Goal: Information Seeking & Learning: Learn about a topic

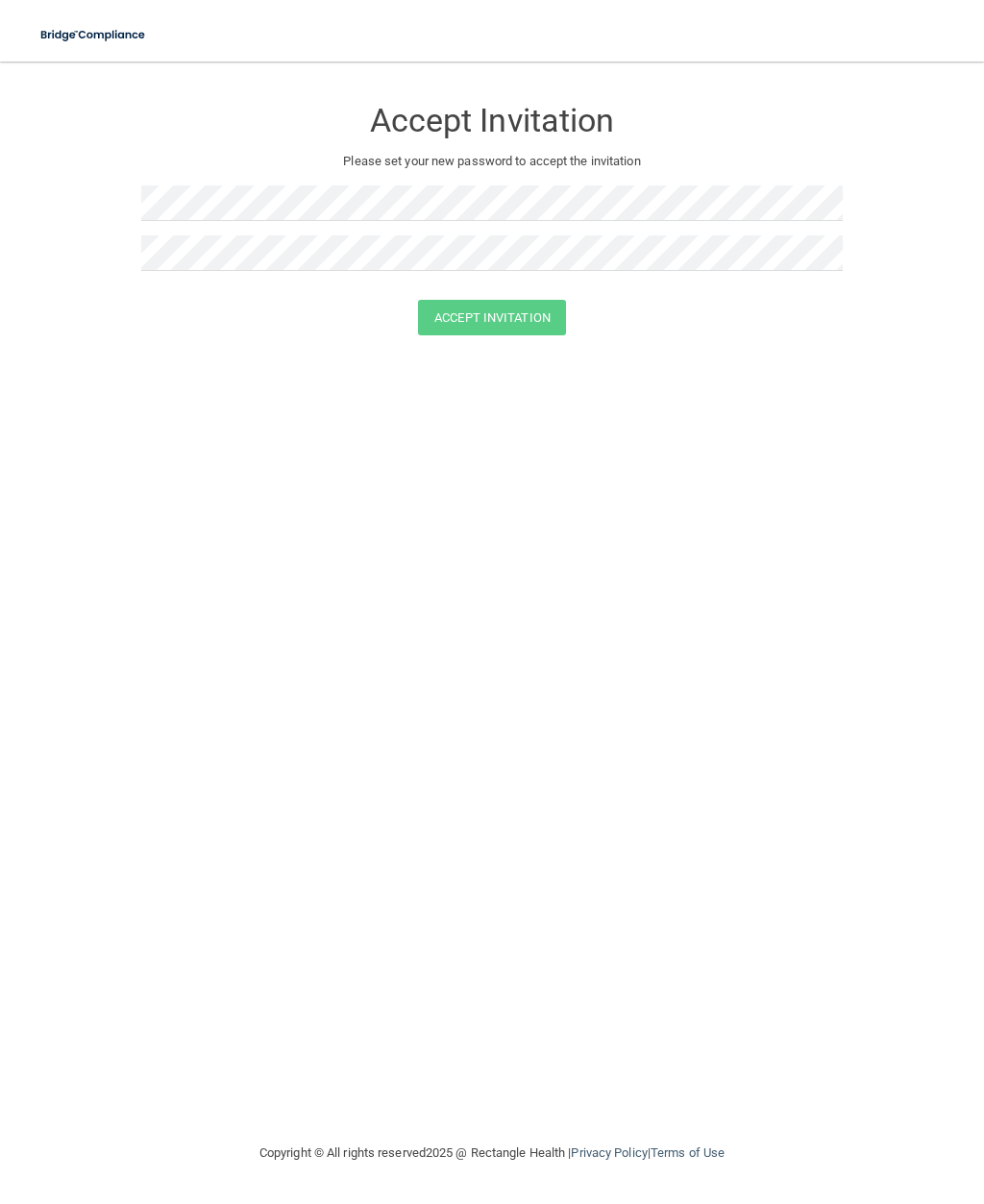
click at [762, 832] on div "Accept Invitation Please set your new password to accept the invitation Accept …" at bounding box center [492, 602] width 907 height 1042
click at [89, 30] on img at bounding box center [94, 35] width 130 height 40
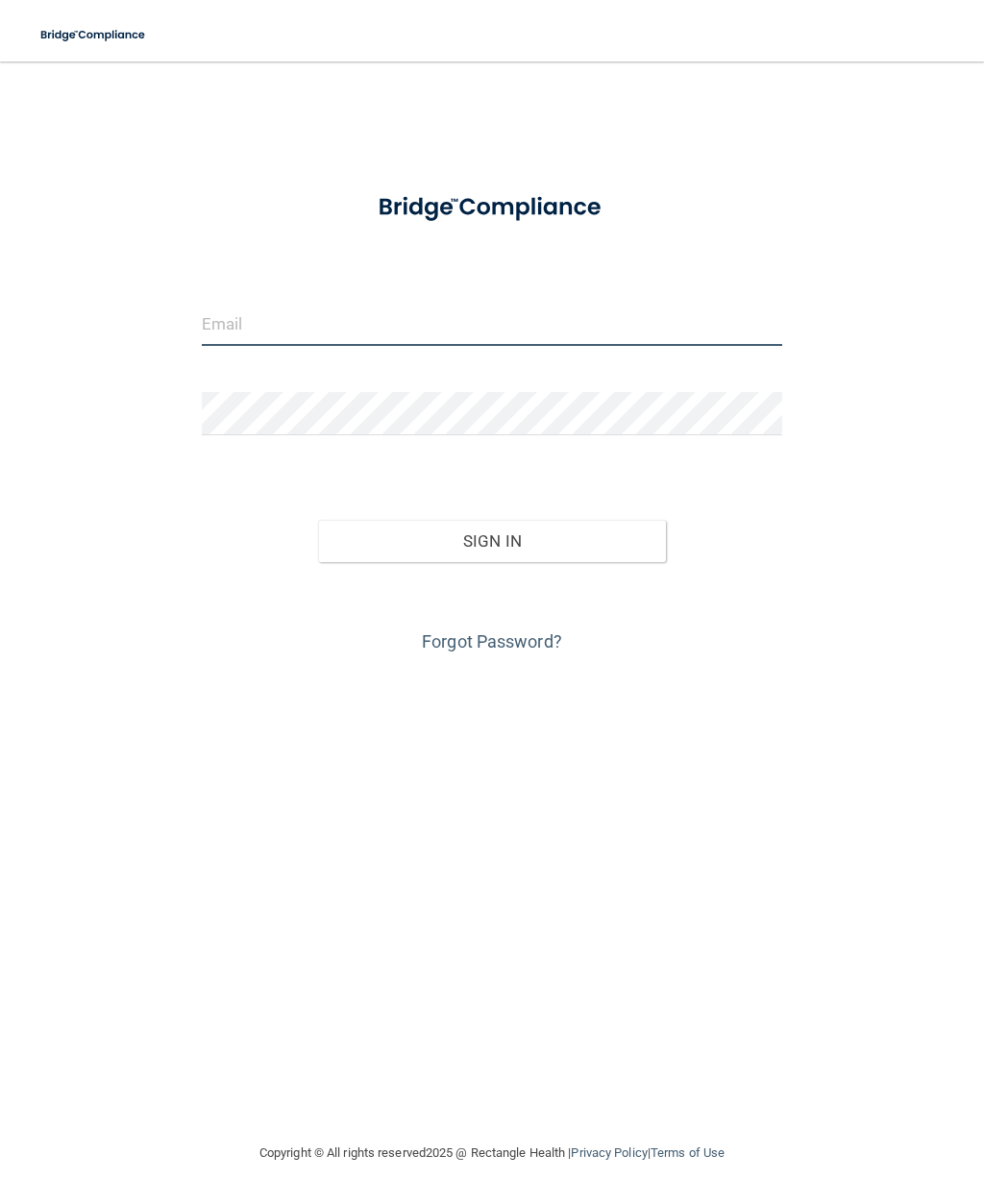
click at [347, 326] on input "email" at bounding box center [491, 324] width 580 height 44
type input "[EMAIL_ADDRESS][DOMAIN_NAME]"
click at [492, 540] on button "Sign In" at bounding box center [492, 541] width 349 height 43
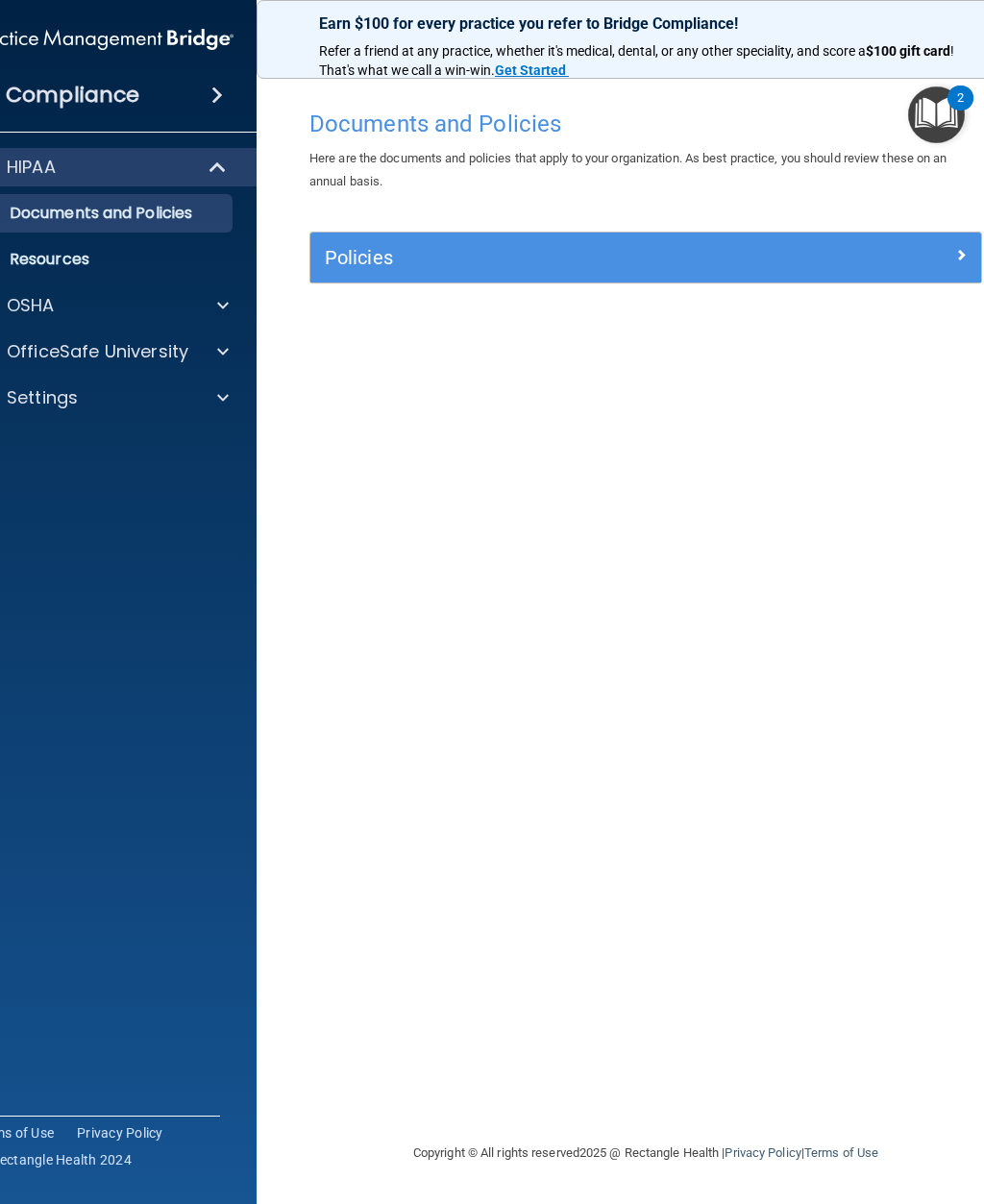
click at [846, 268] on div "Policies" at bounding box center [646, 258] width 671 height 31
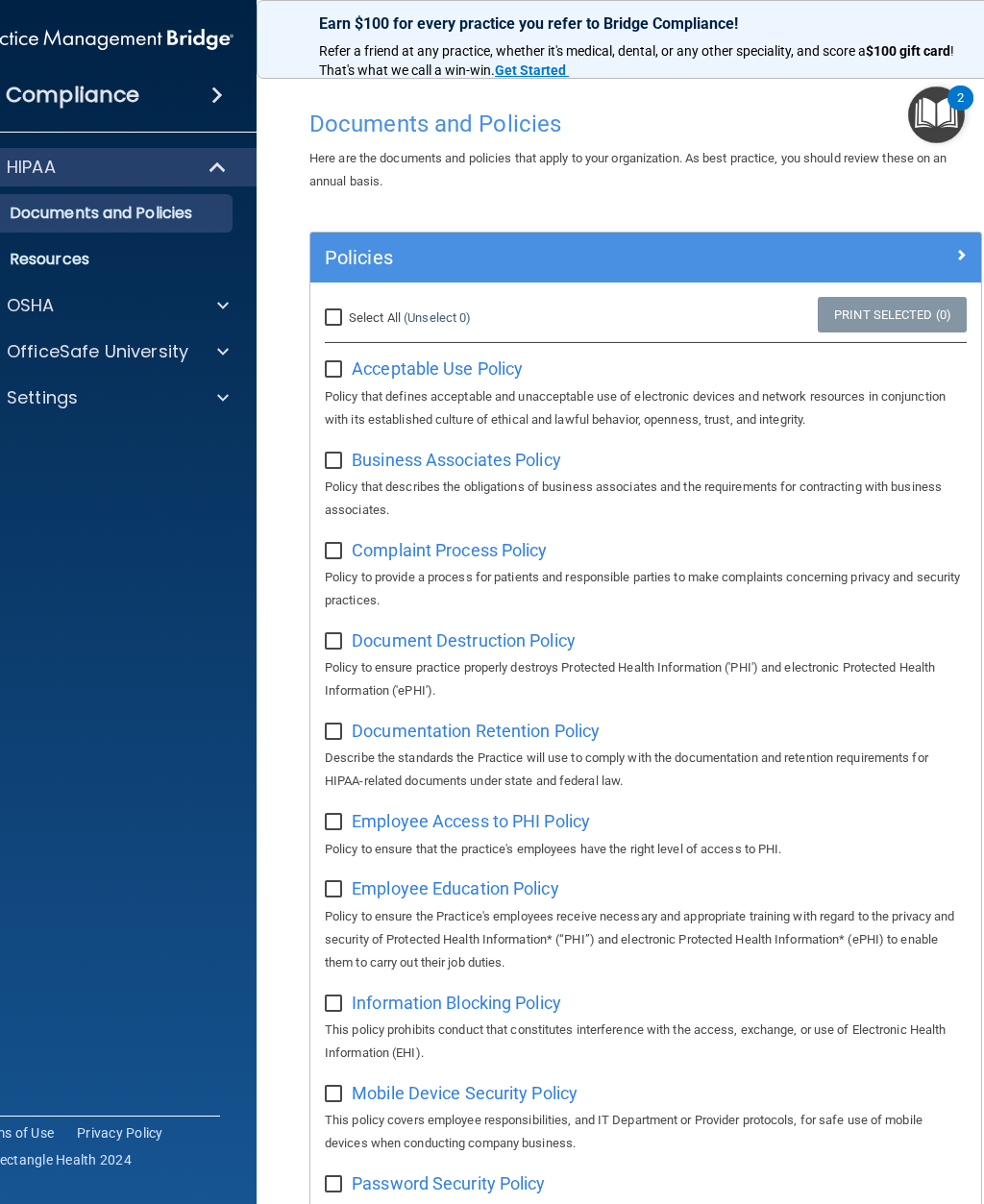
click at [328, 311] on input "Select All (Unselect 0) Unselect All" at bounding box center [335, 319] width 22 height 15
checkbox input "true"
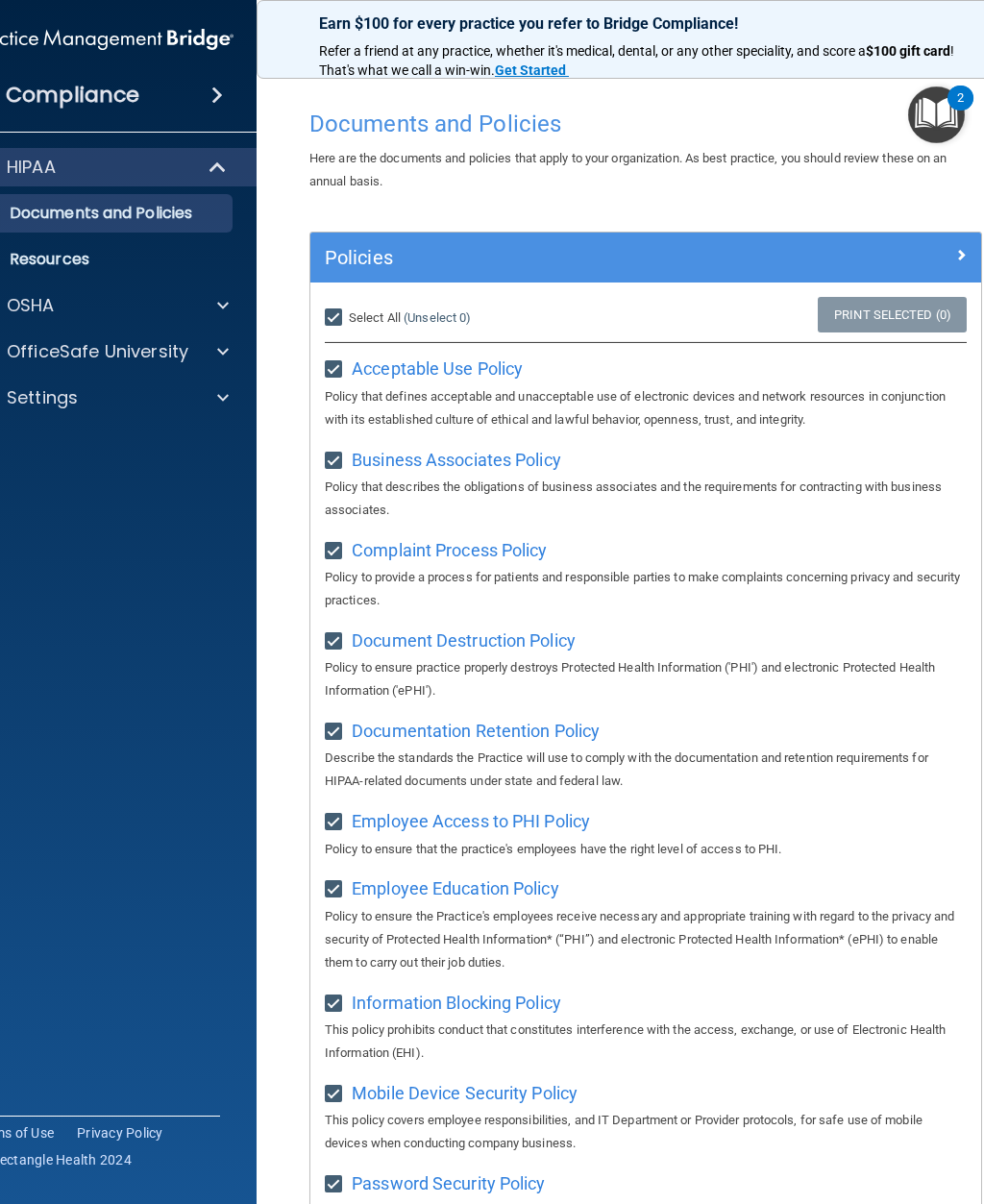
checkbox input "true"
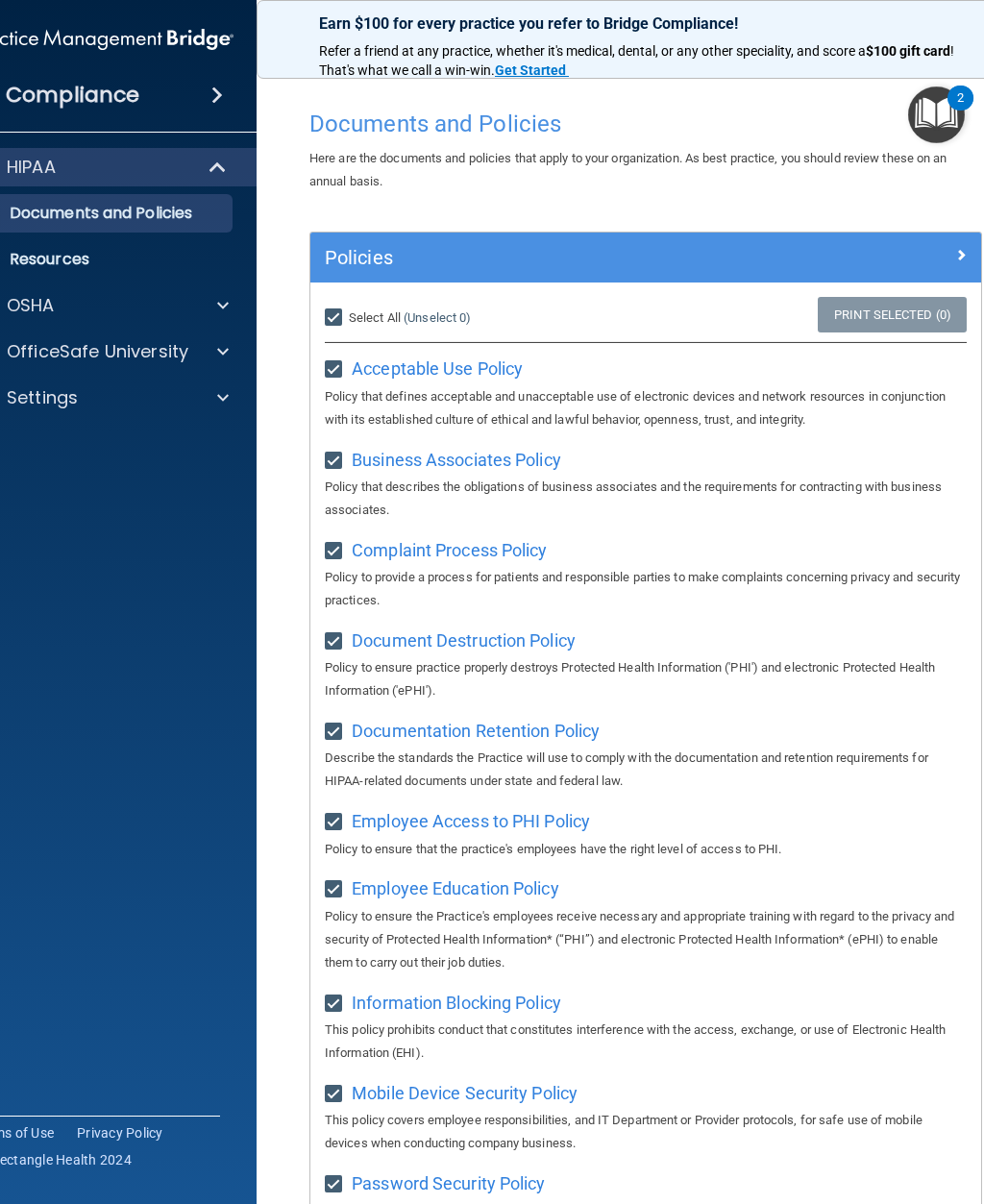
checkbox input "true"
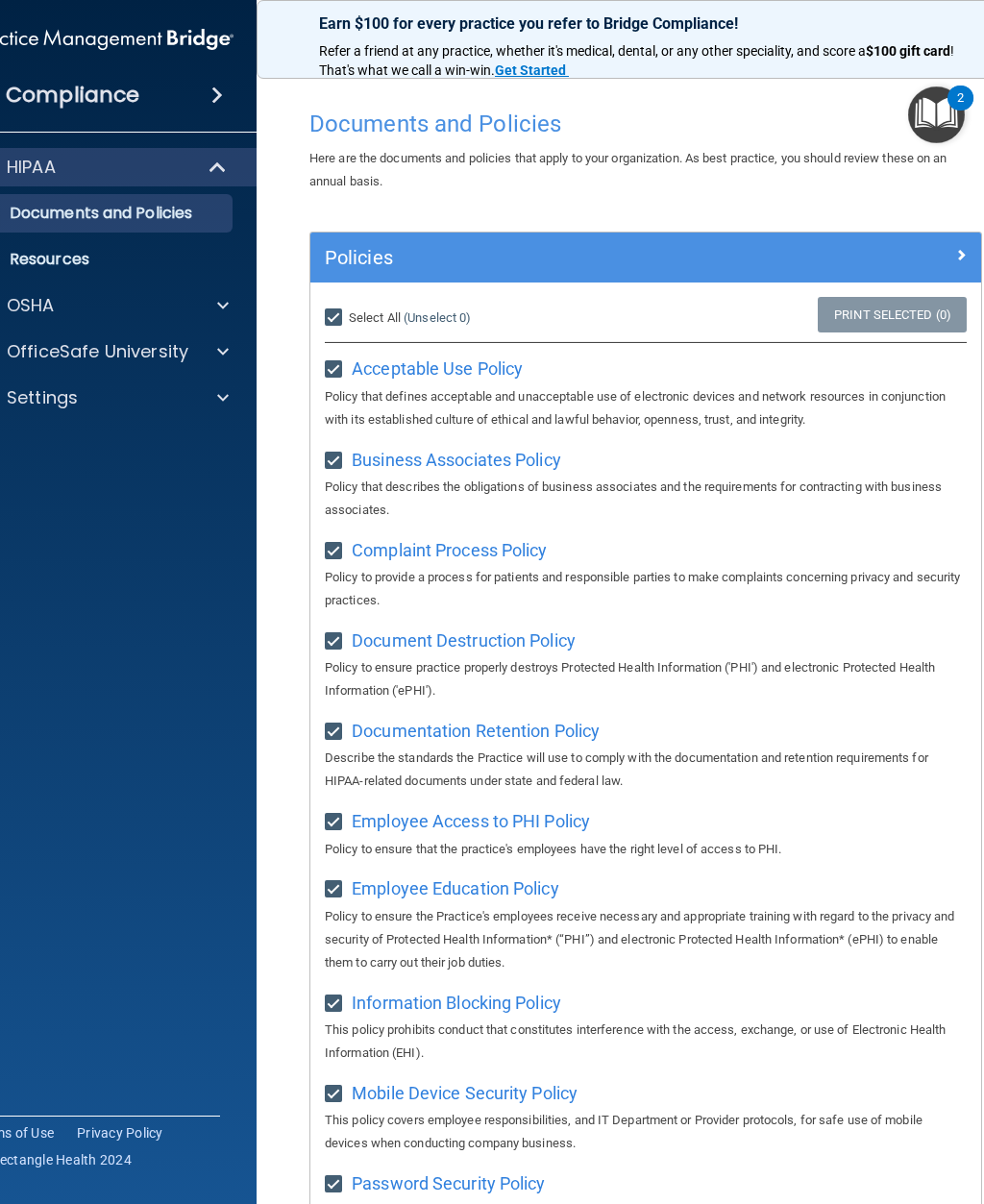
checkbox input "true"
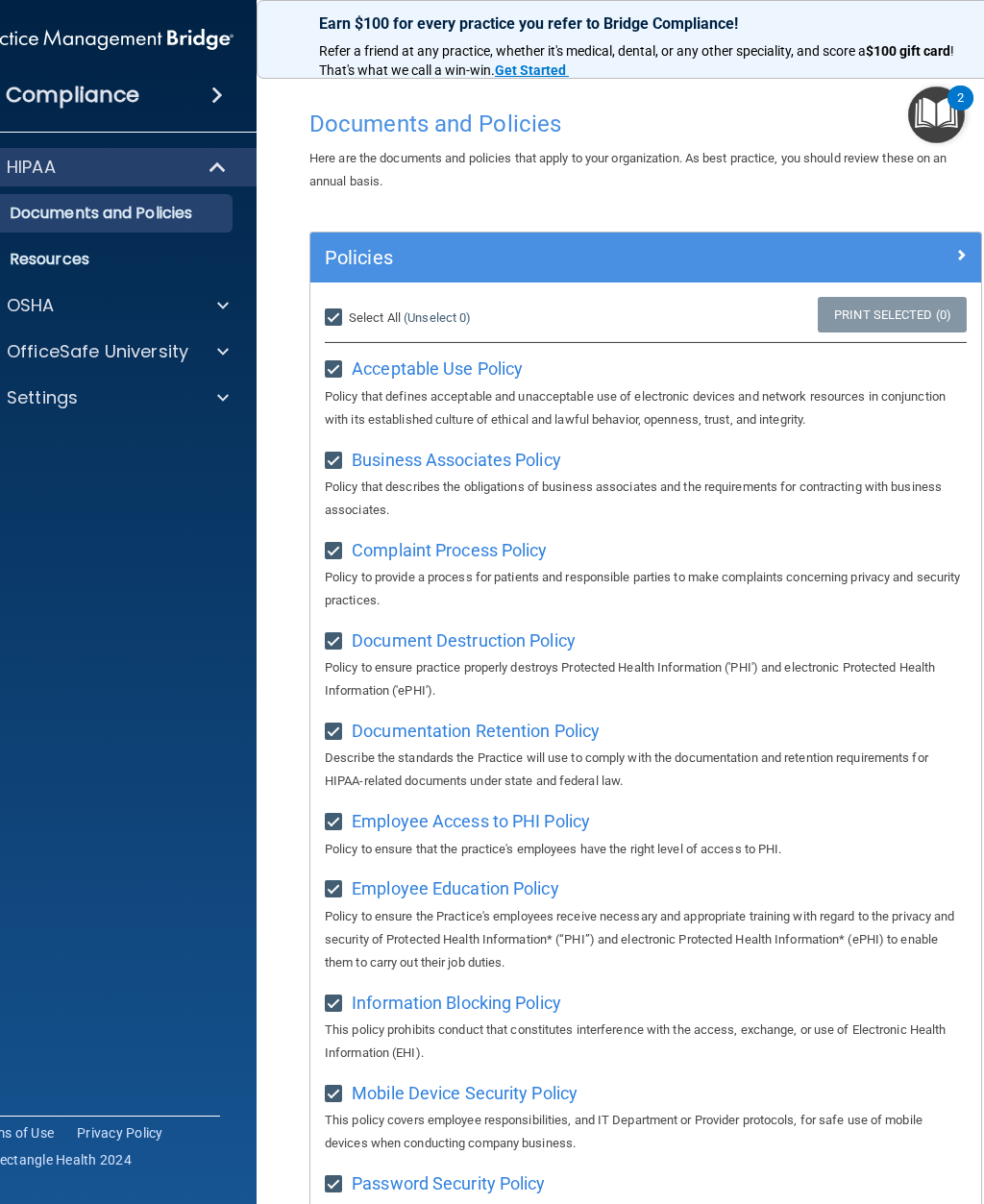
checkbox input "true"
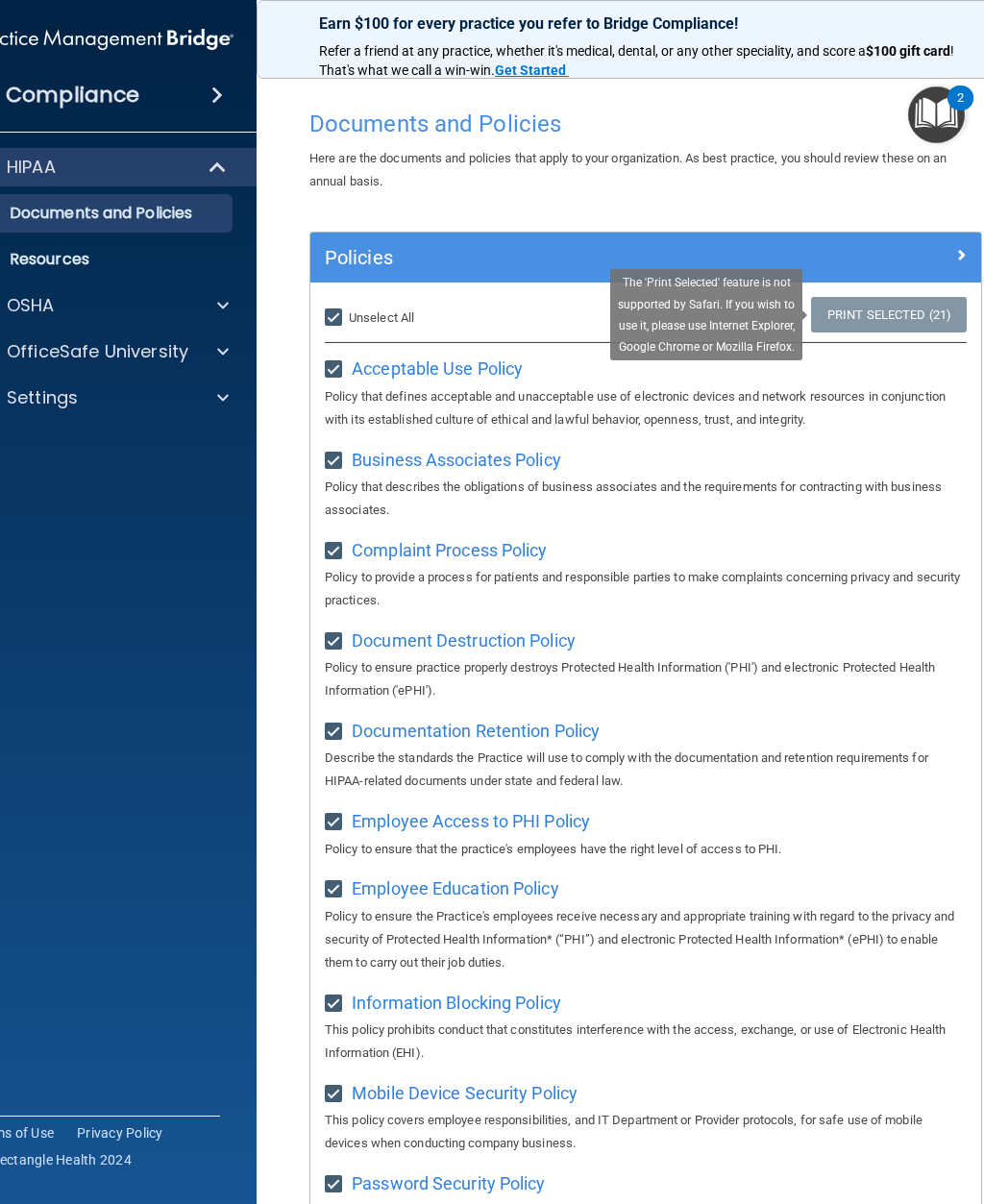
click at [877, 320] on link "Print Selected (21)" at bounding box center [889, 315] width 156 height 36
click at [888, 269] on div "Policies" at bounding box center [646, 258] width 671 height 31
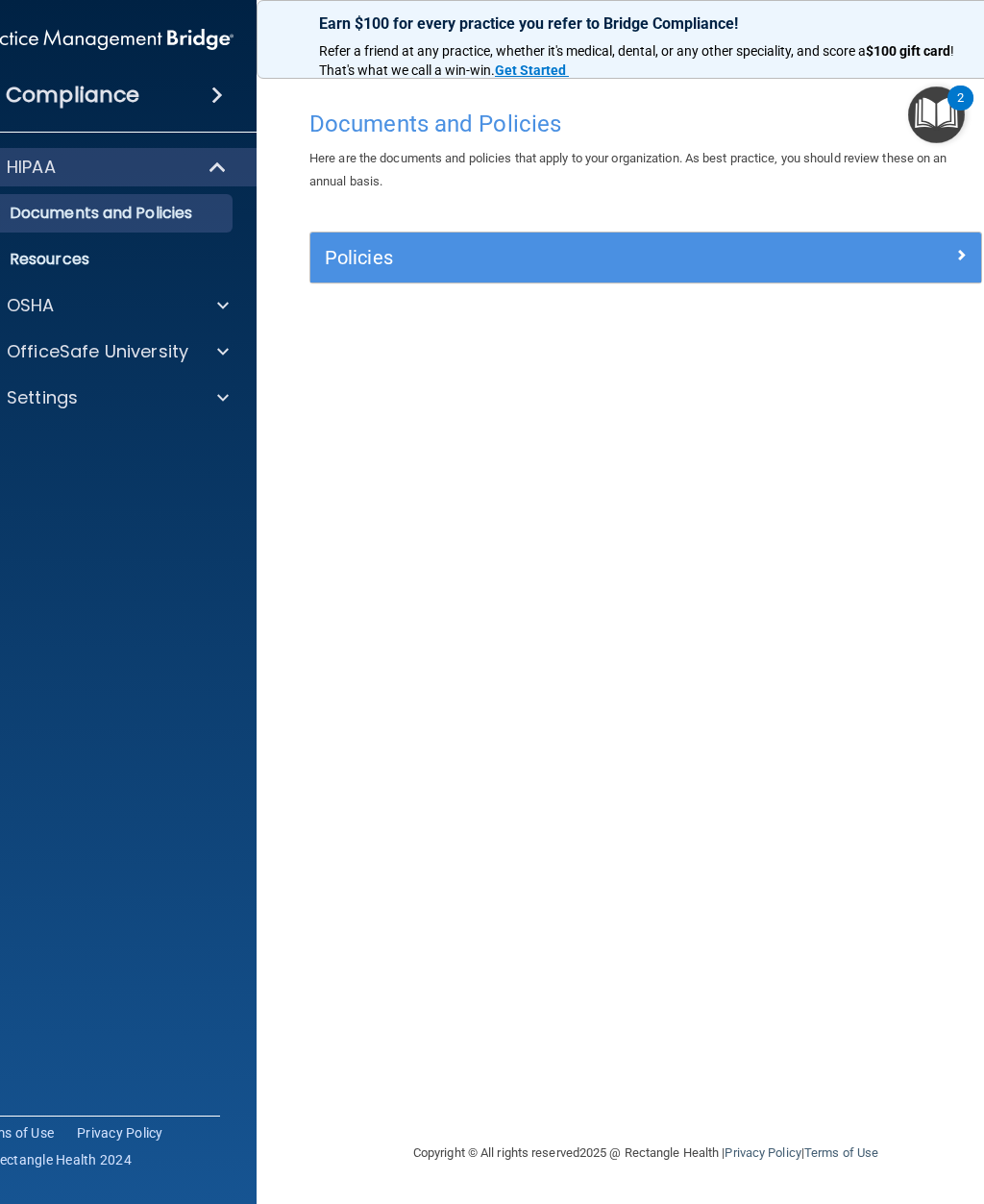
click at [903, 261] on div at bounding box center [899, 254] width 169 height 23
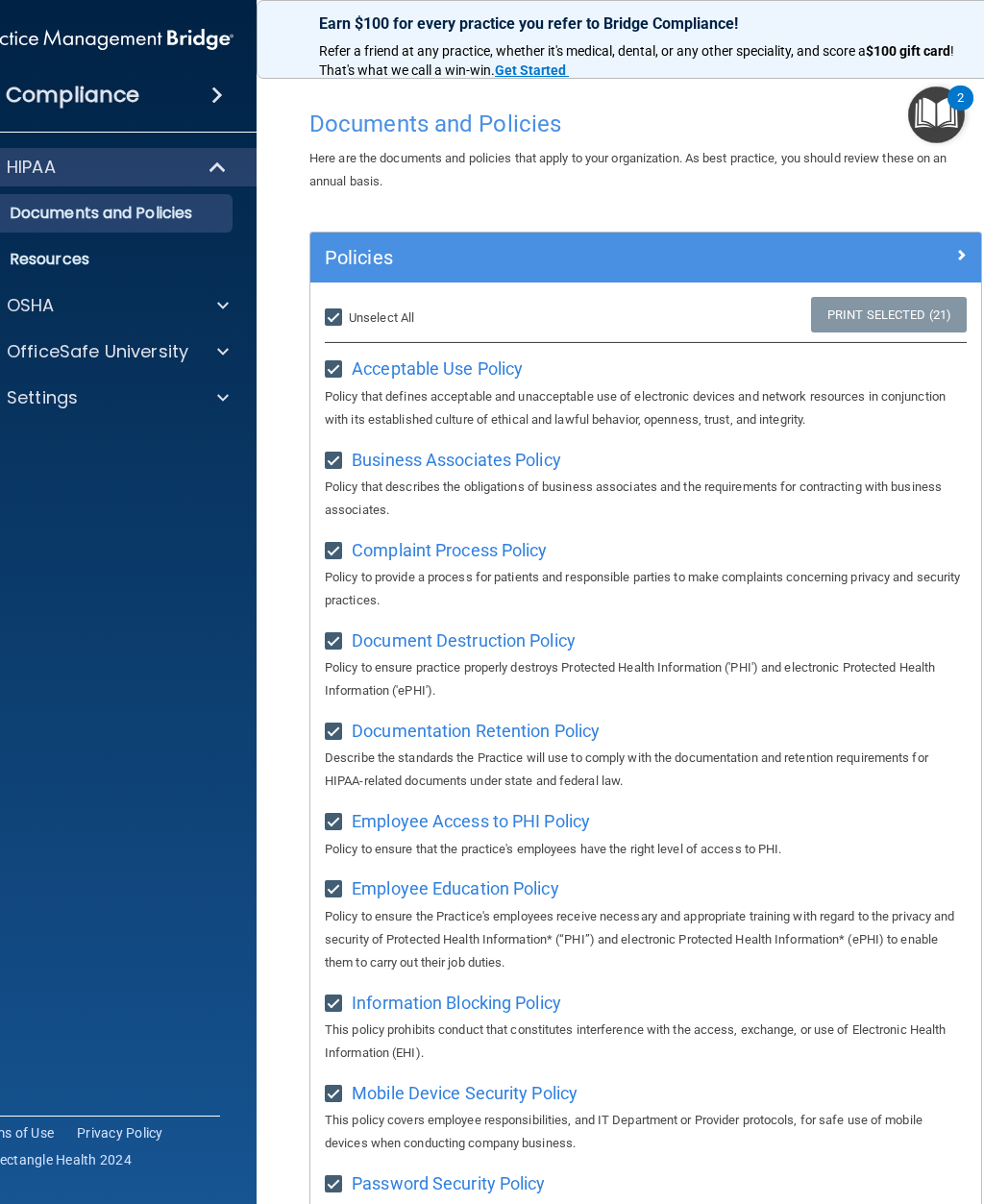
click at [936, 117] on img "Open Resource Center, 2 new notifications" at bounding box center [937, 114] width 57 height 57
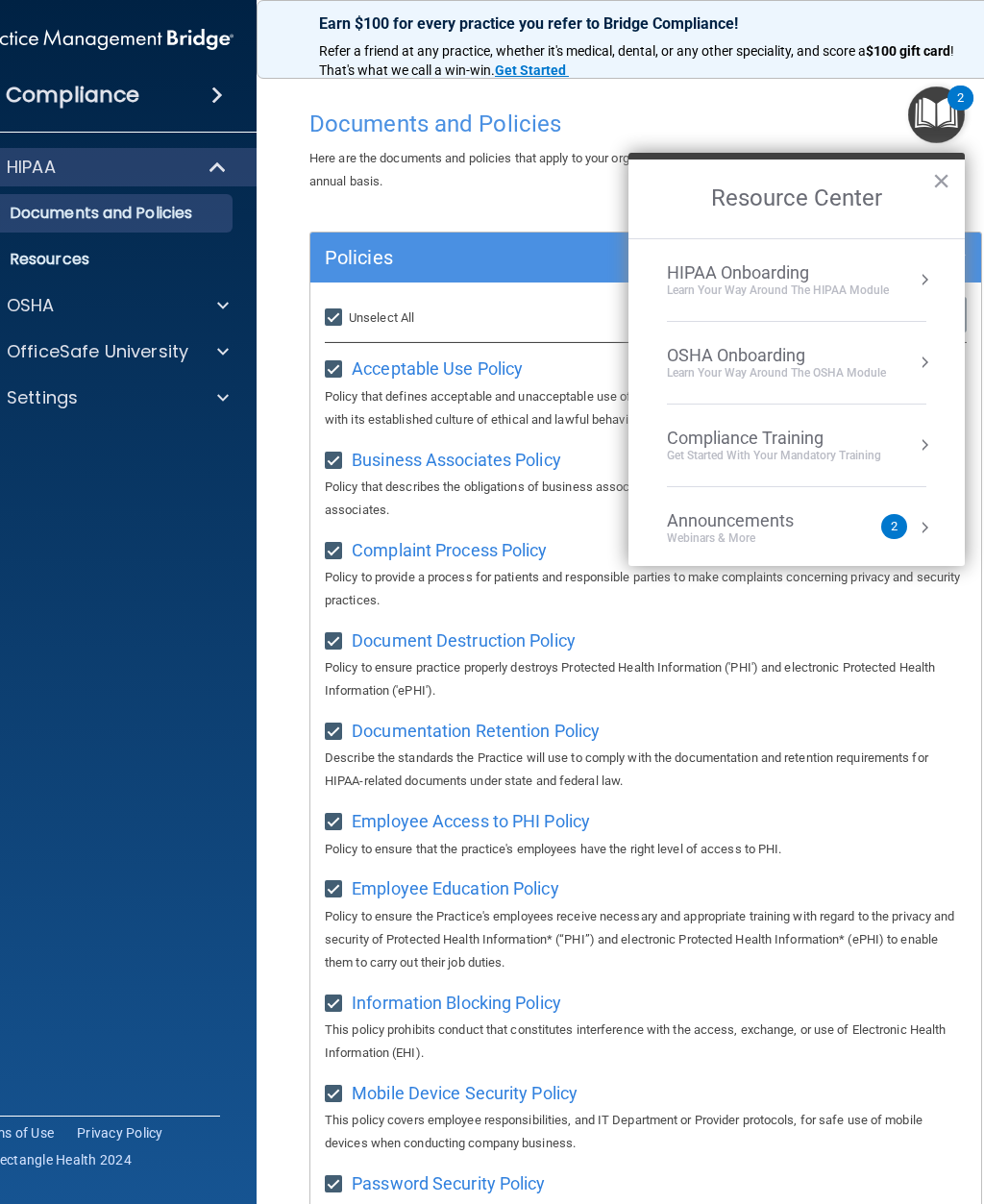
click at [853, 289] on div "Learn Your Way around the HIPAA module" at bounding box center [778, 291] width 222 height 16
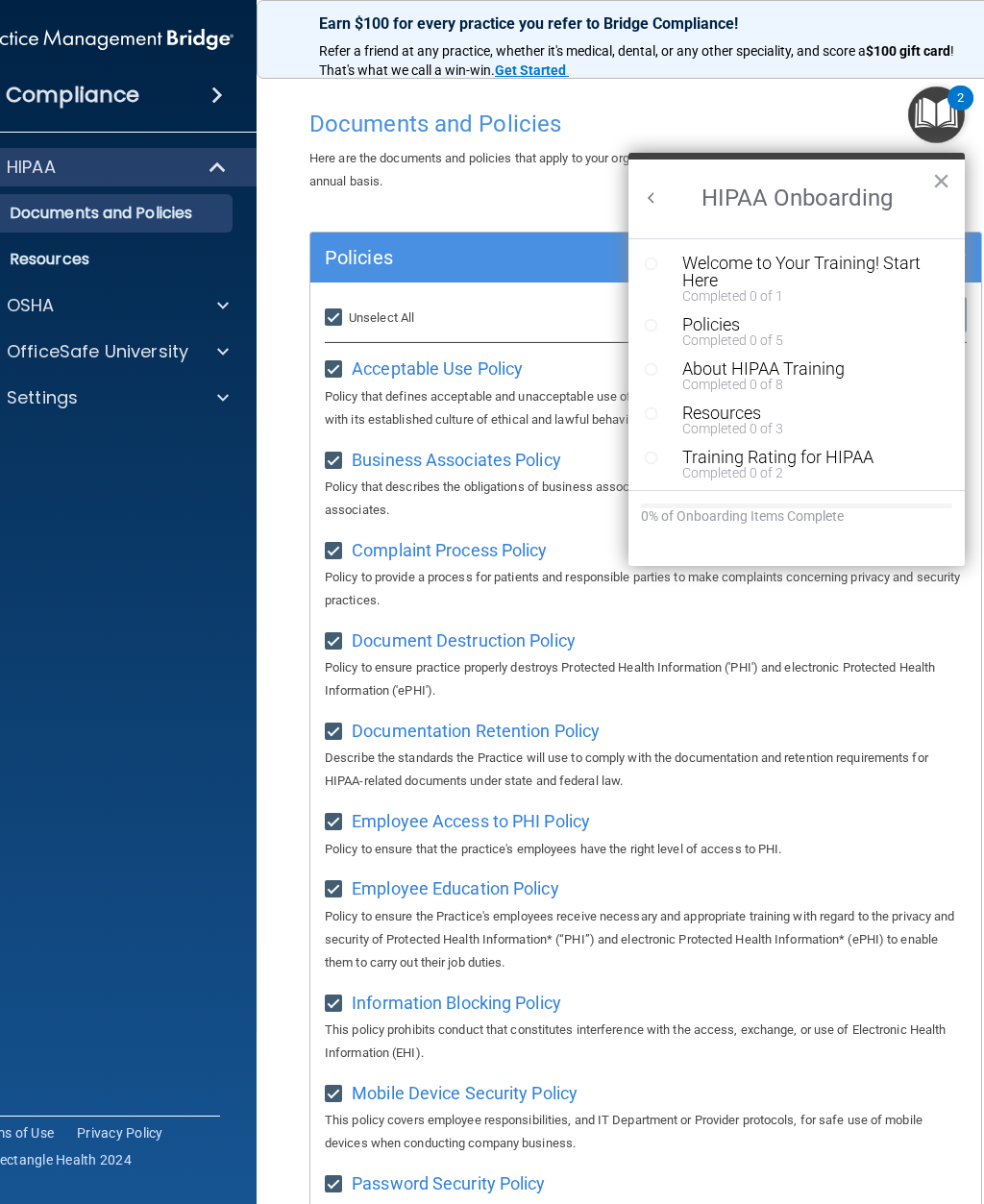
click at [681, 264] on button "Welcome to Your Training! Start Here Completed 0 of 1" at bounding box center [807, 279] width 267 height 48
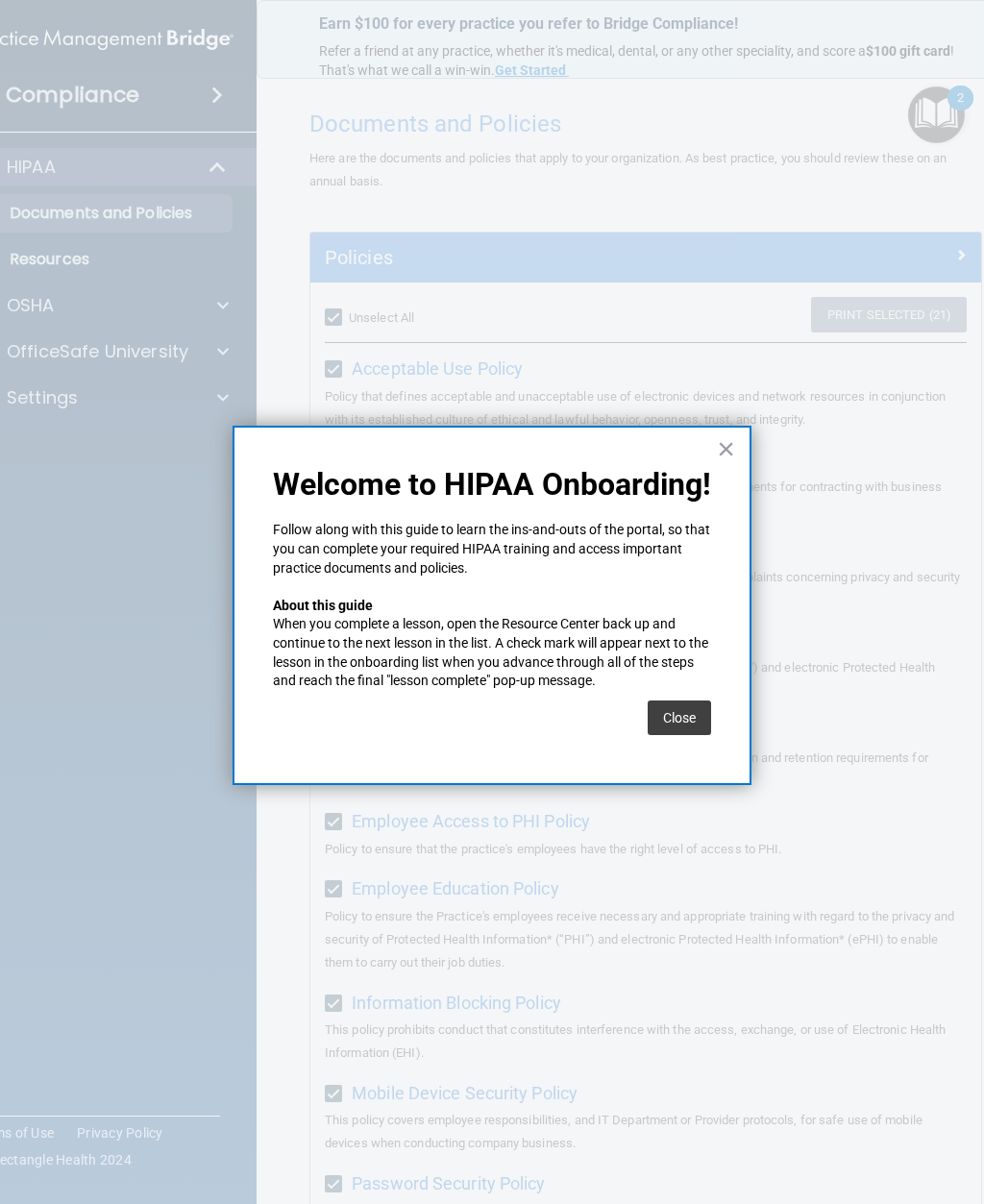
click at [684, 715] on button "Close" at bounding box center [679, 718] width 63 height 35
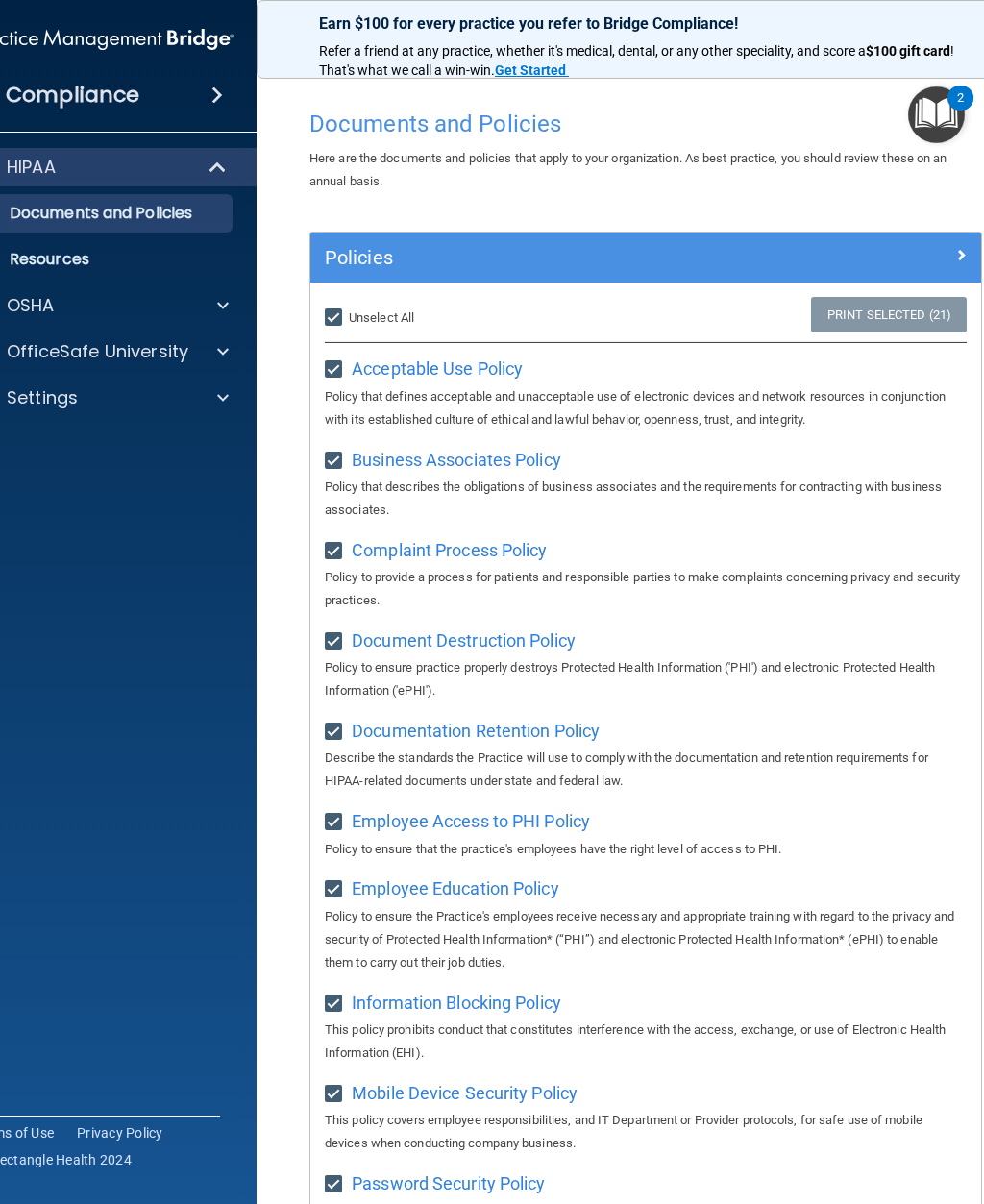
click at [942, 120] on img "Open Resource Center, 2 new notifications" at bounding box center [937, 114] width 57 height 57
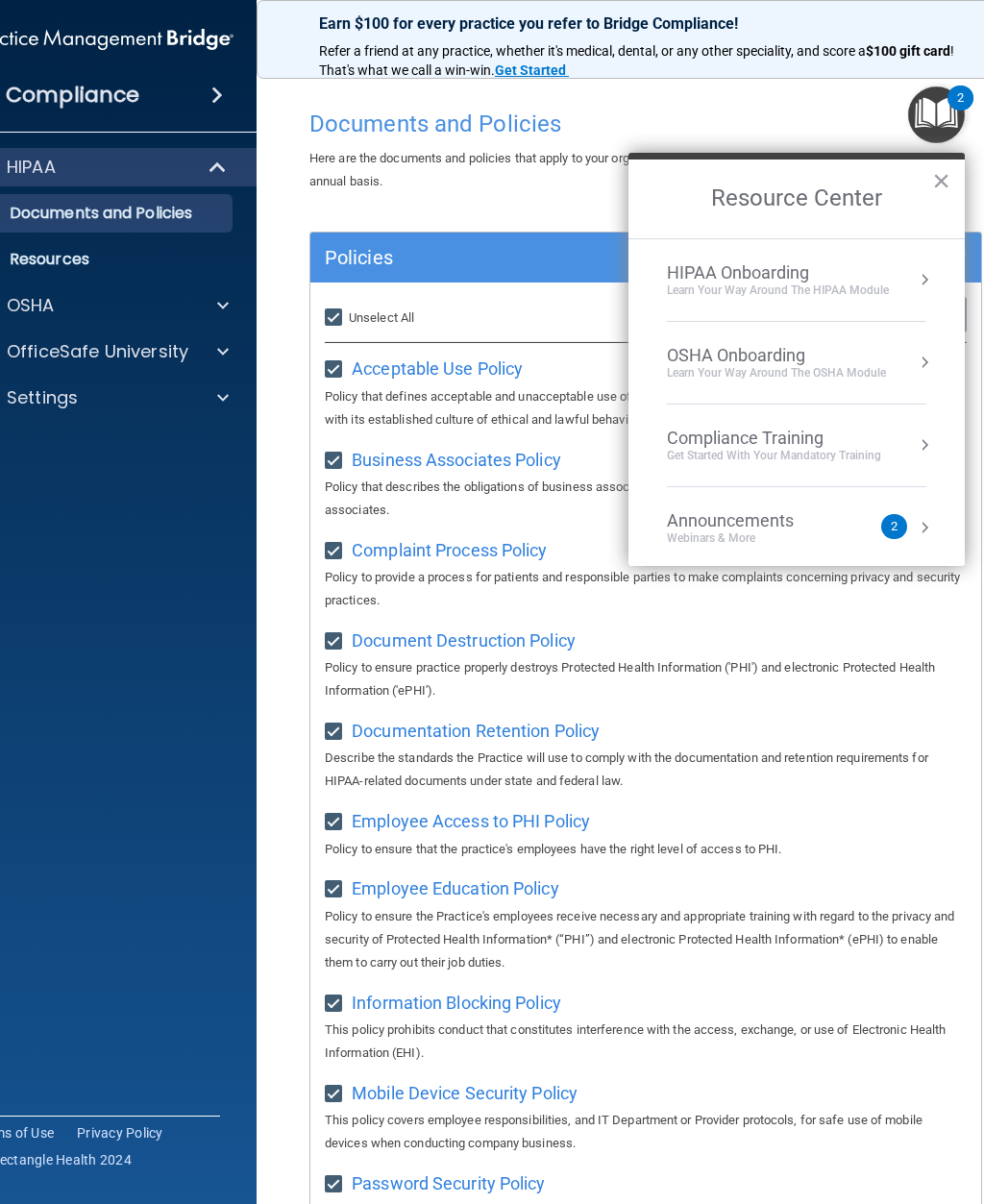
click at [829, 276] on div "HIPAA Onboarding" at bounding box center [778, 273] width 222 height 21
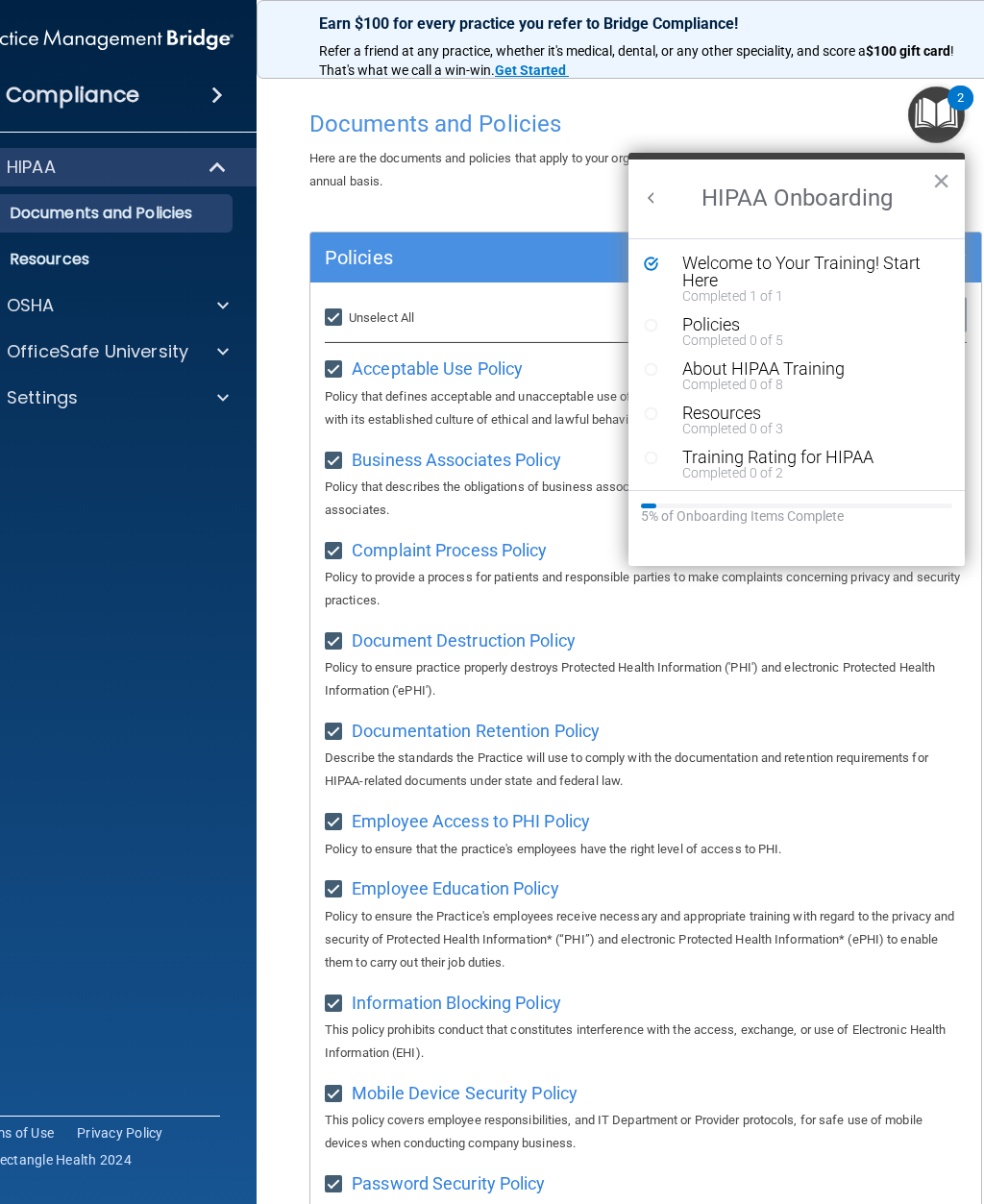
click at [775, 335] on div "Completed 0 of 5" at bounding box center [812, 340] width 258 height 14
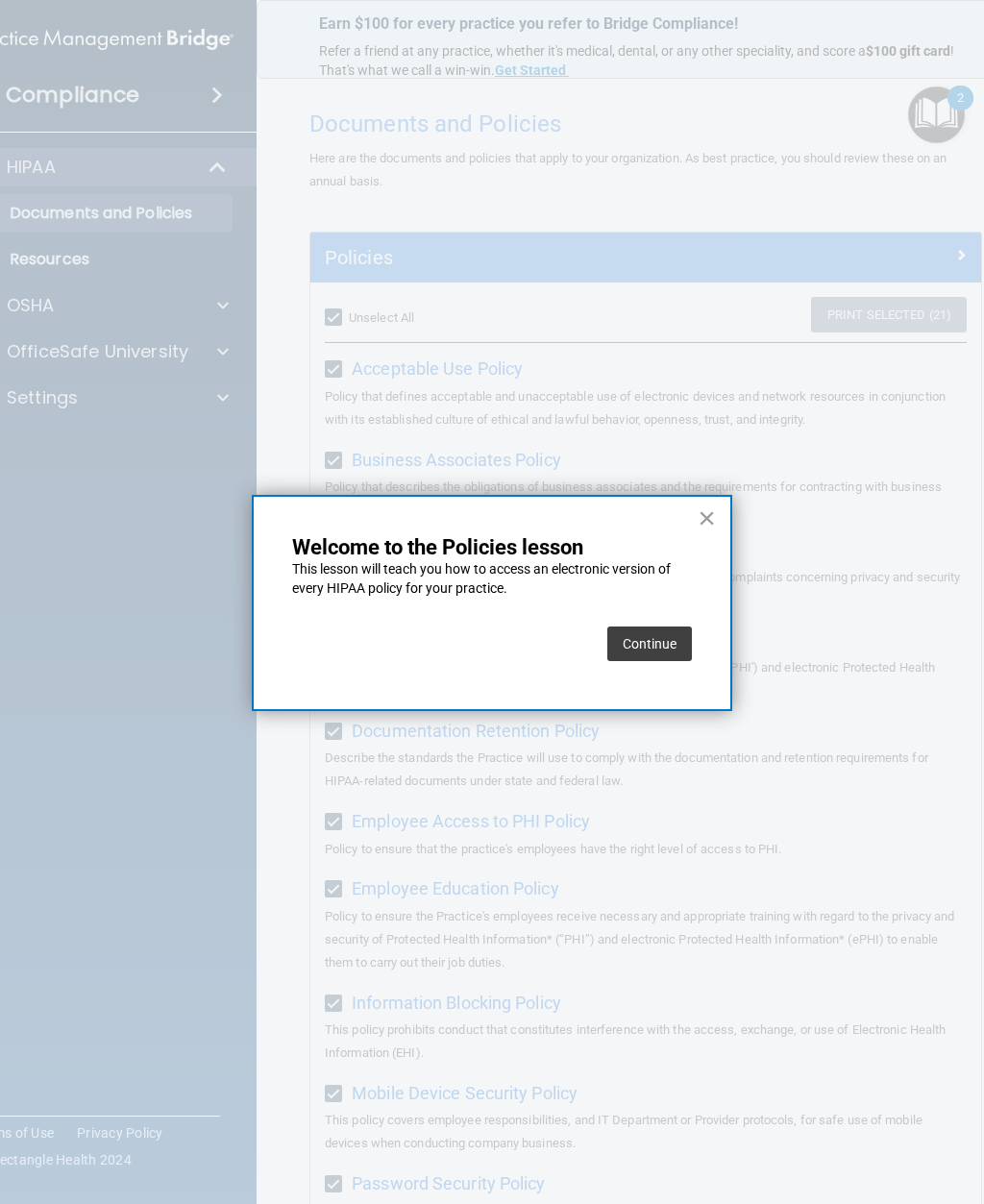
click at [665, 646] on button "Continue" at bounding box center [649, 644] width 84 height 35
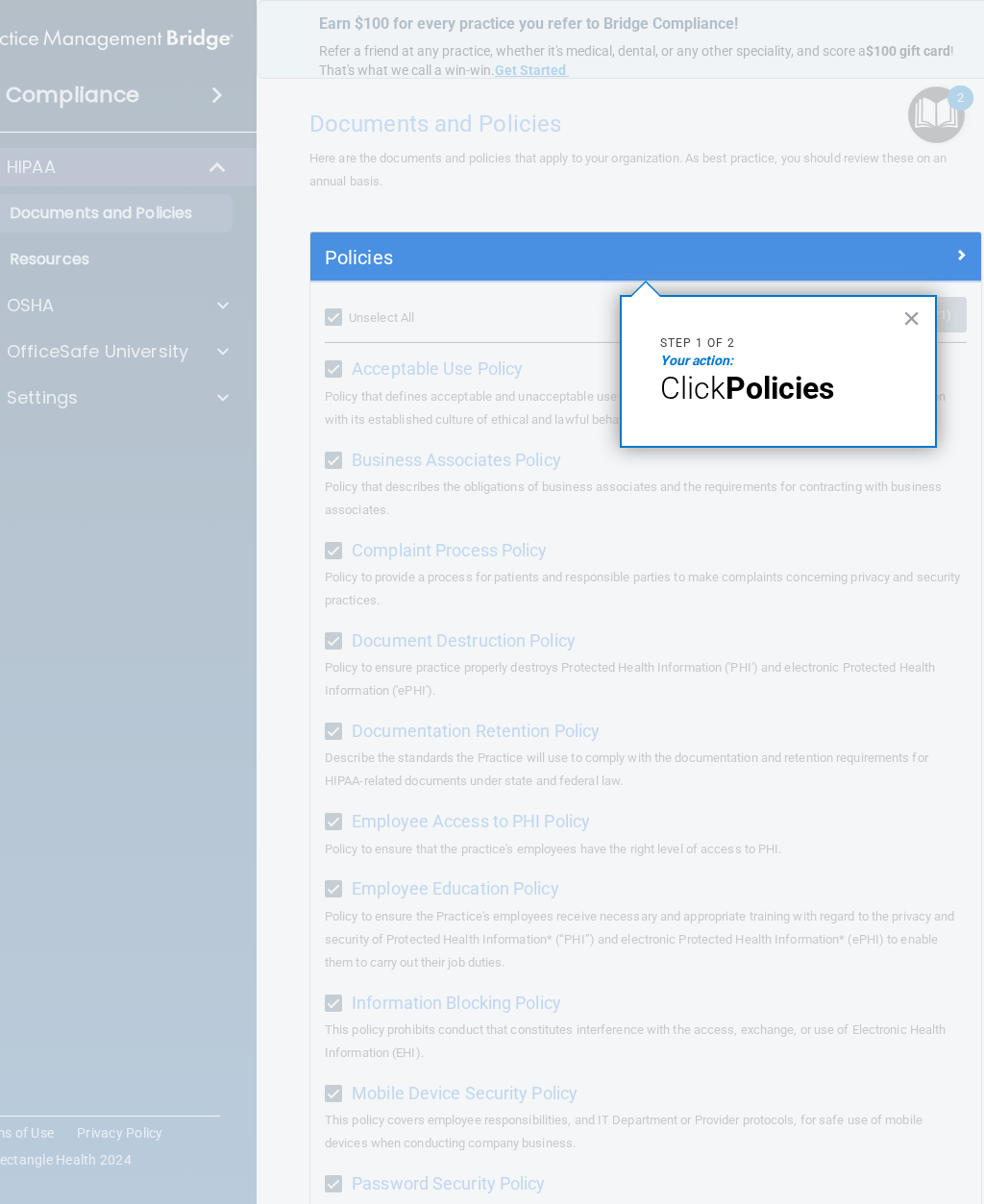
click at [774, 389] on strong "Policies" at bounding box center [780, 388] width 108 height 37
click at [443, 261] on h5 "Policies" at bounding box center [562, 258] width 475 height 21
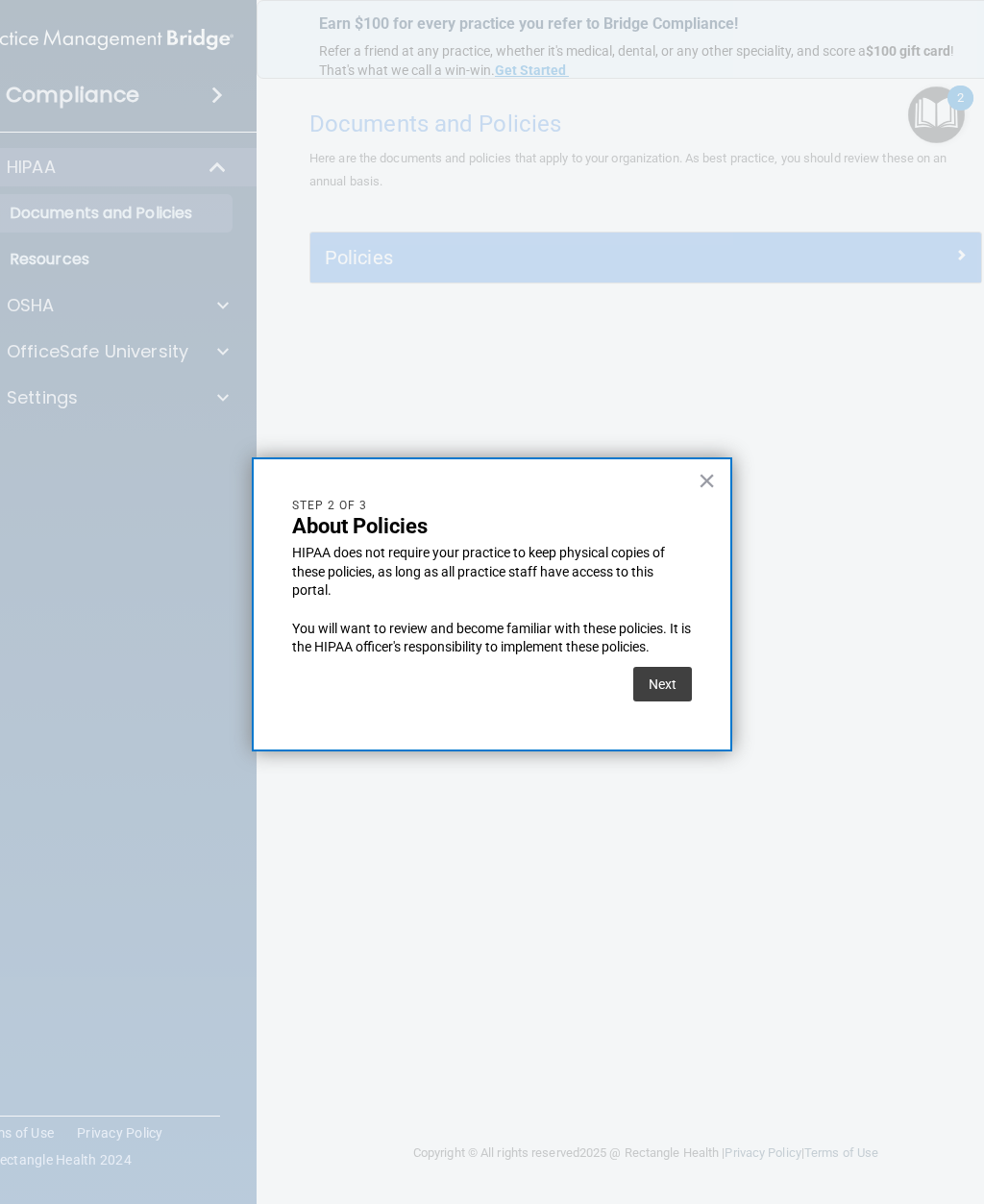
click at [672, 689] on button "Next" at bounding box center [662, 685] width 59 height 35
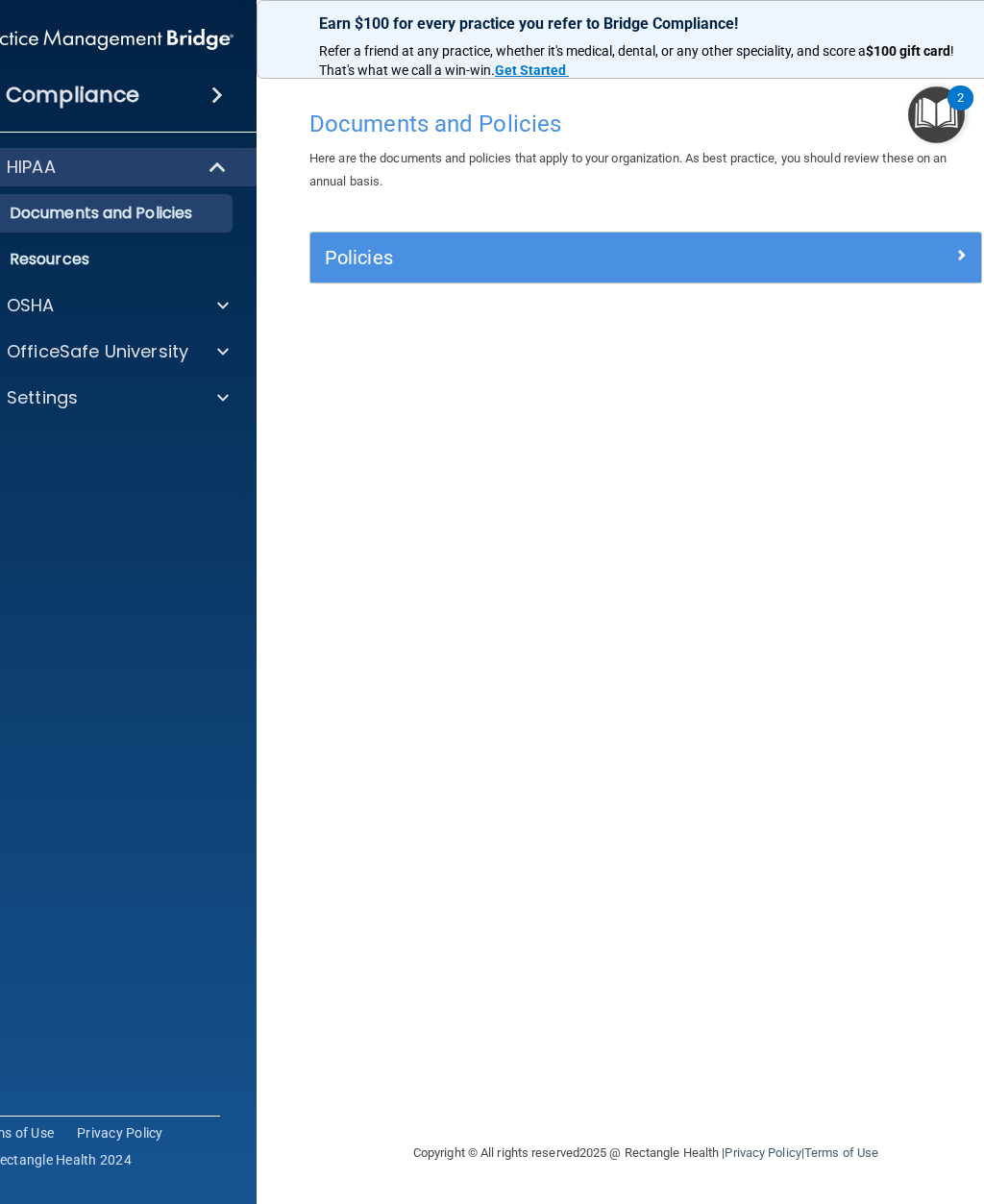
click at [925, 98] on img "Open Resource Center, 2 new notifications" at bounding box center [937, 114] width 57 height 57
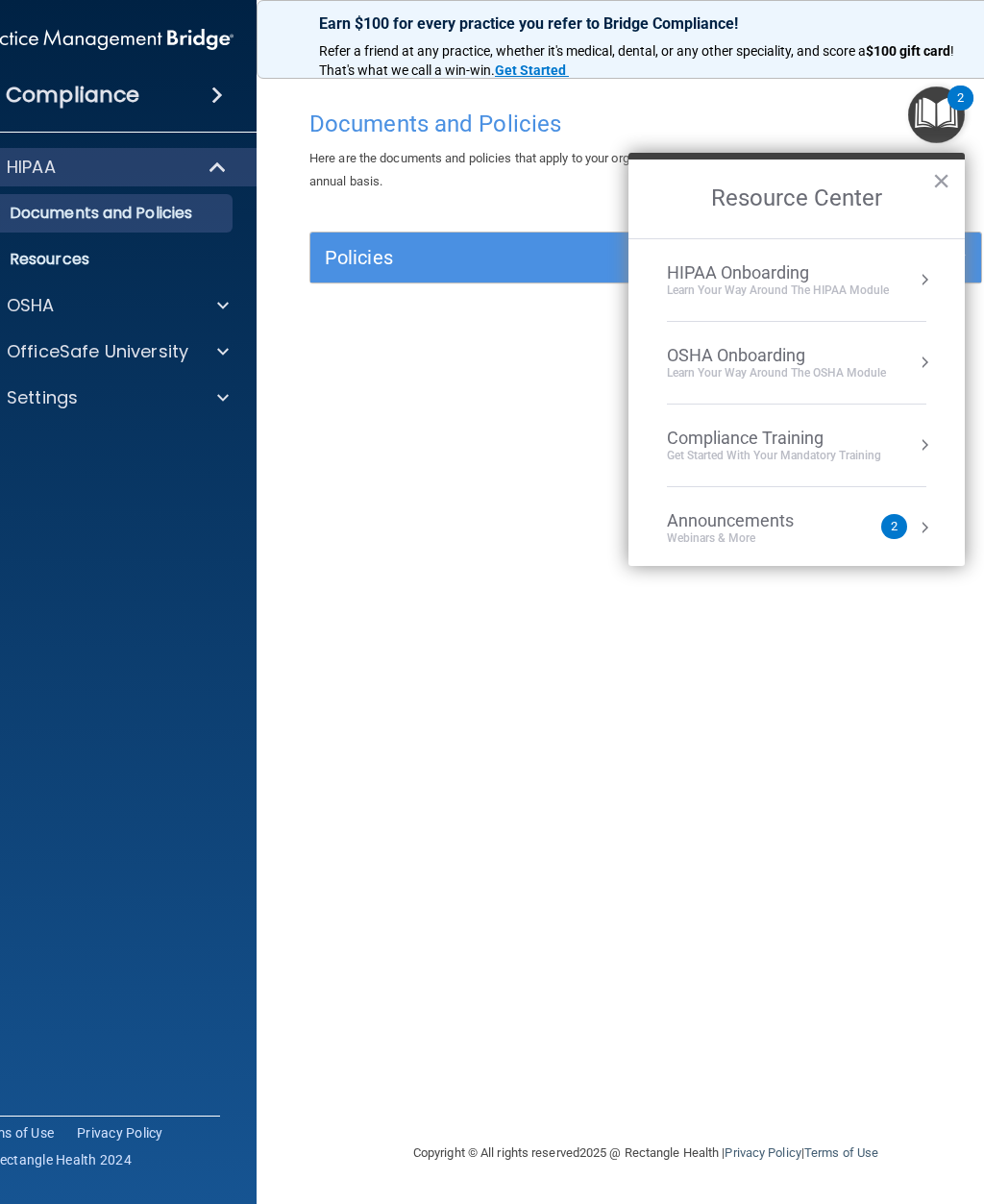
click at [793, 290] on div "Learn Your Way around the HIPAA module" at bounding box center [778, 291] width 222 height 16
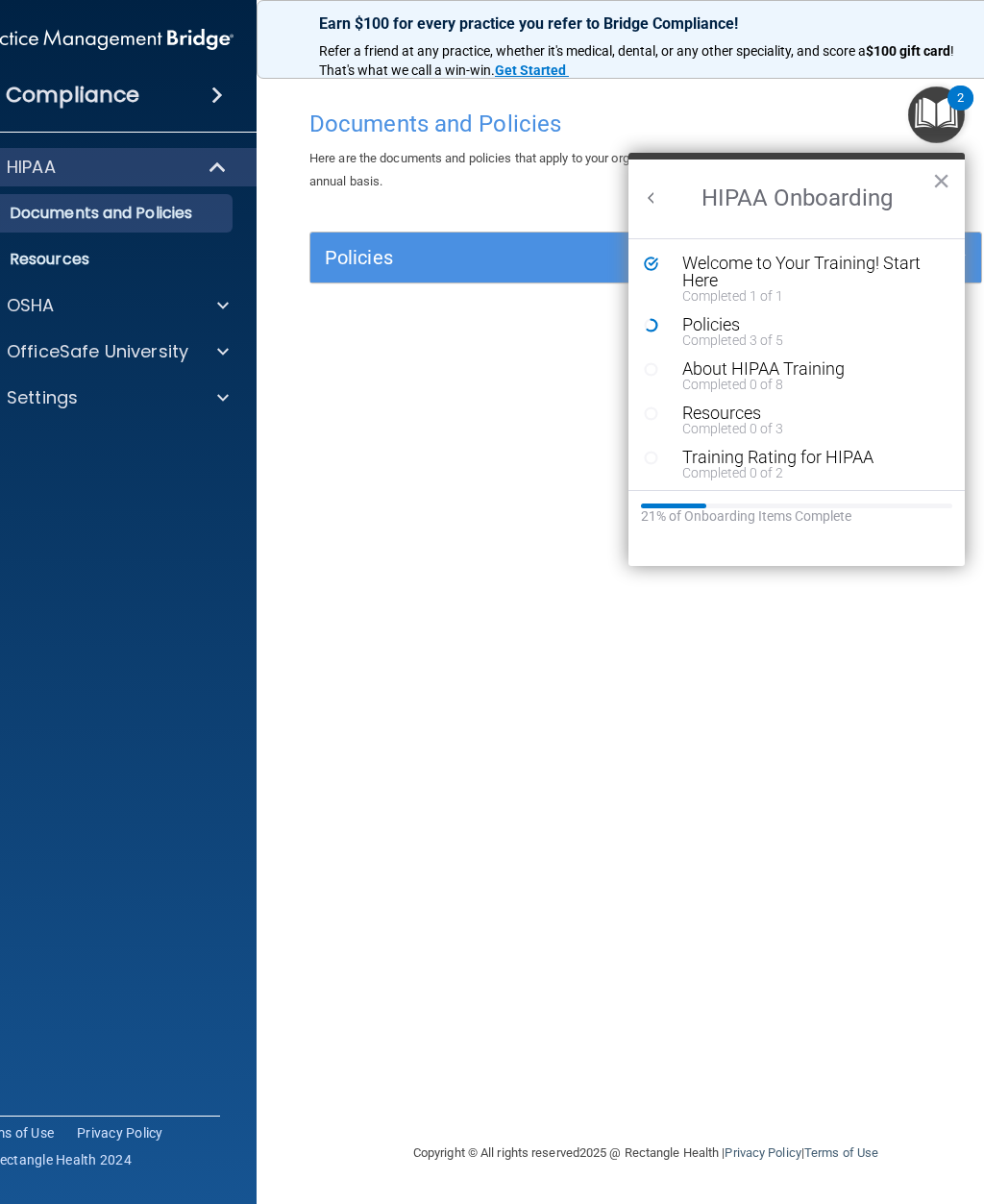
click at [747, 326] on div "Policies" at bounding box center [812, 325] width 258 height 17
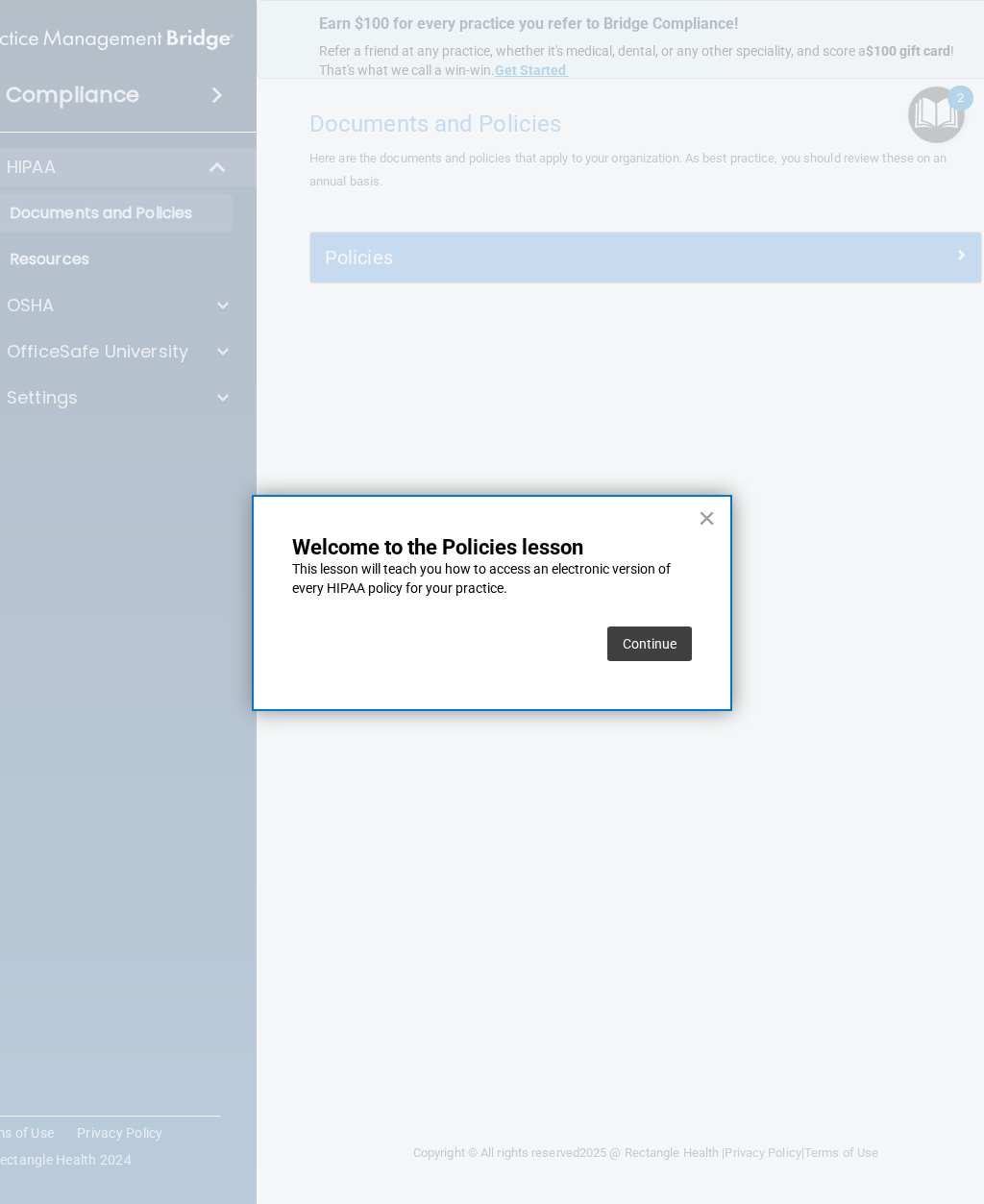
click at [661, 639] on button "Continue" at bounding box center [649, 644] width 84 height 35
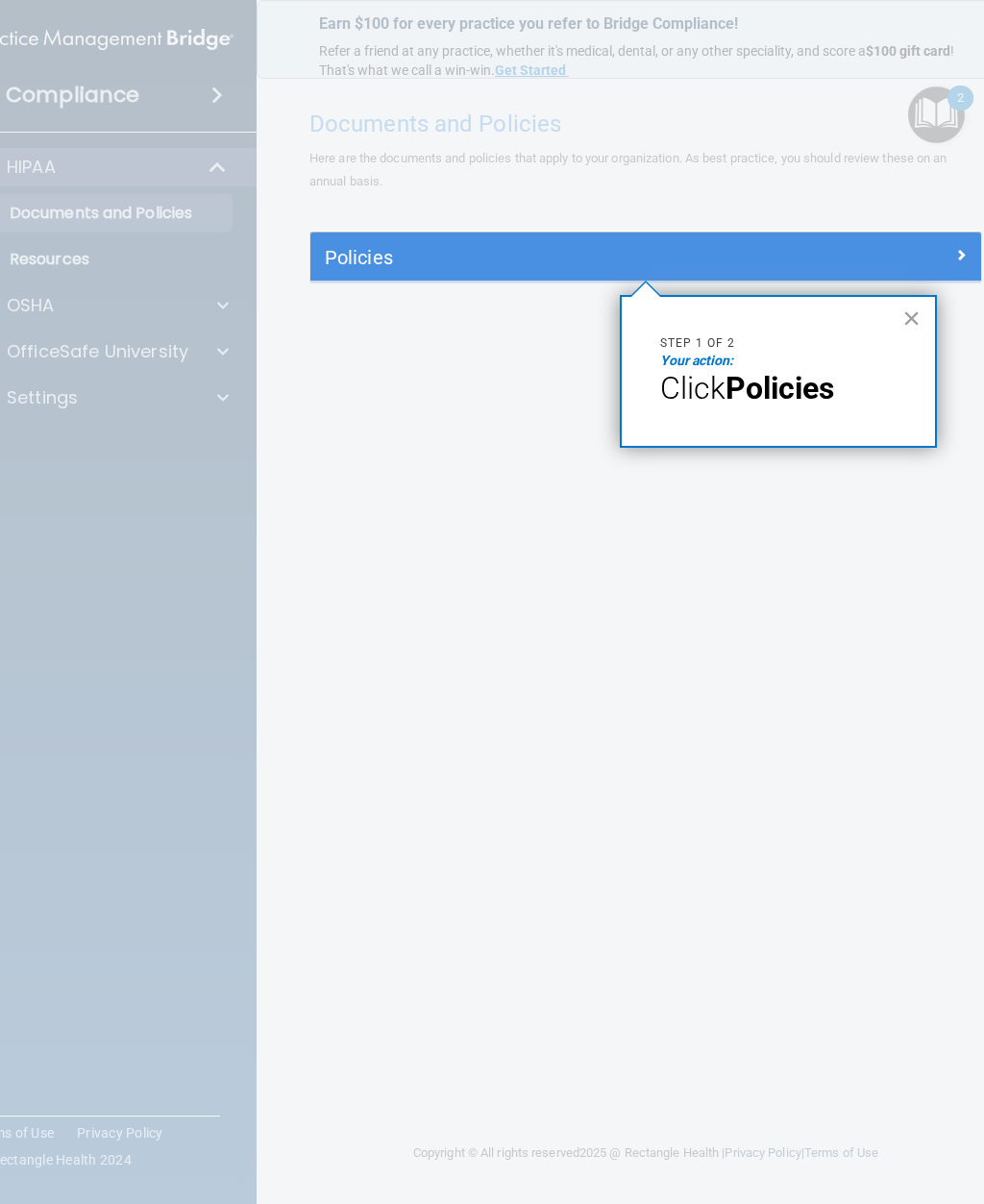
click at [463, 259] on h5 "Policies" at bounding box center [562, 258] width 475 height 21
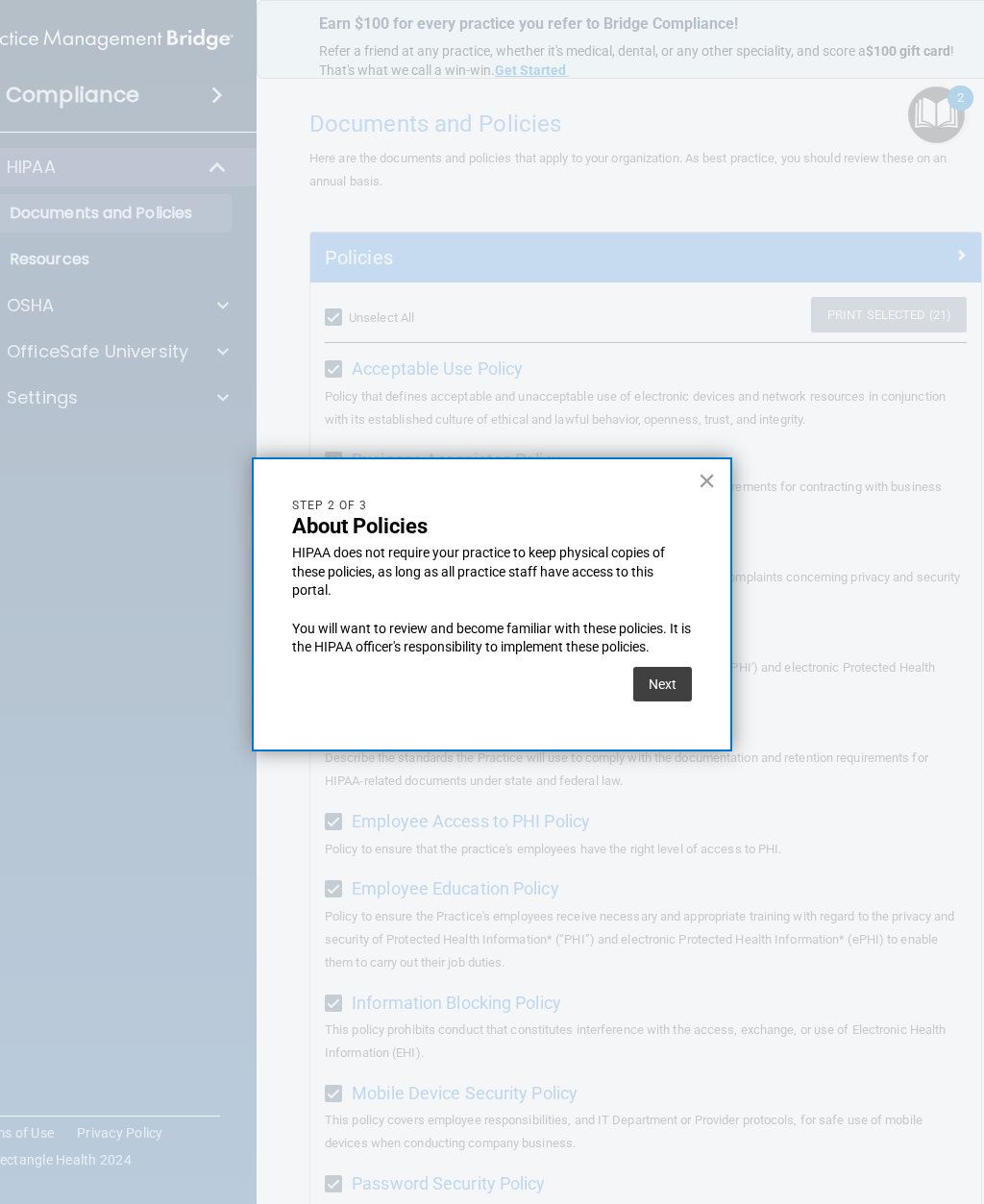
click at [667, 675] on button "Next" at bounding box center [662, 685] width 59 height 35
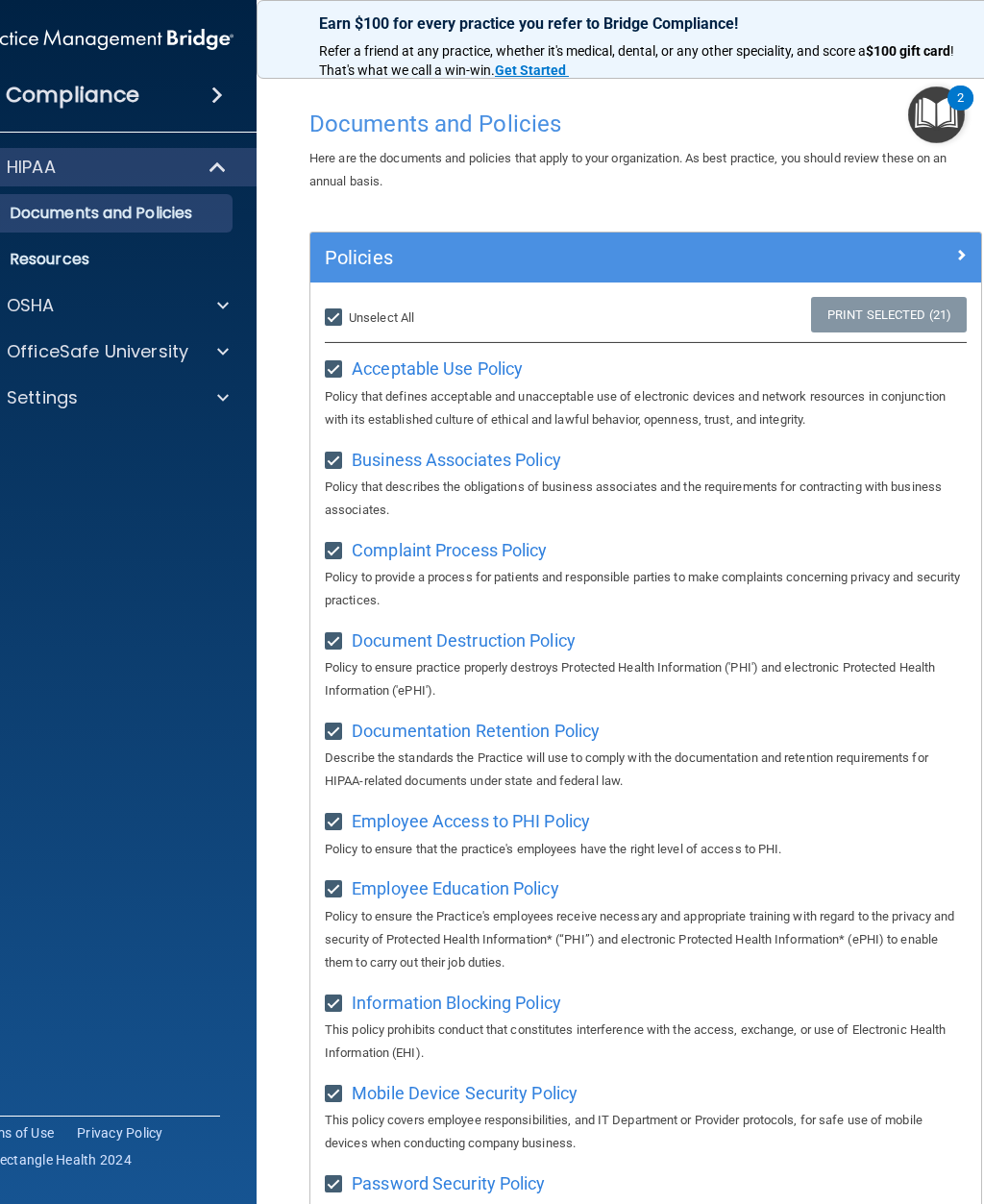
click at [916, 129] on img "Open Resource Center, 2 new notifications" at bounding box center [937, 114] width 57 height 57
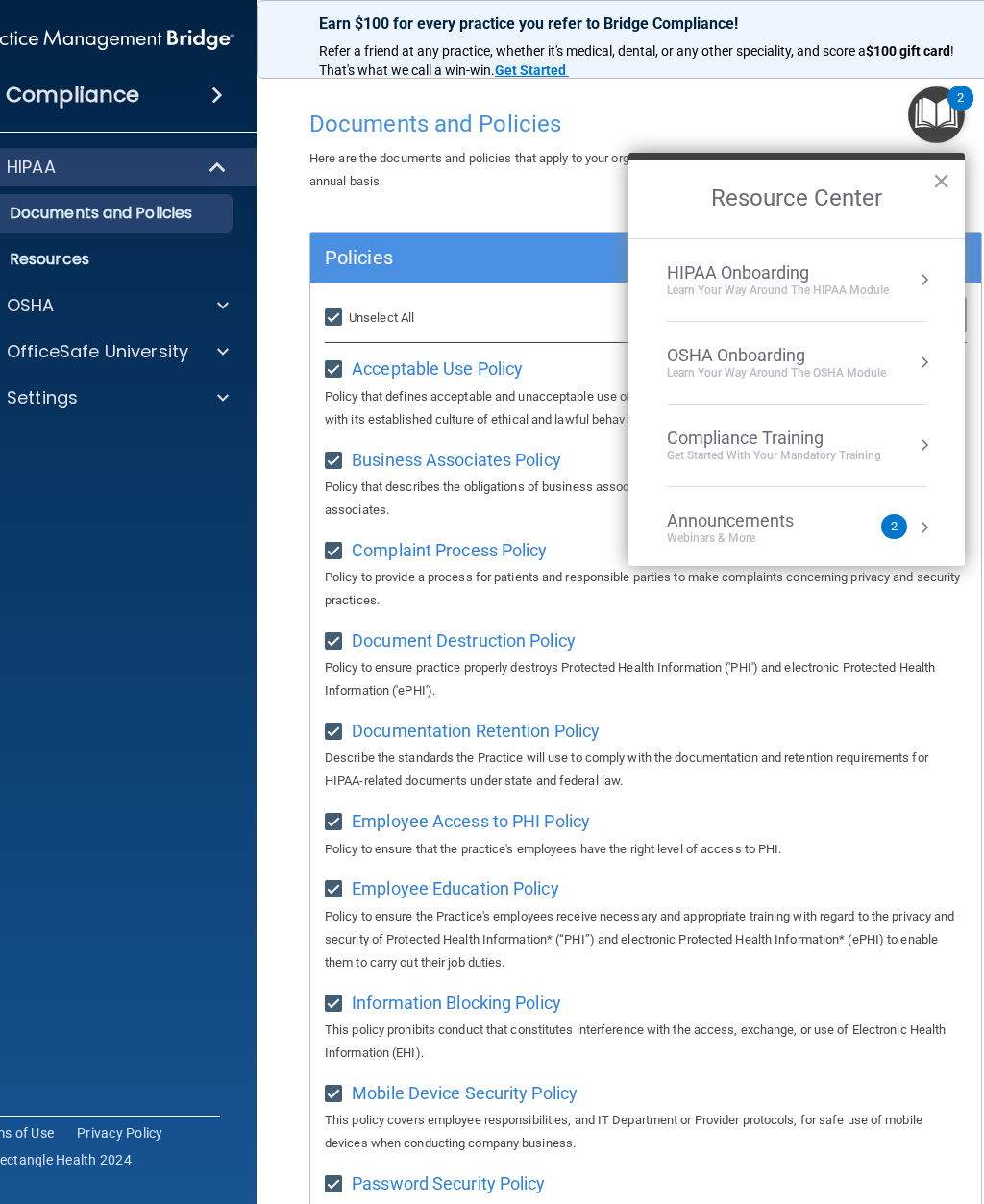
click at [799, 280] on div "HIPAA Onboarding" at bounding box center [778, 273] width 222 height 21
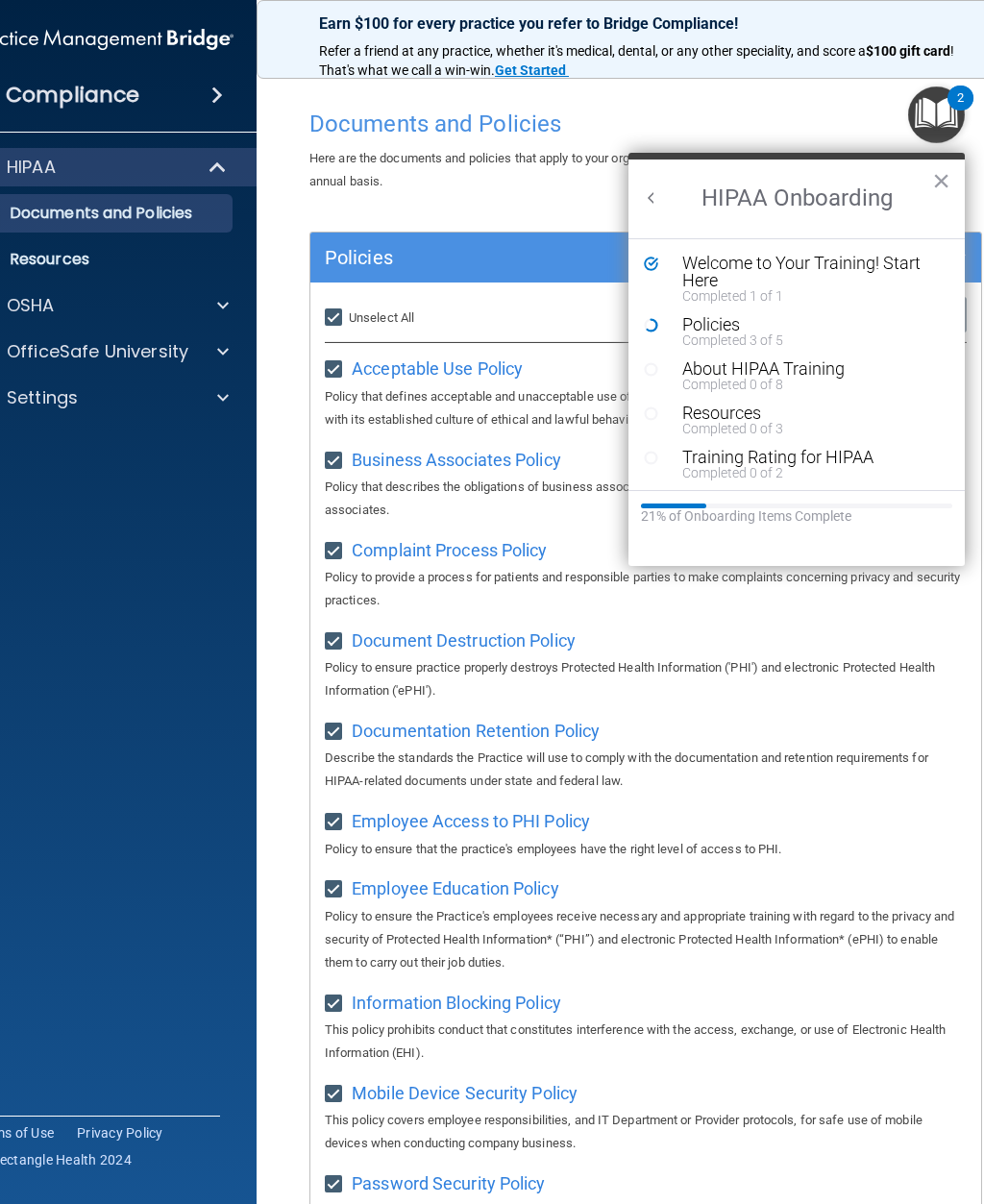
click at [742, 337] on div "Completed 3 of 5" at bounding box center [812, 340] width 258 height 14
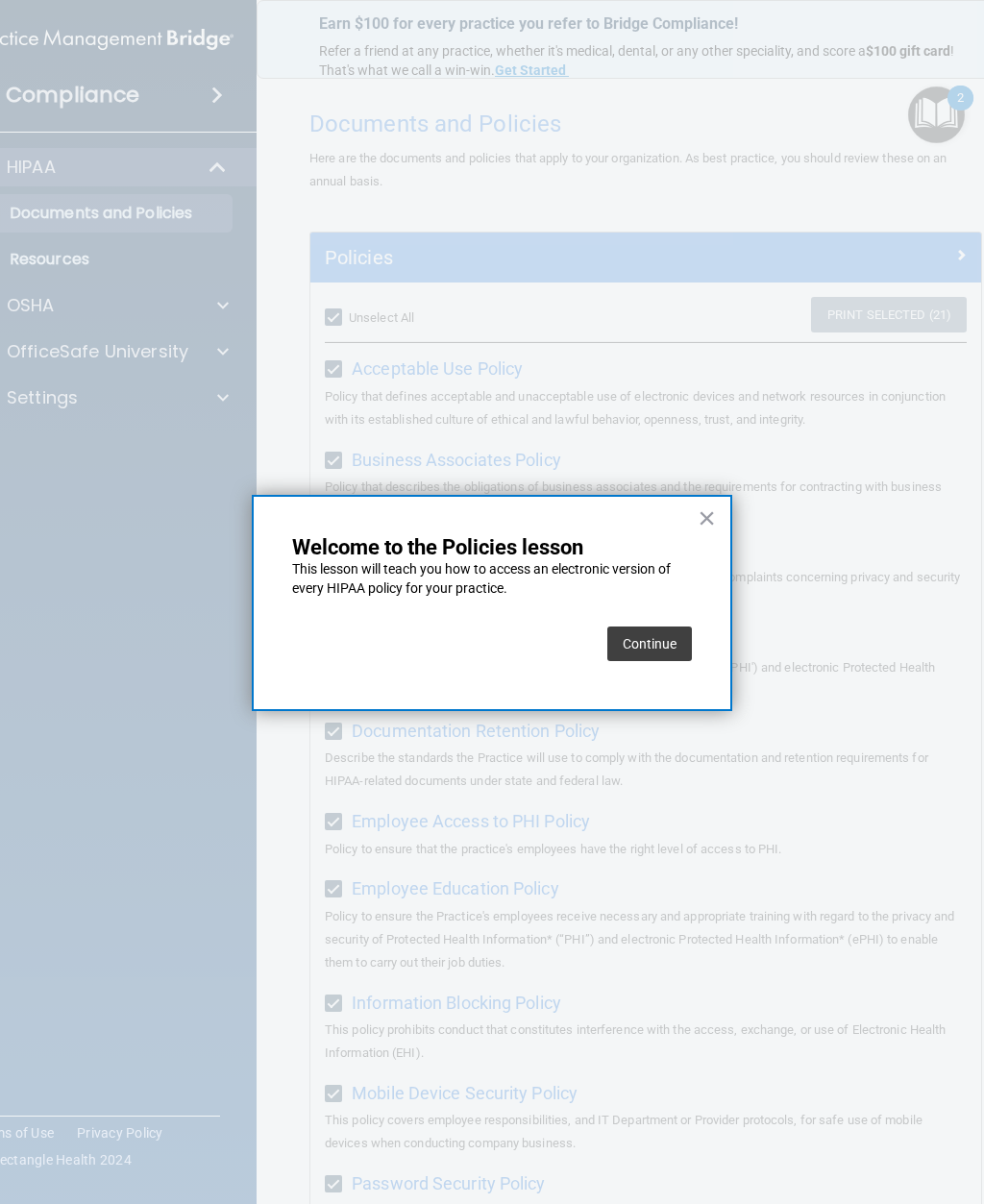
click at [661, 638] on button "Continue" at bounding box center [649, 644] width 84 height 35
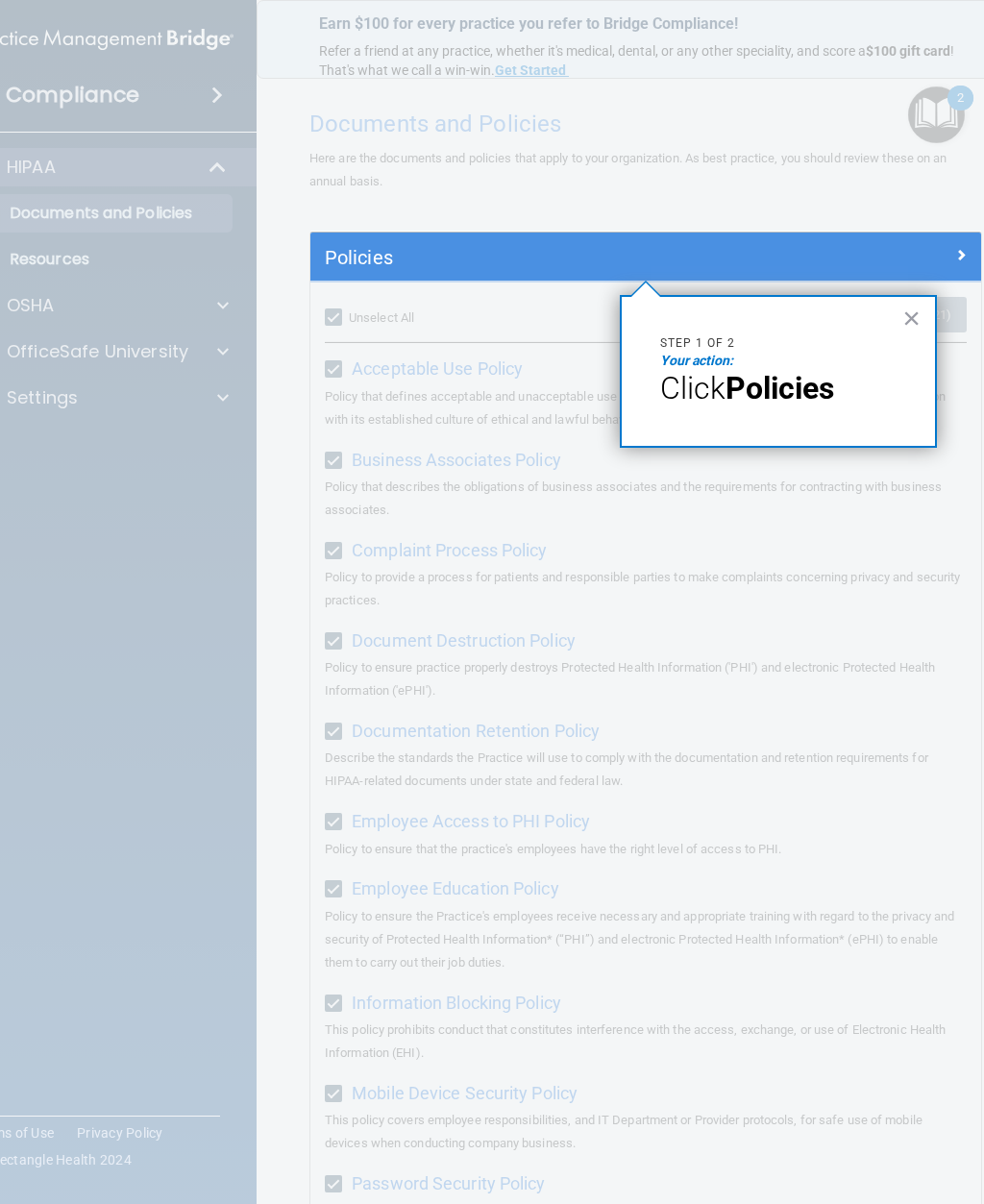
click at [661, 256] on h5 "Policies" at bounding box center [562, 258] width 475 height 21
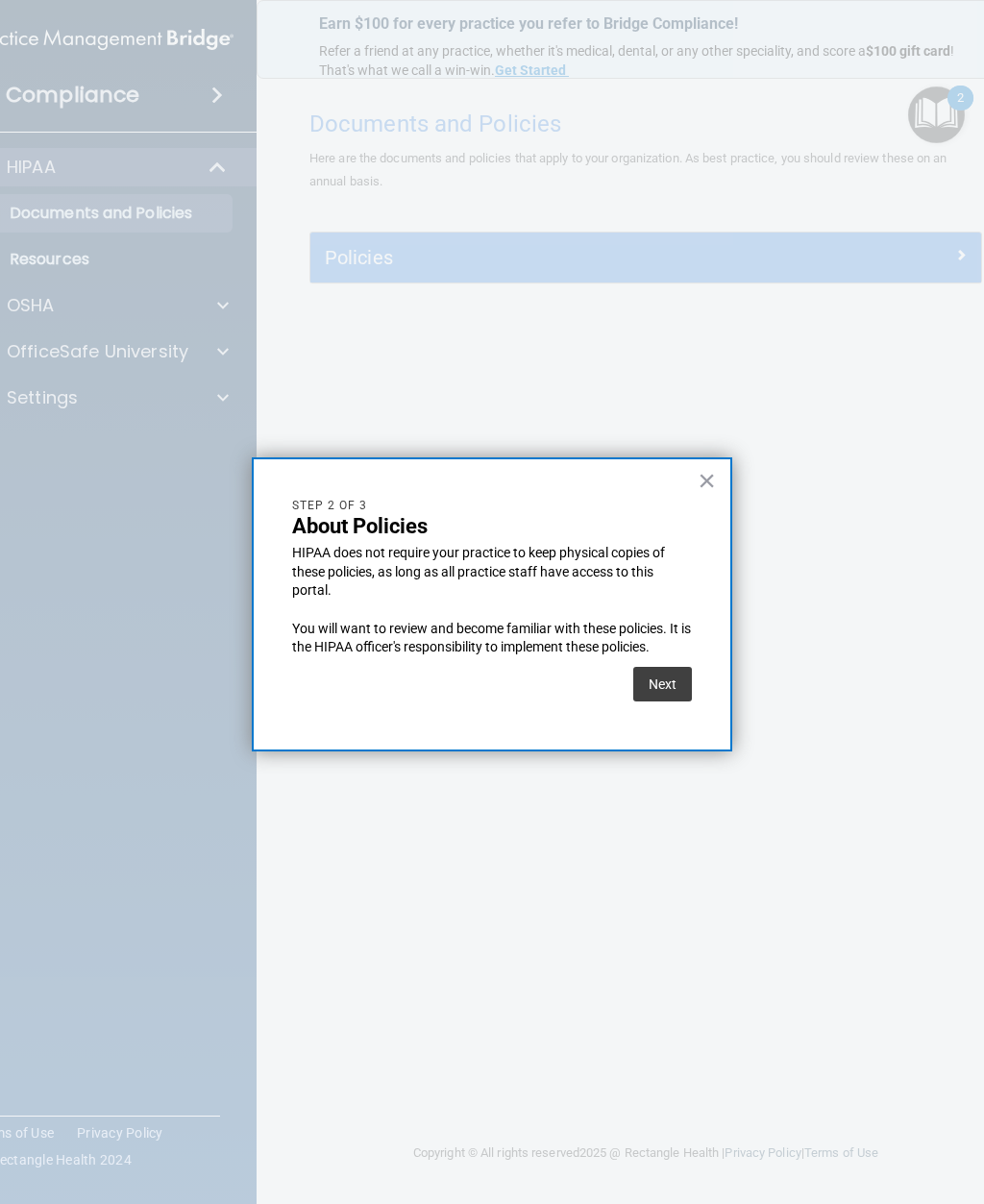
click at [674, 675] on button "Next" at bounding box center [662, 685] width 59 height 35
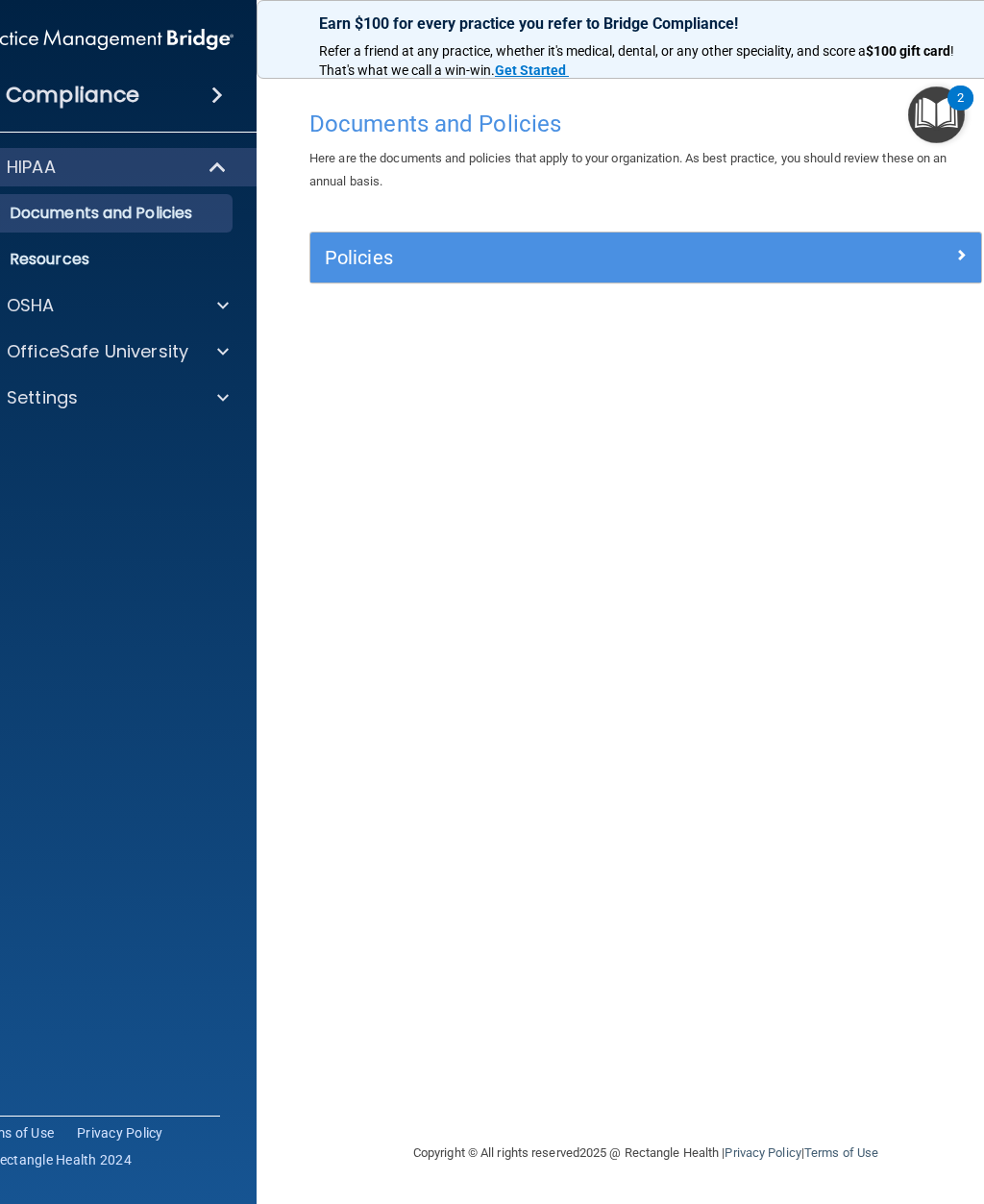
click at [934, 103] on img "Open Resource Center, 2 new notifications" at bounding box center [937, 114] width 57 height 57
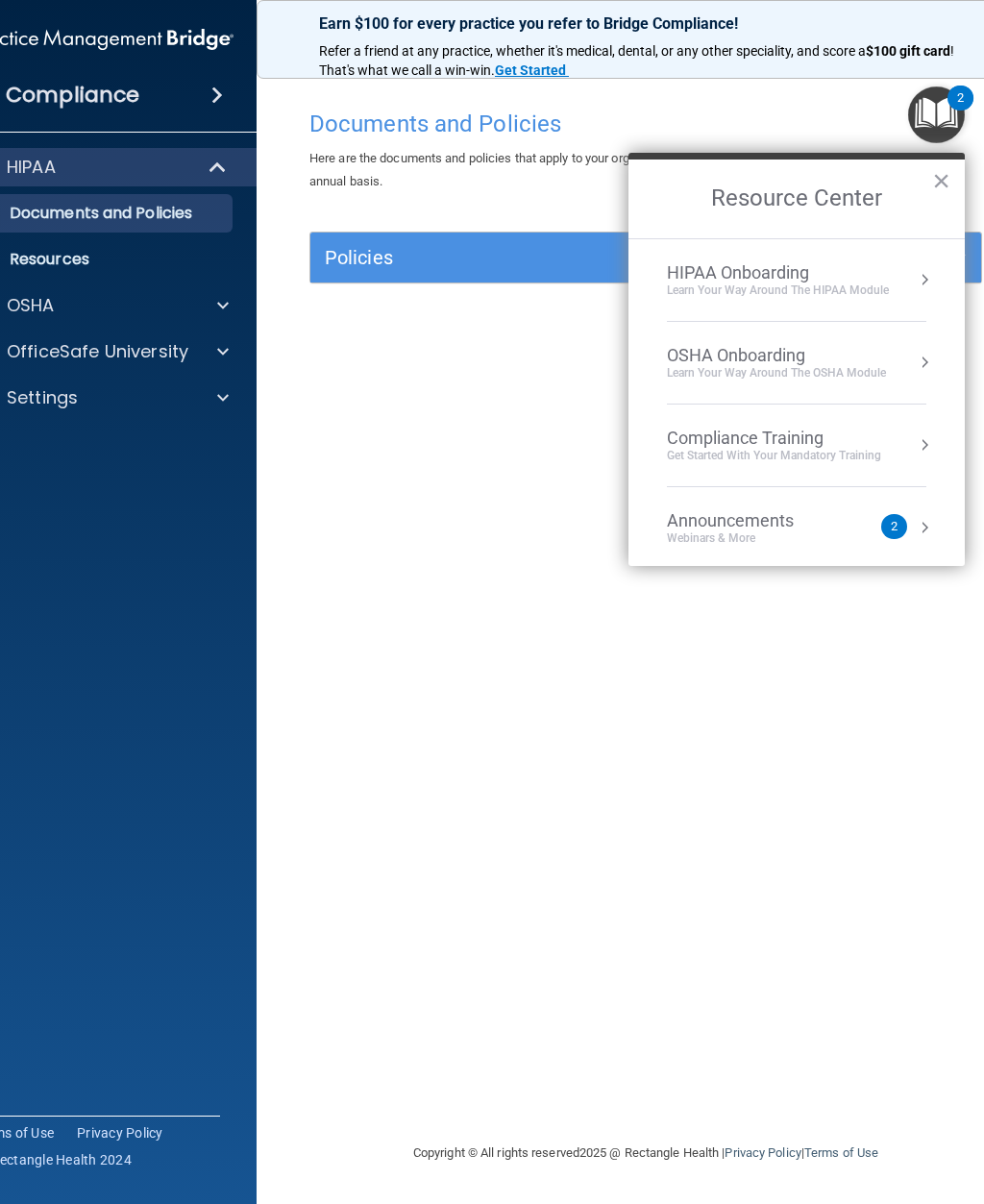
click at [810, 286] on div "Learn Your Way around the HIPAA module" at bounding box center [778, 291] width 222 height 16
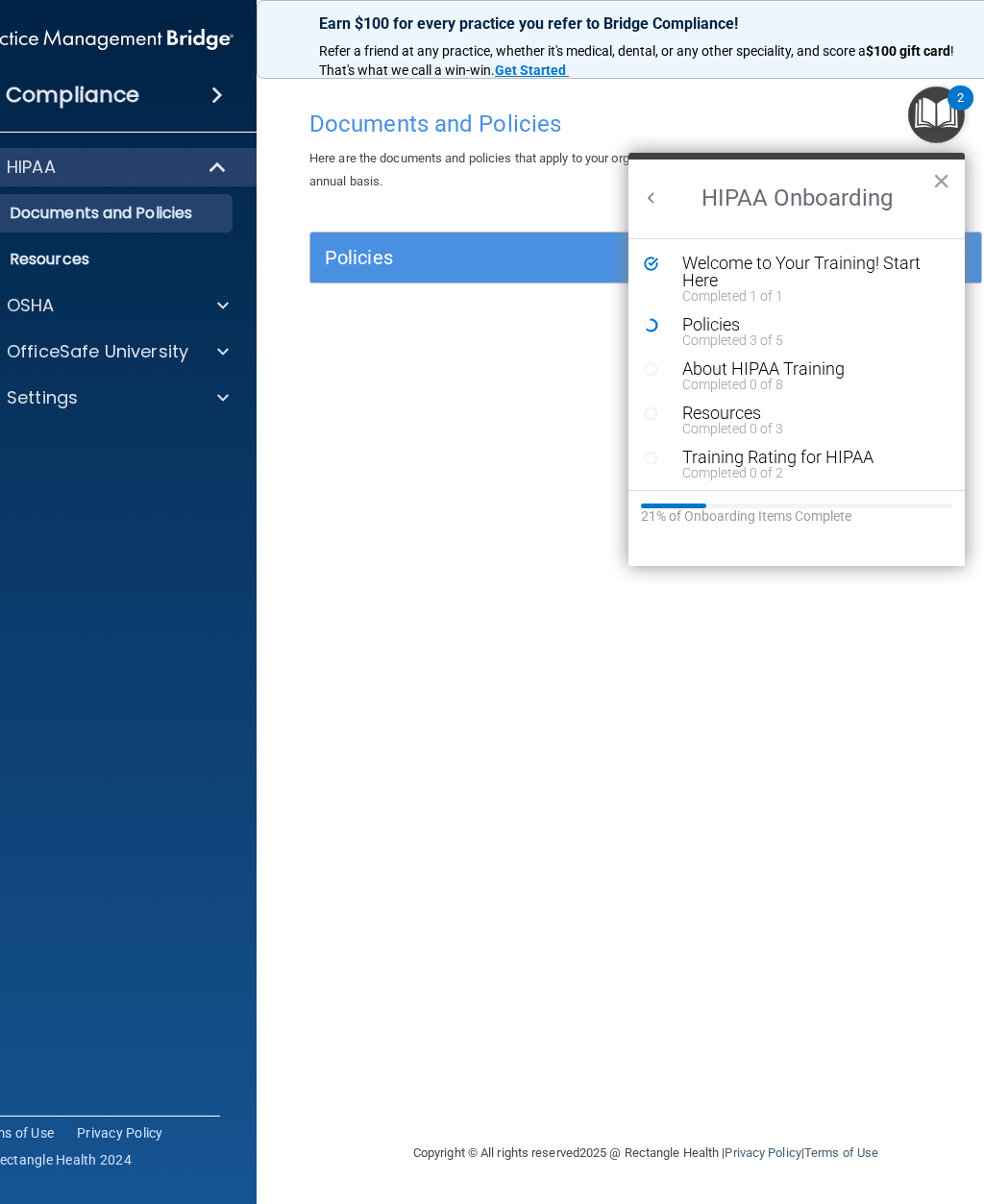
click at [740, 334] on div "Completed 3 of 5" at bounding box center [812, 340] width 258 height 14
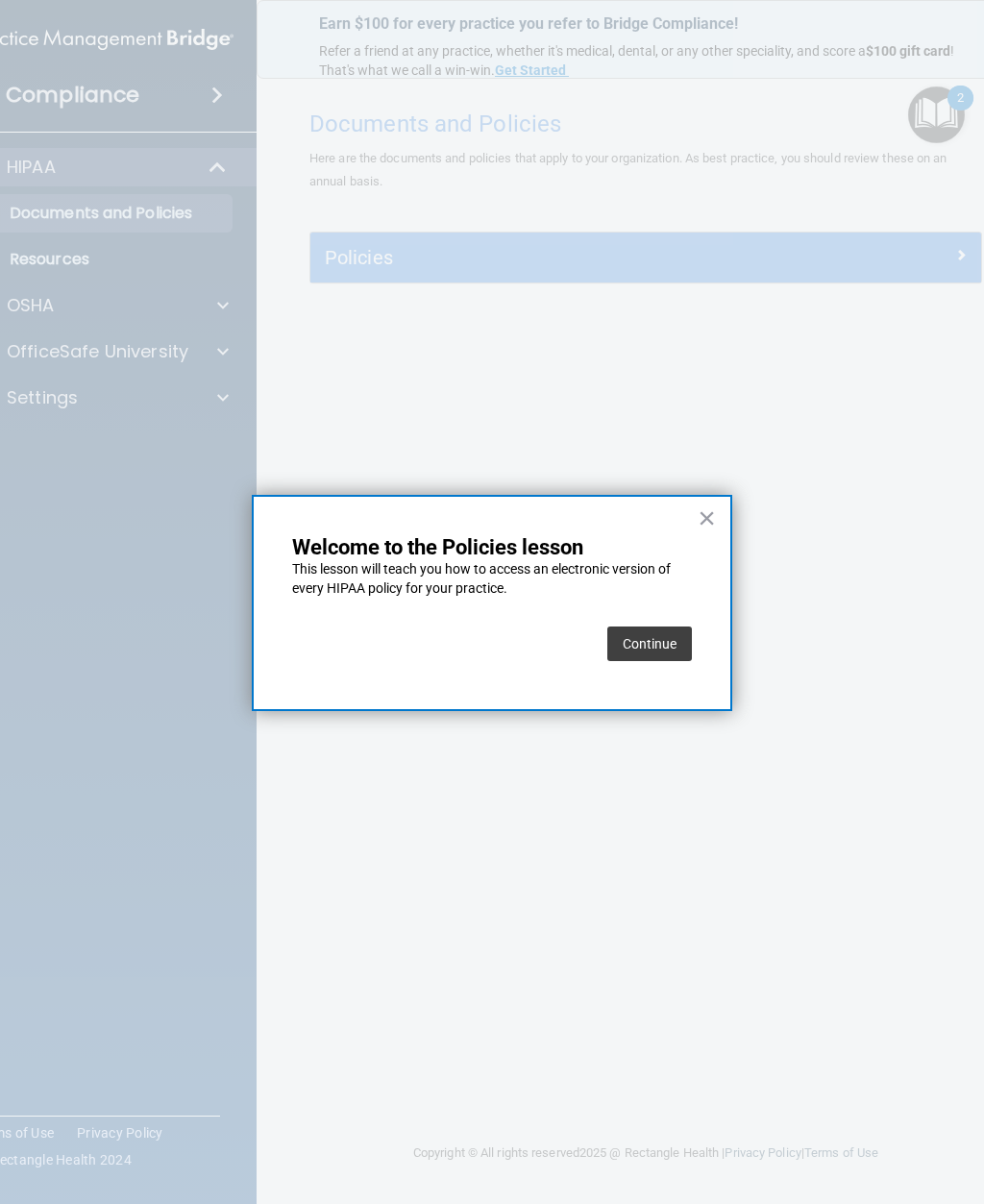
click at [665, 636] on button "Continue" at bounding box center [649, 644] width 84 height 35
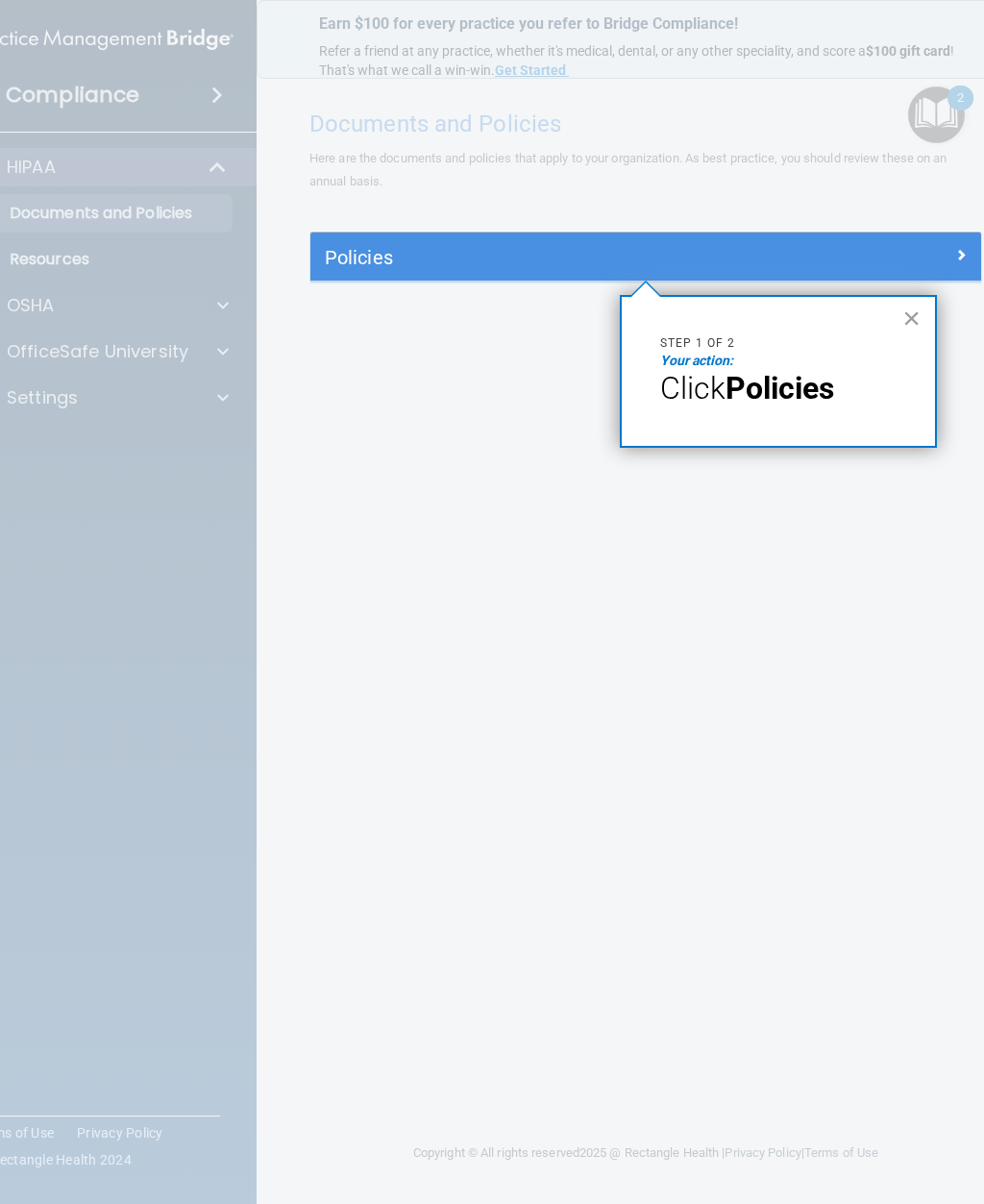
click at [379, 253] on h5 "Policies" at bounding box center [562, 258] width 475 height 21
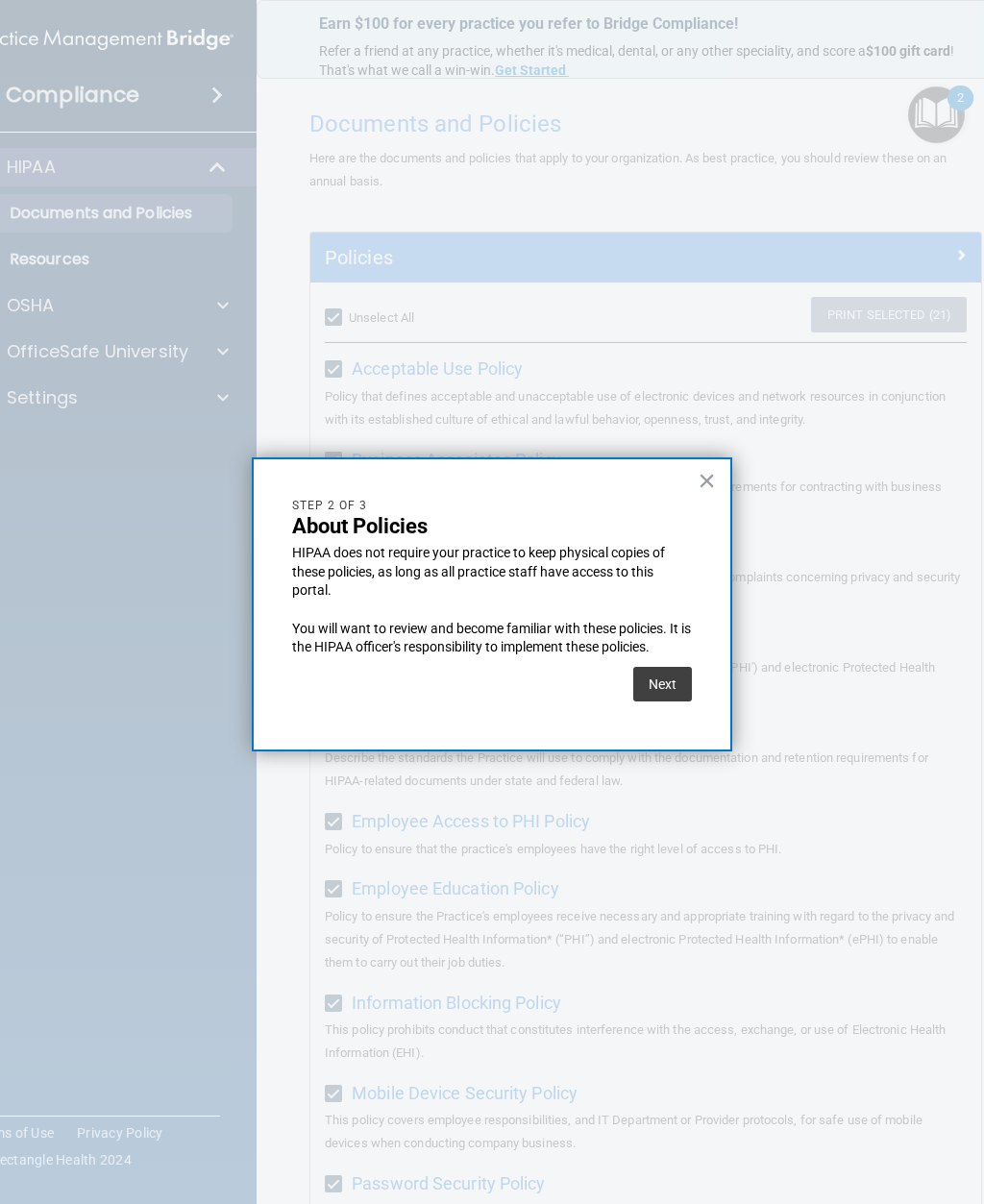
click at [674, 670] on button "Next" at bounding box center [662, 685] width 59 height 35
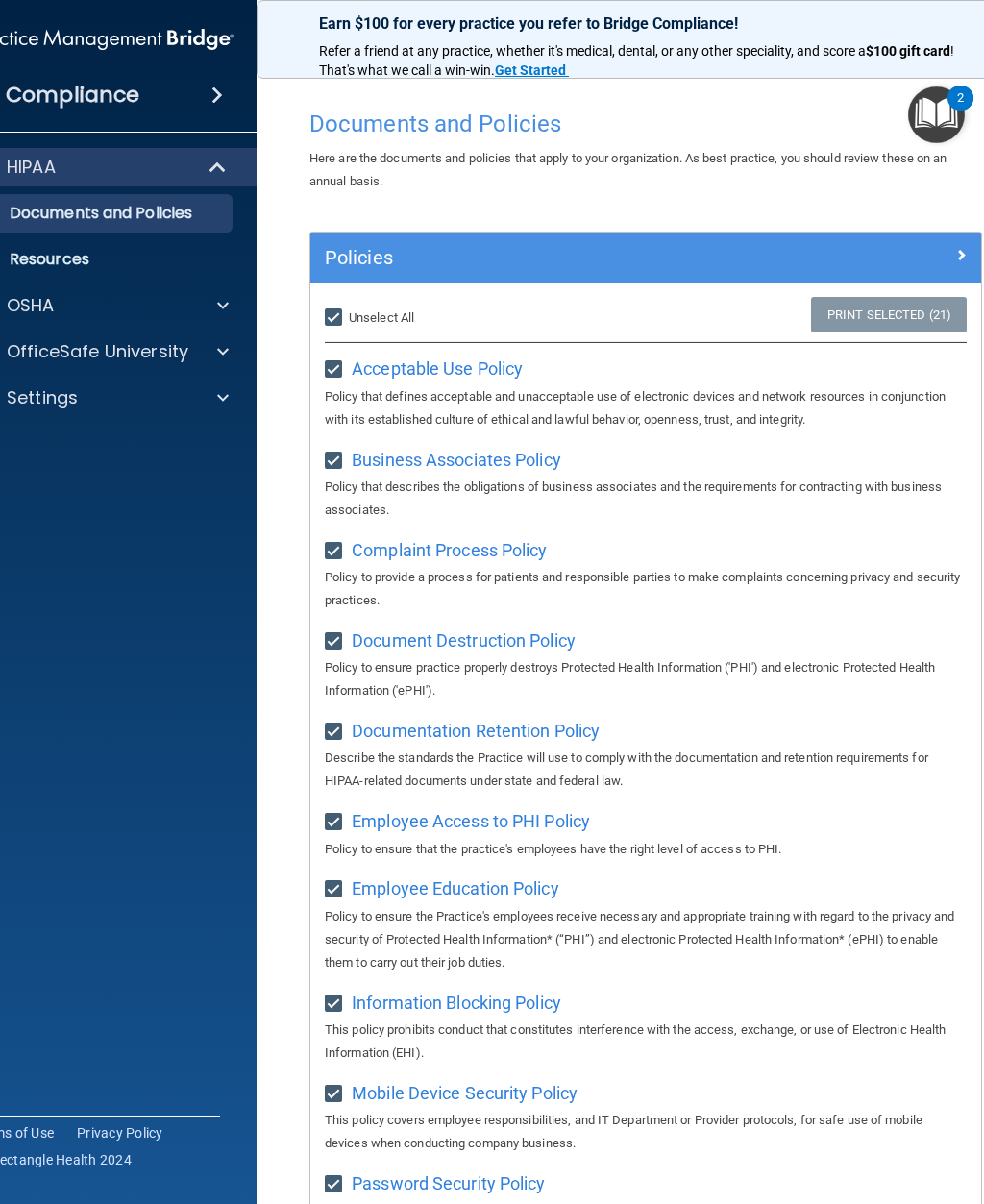
click at [953, 258] on div at bounding box center [899, 254] width 169 height 23
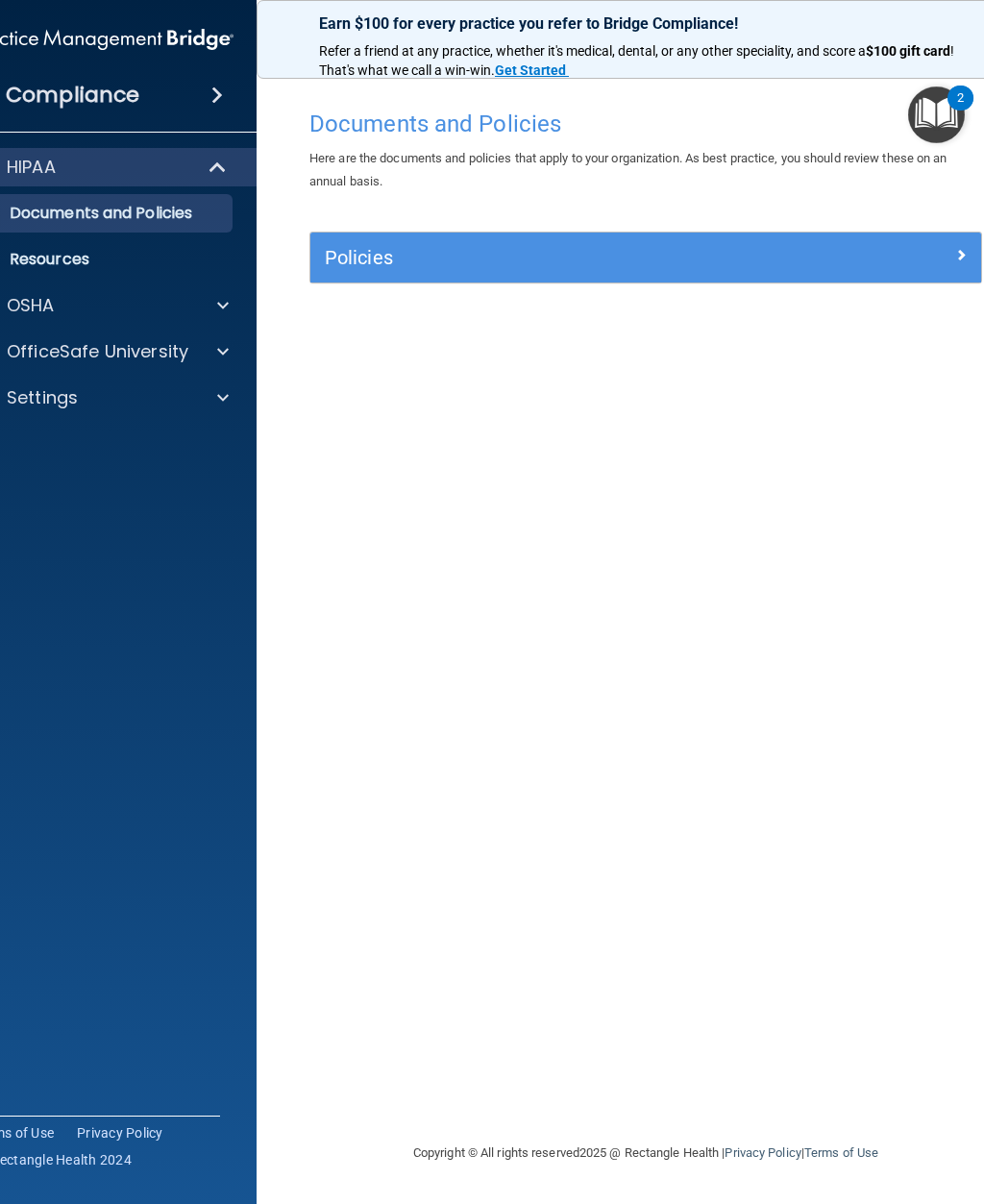
click at [949, 249] on div at bounding box center [899, 254] width 169 height 23
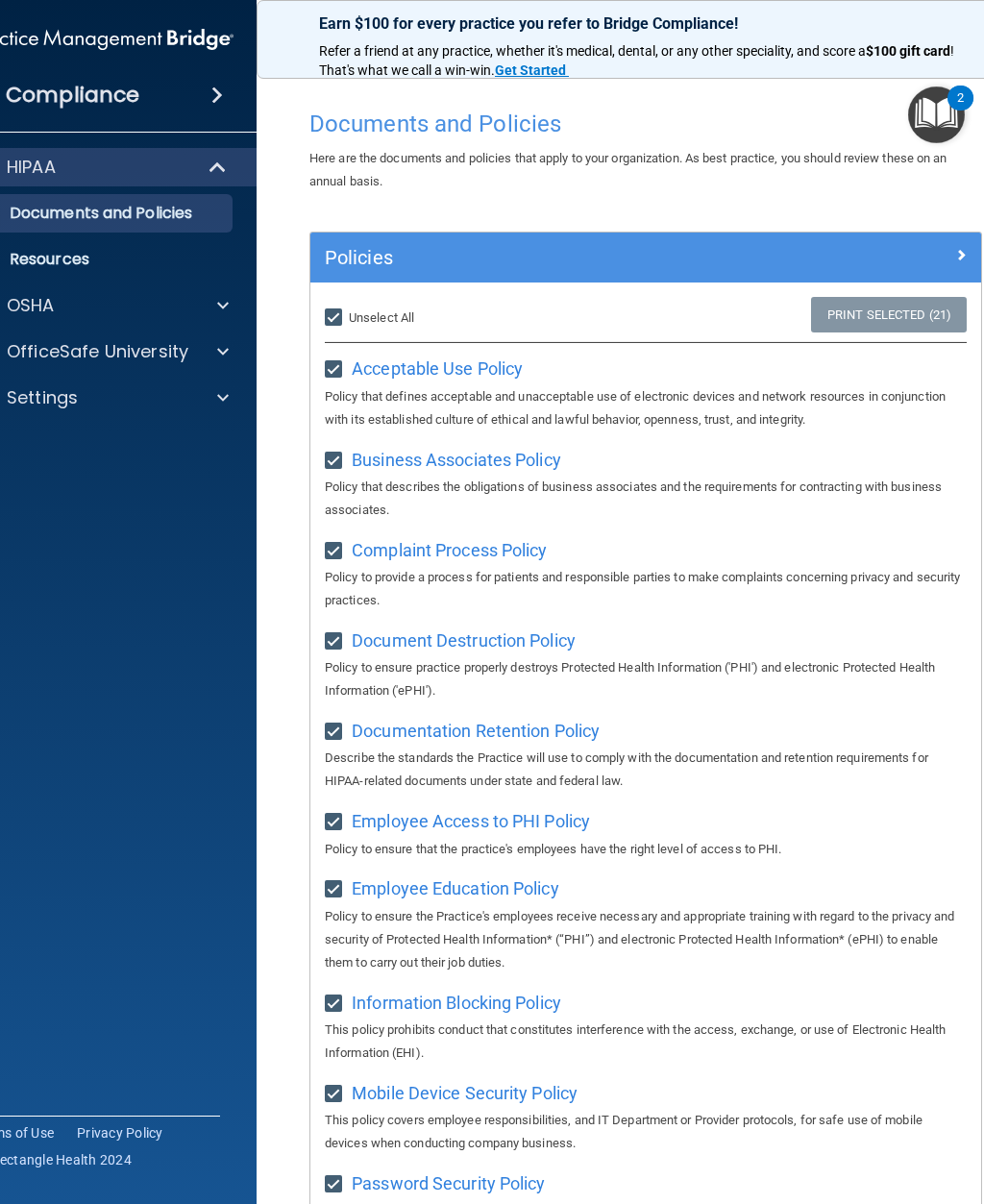
click at [954, 129] on img "Open Resource Center, 2 new notifications" at bounding box center [937, 114] width 57 height 57
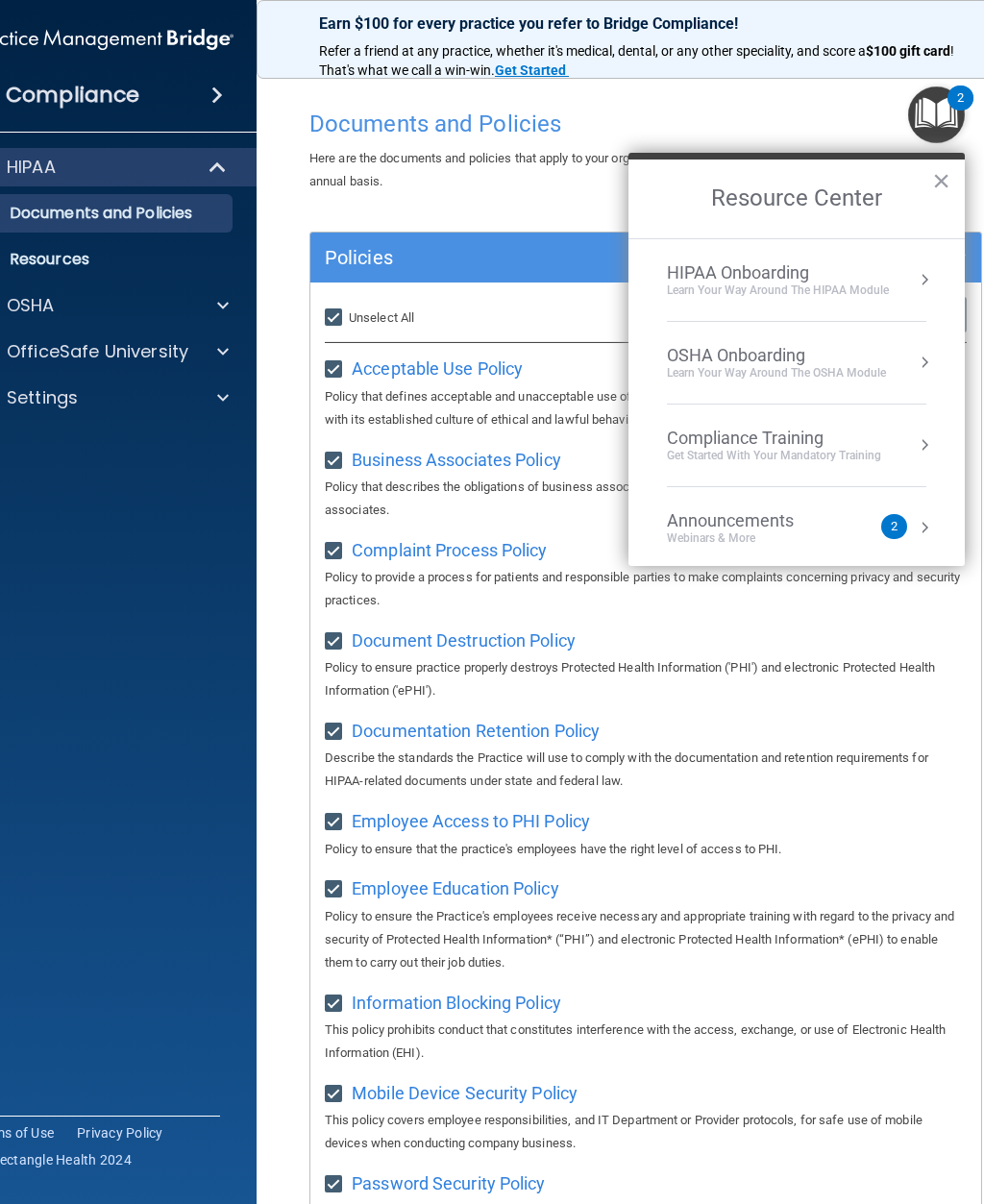
click at [814, 365] on div "Learn your way around the OSHA module" at bounding box center [777, 373] width 219 height 16
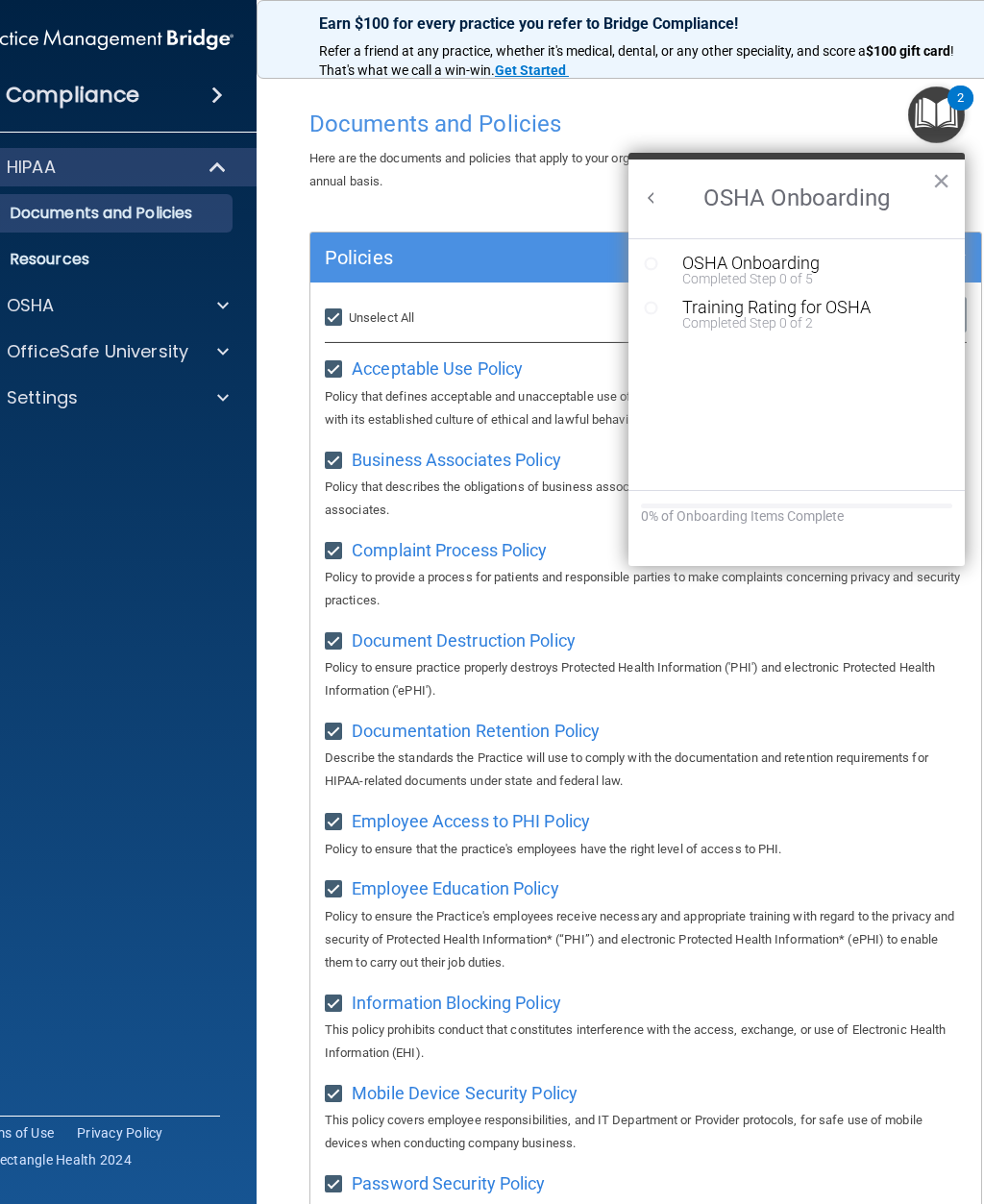
click at [686, 274] on div "Completed Step 0 of 5" at bounding box center [812, 279] width 258 height 14
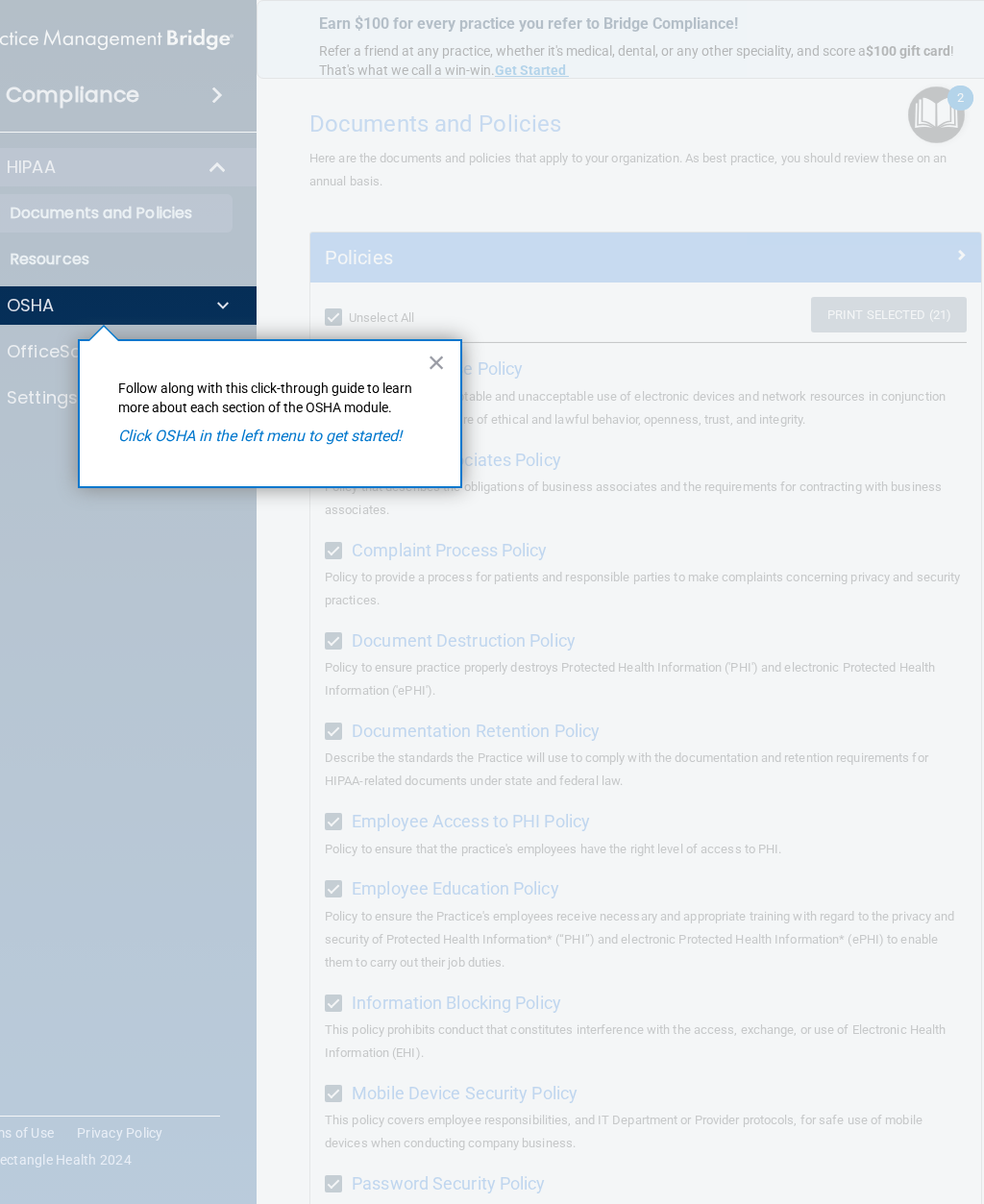
click at [330, 434] on em "Click OSHA in the left menu to get started!" at bounding box center [260, 436] width 284 height 18
click at [435, 365] on button "×" at bounding box center [437, 362] width 18 height 31
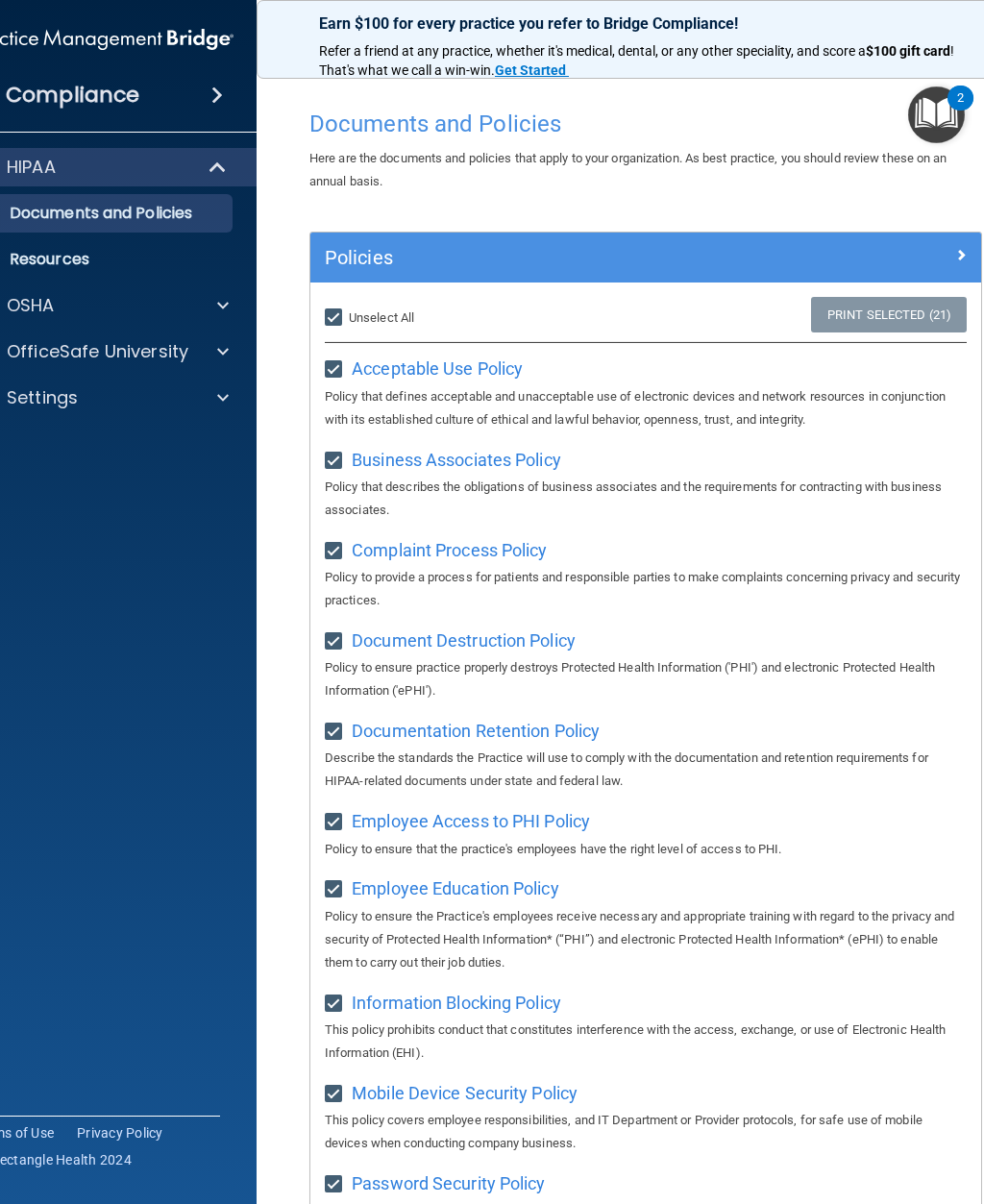
click at [131, 304] on div "OSHA" at bounding box center [77, 306] width 238 height 23
click at [124, 252] on p "Resources" at bounding box center [92, 260] width 262 height 19
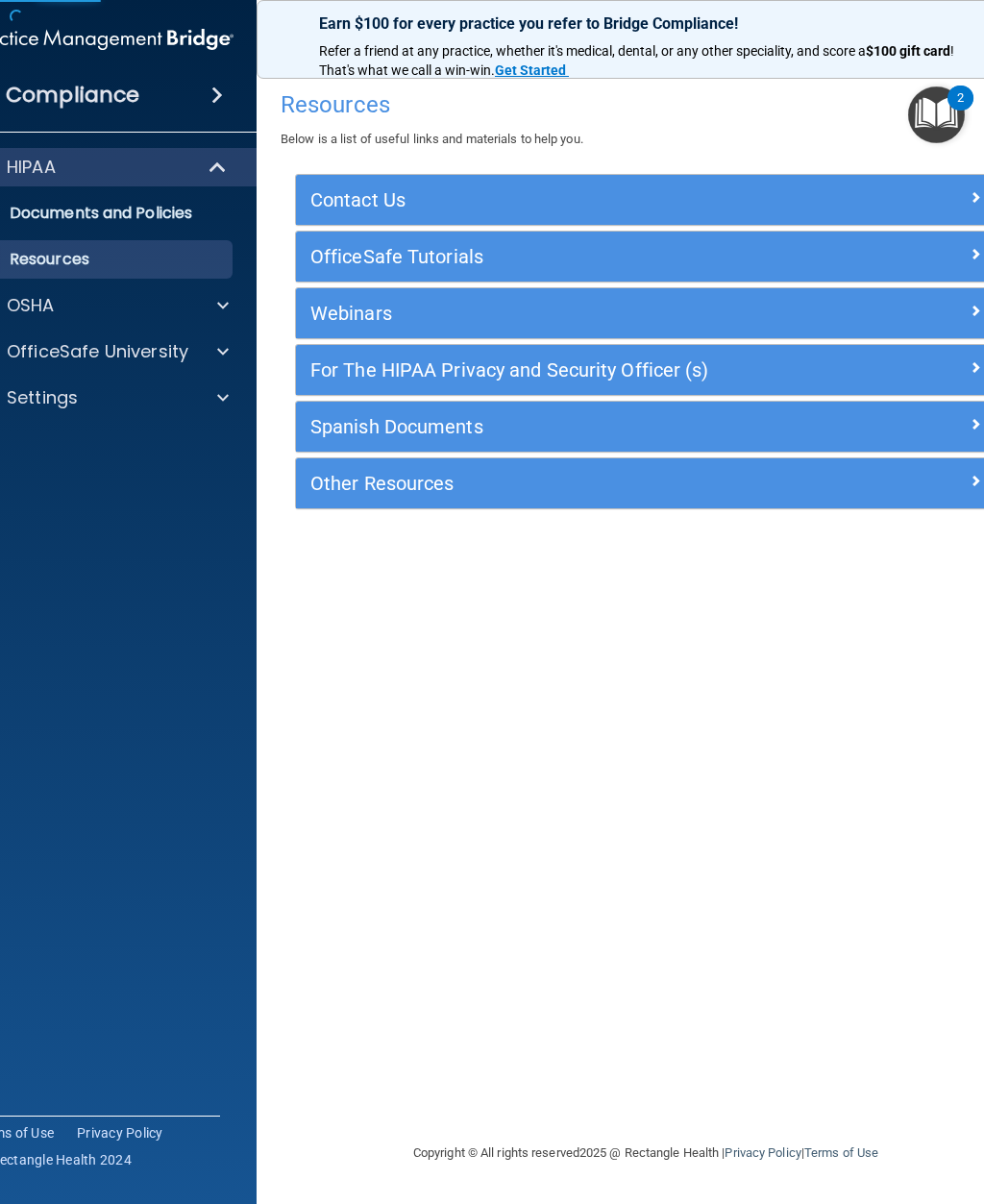
click at [511, 199] on h5 "Contact Us" at bounding box center [559, 201] width 496 height 21
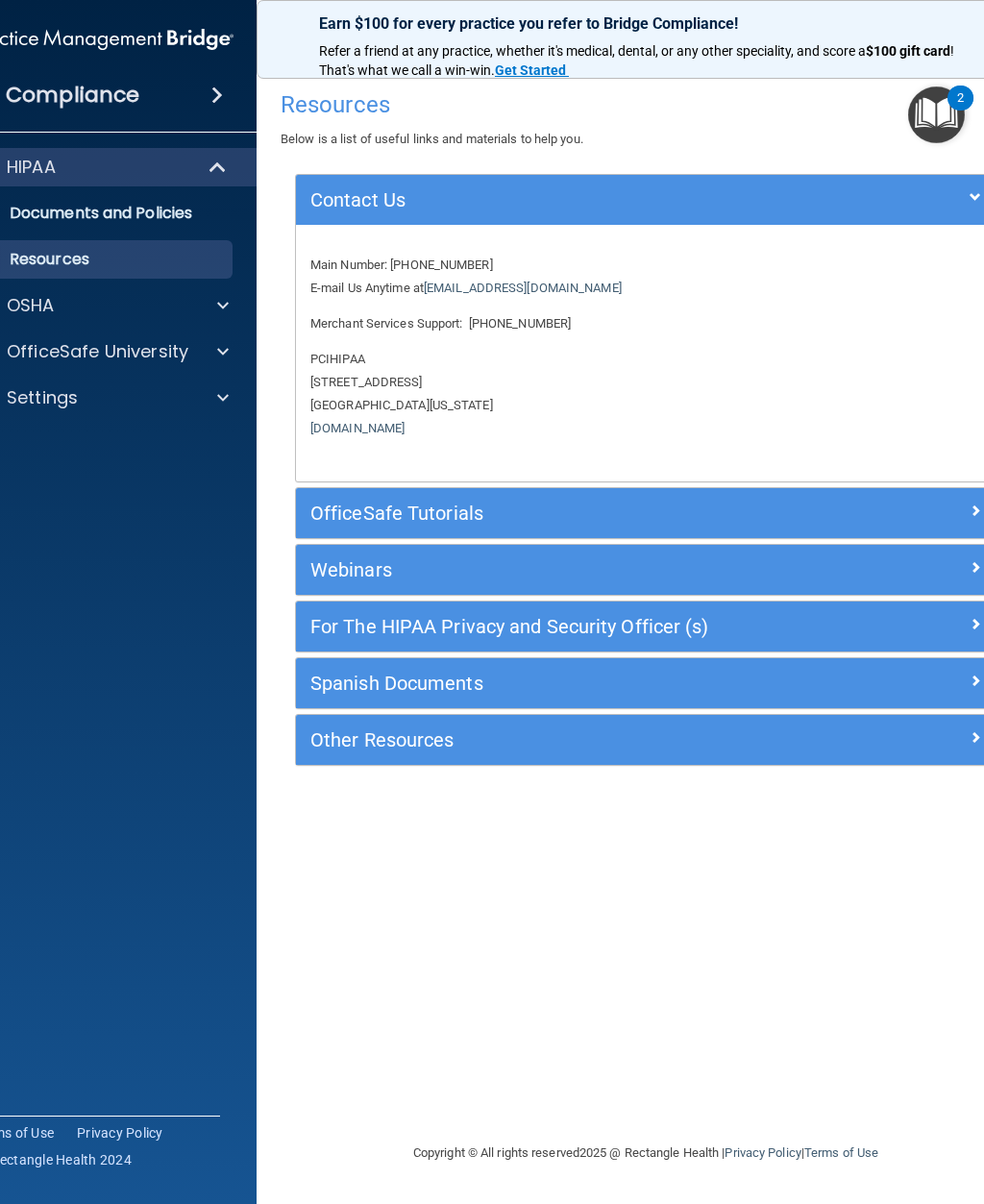
click at [544, 517] on div "OfficeSafe Tutorials" at bounding box center [559, 513] width 525 height 31
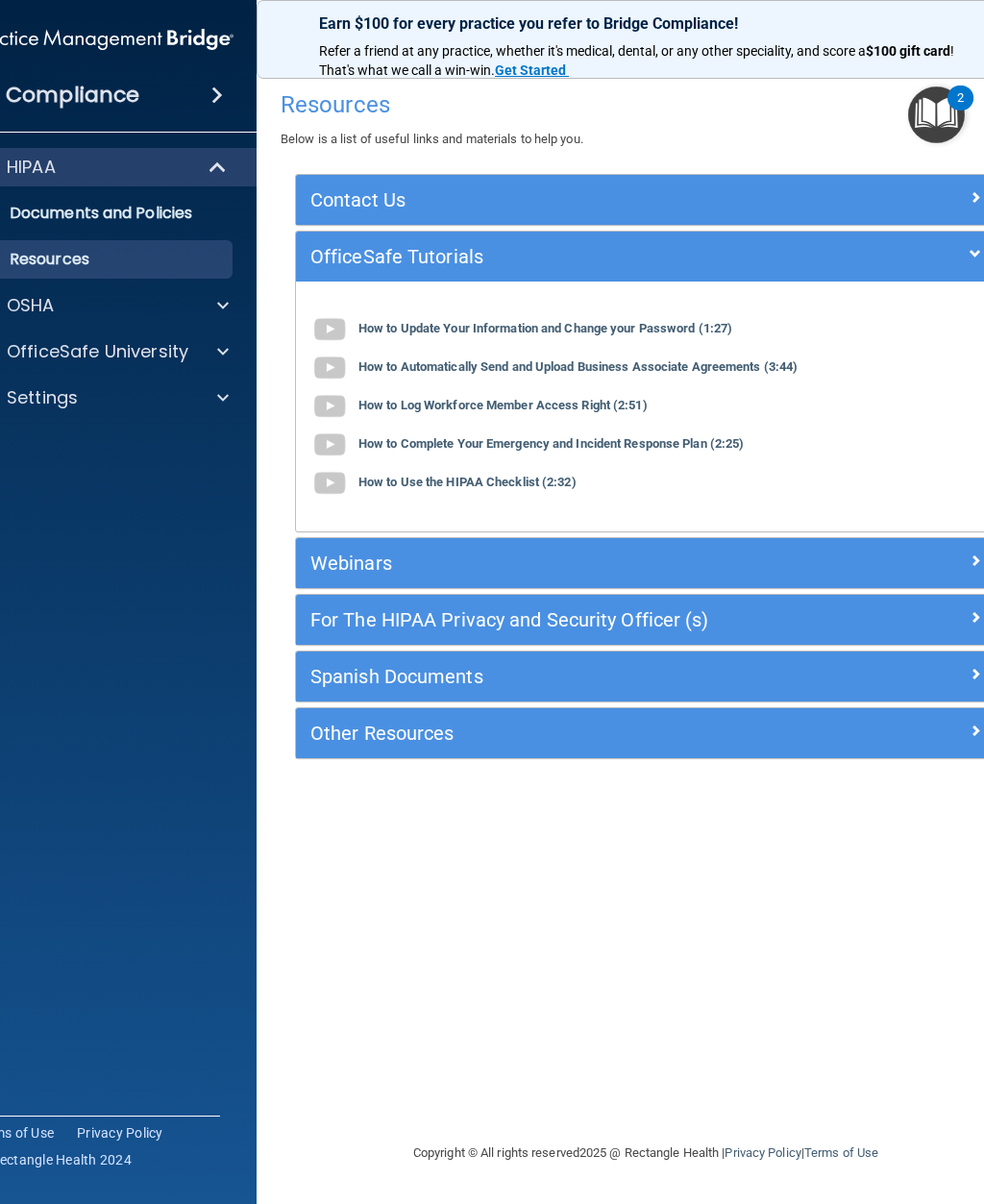
click at [495, 575] on div "Webinars" at bounding box center [559, 564] width 525 height 31
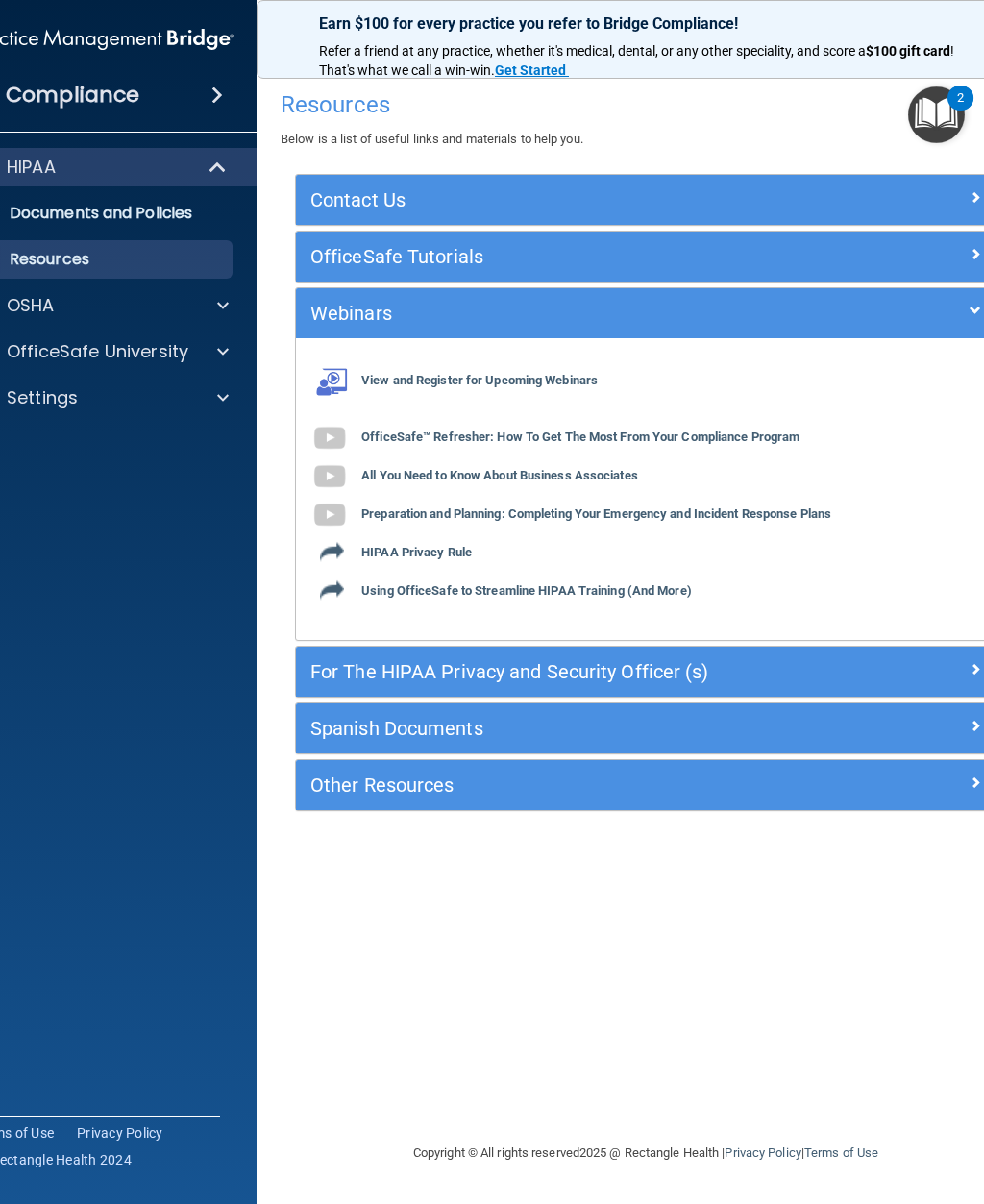
click at [472, 679] on h5 "For The HIPAA Privacy and Security Officer (s)" at bounding box center [559, 672] width 496 height 21
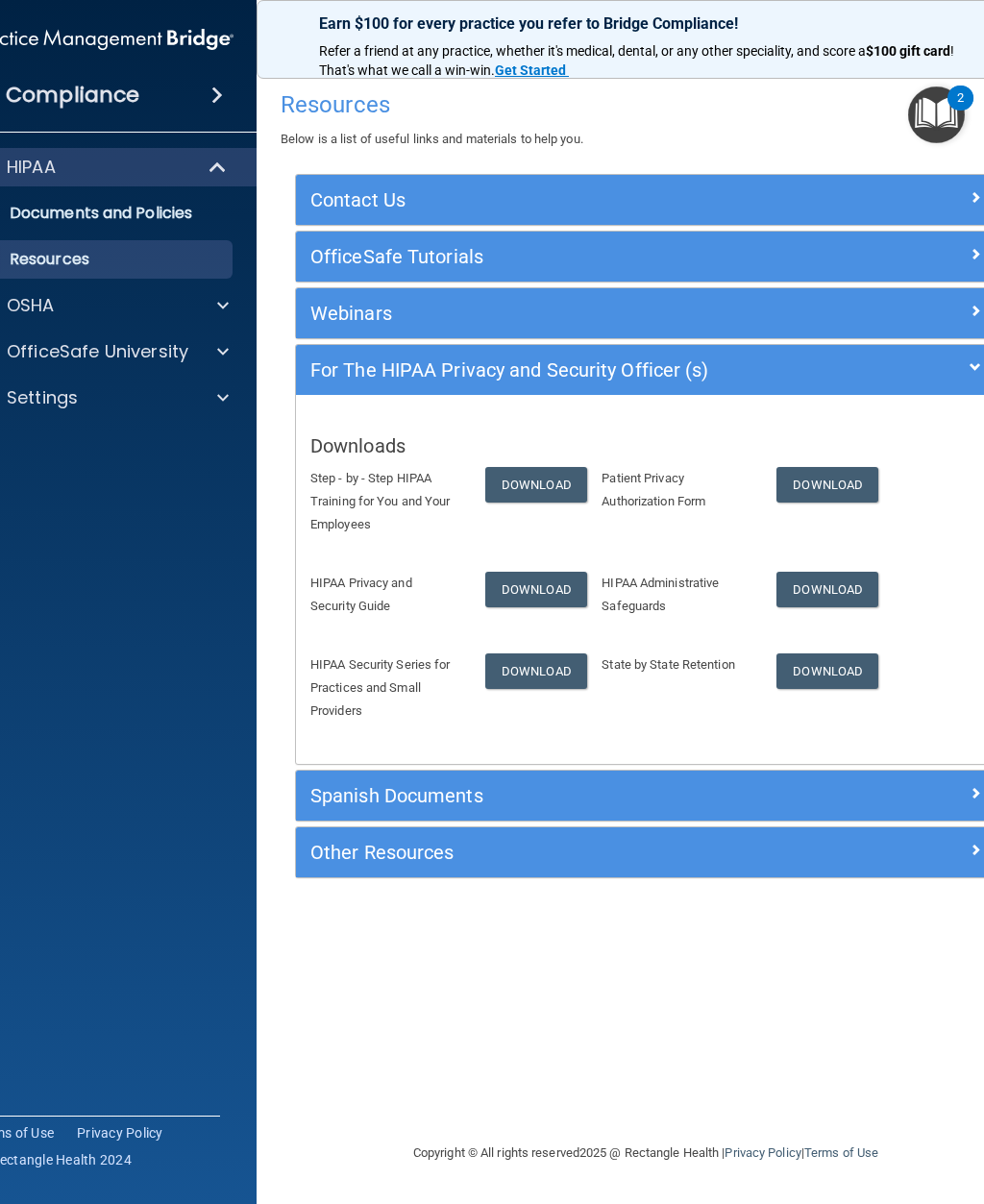
click at [477, 794] on h5 "Spanish Documents" at bounding box center [559, 796] width 496 height 21
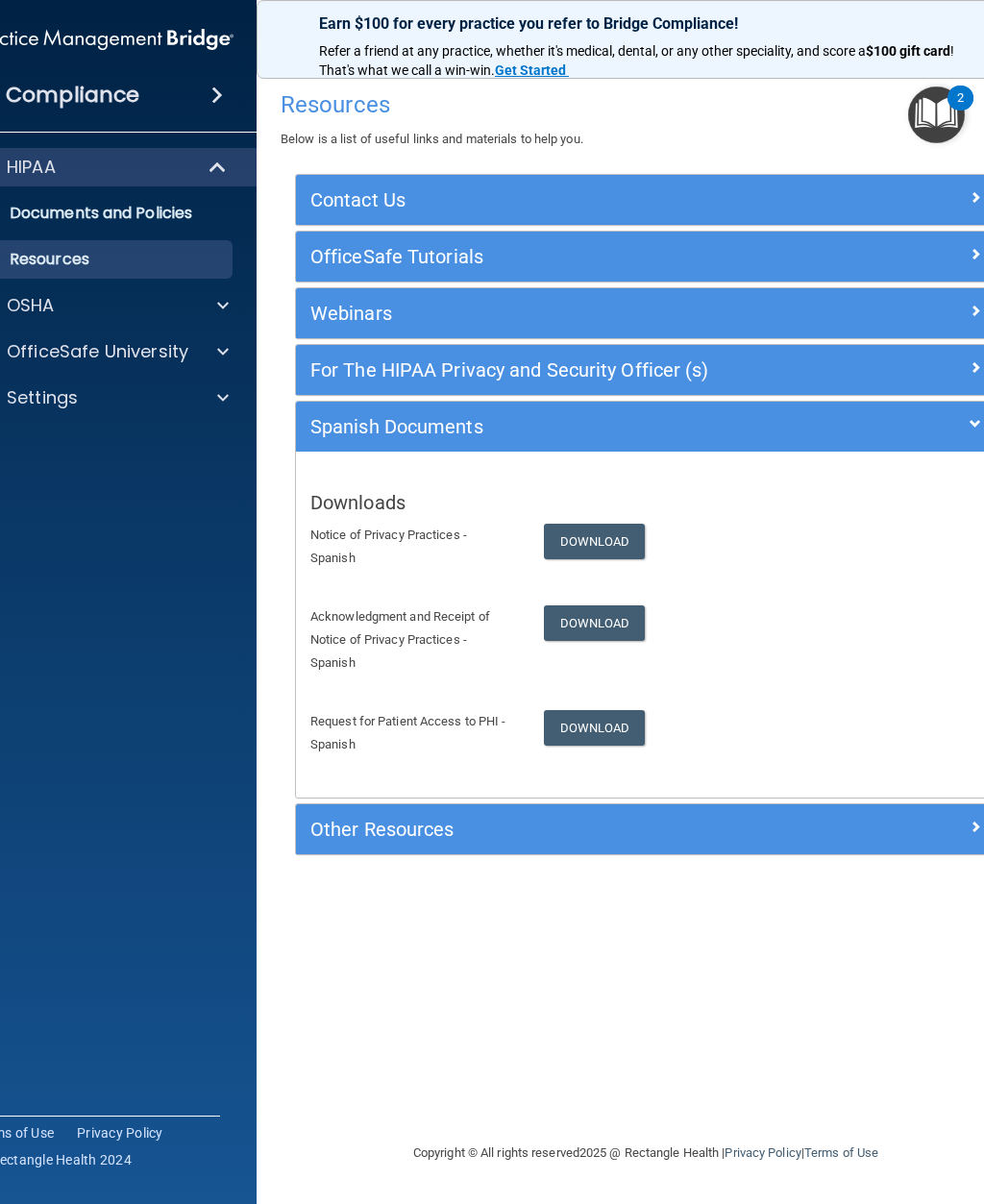
click at [477, 831] on div "Other Resources" at bounding box center [559, 830] width 525 height 31
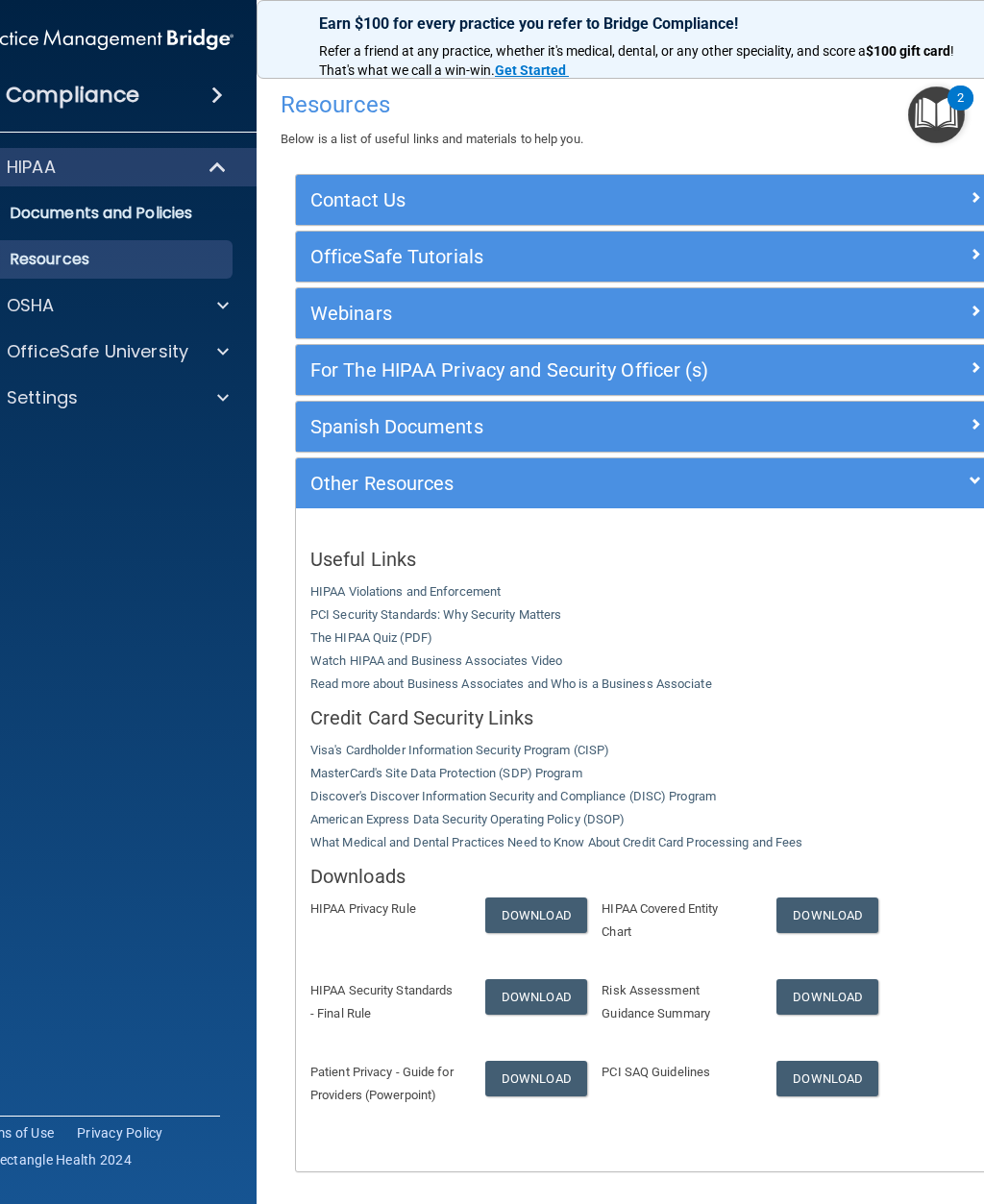
scroll to position [-1, 0]
click at [945, 101] on img "Open Resource Center, 2 new notifications" at bounding box center [937, 114] width 57 height 57
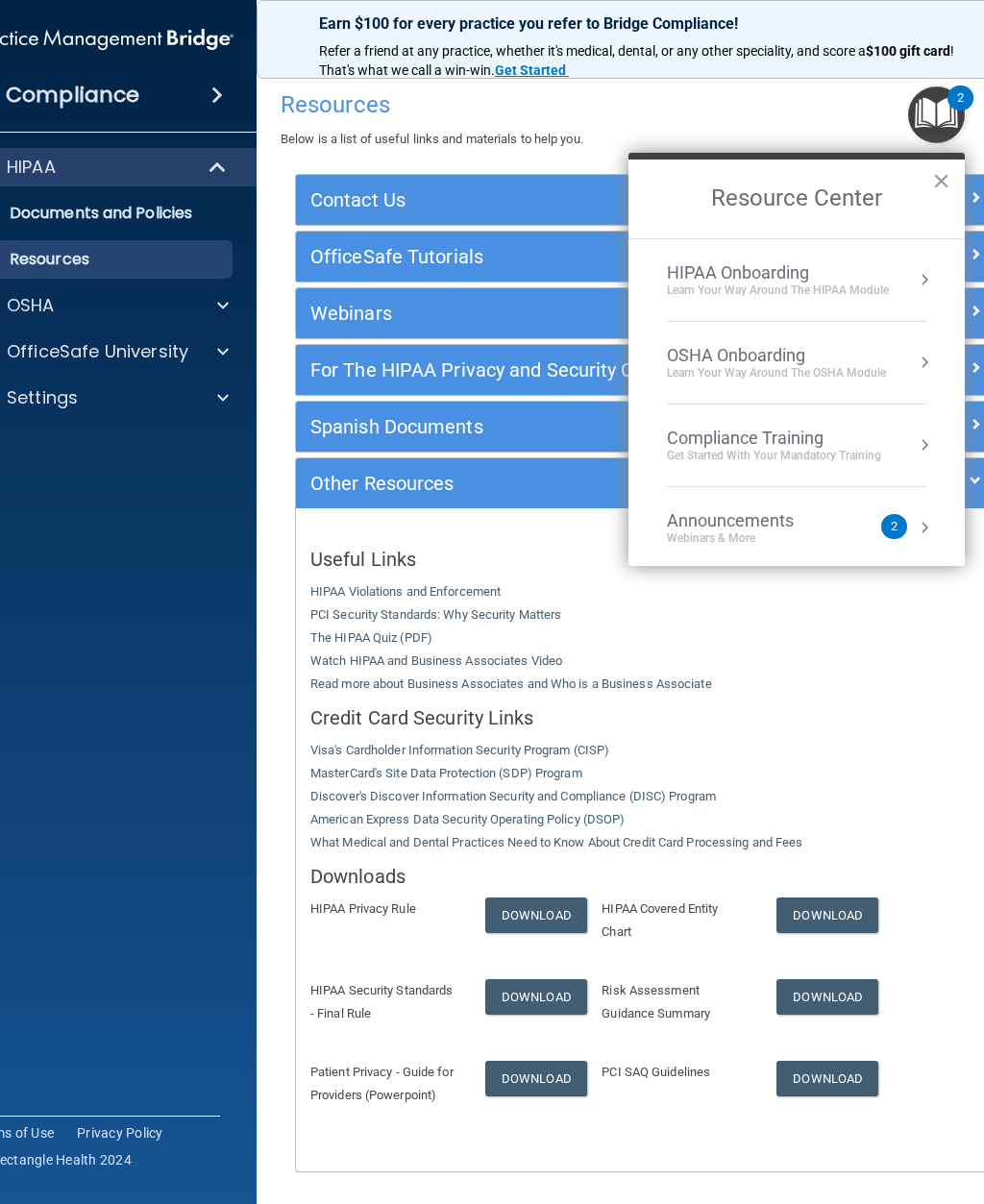
scroll to position [0, 0]
click at [858, 296] on div "Learn Your Way around the HIPAA module" at bounding box center [778, 291] width 222 height 16
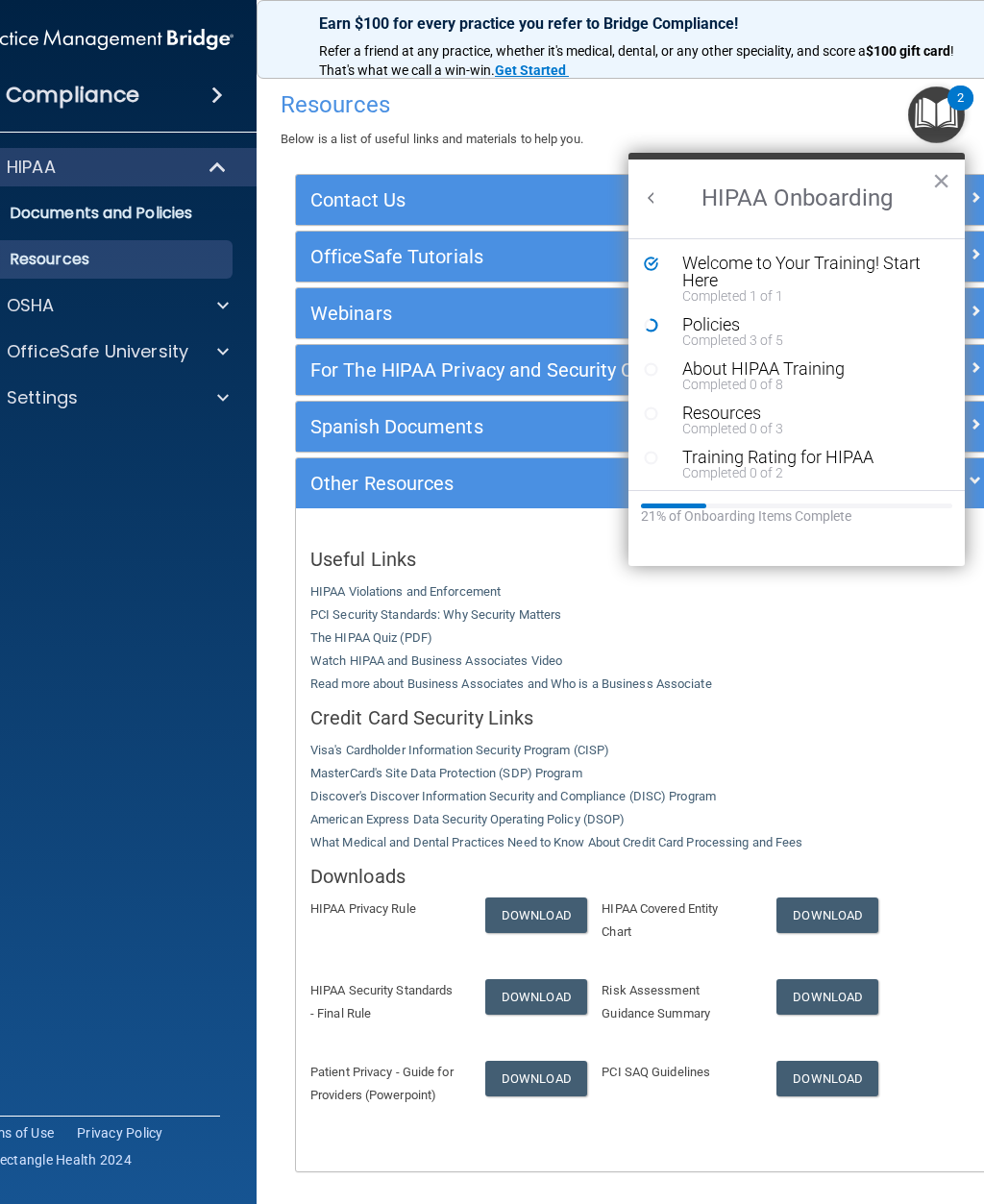
click at [765, 326] on div "Policies" at bounding box center [812, 325] width 258 height 17
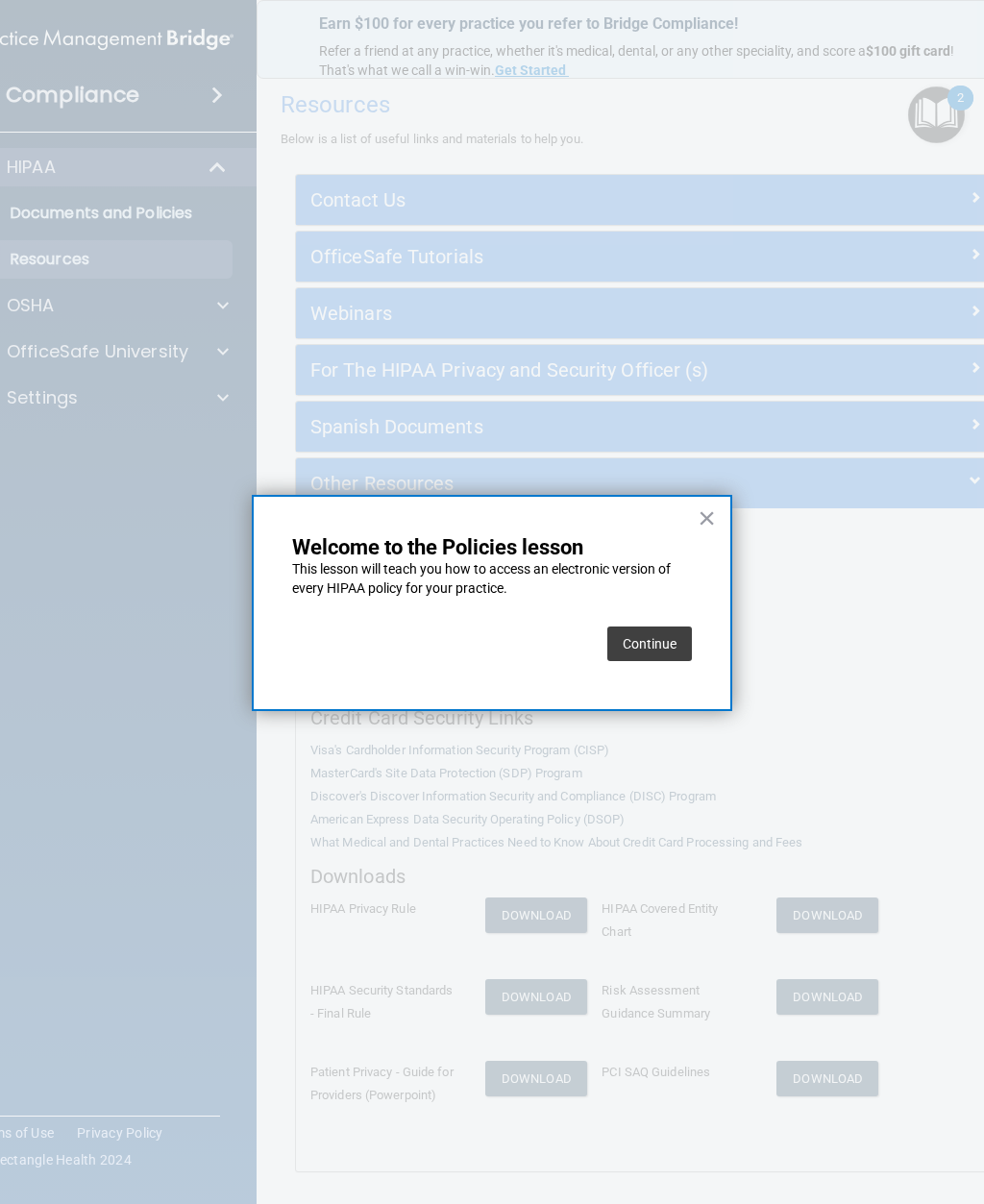
click at [665, 648] on button "Continue" at bounding box center [649, 644] width 84 height 35
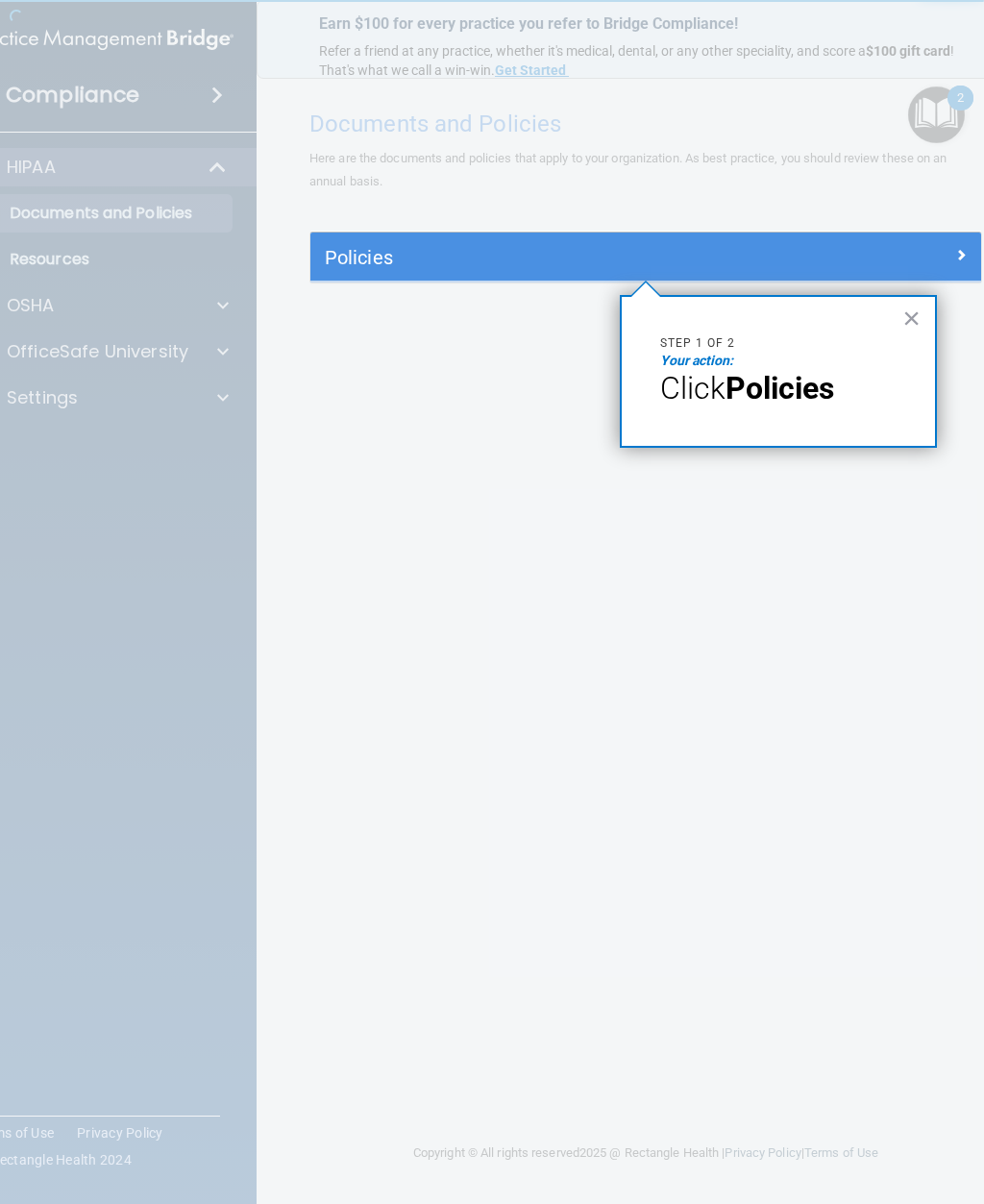
click at [775, 410] on div "× Step 1 of 2 Your action: Click Policies" at bounding box center [778, 372] width 317 height 153
click at [725, 371] on span "Click" at bounding box center [692, 388] width 65 height 37
click at [434, 261] on h5 "Policies" at bounding box center [562, 258] width 475 height 21
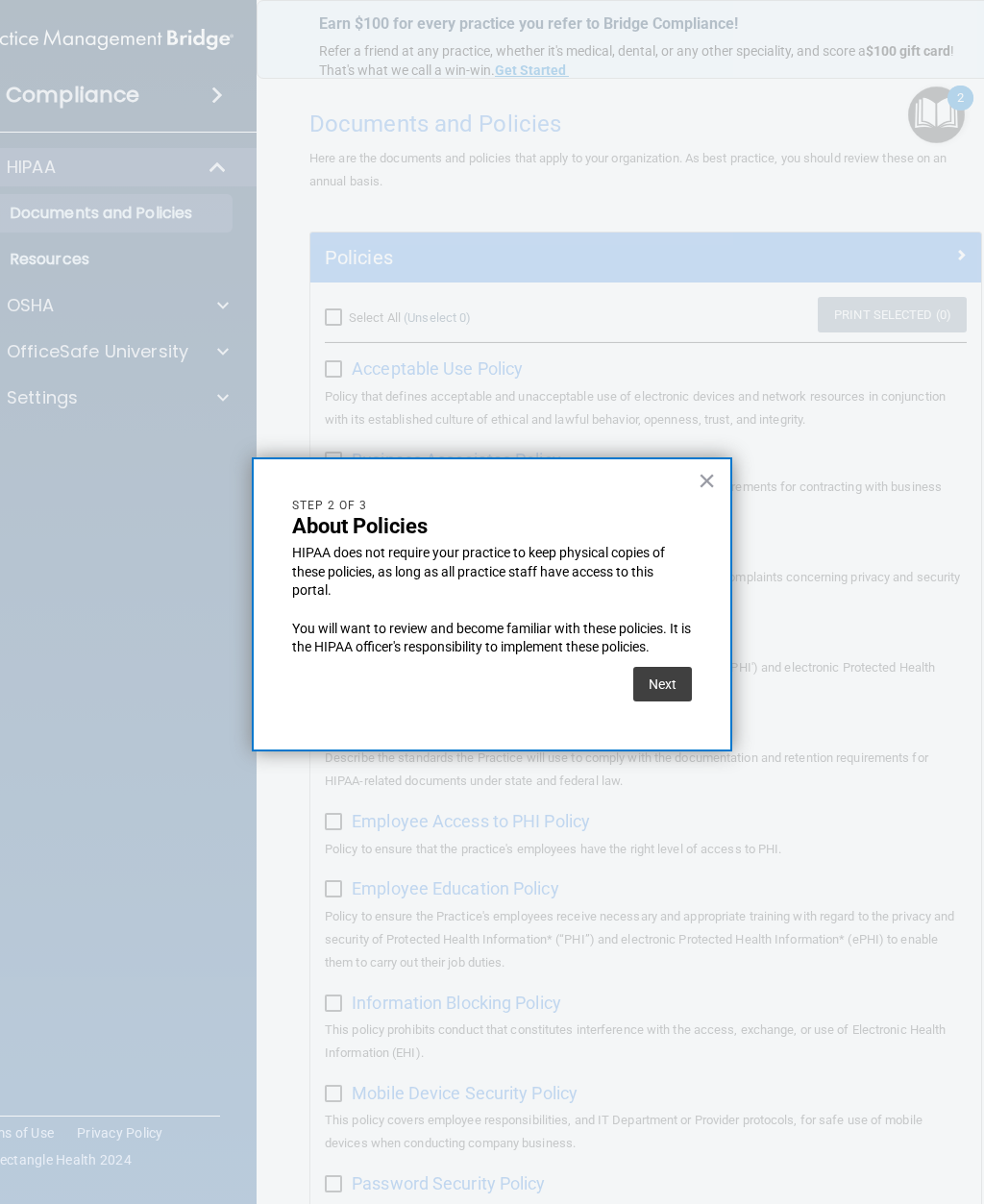
click at [677, 682] on button "Next" at bounding box center [662, 685] width 59 height 35
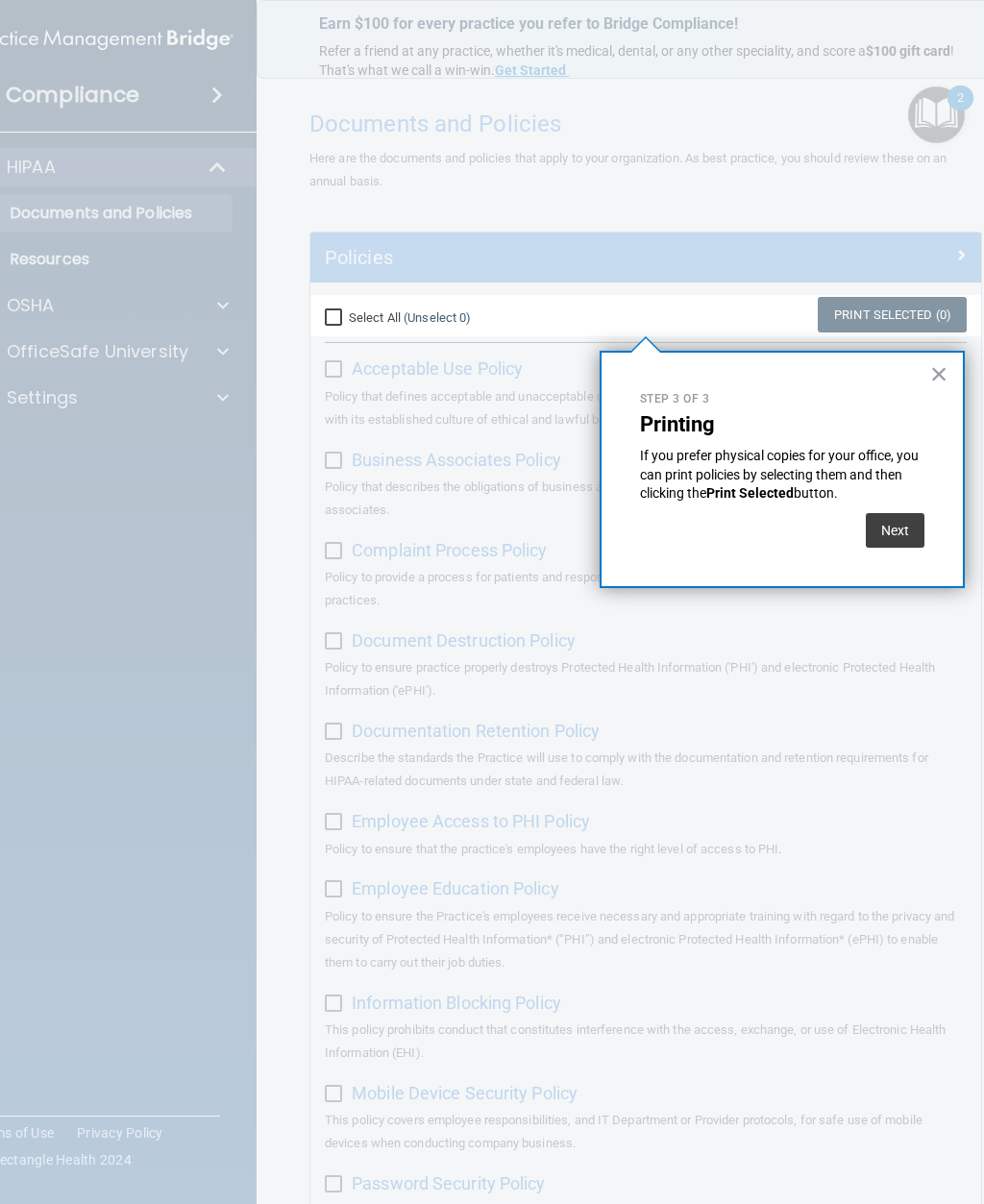
click at [894, 534] on button "Next" at bounding box center [895, 531] width 59 height 35
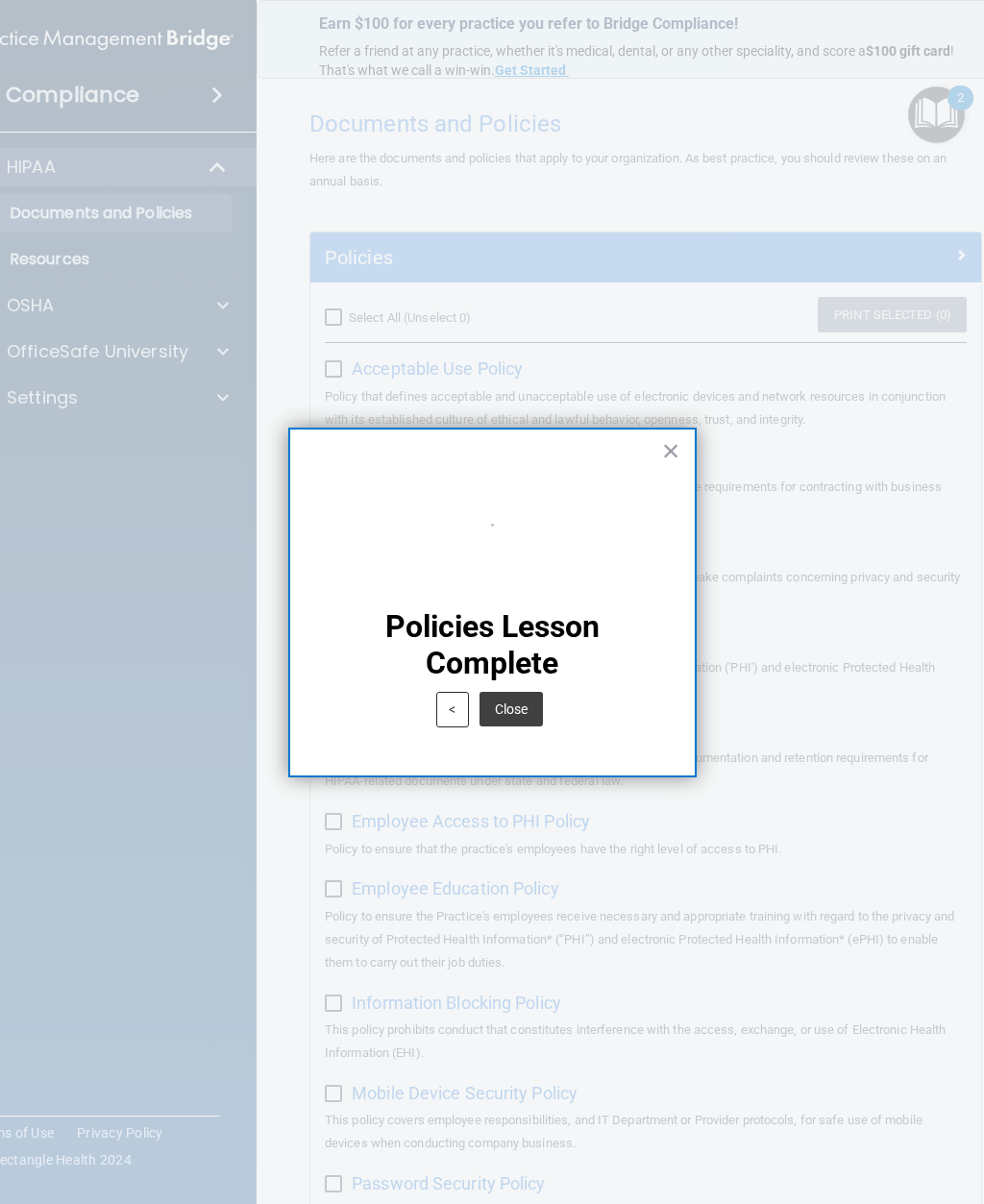
click at [525, 705] on button "Close" at bounding box center [510, 710] width 63 height 35
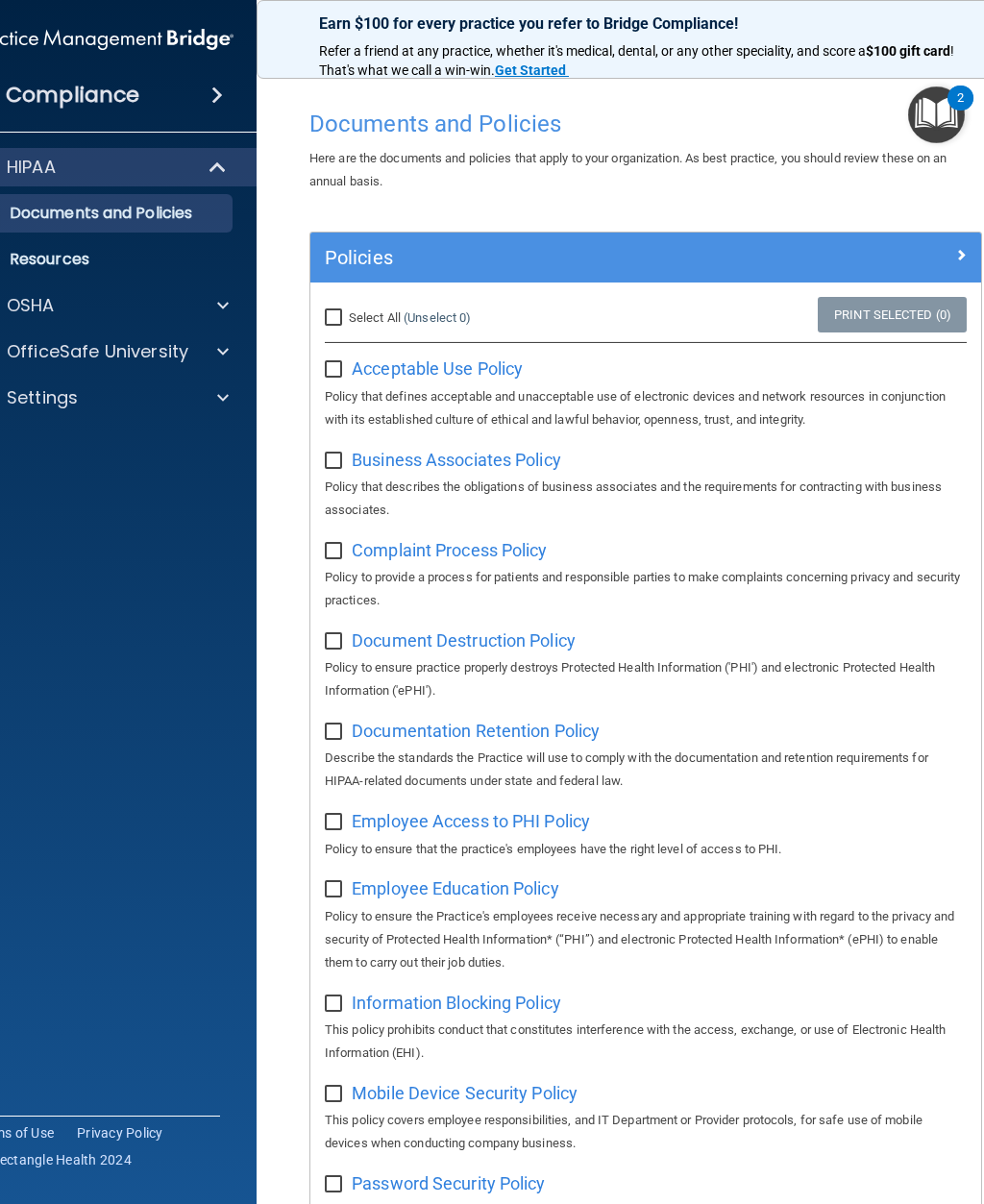
click at [917, 91] on img "Open Resource Center, 2 new notifications" at bounding box center [937, 114] width 57 height 57
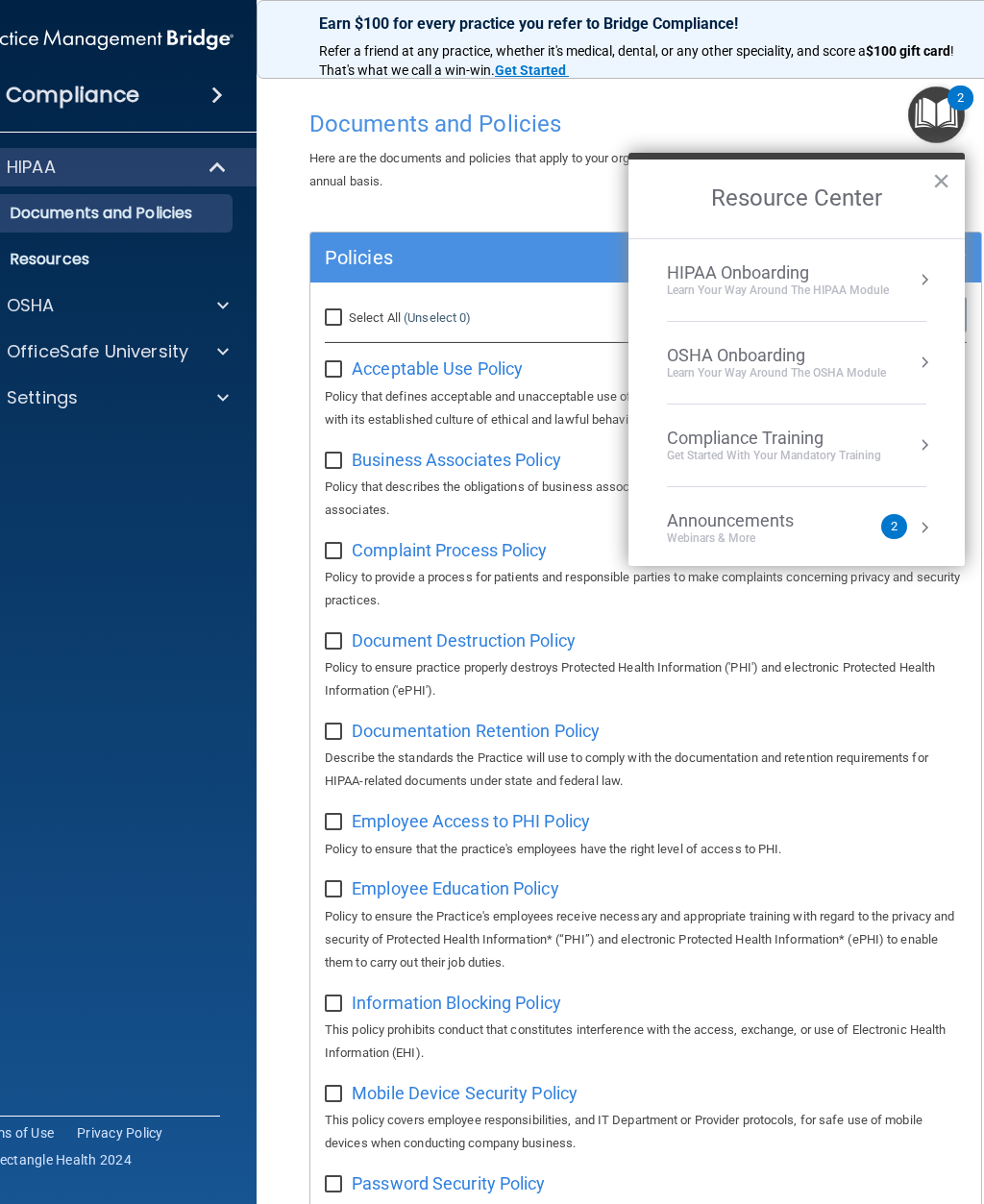
click at [801, 249] on li "HIPAA Onboarding Learn Your Way around the HIPAA module" at bounding box center [797, 280] width 260 height 82
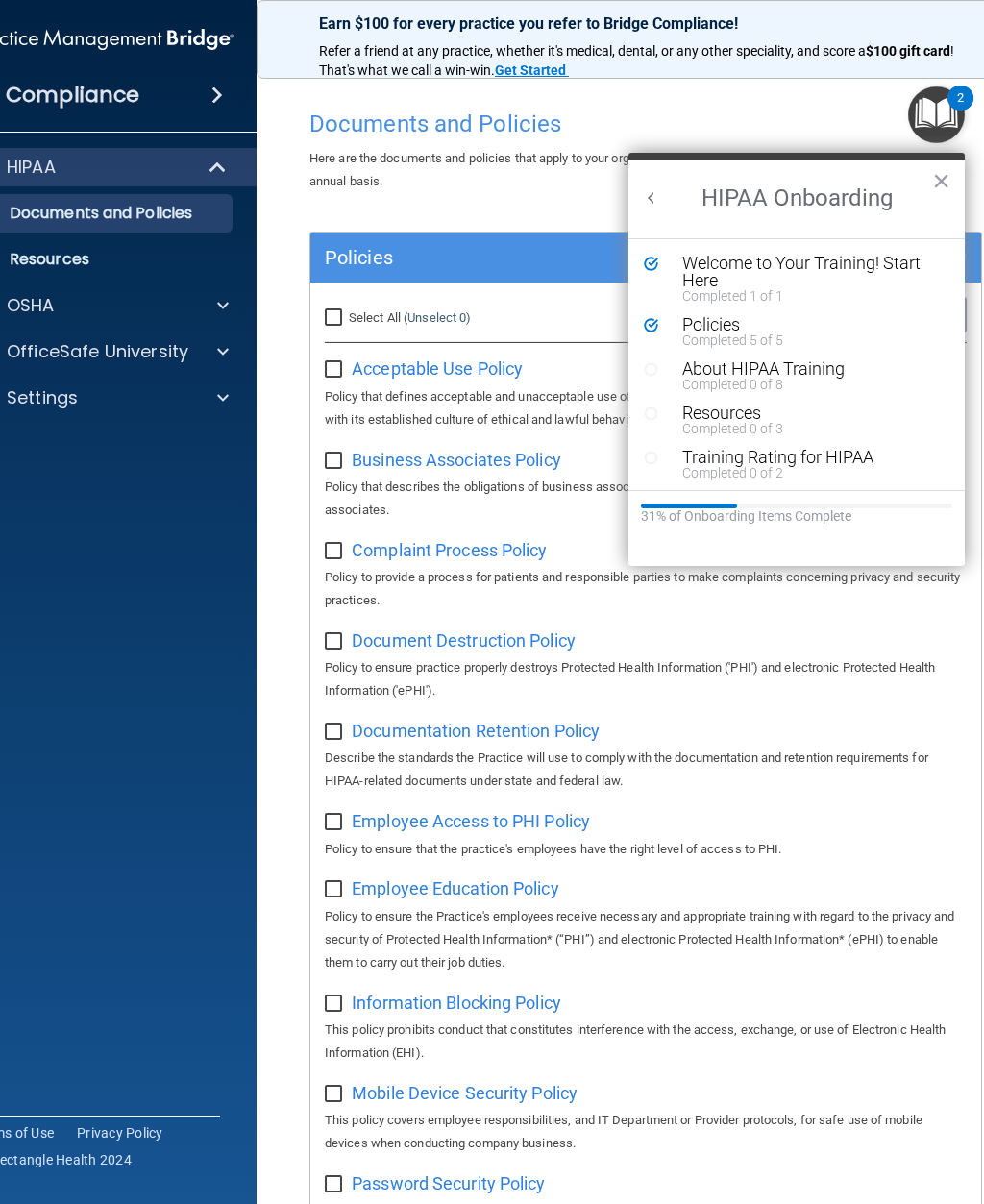
click at [755, 369] on div "About HIPAA Training" at bounding box center [812, 369] width 258 height 17
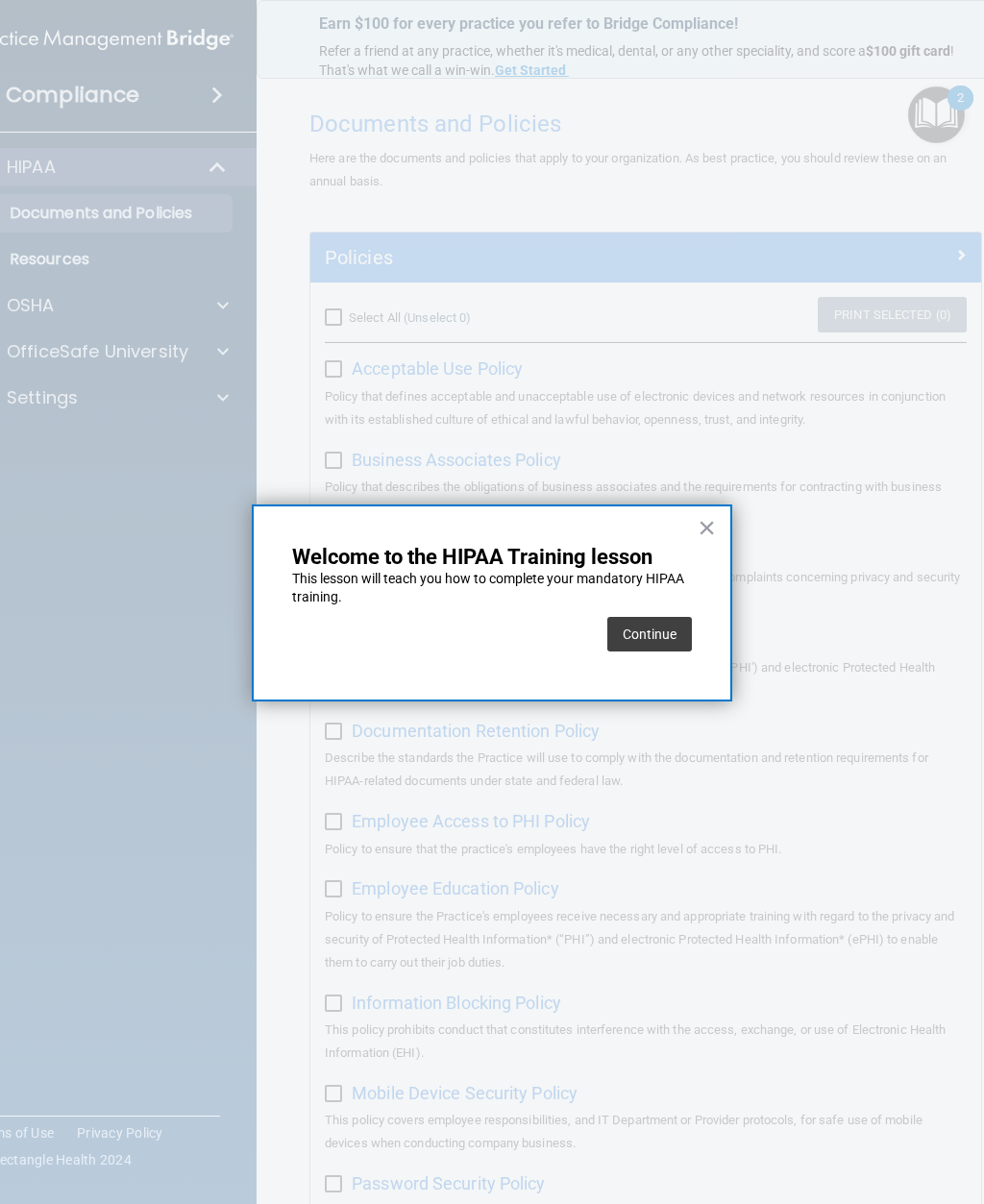
click at [672, 631] on button "Continue" at bounding box center [649, 634] width 84 height 35
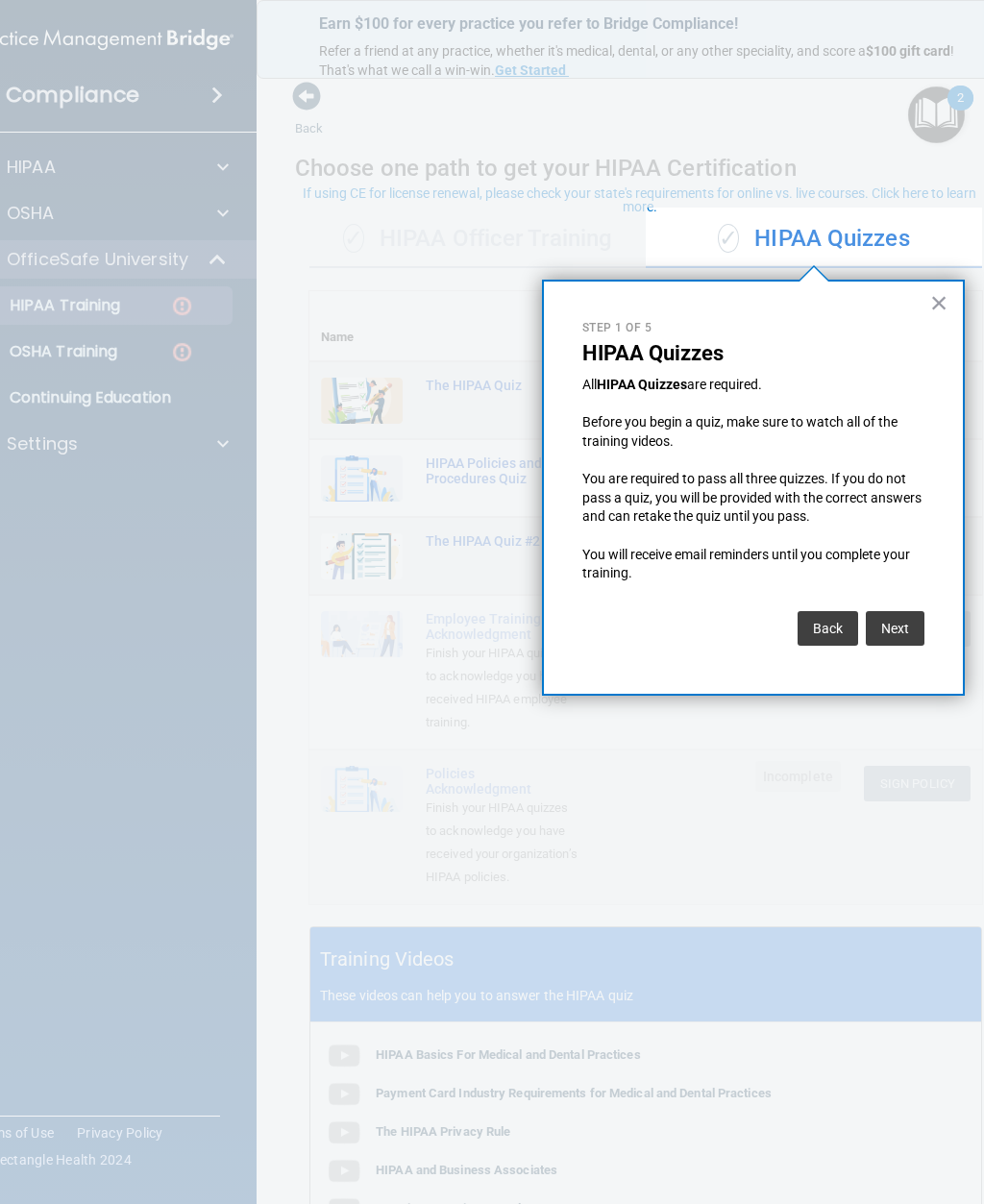
click at [904, 625] on button "Next" at bounding box center [895, 629] width 59 height 35
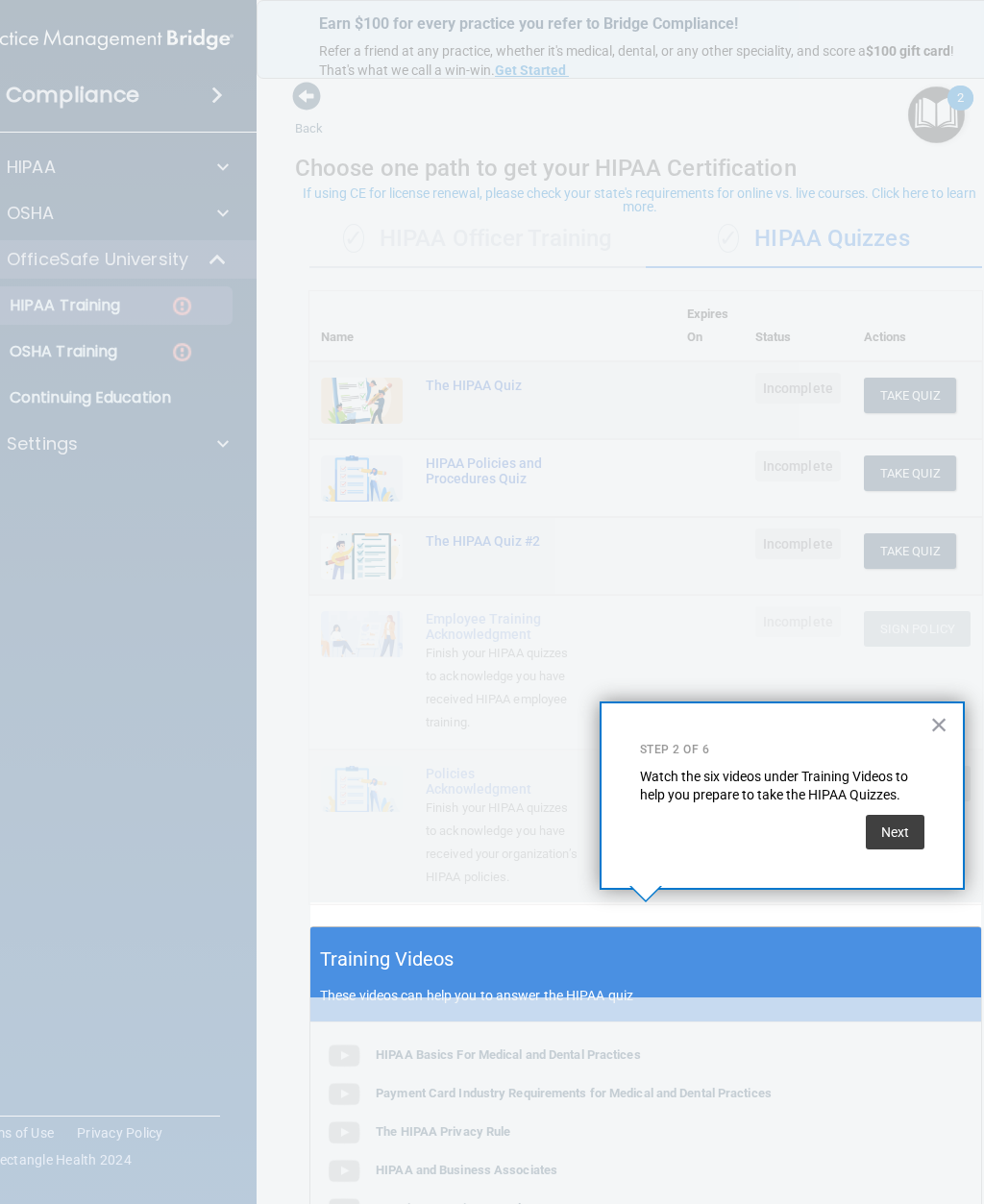
click at [902, 828] on button "Next" at bounding box center [895, 833] width 59 height 35
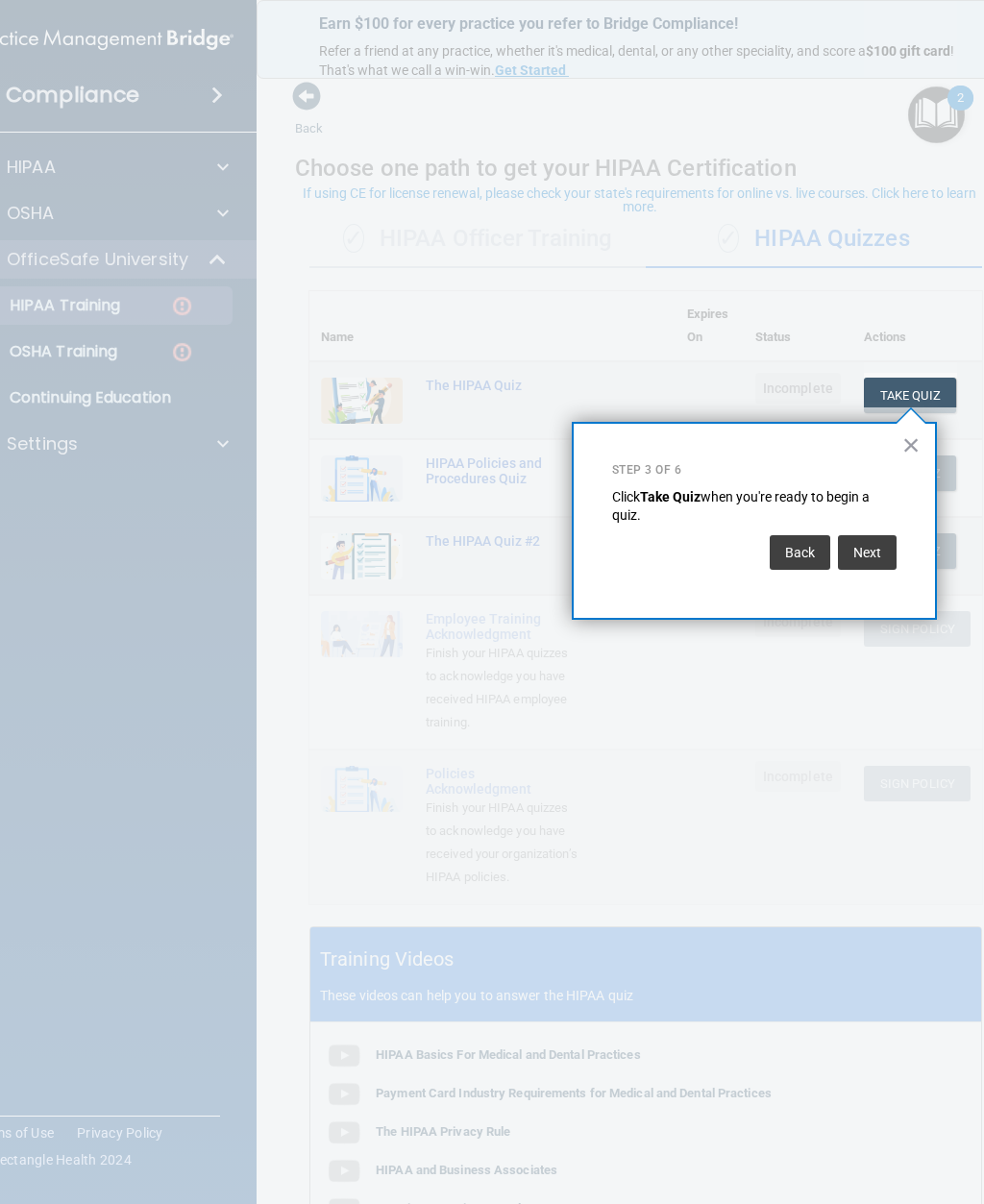
click at [871, 564] on button "Next" at bounding box center [867, 553] width 59 height 35
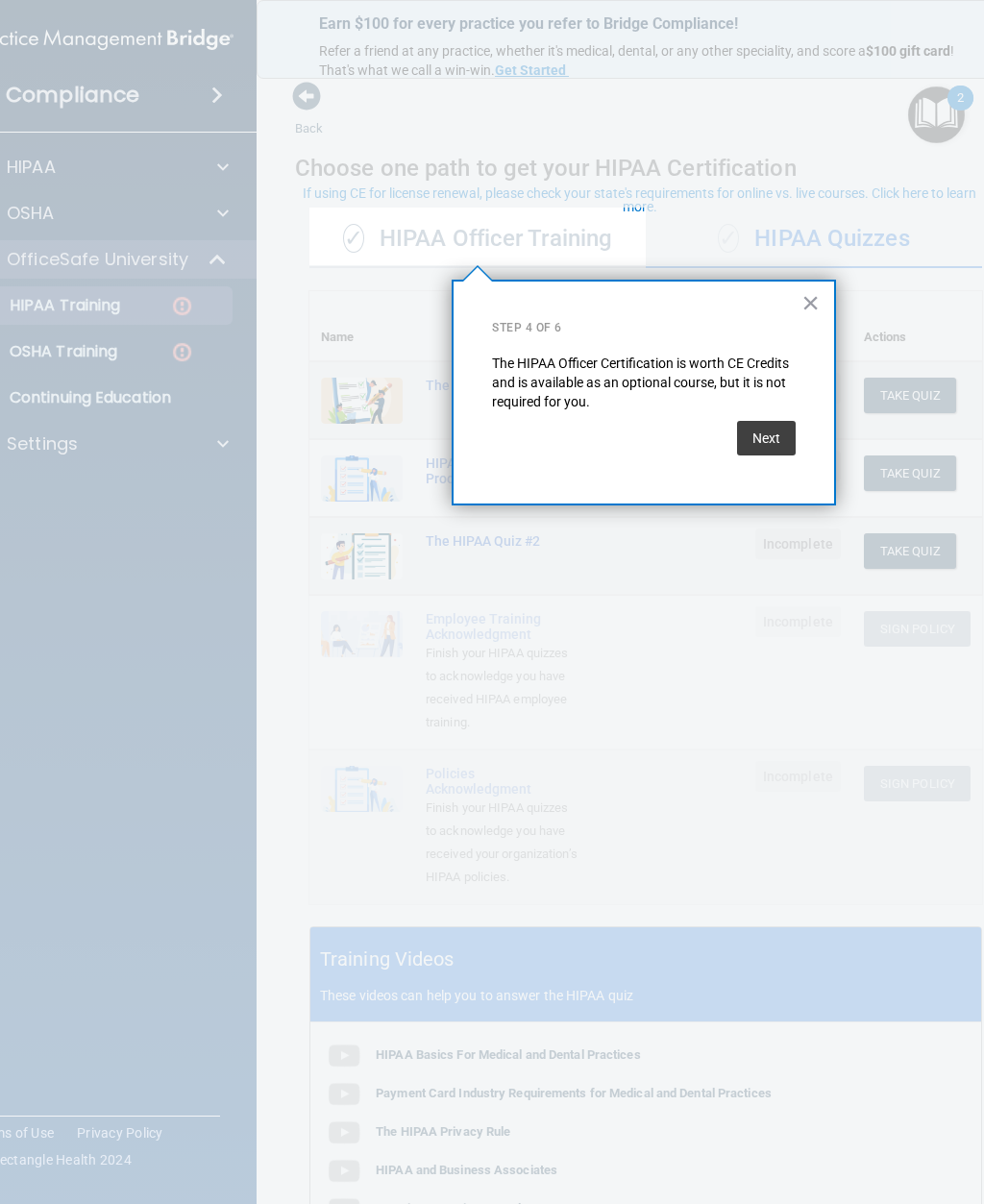
click at [783, 439] on button "Next" at bounding box center [766, 439] width 59 height 35
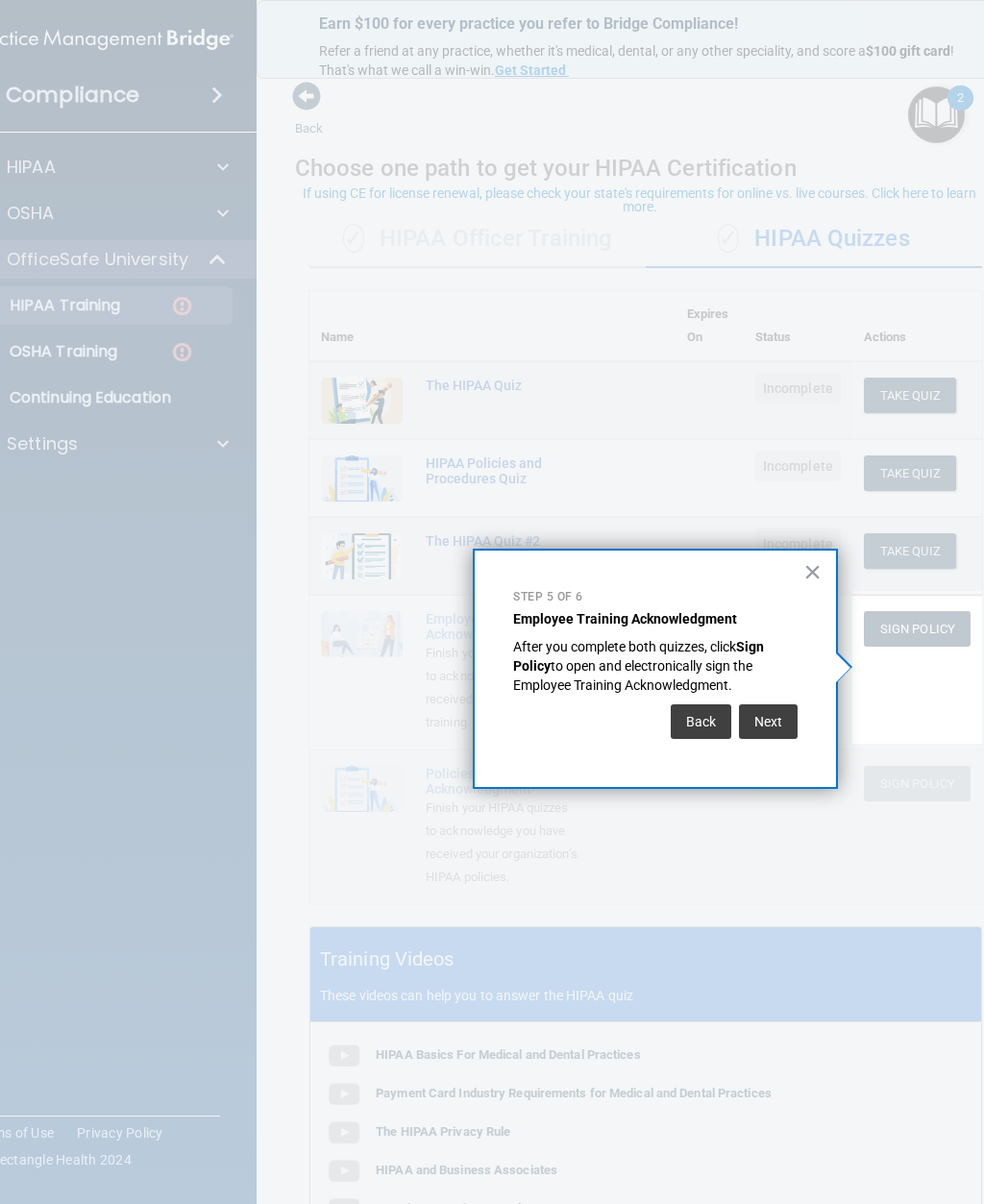
click at [770, 713] on button "Next" at bounding box center [768, 722] width 59 height 35
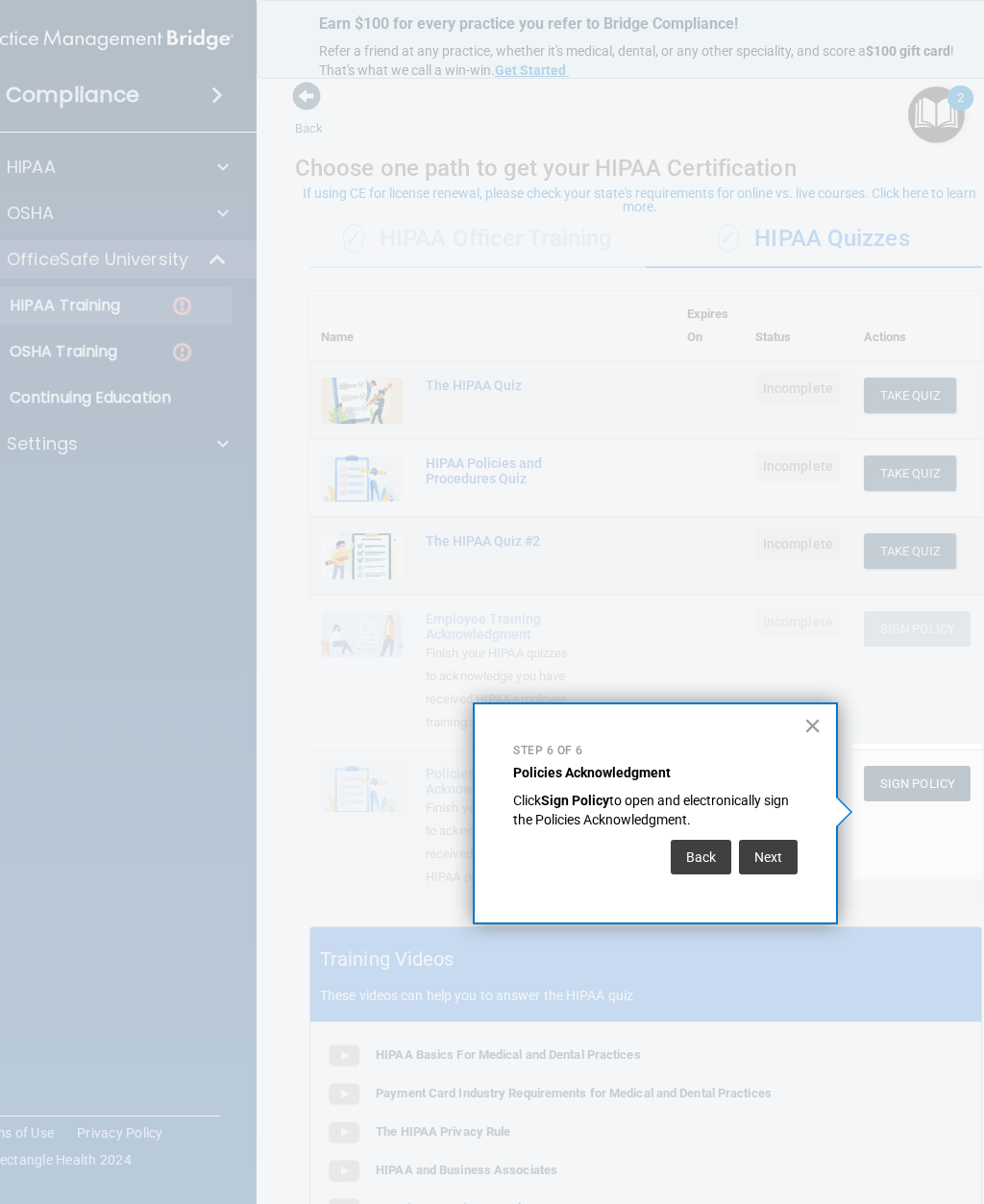
click at [776, 844] on button "Next" at bounding box center [768, 857] width 59 height 35
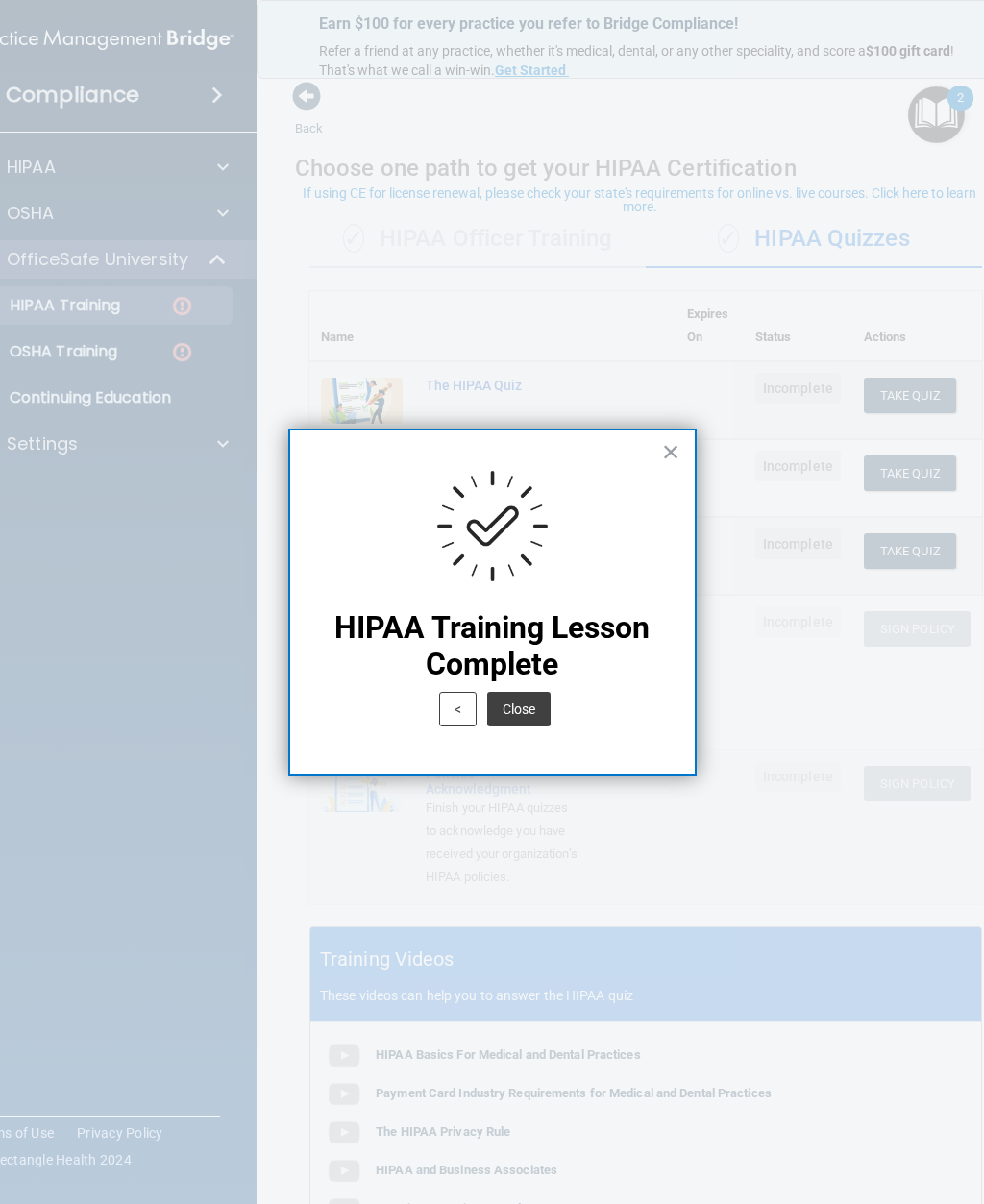
click at [528, 721] on button "Close" at bounding box center [518, 710] width 63 height 35
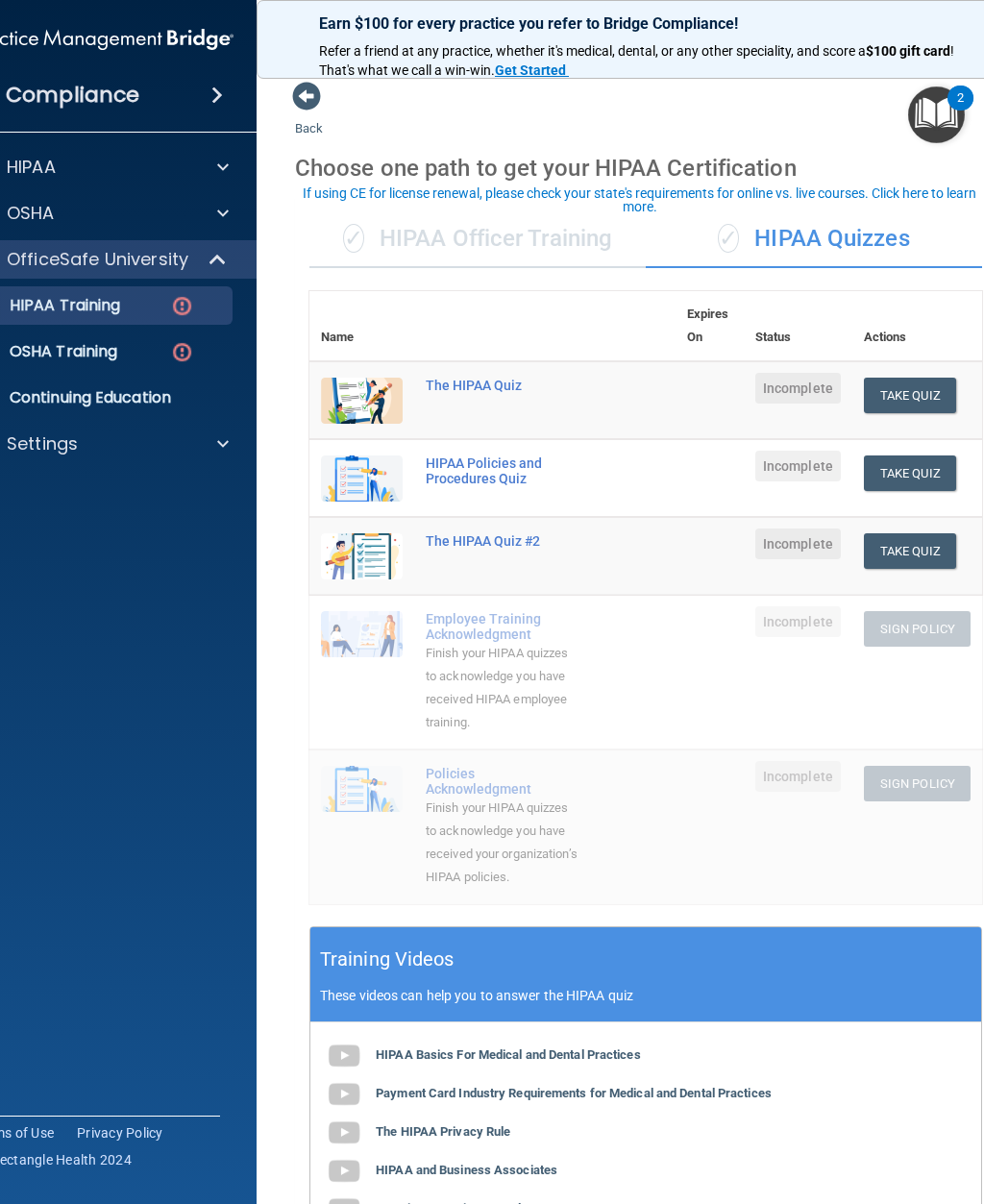
click at [943, 129] on img "Open Resource Center, 2 new notifications" at bounding box center [937, 114] width 57 height 57
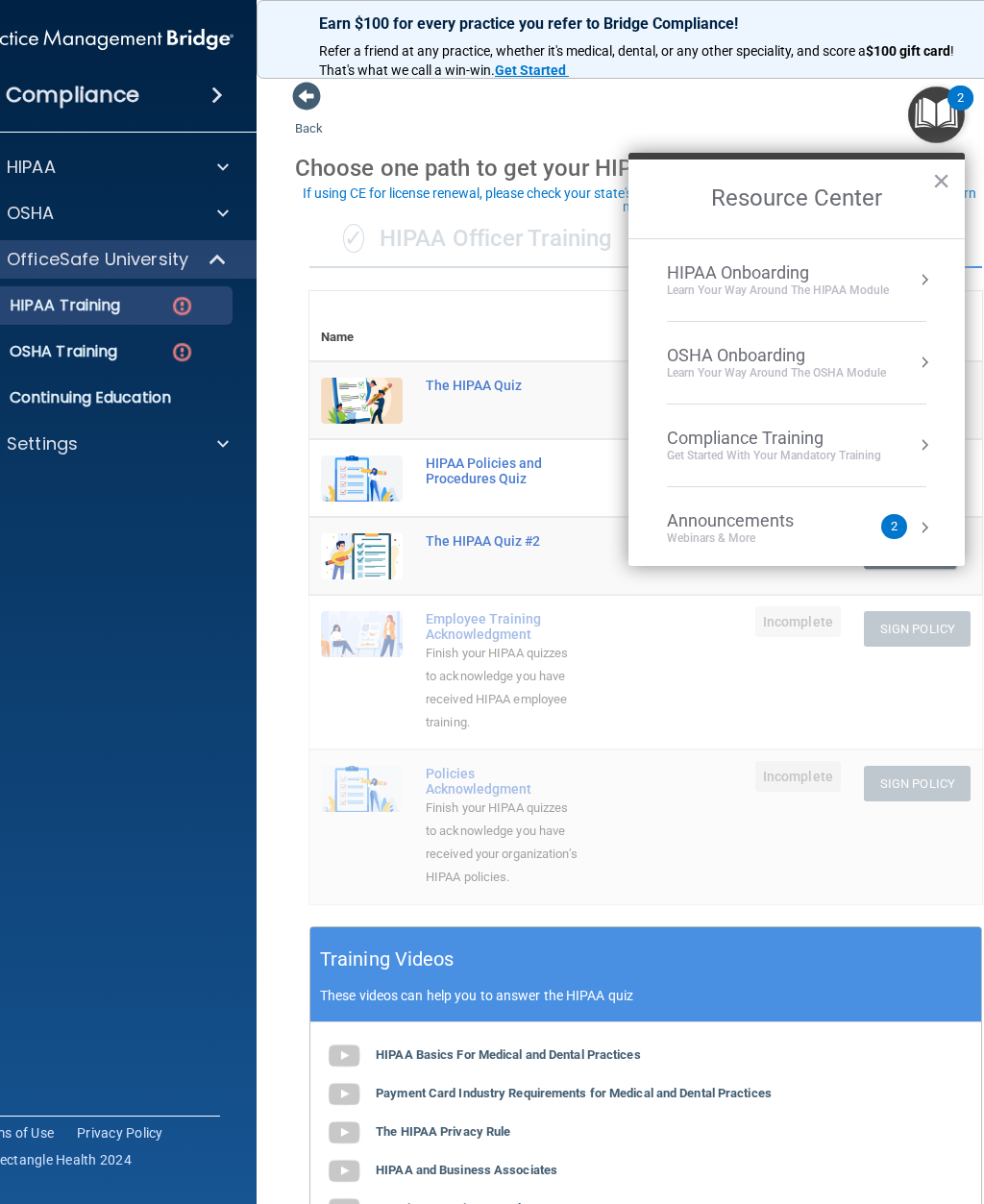
click at [845, 283] on div "Learn Your Way around the HIPAA module" at bounding box center [778, 291] width 222 height 16
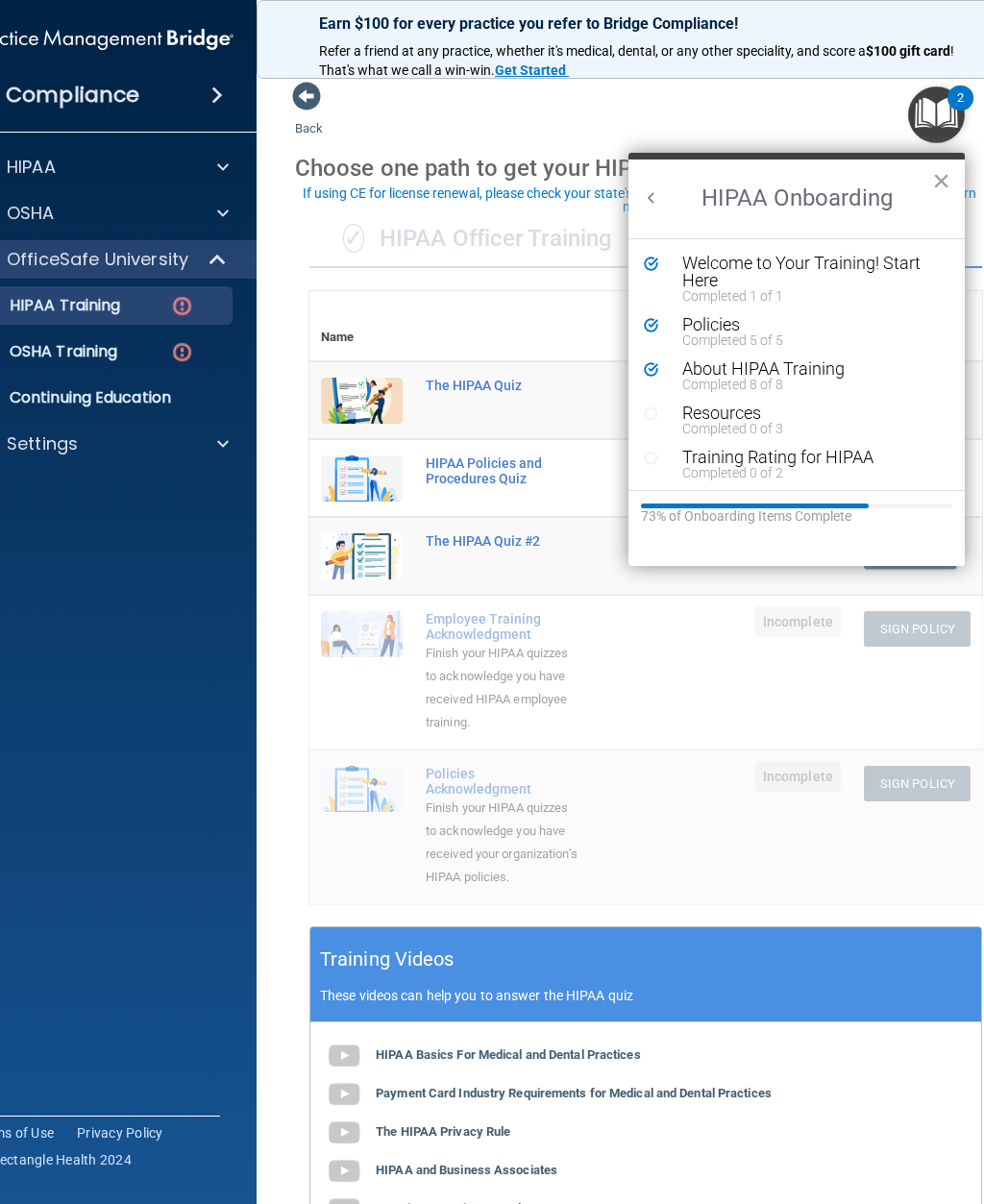
click at [780, 406] on div "Resources" at bounding box center [812, 414] width 258 height 17
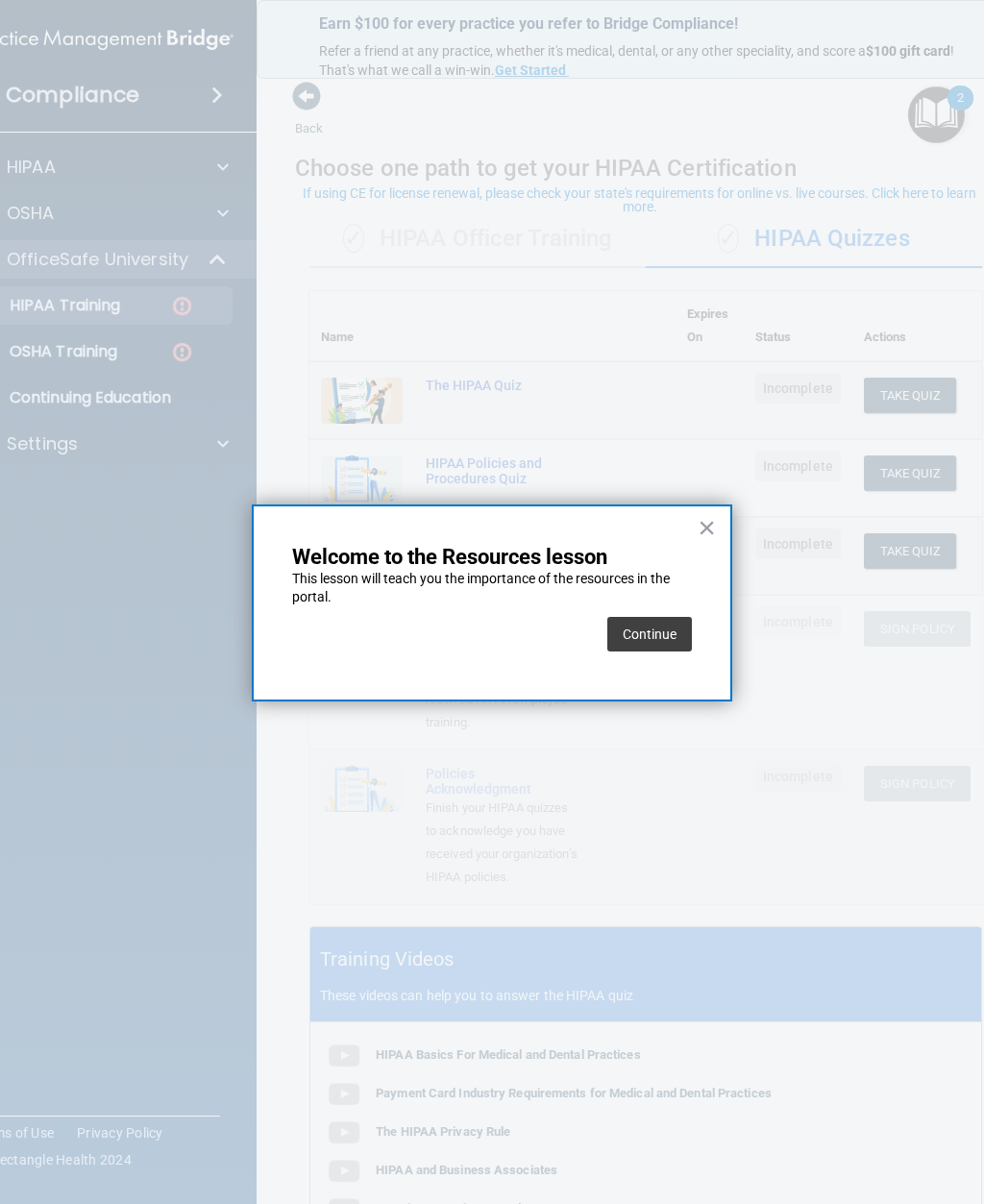
click at [667, 636] on button "Continue" at bounding box center [649, 634] width 84 height 35
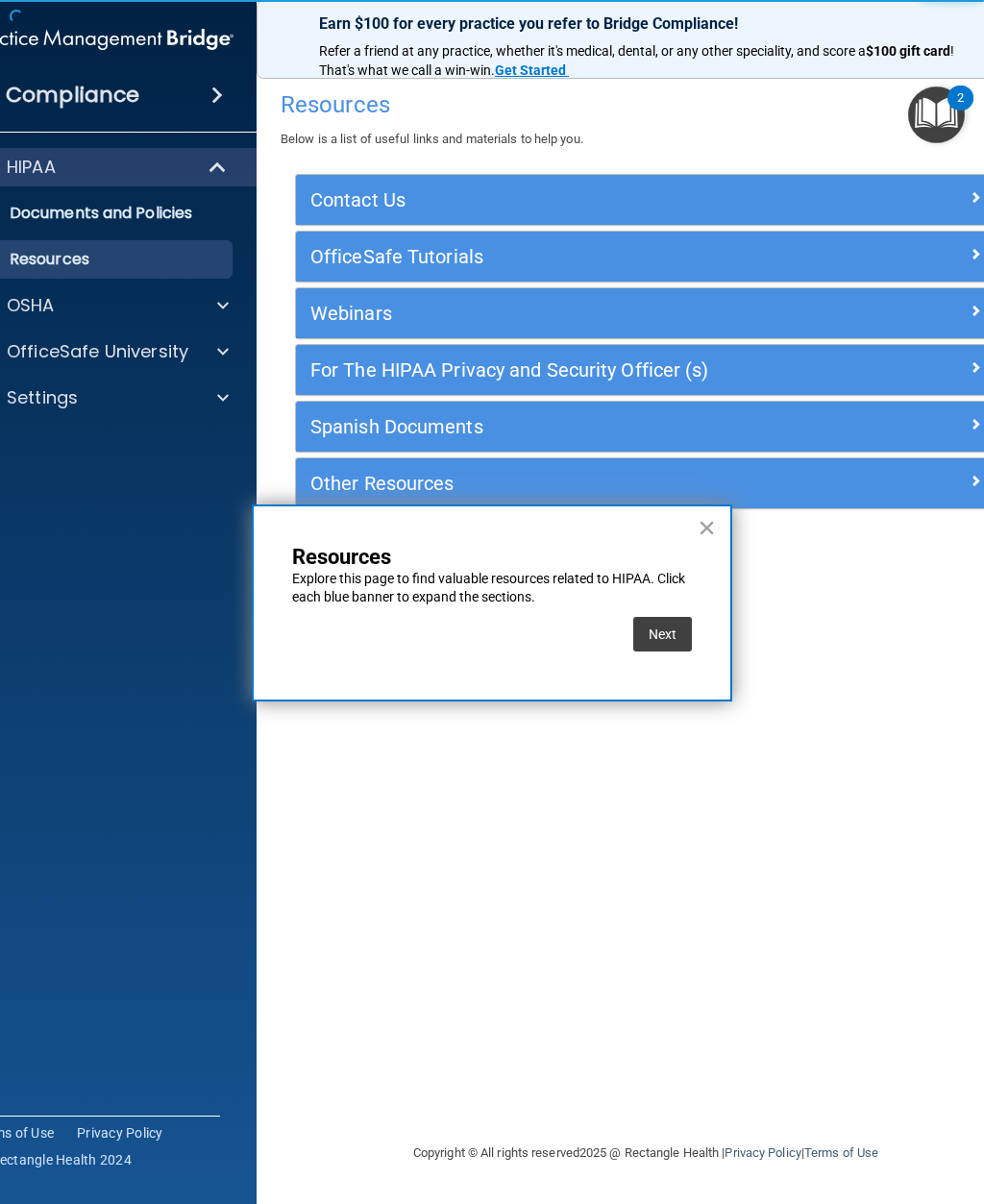
click at [665, 634] on button "Next" at bounding box center [662, 634] width 59 height 35
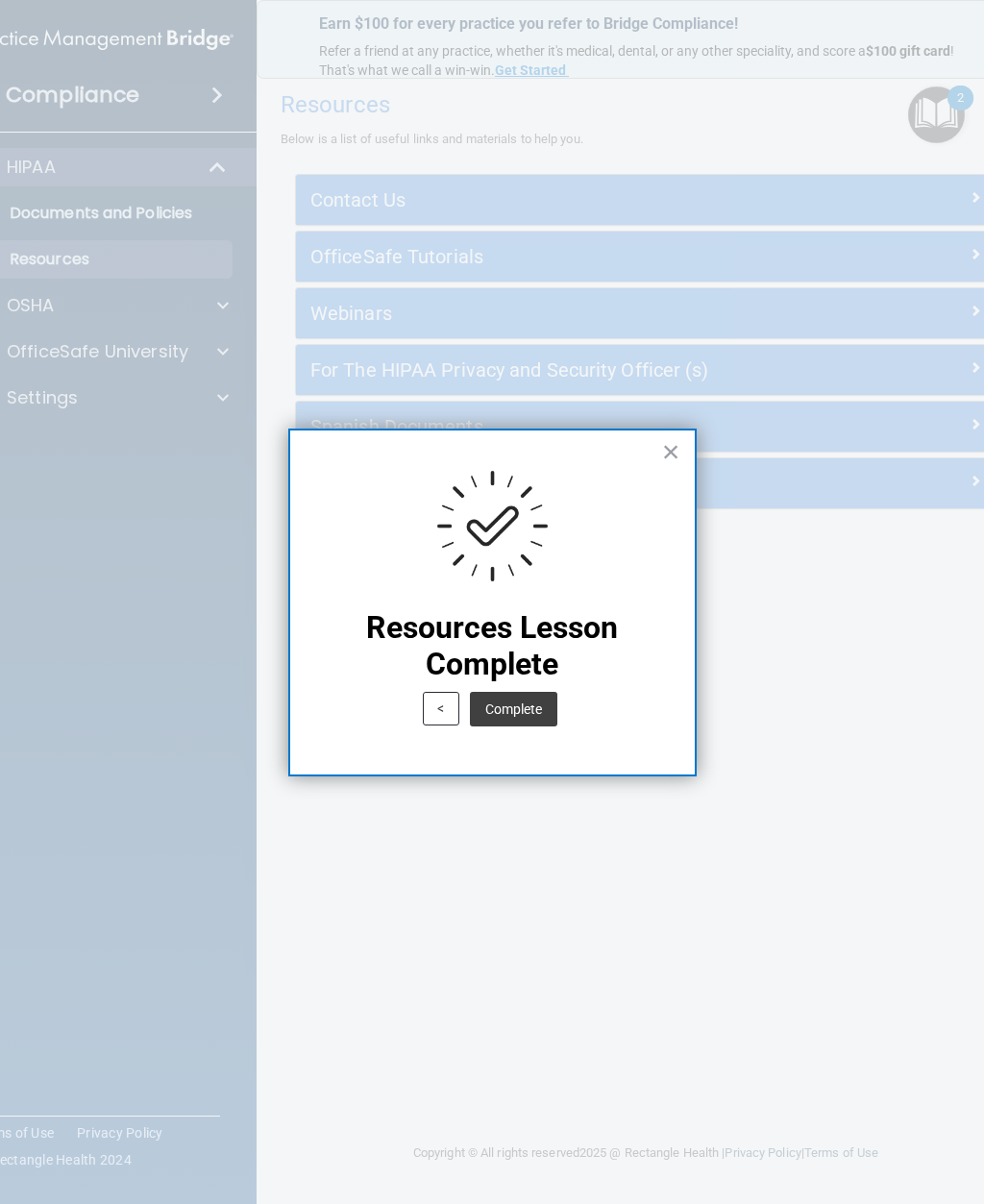
click at [527, 706] on button "Complete" at bounding box center [513, 710] width 87 height 35
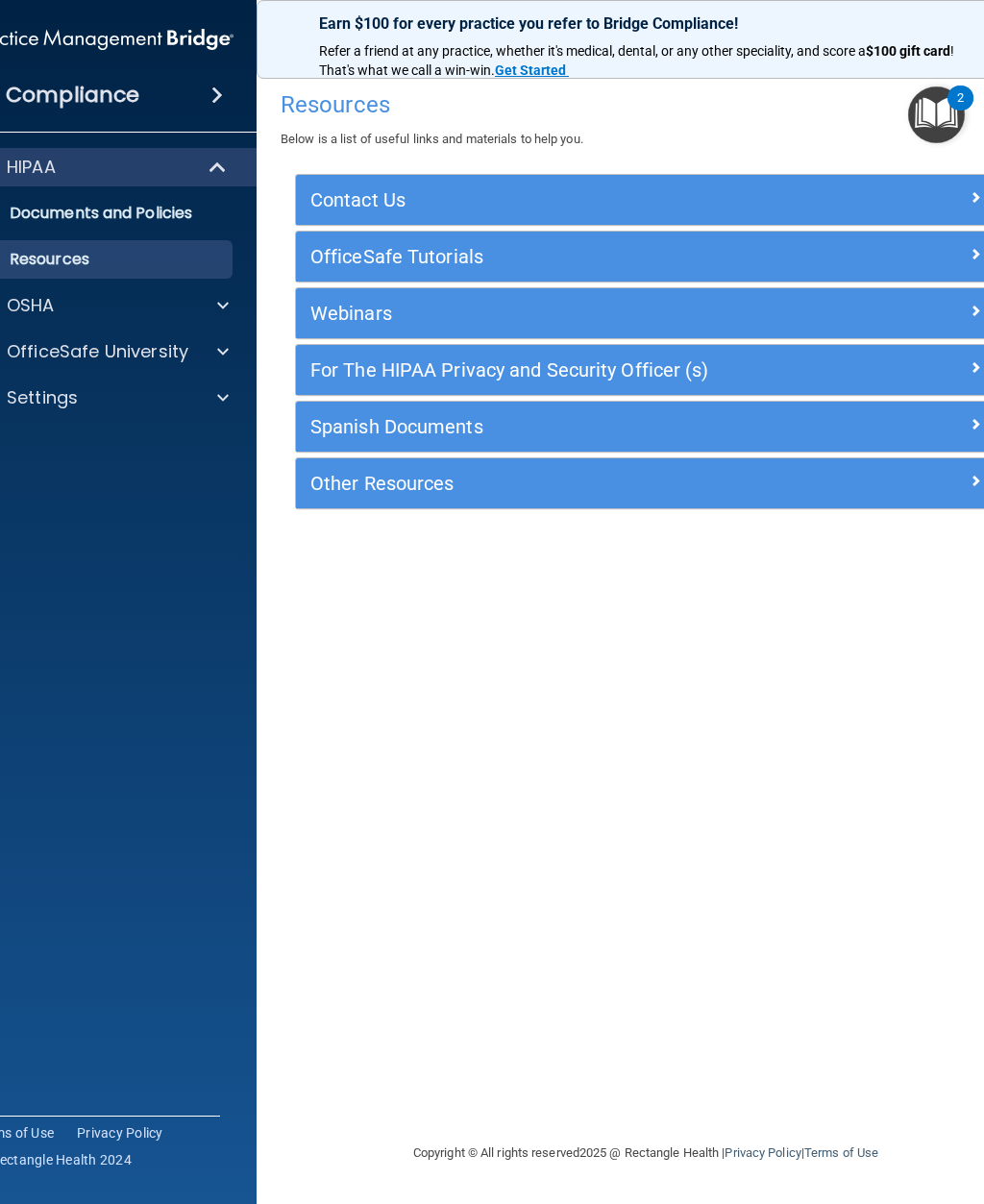
click at [938, 125] on img "Open Resource Center, 2 new notifications" at bounding box center [937, 114] width 57 height 57
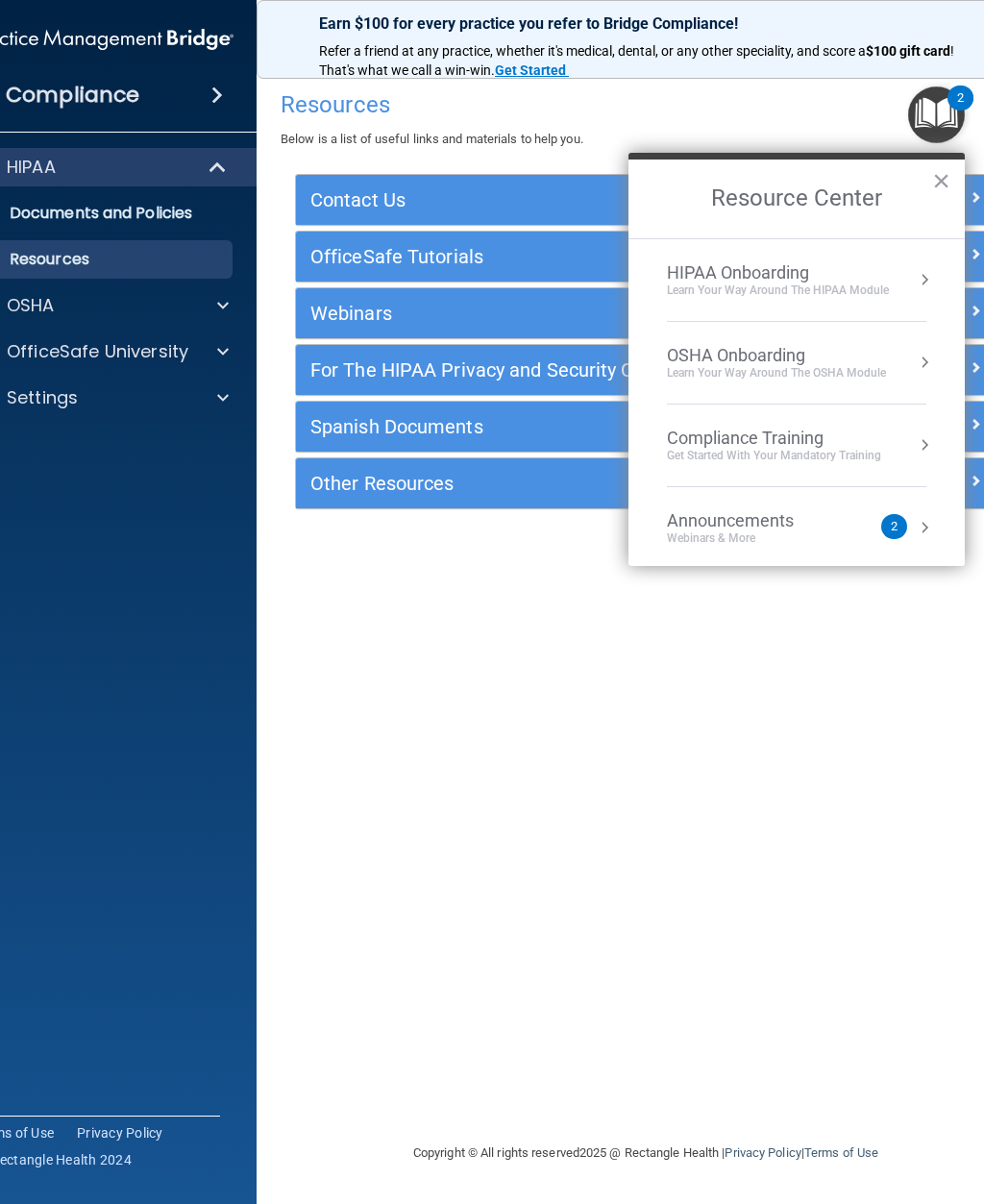
click at [869, 274] on div "HIPAA Onboarding" at bounding box center [778, 273] width 222 height 21
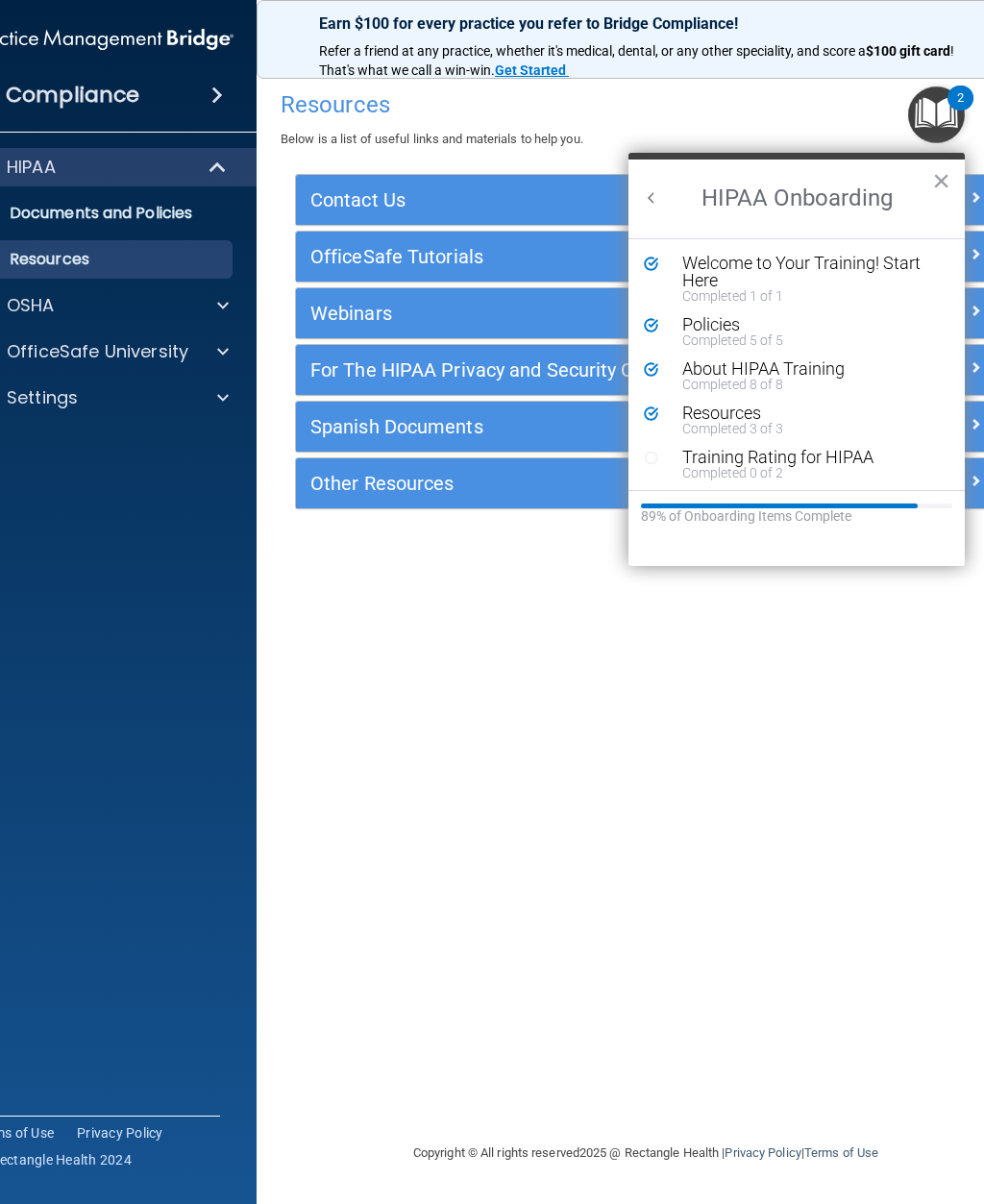
click at [796, 456] on div "Training Rating for HIPAA" at bounding box center [812, 457] width 258 height 17
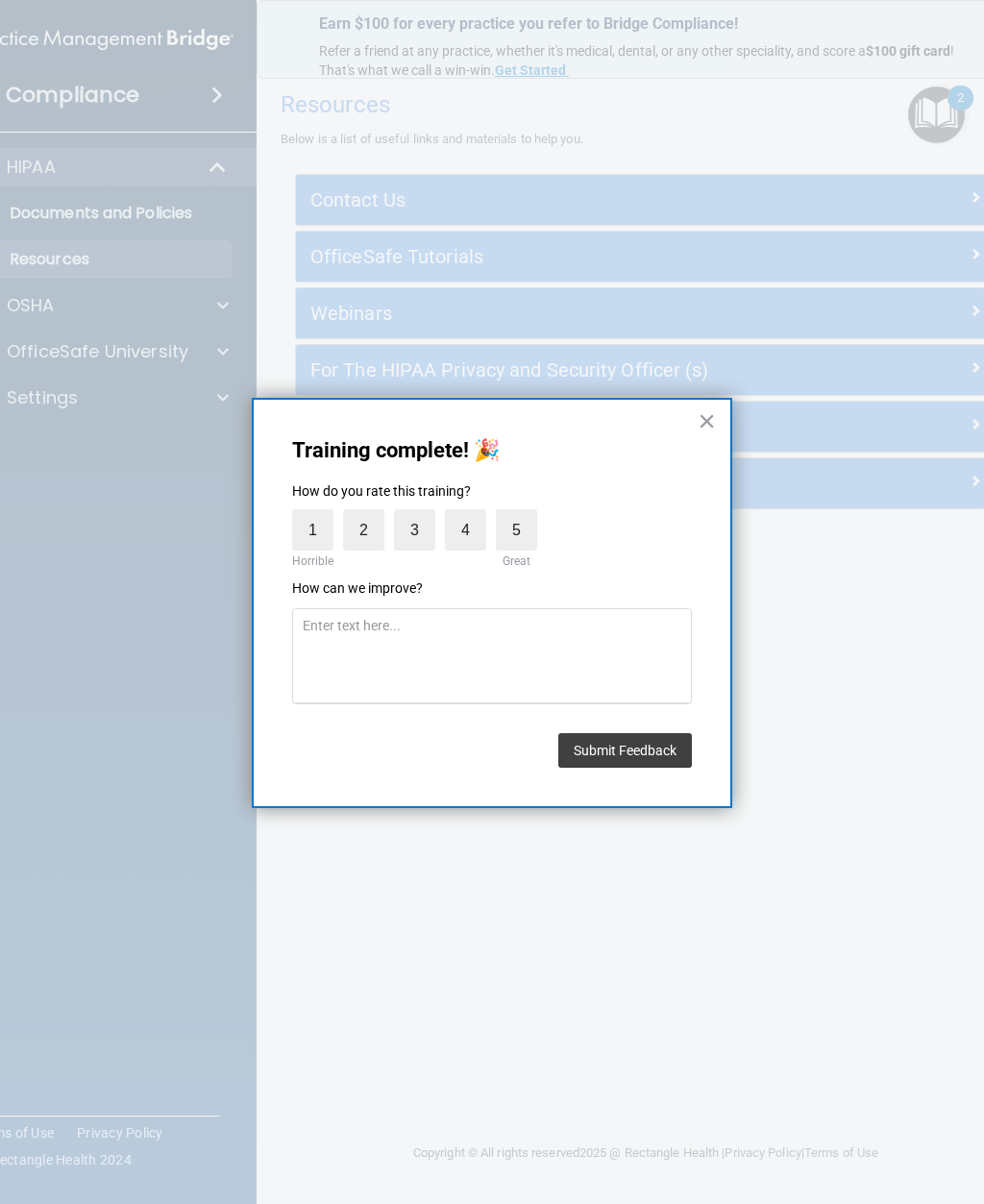
click at [527, 530] on label "5" at bounding box center [516, 530] width 42 height 42
click at [472, 514] on input "5" at bounding box center [472, 514] width 0 height 0
click at [618, 759] on button "Submit Feedback" at bounding box center [626, 751] width 134 height 35
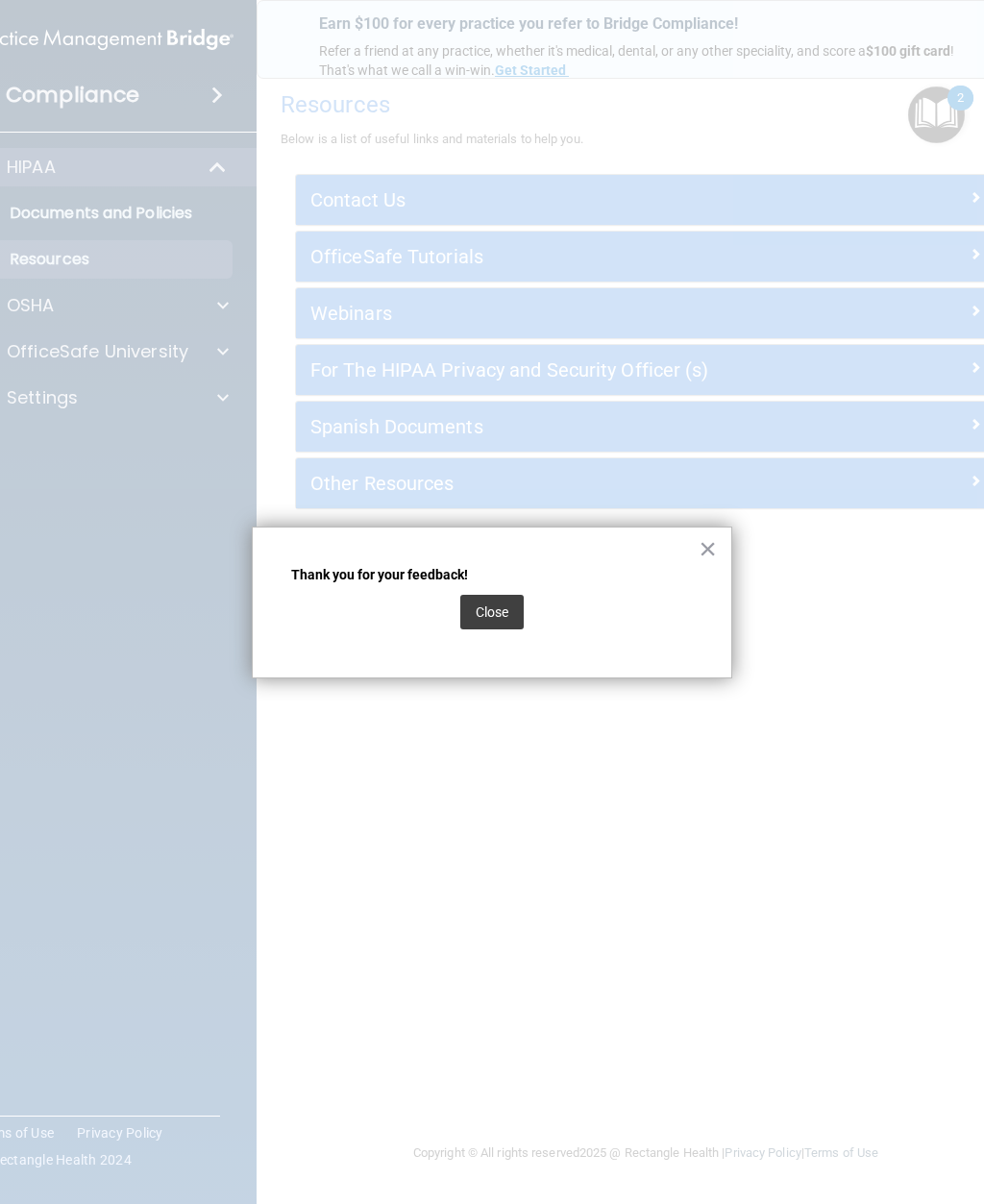
click at [504, 612] on button "Close" at bounding box center [491, 612] width 63 height 35
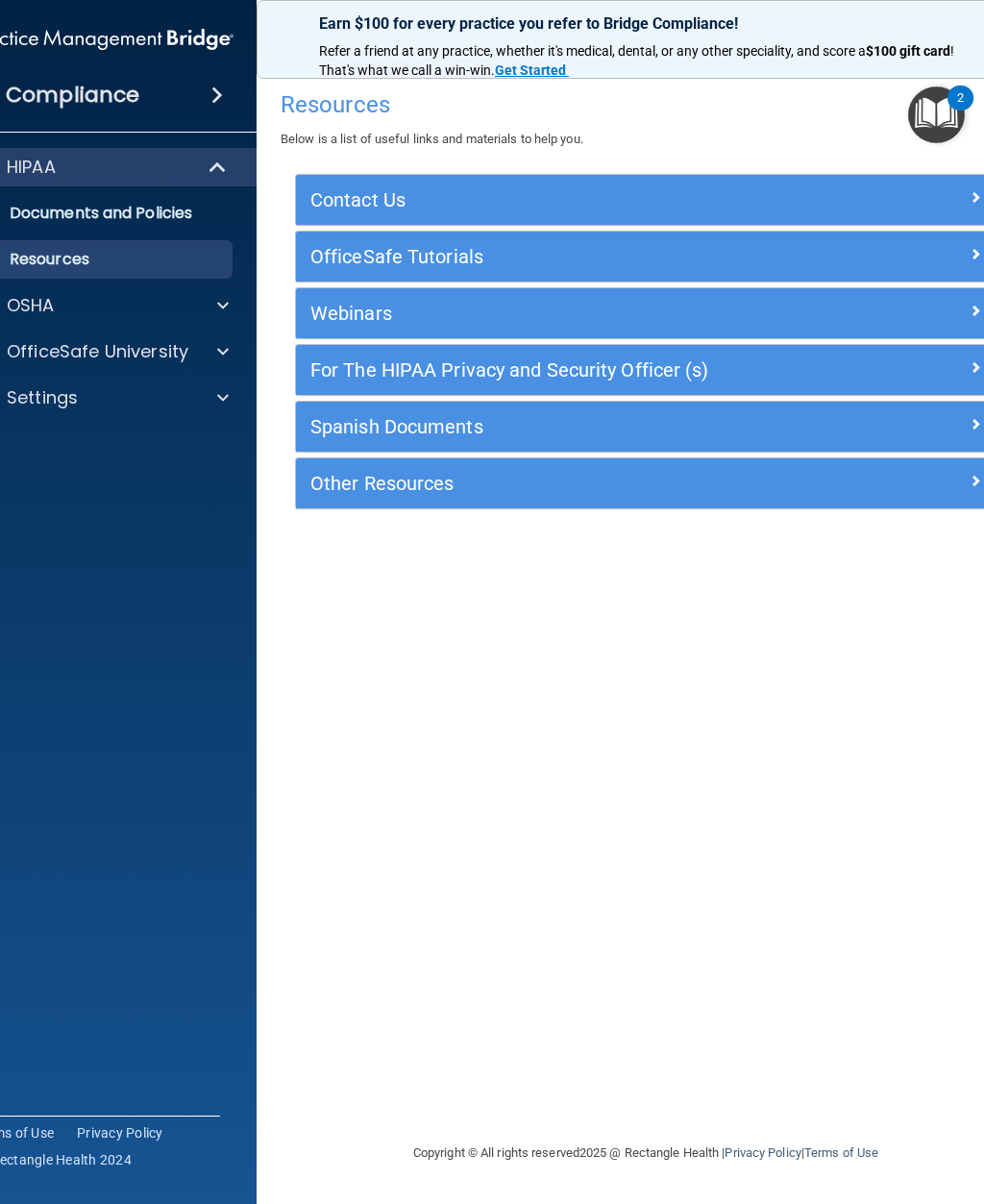
click at [912, 187] on div at bounding box center [908, 197] width 175 height 23
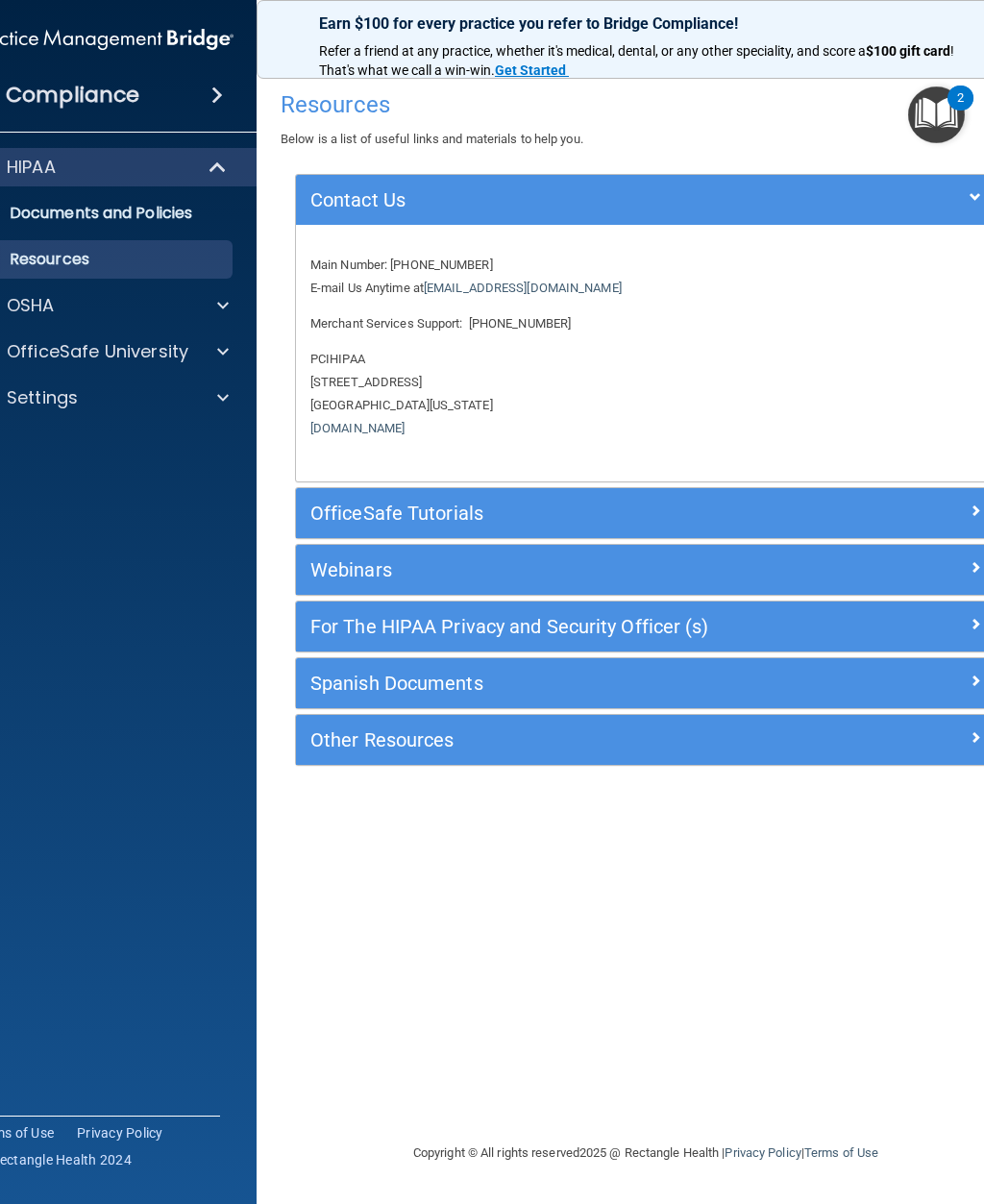
click at [863, 201] on div at bounding box center [908, 197] width 175 height 23
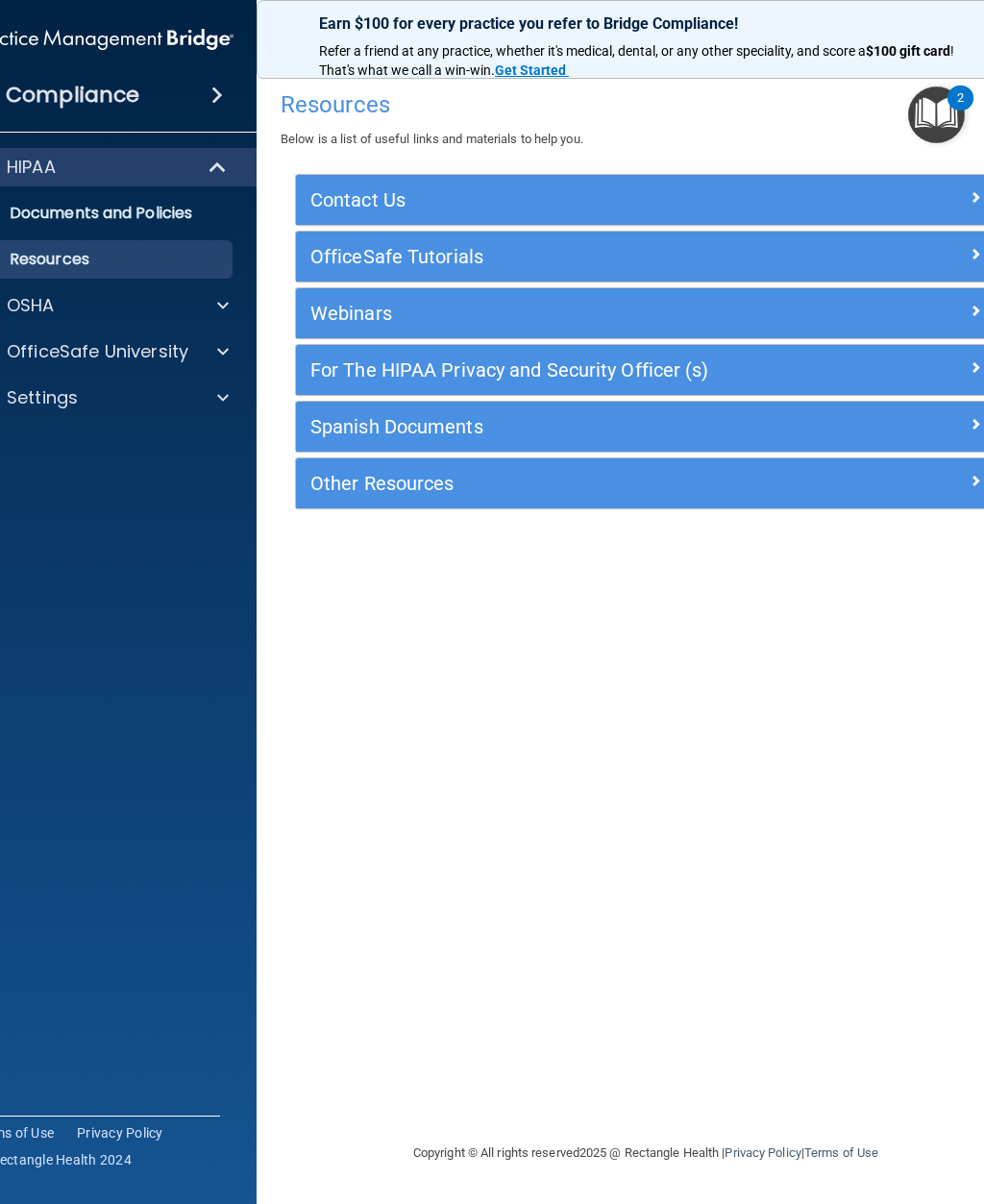
click at [142, 209] on p "Documents and Policies" at bounding box center [92, 213] width 262 height 19
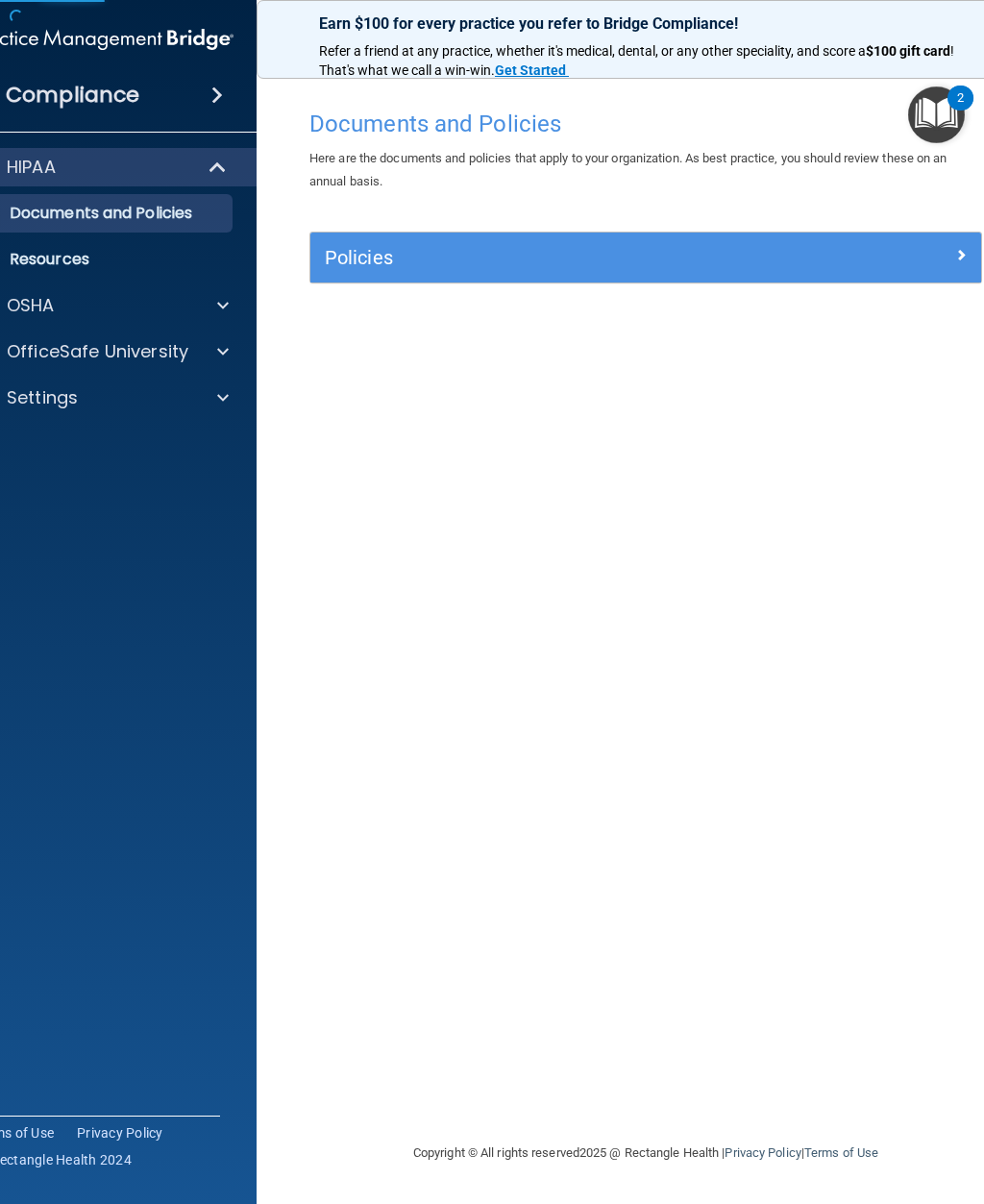
click at [136, 262] on p "Resources" at bounding box center [92, 260] width 262 height 19
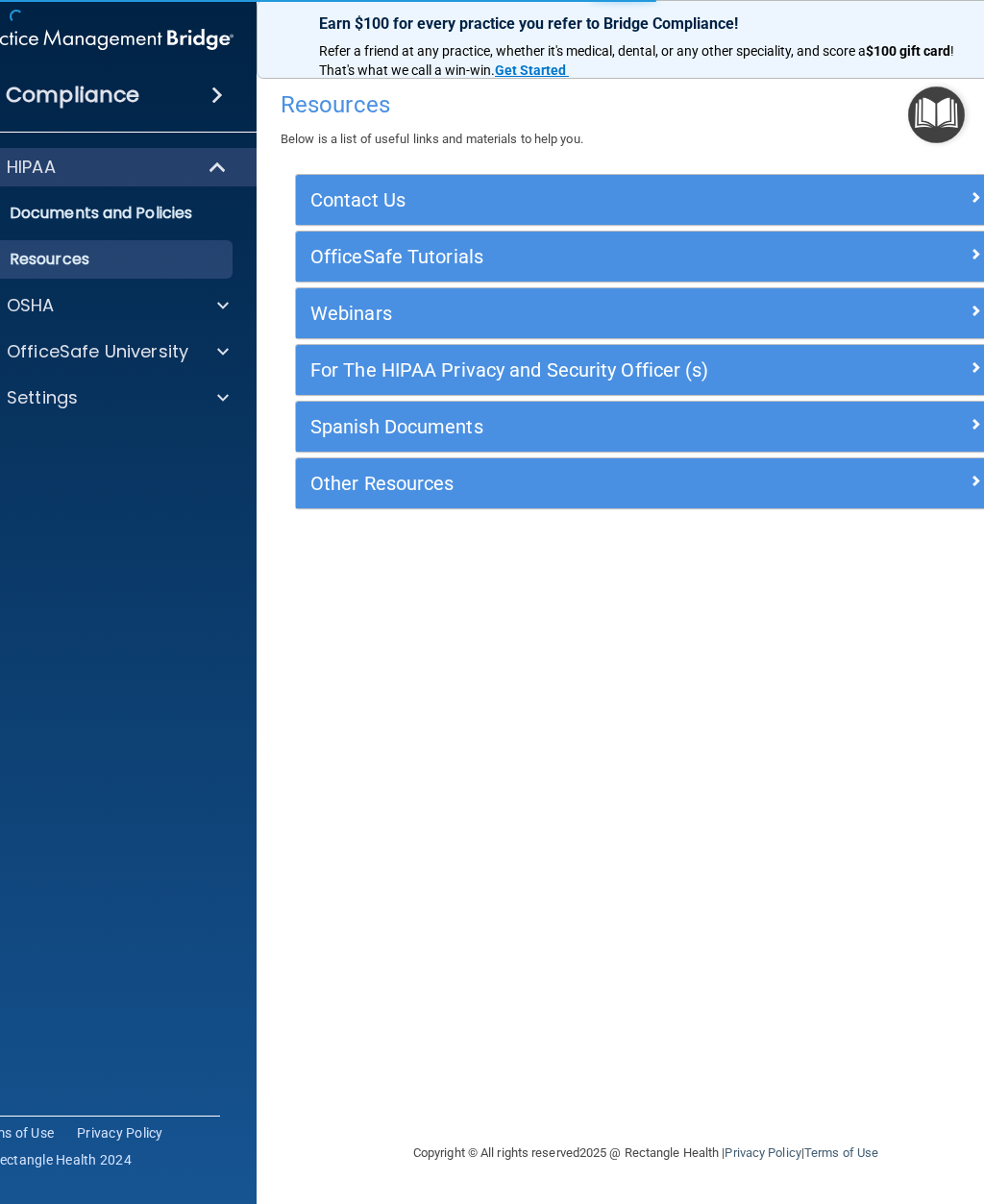
click at [938, 126] on img "Open Resource Center" at bounding box center [937, 114] width 57 height 57
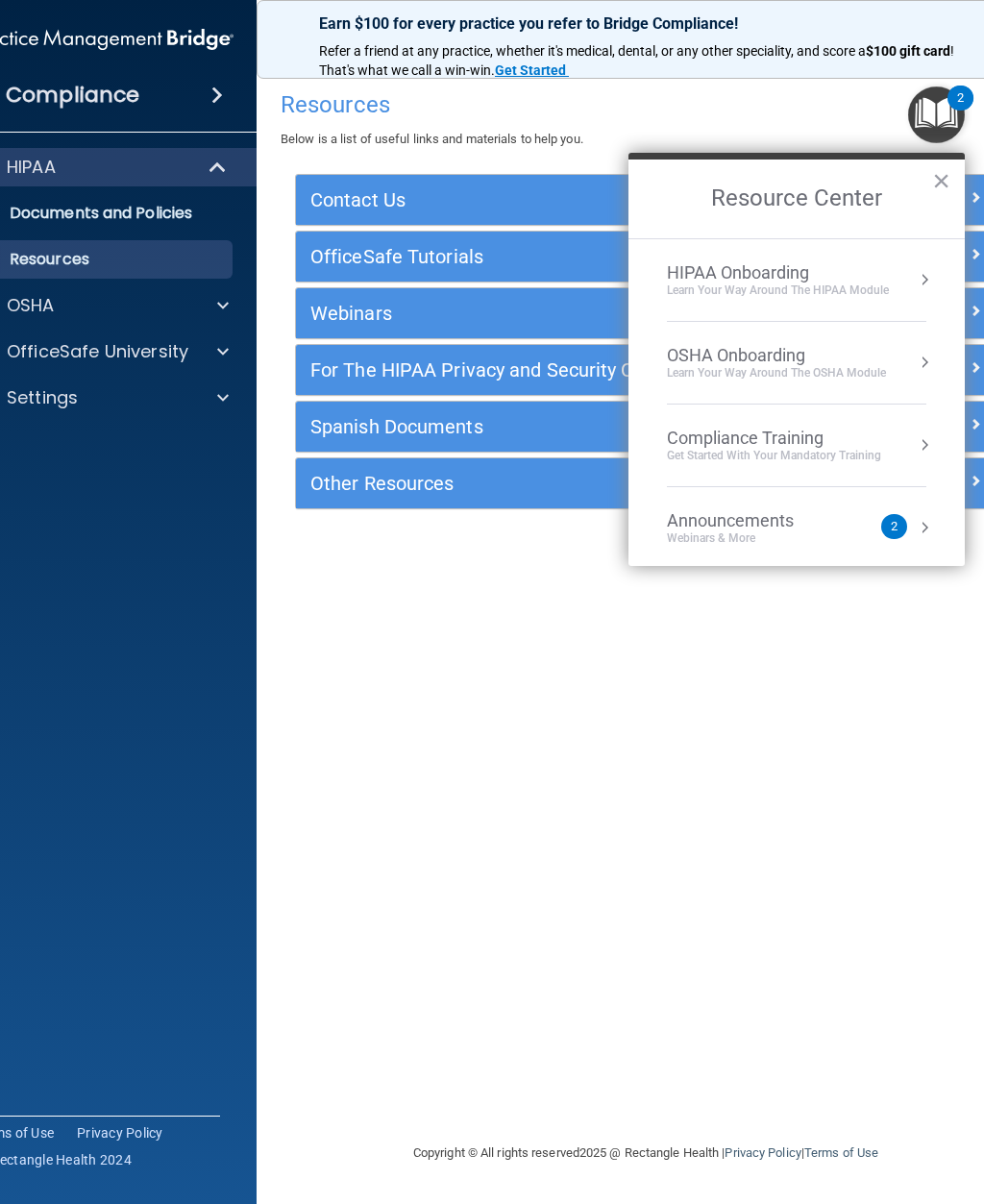
click at [815, 278] on div "HIPAA Onboarding" at bounding box center [778, 273] width 222 height 21
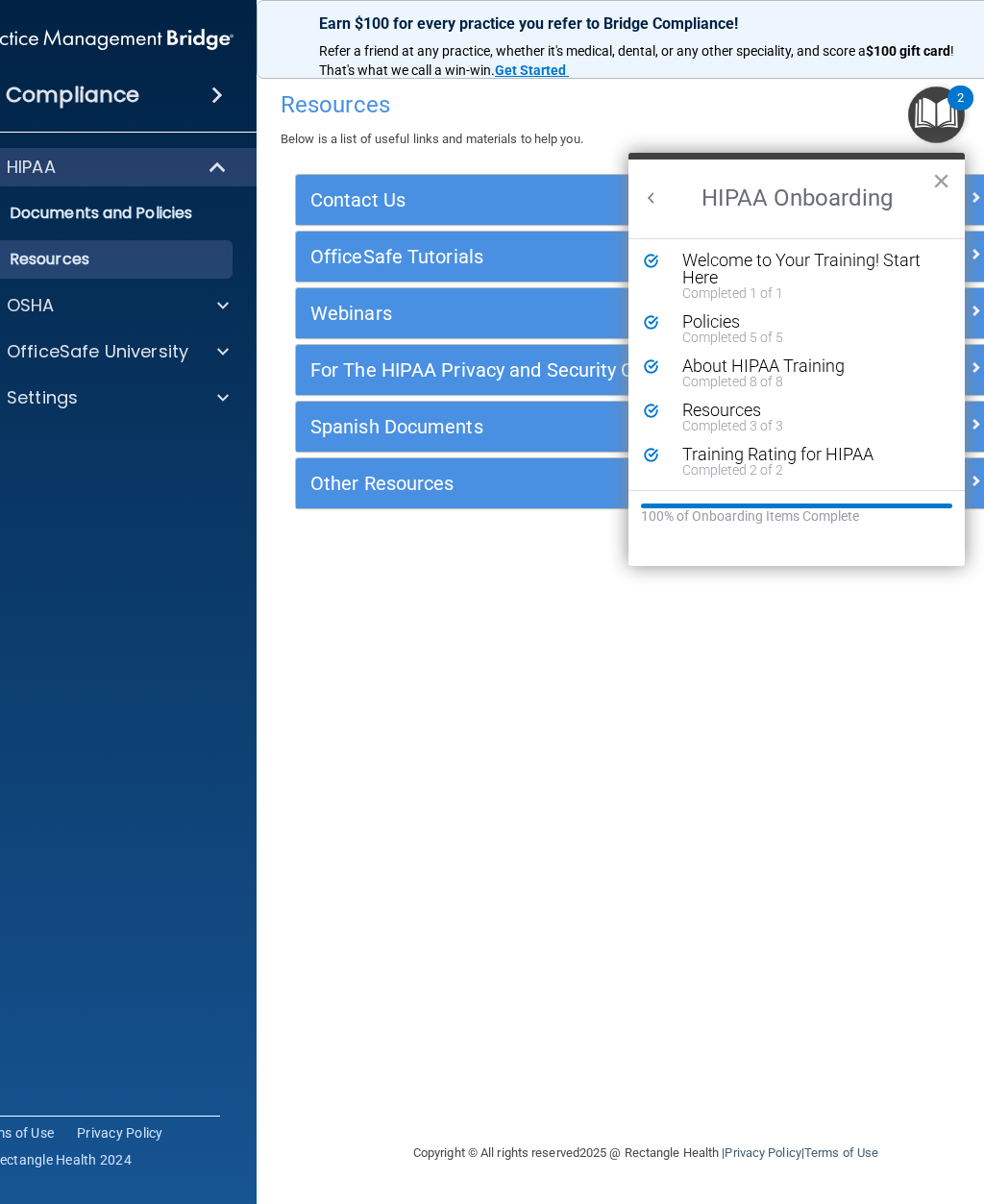
click at [661, 193] on button "Back to Resource Center Home" at bounding box center [652, 199] width 19 height 19
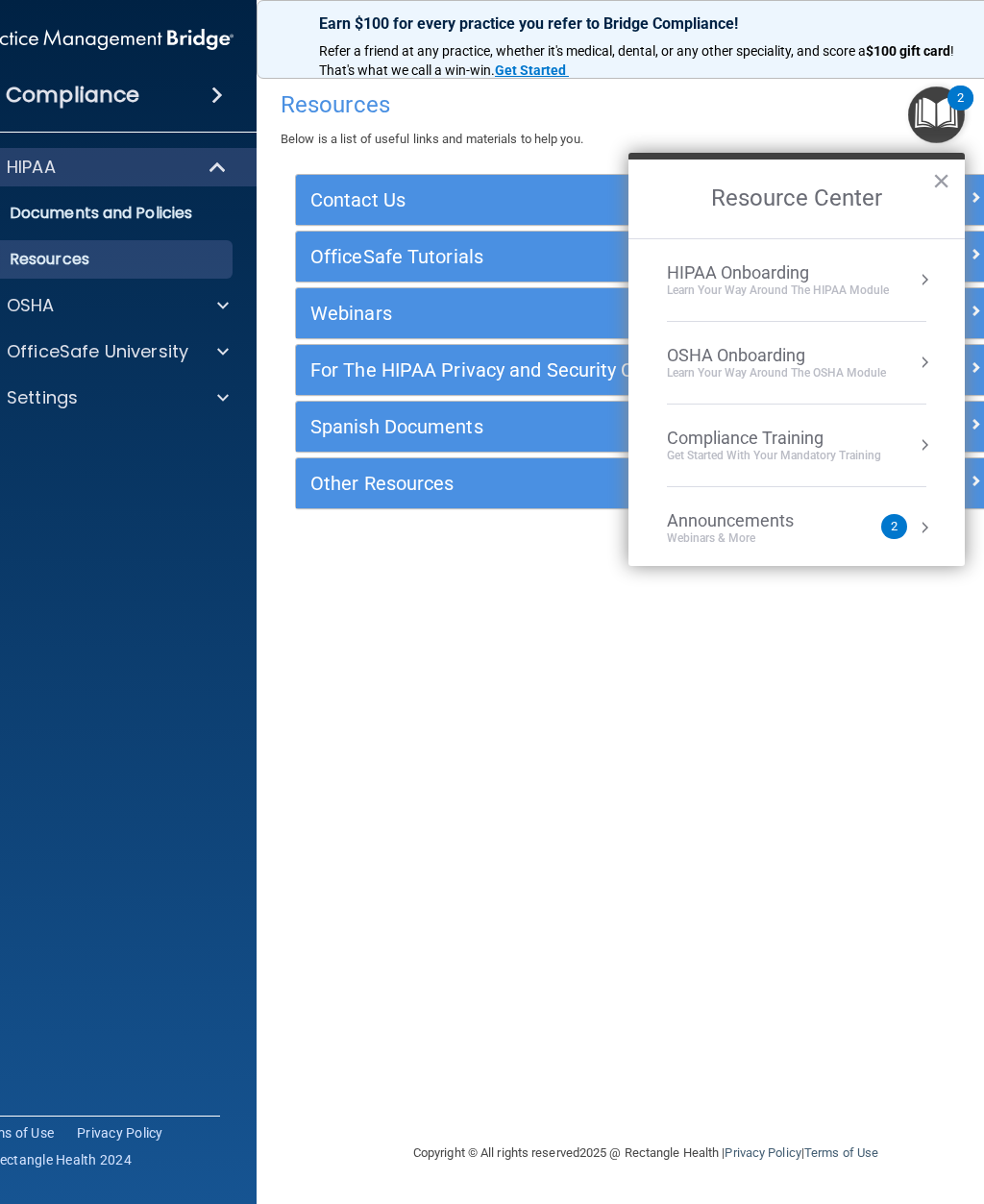
scroll to position [3, 0]
click at [811, 353] on div "OSHA Onboarding" at bounding box center [777, 355] width 219 height 21
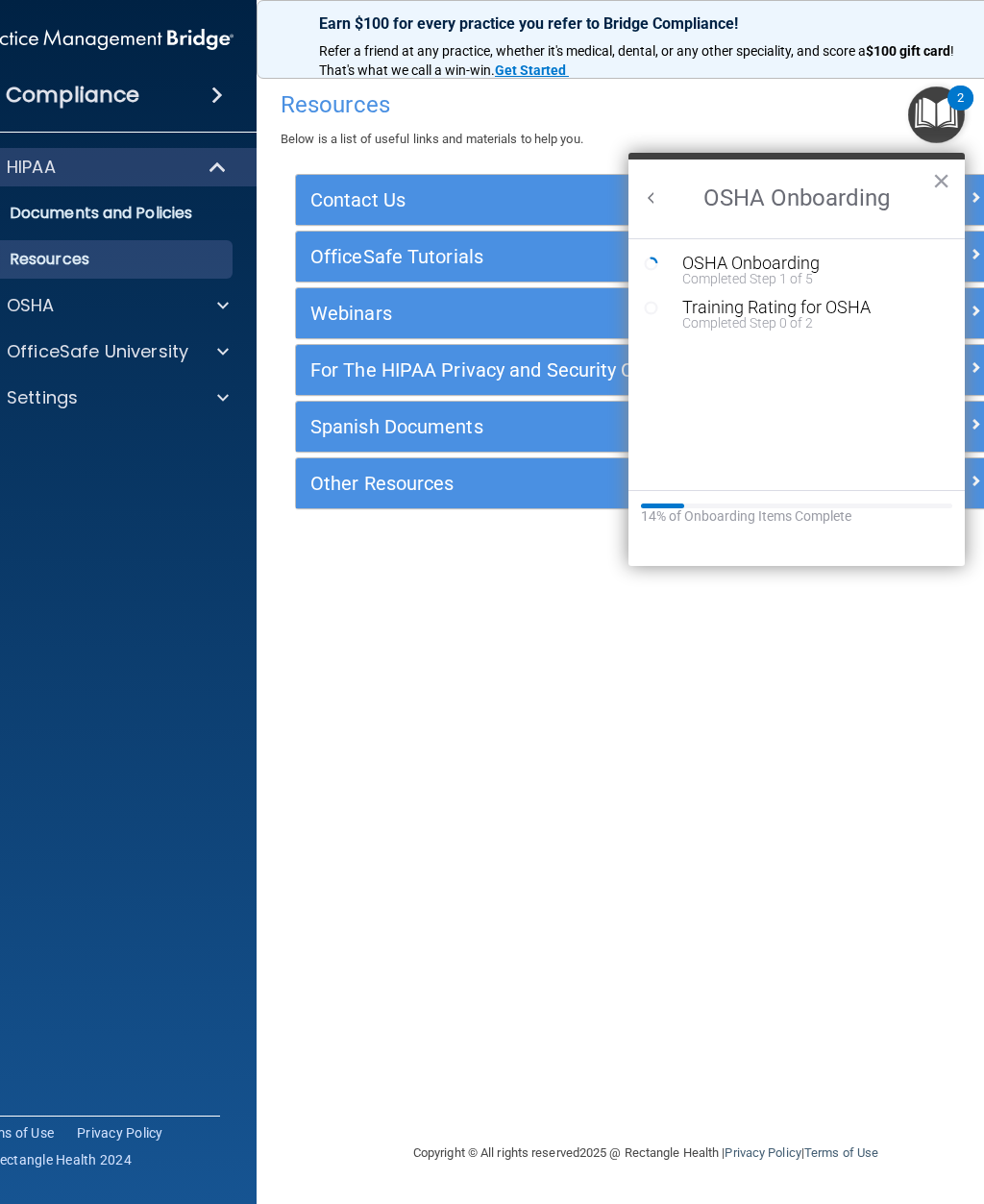
scroll to position [0, 0]
click at [762, 261] on div "OSHA Onboarding" at bounding box center [812, 263] width 258 height 17
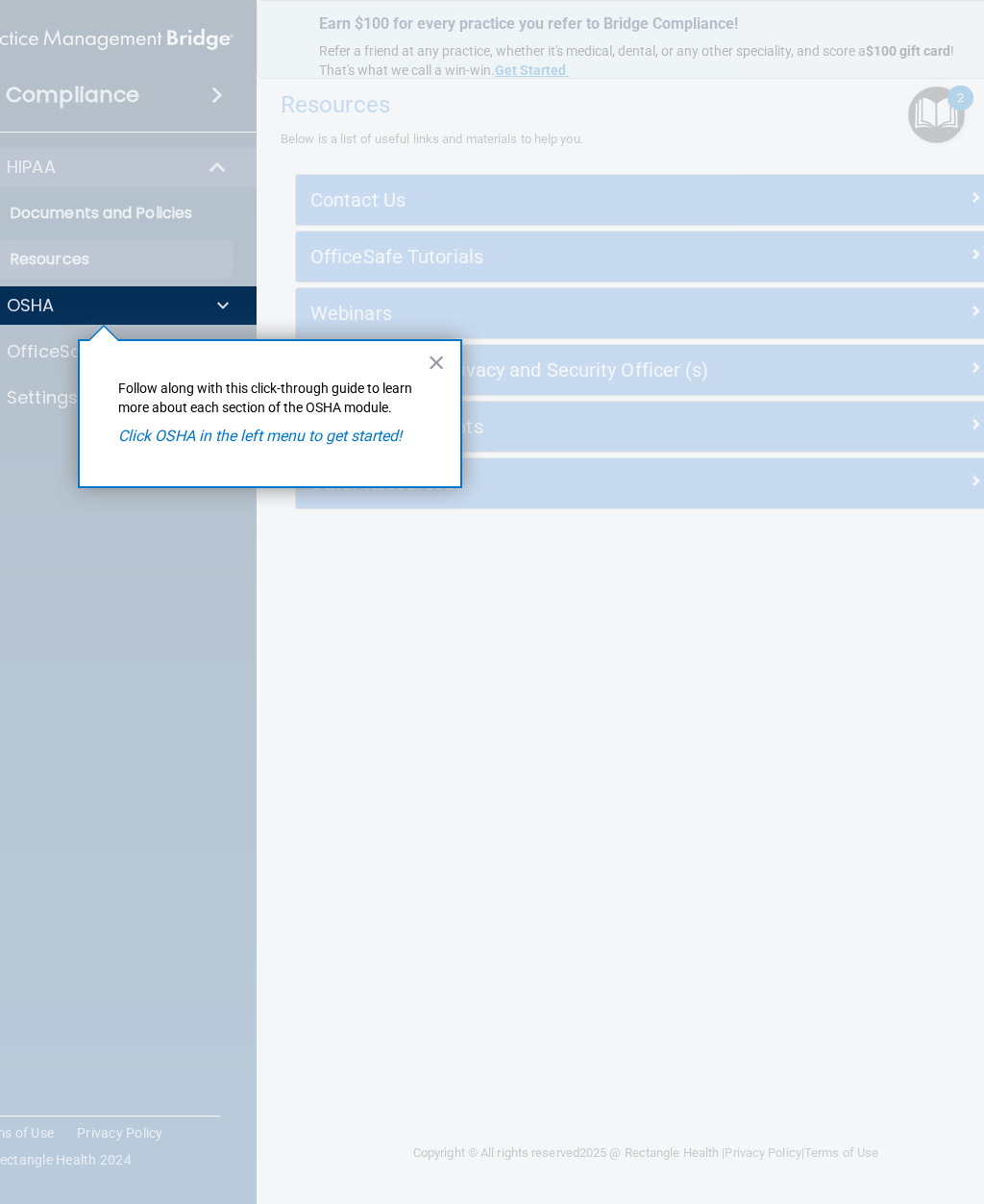
click at [345, 448] on div "× Follow along with this click-through guide to learn more about each section o…" at bounding box center [269, 414] width 384 height 149
click at [63, 312] on div "OSHA" at bounding box center [77, 306] width 238 height 23
click at [443, 356] on button "×" at bounding box center [437, 362] width 18 height 31
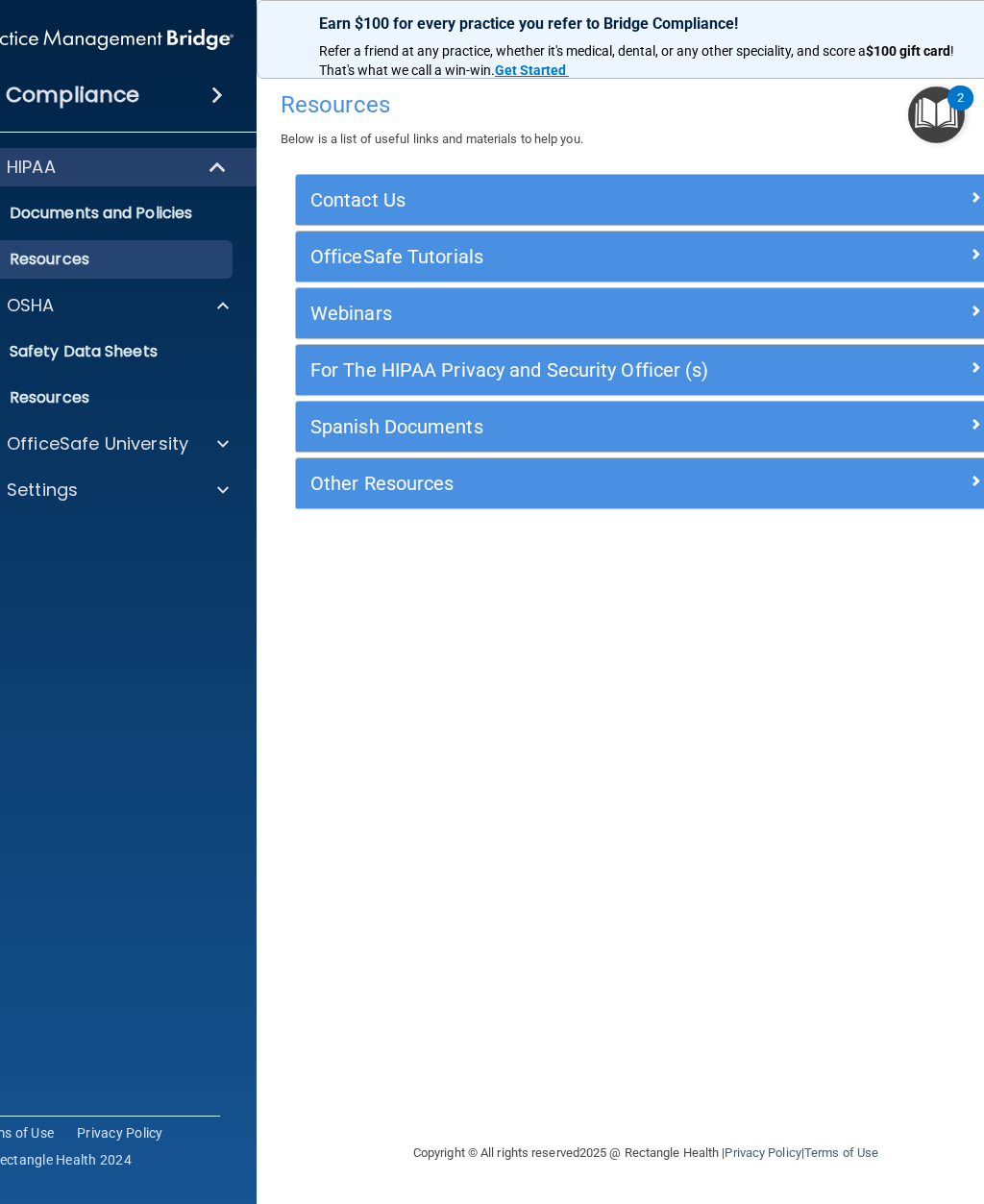
click at [140, 312] on div "OSHA" at bounding box center [77, 306] width 238 height 23
click at [187, 310] on div "OSHA" at bounding box center [77, 306] width 238 height 23
click at [114, 361] on p "Safety Data Sheets" at bounding box center [92, 352] width 262 height 19
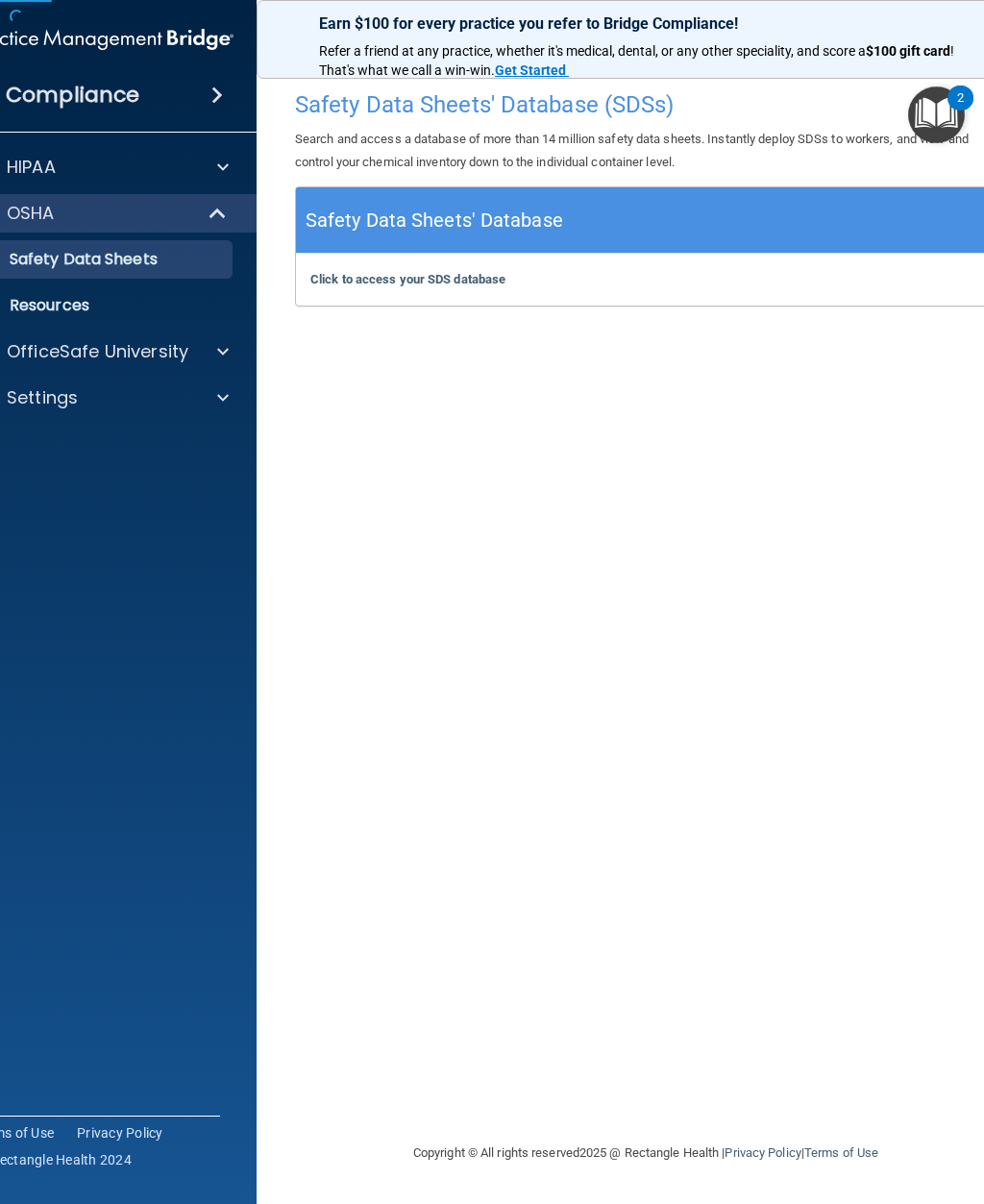
click at [117, 313] on p "Resources" at bounding box center [92, 306] width 262 height 19
click at [428, 285] on b "Click to access your SDS database" at bounding box center [408, 279] width 195 height 15
click at [942, 117] on img "Open Resource Center, 2 new notifications" at bounding box center [937, 114] width 57 height 57
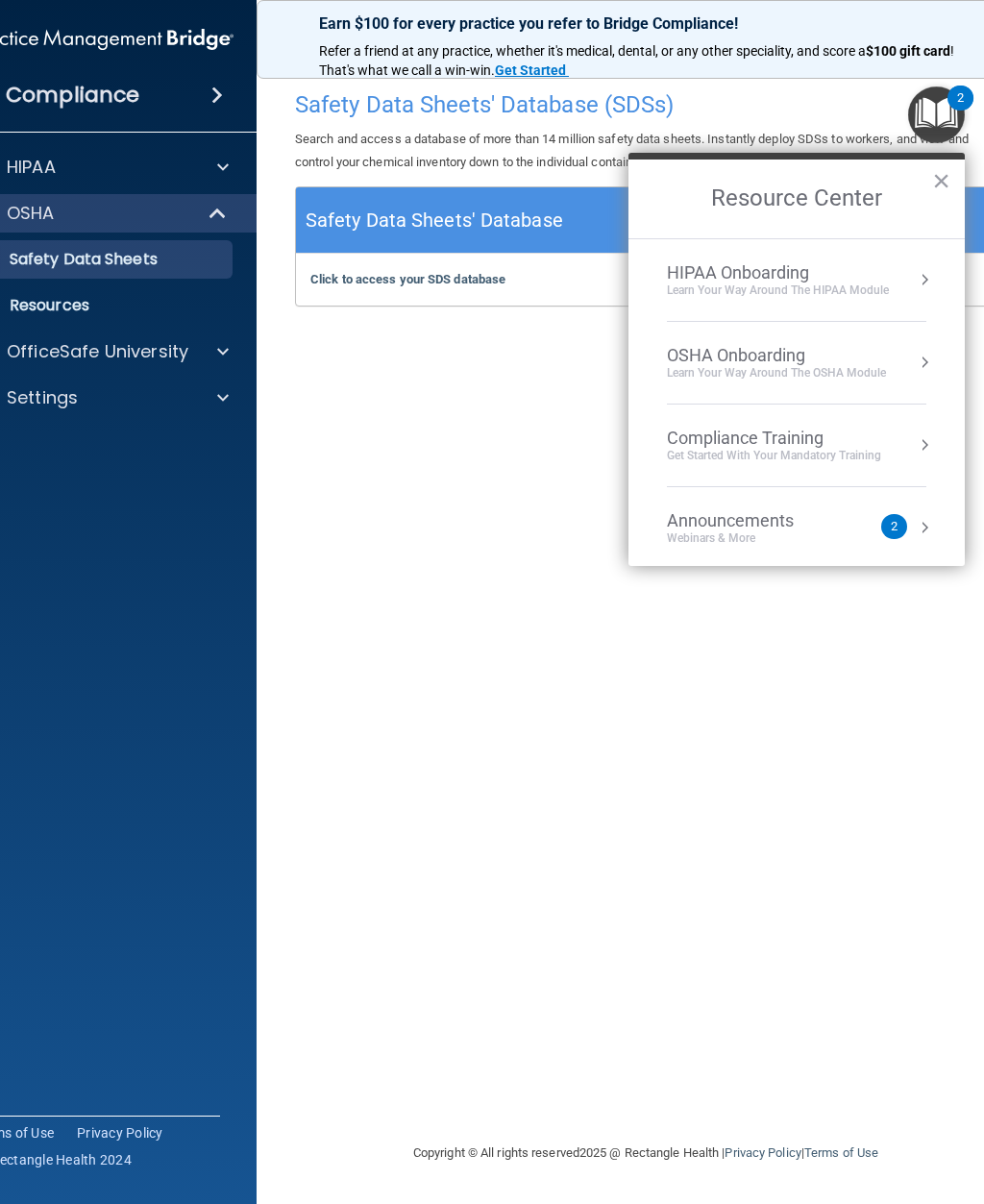
click at [866, 293] on div "Learn Your Way around the HIPAA module" at bounding box center [778, 291] width 222 height 16
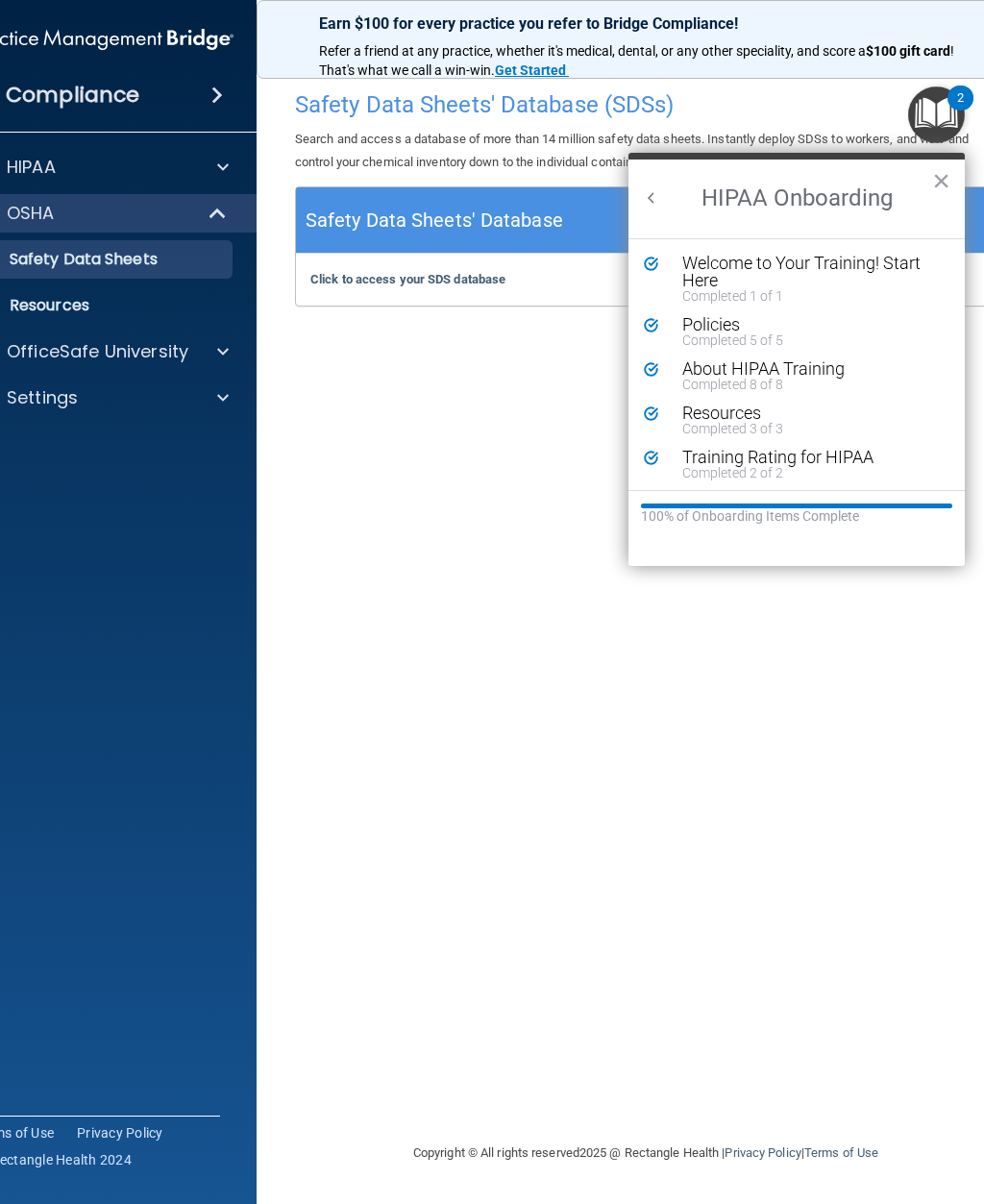
click at [659, 198] on button "Back to Resource Center Home" at bounding box center [652, 199] width 19 height 19
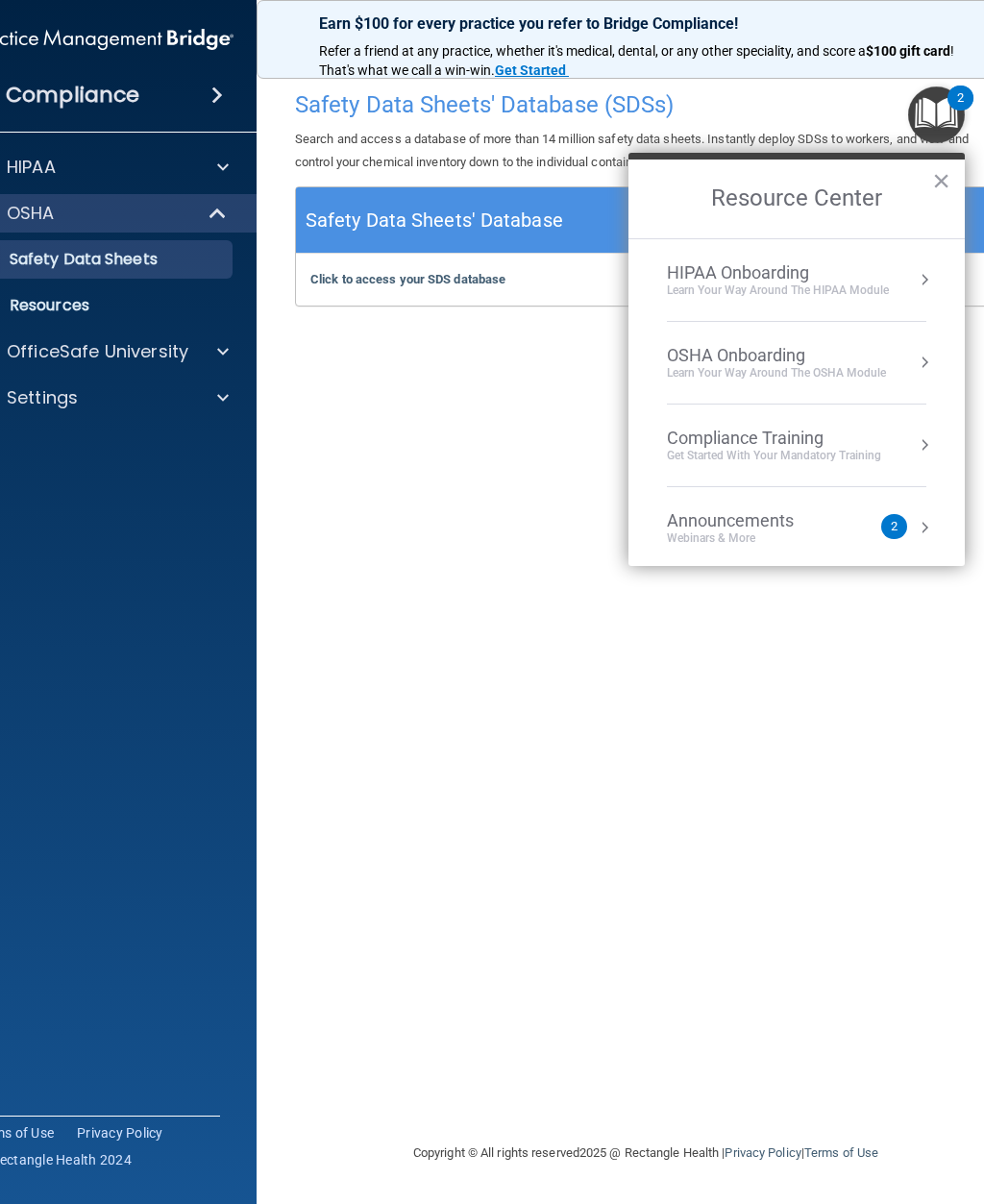
click at [822, 374] on div "Learn your way around the OSHA module" at bounding box center [777, 373] width 219 height 16
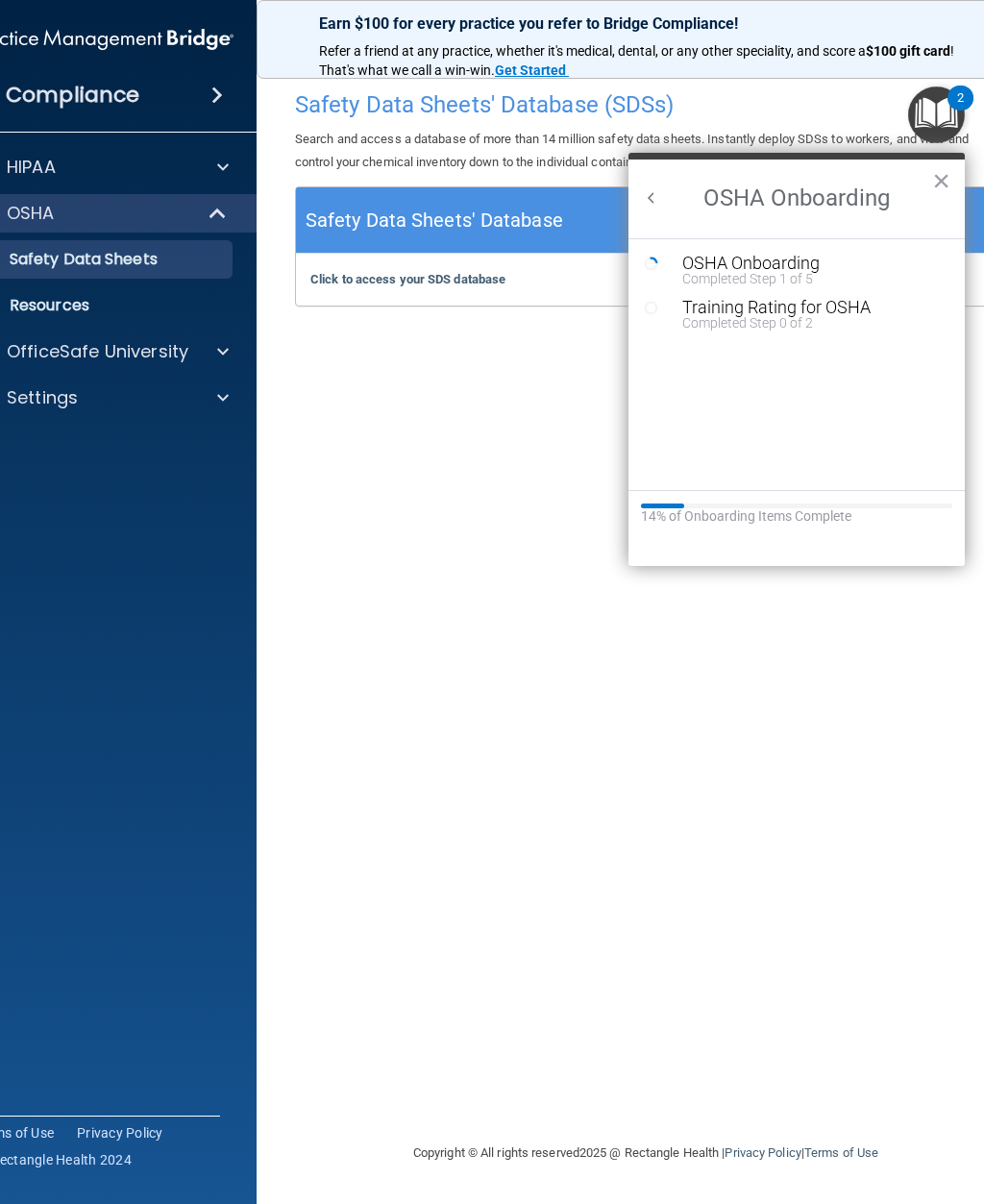
click at [770, 267] on div "OSHA Onboarding" at bounding box center [812, 263] width 258 height 17
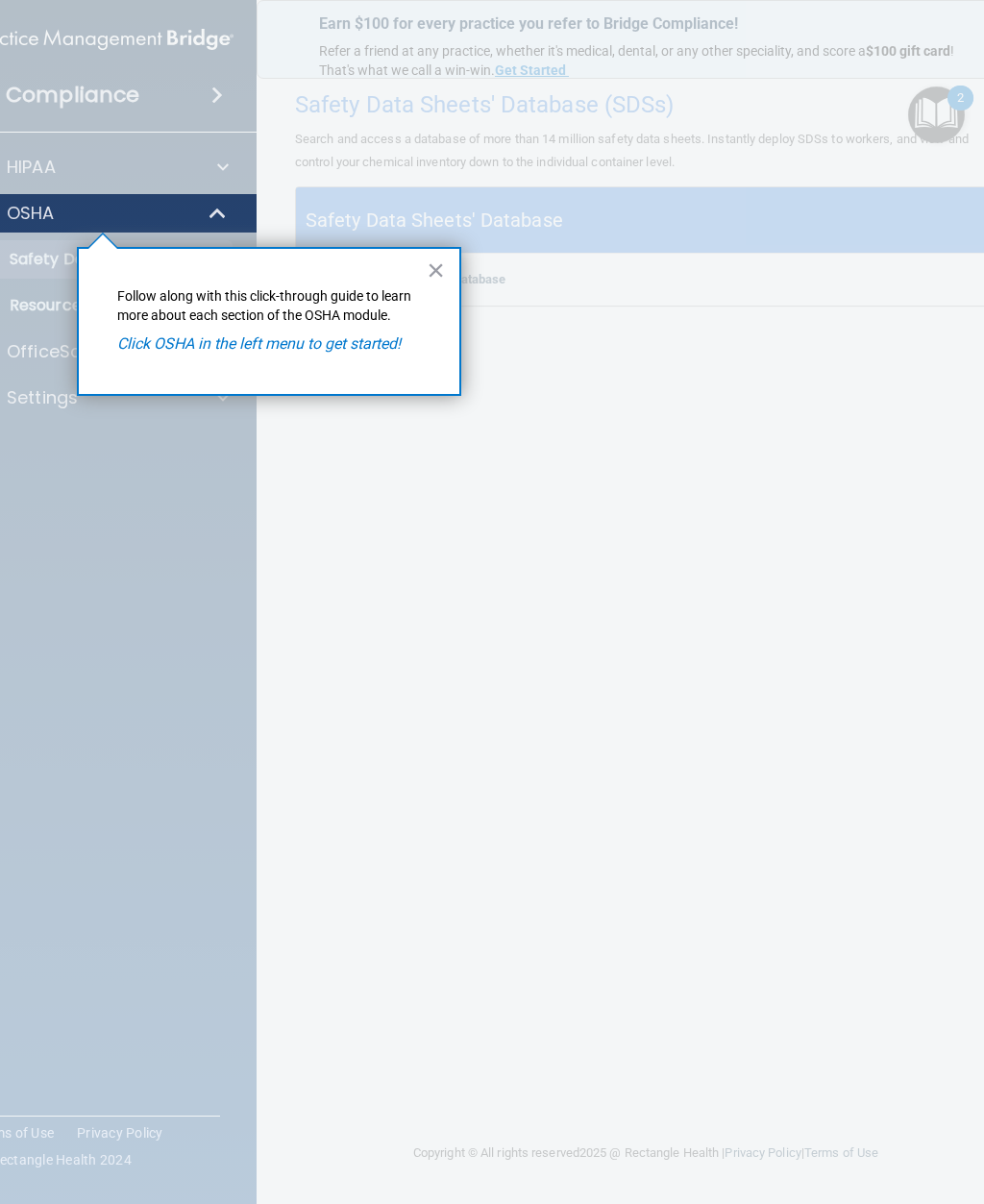
click at [30, 215] on p "OSHA" at bounding box center [31, 213] width 48 height 23
click at [48, 219] on p "OSHA" at bounding box center [31, 213] width 48 height 23
click at [224, 339] on em "Click OSHA in the left menu to get started!" at bounding box center [259, 343] width 284 height 18
click at [159, 355] on div "× Follow along with this click-through guide to learn more about each section o…" at bounding box center [268, 322] width 384 height 149
click at [42, 279] on div at bounding box center [103, 718] width 308 height 972
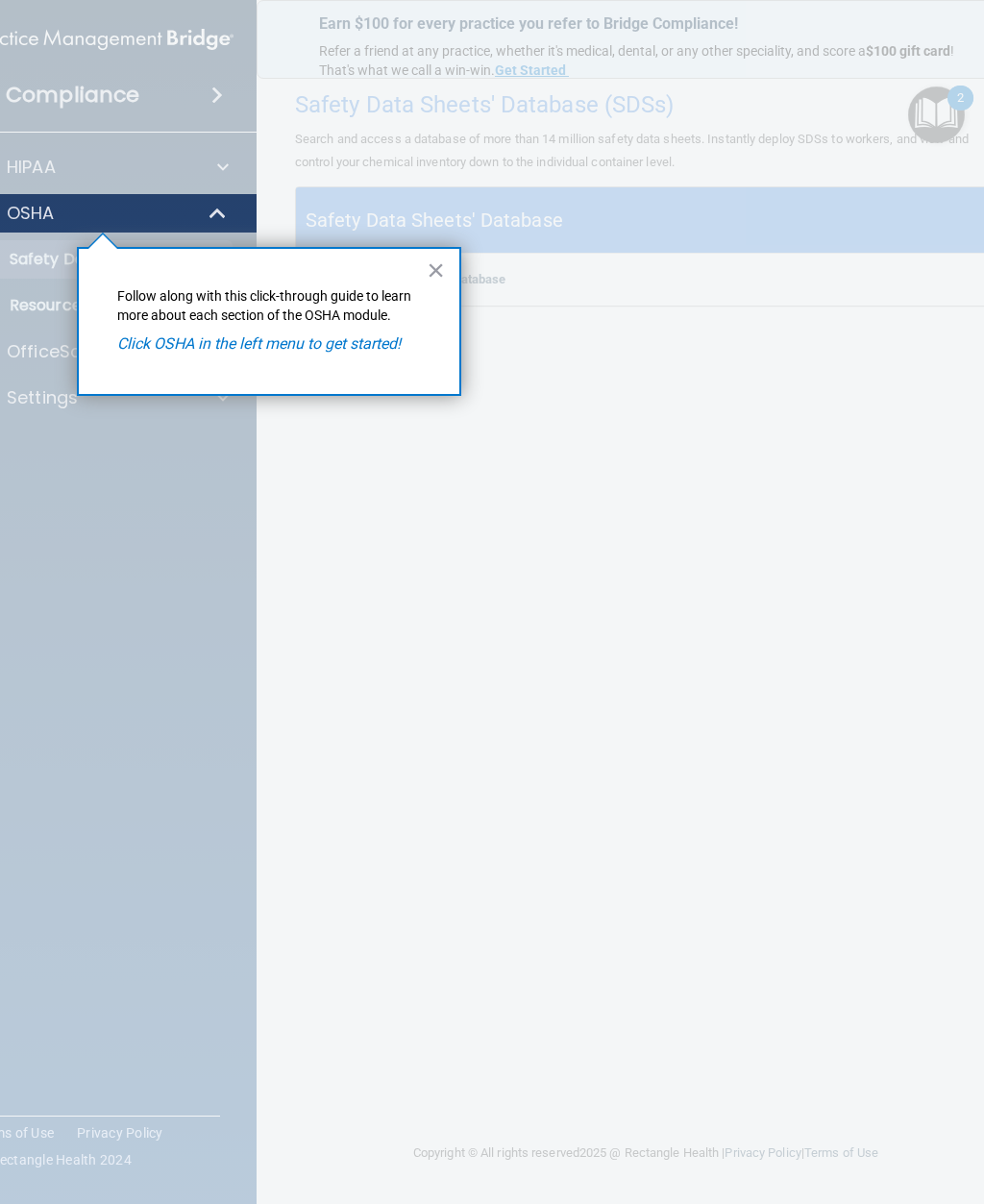
click at [427, 266] on button "×" at bounding box center [436, 270] width 18 height 31
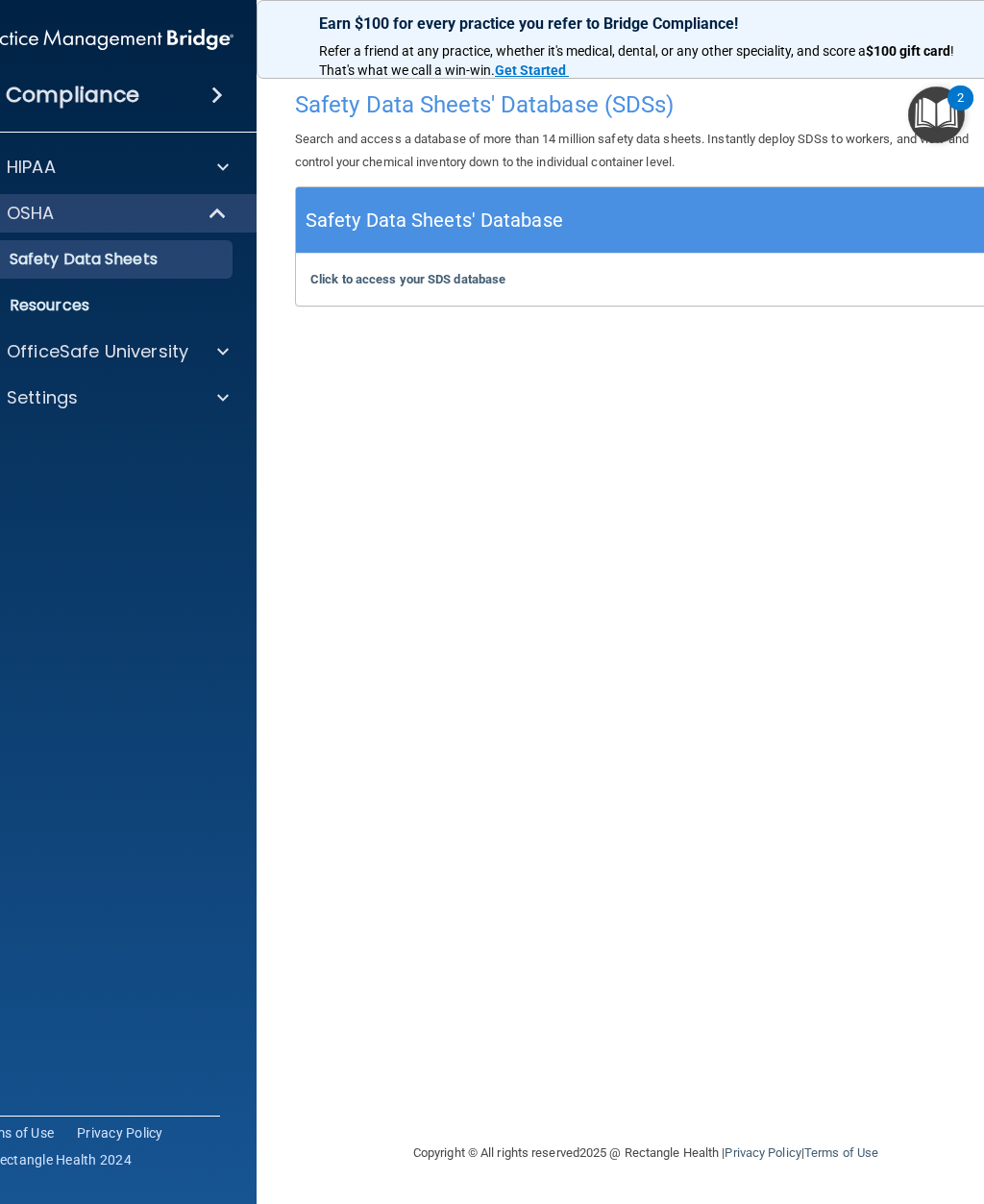
click at [90, 269] on p "Safety Data Sheets" at bounding box center [92, 260] width 262 height 19
click at [429, 282] on b "Click to access your SDS database" at bounding box center [408, 279] width 195 height 15
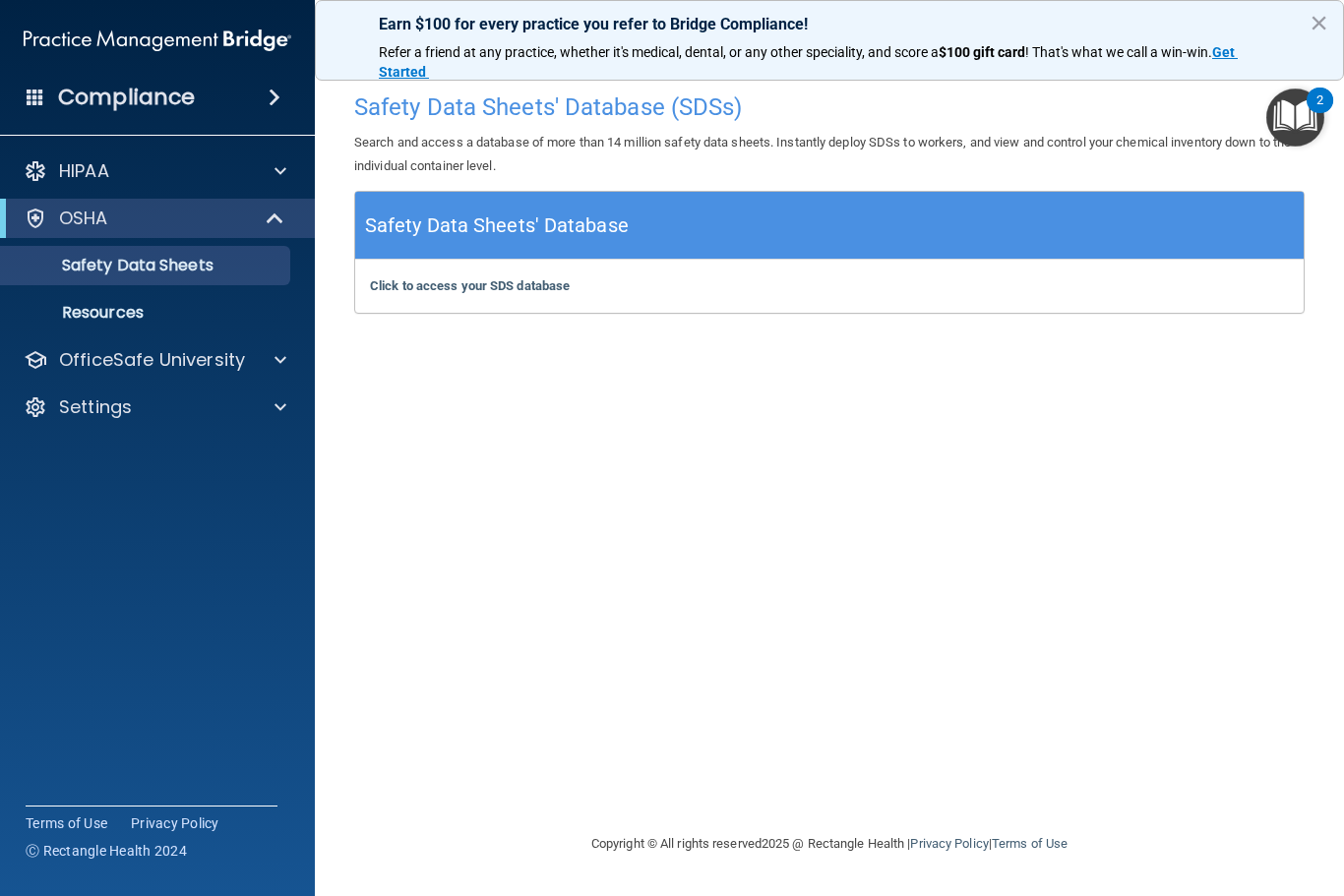
click at [1006, 465] on div "Safety Data Sheets' Database (SDSs) Search and access a database of more than 1…" at bounding box center [829, 447] width 951 height 729
click at [160, 318] on p "Resources" at bounding box center [147, 313] width 269 height 20
click at [1310, 121] on img "Open Resource Center, 2 new notifications" at bounding box center [1294, 117] width 58 height 58
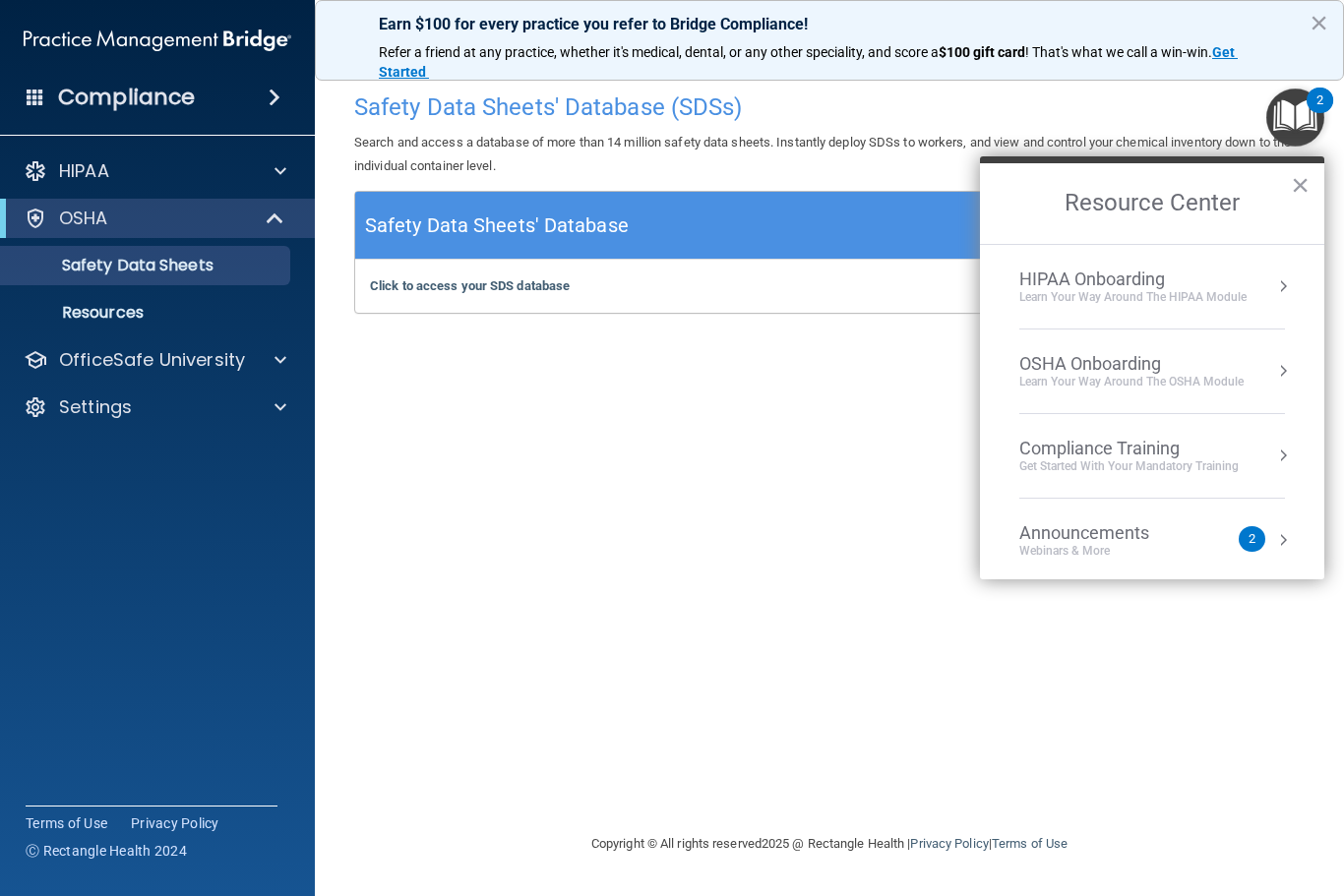
click at [1261, 373] on div "OSHA Onboarding Learn your way around the OSHA module" at bounding box center [1152, 371] width 266 height 37
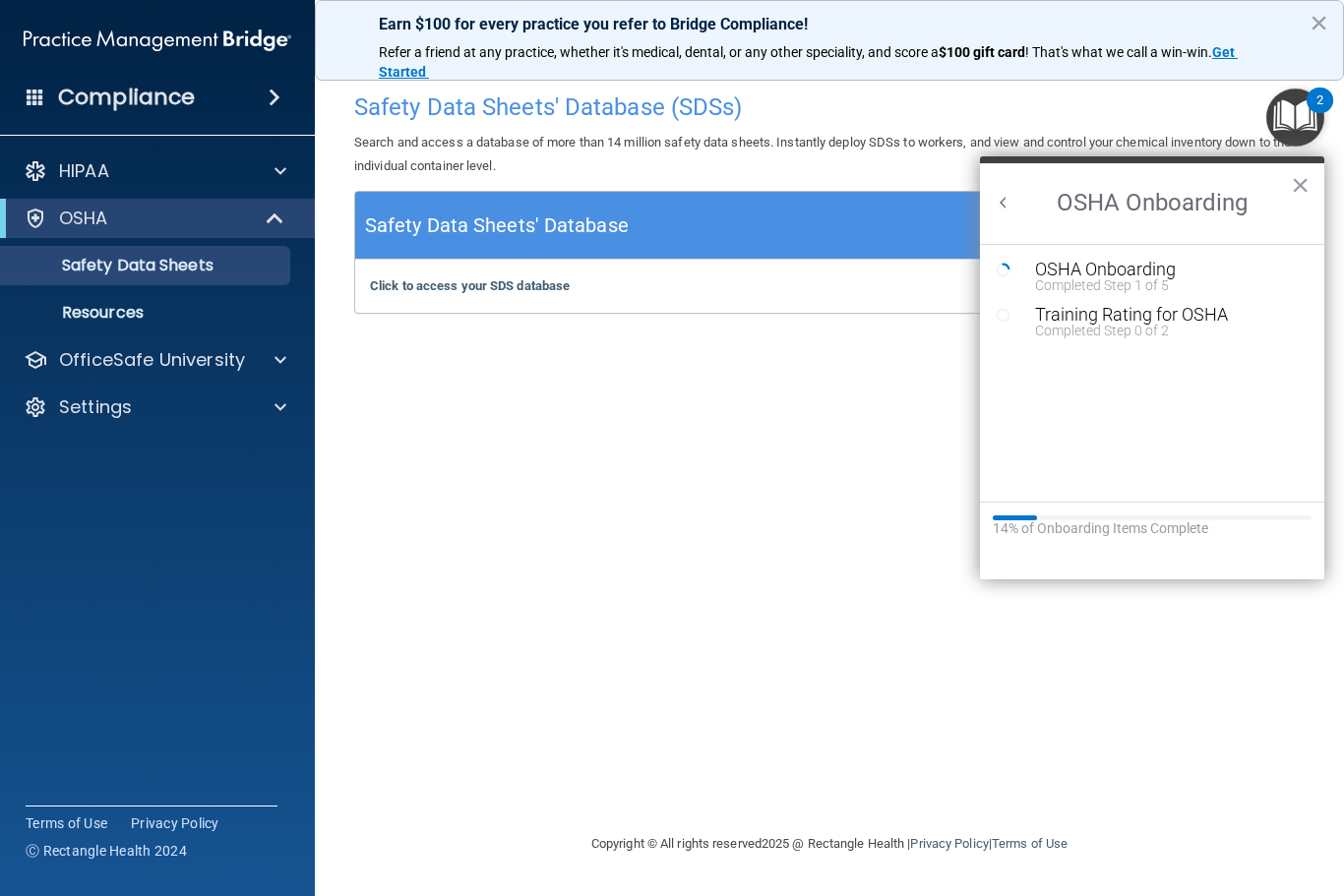
click at [1144, 261] on div "OSHA Onboarding" at bounding box center [1167, 270] width 264 height 18
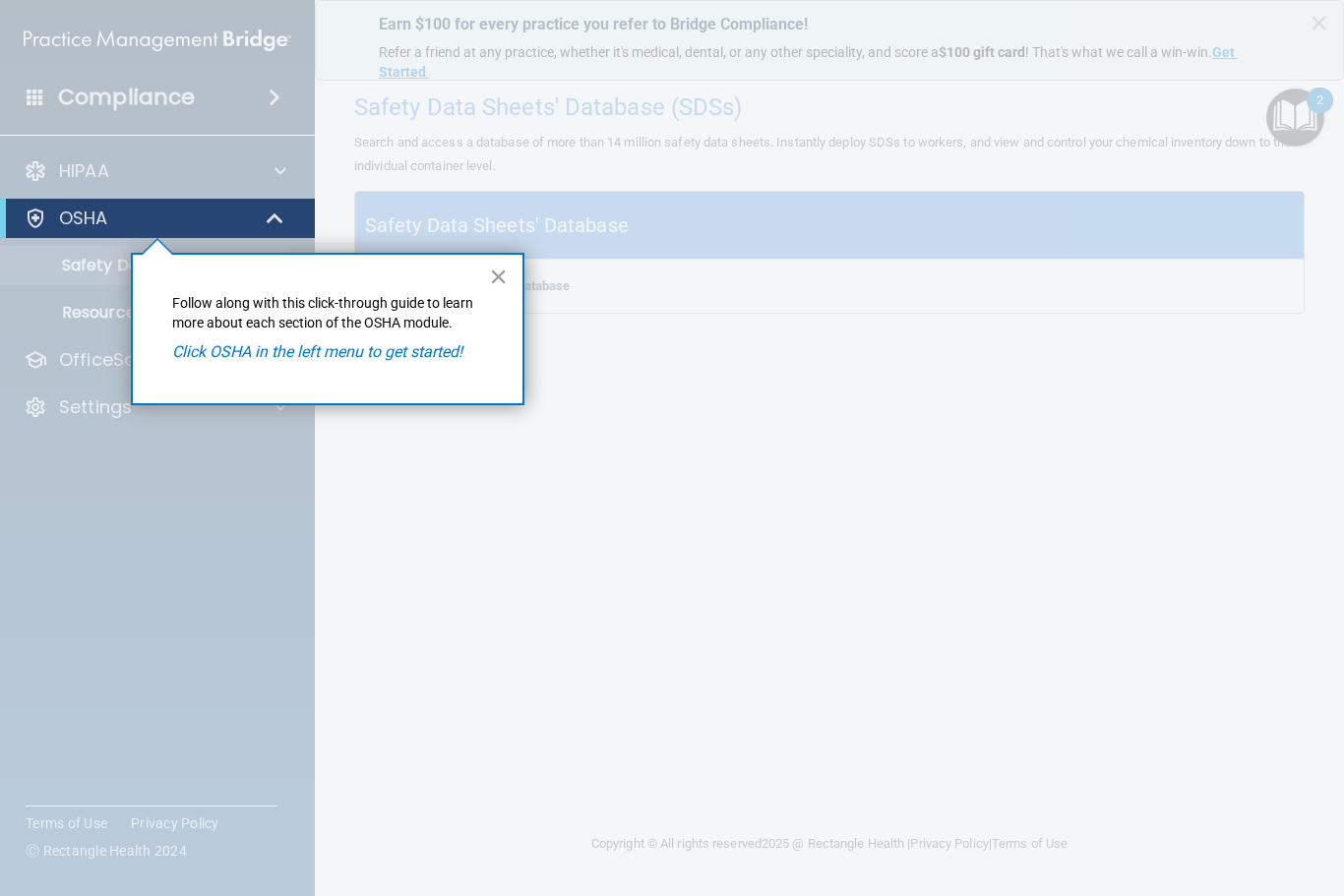
click at [305, 333] on div "× Follow along with this click-through guide to learn more about each section o…" at bounding box center [327, 329] width 393 height 153
click at [53, 201] on div "OSHA" at bounding box center [158, 218] width 315 height 40
click at [132, 226] on div "OSHA" at bounding box center [130, 218] width 243 height 24
click at [96, 219] on p "OSHA" at bounding box center [84, 218] width 50 height 24
click at [93, 211] on p "OSHA" at bounding box center [84, 218] width 50 height 24
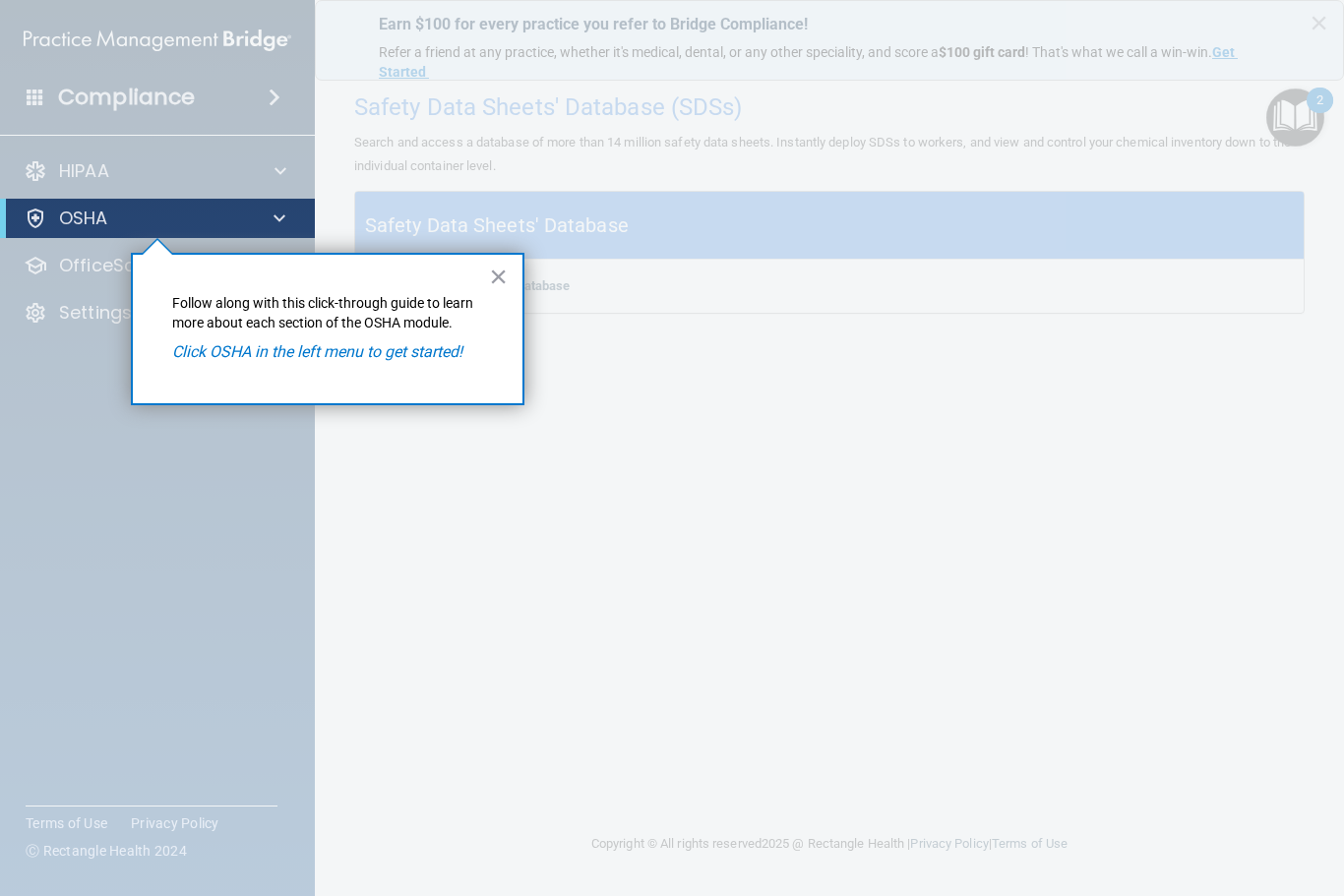
click at [83, 212] on p "OSHA" at bounding box center [84, 218] width 50 height 24
click at [83, 276] on div at bounding box center [158, 567] width 315 height 658
click at [86, 267] on div at bounding box center [158, 567] width 315 height 658
click at [63, 342] on div at bounding box center [158, 567] width 315 height 658
click at [66, 354] on div at bounding box center [158, 567] width 315 height 658
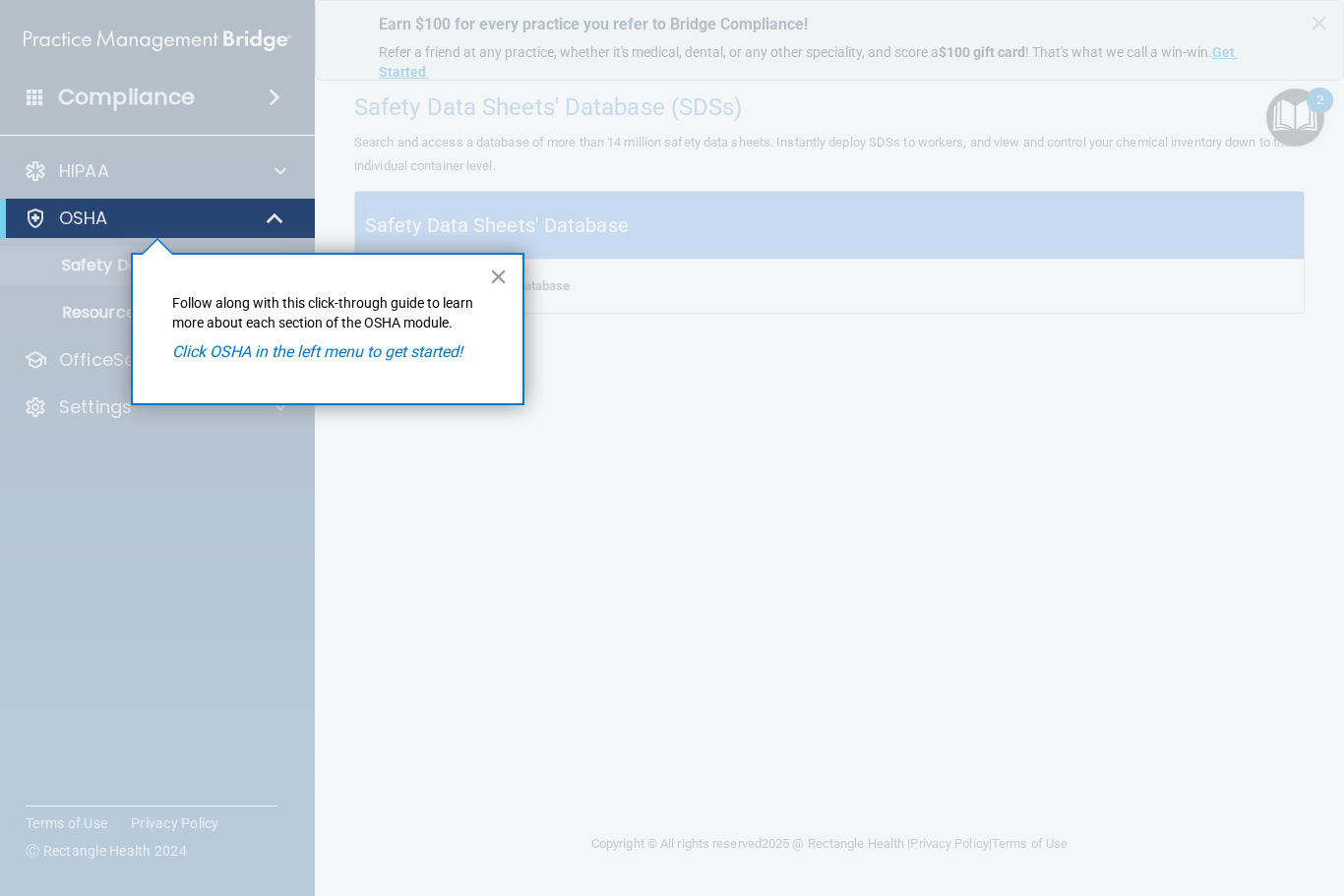
click at [242, 352] on em "Click OSHA in the left menu to get started!" at bounding box center [317, 351] width 290 height 19
click at [280, 215] on span at bounding box center [277, 218] width 17 height 24
click at [274, 217] on span at bounding box center [280, 218] width 12 height 24
click at [496, 279] on button "×" at bounding box center [498, 277] width 19 height 32
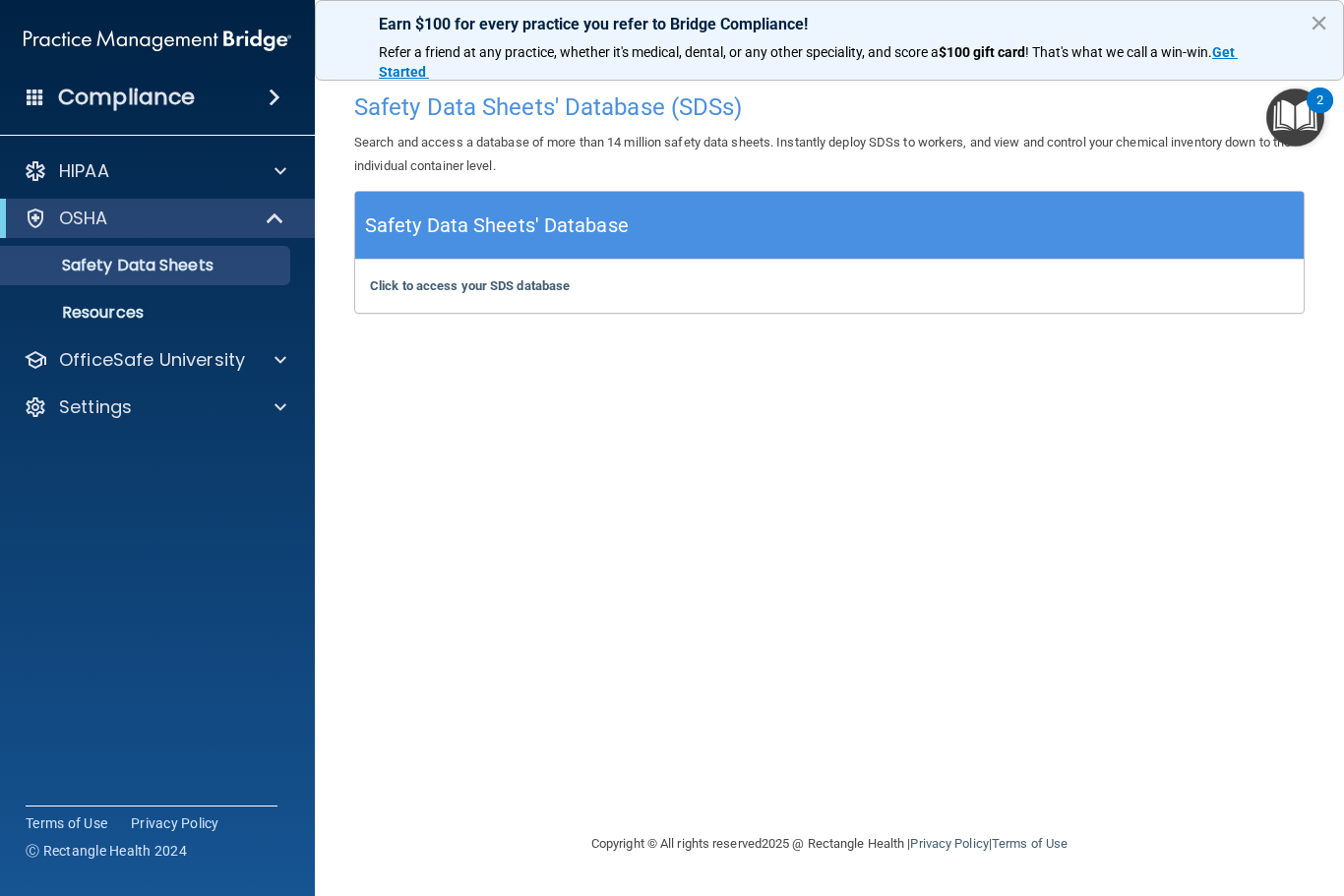
click at [159, 262] on p "Safety Data Sheets" at bounding box center [147, 266] width 269 height 20
click at [520, 291] on b "Click to access your SDS database" at bounding box center [469, 285] width 199 height 15
click at [1294, 111] on img "Open Resource Center, 2 new notifications" at bounding box center [1294, 117] width 58 height 58
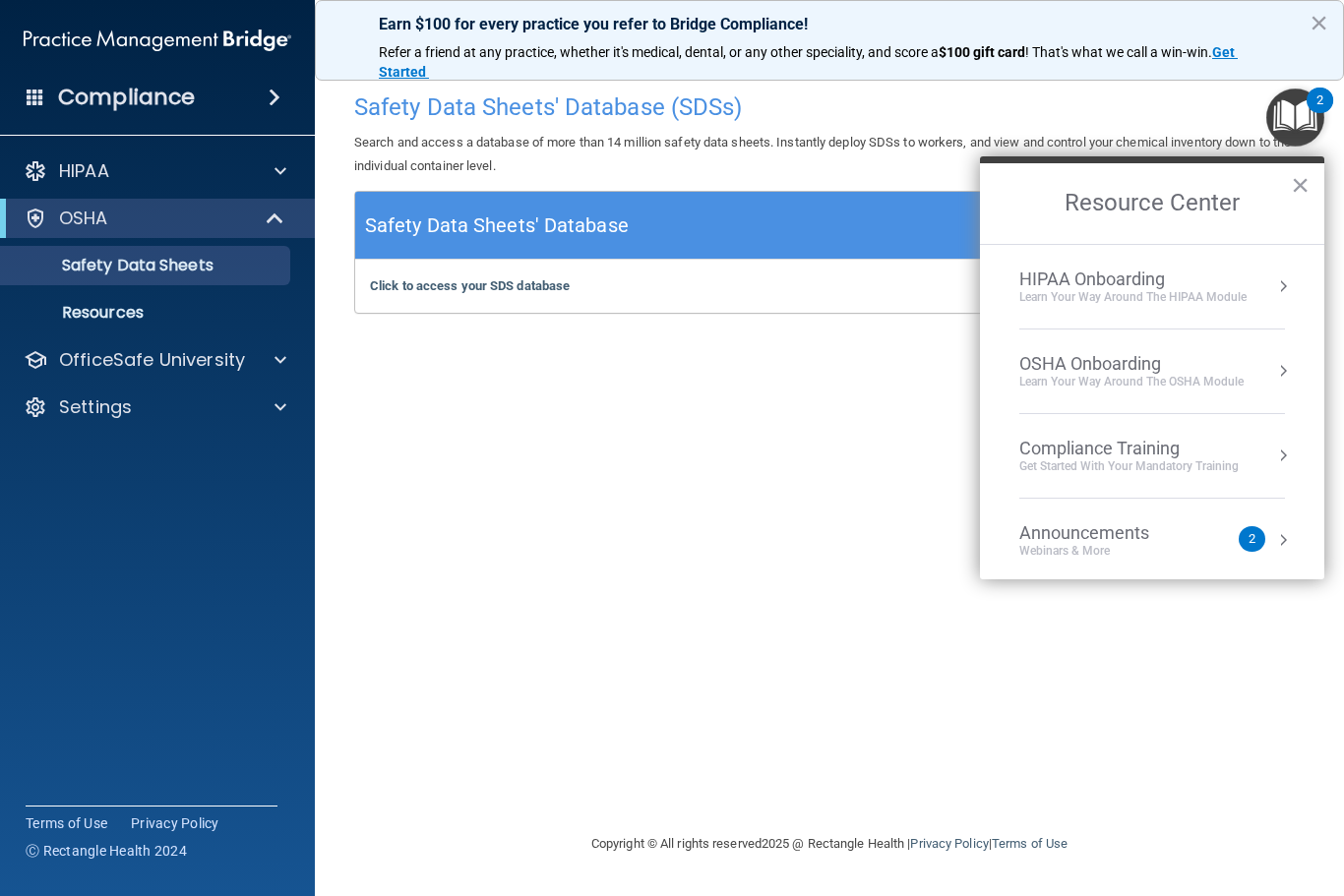
click at [1242, 536] on div "2" at bounding box center [1251, 539] width 27 height 26
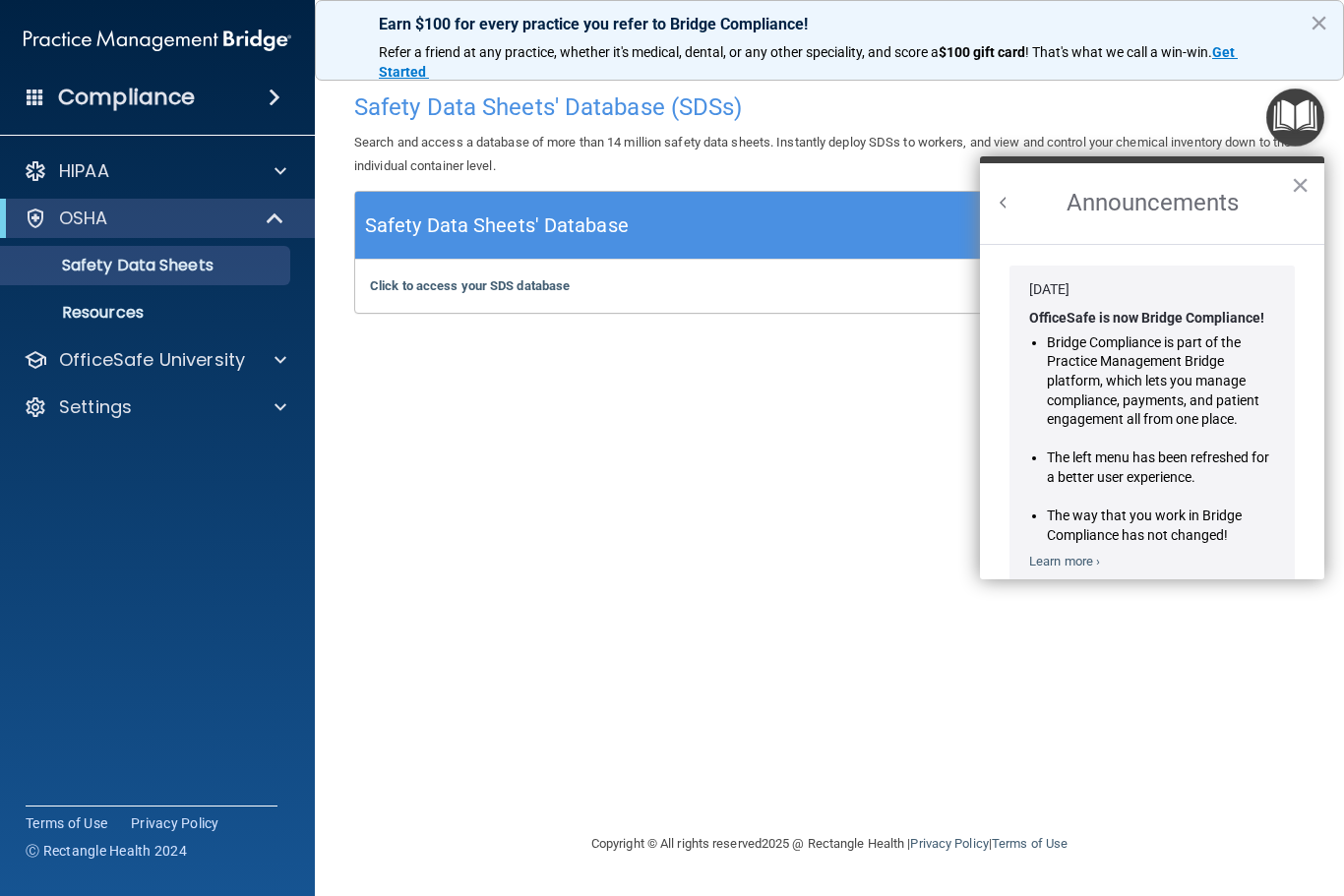
scroll to position [-1, 0]
click at [1011, 199] on button "Back to Resource Center Home" at bounding box center [1003, 203] width 20 height 20
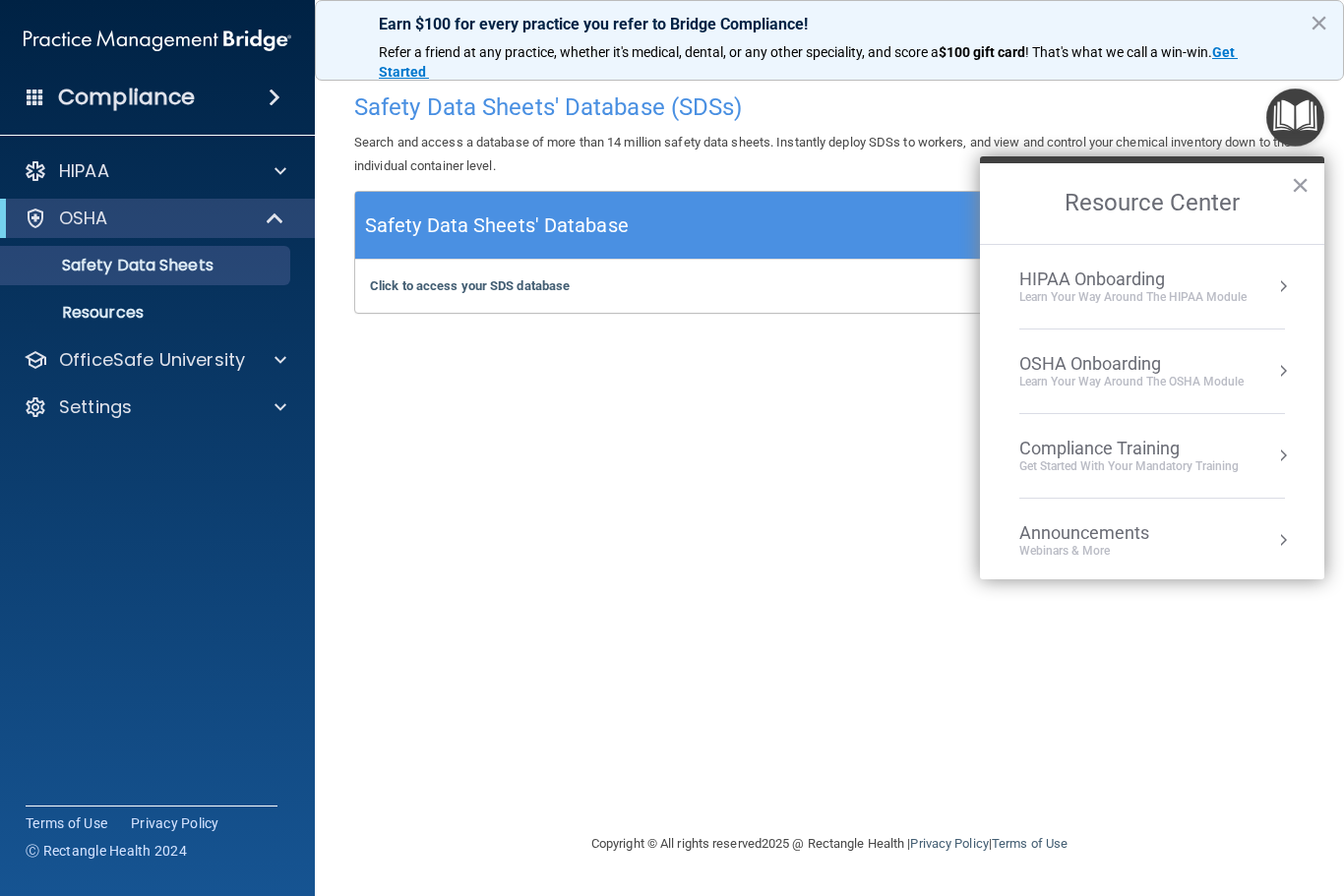
scroll to position [0, 0]
click at [197, 182] on div "HIPAA" at bounding box center [131, 171] width 244 height 24
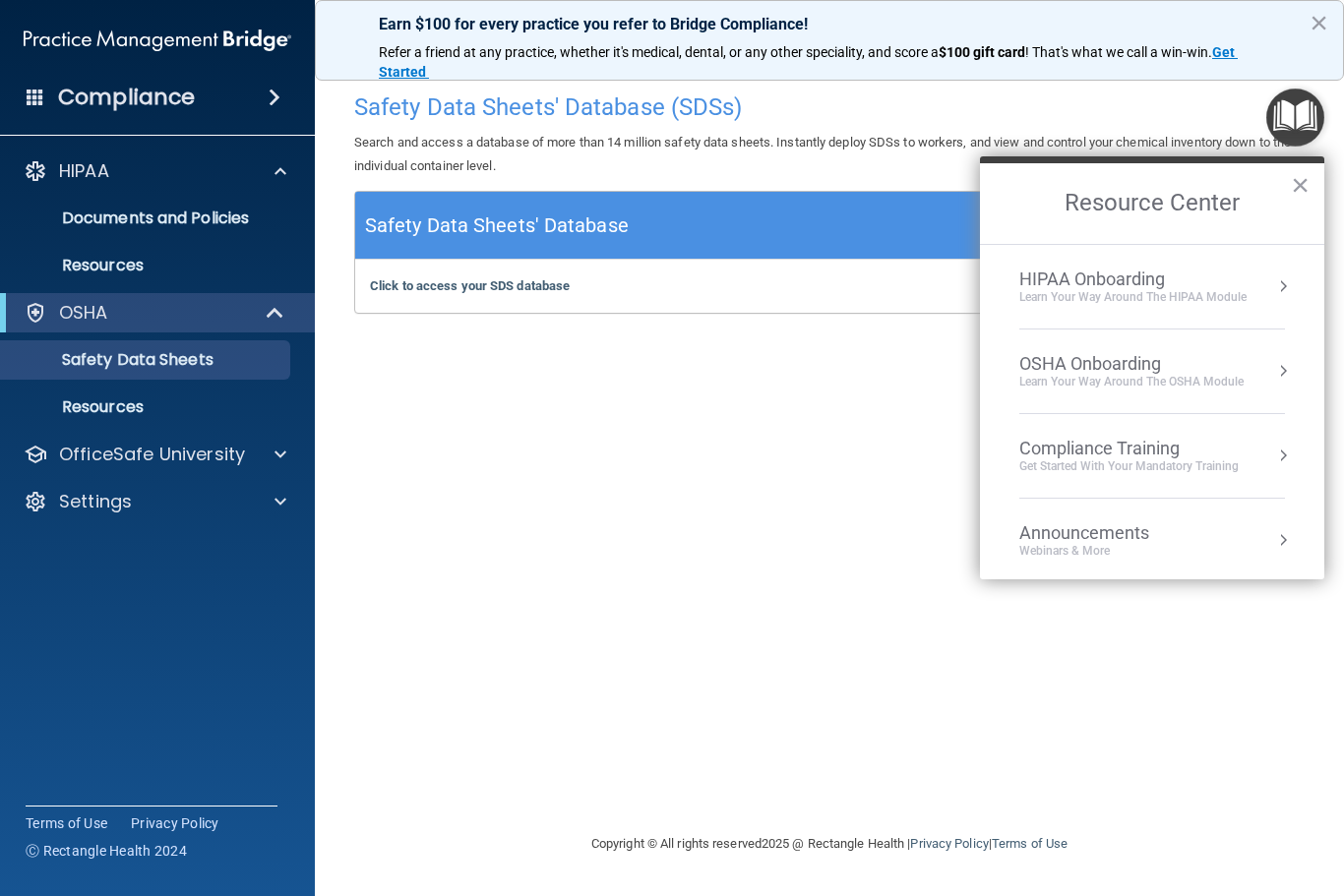
click at [173, 373] on link "Safety Data Sheets" at bounding box center [135, 360] width 310 height 40
click at [1294, 186] on button "×" at bounding box center [1299, 185] width 19 height 32
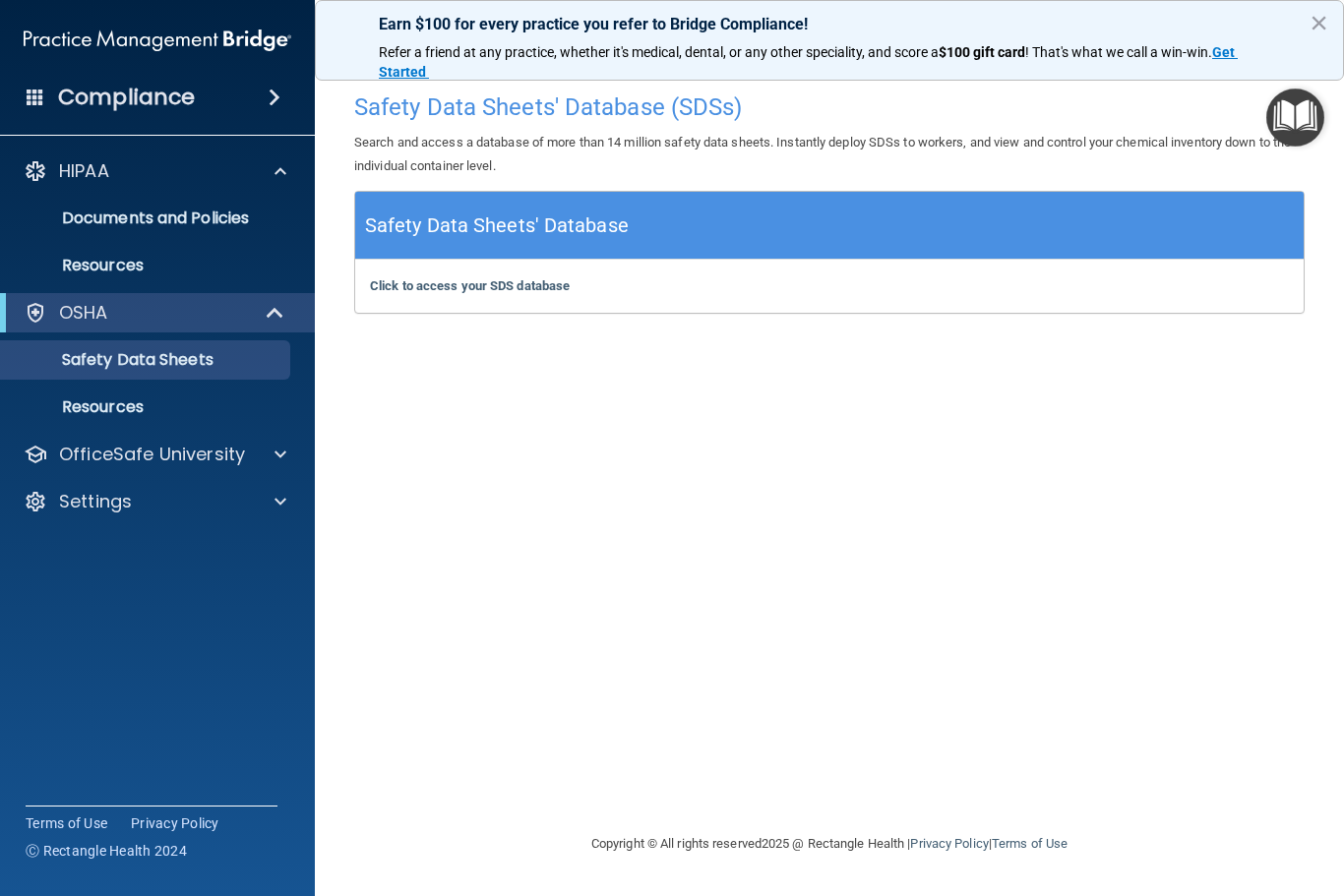
click at [548, 220] on h5 "Safety Data Sheets' Database" at bounding box center [497, 225] width 264 height 35
click at [155, 422] on link "Resources" at bounding box center [135, 407] width 310 height 40
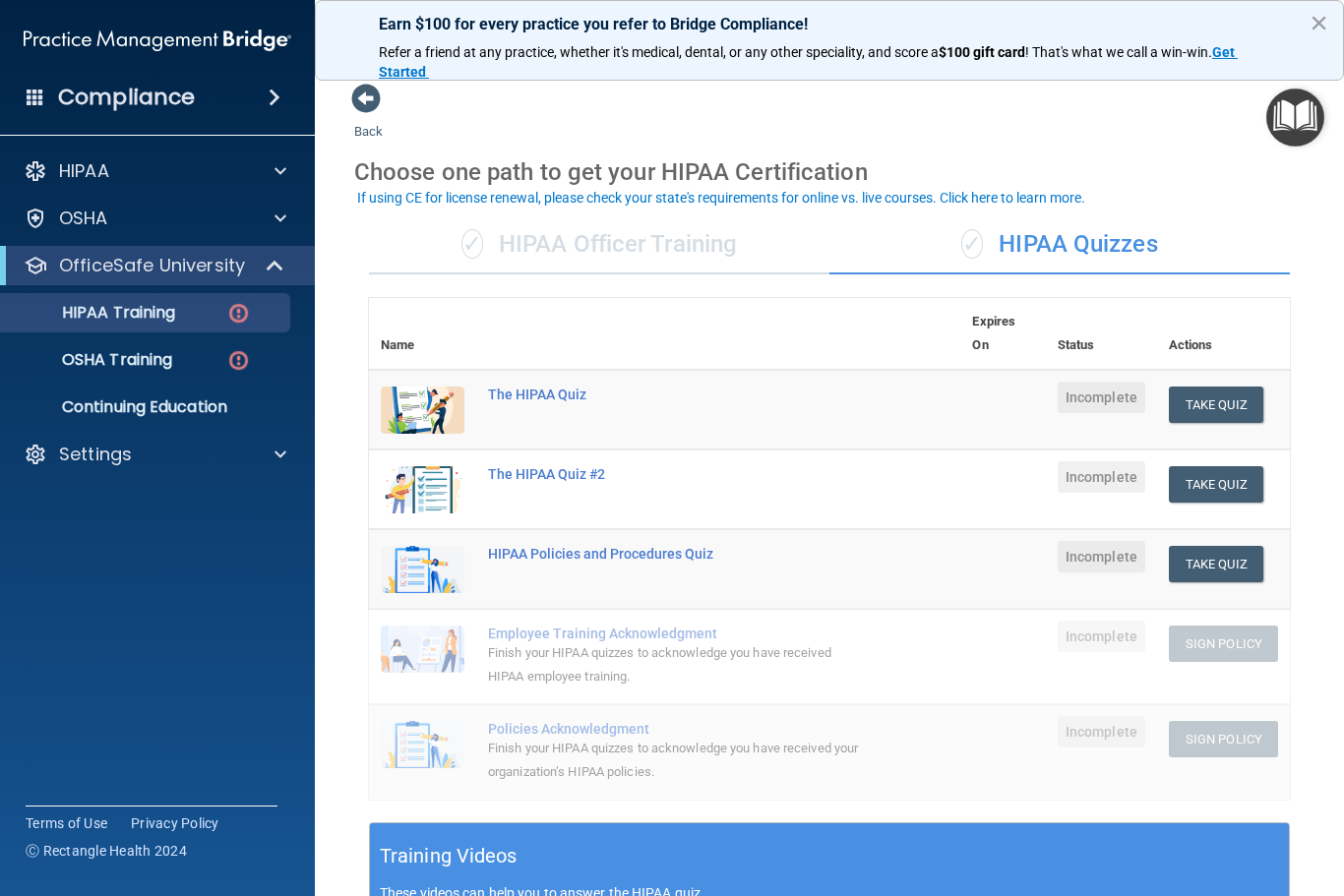
click at [1234, 392] on button "Take Quiz" at bounding box center [1215, 404] width 94 height 37
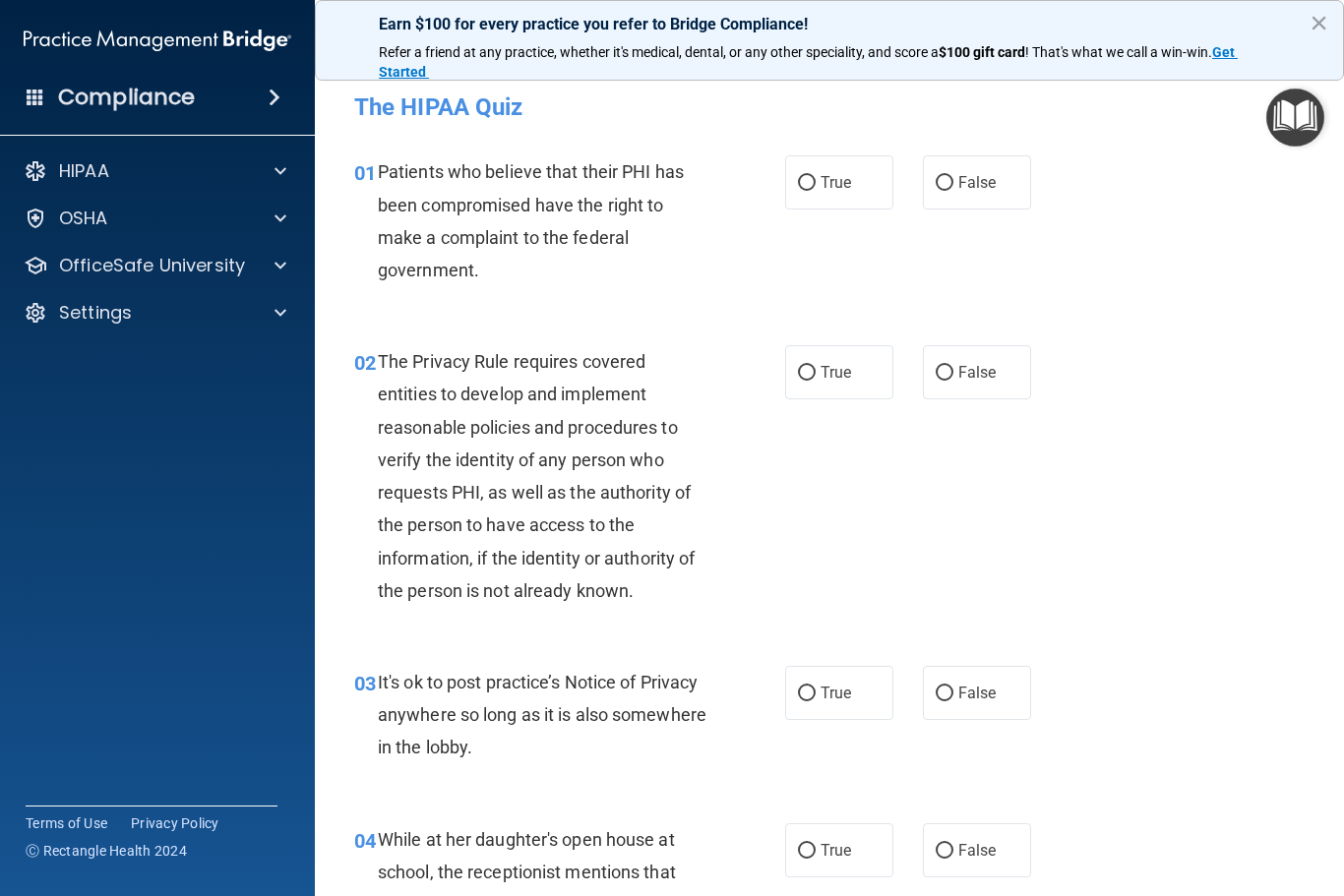
click at [840, 167] on label "True" at bounding box center [839, 182] width 108 height 55
click at [816, 176] on input "True" at bounding box center [807, 183] width 18 height 15
radio input "true"
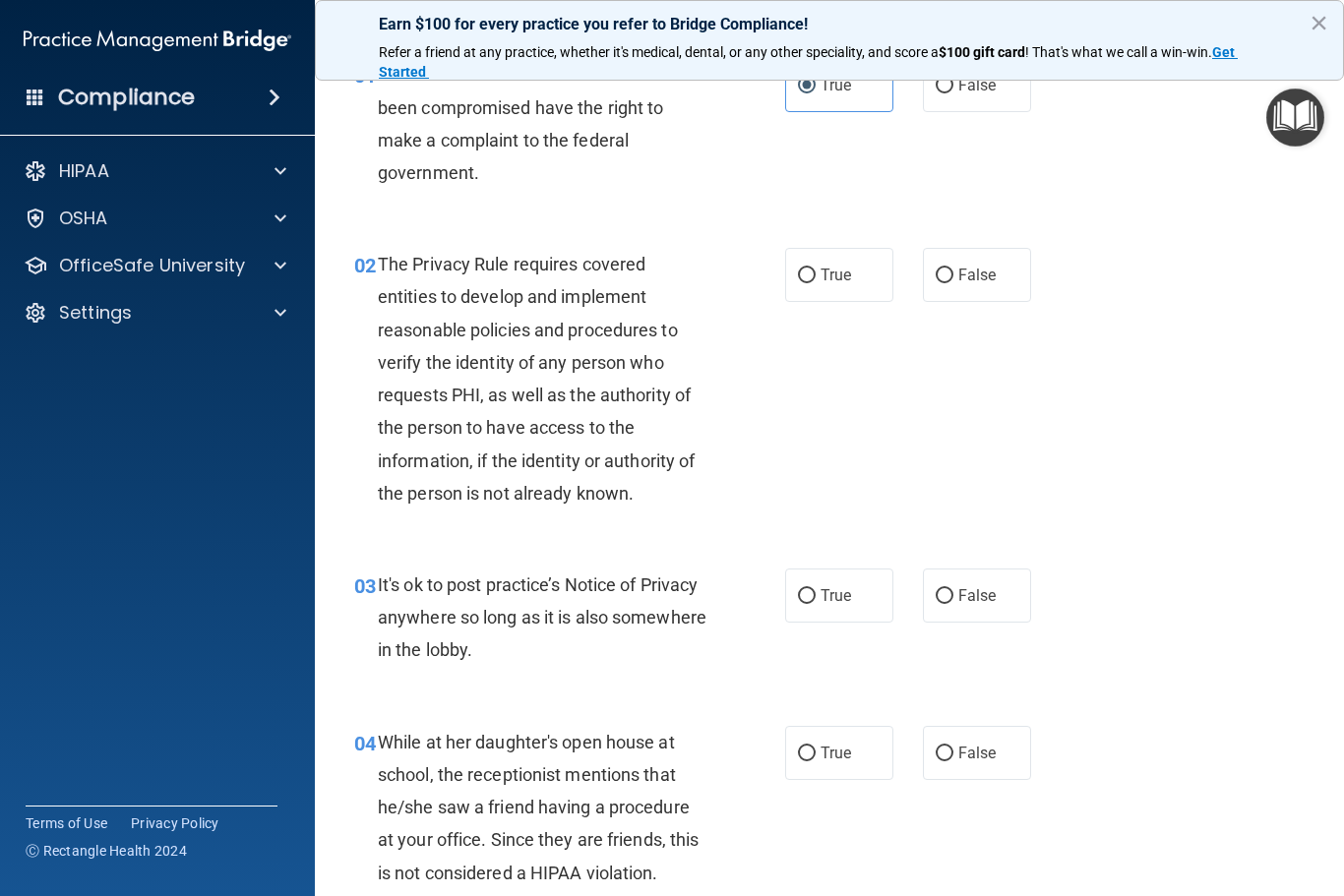
scroll to position [99, 0]
click at [861, 272] on label "True" at bounding box center [839, 273] width 108 height 55
click at [816, 272] on input "True" at bounding box center [807, 274] width 18 height 15
radio input "true"
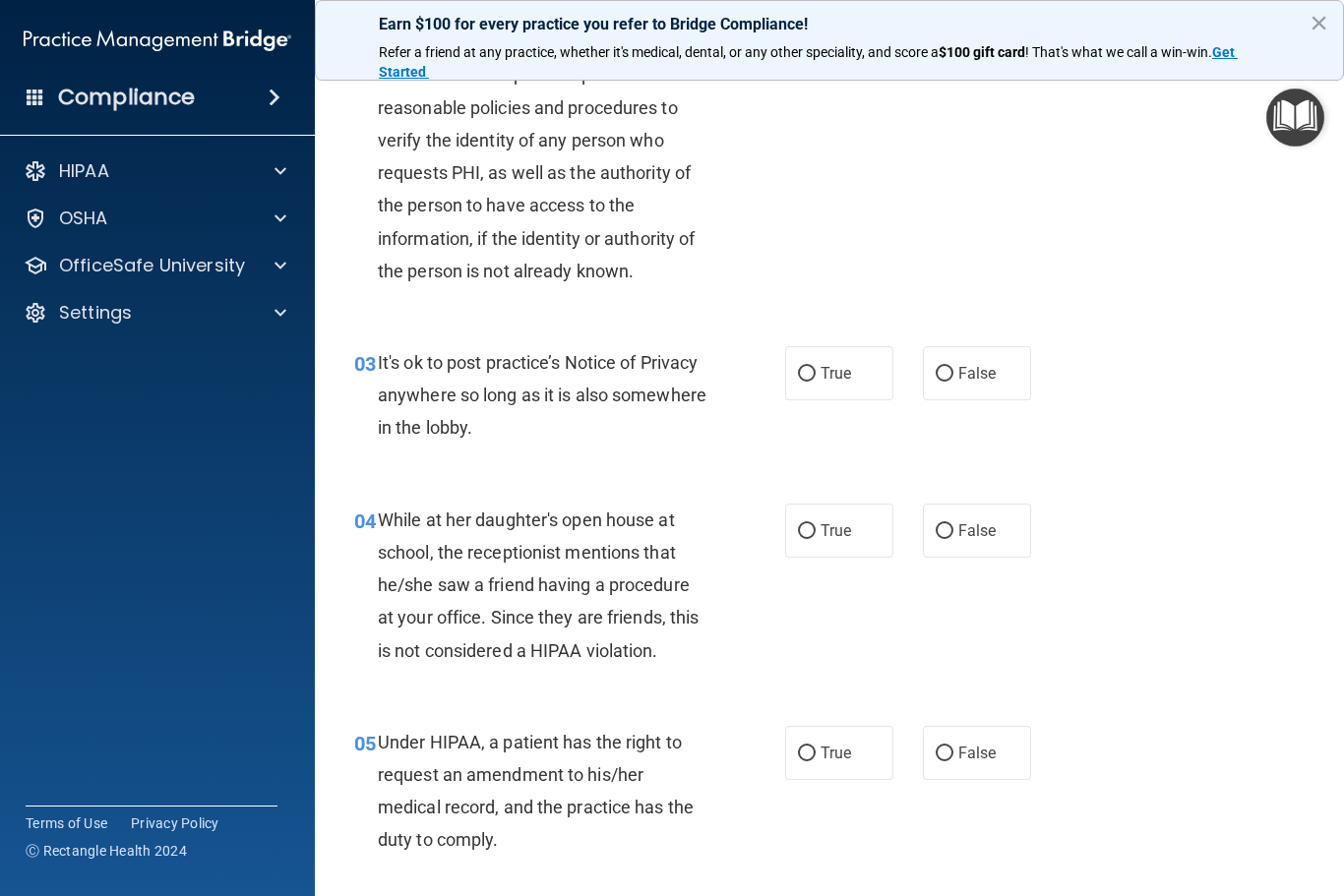
scroll to position [324, 0]
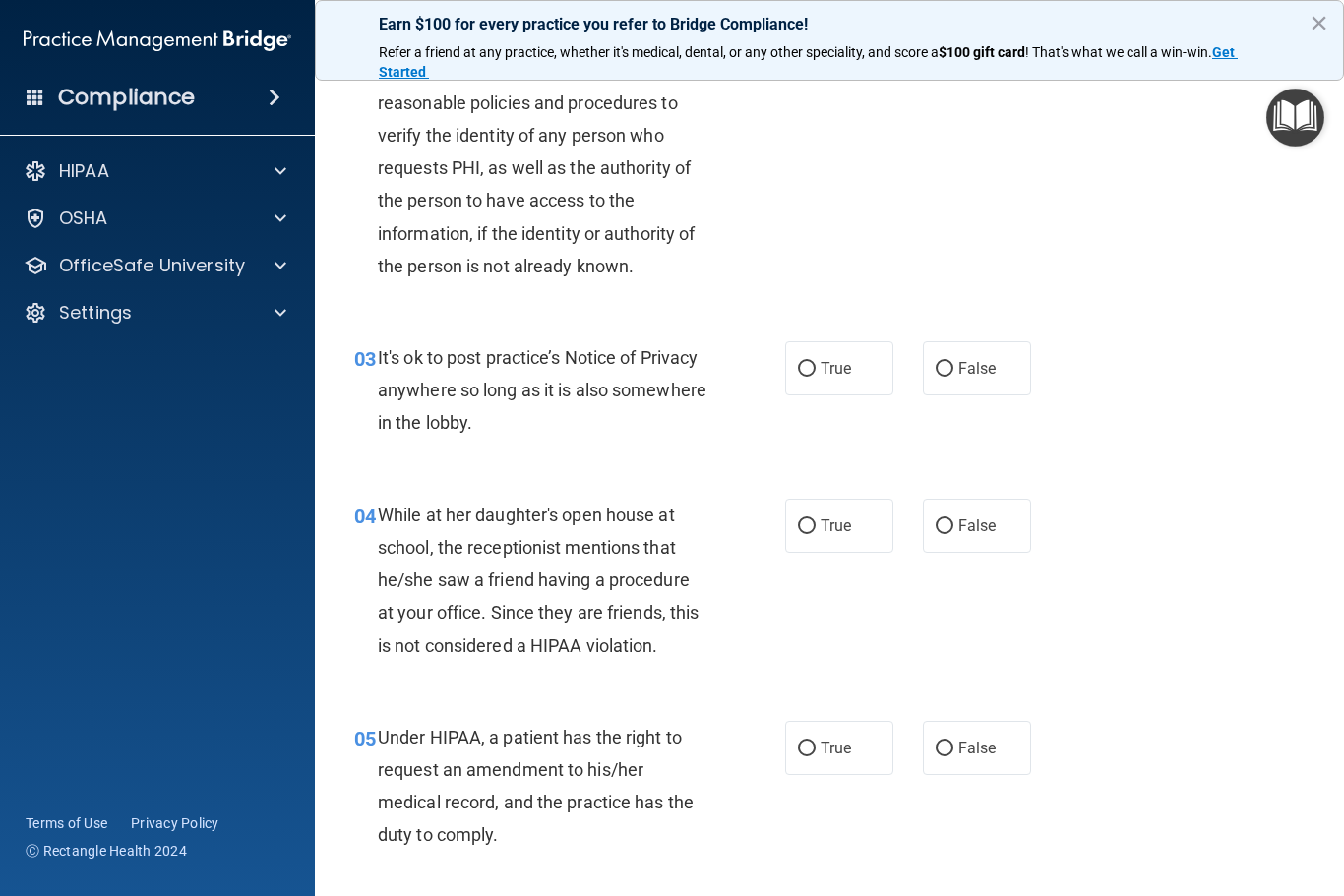
click at [848, 359] on span "True" at bounding box center [836, 368] width 31 height 19
click at [816, 362] on input "True" at bounding box center [807, 369] width 18 height 15
radio input "true"
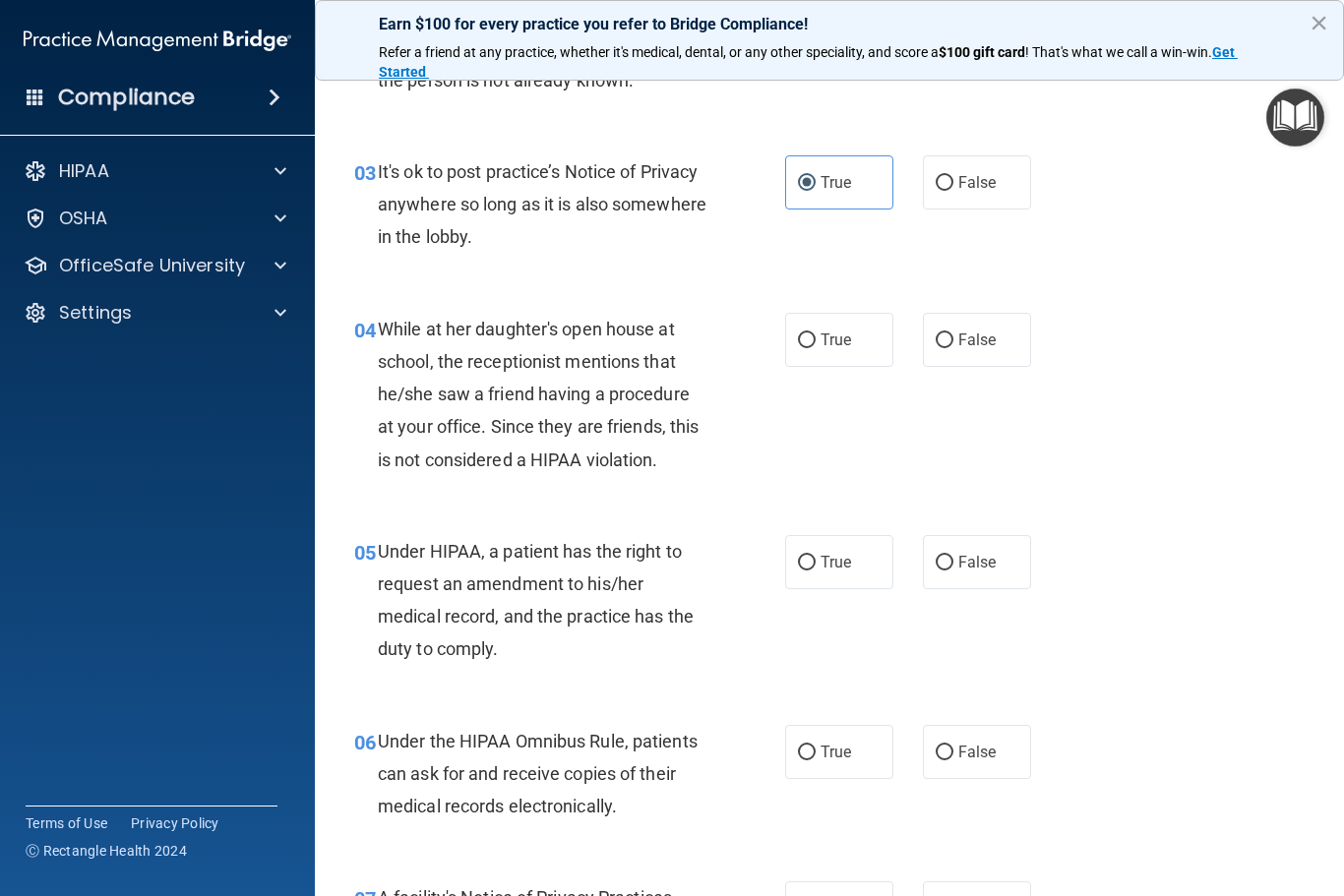
scroll to position [513, 0]
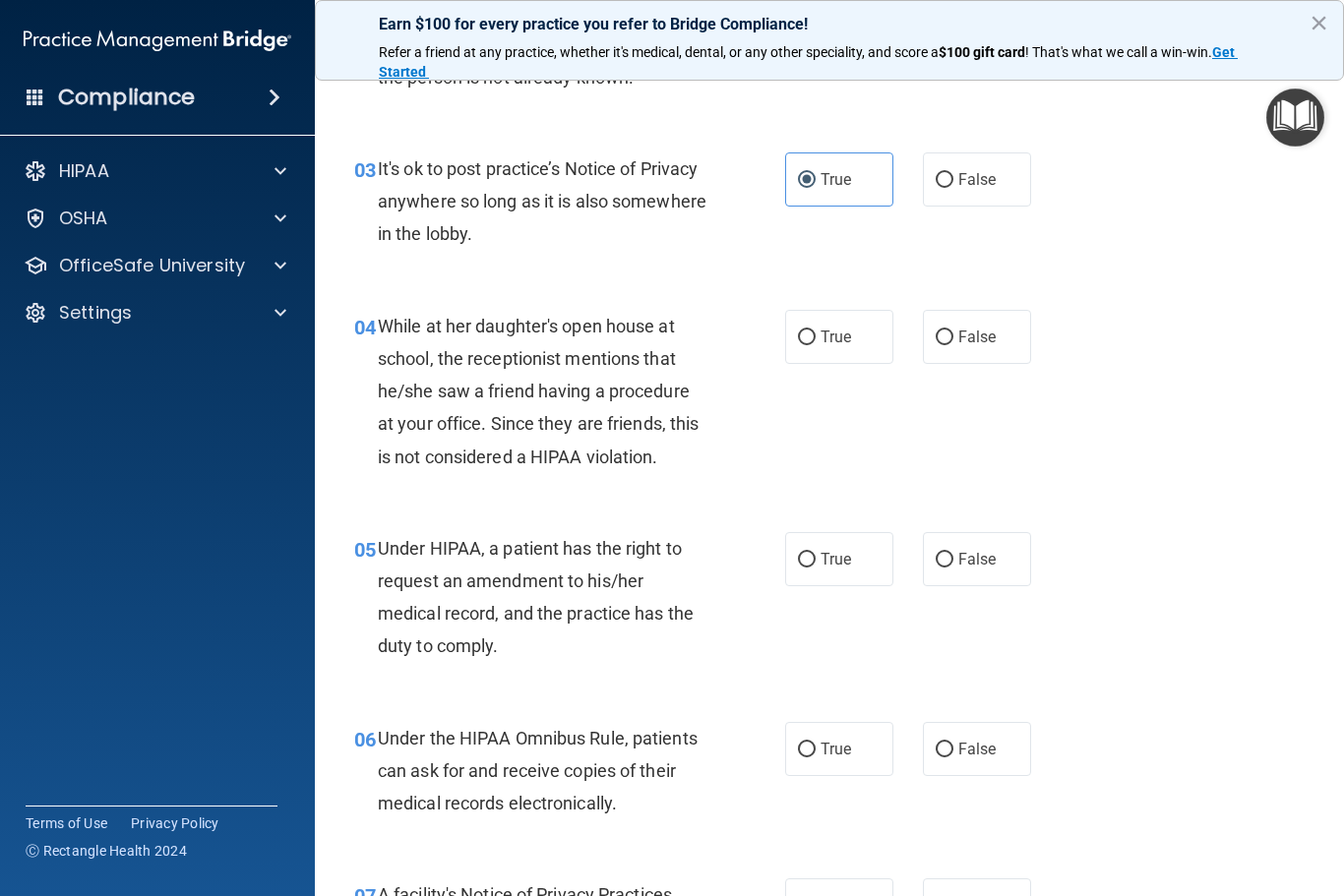
click at [962, 315] on label "False" at bounding box center [976, 337] width 108 height 55
click at [953, 330] on input "False" at bounding box center [945, 337] width 18 height 15
radio input "true"
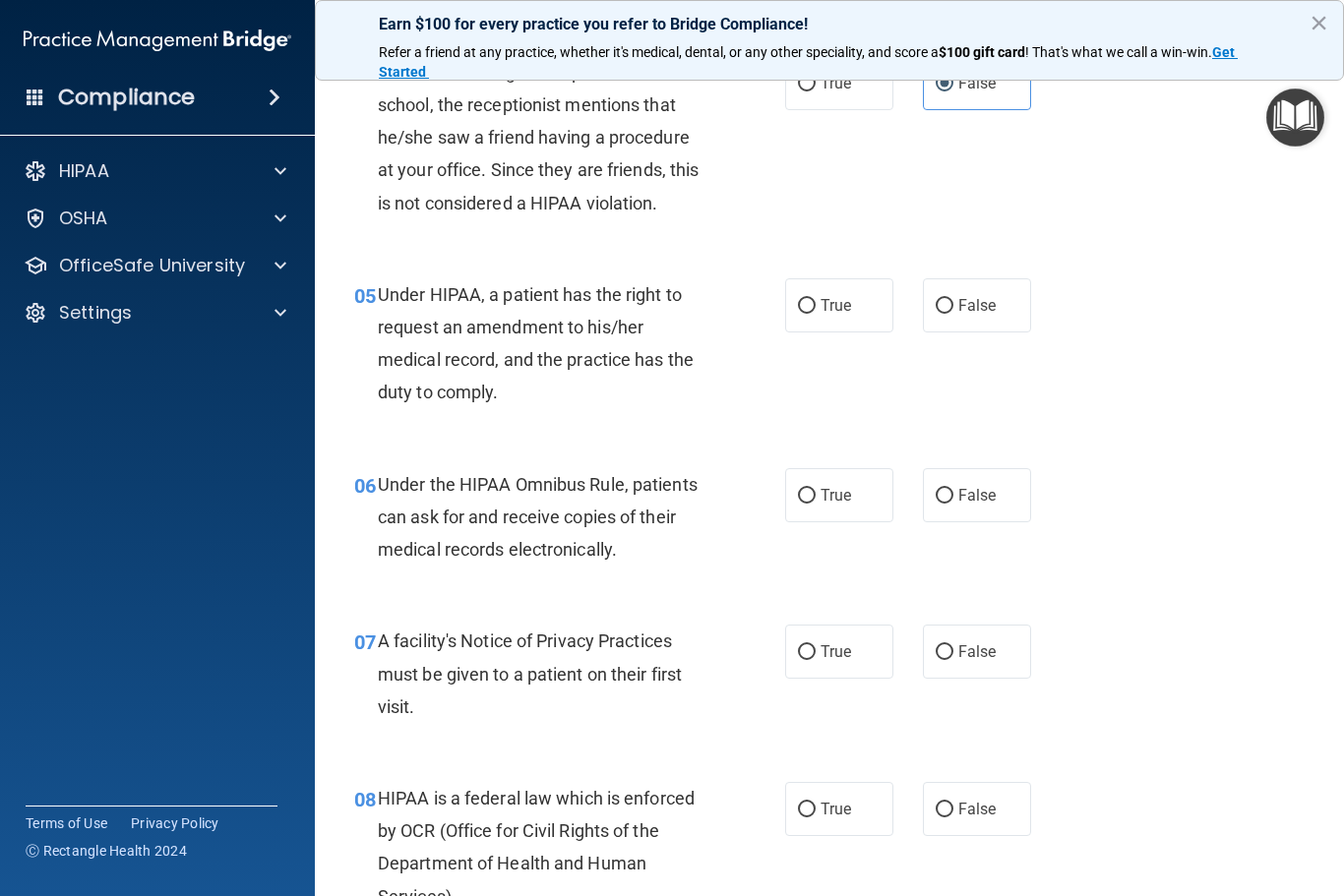
scroll to position [764, 0]
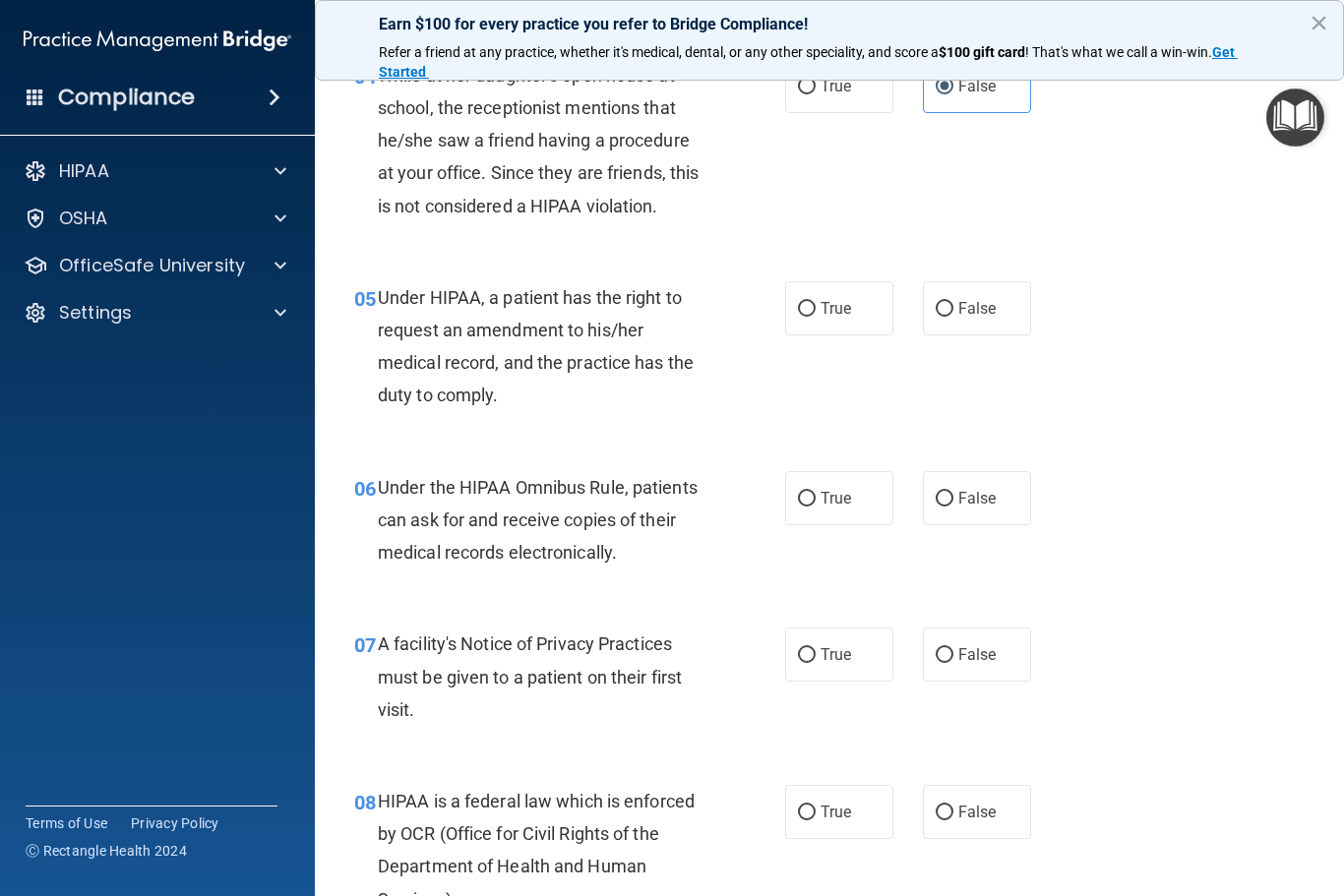
click at [831, 328] on label "True" at bounding box center [839, 308] width 108 height 55
click at [816, 317] on input "True" at bounding box center [807, 309] width 18 height 15
radio input "true"
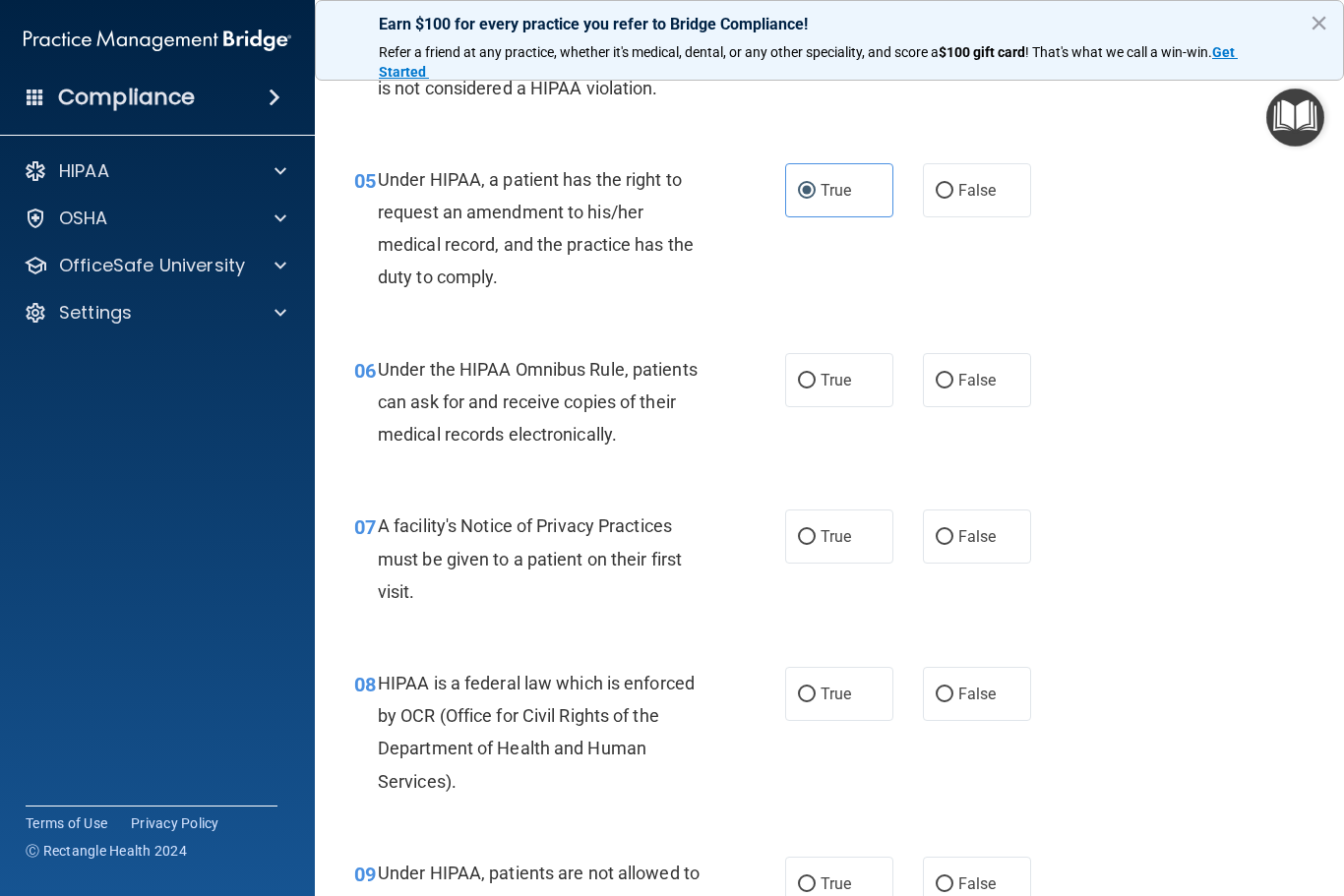
scroll to position [883, 0]
click at [850, 378] on span "True" at bounding box center [836, 379] width 31 height 19
click at [816, 378] on input "True" at bounding box center [807, 380] width 18 height 15
radio input "true"
click at [833, 534] on span "True" at bounding box center [836, 535] width 31 height 19
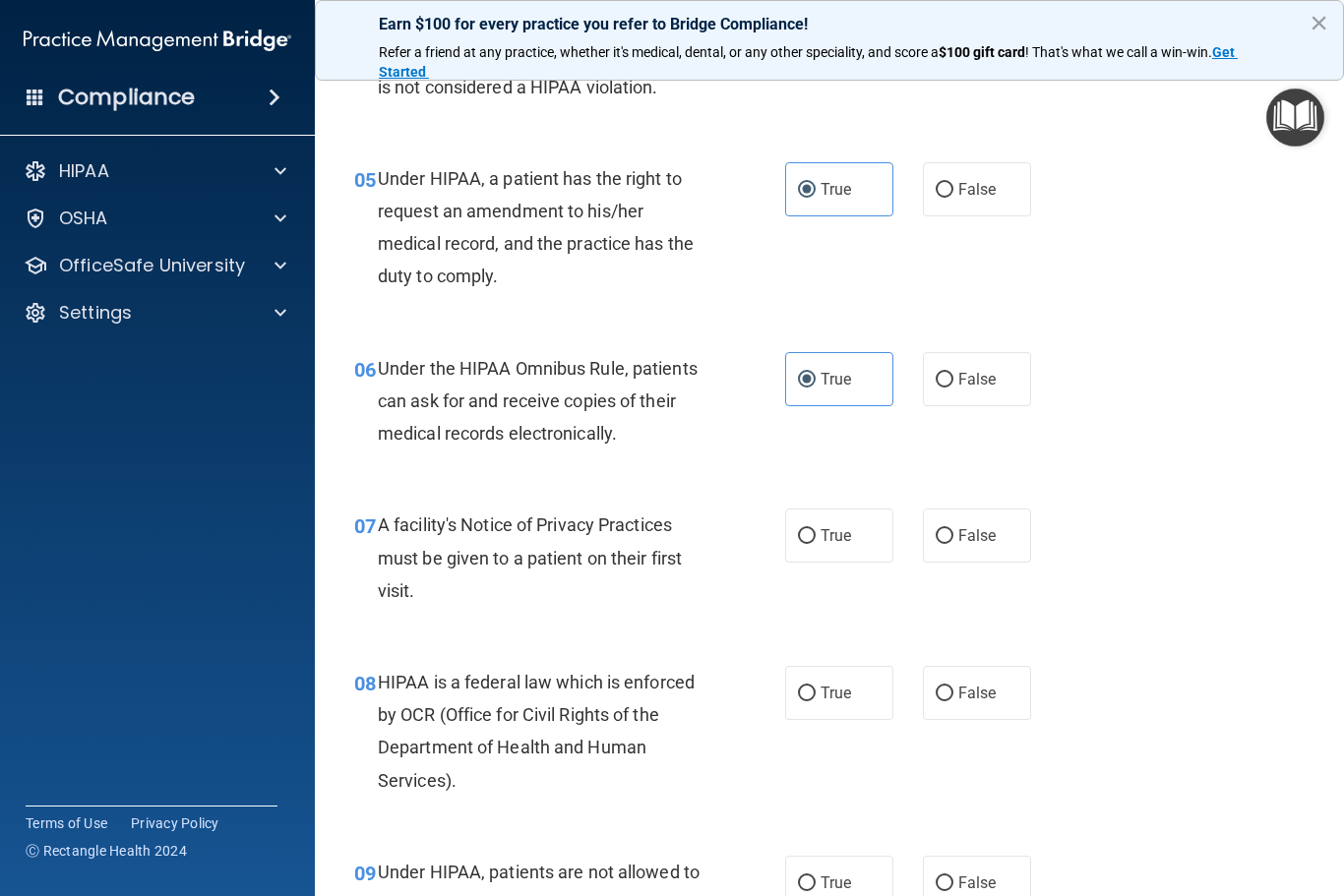
click at [816, 534] on input "True" at bounding box center [807, 536] width 18 height 15
radio input "true"
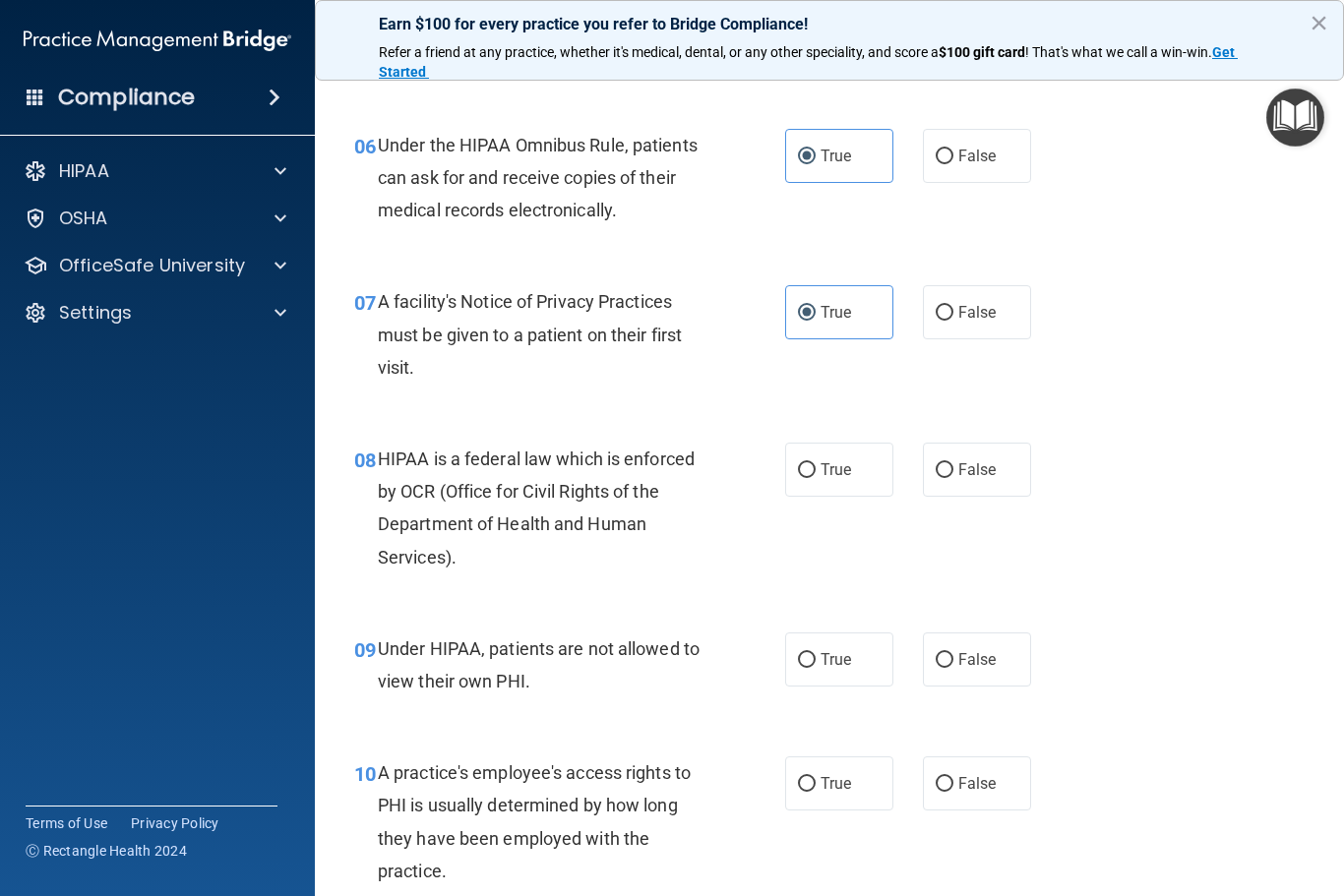
scroll to position [1110, 0]
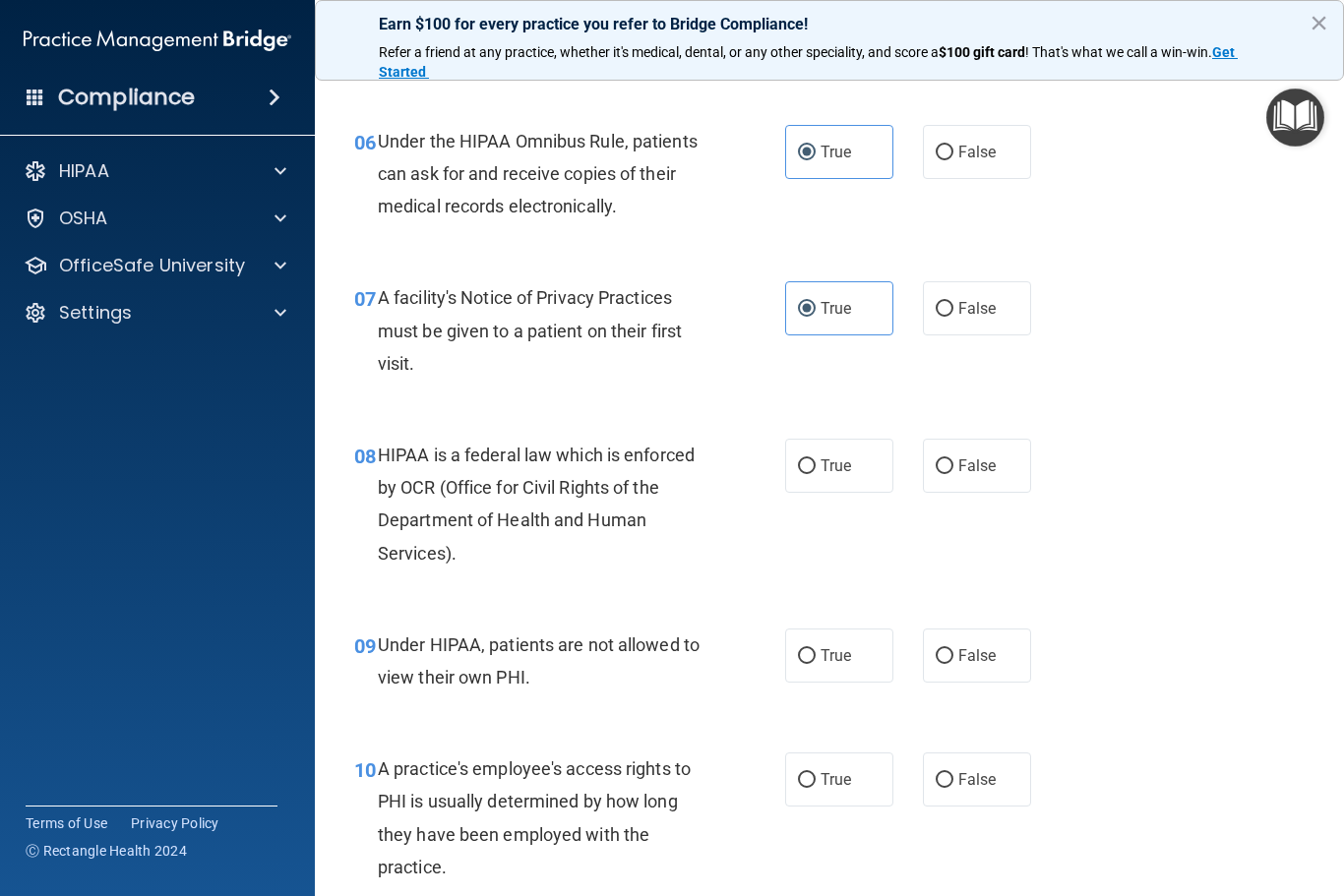
click at [851, 449] on label "True" at bounding box center [839, 466] width 108 height 55
click at [816, 459] on input "True" at bounding box center [807, 466] width 18 height 15
radio input "true"
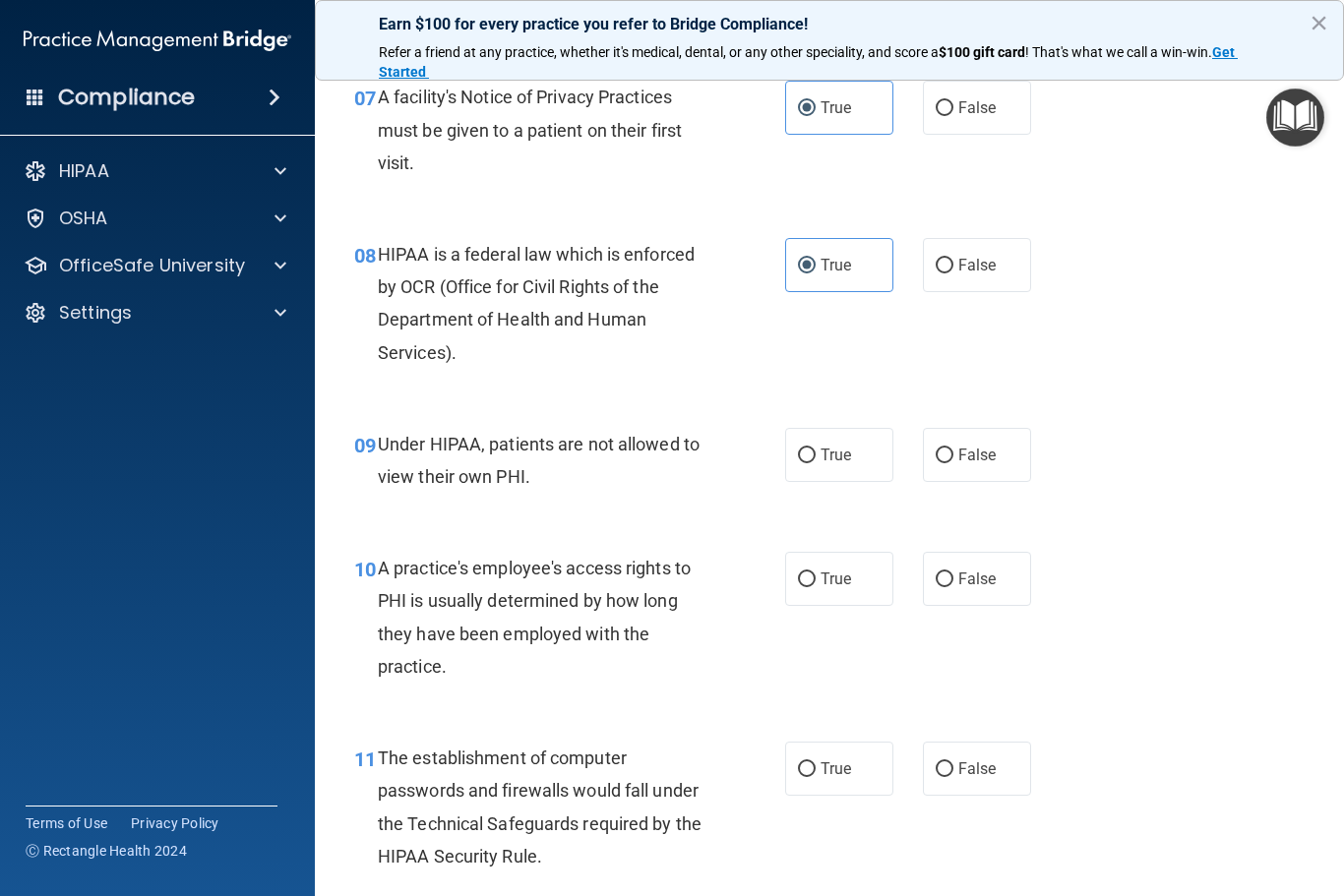
scroll to position [1315, 0]
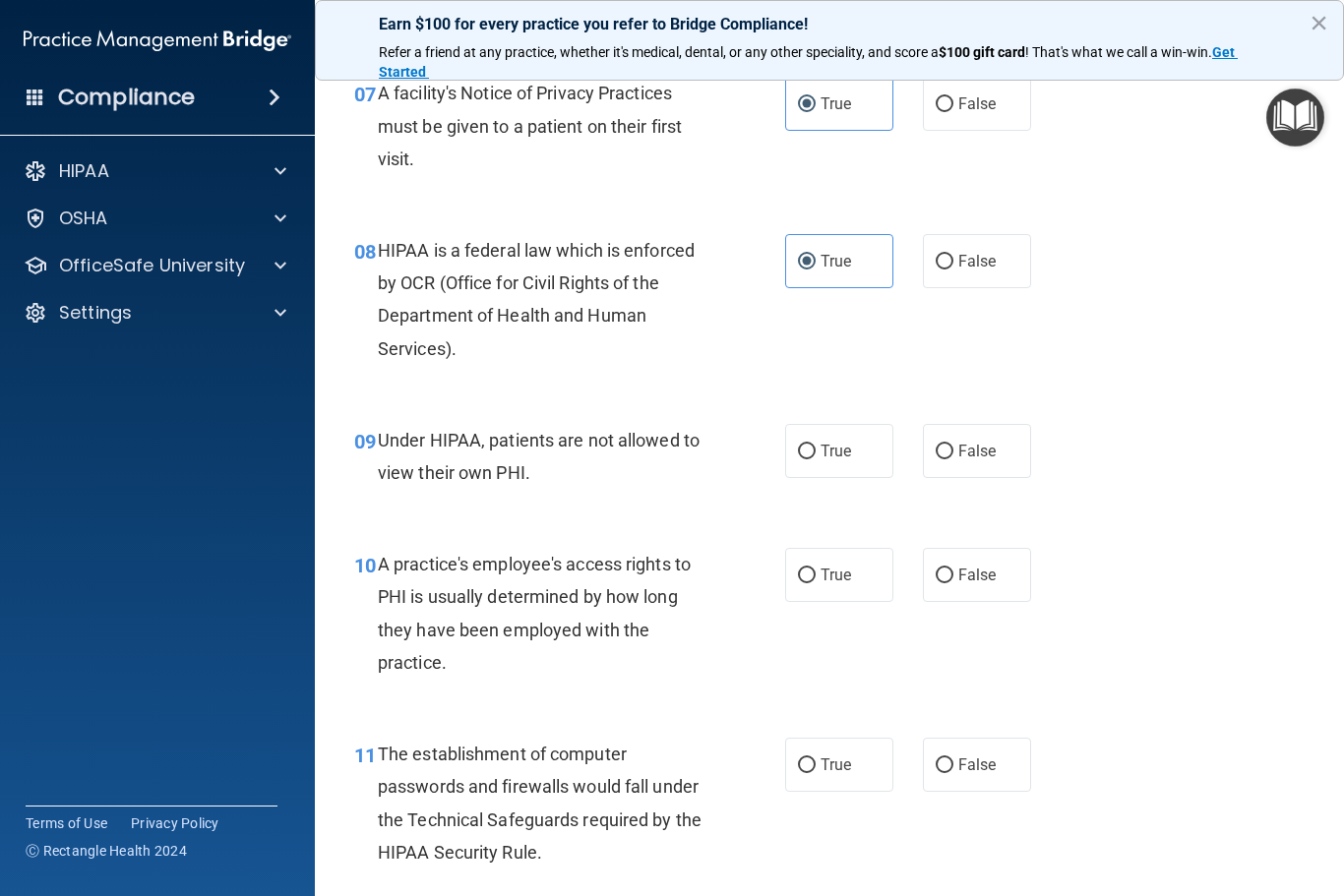
click at [982, 446] on span "False" at bounding box center [977, 451] width 39 height 19
click at [953, 446] on input "False" at bounding box center [945, 452] width 18 height 15
radio input "true"
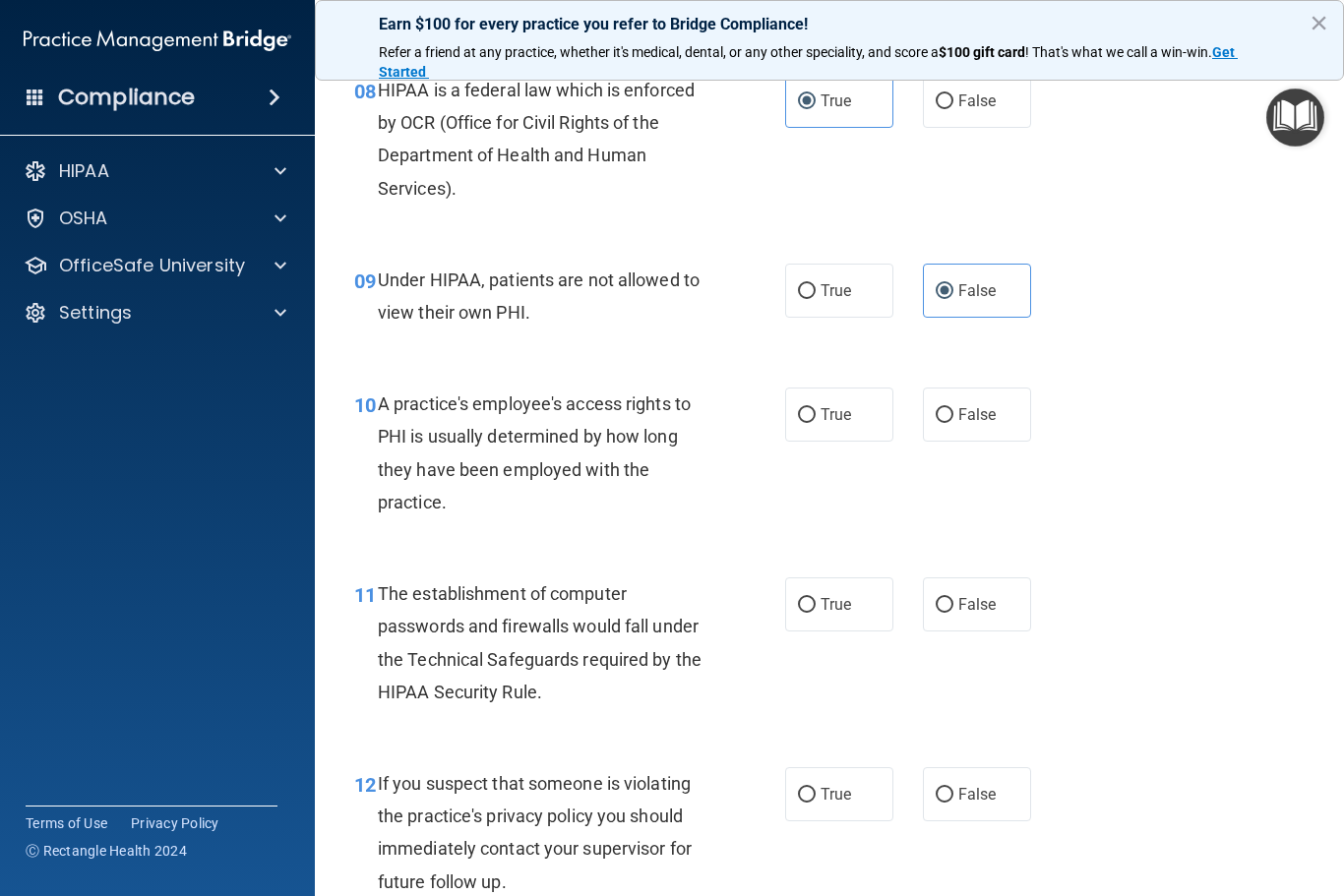
scroll to position [1492, 0]
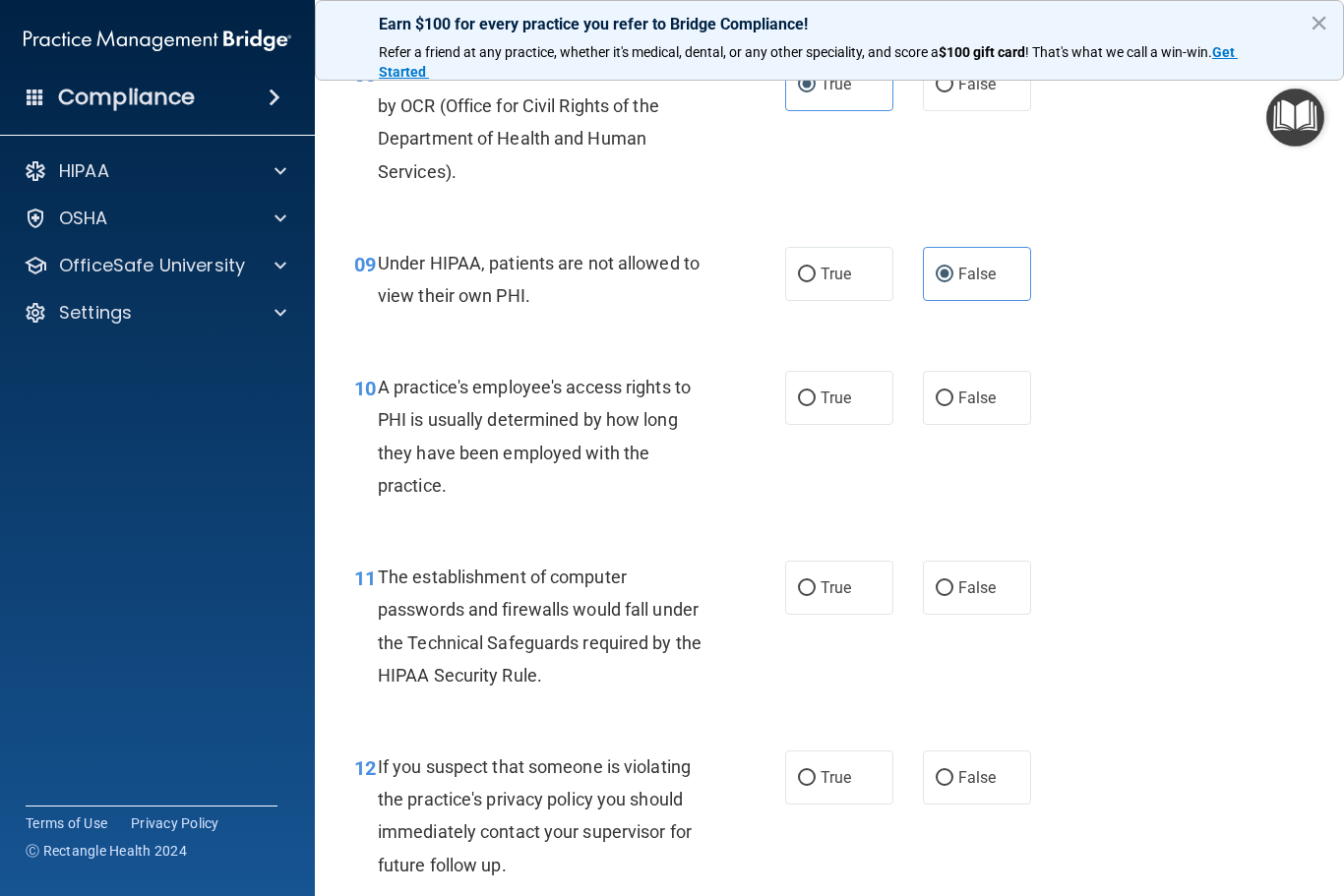
click at [1188, 544] on div "11 The establishment of computer passwords and firewalls would fall under the T…" at bounding box center [829, 631] width 979 height 190
click at [1010, 372] on label "False" at bounding box center [976, 397] width 108 height 55
click at [953, 392] on input "False" at bounding box center [945, 398] width 18 height 15
radio input "true"
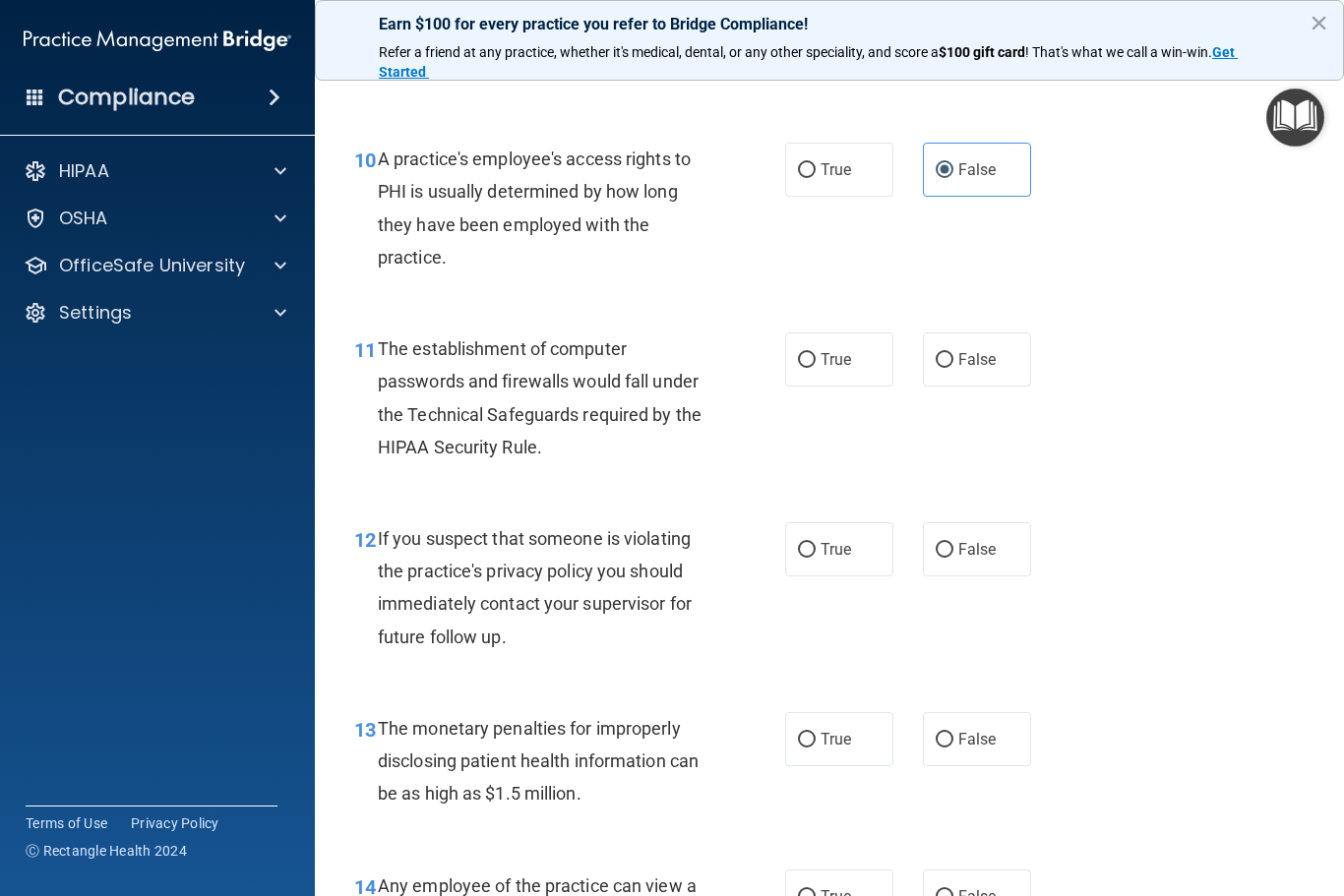
scroll to position [1704, 0]
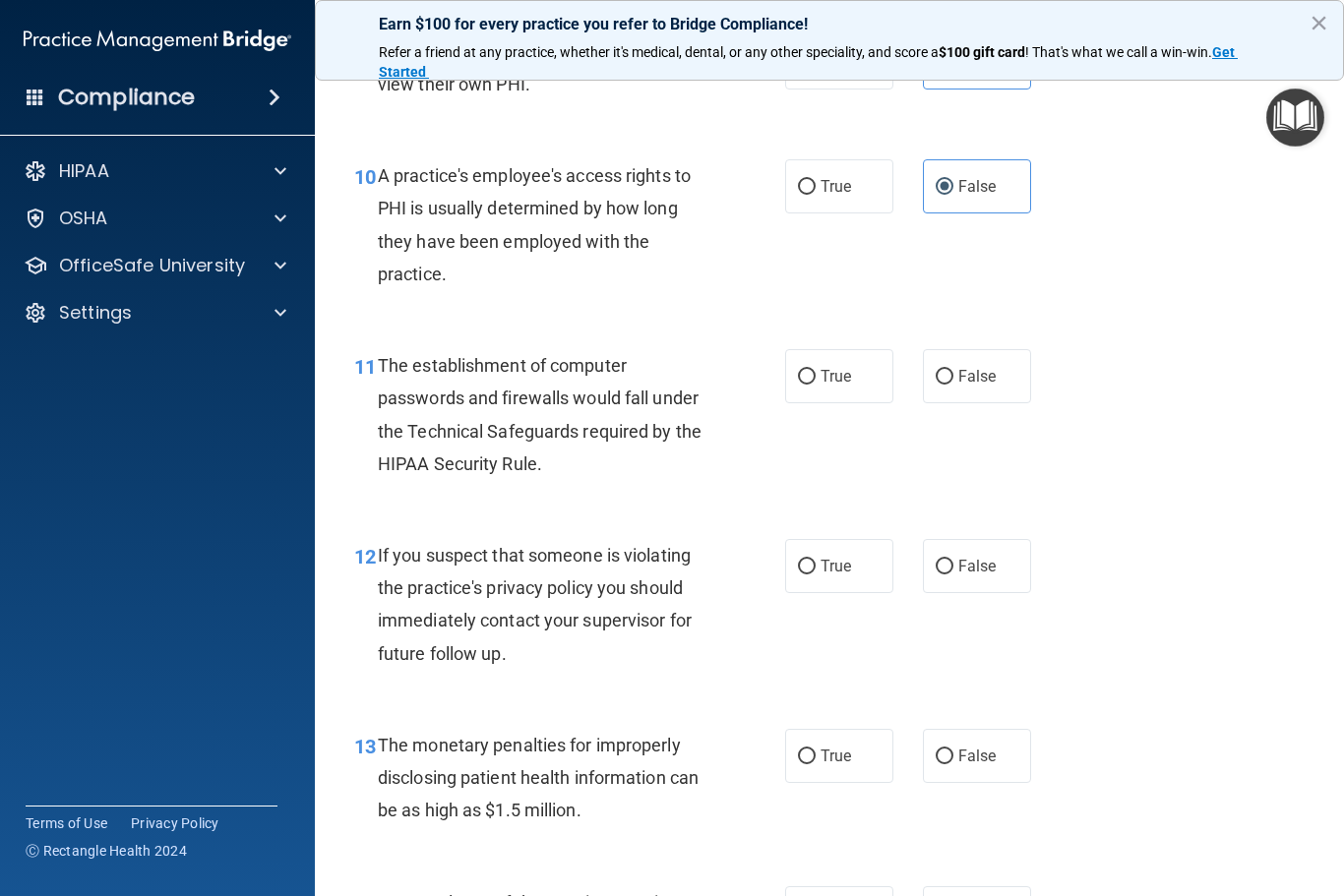
click at [1170, 574] on div "12 If you suspect that someone is violating the practice's privacy policy you s…" at bounding box center [829, 610] width 979 height 190
click at [847, 377] on label "True" at bounding box center [839, 376] width 108 height 55
click at [816, 377] on input "True" at bounding box center [807, 377] width 18 height 15
radio input "true"
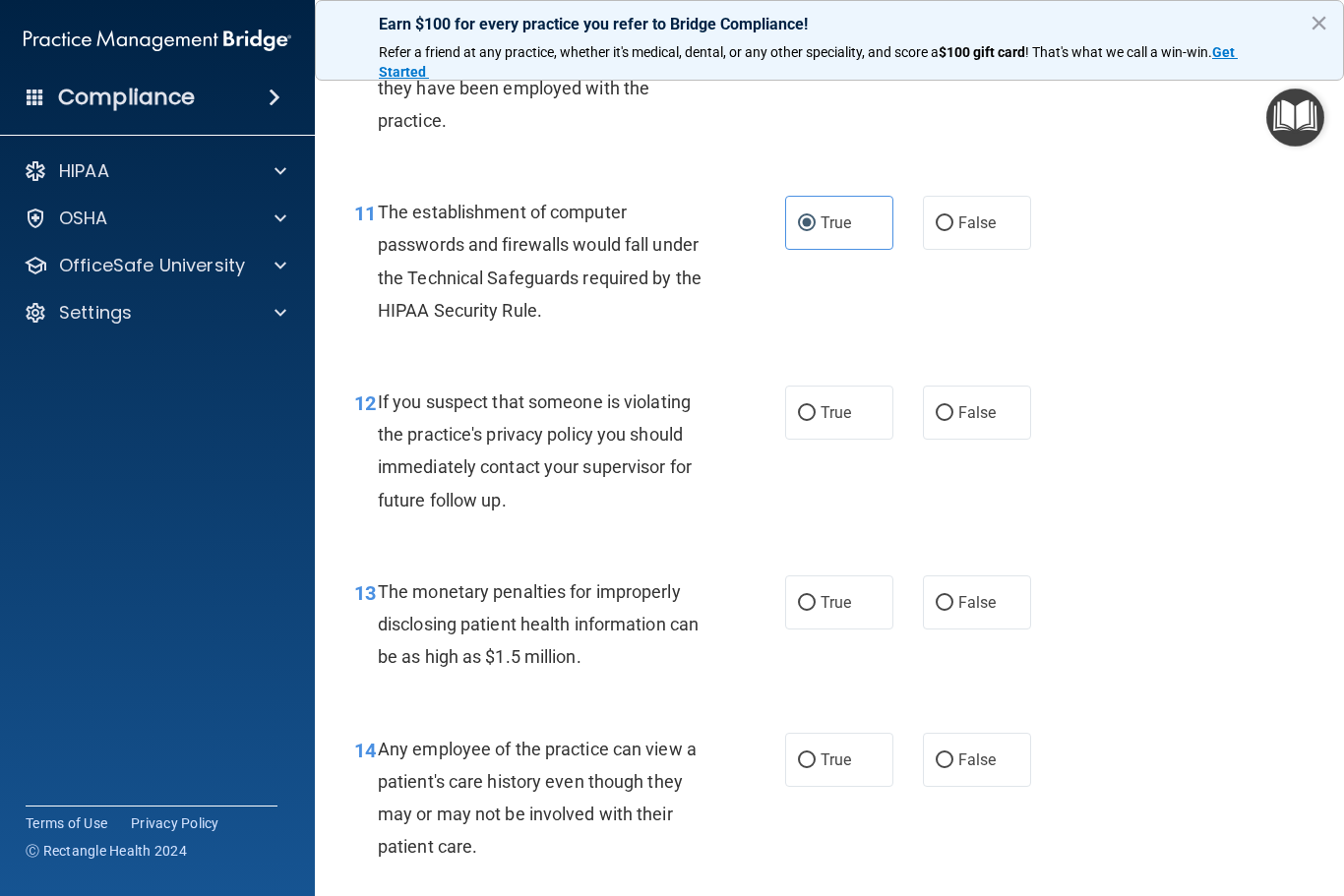
scroll to position [1935, 0]
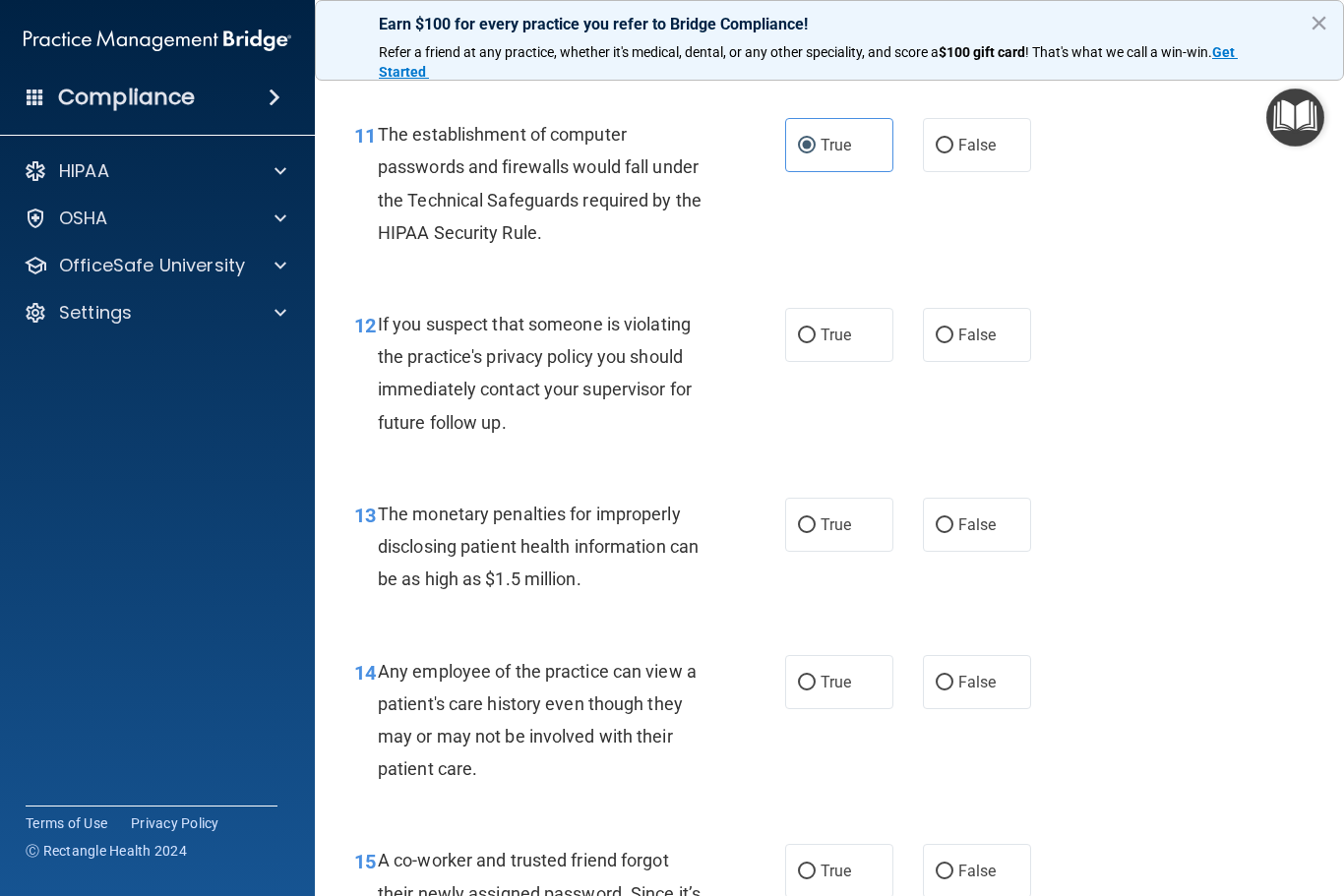
click at [831, 343] on label "True" at bounding box center [839, 335] width 108 height 55
click at [816, 343] on input "True" at bounding box center [807, 335] width 18 height 15
radio input "true"
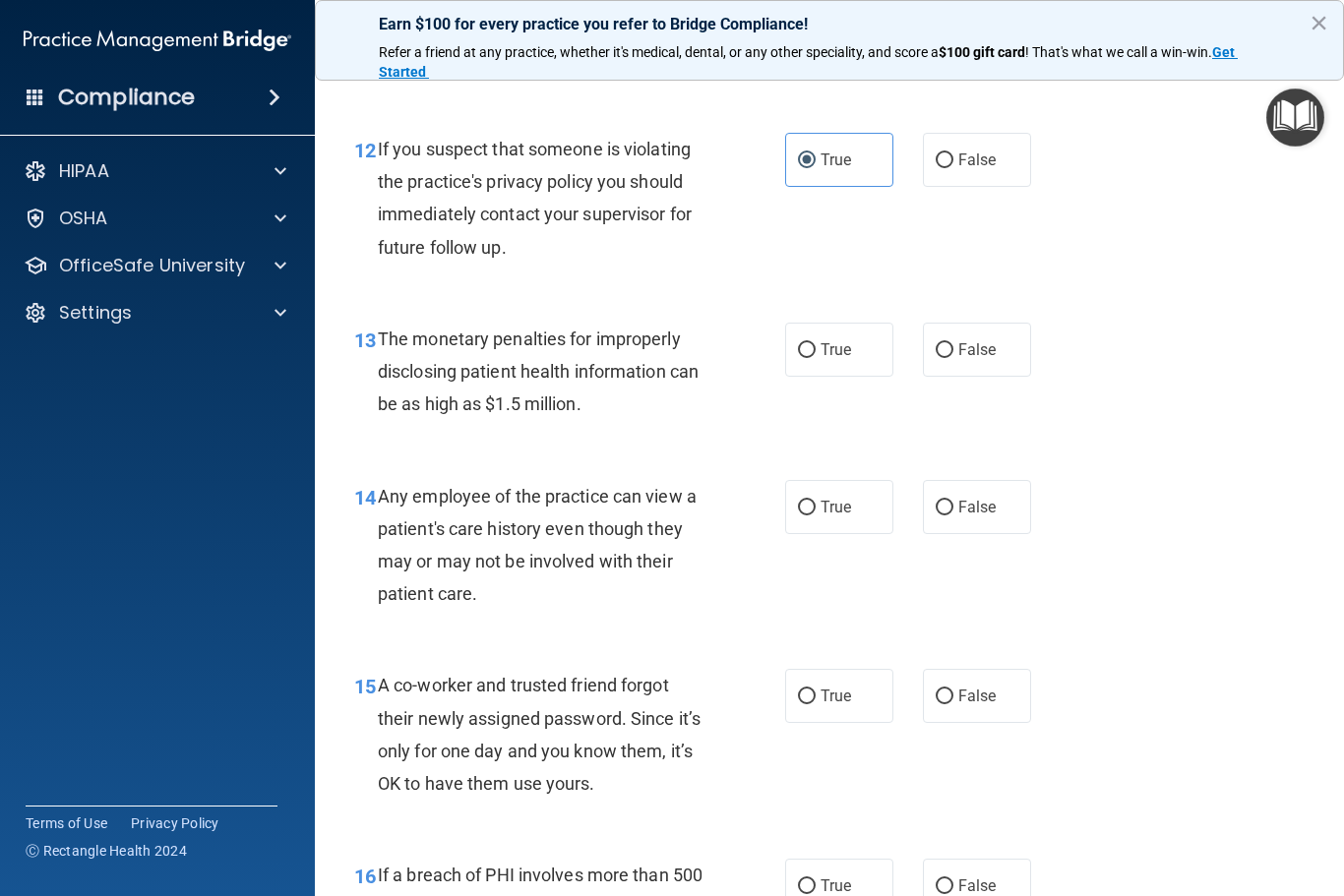
scroll to position [2111, 0]
click at [1225, 414] on div "13 The monetary penalties for improperly disclosing patient health information …" at bounding box center [829, 376] width 979 height 158
click at [852, 349] on label "True" at bounding box center [839, 349] width 108 height 55
click at [816, 349] on input "True" at bounding box center [807, 349] width 18 height 15
radio input "true"
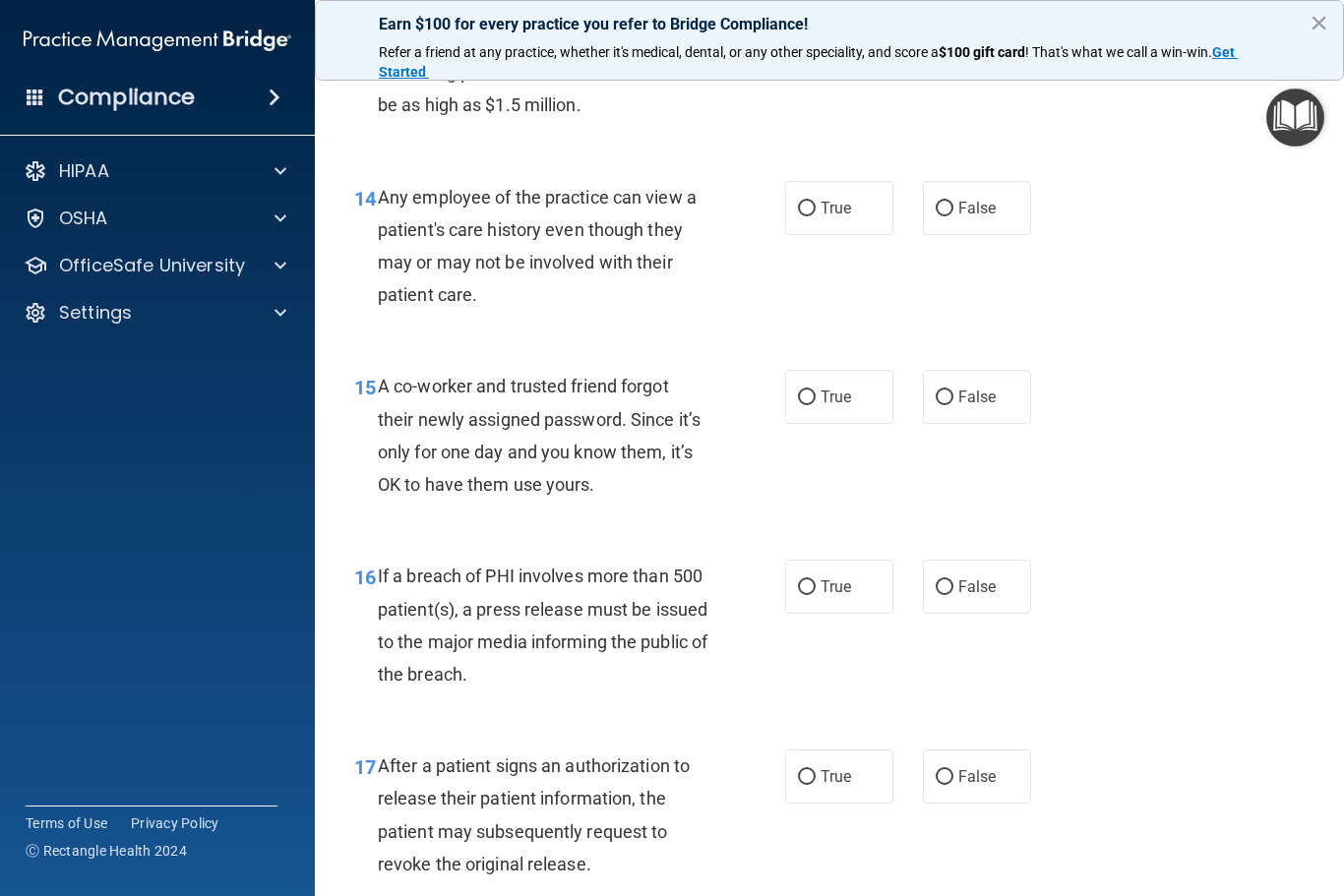
scroll to position [2408, 0]
click at [1022, 195] on label "False" at bounding box center [976, 208] width 108 height 55
click at [953, 201] on input "False" at bounding box center [945, 208] width 18 height 15
radio input "true"
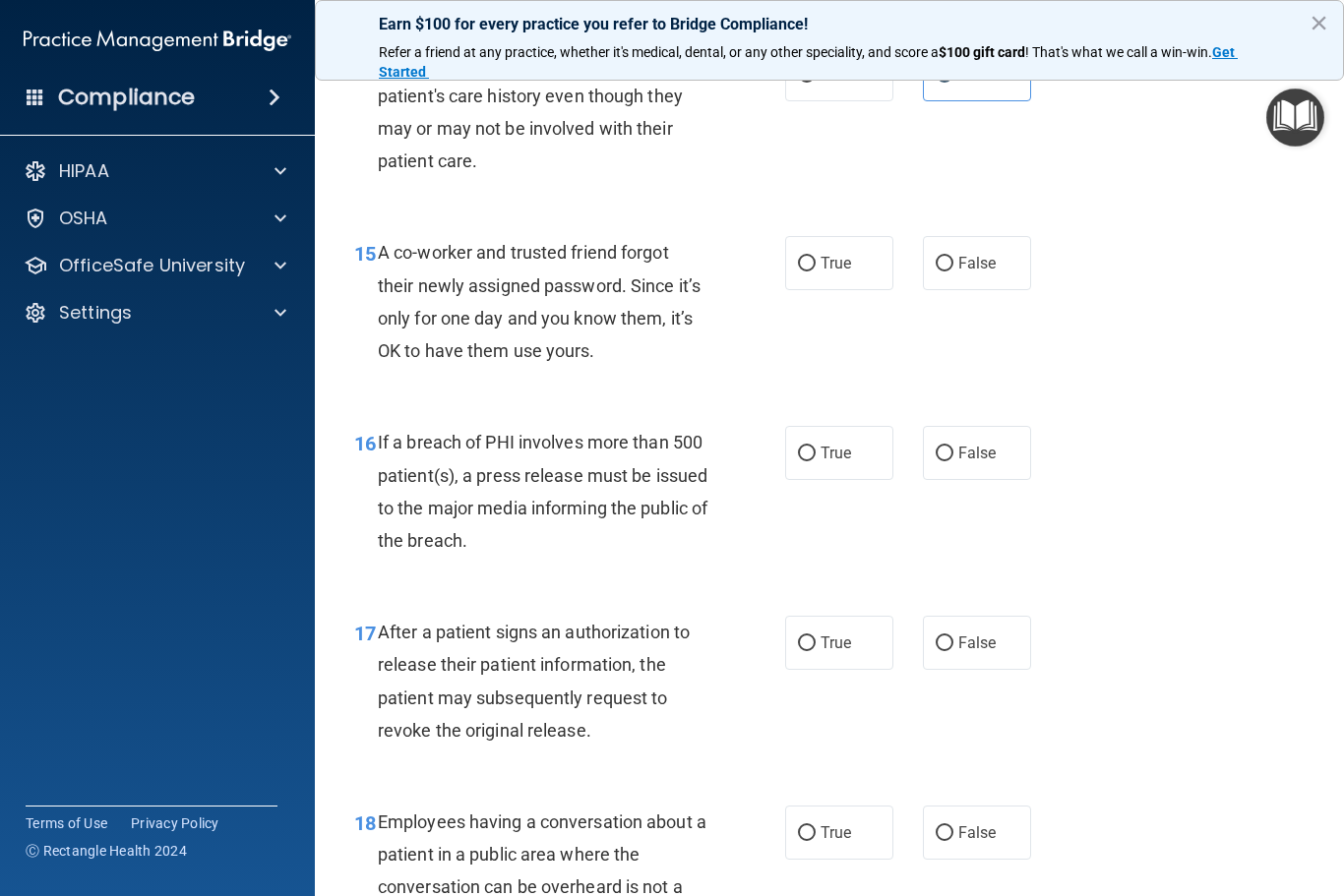
click at [966, 256] on span "False" at bounding box center [977, 263] width 39 height 19
click at [953, 257] on input "False" at bounding box center [945, 264] width 18 height 15
radio input "true"
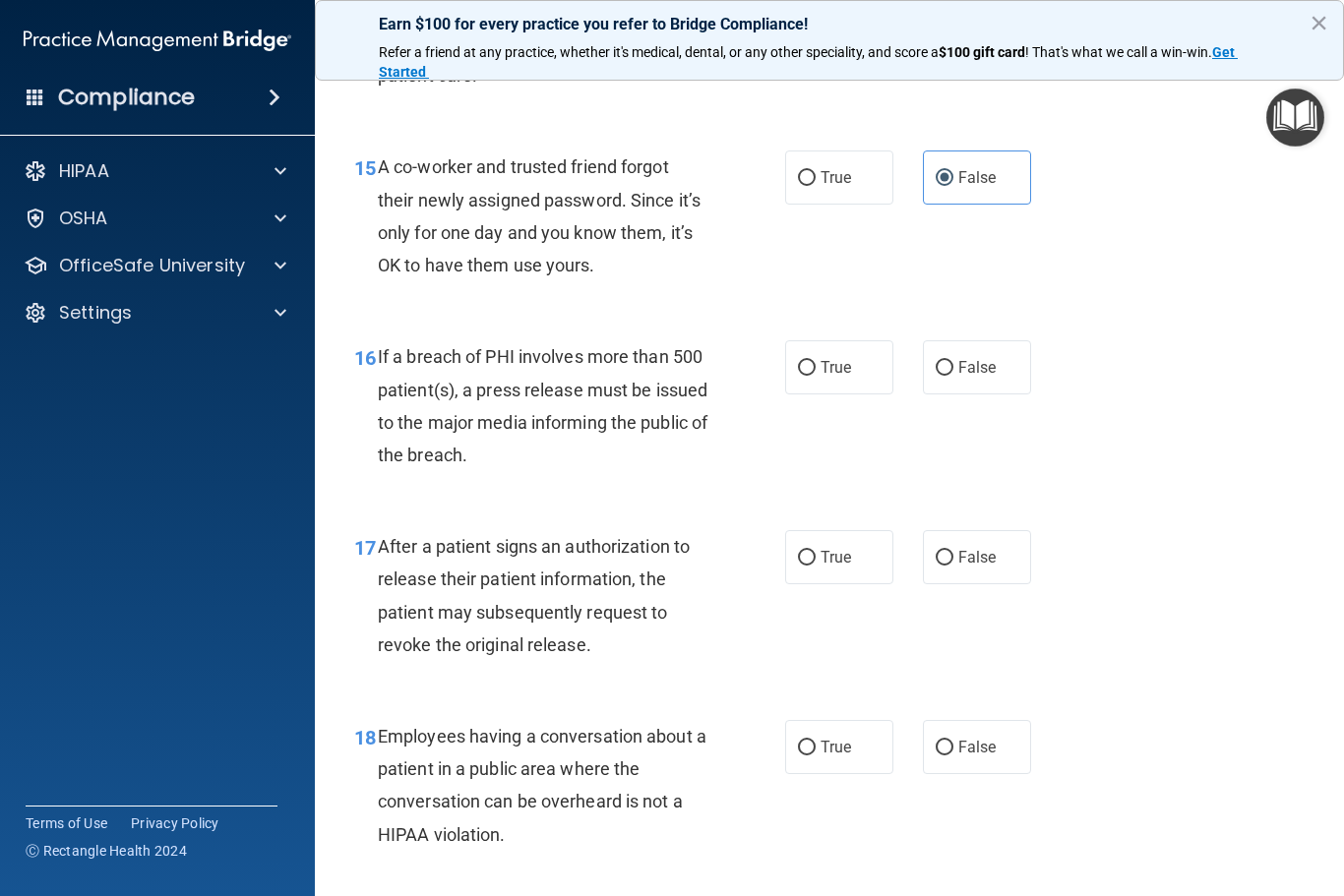
scroll to position [2643, 0]
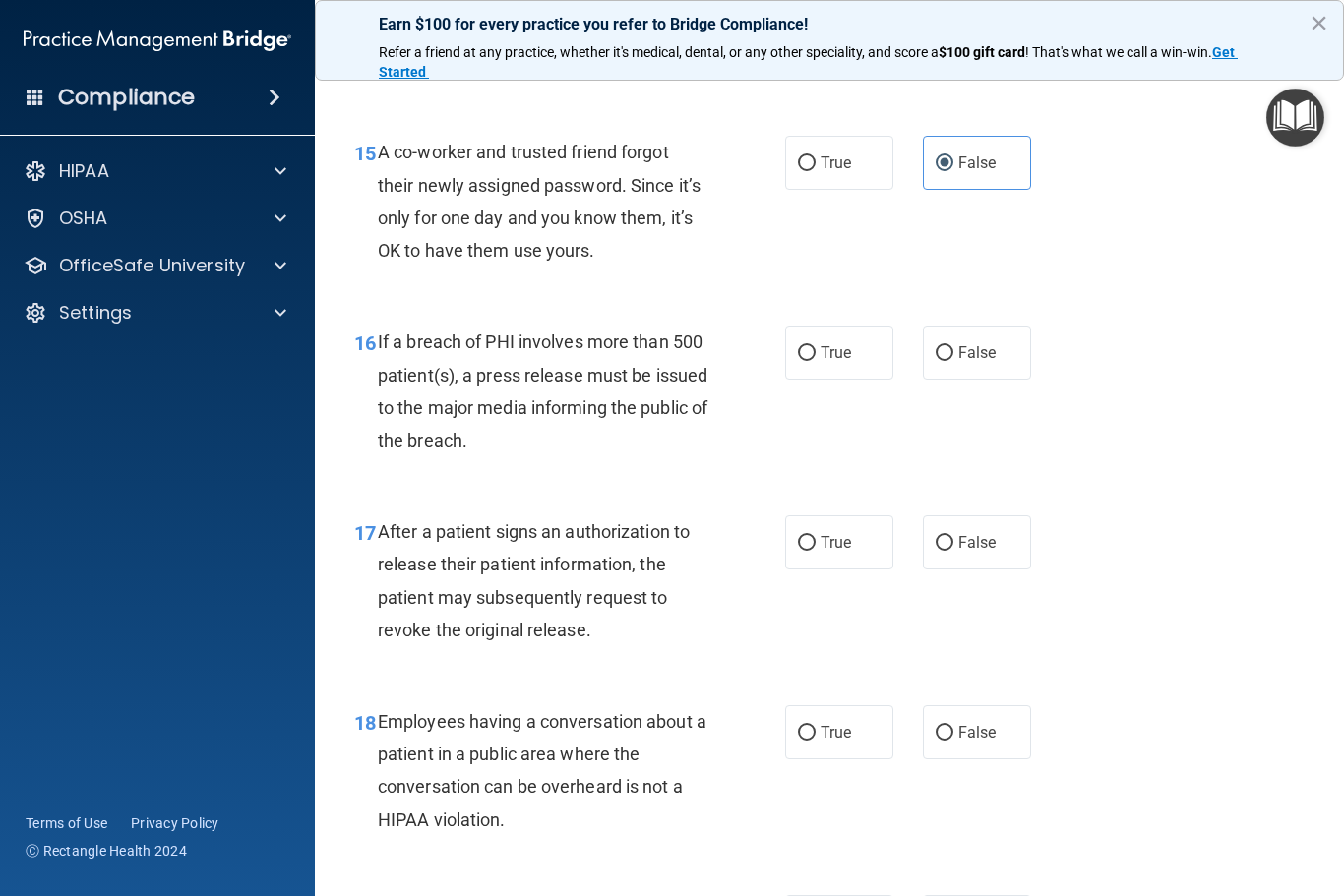
click at [861, 355] on label "True" at bounding box center [839, 352] width 108 height 55
click at [816, 355] on input "True" at bounding box center [807, 353] width 18 height 15
radio input "true"
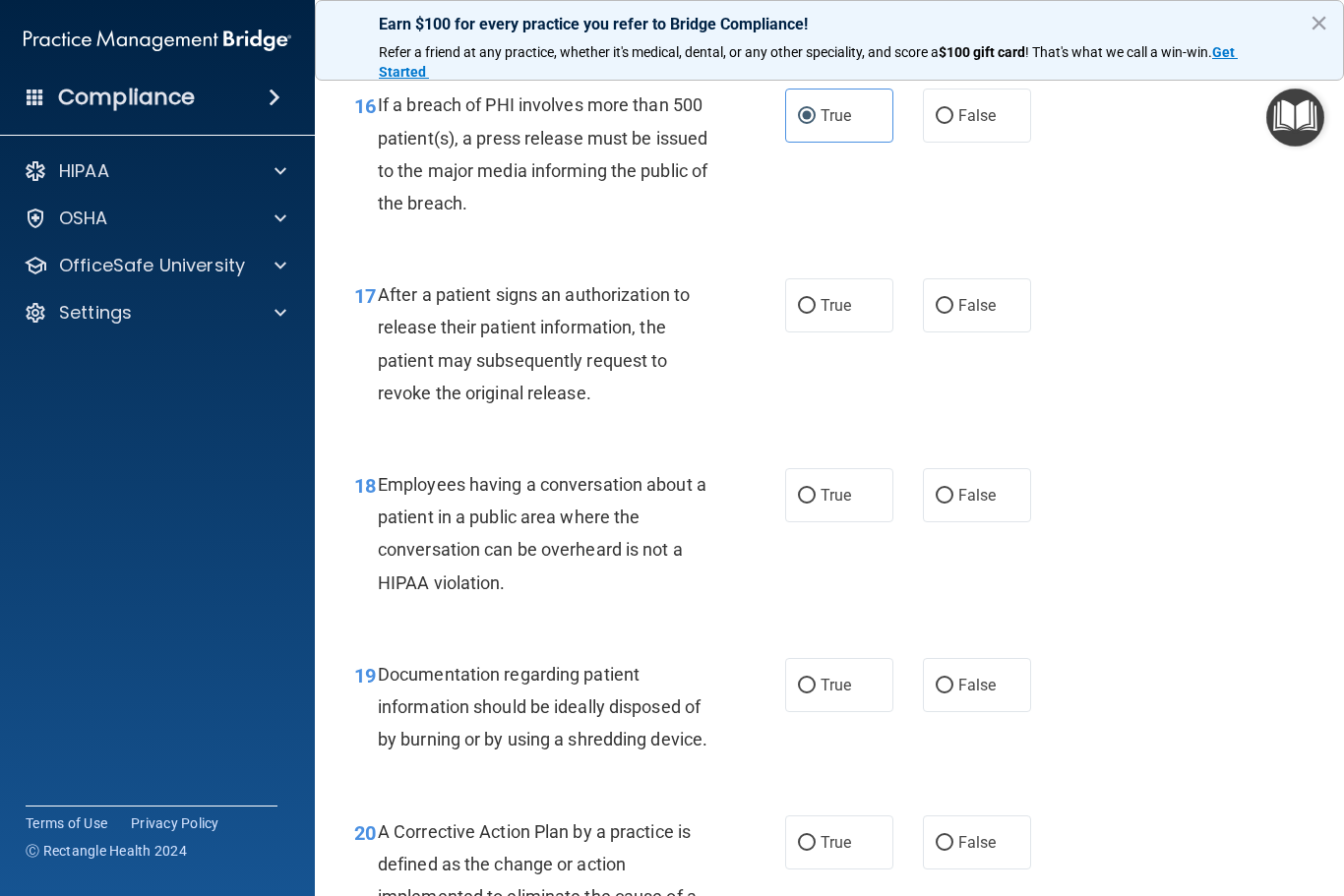
scroll to position [2882, 0]
click at [843, 296] on span "True" at bounding box center [836, 303] width 31 height 19
click at [816, 297] on input "True" at bounding box center [807, 304] width 18 height 15
radio input "true"
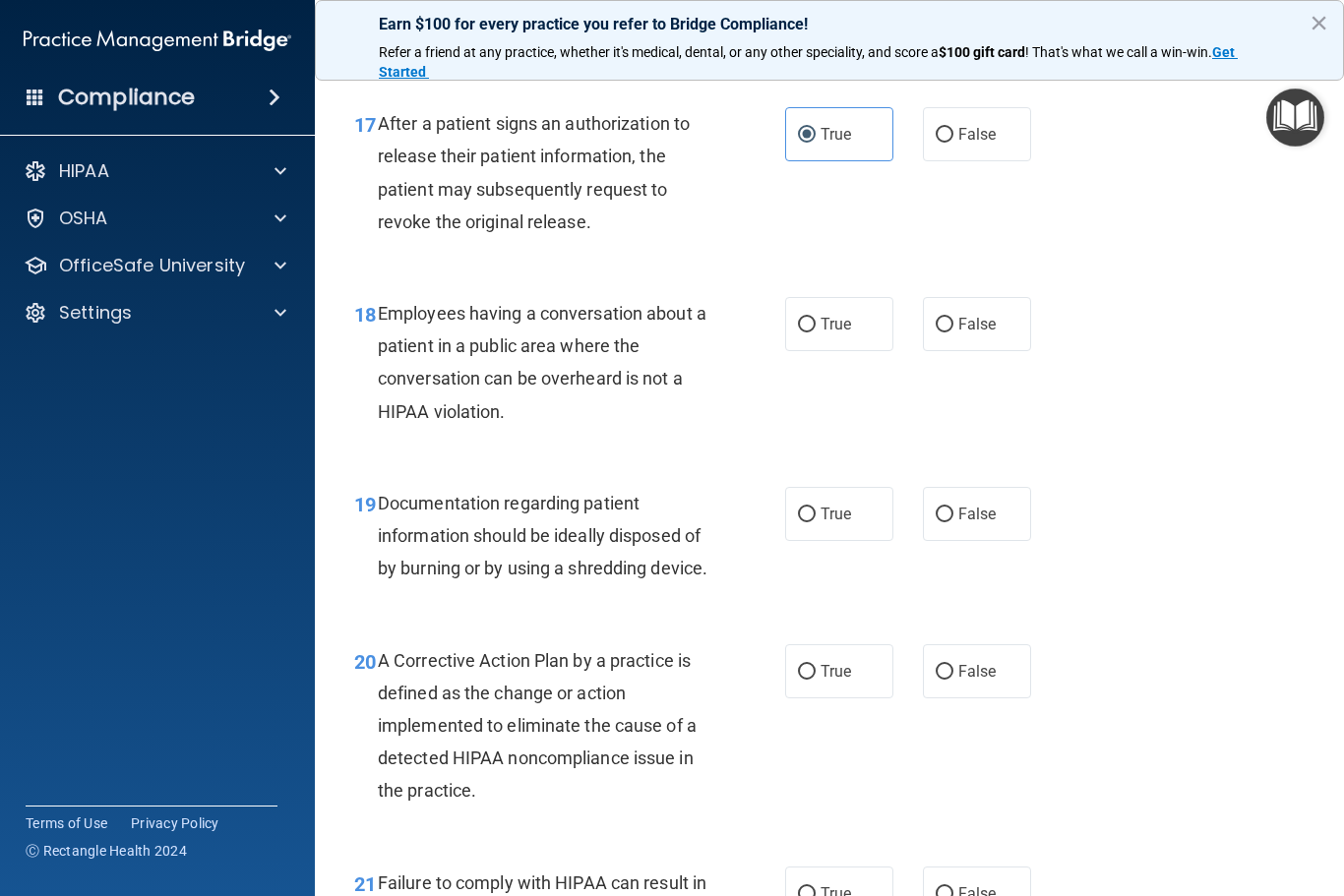
scroll to position [3080, 0]
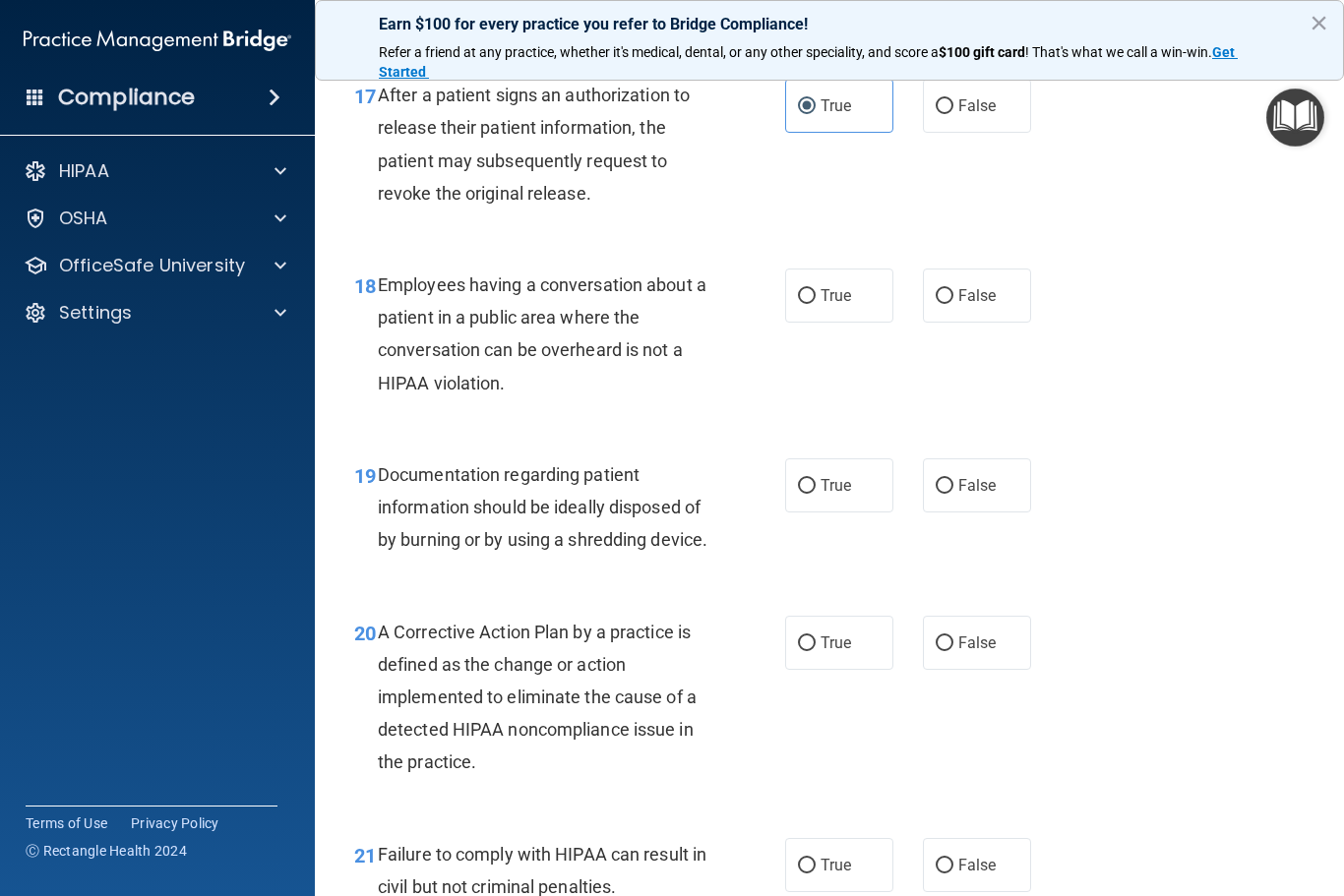
click at [978, 269] on label "False" at bounding box center [976, 295] width 108 height 55
click at [953, 289] on input "False" at bounding box center [945, 296] width 18 height 15
radio input "true"
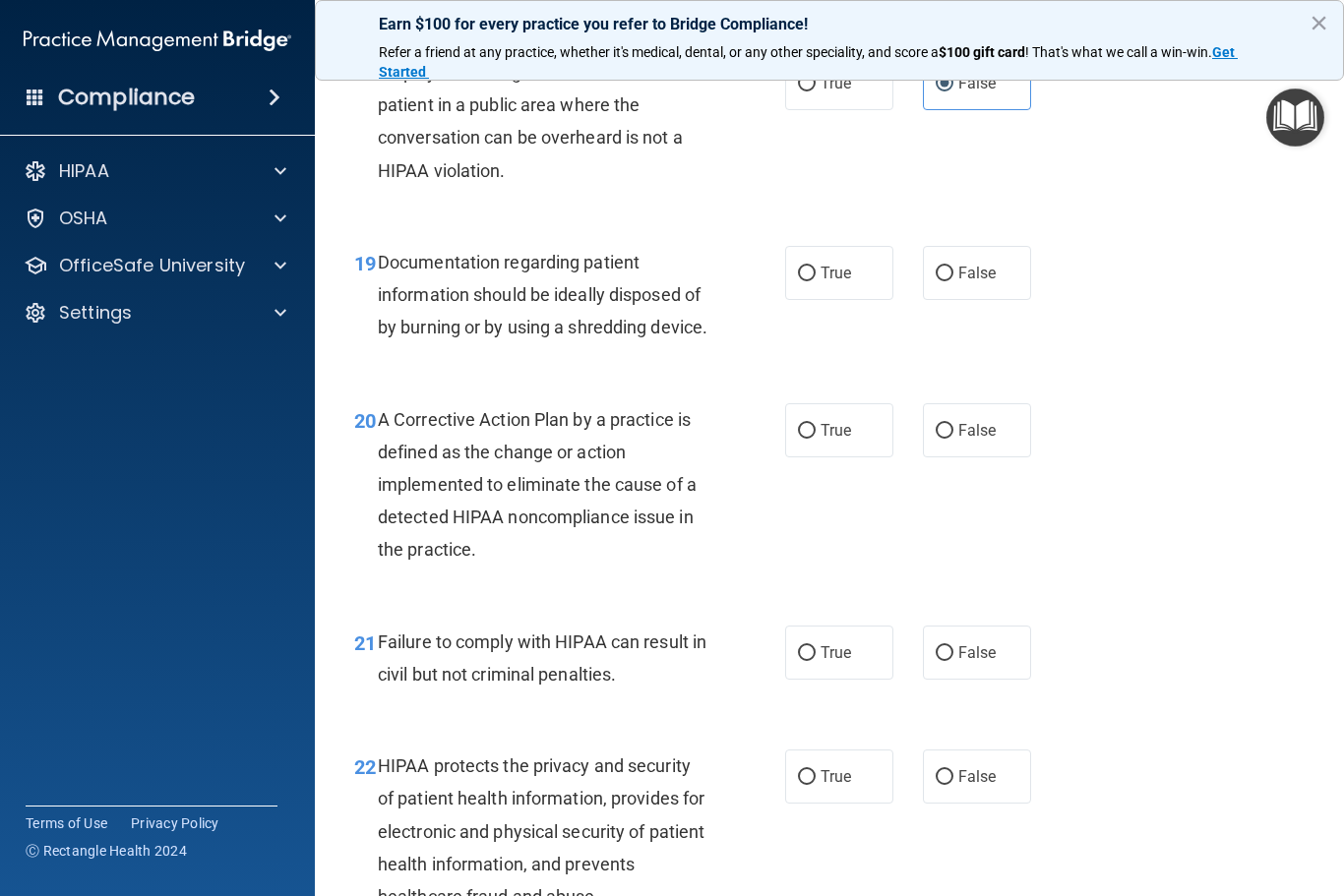
scroll to position [3291, 0]
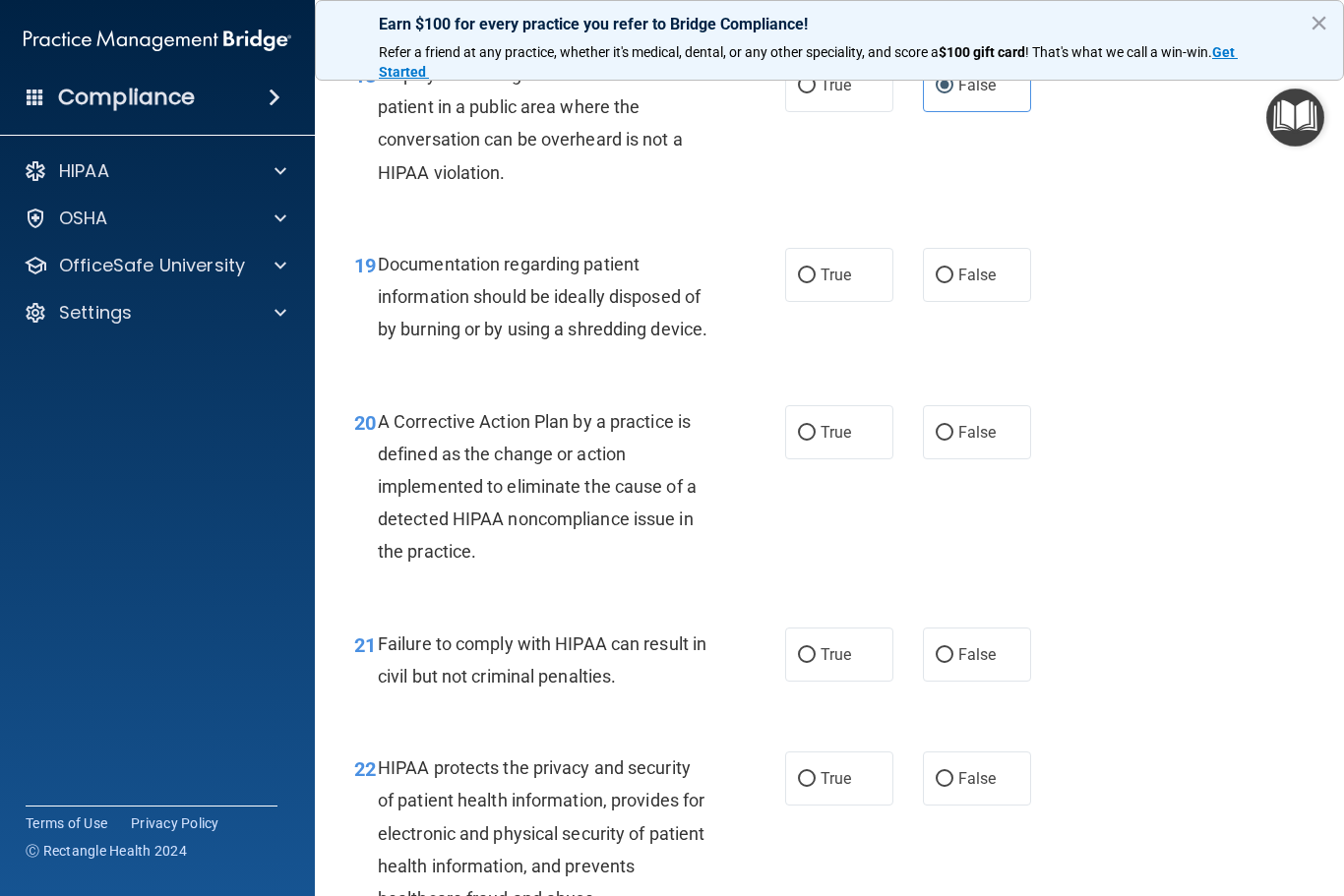
click at [832, 266] on span "True" at bounding box center [836, 275] width 31 height 19
click at [816, 269] on input "True" at bounding box center [807, 276] width 18 height 15
radio input "true"
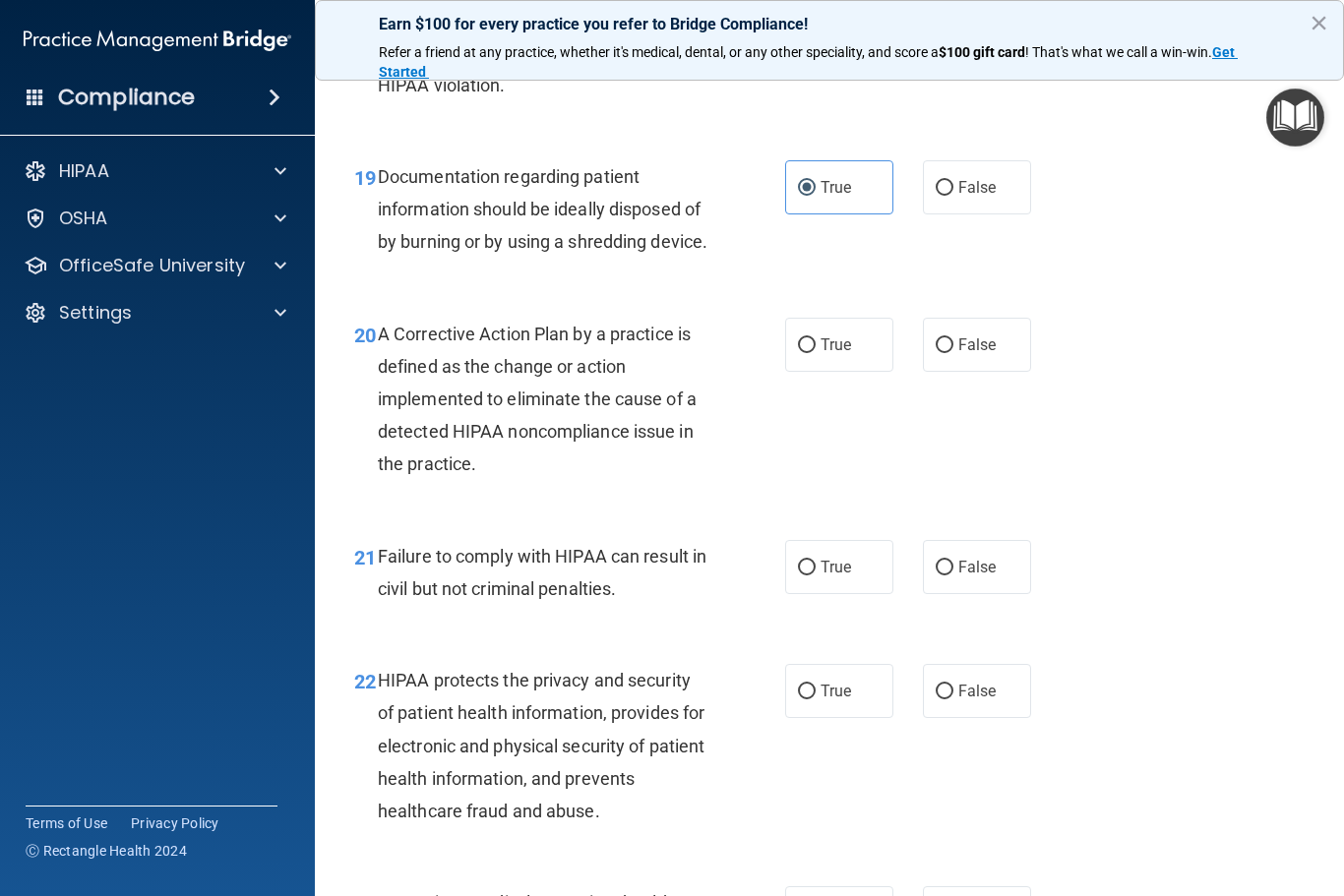
scroll to position [3374, 0]
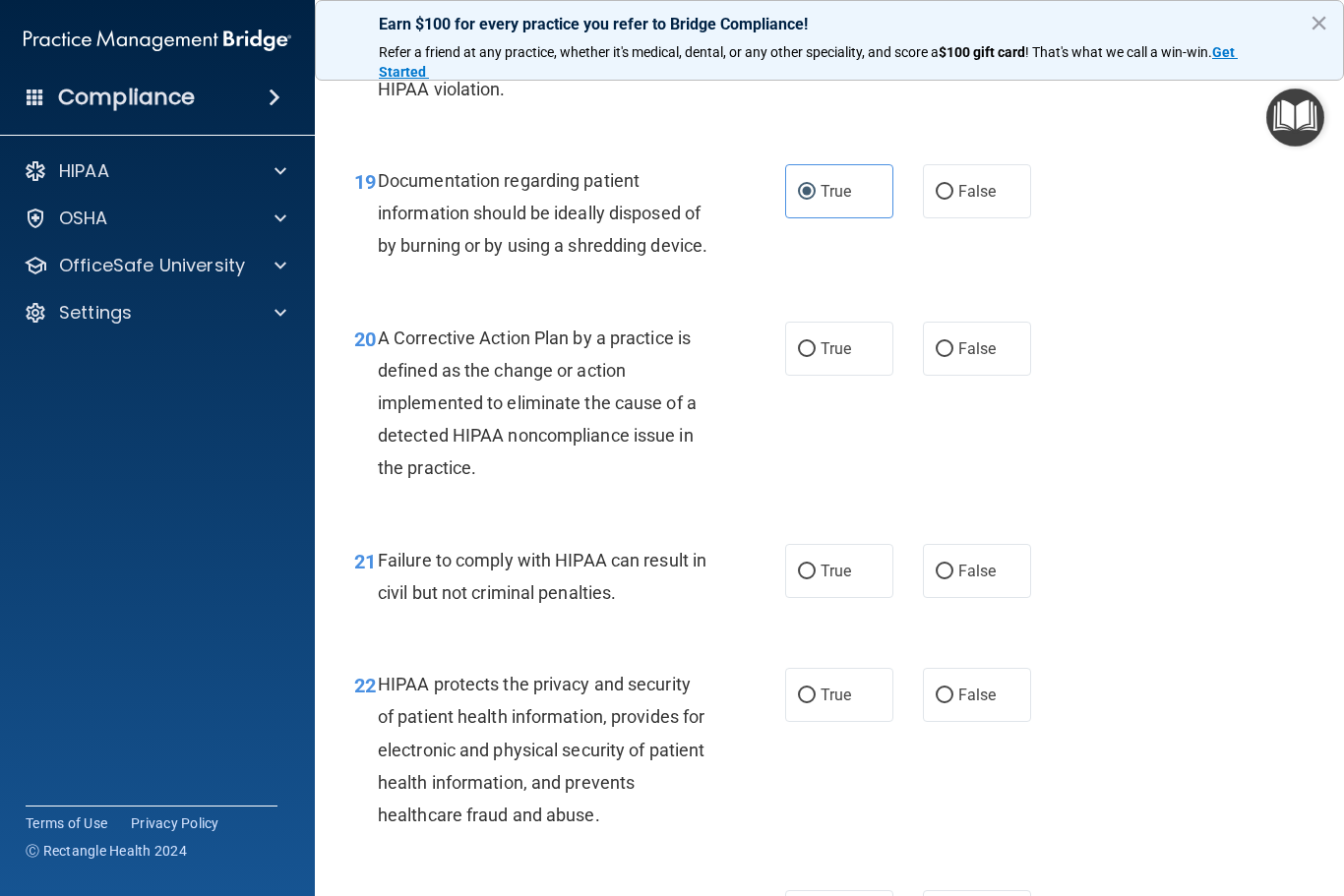
click at [850, 358] on span "True" at bounding box center [836, 348] width 31 height 19
click at [816, 357] on input "True" at bounding box center [807, 349] width 18 height 15
radio input "true"
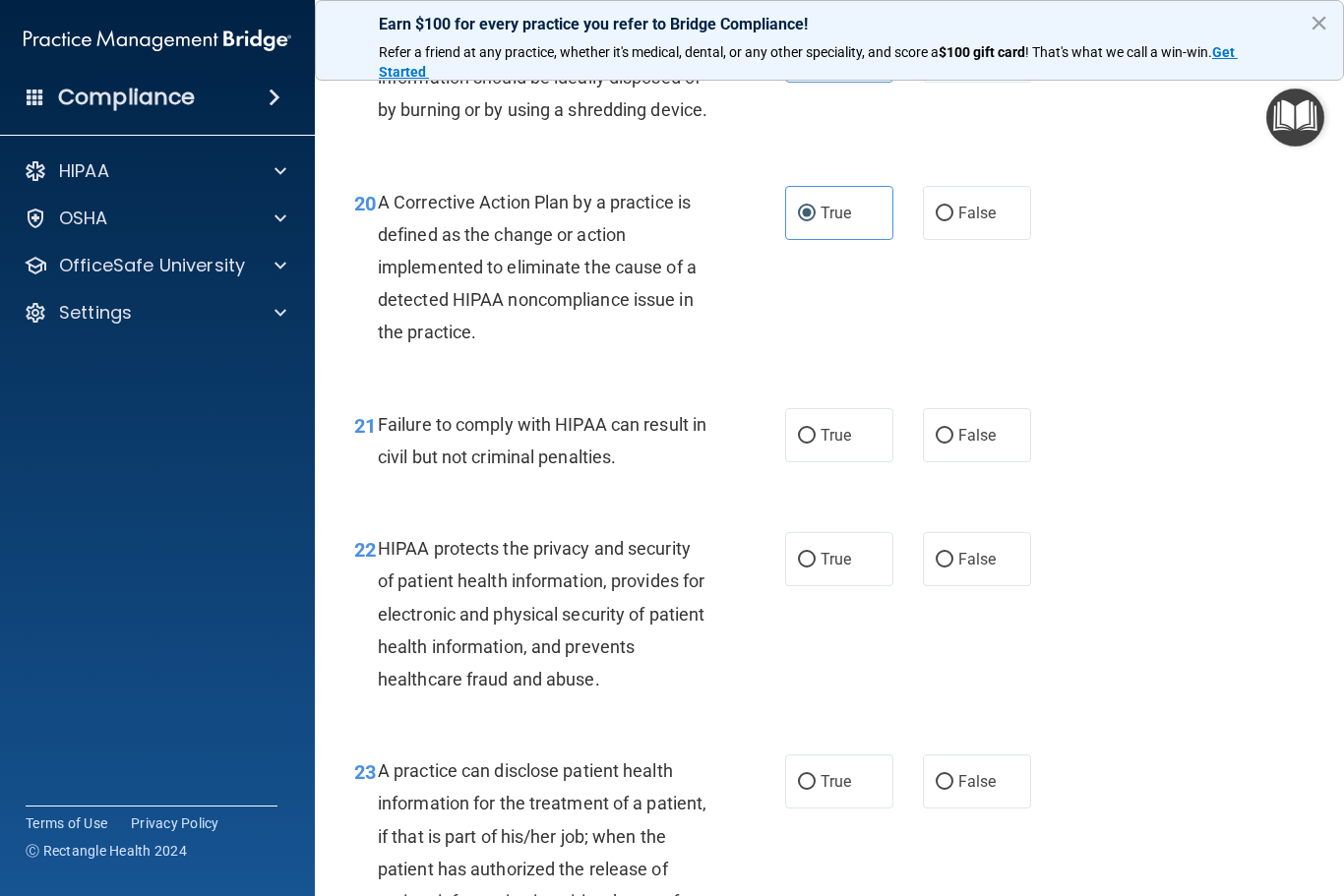
scroll to position [3510, 0]
click at [863, 459] on label "True" at bounding box center [839, 435] width 108 height 55
click at [816, 444] on input "True" at bounding box center [807, 436] width 18 height 15
radio input "true"
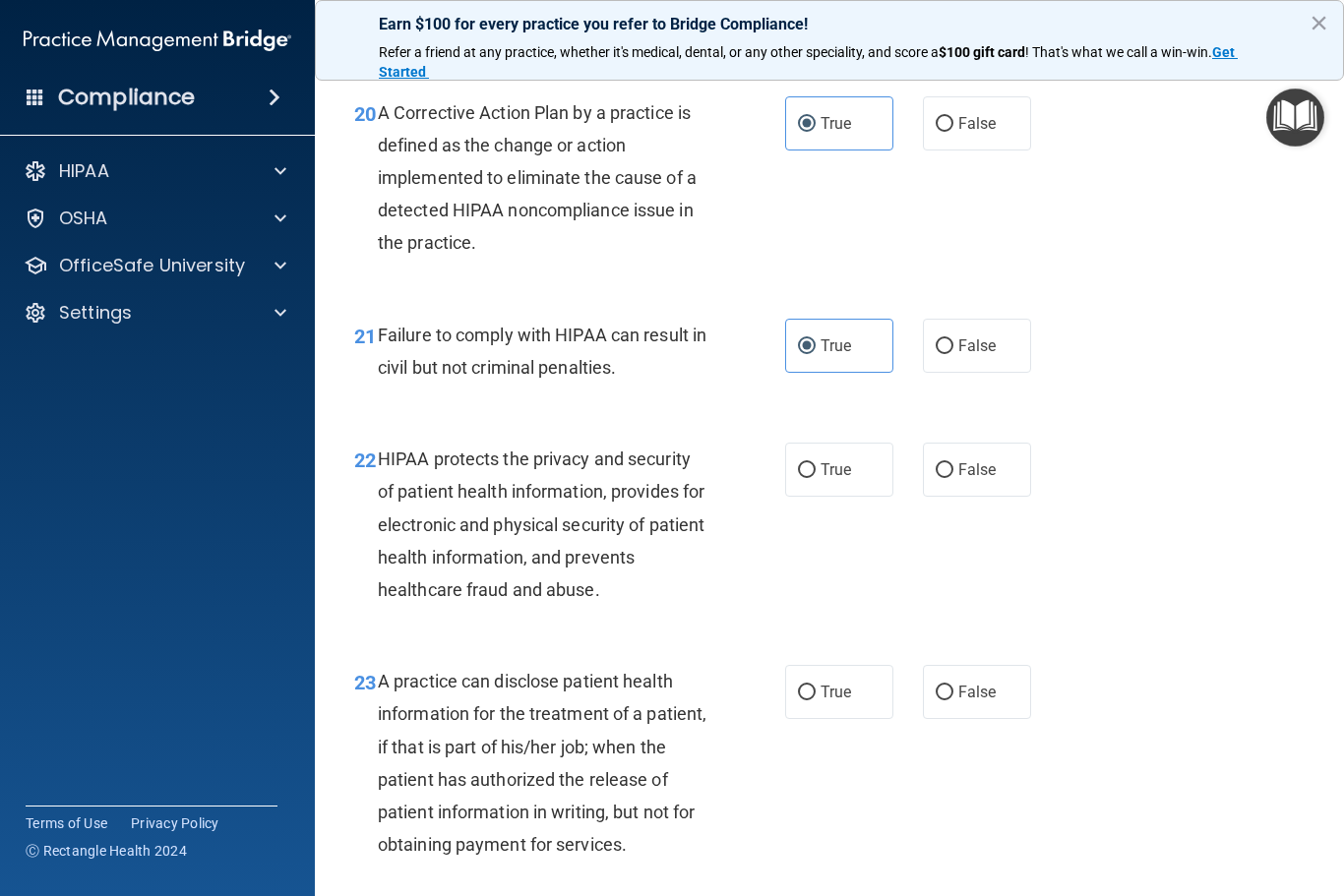
scroll to position [3675, 0]
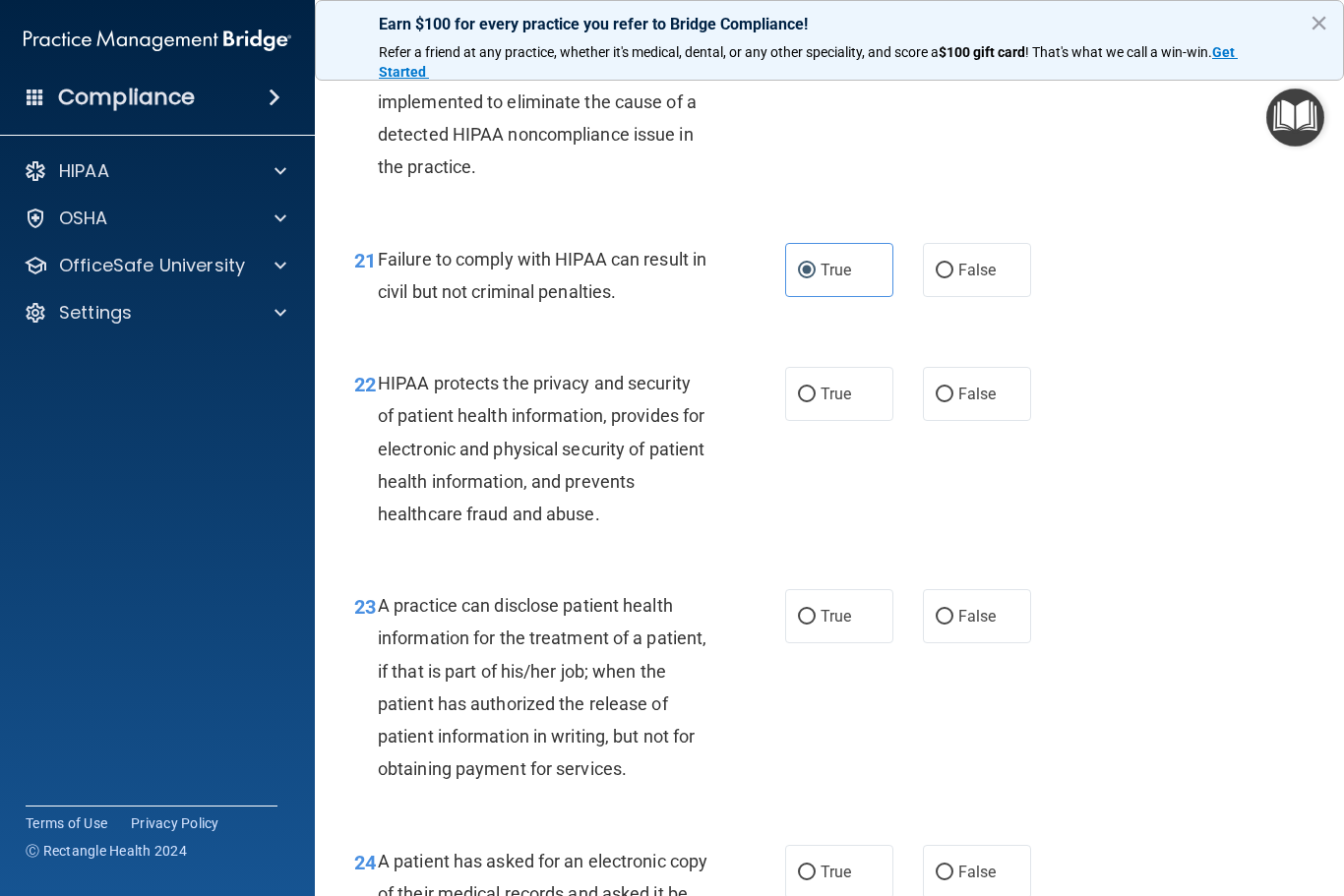
click at [834, 403] on span "True" at bounding box center [836, 393] width 31 height 19
click at [816, 402] on input "True" at bounding box center [807, 394] width 18 height 15
radio input "true"
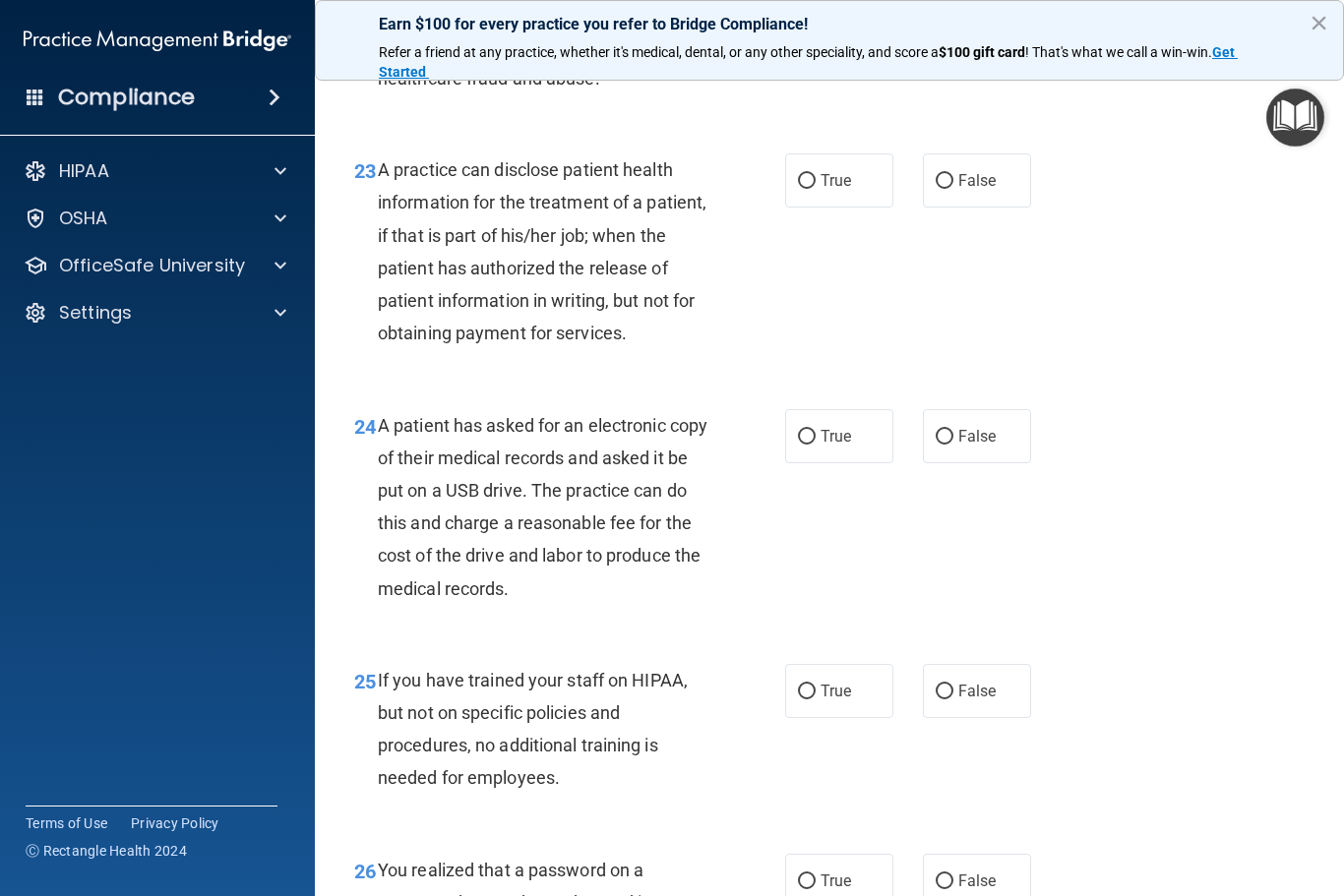
scroll to position [4109, 0]
click at [847, 447] on span "True" at bounding box center [836, 437] width 31 height 19
click at [816, 446] on input "True" at bounding box center [807, 438] width 18 height 15
radio input "true"
click at [843, 184] on label "True" at bounding box center [839, 181] width 108 height 55
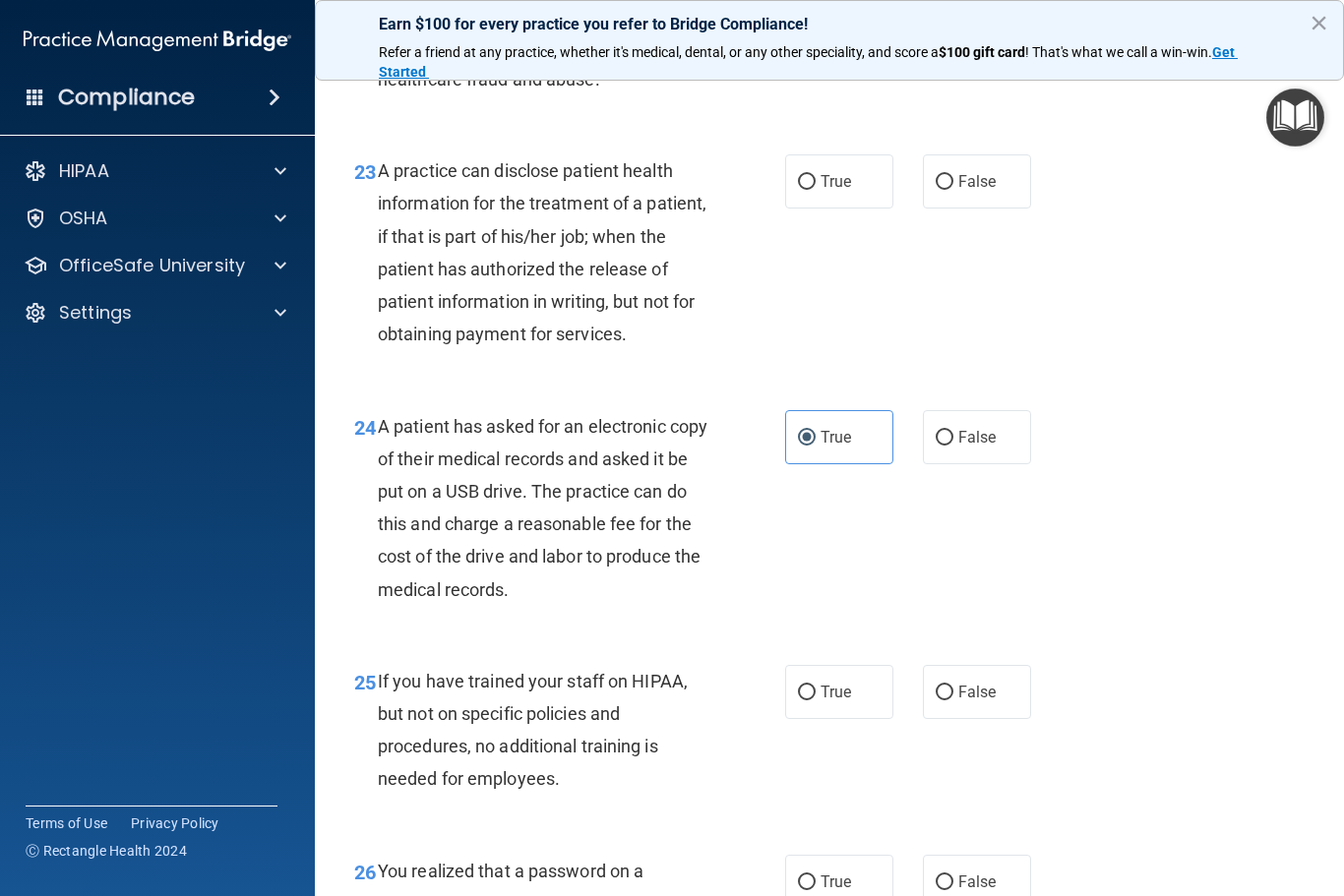
click at [816, 184] on input "True" at bounding box center [807, 182] width 18 height 15
radio input "true"
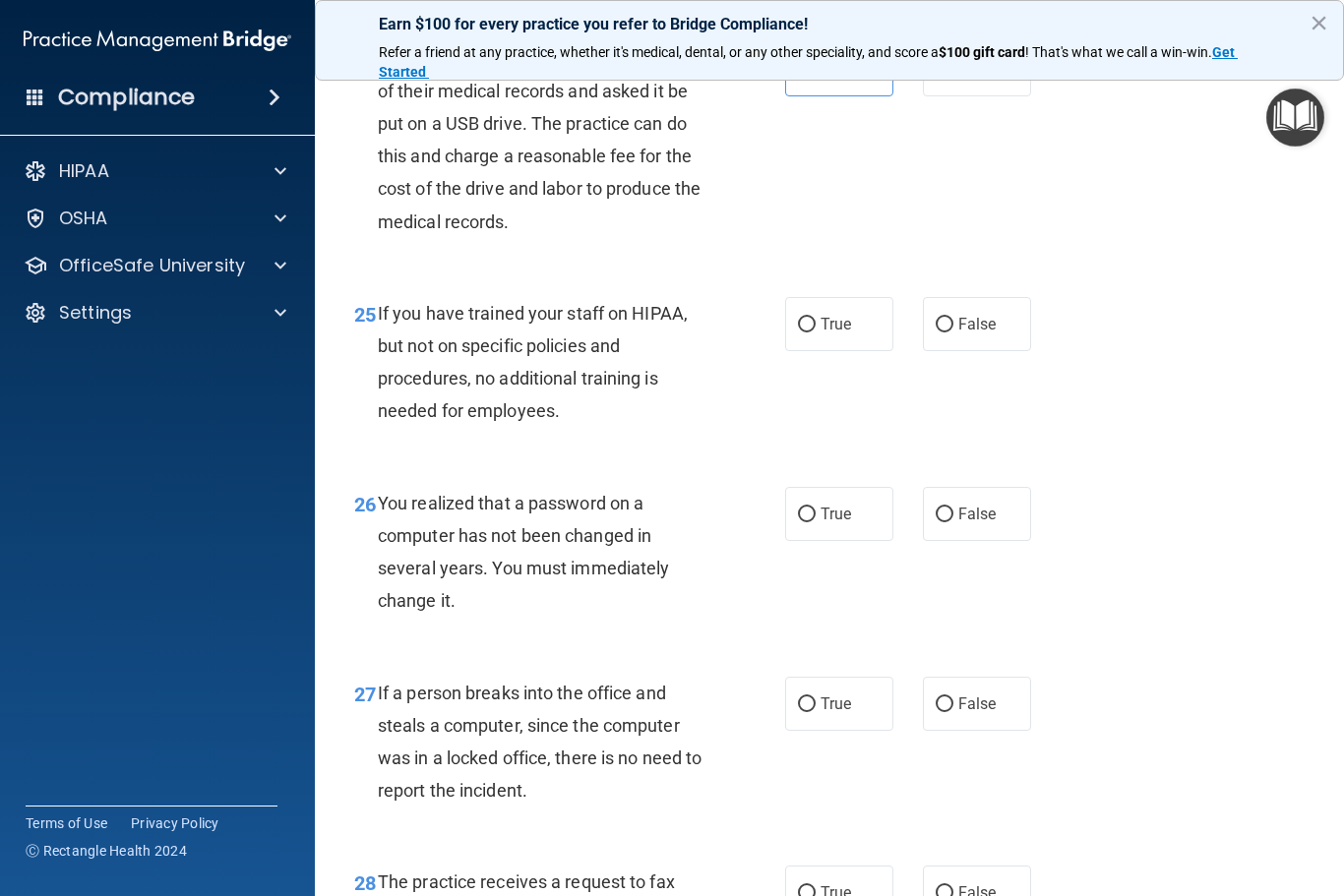
scroll to position [4484, 0]
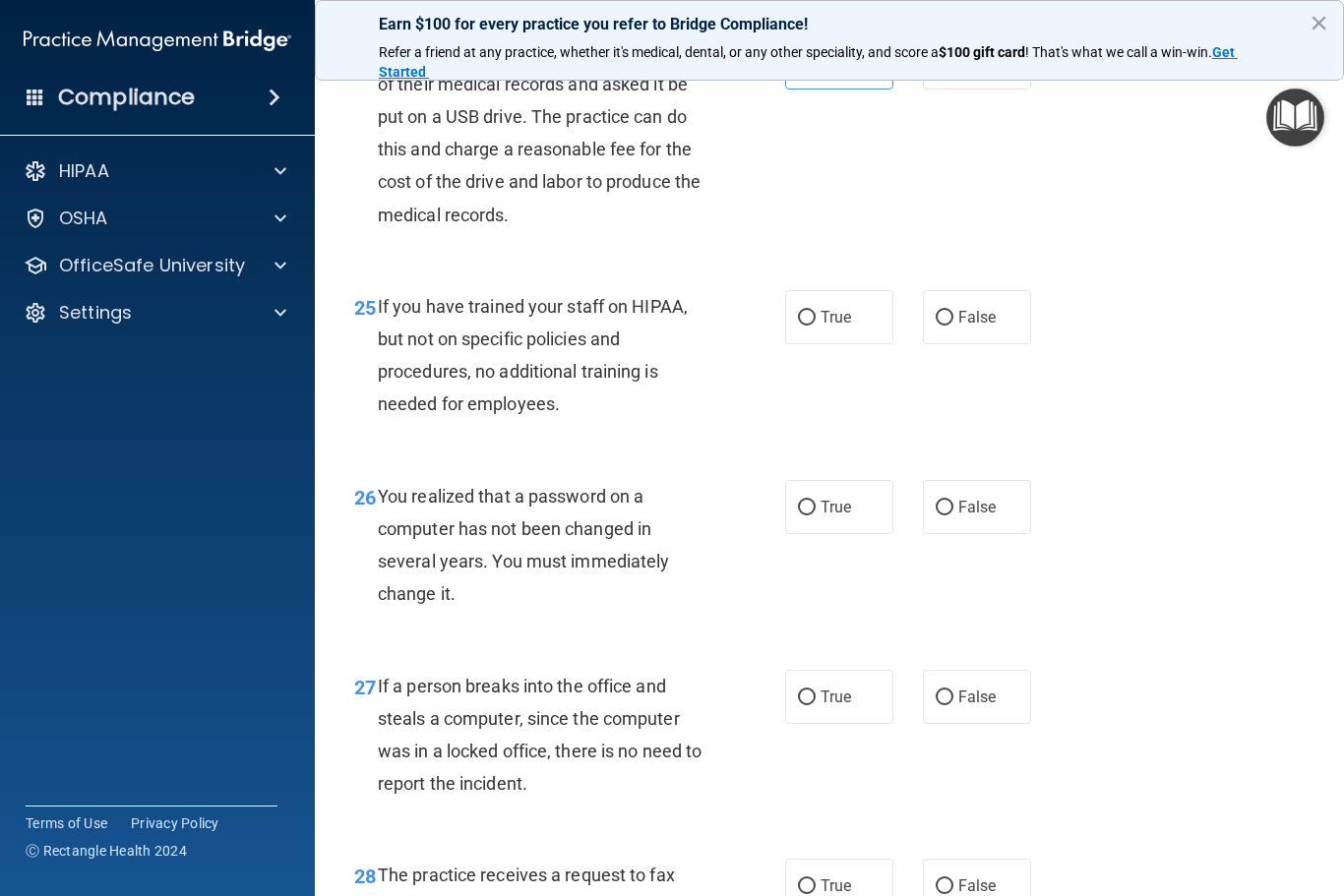
click at [1015, 332] on label "False" at bounding box center [976, 317] width 108 height 55
click at [953, 325] on input "False" at bounding box center [945, 318] width 18 height 15
radio input "true"
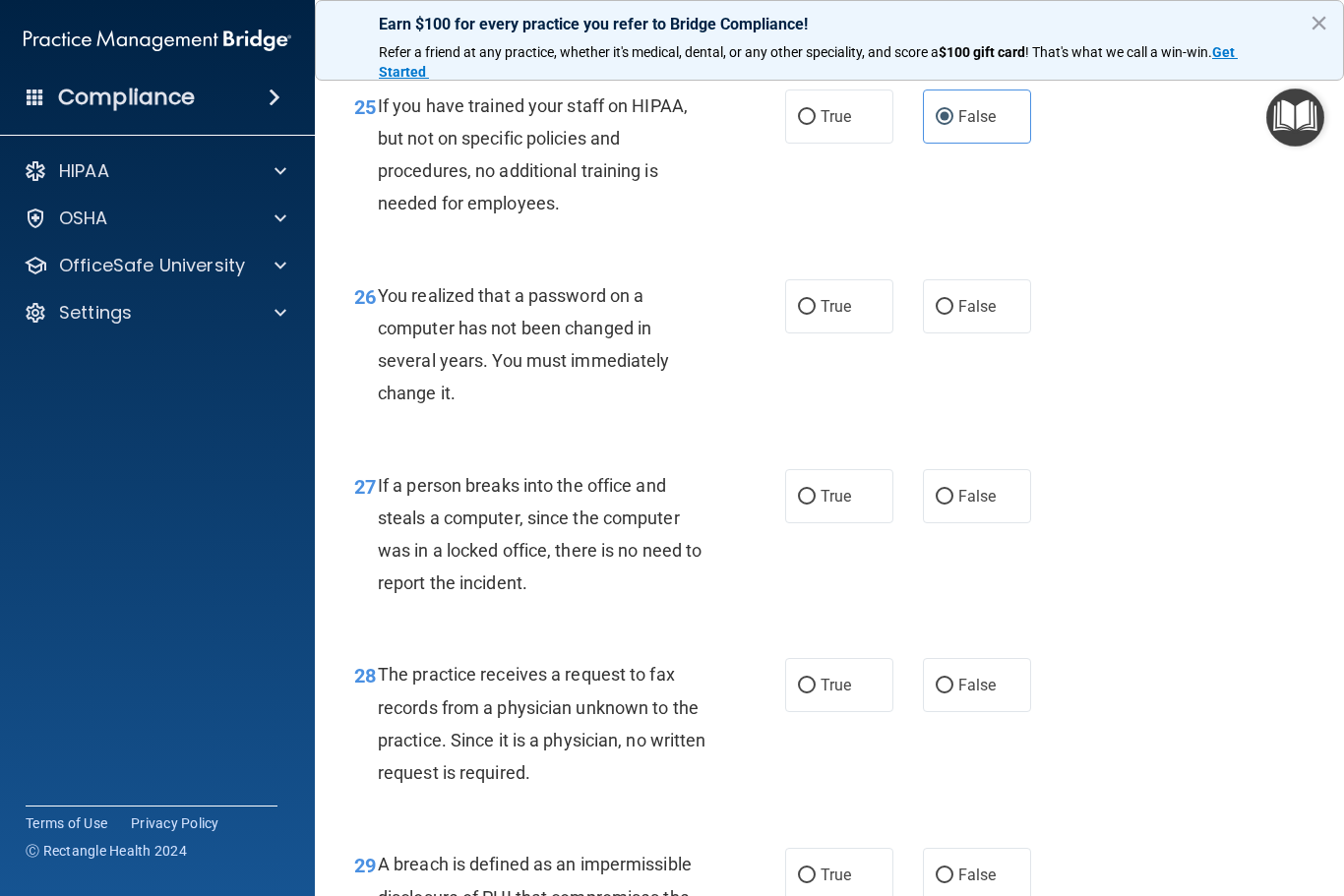
scroll to position [4700, 0]
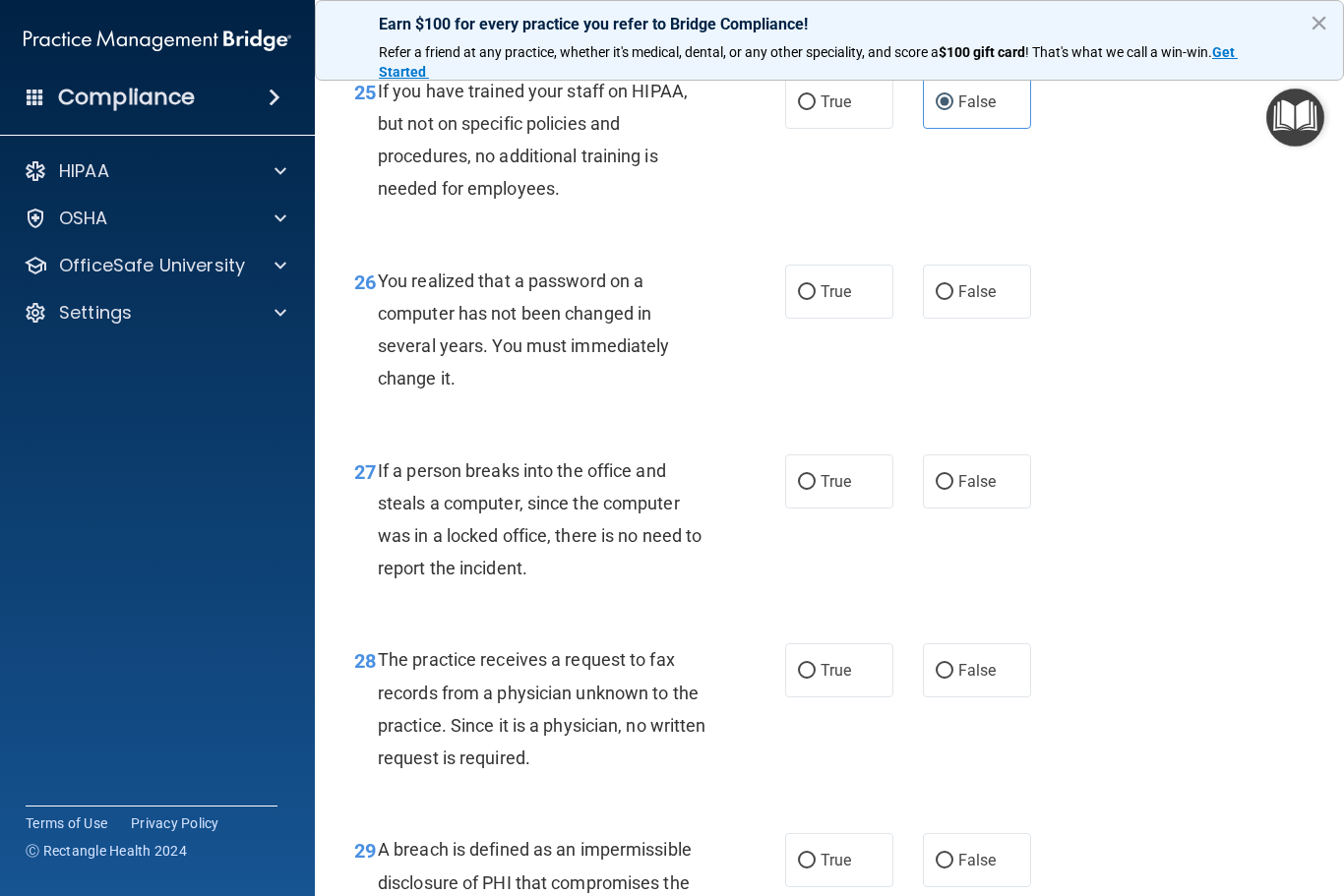
click at [971, 313] on label "False" at bounding box center [976, 291] width 108 height 55
click at [953, 300] on input "False" at bounding box center [945, 292] width 18 height 15
radio input "true"
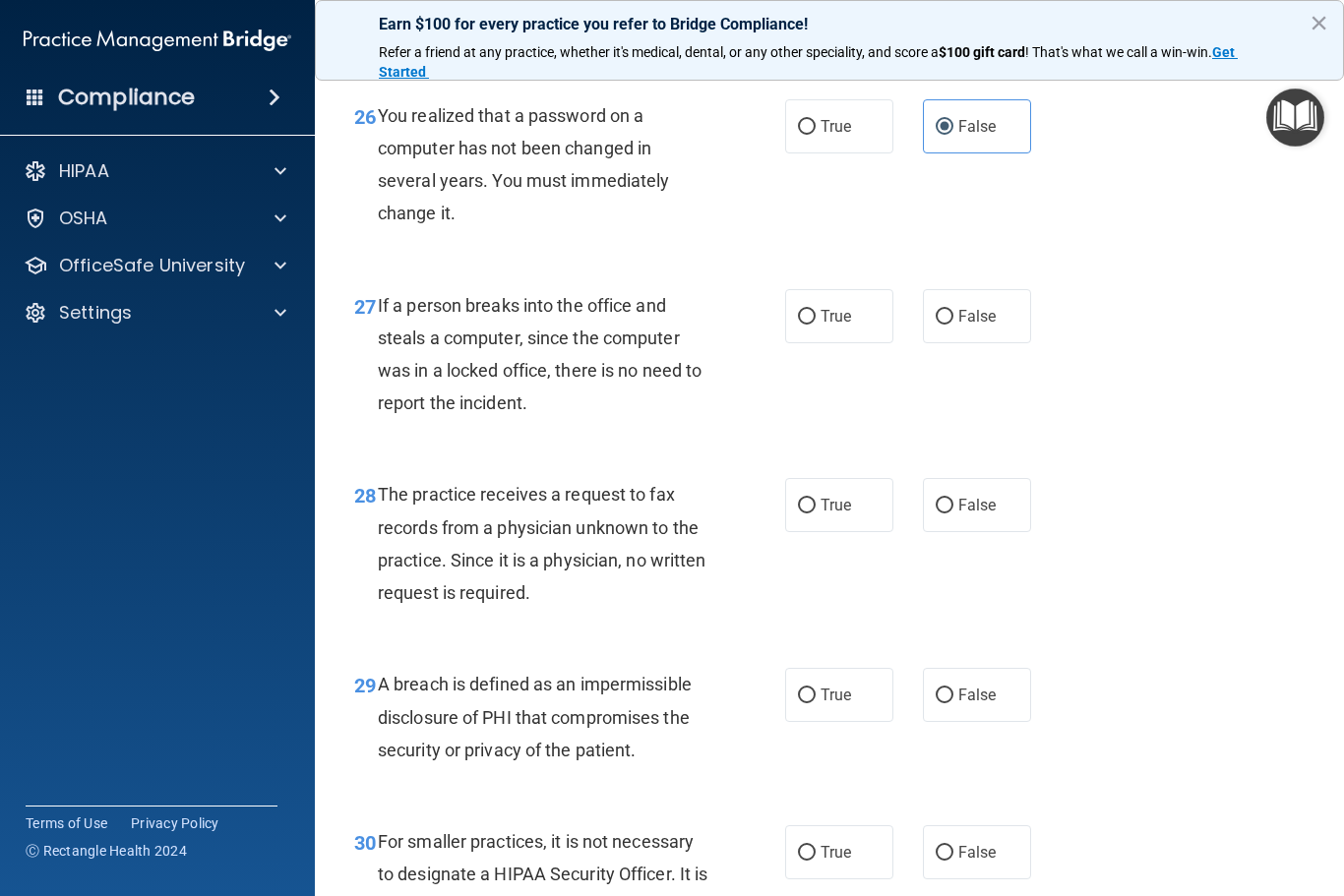
scroll to position [4872, 0]
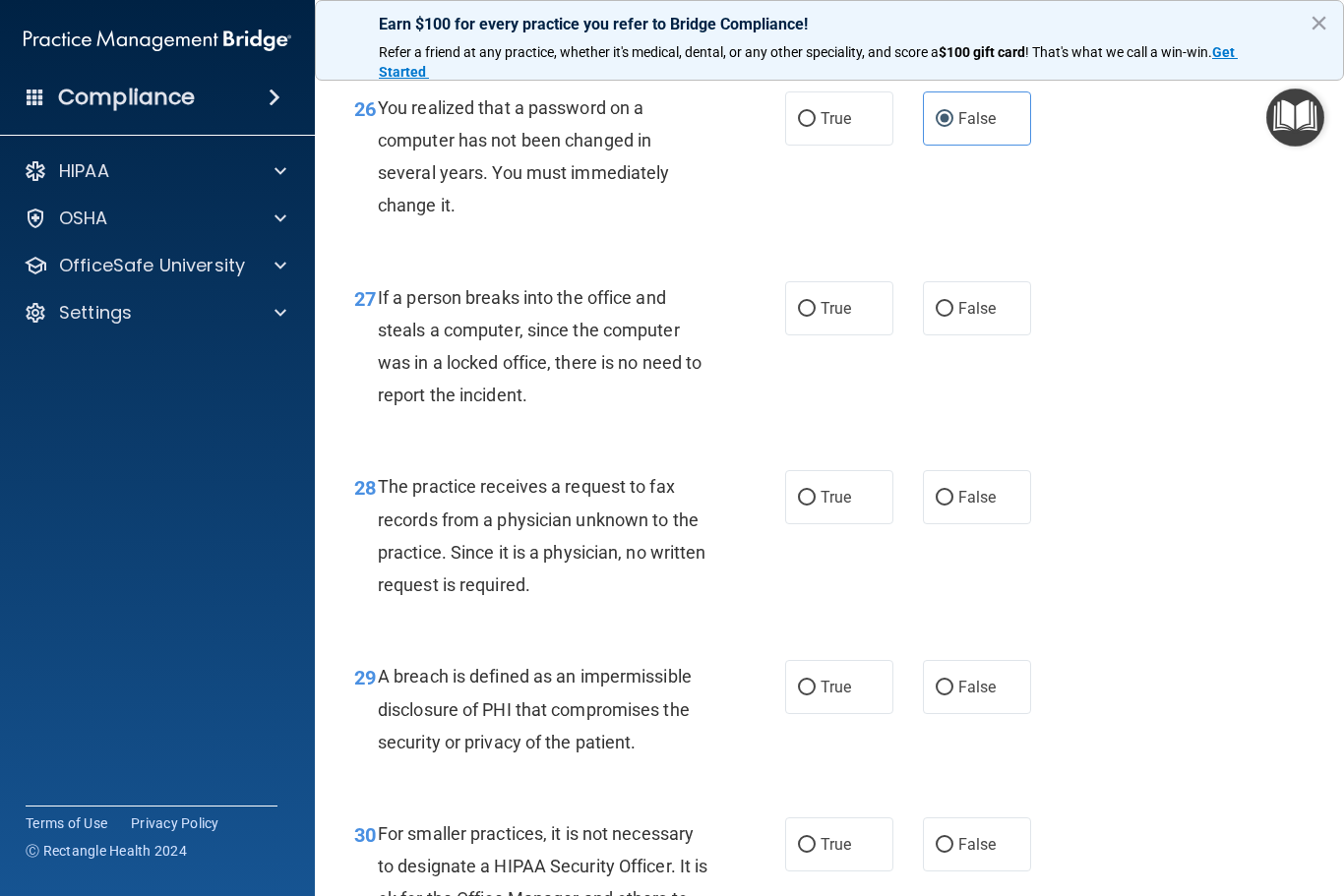
click at [970, 326] on label "False" at bounding box center [976, 308] width 108 height 55
click at [953, 317] on input "False" at bounding box center [945, 309] width 18 height 15
radio input "true"
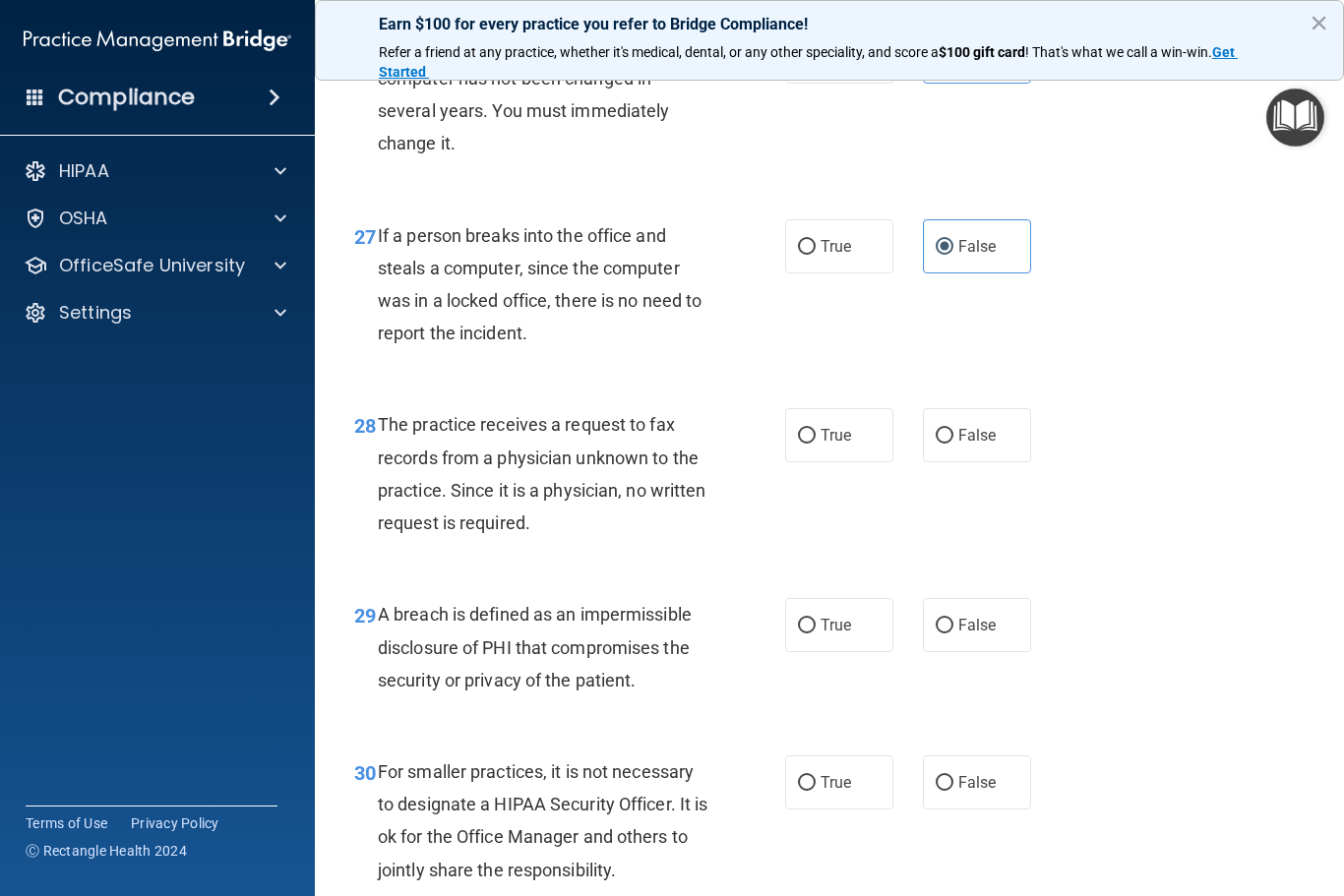
scroll to position [4994, 0]
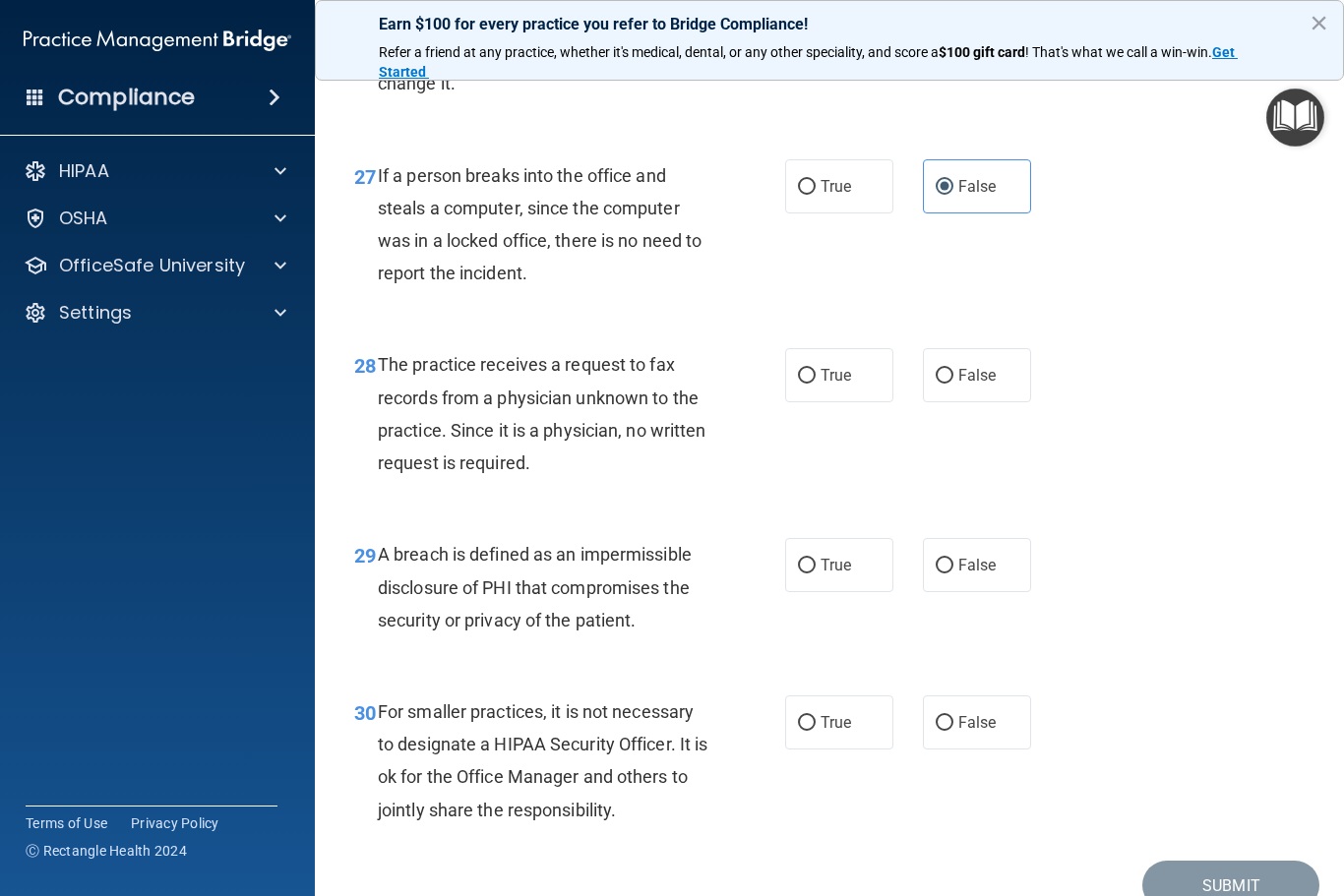
click at [976, 376] on span "False" at bounding box center [977, 375] width 39 height 19
click at [953, 376] on input "False" at bounding box center [945, 376] width 18 height 15
radio input "true"
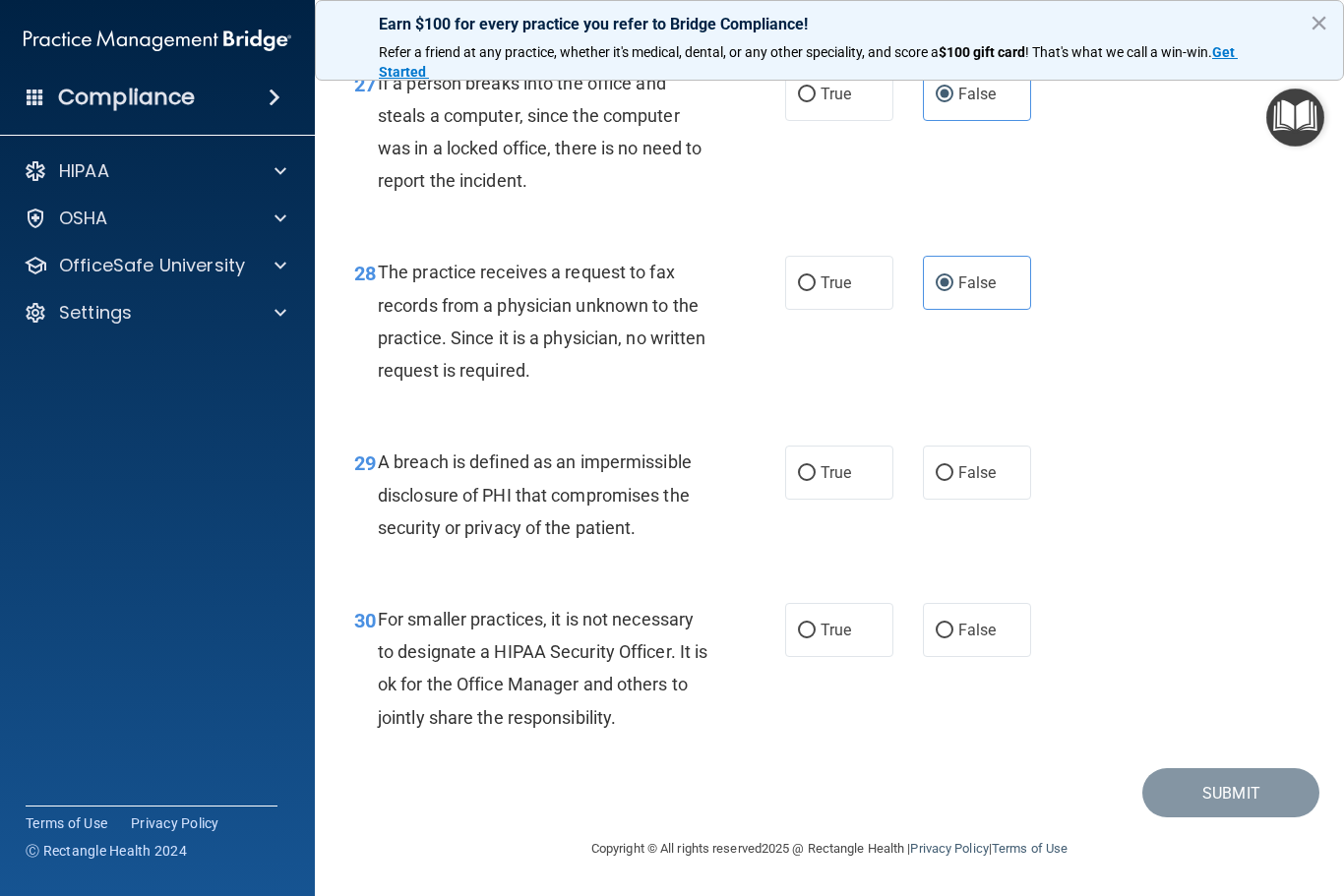
scroll to position [5094, 0]
click at [796, 461] on label "True" at bounding box center [839, 473] width 108 height 55
click at [798, 466] on input "True" at bounding box center [807, 473] width 18 height 15
radio input "true"
click at [991, 623] on span "False" at bounding box center [977, 629] width 39 height 19
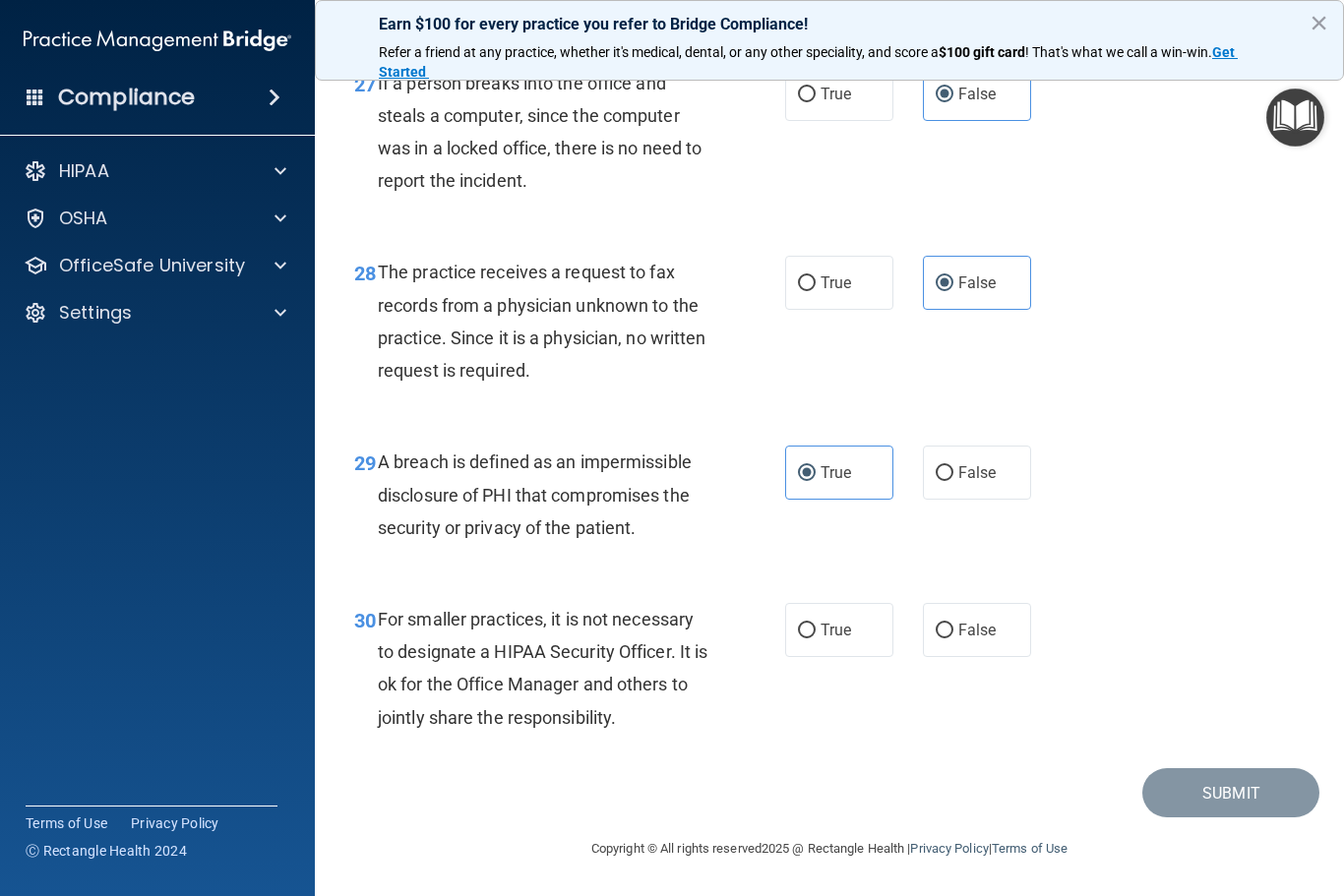
click at [953, 623] on input "False" at bounding box center [945, 630] width 18 height 15
radio input "true"
click at [1240, 663] on div "30 For smaller practices, it is not necessary to designate a HIPAA Security Off…" at bounding box center [829, 674] width 979 height 190
click at [1216, 781] on button "Submit" at bounding box center [1230, 793] width 177 height 51
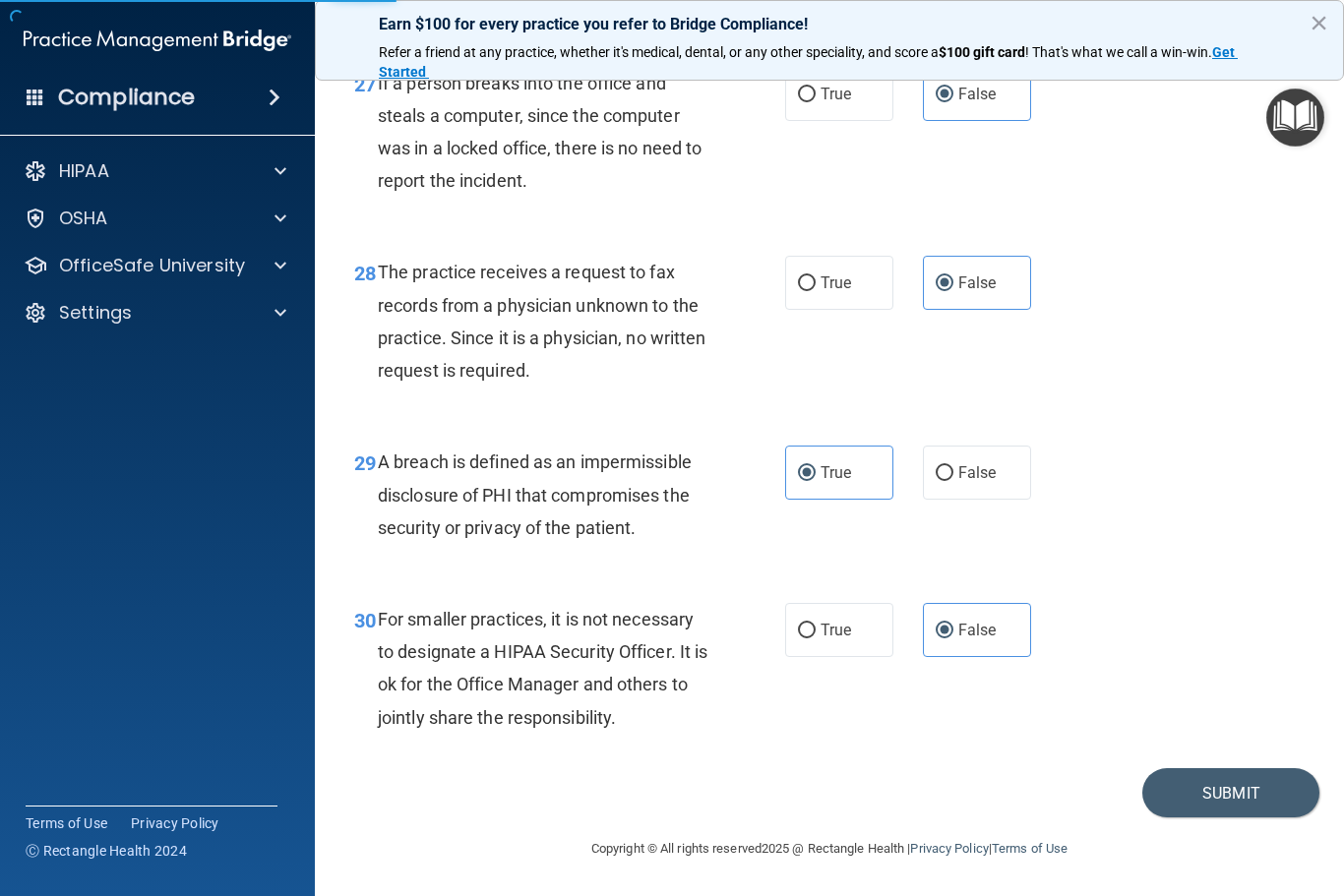
click at [1251, 801] on button "Submit" at bounding box center [1230, 793] width 177 height 51
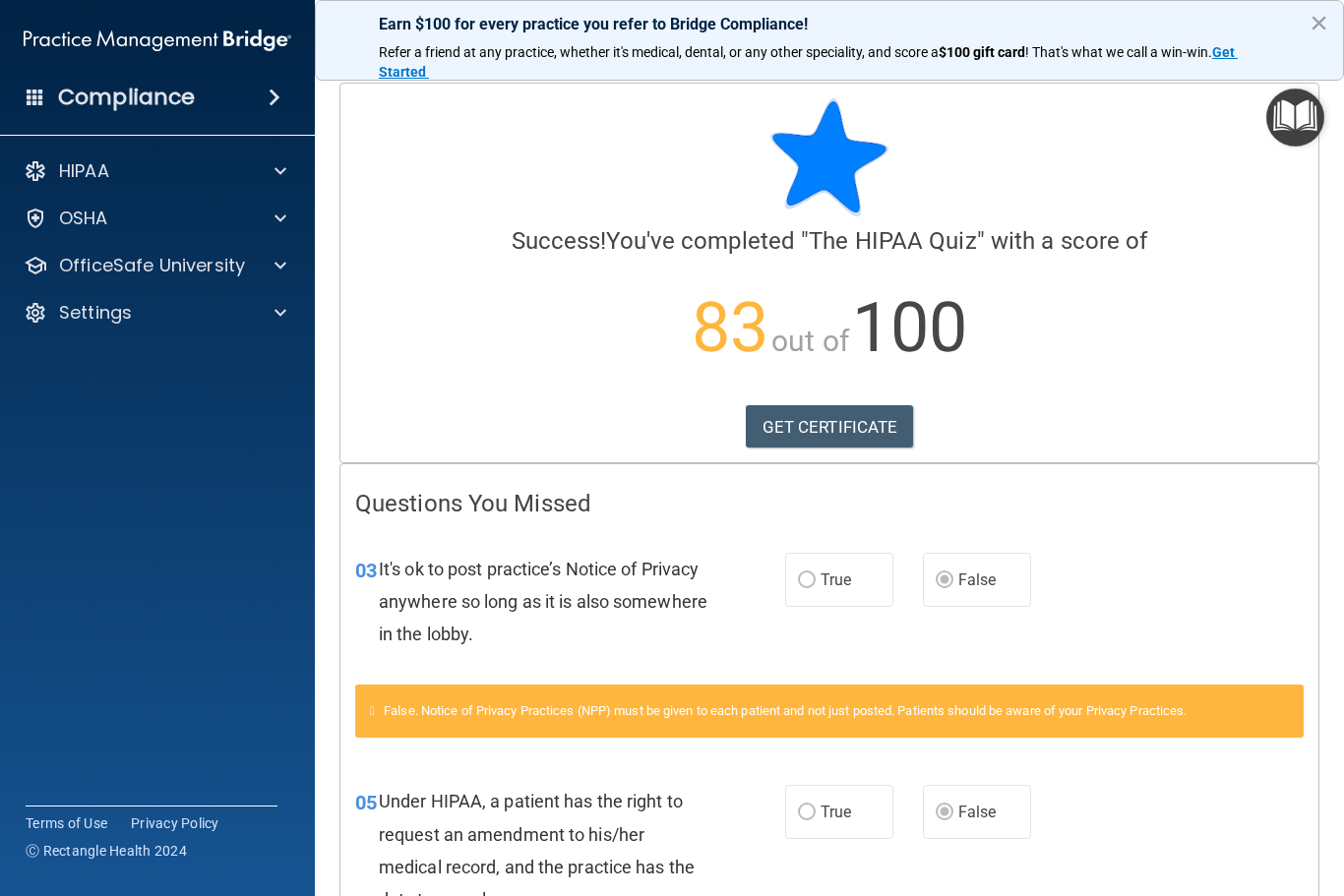
click at [866, 432] on link "GET CERTIFICATE" at bounding box center [830, 427] width 168 height 44
click at [258, 177] on div at bounding box center [278, 171] width 50 height 24
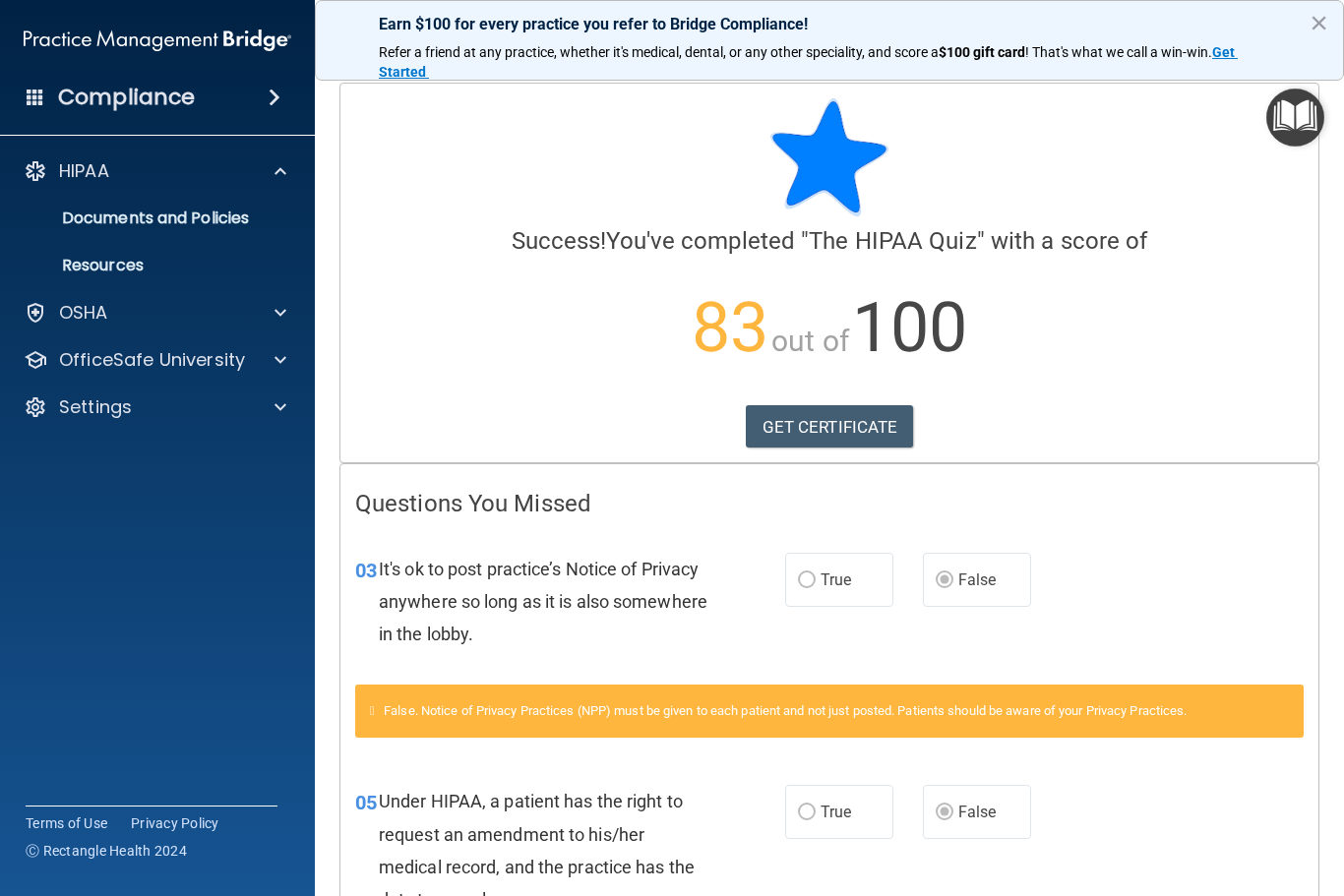
click at [280, 176] on span at bounding box center [280, 171] width 12 height 24
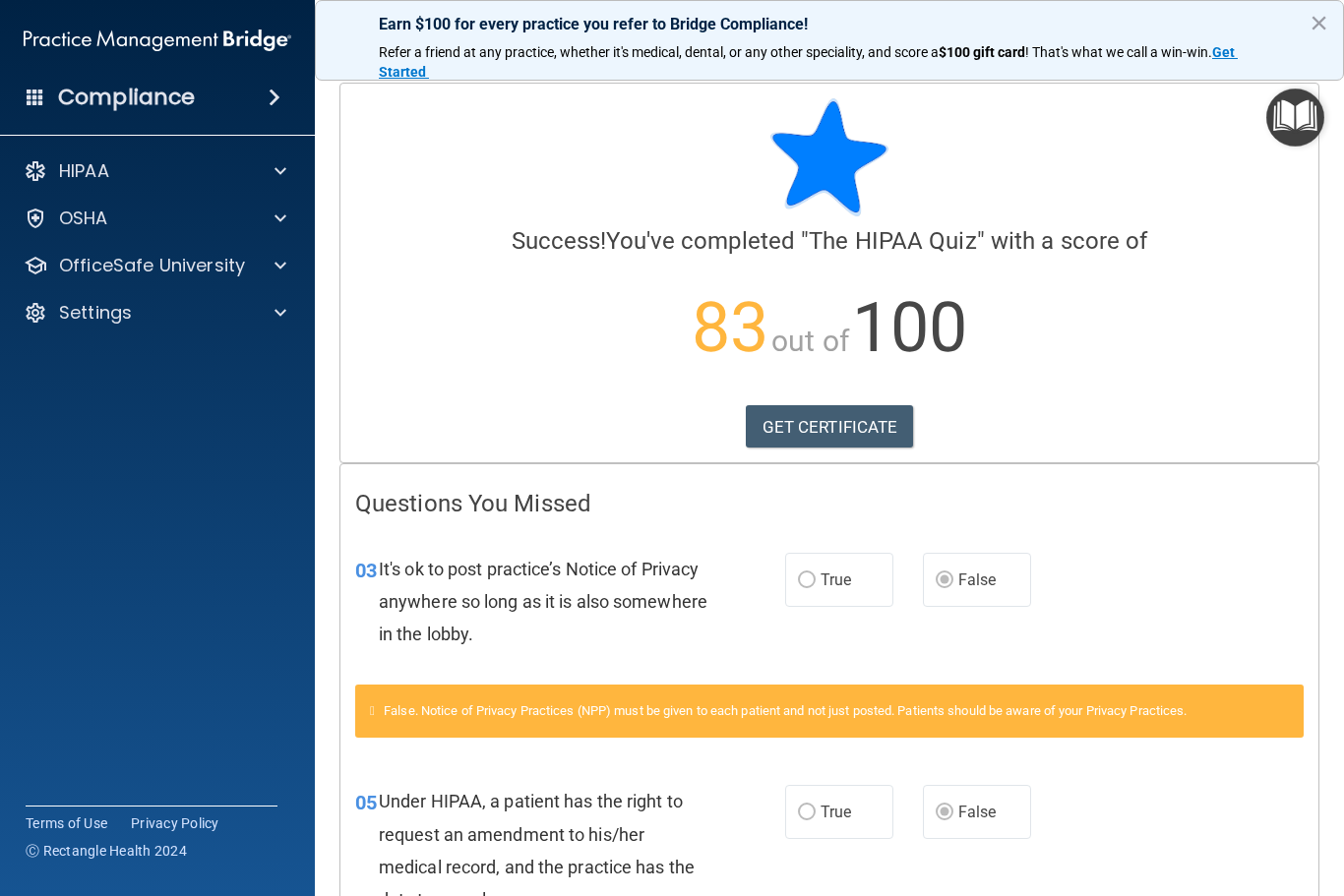
click at [243, 227] on div "OSHA" at bounding box center [131, 218] width 244 height 24
click at [128, 313] on p "Resources" at bounding box center [147, 313] width 269 height 20
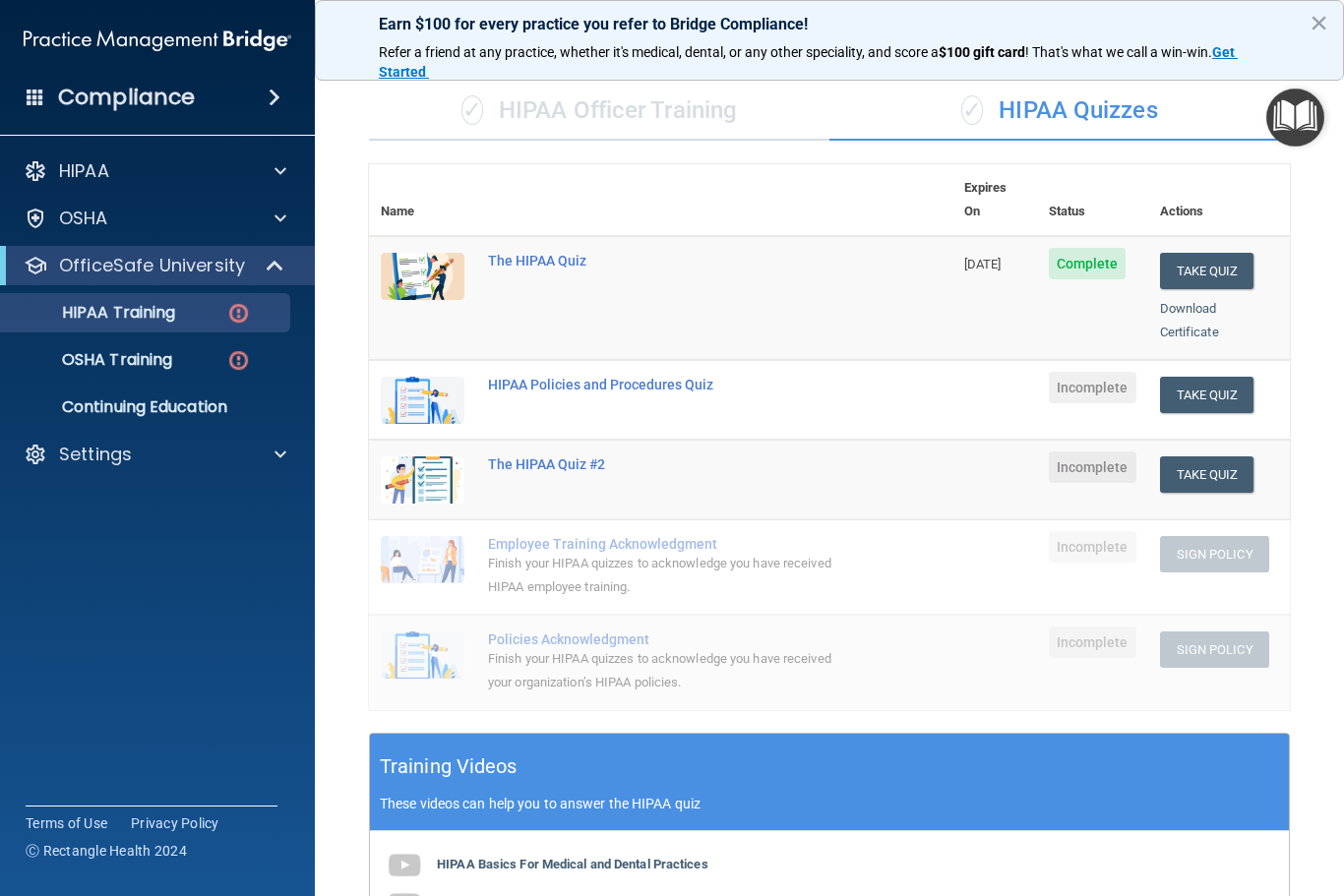
scroll to position [137, 0]
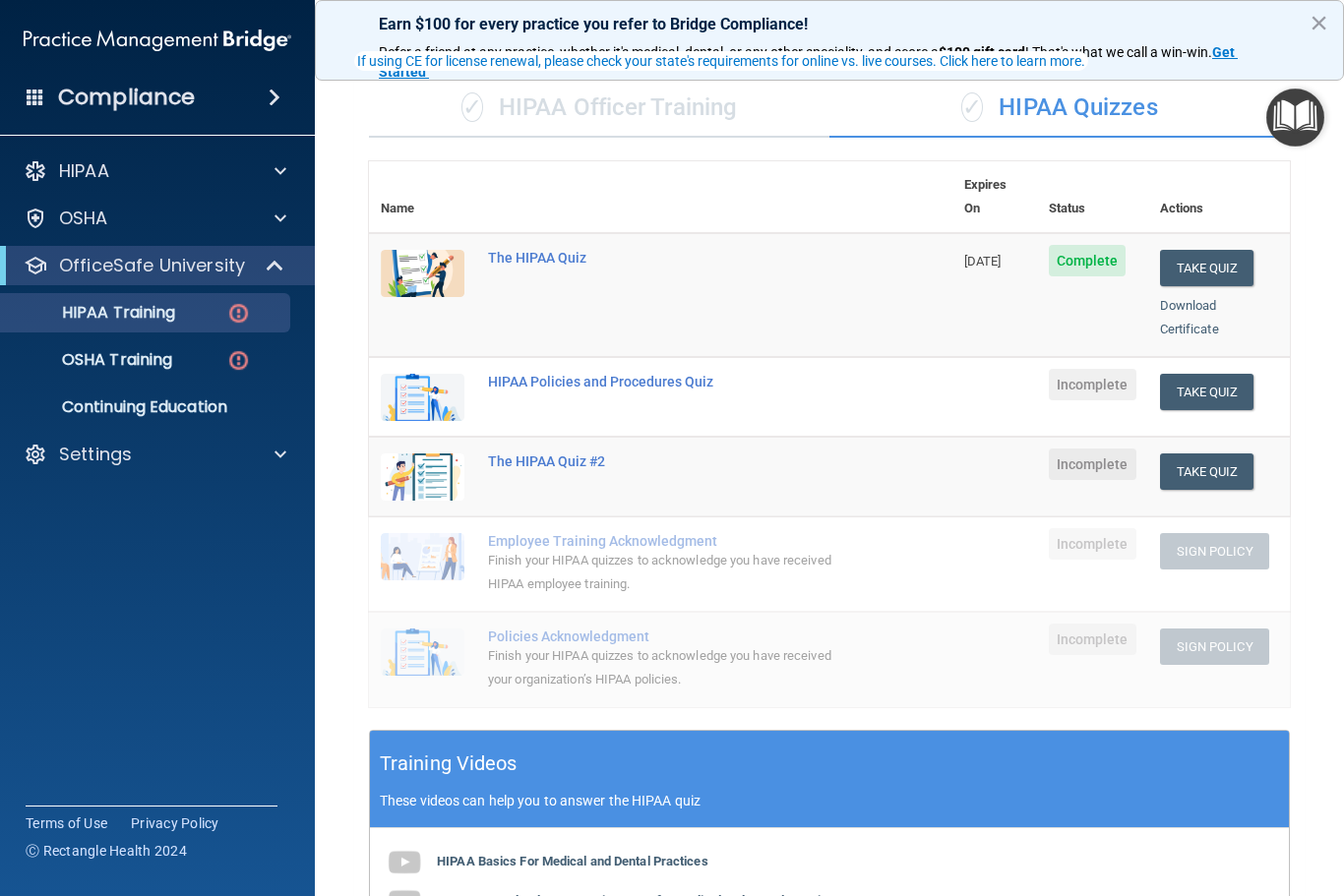
click at [1220, 374] on button "Take Quiz" at bounding box center [1206, 392] width 94 height 37
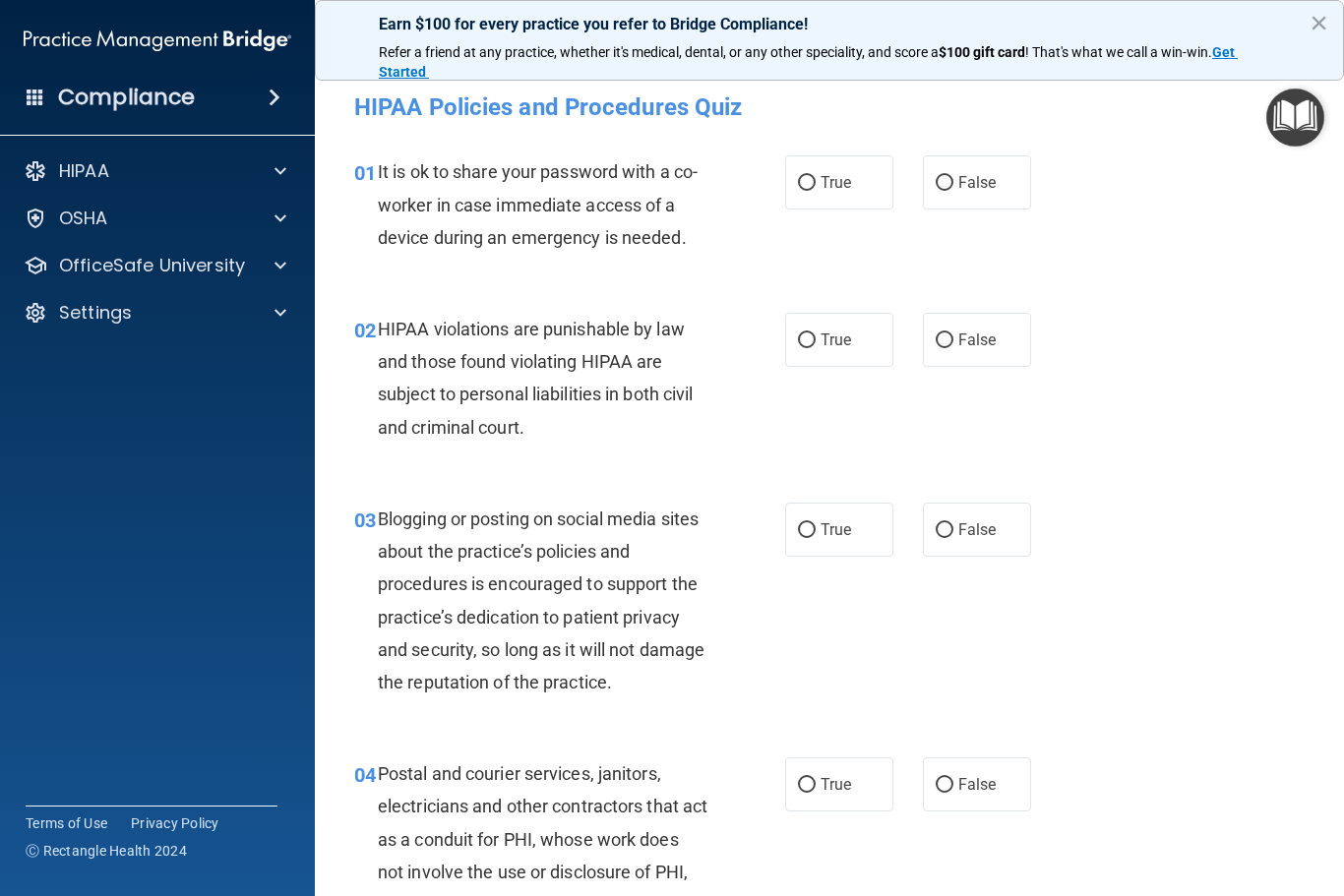
click at [986, 180] on span "False" at bounding box center [977, 182] width 39 height 19
click at [953, 180] on input "False" at bounding box center [945, 183] width 18 height 15
radio input "true"
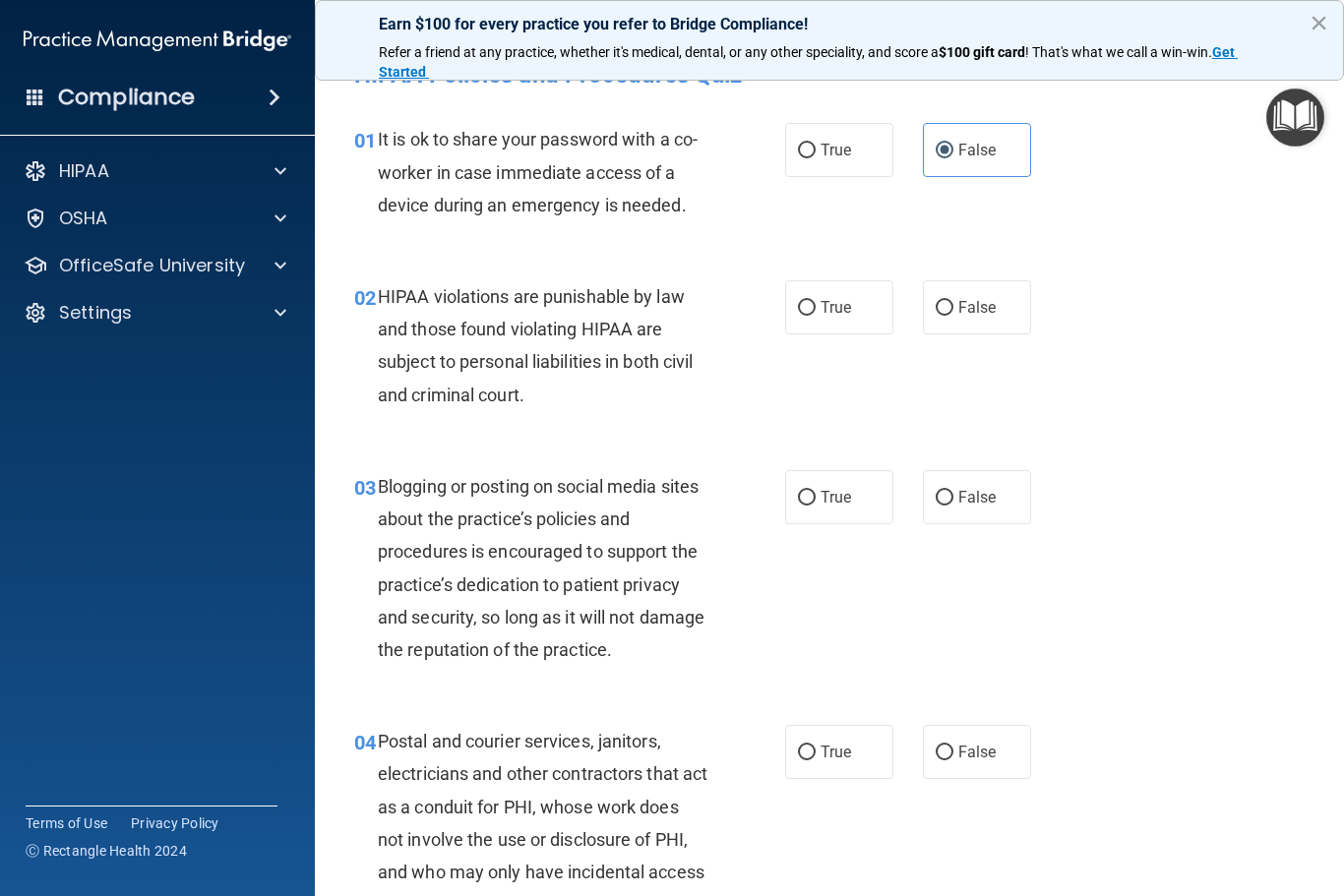
scroll to position [39, 0]
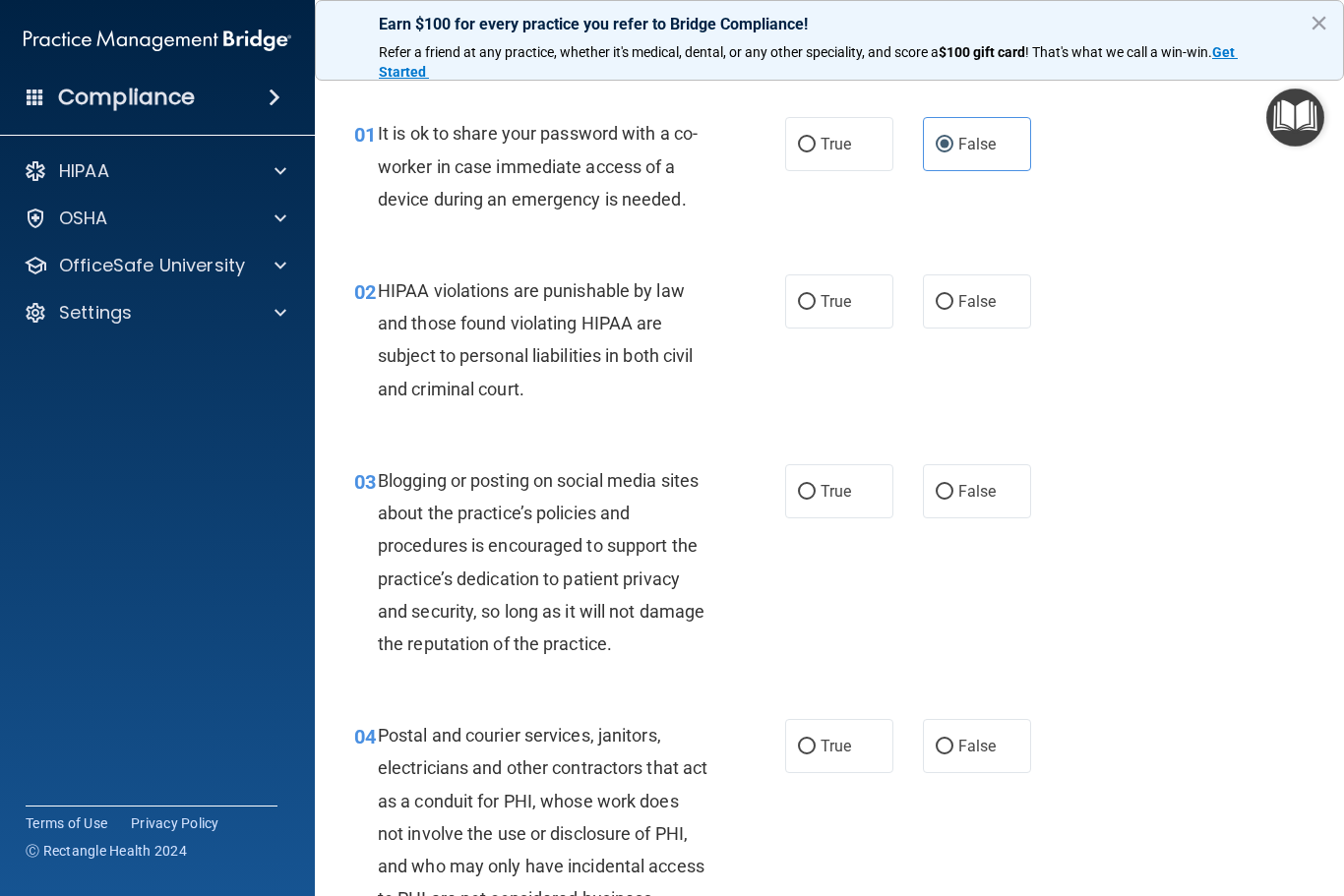
click at [845, 279] on label "True" at bounding box center [839, 301] width 108 height 55
click at [816, 295] on input "True" at bounding box center [807, 302] width 18 height 15
radio input "true"
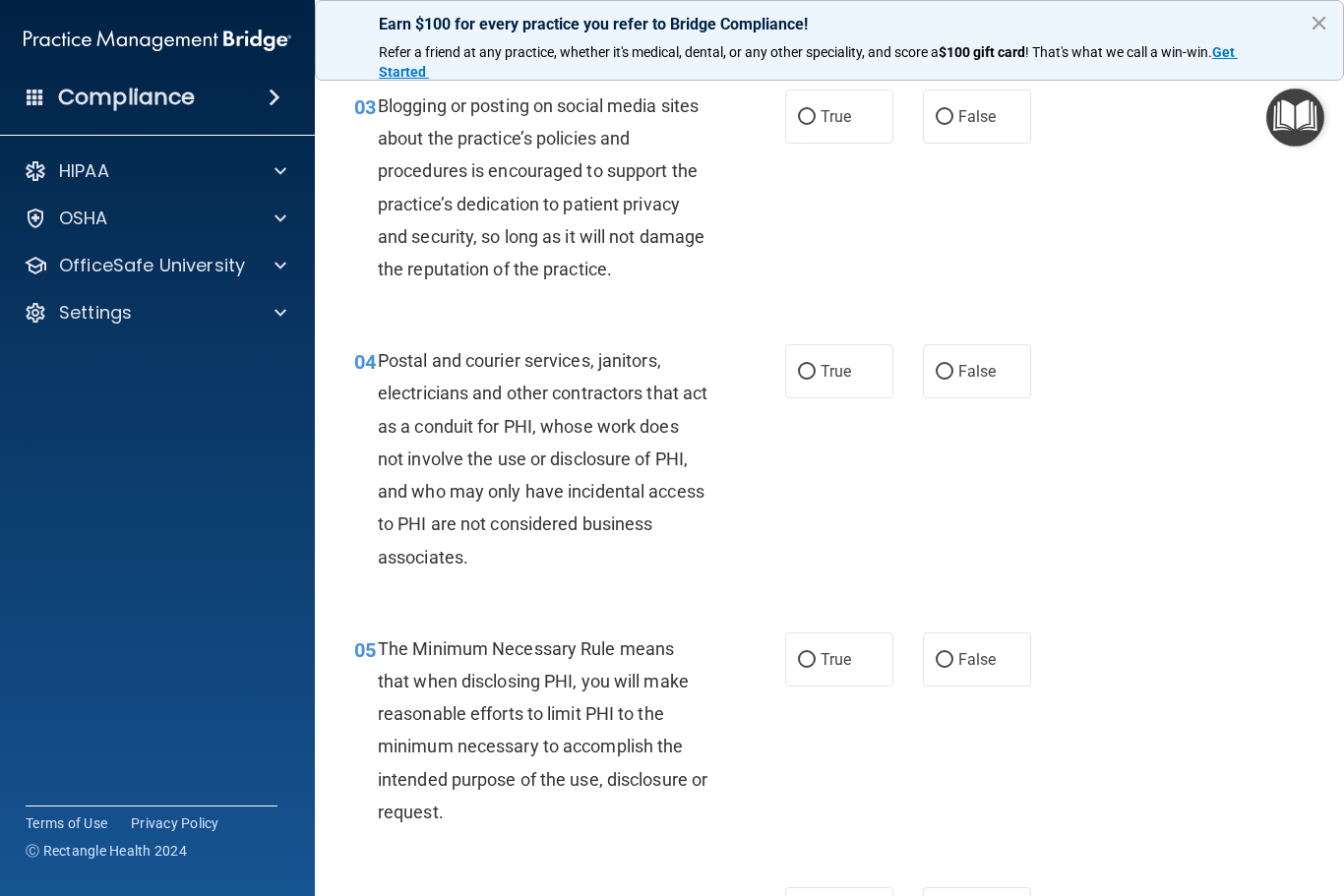
scroll to position [418, 0]
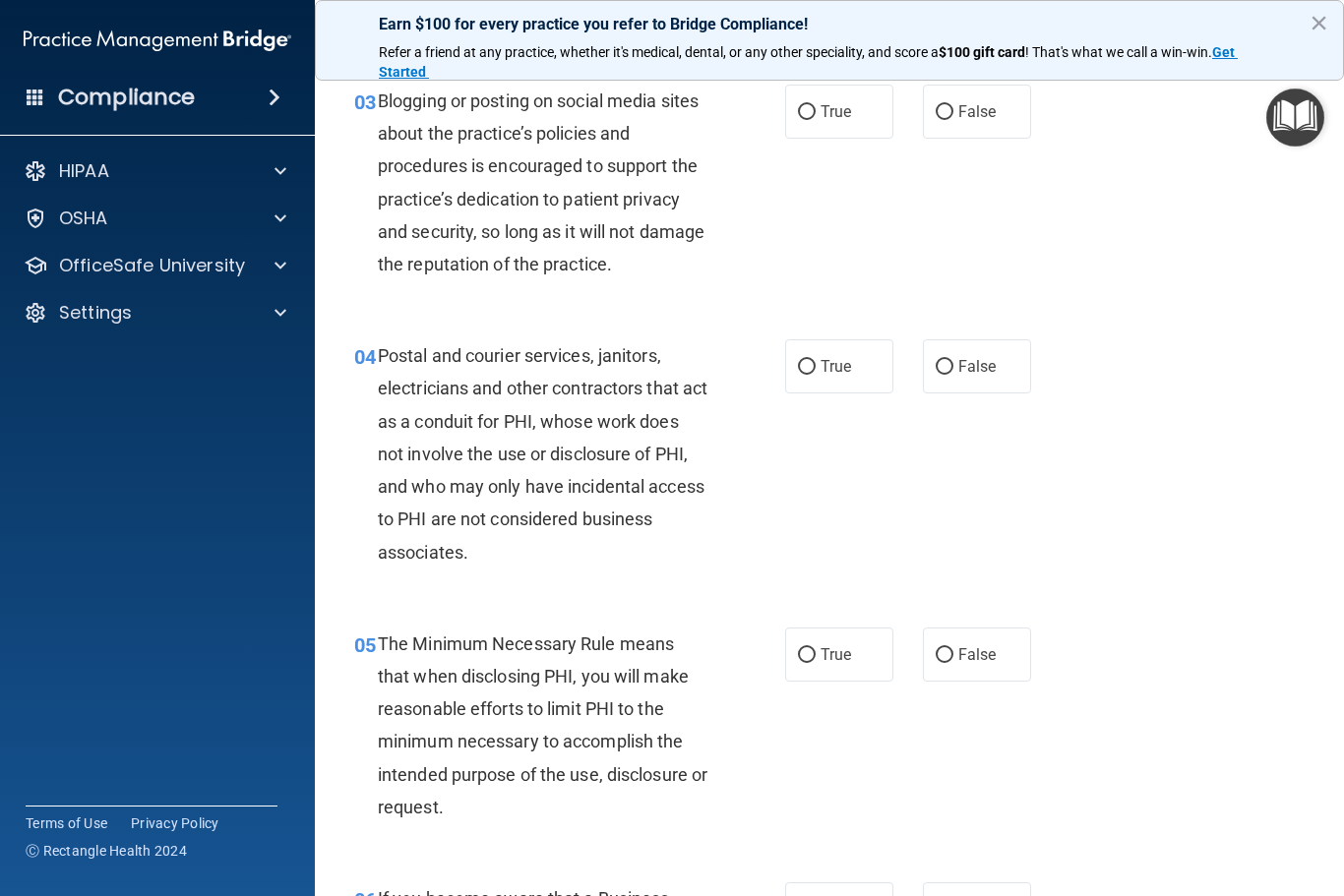
click at [844, 110] on span "True" at bounding box center [836, 111] width 31 height 19
click at [816, 110] on input "True" at bounding box center [807, 112] width 18 height 15
radio input "true"
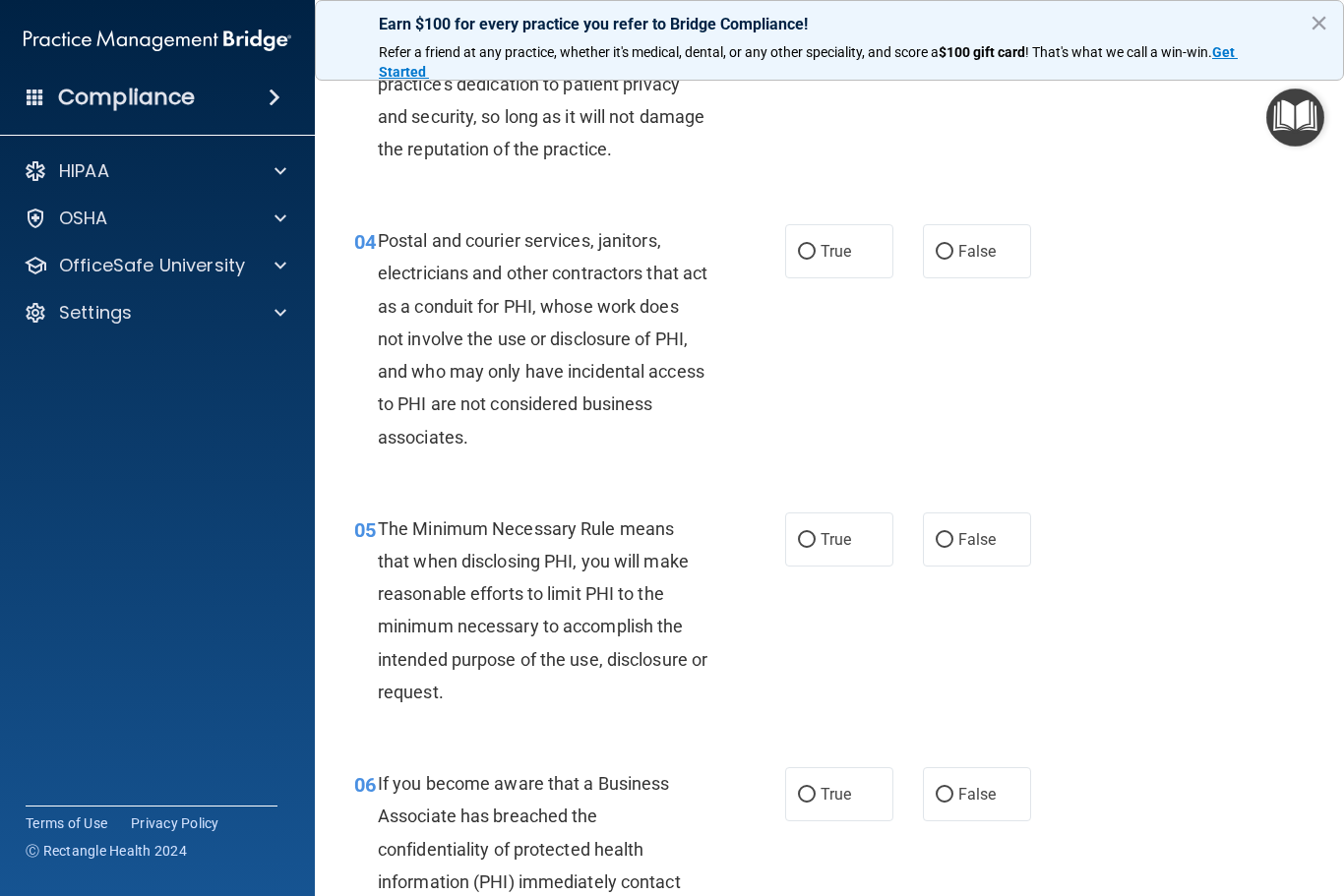
scroll to position [541, 0]
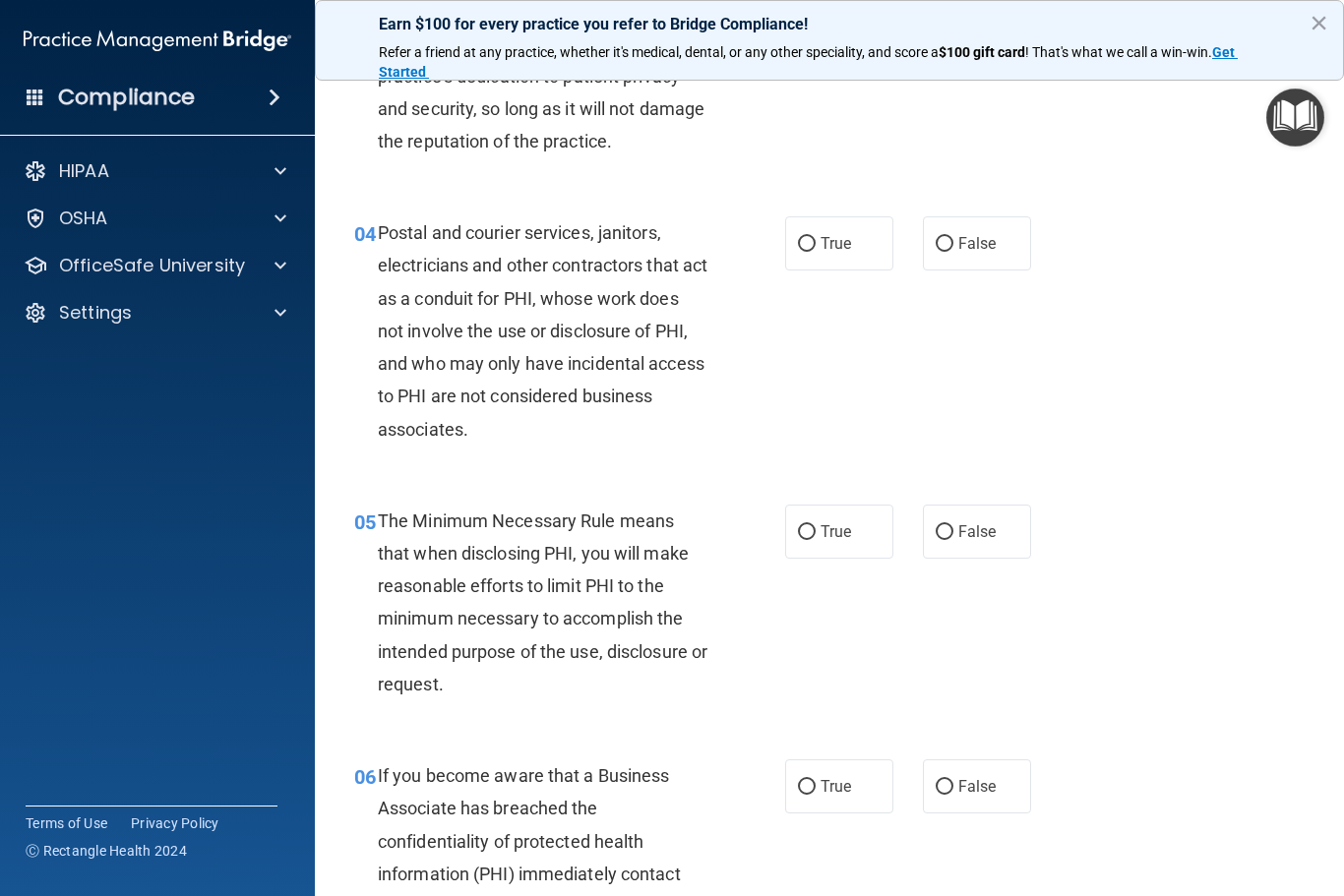
click at [1009, 204] on div "04 Postal and courier services, janitors, electricians and other contractors th…" at bounding box center [829, 336] width 979 height 288
click at [967, 235] on span "False" at bounding box center [977, 243] width 39 height 19
click at [953, 237] on input "False" at bounding box center [945, 244] width 18 height 15
radio input "true"
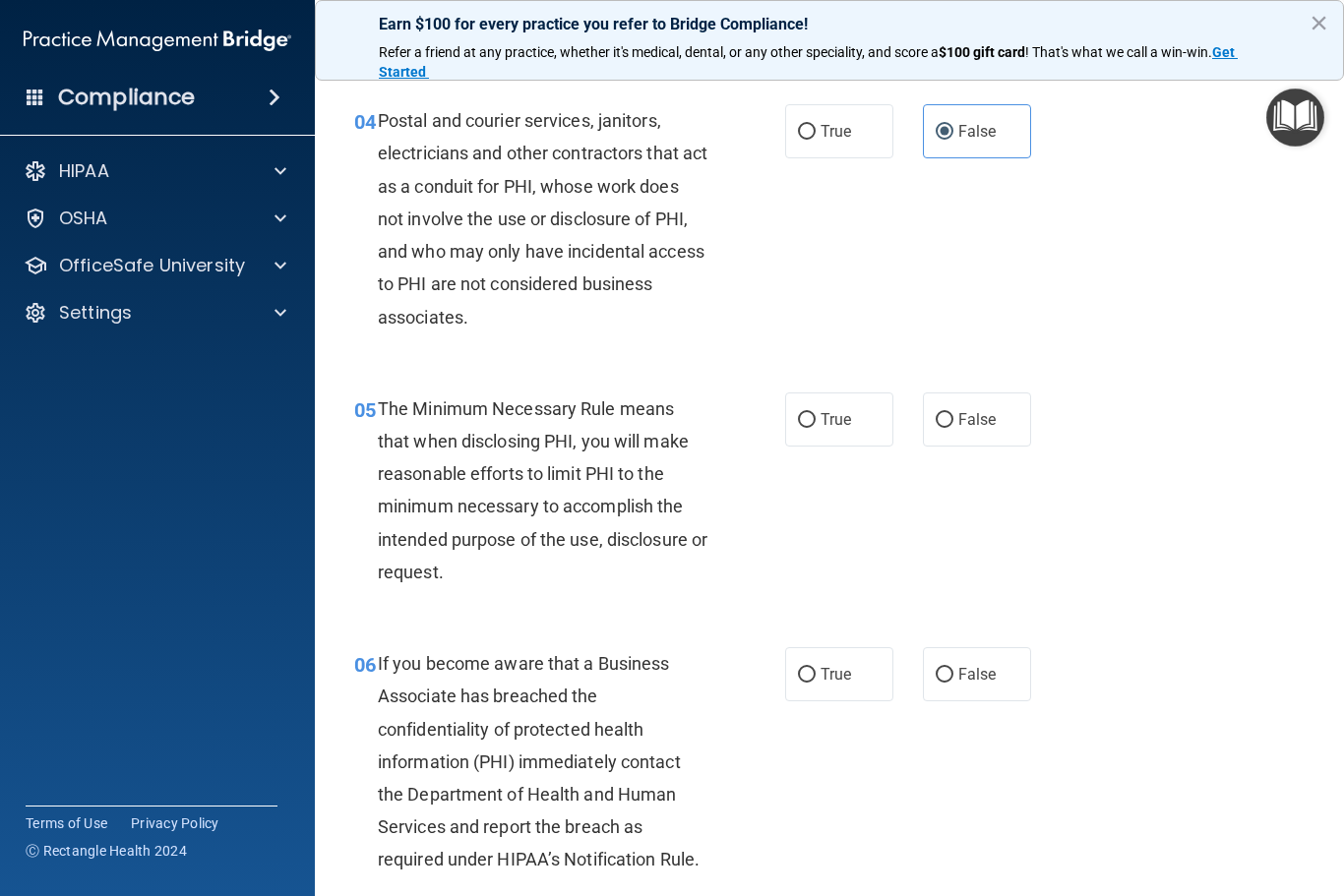
scroll to position [697, 0]
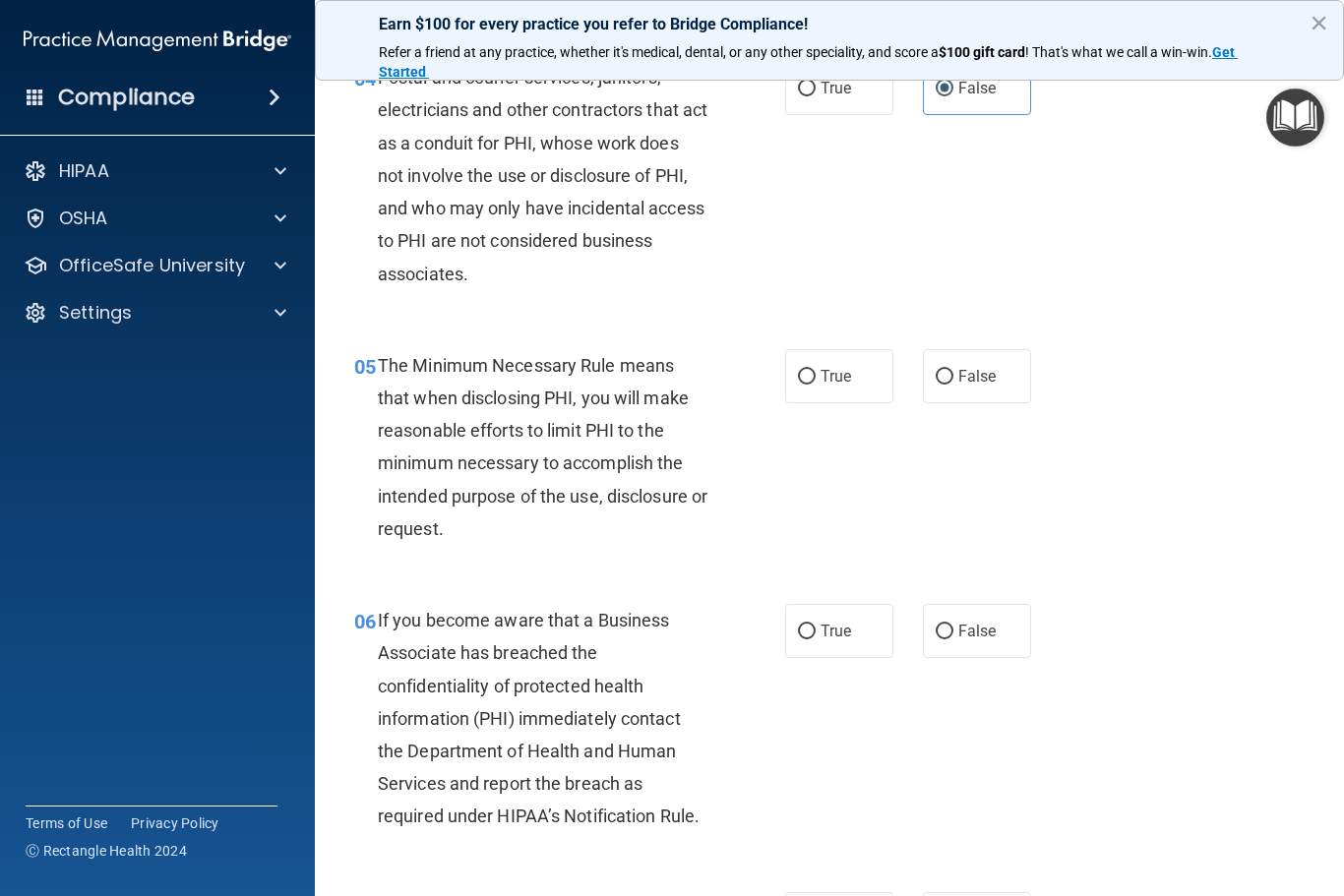
click at [828, 392] on label "True" at bounding box center [839, 376] width 108 height 55
click at [816, 385] on input "True" at bounding box center [807, 377] width 18 height 15
radio input "true"
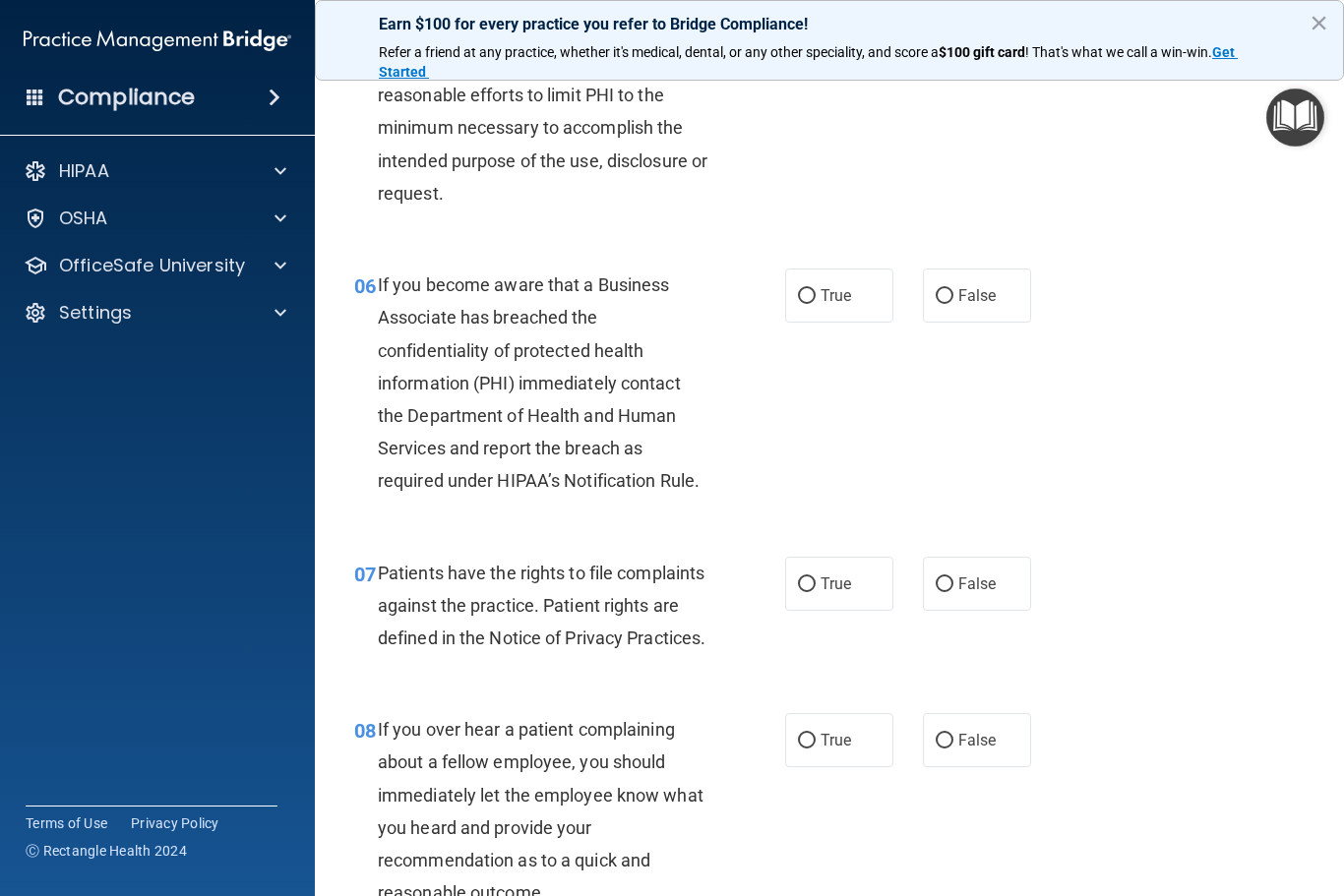
scroll to position [1038, 0]
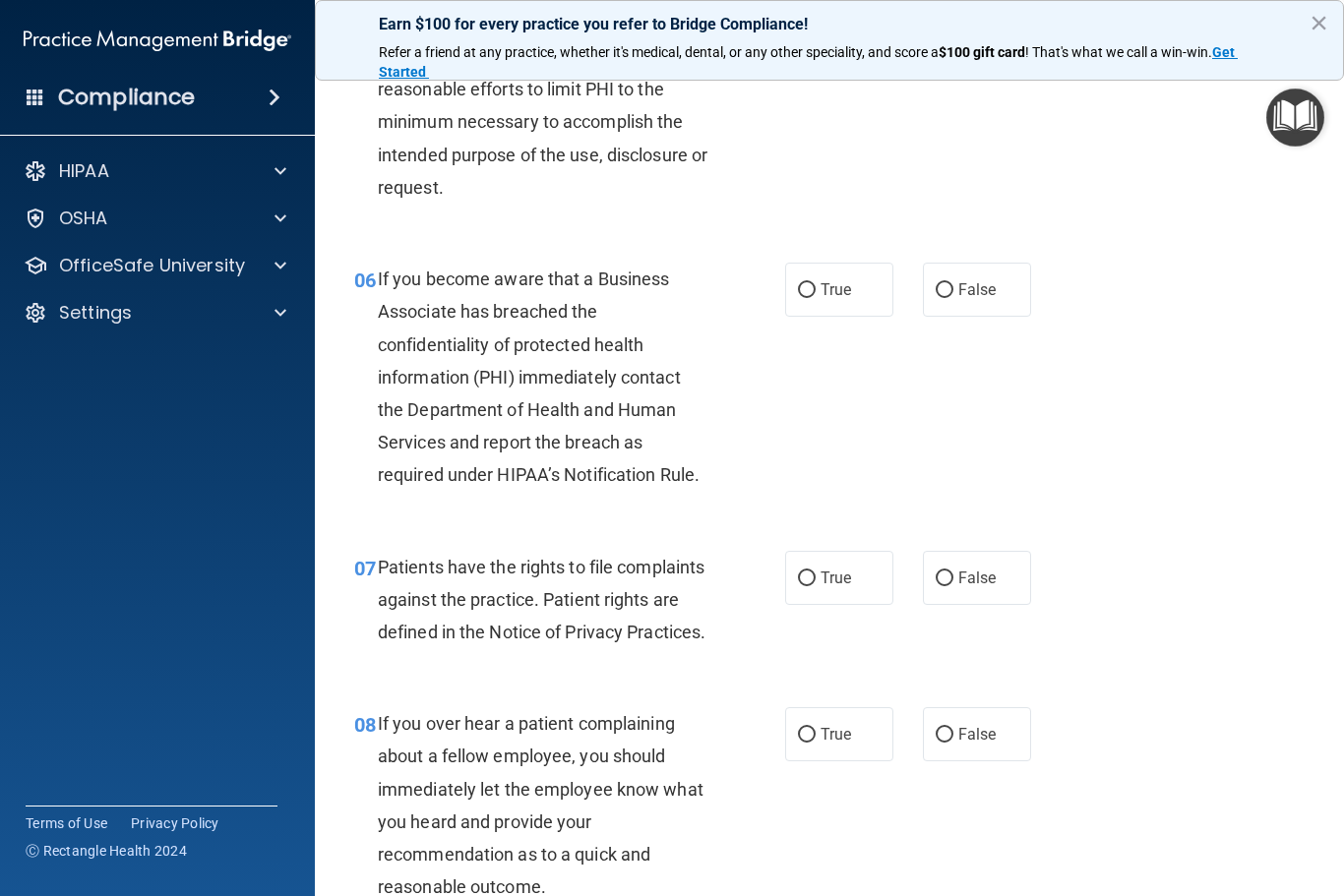
click at [835, 305] on label "True" at bounding box center [839, 289] width 108 height 55
click at [816, 298] on input "True" at bounding box center [807, 290] width 18 height 15
radio input "true"
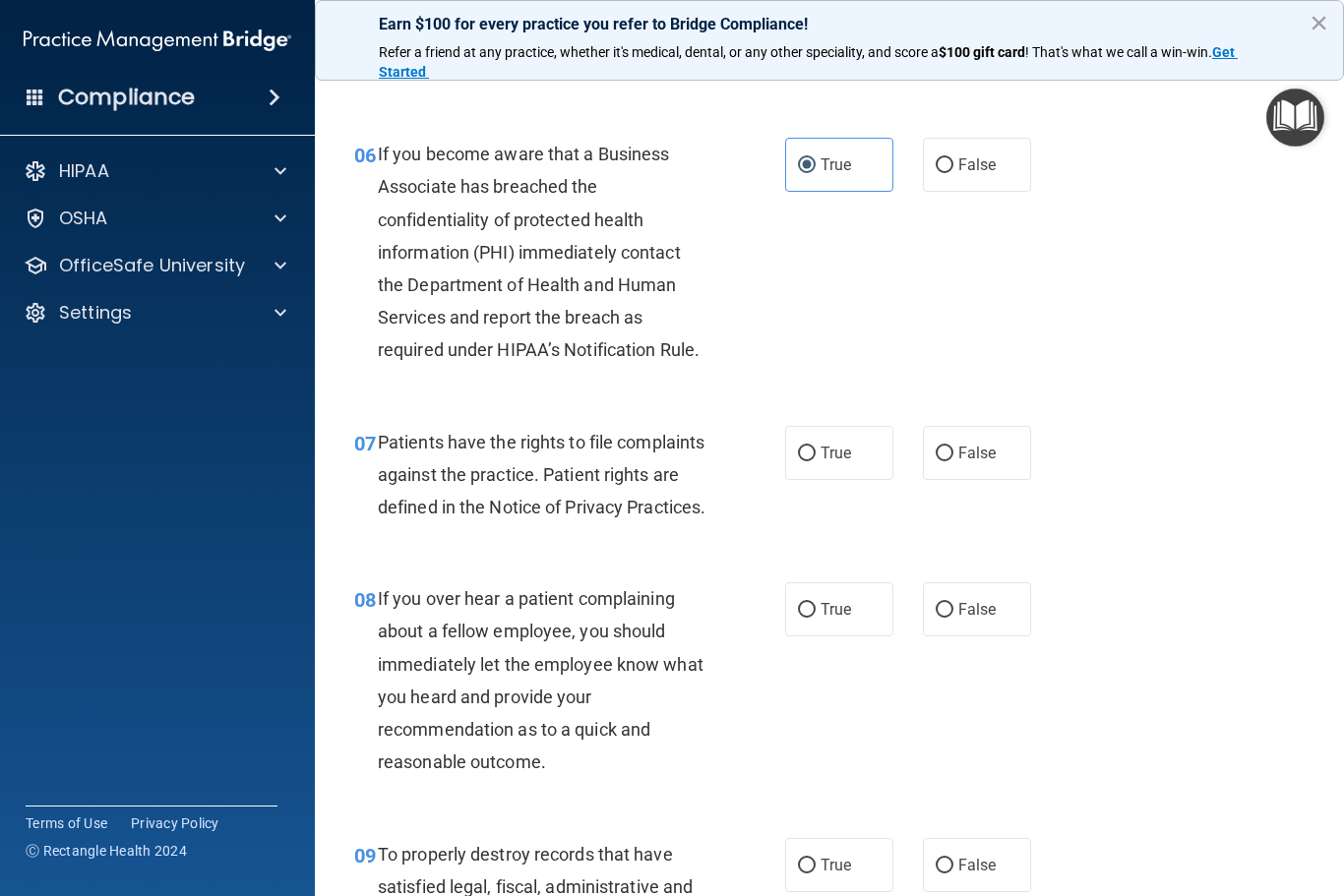
scroll to position [1211, 0]
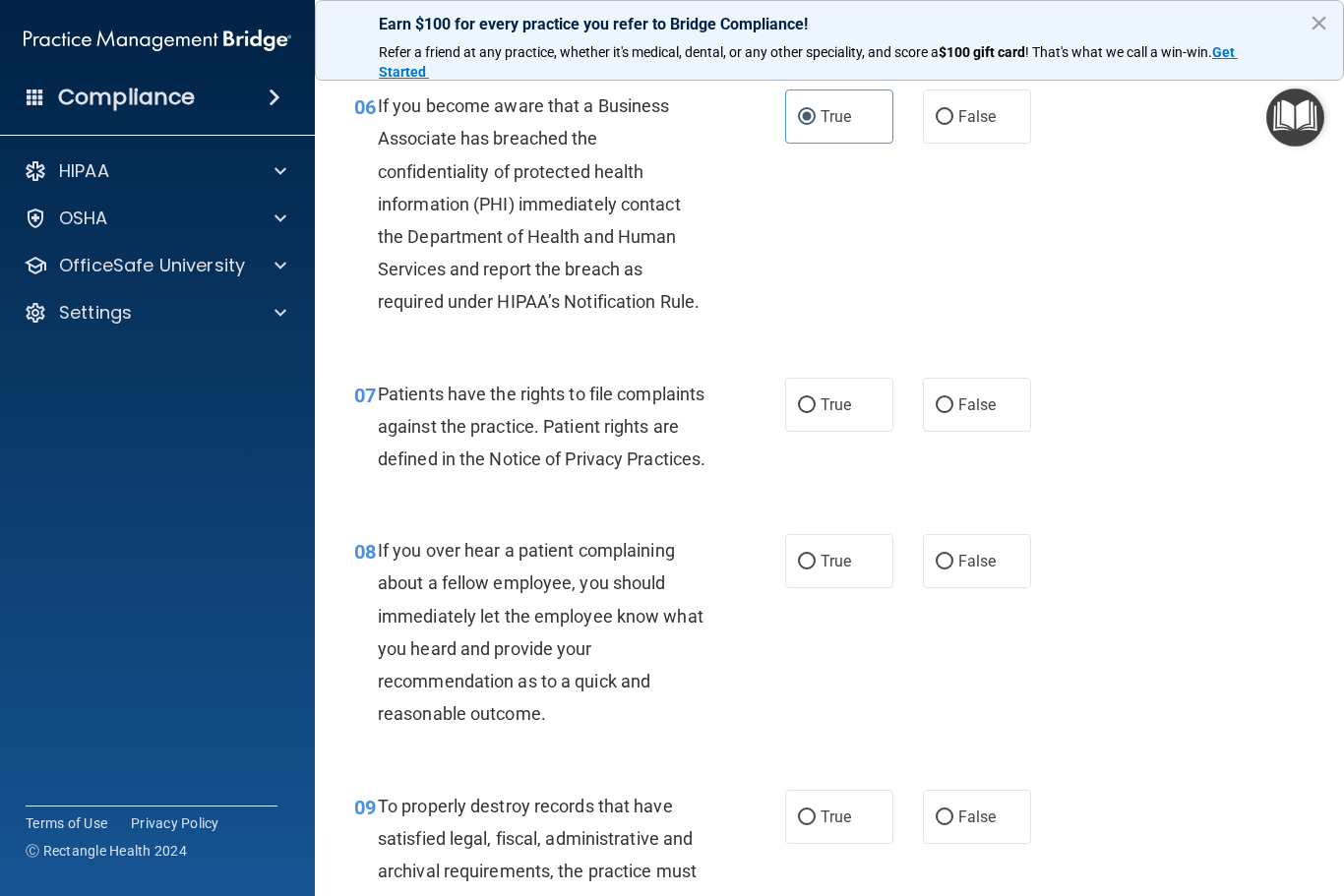
click at [891, 417] on label "True" at bounding box center [839, 404] width 108 height 55
click at [816, 413] on input "True" at bounding box center [807, 405] width 18 height 15
radio input "true"
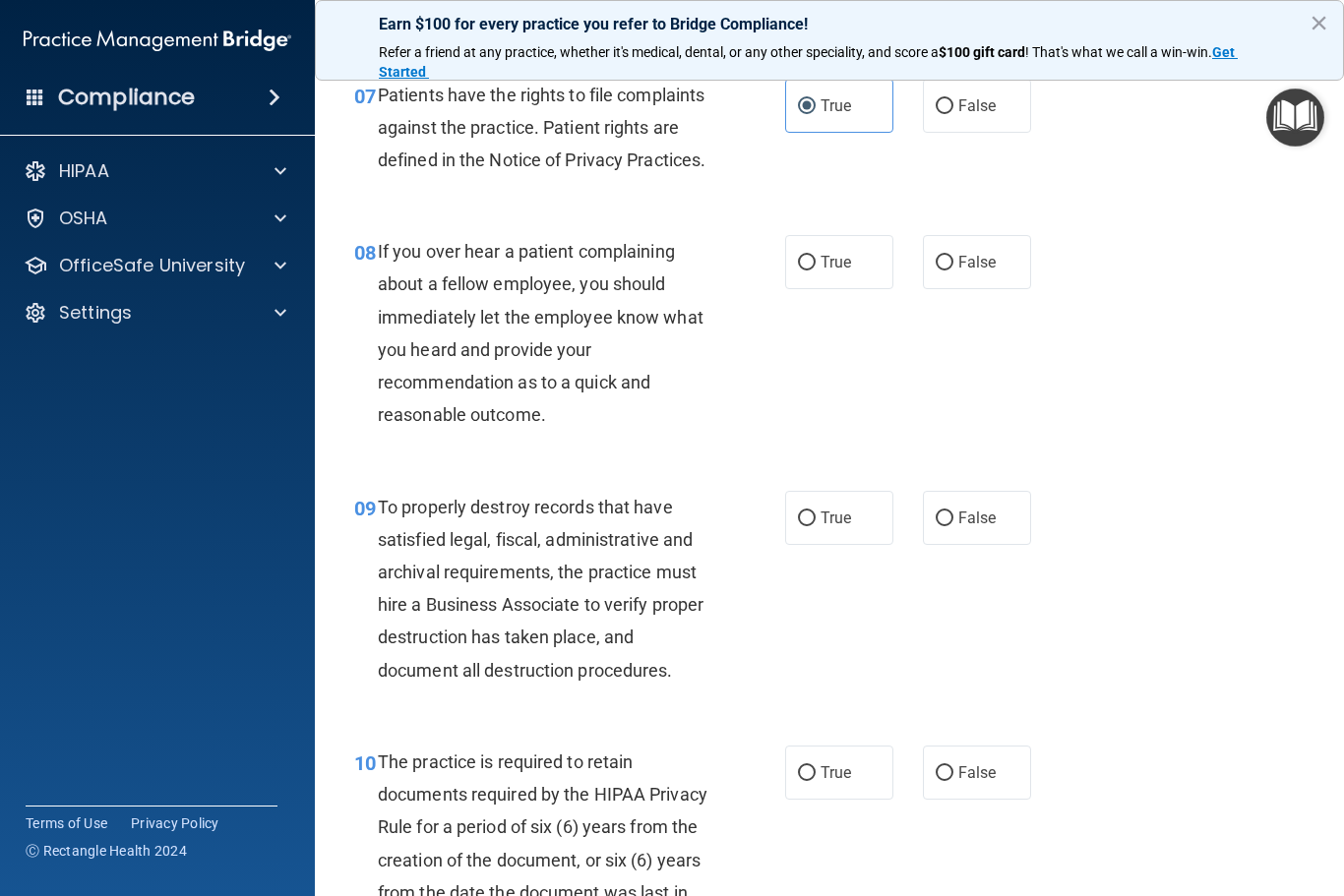
scroll to position [1514, 0]
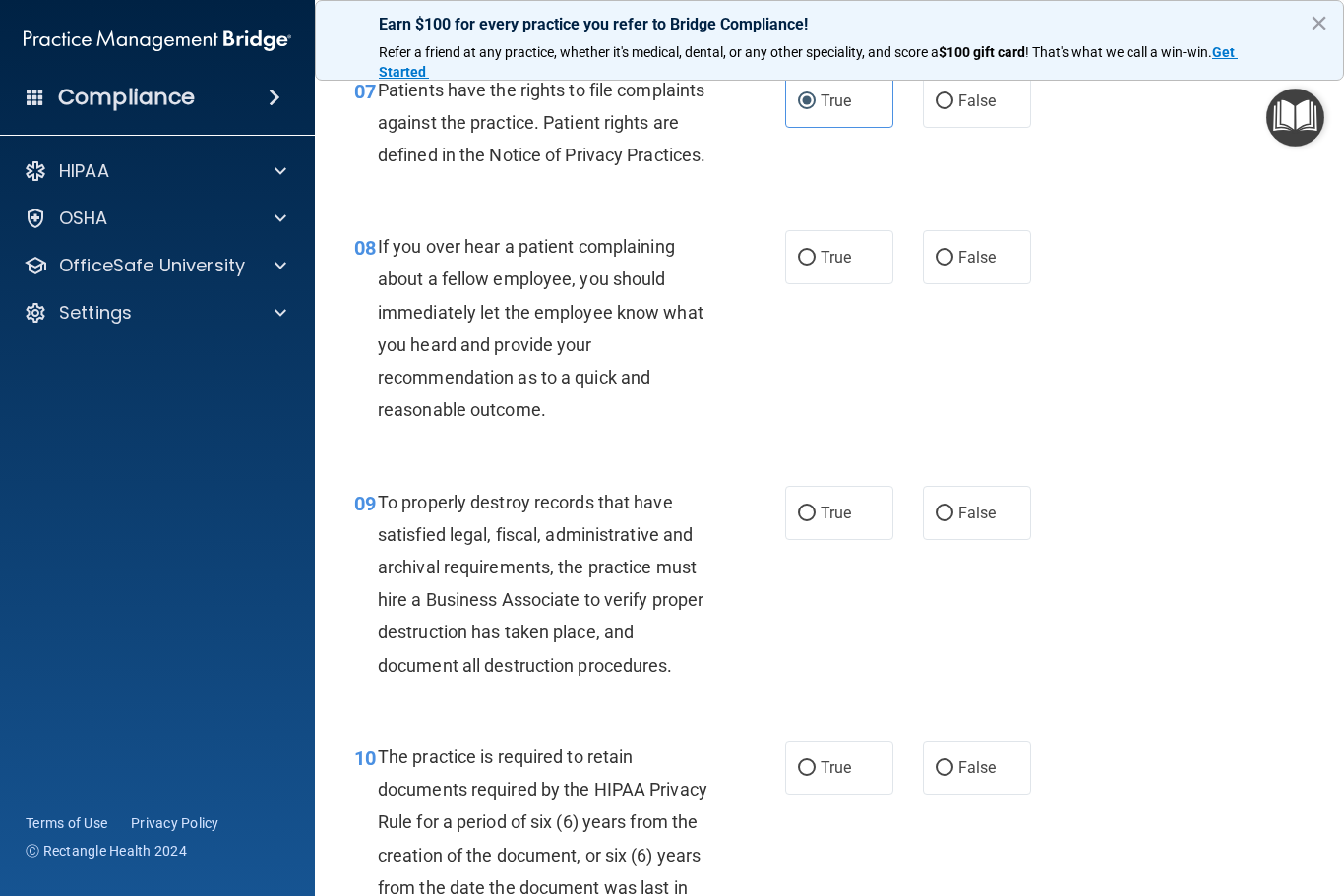
click at [983, 267] on span "False" at bounding box center [977, 257] width 39 height 19
click at [953, 266] on input "False" at bounding box center [945, 258] width 18 height 15
radio input "true"
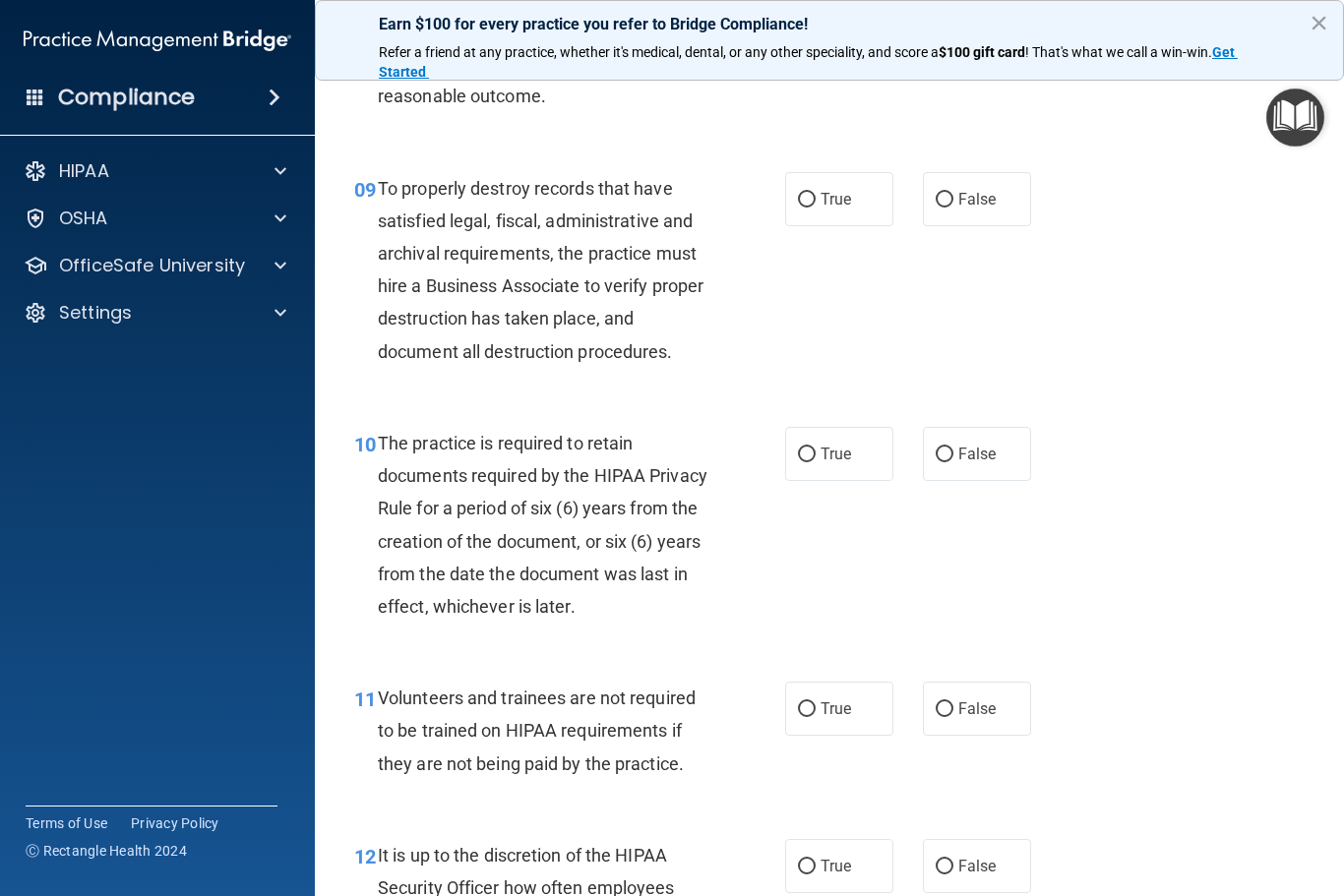
scroll to position [1851, 0]
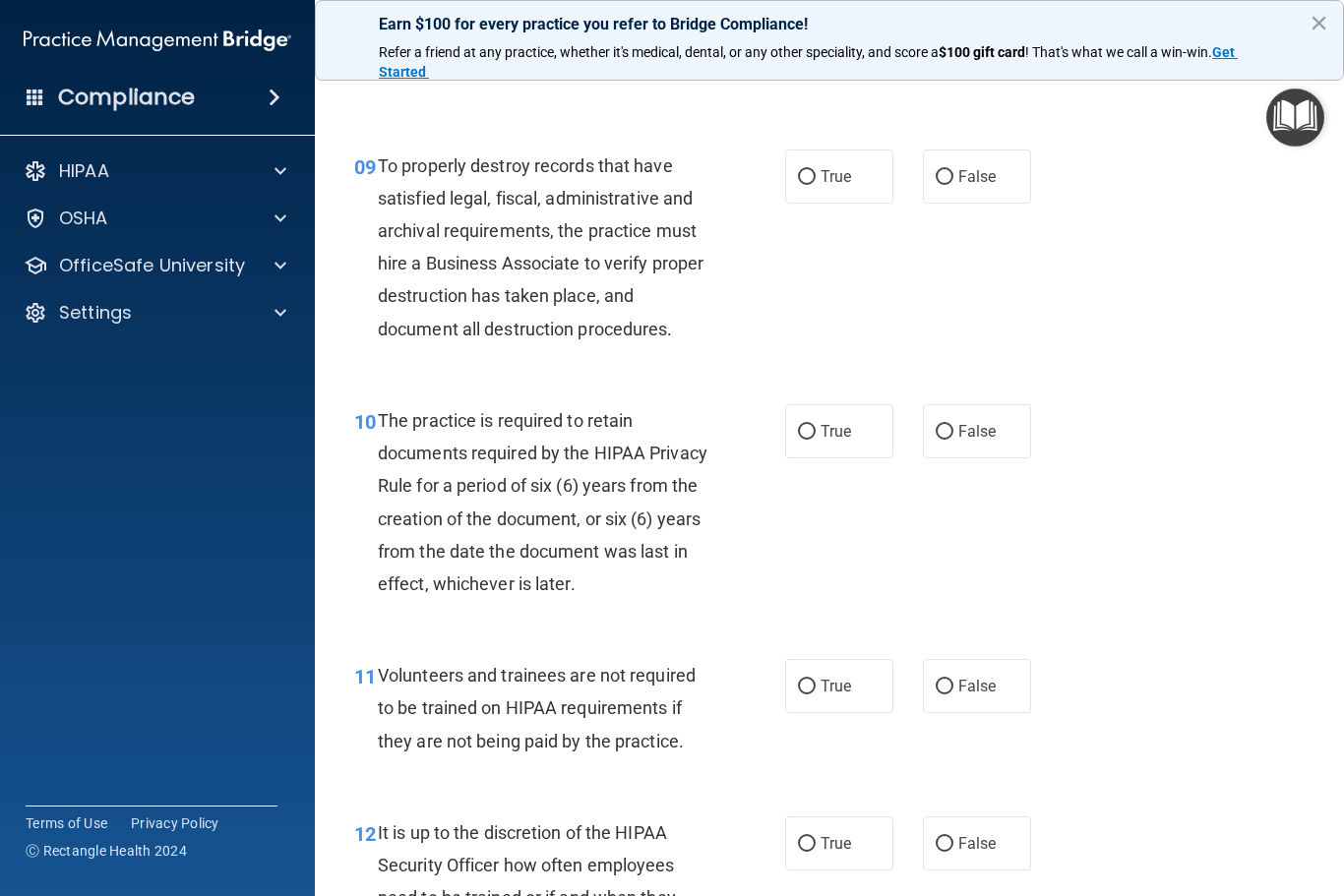
click at [976, 186] on span "False" at bounding box center [977, 176] width 39 height 19
click at [953, 185] on input "False" at bounding box center [945, 177] width 18 height 15
radio input "true"
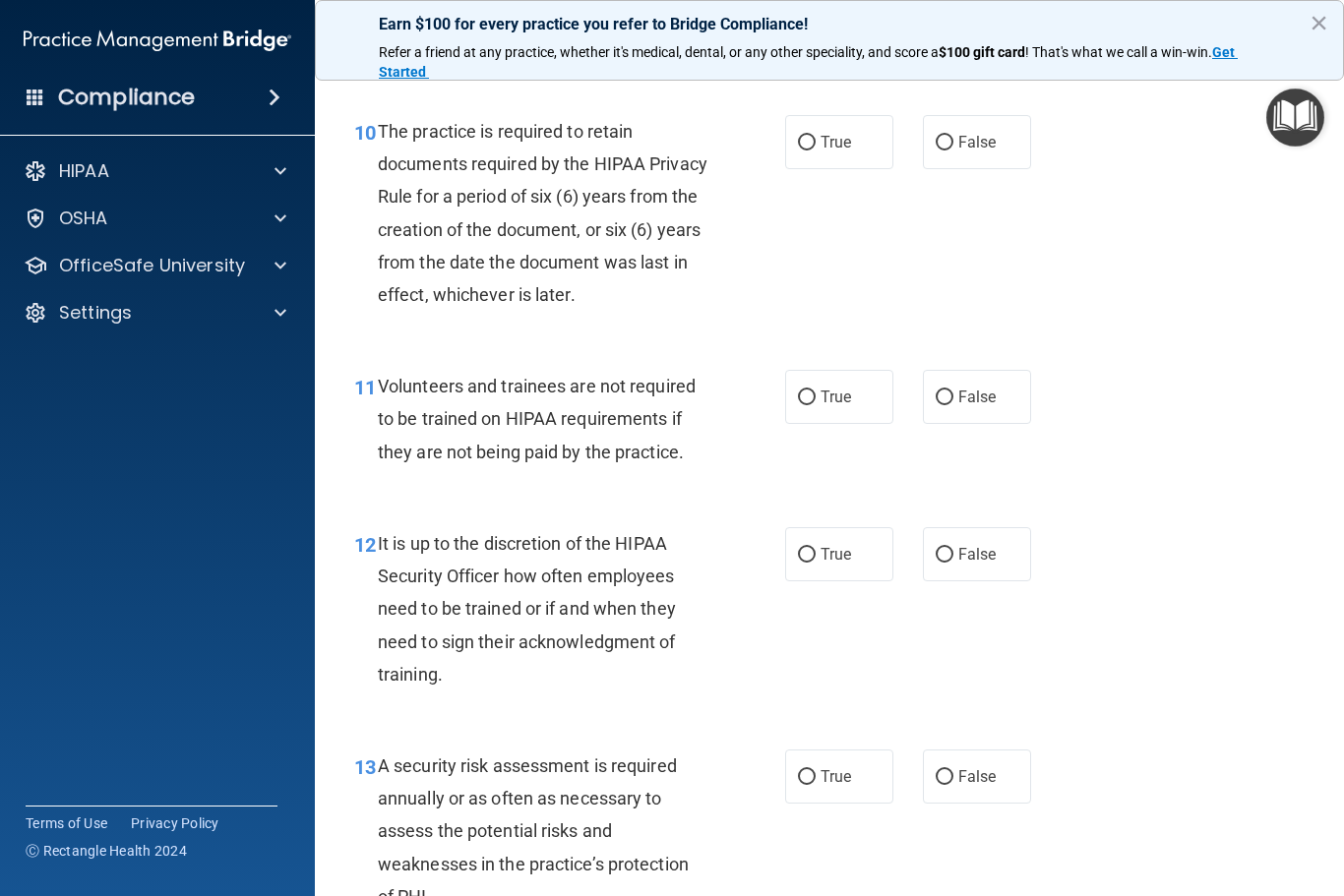
scroll to position [2142, 0]
click at [827, 150] on span "True" at bounding box center [836, 140] width 31 height 19
click at [816, 149] on input "True" at bounding box center [807, 141] width 18 height 15
radio input "true"
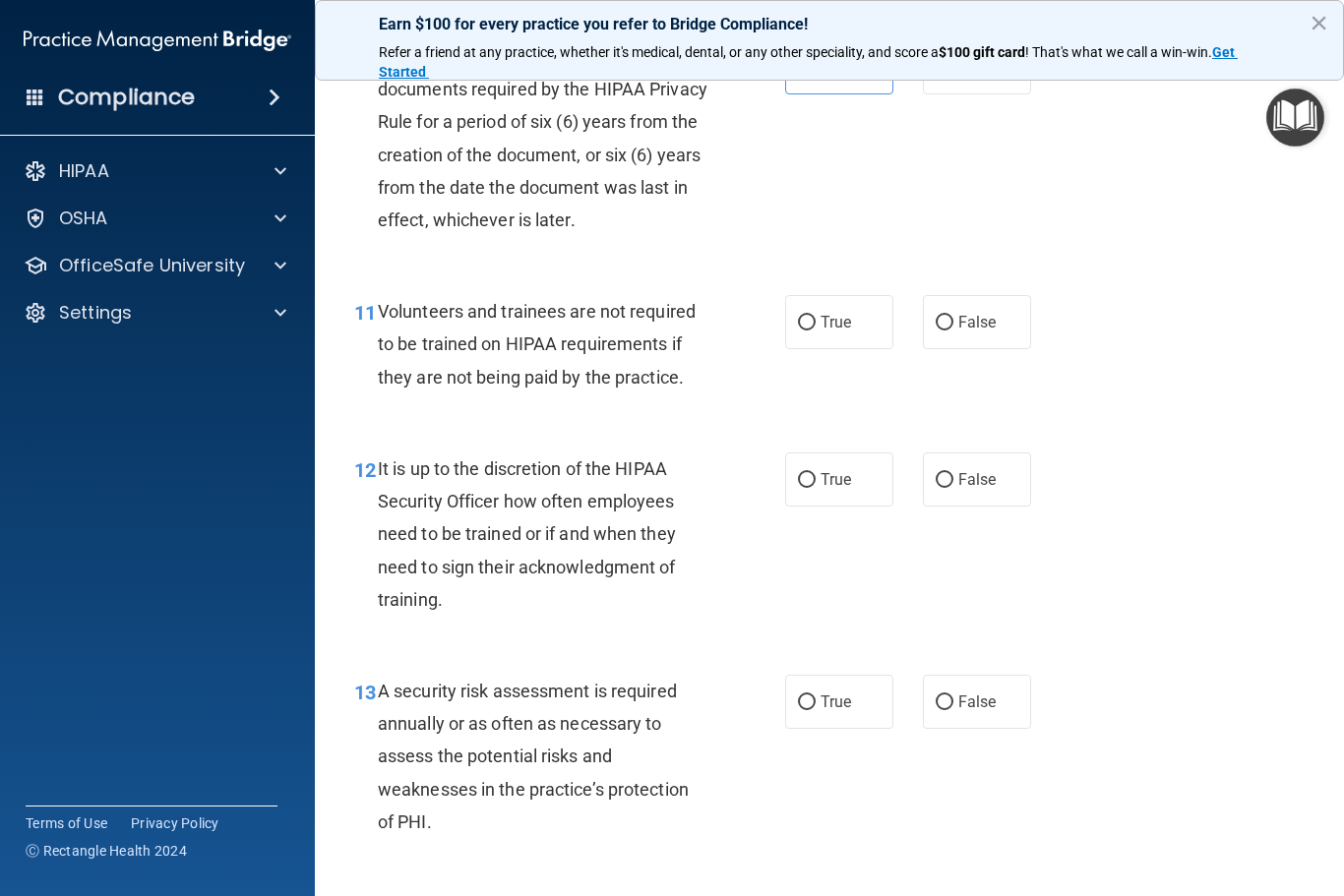
scroll to position [2284, 0]
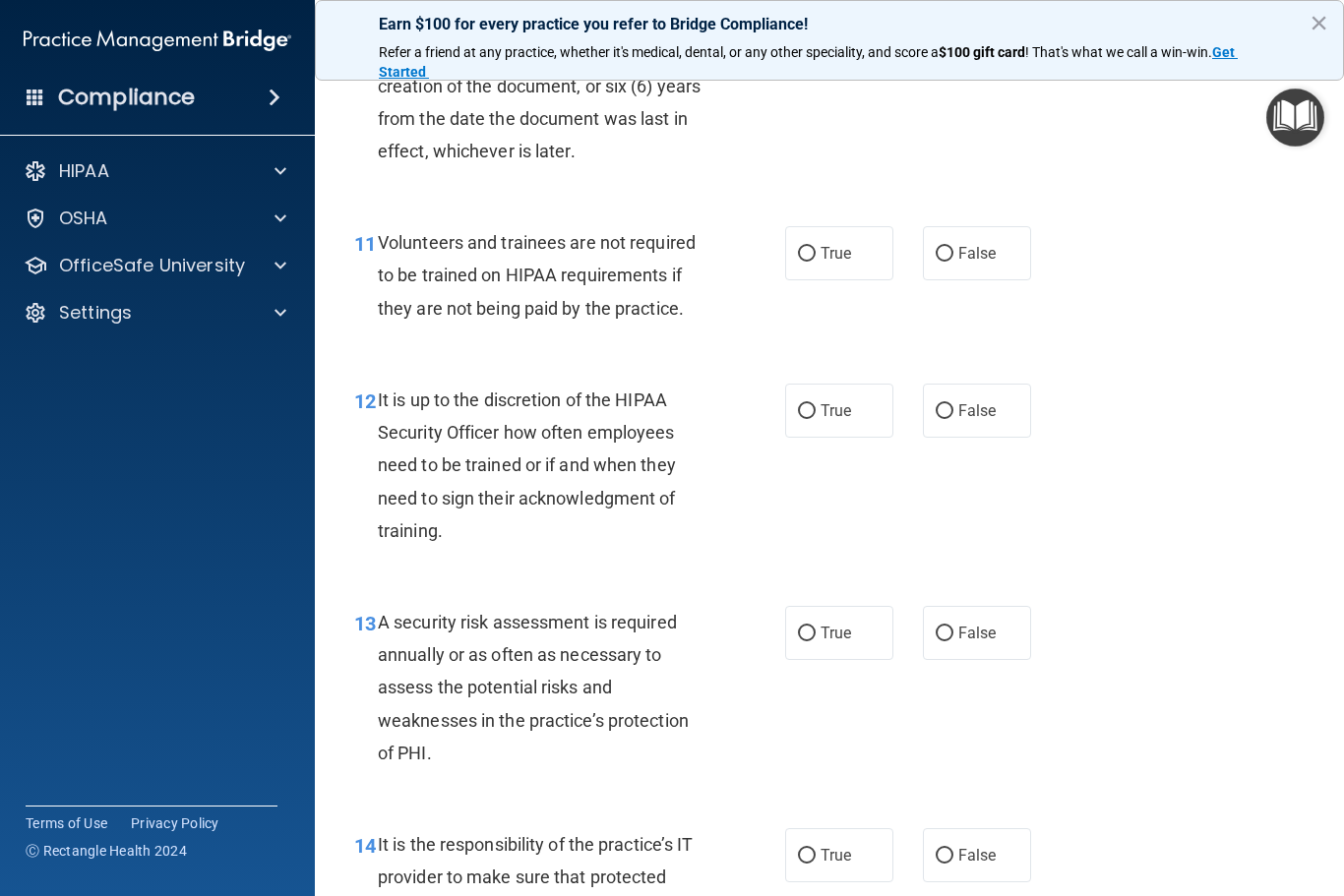
click at [972, 263] on span "False" at bounding box center [977, 253] width 39 height 19
click at [953, 262] on input "False" at bounding box center [945, 254] width 18 height 15
radio input "true"
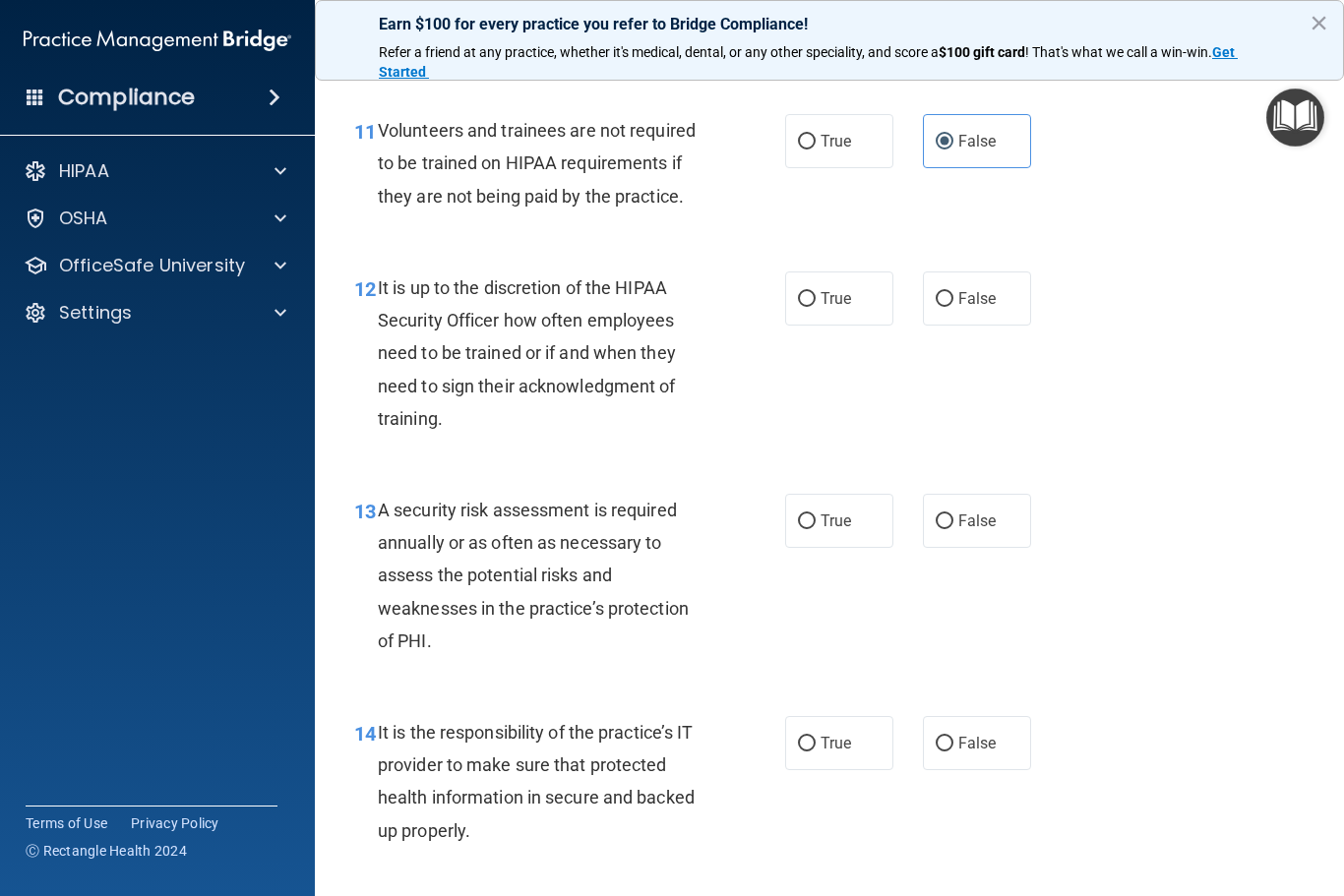
scroll to position [2400, 0]
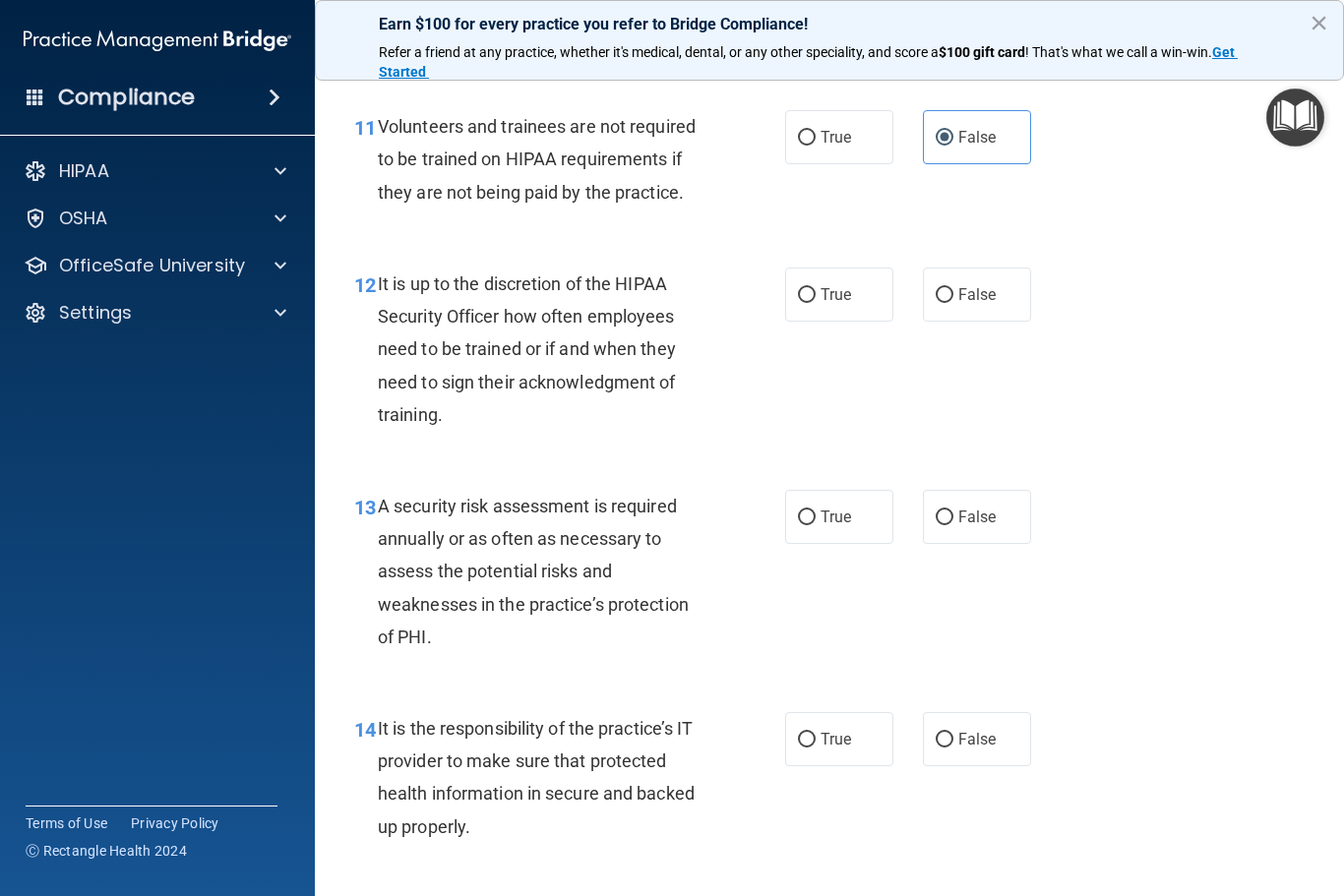
click at [861, 322] on label "True" at bounding box center [839, 294] width 108 height 55
click at [816, 303] on input "True" at bounding box center [807, 295] width 18 height 15
radio input "true"
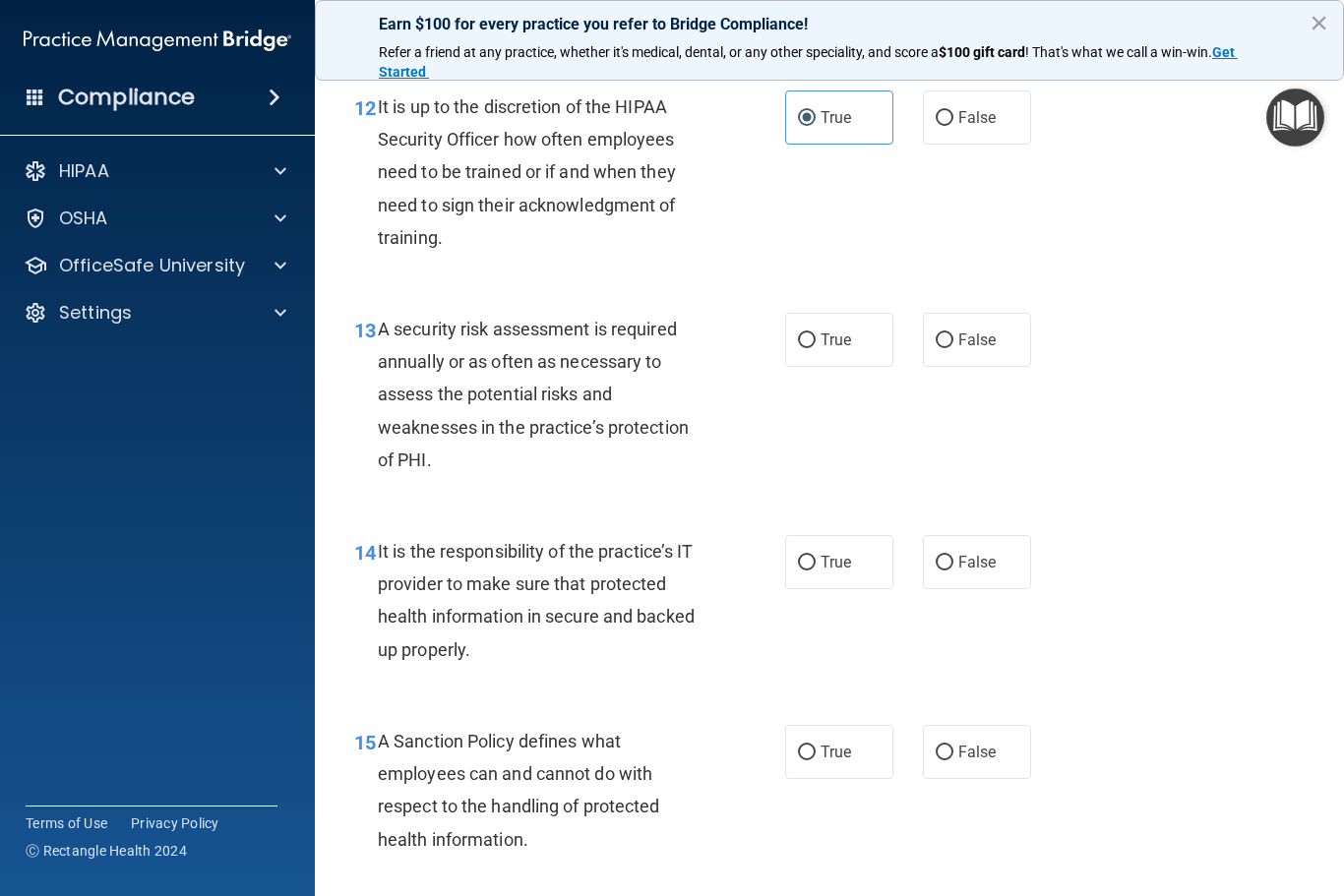
scroll to position [2581, 0]
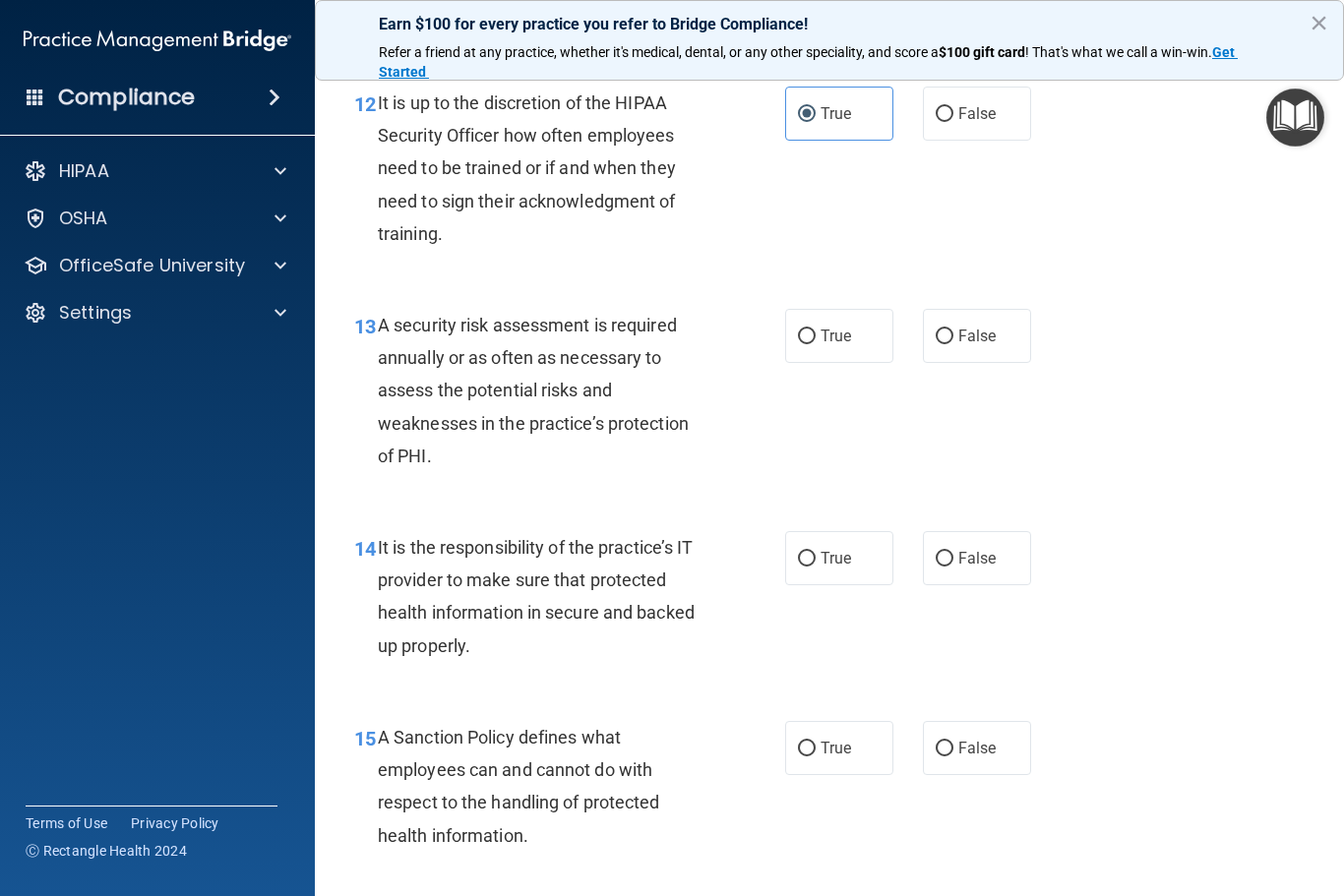
click at [834, 340] on label "True" at bounding box center [839, 336] width 108 height 55
click at [816, 340] on input "True" at bounding box center [807, 336] width 18 height 15
radio input "true"
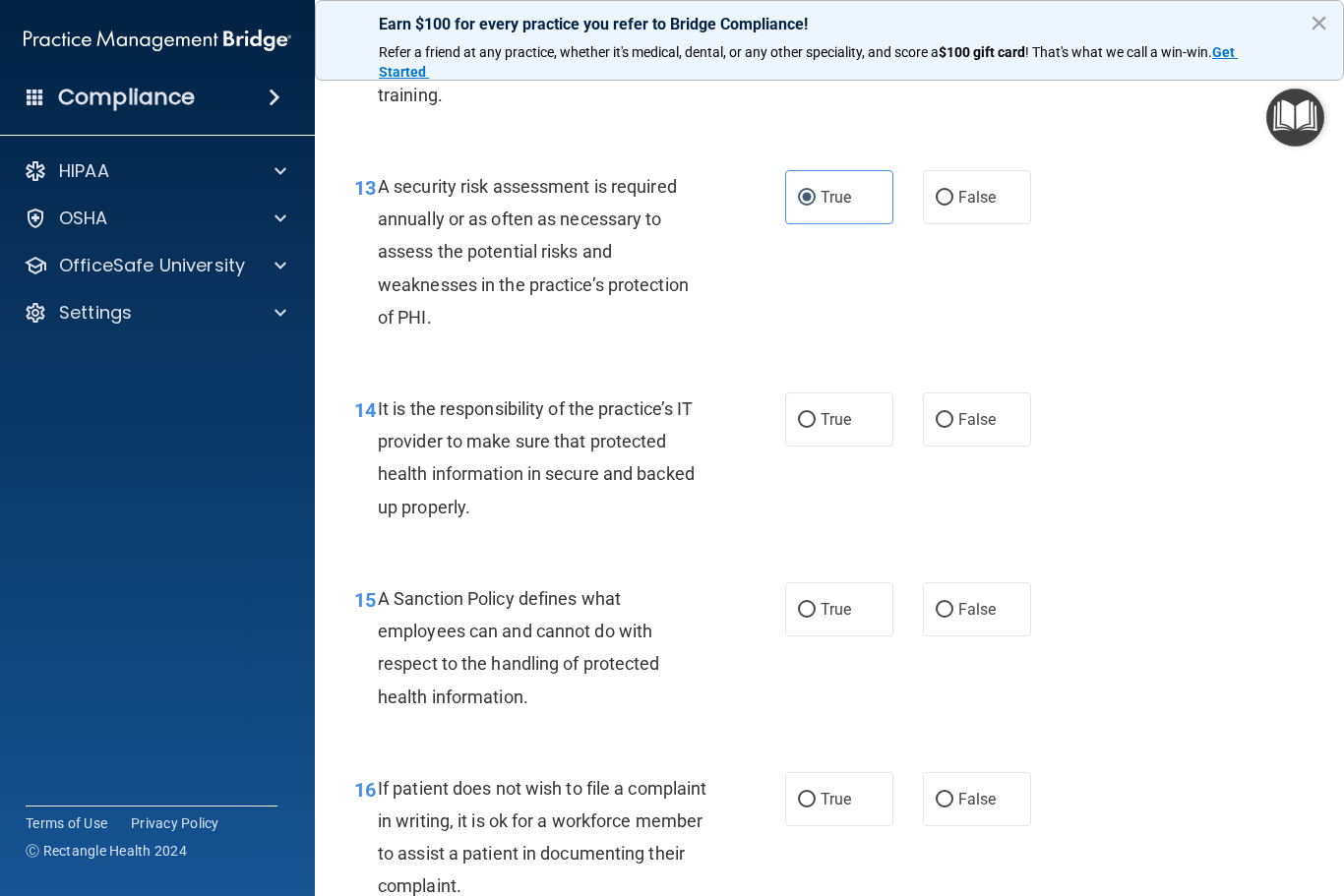
scroll to position [2832, 0]
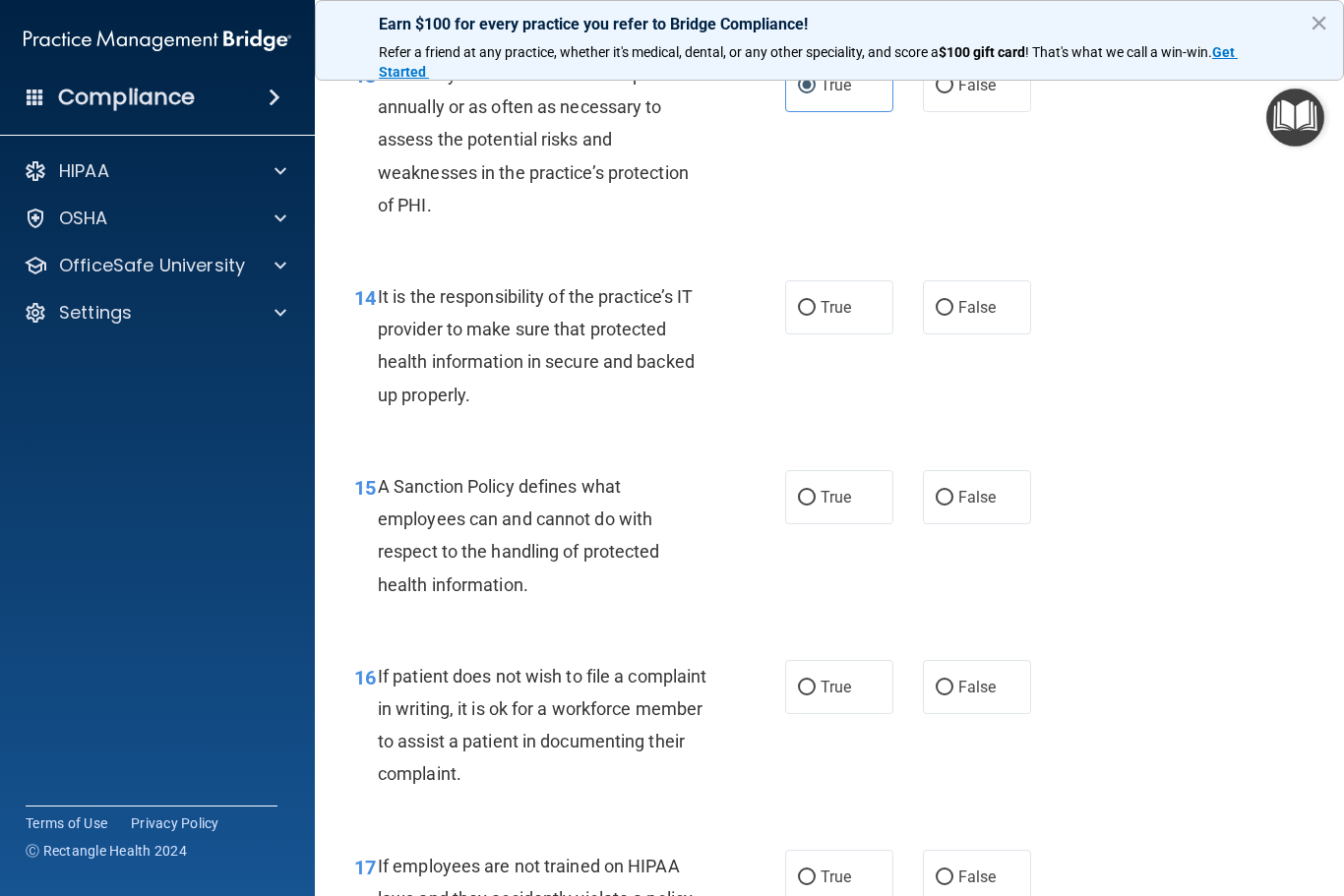
click at [829, 317] on span "True" at bounding box center [836, 307] width 31 height 19
click at [816, 316] on input "True" at bounding box center [807, 308] width 18 height 15
radio input "true"
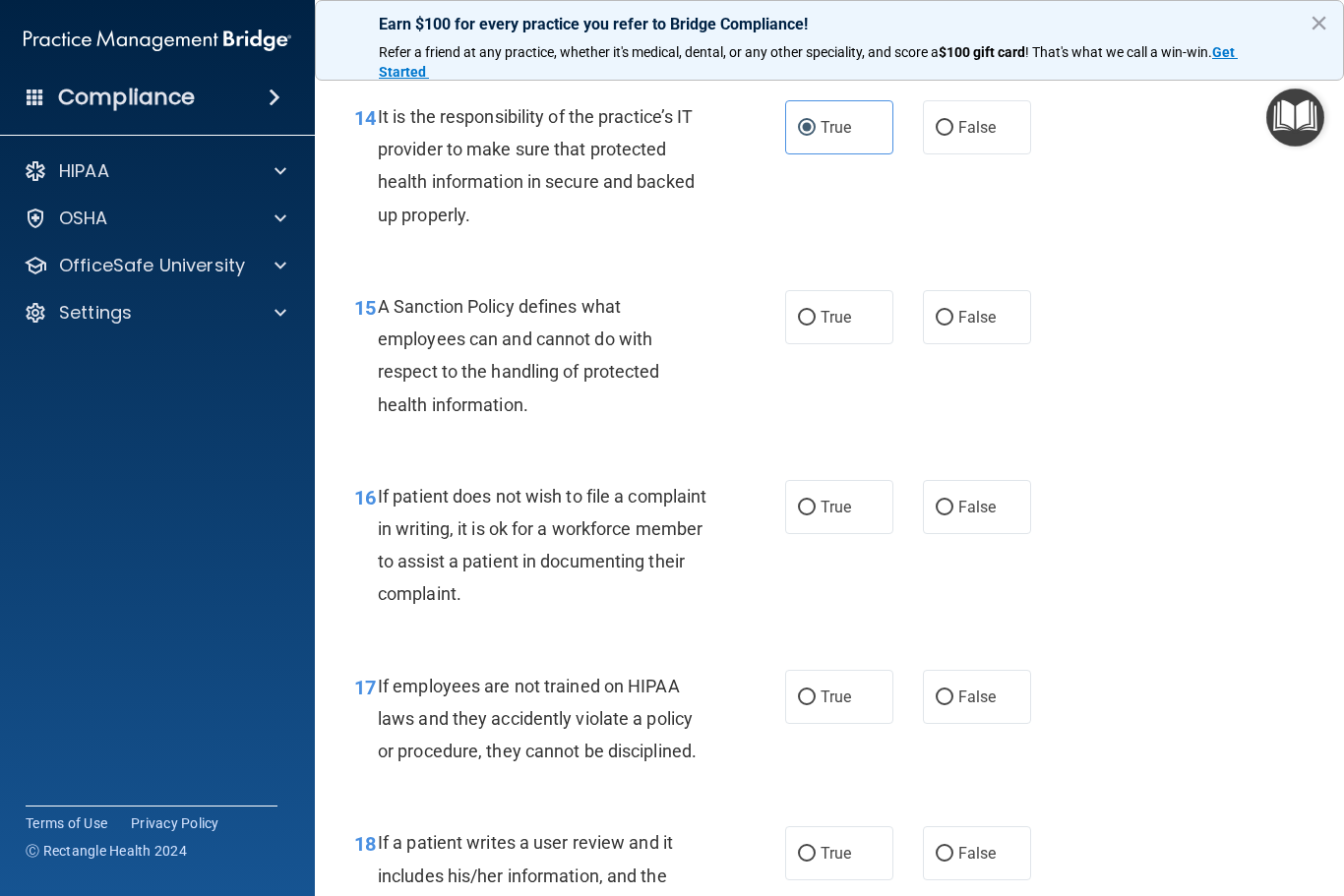
scroll to position [3018, 0]
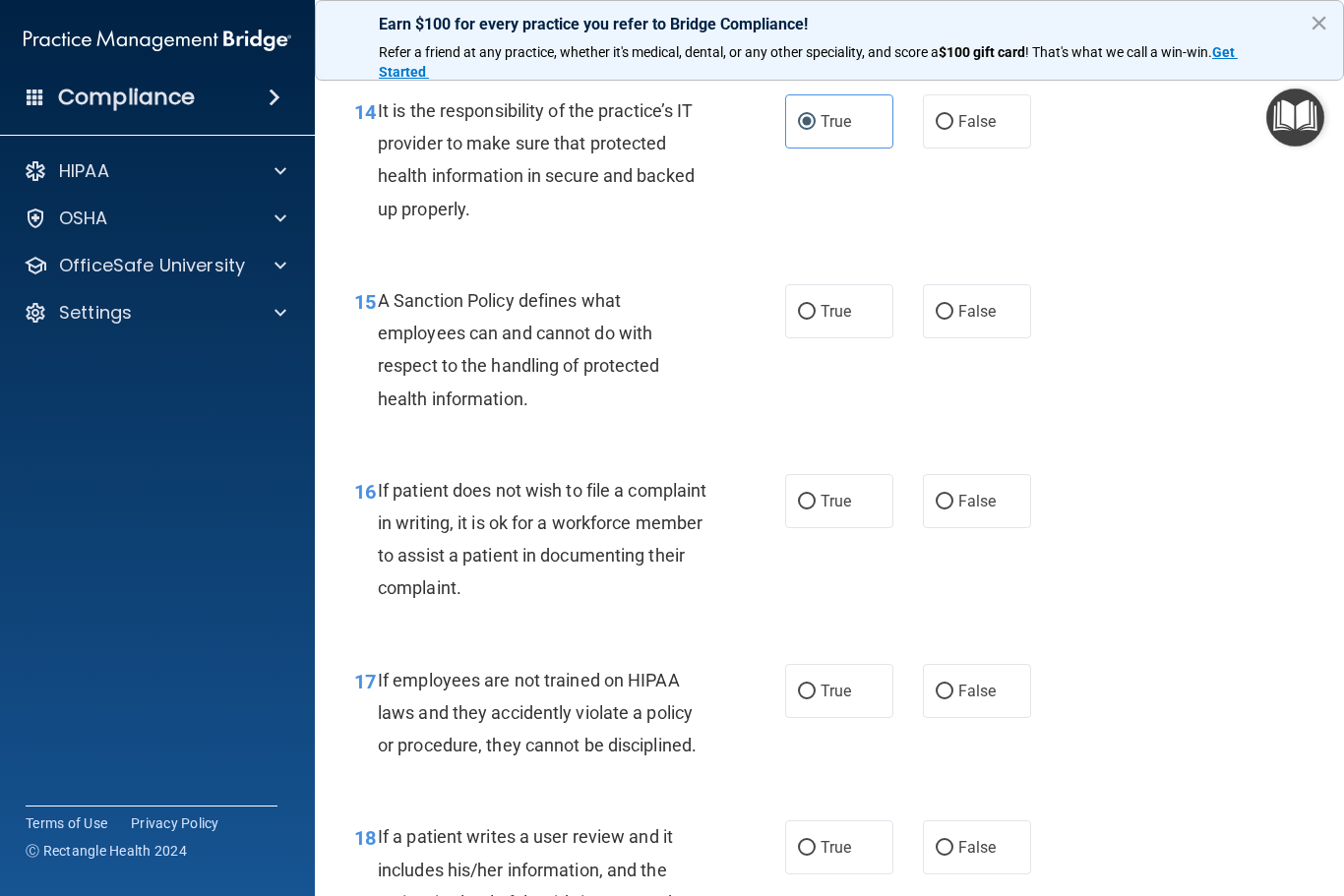
click at [831, 321] on span "True" at bounding box center [836, 311] width 31 height 19
click at [816, 320] on input "True" at bounding box center [807, 312] width 18 height 15
radio input "true"
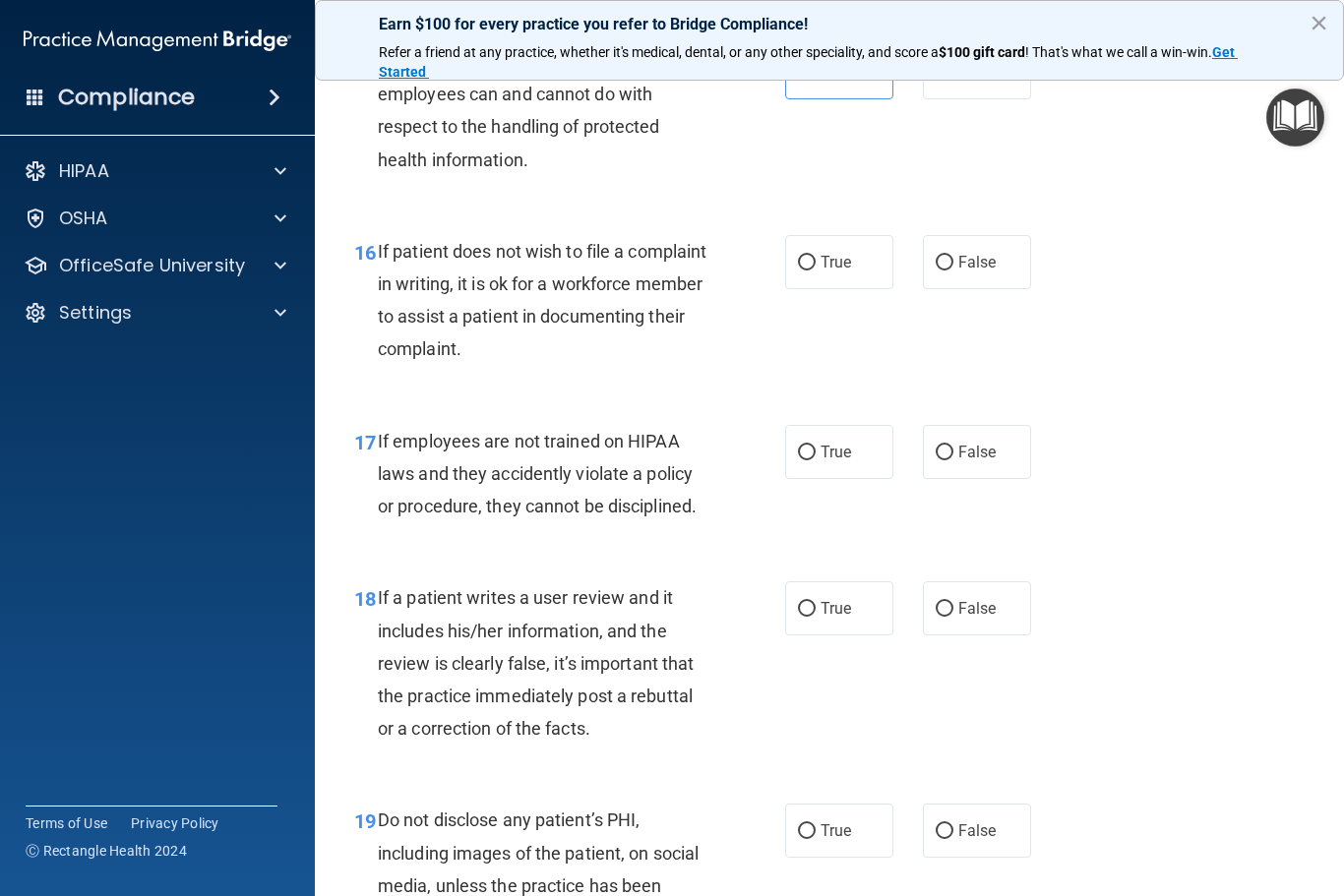
scroll to position [3304, 0]
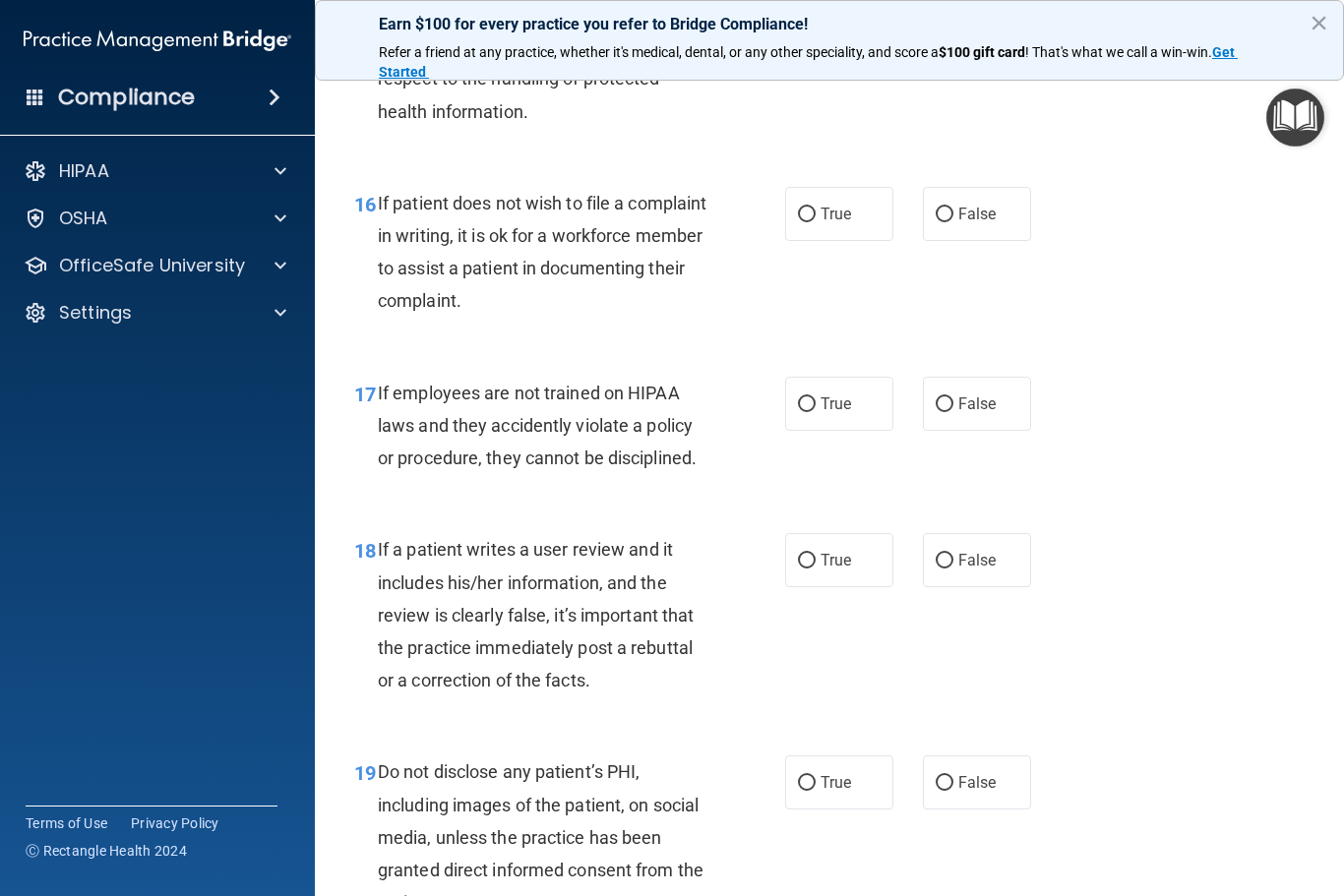
click at [840, 408] on label "True" at bounding box center [839, 403] width 108 height 55
click at [816, 408] on input "True" at bounding box center [807, 404] width 18 height 15
radio input "true"
click at [840, 204] on label "True" at bounding box center [839, 214] width 108 height 55
click at [816, 207] on input "True" at bounding box center [807, 214] width 18 height 15
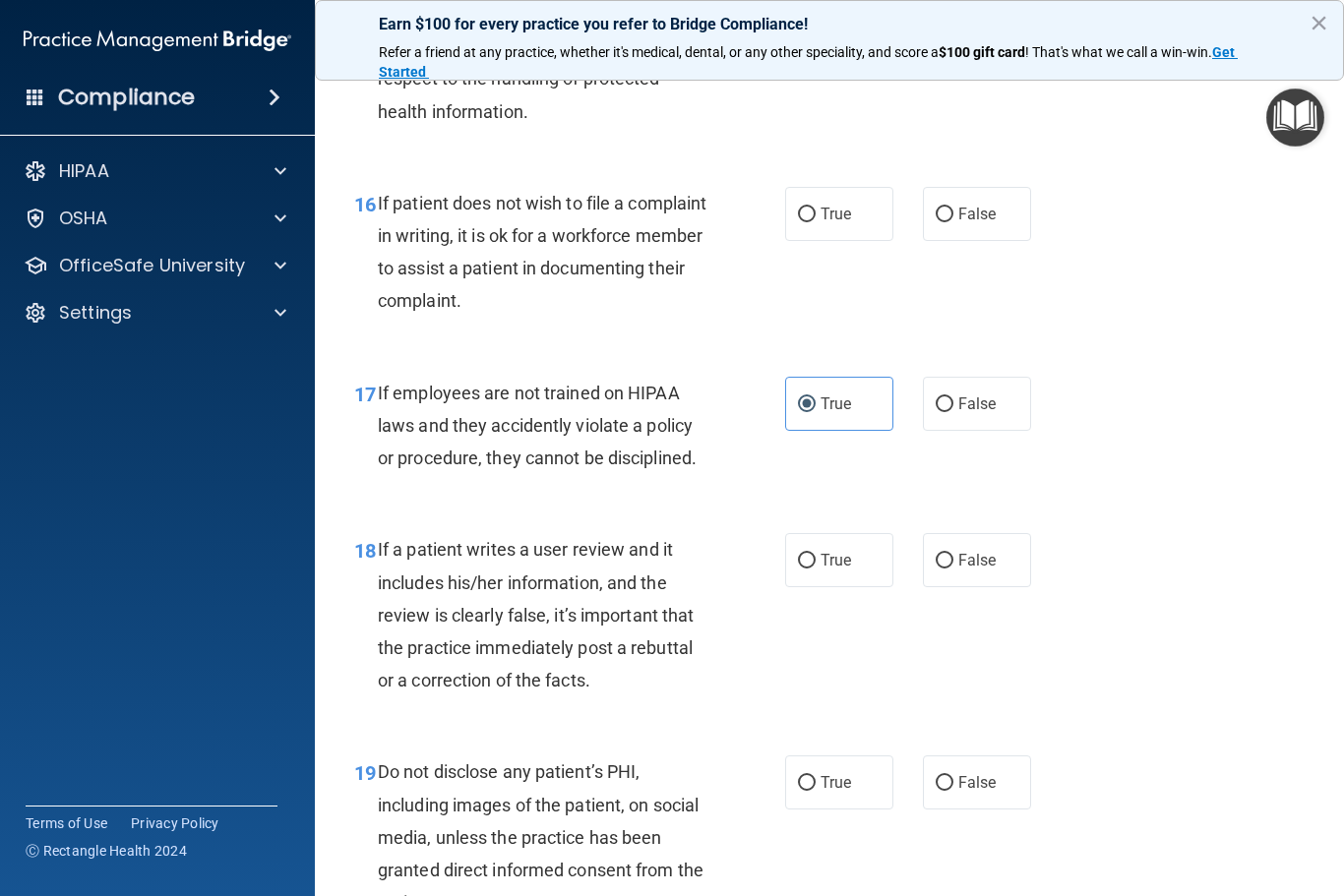
radio input "true"
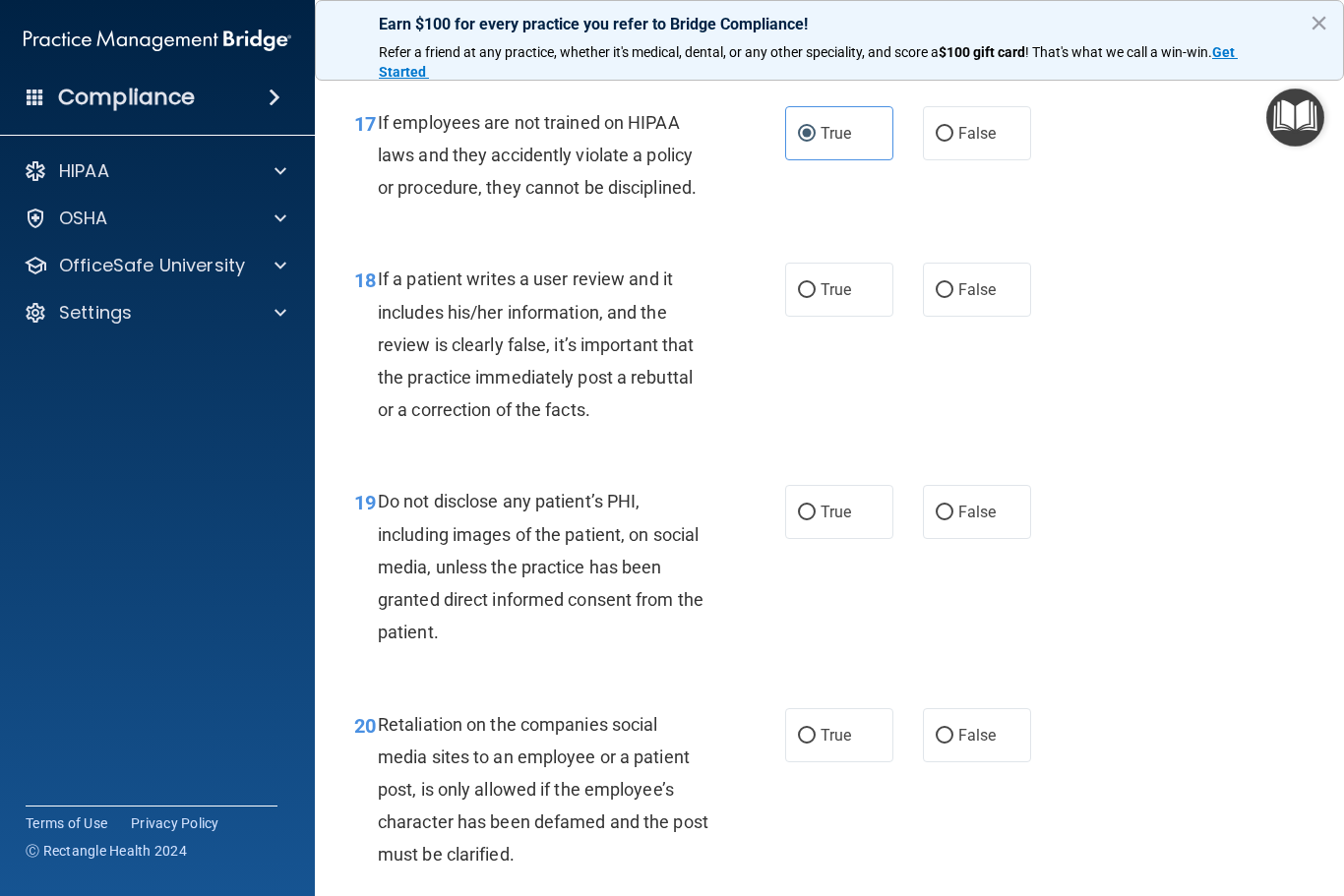
scroll to position [3577, 0]
click at [951, 296] on input "False" at bounding box center [945, 288] width 18 height 15
radio input "true"
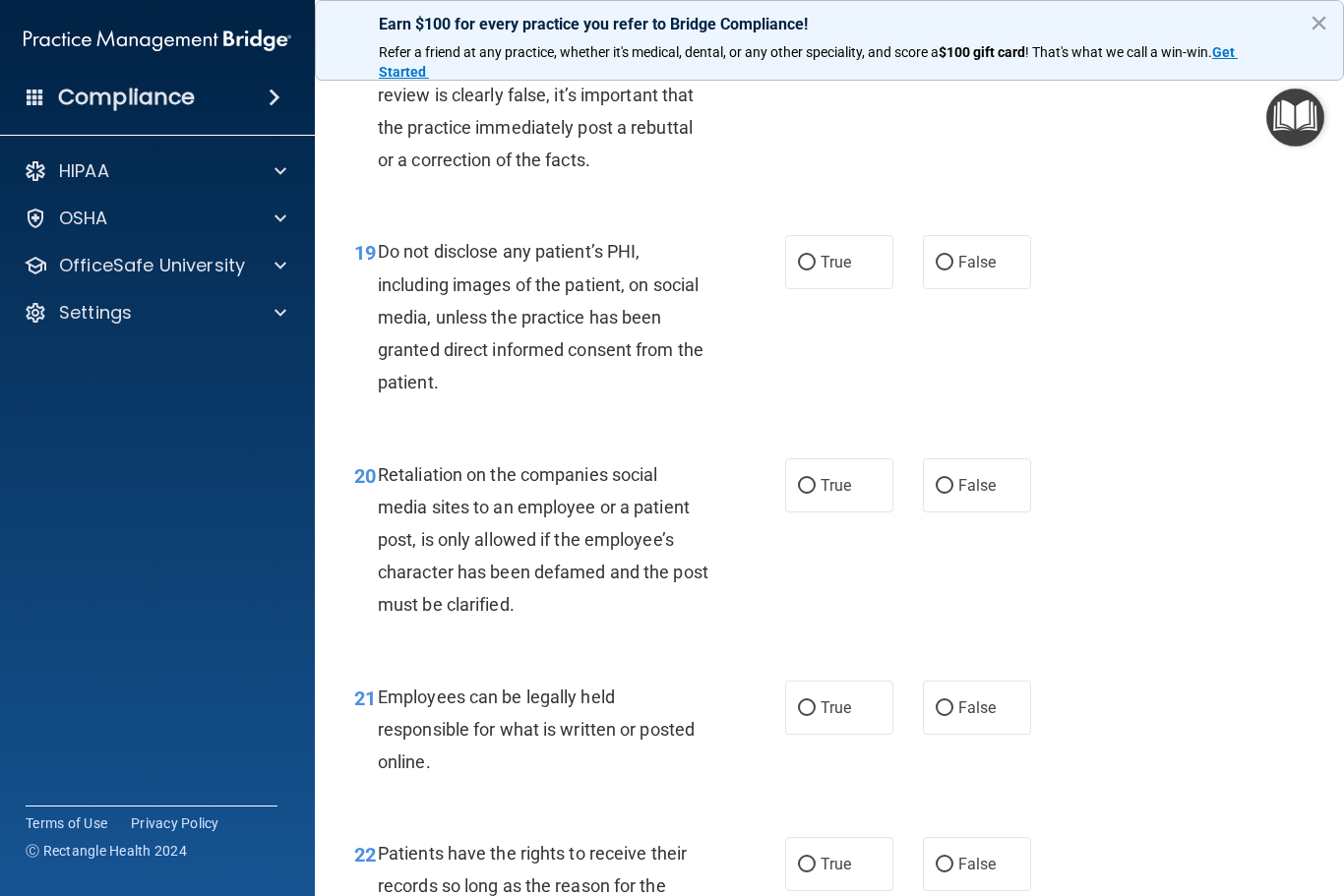
scroll to position [3826, 0]
click at [805, 287] on label "True" at bounding box center [839, 261] width 108 height 55
click at [805, 270] on input "True" at bounding box center [807, 262] width 18 height 15
radio input "true"
click at [1269, 674] on div "21 Employees can be legally held responsible for what is written or posted onli…" at bounding box center [829, 733] width 979 height 158
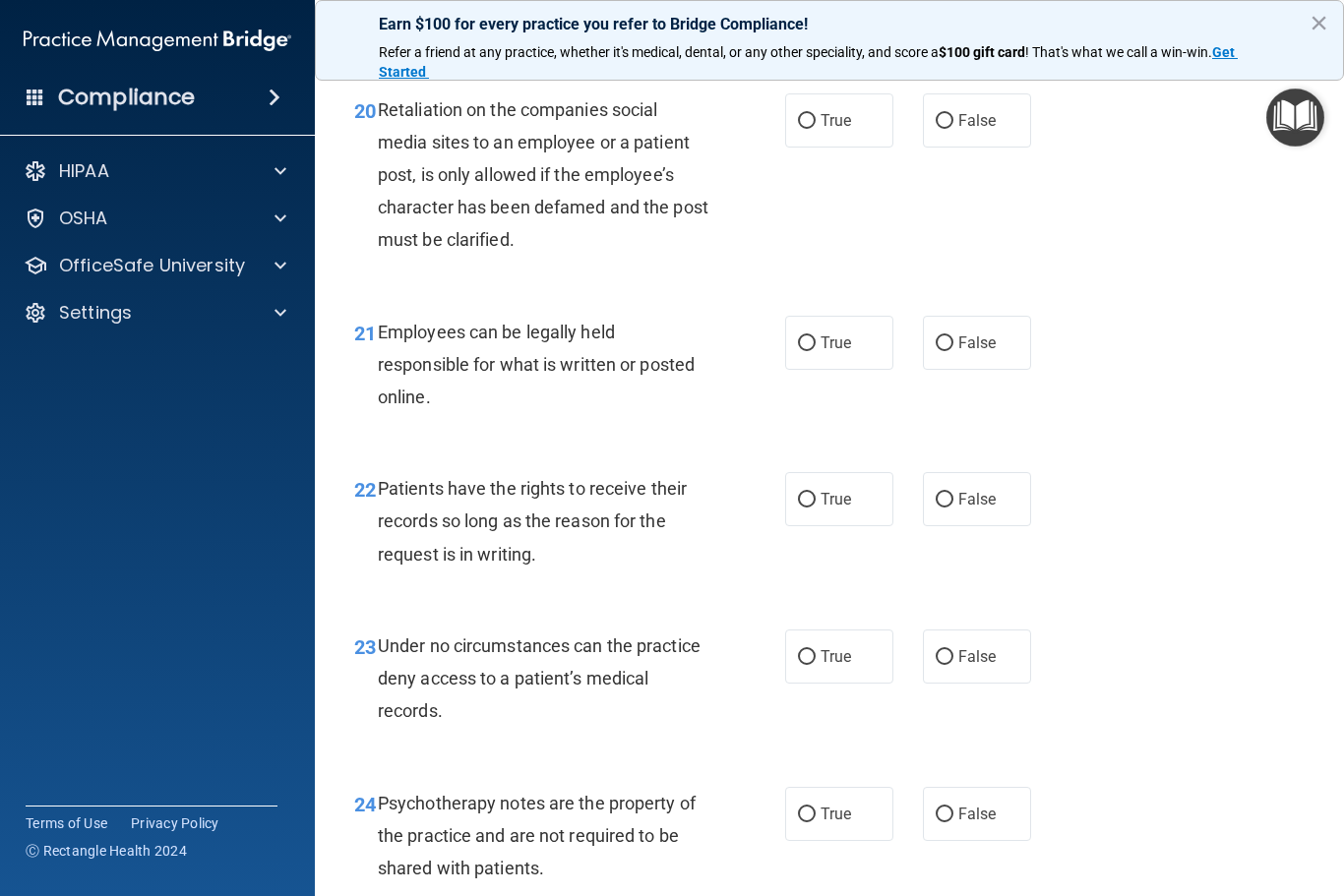
scroll to position [4193, 0]
click at [976, 120] on label "False" at bounding box center [976, 118] width 108 height 55
click at [953, 120] on input "False" at bounding box center [945, 119] width 18 height 15
radio input "true"
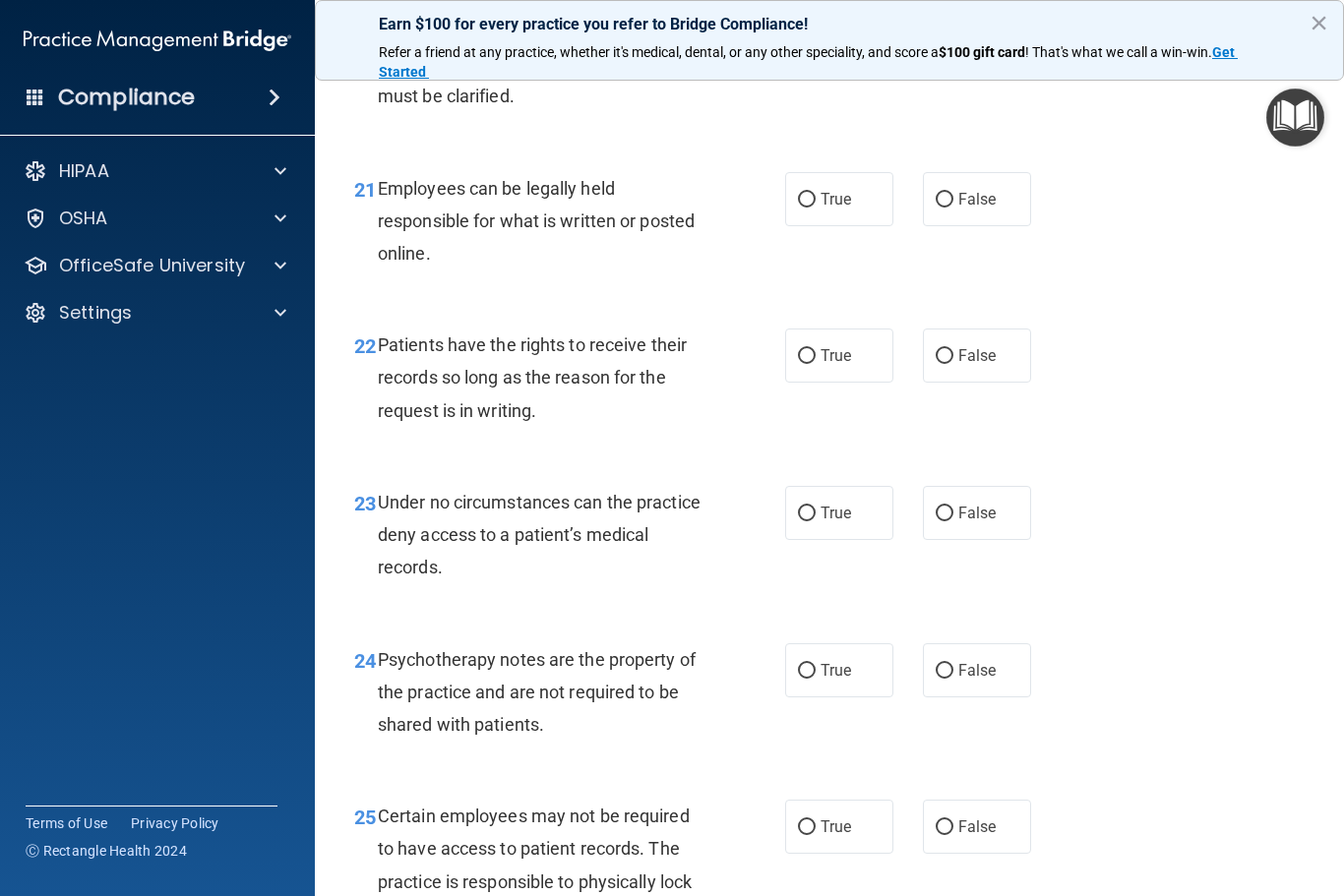
scroll to position [4333, 0]
click at [812, 205] on input "True" at bounding box center [807, 201] width 18 height 15
radio input "true"
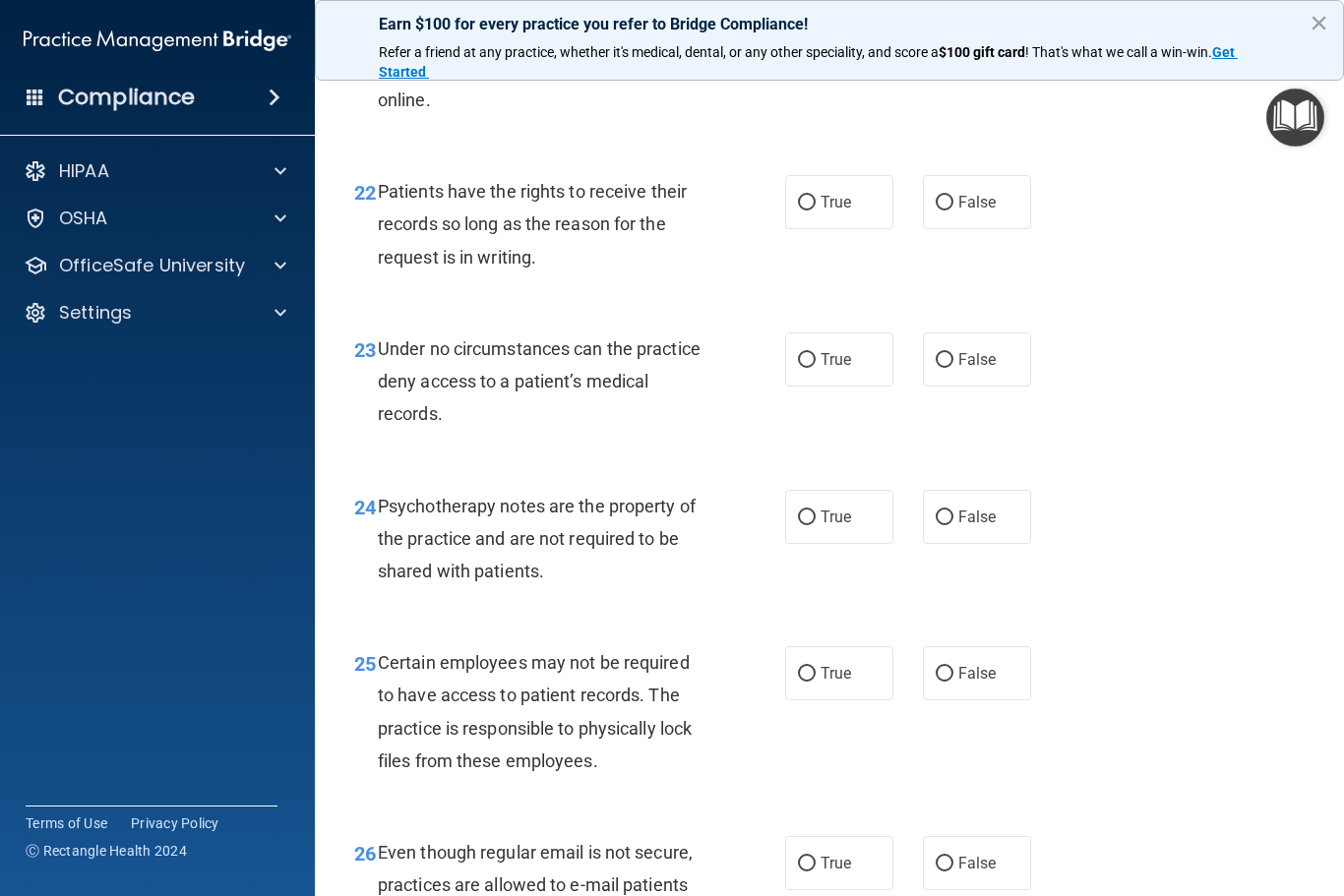
scroll to position [4493, 0]
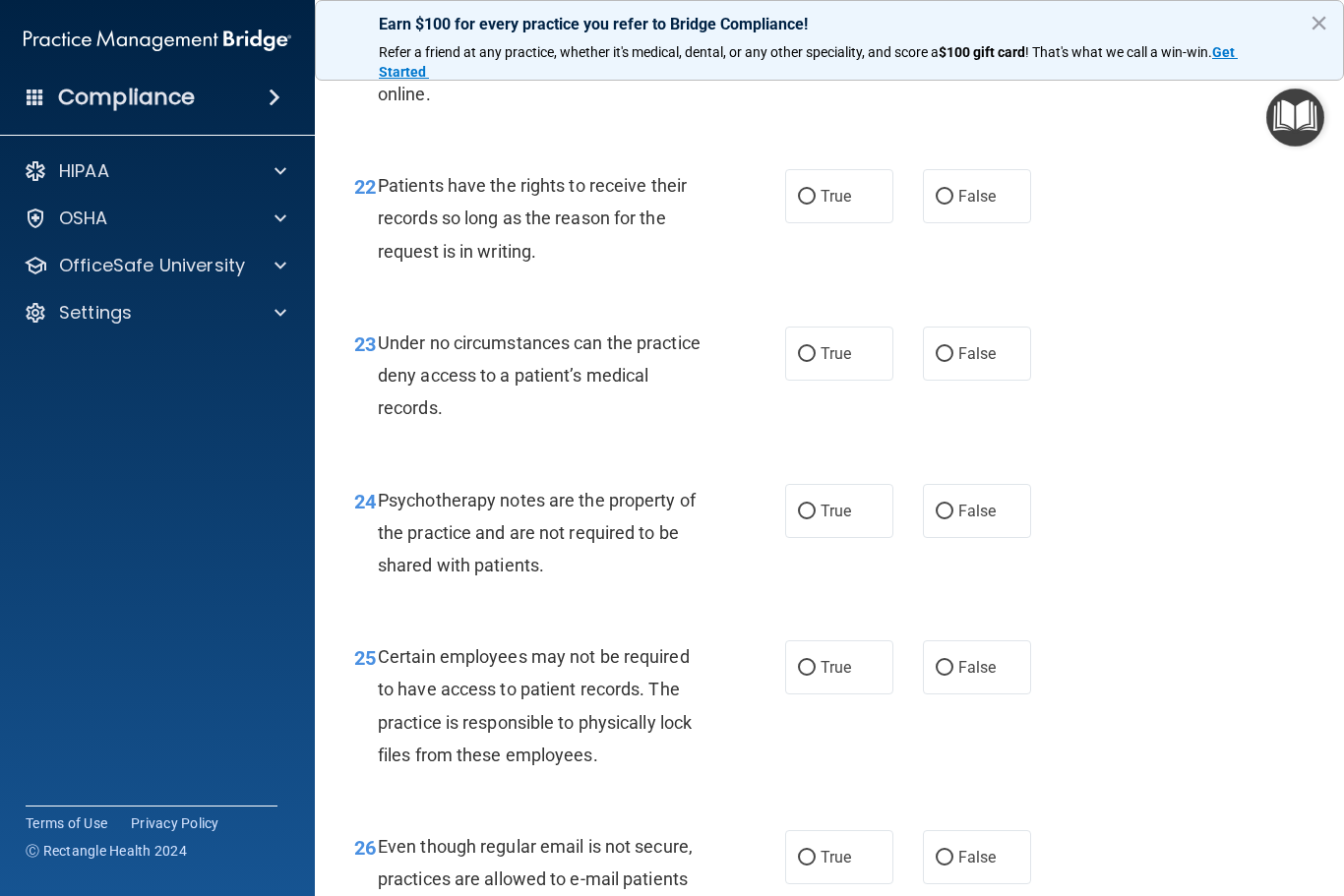
click at [812, 204] on input "True" at bounding box center [807, 197] width 18 height 15
radio input "true"
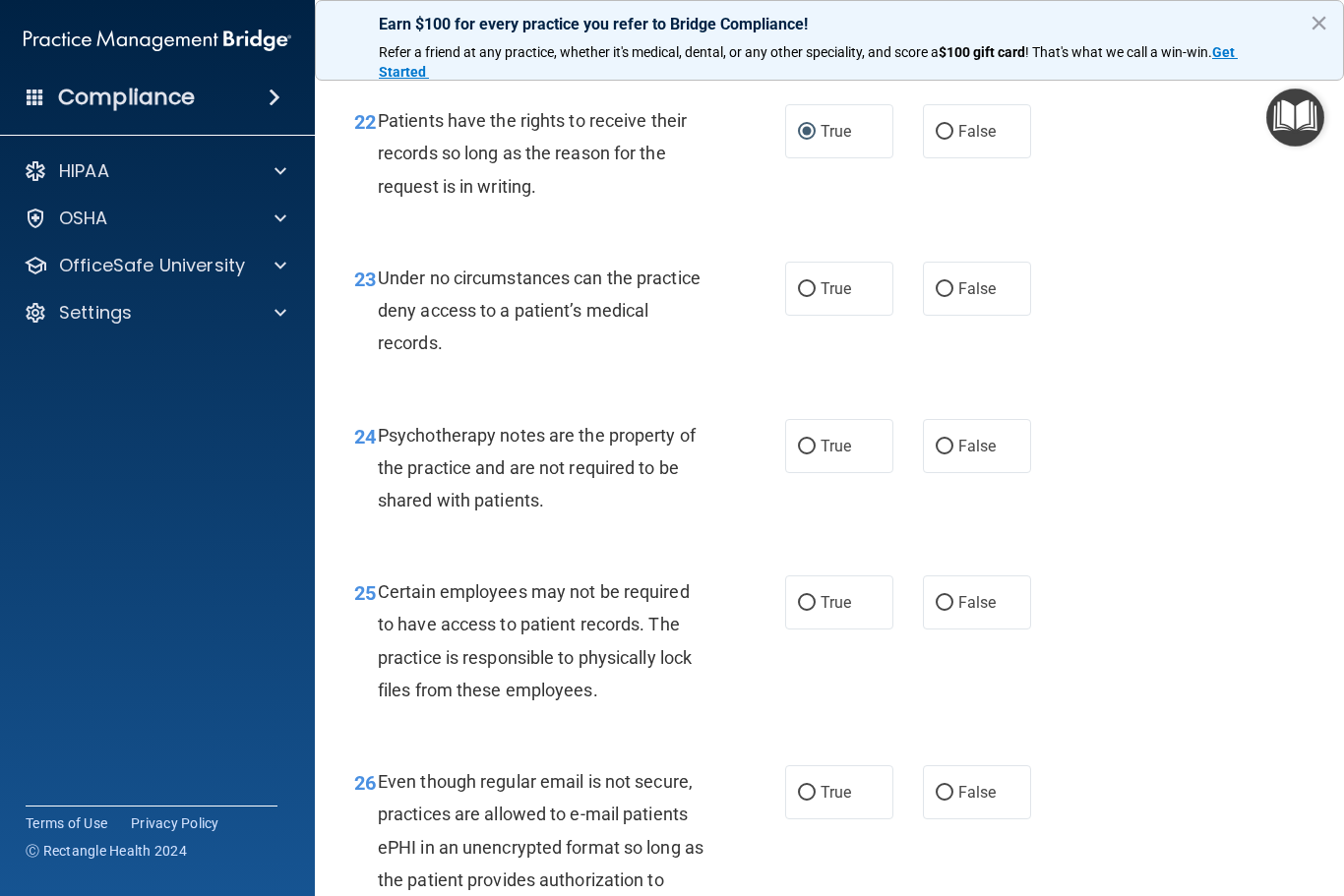
scroll to position [4557, 0]
click at [951, 298] on input "False" at bounding box center [945, 290] width 18 height 15
radio input "true"
click at [975, 138] on span "False" at bounding box center [977, 132] width 39 height 19
click at [953, 138] on input "False" at bounding box center [945, 133] width 18 height 15
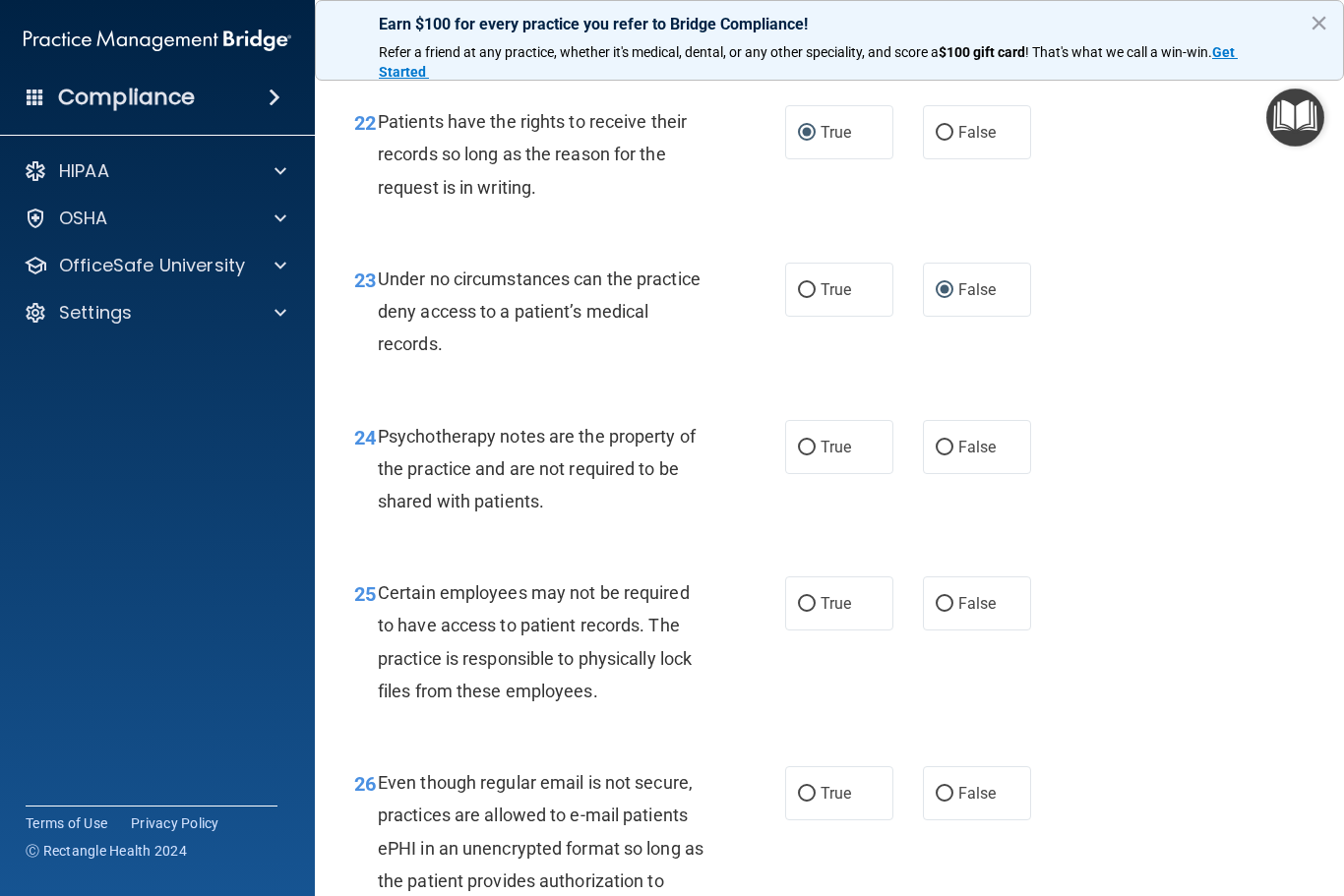
radio input "true"
radio input "false"
click at [841, 289] on label "True" at bounding box center [839, 289] width 108 height 55
click at [816, 289] on input "True" at bounding box center [807, 290] width 18 height 15
radio input "true"
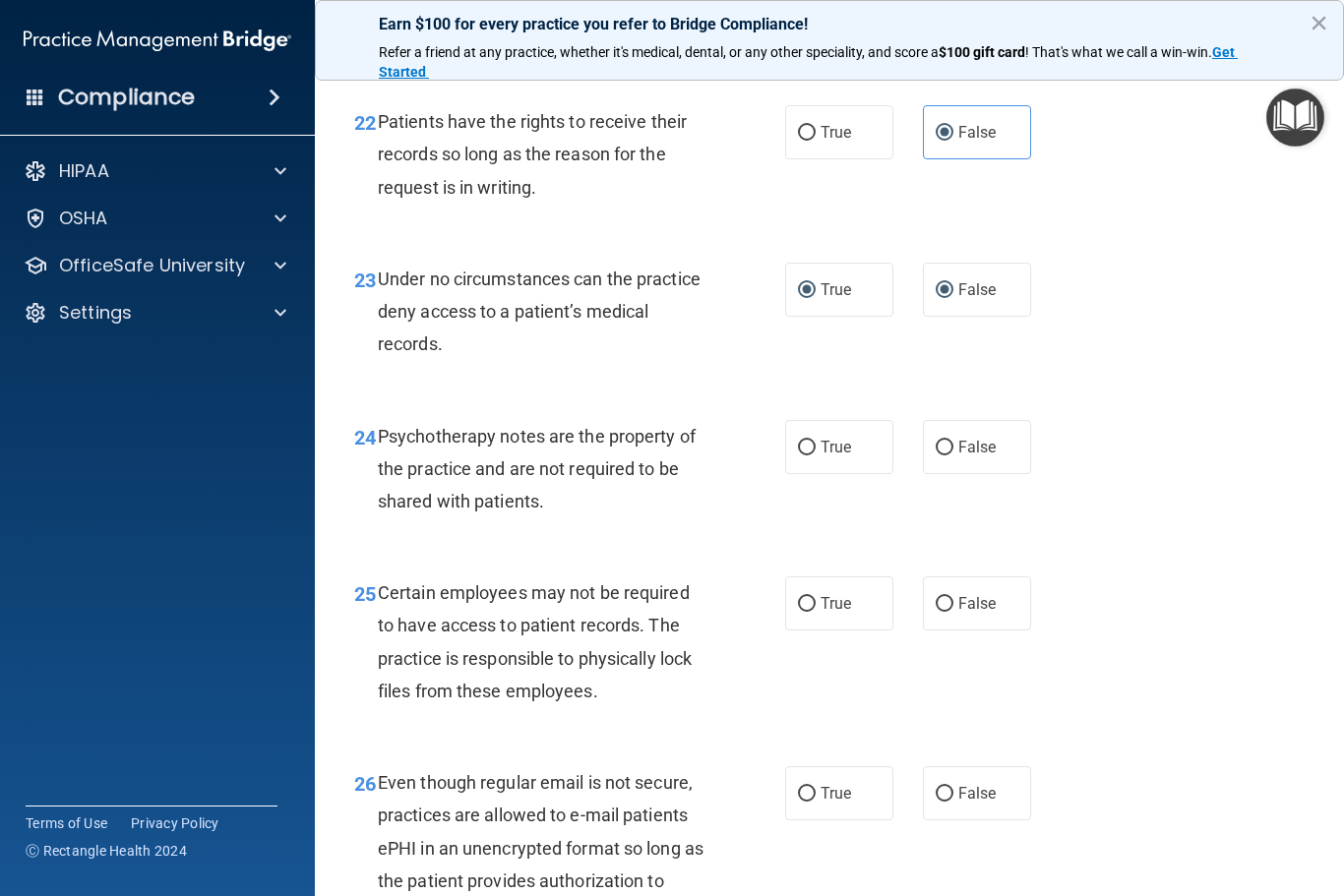
radio input "false"
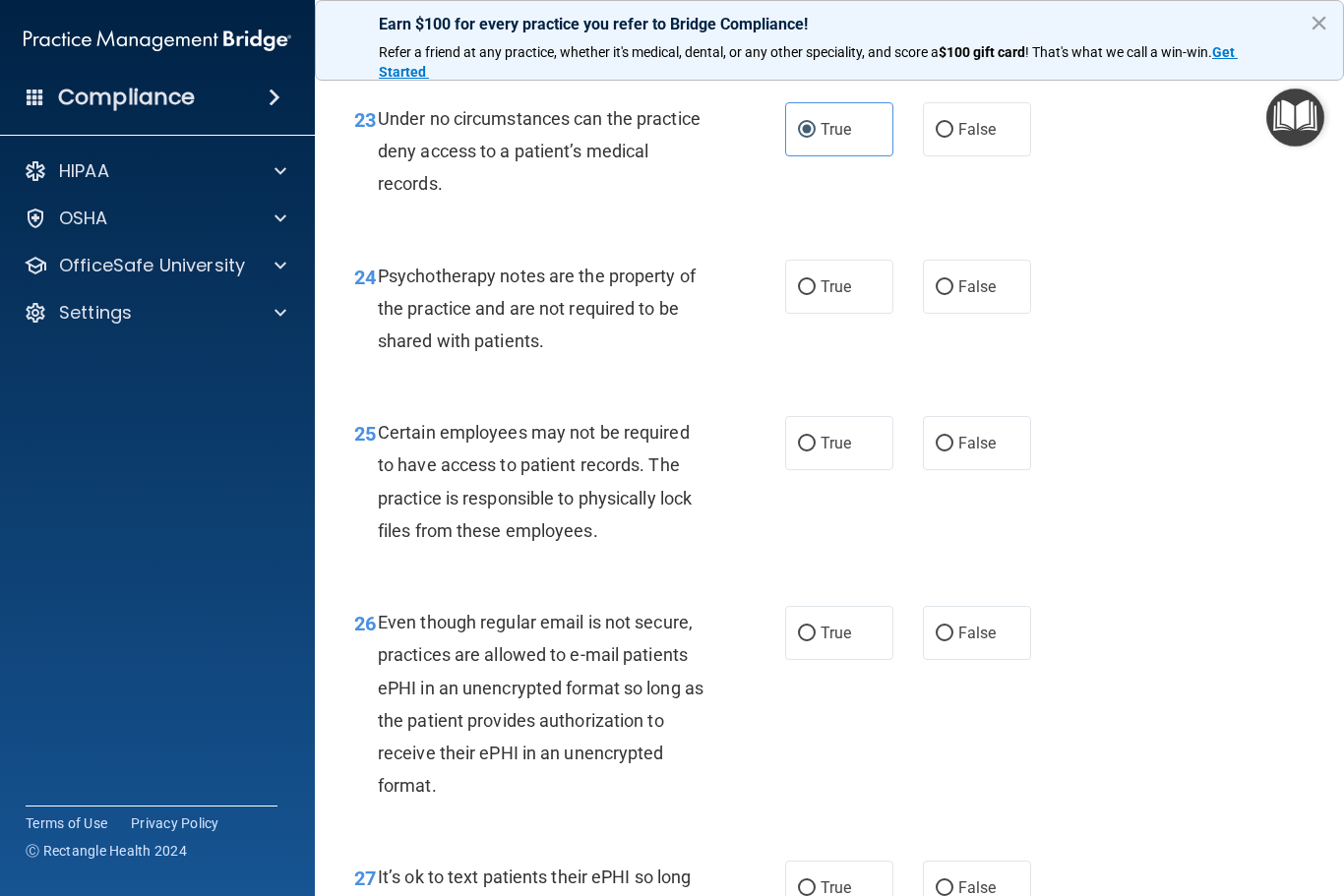
scroll to position [4731, 0]
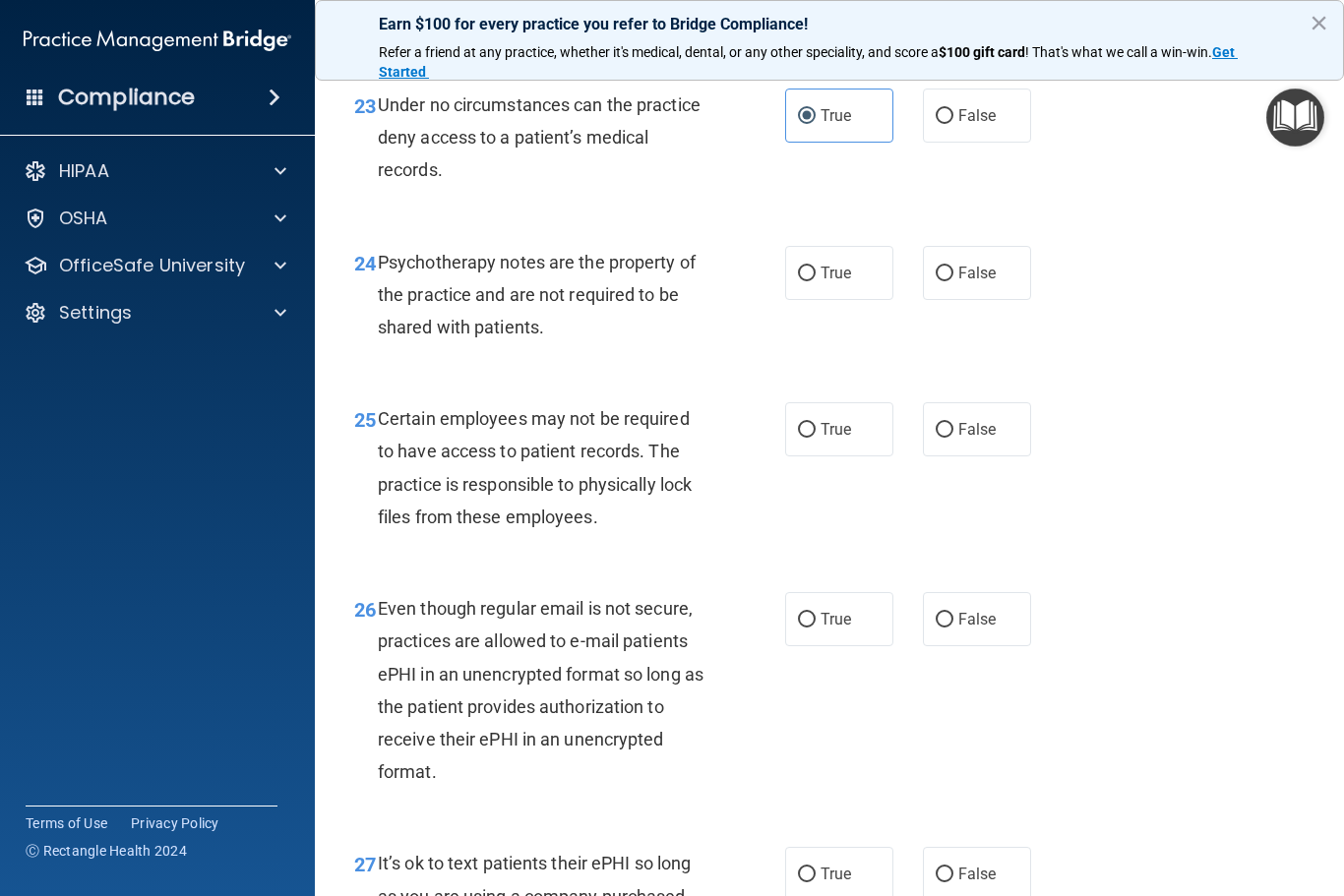
click at [824, 280] on span "True" at bounding box center [836, 273] width 31 height 19
click at [816, 280] on input "True" at bounding box center [807, 274] width 18 height 15
radio input "true"
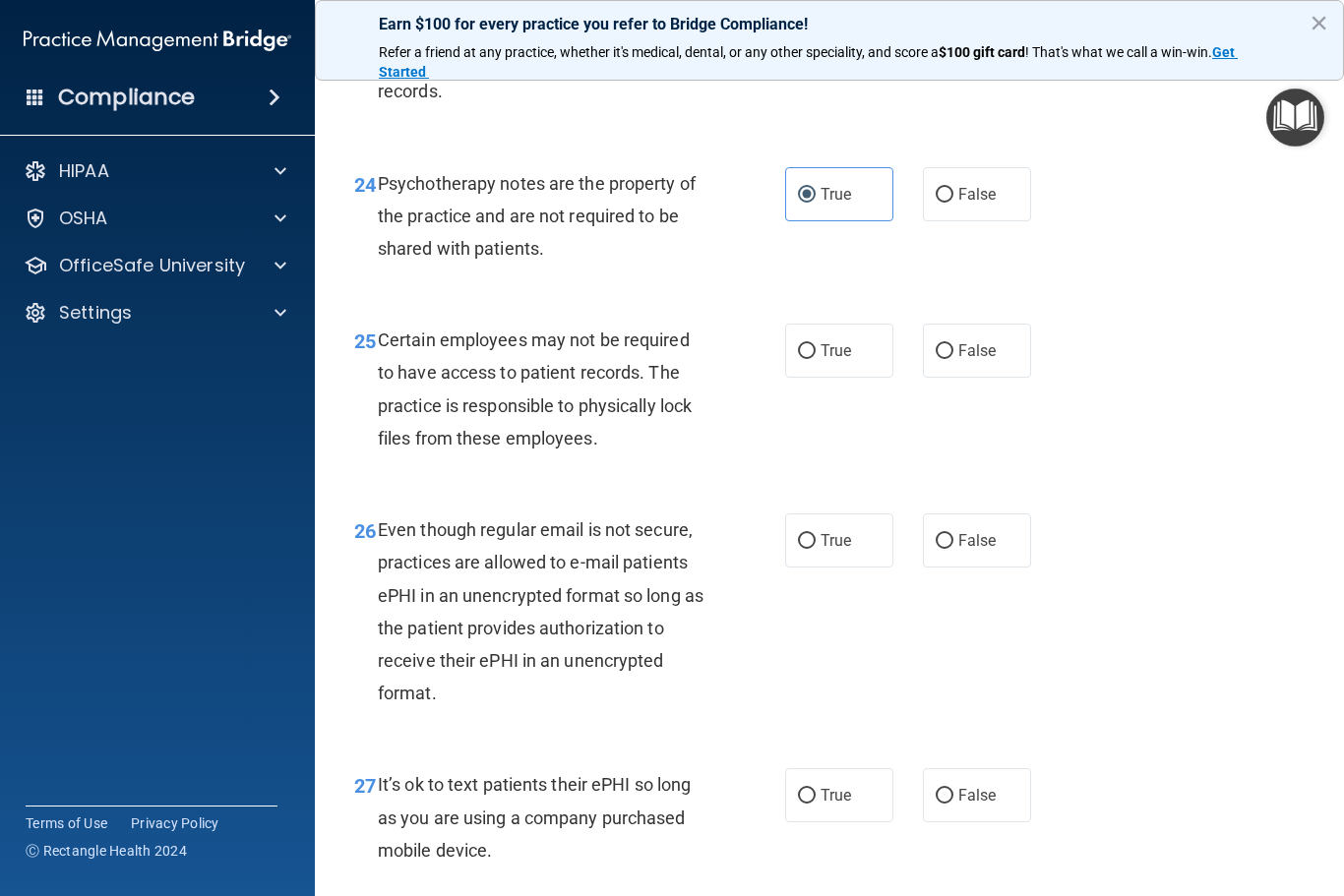
scroll to position [4827, 0]
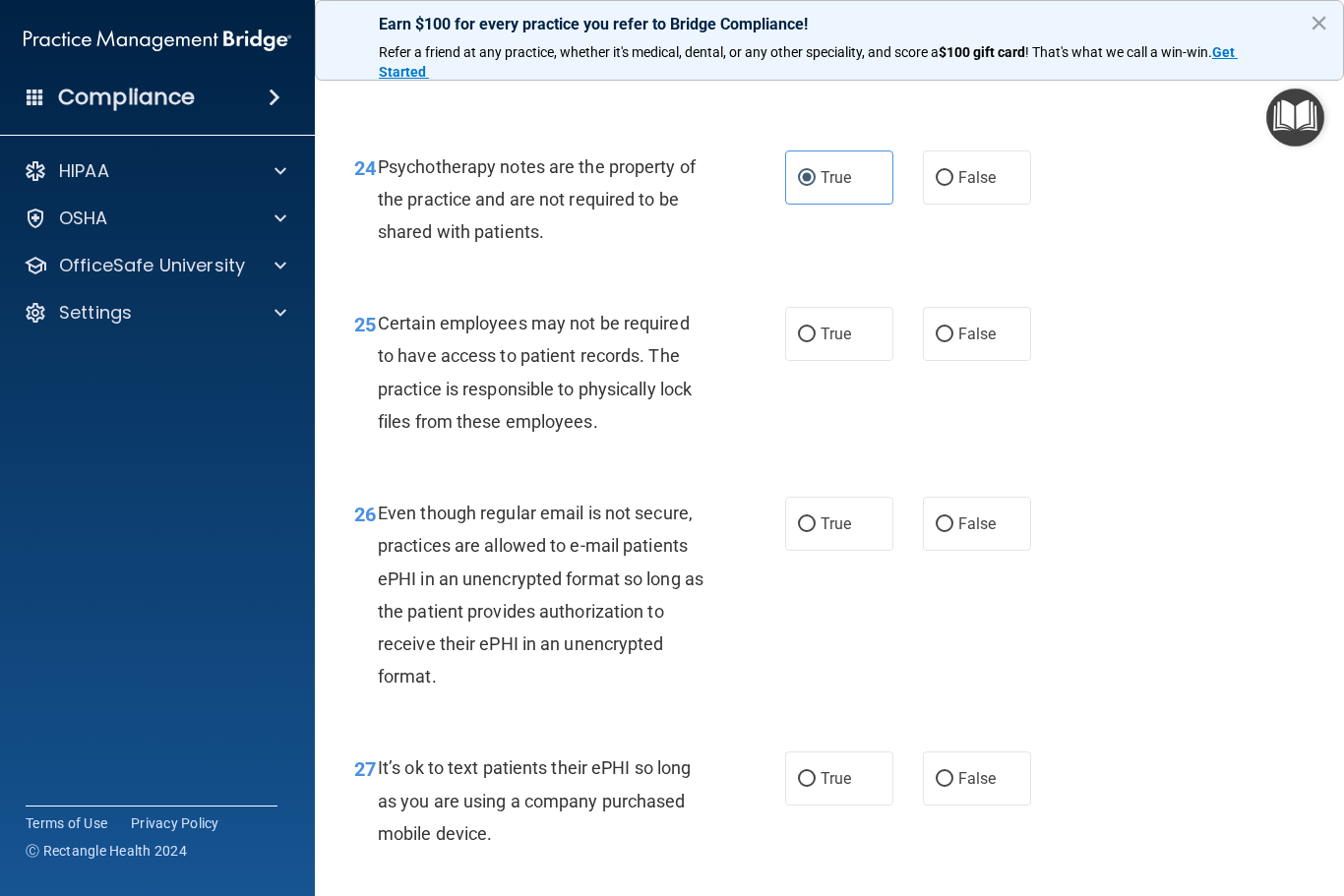
click at [835, 338] on span "True" at bounding box center [836, 333] width 31 height 19
click at [816, 338] on input "True" at bounding box center [807, 334] width 18 height 15
radio input "true"
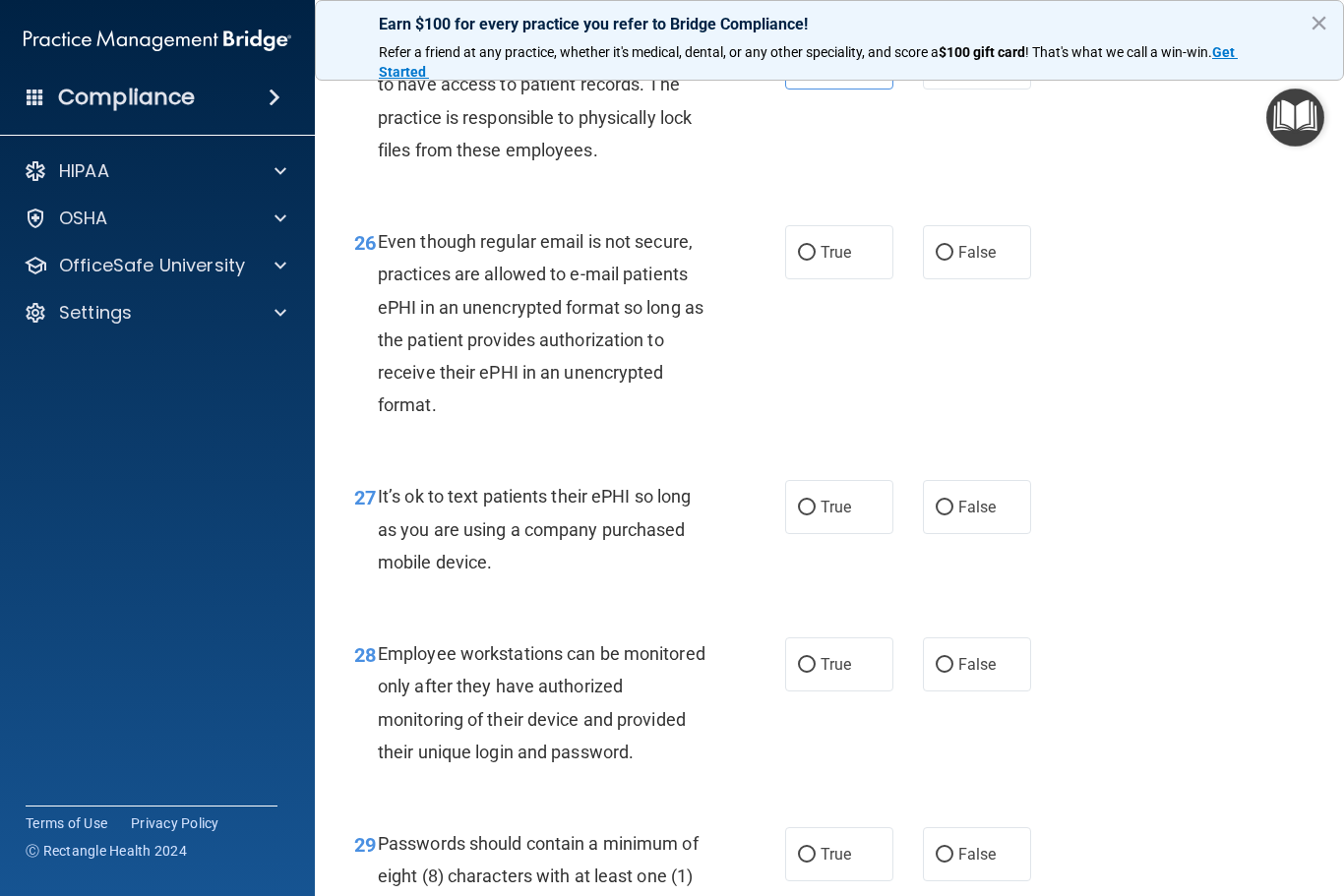
scroll to position [5104, 0]
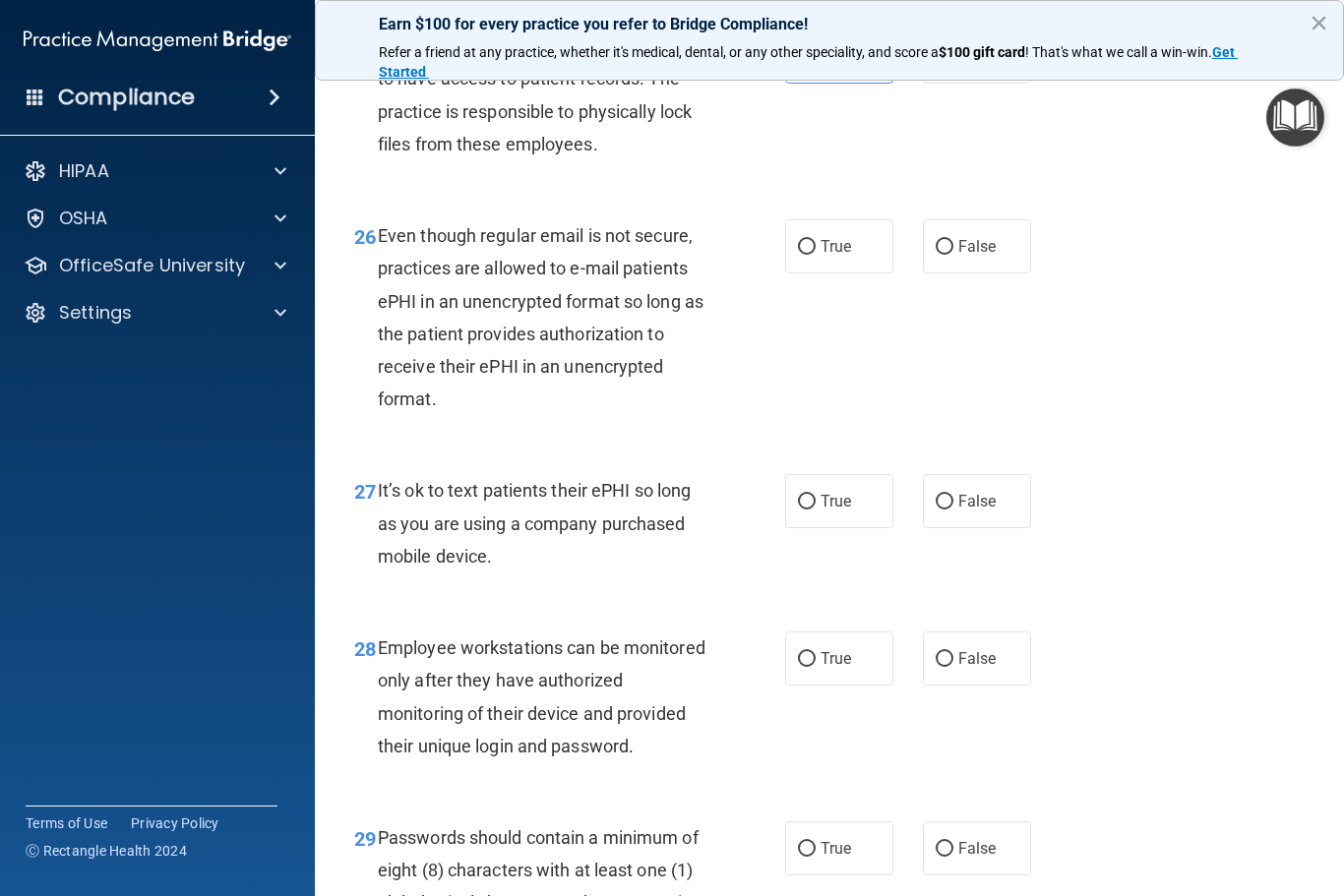
click at [945, 255] on input "False" at bounding box center [945, 247] width 18 height 15
radio input "true"
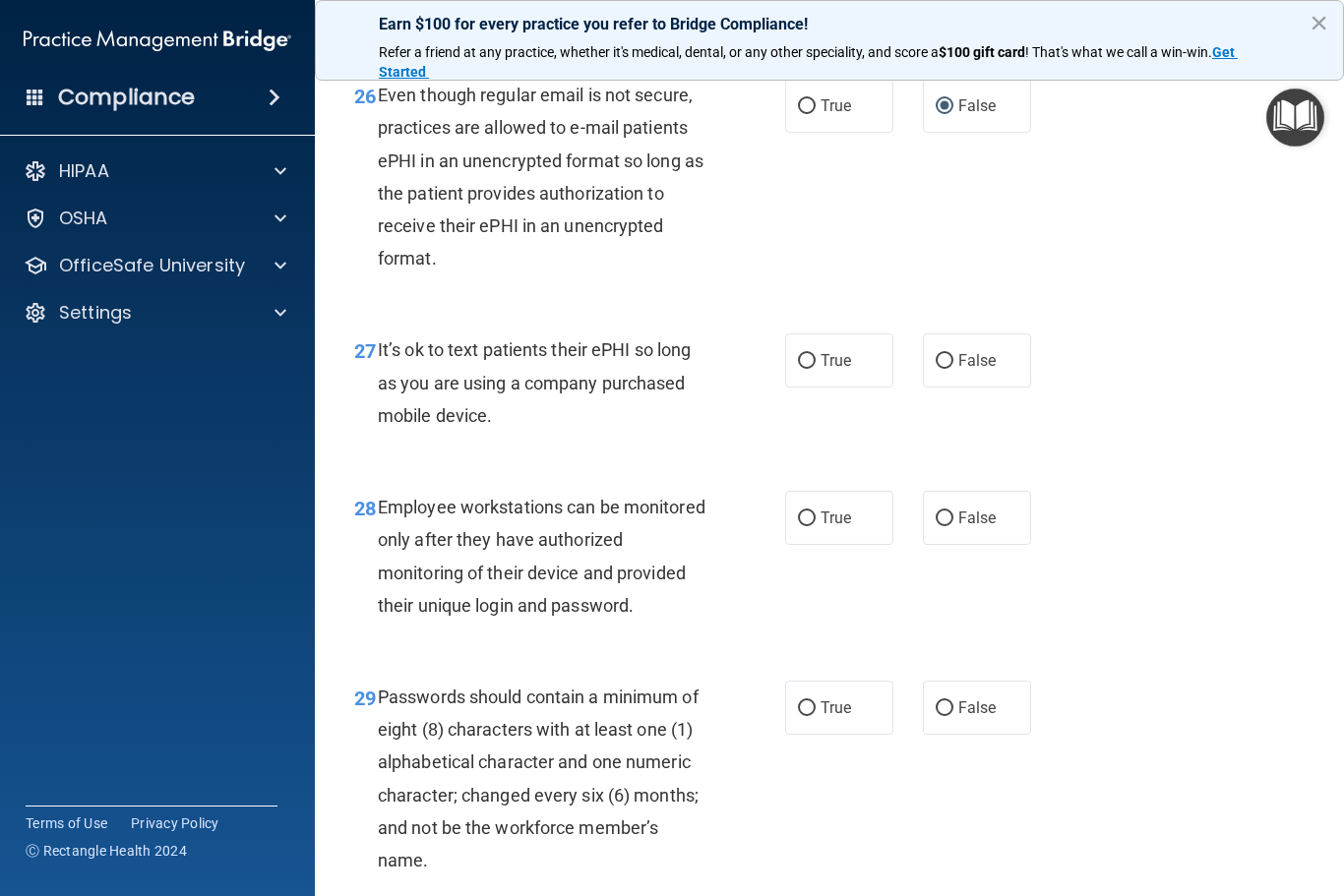
scroll to position [5260, 0]
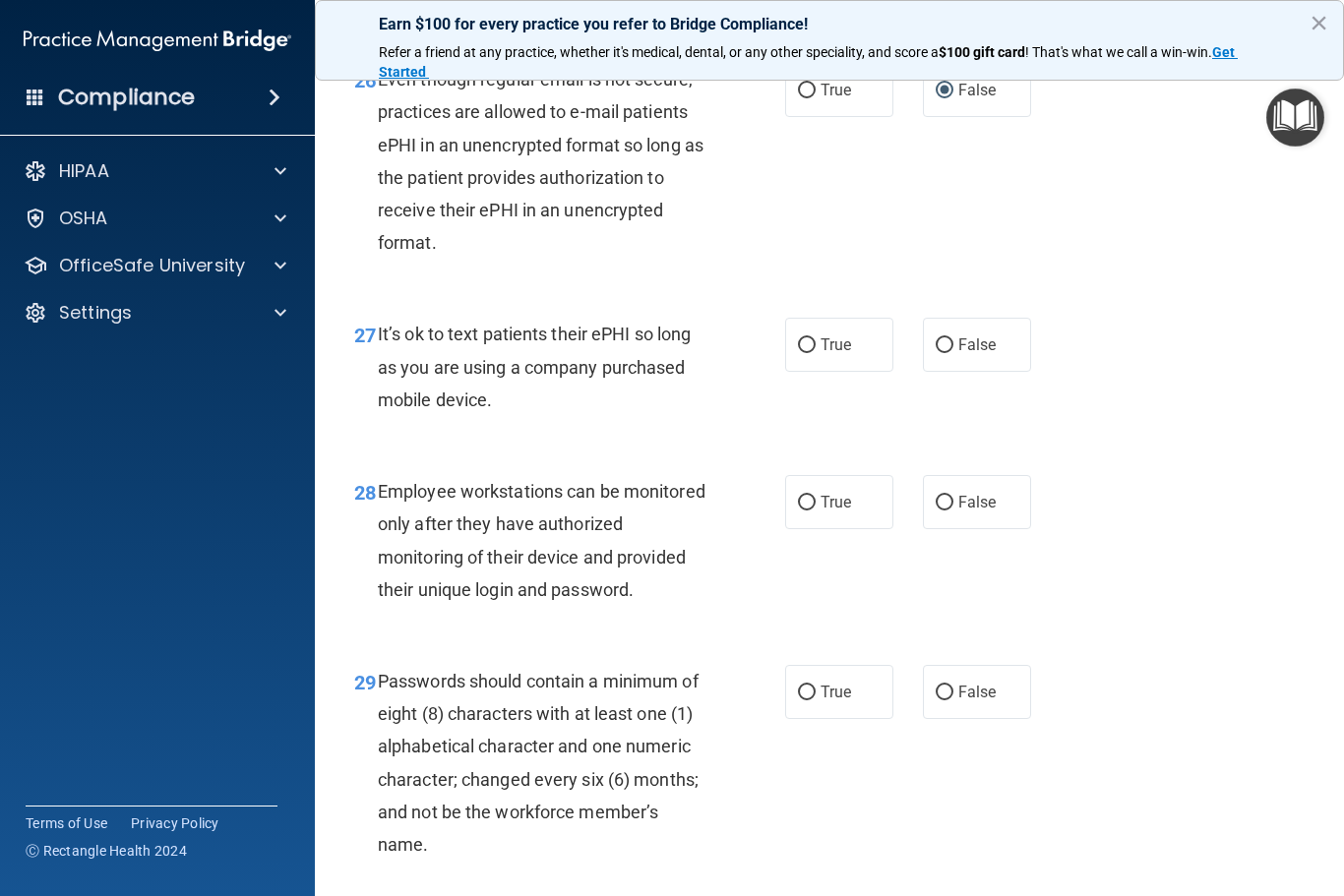
click at [837, 352] on span "True" at bounding box center [836, 344] width 31 height 19
click at [816, 352] on input "True" at bounding box center [807, 345] width 18 height 15
radio input "true"
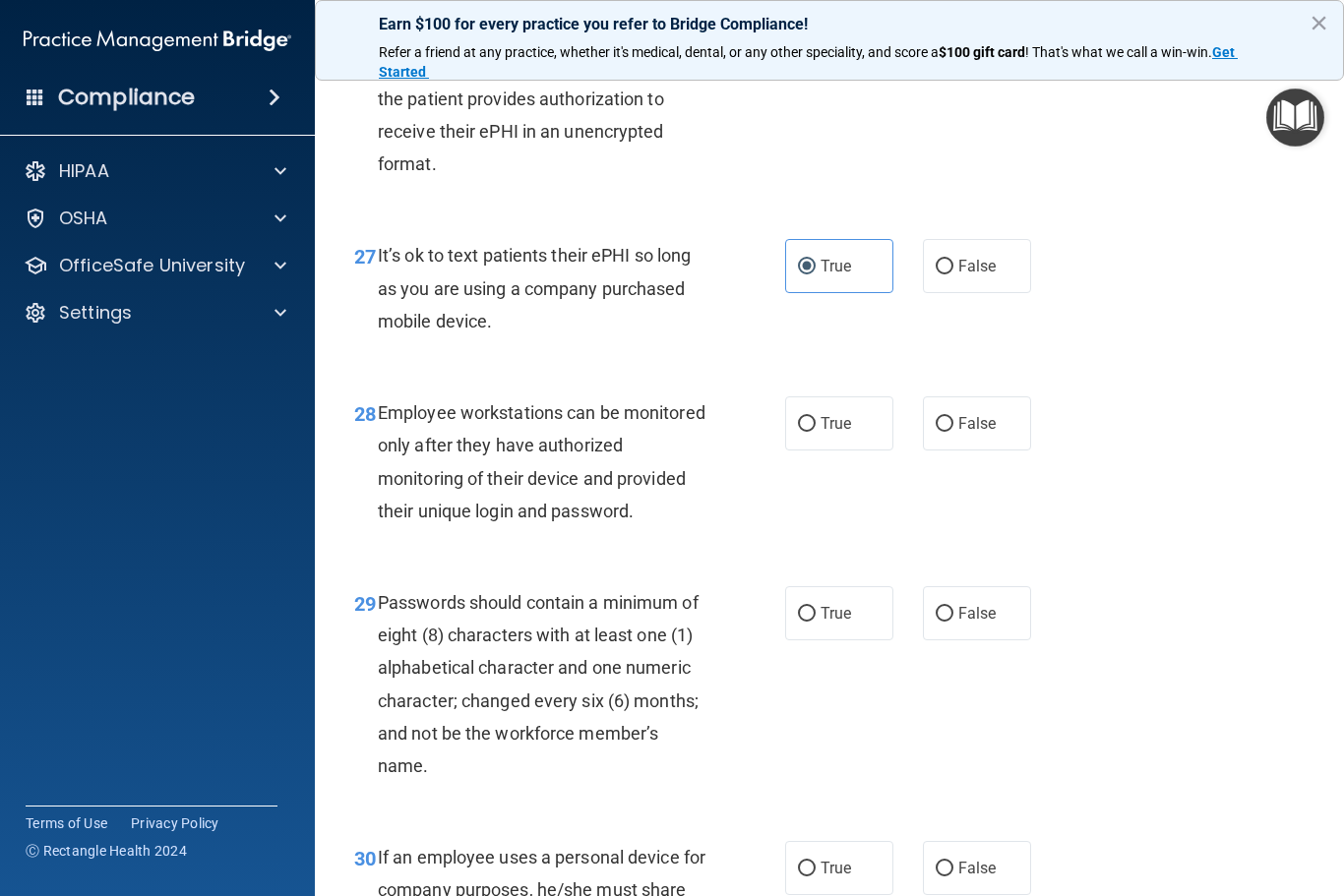
scroll to position [5341, 0]
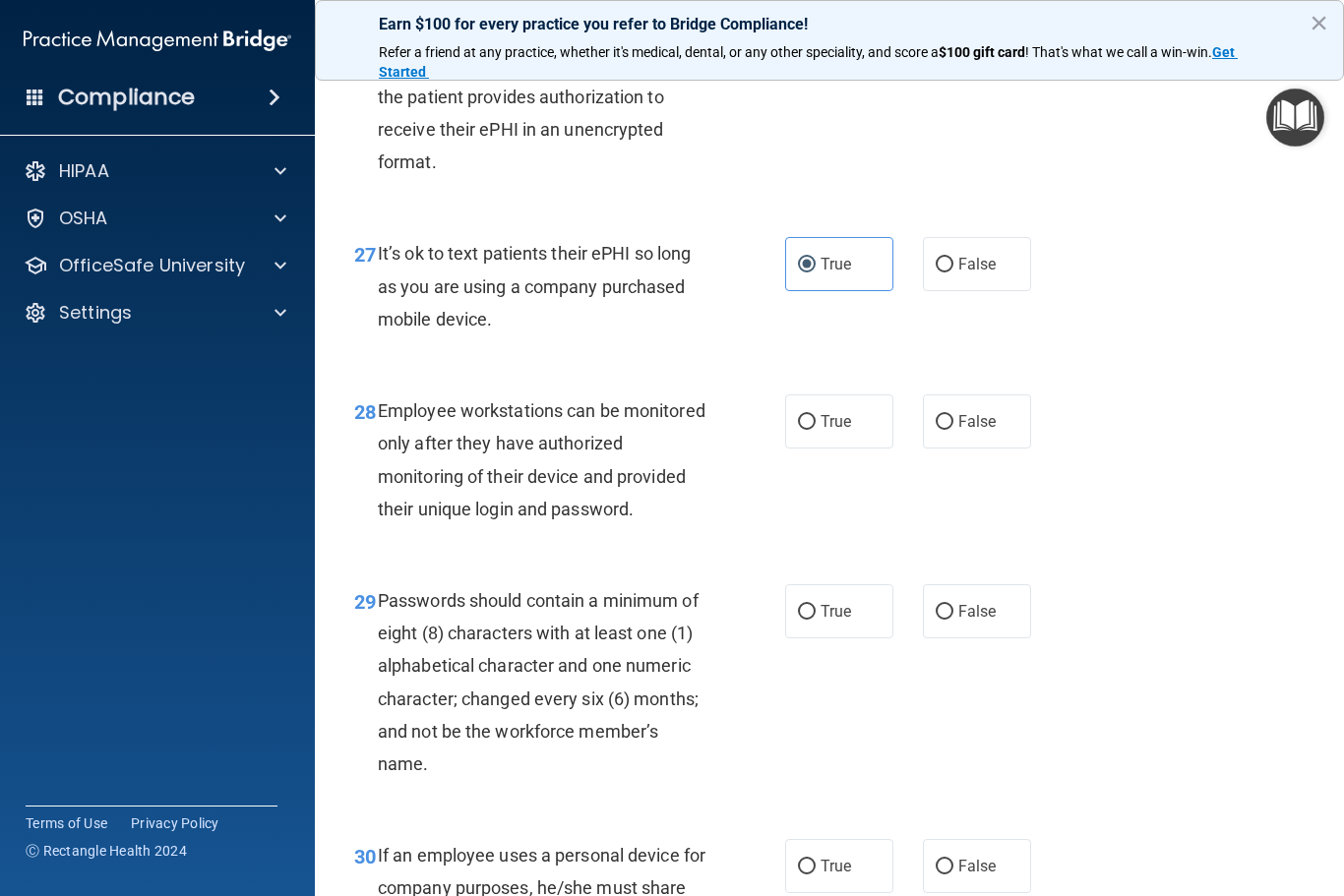
click at [990, 386] on div "28 Employee workstations can be monitored only after they have authorized monit…" at bounding box center [829, 465] width 979 height 190
click at [979, 447] on label "False" at bounding box center [976, 421] width 108 height 55
click at [953, 430] on input "False" at bounding box center [945, 422] width 18 height 15
radio input "true"
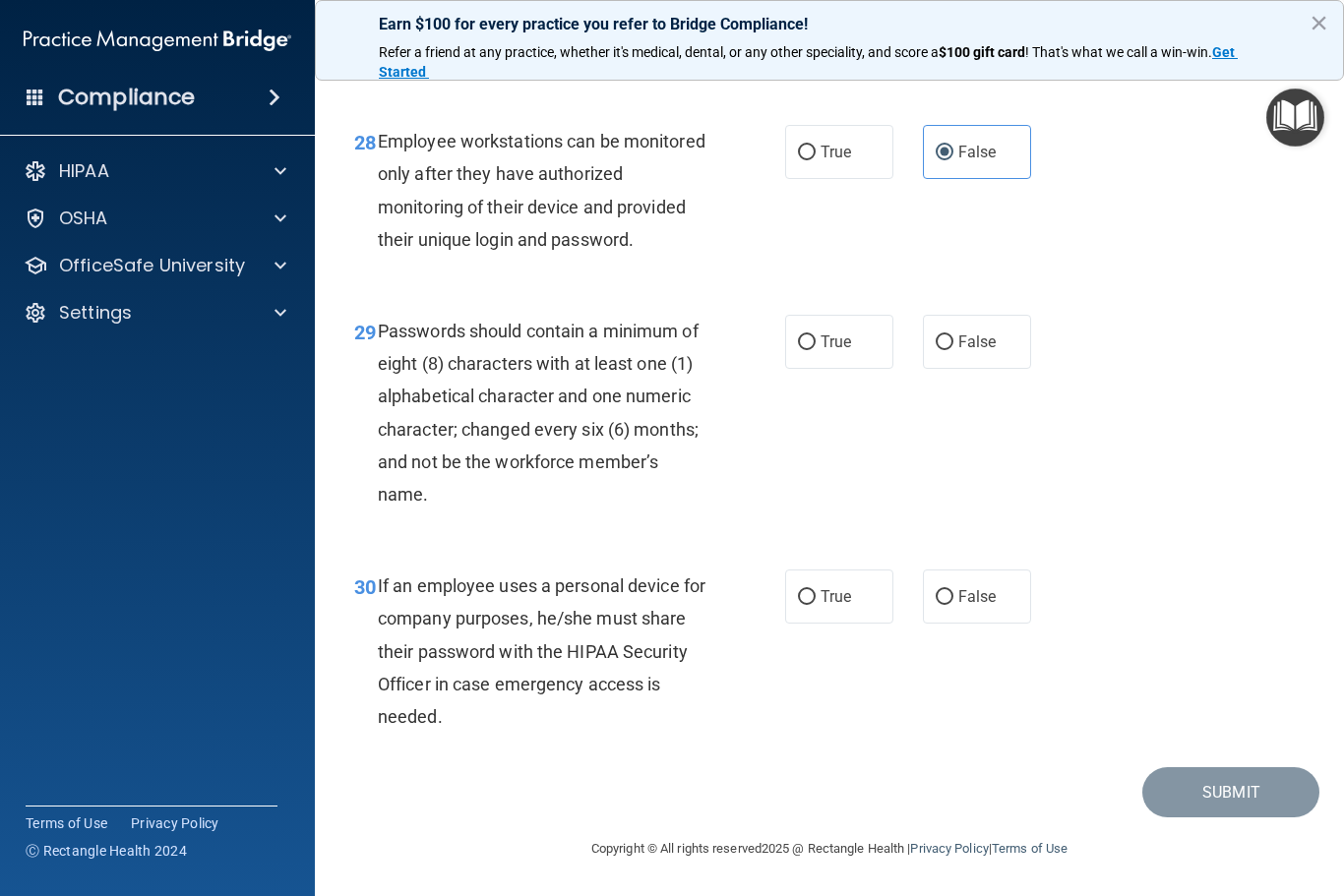
scroll to position [5613, 0]
click at [804, 349] on input "True" at bounding box center [807, 342] width 18 height 15
radio input "true"
click at [958, 591] on span "False" at bounding box center [977, 596] width 39 height 19
click at [953, 591] on input "False" at bounding box center [945, 597] width 18 height 15
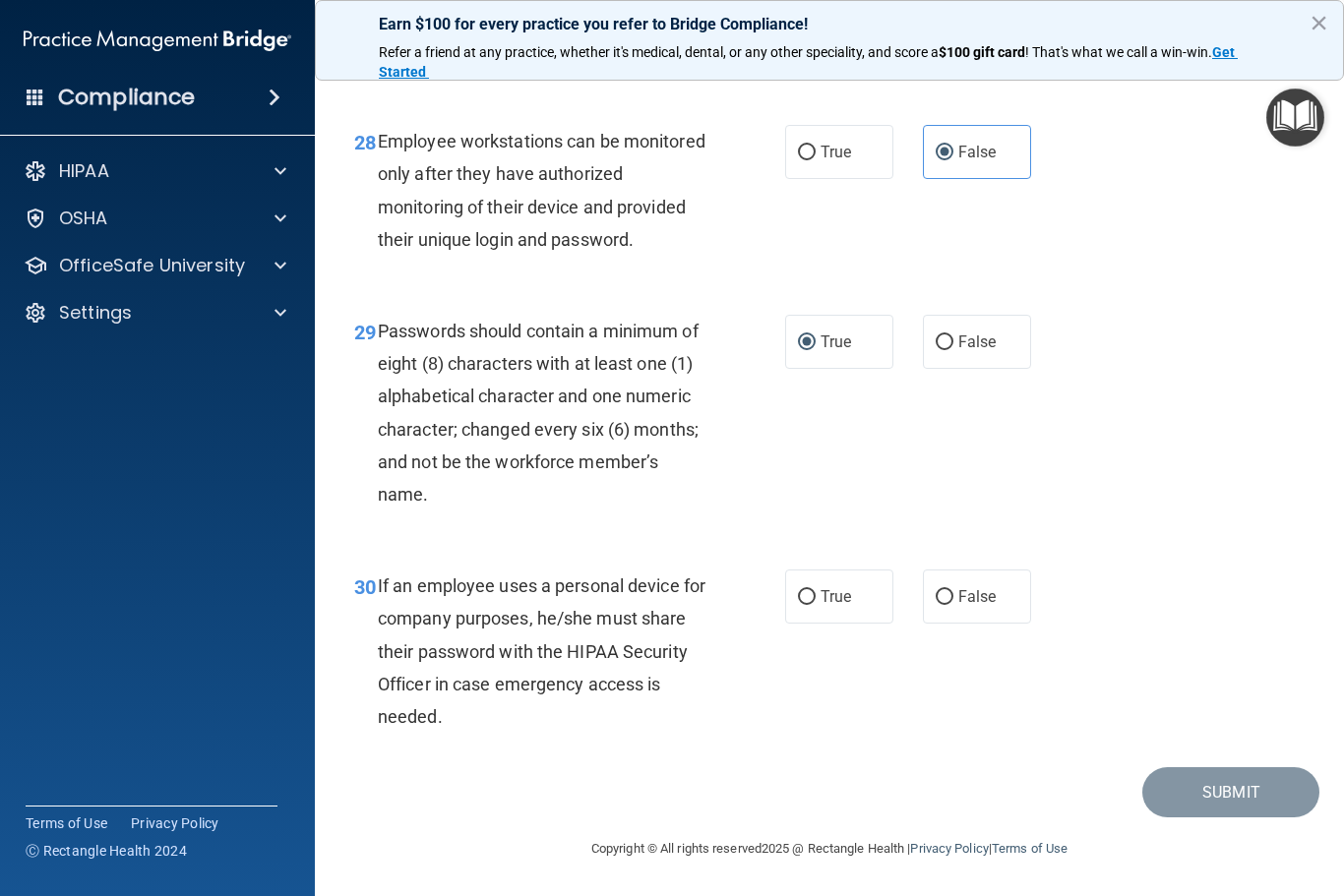
radio input "true"
click at [1231, 805] on button "Submit" at bounding box center [1230, 792] width 177 height 51
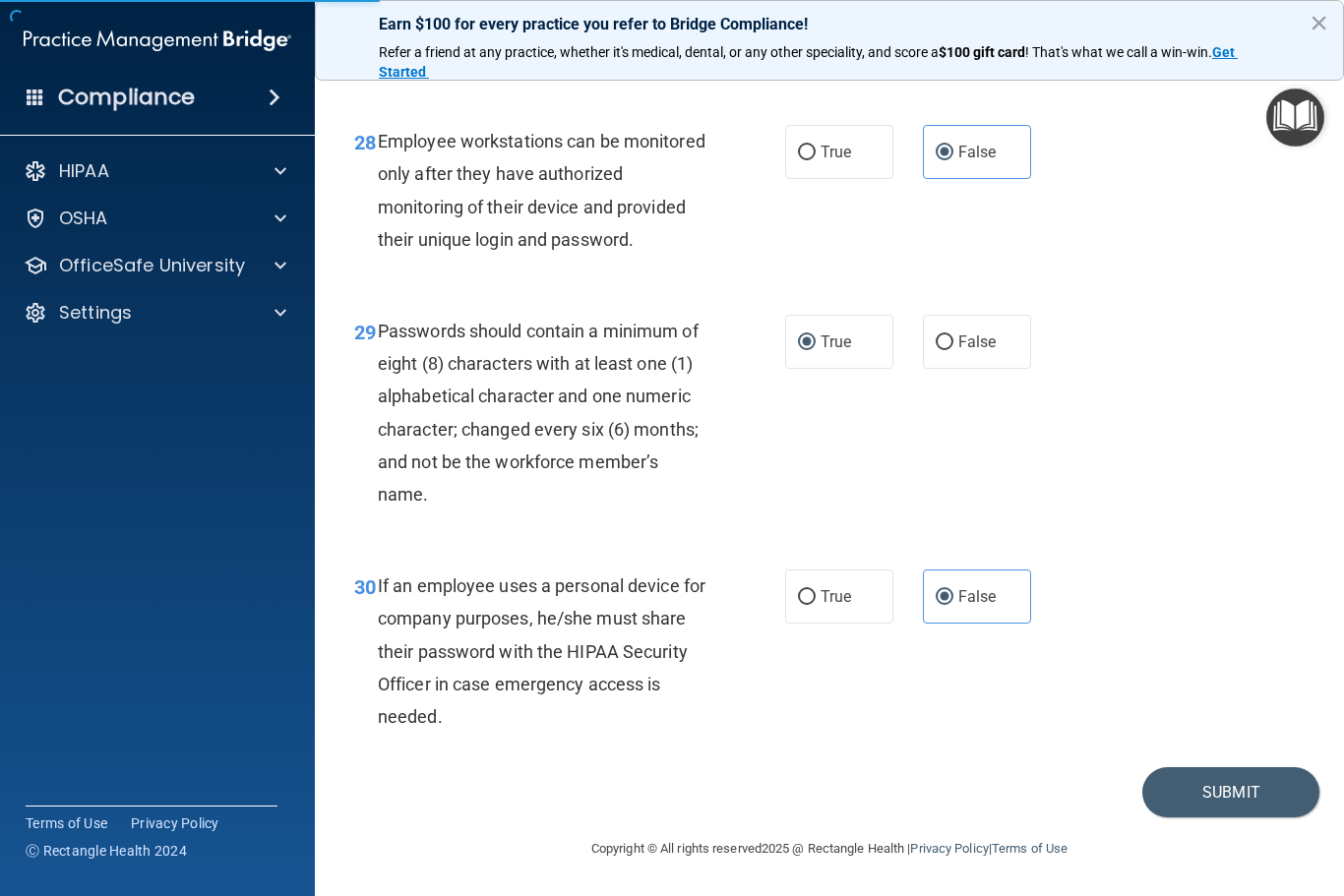
click at [1253, 776] on button "Submit" at bounding box center [1230, 792] width 177 height 51
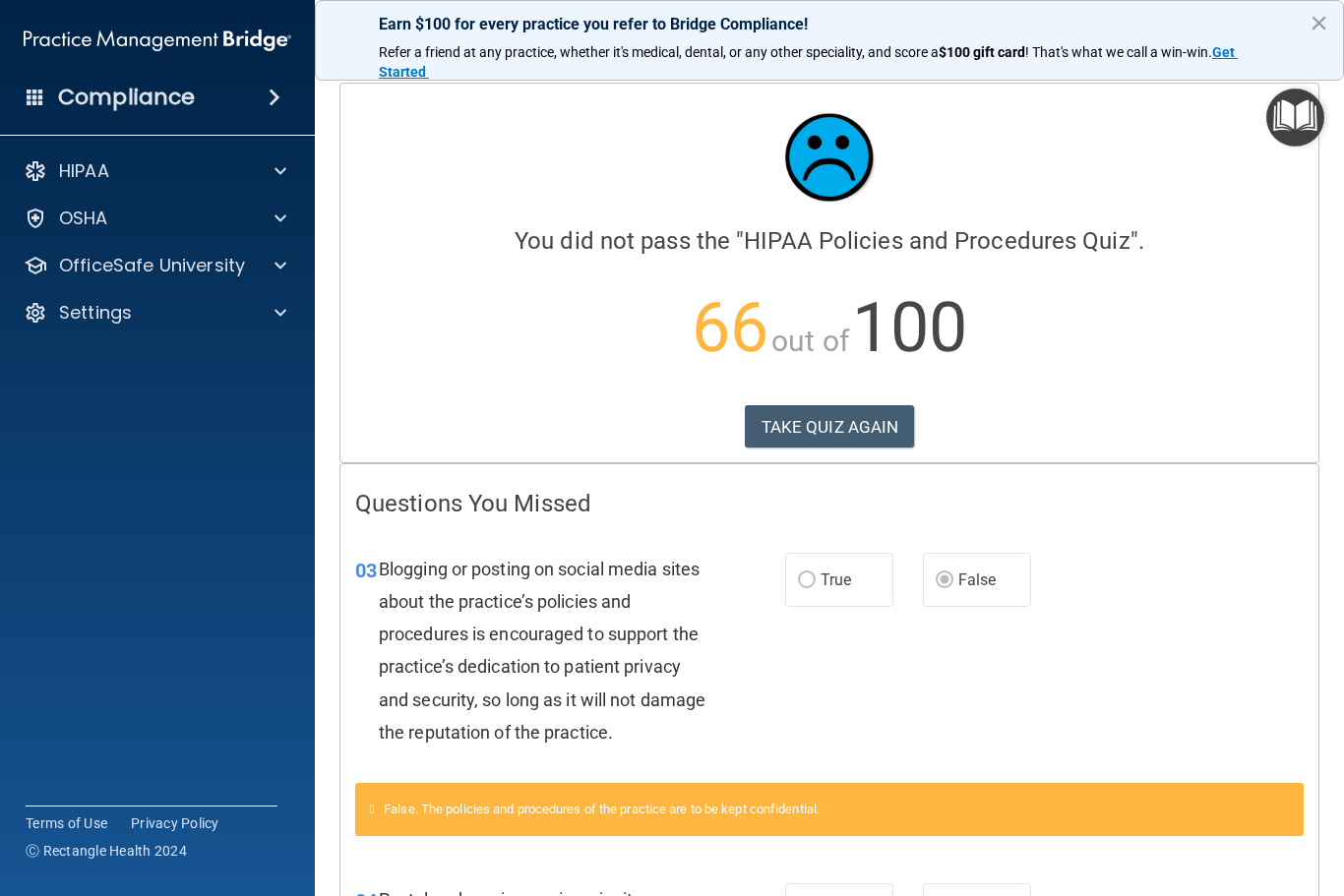
click at [855, 416] on button "TAKE QUIZ AGAIN" at bounding box center [830, 427] width 170 height 44
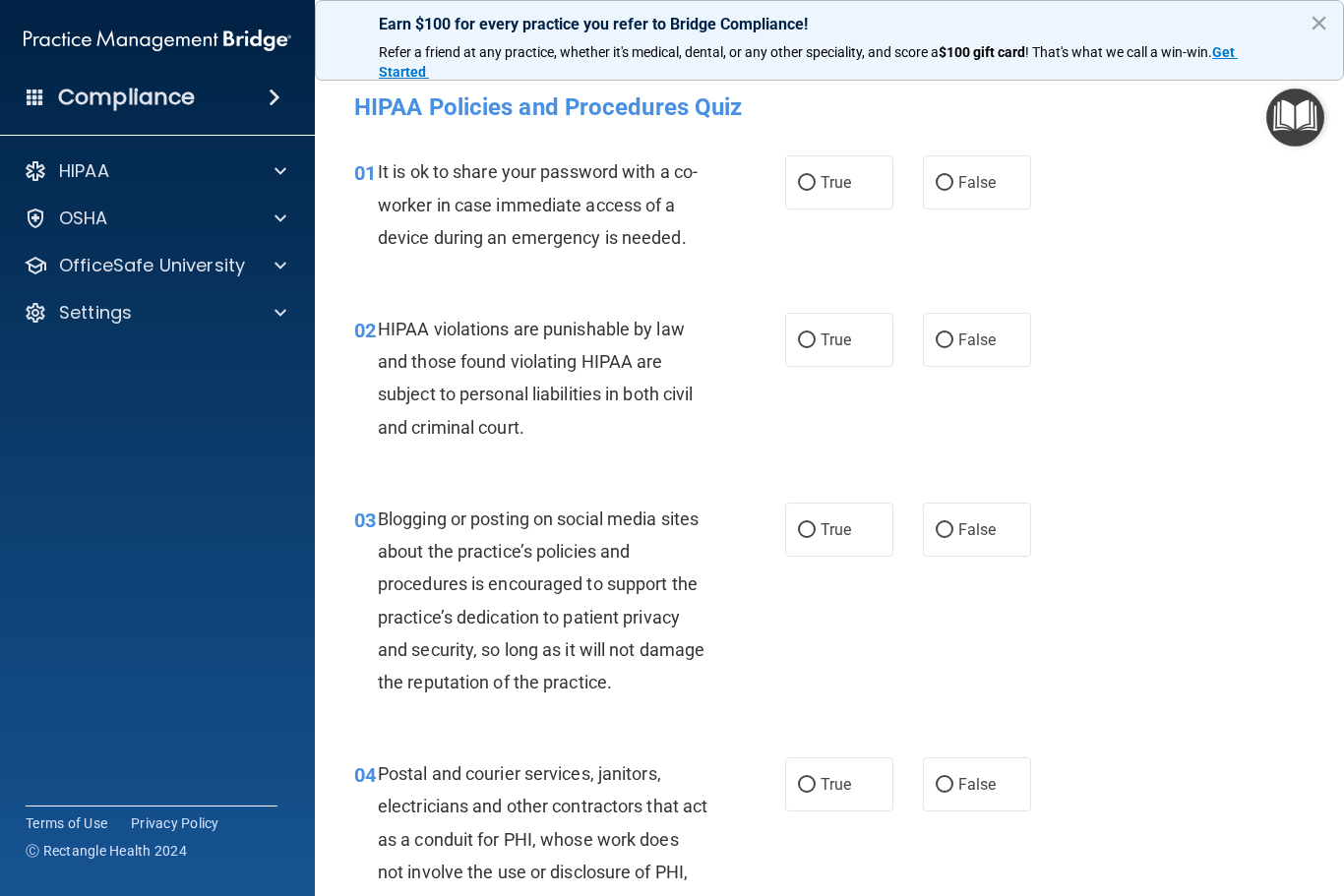
click at [972, 170] on label "False" at bounding box center [976, 182] width 108 height 55
click at [953, 176] on input "False" at bounding box center [945, 183] width 18 height 15
radio input "true"
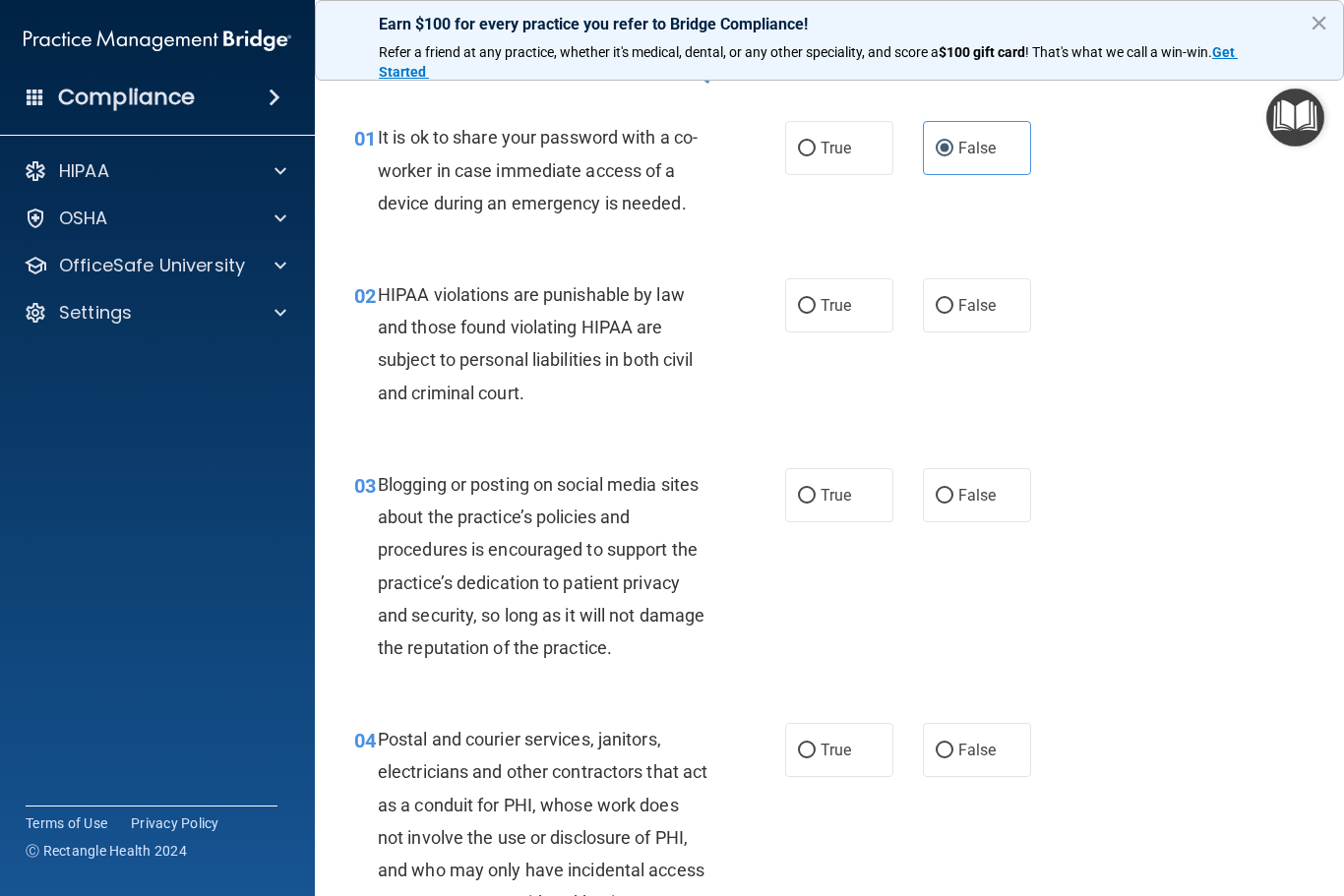
scroll to position [42, 0]
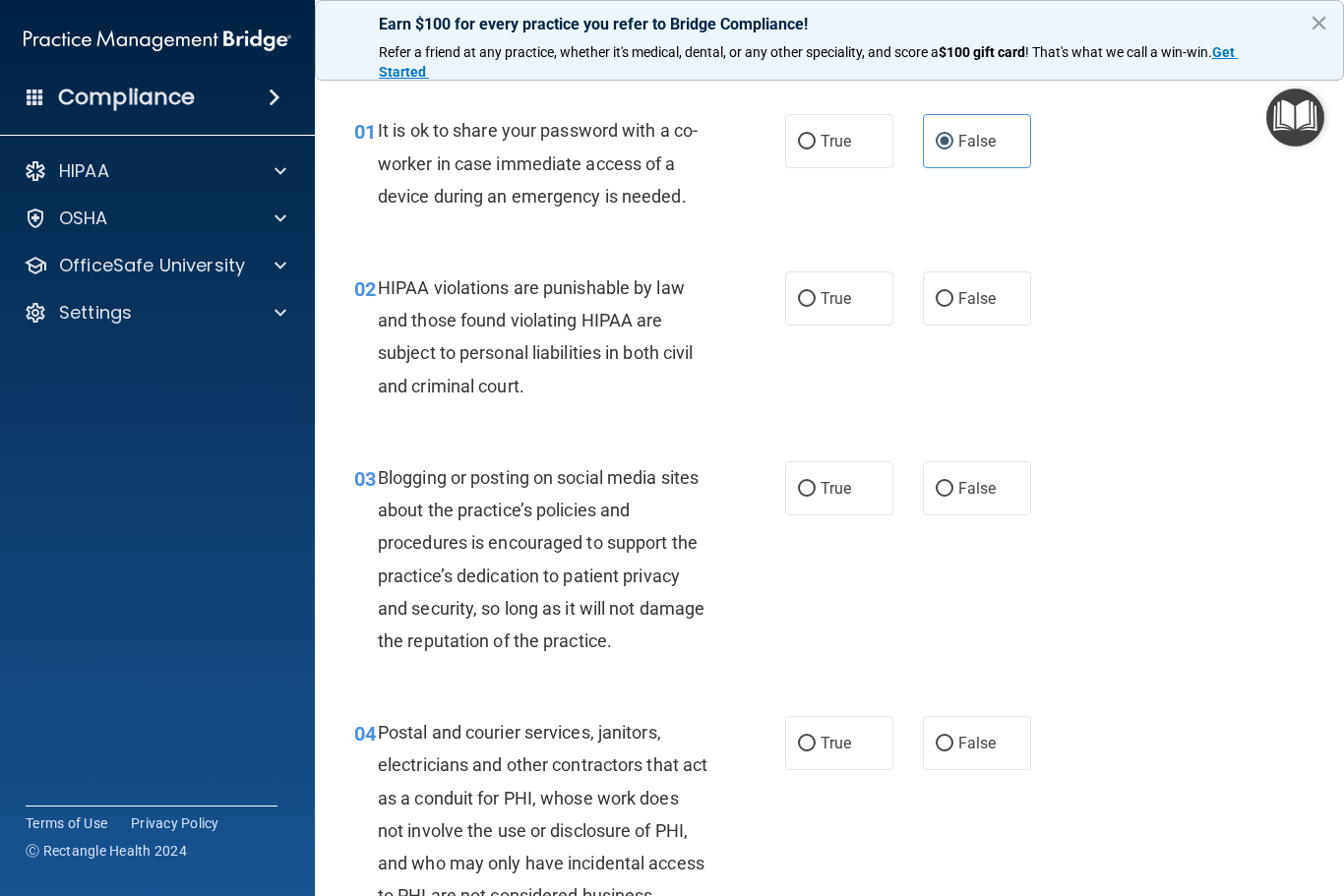
click at [858, 289] on label "True" at bounding box center [839, 298] width 108 height 55
click at [816, 292] on input "True" at bounding box center [807, 299] width 18 height 15
radio input "true"
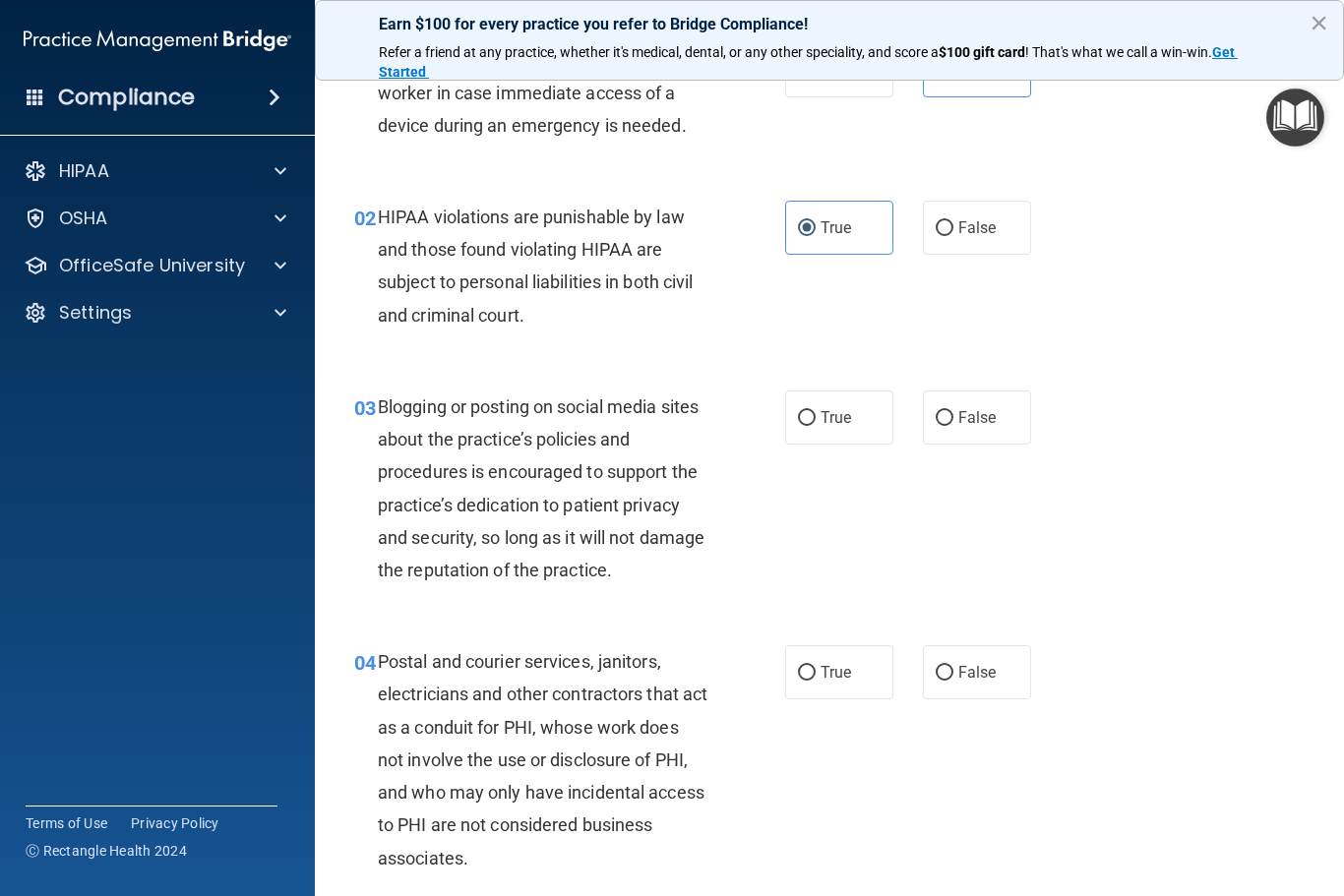
scroll to position [145, 0]
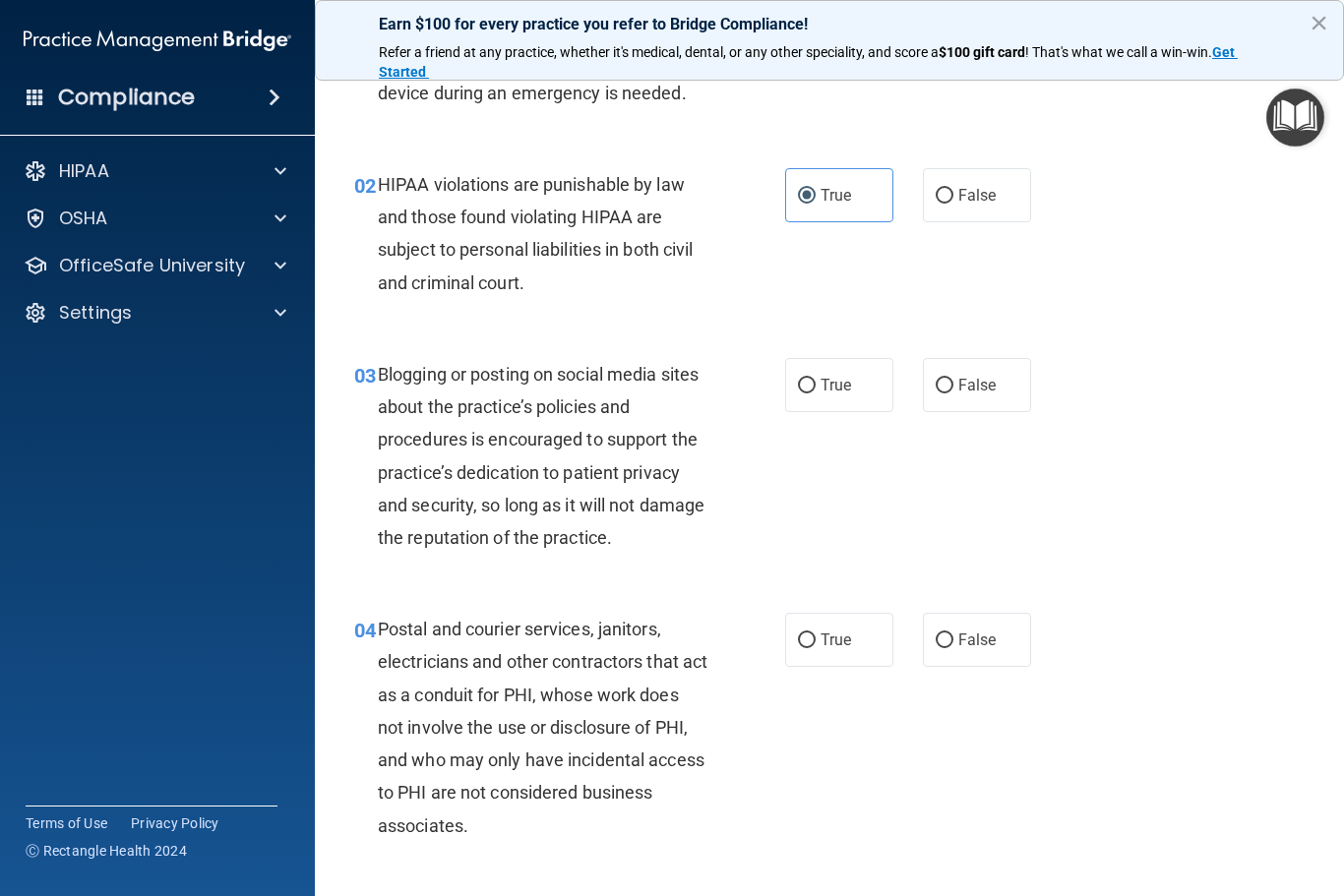
click at [982, 360] on label "False" at bounding box center [976, 385] width 108 height 55
click at [953, 379] on input "False" at bounding box center [945, 386] width 18 height 15
radio input "true"
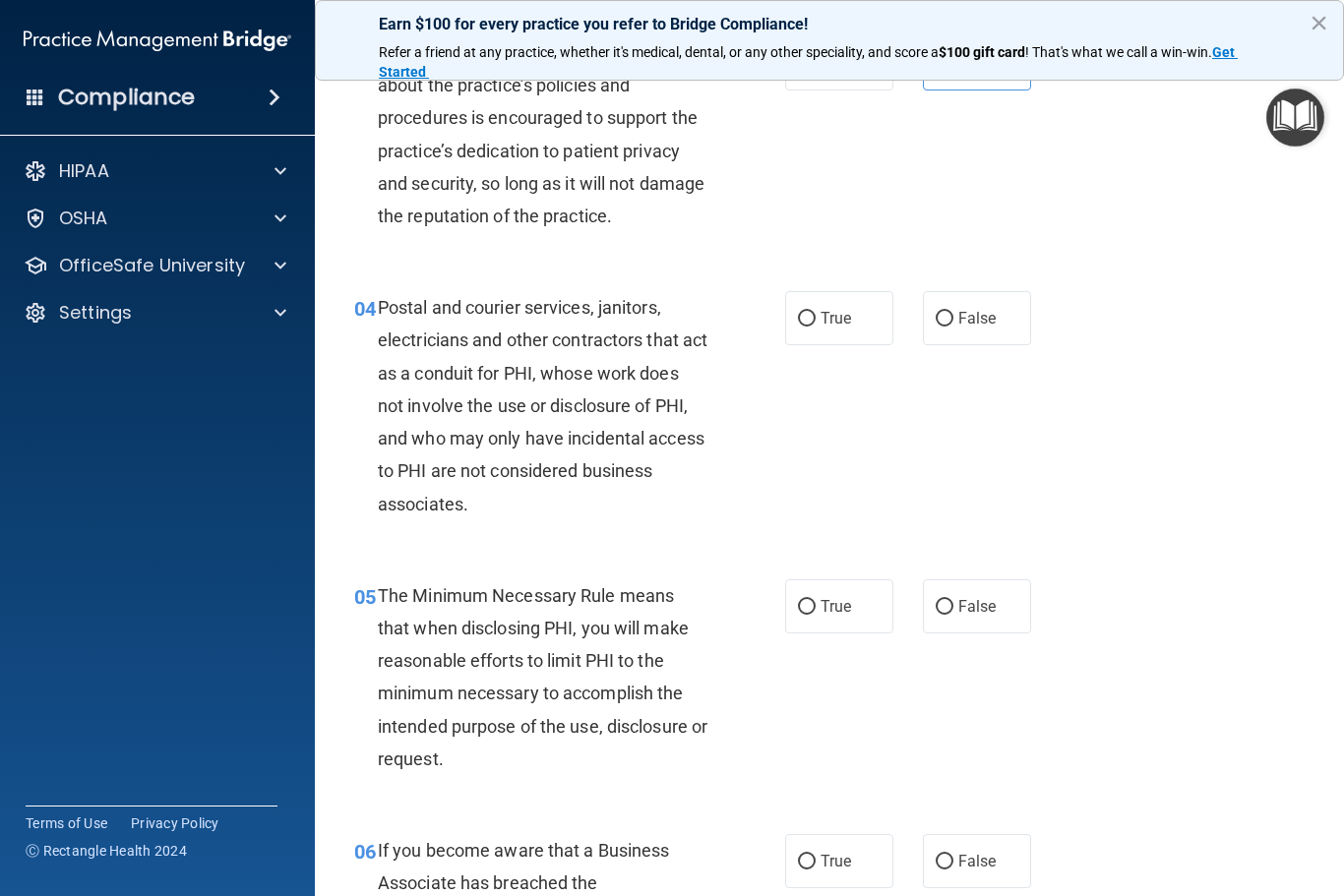
scroll to position [467, 0]
click at [819, 309] on label "True" at bounding box center [839, 317] width 108 height 55
click at [816, 311] on input "True" at bounding box center [807, 318] width 18 height 15
radio input "true"
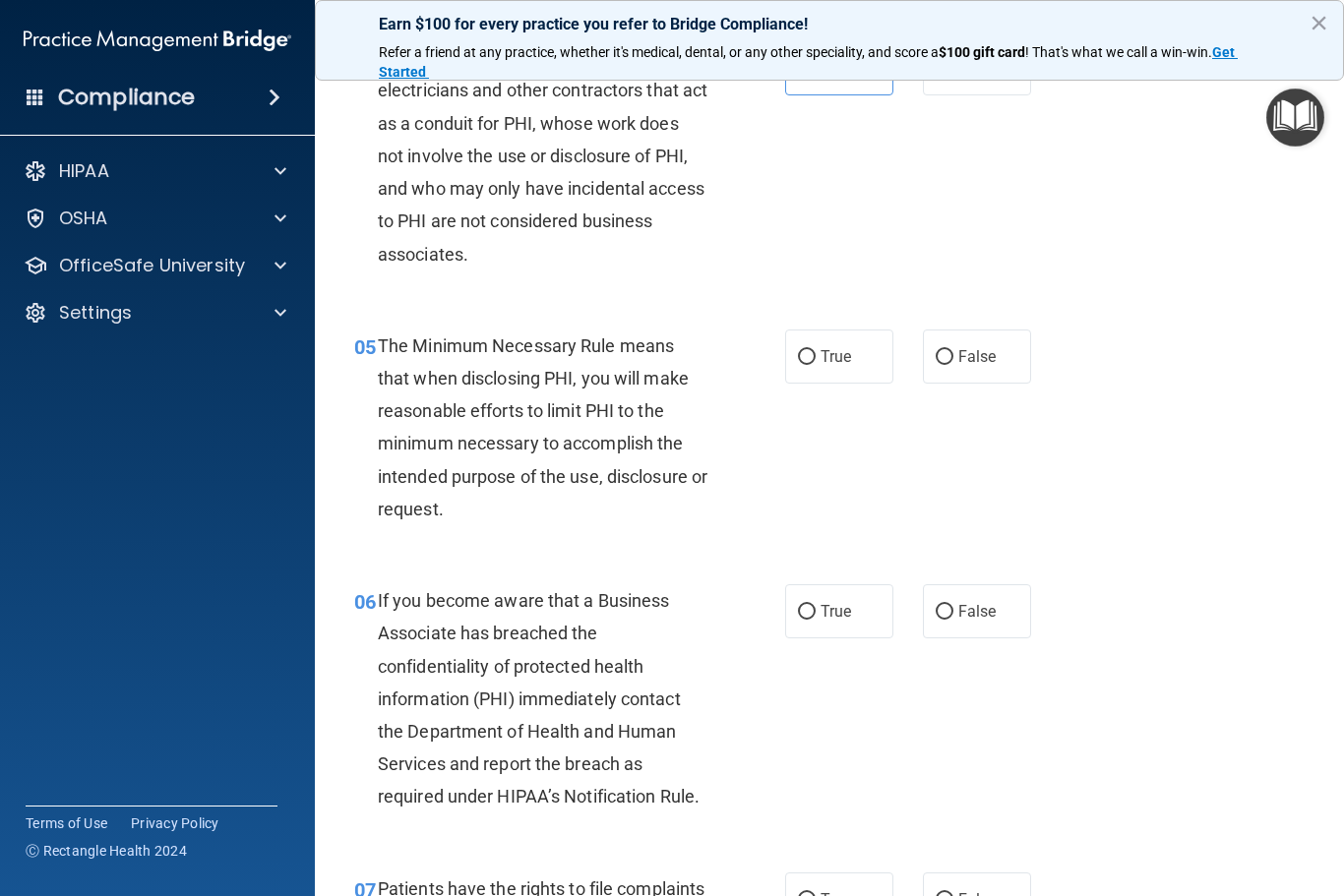
scroll to position [784, 0]
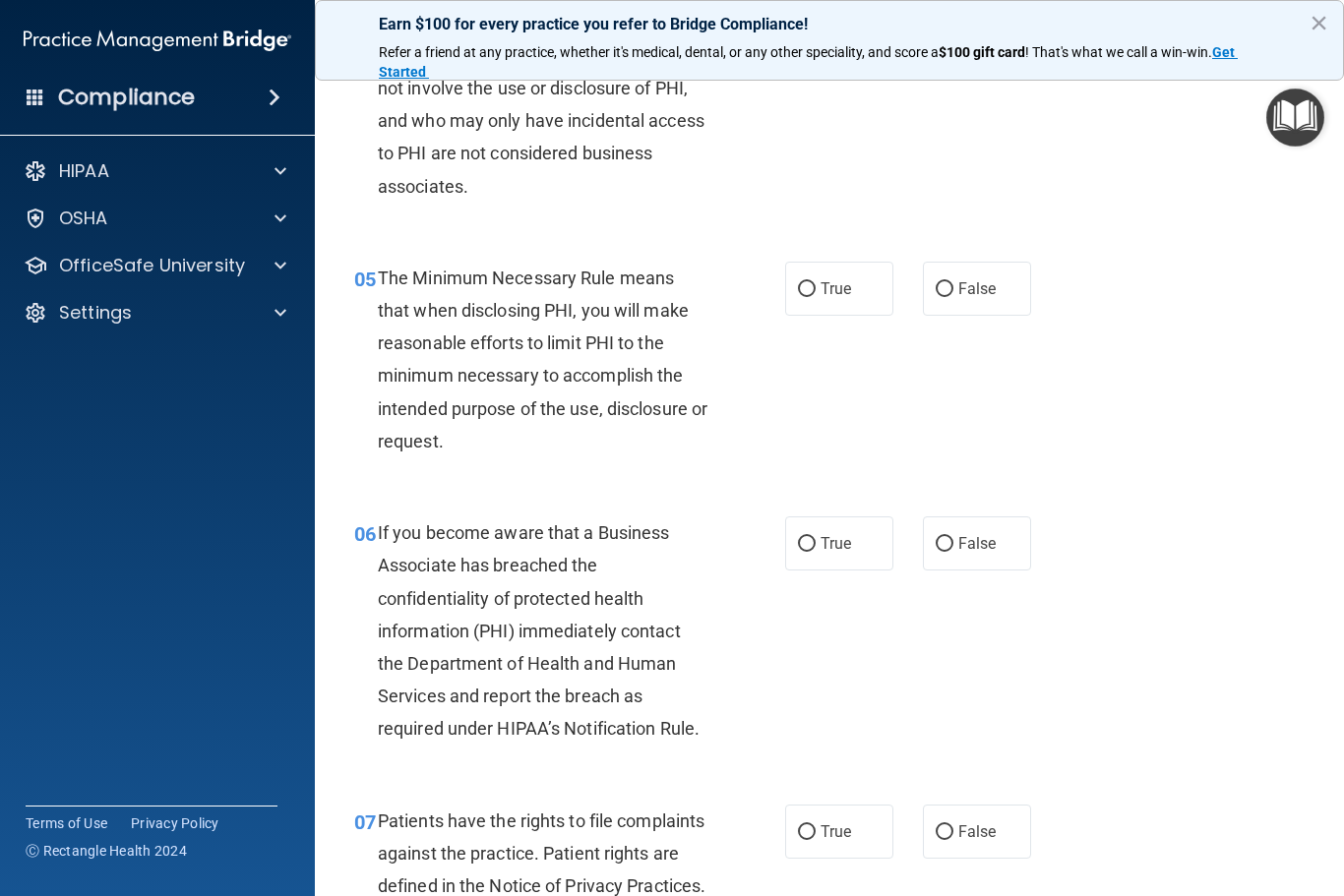
click at [846, 280] on span "True" at bounding box center [836, 288] width 31 height 19
click at [816, 282] on input "True" at bounding box center [807, 289] width 18 height 15
radio input "true"
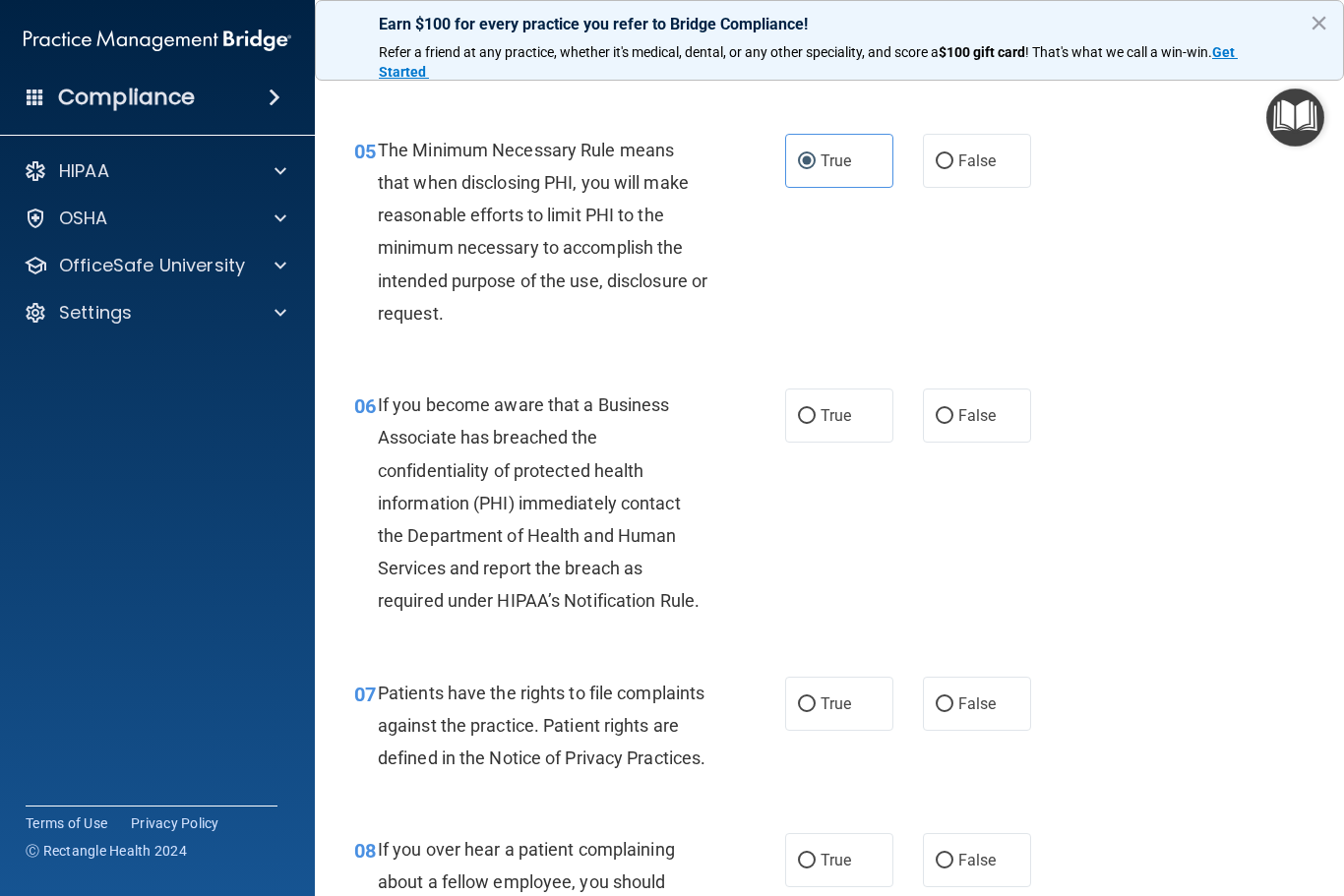
scroll to position [980, 0]
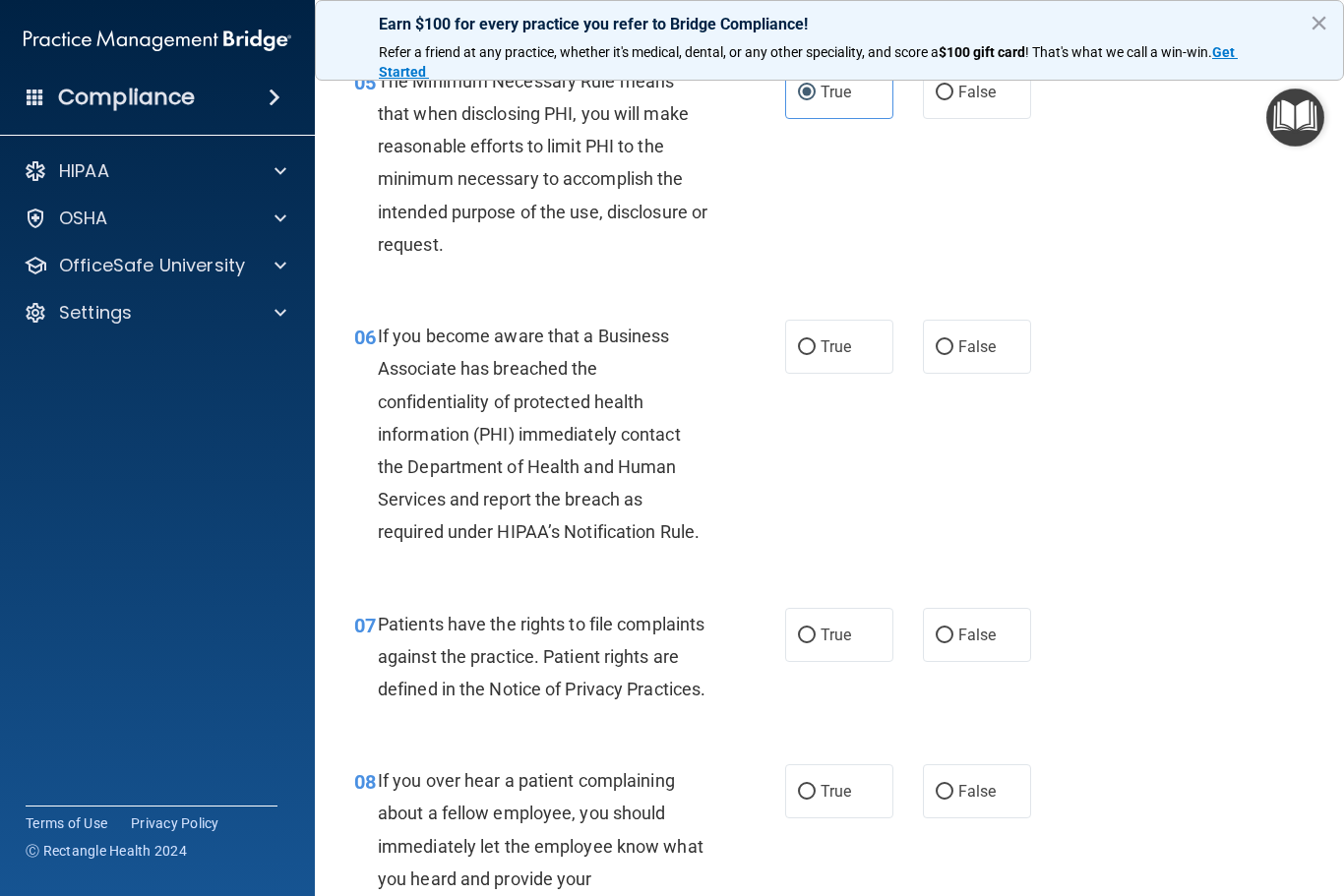
click at [988, 345] on span "False" at bounding box center [977, 346] width 39 height 19
click at [953, 345] on input "False" at bounding box center [945, 347] width 18 height 15
radio input "true"
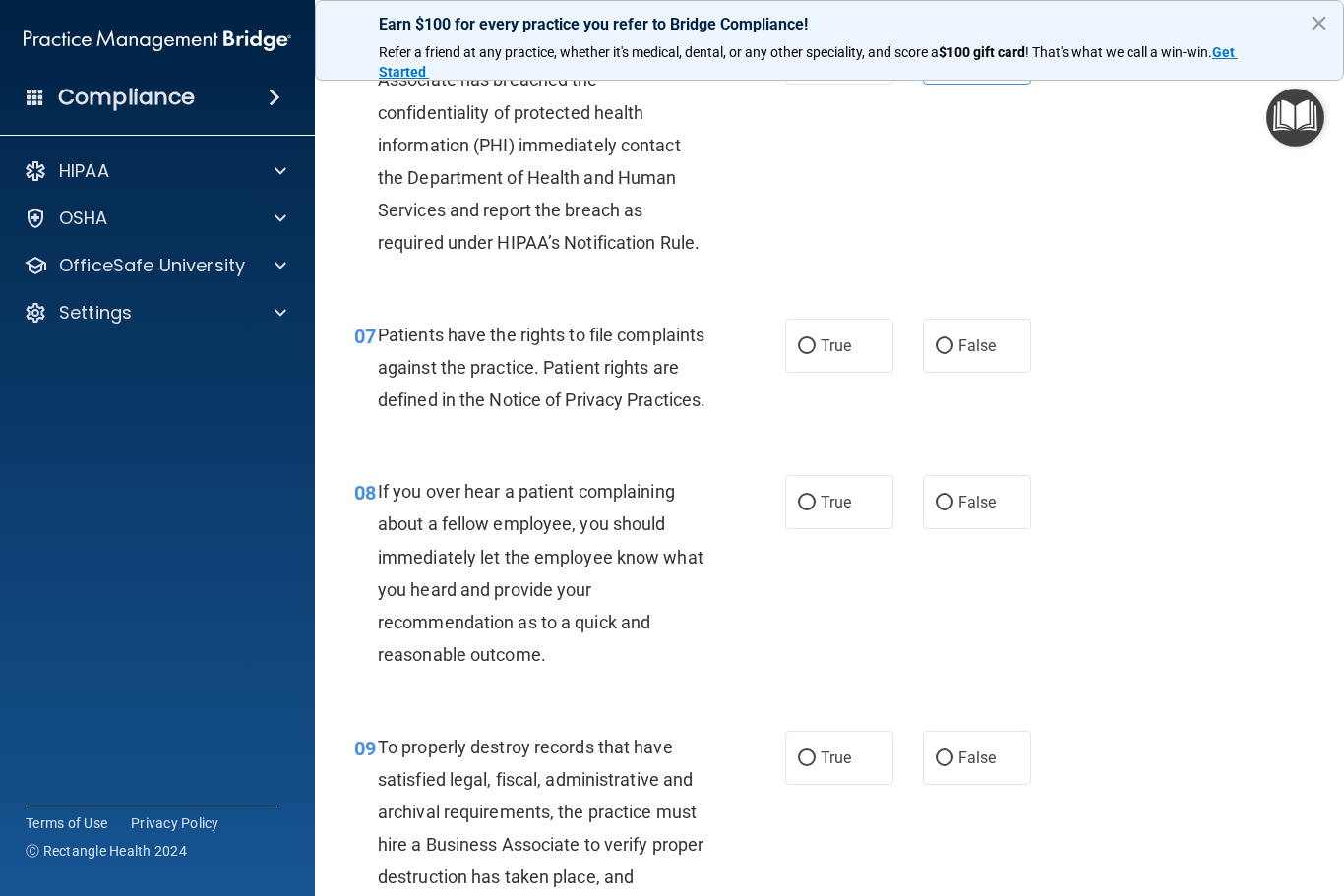
scroll to position [1283, 0]
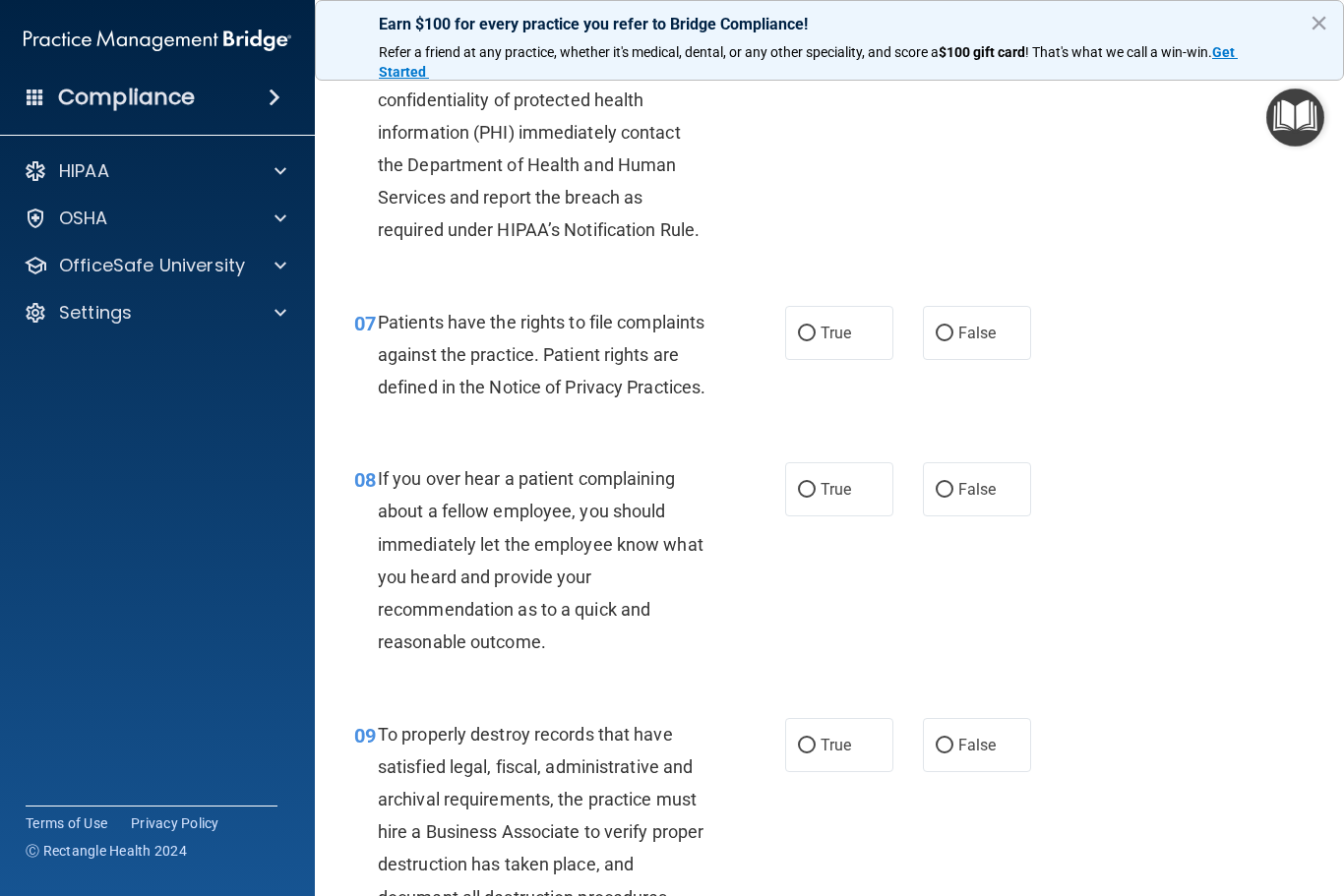
click at [824, 347] on label "True" at bounding box center [839, 333] width 108 height 55
click at [816, 341] on input "True" at bounding box center [807, 333] width 18 height 15
radio input "true"
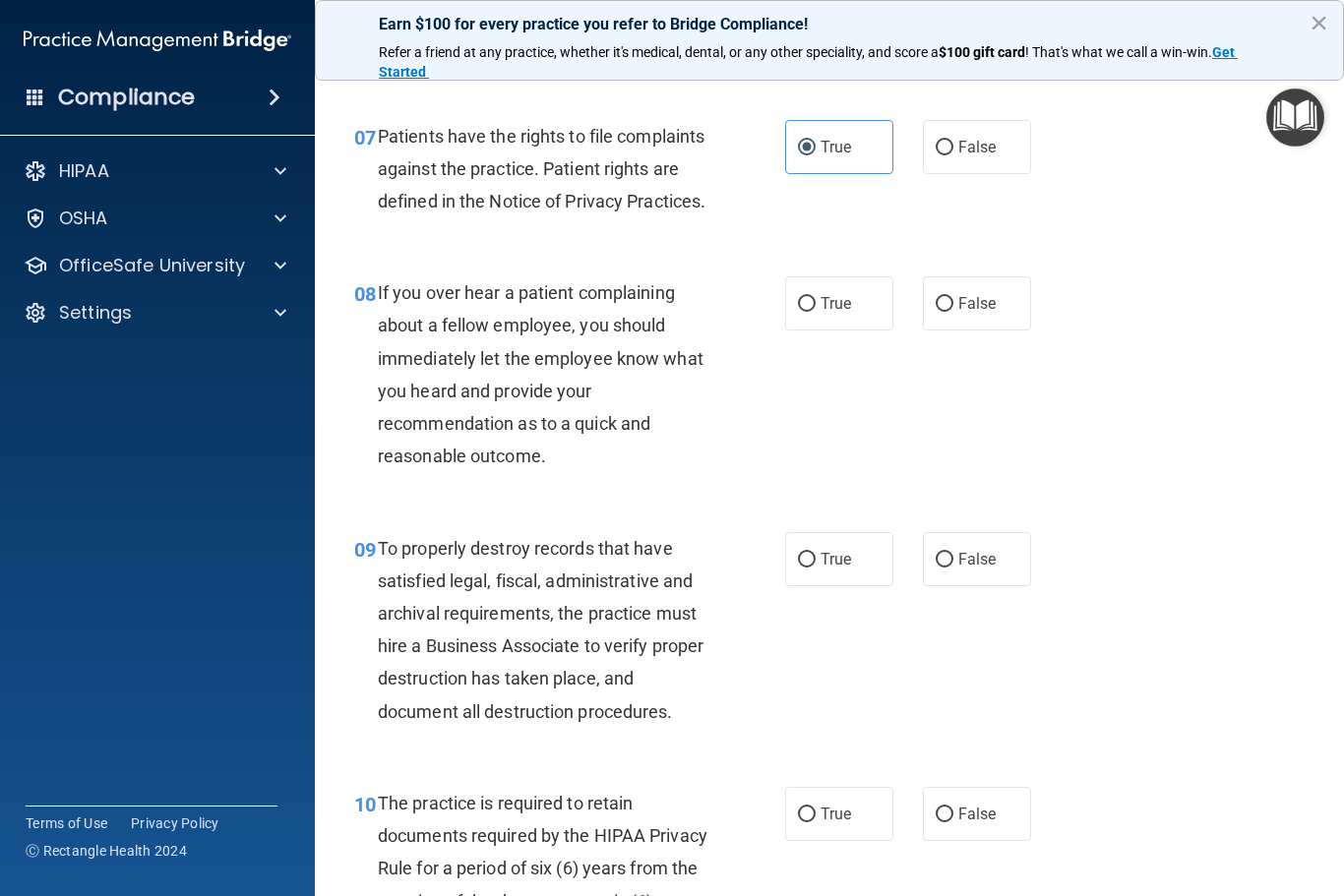
scroll to position [1523, 0]
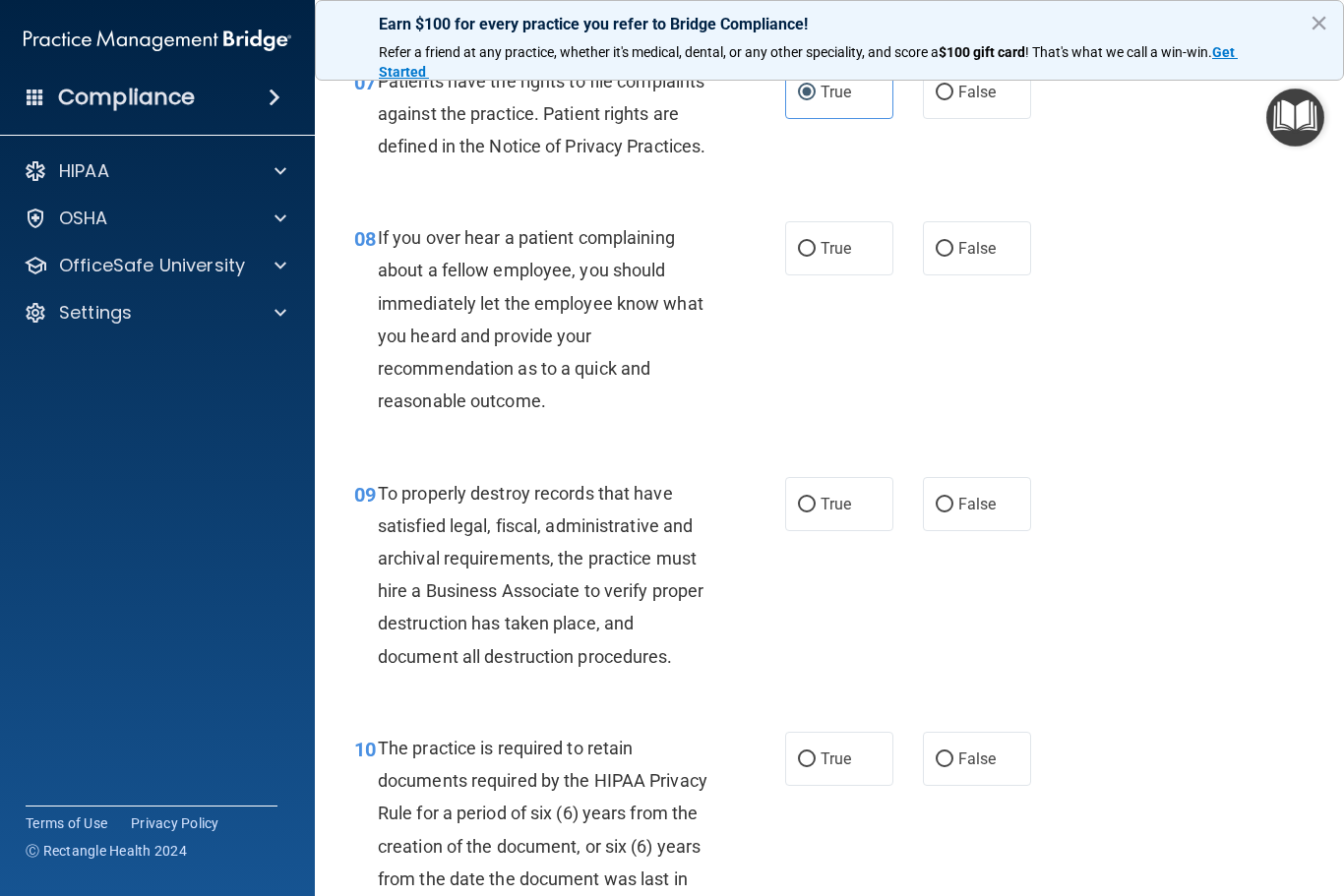
click at [1007, 276] on label "False" at bounding box center [976, 248] width 108 height 55
click at [953, 257] on input "False" at bounding box center [945, 249] width 18 height 15
radio input "true"
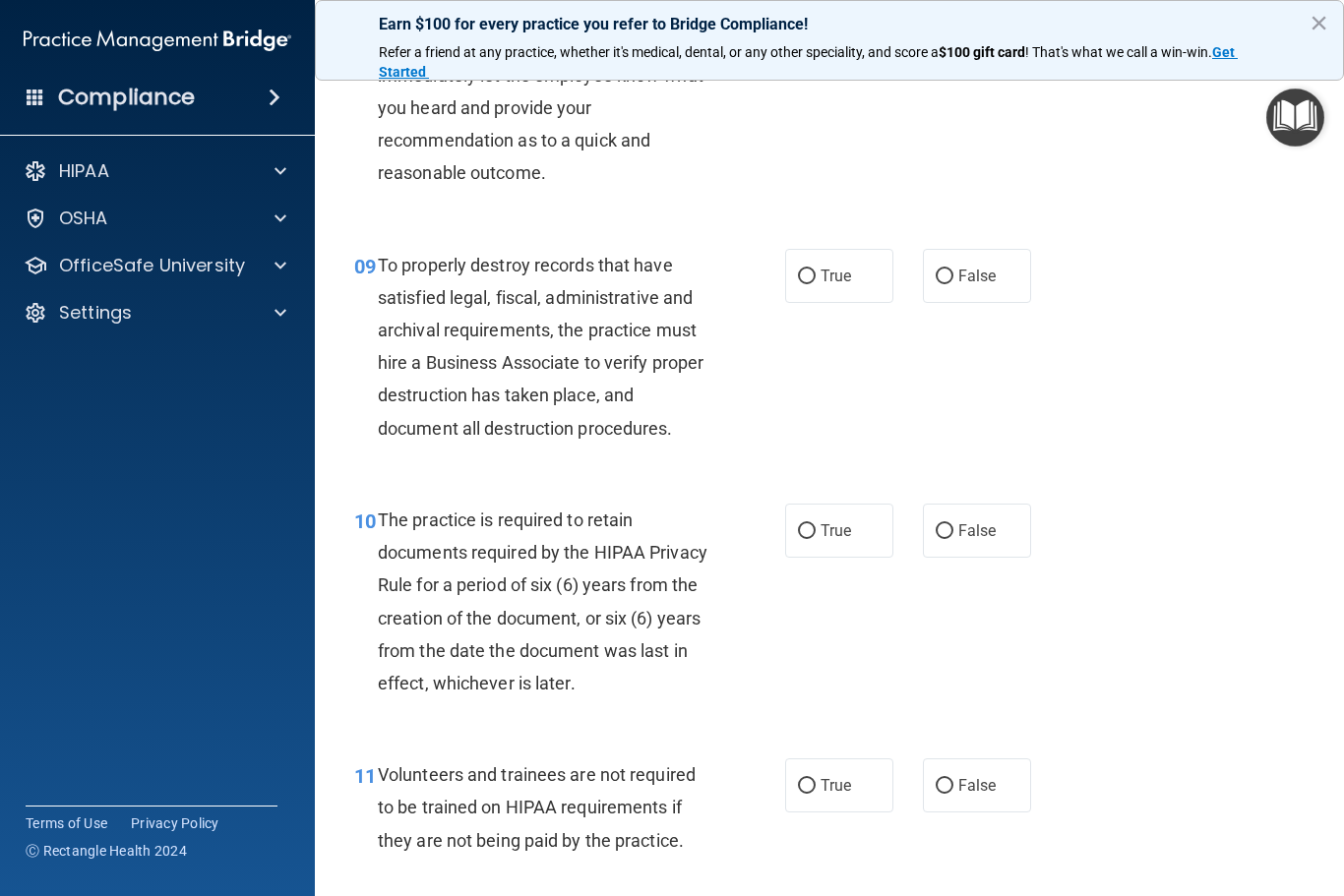
scroll to position [1754, 0]
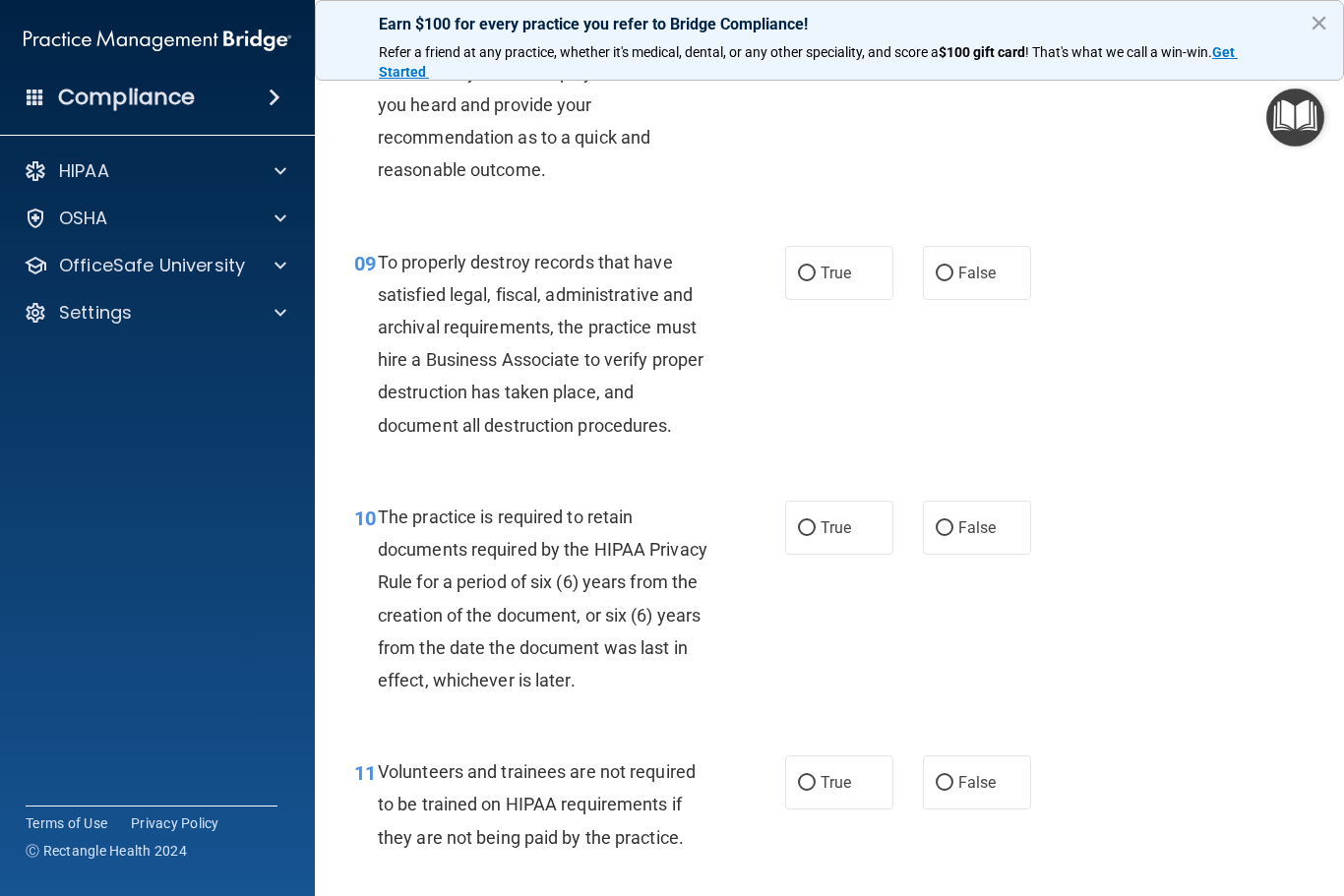
click at [969, 282] on span "False" at bounding box center [977, 273] width 39 height 19
click at [953, 281] on input "False" at bounding box center [945, 274] width 18 height 15
radio input "true"
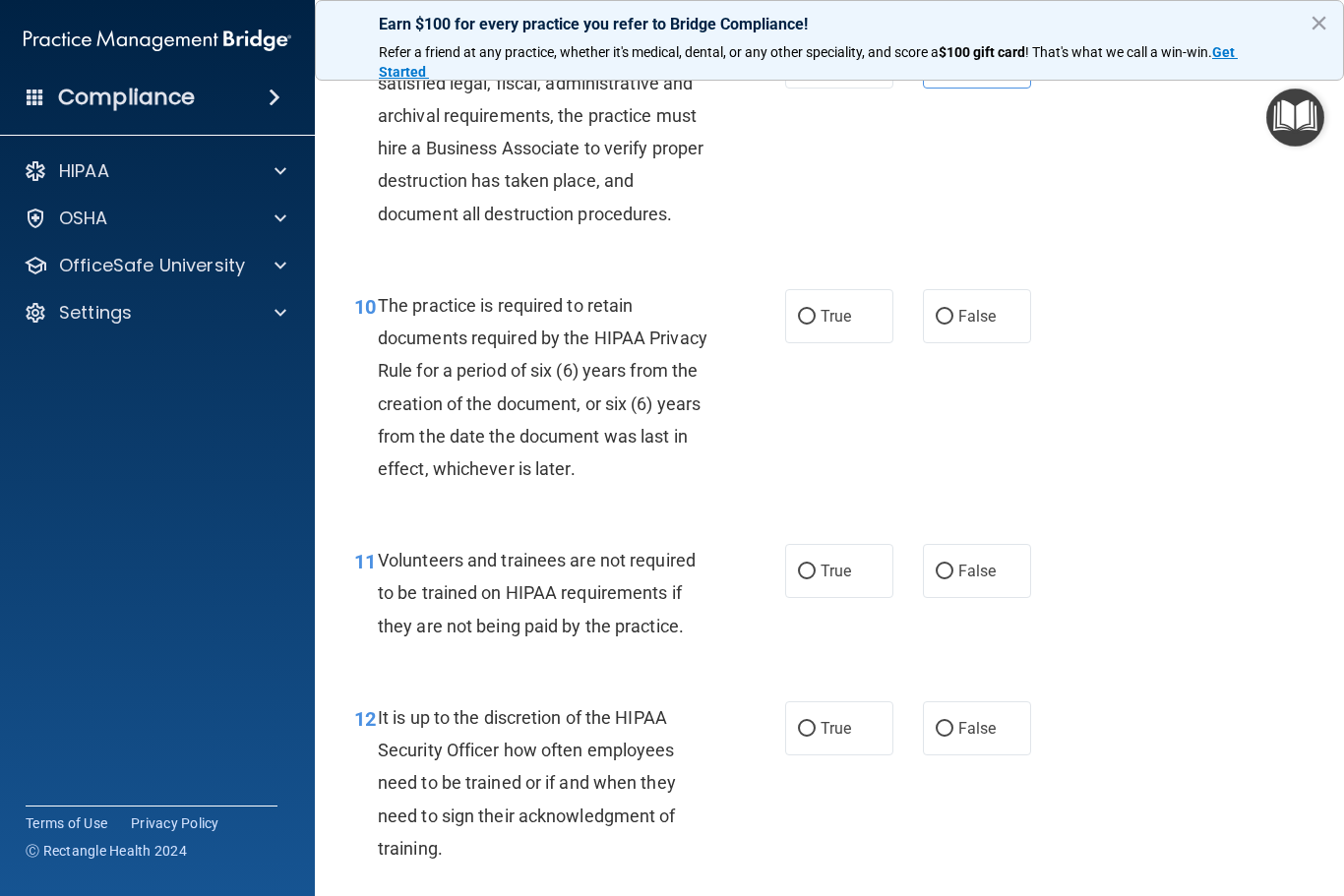
scroll to position [1990, 0]
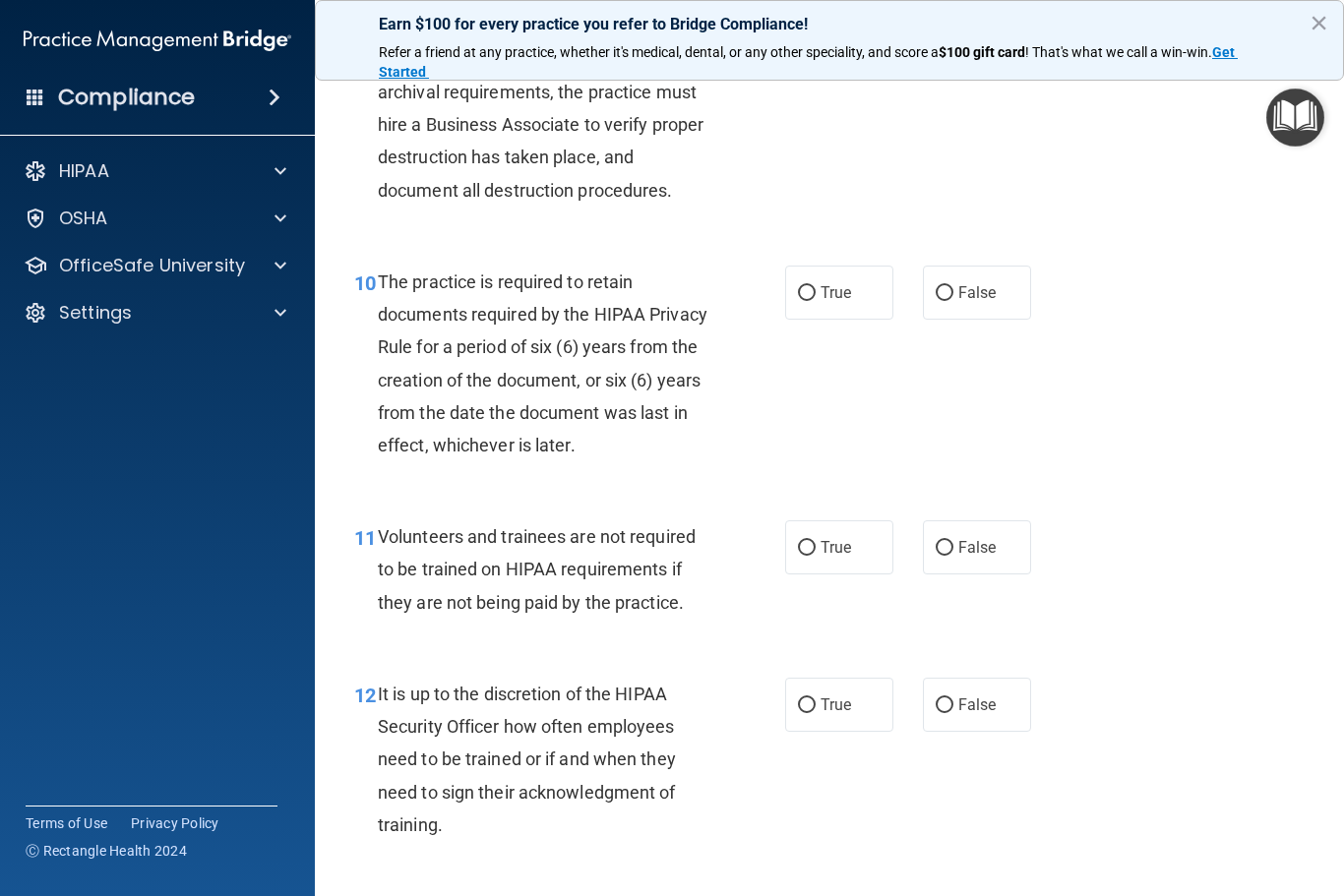
click at [837, 299] on label "True" at bounding box center [839, 292] width 108 height 55
click at [816, 299] on input "True" at bounding box center [807, 293] width 18 height 15
radio input "true"
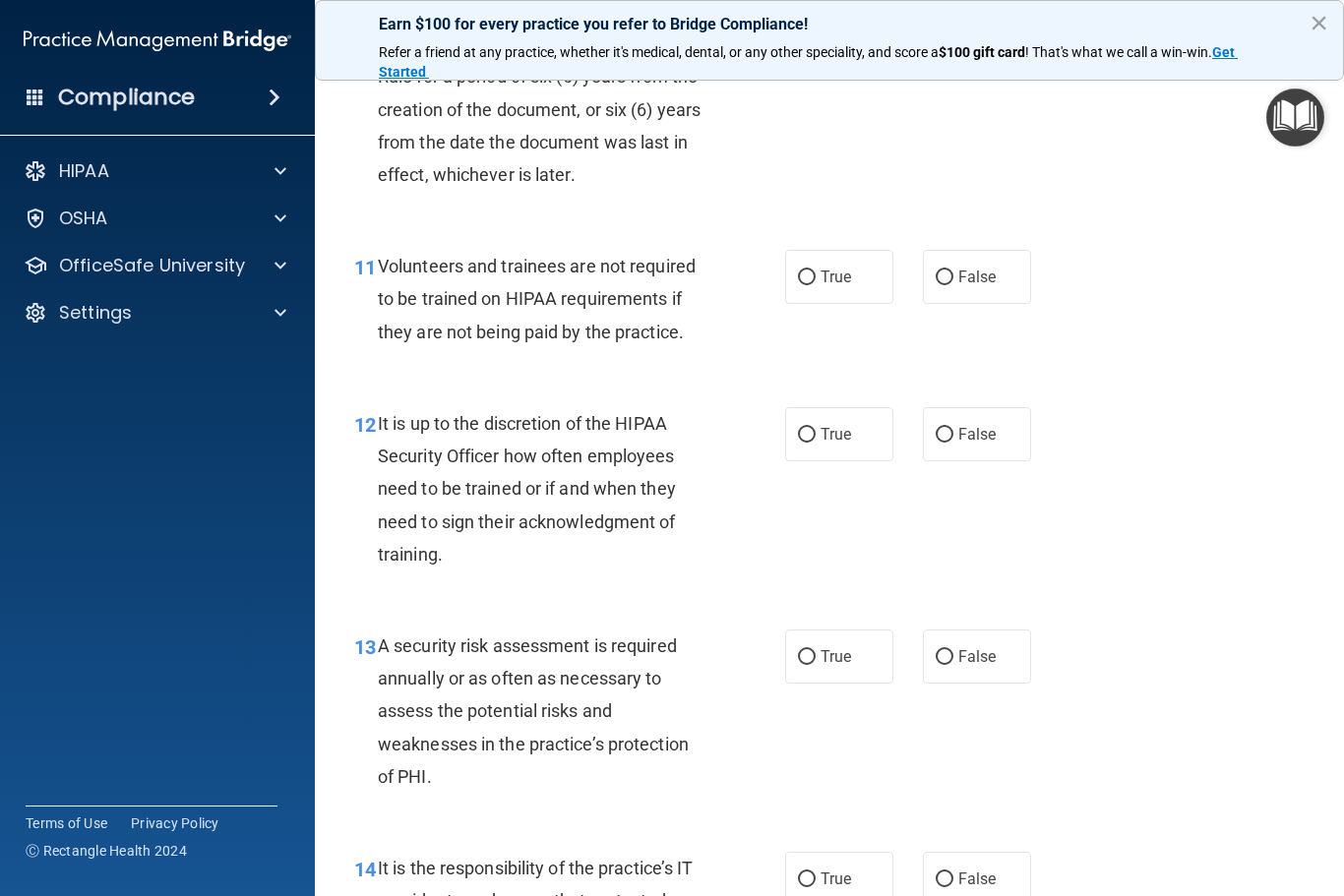
scroll to position [2260, 0]
click at [986, 305] on label "False" at bounding box center [976, 278] width 108 height 55
click at [953, 286] on input "False" at bounding box center [945, 279] width 18 height 15
radio input "true"
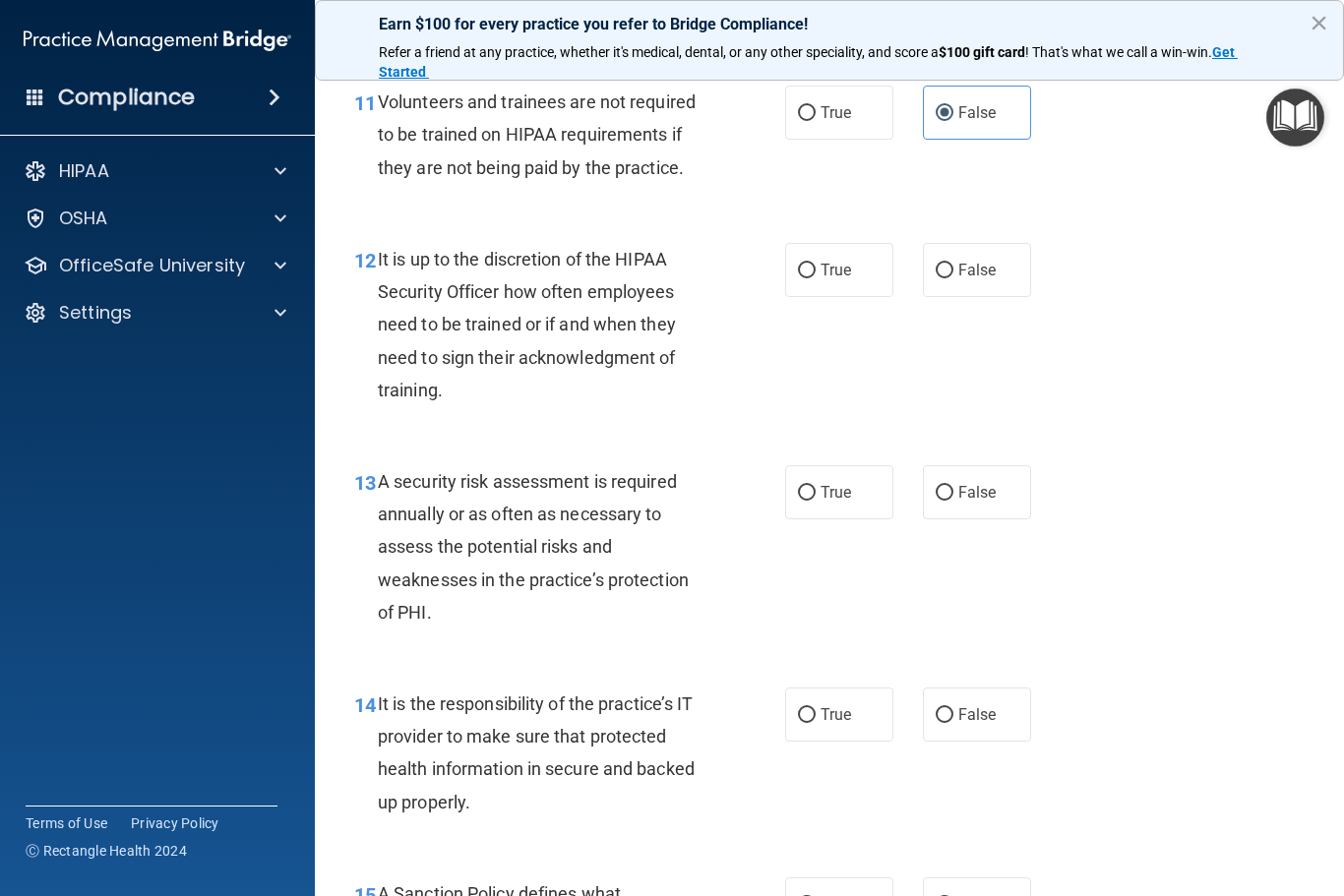
scroll to position [2426, 0]
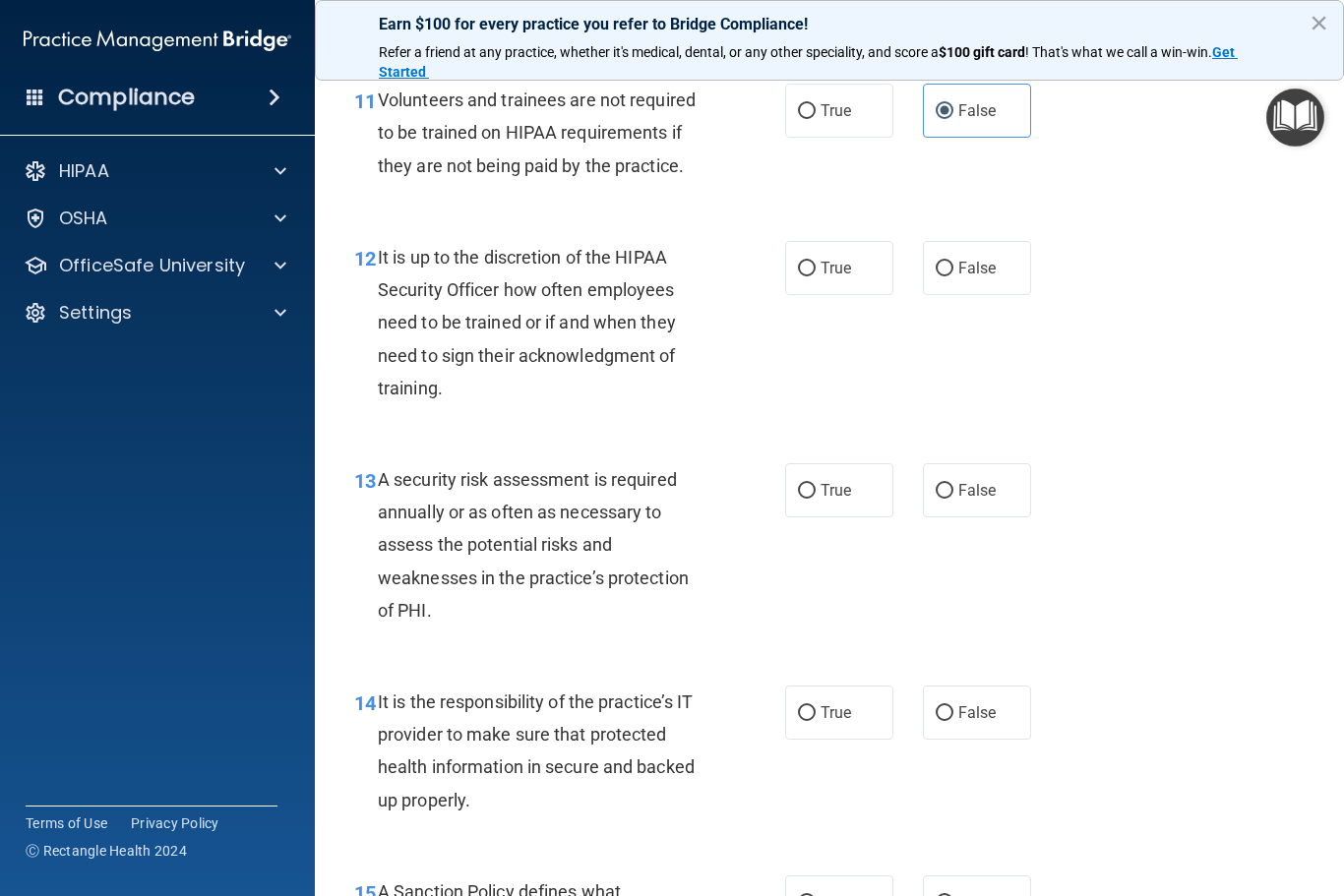
click at [987, 278] on span "False" at bounding box center [977, 268] width 39 height 19
click at [953, 277] on input "False" at bounding box center [945, 269] width 18 height 15
radio input "true"
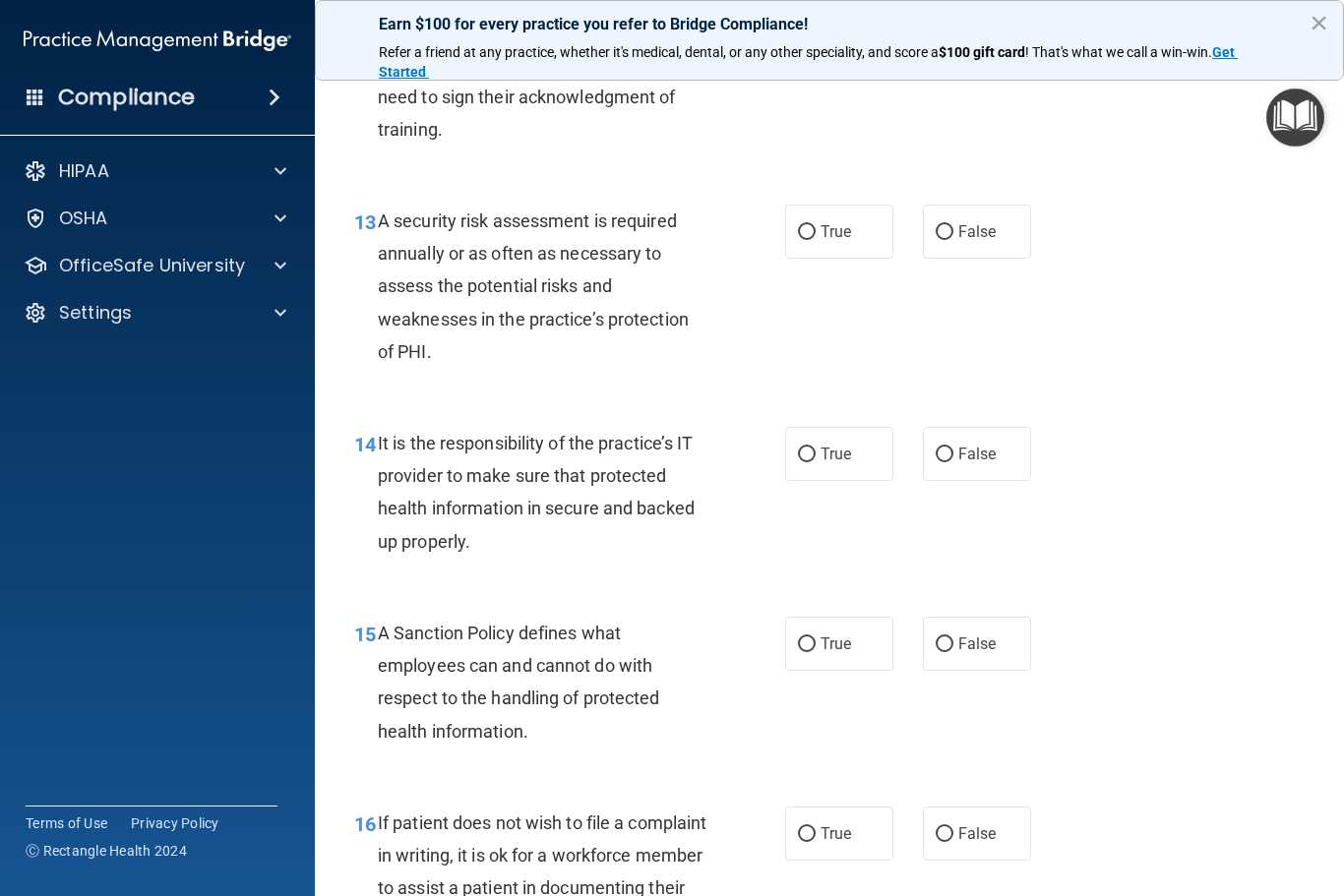
scroll to position [2741, 0]
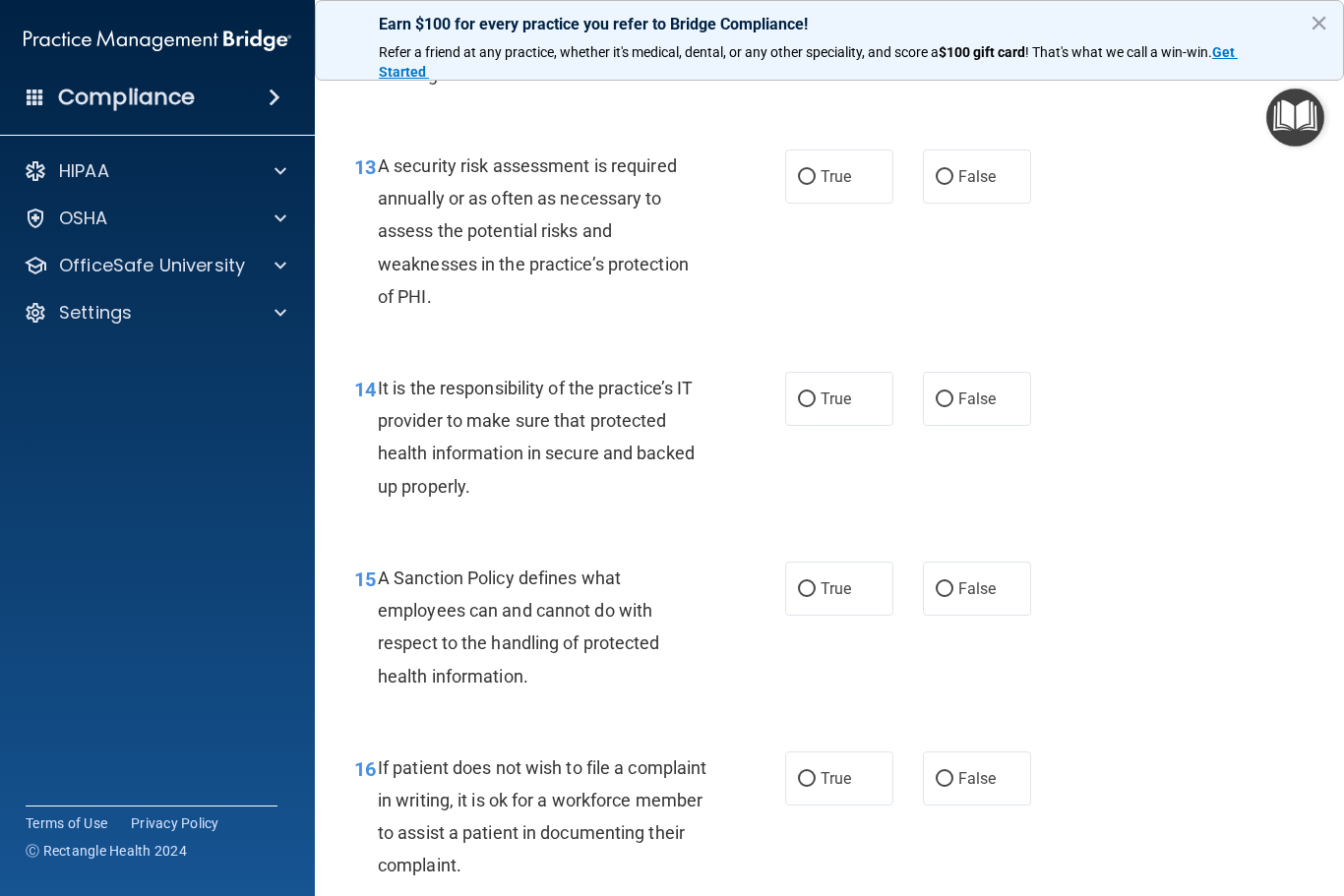
click at [847, 184] on label "True" at bounding box center [839, 176] width 108 height 55
click at [816, 184] on input "True" at bounding box center [807, 177] width 18 height 15
radio input "true"
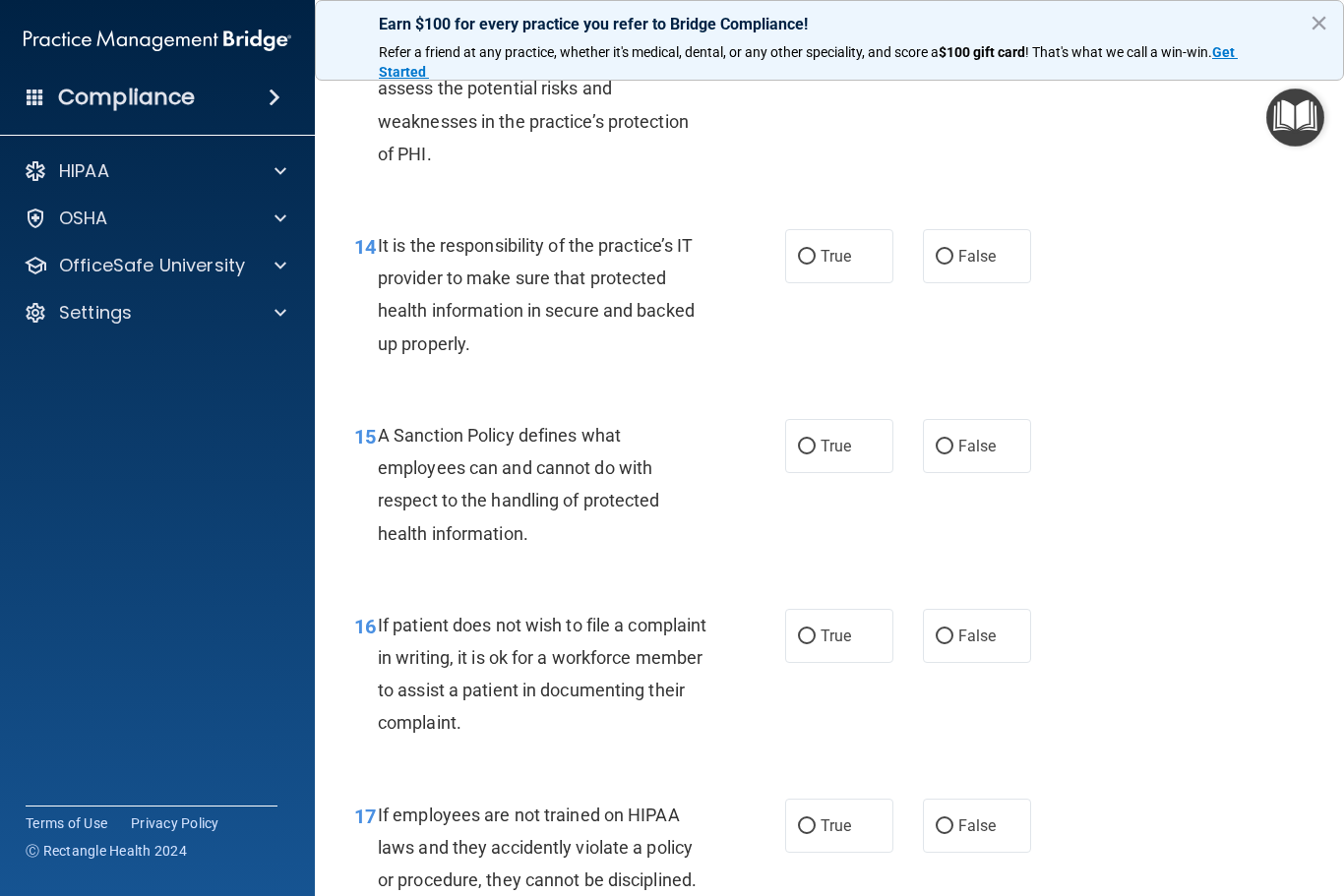
scroll to position [2880, 0]
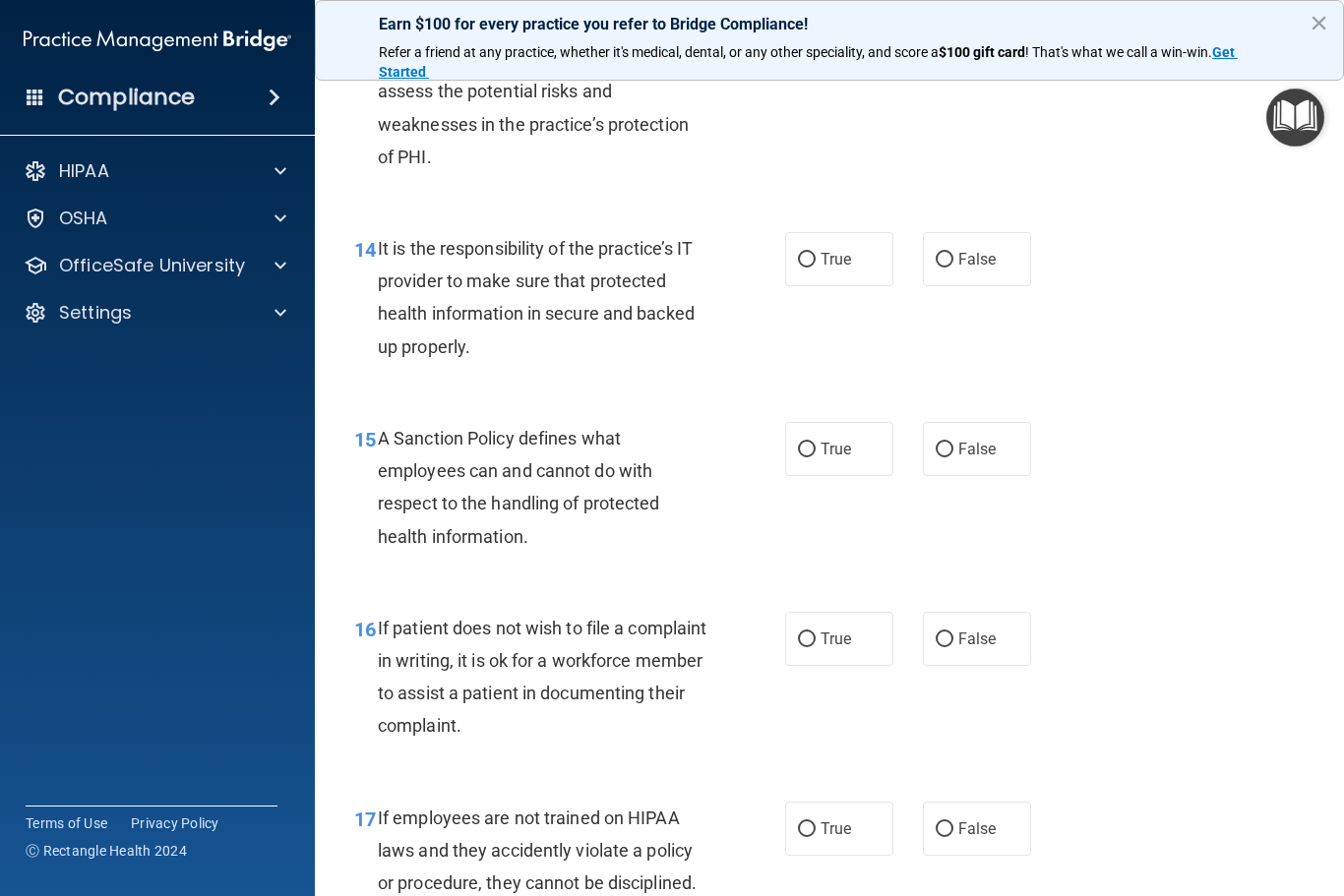
click at [946, 268] on input "False" at bounding box center [945, 260] width 18 height 15
radio input "true"
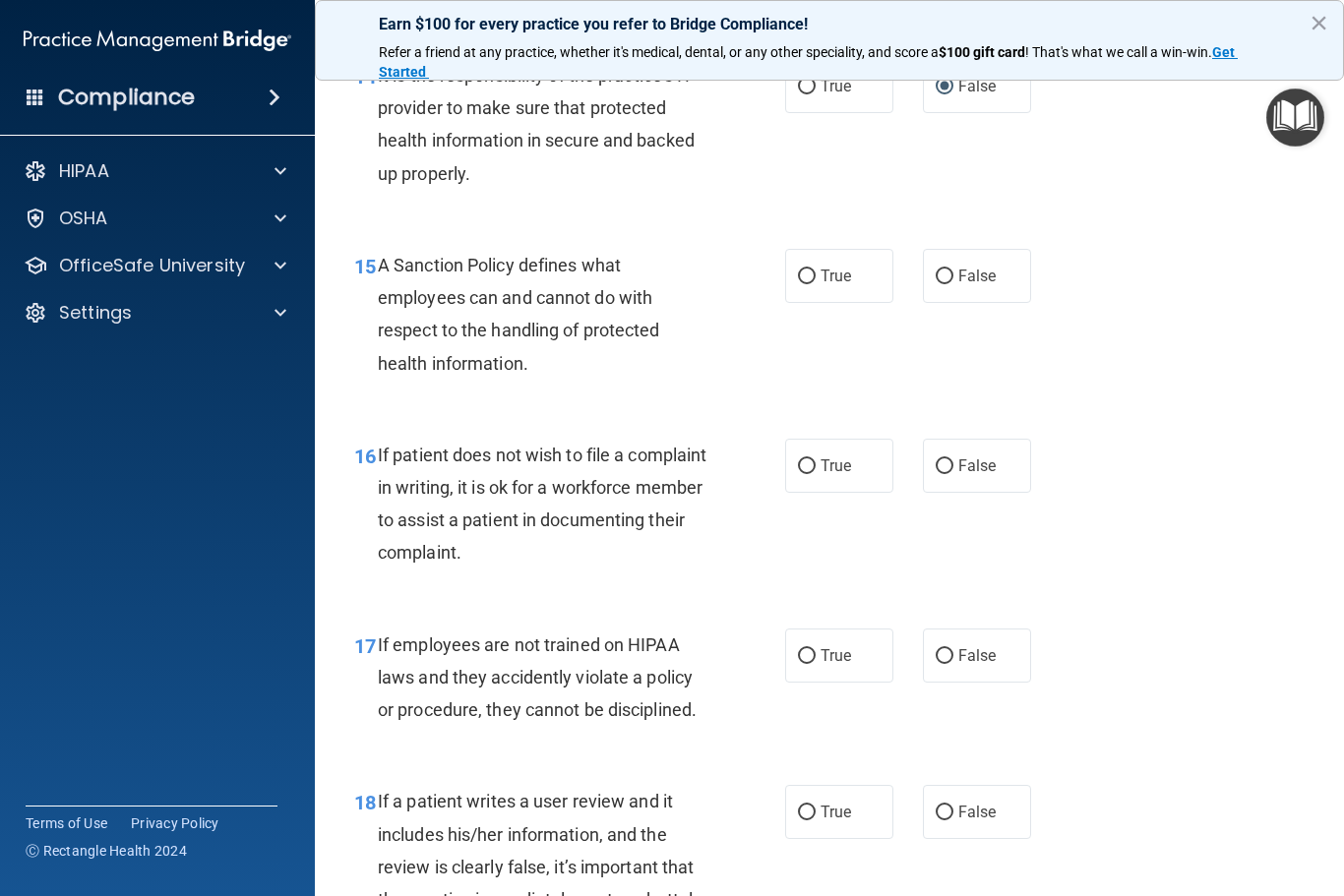
scroll to position [3051, 0]
click at [1016, 292] on label "False" at bounding box center [976, 278] width 108 height 55
click at [953, 286] on input "False" at bounding box center [945, 279] width 18 height 15
radio input "true"
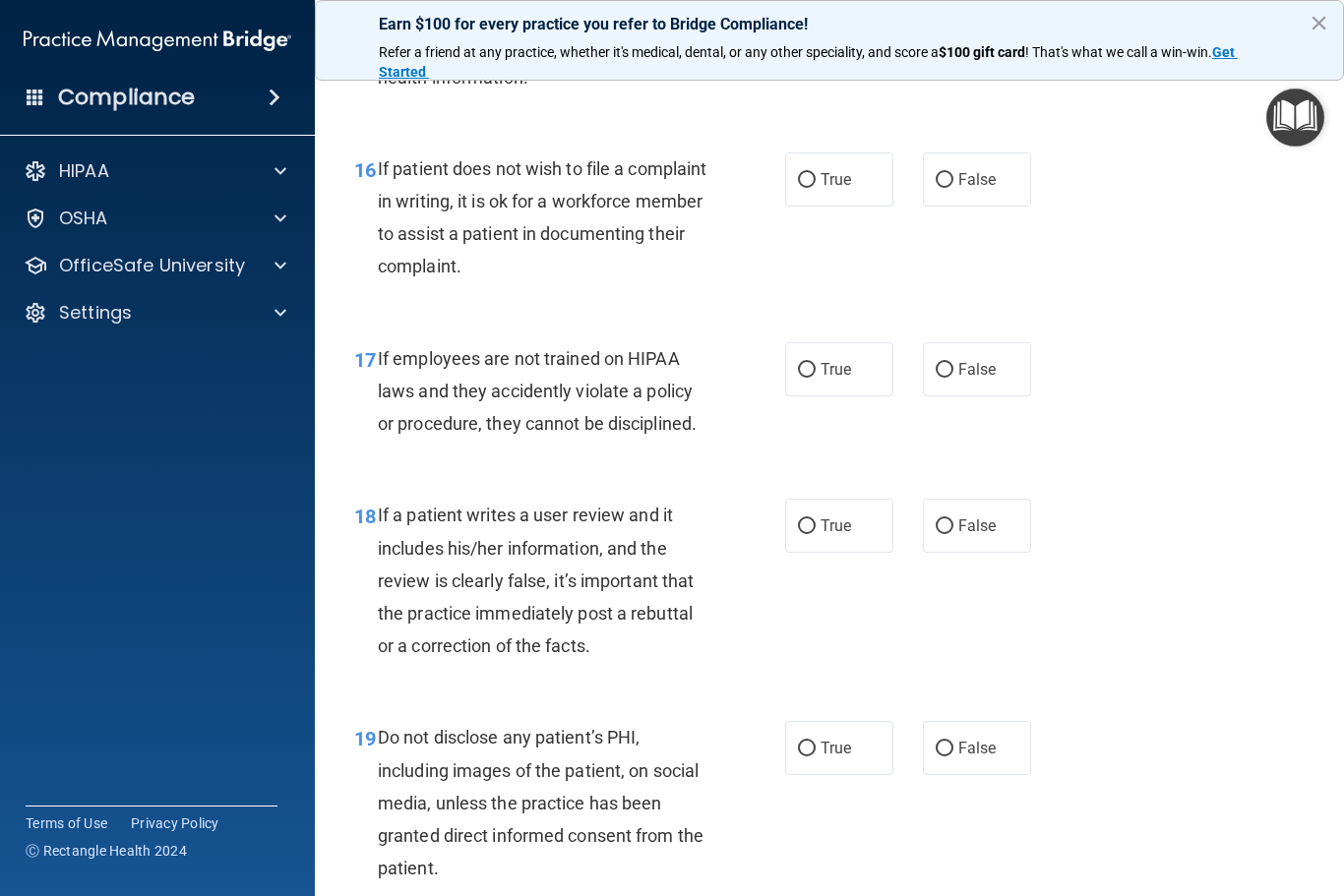
scroll to position [3340, 0]
click at [803, 205] on label "True" at bounding box center [839, 178] width 108 height 55
click at [803, 187] on input "True" at bounding box center [807, 179] width 18 height 15
radio input "true"
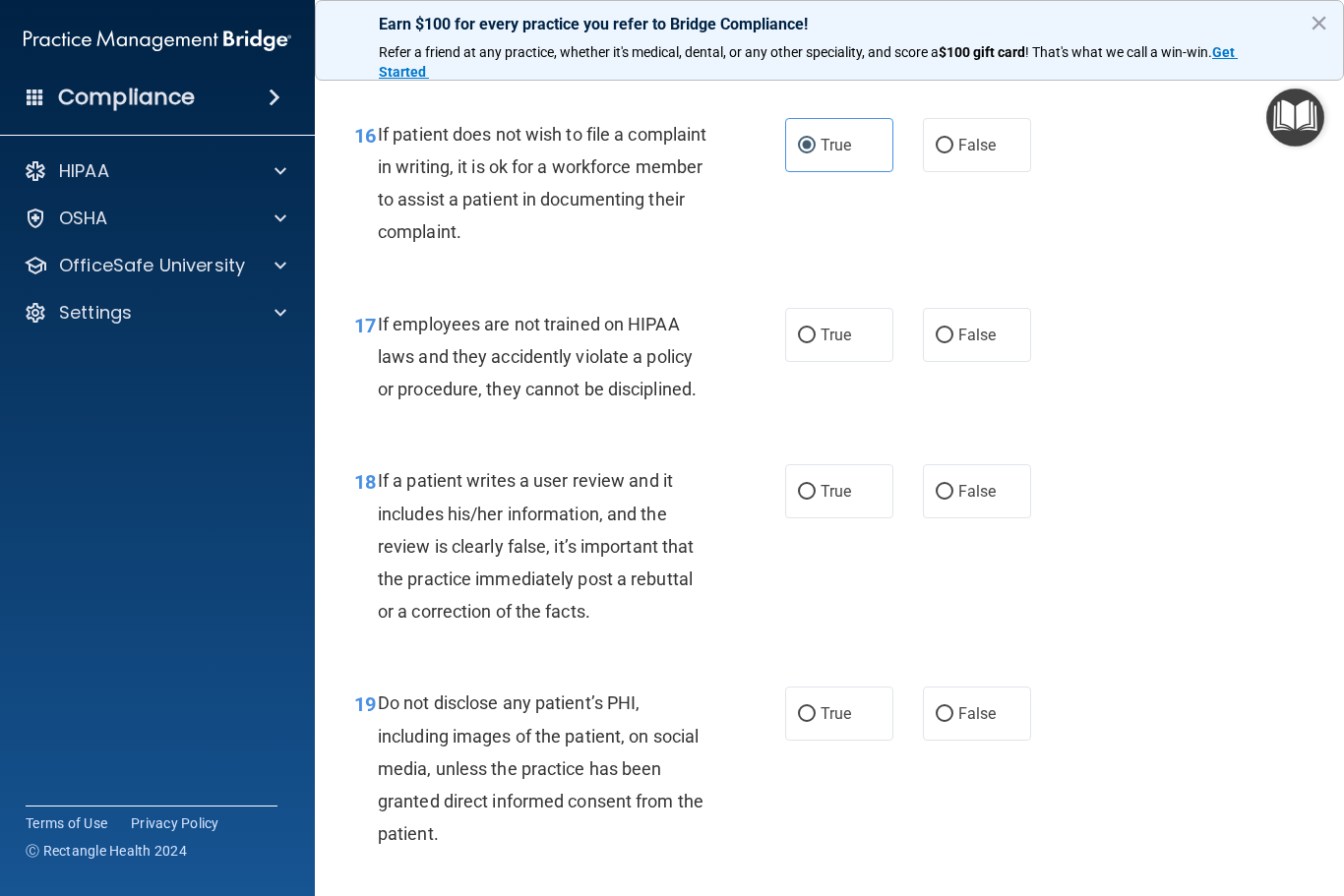
scroll to position [3381, 0]
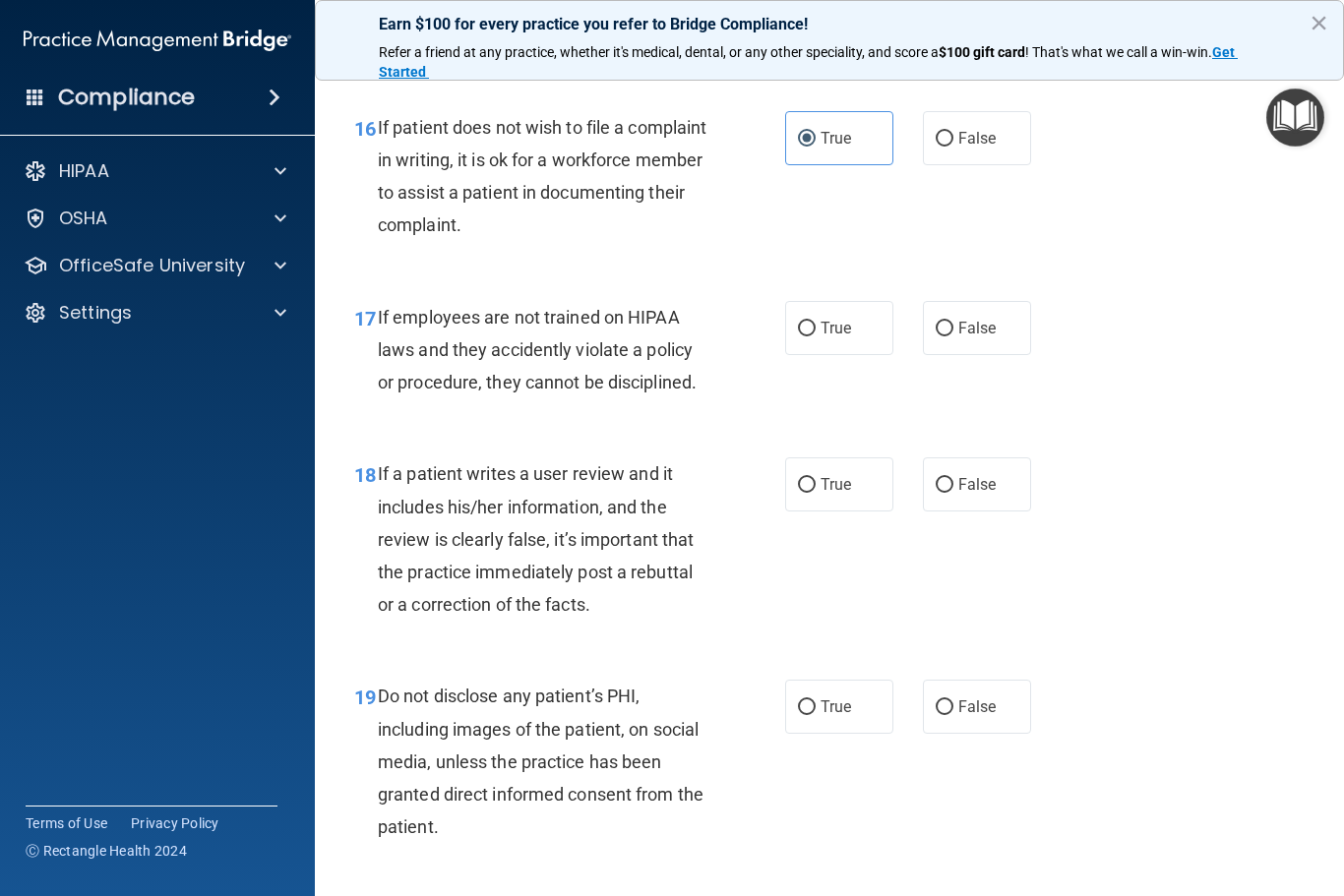
click at [988, 333] on span "False" at bounding box center [977, 328] width 39 height 19
click at [953, 333] on input "False" at bounding box center [945, 329] width 18 height 15
radio input "true"
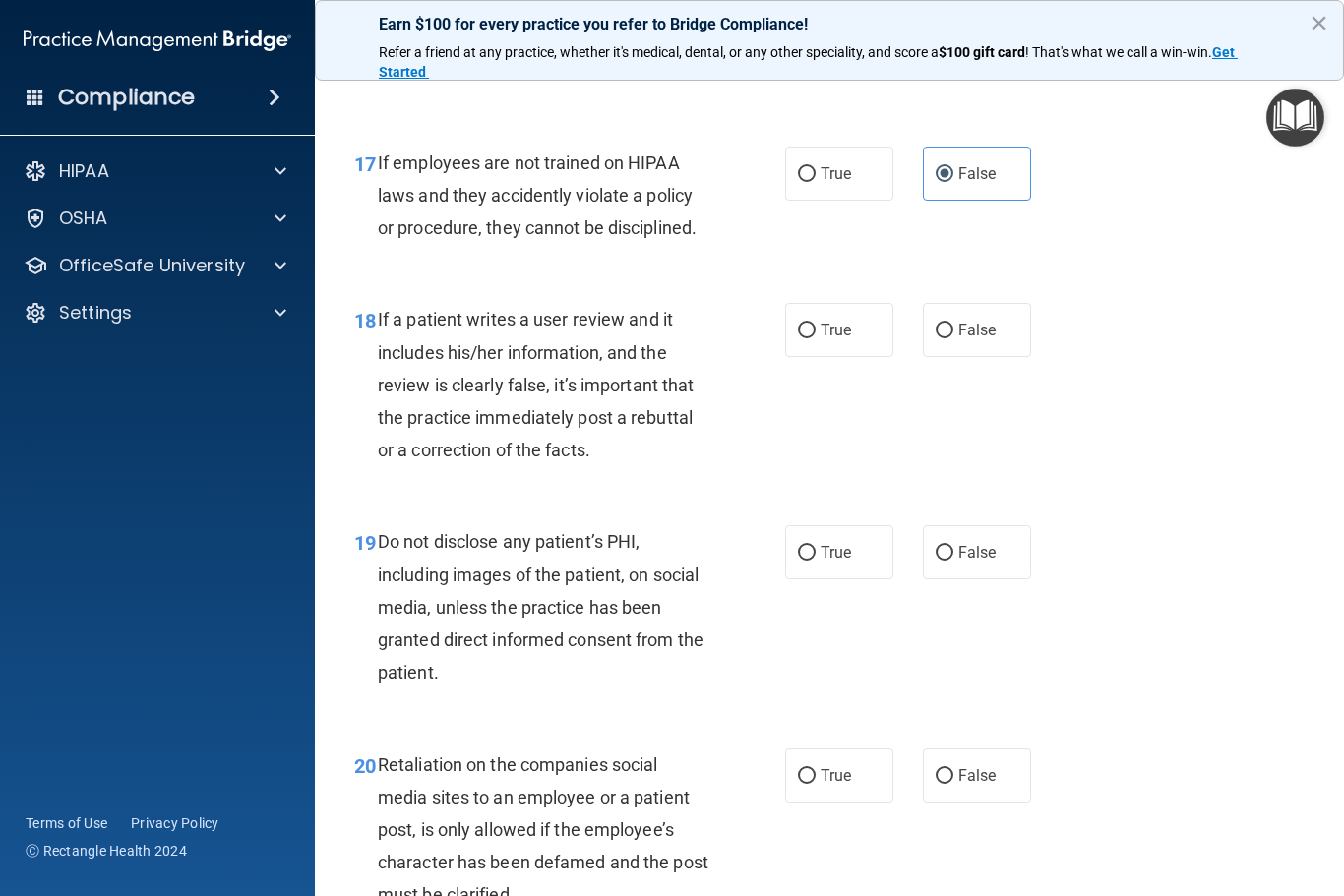
scroll to position [3537, 0]
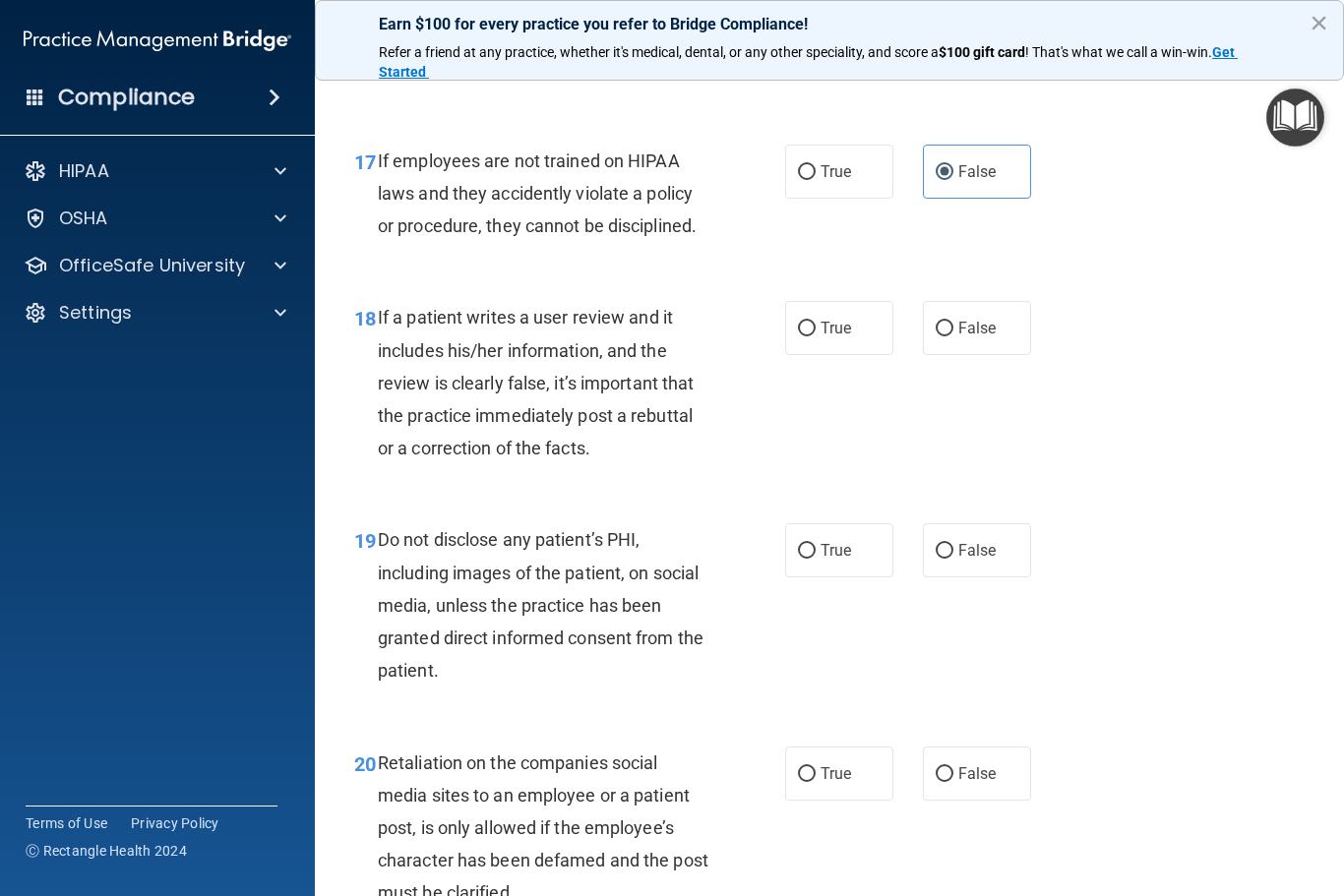
click at [974, 337] on span "False" at bounding box center [977, 328] width 39 height 19
click at [953, 336] on input "False" at bounding box center [945, 329] width 18 height 15
radio input "true"
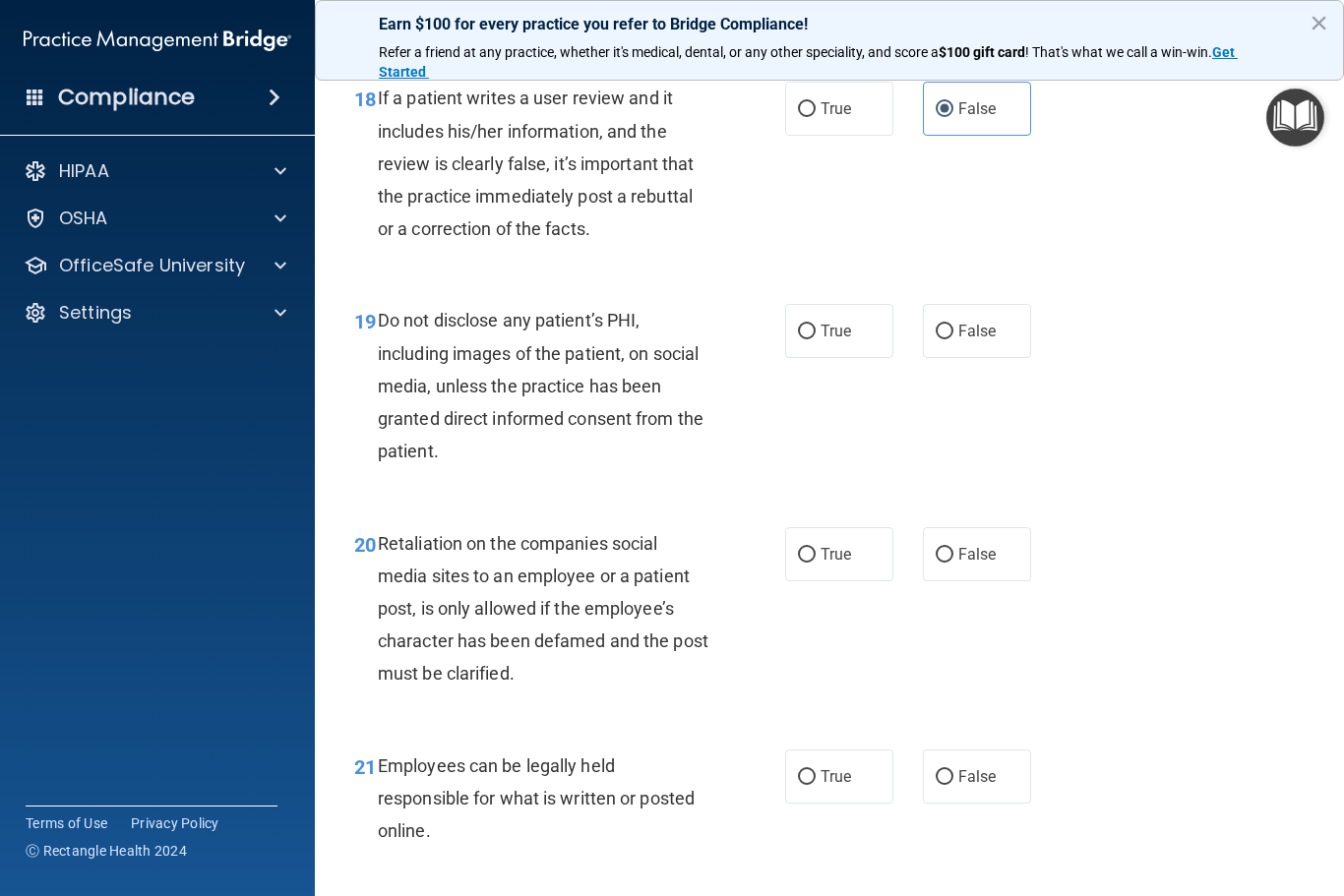
scroll to position [3758, 0]
click at [847, 338] on span "True" at bounding box center [836, 329] width 31 height 19
click at [816, 337] on input "True" at bounding box center [807, 330] width 18 height 15
radio input "true"
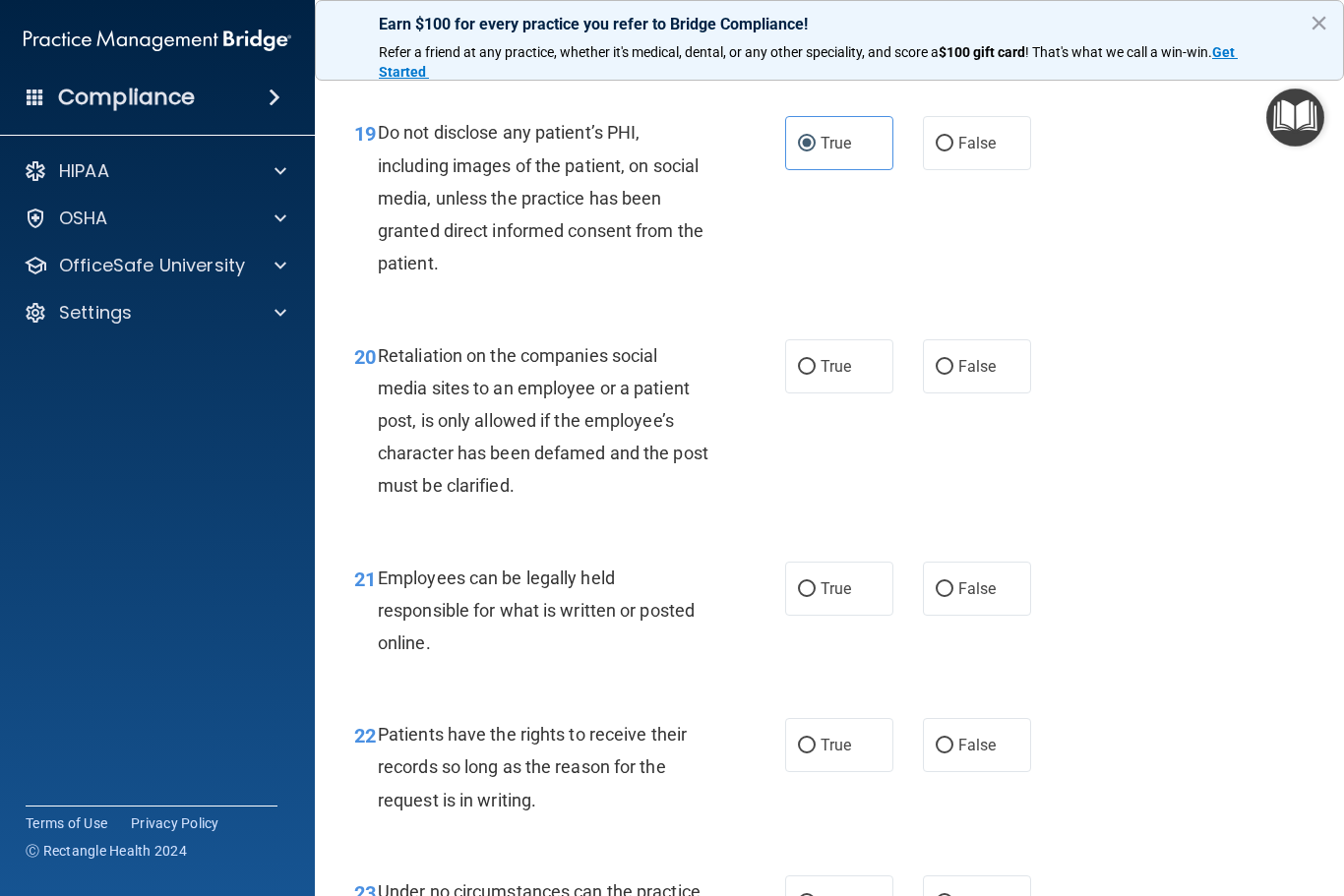
scroll to position [3946, 0]
click at [968, 375] on span "False" at bounding box center [977, 365] width 39 height 19
click at [953, 374] on input "False" at bounding box center [945, 366] width 18 height 15
radio input "true"
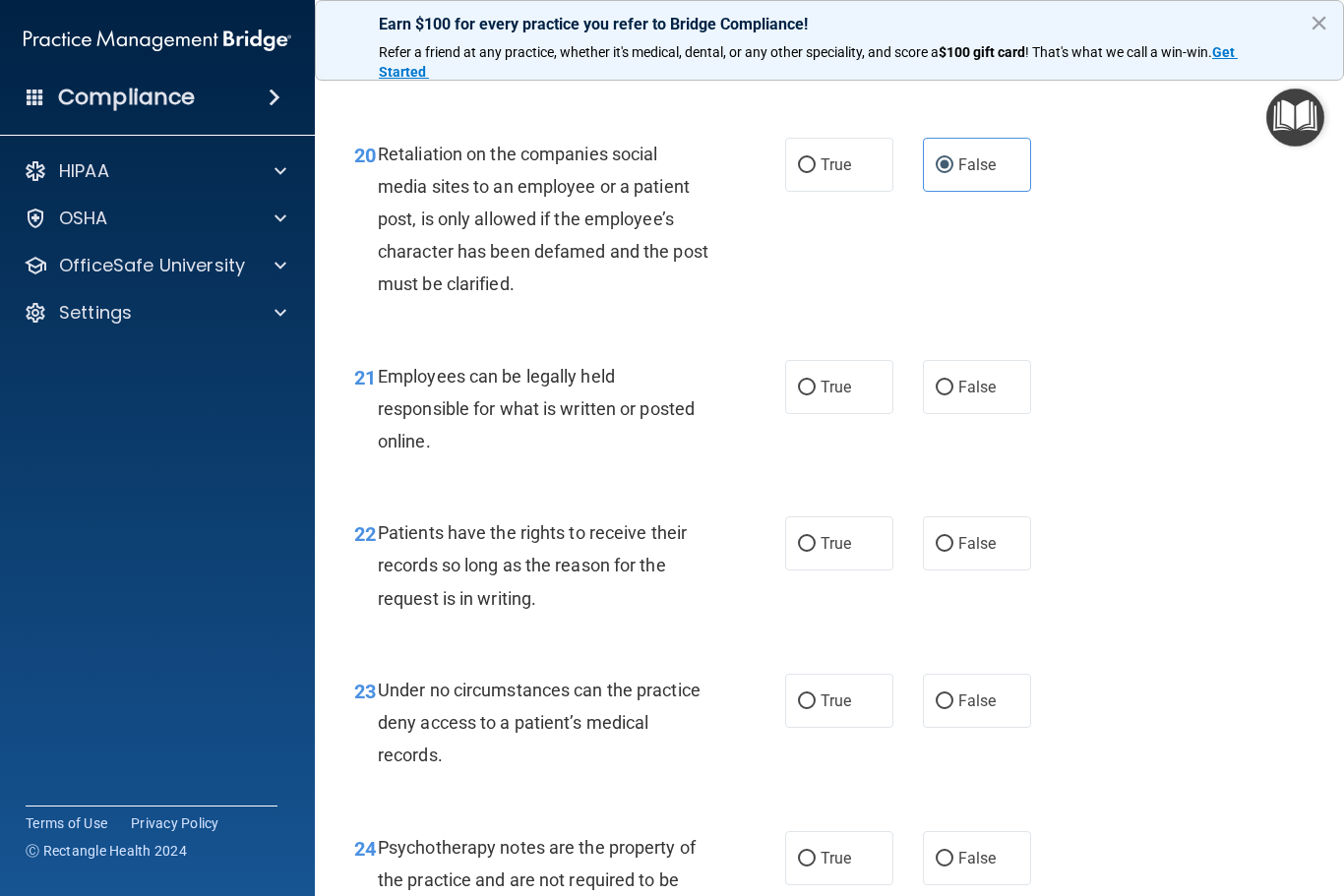
scroll to position [4206, 0]
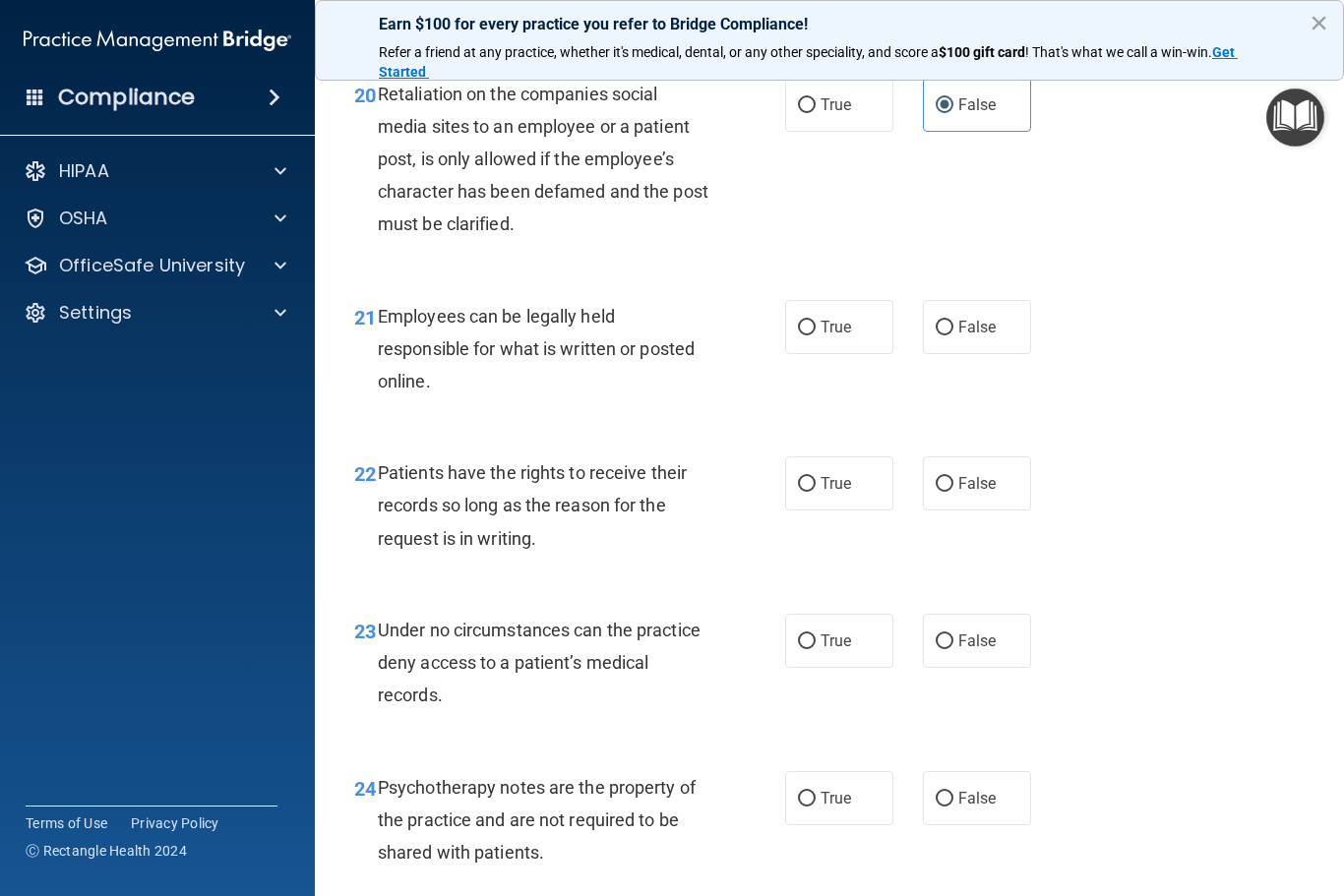
click at [805, 335] on input "True" at bounding box center [807, 328] width 18 height 15
radio input "true"
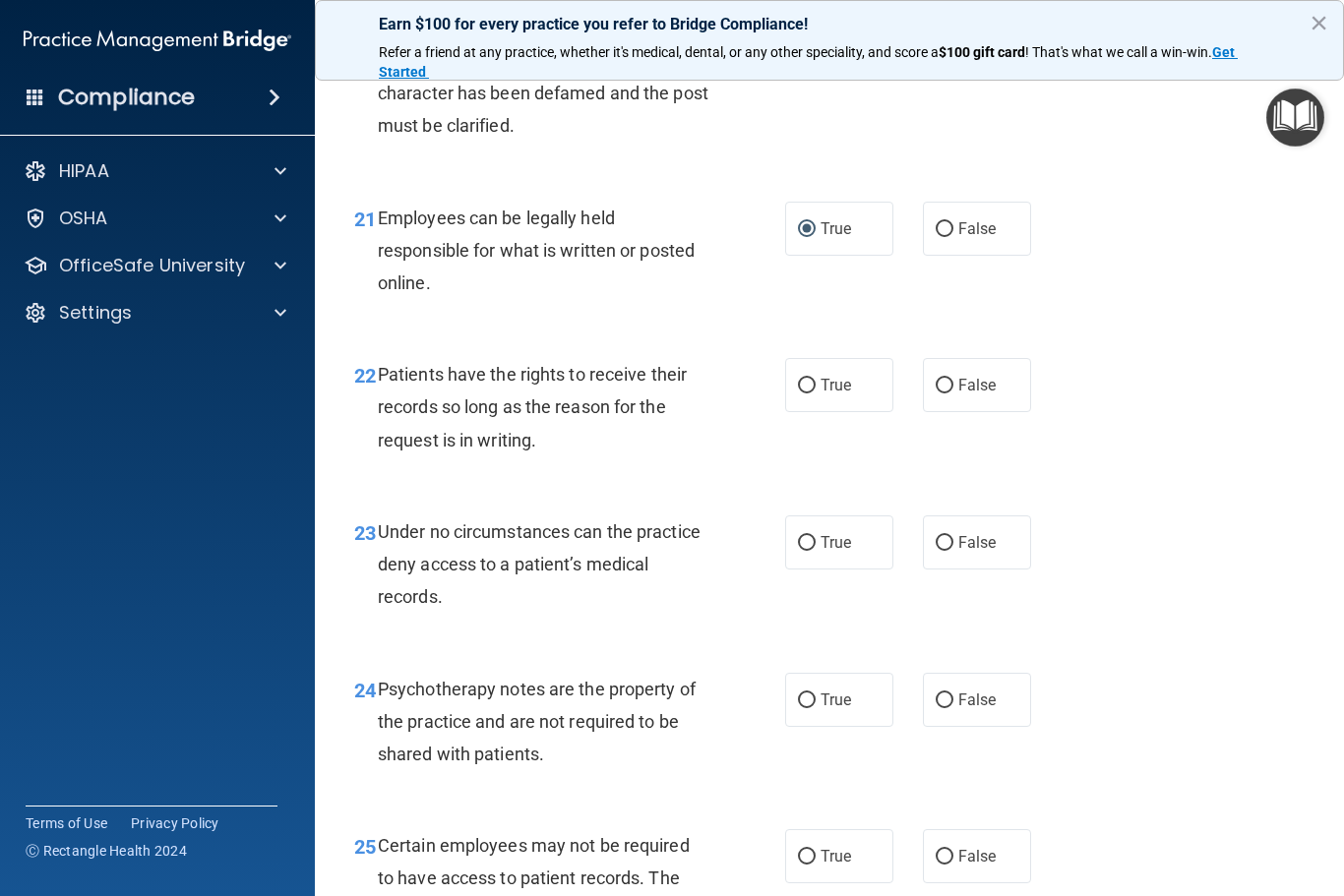
scroll to position [4306, 0]
click at [974, 374] on label "False" at bounding box center [976, 384] width 108 height 55
click at [953, 378] on input "False" at bounding box center [945, 385] width 18 height 15
radio input "true"
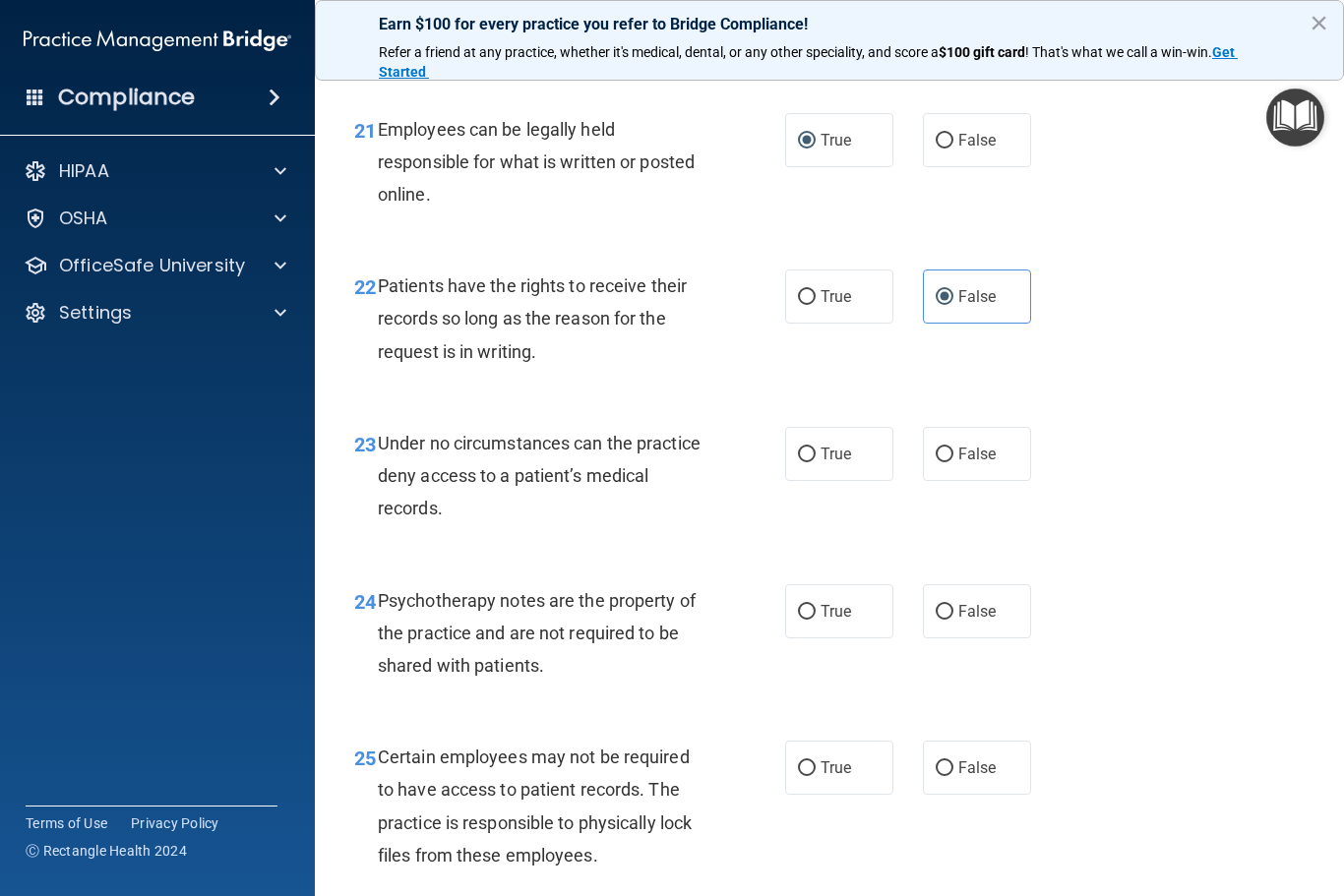
scroll to position [4490, 0]
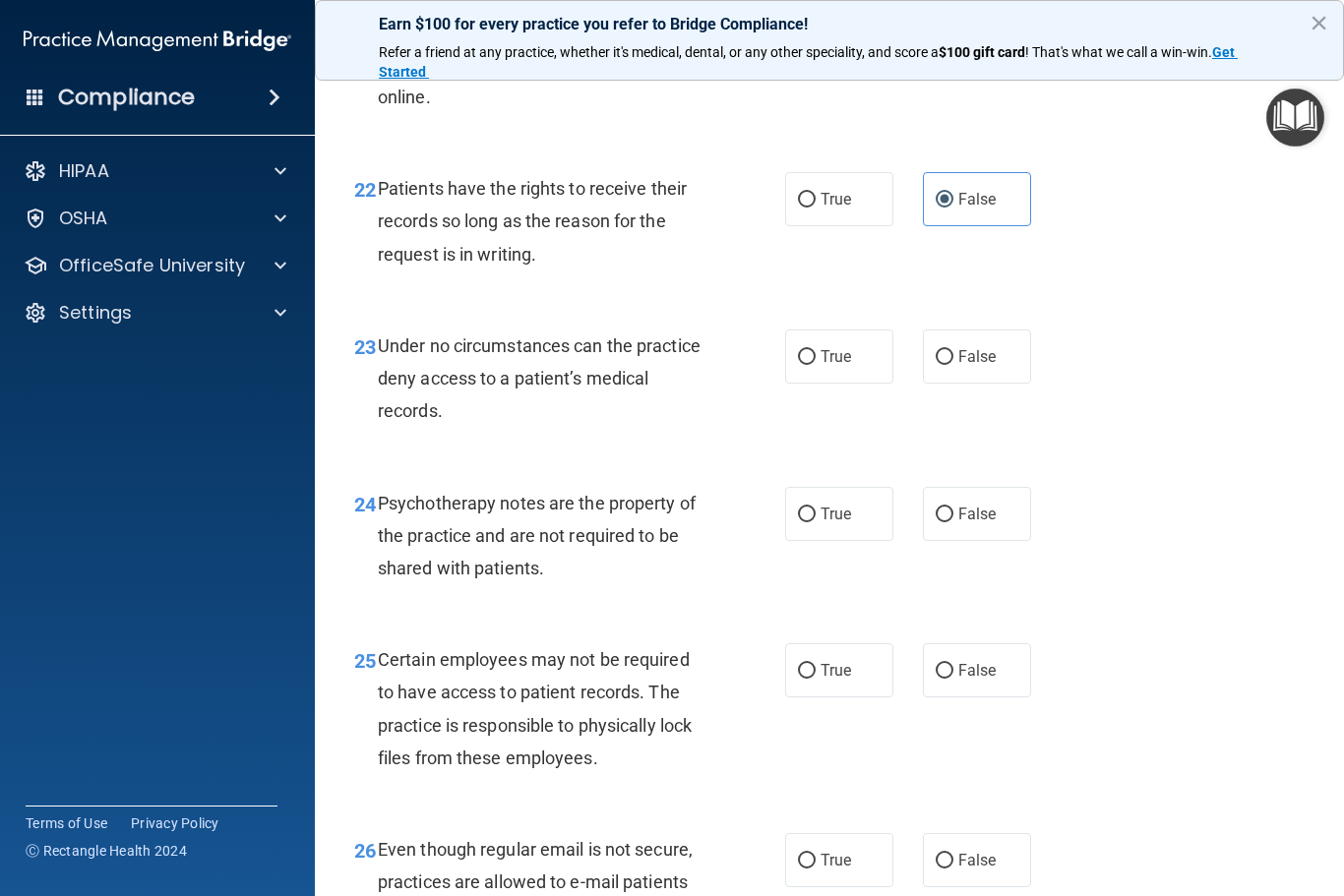
click at [982, 350] on label "False" at bounding box center [976, 356] width 108 height 55
click at [953, 350] on input "False" at bounding box center [945, 357] width 18 height 15
radio input "true"
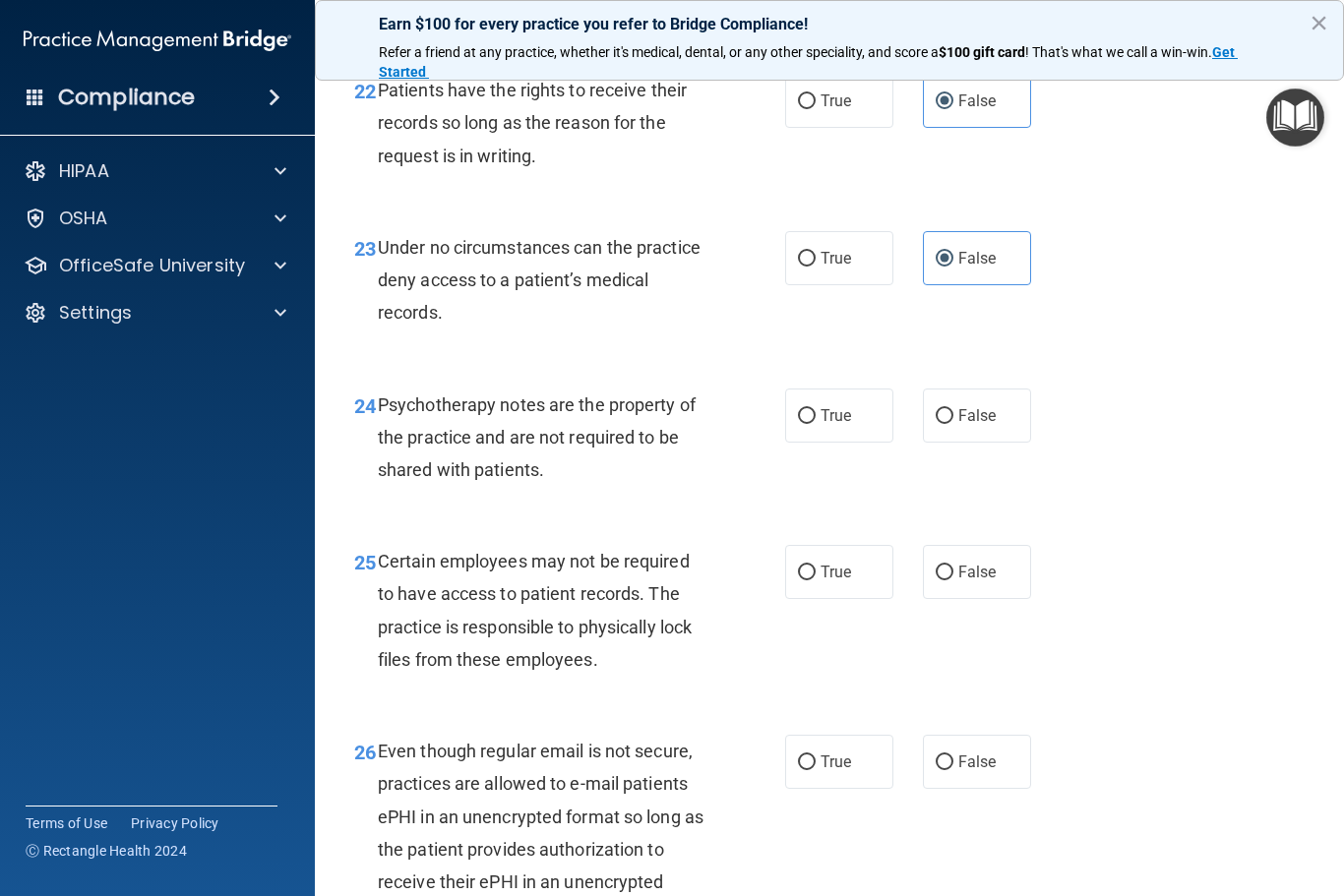
click at [835, 425] on span "True" at bounding box center [836, 415] width 31 height 19
click at [816, 424] on input "True" at bounding box center [807, 416] width 18 height 15
radio input "true"
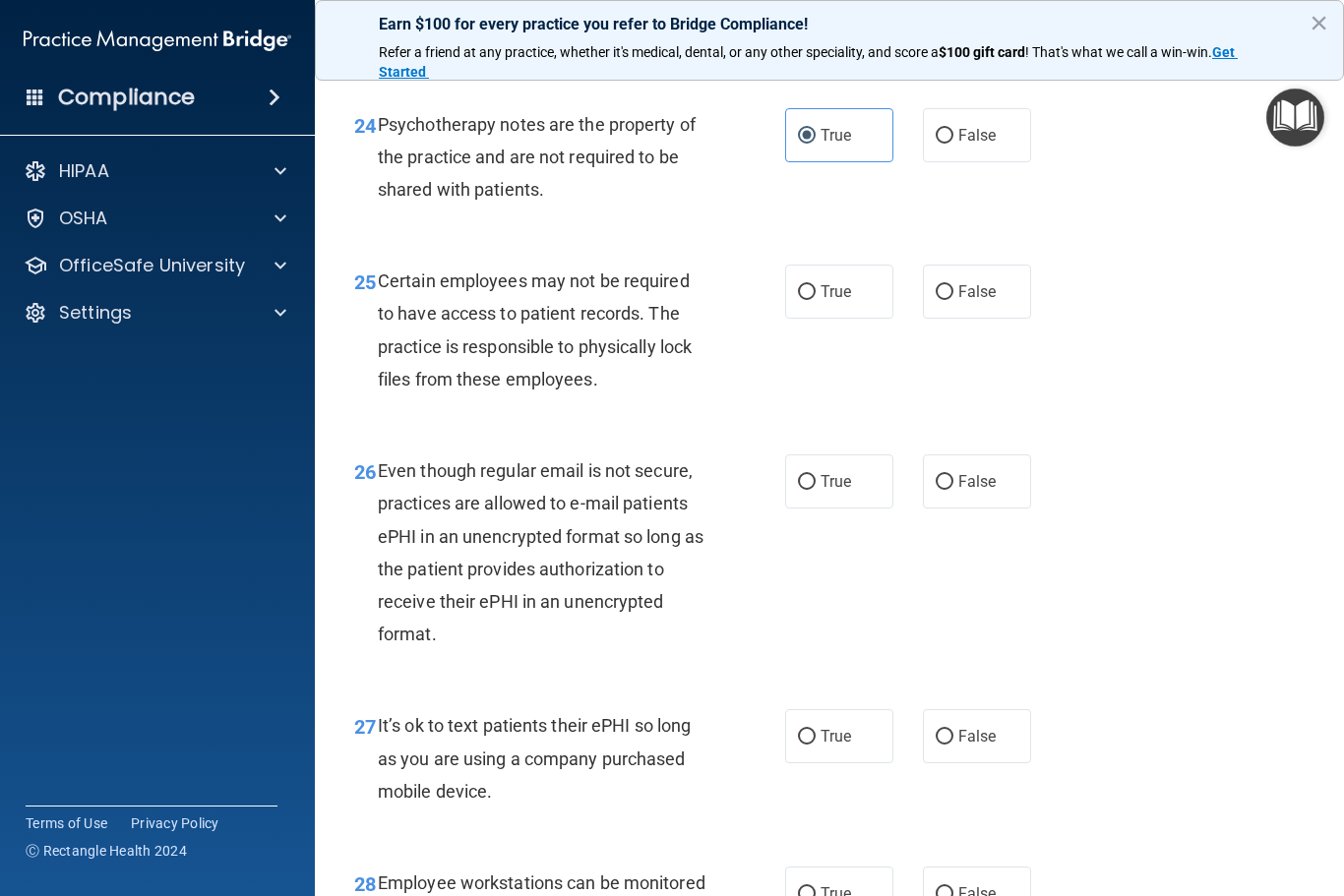
scroll to position [4872, 0]
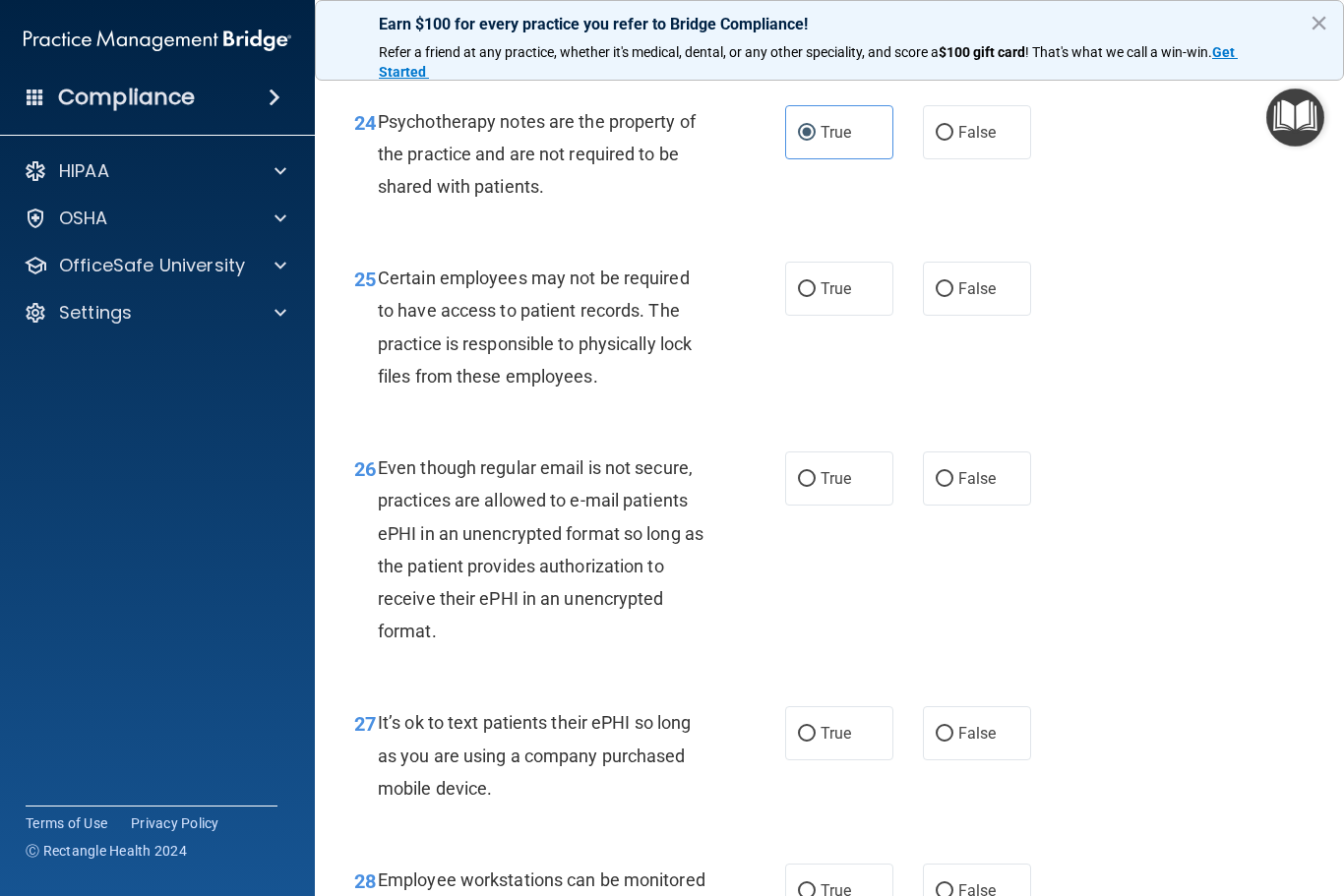
click at [852, 289] on label "True" at bounding box center [839, 288] width 108 height 55
click at [816, 289] on input "True" at bounding box center [807, 289] width 18 height 15
radio input "true"
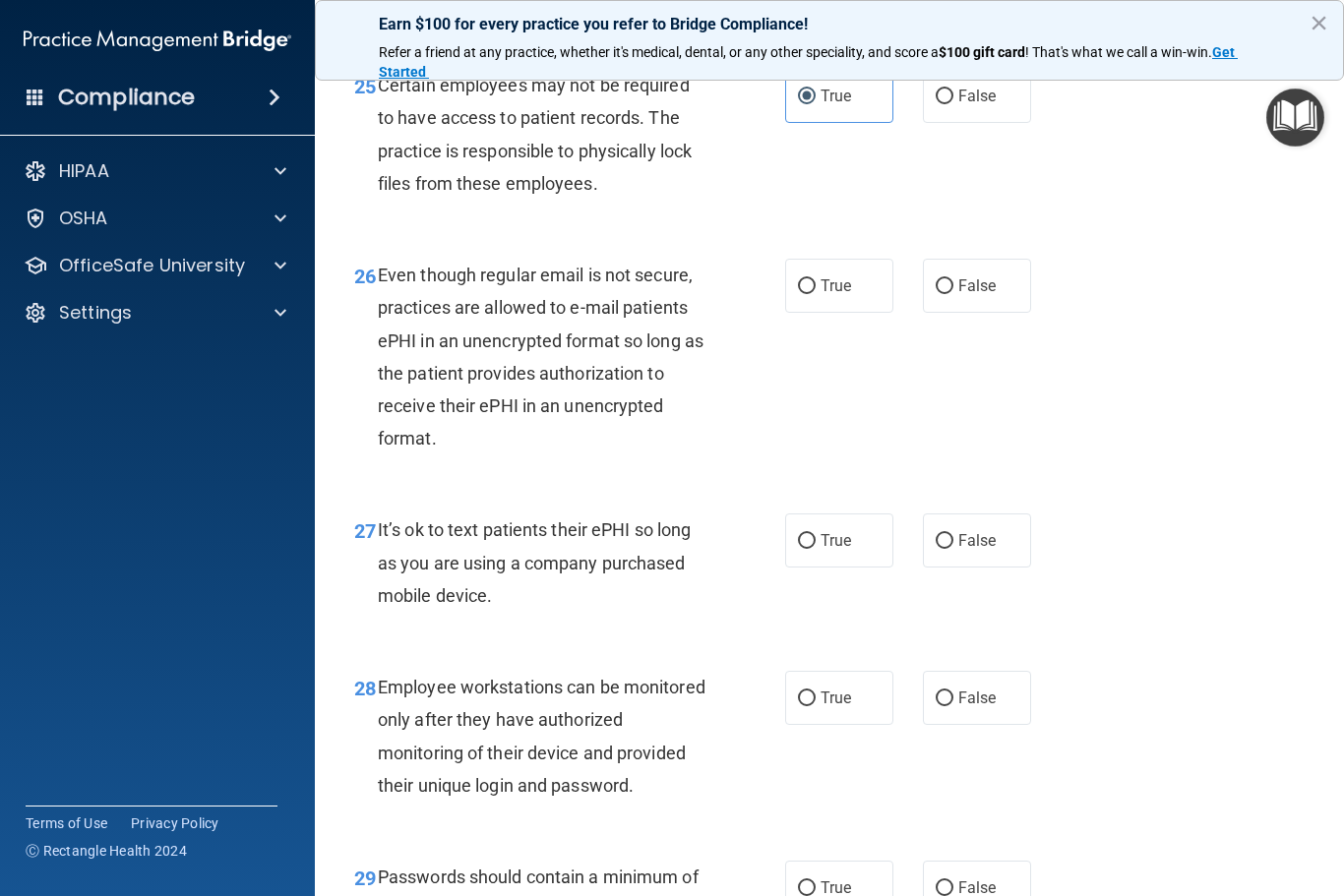
scroll to position [5068, 0]
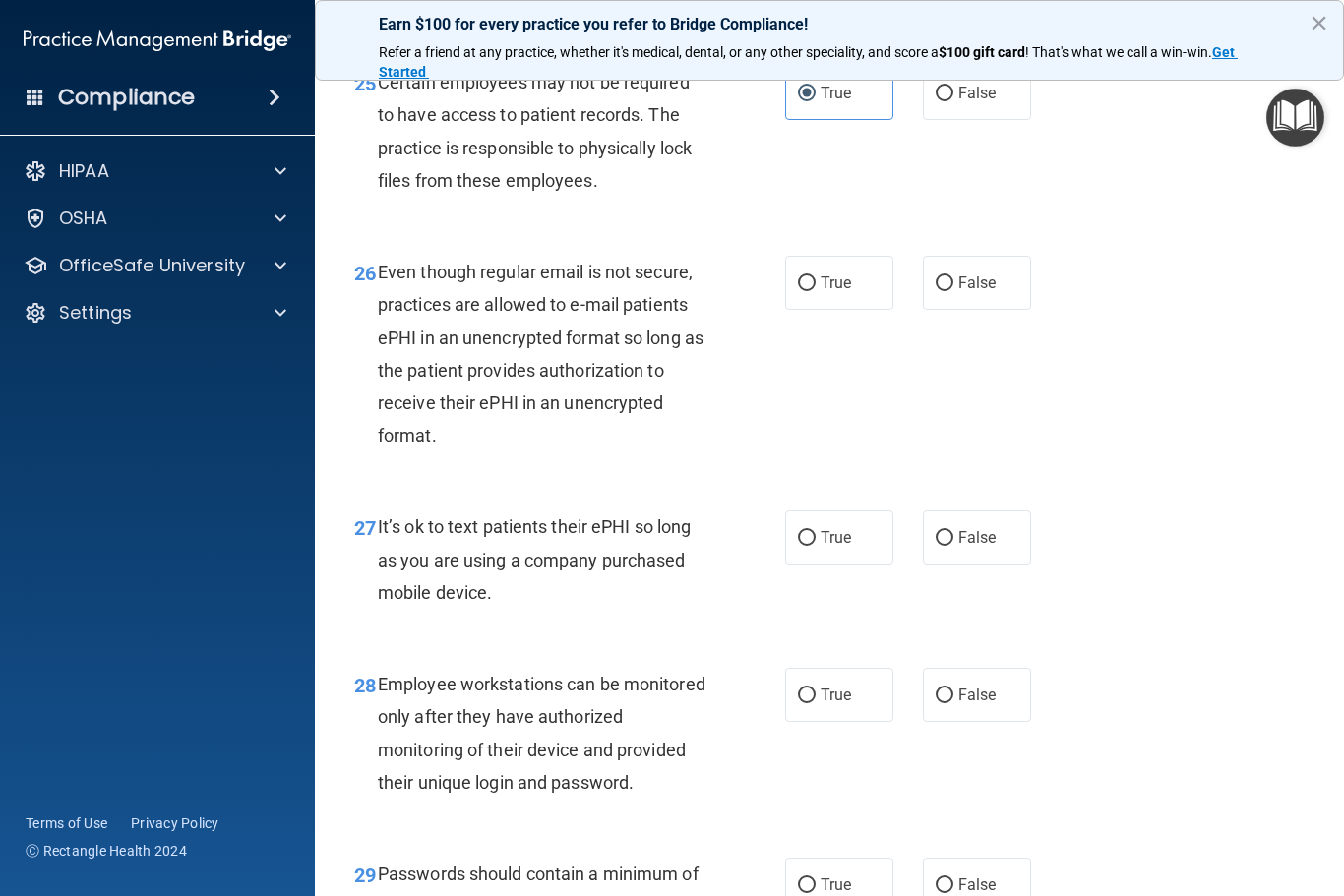
click at [821, 282] on span "True" at bounding box center [836, 282] width 31 height 19
click at [816, 282] on input "True" at bounding box center [807, 283] width 18 height 15
radio input "true"
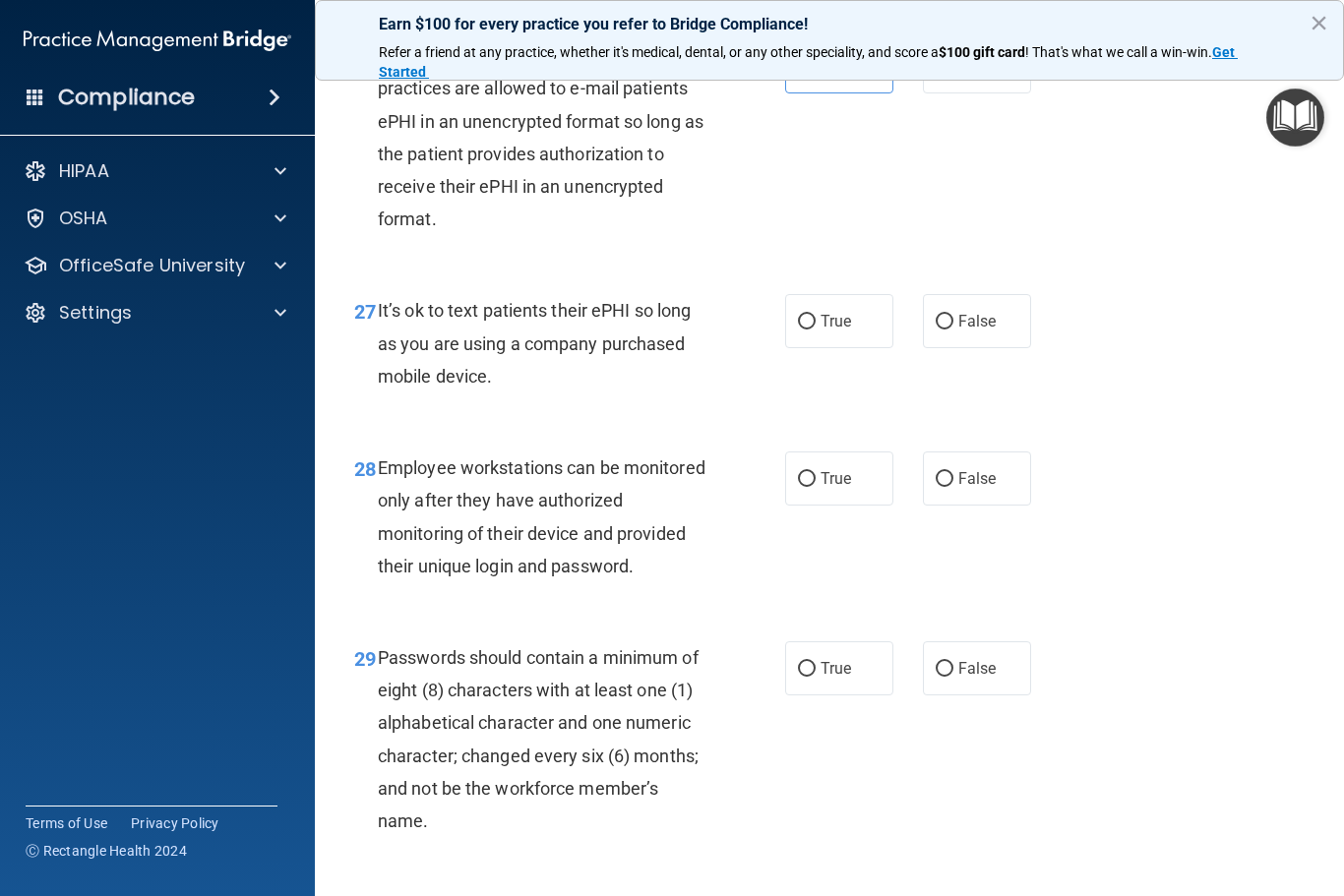
scroll to position [5288, 0]
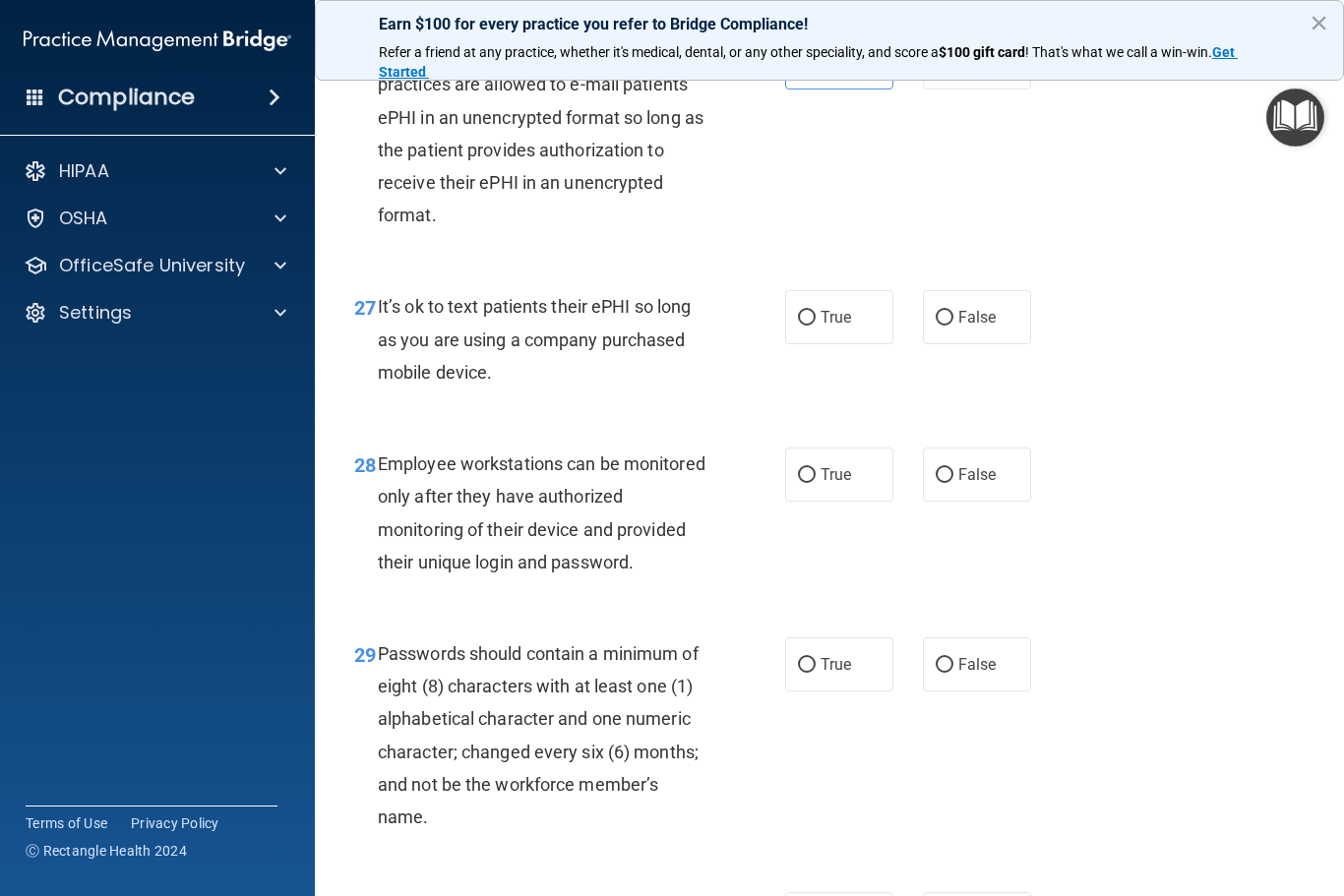
click at [990, 304] on label "False" at bounding box center [976, 317] width 108 height 55
click at [953, 311] on input "False" at bounding box center [945, 318] width 18 height 15
radio input "true"
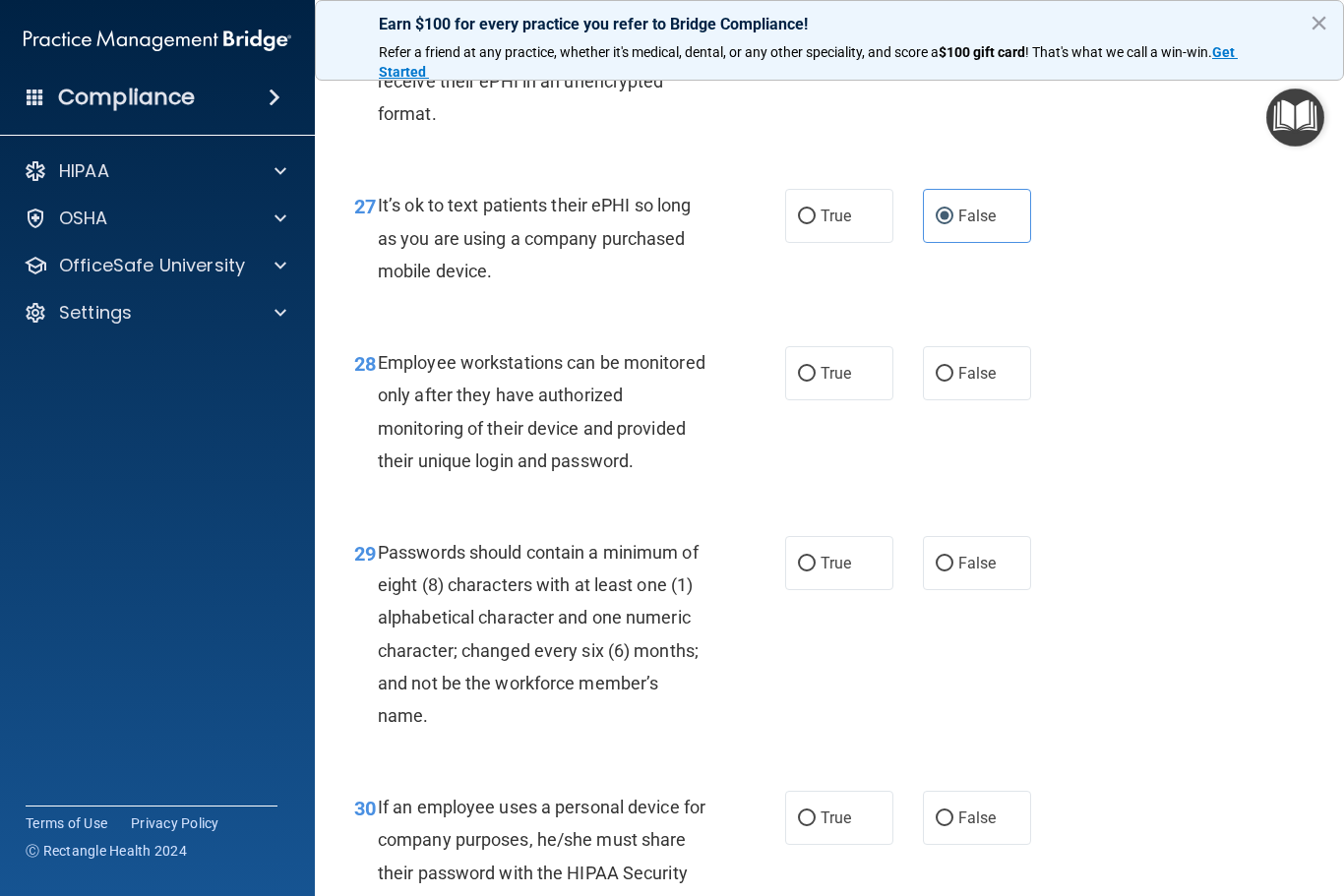
scroll to position [5440, 0]
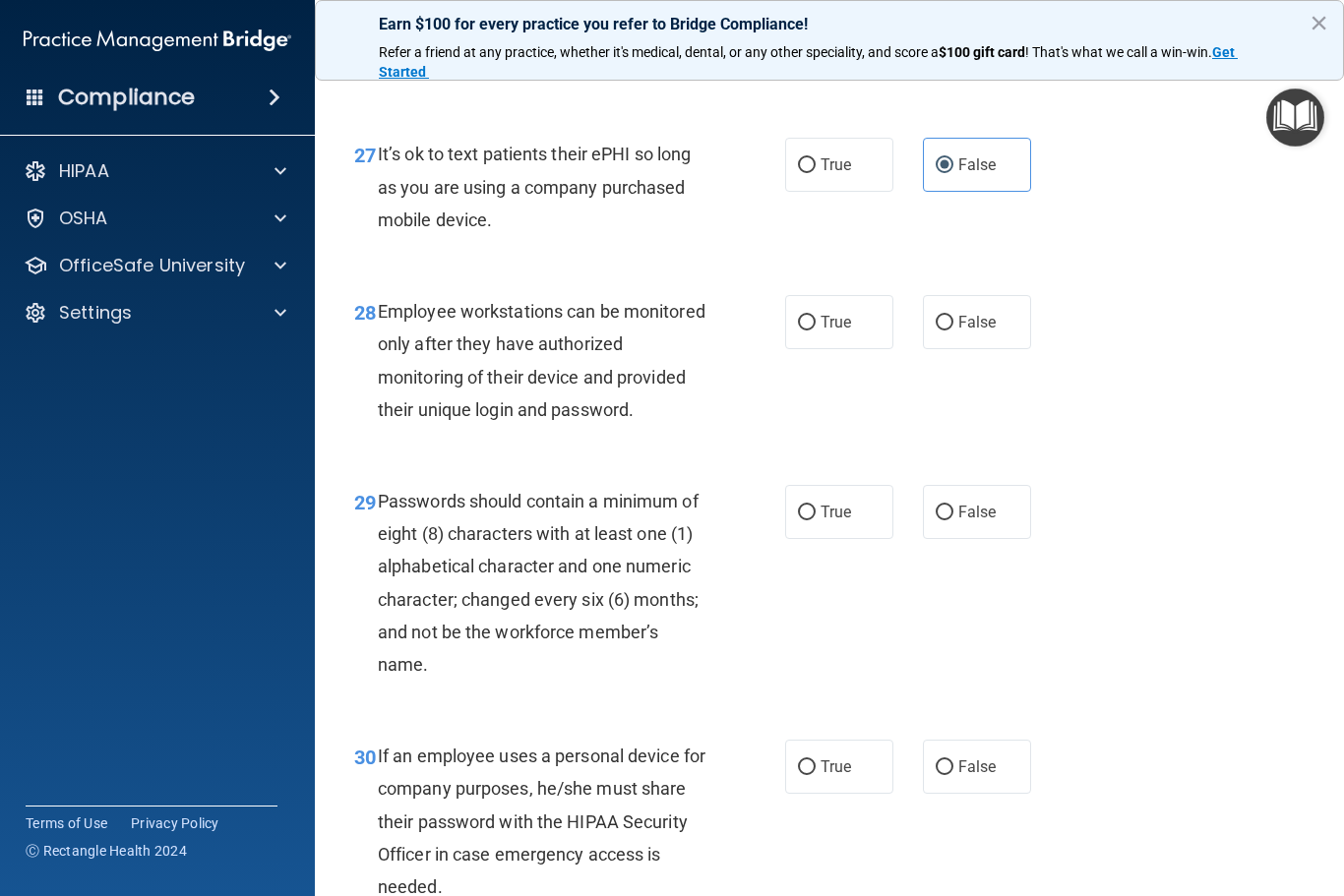
click at [985, 331] on span "False" at bounding box center [977, 322] width 39 height 19
click at [953, 330] on input "False" at bounding box center [945, 323] width 18 height 15
radio input "true"
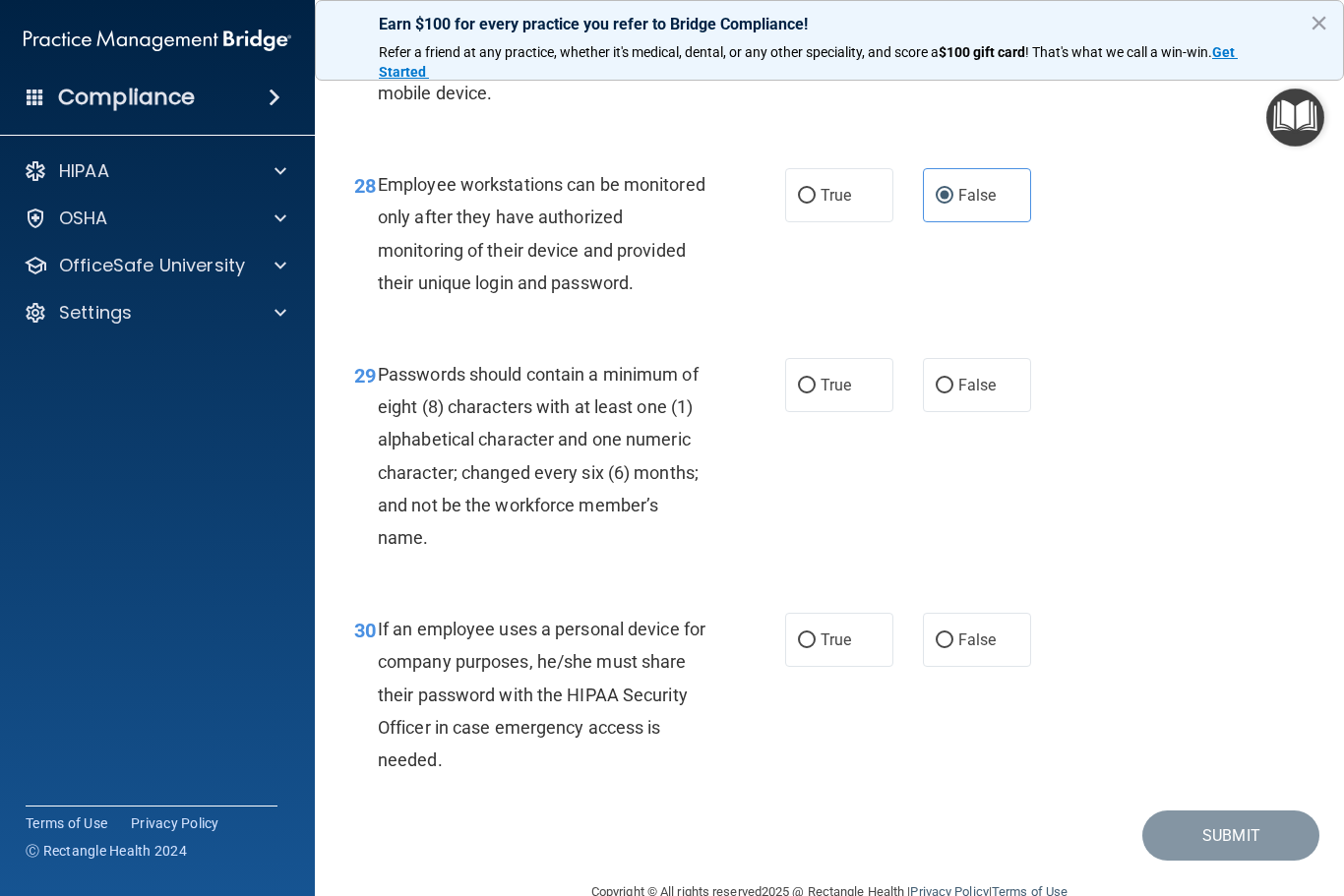
scroll to position [5568, 0]
click at [841, 389] on span "True" at bounding box center [836, 384] width 31 height 19
click at [816, 389] on input "True" at bounding box center [807, 385] width 18 height 15
radio input "true"
click at [957, 630] on label "False" at bounding box center [976, 638] width 108 height 55
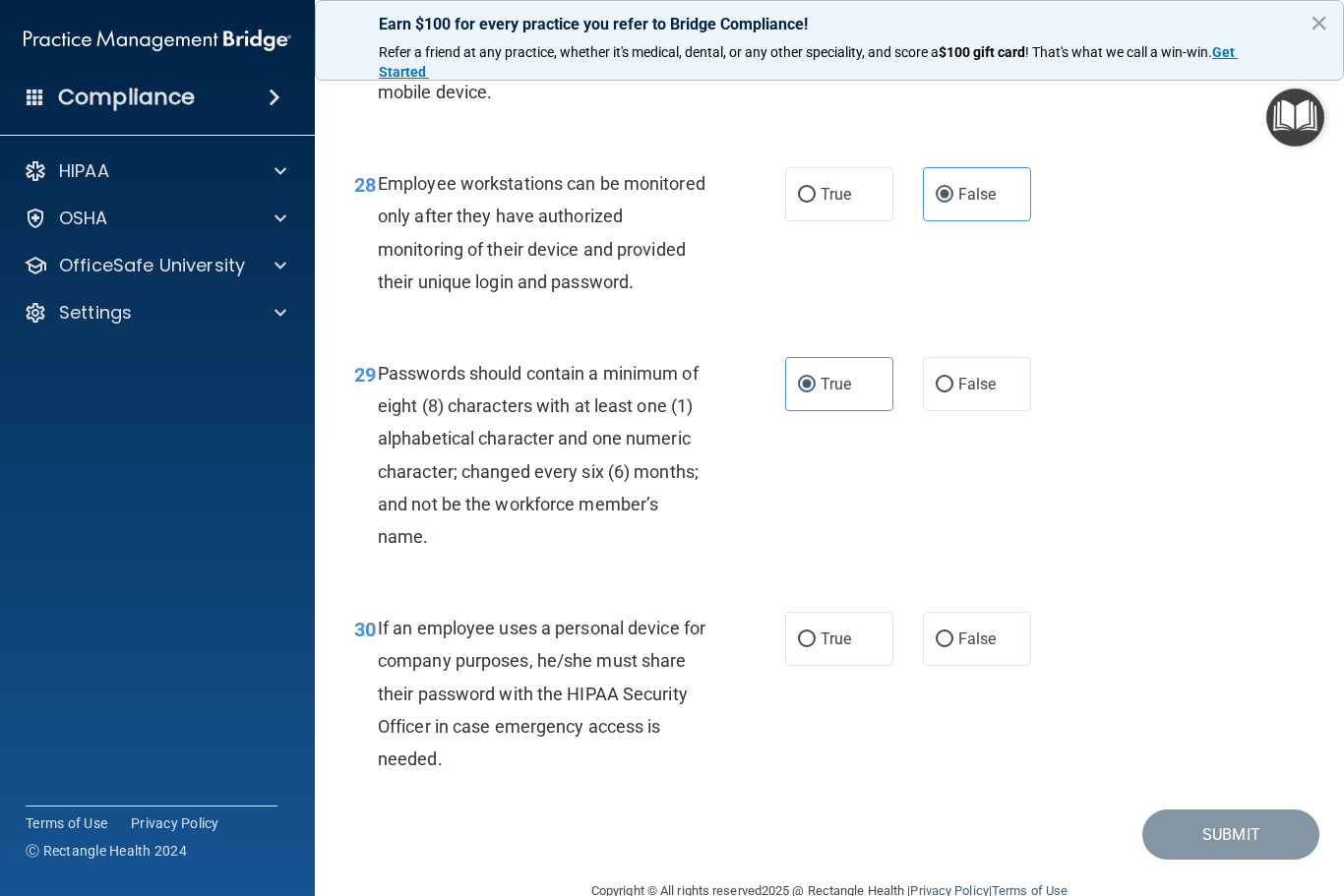
click at [953, 632] on input "False" at bounding box center [945, 639] width 18 height 15
radio input "true"
click at [1230, 840] on button "Submit" at bounding box center [1230, 835] width 177 height 51
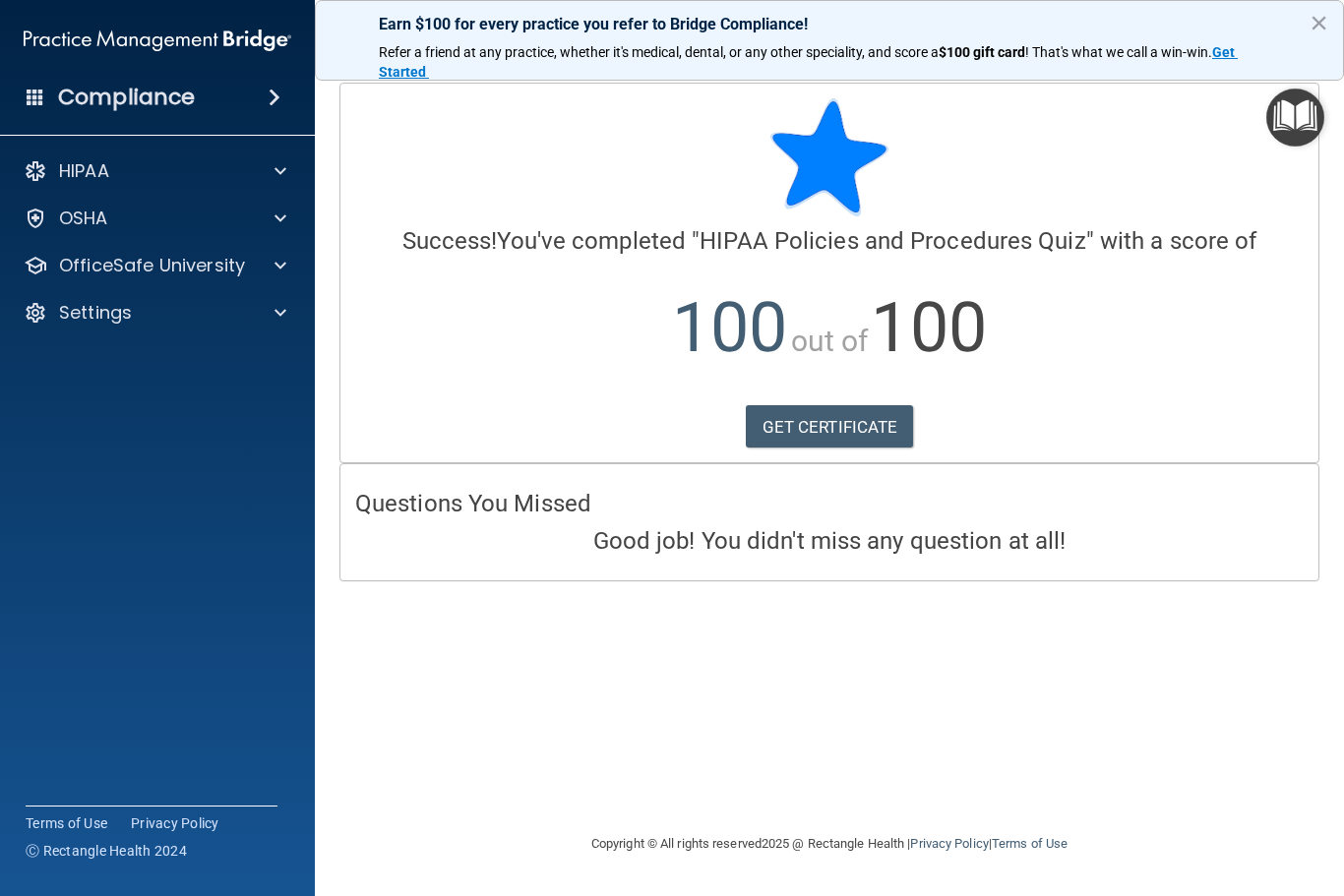
click at [819, 405] on link "GET CERTIFICATE" at bounding box center [830, 427] width 168 height 44
click at [239, 265] on p "OfficeSafe University" at bounding box center [153, 266] width 186 height 24
click at [187, 414] on p "Continuing Education" at bounding box center [147, 407] width 269 height 20
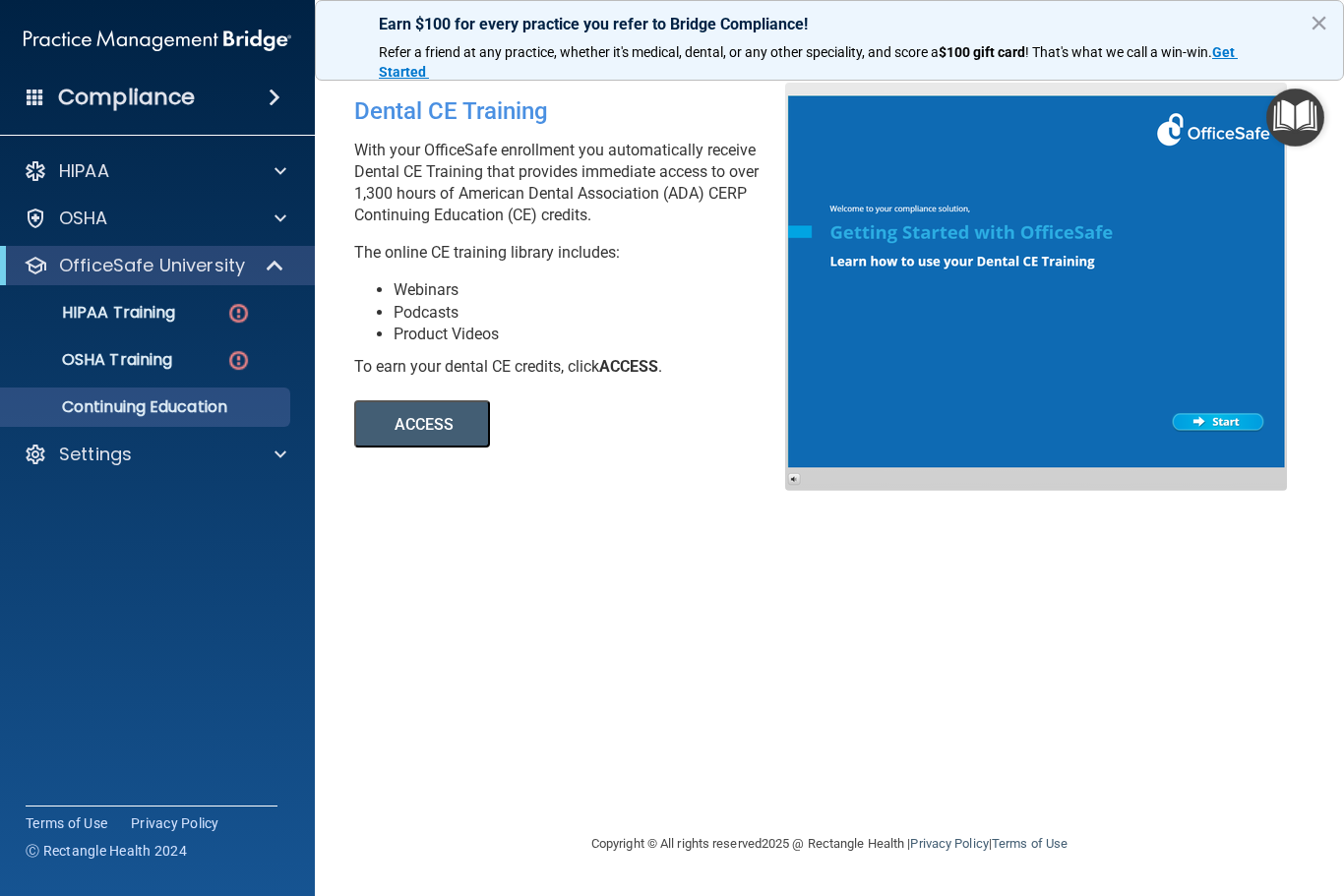
click at [444, 425] on button "ACCESS" at bounding box center [421, 424] width 136 height 48
click at [1296, 90] on img "Open Resource Center" at bounding box center [1294, 117] width 58 height 58
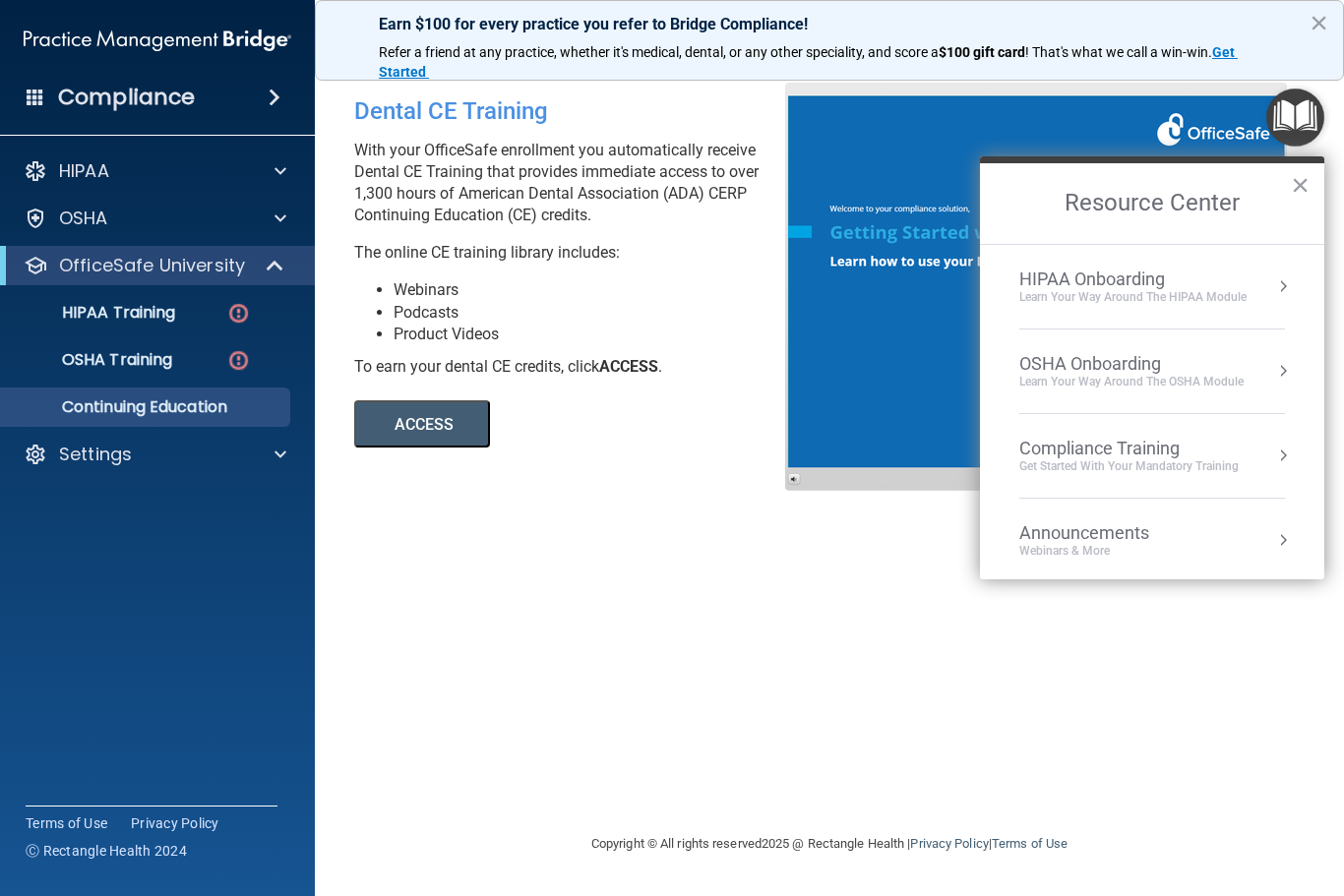
click at [1192, 293] on div "Learn Your Way around the HIPAA module" at bounding box center [1132, 297] width 227 height 17
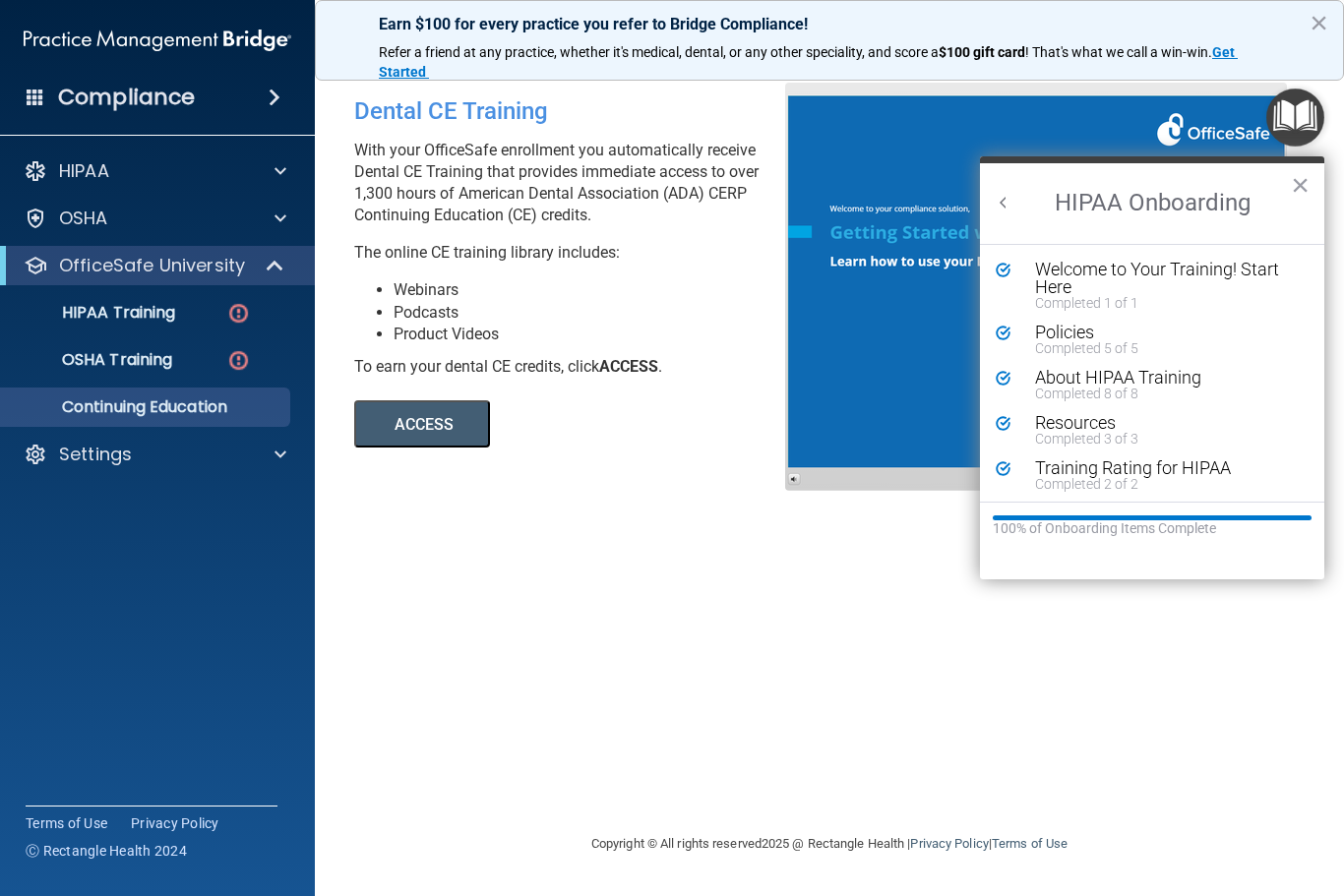
click at [1002, 204] on button "Back to Resource Center Home" at bounding box center [1003, 203] width 20 height 20
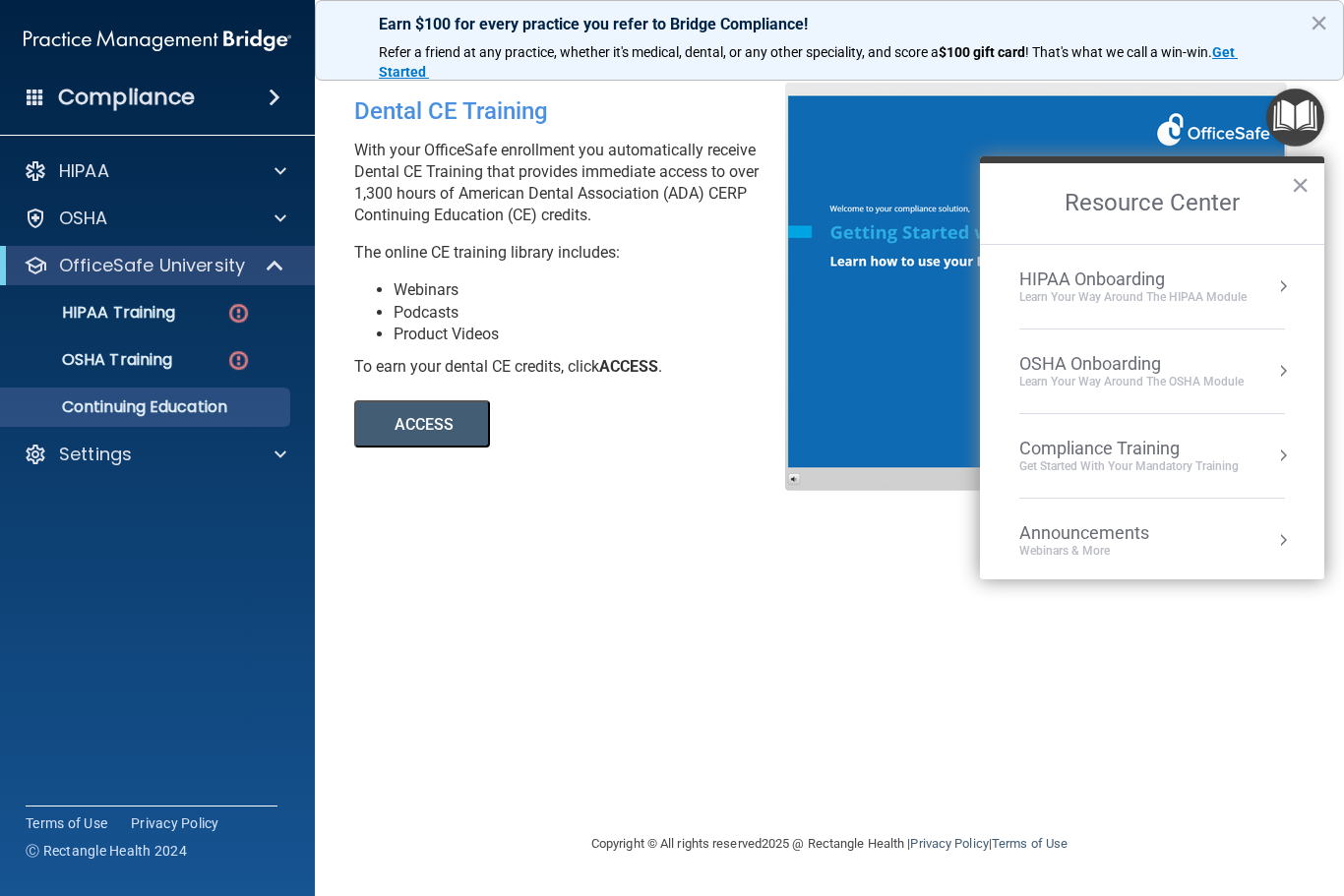
click at [1159, 370] on div "OSHA Onboarding" at bounding box center [1131, 364] width 224 height 22
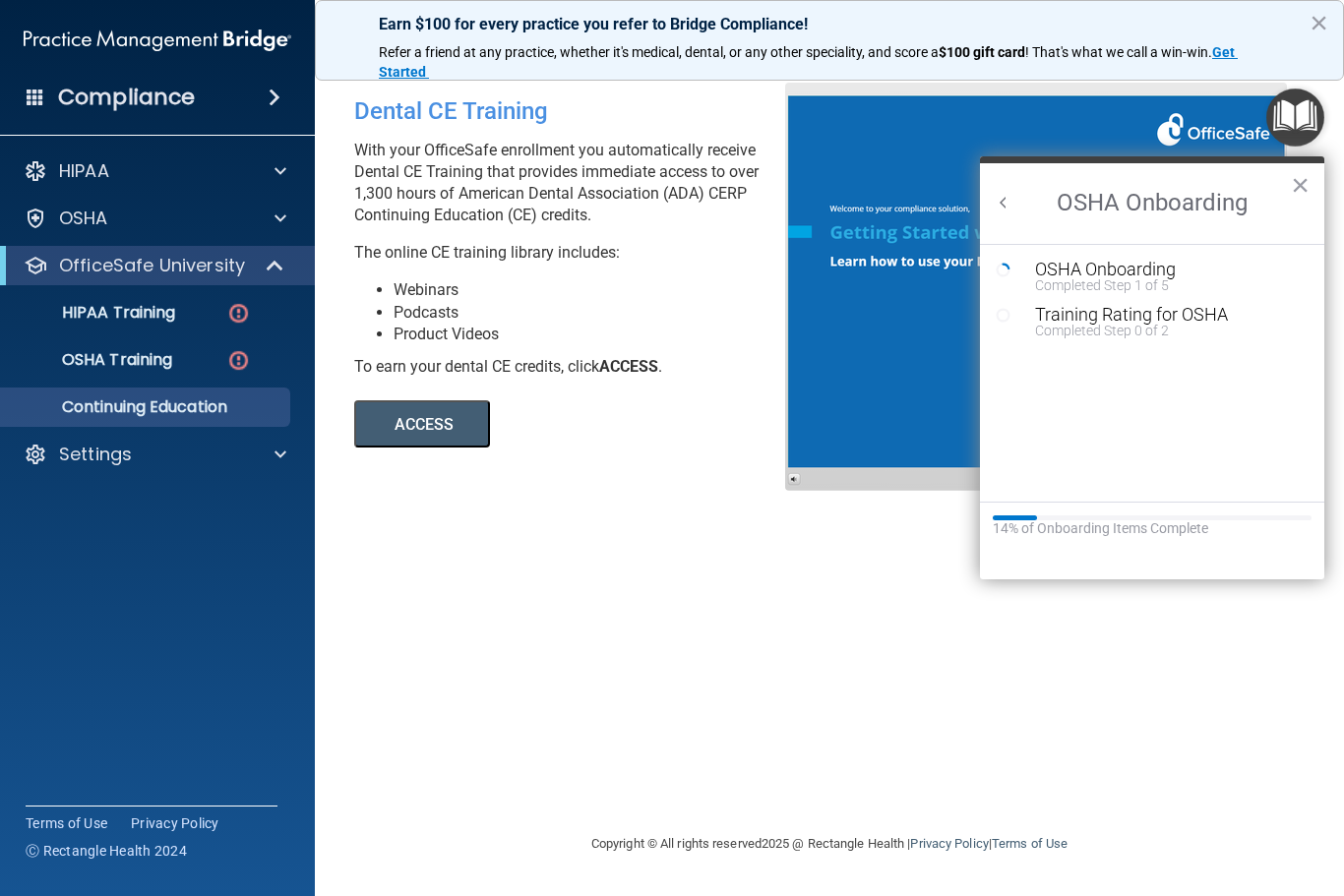
click at [1178, 324] on div "Completed Step 0 of 2" at bounding box center [1167, 331] width 264 height 14
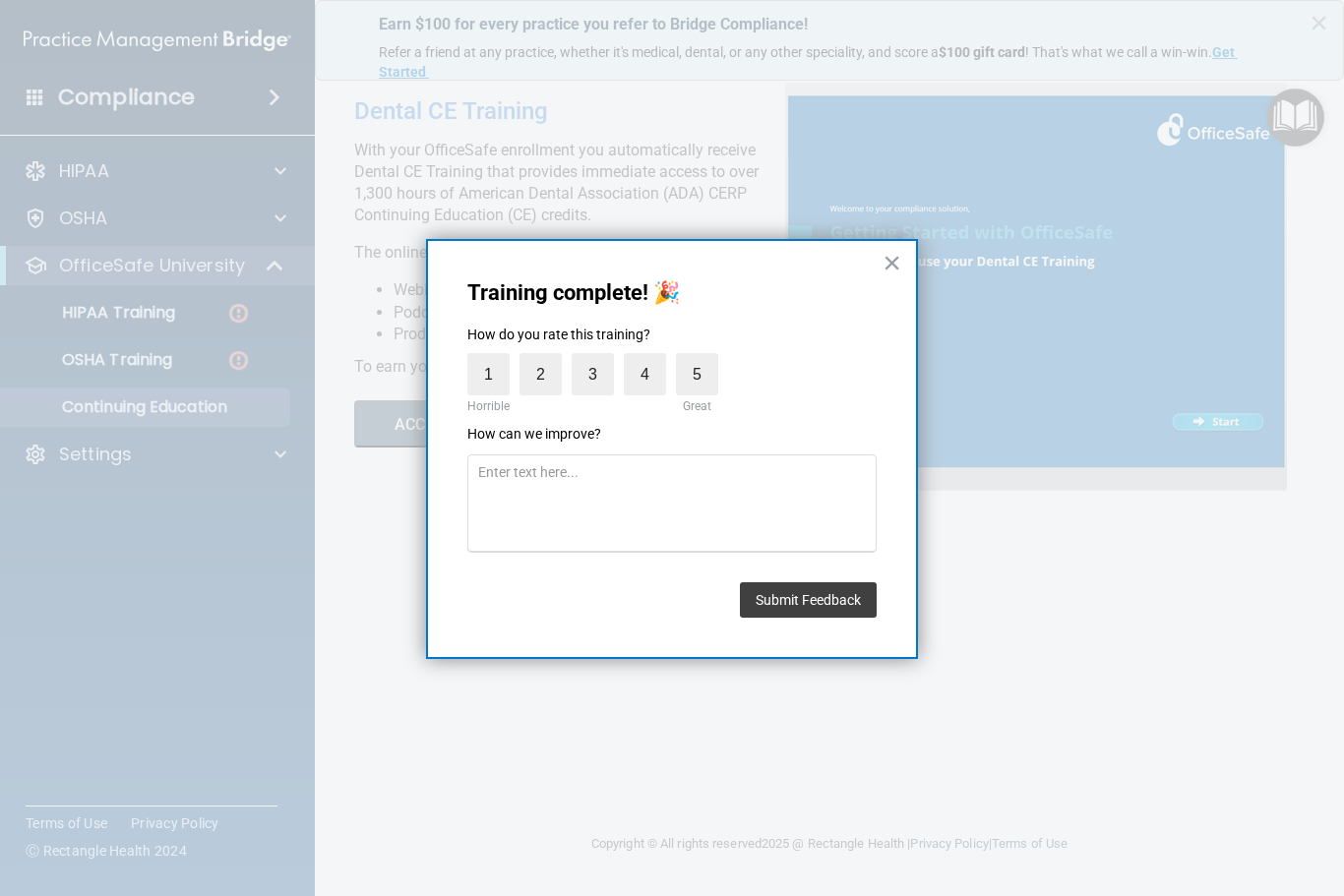
click at [713, 377] on label "5" at bounding box center [697, 374] width 43 height 43
click at [651, 358] on input "5" at bounding box center [651, 358] width 0 height 0
click at [676, 368] on label "5" at bounding box center [697, 374] width 43 height 43
click at [651, 358] on input "5" at bounding box center [651, 358] width 0 height 0
click at [699, 382] on label "5" at bounding box center [697, 374] width 43 height 43
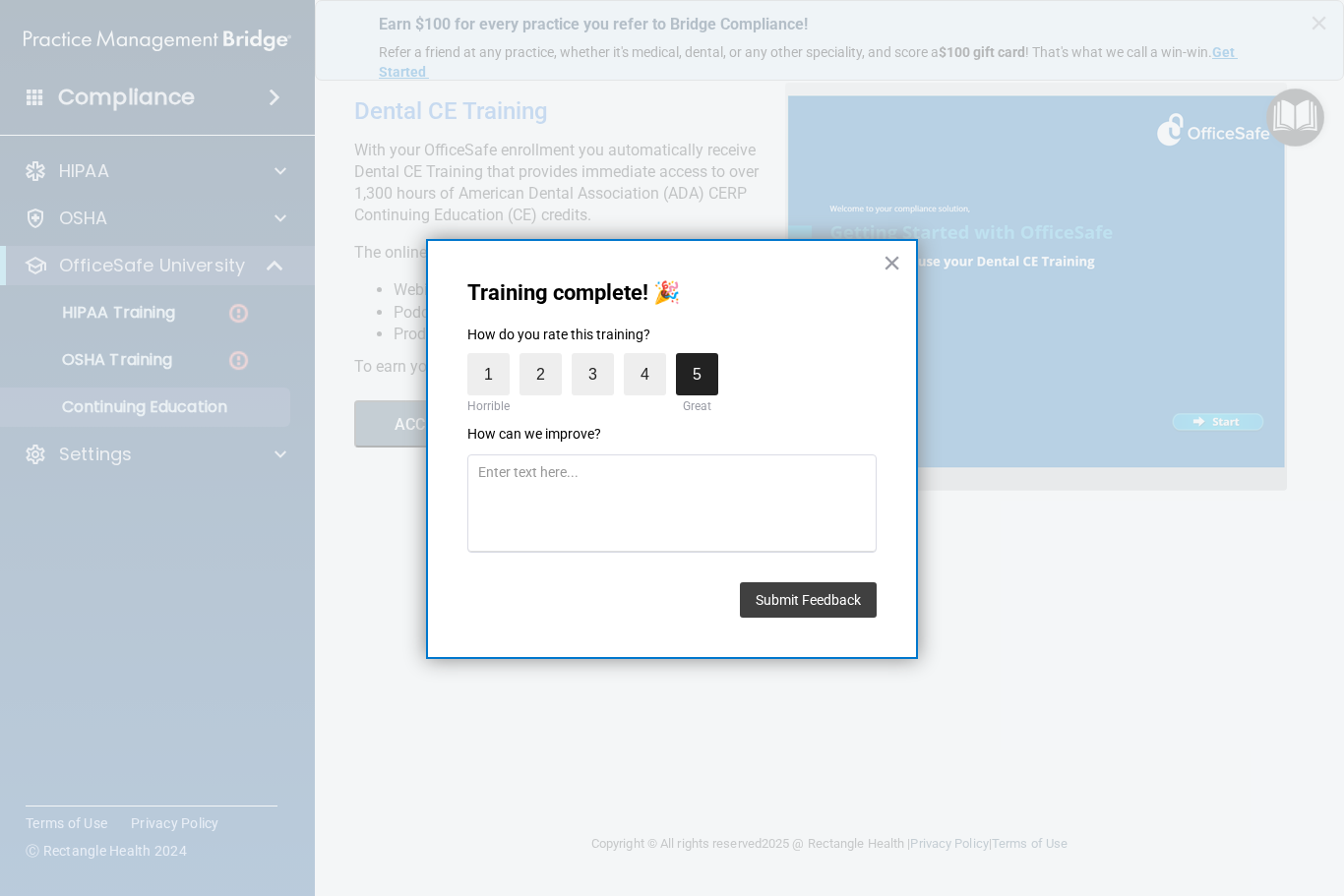
click at [651, 358] on input "5" at bounding box center [651, 358] width 0 height 0
click at [800, 614] on button "Submit Feedback" at bounding box center [808, 601] width 137 height 36
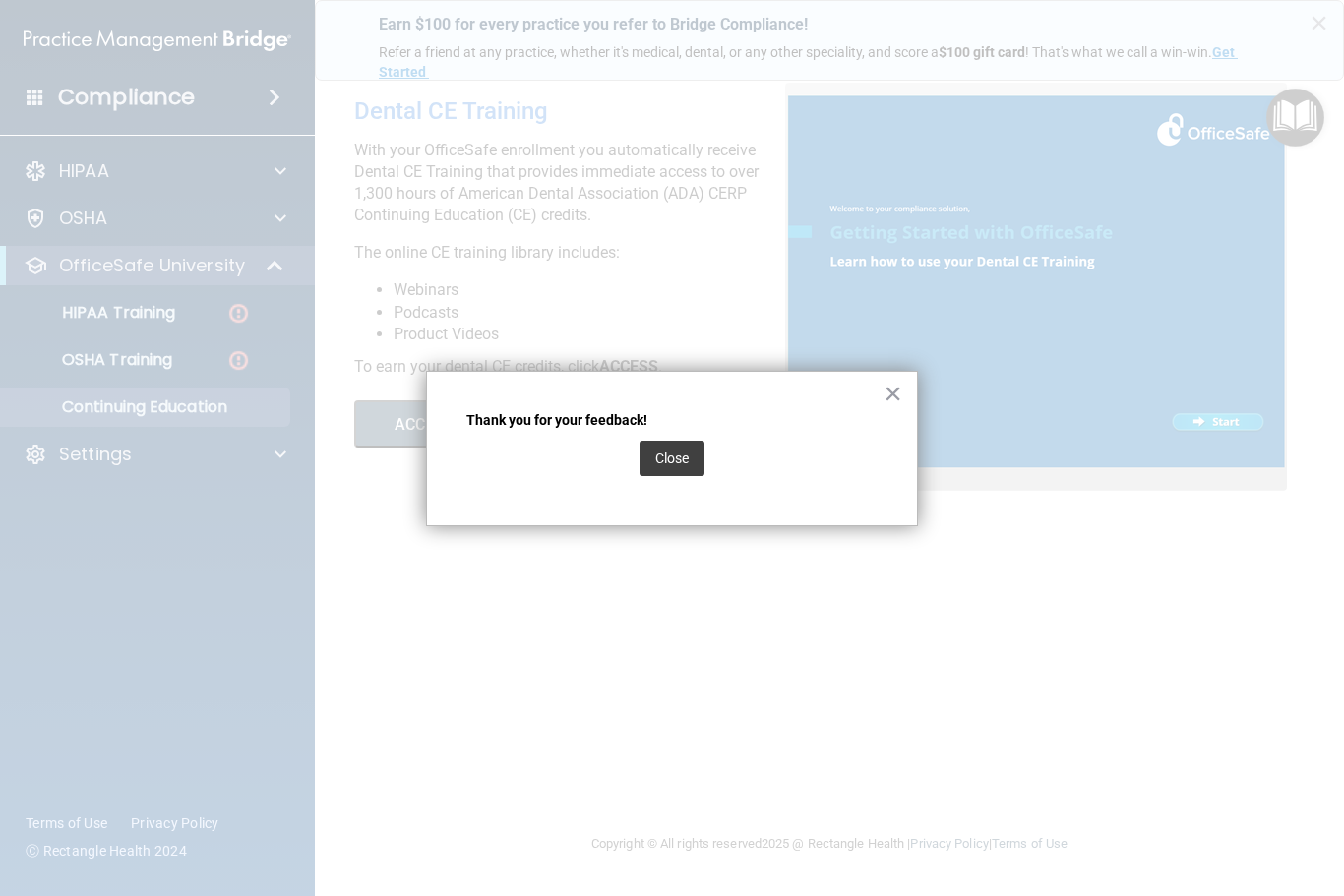
click at [670, 463] on button "Close" at bounding box center [671, 459] width 64 height 36
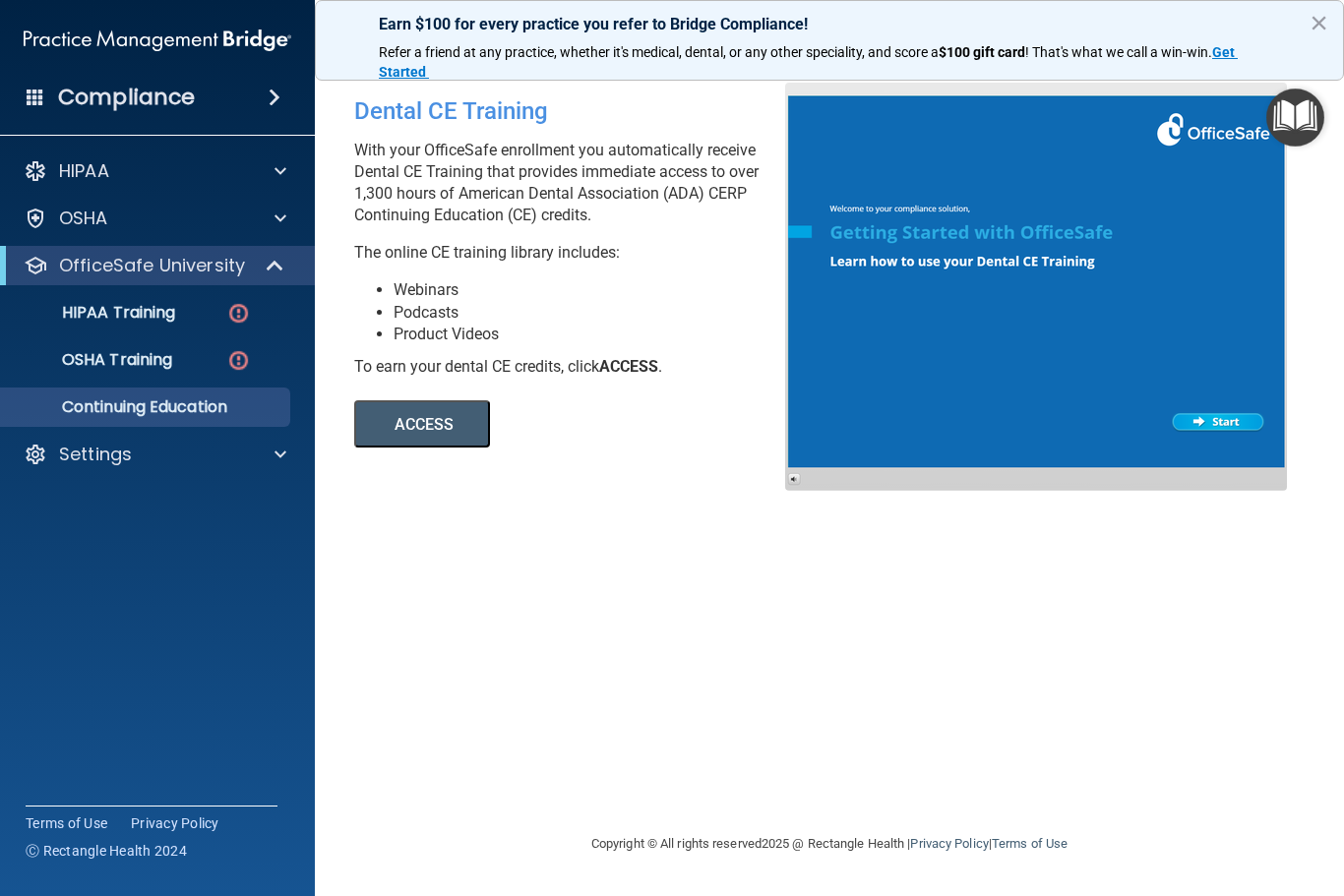
click at [1303, 115] on img "Open Resource Center" at bounding box center [1294, 117] width 58 height 58
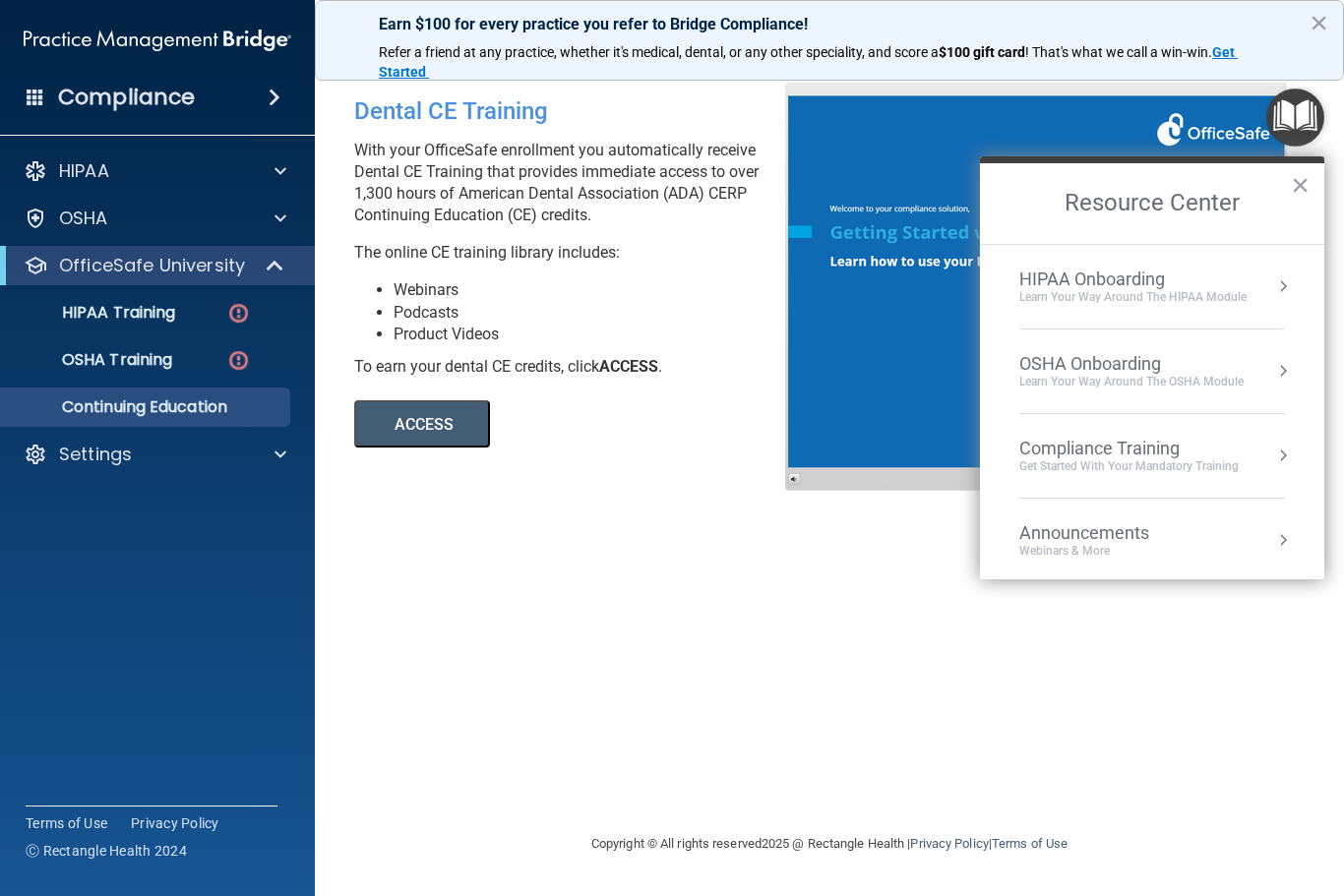
click at [1162, 378] on div "Learn your way around the OSHA module" at bounding box center [1131, 382] width 224 height 17
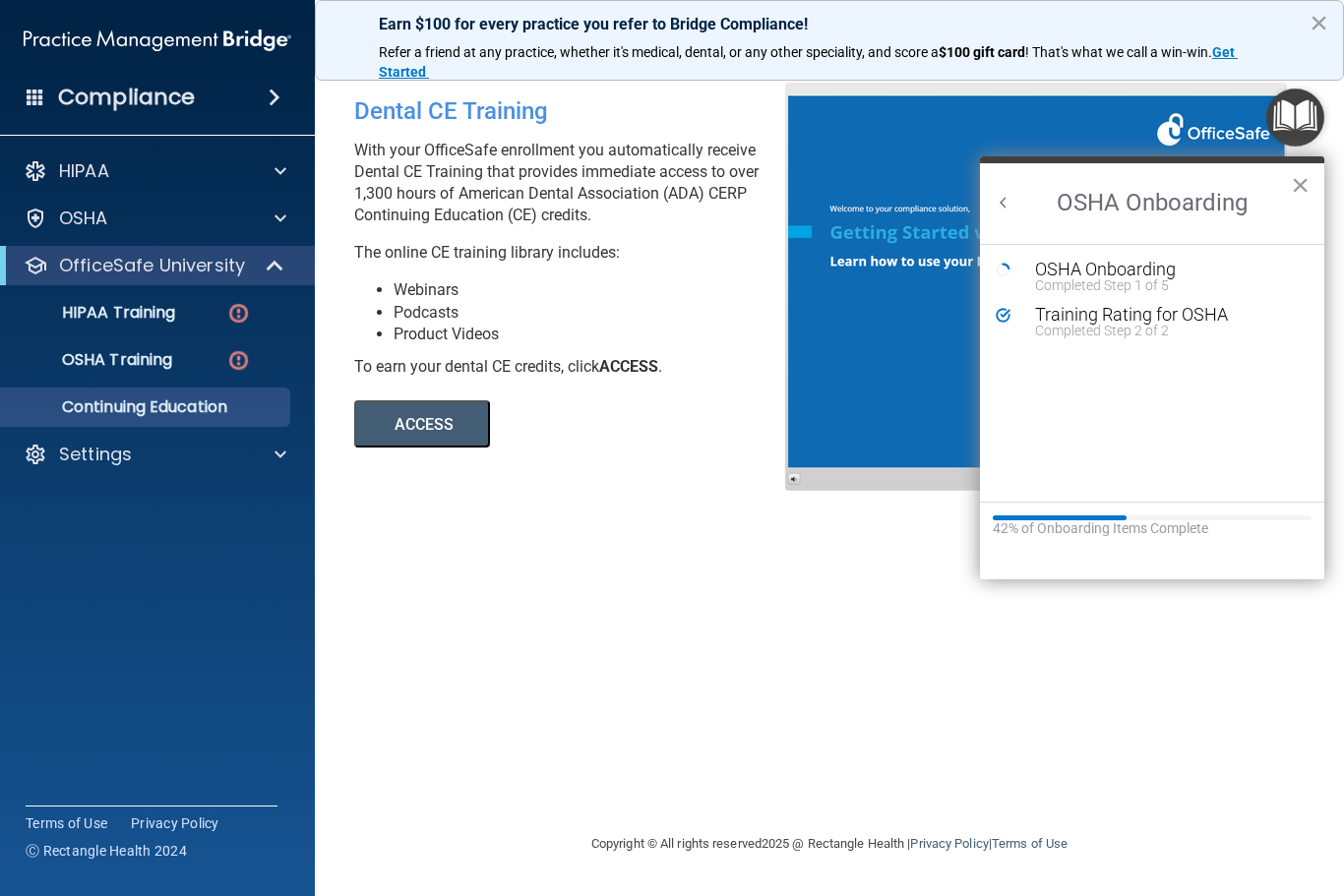
click at [1101, 279] on div "Completed Step 1 of 5" at bounding box center [1167, 285] width 264 height 14
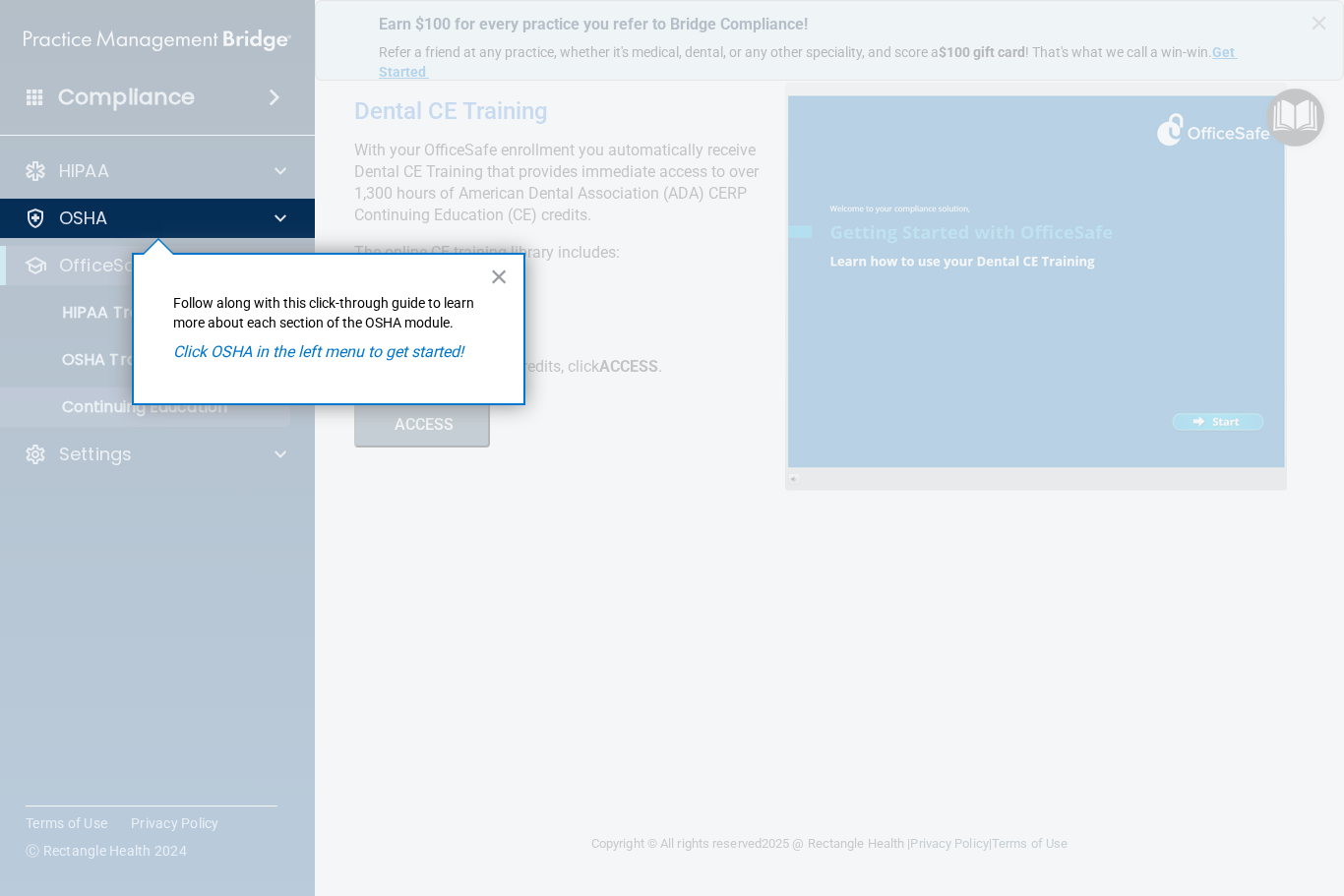
click at [94, 221] on p "OSHA" at bounding box center [84, 218] width 50 height 24
click at [93, 275] on div at bounding box center [158, 567] width 316 height 658
click at [221, 362] on div "× Follow along with this click-through guide to learn more about each section o…" at bounding box center [328, 329] width 393 height 153
click at [93, 273] on div at bounding box center [158, 567] width 316 height 658
click at [499, 286] on button "×" at bounding box center [499, 277] width 19 height 32
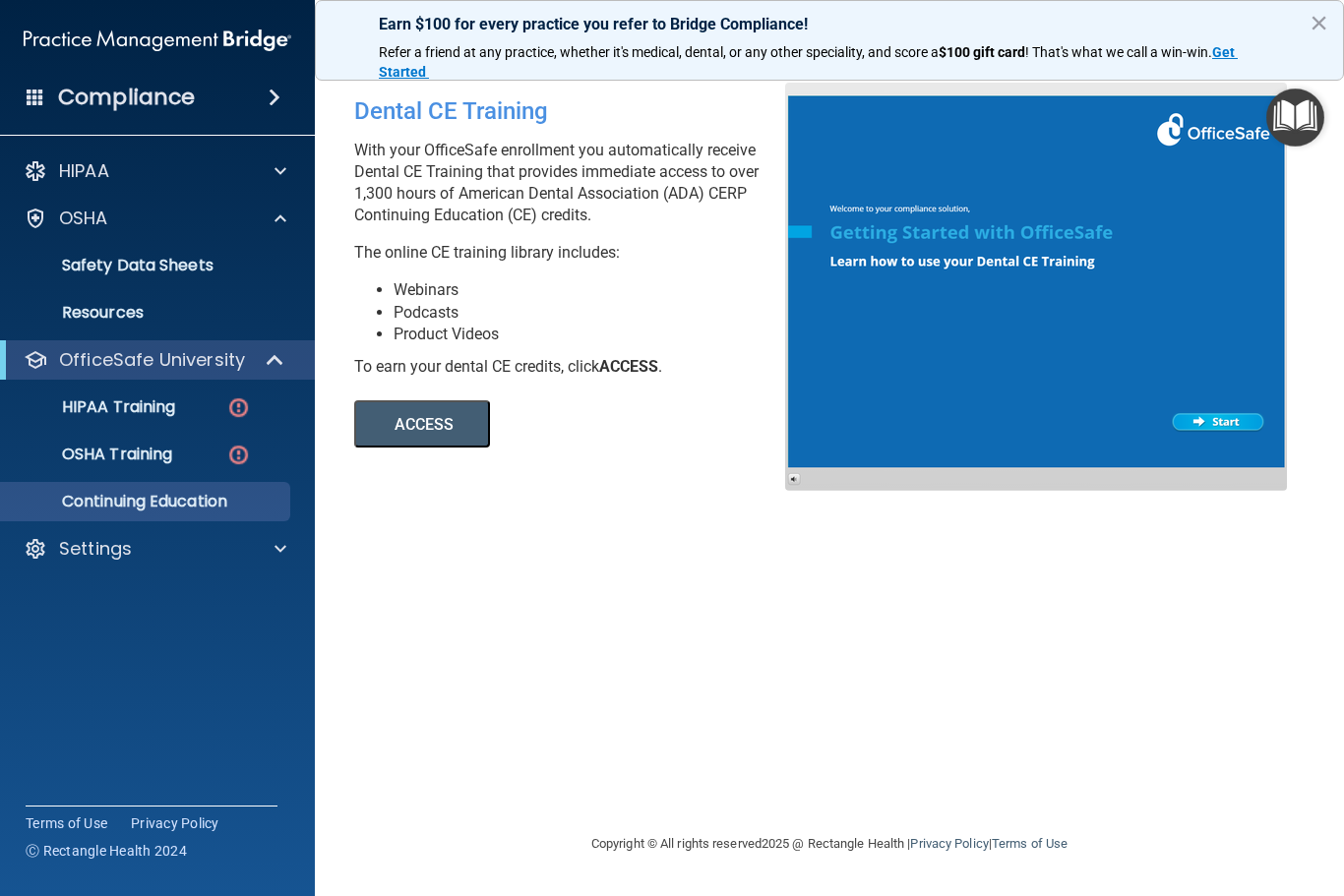
click at [168, 270] on p "Safety Data Sheets" at bounding box center [147, 266] width 269 height 20
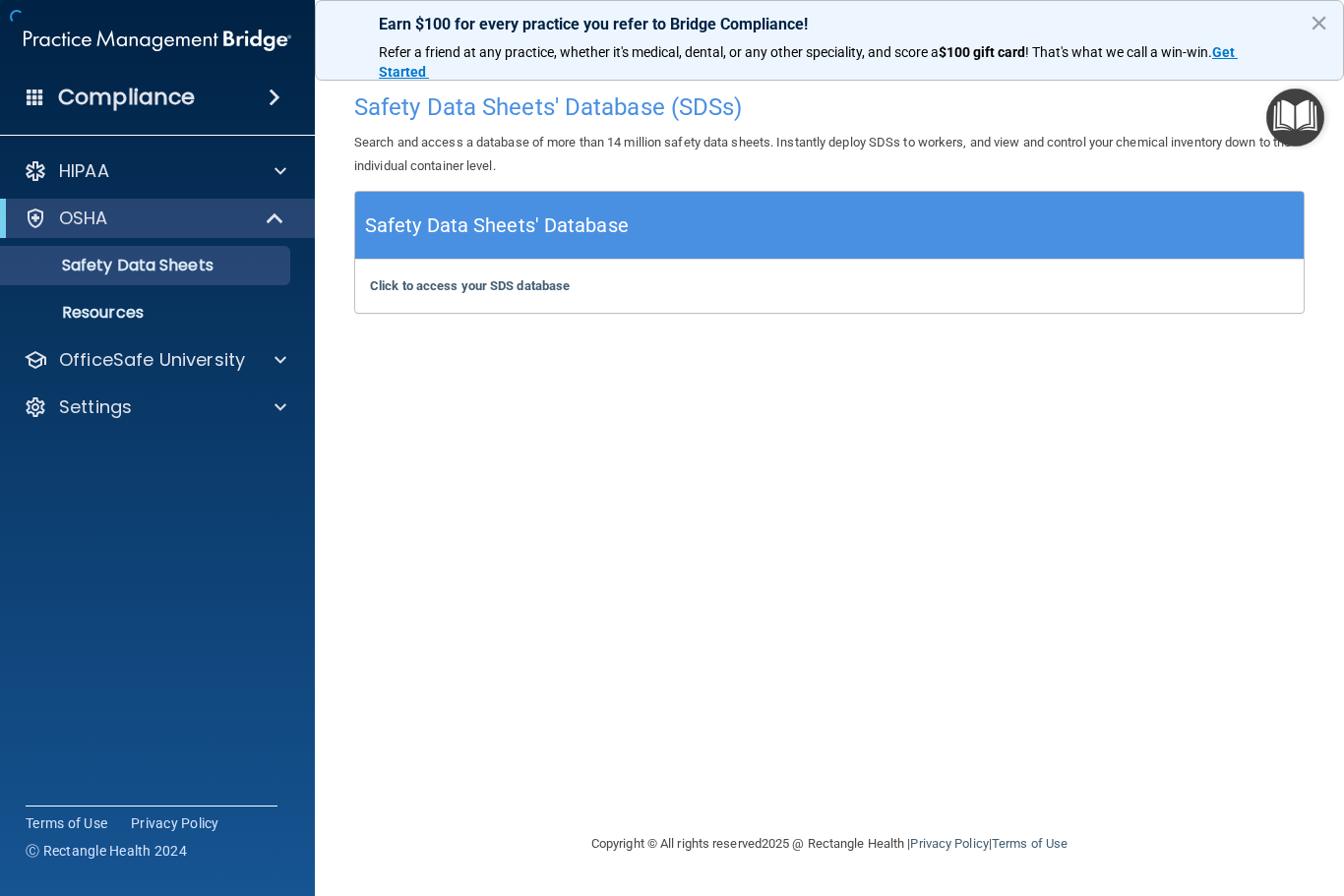
click at [119, 315] on p "Resources" at bounding box center [147, 313] width 269 height 20
click at [1287, 107] on img "Open Resource Center" at bounding box center [1294, 117] width 58 height 58
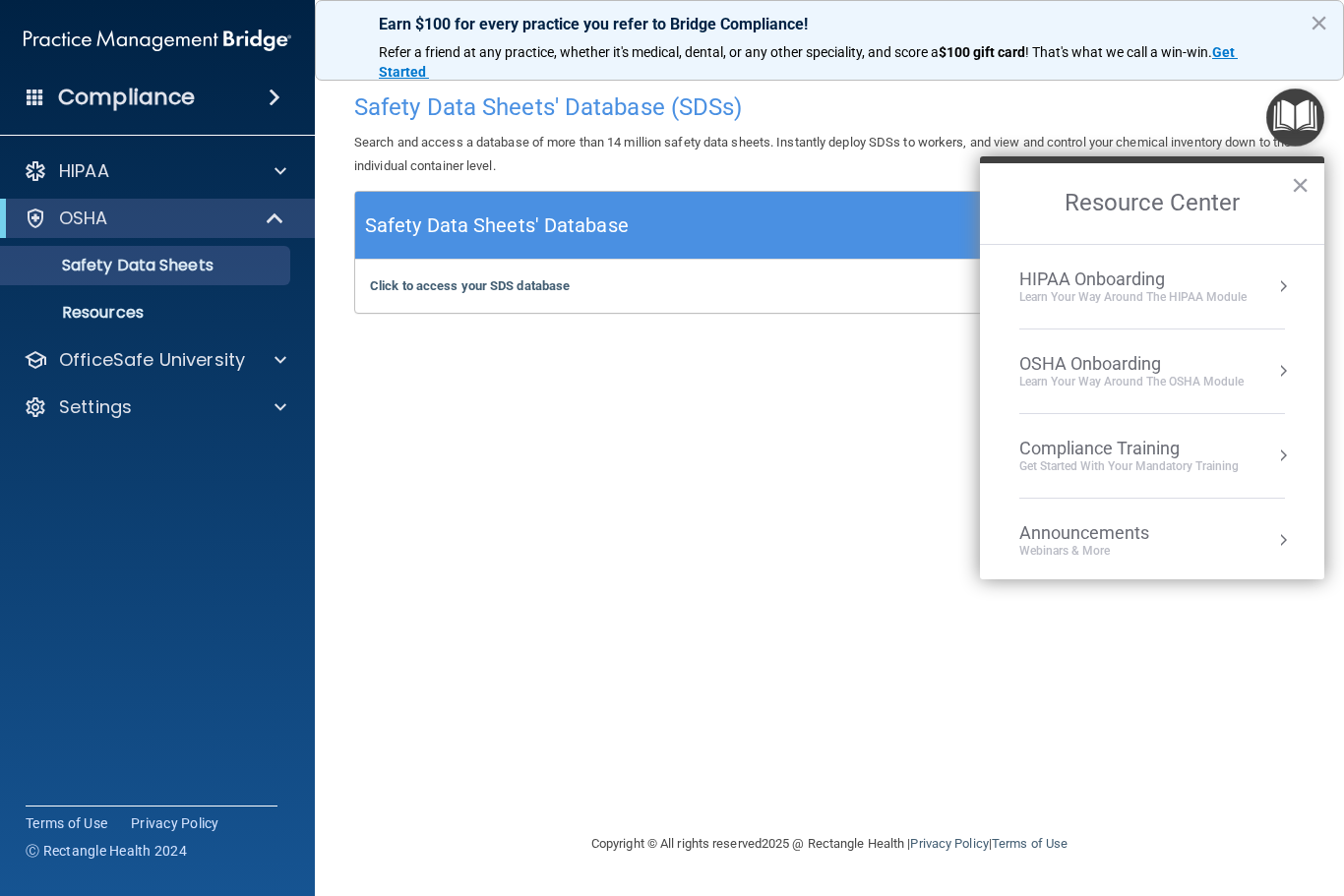
click at [1220, 371] on div "OSHA Onboarding" at bounding box center [1131, 364] width 224 height 22
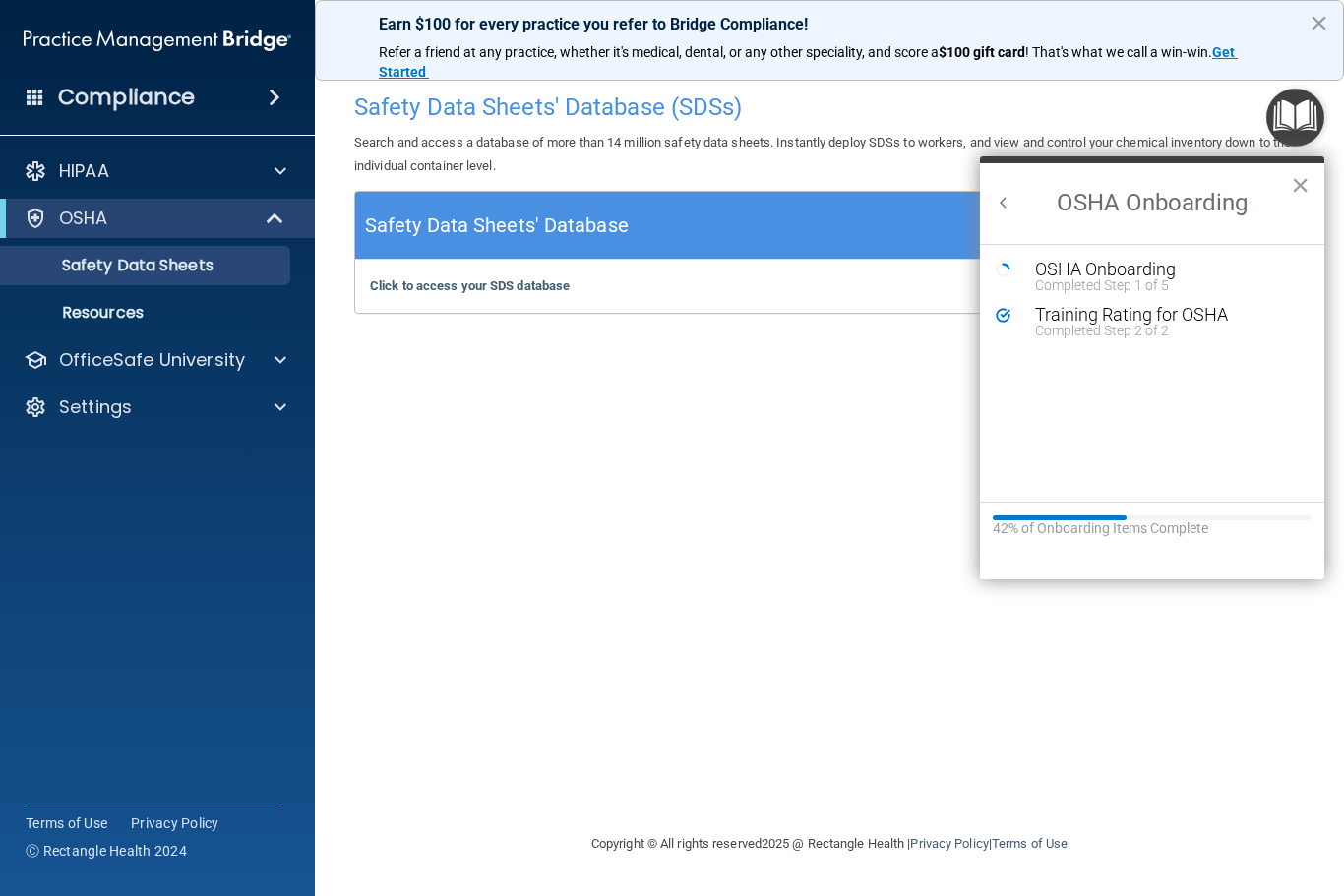
click at [1158, 280] on div "Completed Step 1 of 5" at bounding box center [1167, 285] width 264 height 14
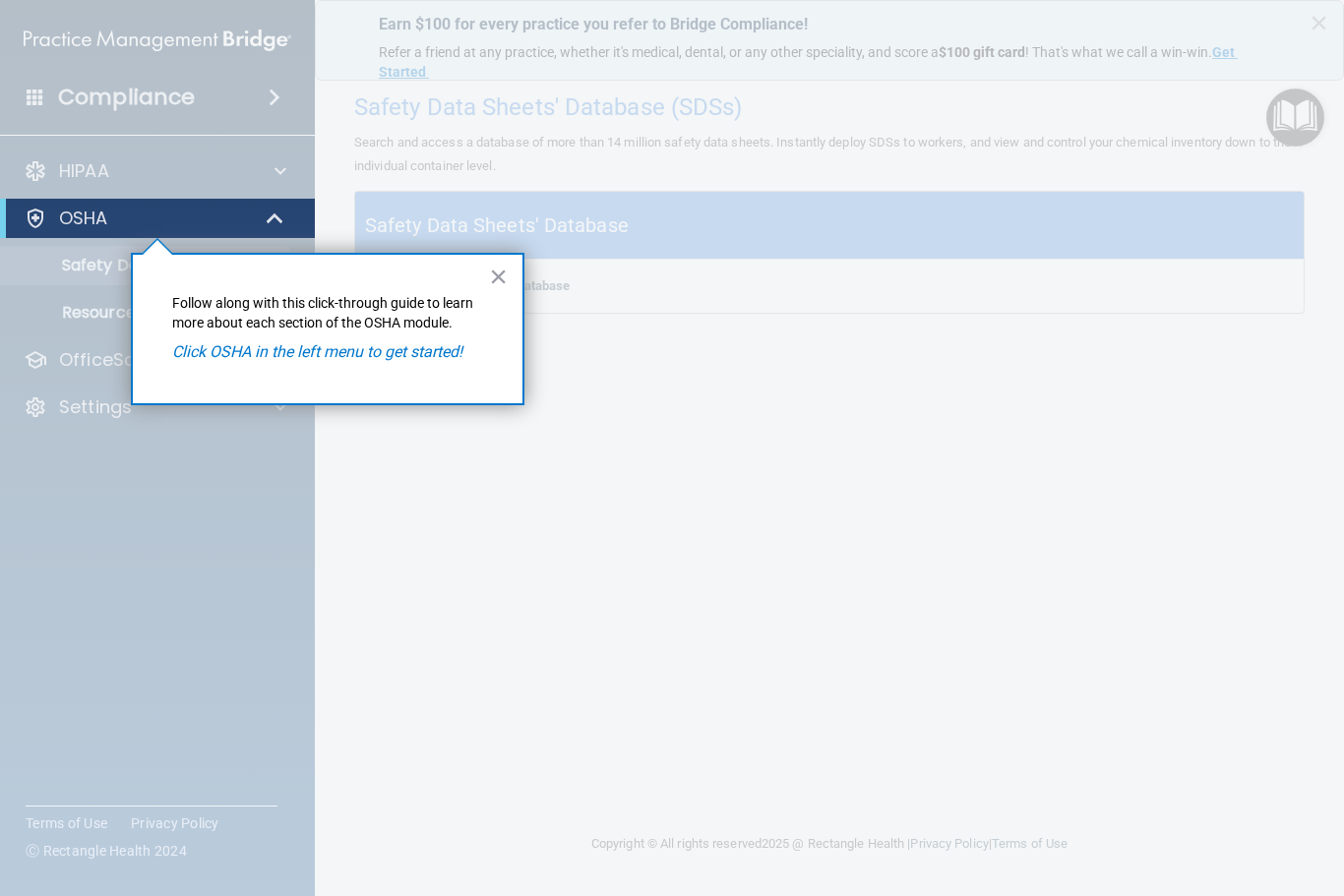
click at [90, 200] on div "OSHA" at bounding box center [158, 218] width 315 height 40
click at [264, 221] on div at bounding box center [276, 218] width 49 height 24
click at [287, 191] on div at bounding box center [158, 99] width 315 height 198
click at [80, 217] on p "OSHA" at bounding box center [84, 218] width 50 height 24
click at [74, 208] on p "OSHA" at bounding box center [84, 218] width 50 height 24
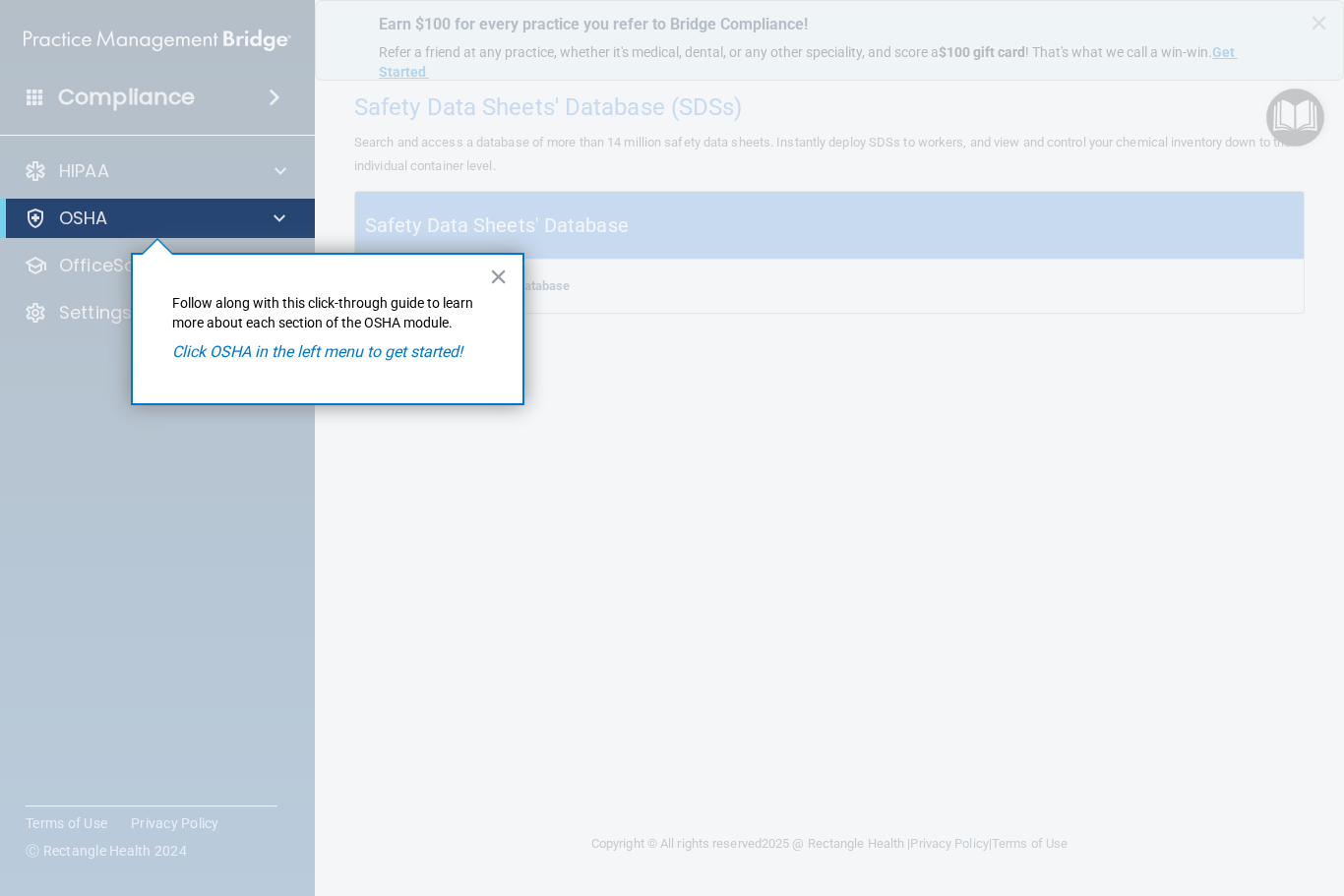
click at [218, 361] on p "Click OSHA in the left menu to get started!" at bounding box center [328, 352] width 311 height 22
click at [83, 212] on p "OSHA" at bounding box center [84, 218] width 50 height 24
click at [401, 342] on em "Click OSHA in the left menu to get started!" at bounding box center [317, 351] width 290 height 19
click at [511, 258] on div "× Follow along with this click-through guide to learn more about each section o…" at bounding box center [327, 329] width 393 height 153
click at [490, 284] on button "×" at bounding box center [498, 277] width 19 height 32
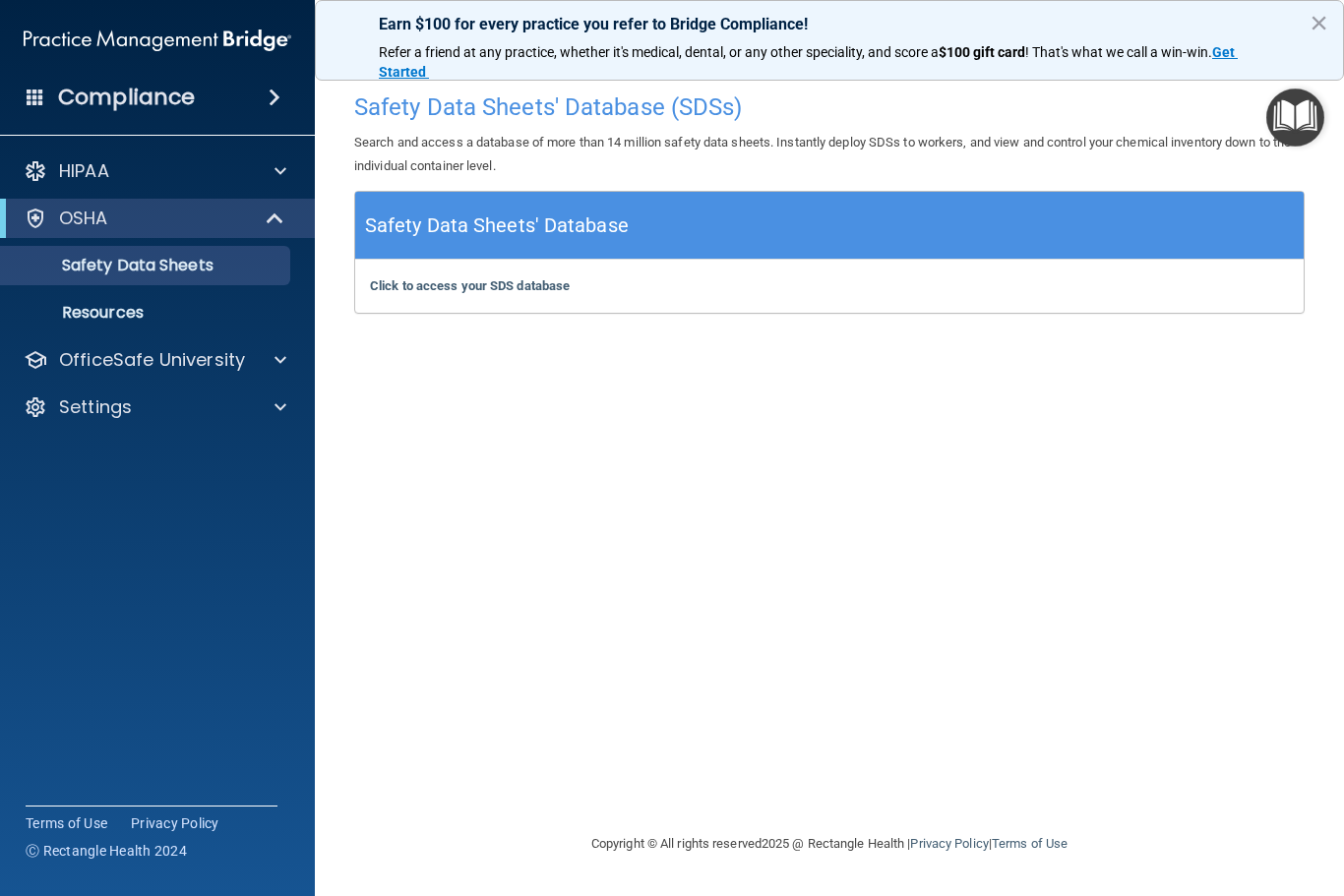
click at [540, 109] on h4 "Safety Data Sheets' Database (SDSs)" at bounding box center [829, 107] width 951 height 26
click at [488, 139] on p "Search and access a database of more than 14 million safety data sheets. Instan…" at bounding box center [829, 155] width 951 height 48
click at [508, 211] on h5 "Safety Data Sheets' Database" at bounding box center [497, 225] width 264 height 35
click at [488, 266] on div "Click to access your SDS database Click to access your SDS database" at bounding box center [829, 286] width 949 height 54
click at [455, 315] on div "Safety Data Sheets' Database (SDSs) Search and access a database of more than 1…" at bounding box center [829, 447] width 951 height 729
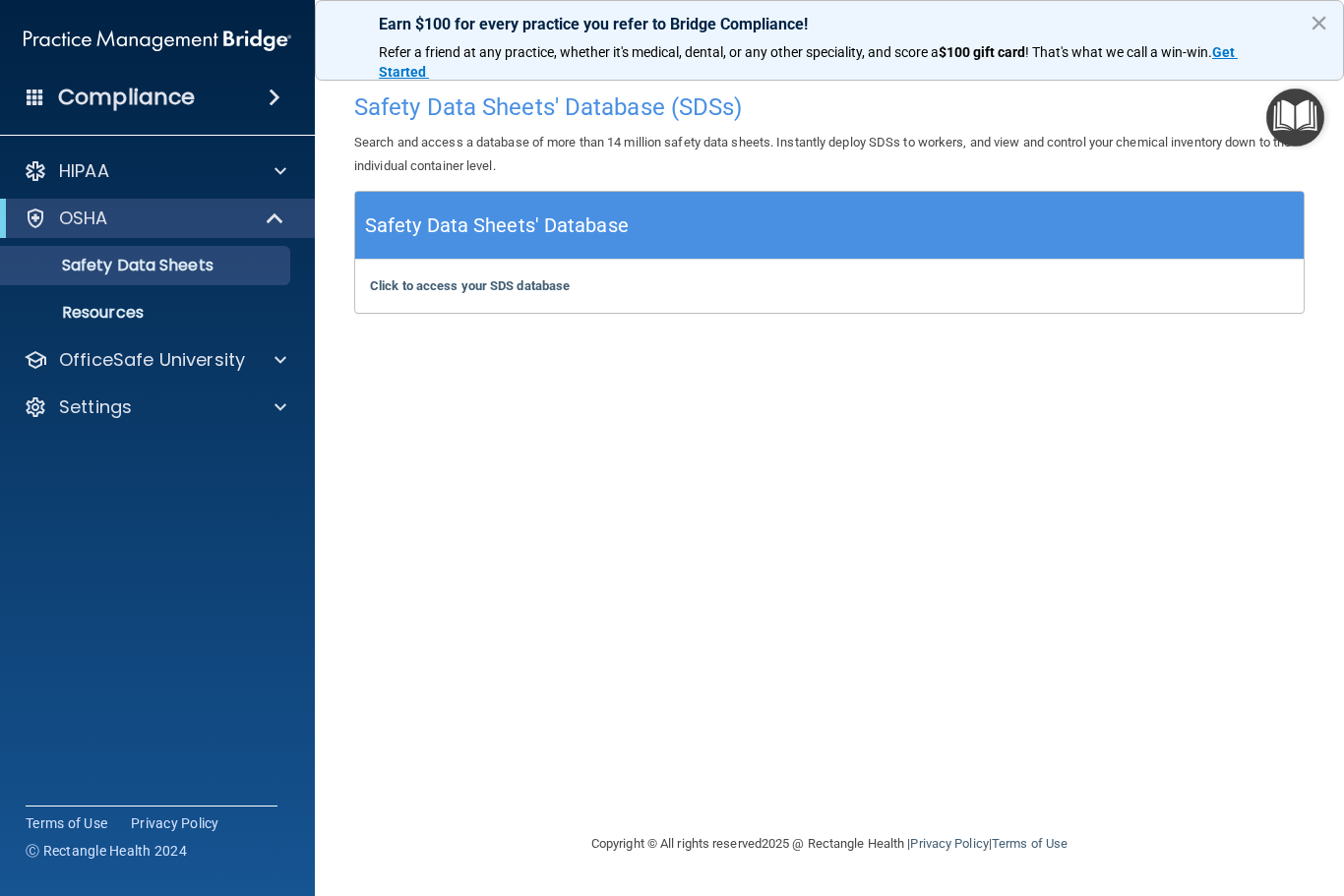
click at [467, 280] on b "Click to access your SDS database" at bounding box center [469, 285] width 199 height 15
click at [1163, 561] on div "Safety Data Sheets' Database (SDSs) Search and access a database of more than 1…" at bounding box center [829, 447] width 951 height 729
click at [1112, 485] on div "Safety Data Sheets' Database (SDSs) Search and access a database of more than 1…" at bounding box center [829, 447] width 951 height 729
click at [236, 180] on div "HIPAA" at bounding box center [131, 171] width 244 height 24
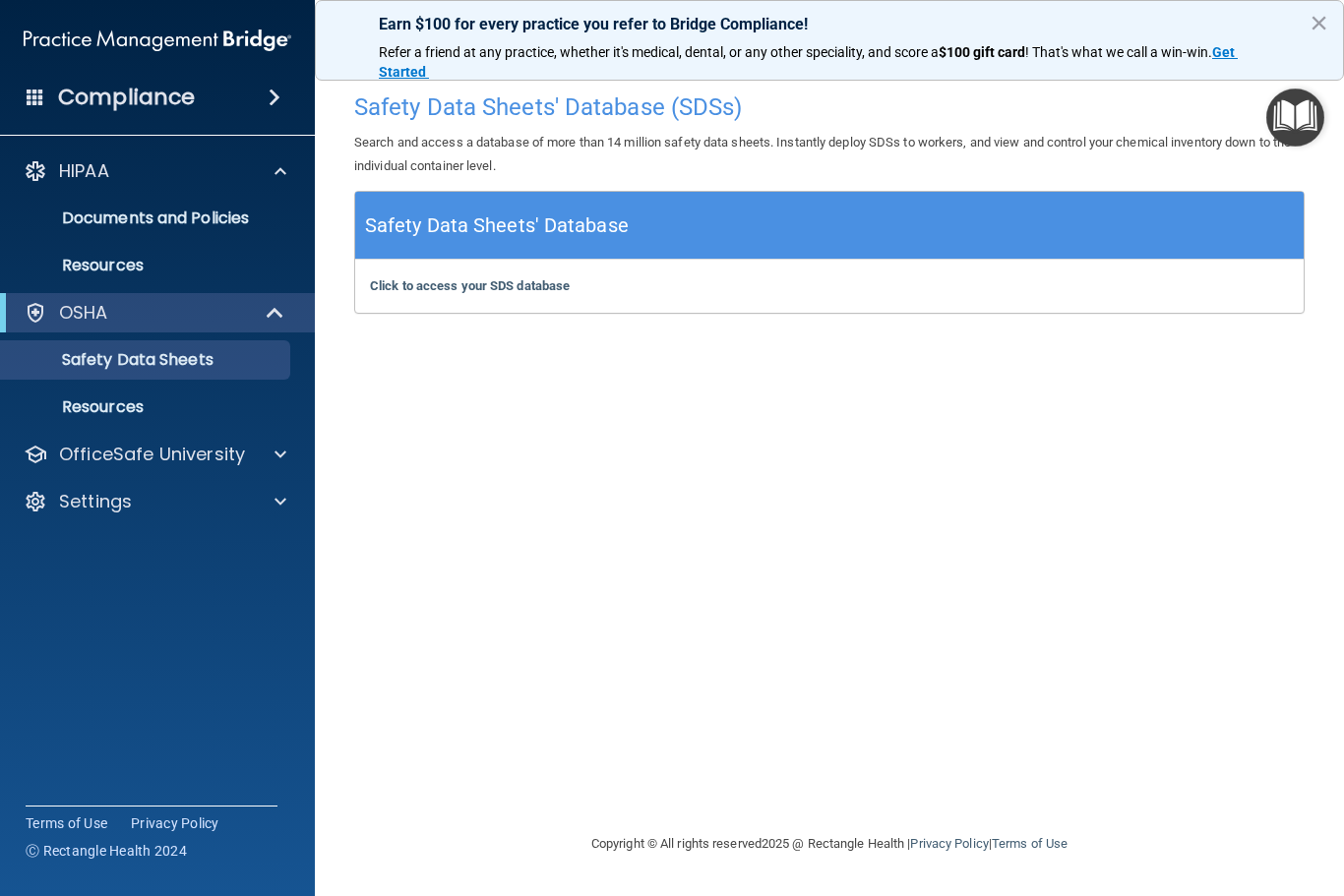
click at [286, 170] on span at bounding box center [280, 171] width 12 height 24
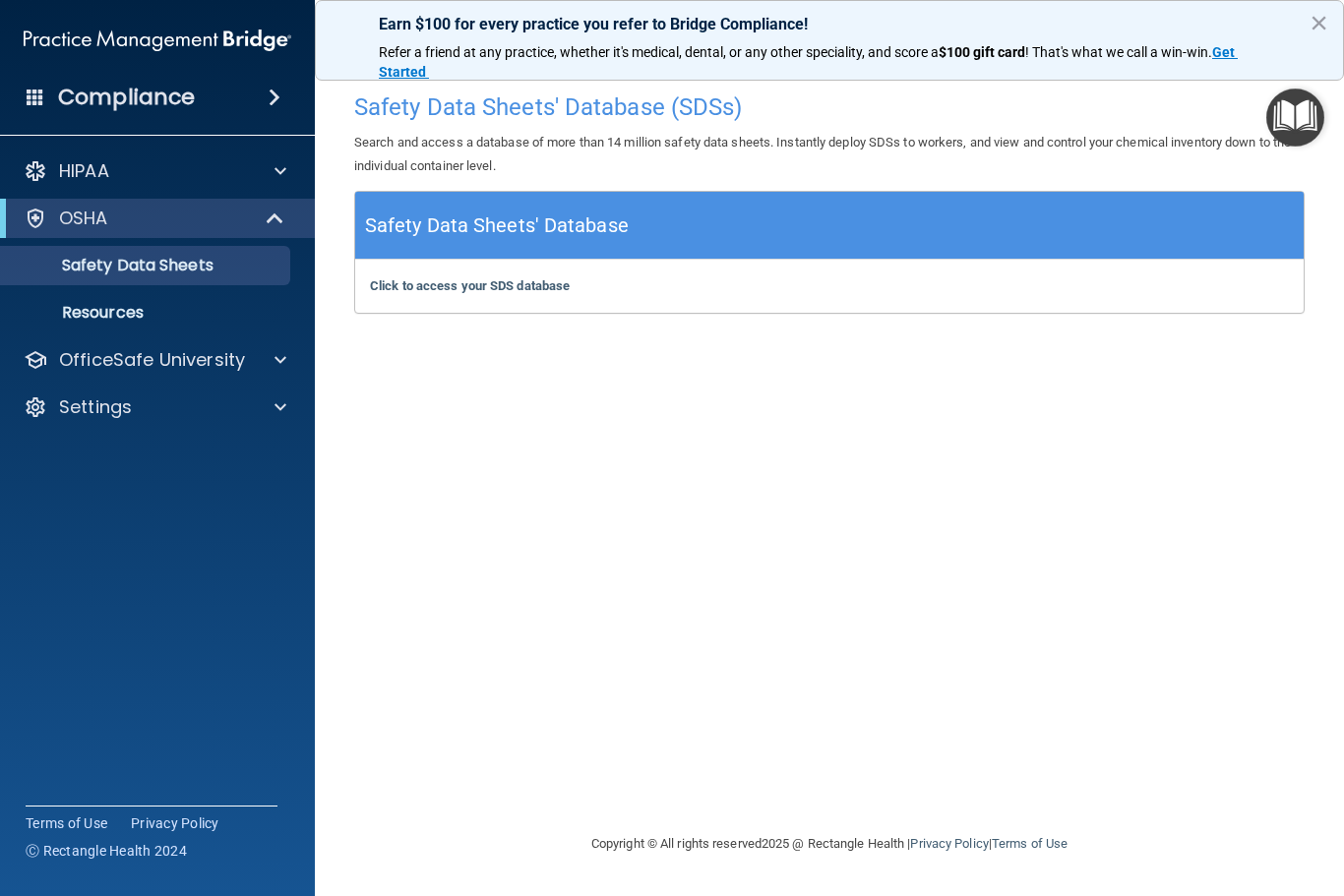
click at [1293, 111] on img "Open Resource Center" at bounding box center [1294, 117] width 58 height 58
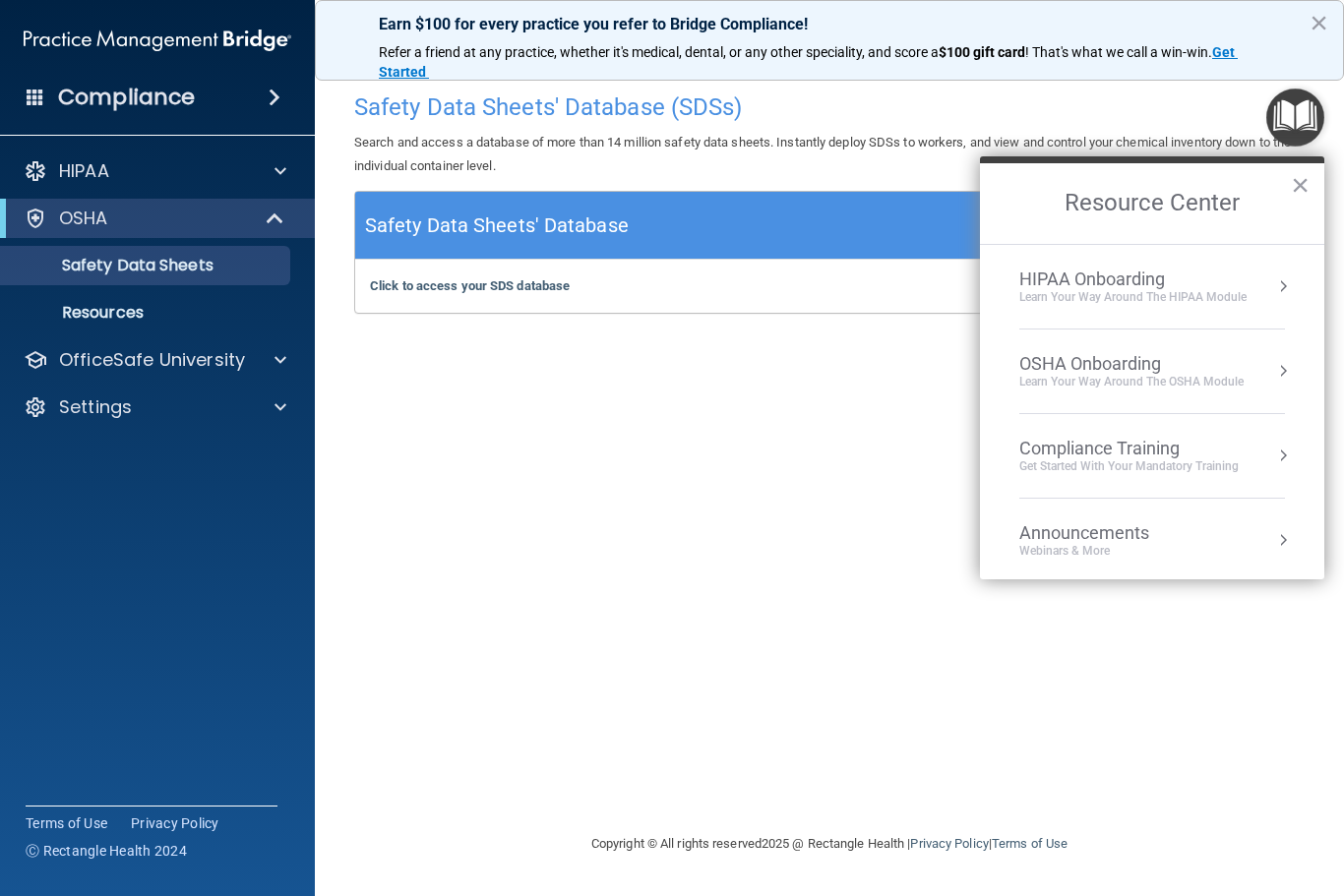
click at [1248, 461] on div "Compliance Training Get Started with your mandatory training" at bounding box center [1152, 456] width 266 height 37
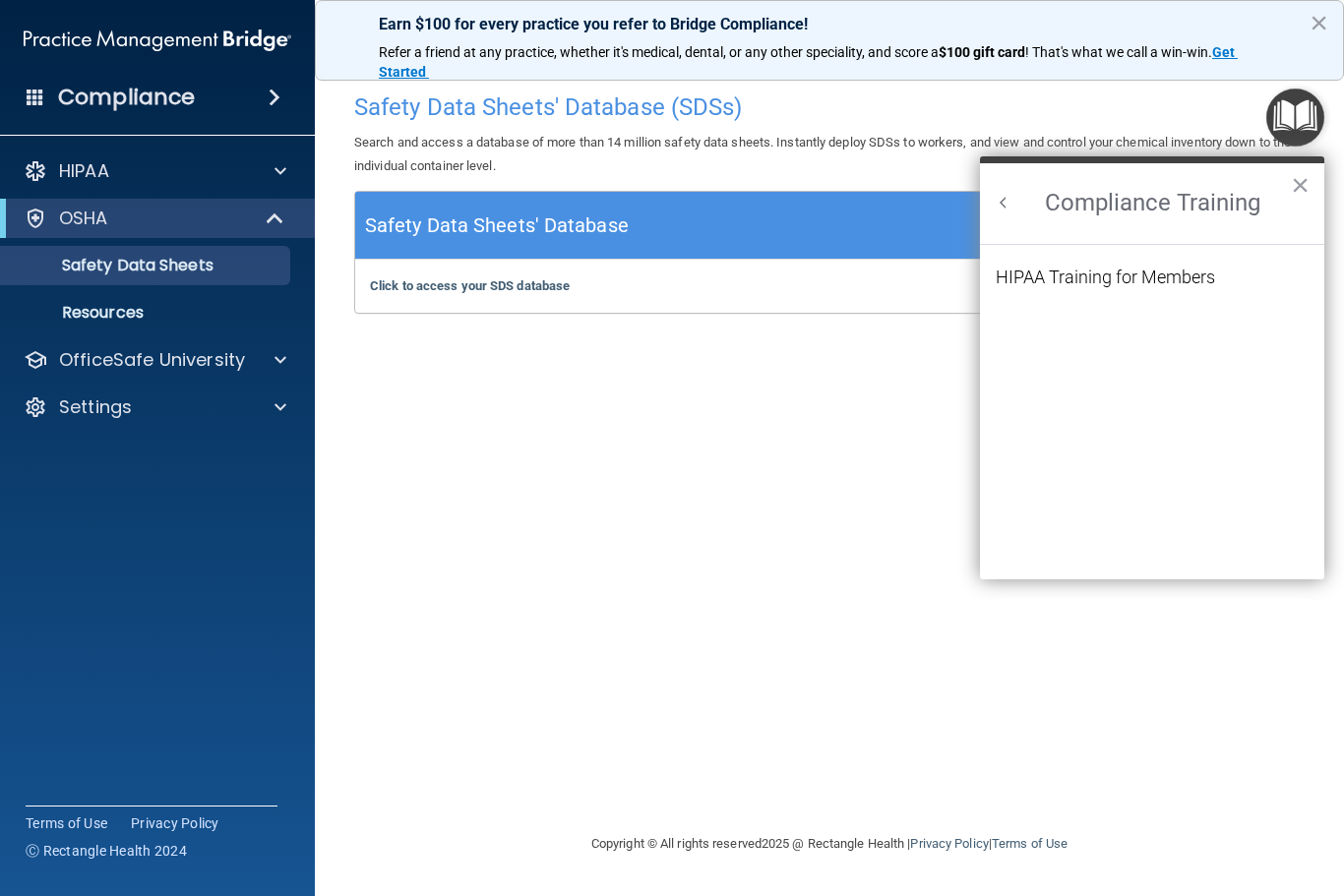
click at [1180, 269] on div "HIPAA Training for Members" at bounding box center [1104, 278] width 219 height 18
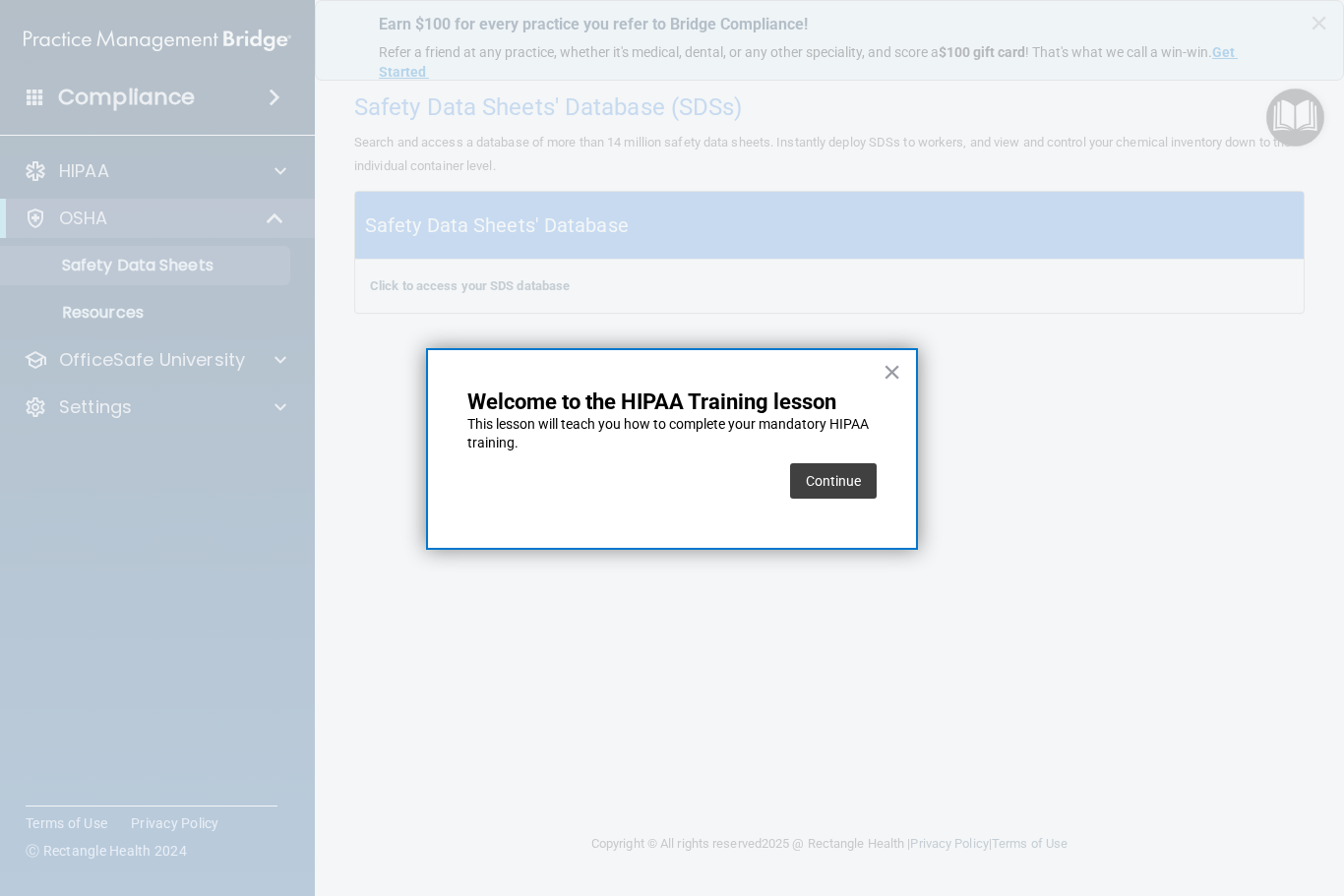
click at [841, 480] on button "Continue" at bounding box center [833, 481] width 86 height 36
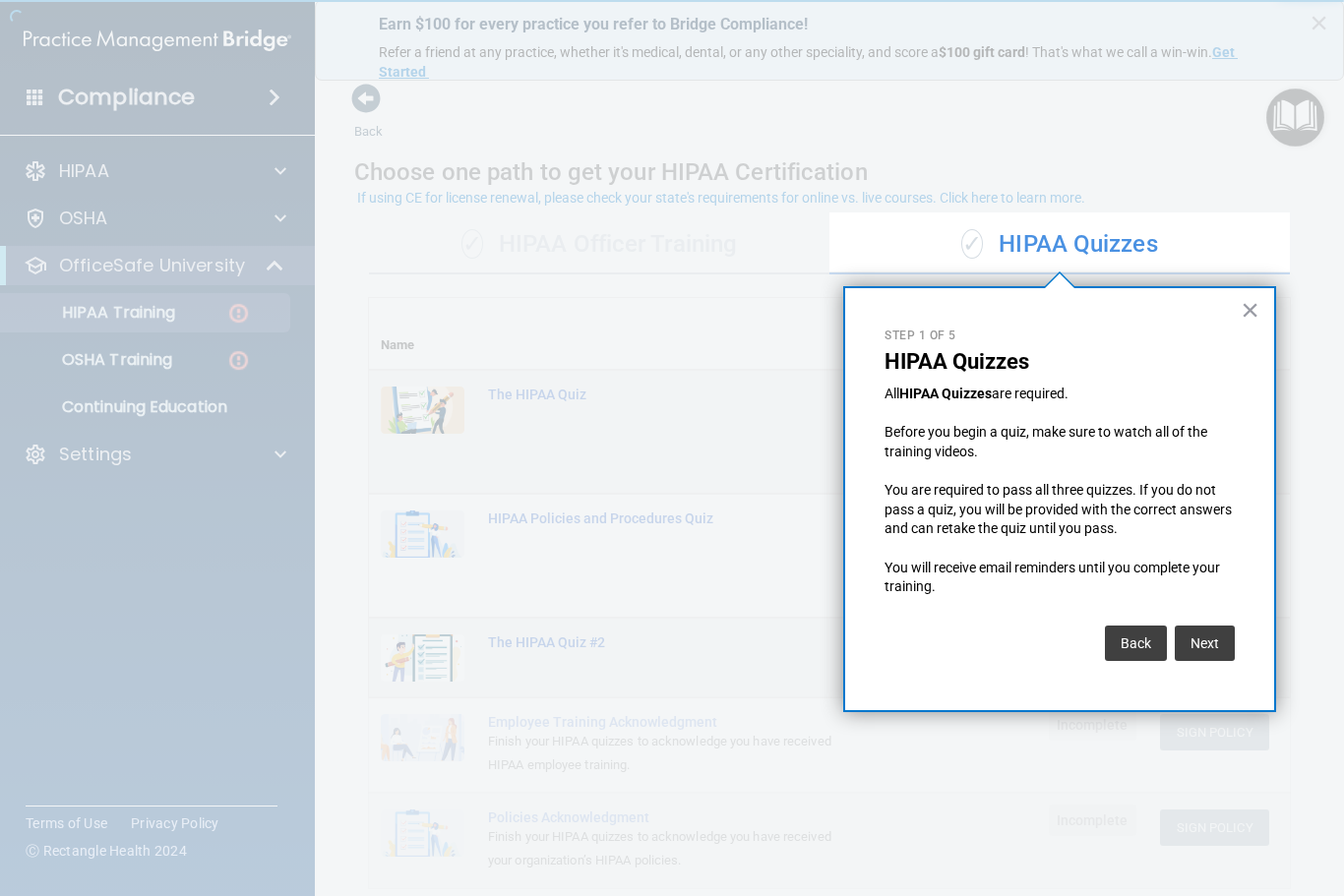
click at [1217, 625] on button "Next" at bounding box center [1204, 643] width 60 height 36
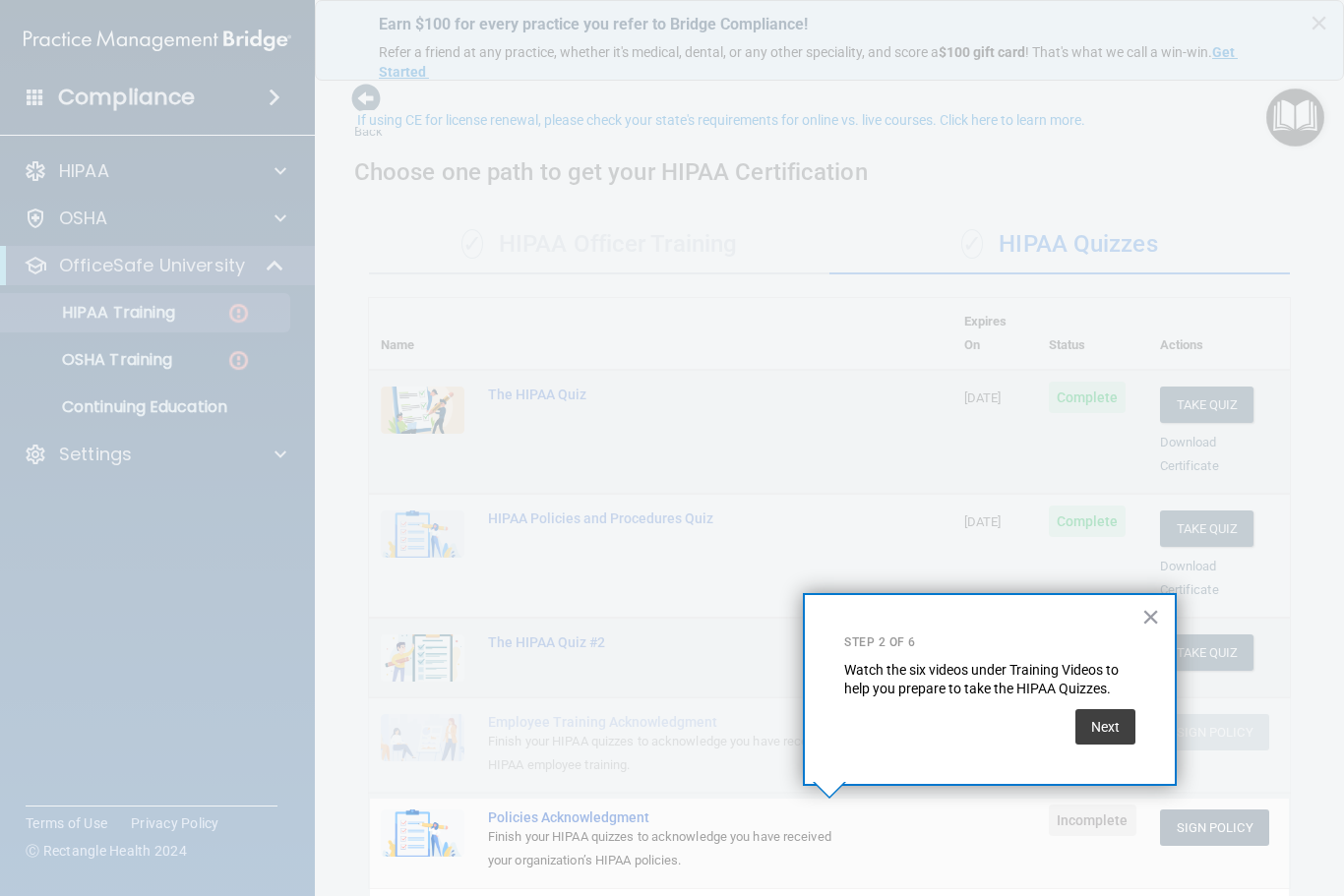
scroll to position [156, 0]
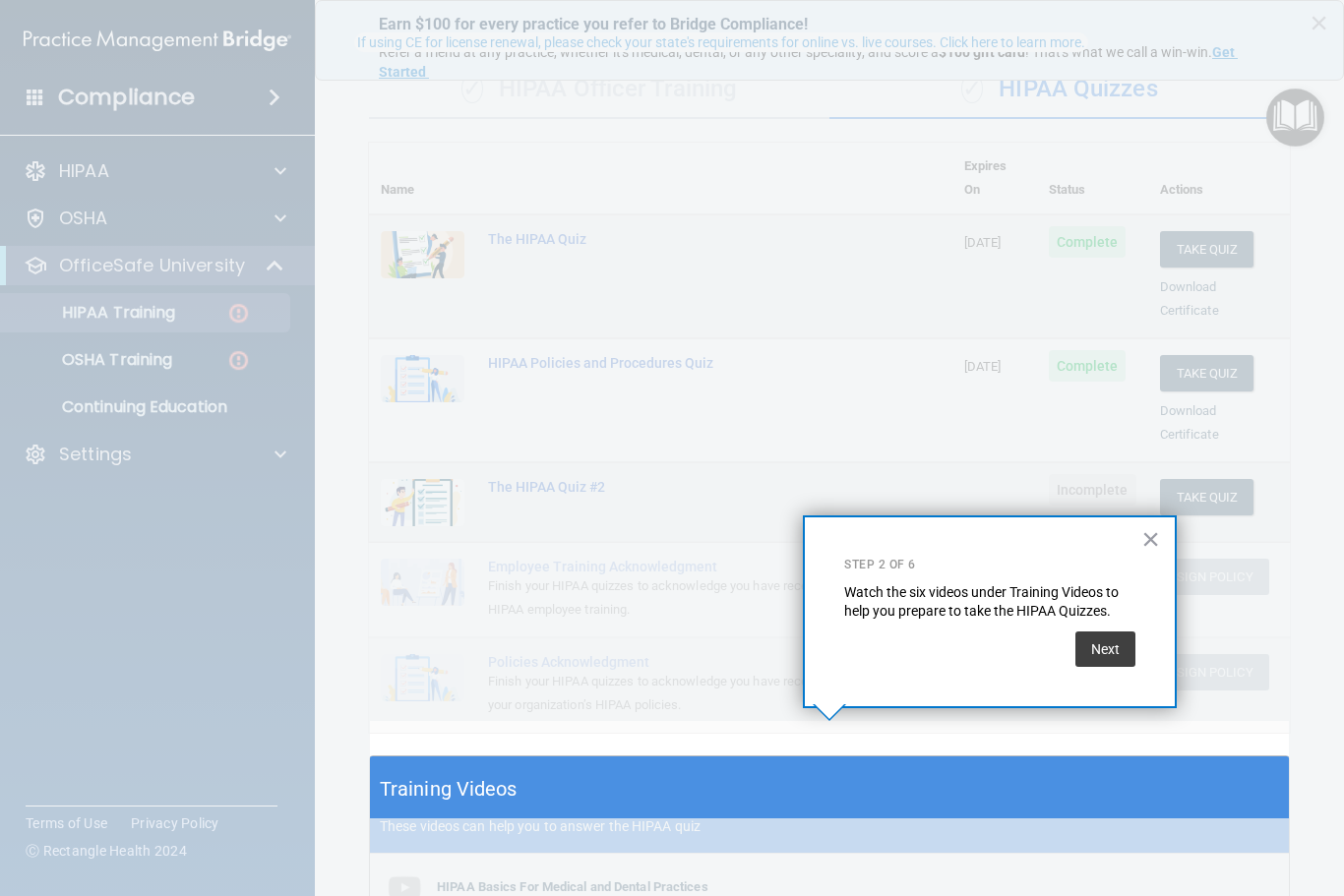
click at [1117, 631] on button "Next" at bounding box center [1105, 649] width 60 height 36
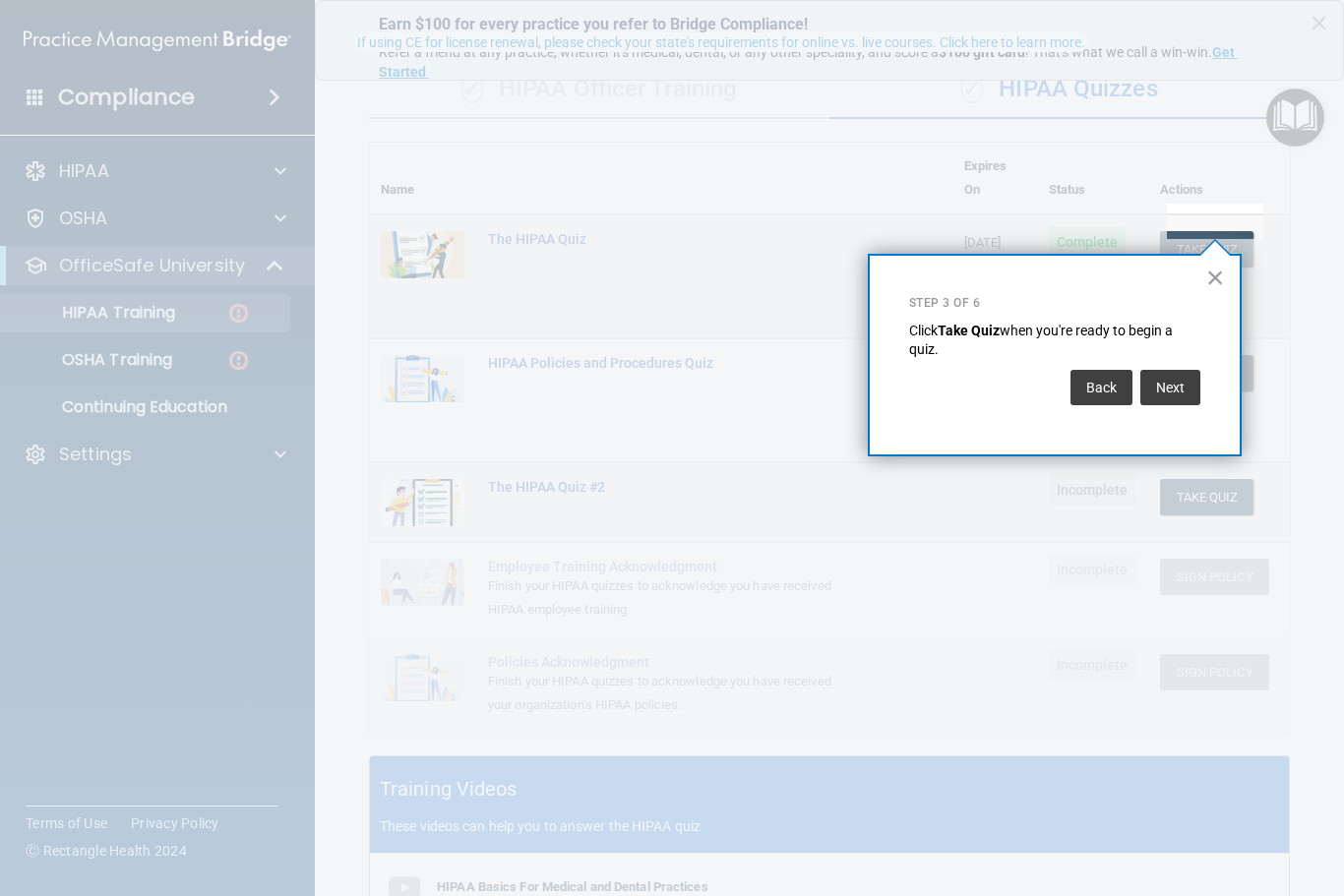
click at [1168, 383] on button "Next" at bounding box center [1170, 388] width 60 height 36
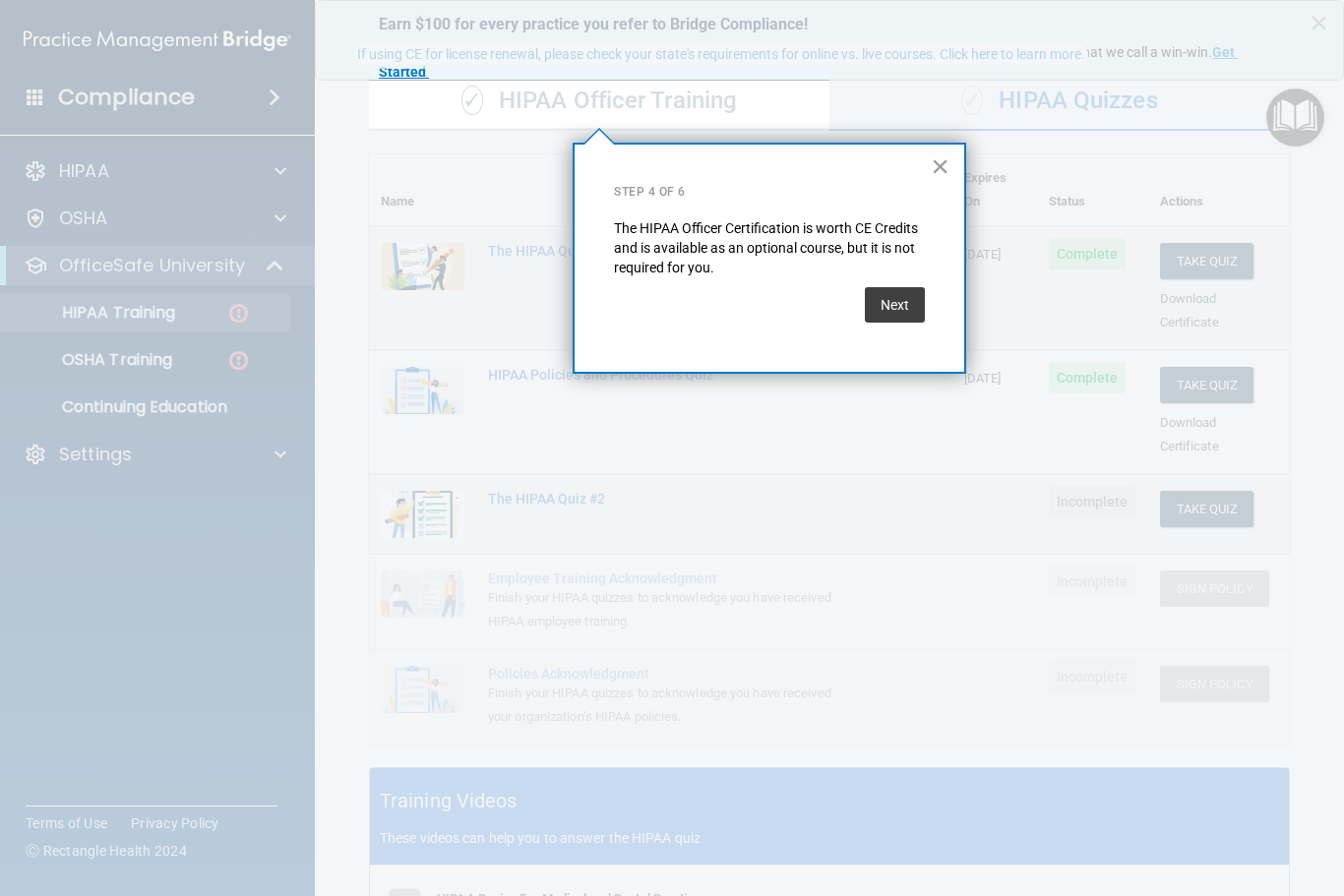
click at [894, 311] on button "Next" at bounding box center [894, 305] width 60 height 36
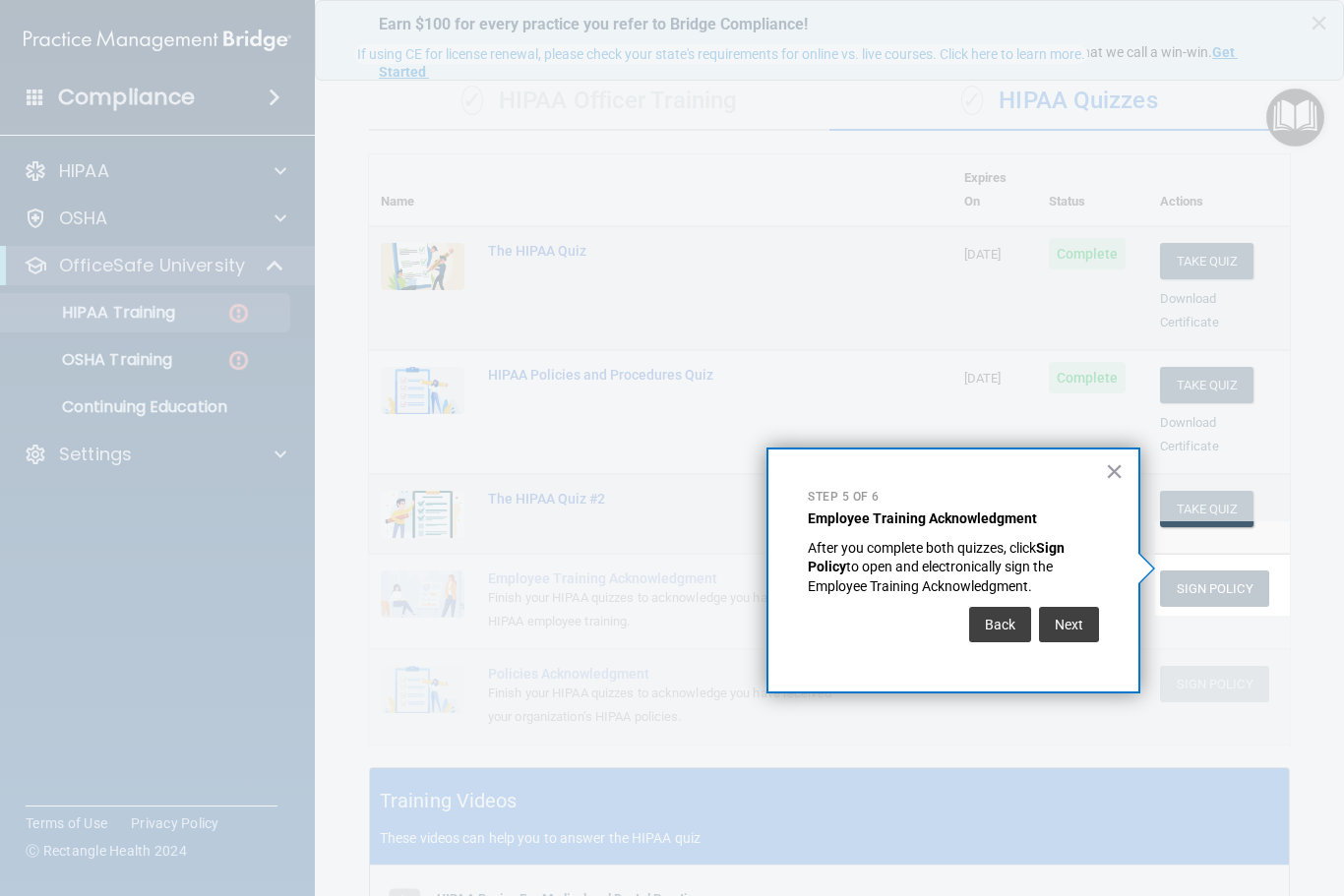
click at [1089, 608] on button "Next" at bounding box center [1068, 624] width 60 height 36
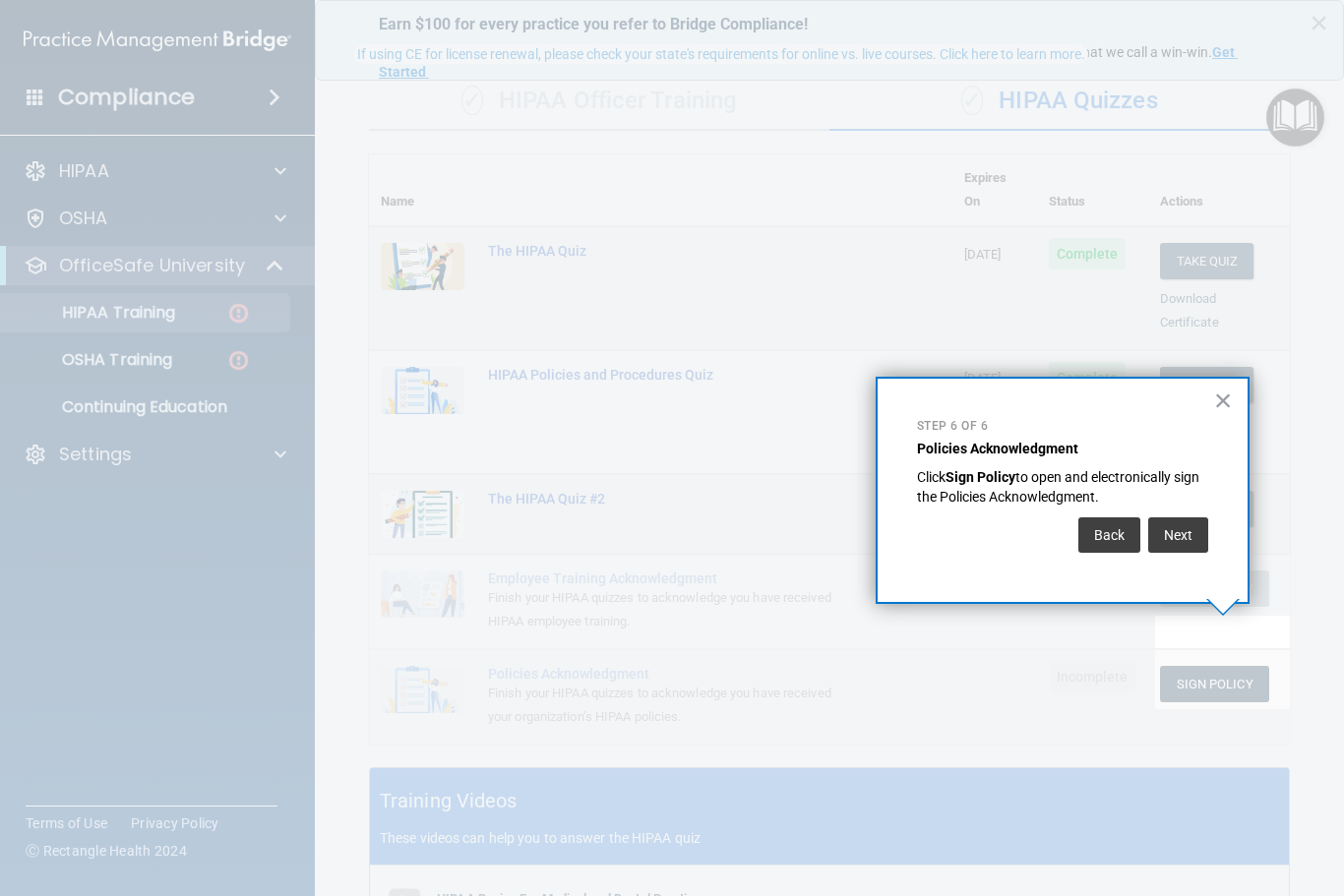
click at [1173, 510] on div "Next" at bounding box center [1175, 530] width 64 height 46
click at [1184, 522] on button "Next" at bounding box center [1177, 535] width 60 height 36
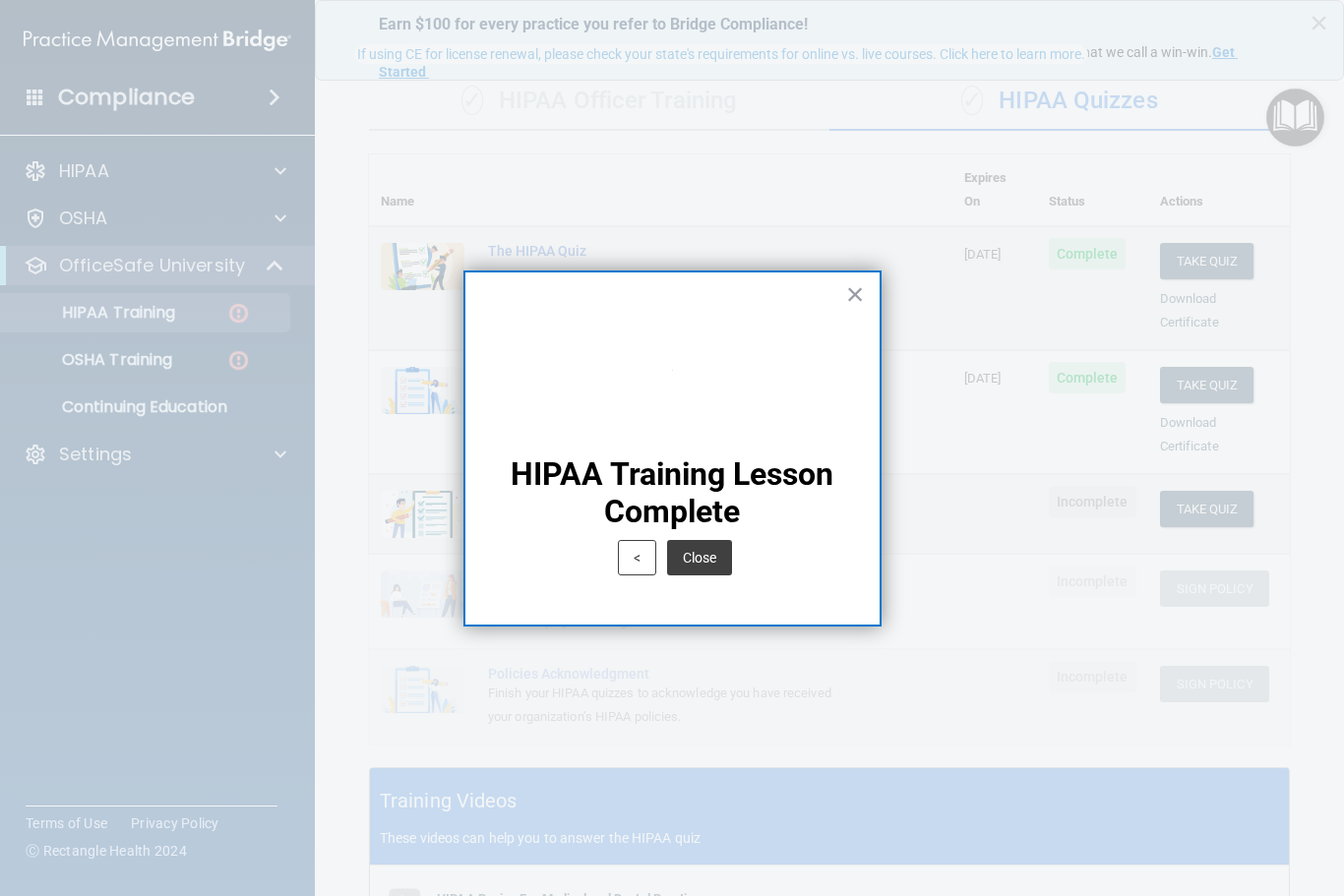
click at [699, 563] on button "Close" at bounding box center [699, 558] width 64 height 36
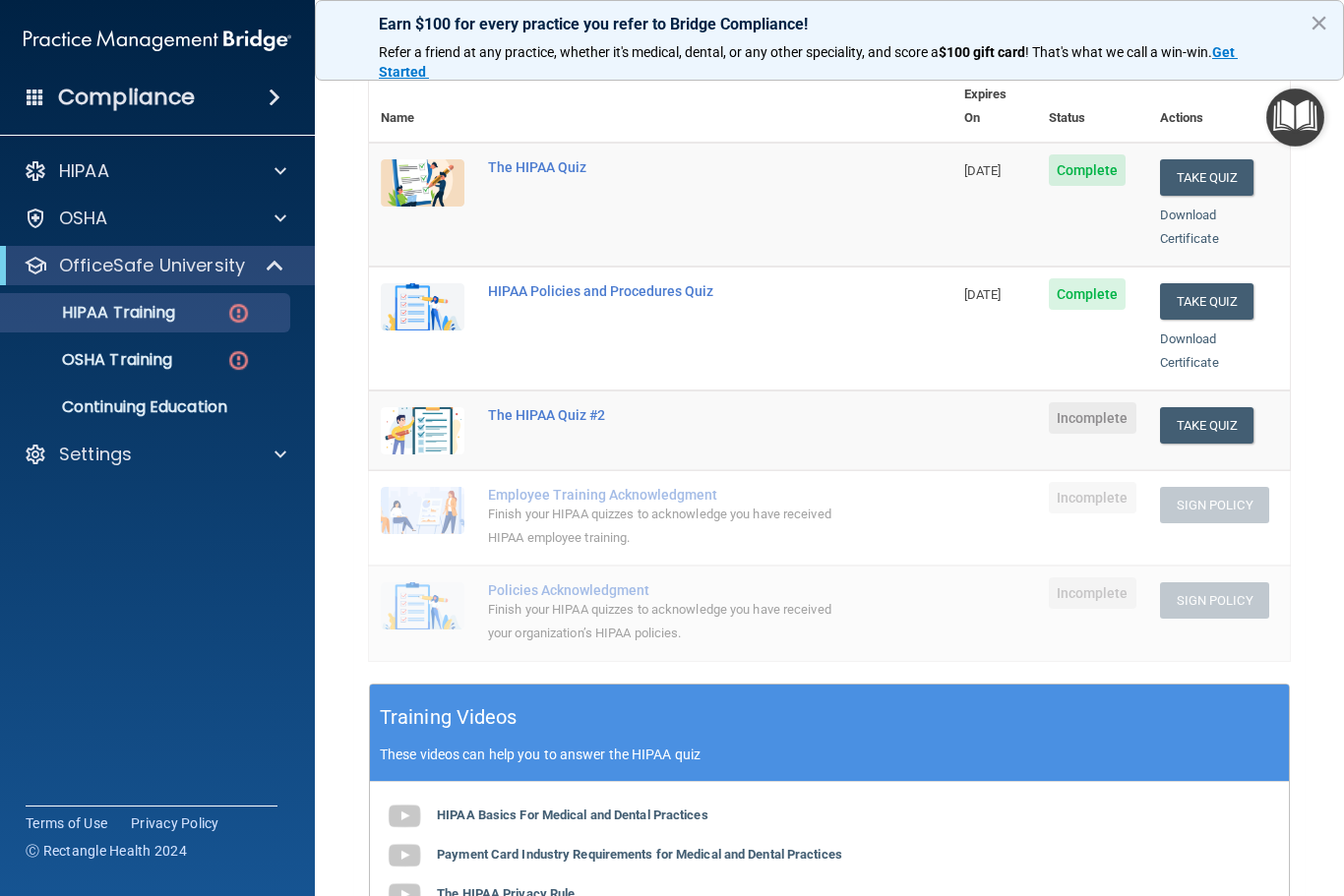
scroll to position [226, 0]
click at [1225, 408] on button "Take Quiz" at bounding box center [1206, 426] width 94 height 37
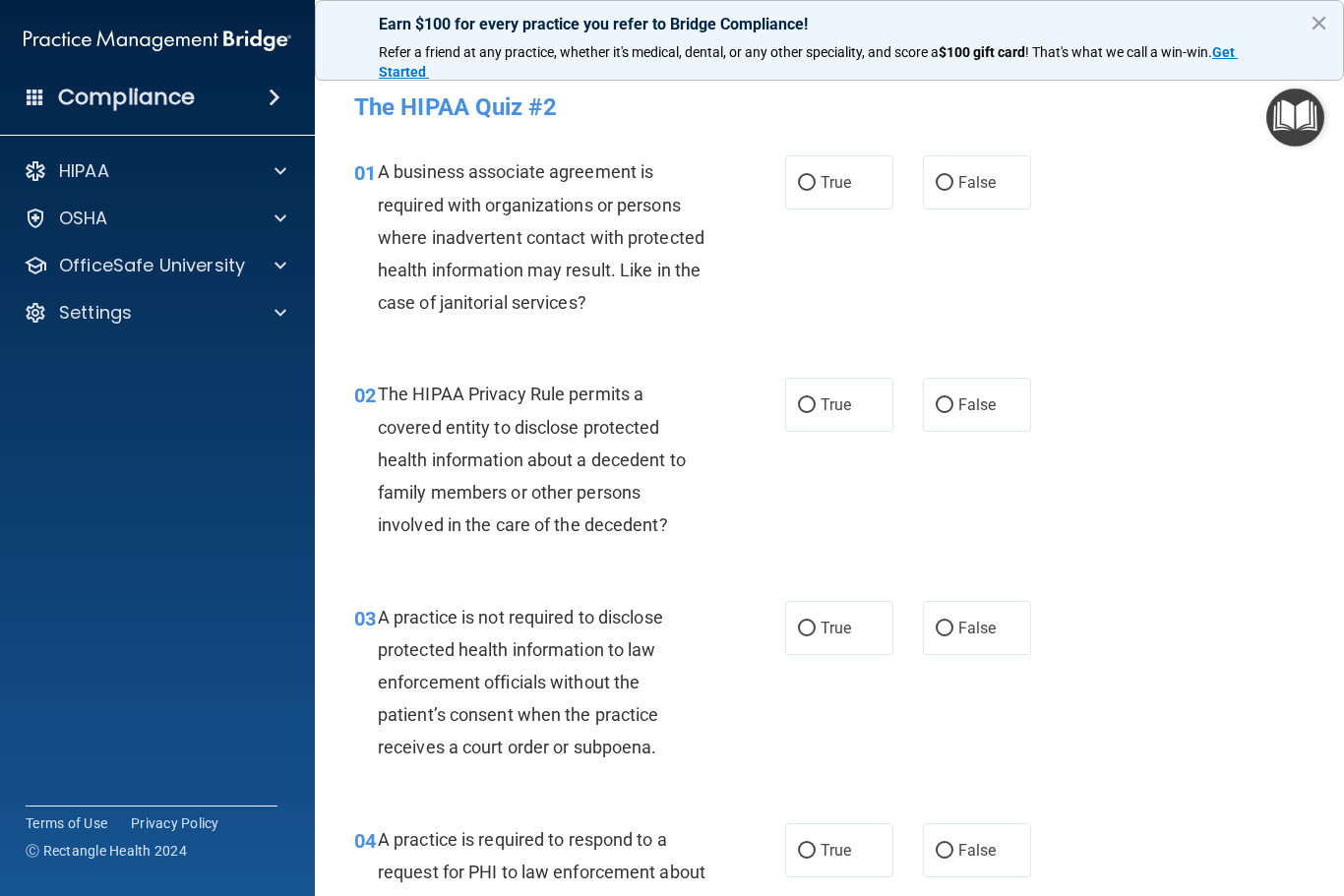
click at [831, 163] on label "True" at bounding box center [839, 182] width 108 height 55
click at [816, 176] on input "True" at bounding box center [807, 183] width 18 height 15
radio input "true"
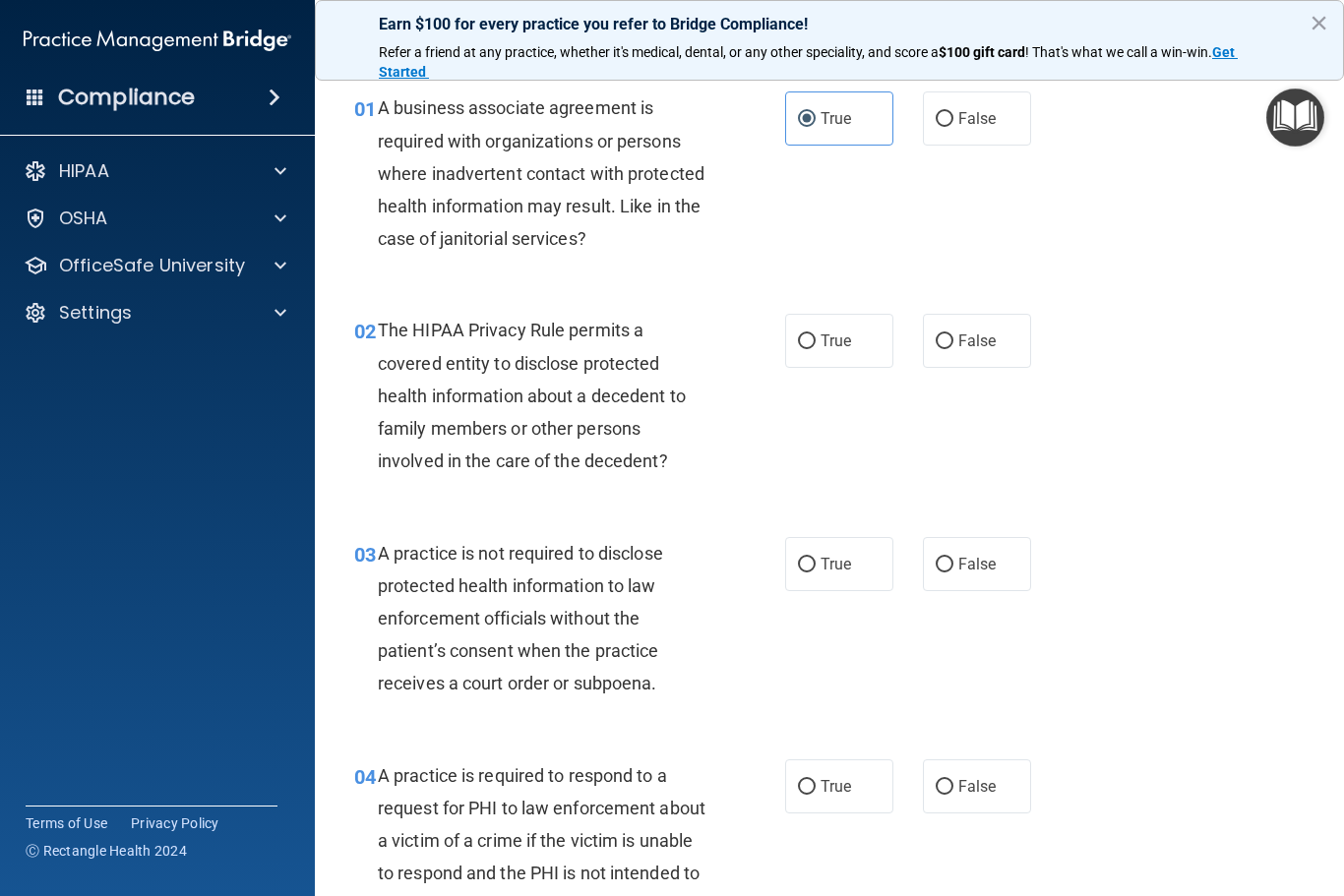
scroll to position [64, 0]
click at [834, 336] on span "True" at bounding box center [836, 339] width 31 height 19
click at [816, 336] on input "True" at bounding box center [807, 340] width 18 height 15
radio input "true"
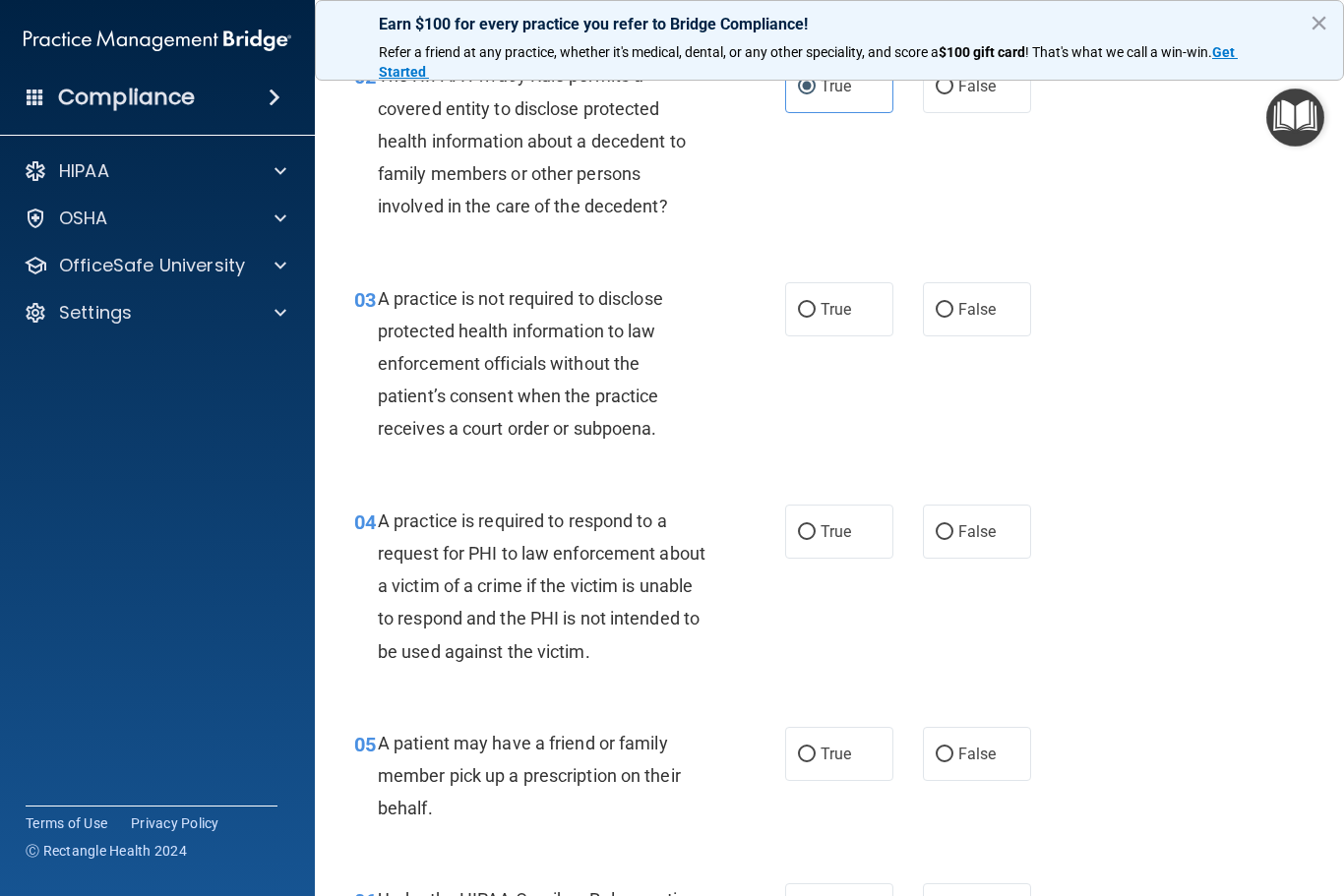
scroll to position [342, 0]
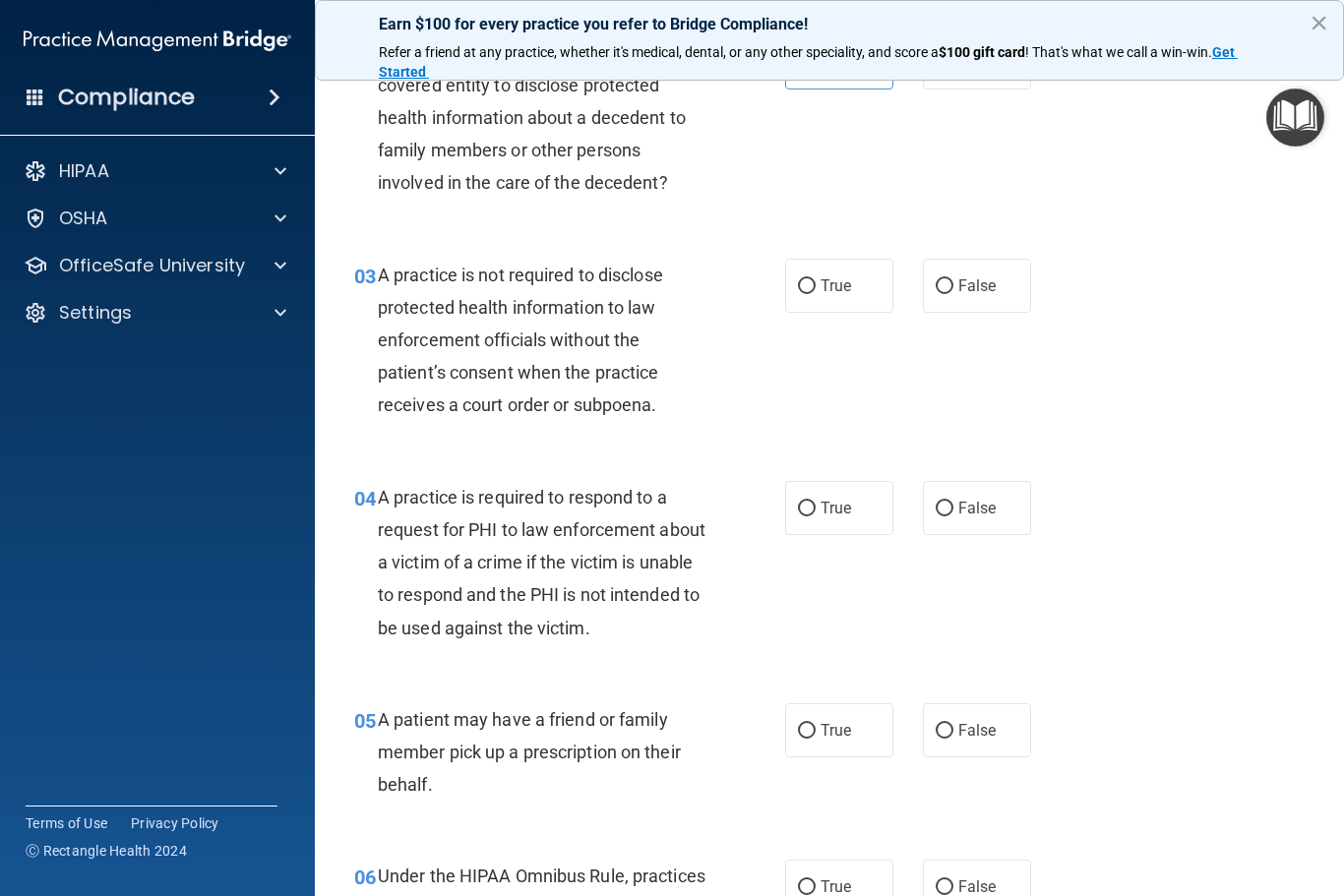
click at [970, 250] on div "03 A practice is not required to disclose protected health information to law e…" at bounding box center [829, 345] width 979 height 222
click at [984, 291] on span "False" at bounding box center [977, 285] width 39 height 19
click at [953, 291] on input "False" at bounding box center [945, 286] width 18 height 15
radio input "true"
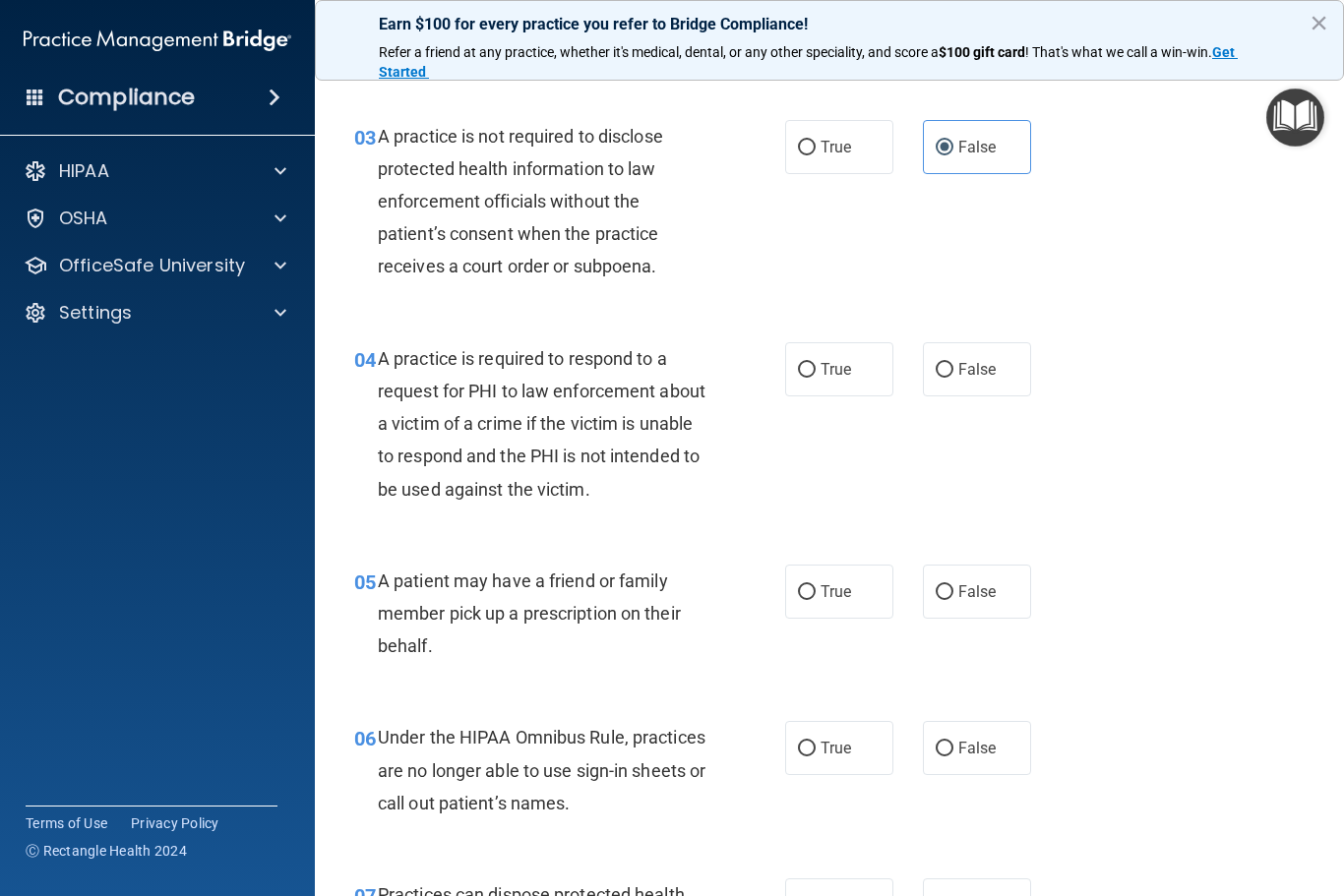
scroll to position [484, 0]
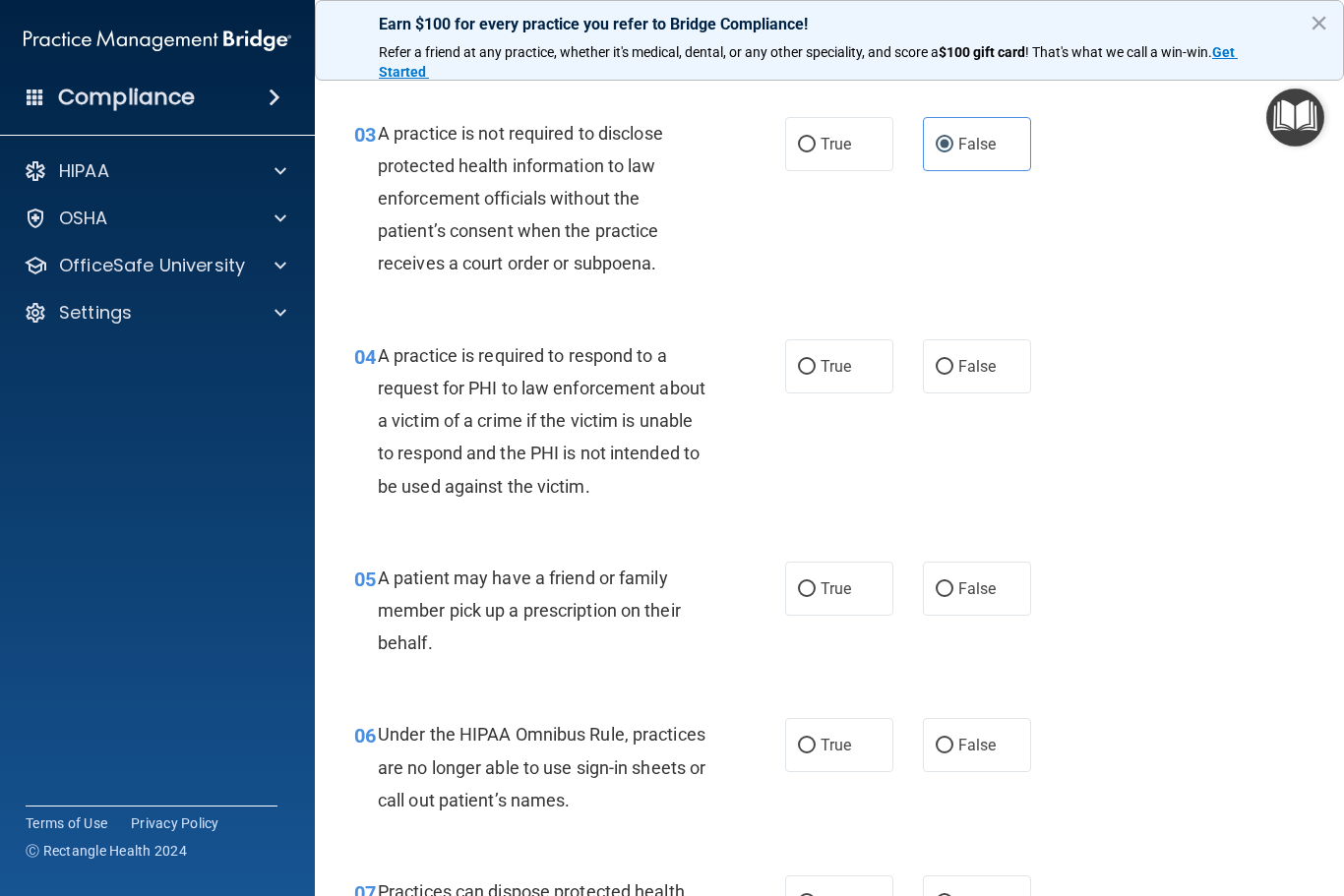
click at [810, 323] on div "04 A practice is required to respond to a request for PHI to law enforcement ab…" at bounding box center [829, 426] width 979 height 222
click at [812, 369] on input "True" at bounding box center [807, 367] width 18 height 15
radio input "true"
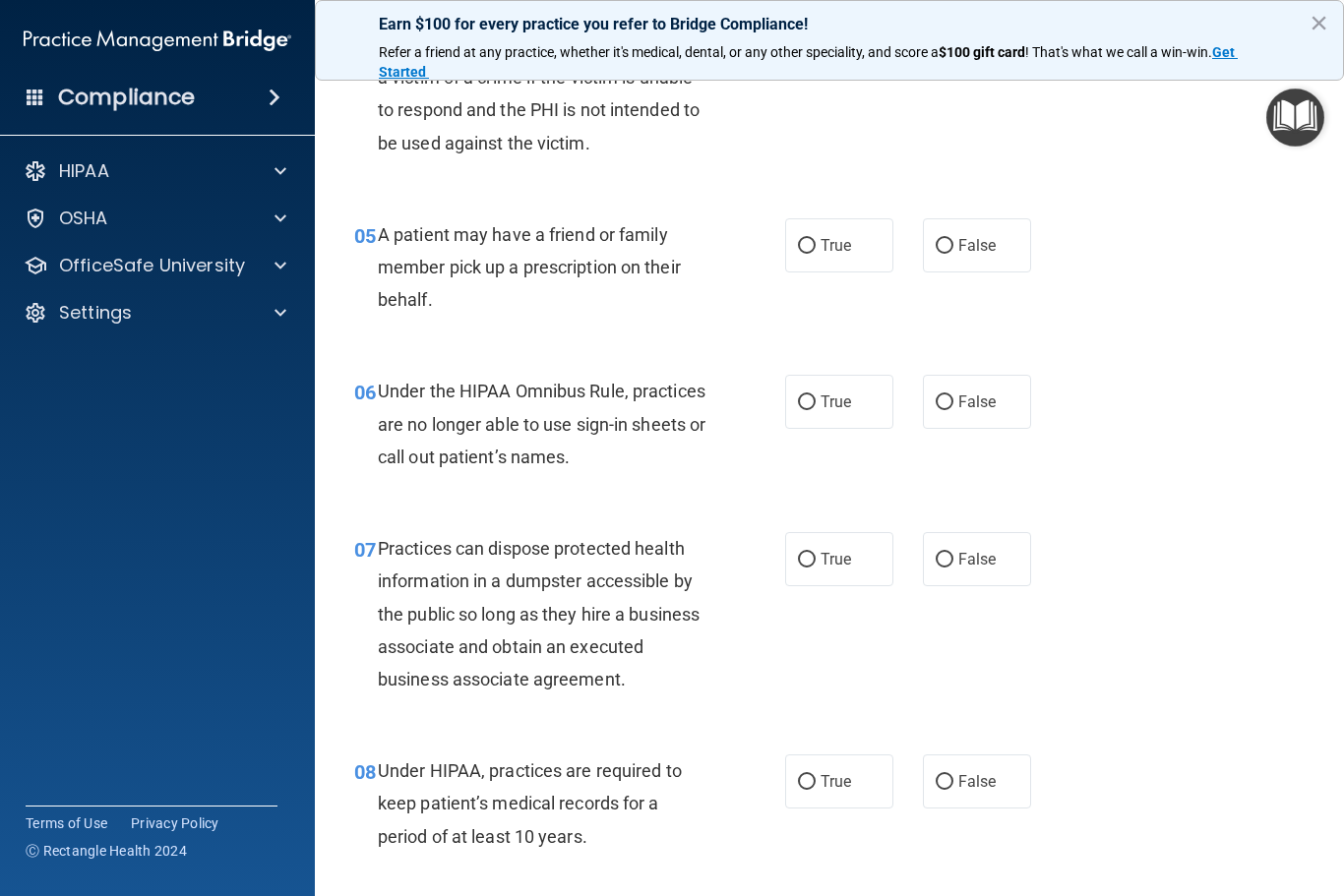
scroll to position [855, 0]
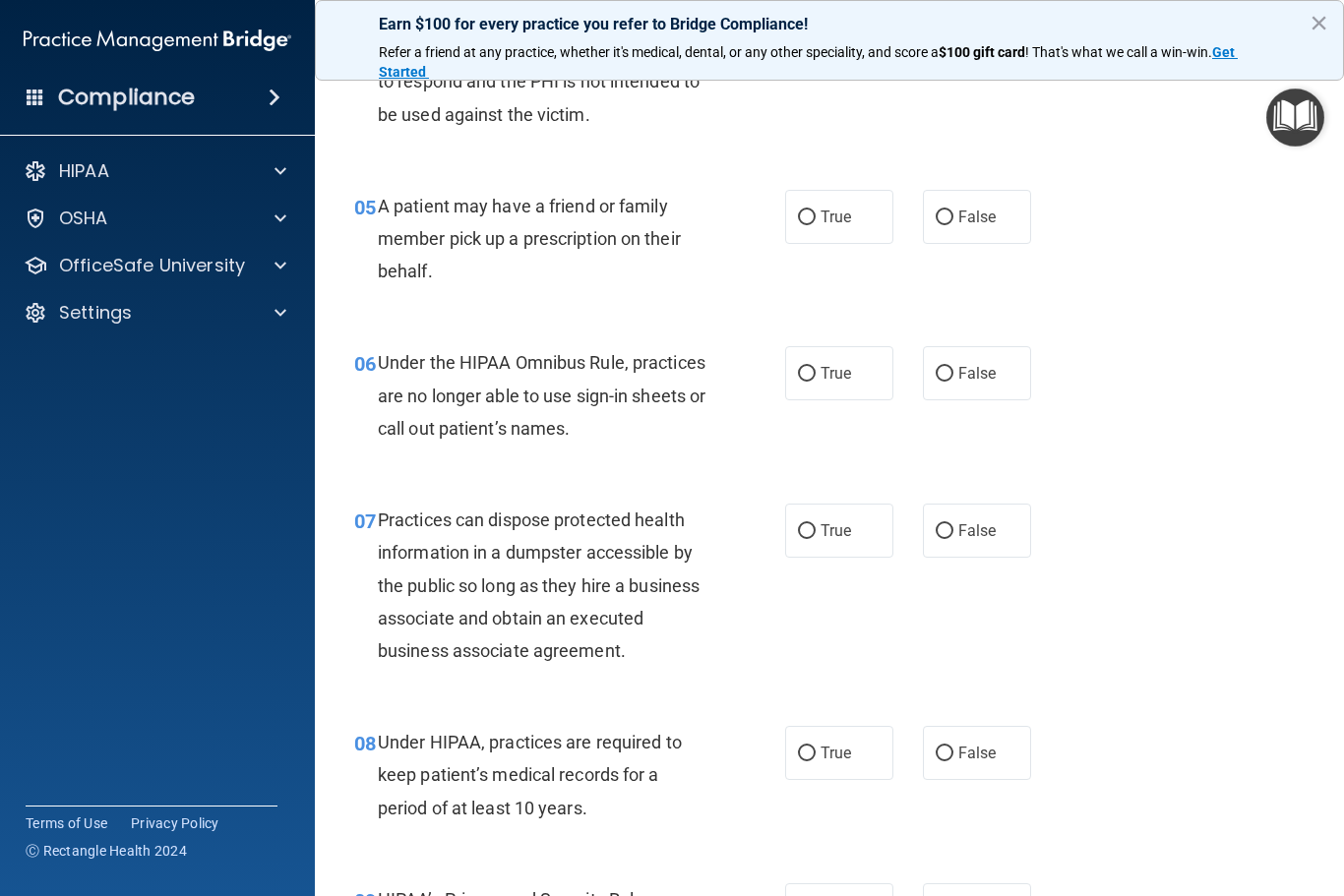
click at [840, 213] on span "True" at bounding box center [836, 216] width 31 height 19
click at [816, 213] on input "True" at bounding box center [807, 217] width 18 height 15
radio input "true"
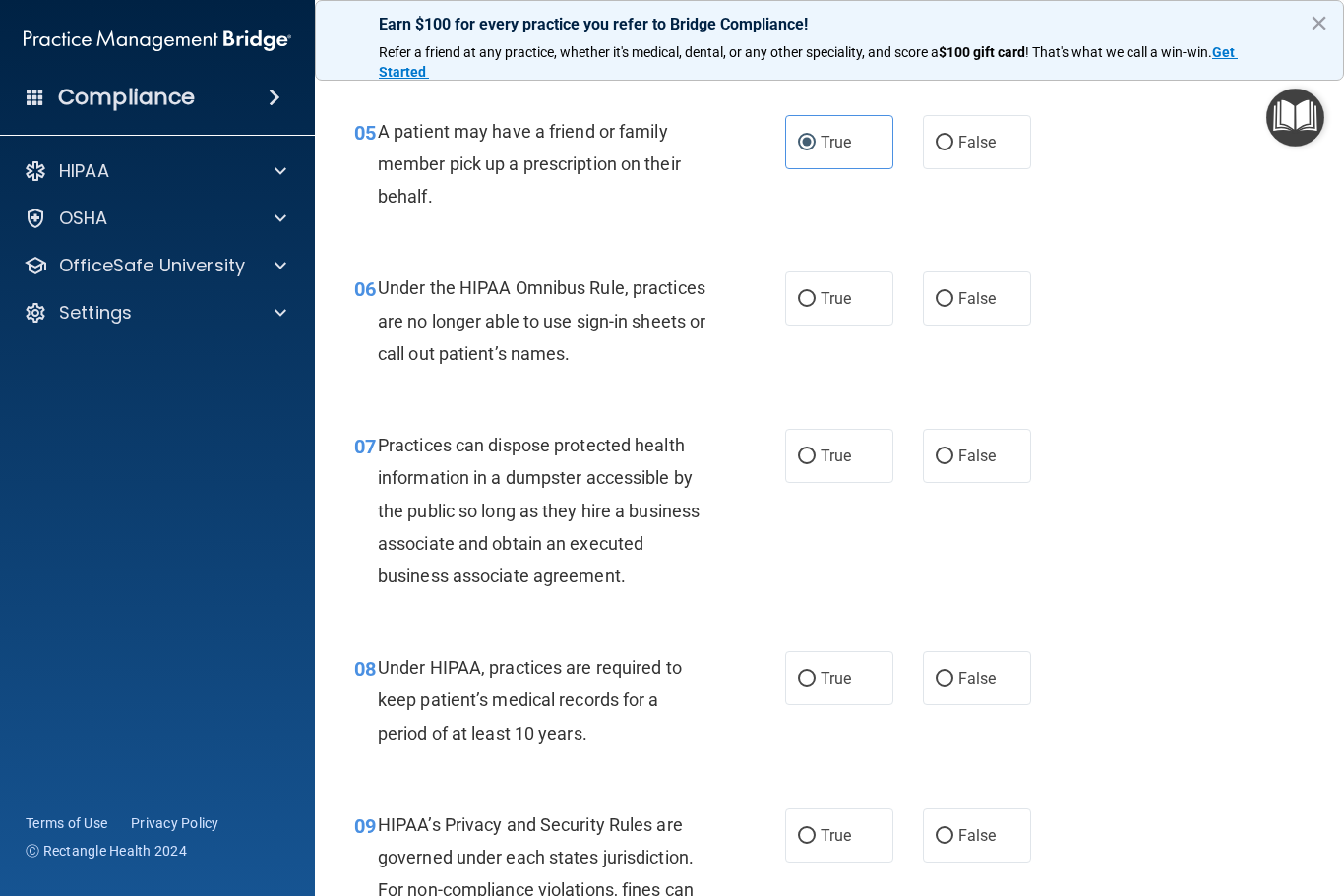
scroll to position [928, 0]
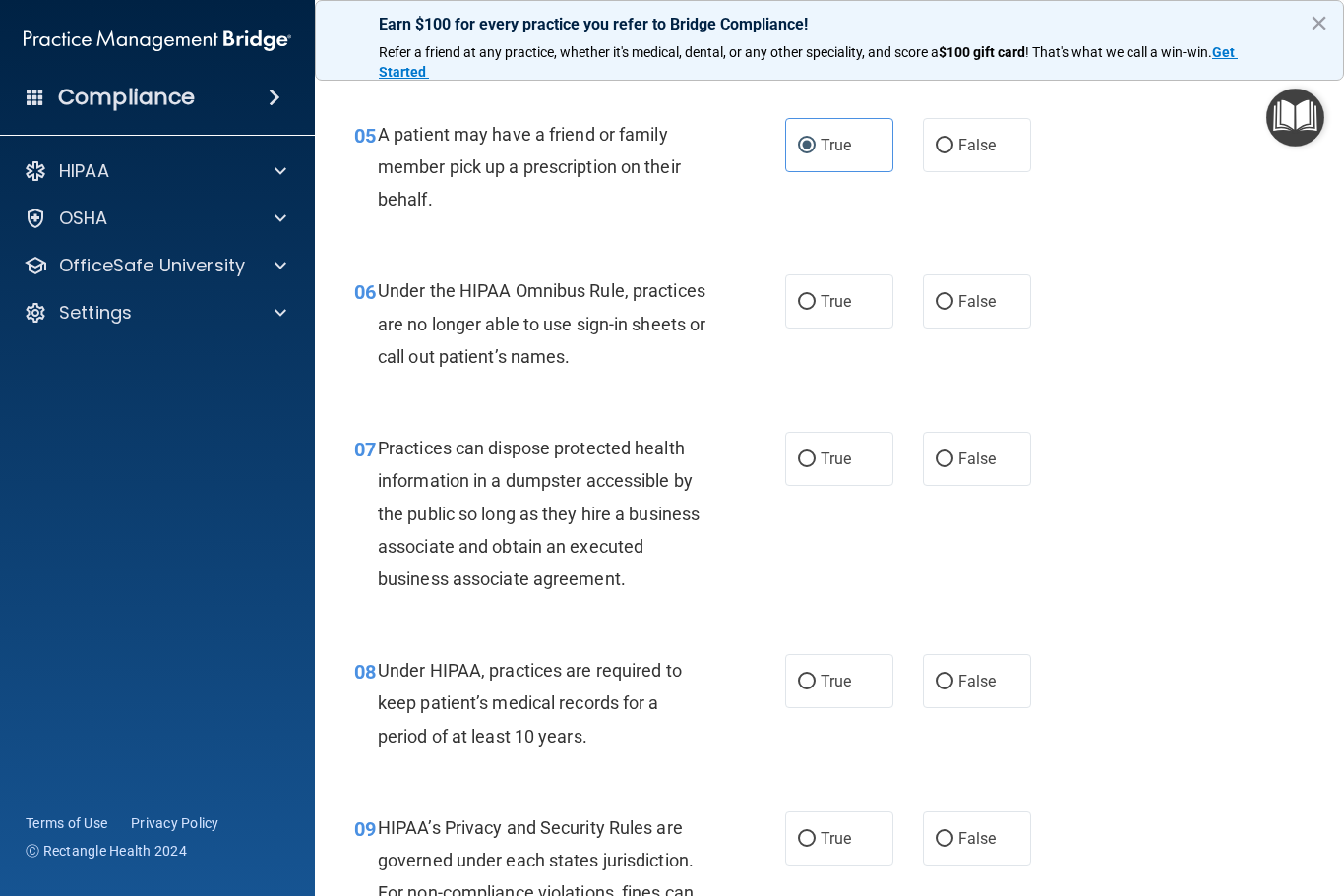
click at [950, 295] on input "False" at bounding box center [945, 302] width 18 height 15
radio input "true"
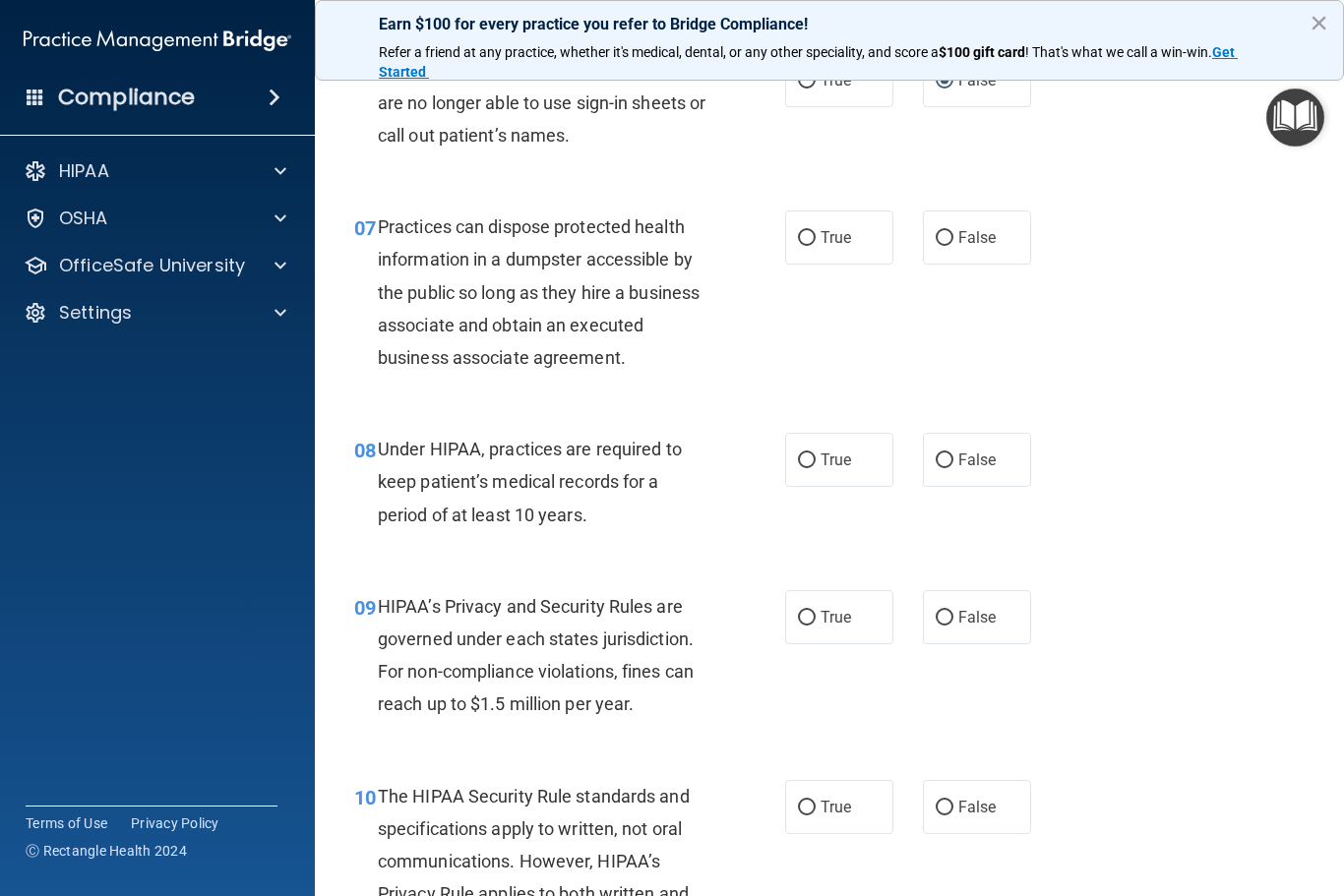
scroll to position [1153, 0]
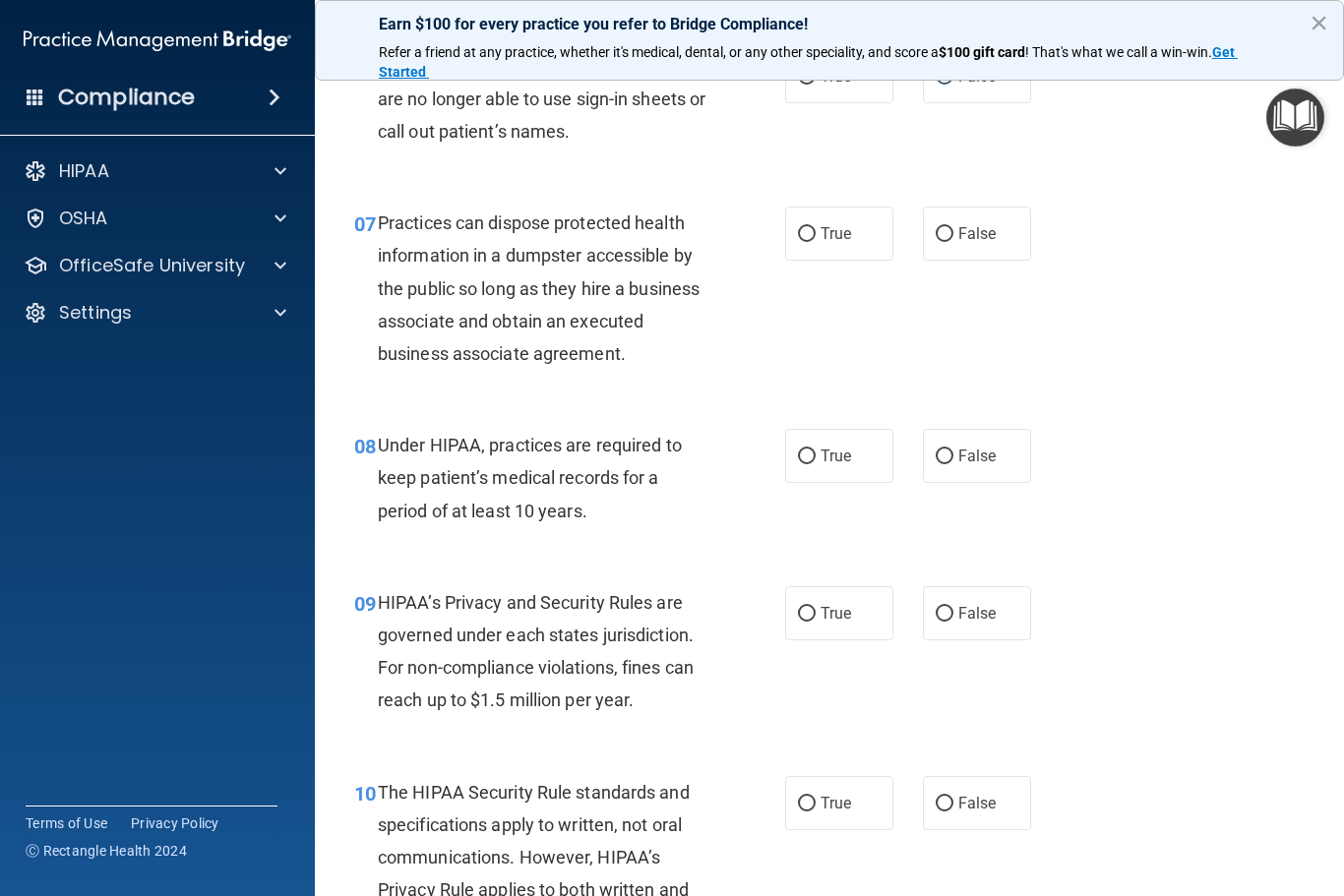
click at [962, 188] on div "07 Practices can dispose protected health information in a dumpster accessible …" at bounding box center [829, 293] width 979 height 222
click at [979, 224] on span "False" at bounding box center [977, 233] width 39 height 19
click at [953, 227] on input "False" at bounding box center [945, 234] width 18 height 15
radio input "true"
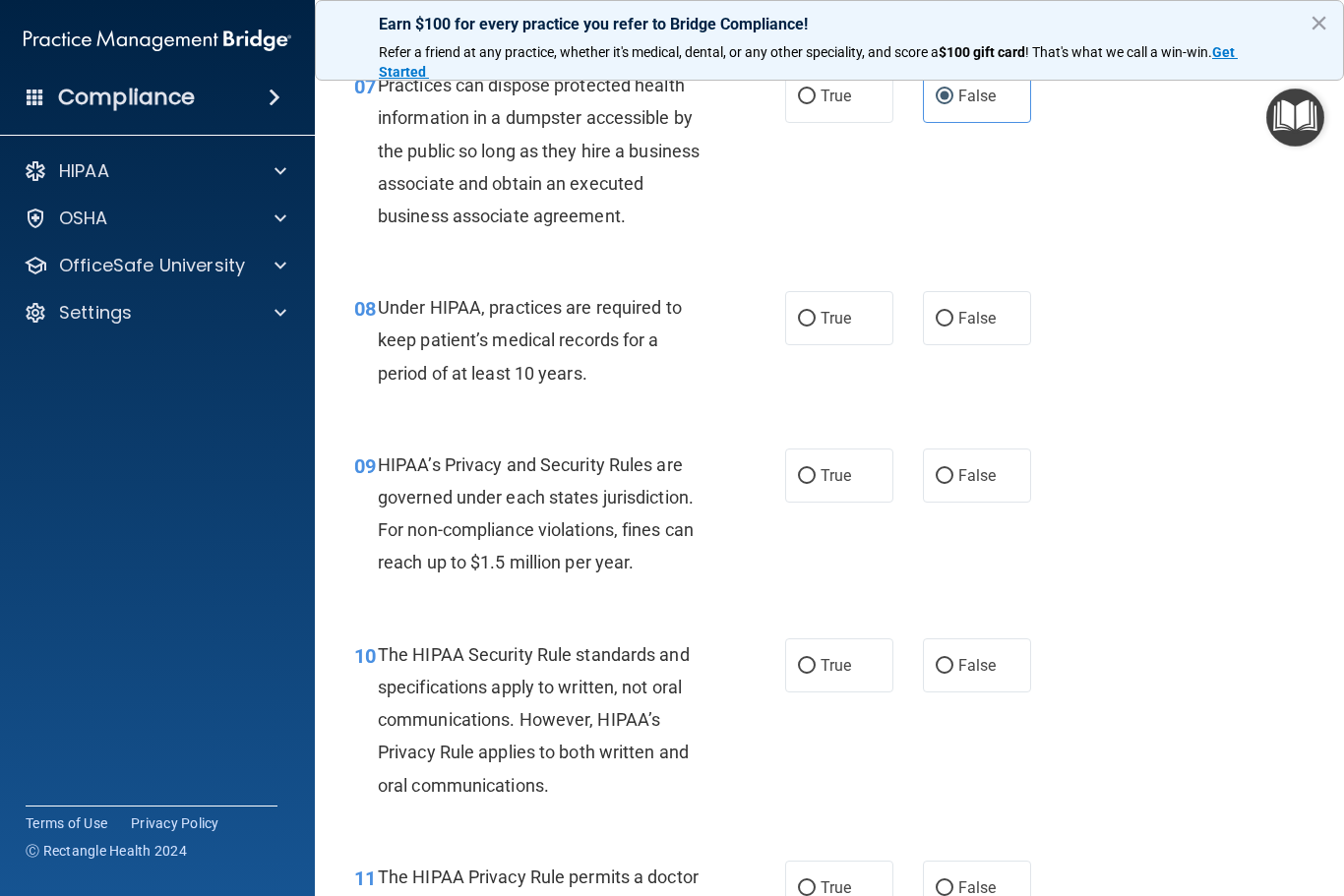
scroll to position [1293, 0]
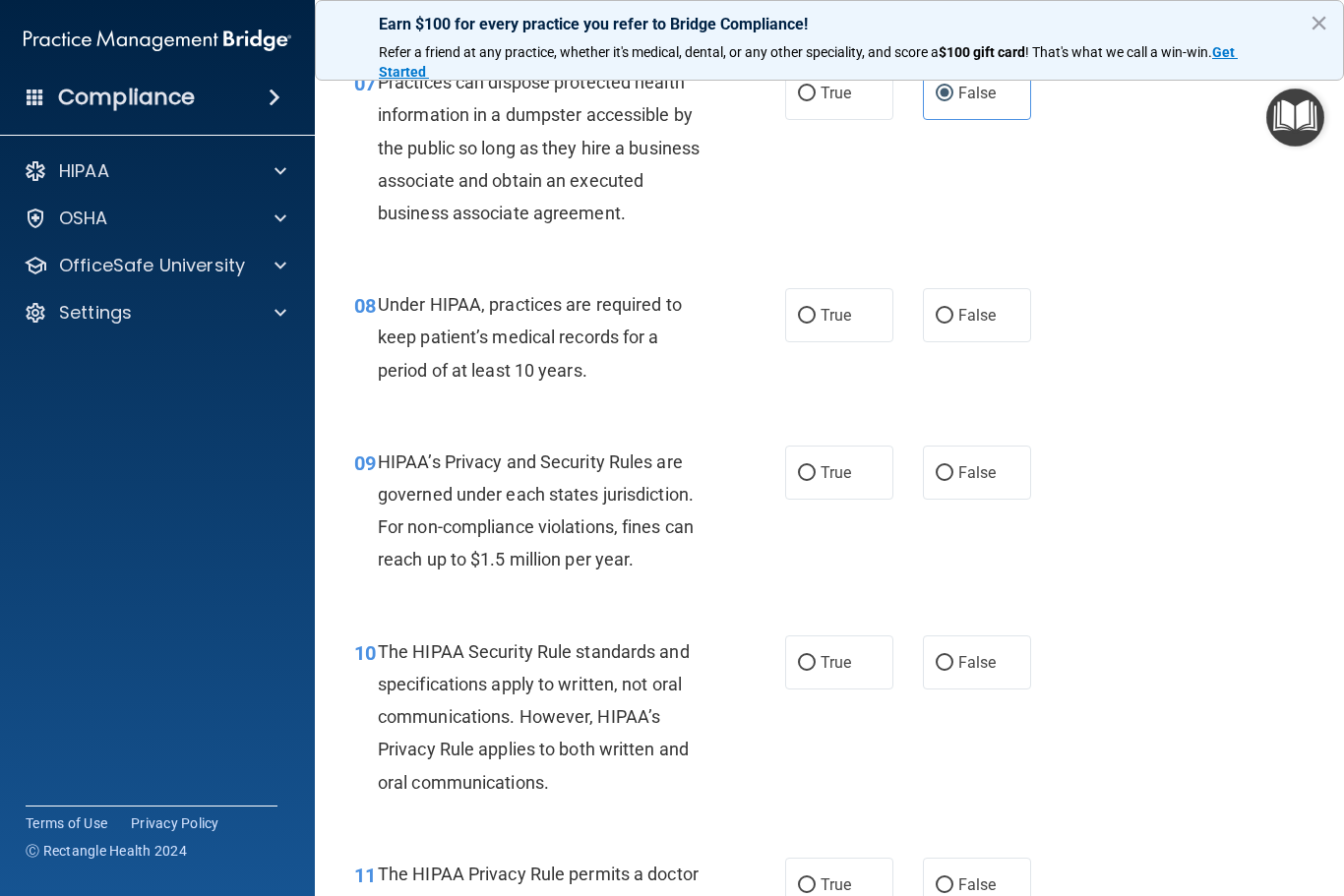
click at [821, 306] on span "True" at bounding box center [836, 315] width 31 height 19
click at [816, 309] on input "True" at bounding box center [807, 316] width 18 height 15
radio input "true"
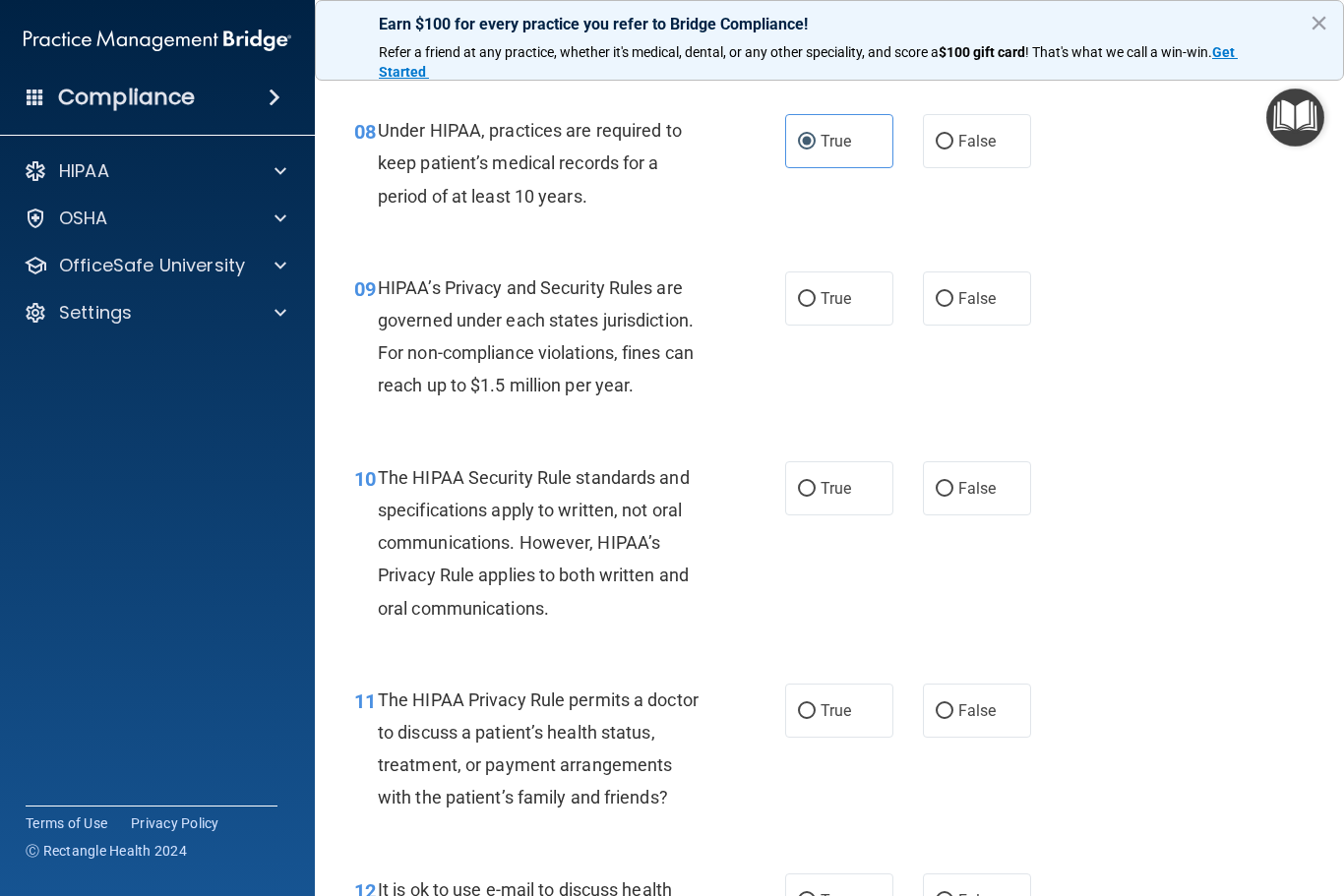
scroll to position [1466, 0]
click at [798, 296] on input "True" at bounding box center [807, 301] width 18 height 15
radio input "true"
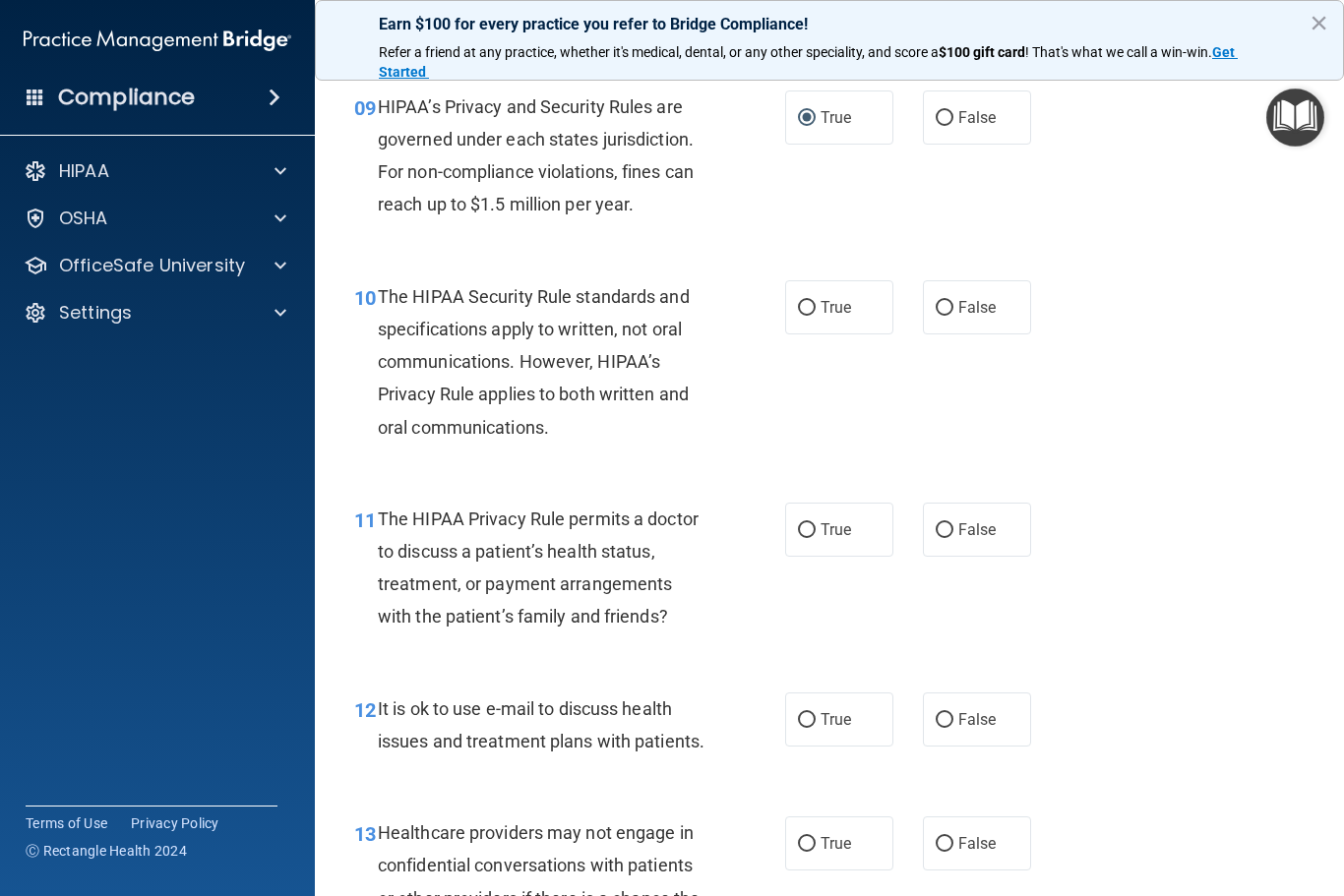
scroll to position [1649, 0]
click at [836, 313] on label "True" at bounding box center [839, 306] width 108 height 55
click at [816, 313] on input "True" at bounding box center [807, 307] width 18 height 15
radio input "true"
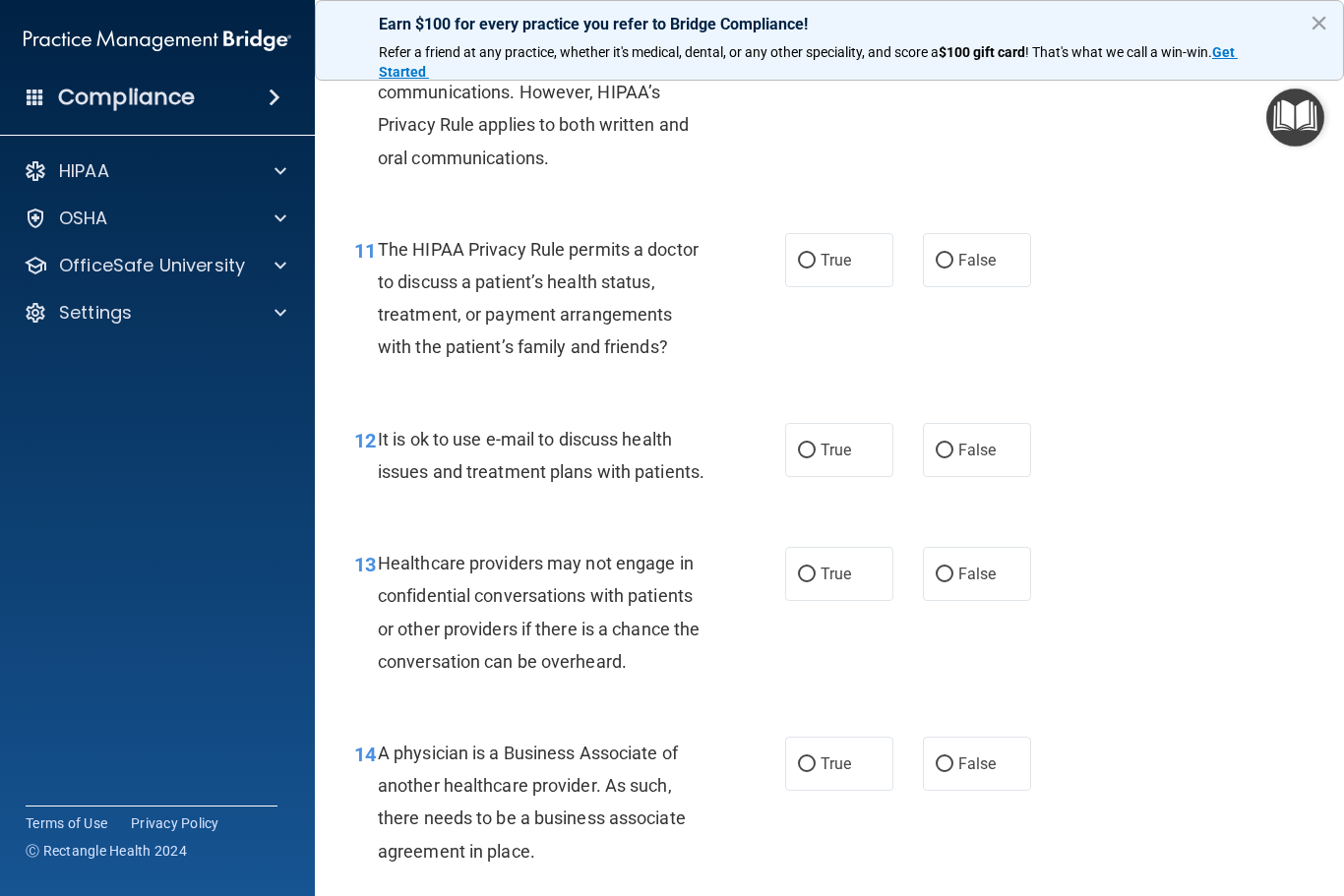
scroll to position [1917, 0]
click at [980, 236] on label "False" at bounding box center [976, 261] width 108 height 55
click at [953, 255] on input "False" at bounding box center [945, 262] width 18 height 15
radio input "true"
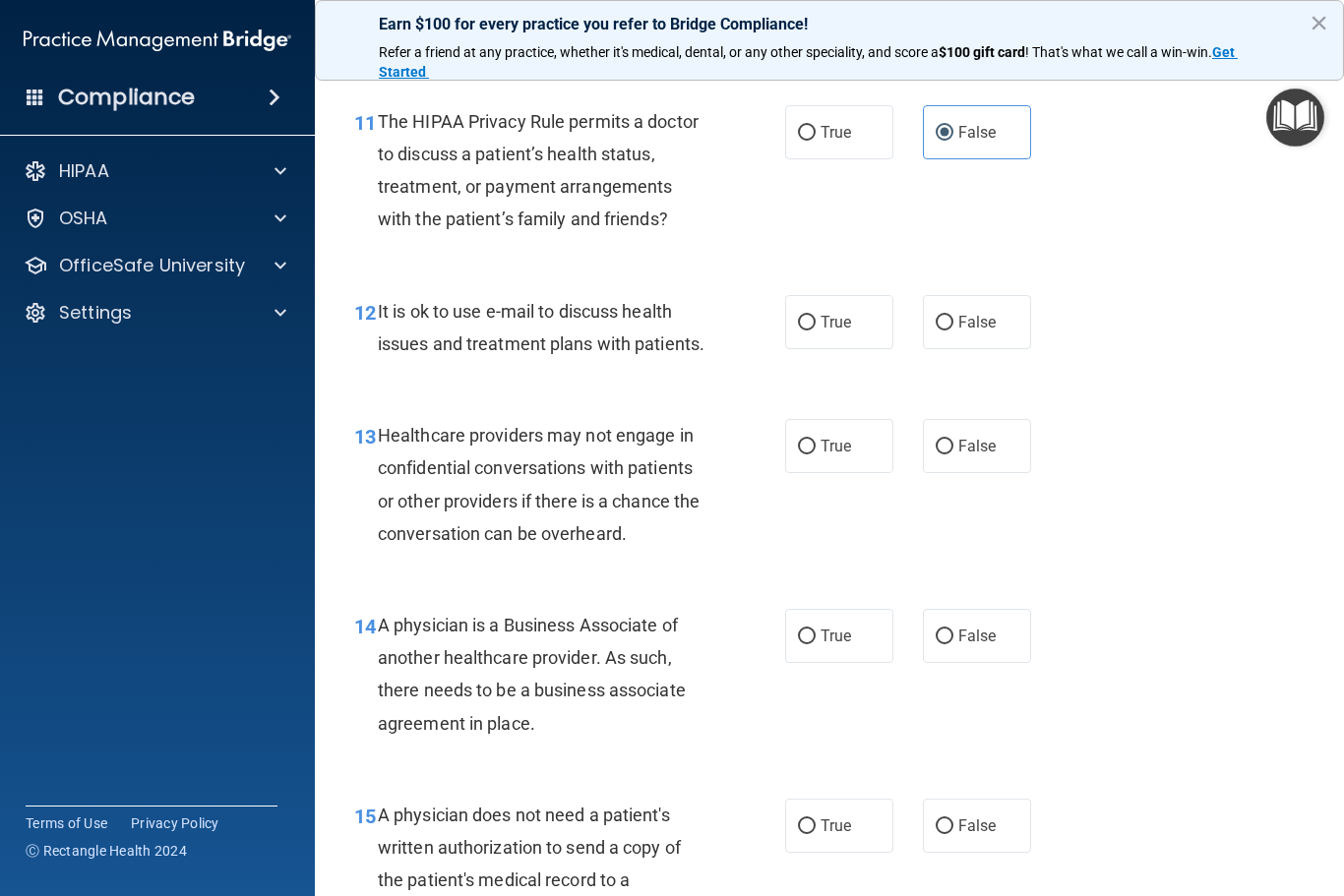
scroll to position [2072, 0]
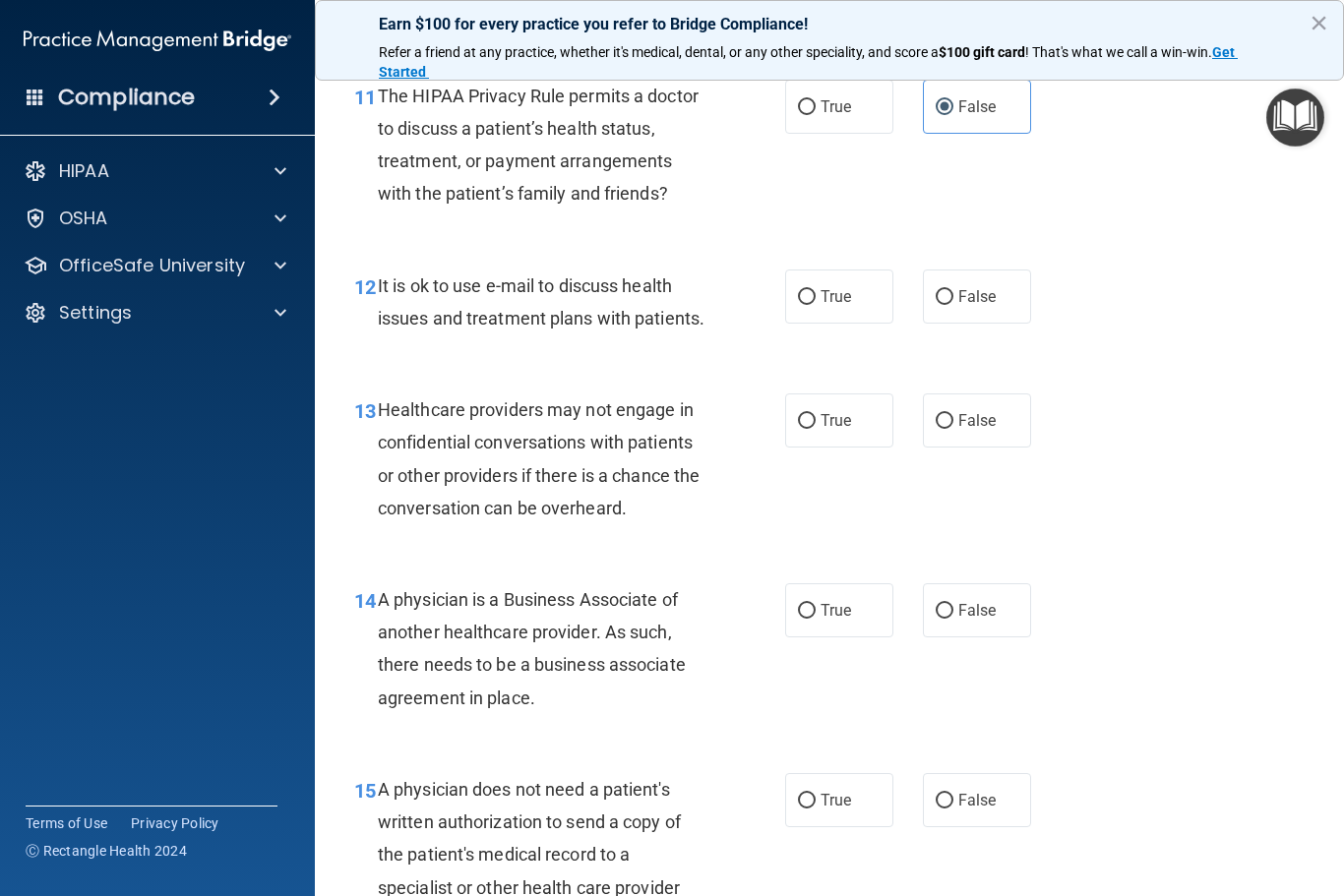
click at [833, 287] on span "True" at bounding box center [836, 296] width 31 height 19
click at [816, 290] on input "True" at bounding box center [807, 297] width 18 height 15
radio input "true"
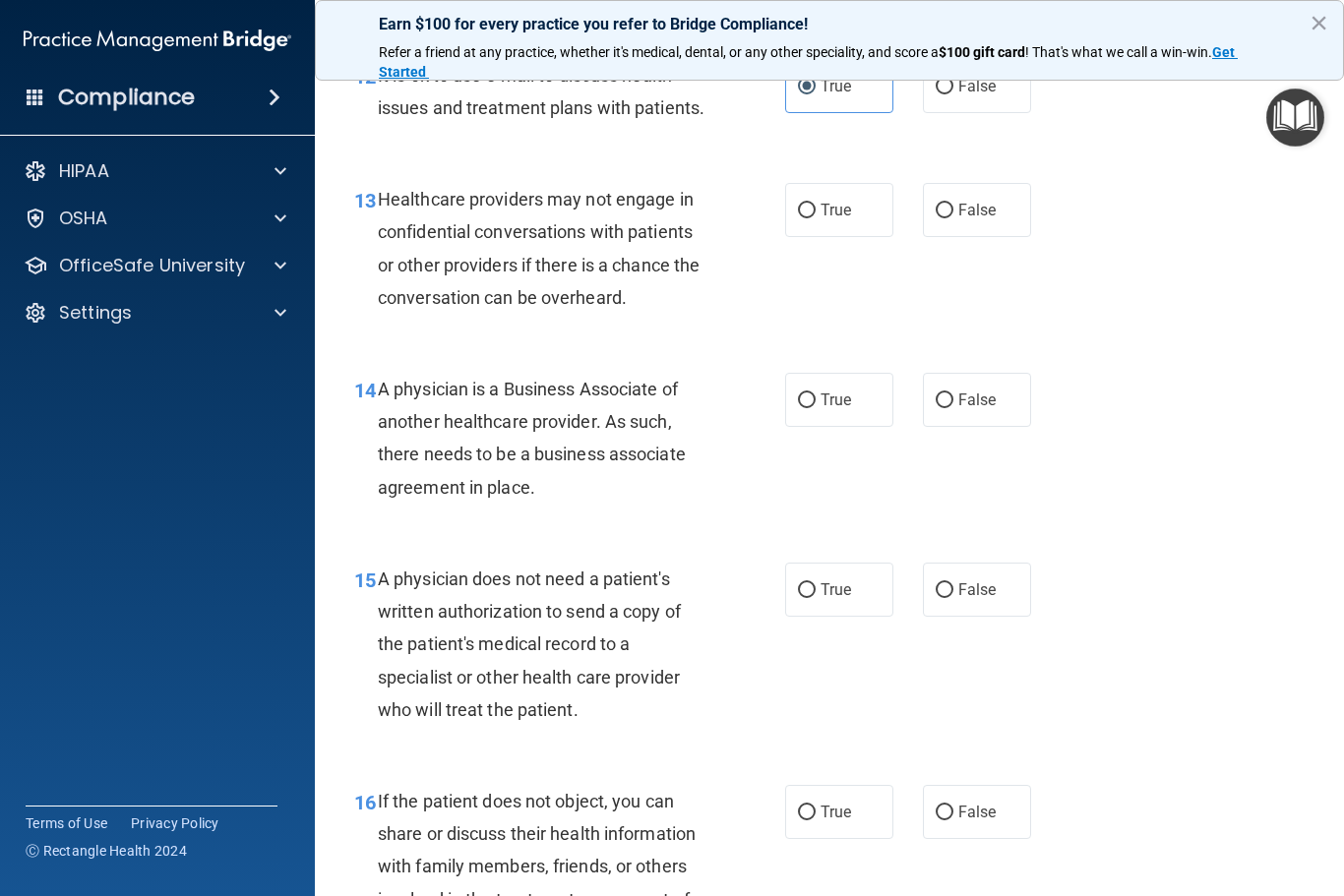
scroll to position [2280, 0]
click at [975, 214] on label "False" at bounding box center [976, 212] width 108 height 55
click at [953, 214] on input "False" at bounding box center [945, 212] width 18 height 15
radio input "true"
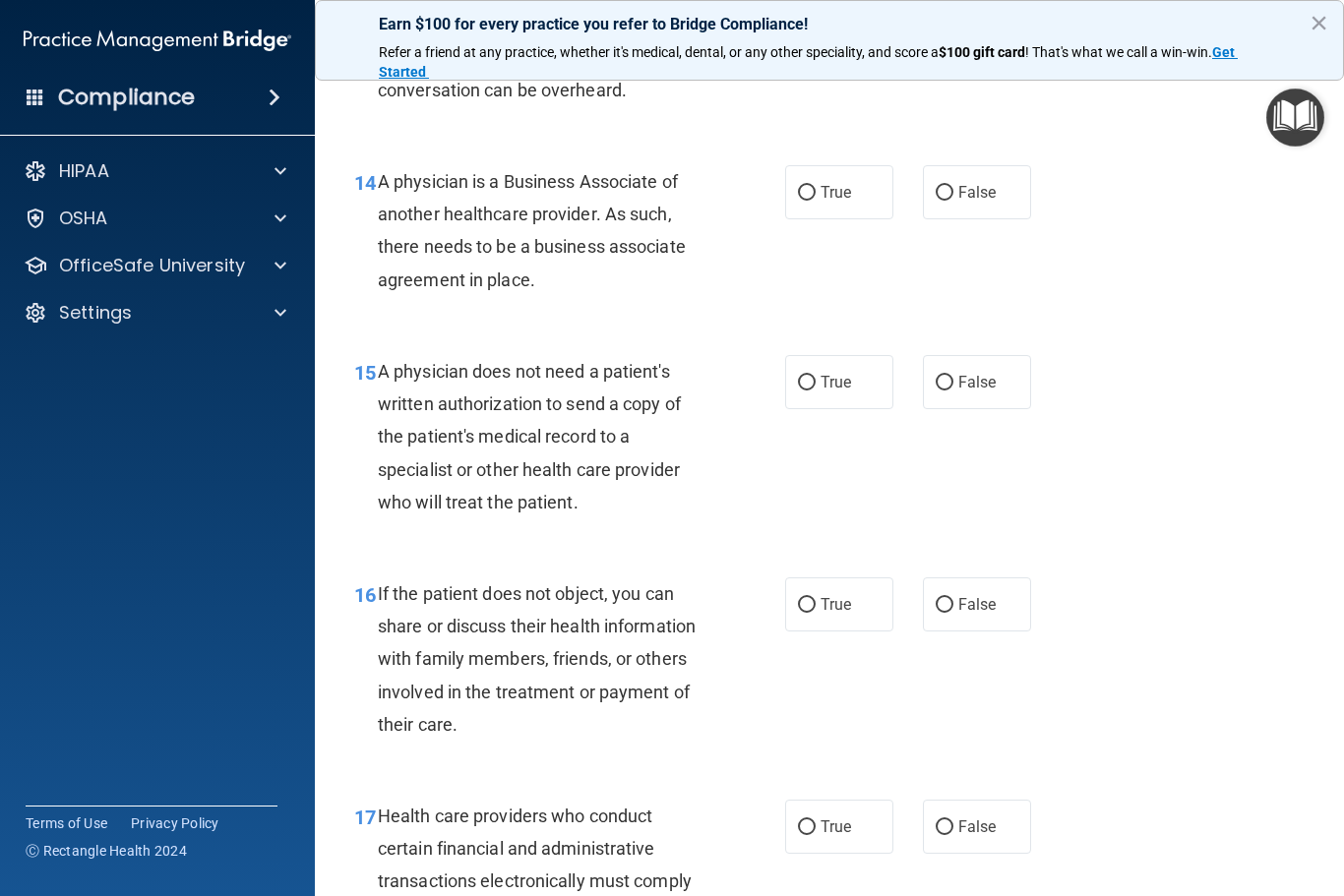
scroll to position [2495, 0]
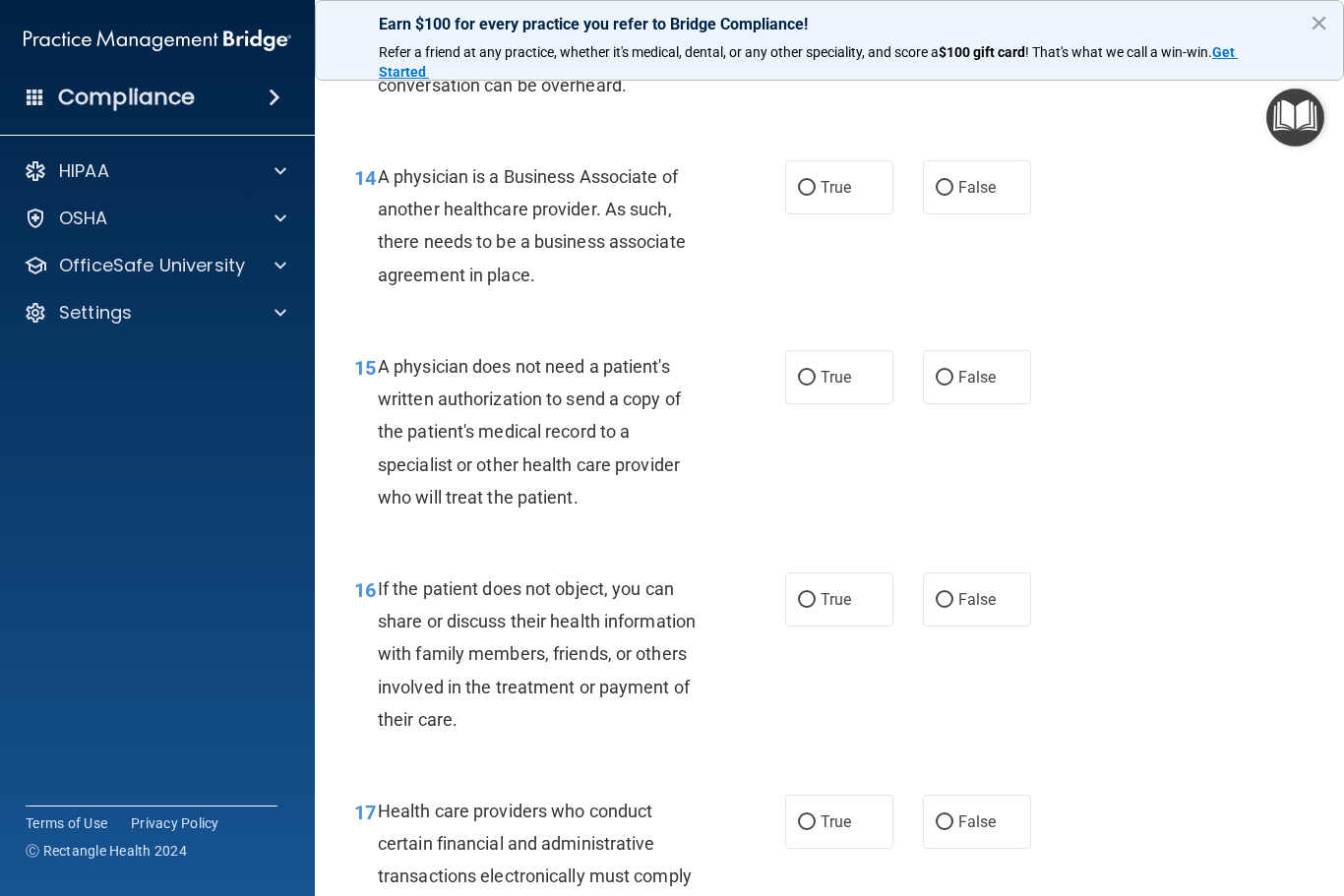
click at [969, 161] on label "False" at bounding box center [976, 187] width 108 height 55
click at [953, 181] on input "False" at bounding box center [945, 188] width 18 height 15
radio input "true"
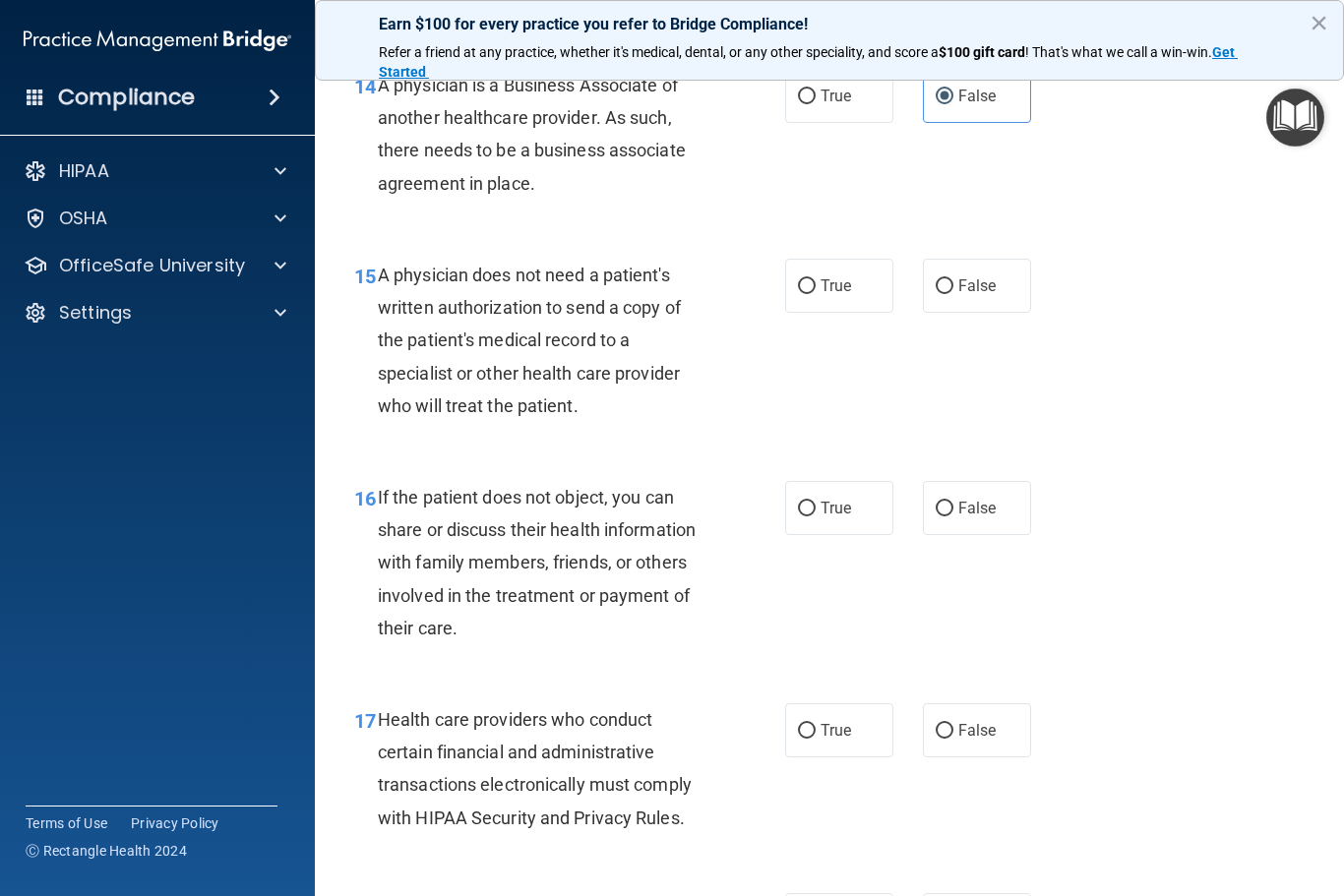
scroll to position [2587, 0]
click at [956, 265] on label "False" at bounding box center [976, 284] width 108 height 55
click at [953, 279] on input "False" at bounding box center [945, 285] width 18 height 15
radio input "true"
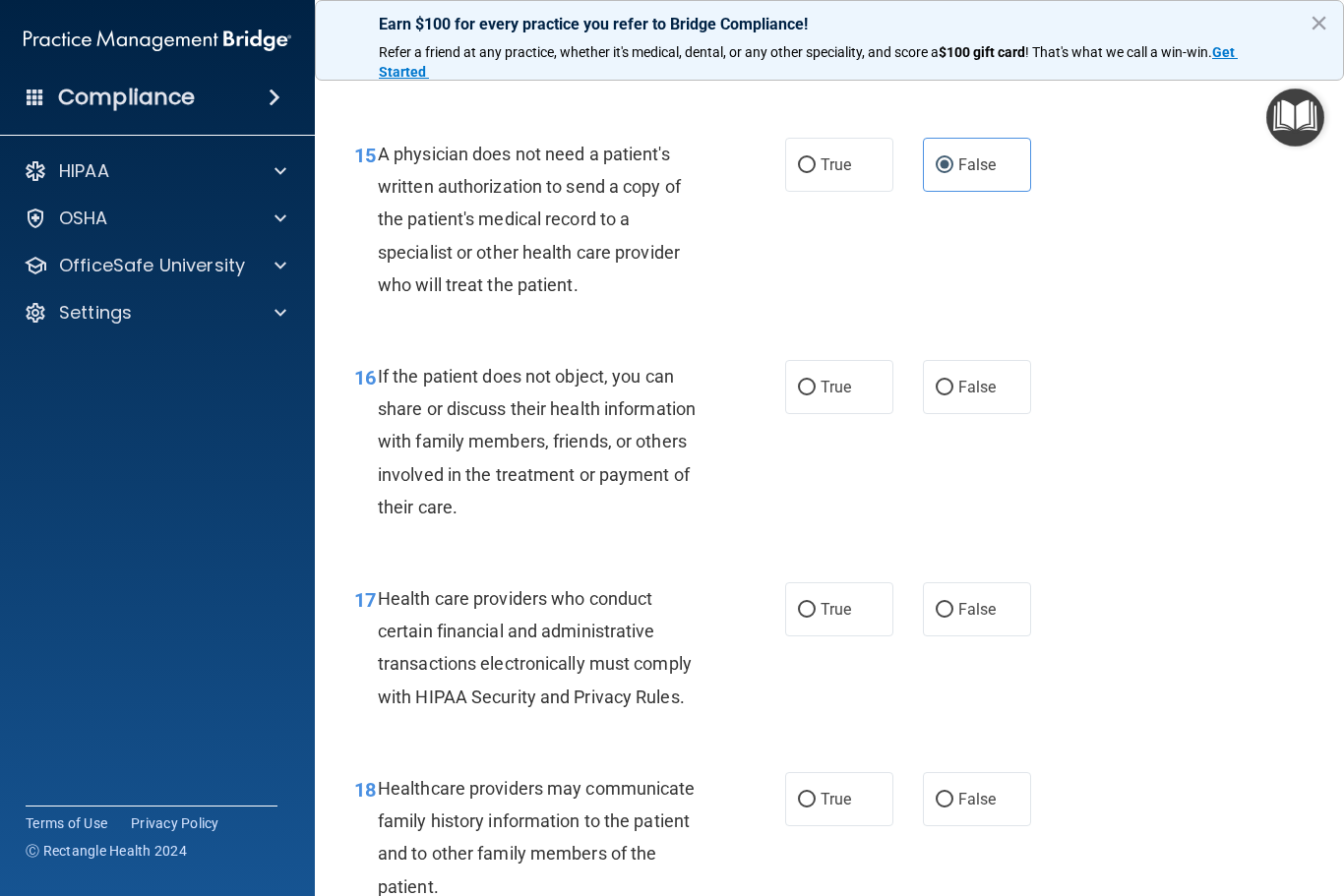
scroll to position [2839, 0]
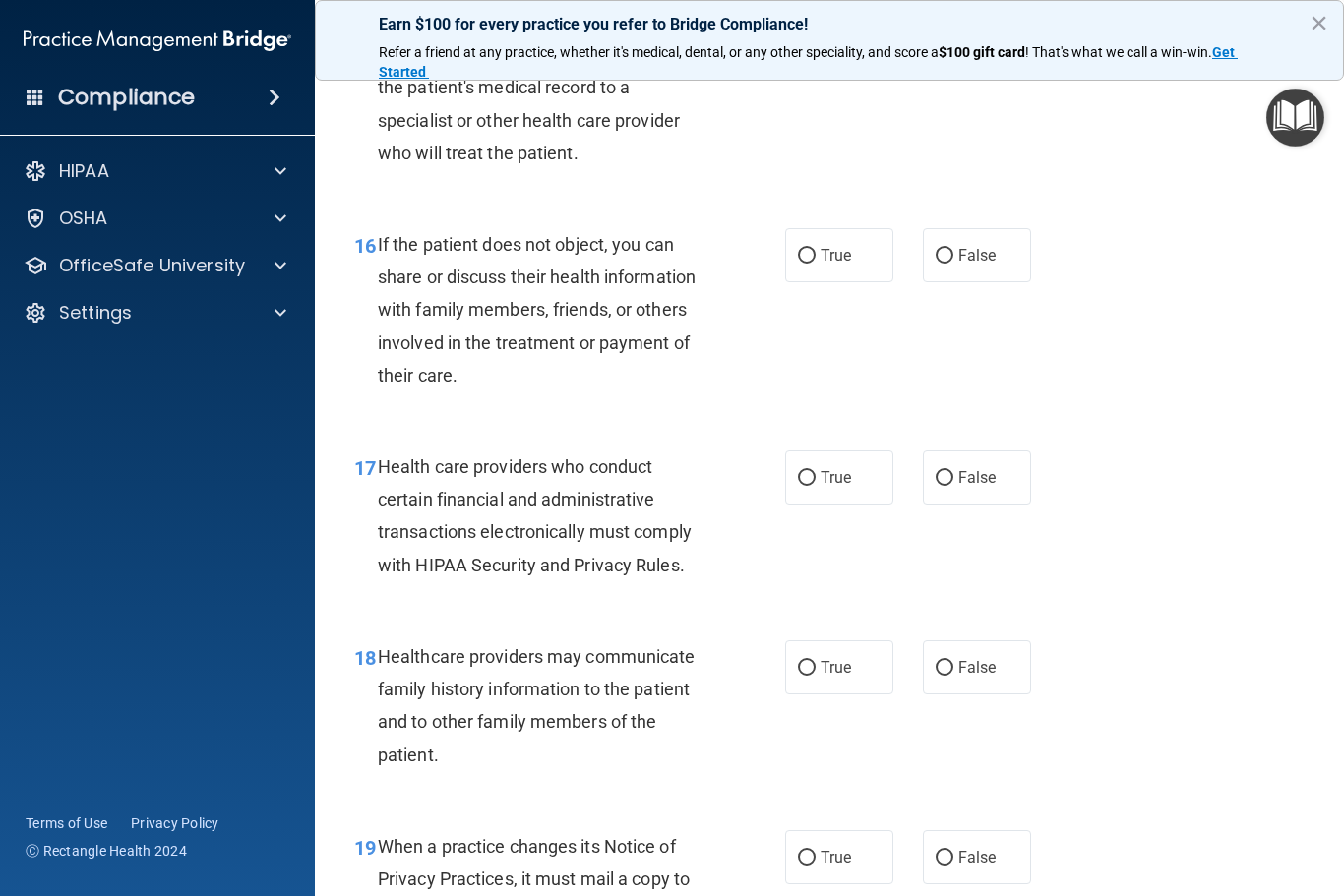
click at [880, 236] on label "True" at bounding box center [839, 255] width 108 height 55
click at [816, 249] on input "True" at bounding box center [807, 256] width 18 height 15
radio input "true"
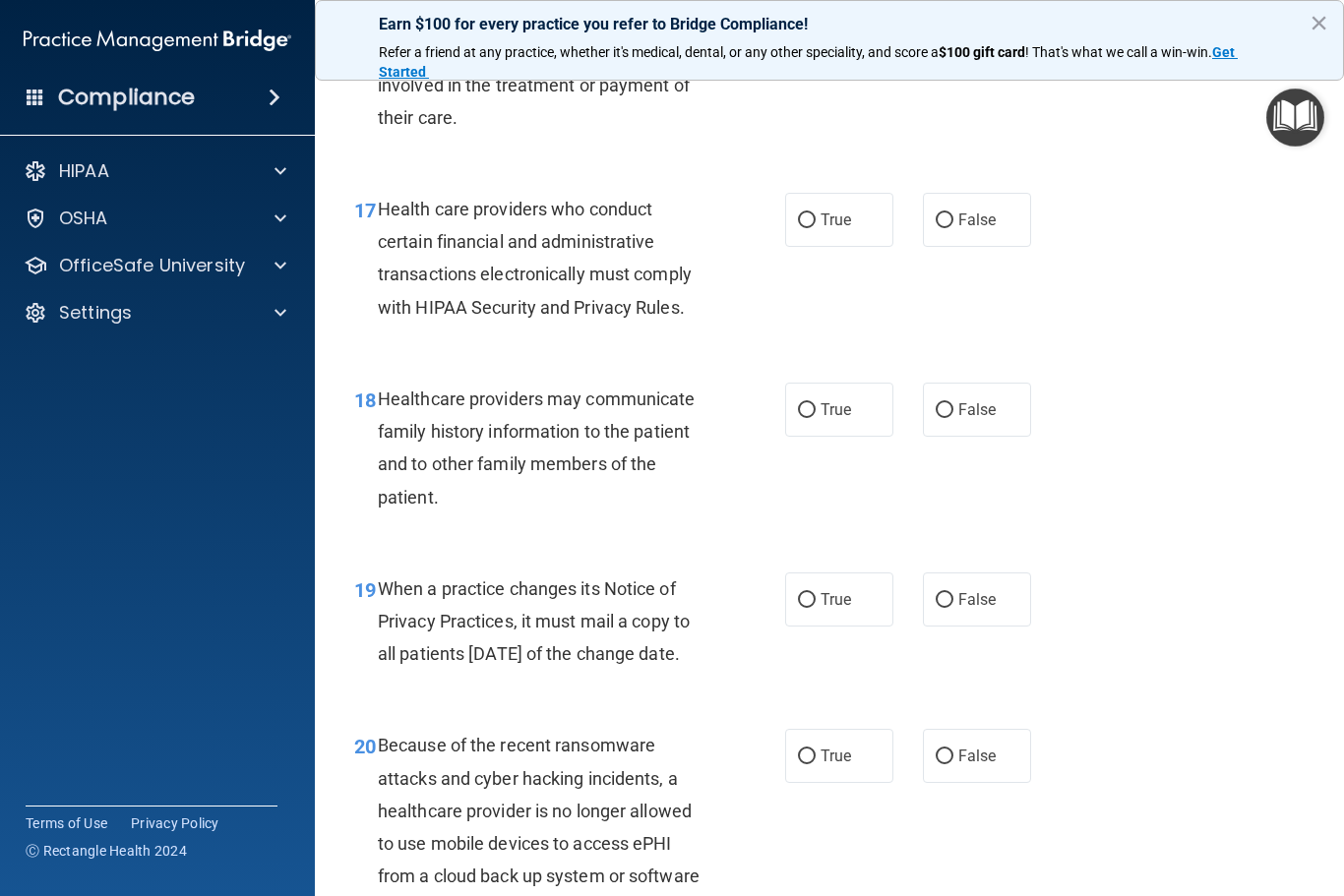
scroll to position [3093, 0]
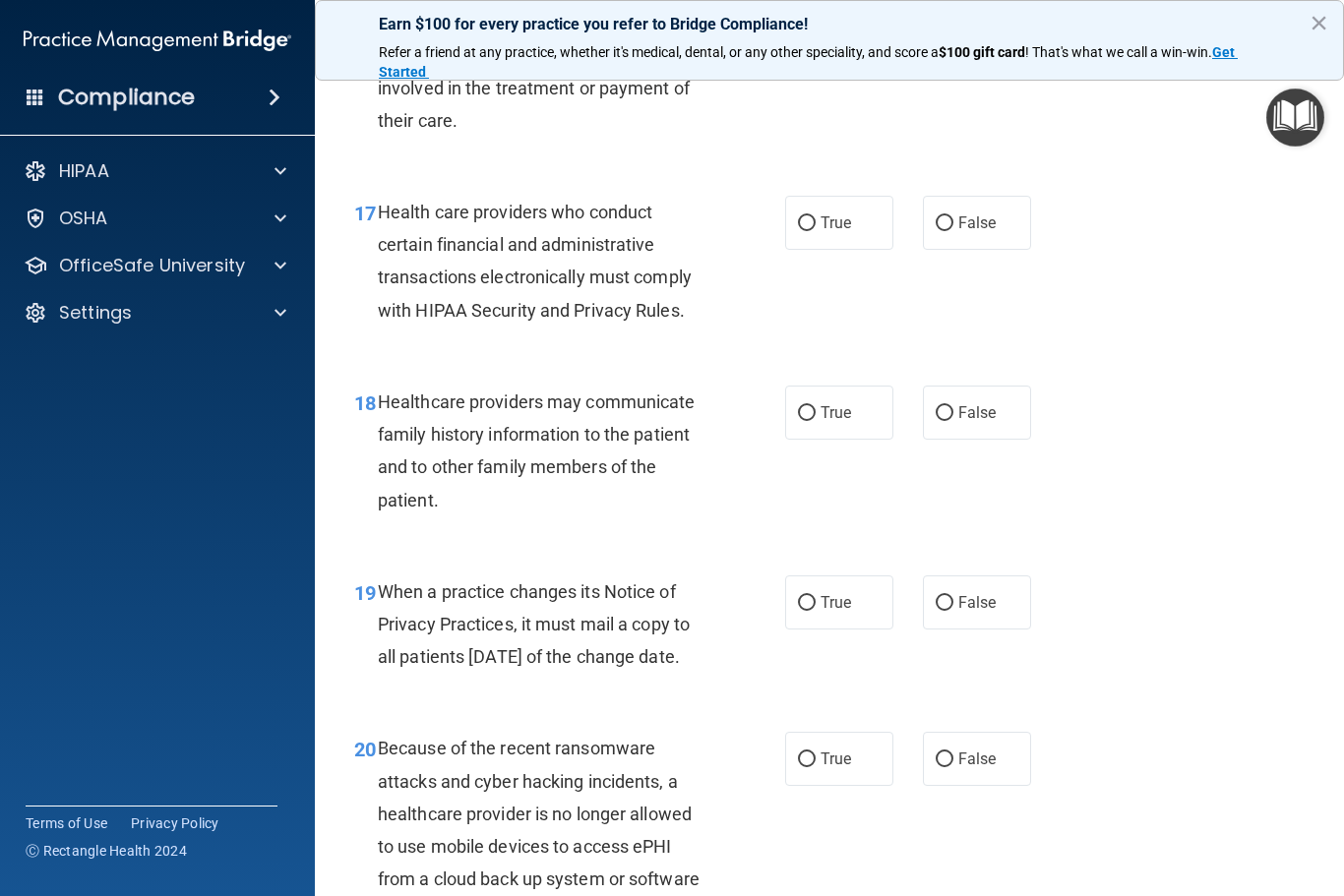
click at [832, 213] on span "True" at bounding box center [836, 222] width 31 height 19
click at [816, 216] on input "True" at bounding box center [807, 223] width 18 height 15
radio input "true"
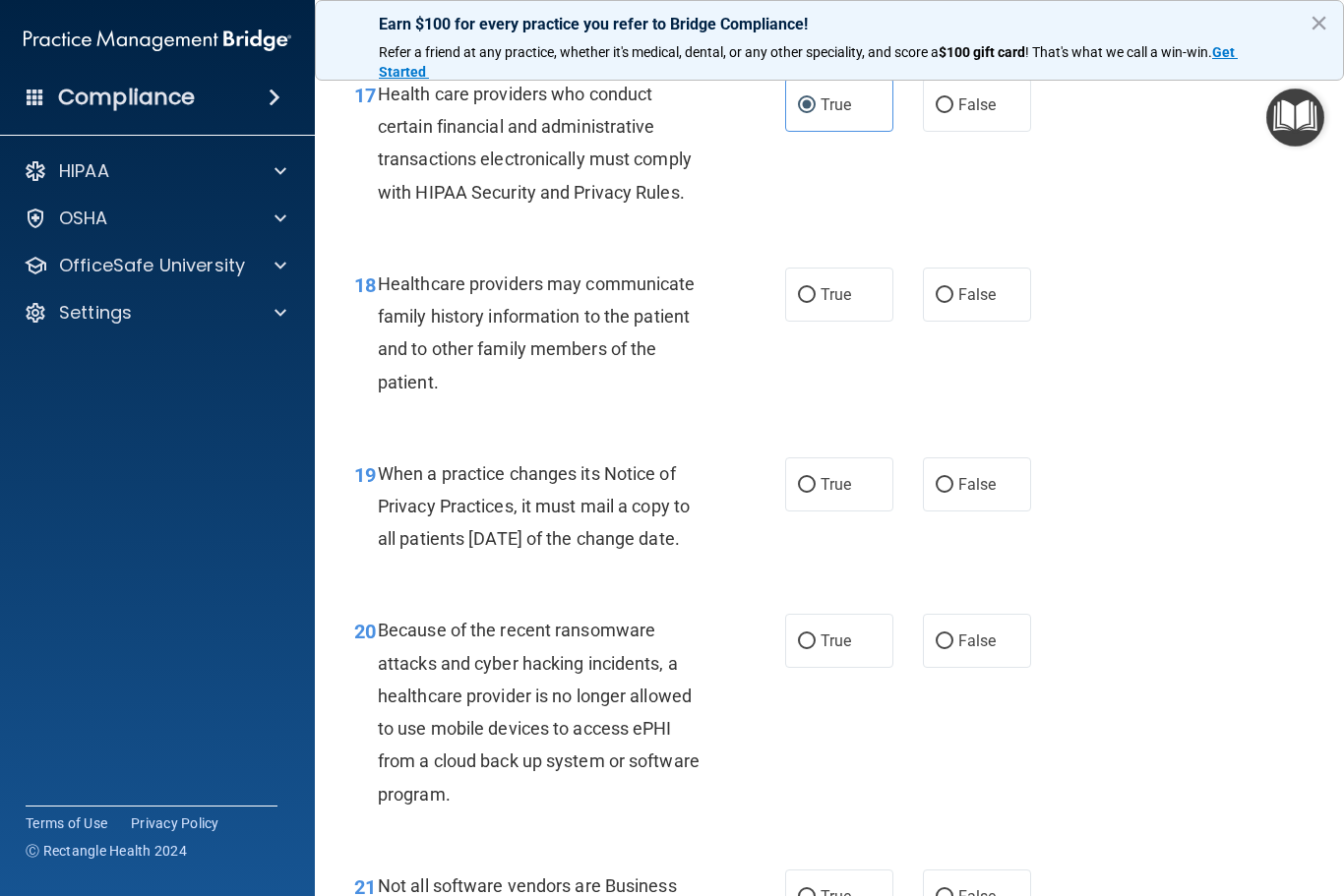
scroll to position [3265, 0]
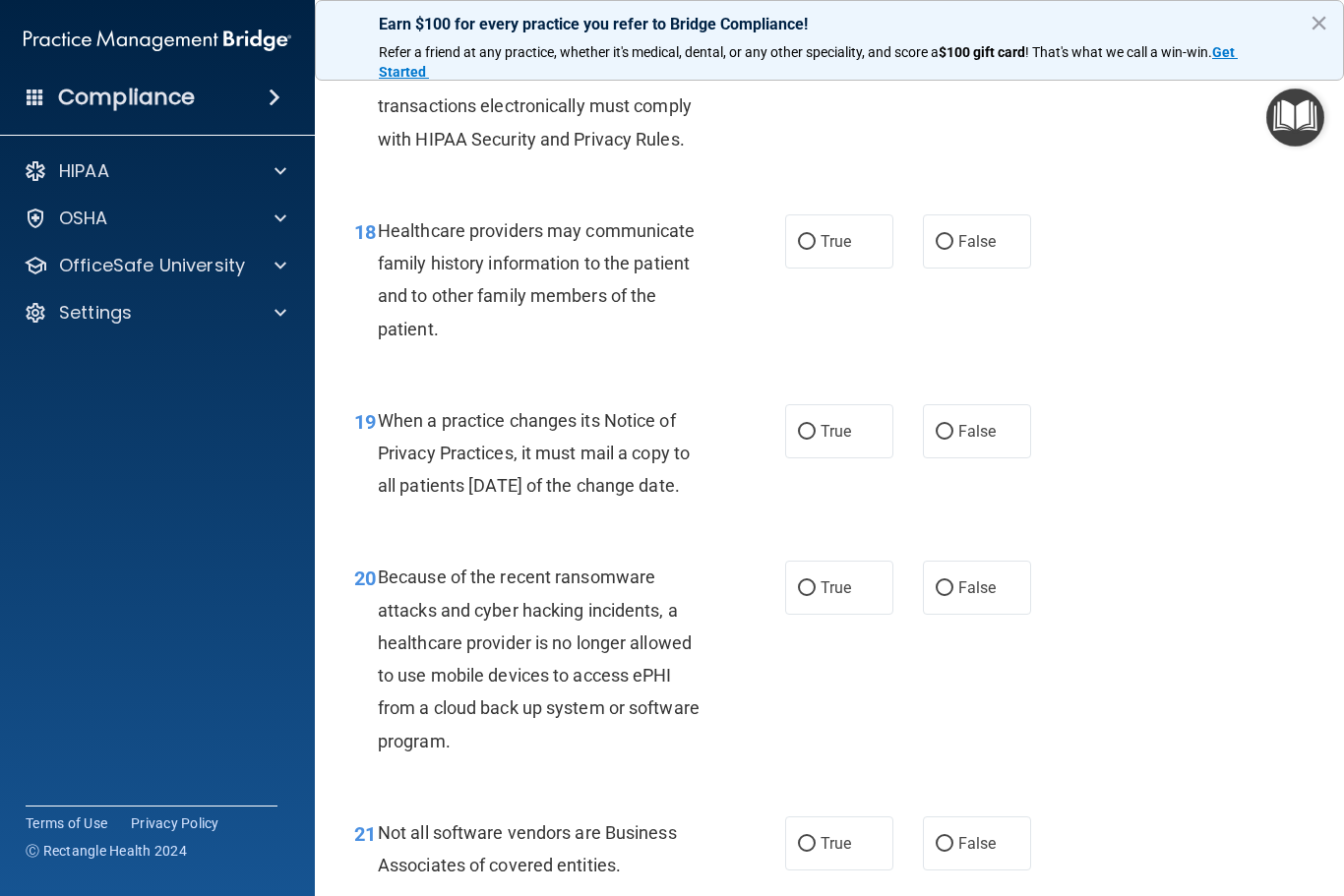
click at [995, 232] on span "False" at bounding box center [977, 241] width 39 height 19
click at [953, 235] on input "False" at bounding box center [945, 242] width 18 height 15
radio input "true"
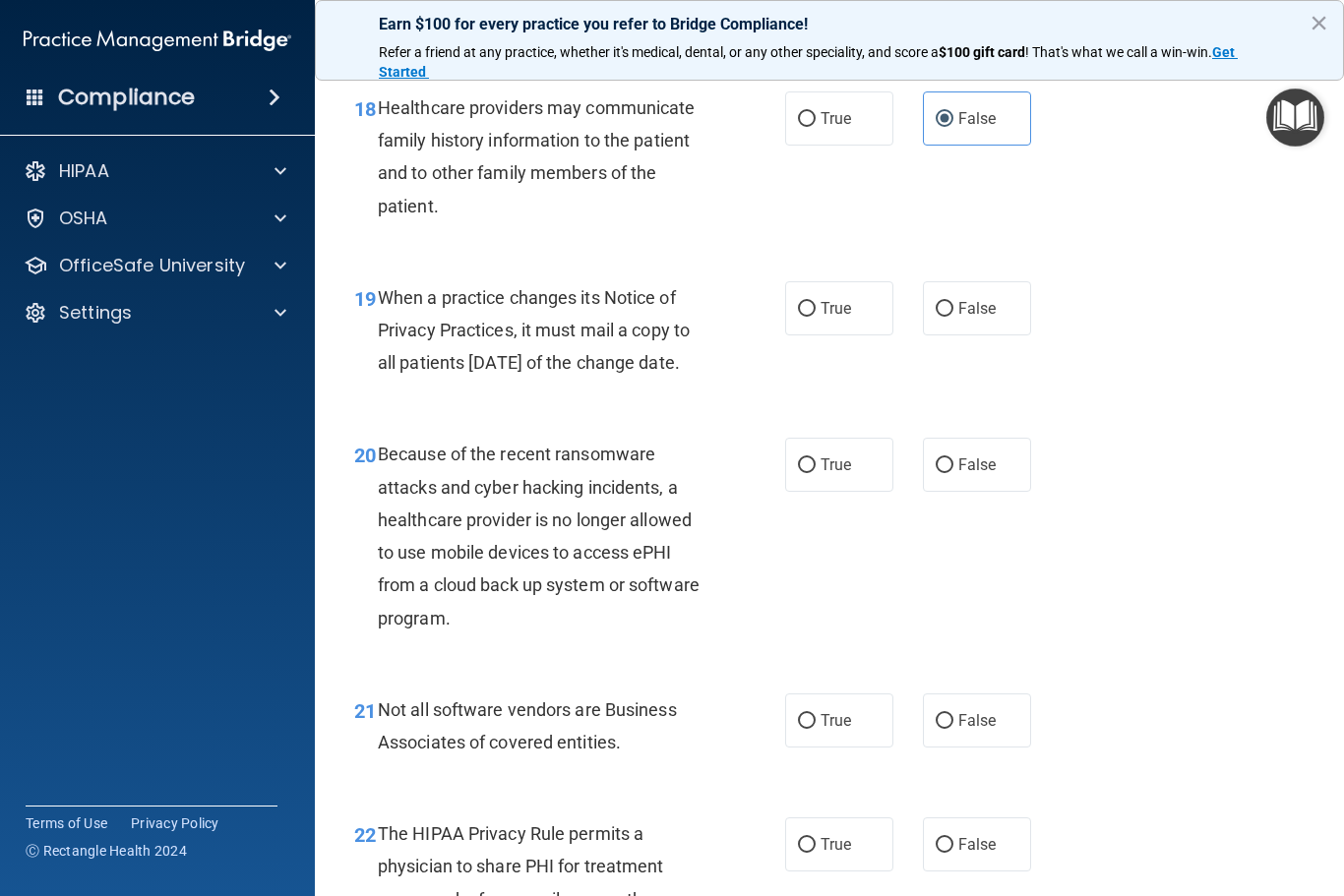
scroll to position [3449, 0]
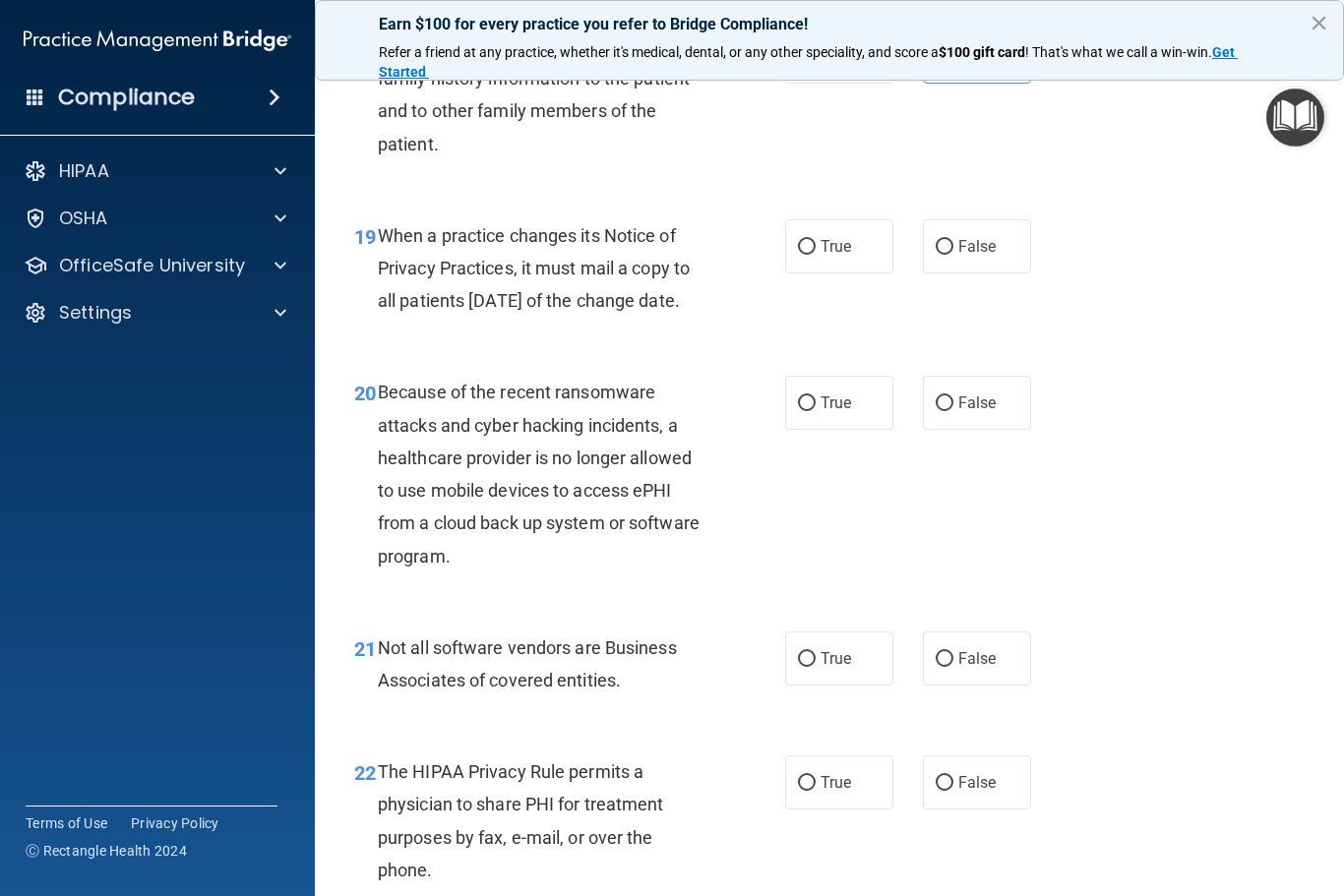
click at [866, 228] on label "True" at bounding box center [839, 246] width 108 height 55
click at [816, 240] on input "True" at bounding box center [807, 247] width 18 height 15
radio input "true"
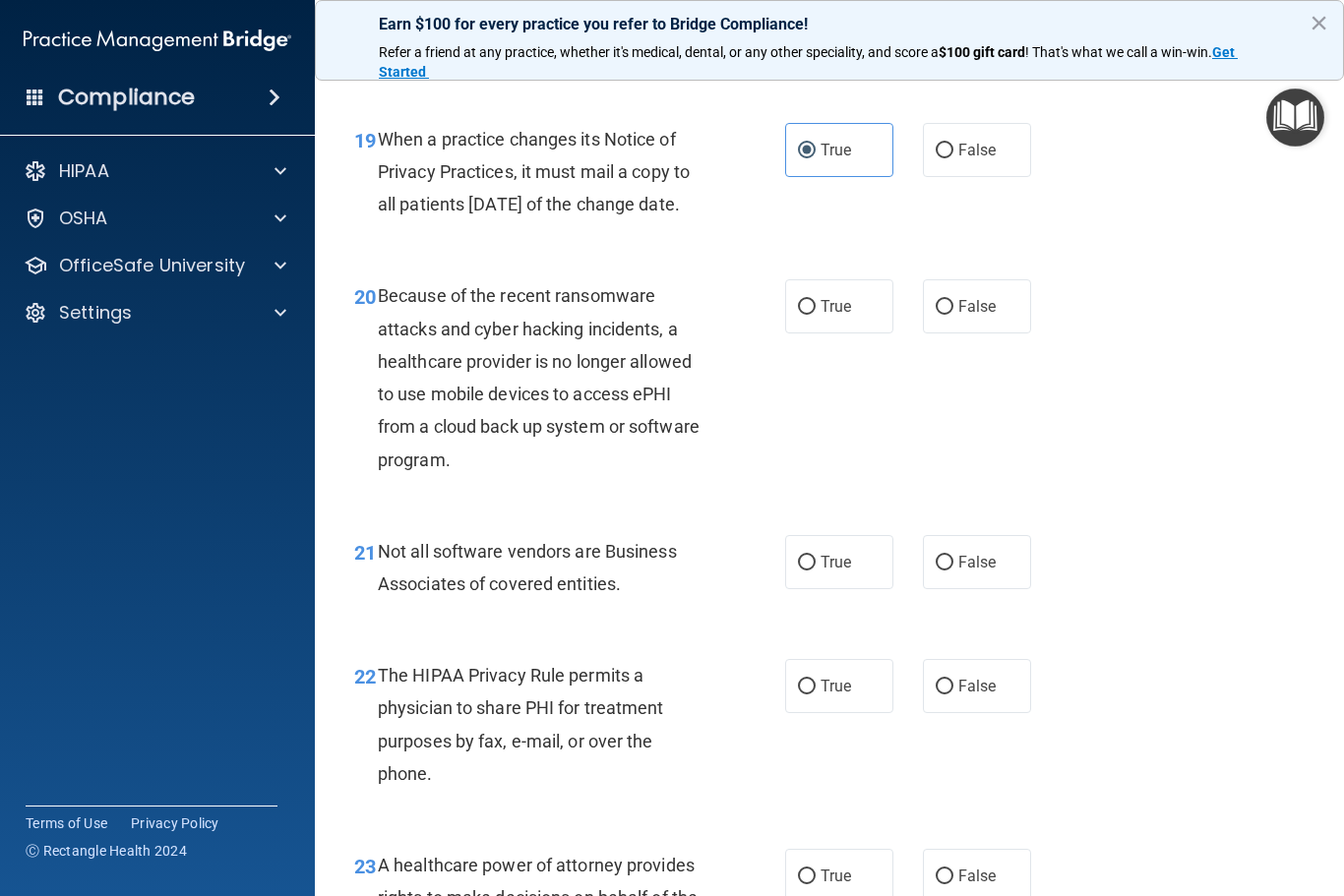
scroll to position [3627, 0]
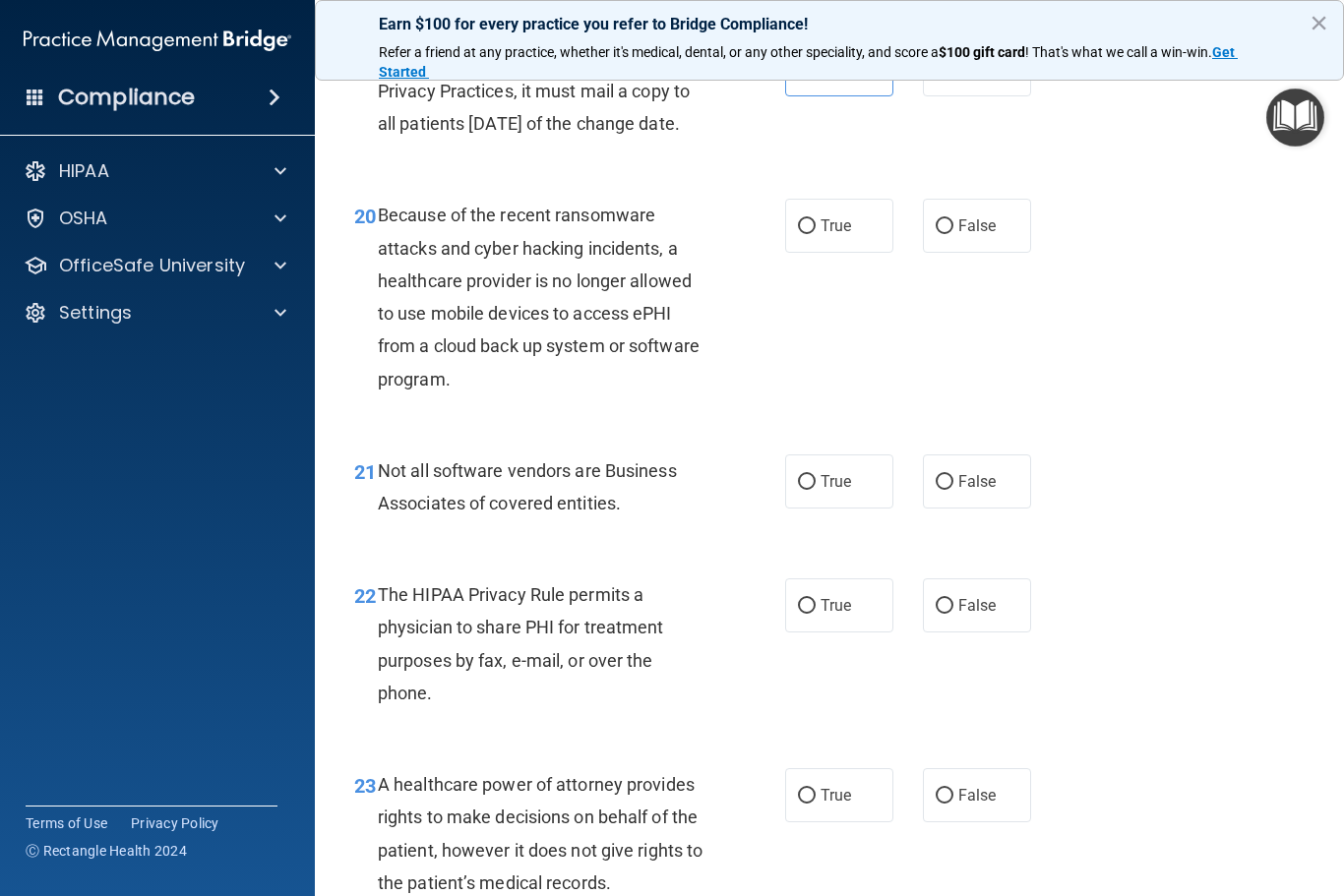
click at [867, 209] on div "20 Because of the recent ransomware attacks and cyber hacking incidents, a heal…" at bounding box center [829, 301] width 979 height 255
click at [815, 253] on label "True" at bounding box center [839, 225] width 108 height 55
click at [815, 234] on input "True" at bounding box center [807, 226] width 18 height 15
radio input "true"
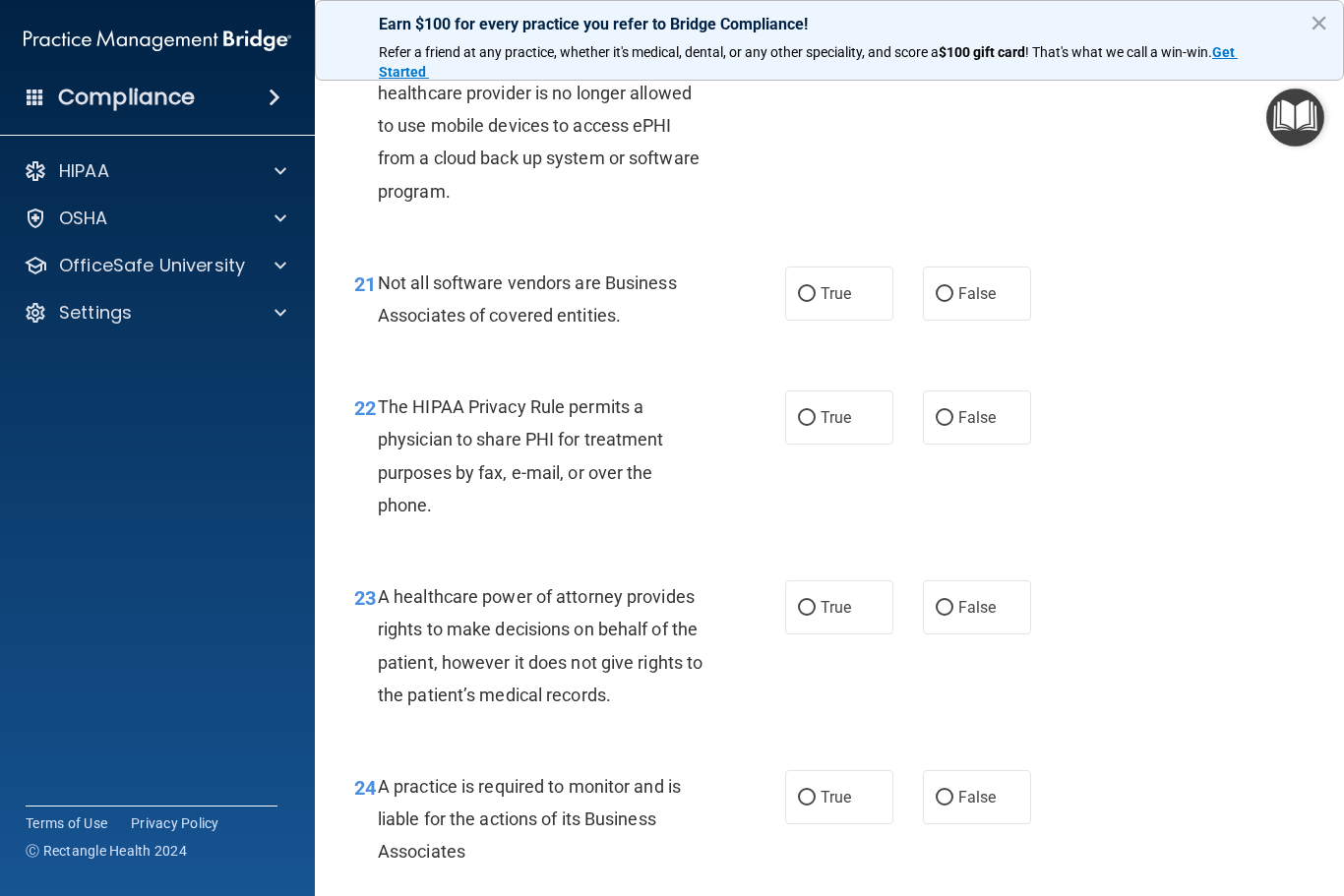
scroll to position [3826, 0]
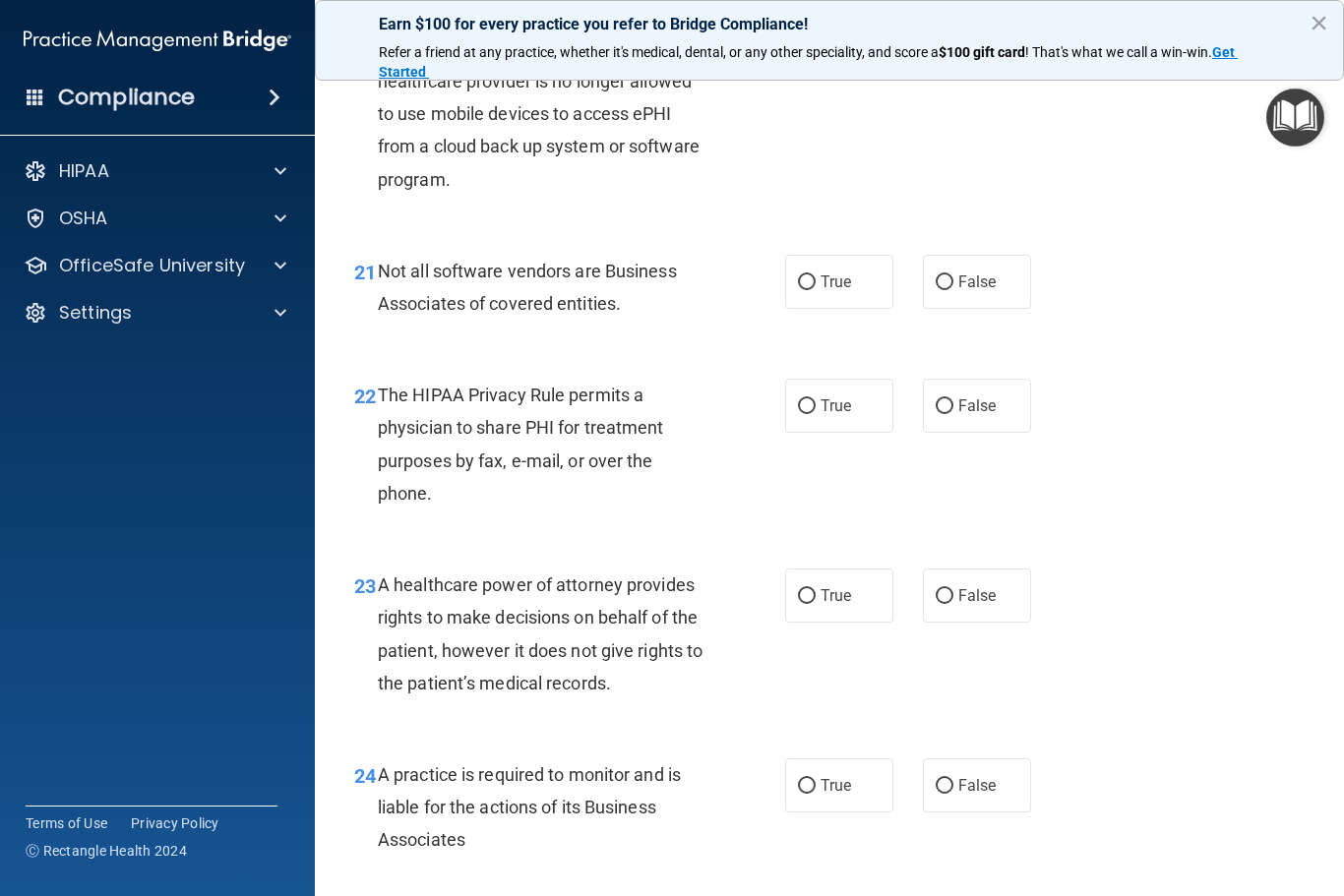
click at [849, 305] on label "True" at bounding box center [839, 281] width 108 height 55
click at [816, 290] on input "True" at bounding box center [807, 282] width 18 height 15
radio input "true"
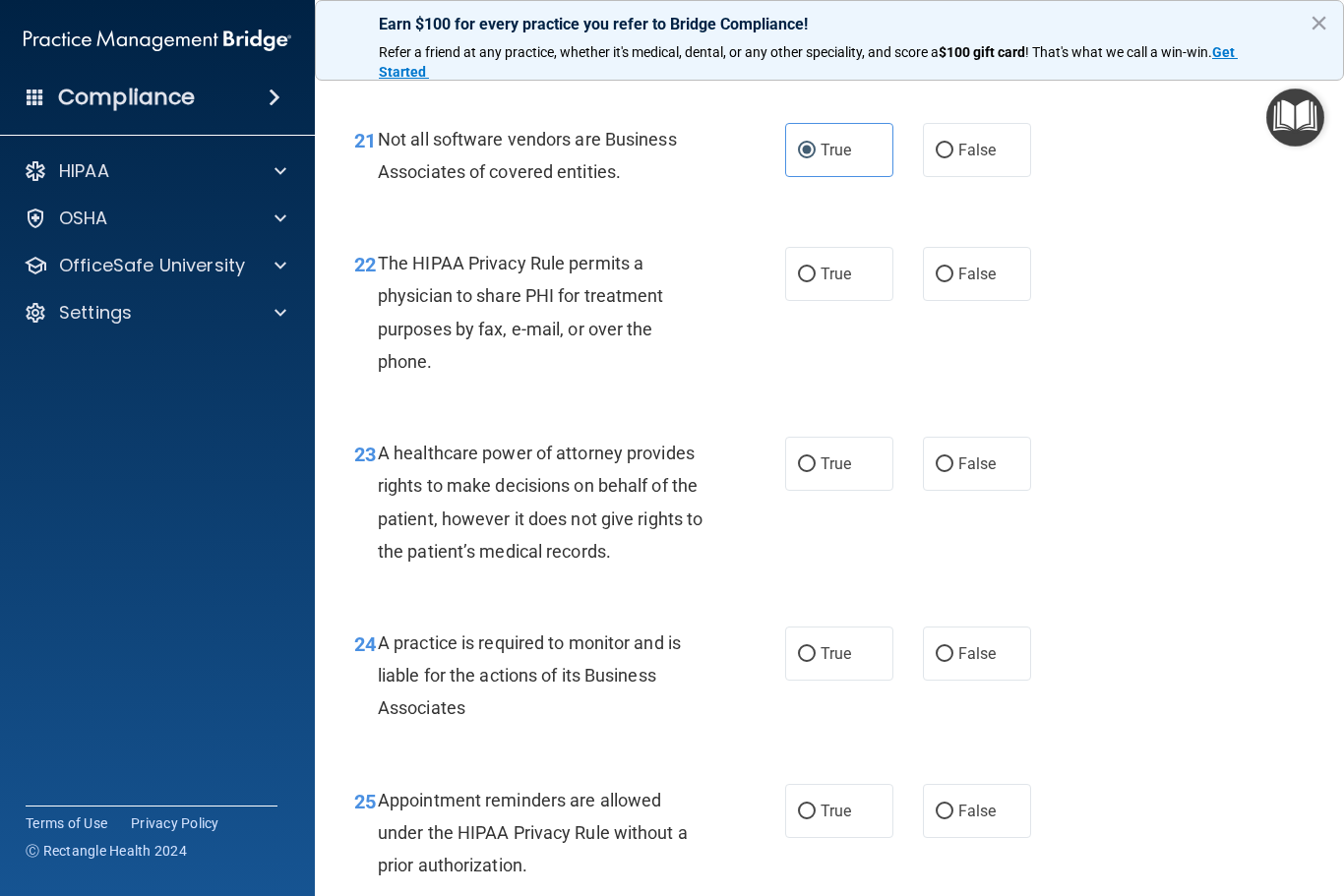
scroll to position [3998, 0]
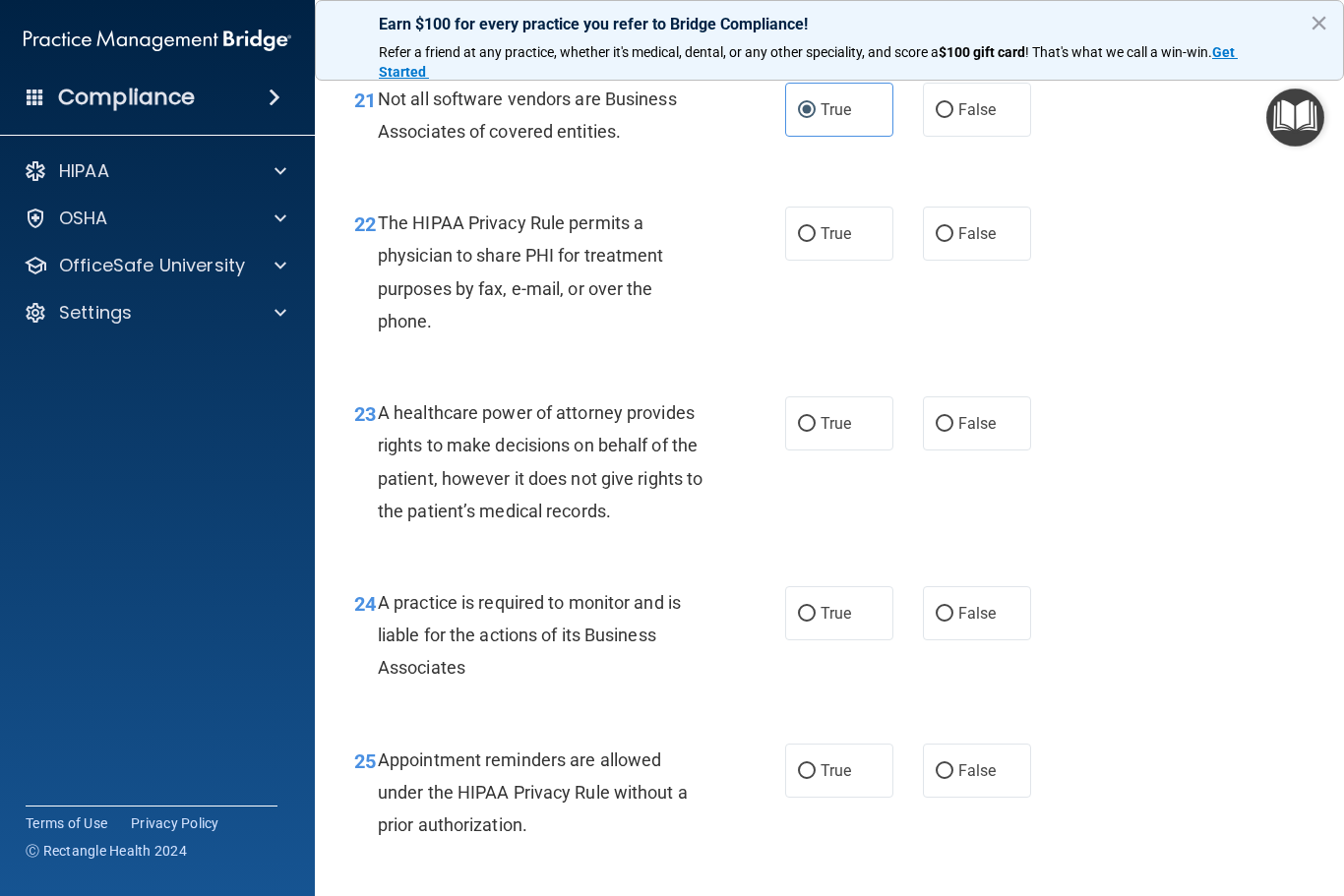
click at [839, 243] on span "True" at bounding box center [836, 233] width 31 height 19
click at [816, 242] on input "True" at bounding box center [807, 234] width 18 height 15
radio input "true"
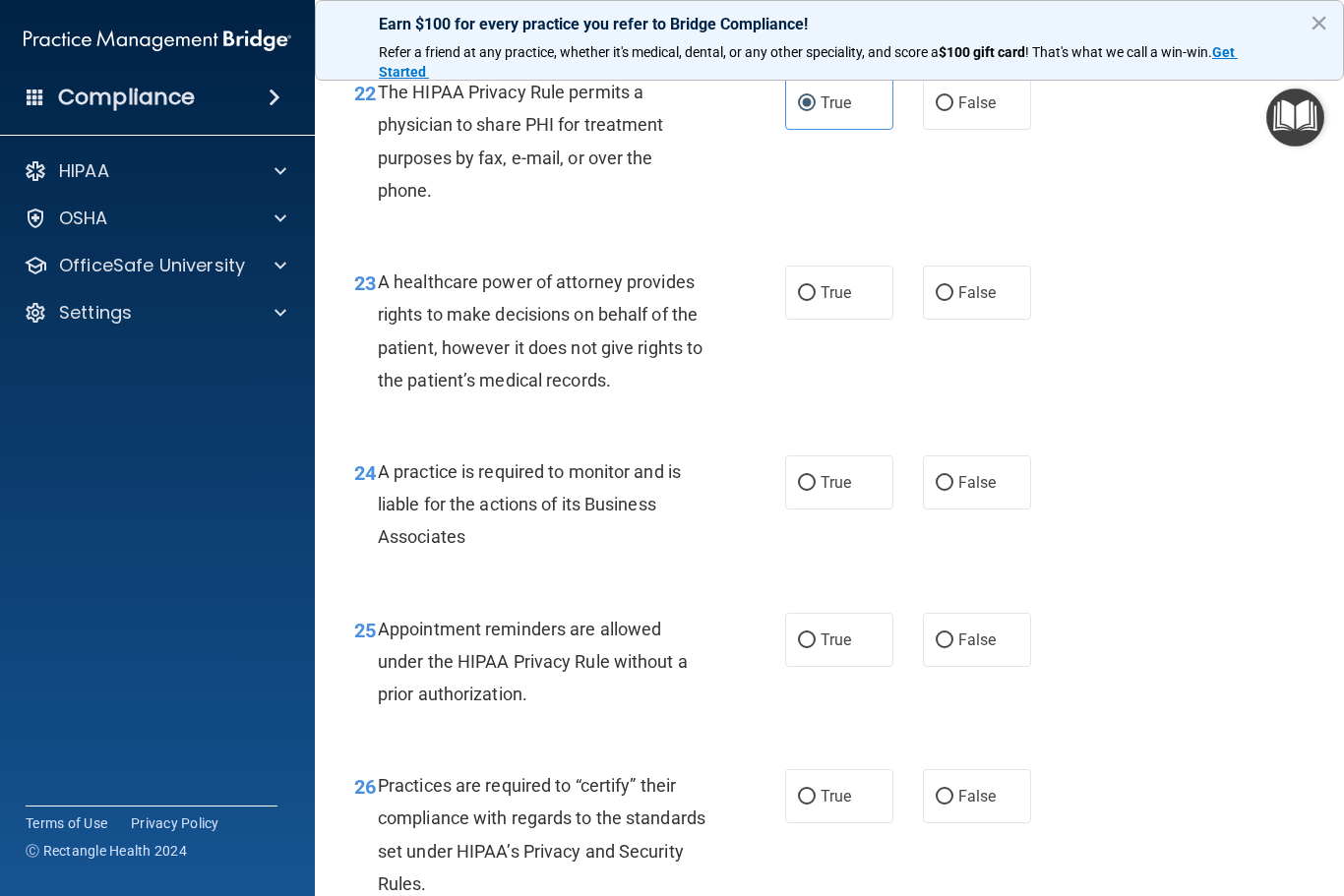
scroll to position [4130, 0]
click at [815, 300] on input "True" at bounding box center [807, 292] width 18 height 15
radio input "true"
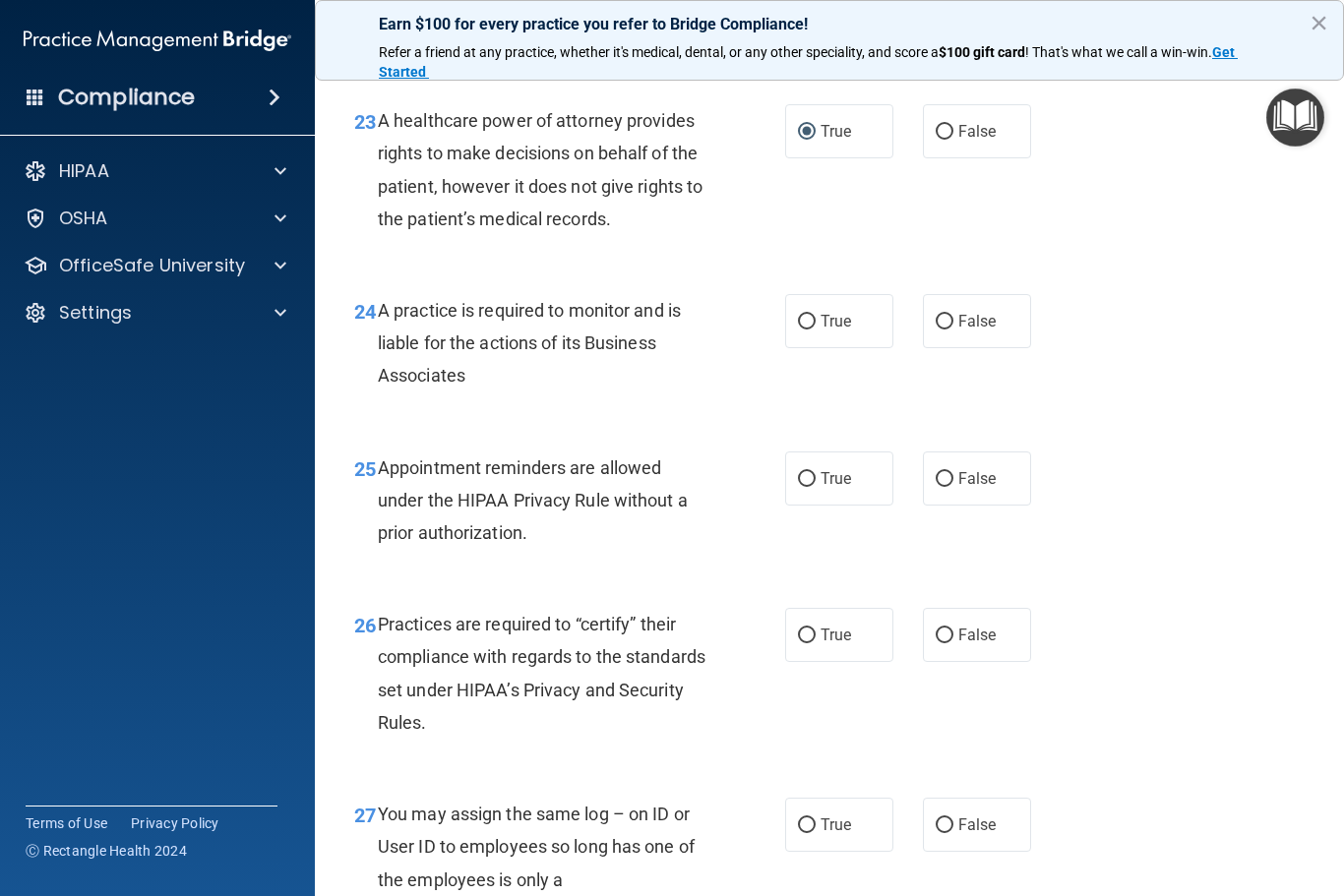
scroll to position [4292, 0]
click at [824, 347] on label "True" at bounding box center [839, 320] width 108 height 55
click at [816, 328] on input "True" at bounding box center [807, 321] width 18 height 15
radio input "true"
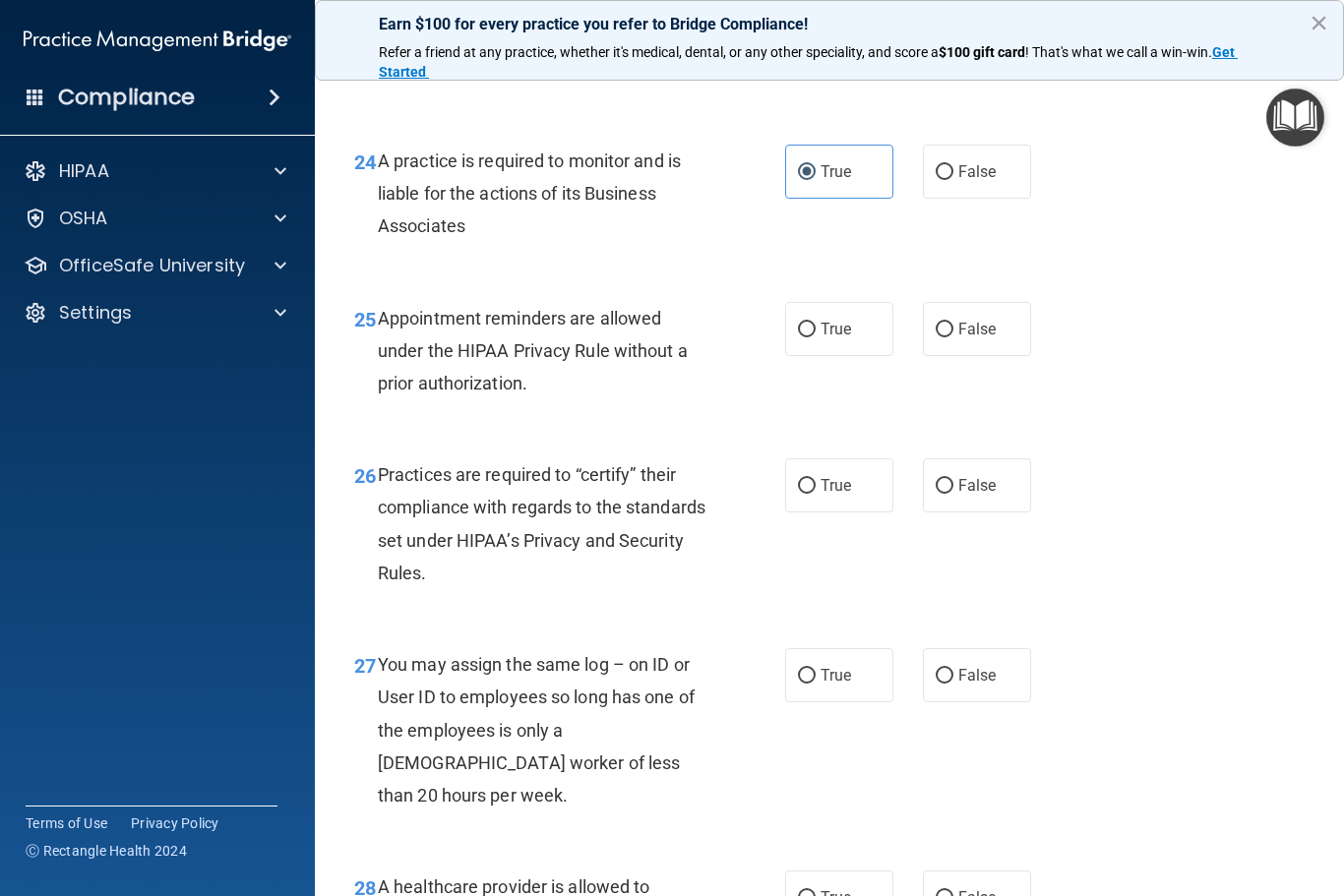
scroll to position [4451, 0]
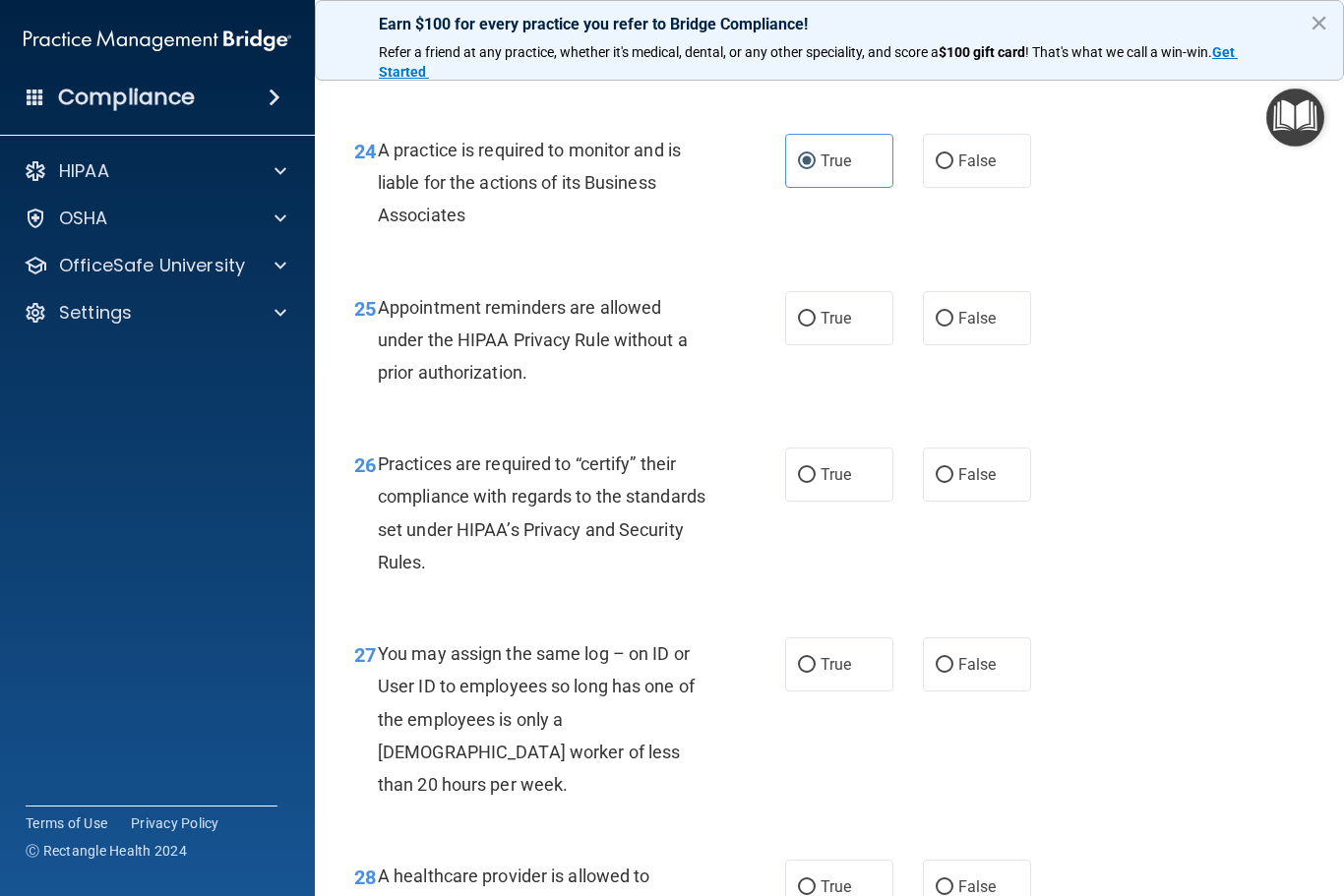
click at [839, 327] on span "True" at bounding box center [836, 318] width 31 height 19
click at [816, 326] on input "True" at bounding box center [807, 319] width 18 height 15
radio input "true"
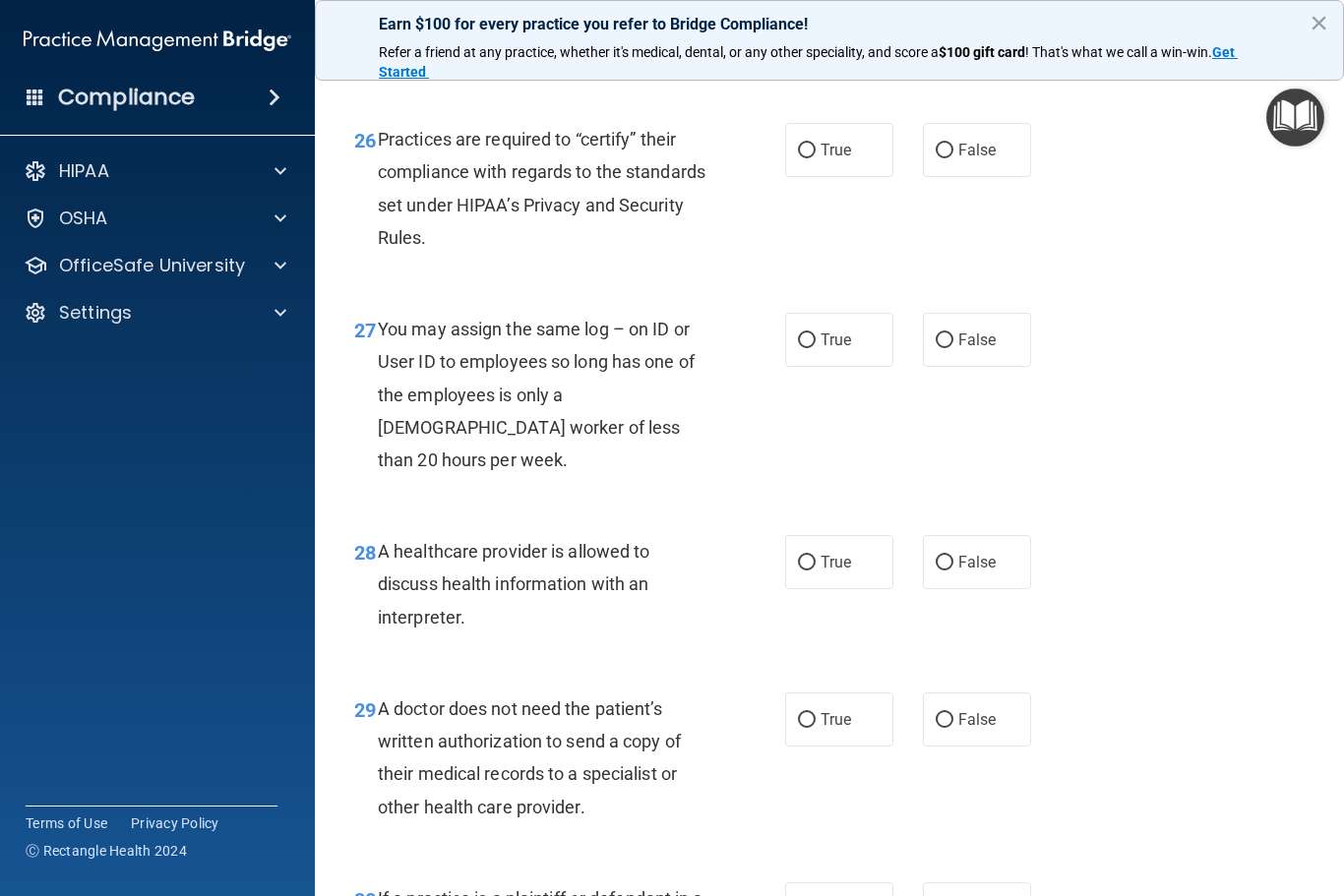
scroll to position [4748, 0]
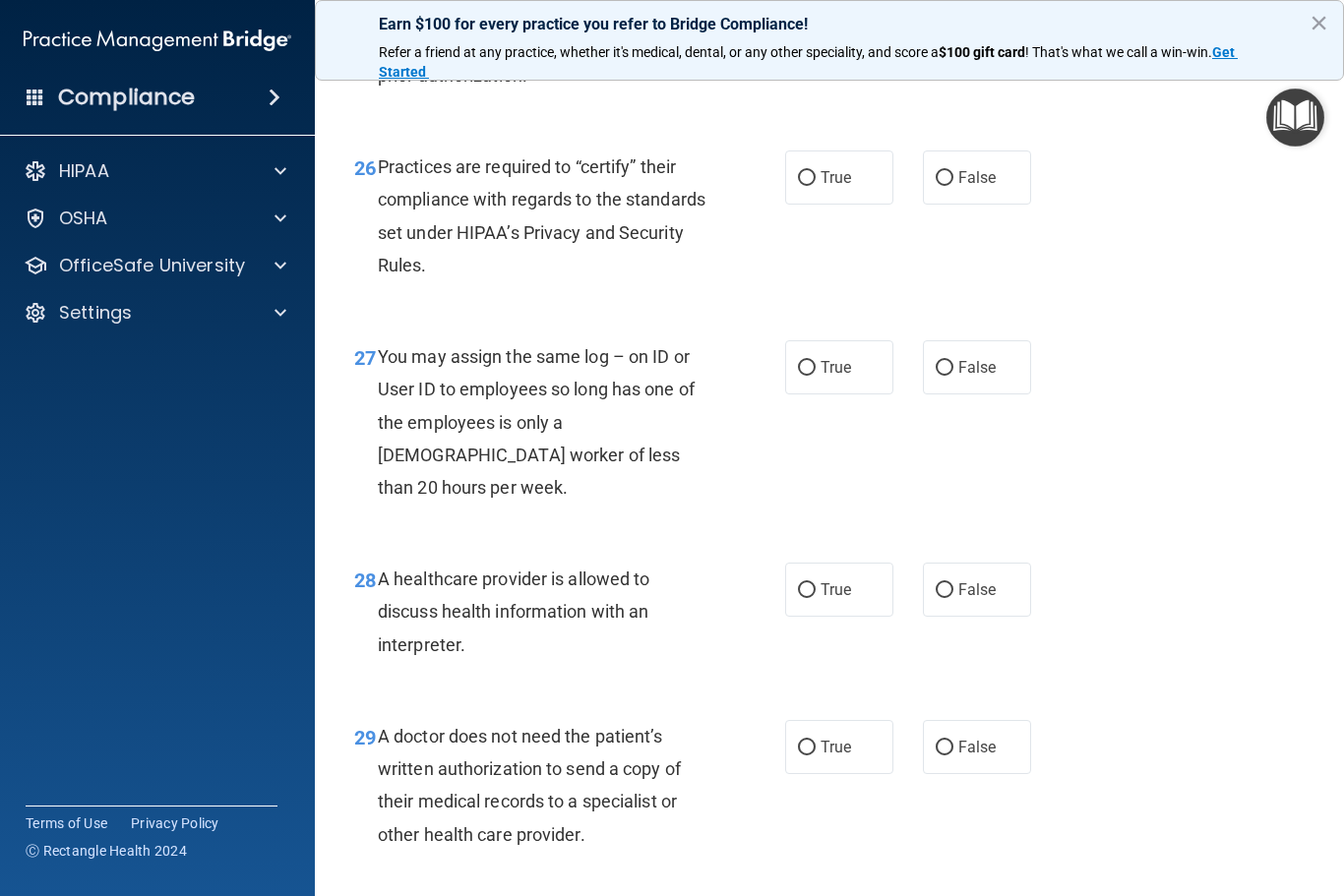
click at [791, 204] on label "True" at bounding box center [839, 177] width 108 height 55
click at [798, 186] on input "True" at bounding box center [807, 178] width 18 height 15
radio input "true"
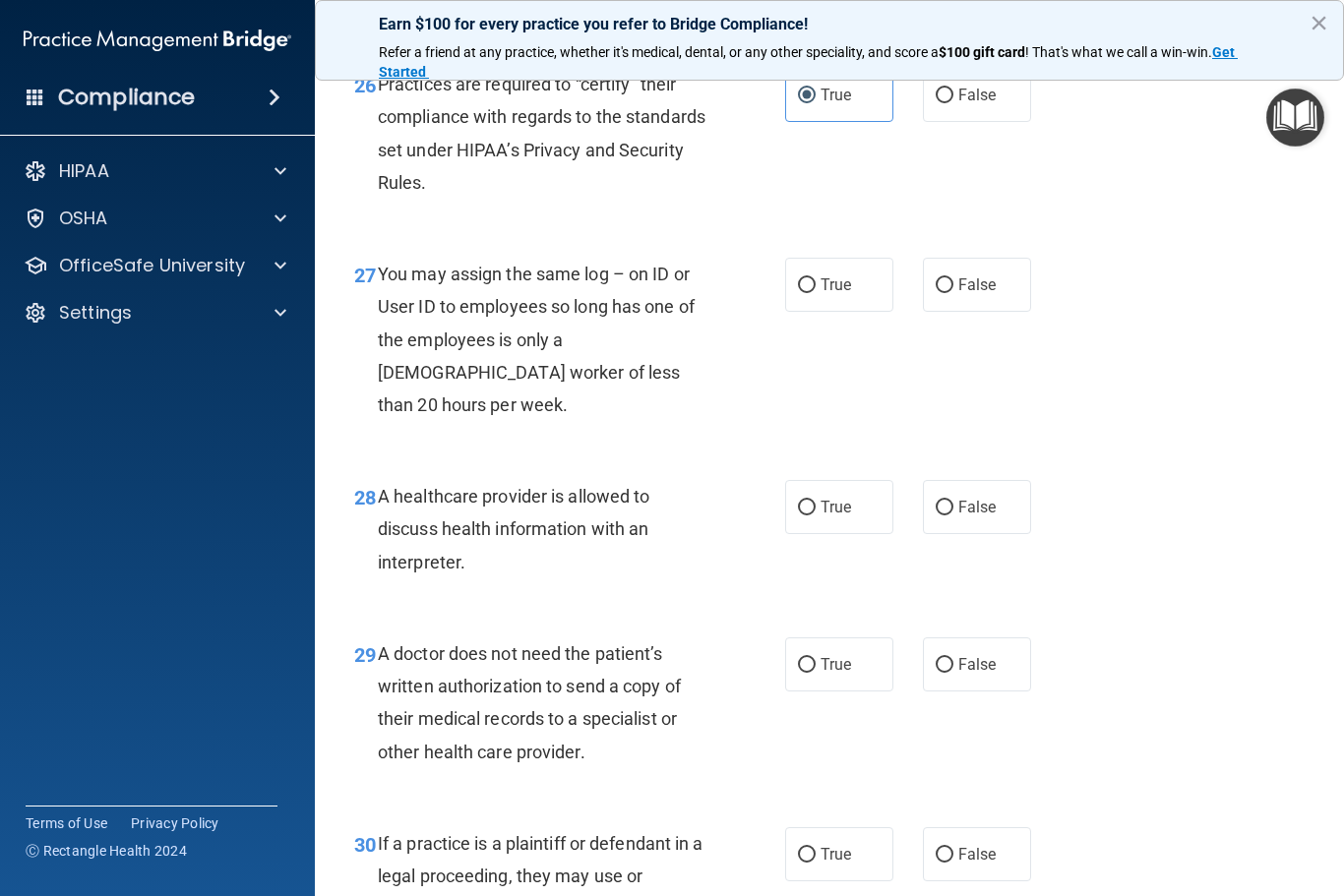
scroll to position [4834, 0]
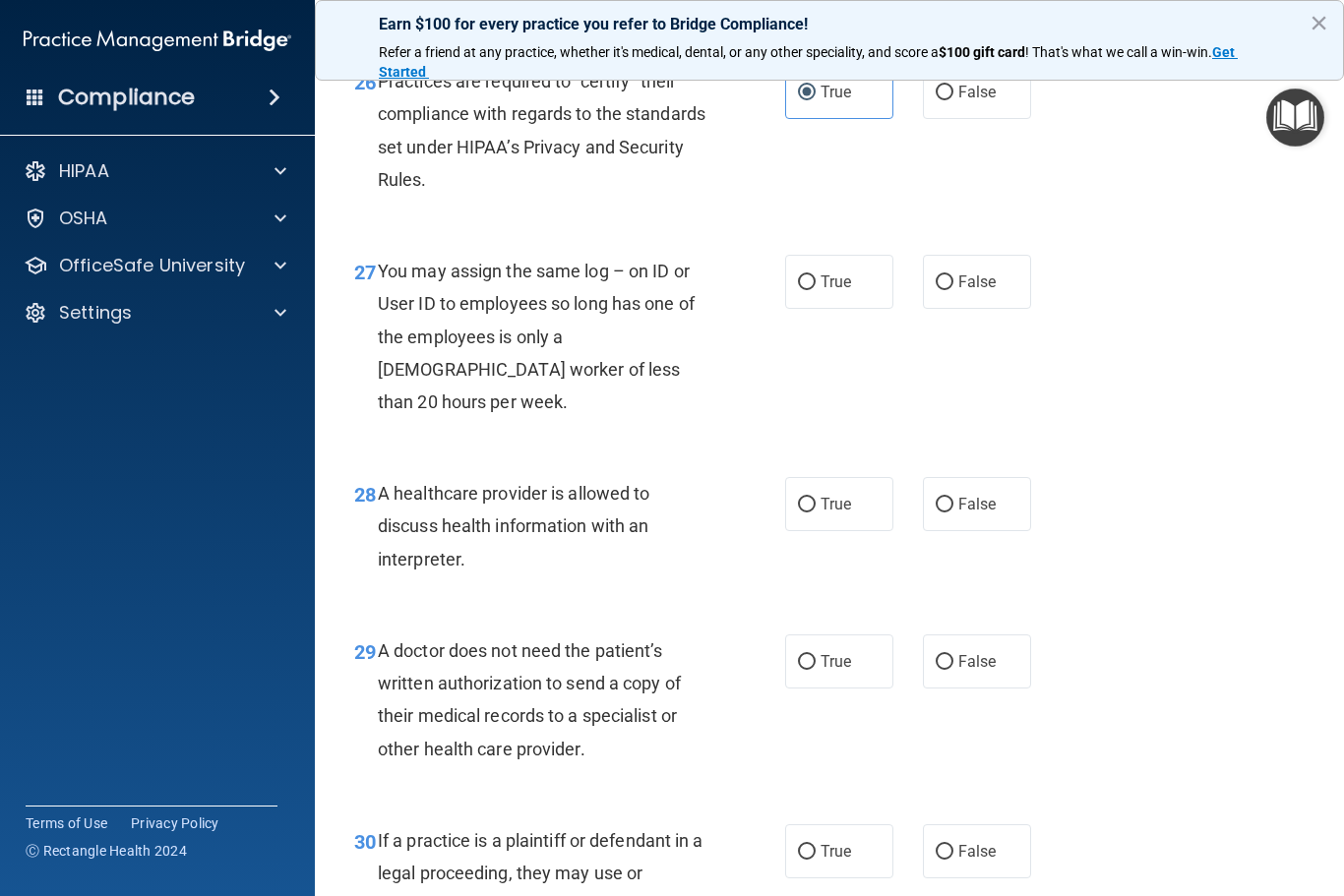
click at [972, 273] on label "False" at bounding box center [976, 281] width 108 height 55
click at [953, 276] on input "False" at bounding box center [945, 282] width 18 height 15
radio input "true"
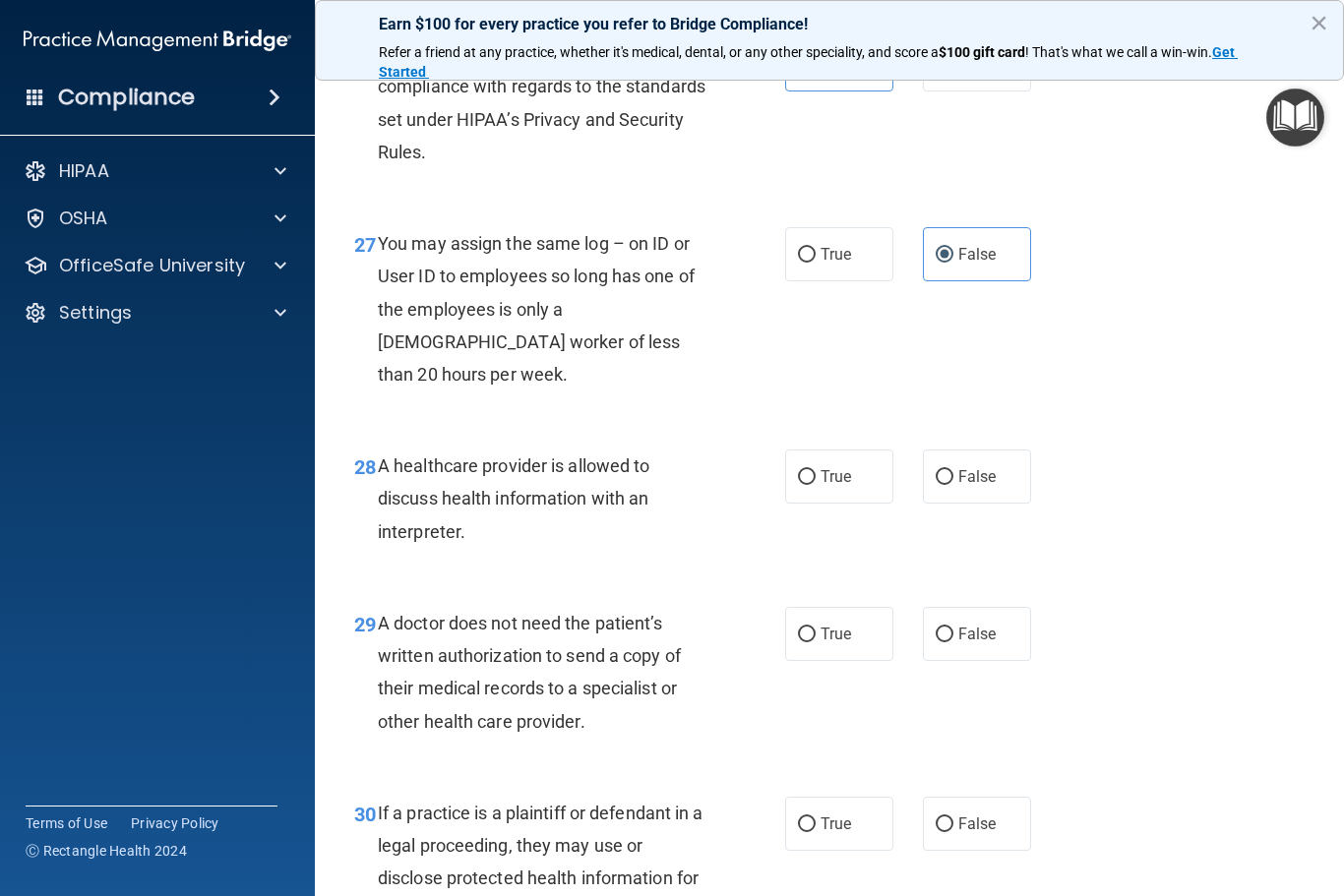
scroll to position [4865, 0]
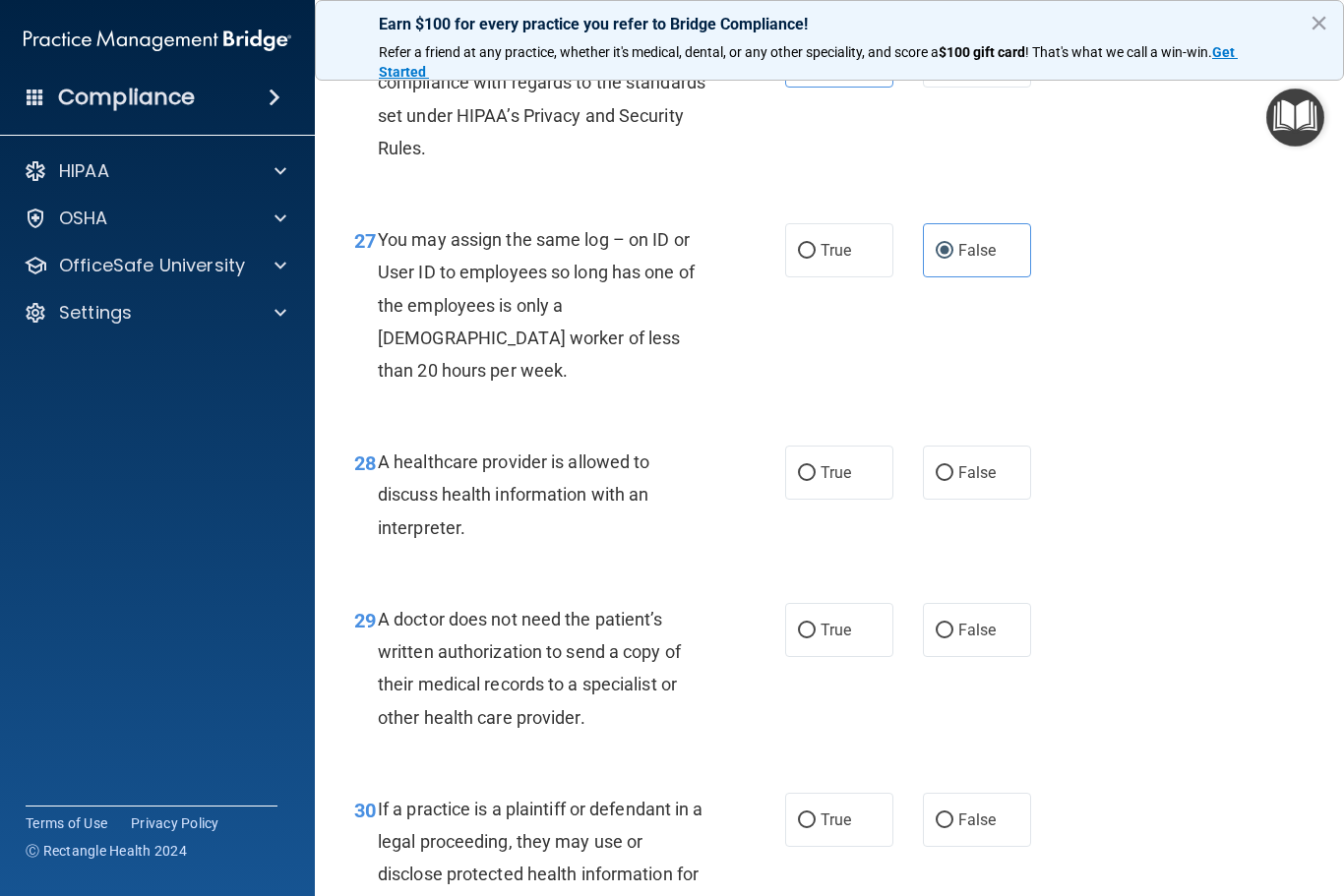
click at [822, 463] on span "True" at bounding box center [836, 472] width 31 height 19
click at [816, 466] on input "True" at bounding box center [807, 473] width 18 height 15
radio input "true"
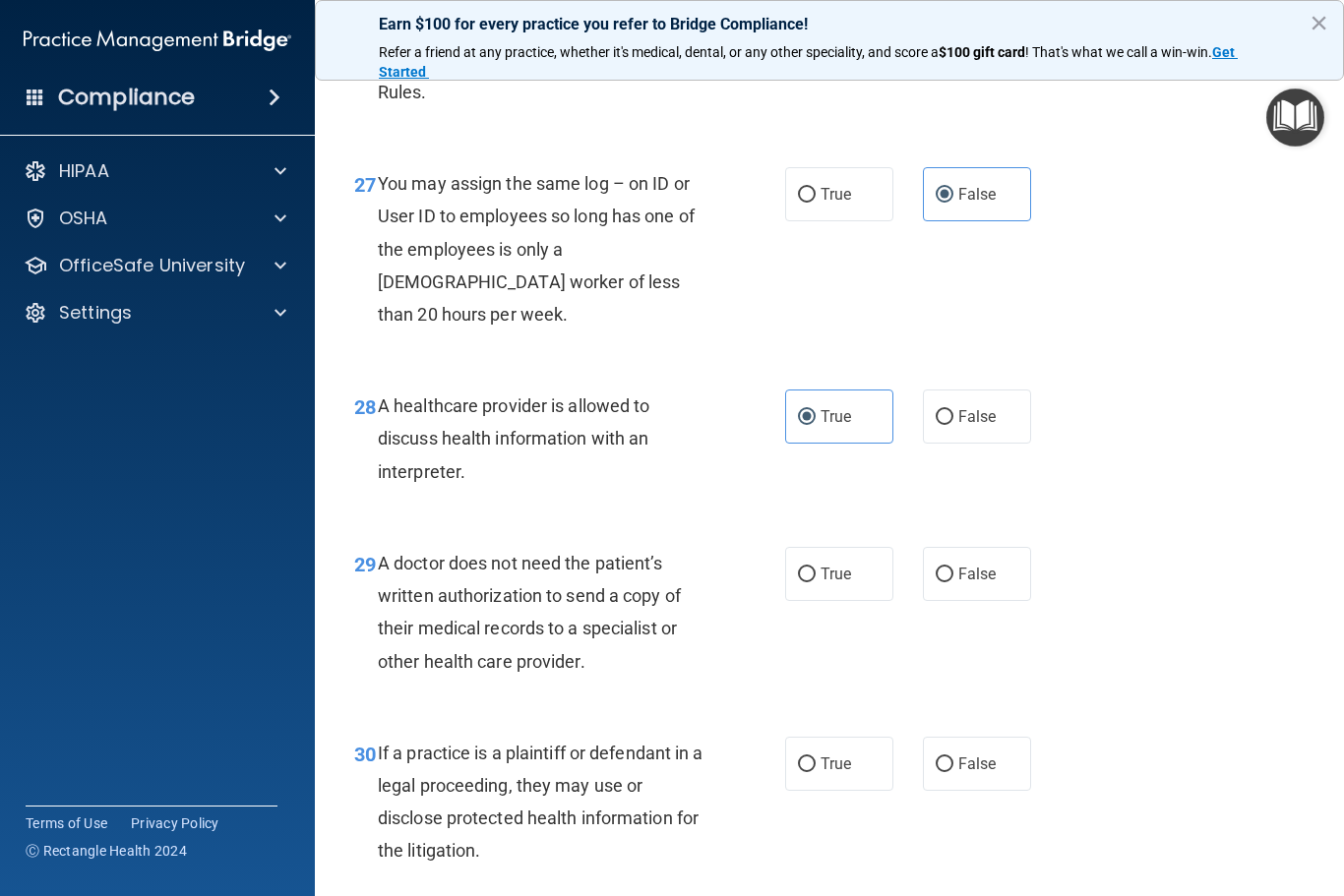
click at [1185, 630] on div "29 A doctor does not need the patient’s written authorization to send a copy of…" at bounding box center [829, 617] width 979 height 190
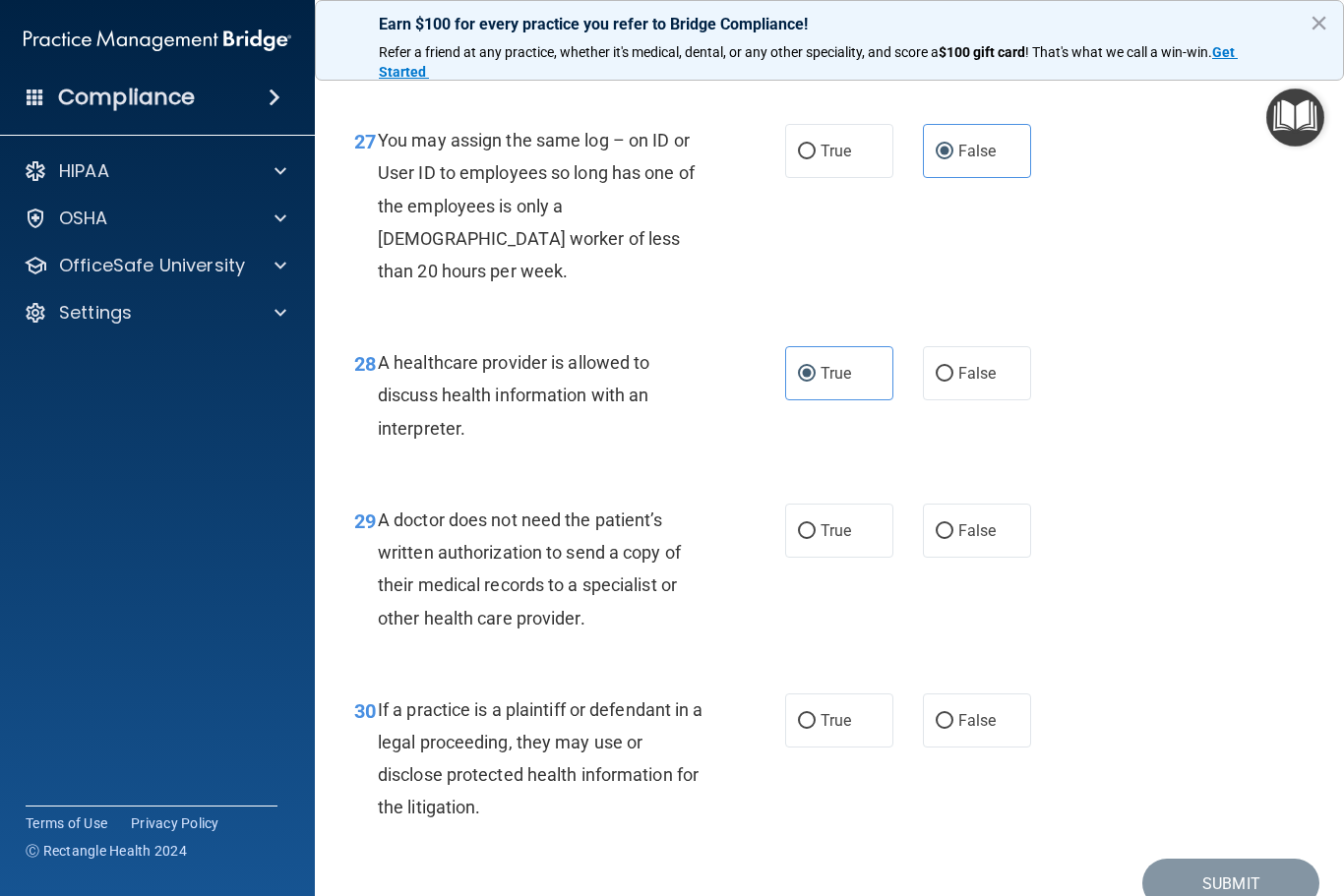
click at [933, 524] on label "False" at bounding box center [976, 530] width 108 height 55
click at [936, 524] on input "False" at bounding box center [945, 531] width 18 height 15
radio input "true"
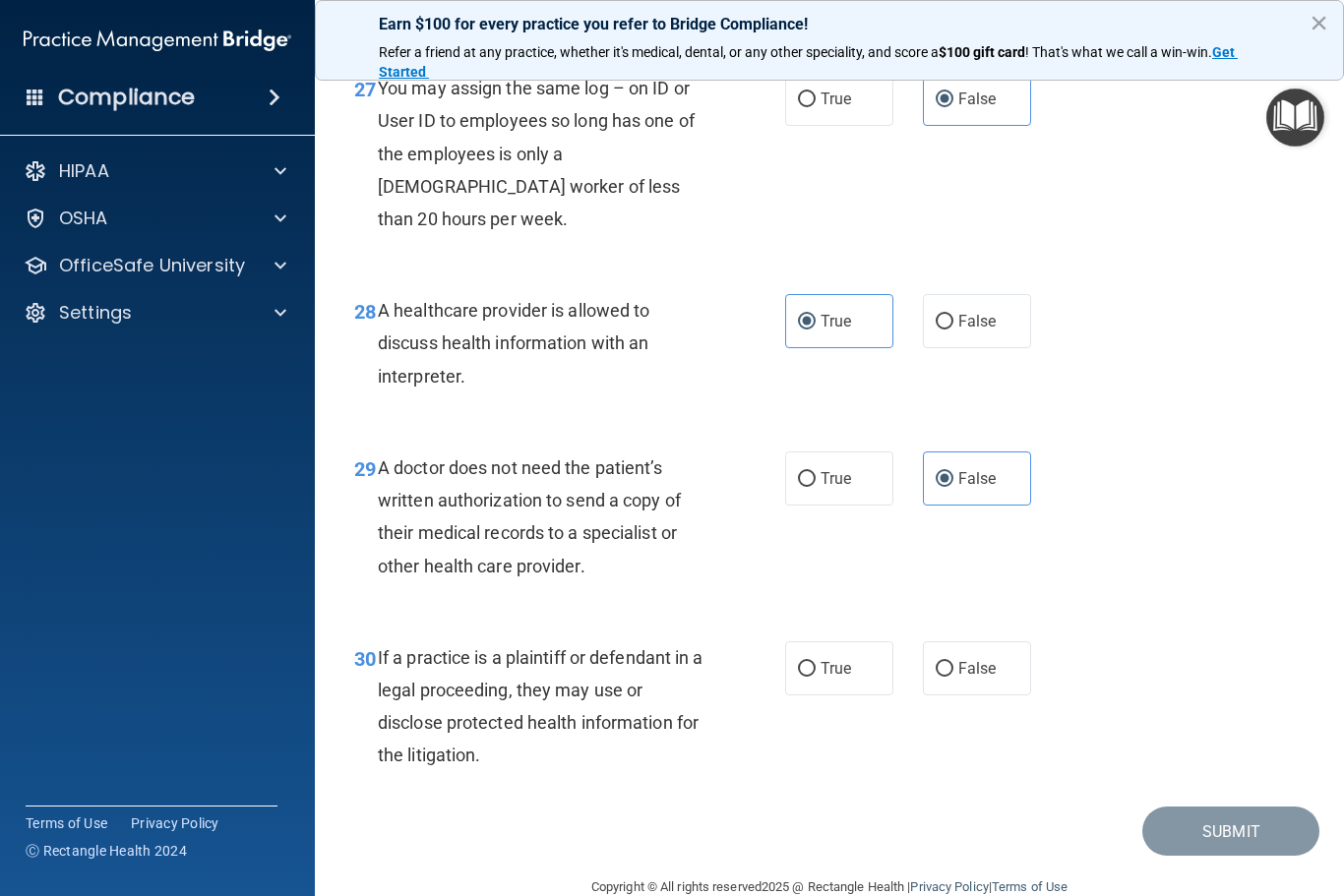
click at [841, 659] on span "True" at bounding box center [836, 668] width 31 height 19
click at [816, 662] on input "True" at bounding box center [807, 669] width 18 height 15
radio input "true"
click at [1250, 807] on button "Submit" at bounding box center [1230, 832] width 177 height 51
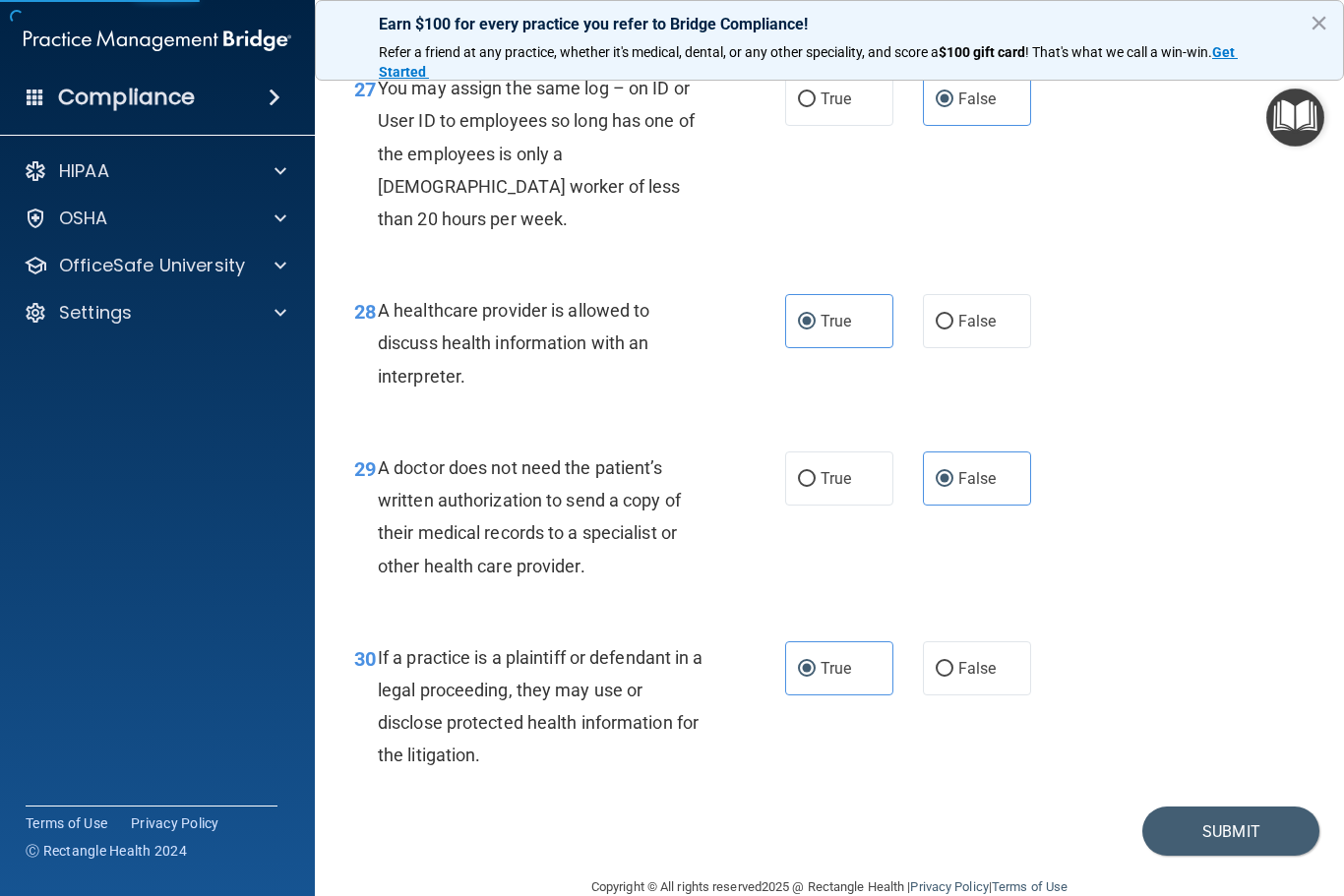
click at [1240, 808] on button "Submit" at bounding box center [1230, 832] width 177 height 51
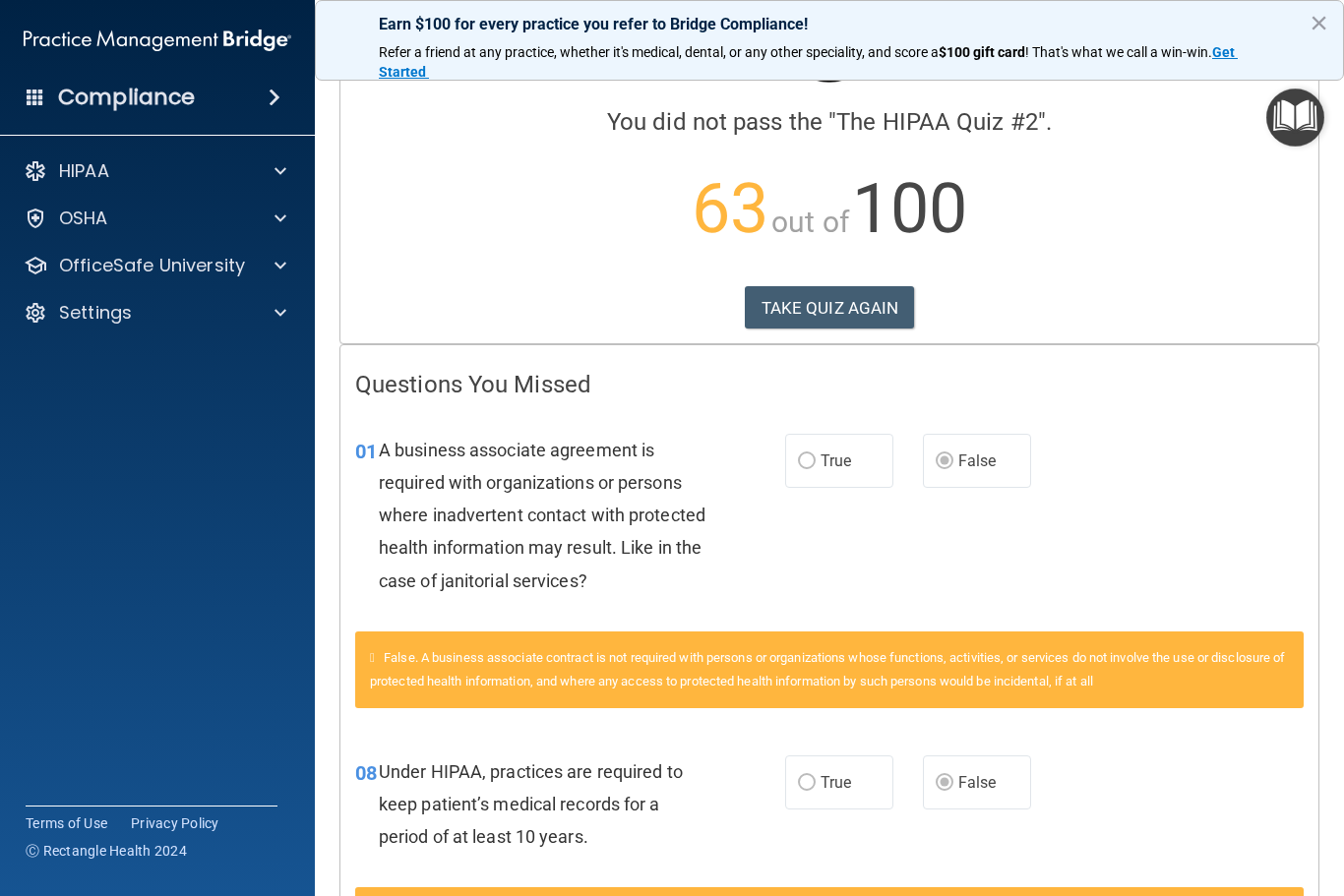
scroll to position [117, 0]
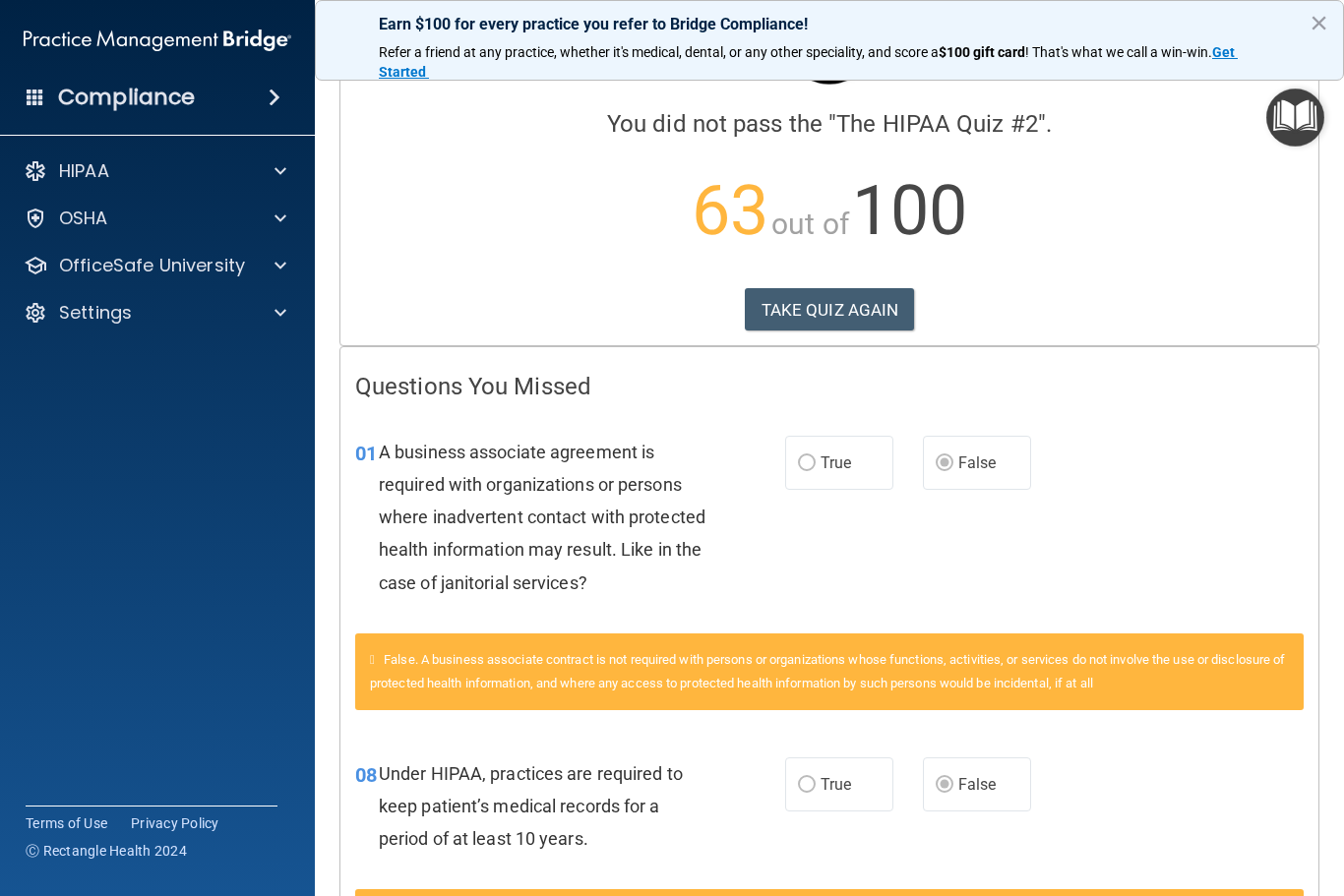
click at [831, 315] on button "TAKE QUIZ AGAIN" at bounding box center [830, 310] width 170 height 44
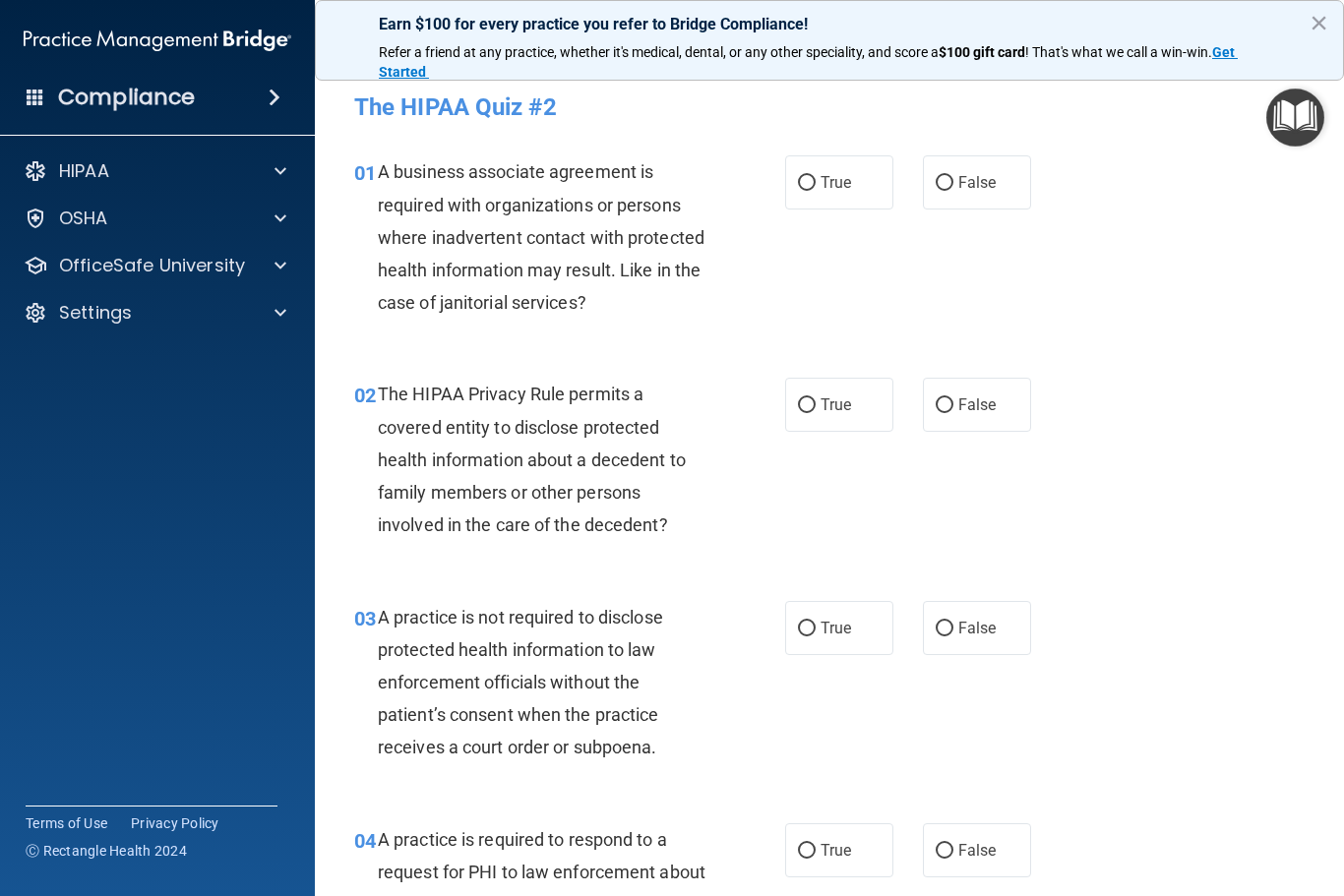
click at [963, 169] on label "False" at bounding box center [976, 182] width 108 height 55
click at [953, 176] on input "False" at bounding box center [945, 183] width 18 height 15
radio input "true"
click at [804, 410] on input "True" at bounding box center [807, 405] width 18 height 15
radio input "true"
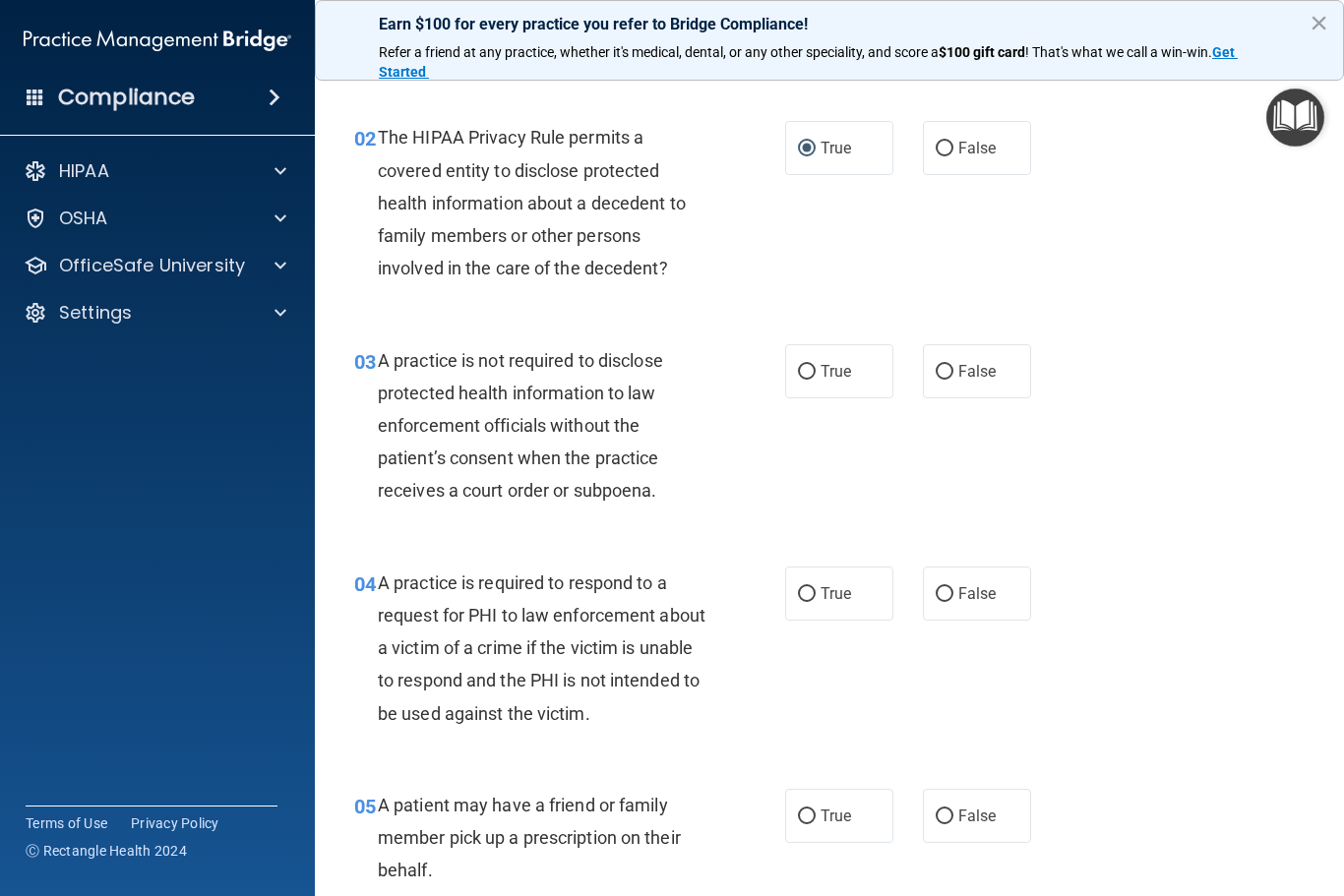
scroll to position [259, 0]
click at [965, 363] on span "False" at bounding box center [977, 369] width 39 height 19
click at [953, 363] on input "False" at bounding box center [945, 370] width 18 height 15
radio input "true"
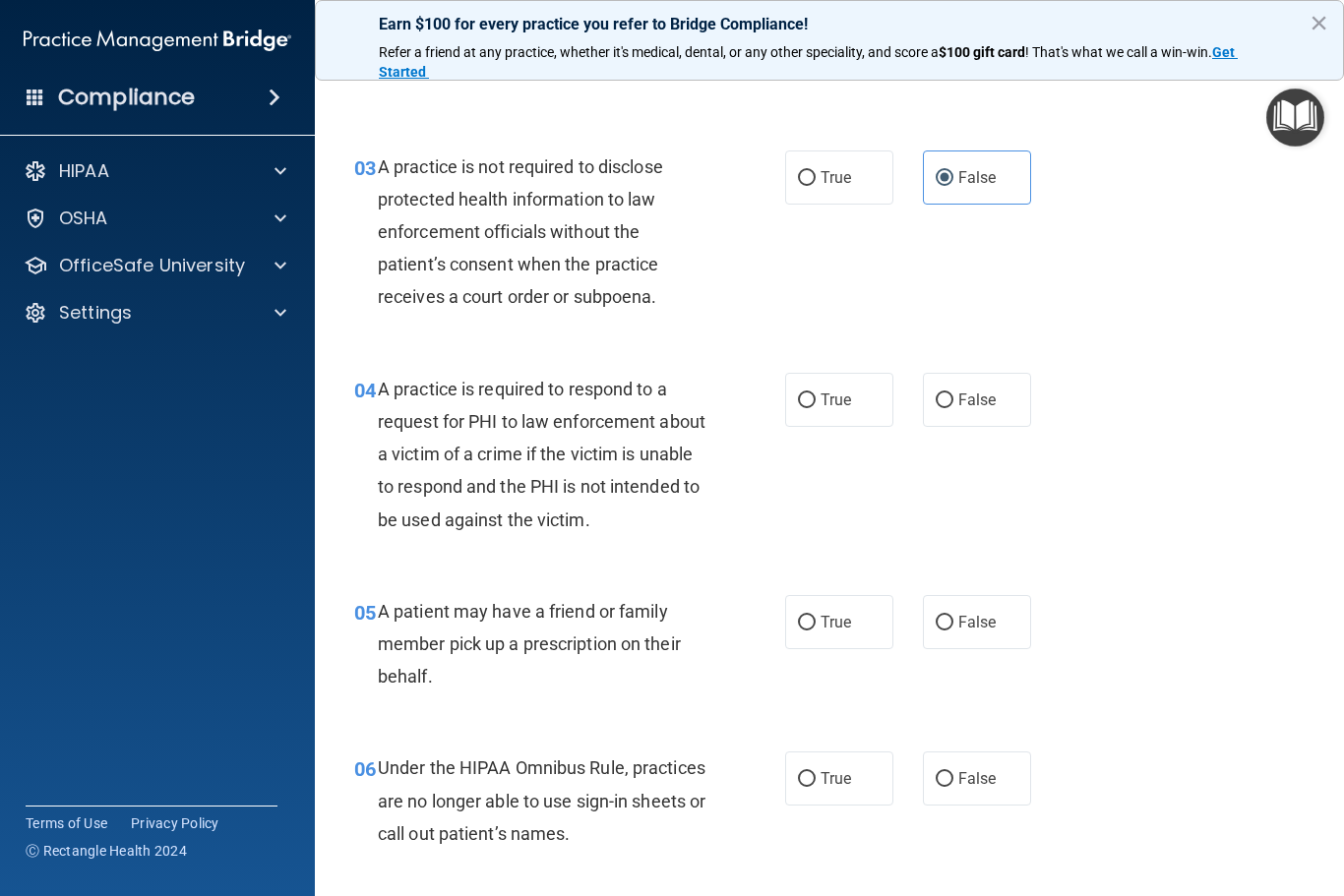
click at [849, 384] on label "True" at bounding box center [839, 399] width 108 height 55
click at [816, 393] on input "True" at bounding box center [807, 400] width 18 height 15
radio input "true"
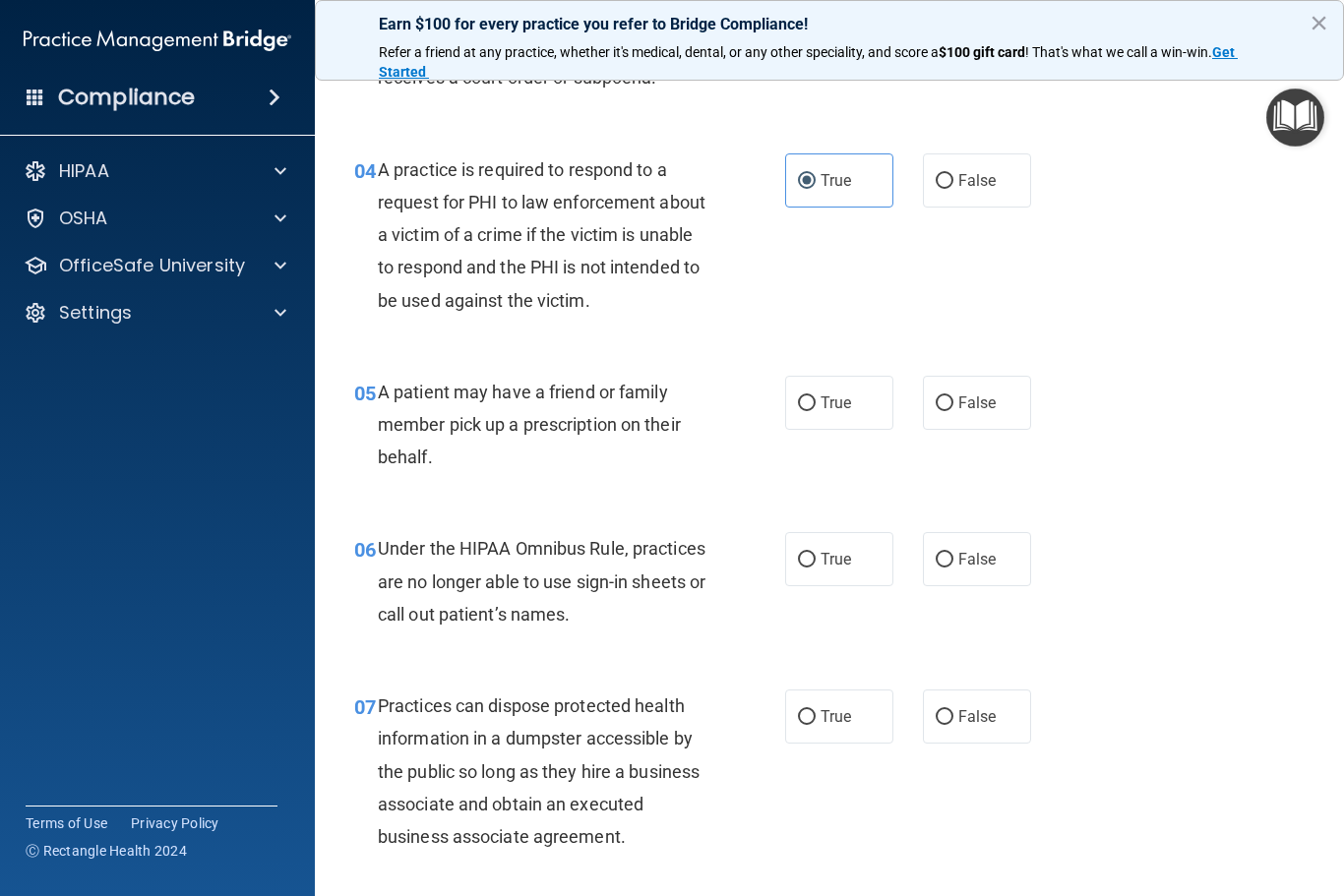
scroll to position [671, 0]
click at [827, 408] on label "True" at bounding box center [839, 401] width 108 height 55
click at [816, 408] on input "True" at bounding box center [807, 402] width 18 height 15
radio input "true"
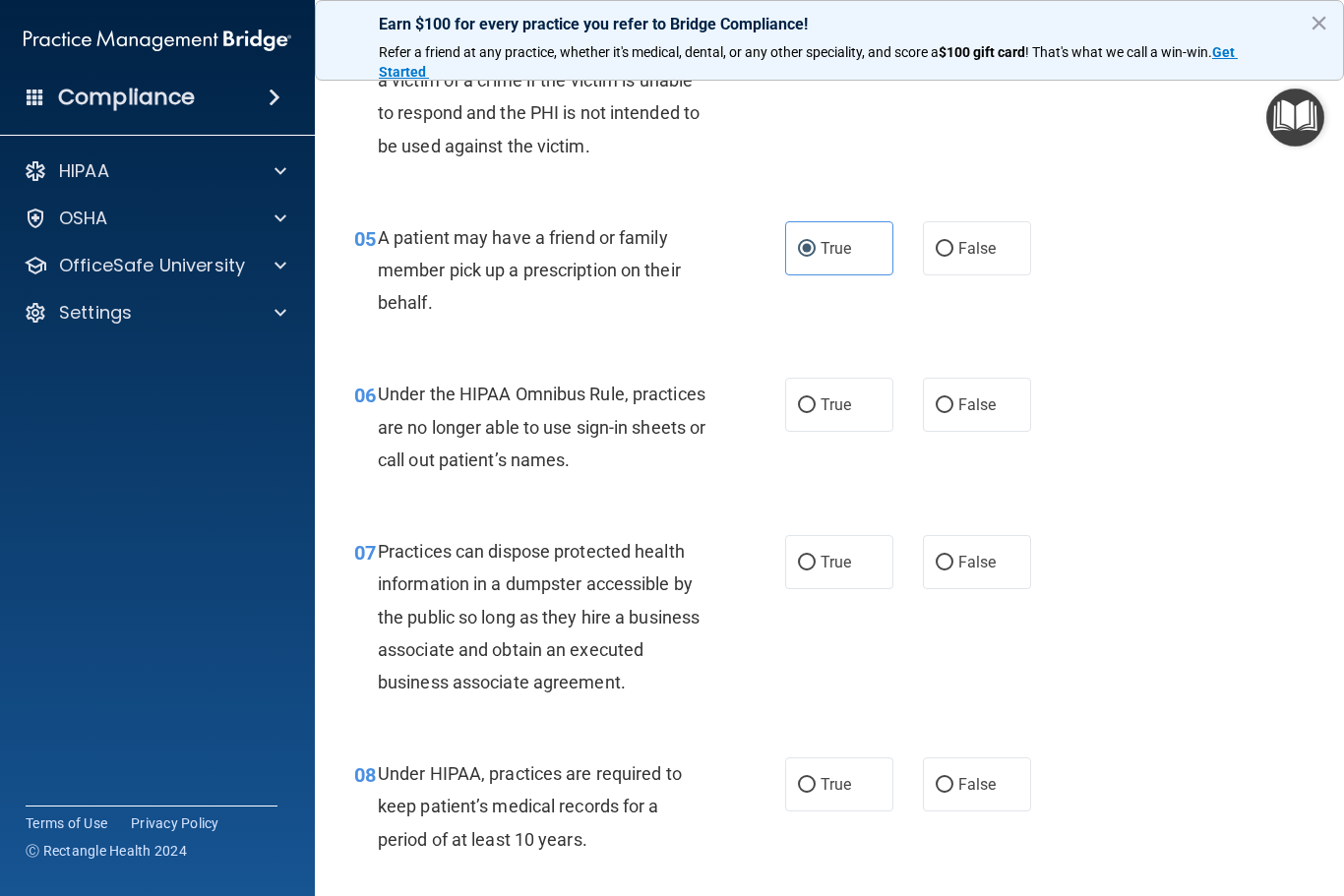
scroll to position [827, 0]
click at [978, 393] on span "False" at bounding box center [977, 402] width 39 height 19
click at [953, 396] on input "False" at bounding box center [945, 403] width 18 height 15
radio input "true"
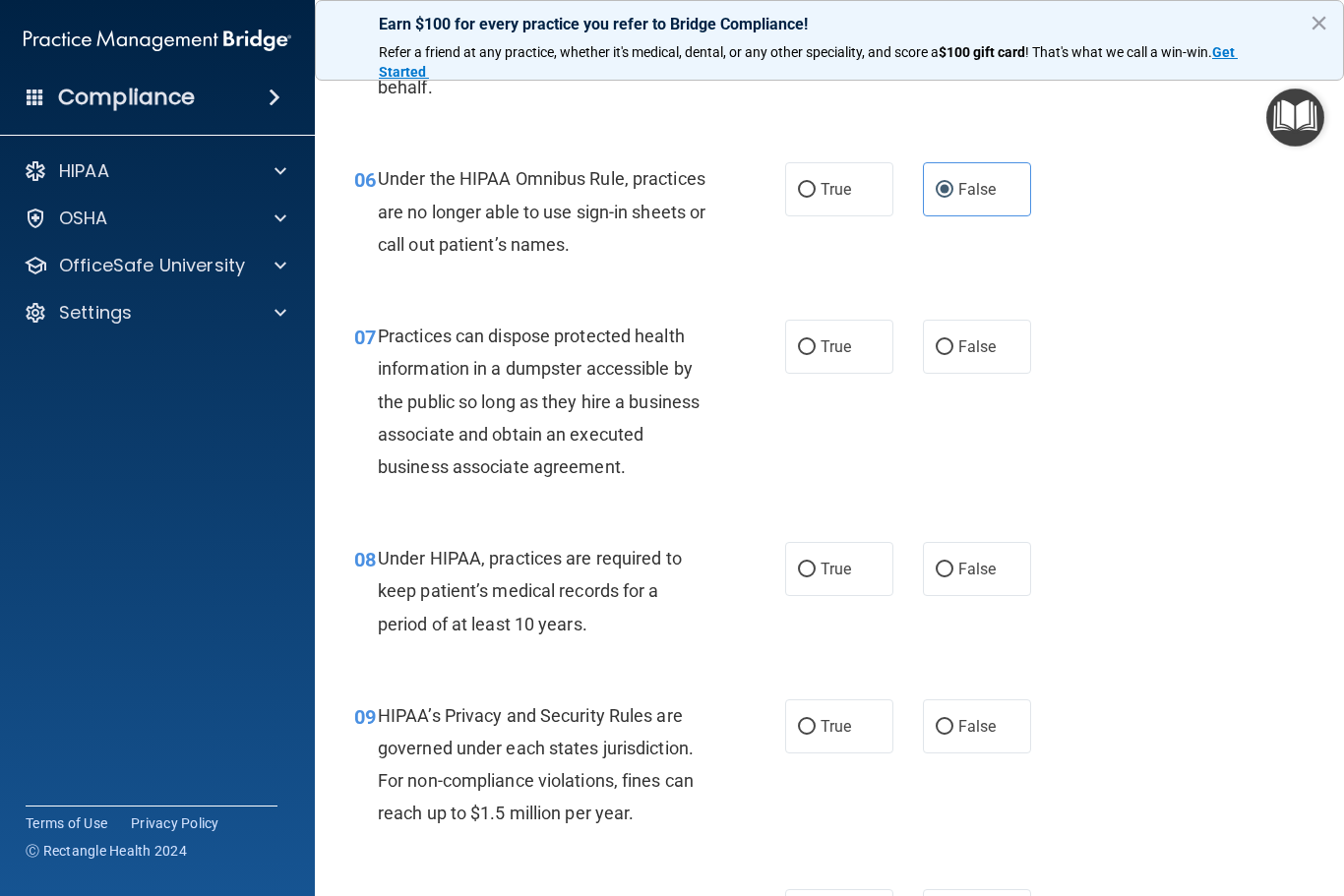
scroll to position [1064, 0]
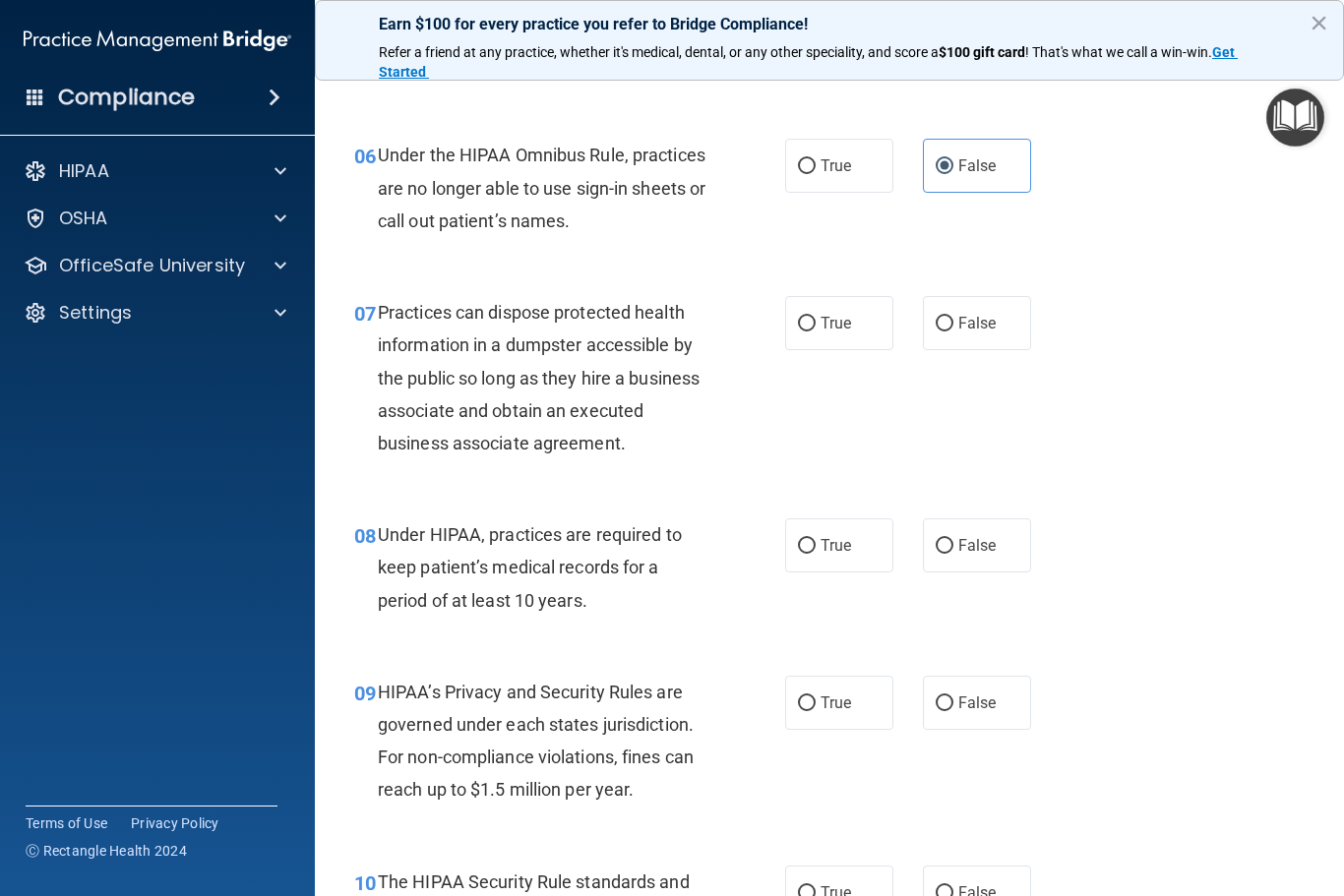
click at [946, 333] on label "False" at bounding box center [976, 323] width 108 height 55
click at [946, 331] on input "False" at bounding box center [945, 324] width 18 height 15
radio input "true"
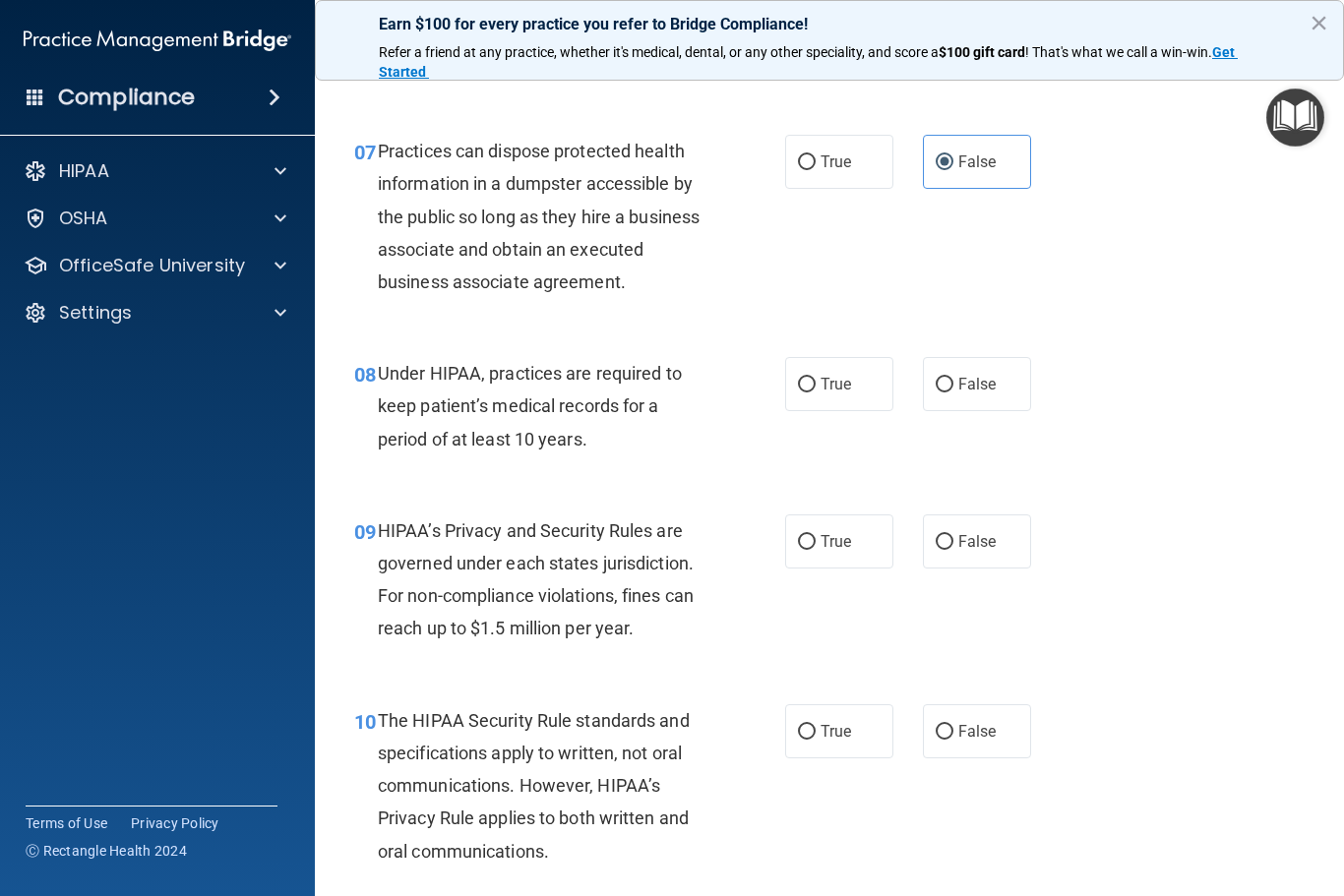
scroll to position [1224, 0]
click at [999, 382] on label "False" at bounding box center [976, 385] width 108 height 55
click at [953, 382] on input "False" at bounding box center [945, 386] width 18 height 15
radio input "true"
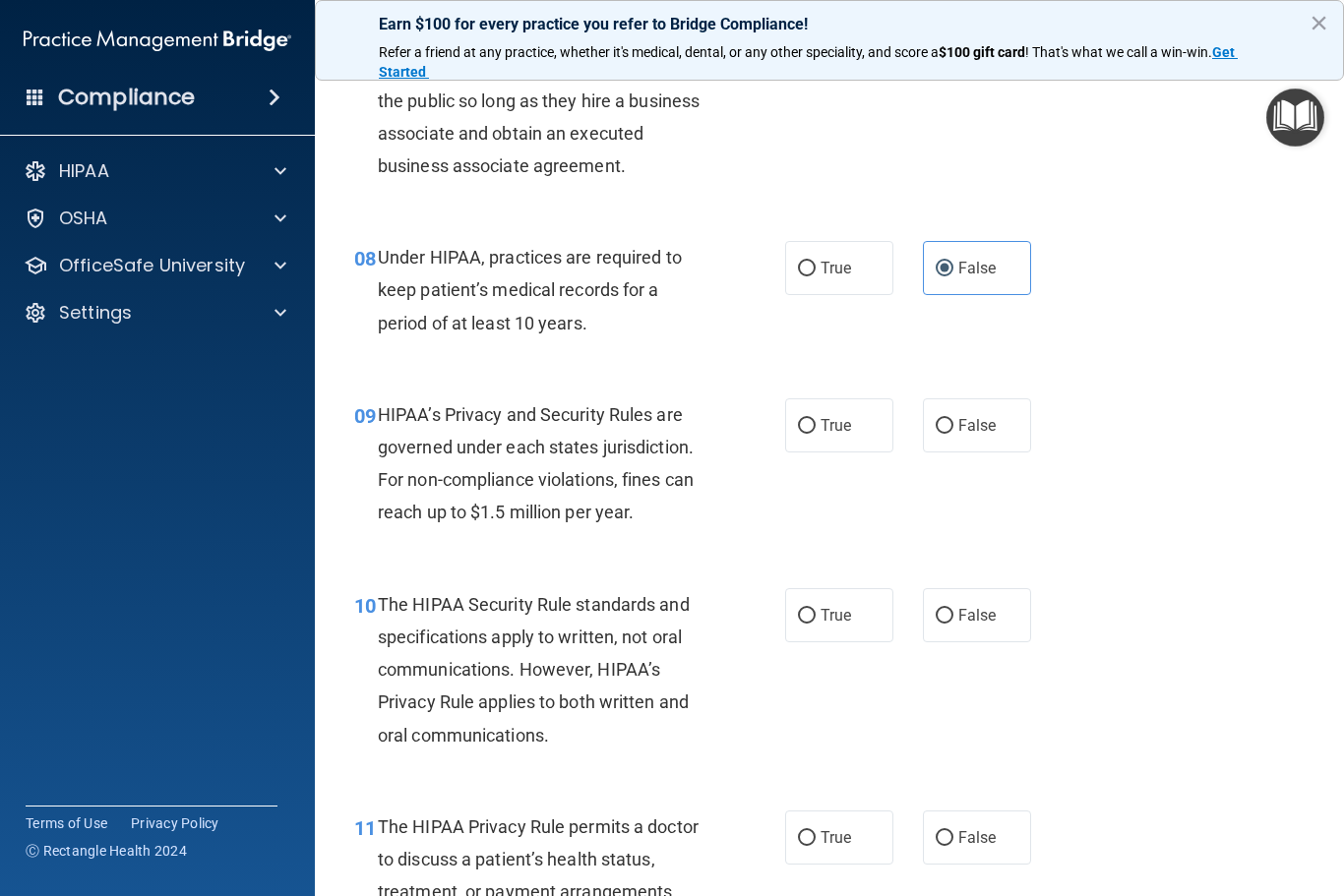
scroll to position [1343, 0]
click at [996, 422] on label "False" at bounding box center [976, 423] width 108 height 55
click at [953, 422] on input "False" at bounding box center [945, 424] width 18 height 15
radio input "true"
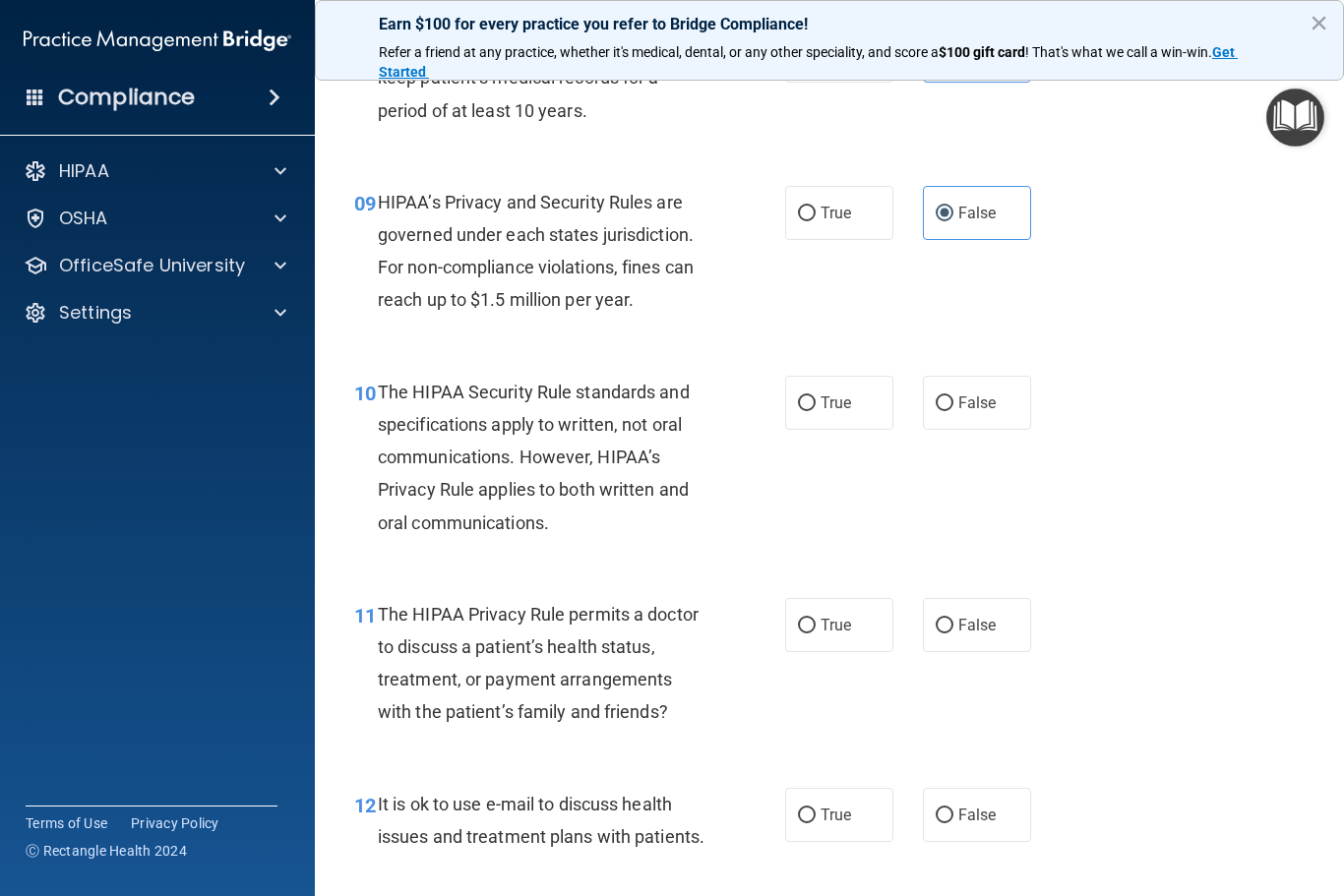
scroll to position [1552, 0]
click at [807, 397] on input "True" at bounding box center [807, 404] width 18 height 15
radio input "true"
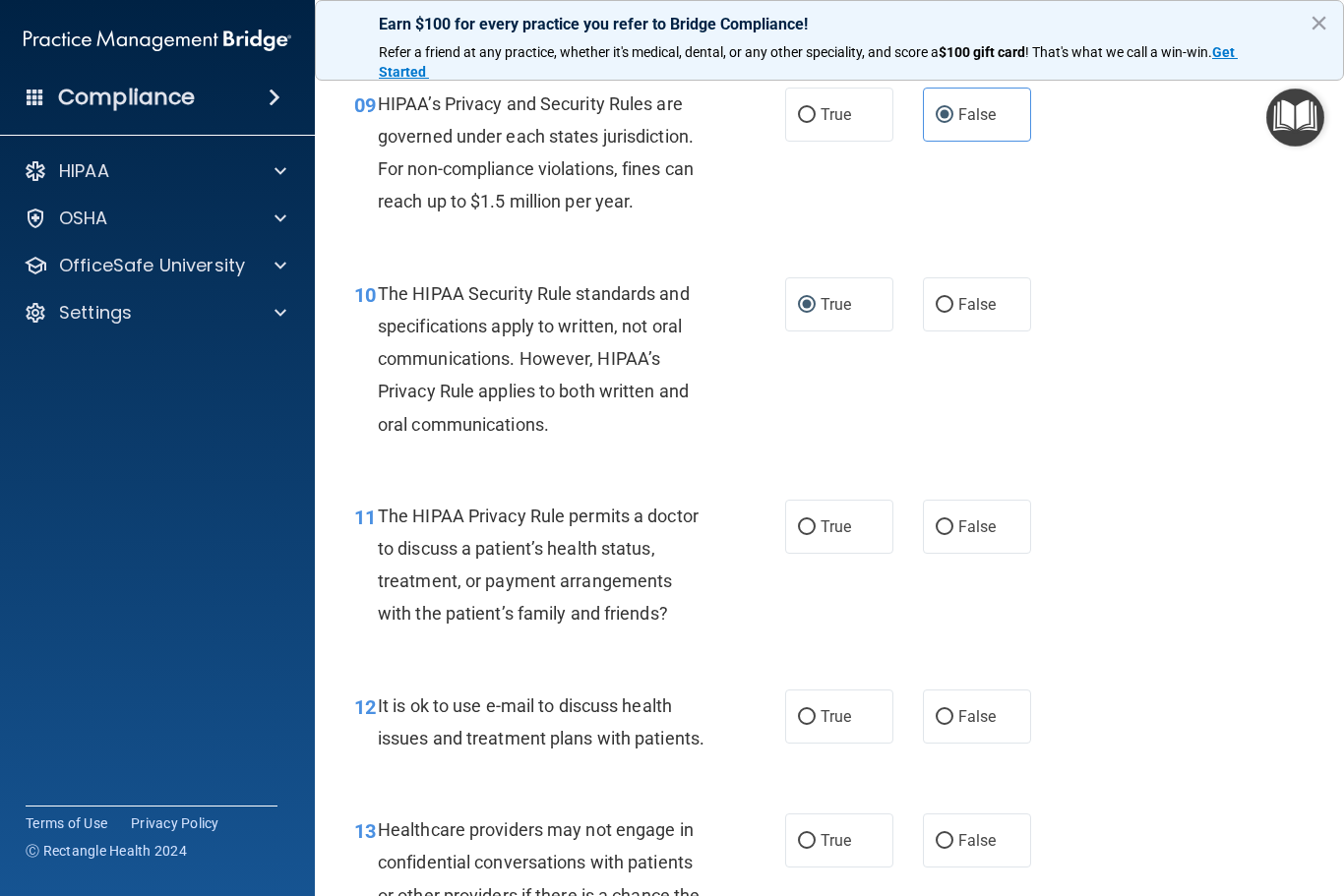
scroll to position [1664, 0]
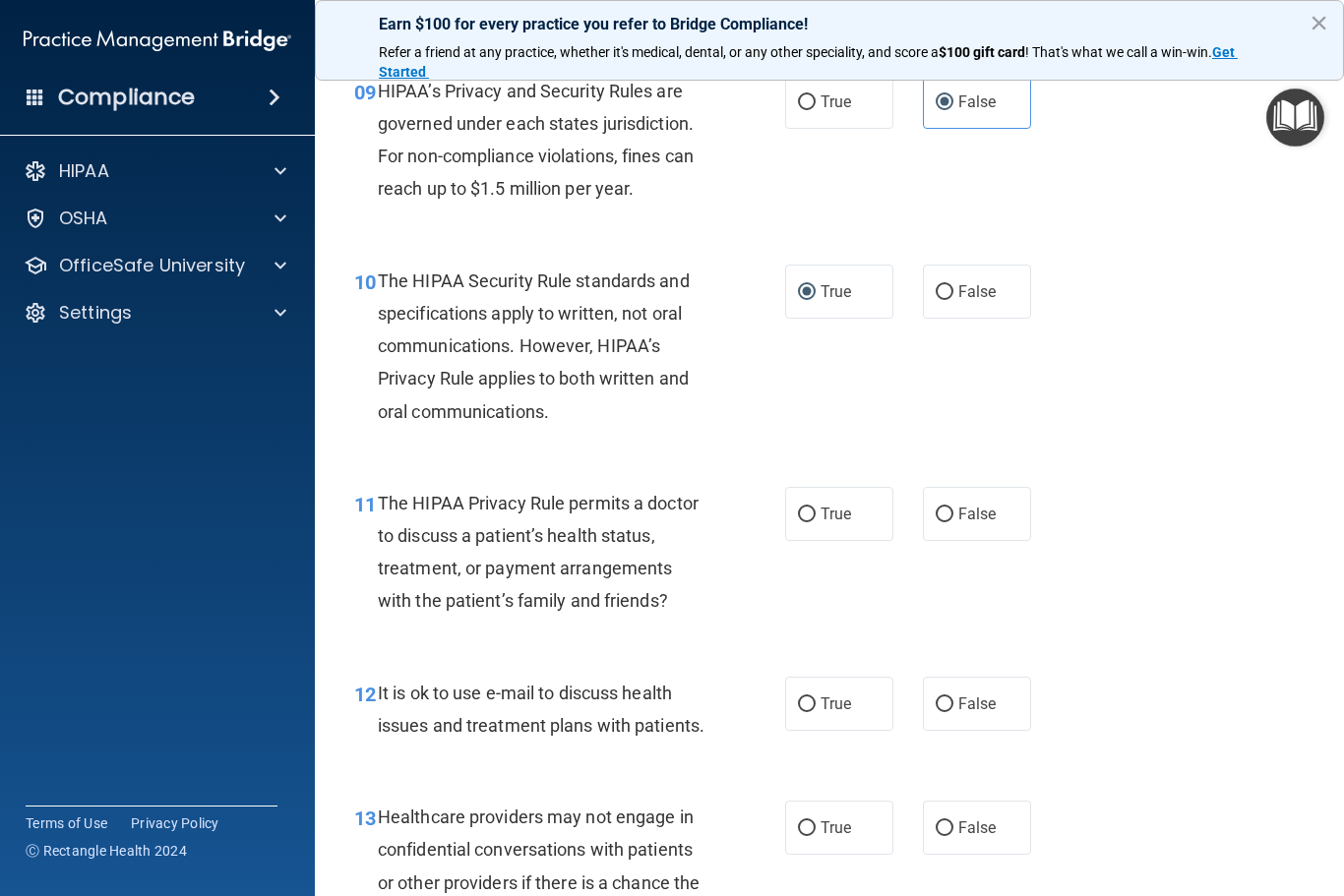
click at [841, 494] on label "True" at bounding box center [839, 513] width 108 height 55
click at [816, 507] on input "True" at bounding box center [807, 514] width 18 height 15
radio input "true"
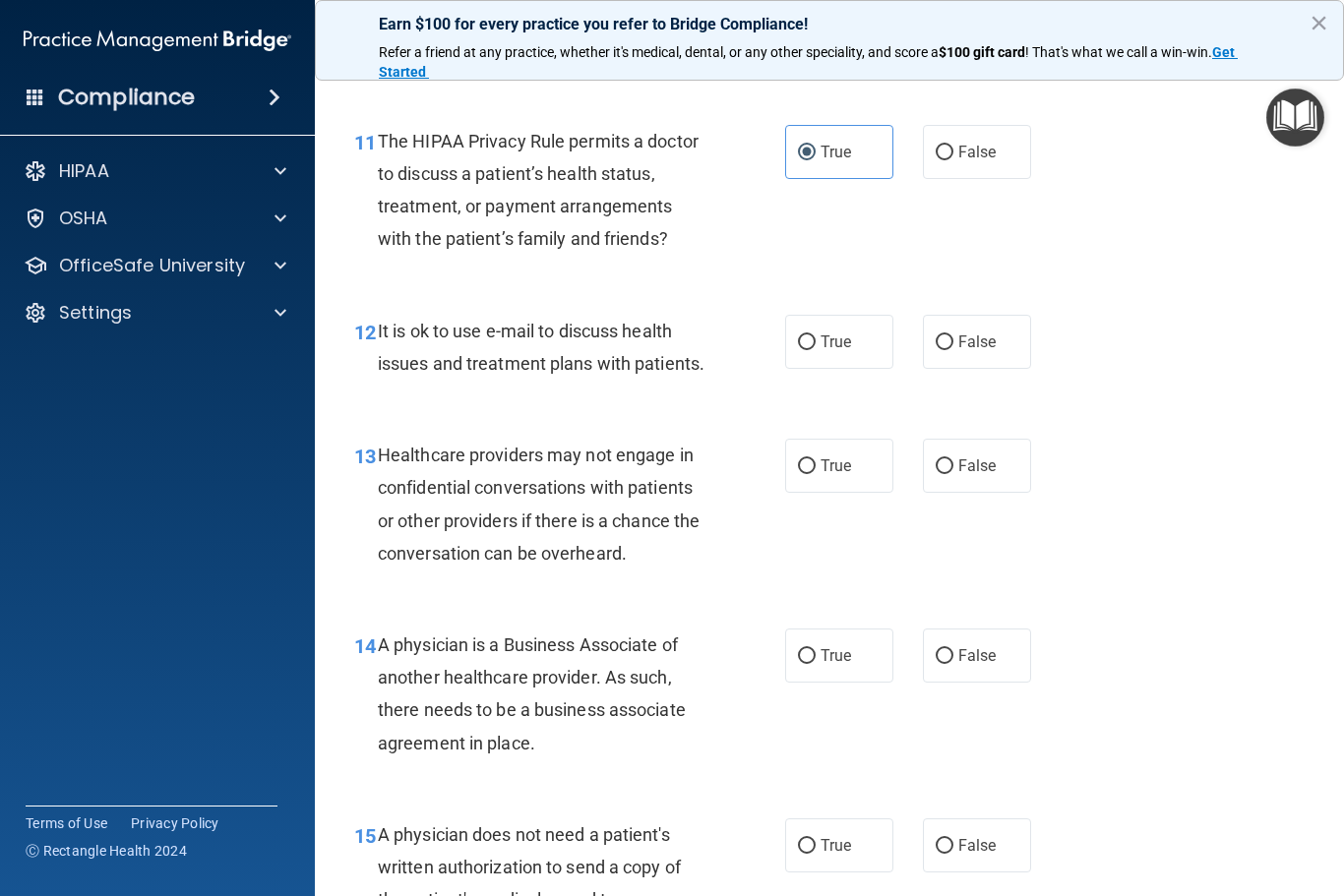
scroll to position [2063, 0]
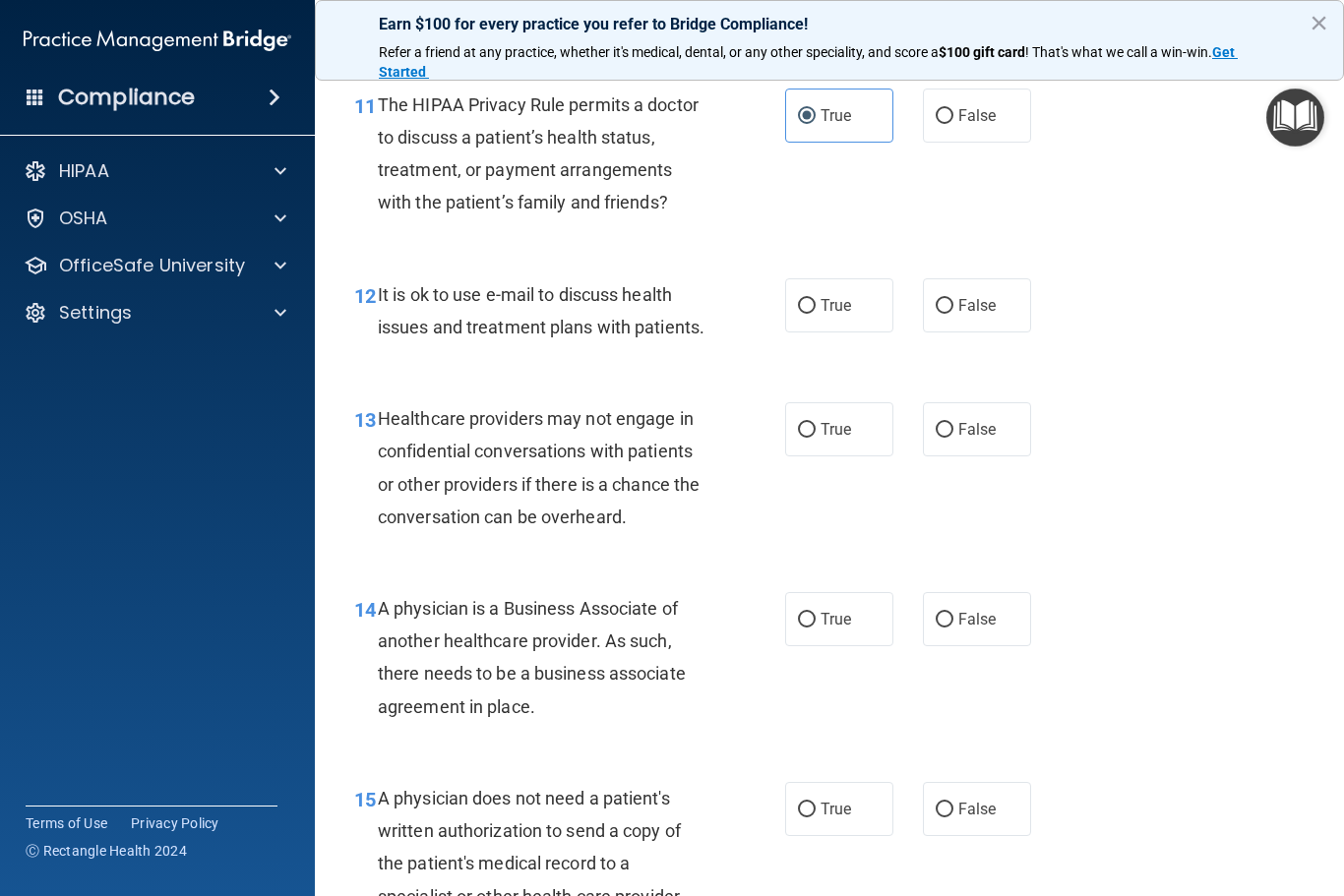
click at [843, 311] on label "True" at bounding box center [839, 305] width 108 height 55
click at [816, 311] on input "True" at bounding box center [807, 306] width 18 height 15
radio input "true"
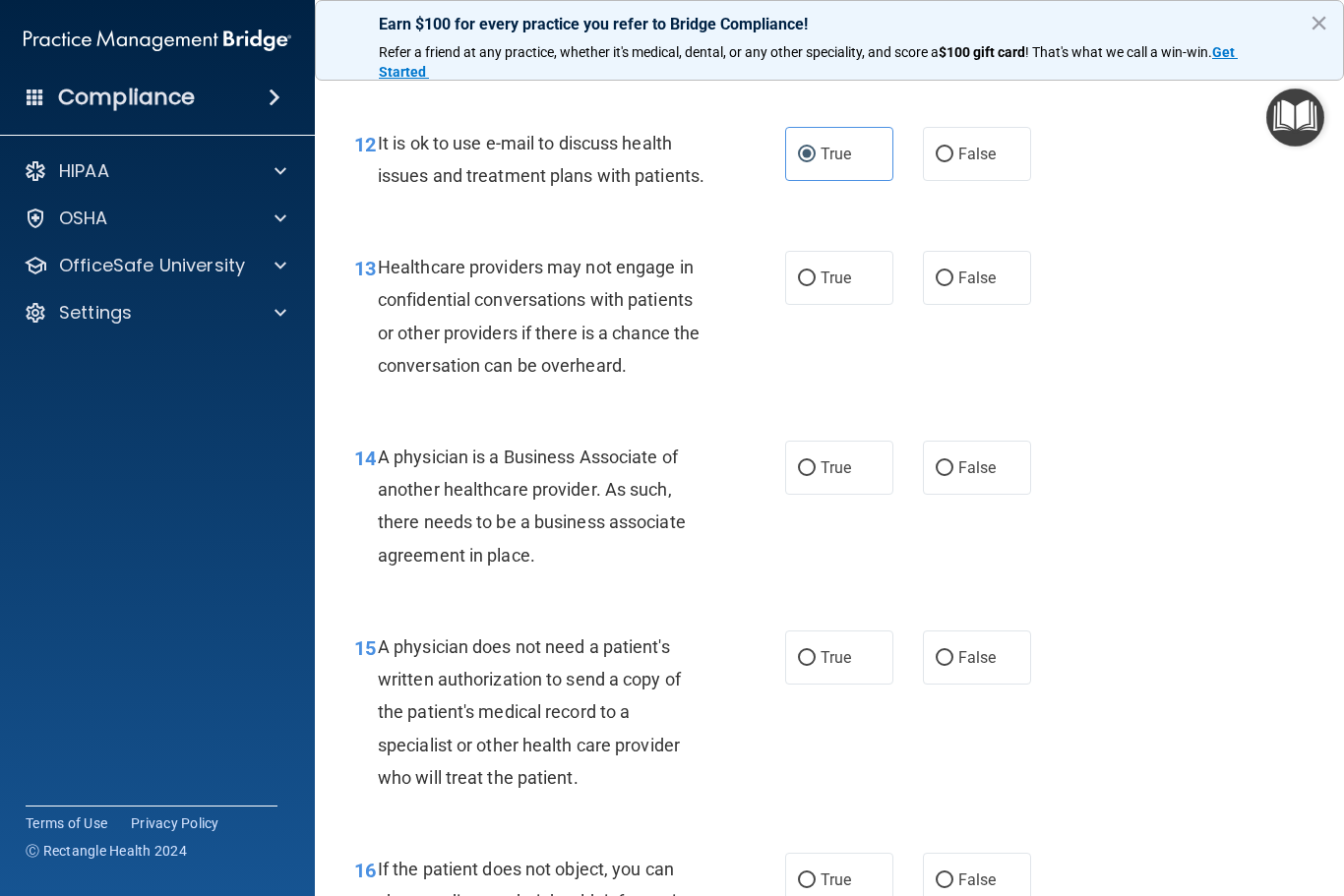
scroll to position [2226, 0]
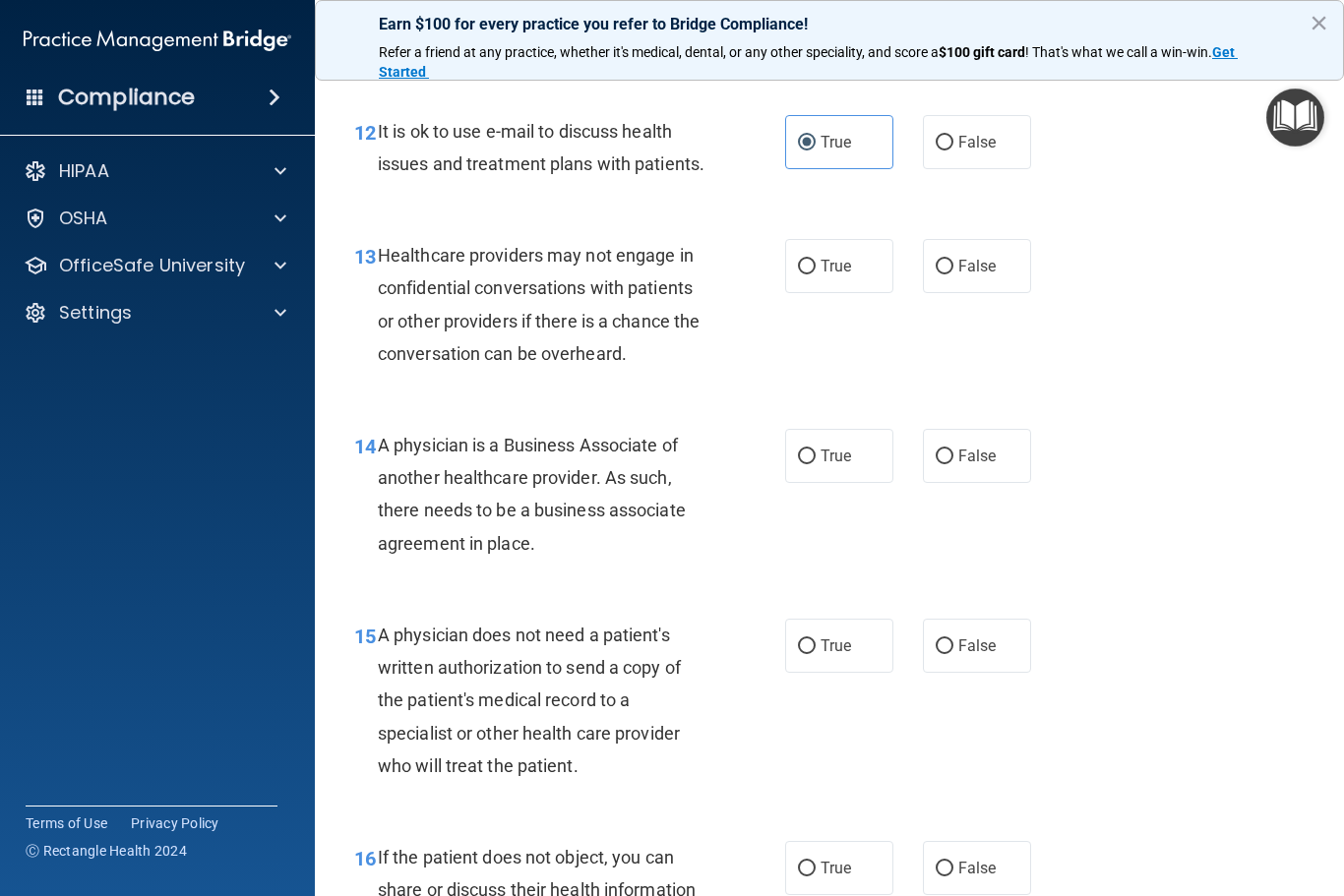
click at [977, 258] on span "False" at bounding box center [977, 266] width 39 height 19
click at [953, 260] on input "False" at bounding box center [945, 267] width 18 height 15
radio input "true"
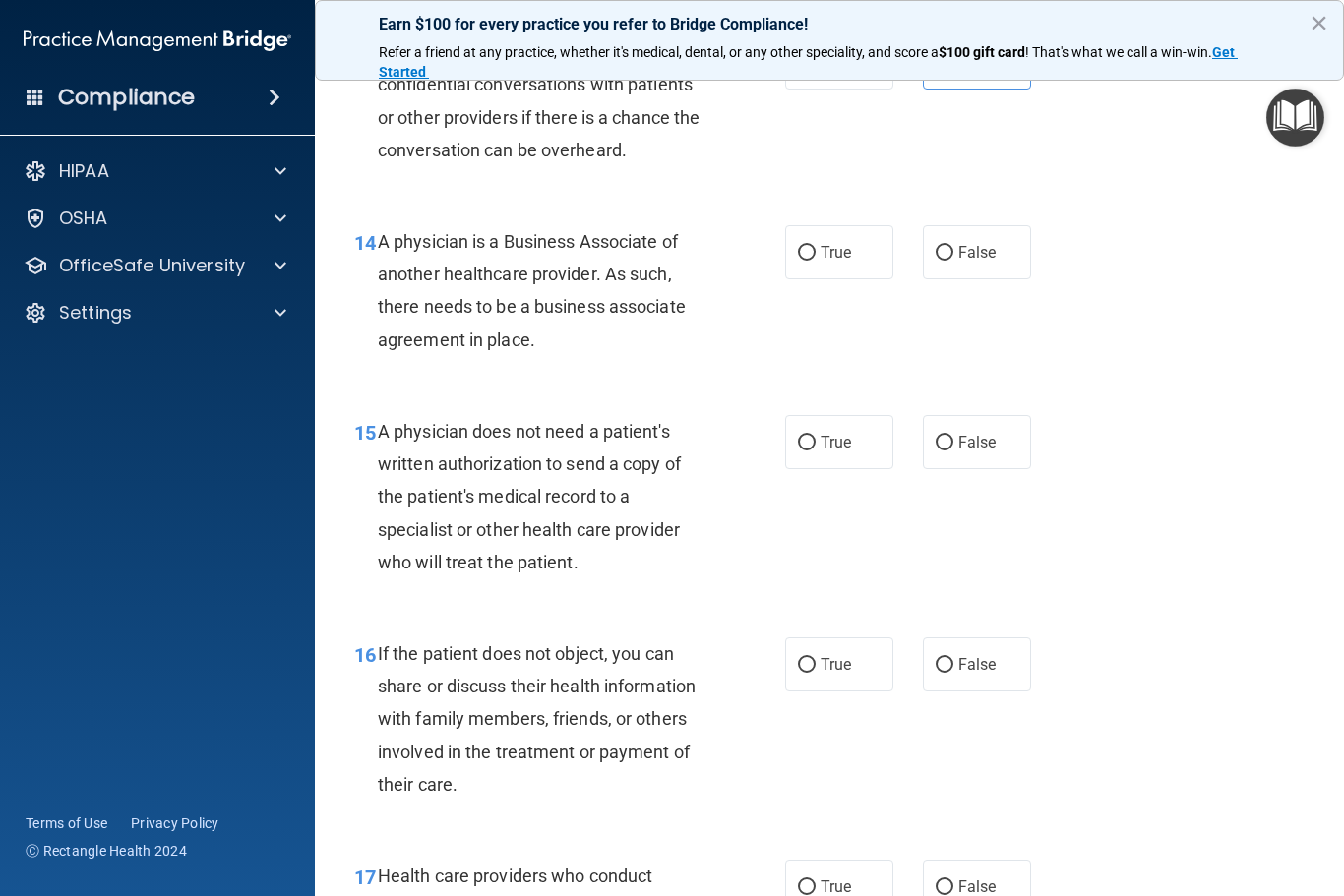
scroll to position [2427, 0]
click at [815, 248] on input "True" at bounding box center [807, 255] width 18 height 15
radio input "true"
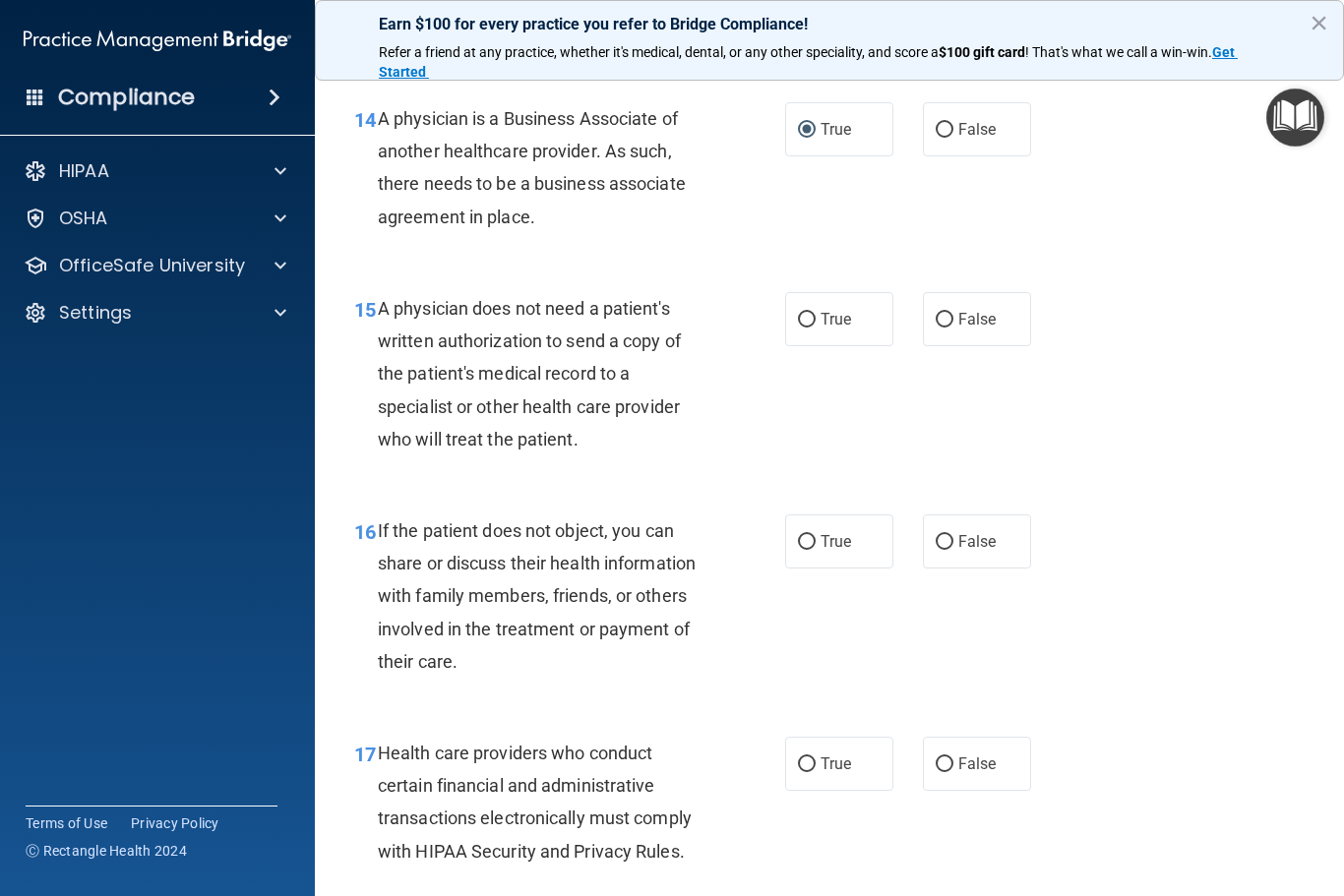
scroll to position [2555, 0]
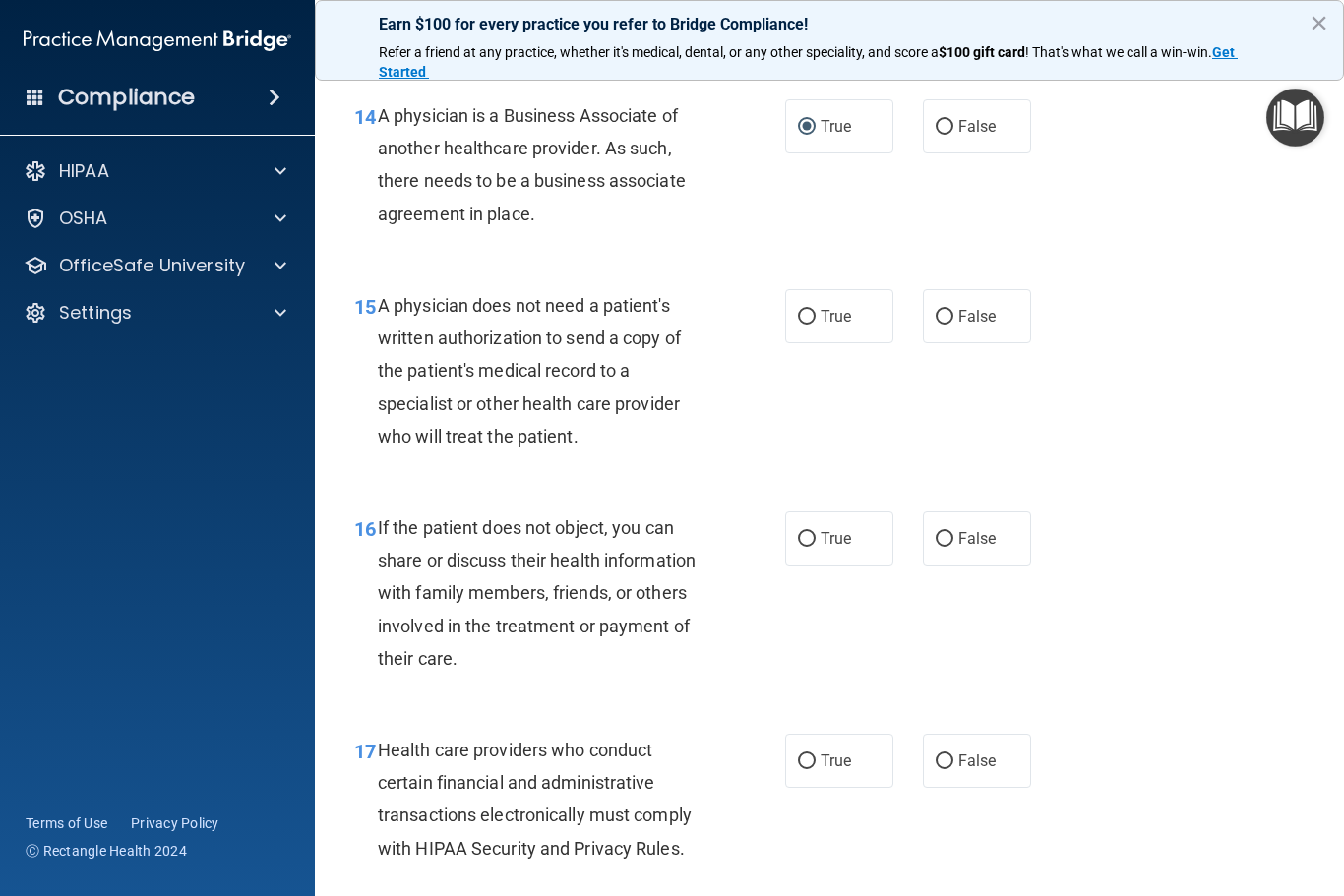
click at [854, 297] on label "True" at bounding box center [839, 316] width 108 height 55
click at [816, 310] on input "True" at bounding box center [807, 317] width 18 height 15
radio input "true"
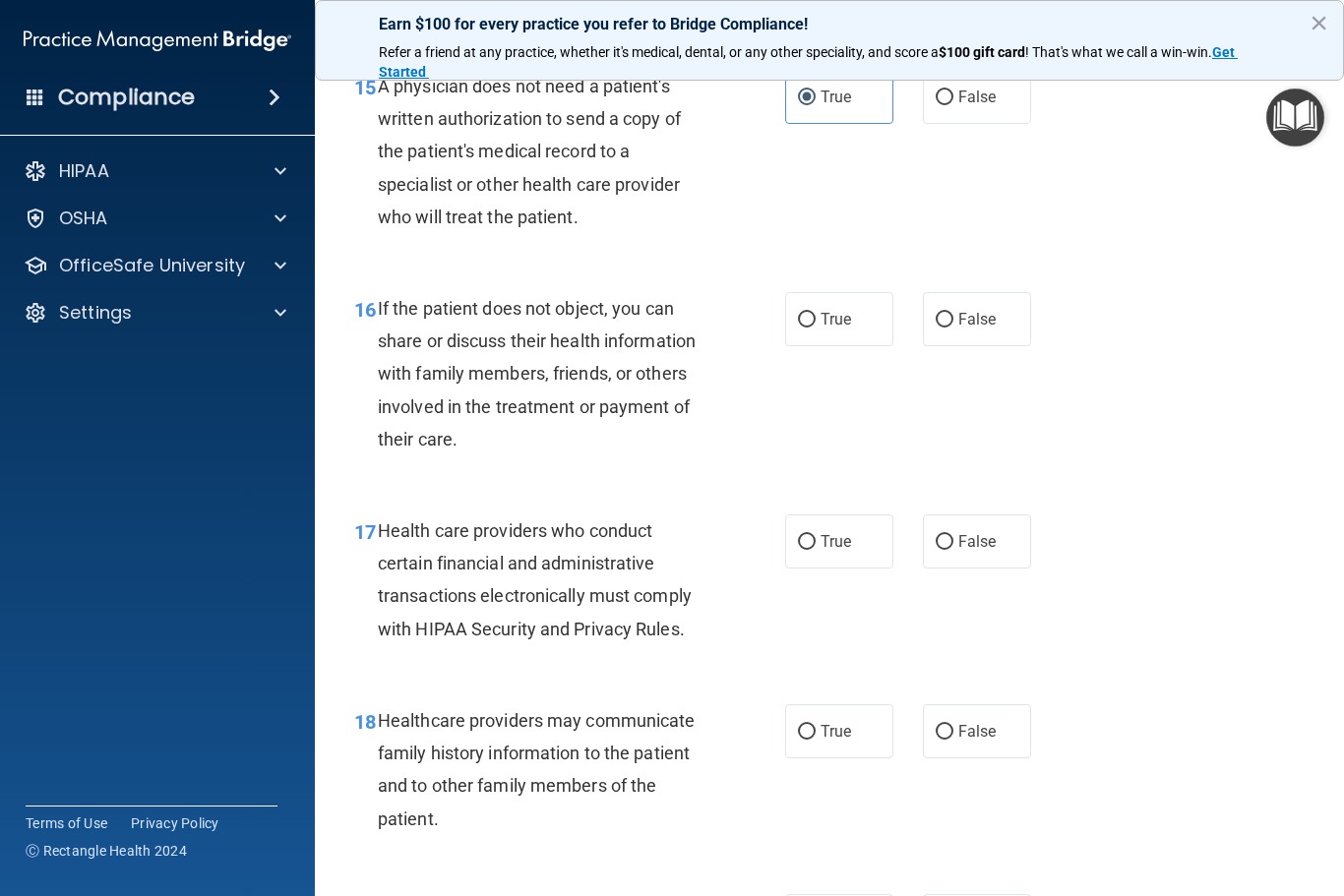
scroll to position [2788, 0]
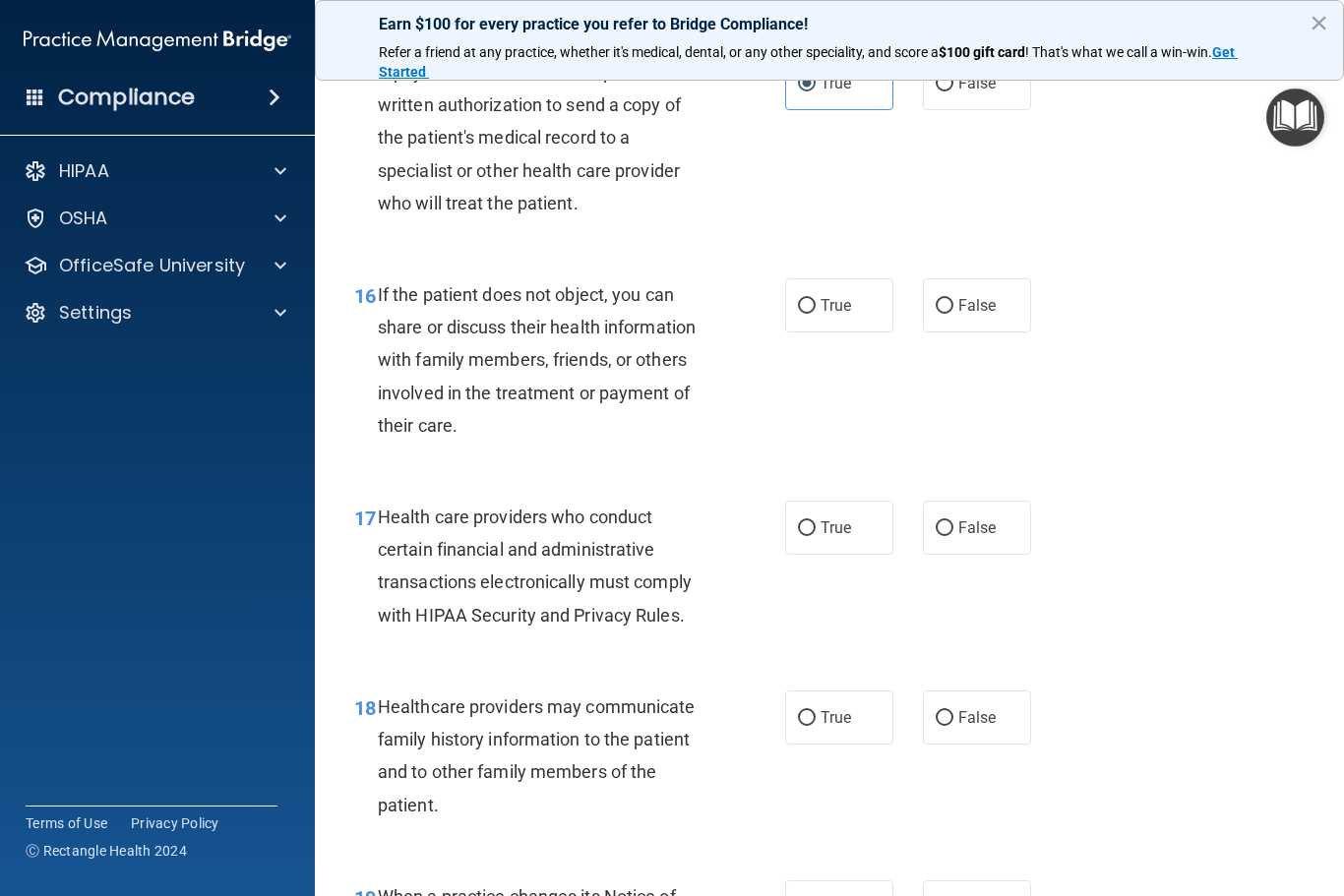
click at [814, 299] on input "True" at bounding box center [807, 306] width 18 height 15
radio input "true"
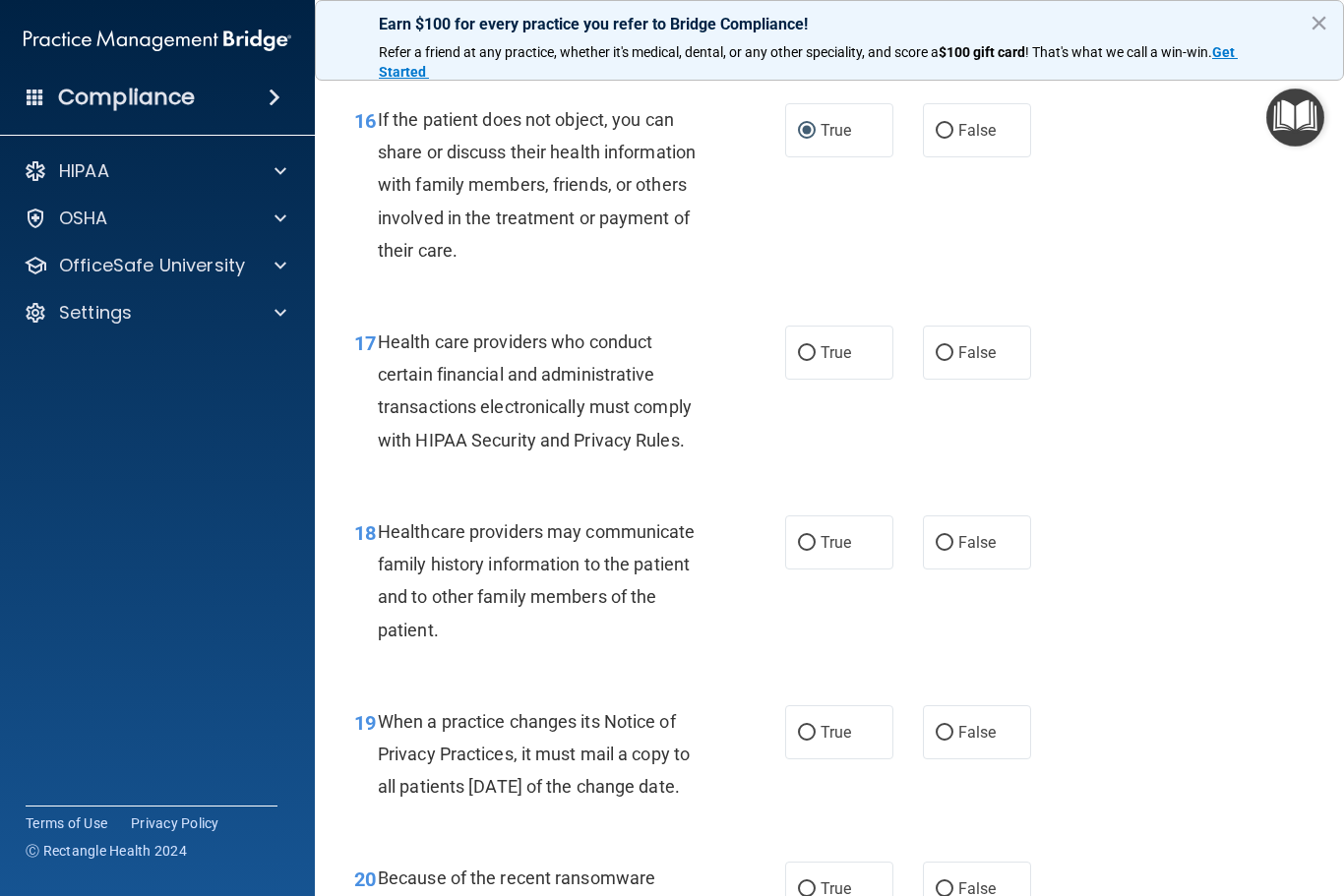
scroll to position [2969, 0]
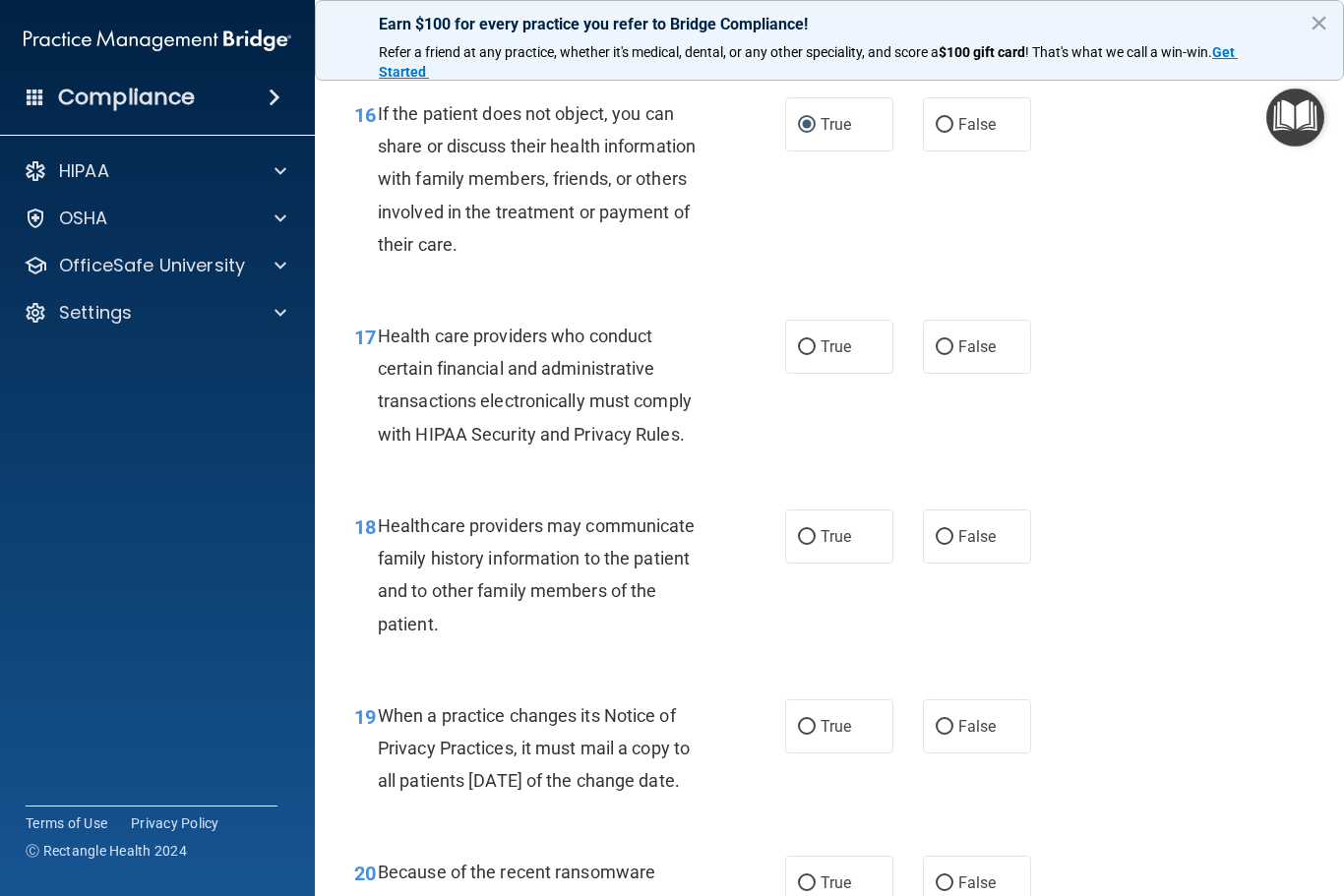
click at [821, 337] on span "True" at bounding box center [836, 346] width 31 height 19
click at [816, 340] on input "True" at bounding box center [807, 347] width 18 height 15
radio input "true"
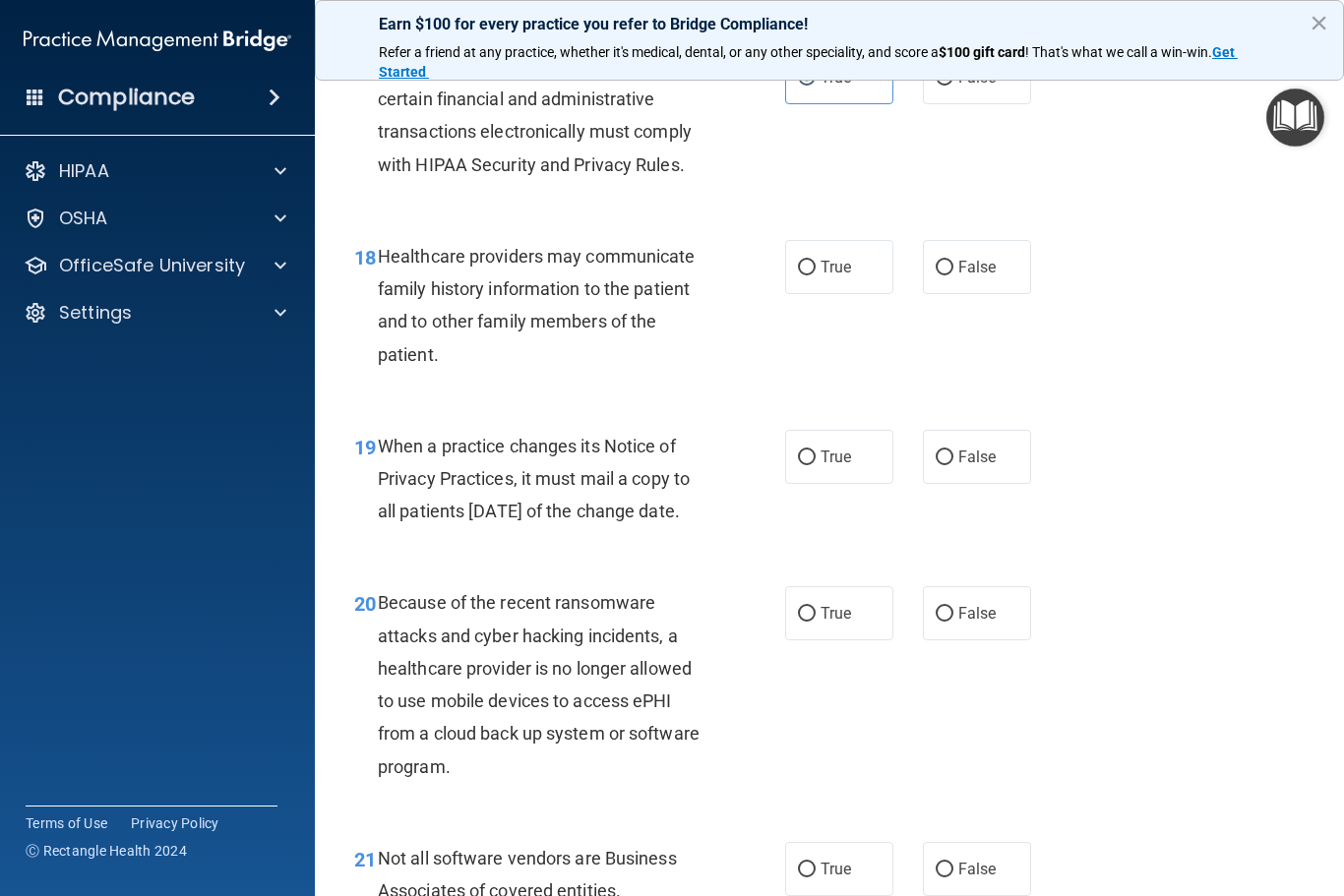
scroll to position [3247, 0]
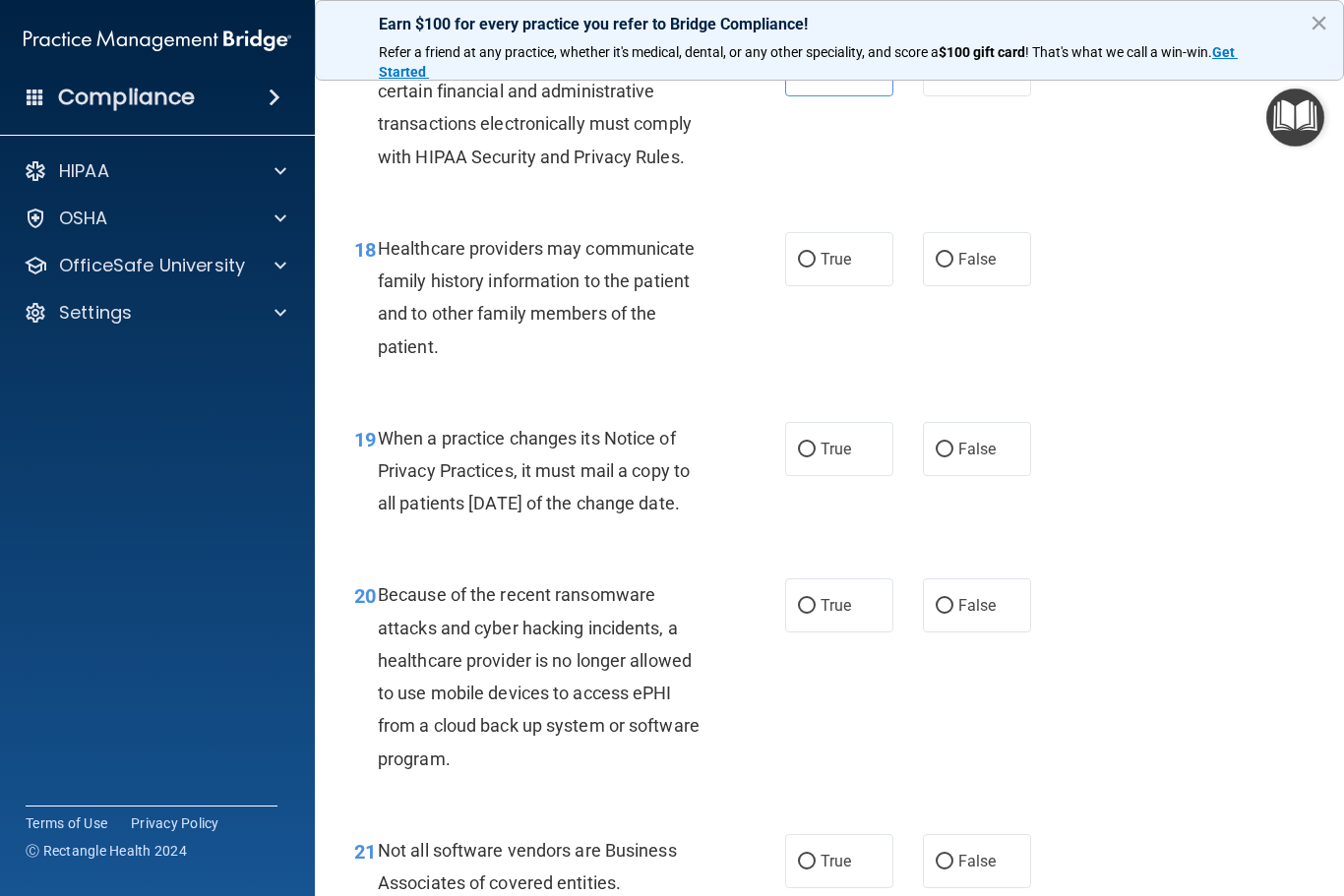
click at [962, 250] on span "False" at bounding box center [977, 259] width 39 height 19
click at [953, 253] on input "False" at bounding box center [945, 260] width 18 height 15
radio input "true"
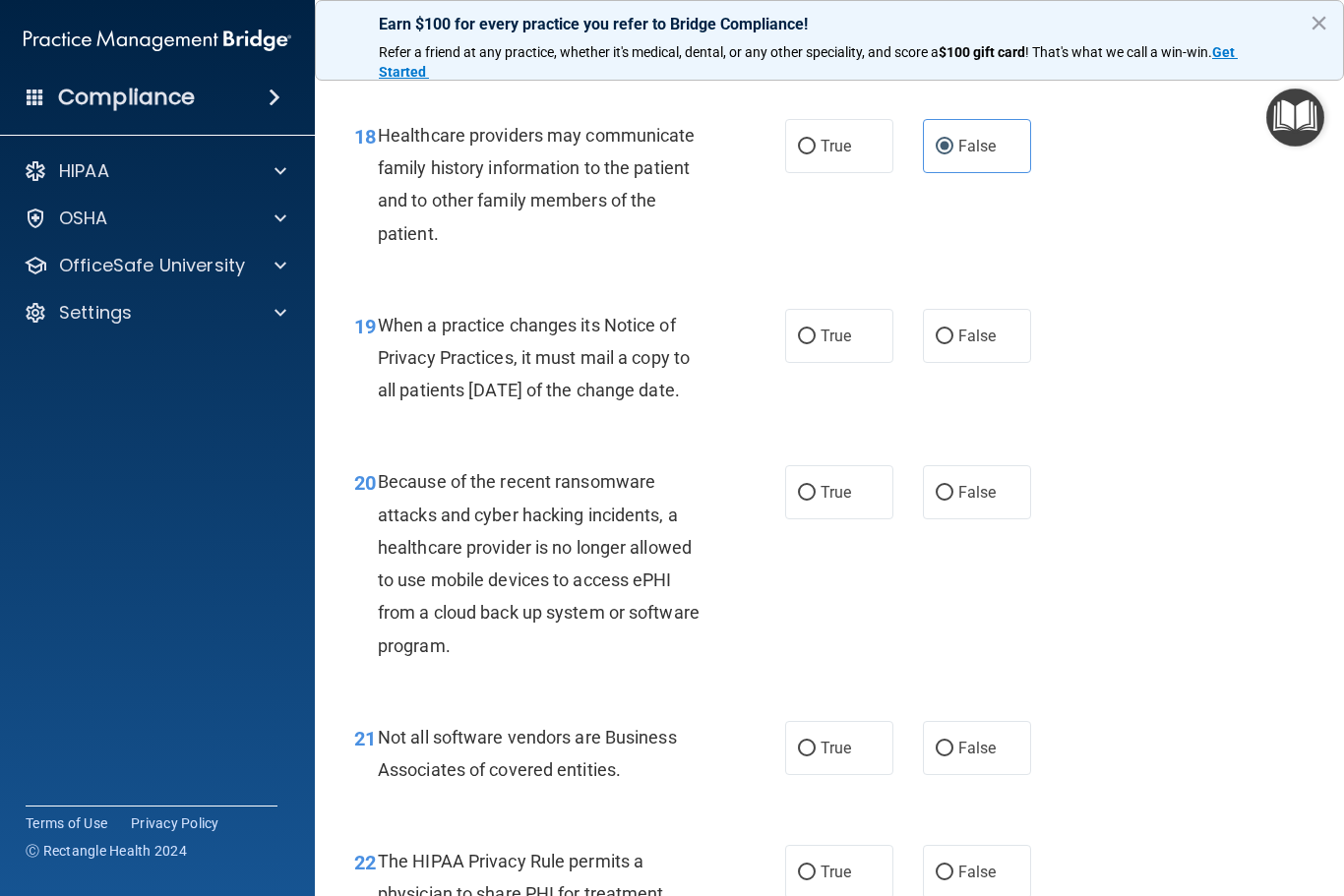
scroll to position [3363, 0]
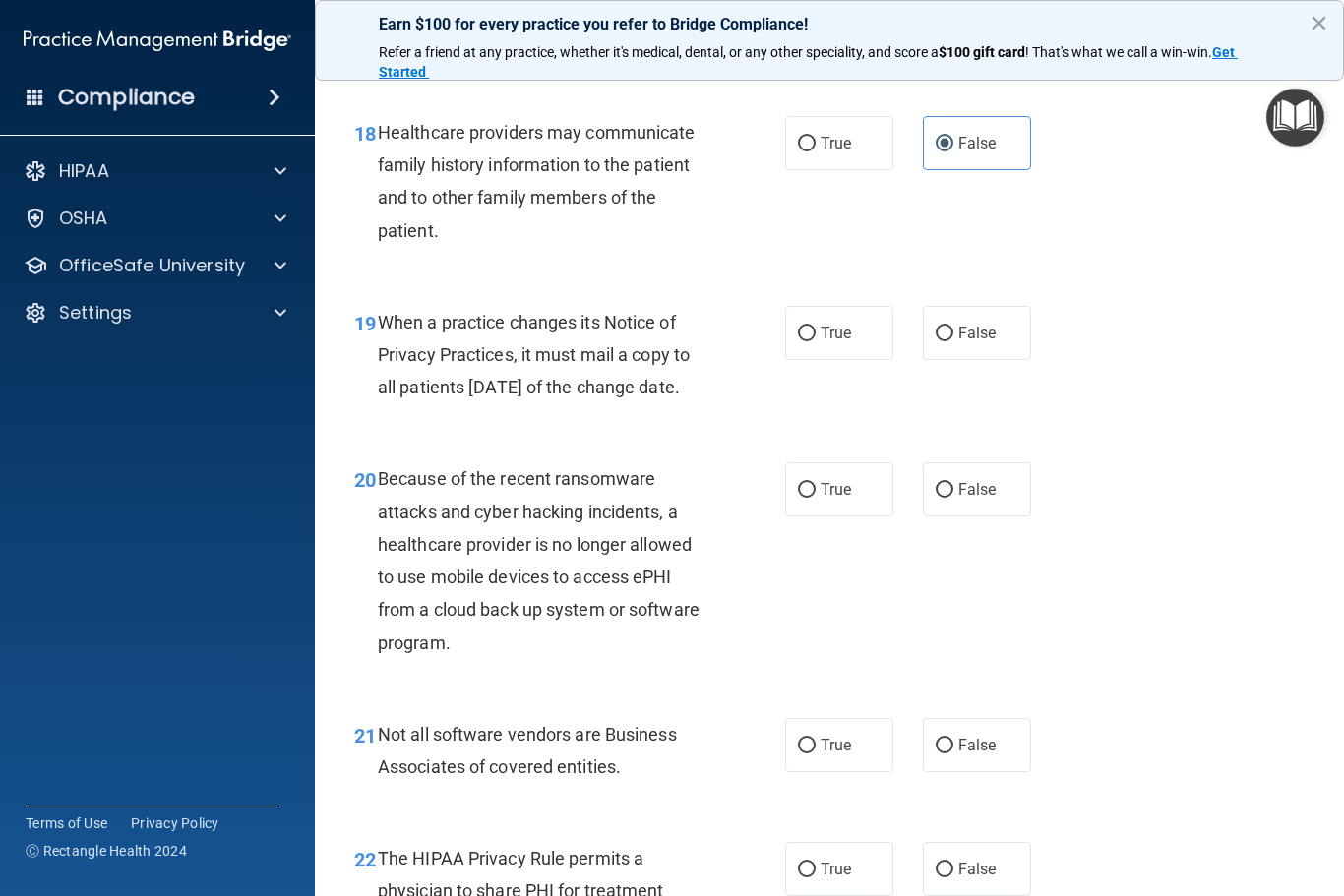
click at [803, 306] on label "True" at bounding box center [839, 333] width 108 height 55
click at [803, 326] on input "True" at bounding box center [807, 333] width 18 height 15
radio input "true"
click at [986, 324] on span "False" at bounding box center [977, 333] width 39 height 19
click at [953, 326] on input "False" at bounding box center [945, 333] width 18 height 15
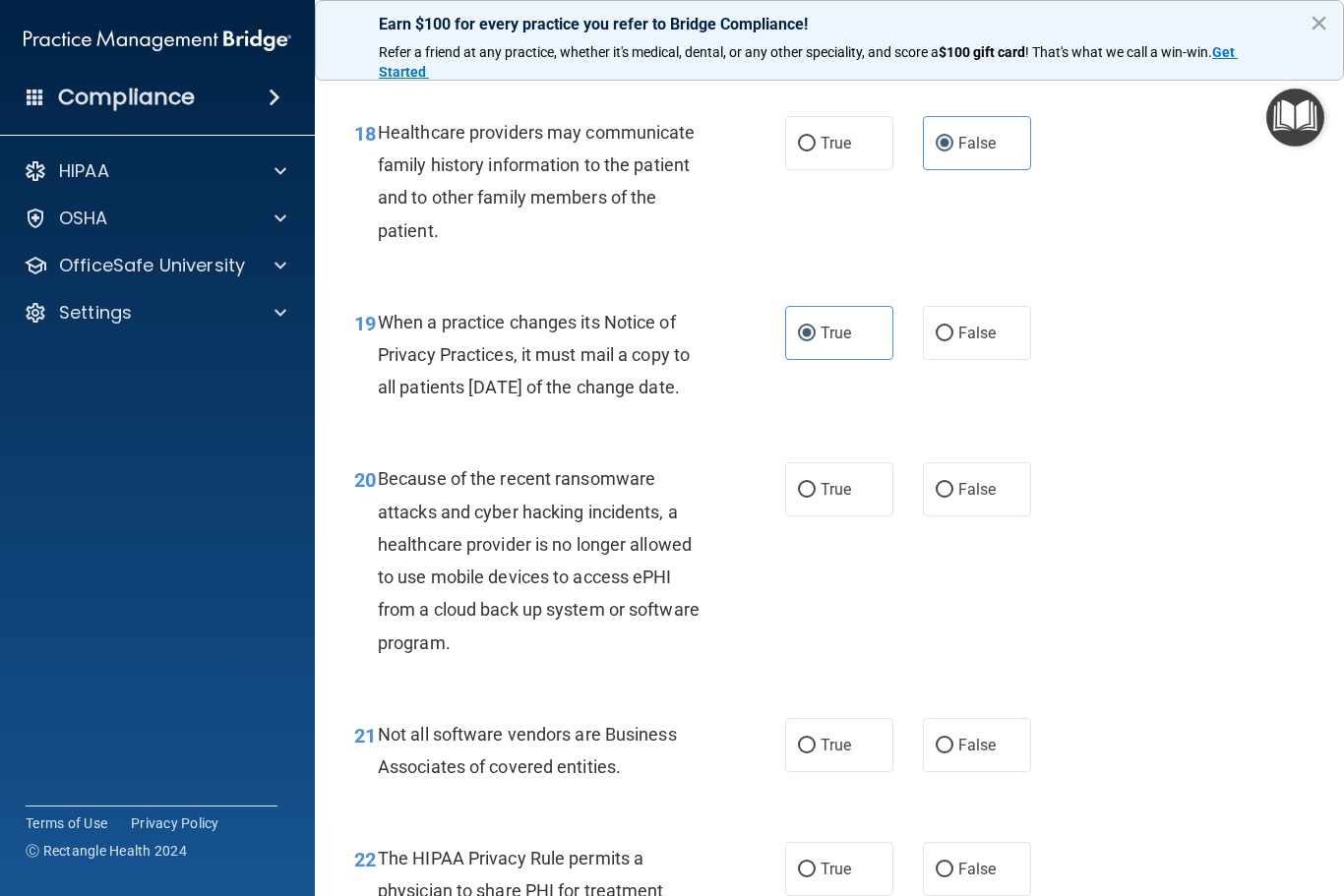
radio input "true"
radio input "false"
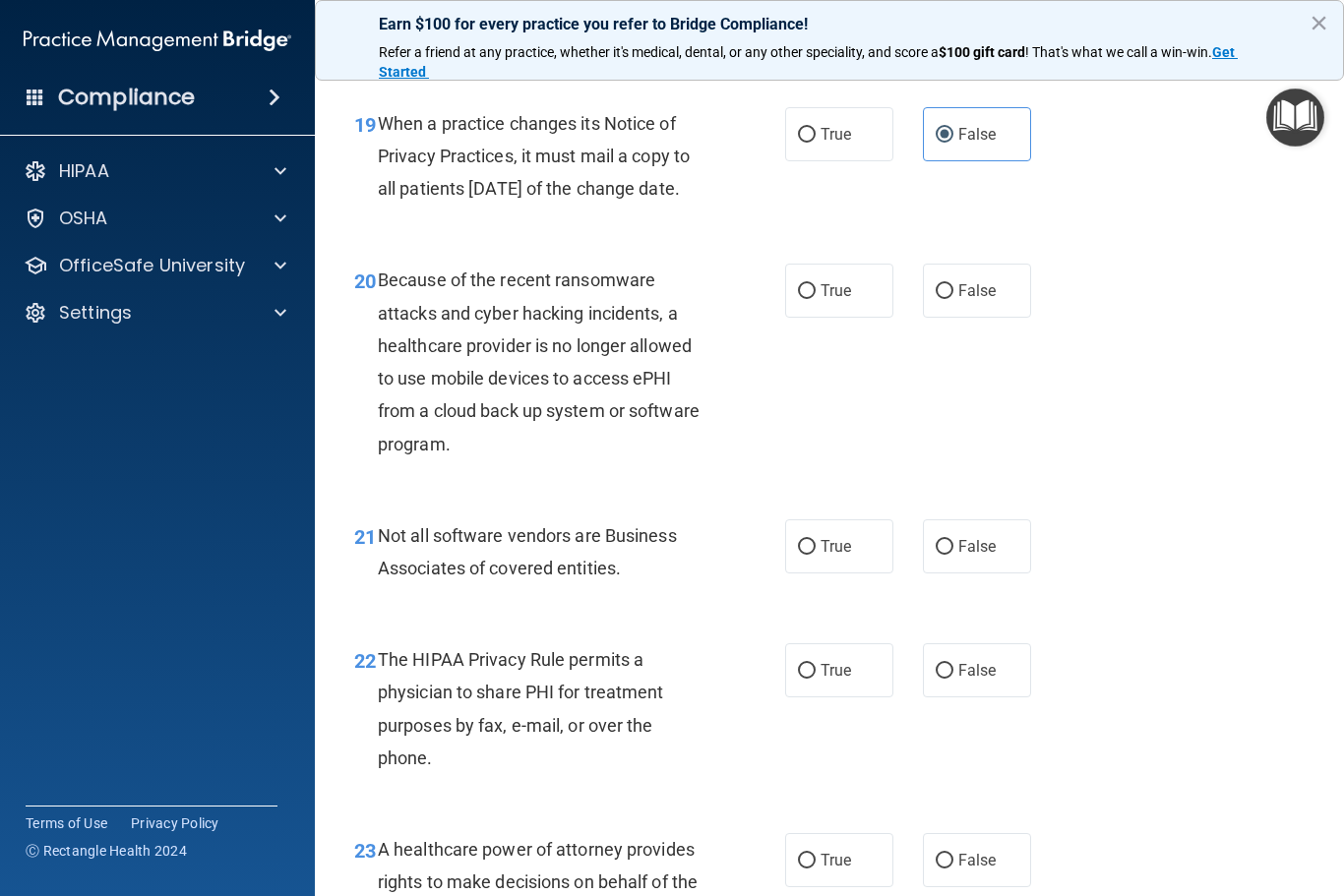
scroll to position [3562, 0]
click at [953, 295] on label "False" at bounding box center [976, 289] width 108 height 55
click at [953, 295] on input "False" at bounding box center [945, 290] width 18 height 15
radio input "true"
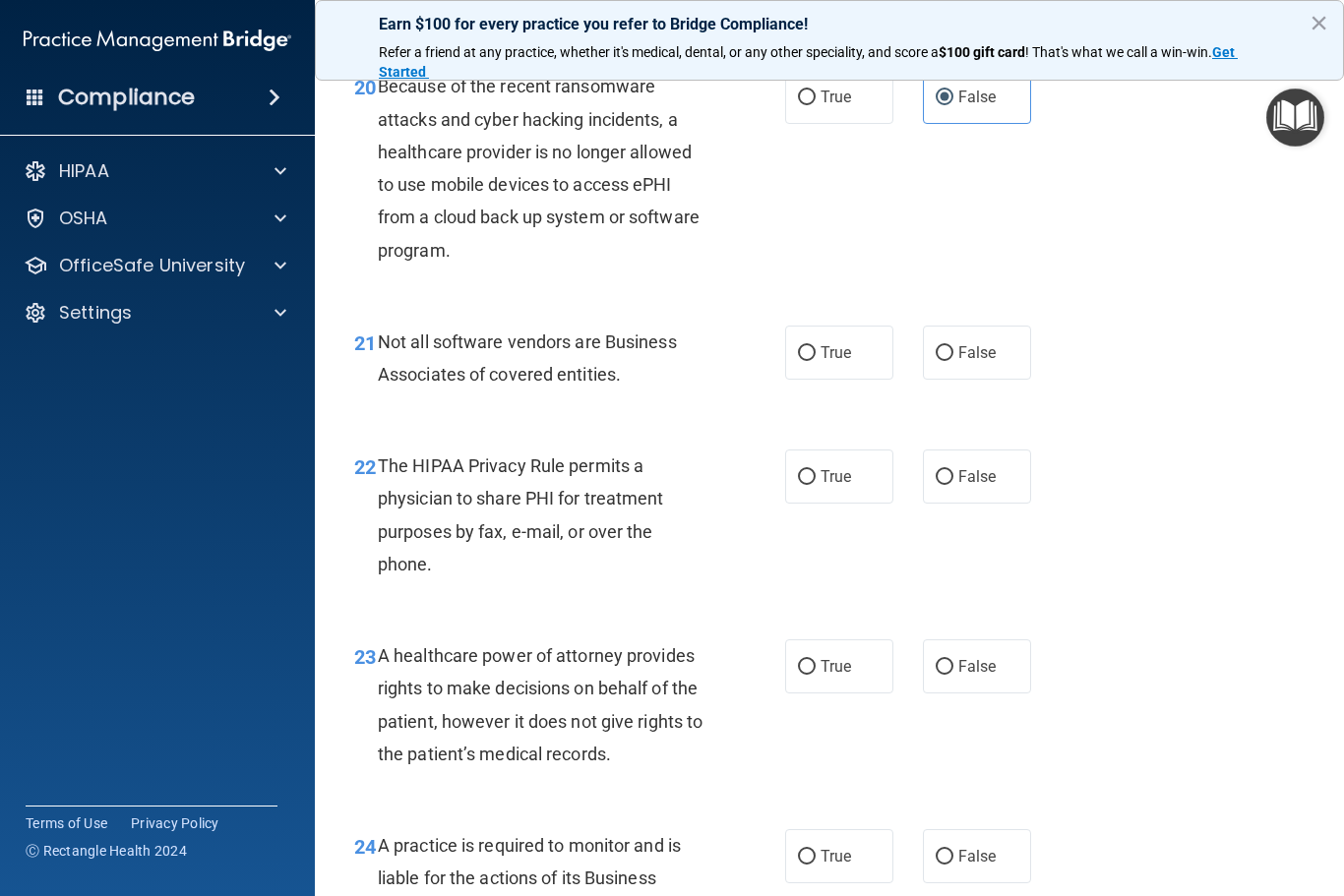
scroll to position [3758, 0]
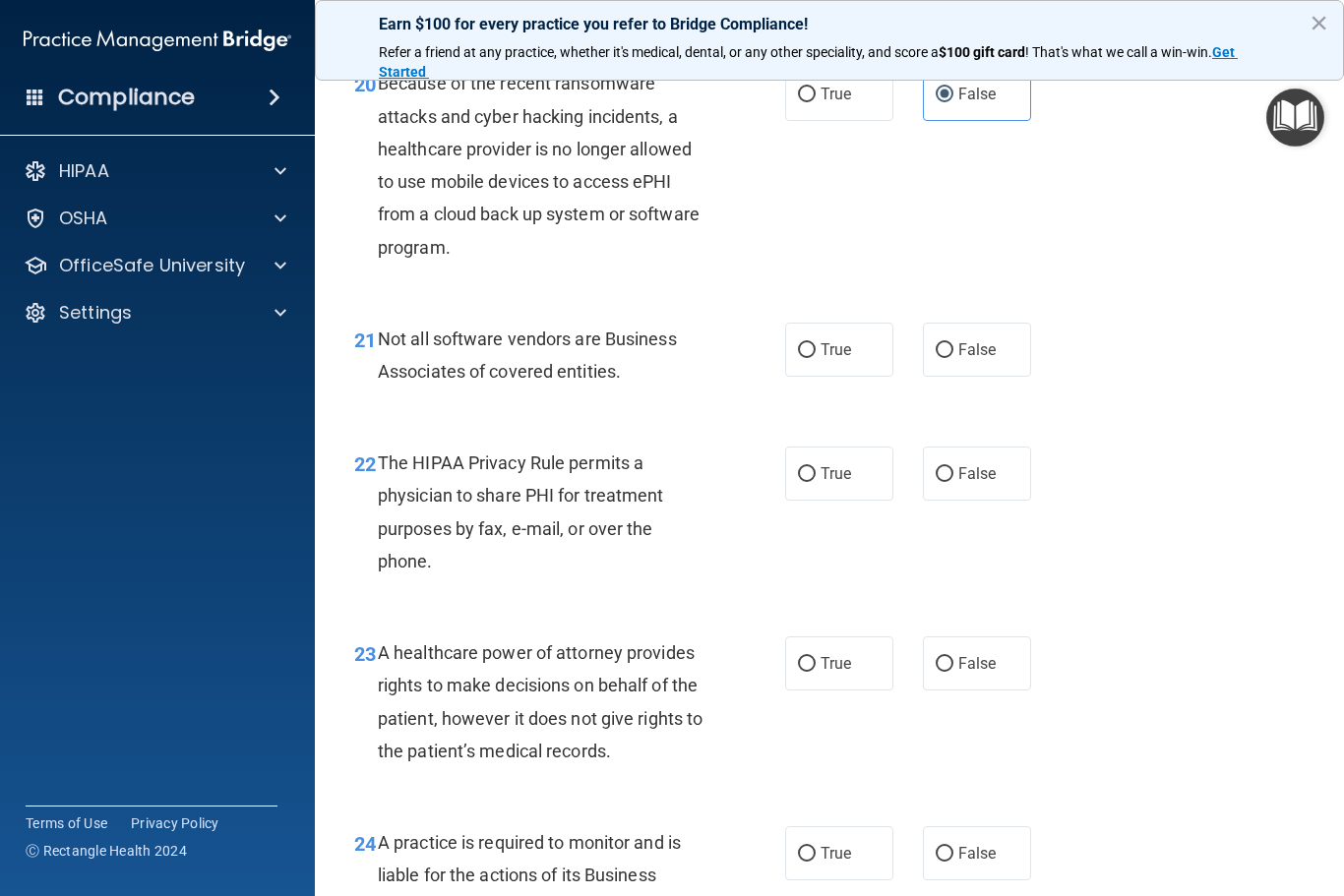
click at [780, 372] on div "21 Not all software vendors are Business Associates of covered entities." at bounding box center [569, 360] width 490 height 74
click at [786, 360] on label "True" at bounding box center [839, 350] width 108 height 55
click at [798, 358] on input "True" at bounding box center [807, 350] width 18 height 15
radio input "true"
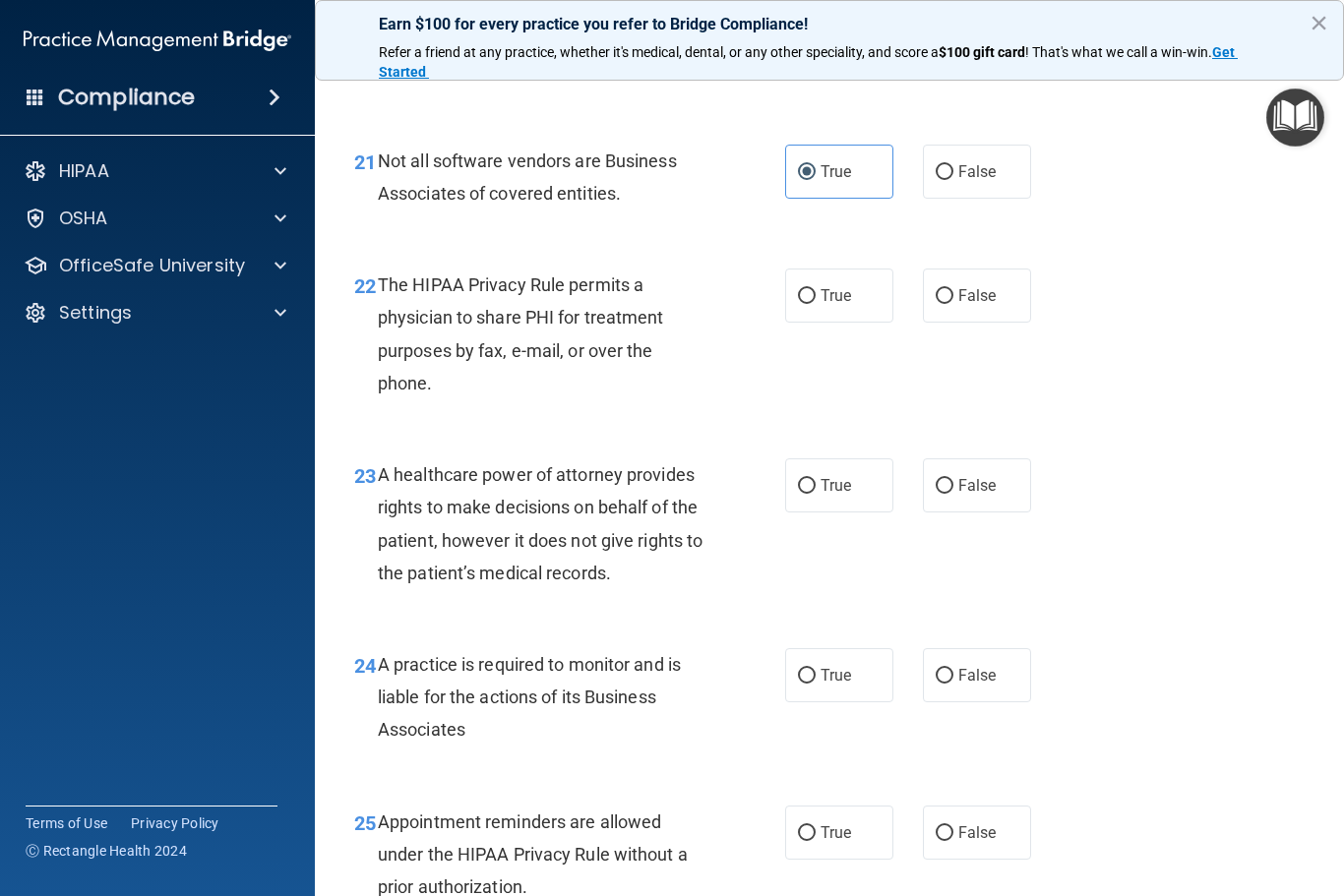
scroll to position [3951, 0]
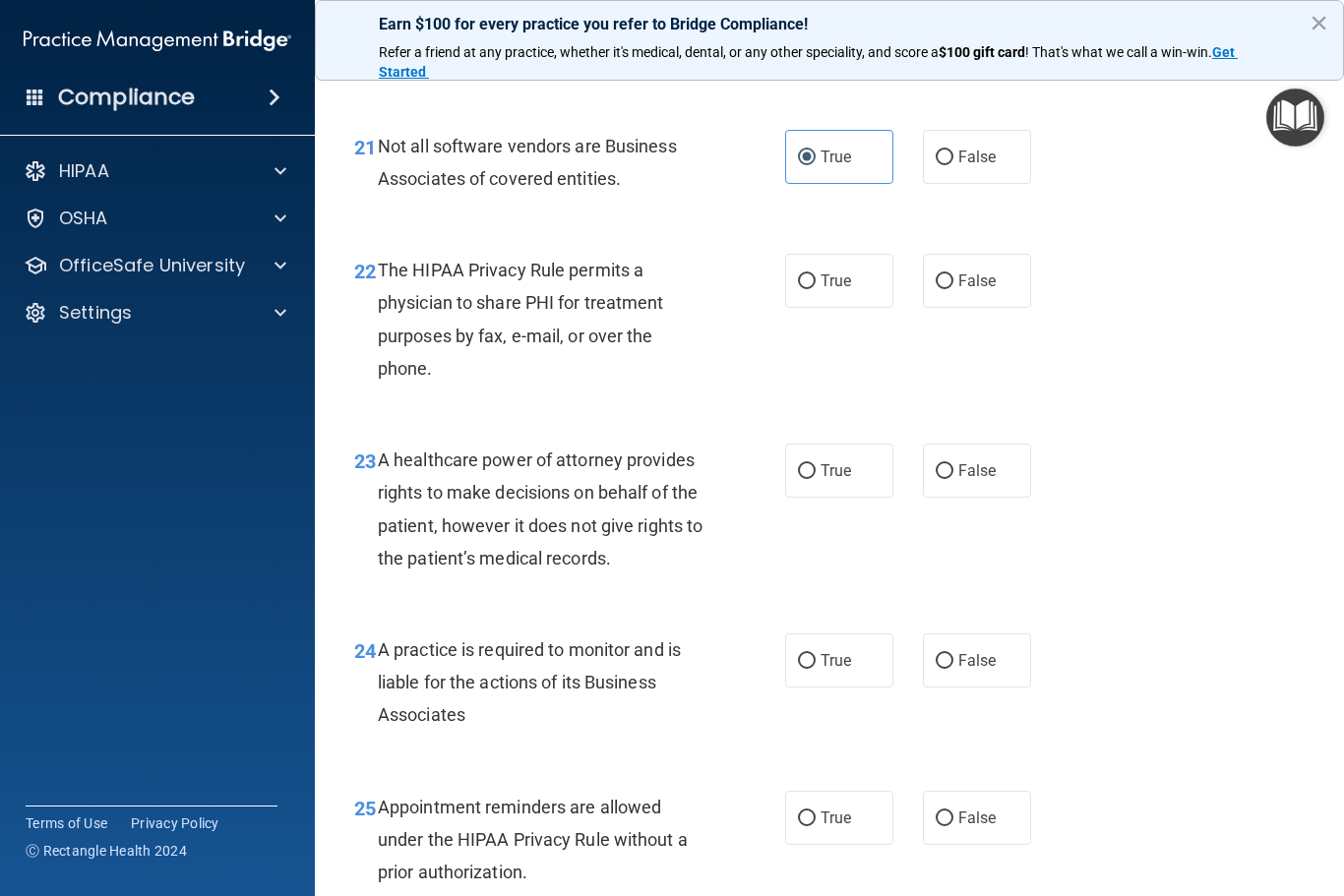
click at [829, 285] on span "True" at bounding box center [836, 280] width 31 height 19
click at [816, 285] on input "True" at bounding box center [807, 281] width 18 height 15
radio input "true"
click at [983, 474] on span "False" at bounding box center [977, 470] width 39 height 19
click at [953, 474] on input "False" at bounding box center [945, 471] width 18 height 15
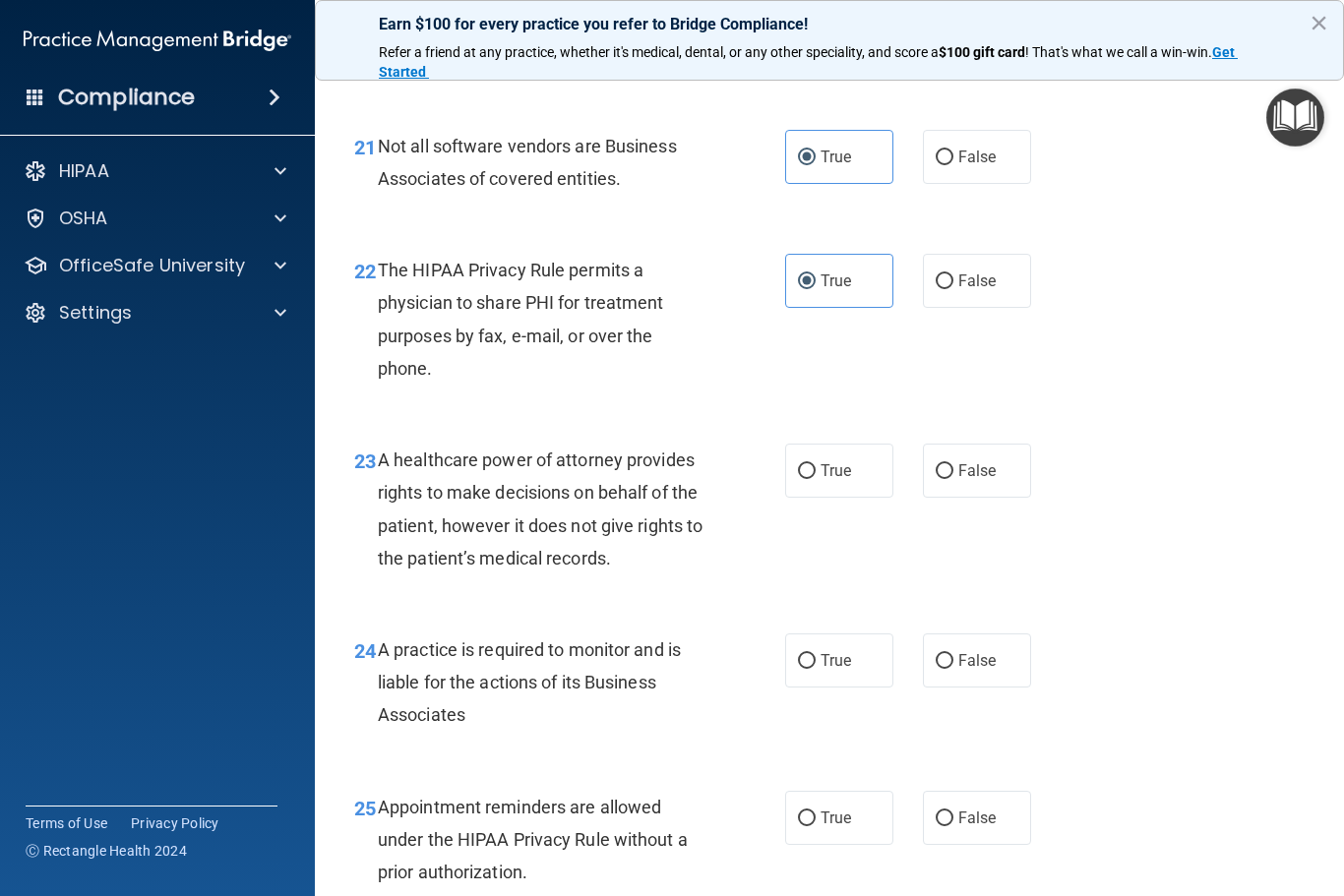
radio input "true"
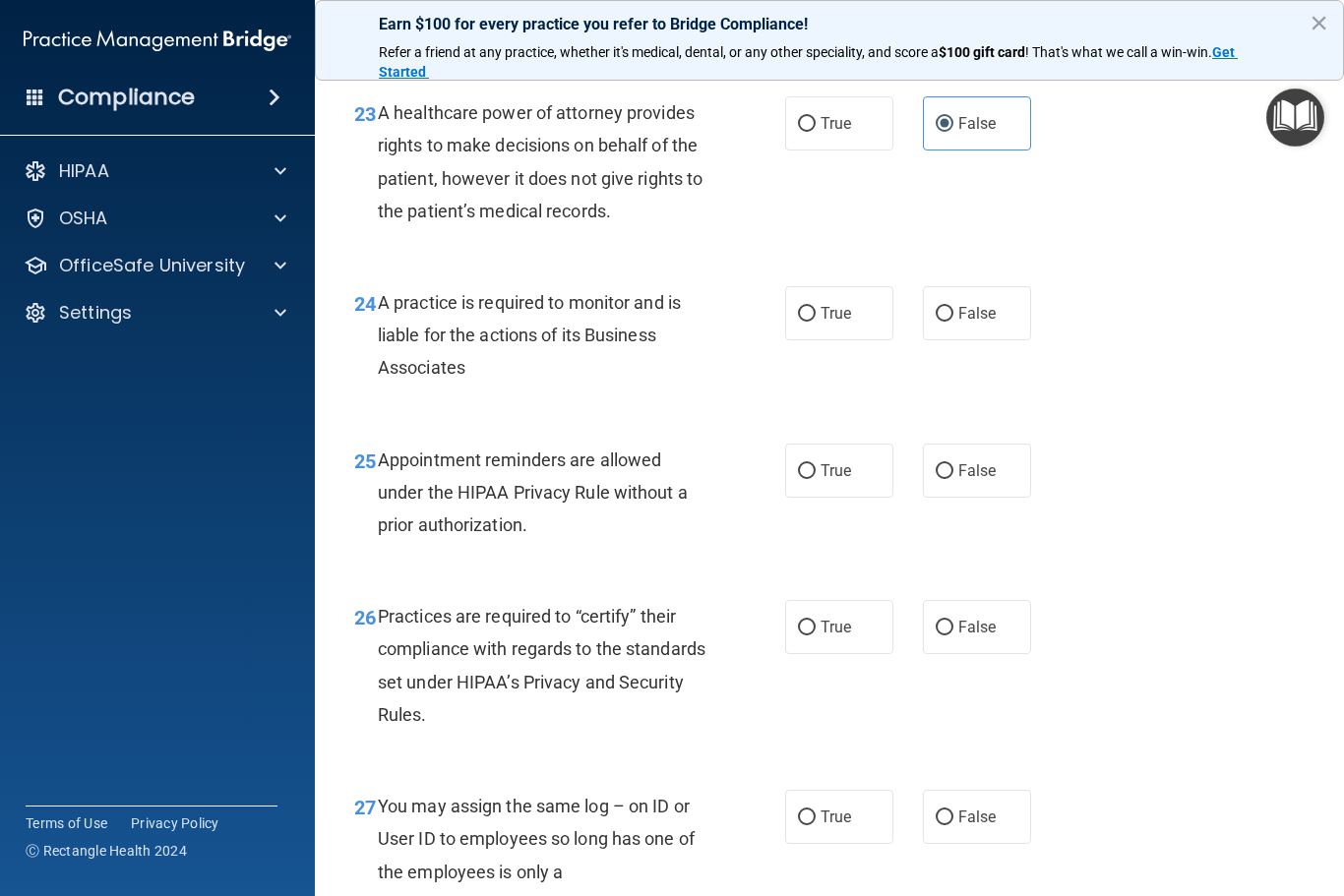
scroll to position [4315, 0]
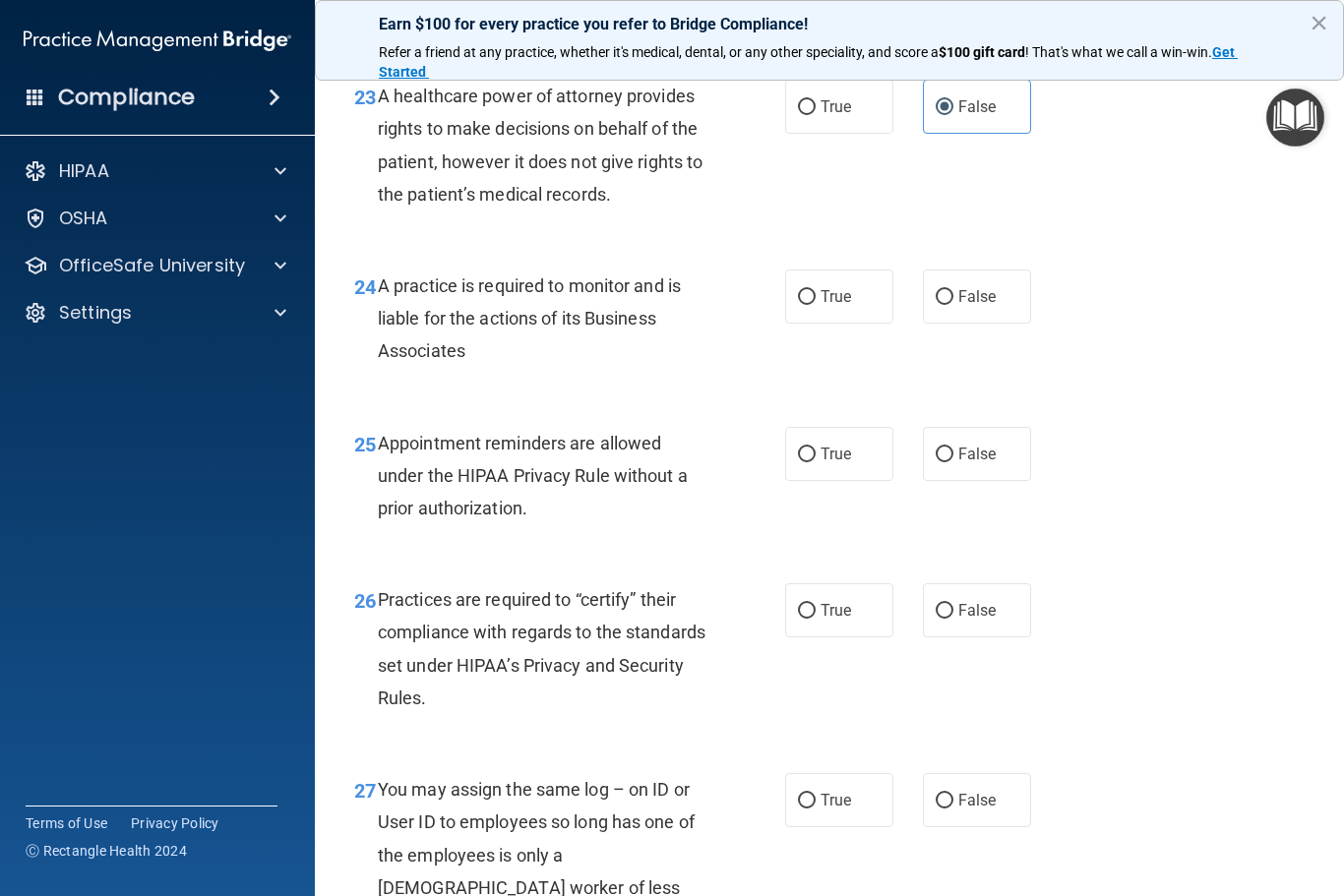
click at [982, 306] on span "False" at bounding box center [977, 296] width 39 height 19
click at [953, 305] on input "False" at bounding box center [945, 297] width 18 height 15
radio input "true"
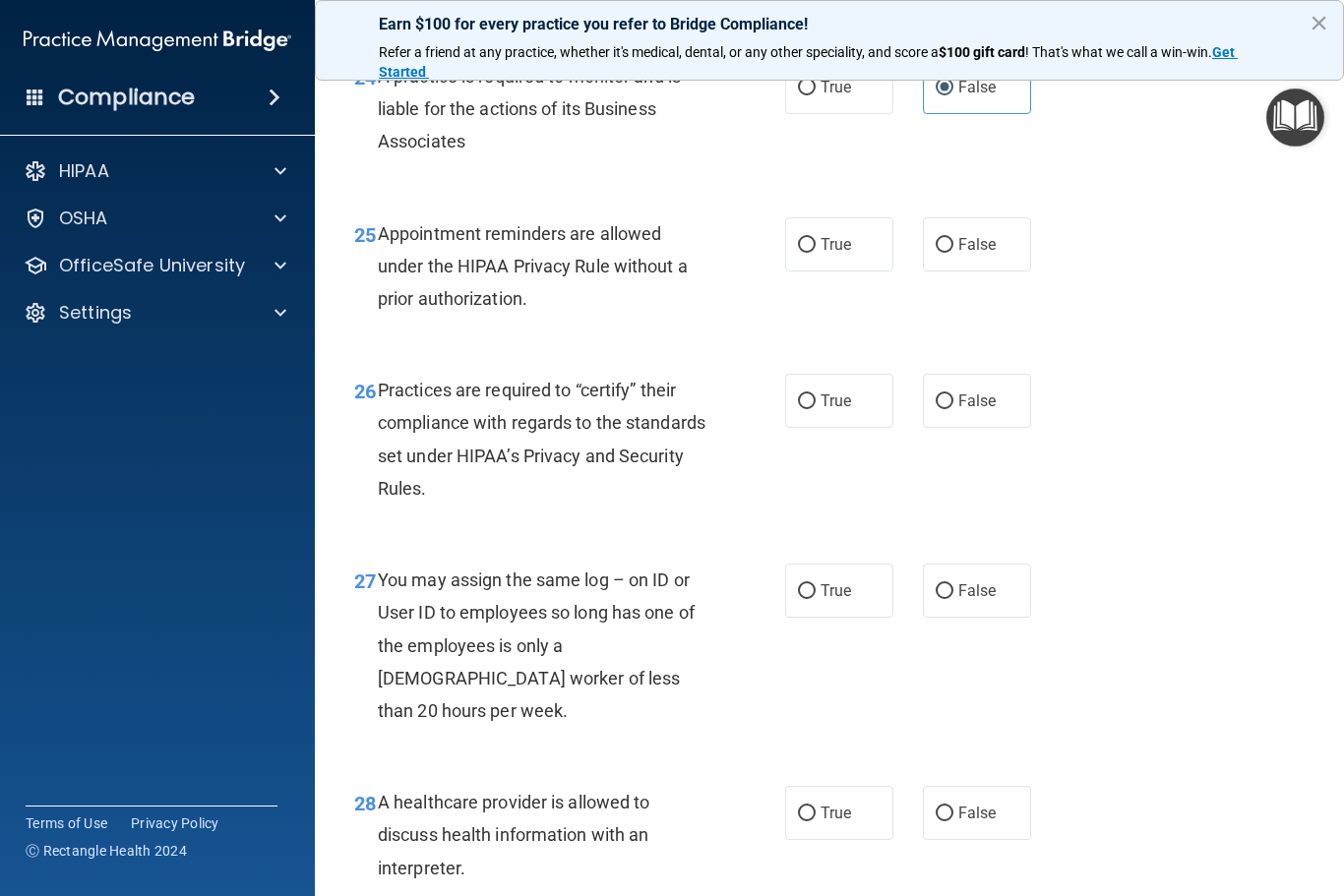
scroll to position [4545, 0]
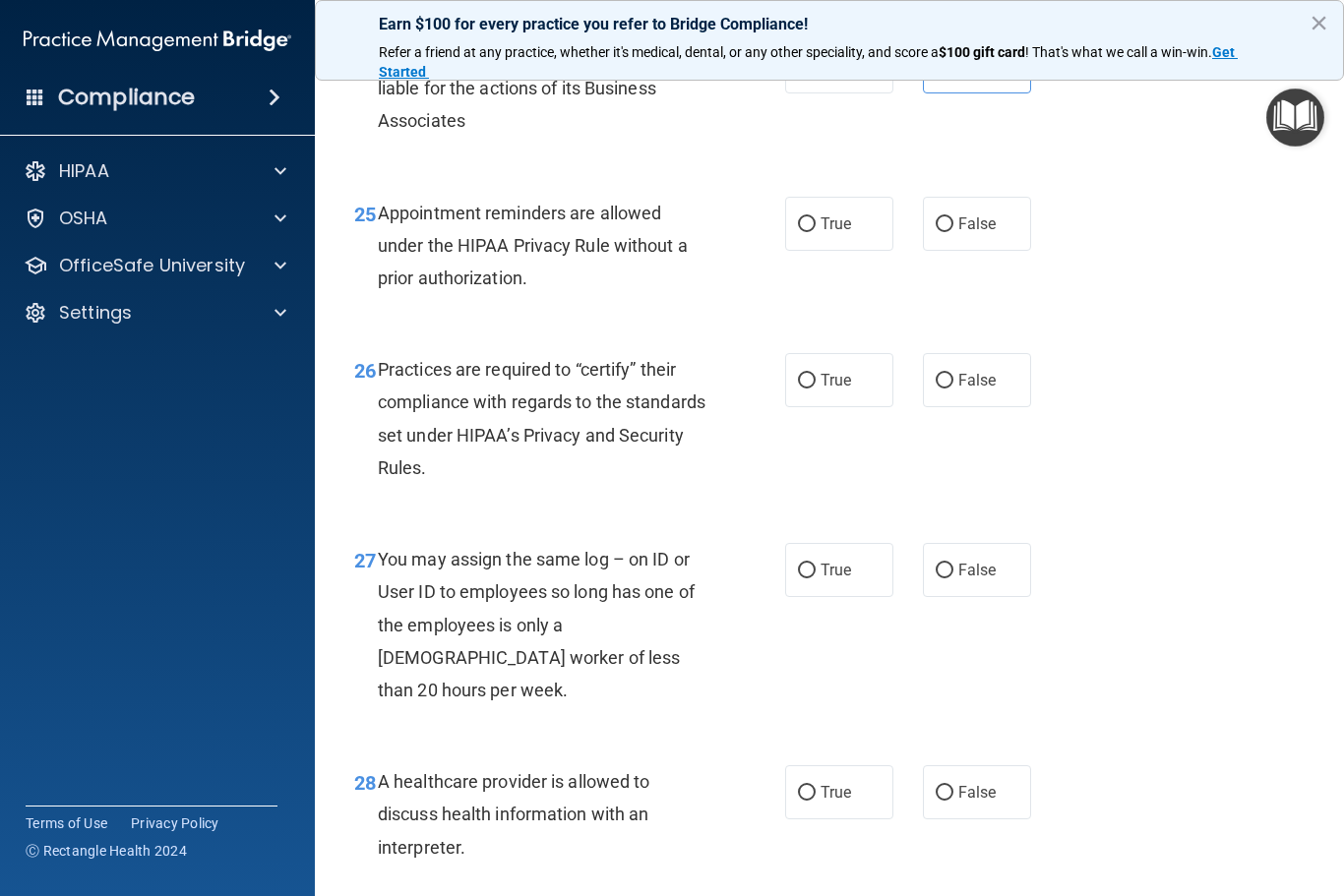
click at [824, 228] on span "True" at bounding box center [836, 223] width 31 height 19
click at [816, 228] on input "True" at bounding box center [807, 224] width 18 height 15
radio input "true"
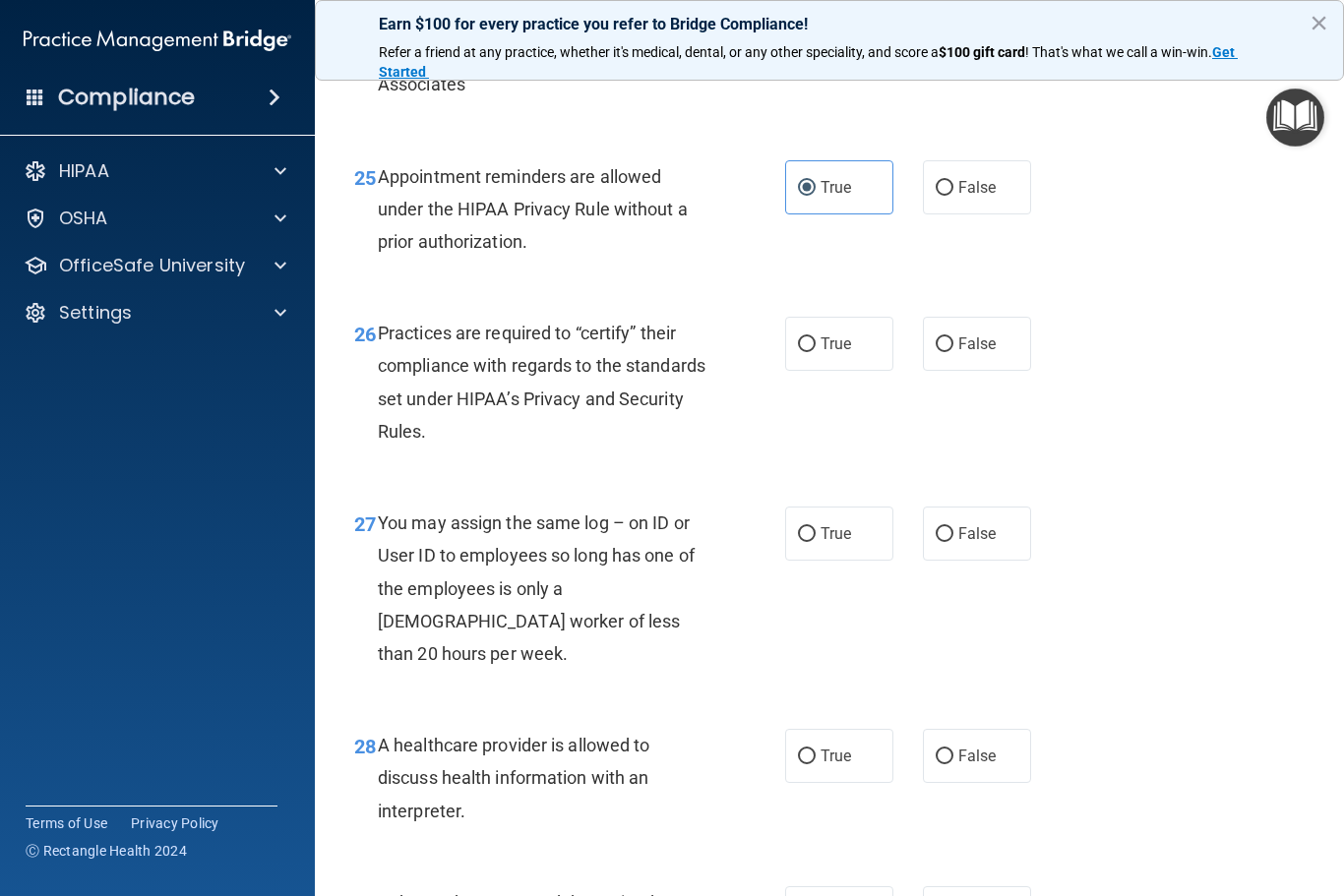
scroll to position [4630, 0]
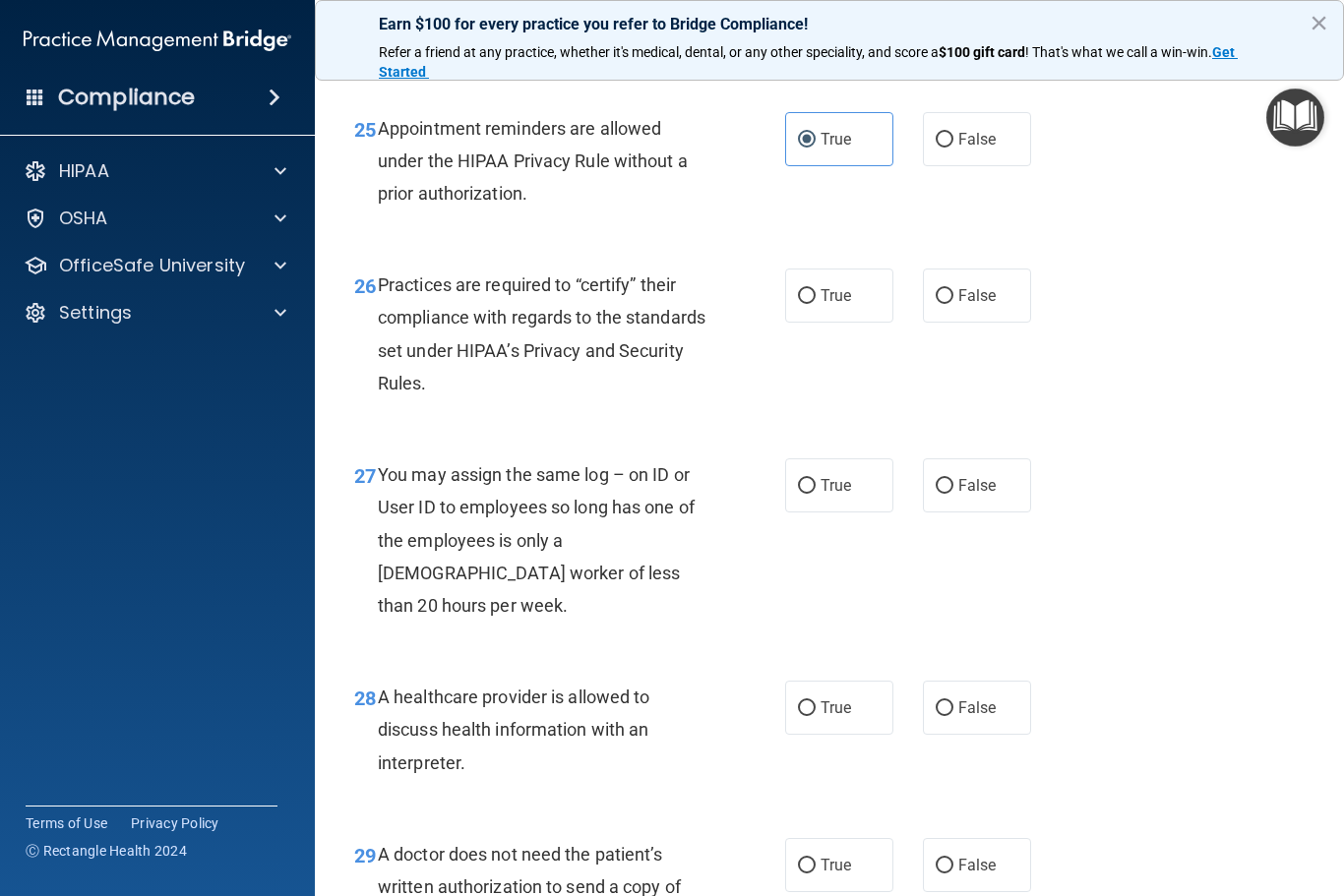
click at [957, 292] on label "False" at bounding box center [976, 295] width 108 height 55
click at [953, 292] on input "False" at bounding box center [945, 296] width 18 height 15
radio input "true"
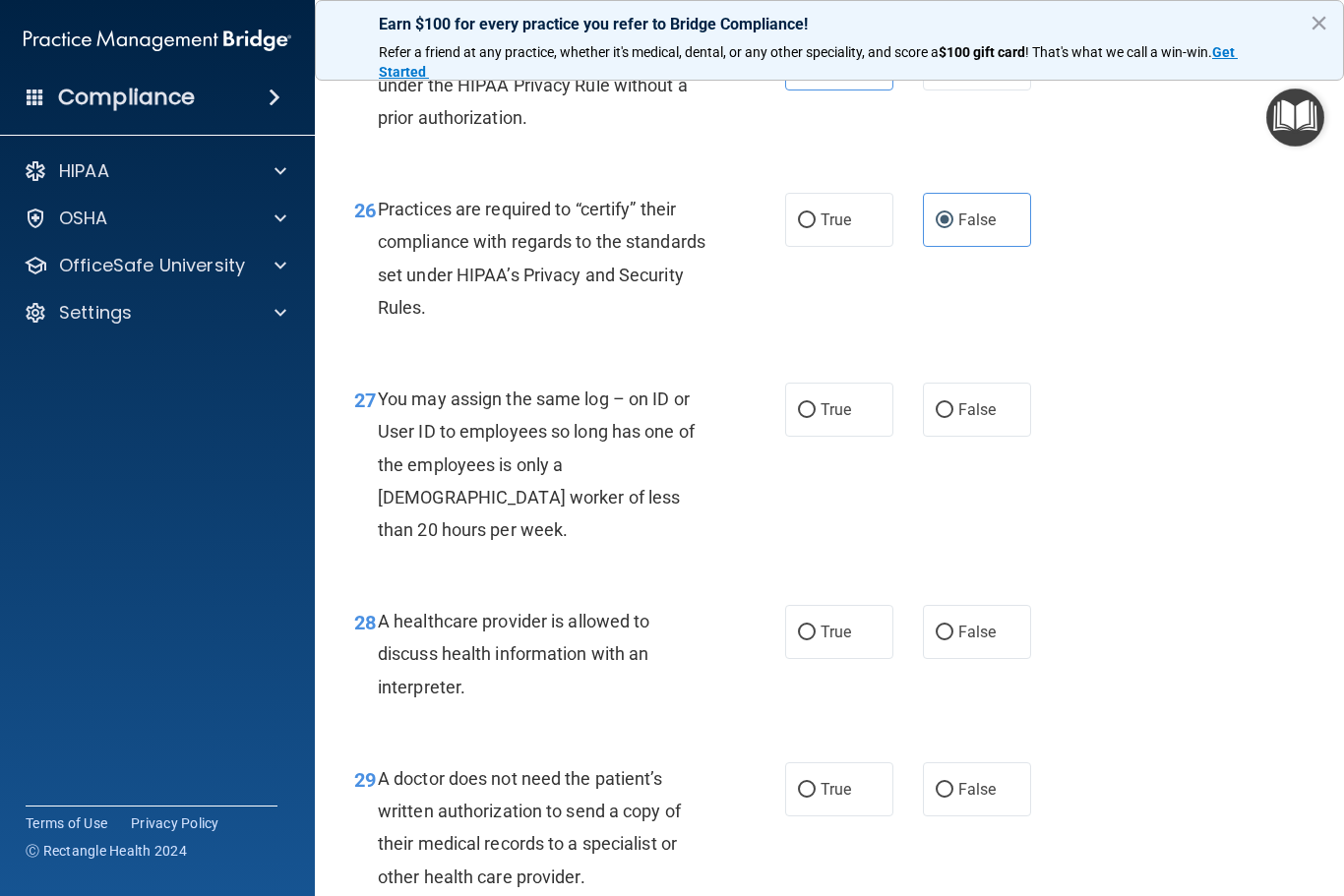
scroll to position [4836, 0]
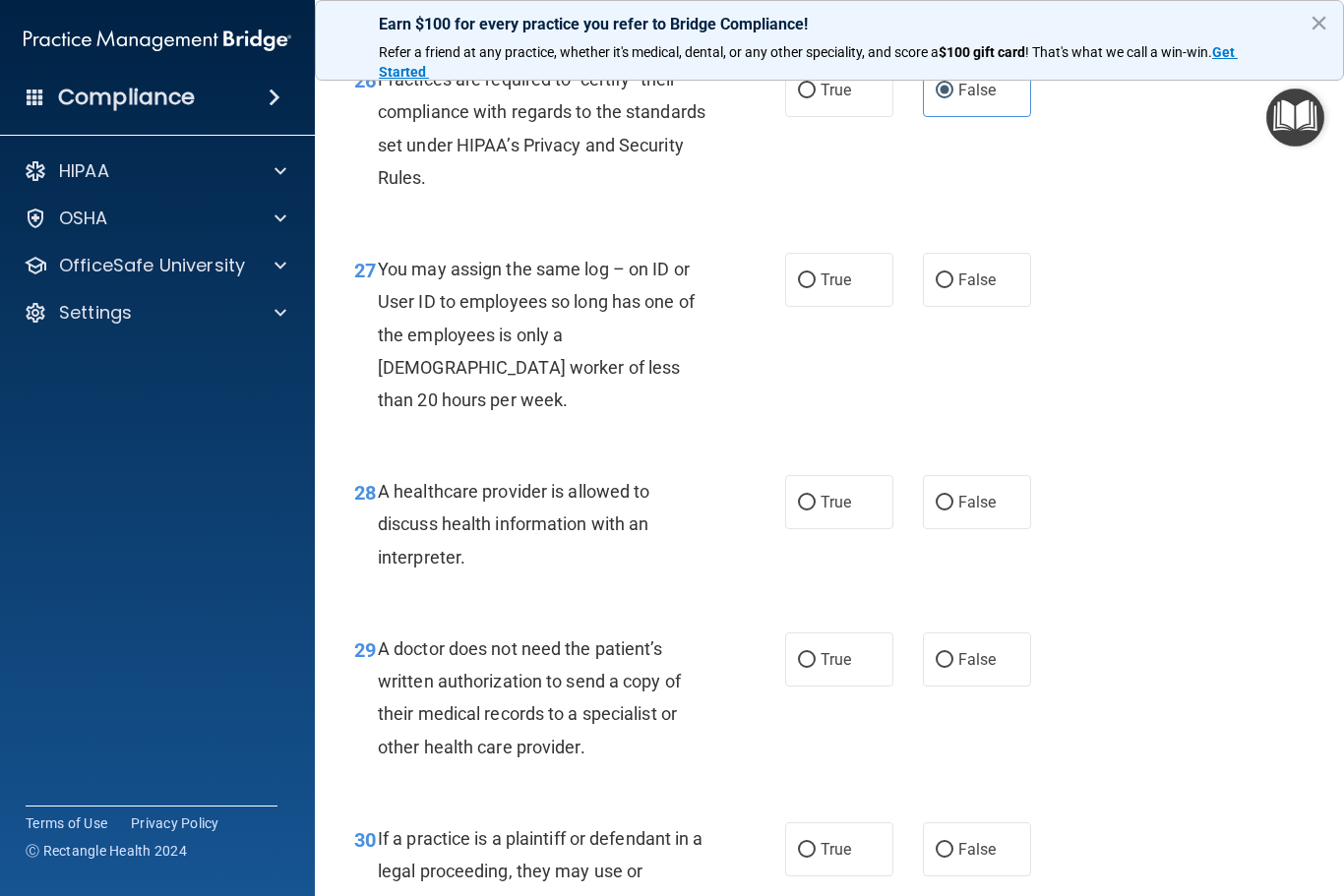
click at [954, 276] on label "False" at bounding box center [976, 280] width 108 height 55
click at [953, 276] on input "False" at bounding box center [945, 280] width 18 height 15
radio input "true"
click at [803, 496] on input "True" at bounding box center [807, 503] width 18 height 15
radio input "true"
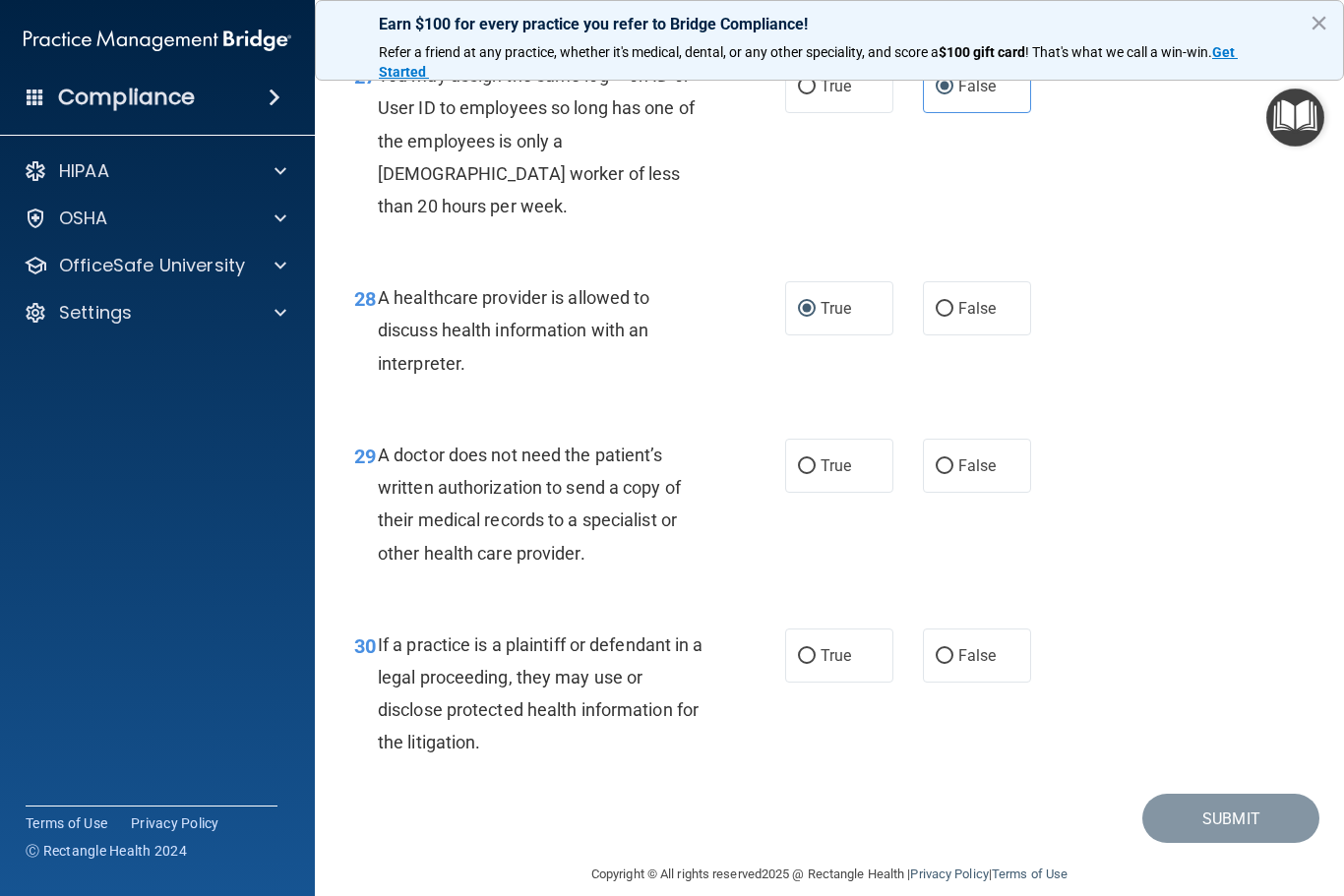
scroll to position [5028, 0]
click at [828, 457] on span "True" at bounding box center [836, 466] width 31 height 19
click at [816, 460] on input "True" at bounding box center [807, 467] width 18 height 15
radio input "true"
click at [842, 629] on label "True" at bounding box center [839, 656] width 108 height 55
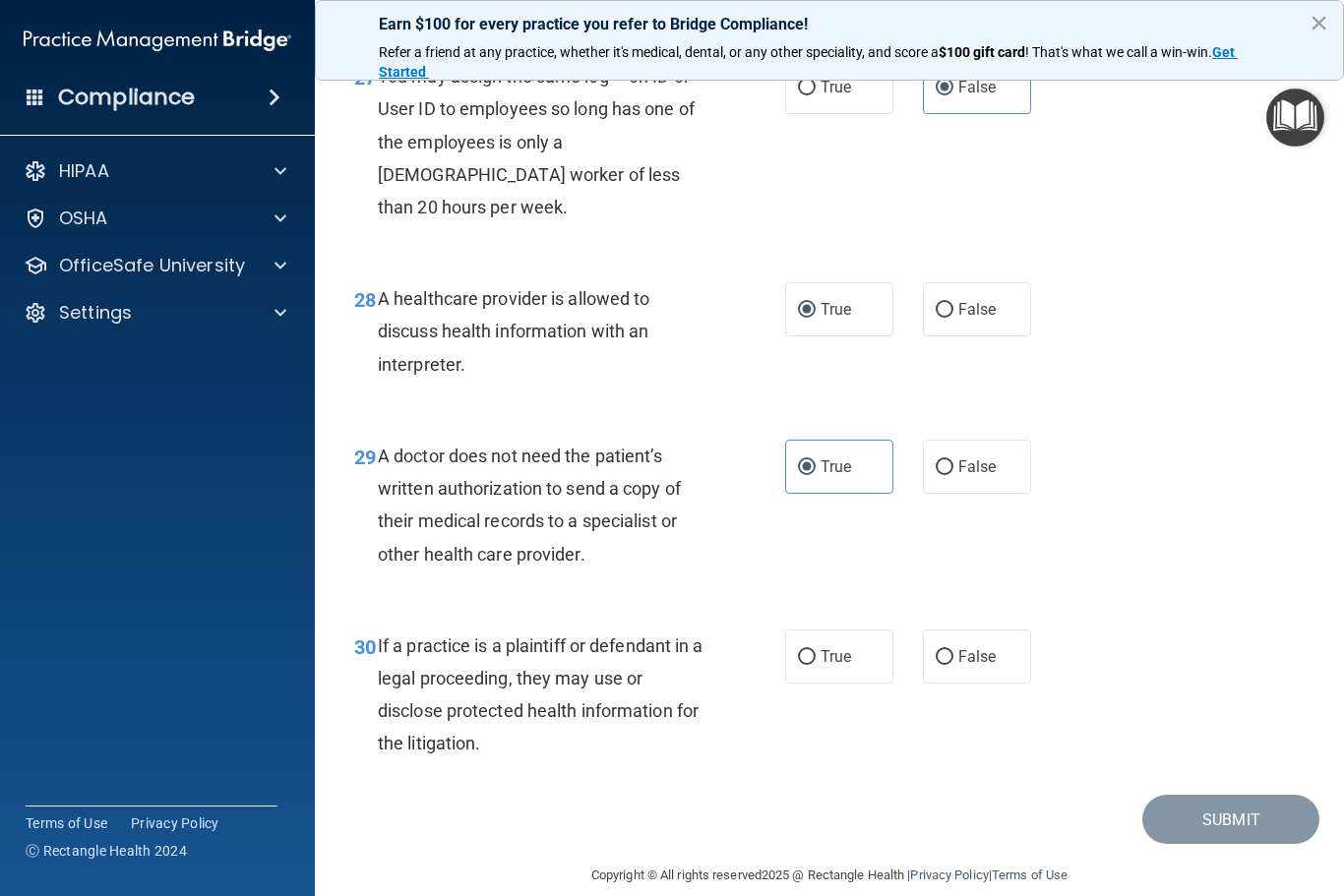
click at [816, 650] on input "True" at bounding box center [807, 657] width 18 height 15
radio input "true"
click at [1197, 795] on button "Submit" at bounding box center [1230, 820] width 177 height 51
click at [1232, 795] on button "Submit" at bounding box center [1230, 820] width 177 height 51
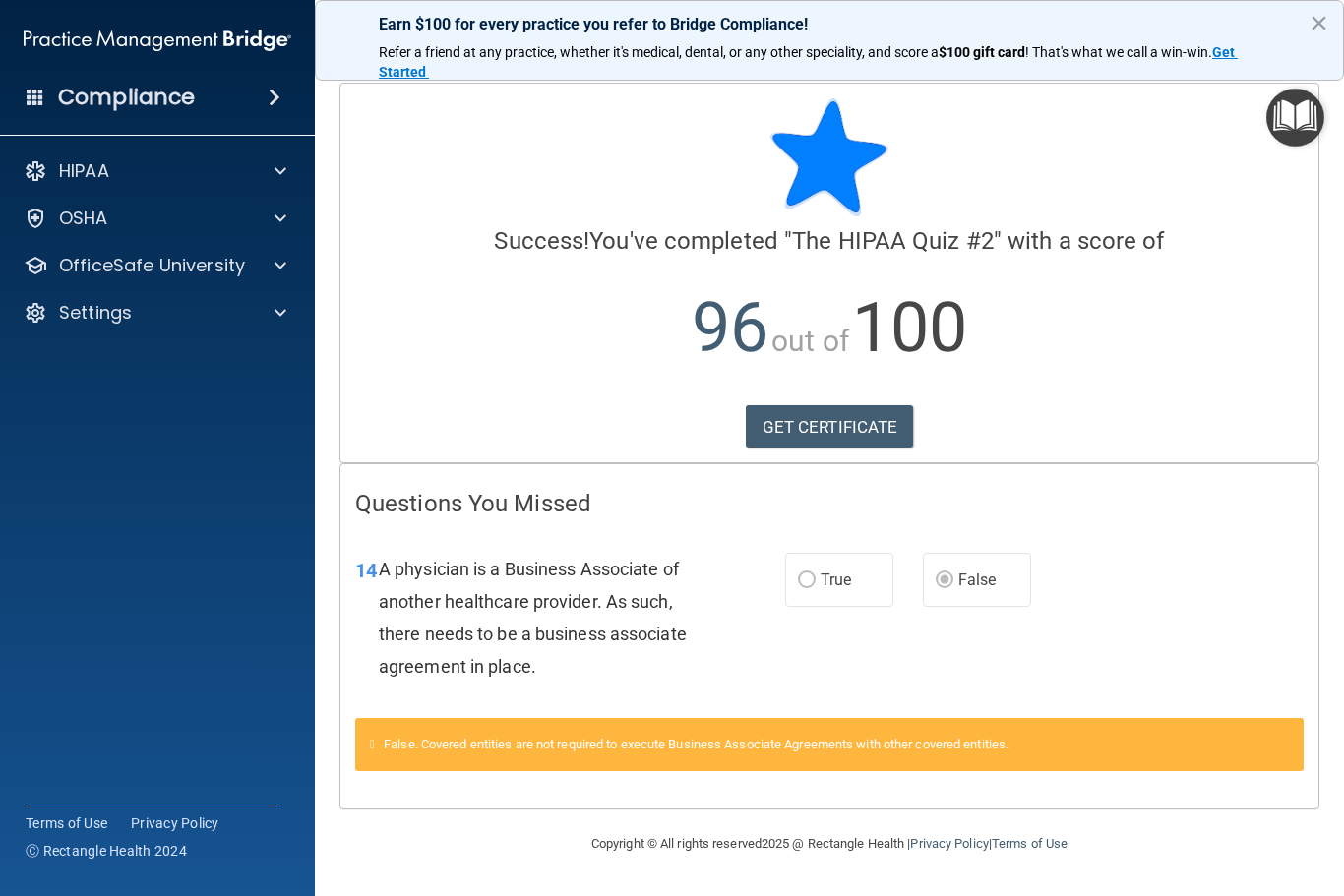
click at [868, 423] on link "GET CERTIFICATE" at bounding box center [830, 427] width 168 height 44
click at [188, 260] on p "OfficeSafe University" at bounding box center [153, 266] width 186 height 24
click at [168, 319] on p "HIPAA Training" at bounding box center [94, 313] width 163 height 20
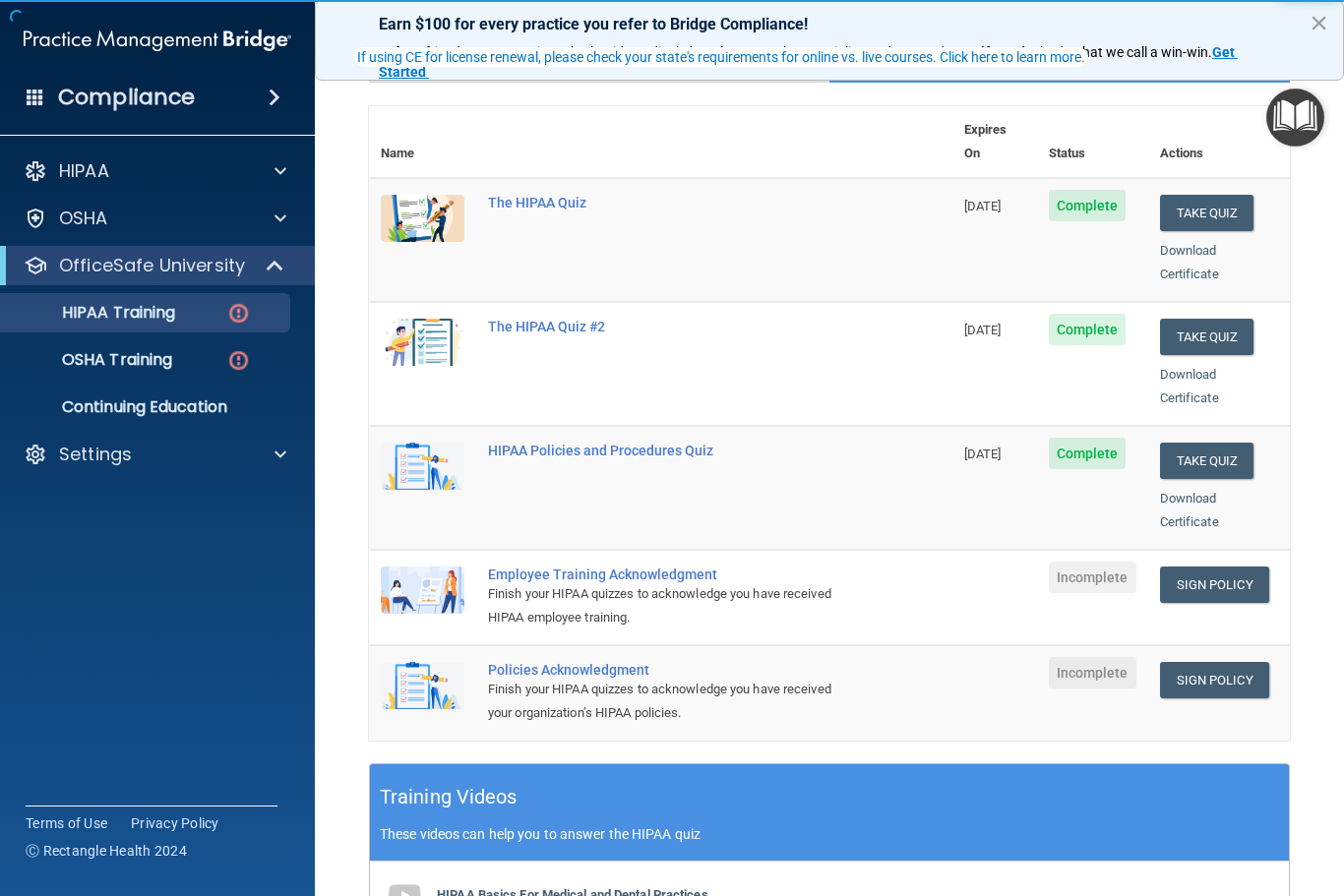
scroll to position [194, 0]
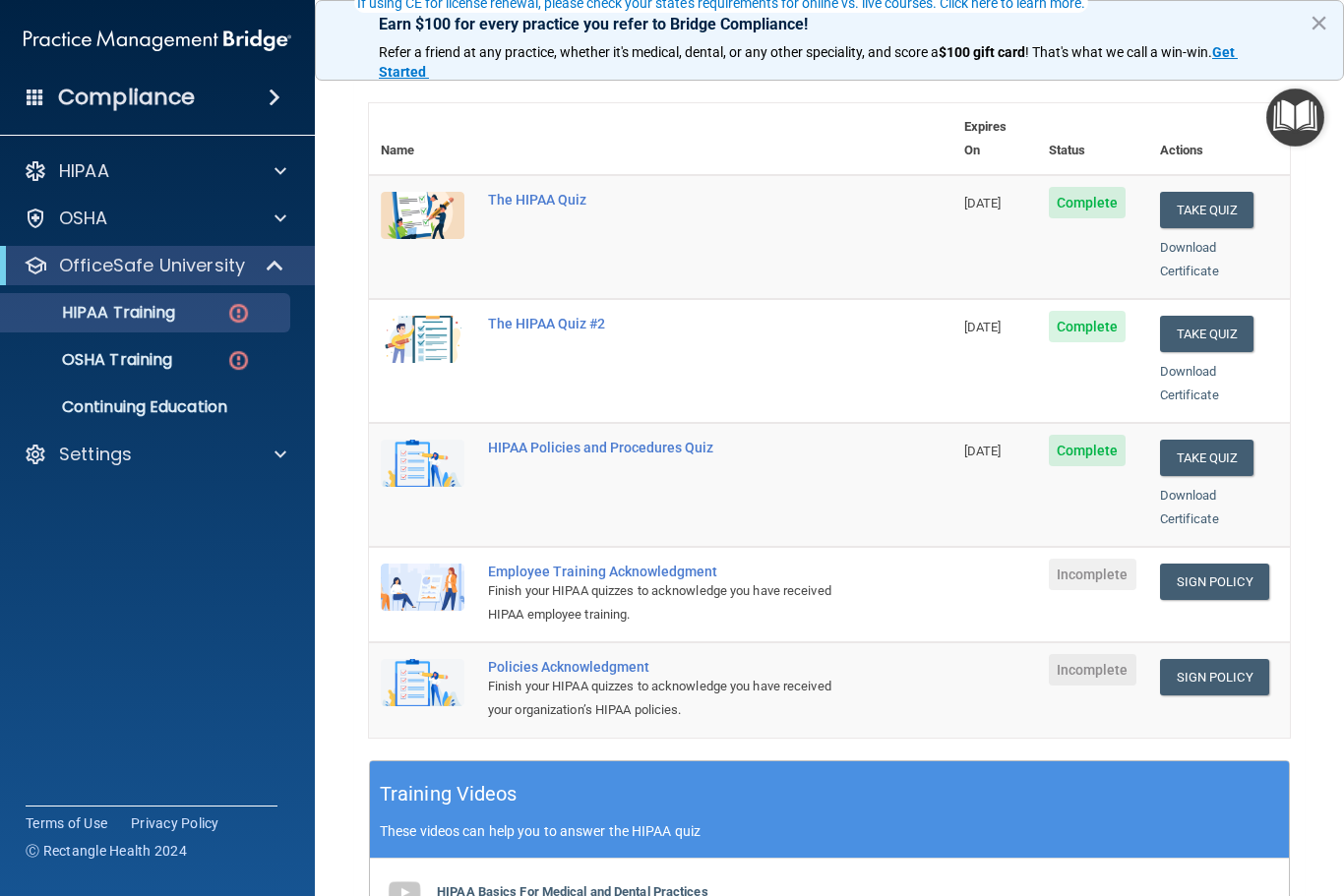
click at [1208, 564] on link "Sign Policy" at bounding box center [1214, 582] width 109 height 37
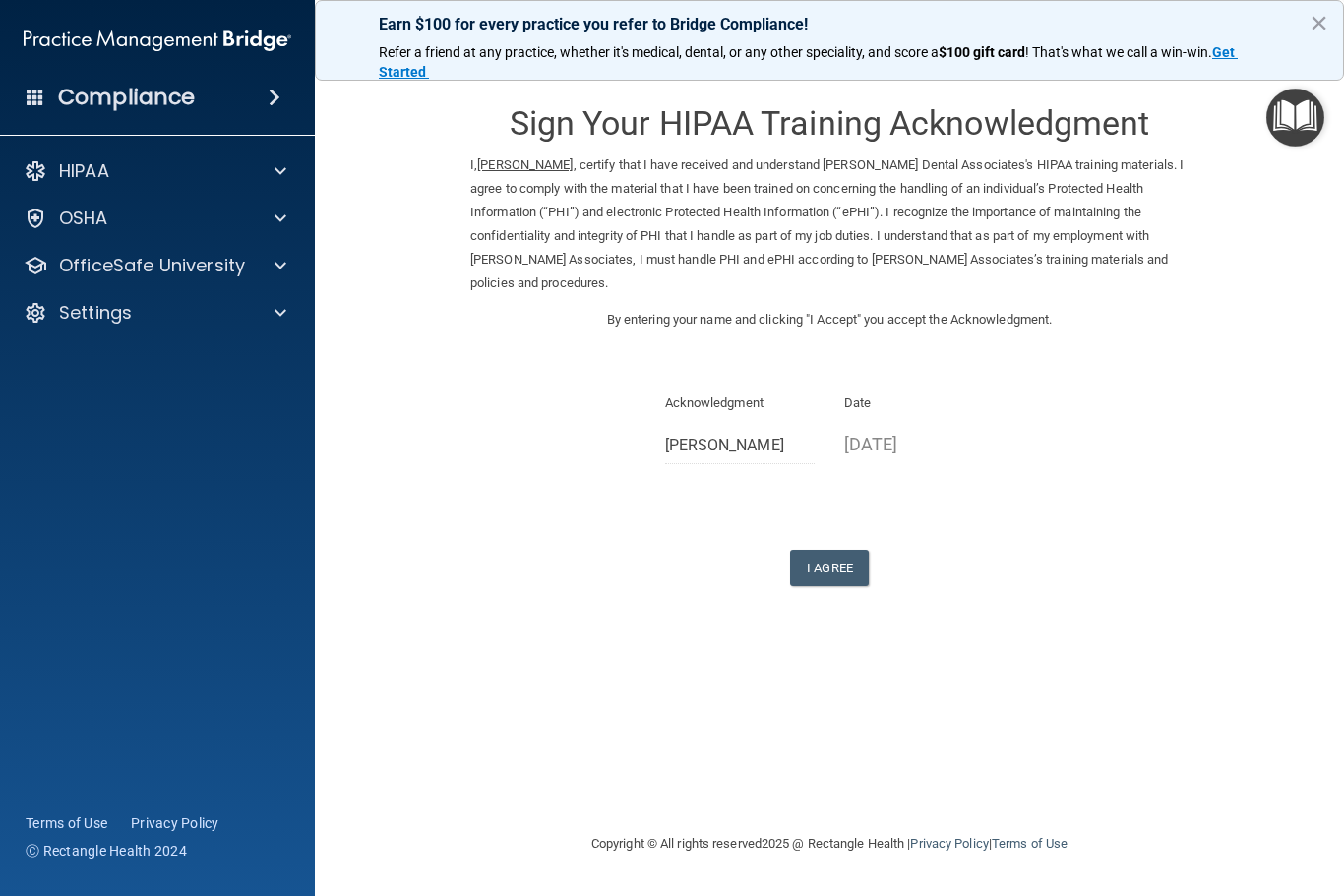
click at [846, 555] on button "I Agree" at bounding box center [829, 568] width 78 height 37
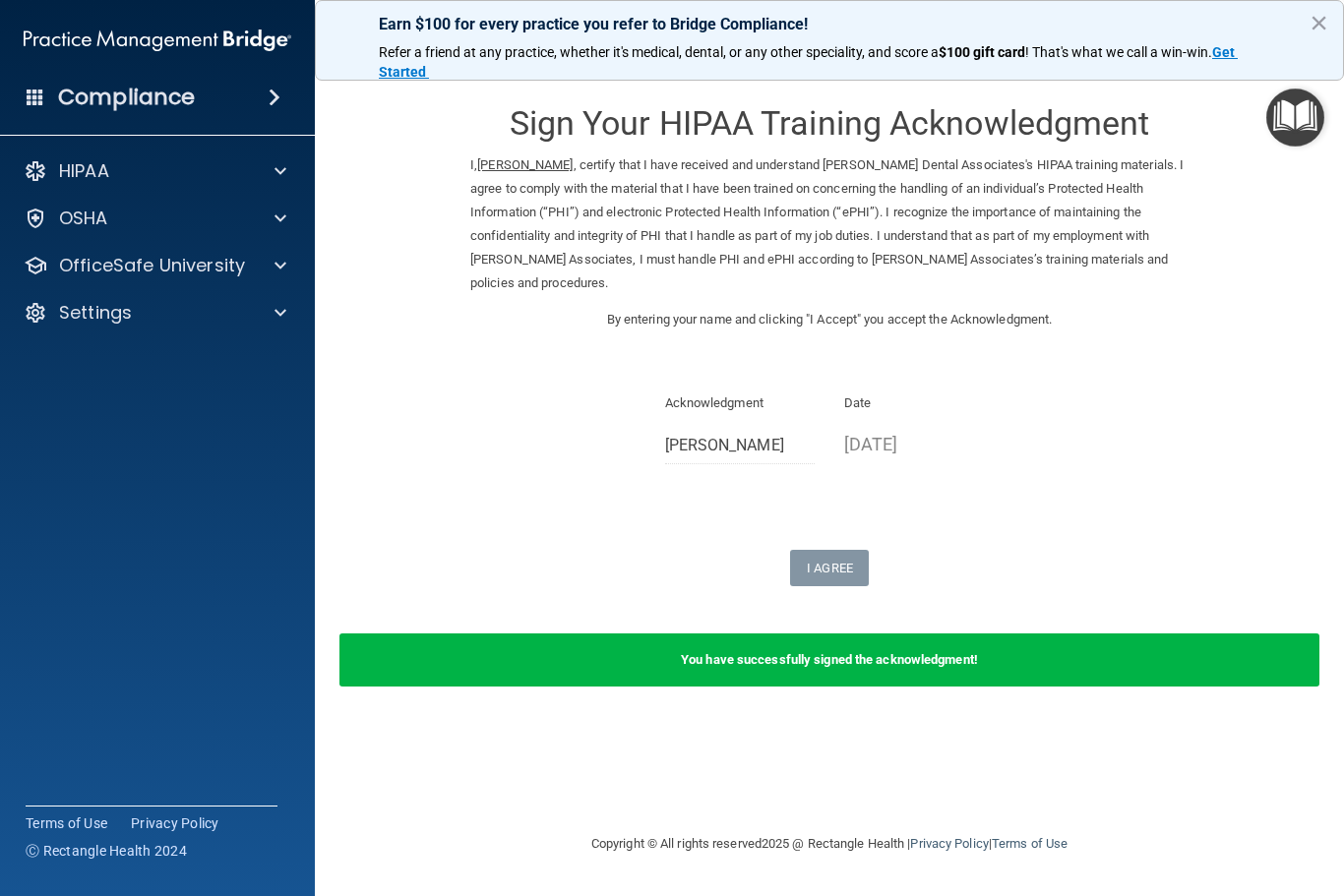
click at [145, 264] on p "OfficeSafe University" at bounding box center [153, 266] width 186 height 24
click at [165, 322] on p "HIPAA Training" at bounding box center [94, 313] width 163 height 20
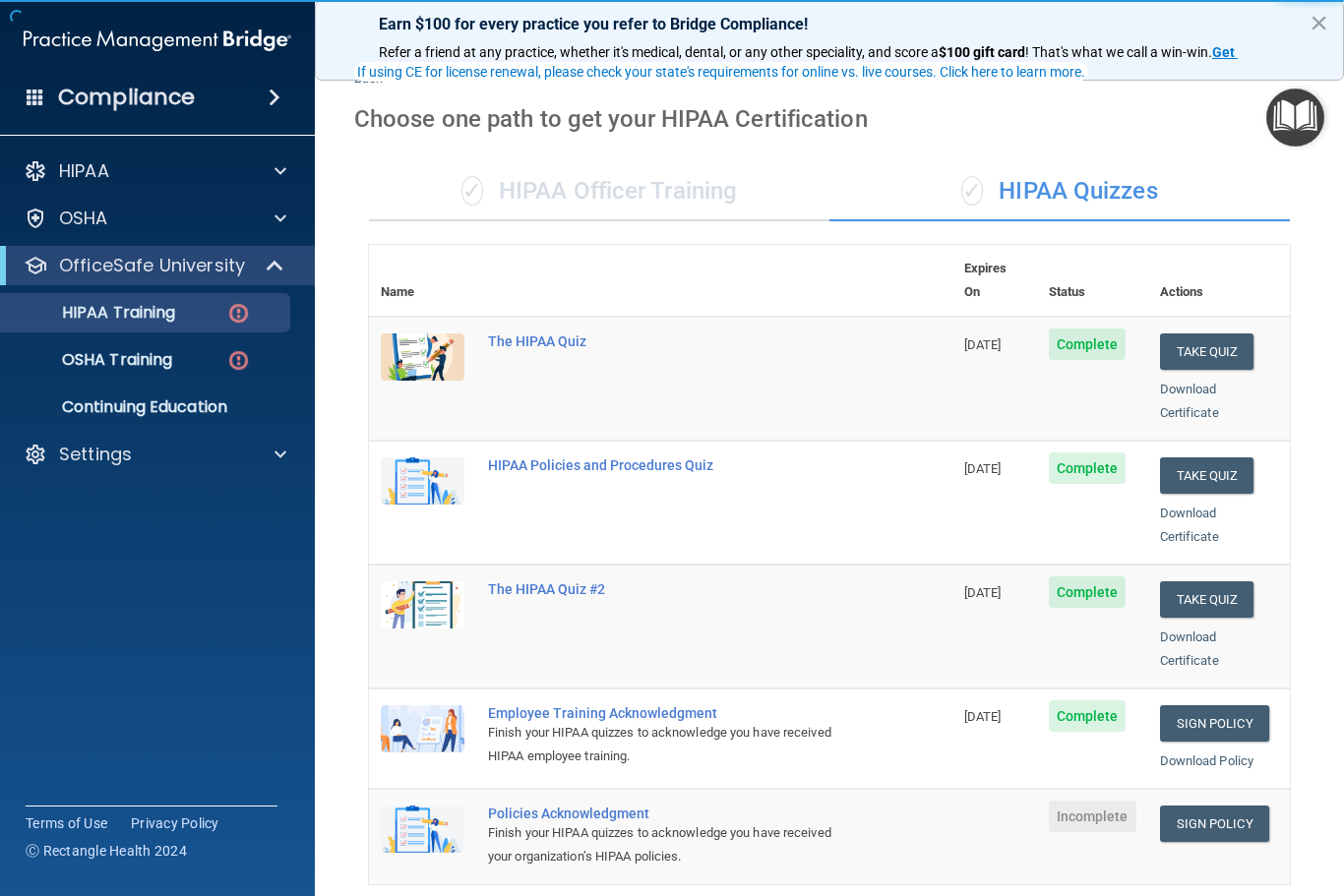
scroll to position [148, 0]
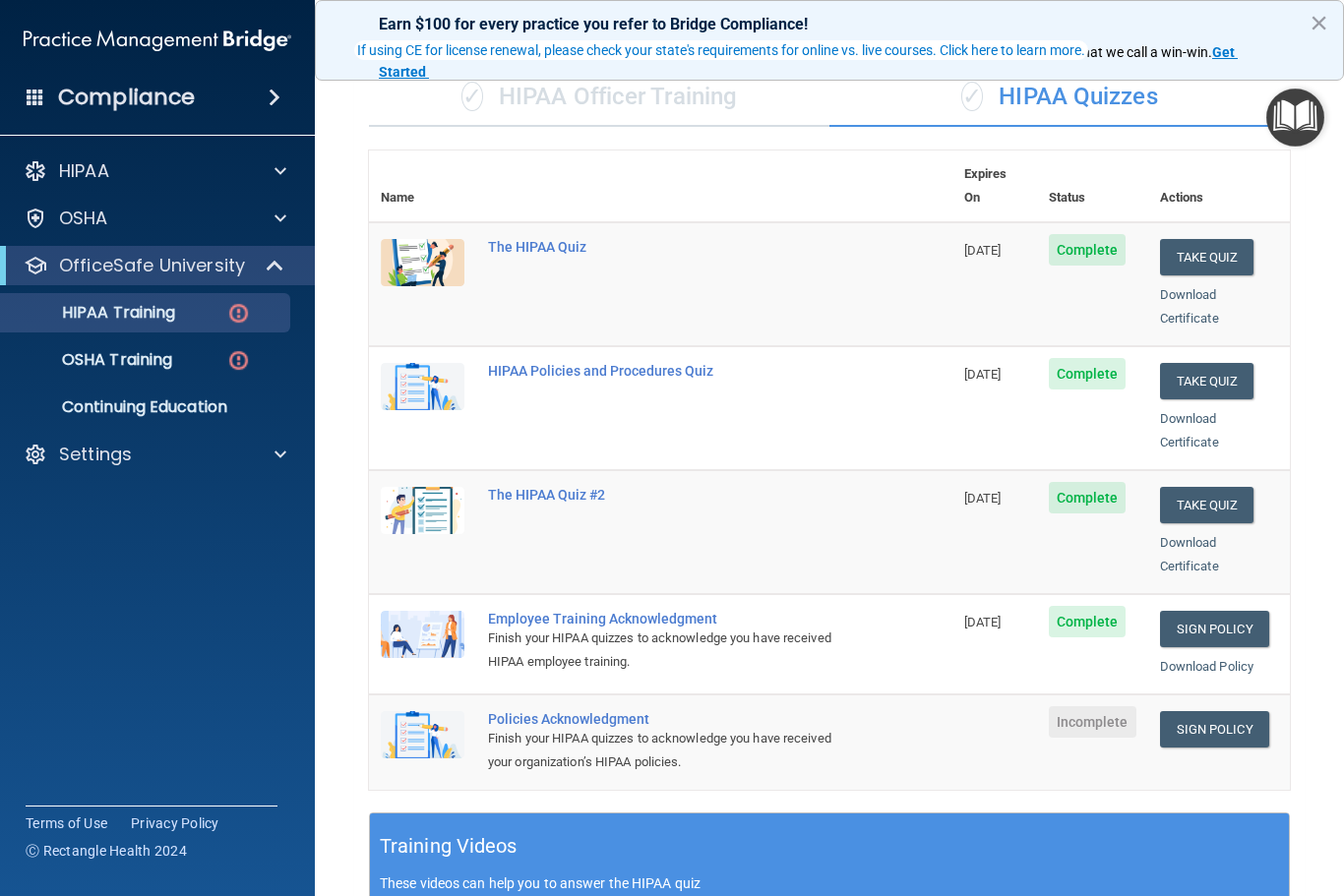
click at [1212, 712] on link "Sign Policy" at bounding box center [1214, 729] width 109 height 37
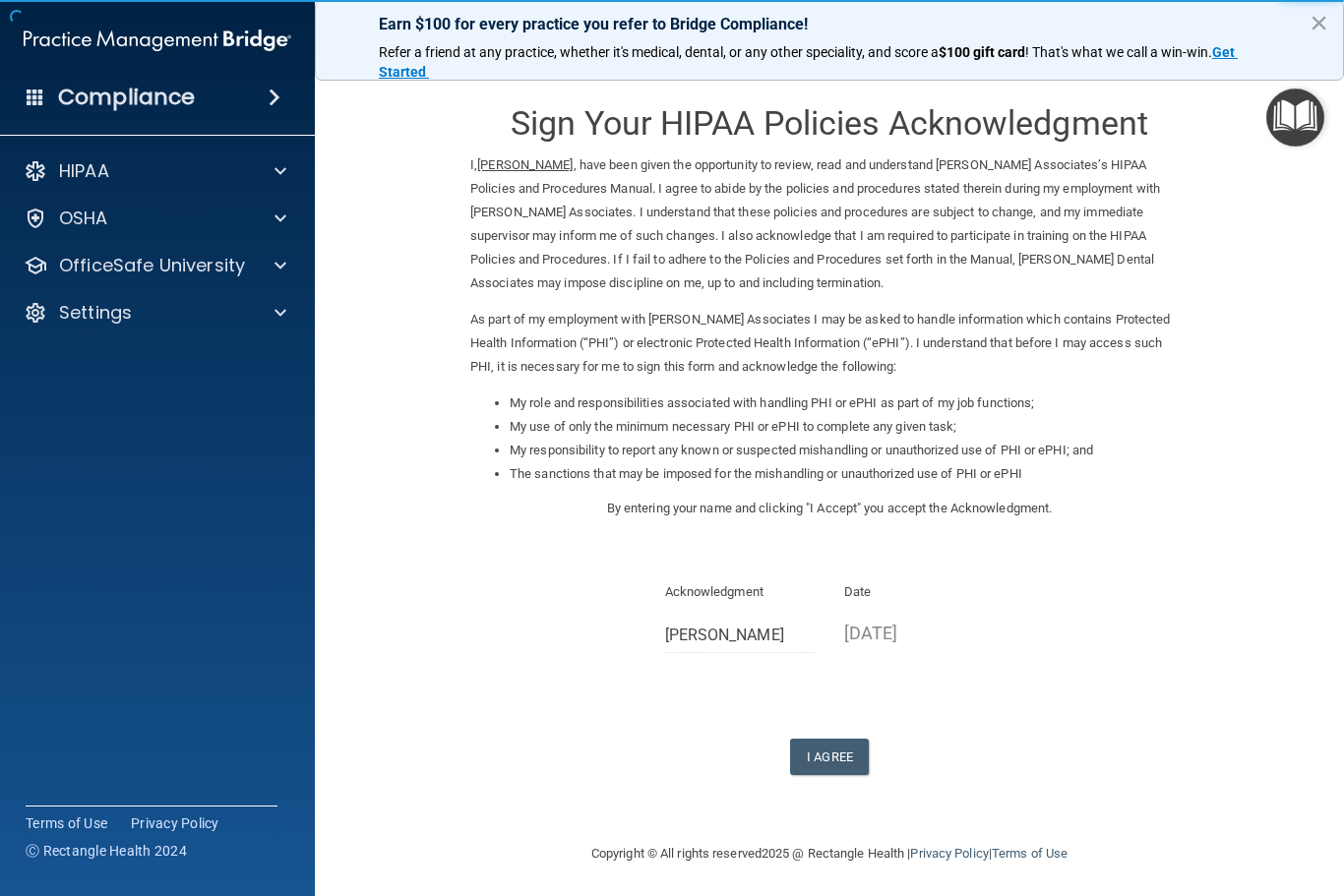
click at [819, 738] on button "I Agree" at bounding box center [829, 756] width 78 height 37
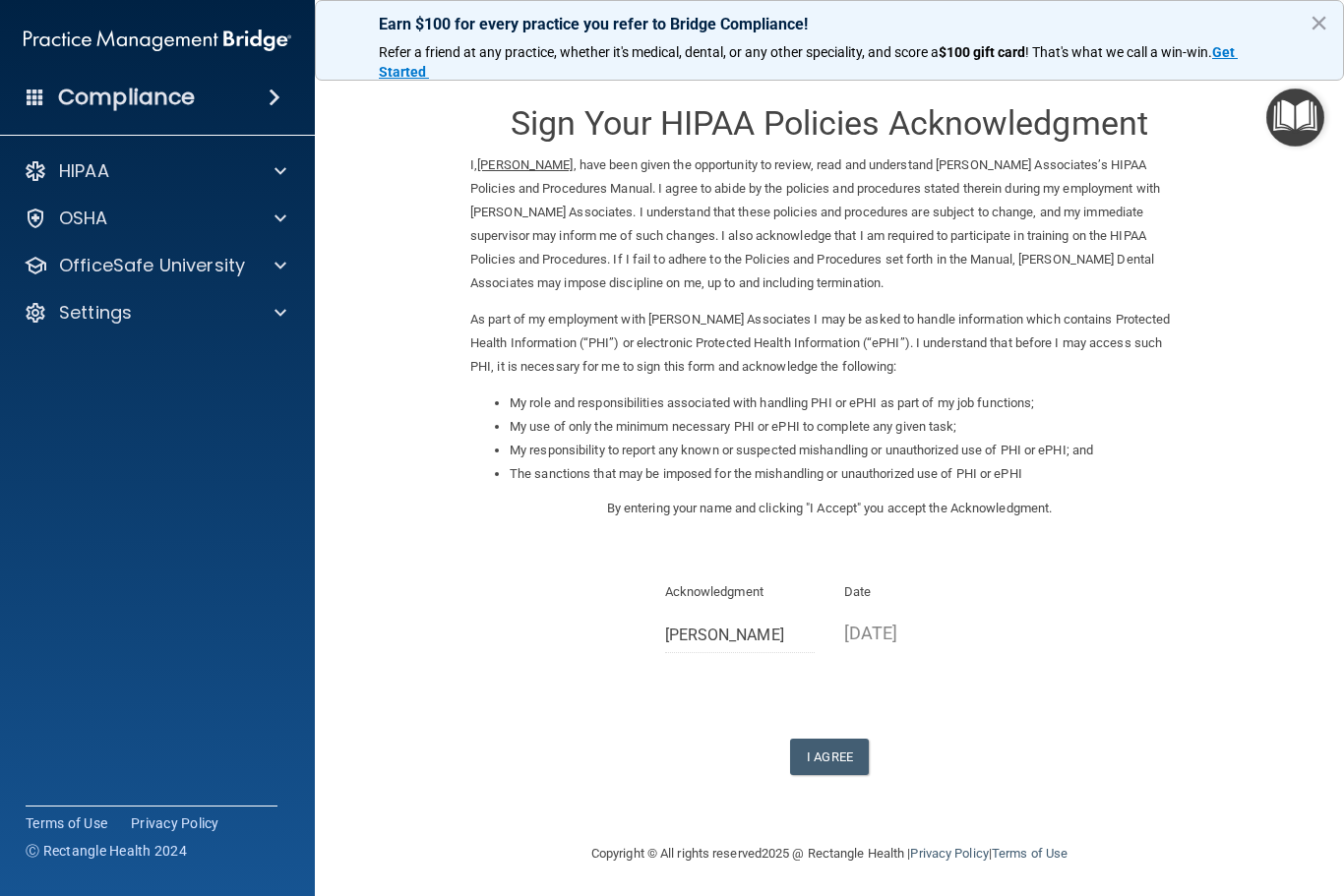
click at [815, 738] on button "I Agree" at bounding box center [829, 756] width 78 height 37
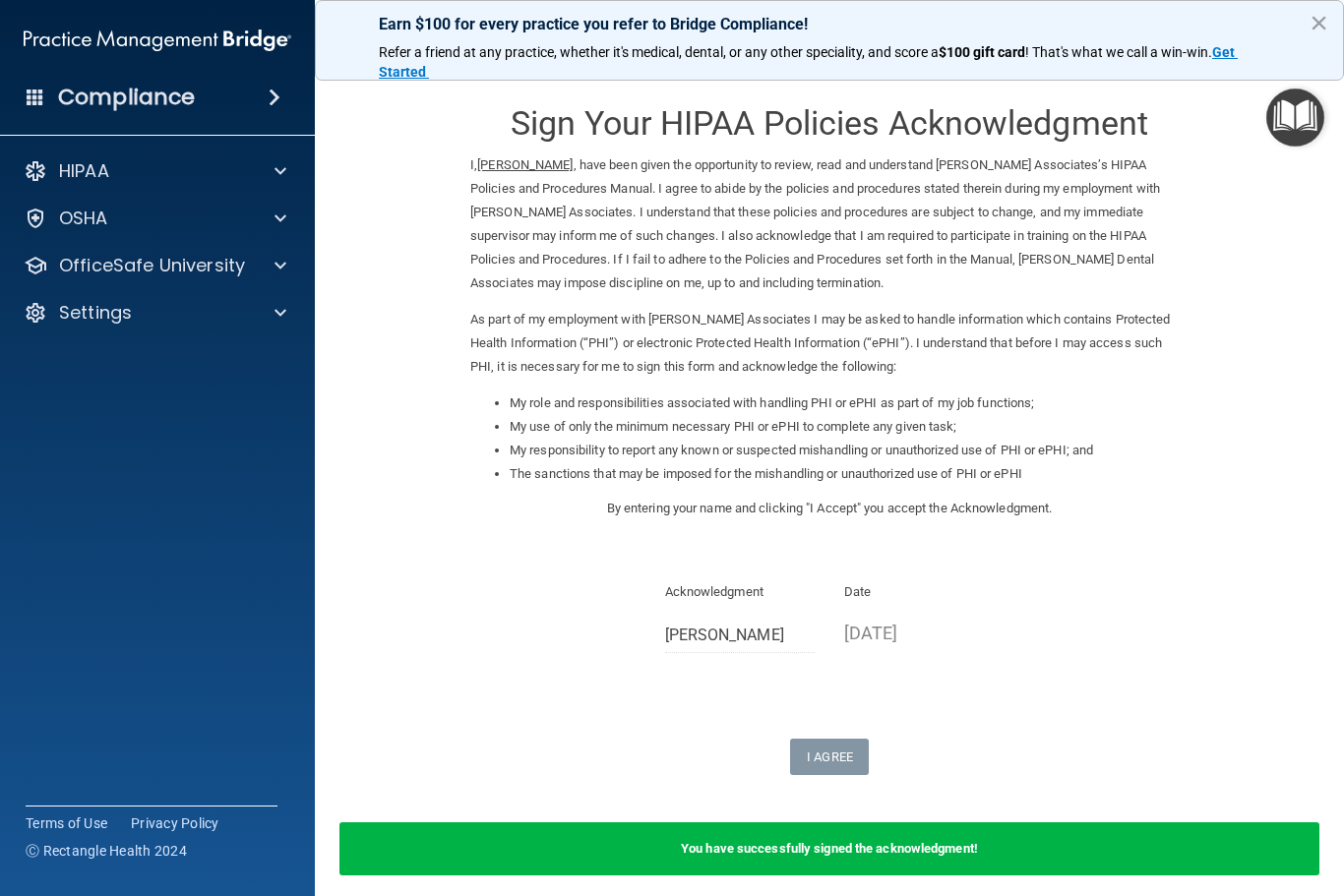
click at [200, 265] on p "OfficeSafe University" at bounding box center [153, 266] width 186 height 24
click at [168, 361] on p "OSHA Training" at bounding box center [92, 360] width 160 height 20
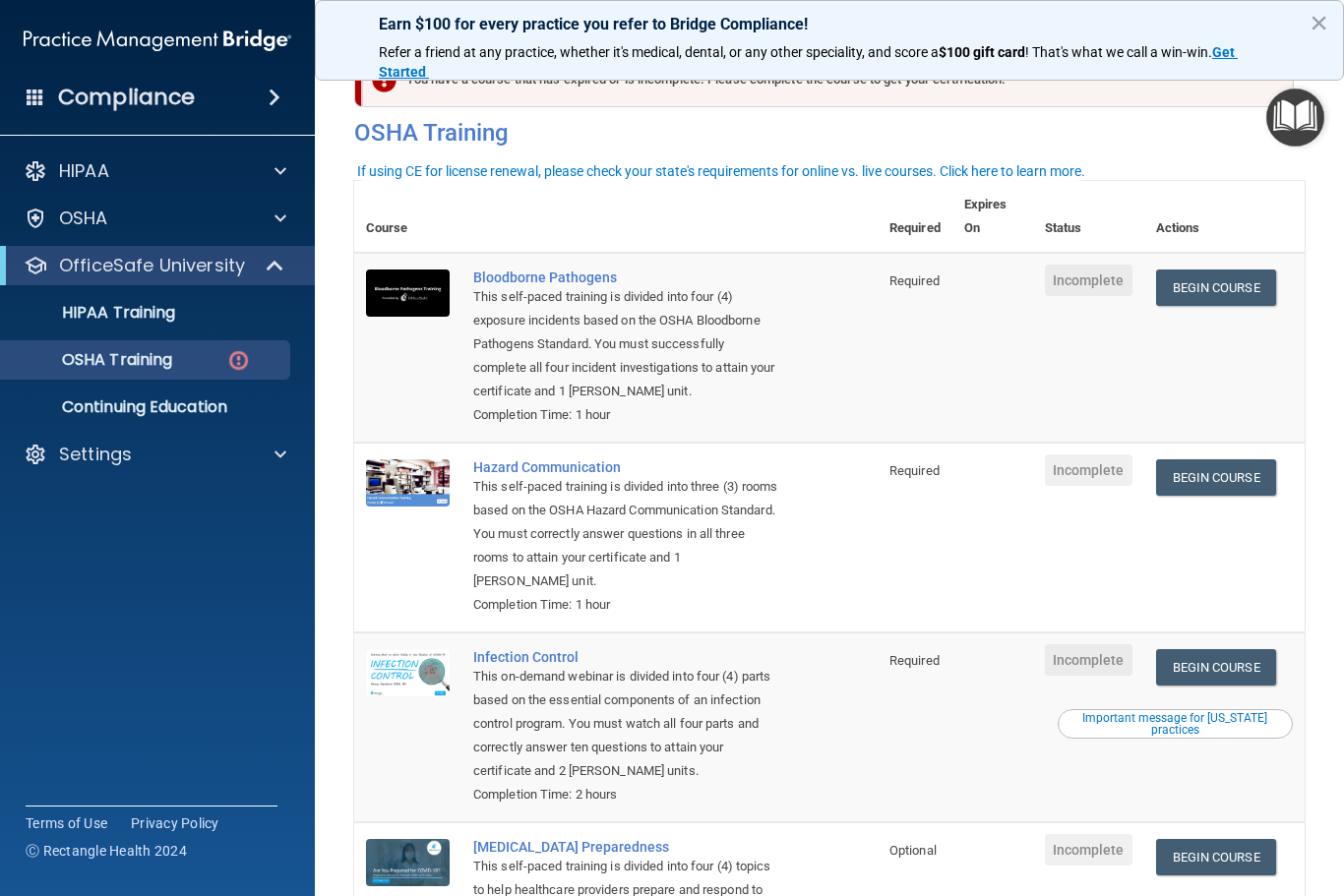
scroll to position [16, 0]
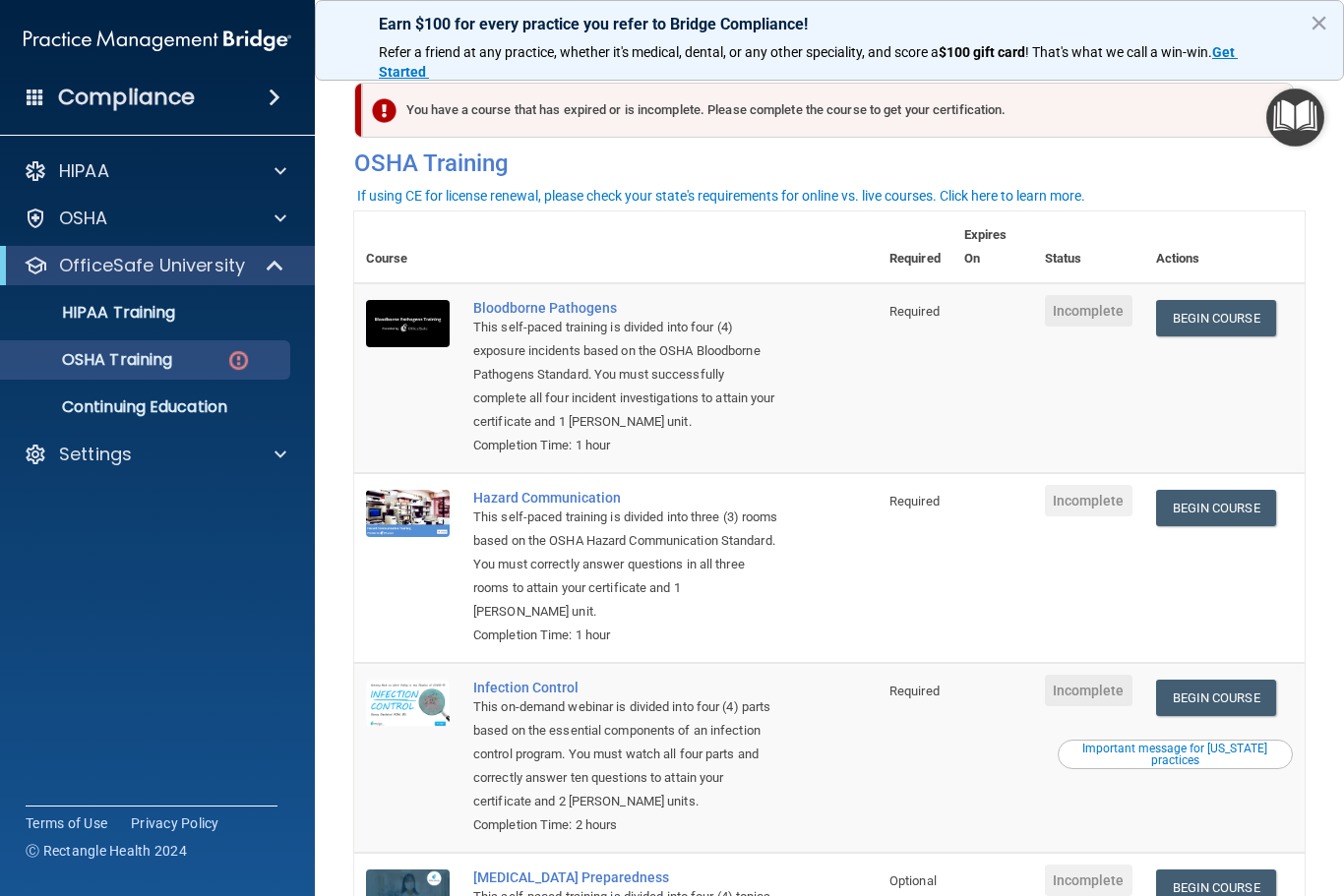
click at [1236, 323] on link "Begin Course" at bounding box center [1215, 318] width 120 height 37
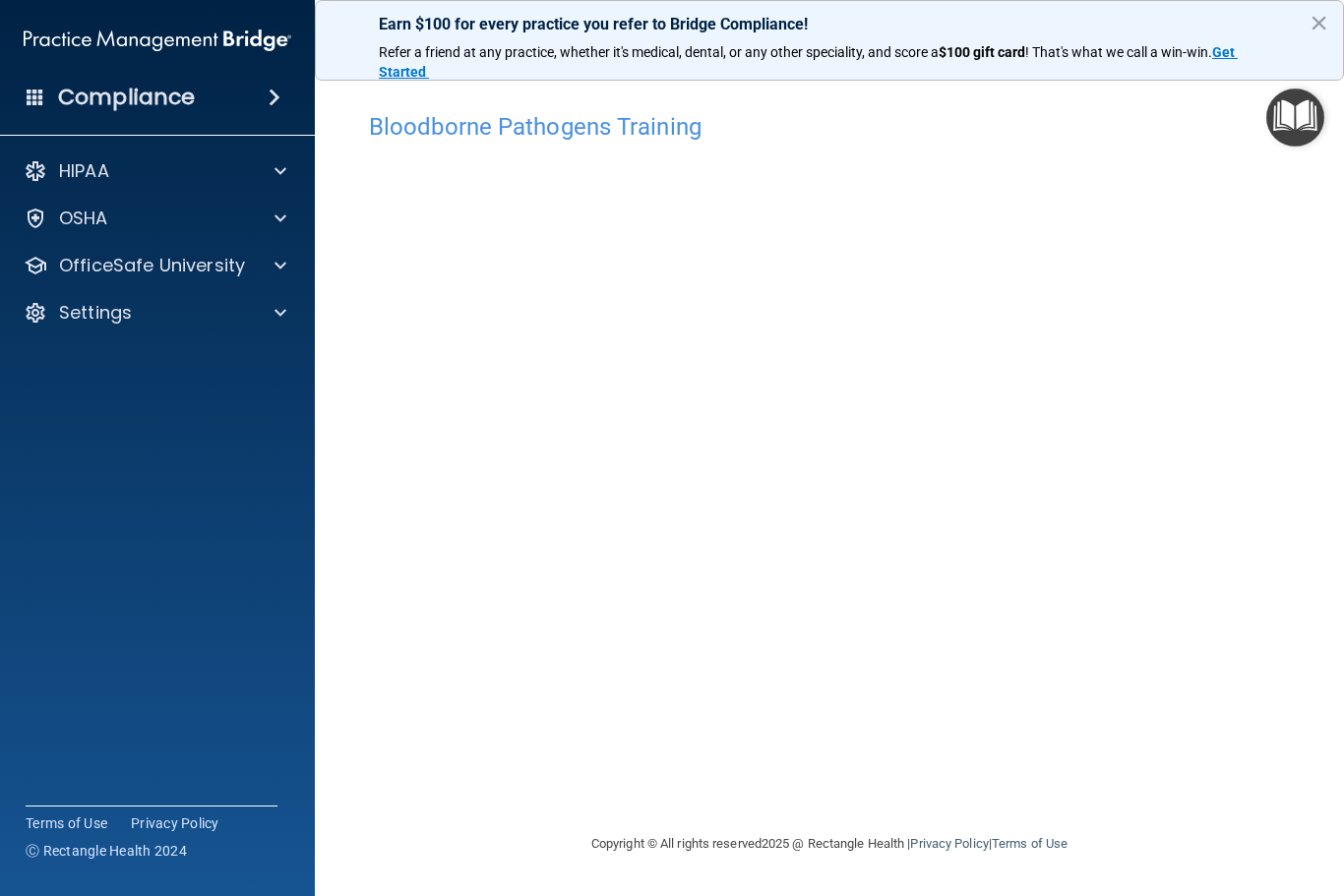
click at [182, 277] on p "OfficeSafe University" at bounding box center [153, 266] width 186 height 24
click at [191, 377] on link "OSHA Training" at bounding box center [135, 360] width 310 height 40
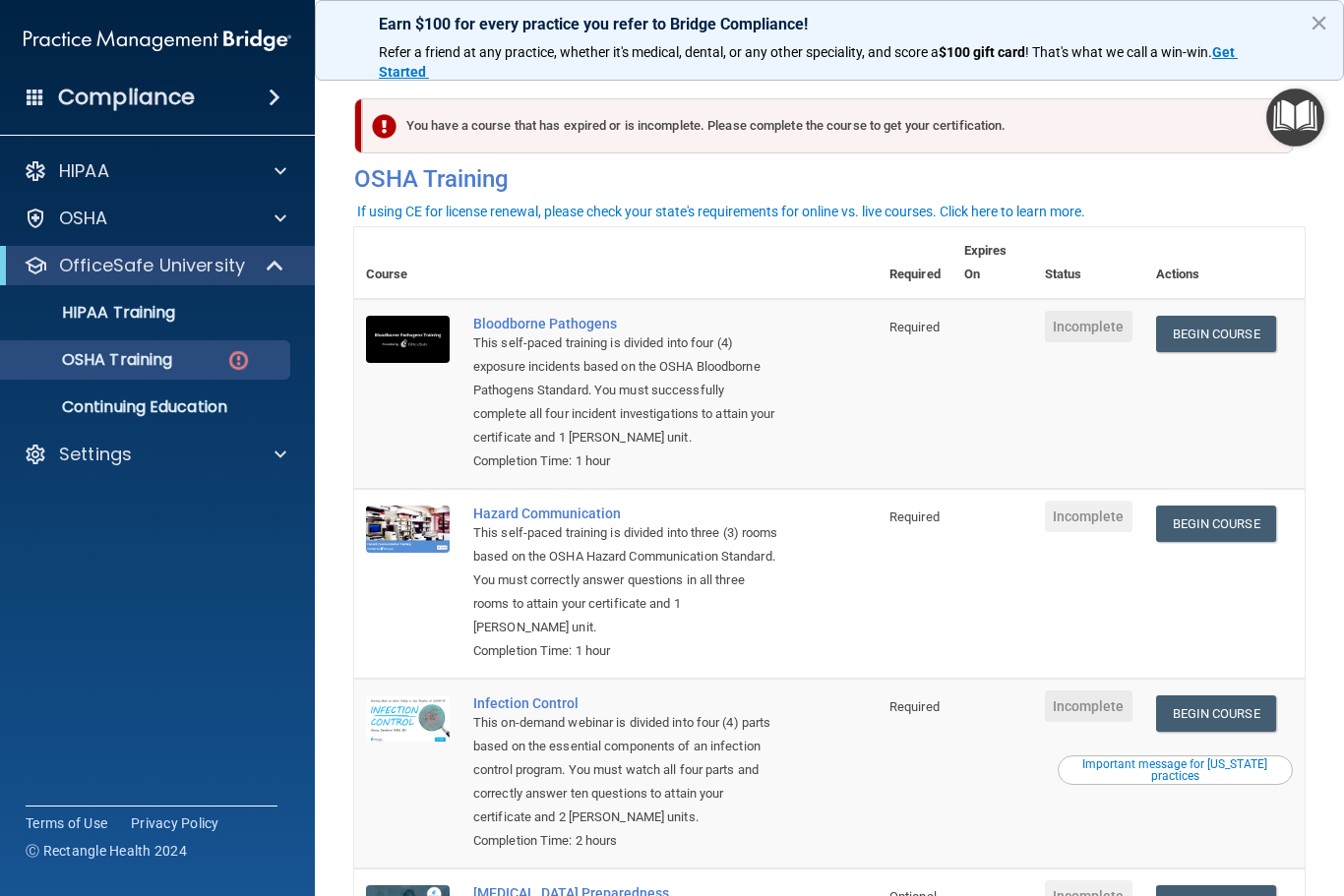
click at [1246, 321] on link "Begin Course" at bounding box center [1215, 334] width 120 height 37
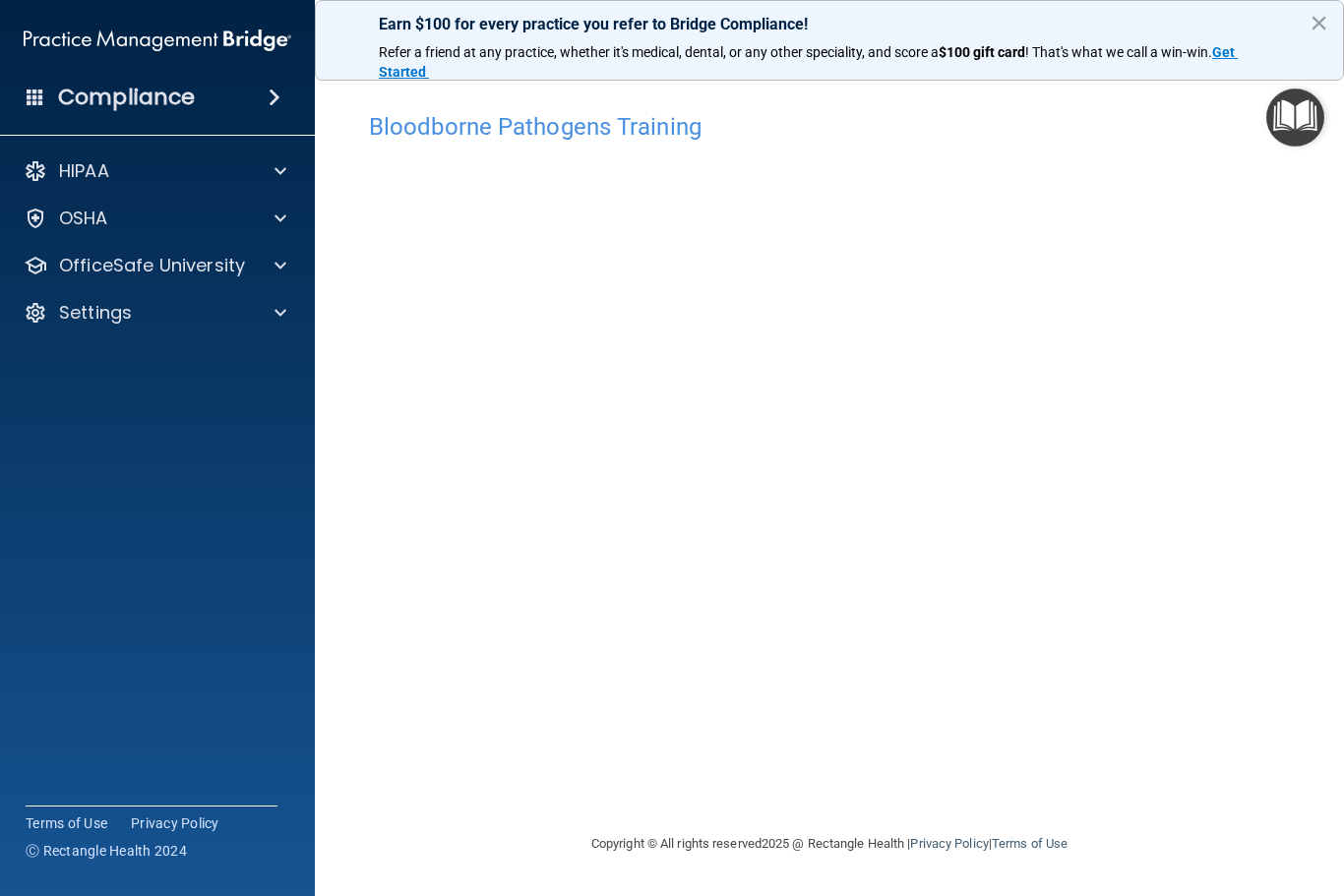
click at [225, 264] on p "OfficeSafe University" at bounding box center [153, 266] width 186 height 24
click at [191, 378] on link "OSHA Training" at bounding box center [135, 360] width 310 height 40
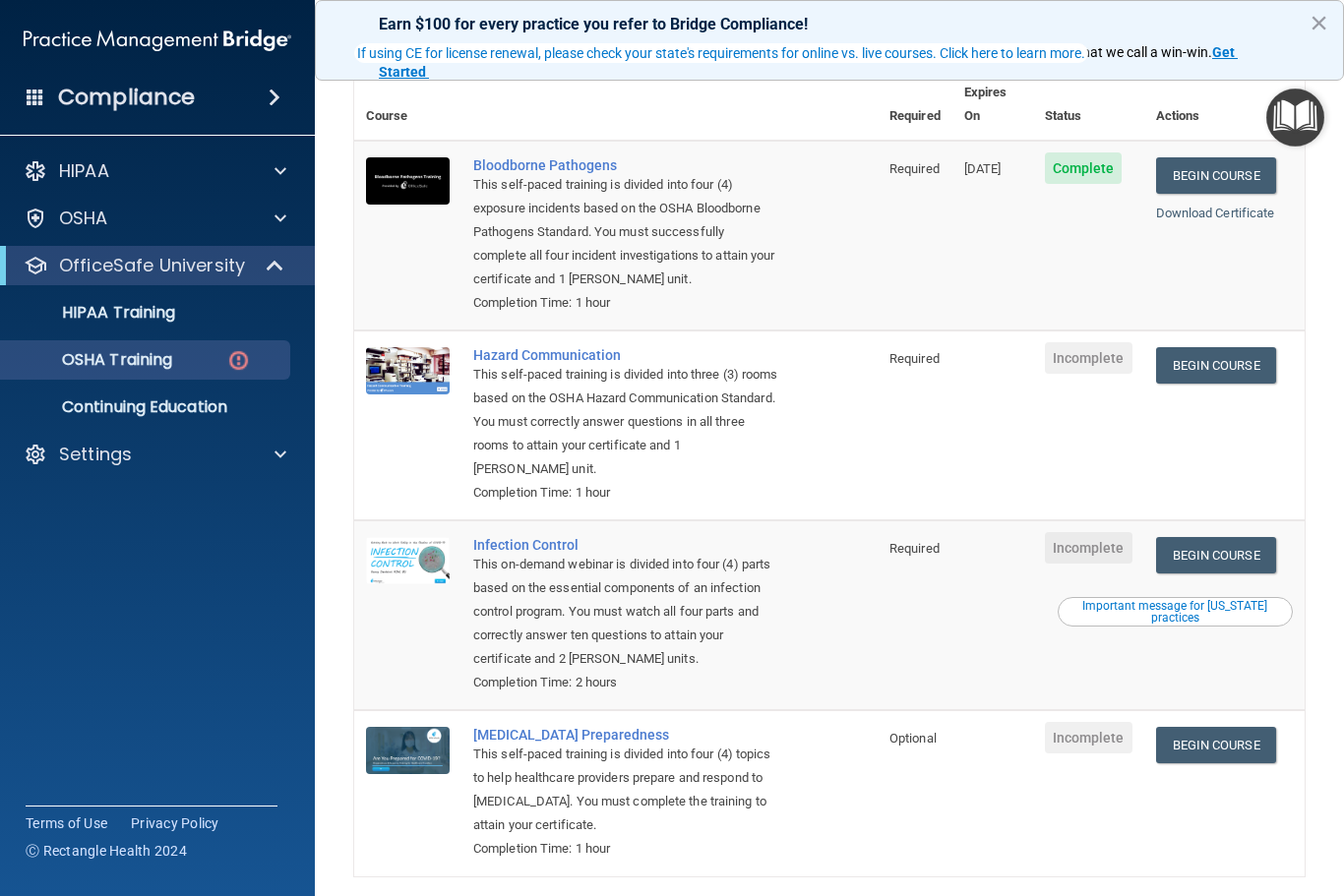
scroll to position [162, 0]
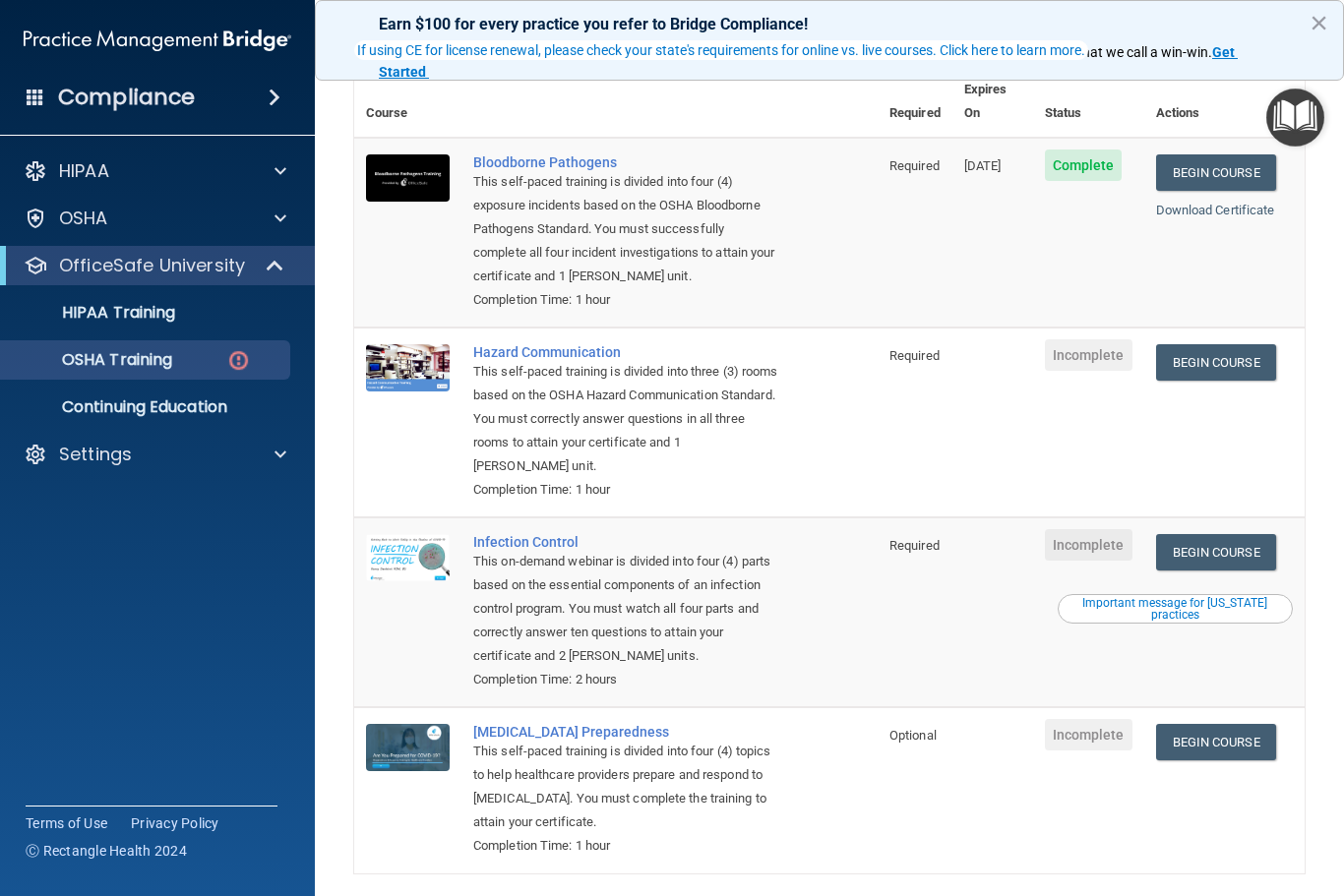
click at [1244, 344] on link "Begin Course" at bounding box center [1215, 362] width 120 height 37
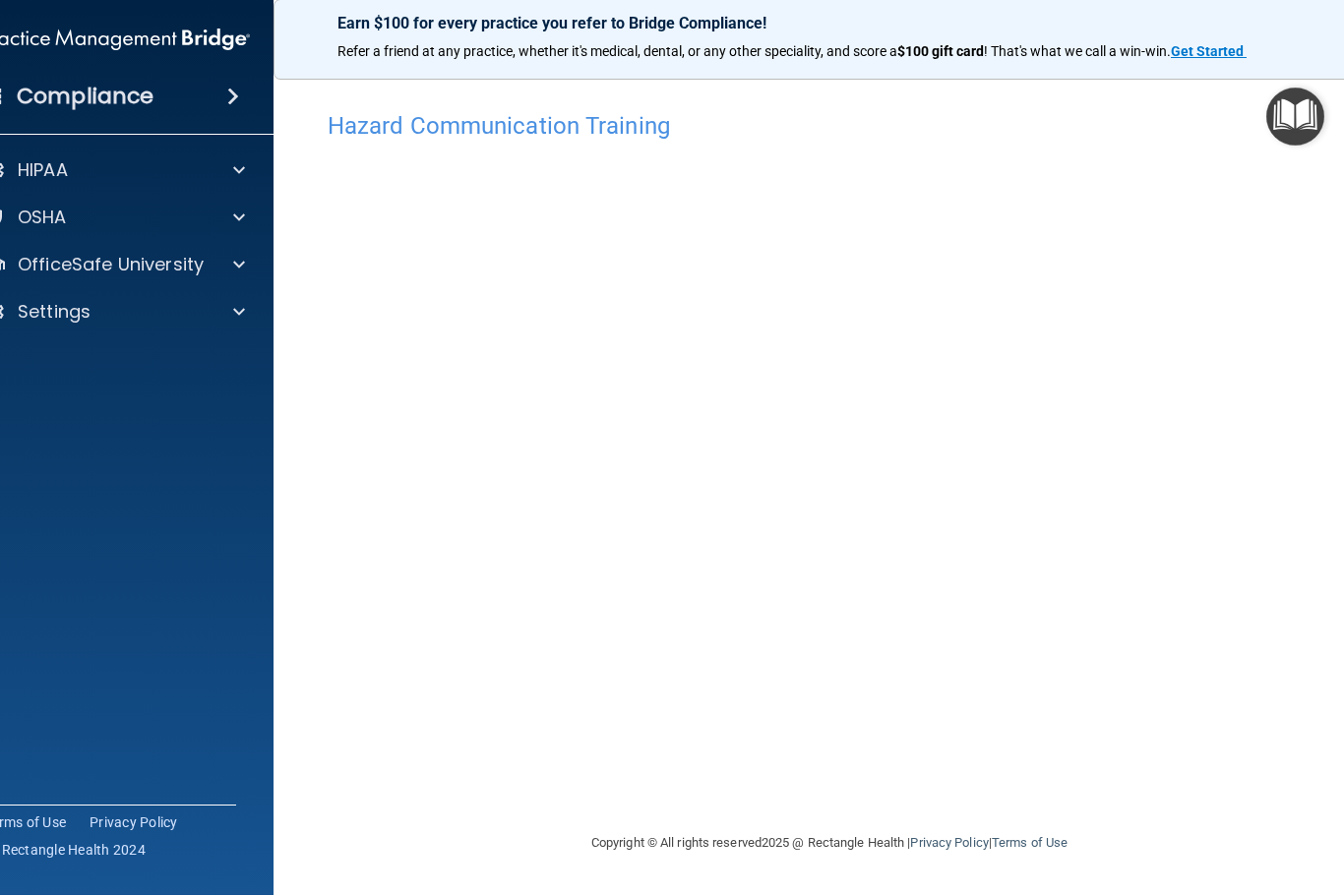
click at [234, 262] on span at bounding box center [239, 266] width 12 height 24
click at [141, 357] on div "OSHA Training" at bounding box center [105, 360] width 269 height 20
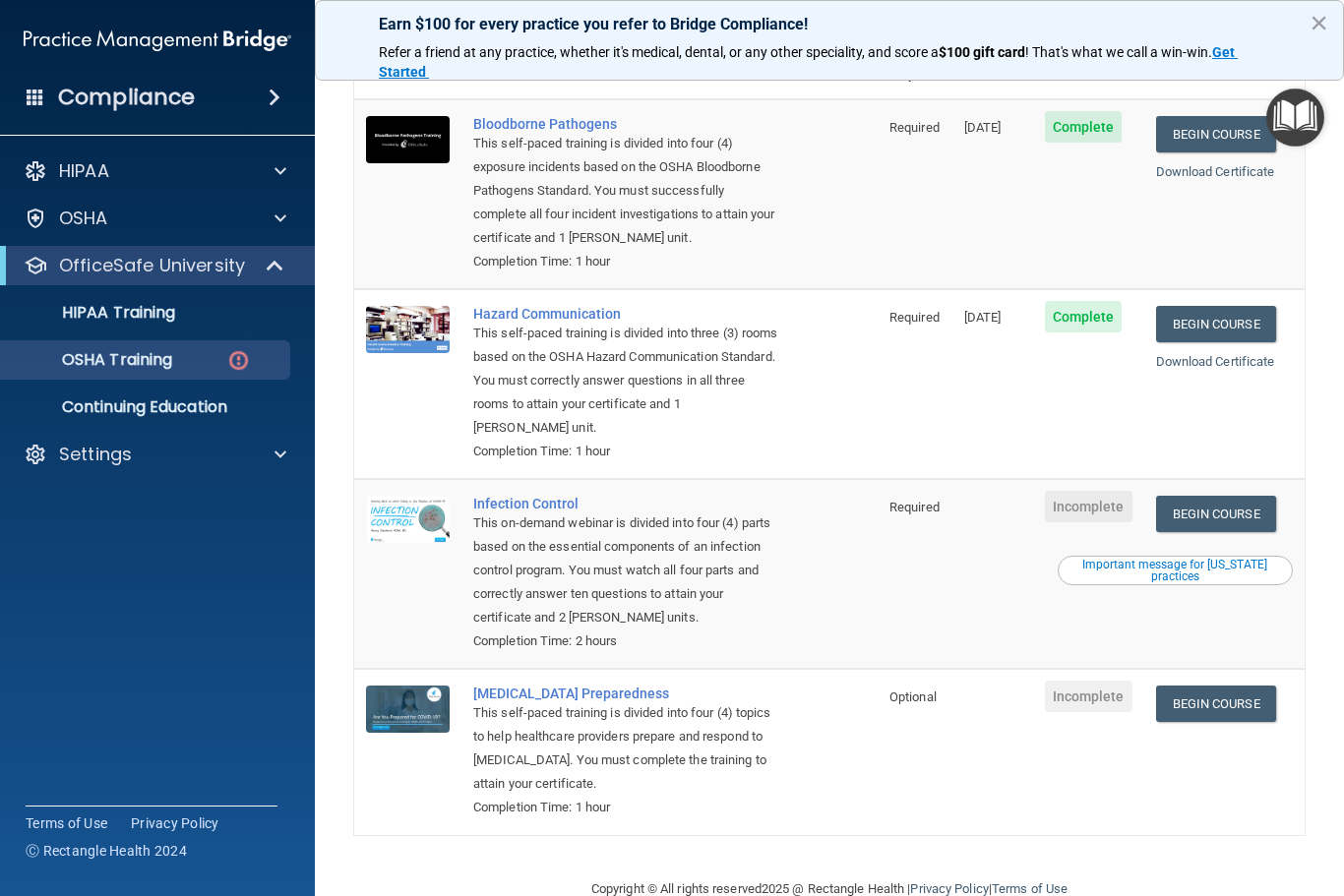
scroll to position [197, 0]
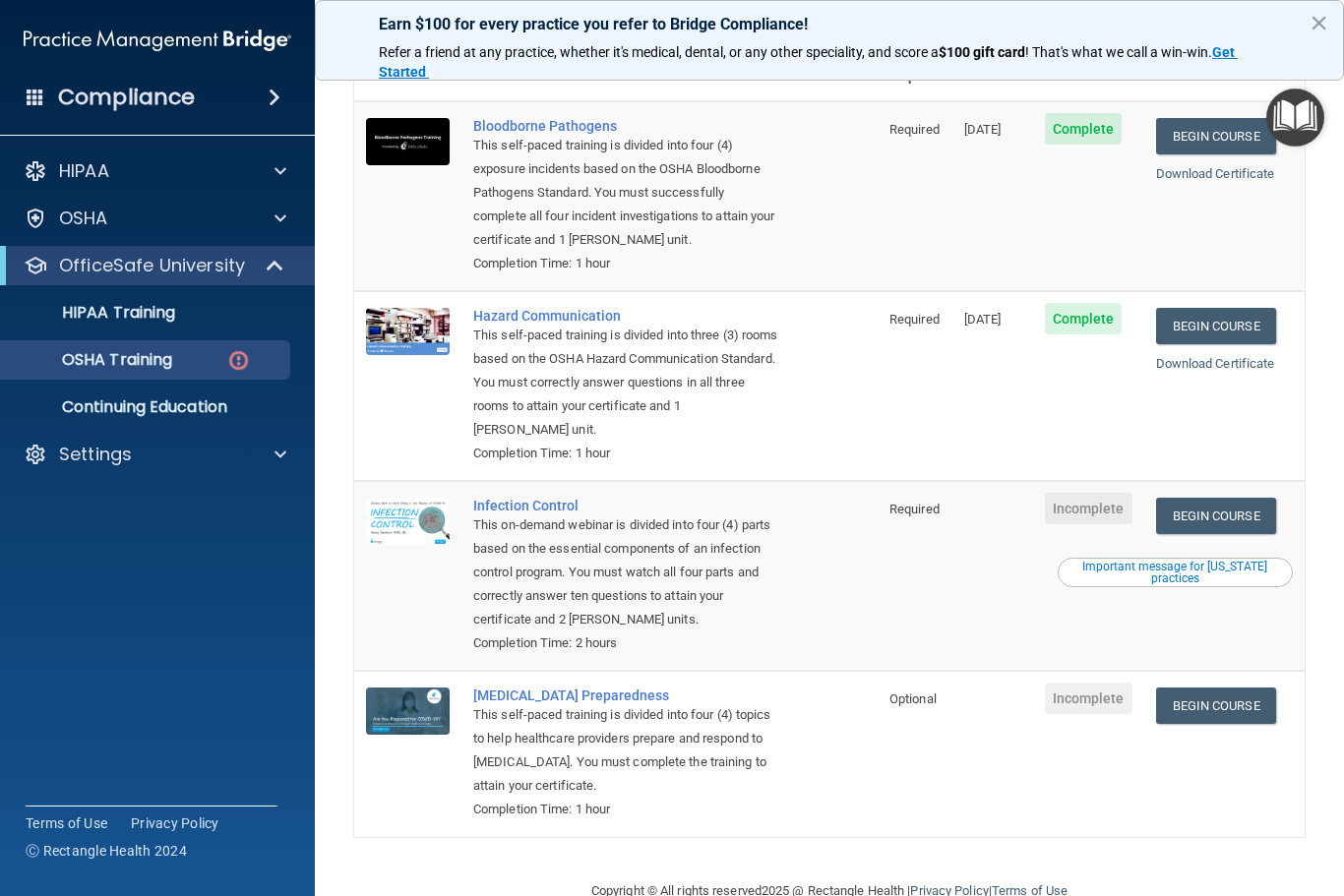
click at [1242, 498] on link "Begin Course" at bounding box center [1215, 515] width 120 height 37
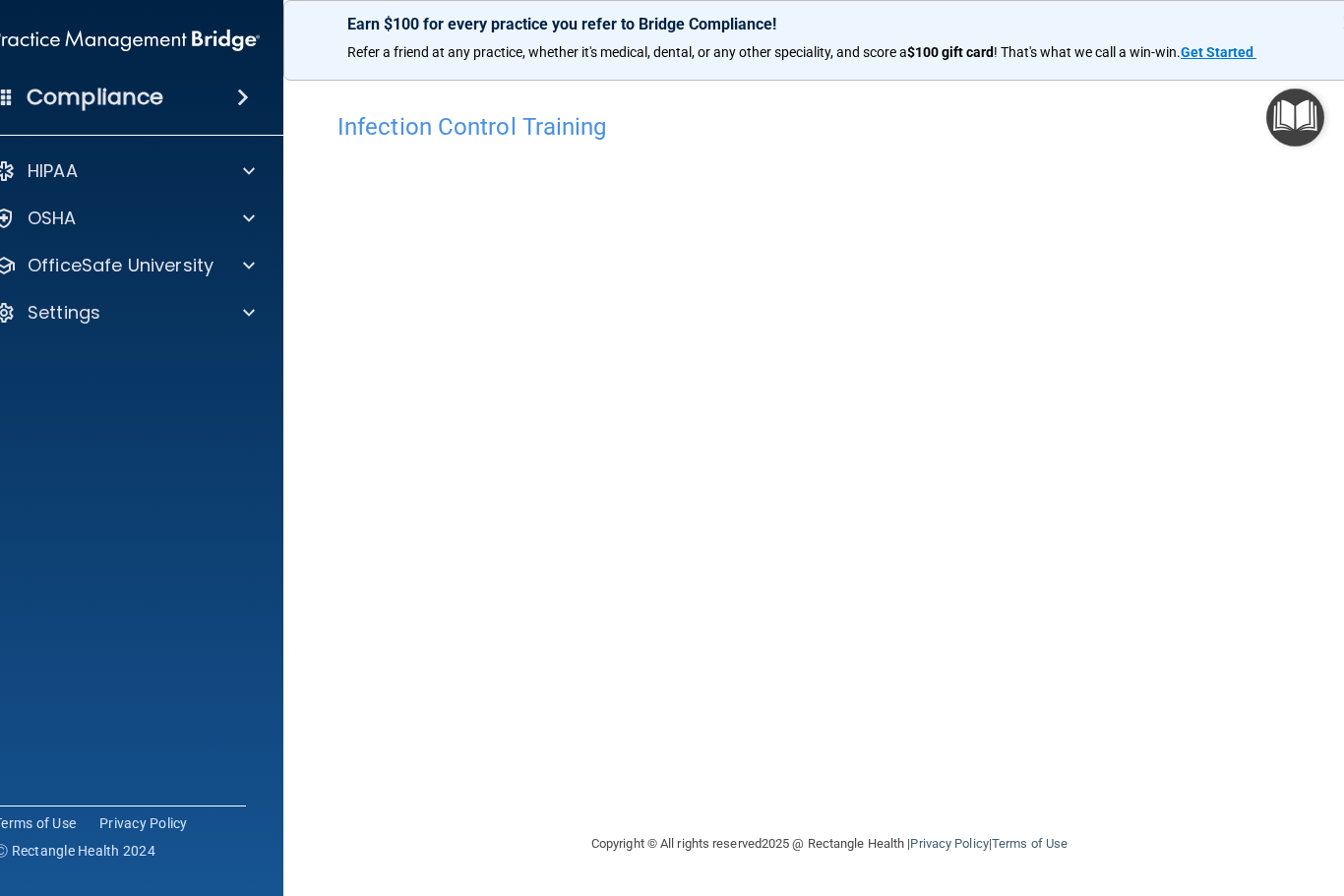
click at [200, 262] on p "OfficeSafe University" at bounding box center [121, 266] width 186 height 24
click at [110, 361] on p "OSHA Training" at bounding box center [60, 360] width 160 height 20
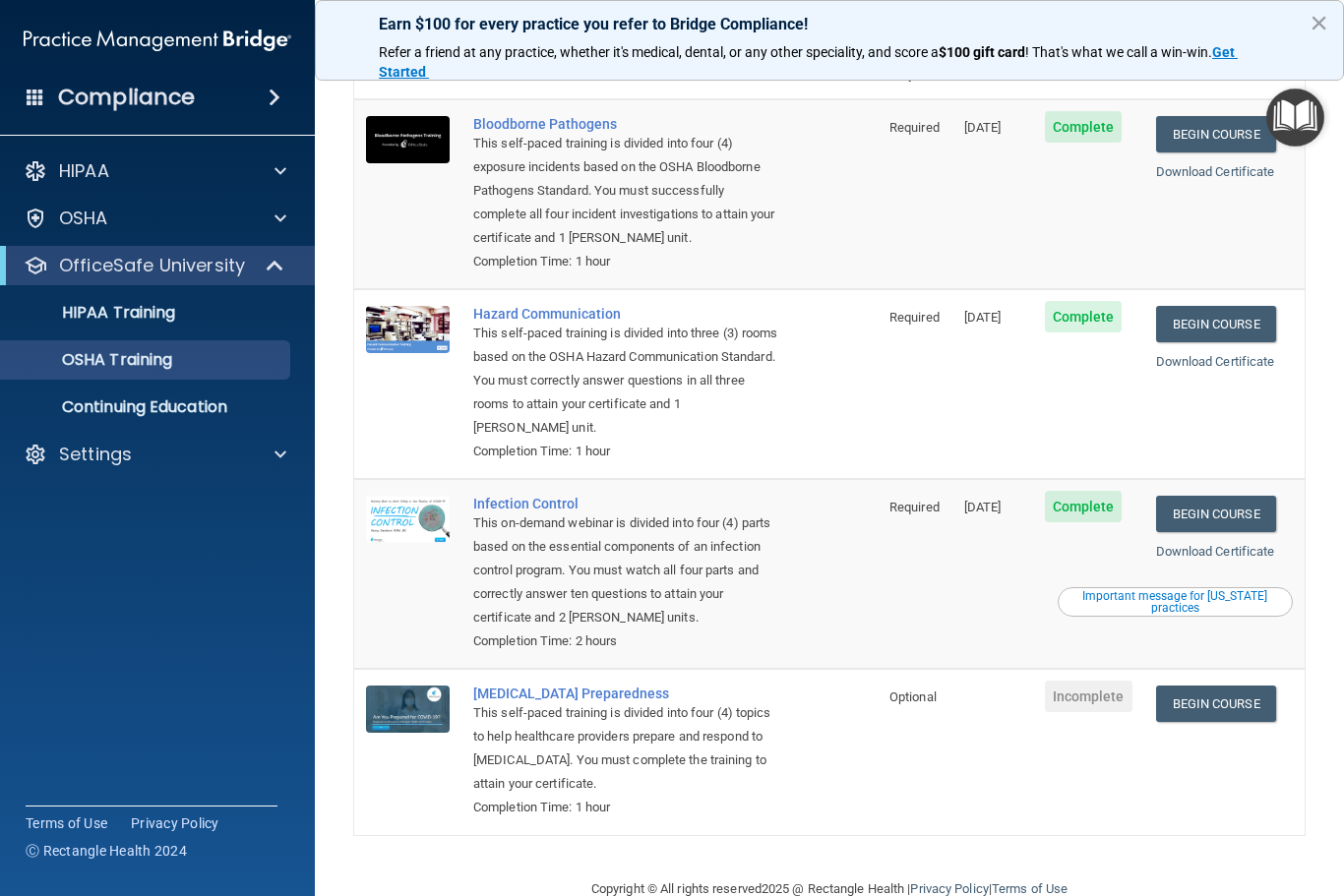
scroll to position [143, 0]
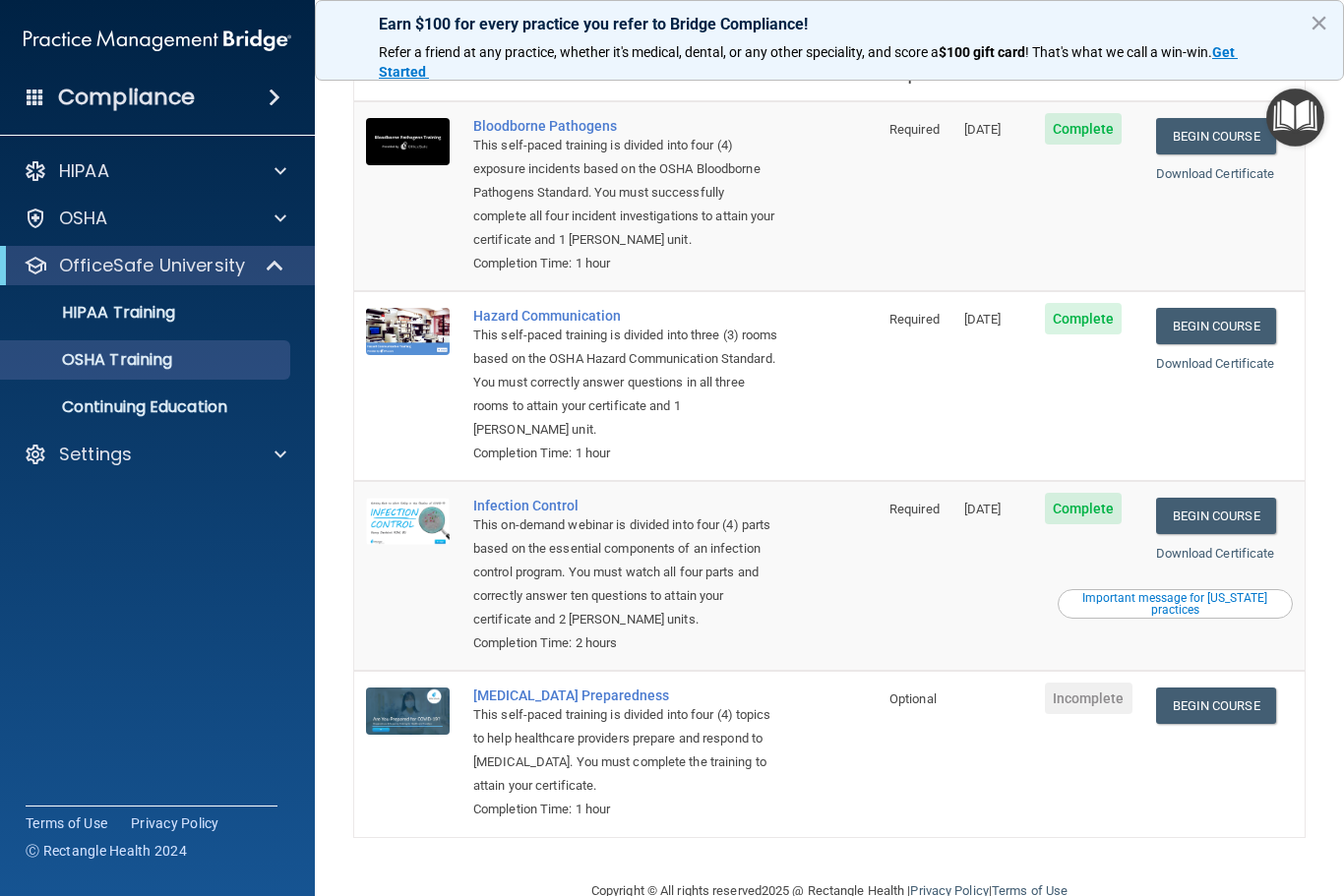
click at [1239, 688] on link "Begin Course" at bounding box center [1215, 706] width 120 height 37
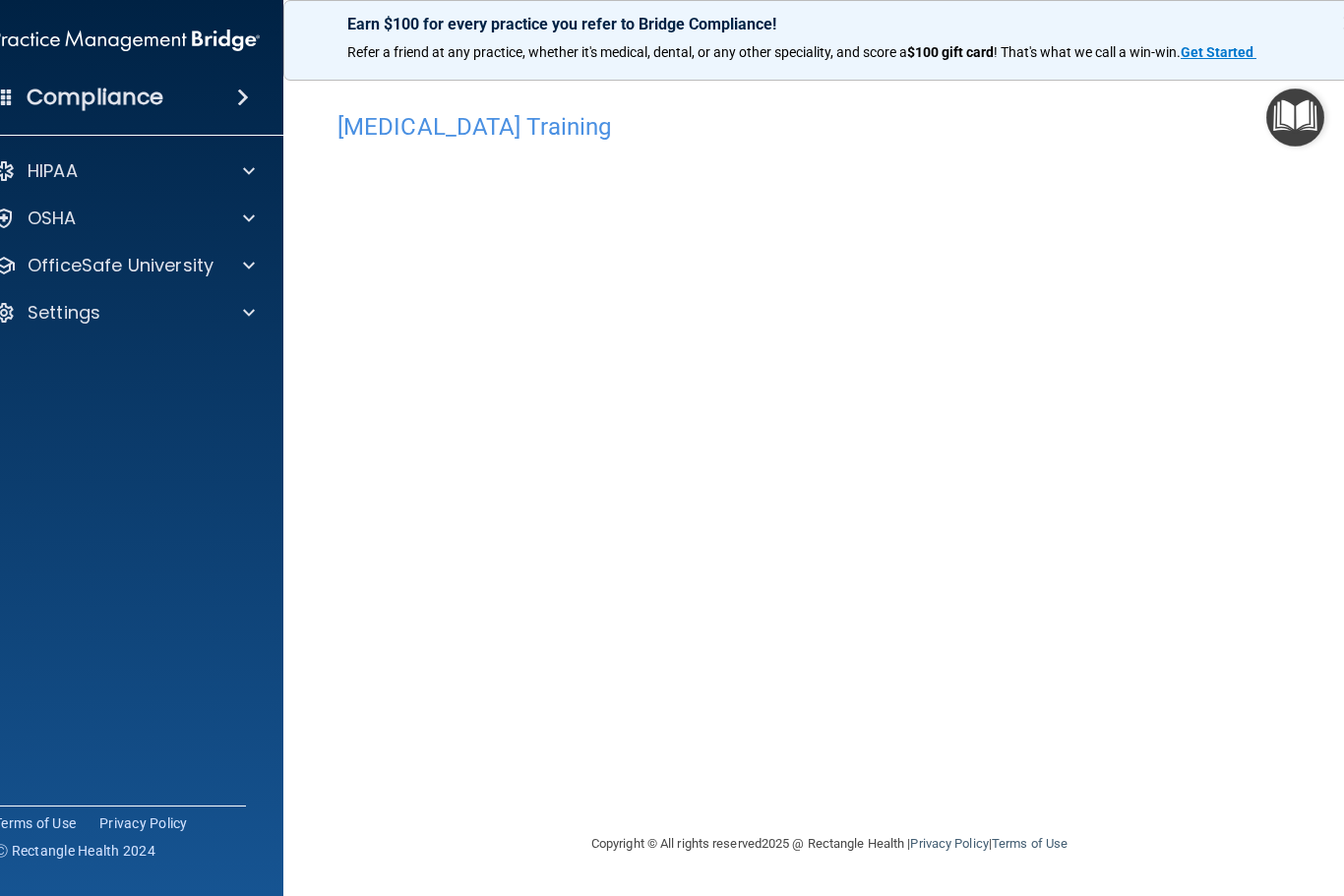
click at [186, 270] on p "OfficeSafe University" at bounding box center [121, 266] width 186 height 24
click at [158, 370] on link "OSHA Training" at bounding box center [103, 360] width 310 height 40
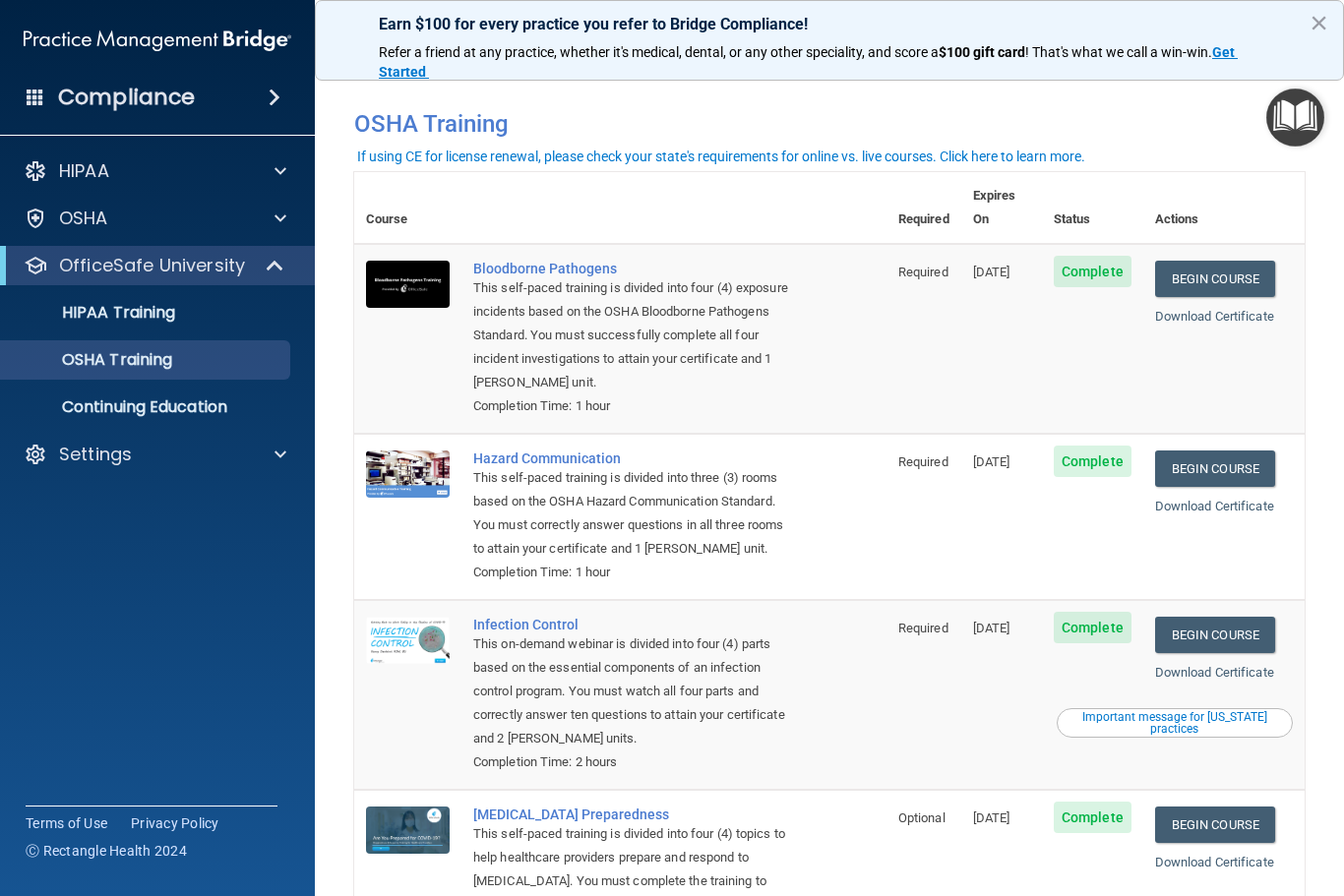
click at [1283, 103] on img "Open Resource Center" at bounding box center [1294, 117] width 58 height 58
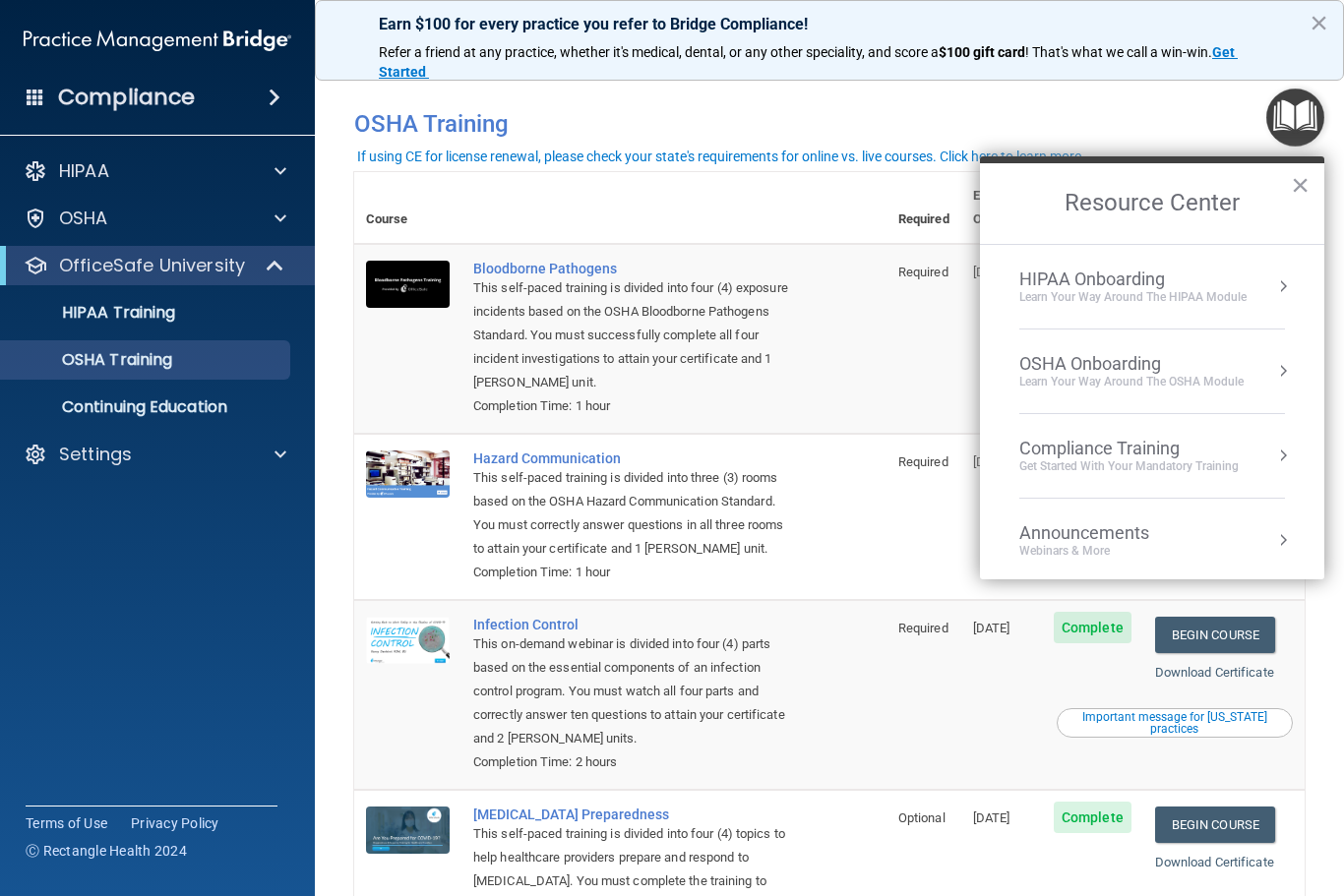
click at [1261, 286] on div "HIPAA Onboarding Learn Your Way around the HIPAA module" at bounding box center [1152, 286] width 266 height 37
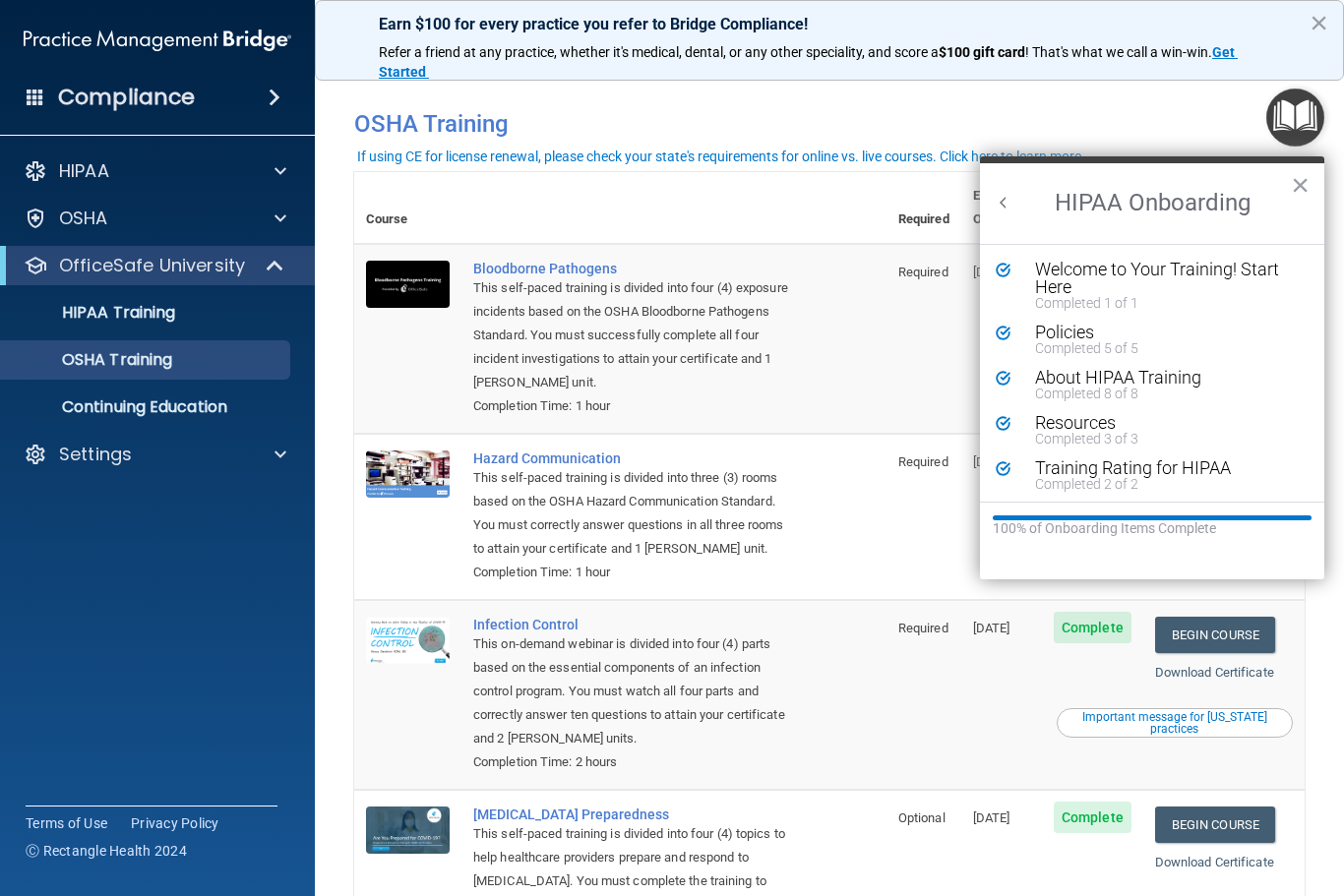
click at [1001, 209] on button "Back to Resource Center Home" at bounding box center [1003, 203] width 20 height 20
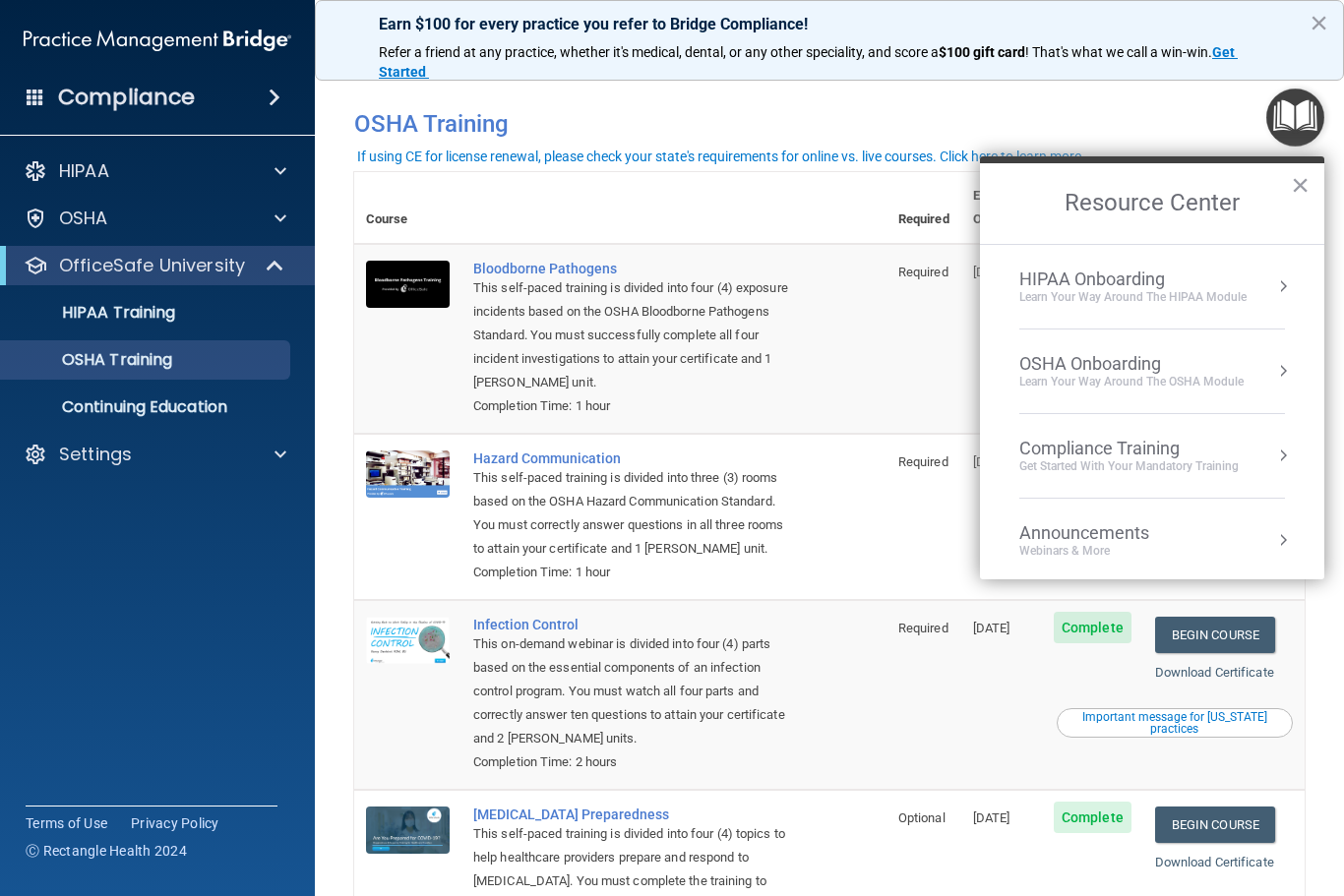
click at [1185, 447] on div "Compliance Training" at bounding box center [1128, 449] width 219 height 22
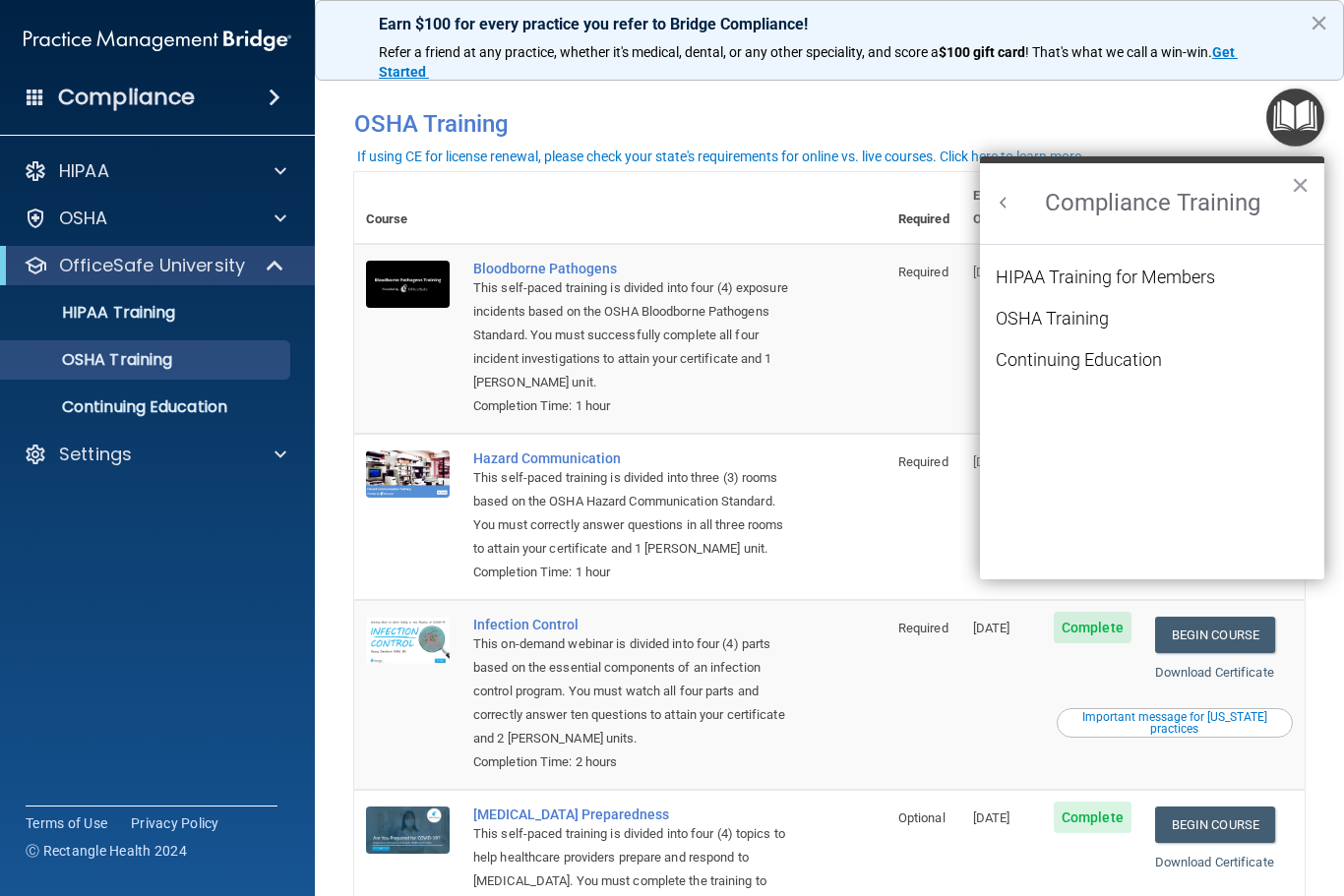
click at [1156, 274] on div "HIPAA Training for Members" at bounding box center [1104, 278] width 219 height 18
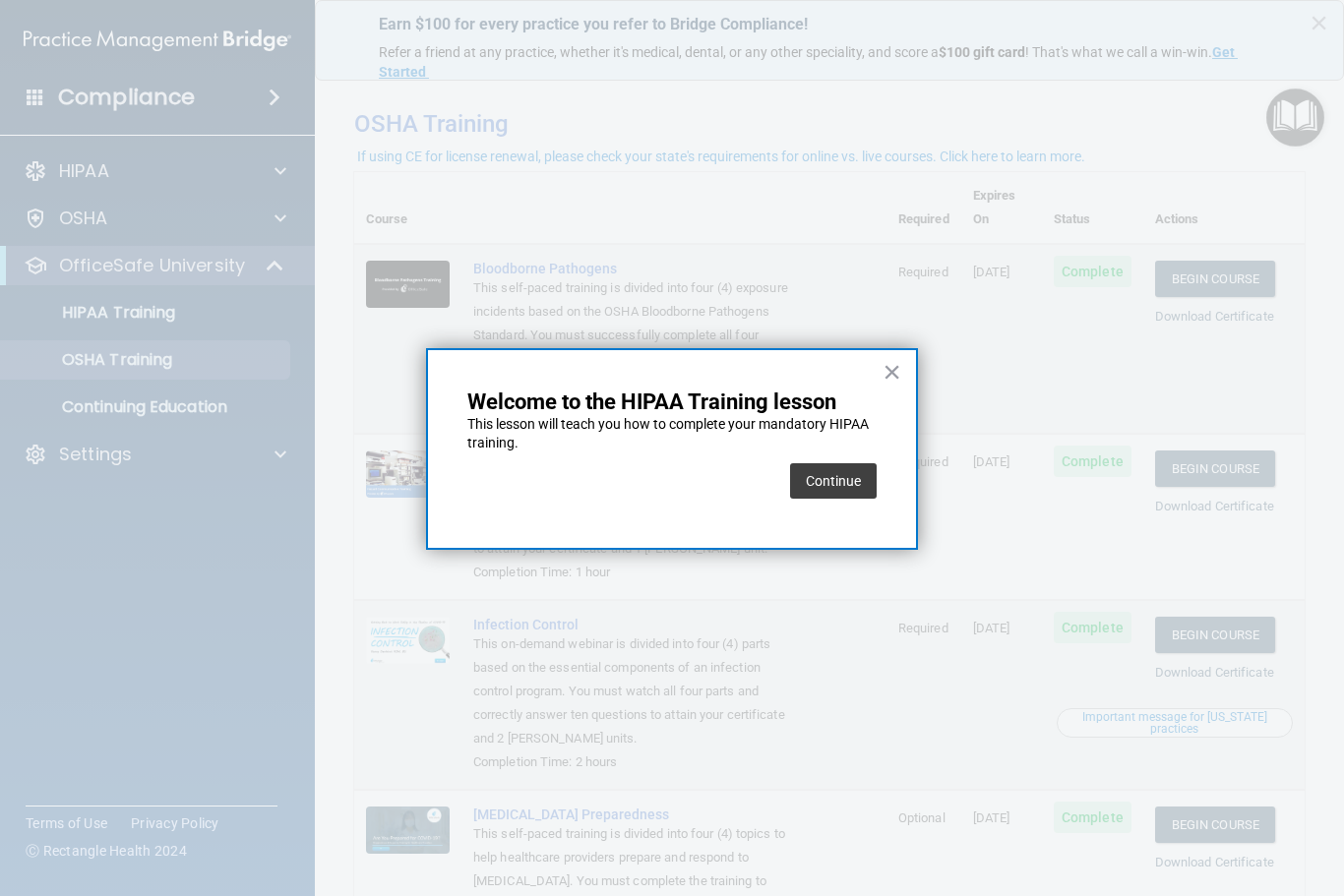
click at [836, 482] on button "Continue" at bounding box center [833, 481] width 86 height 36
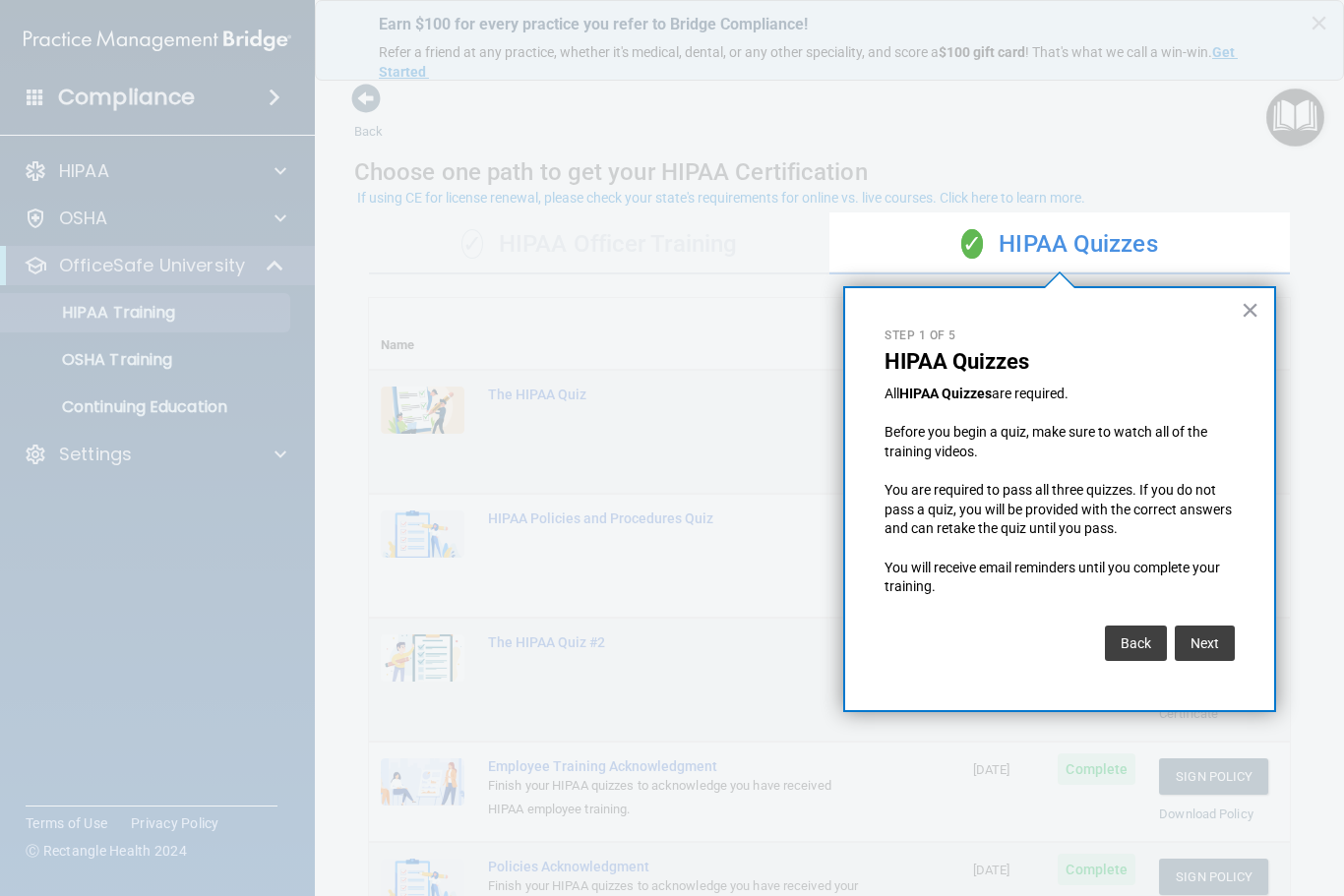
click at [1206, 625] on button "Next" at bounding box center [1204, 643] width 60 height 36
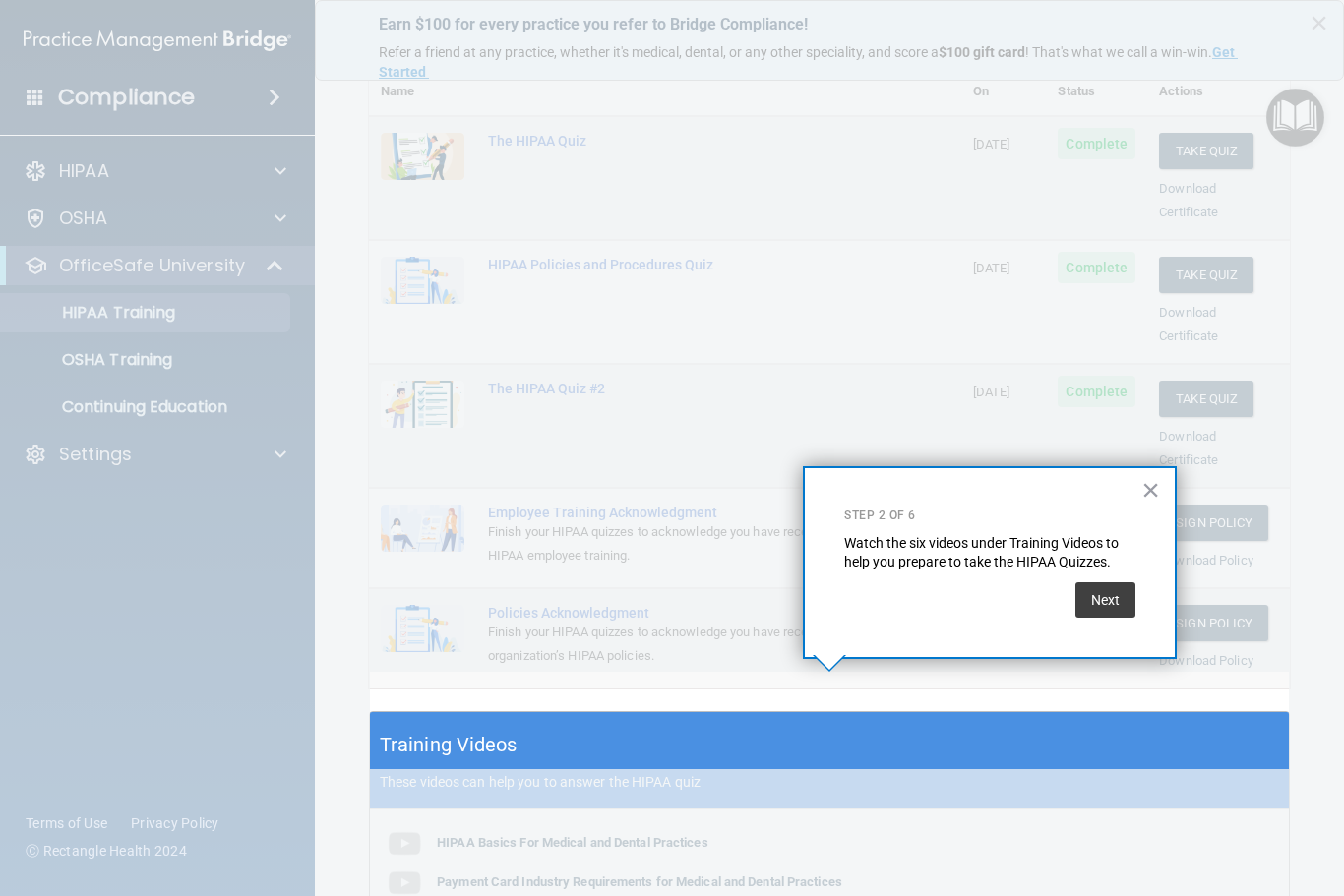
click at [1108, 594] on button "Next" at bounding box center [1105, 601] width 60 height 36
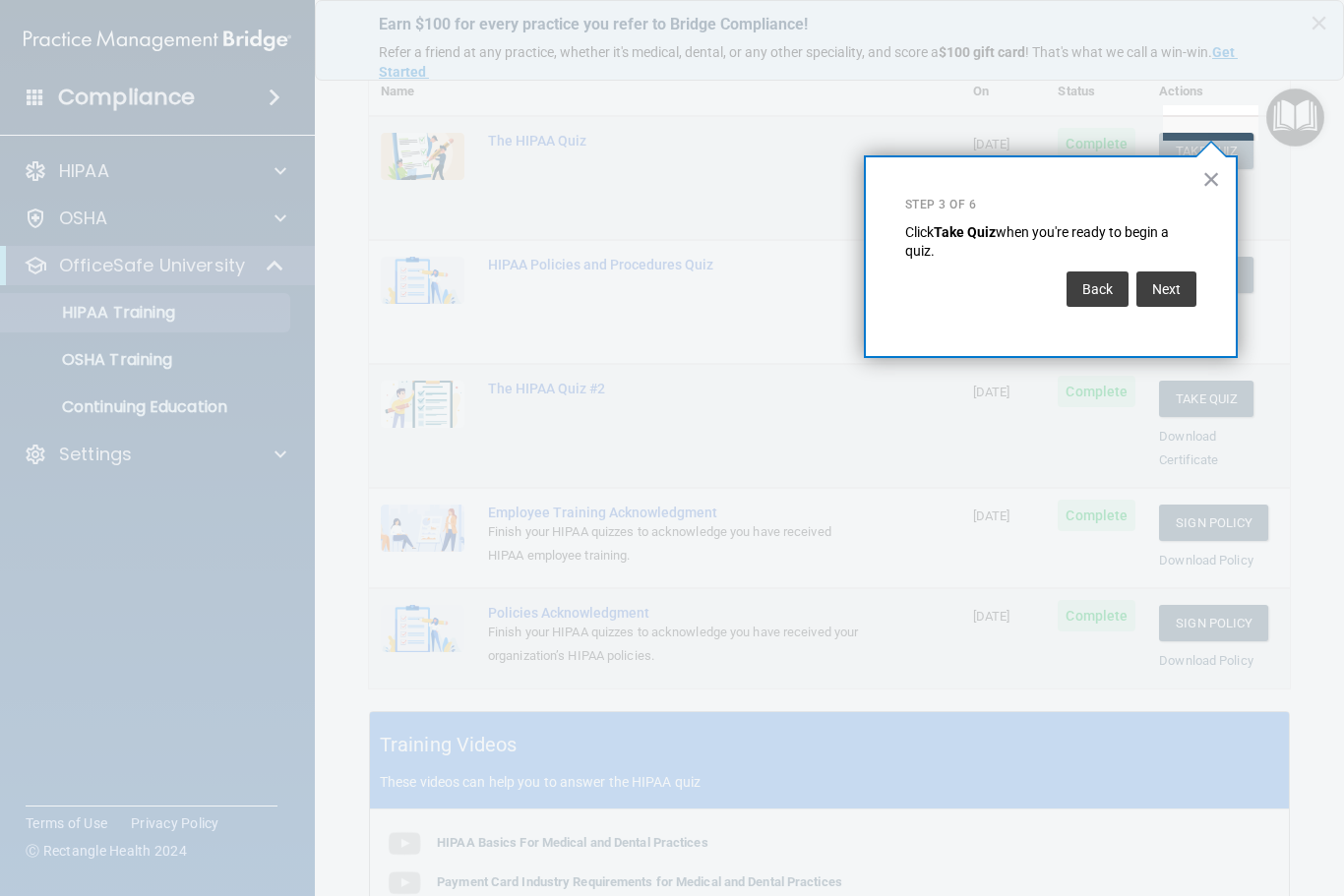
click at [1184, 272] on button "Next" at bounding box center [1166, 289] width 60 height 36
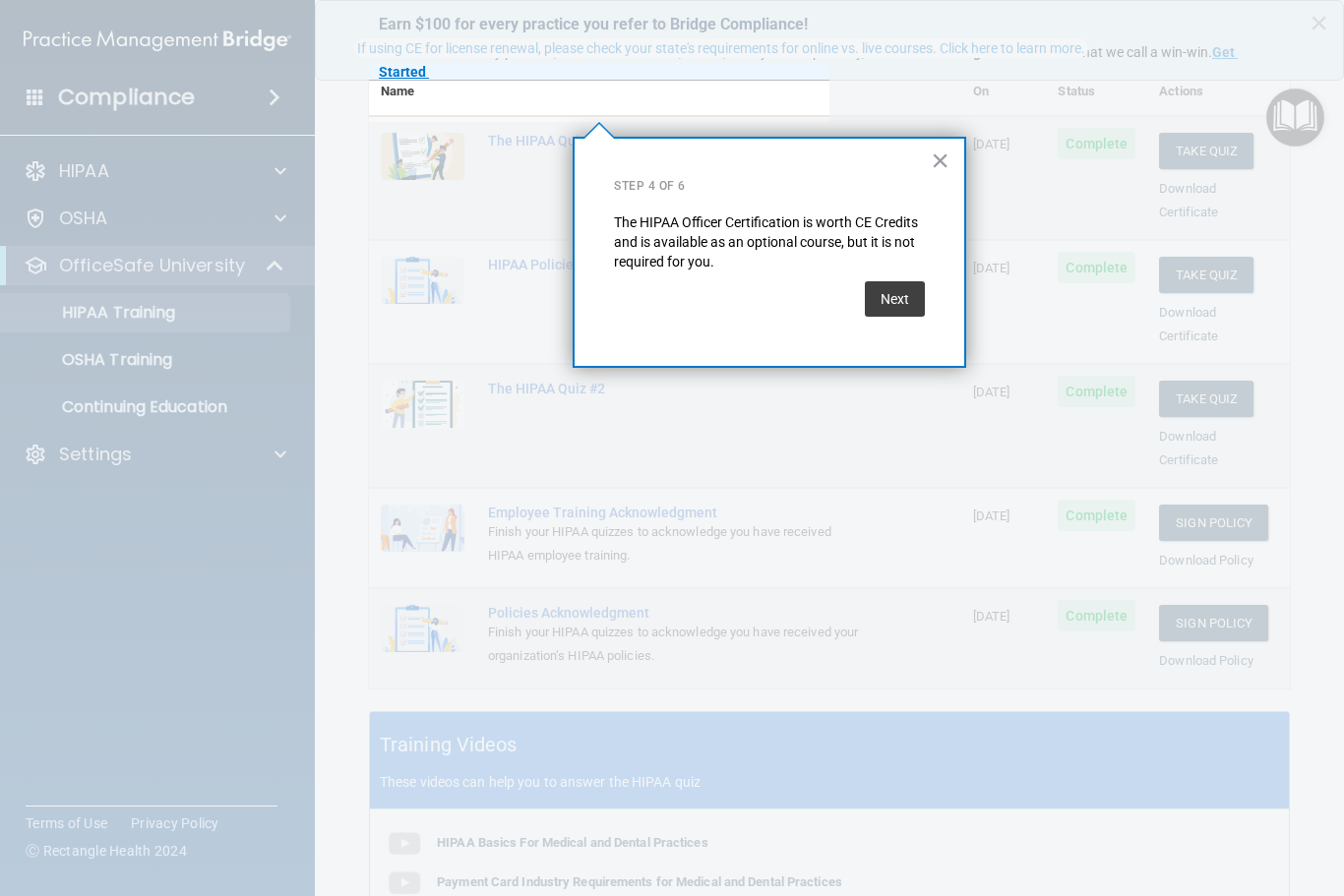
scroll to position [46, 0]
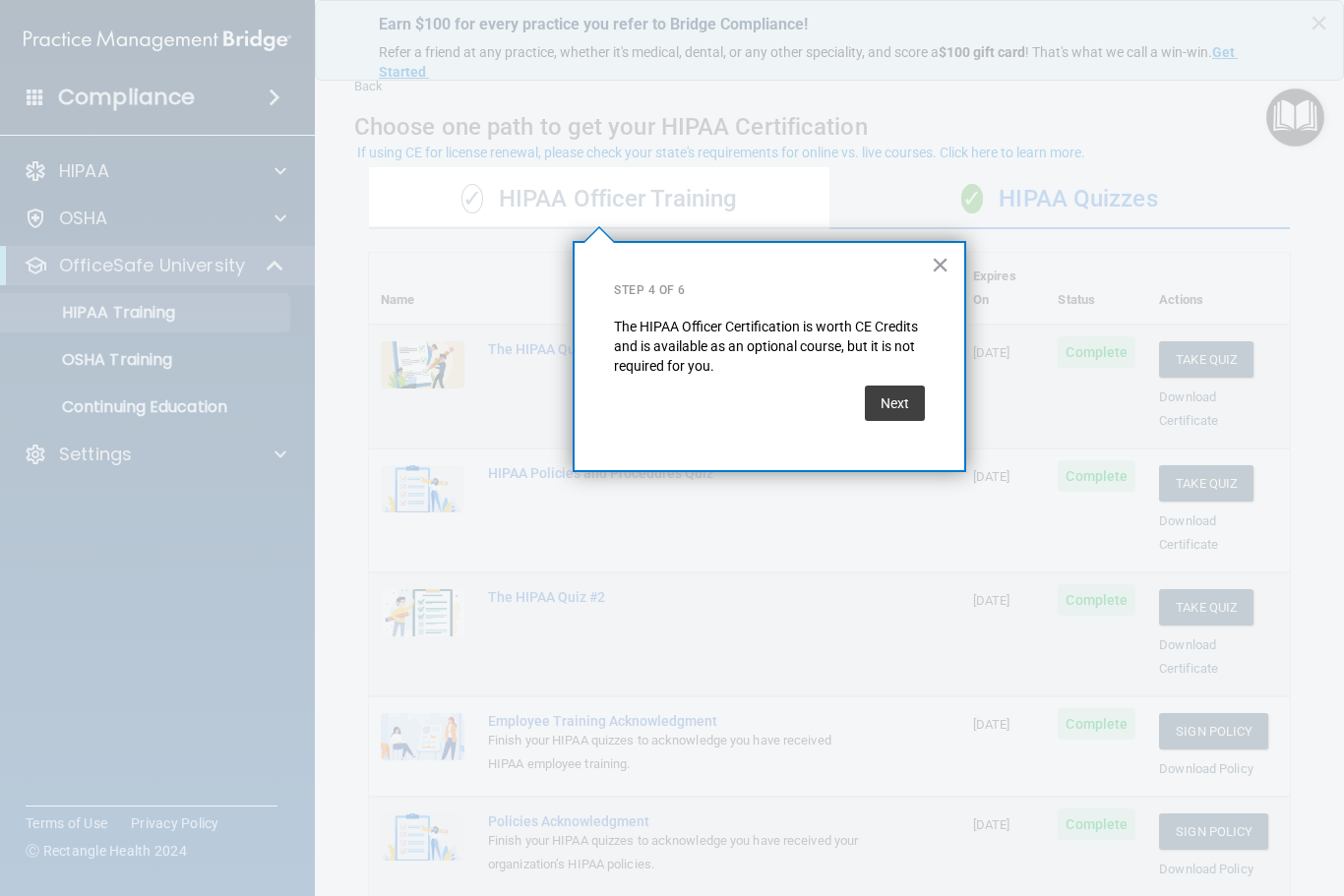
click at [902, 394] on button "Next" at bounding box center [894, 403] width 60 height 36
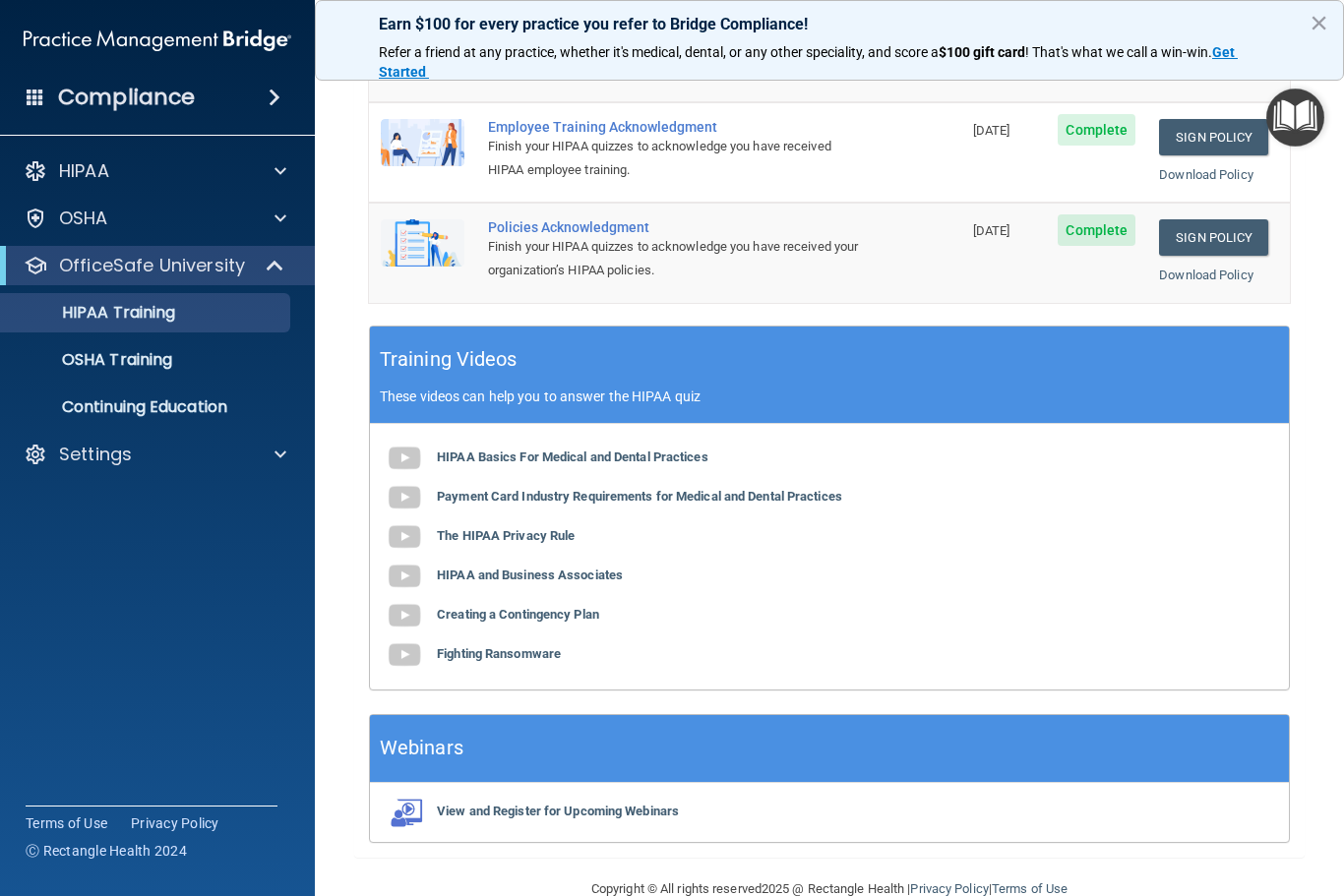
scroll to position [638, 0]
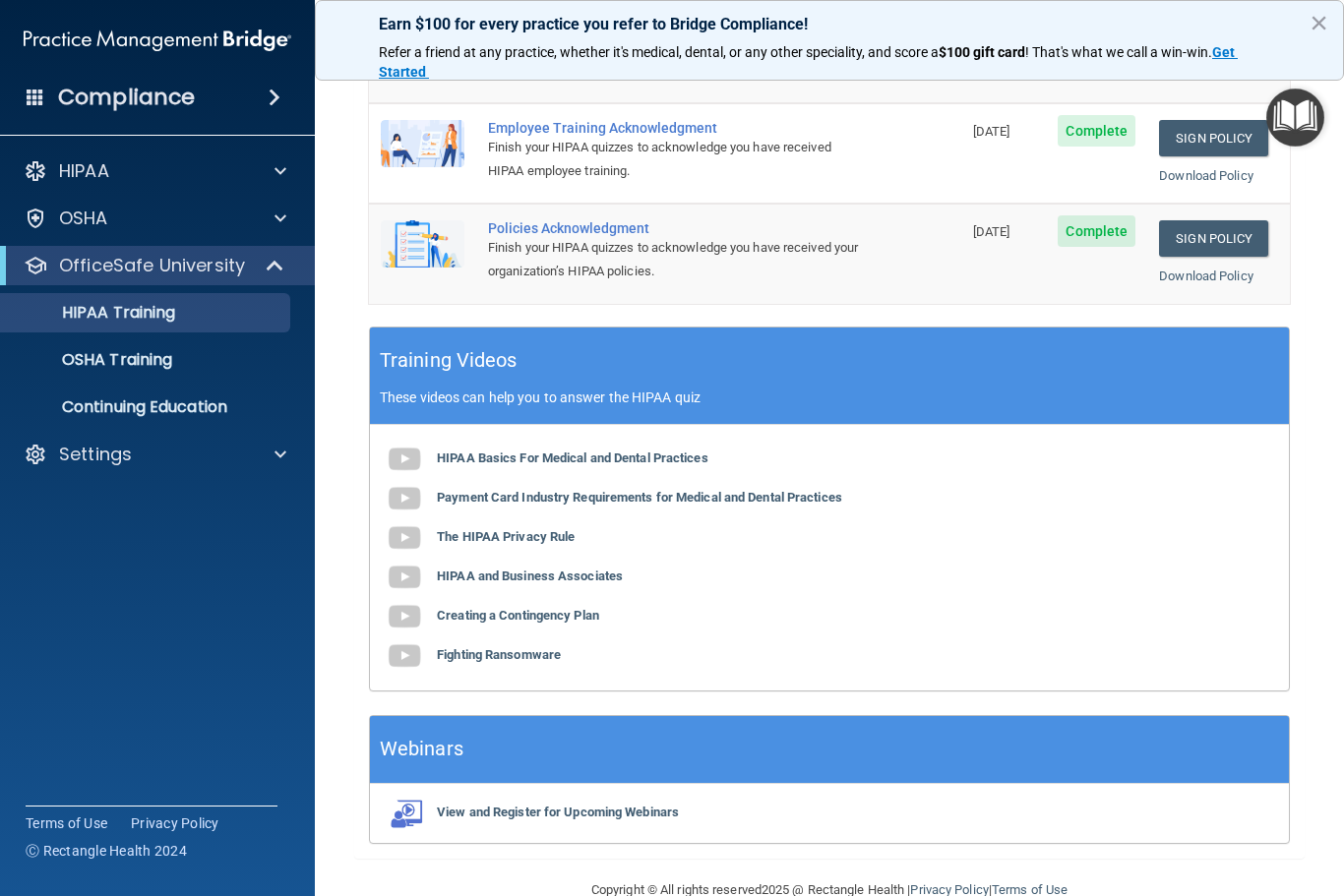
click at [420, 440] on img at bounding box center [404, 460] width 40 height 40
click at [481, 490] on b "Payment Card Industry Requirements for Medical and Dental Practices" at bounding box center [639, 497] width 405 height 15
click at [208, 365] on div "OSHA Training" at bounding box center [147, 360] width 269 height 20
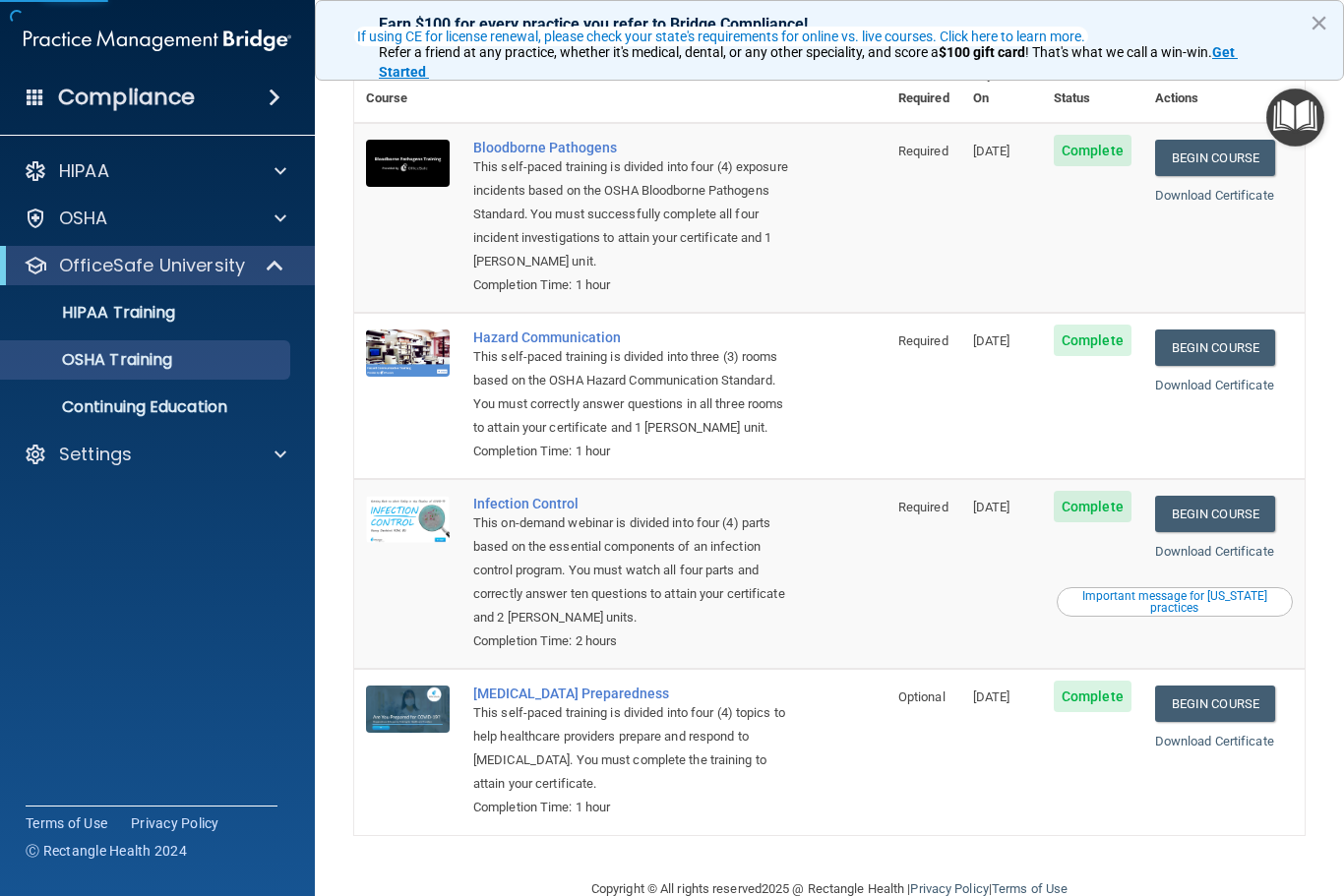
scroll to position [120, 0]
click at [214, 404] on p "Continuing Education" at bounding box center [147, 407] width 269 height 20
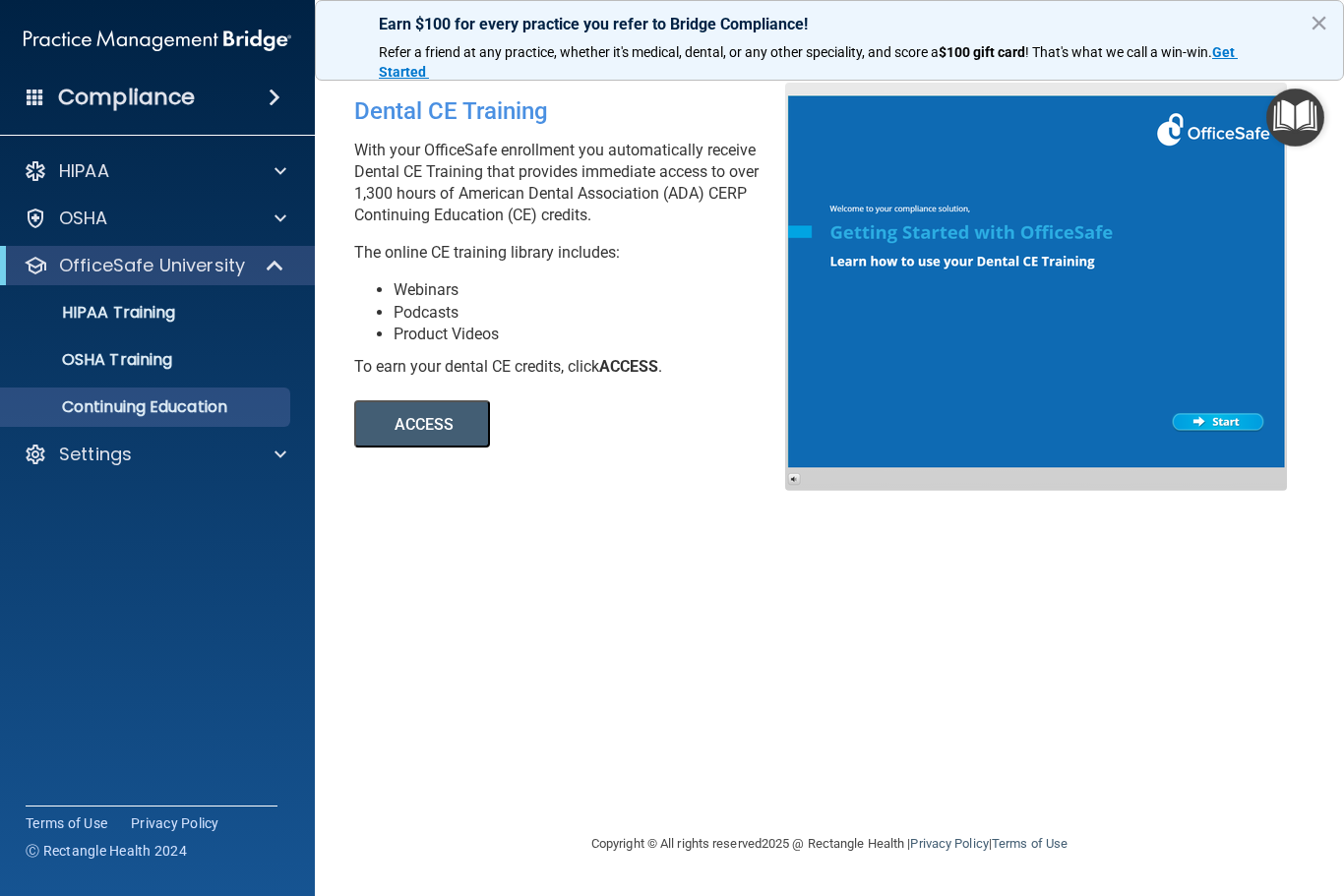
click at [222, 173] on div "HIPAA" at bounding box center [131, 171] width 244 height 24
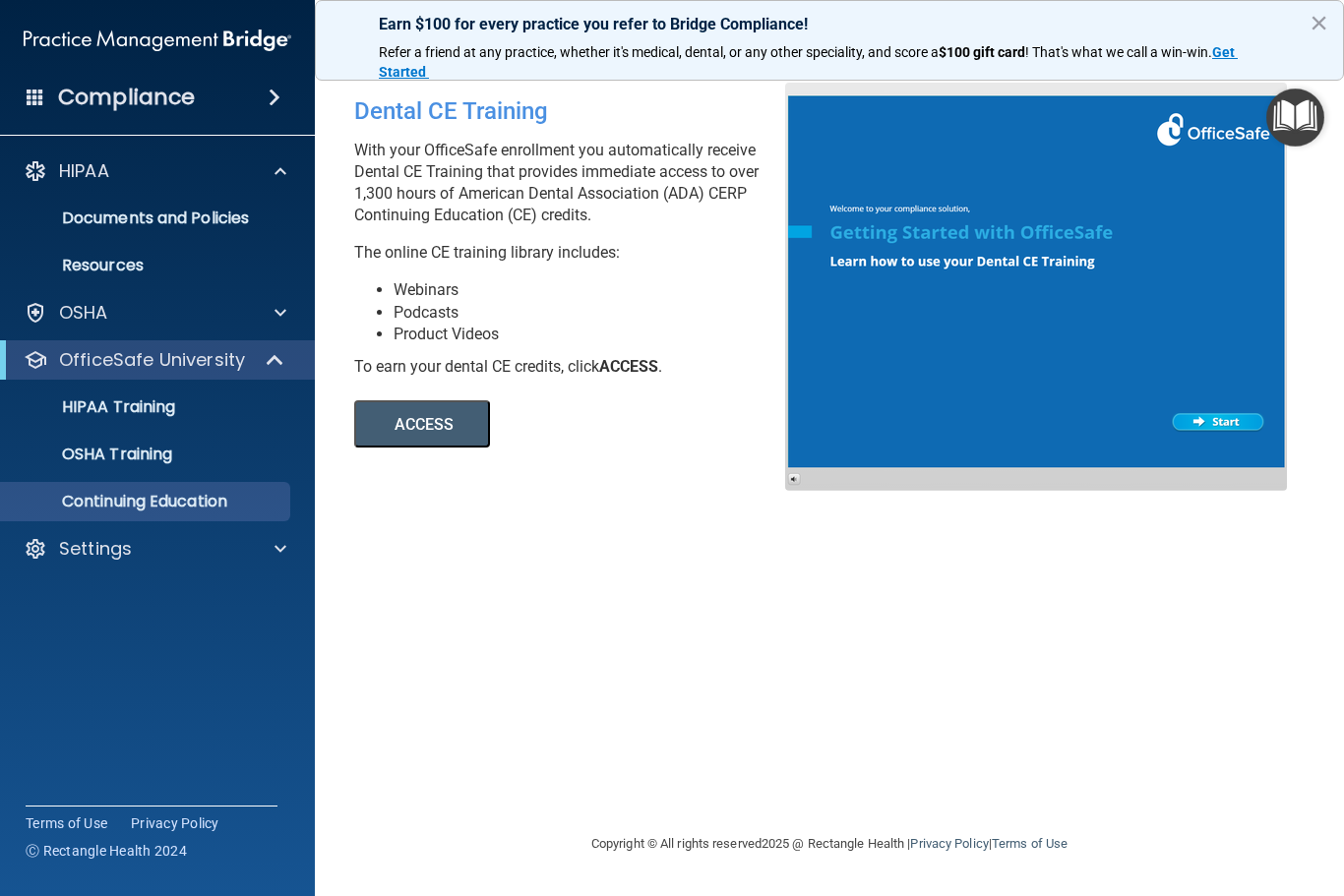
click at [219, 309] on div "OSHA" at bounding box center [131, 313] width 244 height 24
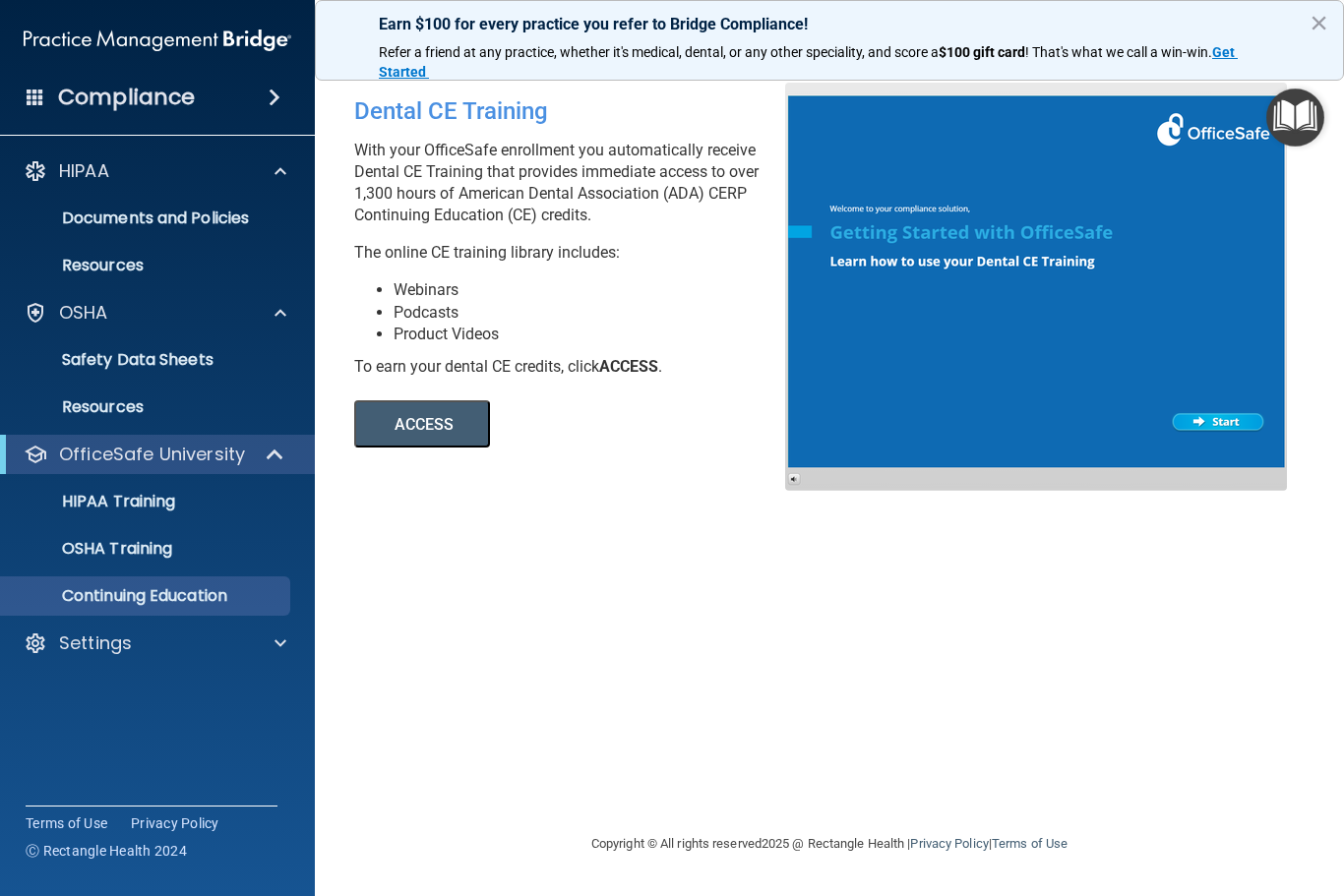
click at [260, 453] on div at bounding box center [276, 455] width 49 height 24
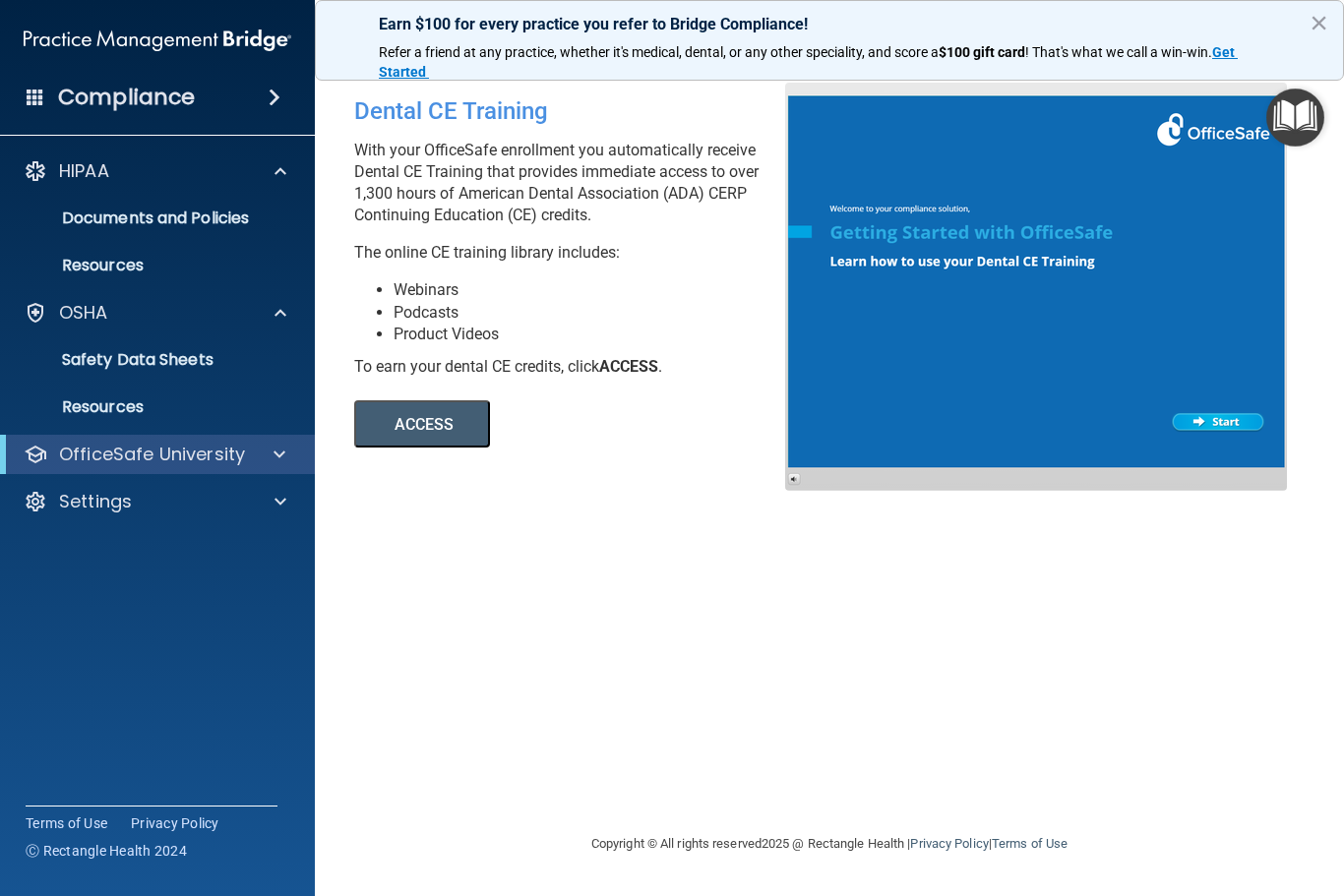
click at [245, 463] on div "OfficeSafe University" at bounding box center [130, 455] width 243 height 24
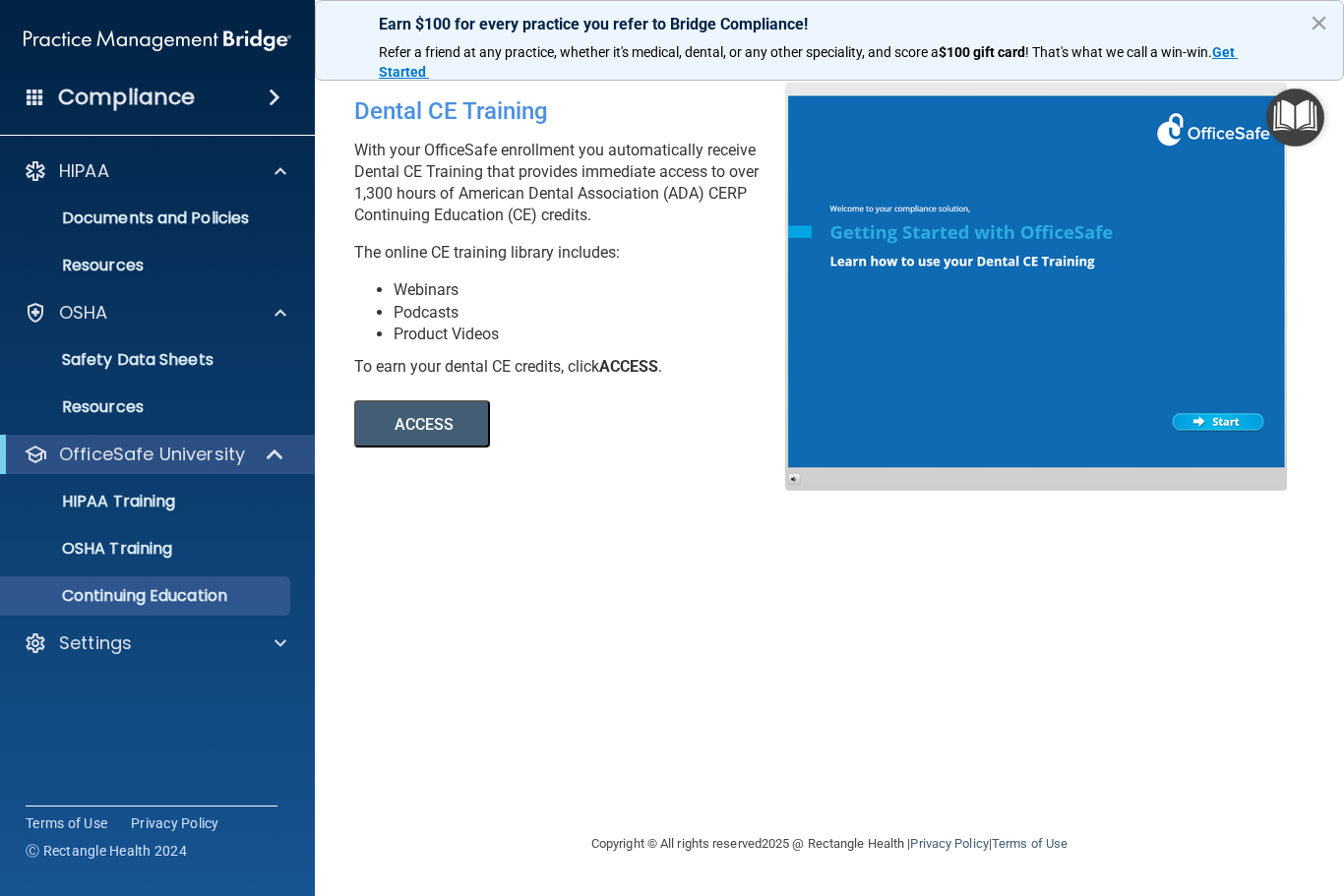
click at [1282, 118] on img "Open Resource Center" at bounding box center [1294, 117] width 58 height 58
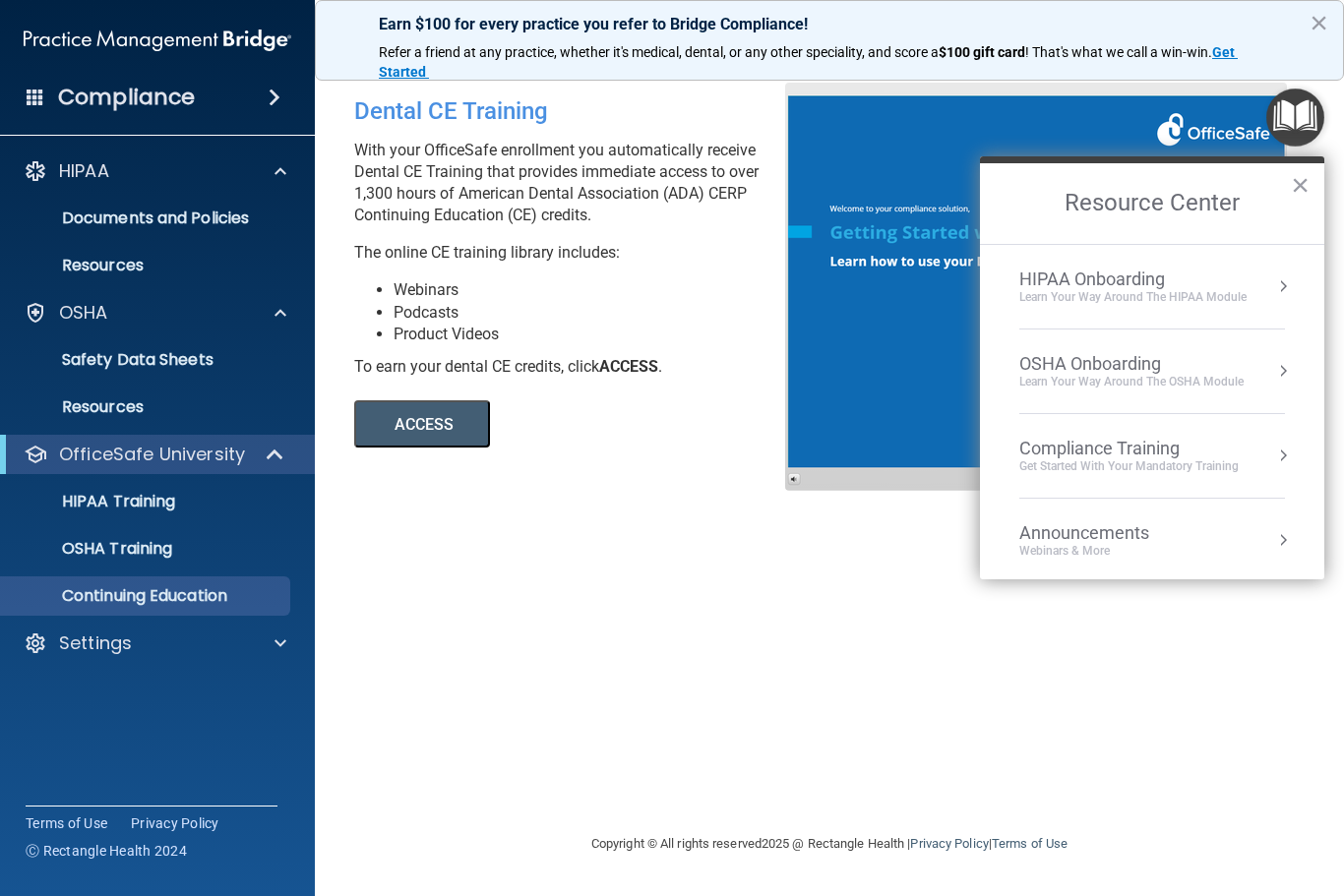
click at [1268, 446] on div "Compliance Training Get Started with your mandatory training" at bounding box center [1152, 456] width 266 height 37
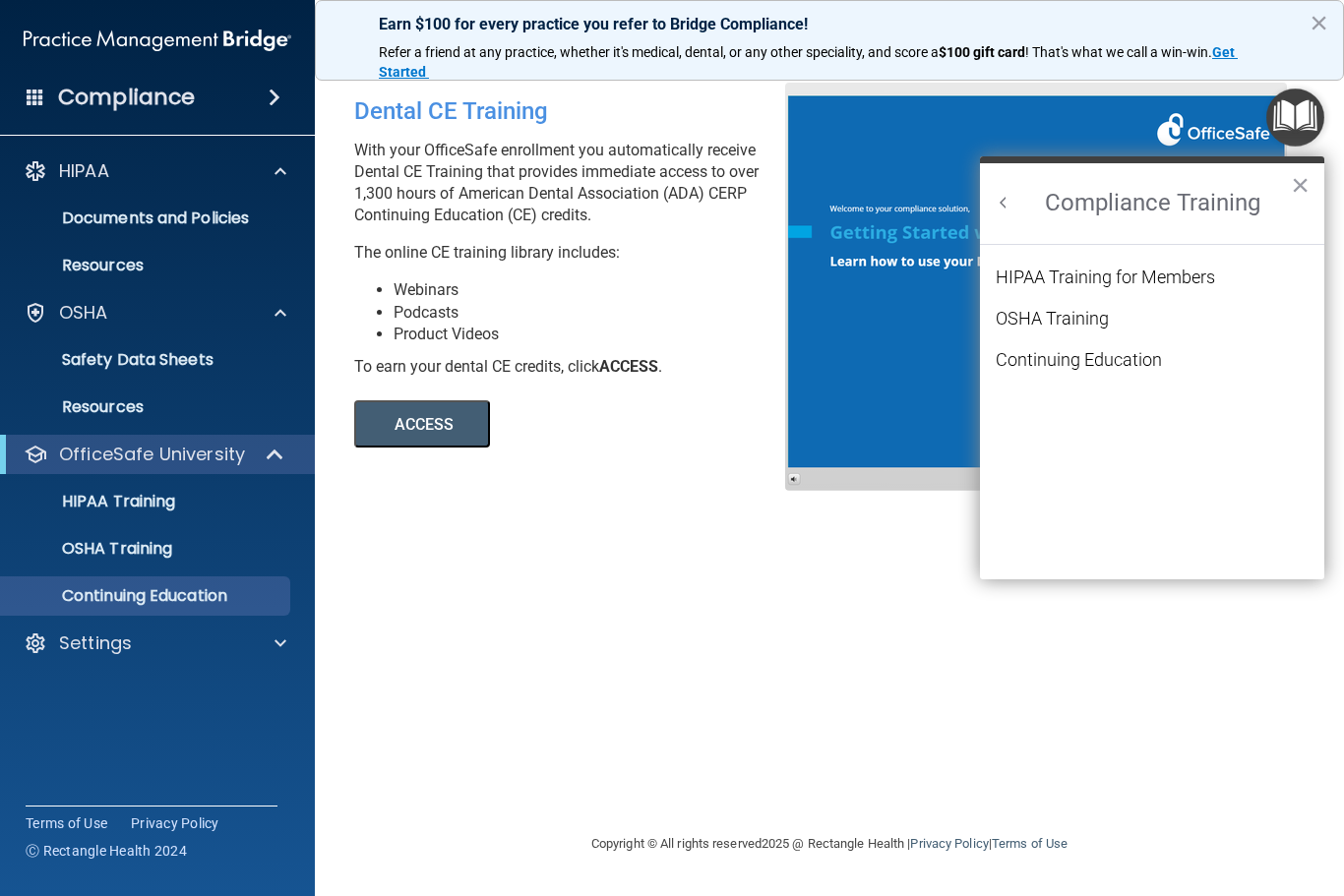
click at [998, 197] on button "Back to Resource Center Home" at bounding box center [1003, 203] width 20 height 20
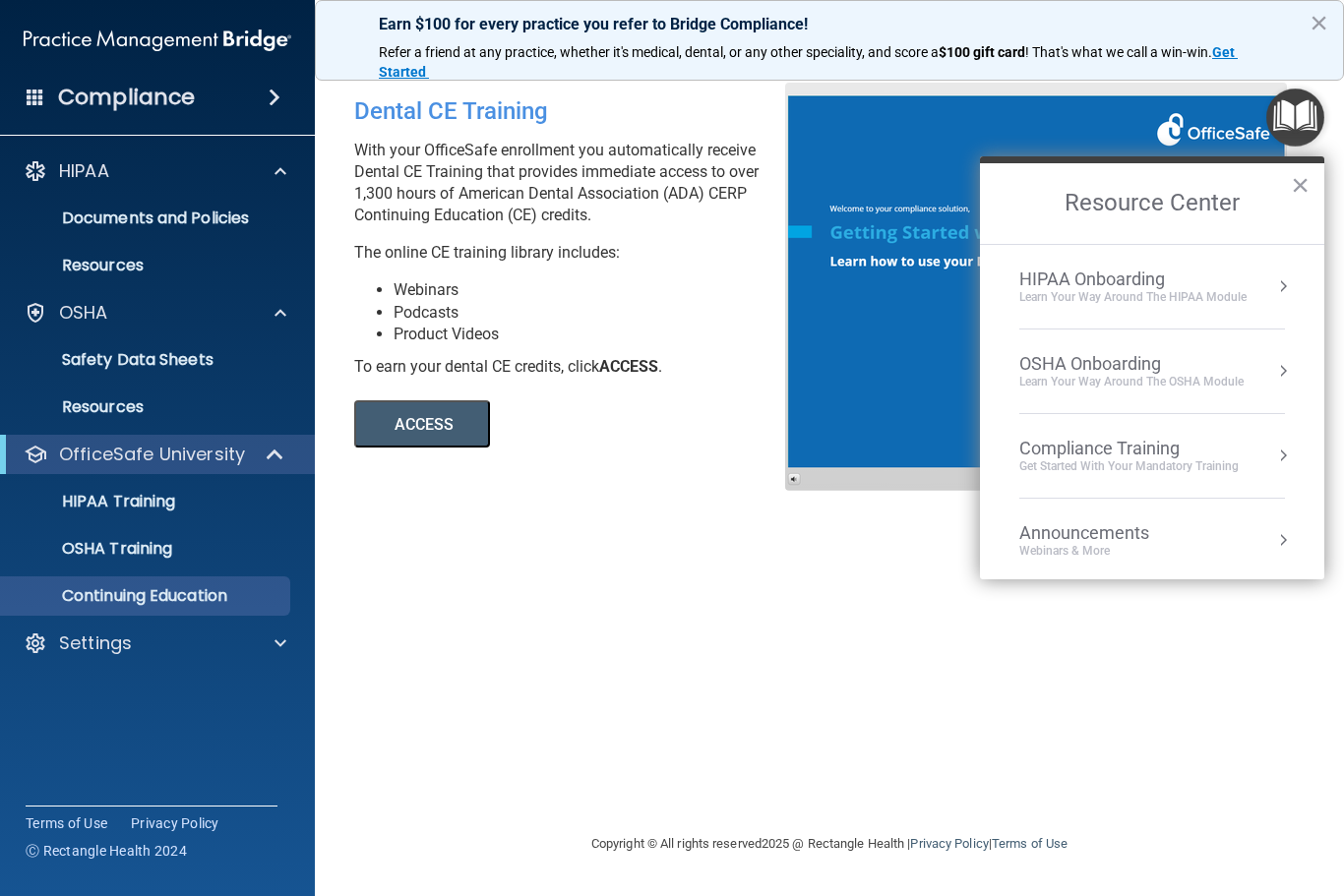
click at [1240, 291] on div "Learn Your Way around the HIPAA module" at bounding box center [1132, 297] width 227 height 17
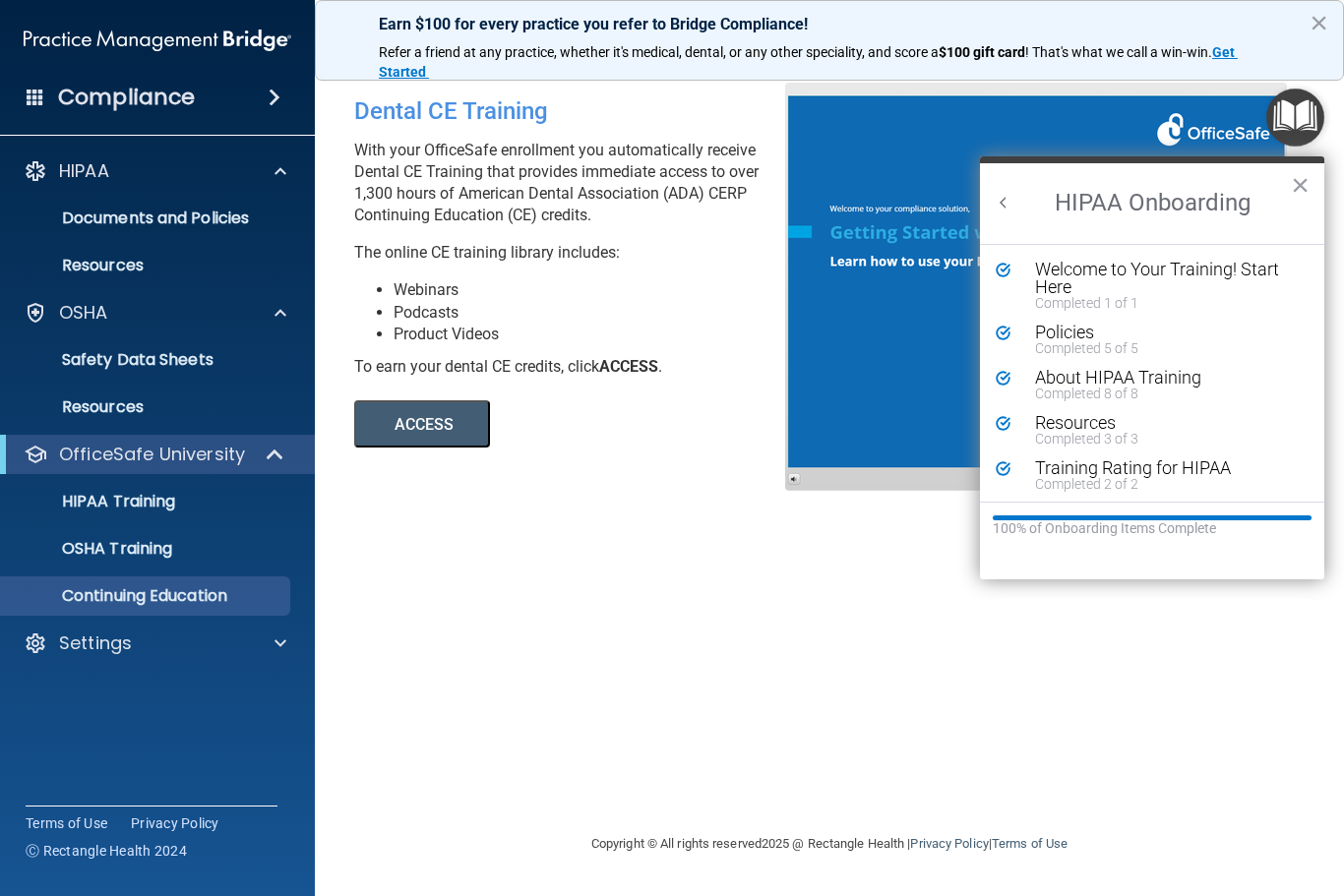
click at [1000, 194] on button "Back to Resource Center Home" at bounding box center [1003, 203] width 20 height 20
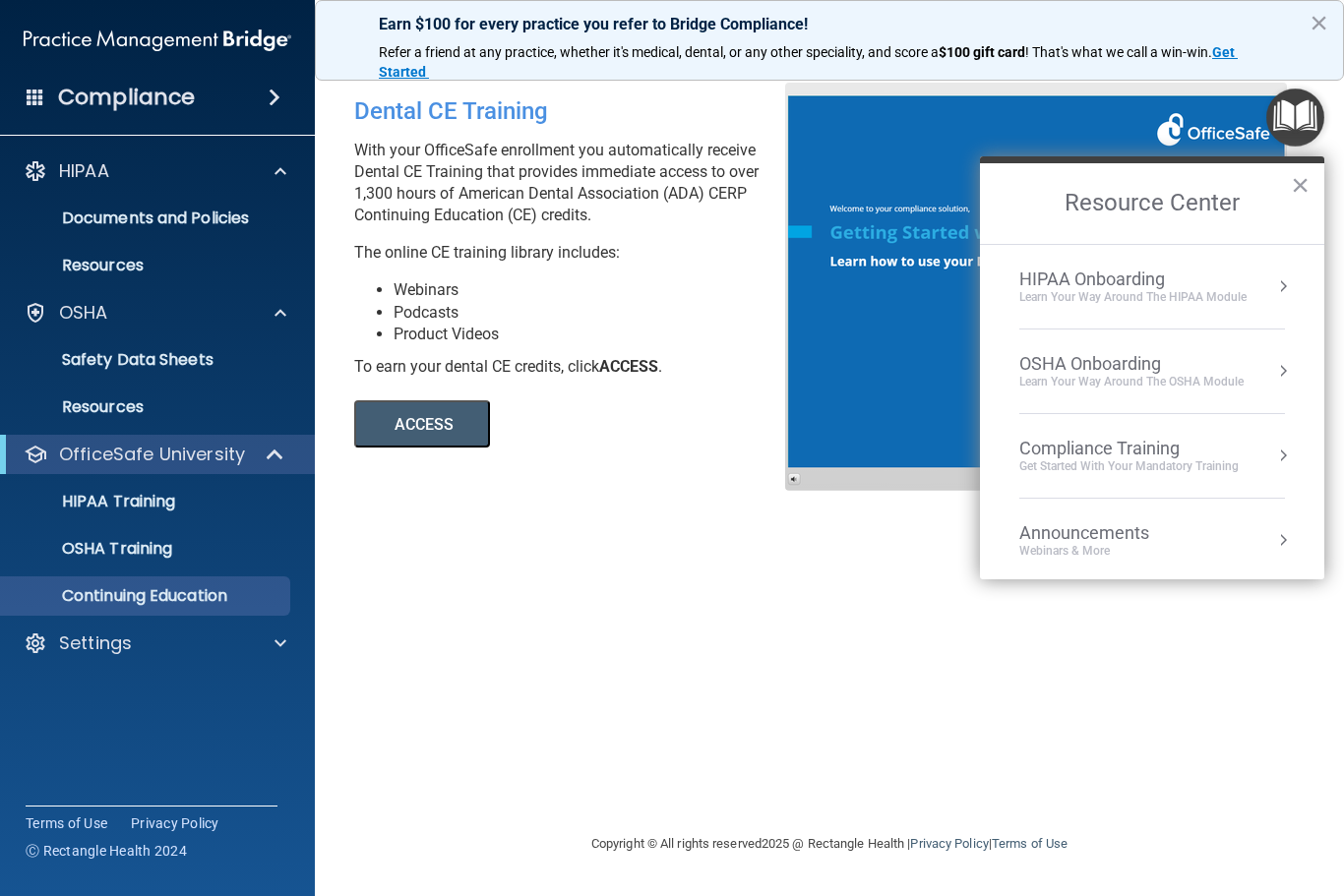
click at [1180, 358] on div "OSHA Onboarding" at bounding box center [1131, 364] width 224 height 22
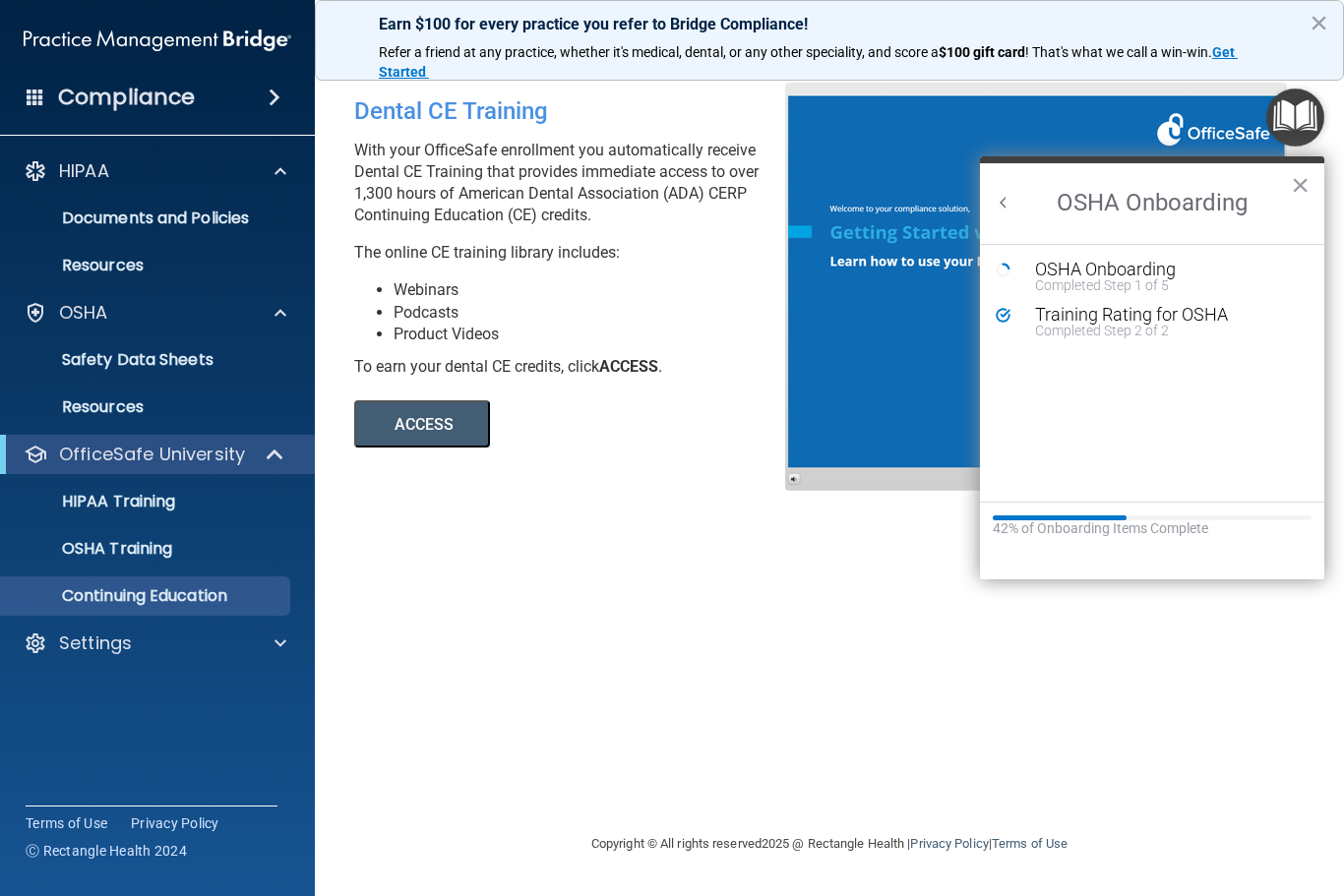
click at [1130, 279] on div "Completed Step 1 of 5" at bounding box center [1167, 285] width 264 height 14
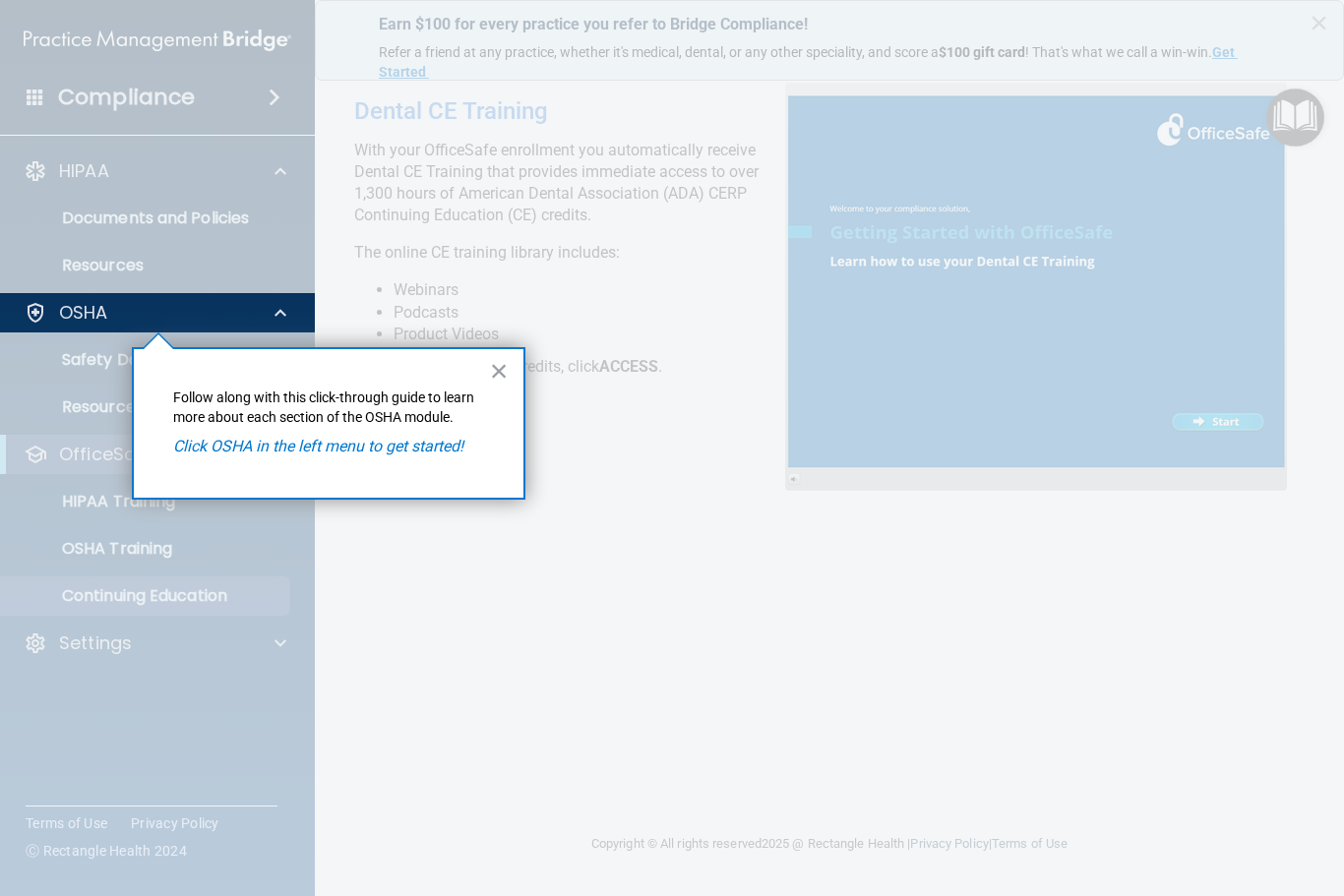
click at [348, 455] on p "Click OSHA in the left menu to get started!" at bounding box center [329, 447] width 311 height 22
click at [260, 452] on em "Click OSHA in the left menu to get started!" at bounding box center [318, 446] width 290 height 19
click at [109, 307] on div "OSHA" at bounding box center [131, 313] width 244 height 24
click at [218, 317] on div "OSHA" at bounding box center [131, 313] width 244 height 24
click at [285, 301] on span at bounding box center [280, 313] width 12 height 24
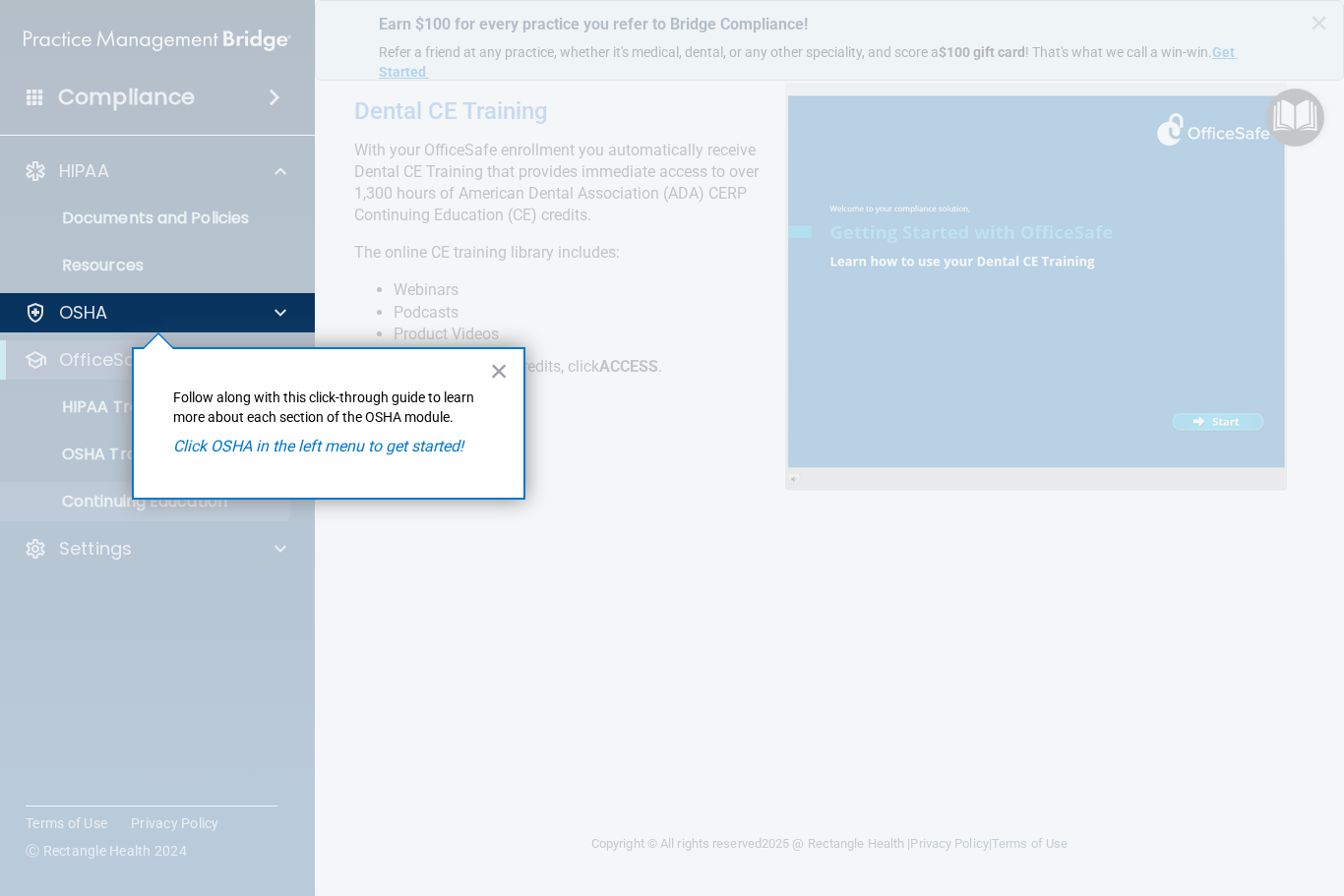
click at [274, 313] on div at bounding box center [278, 313] width 50 height 24
click at [175, 311] on div "OSHA" at bounding box center [131, 313] width 244 height 24
click at [114, 313] on div "OSHA" at bounding box center [131, 313] width 244 height 24
click at [57, 301] on div "OSHA" at bounding box center [131, 313] width 244 height 24
click at [9, 313] on div "OSHA" at bounding box center [131, 313] width 244 height 24
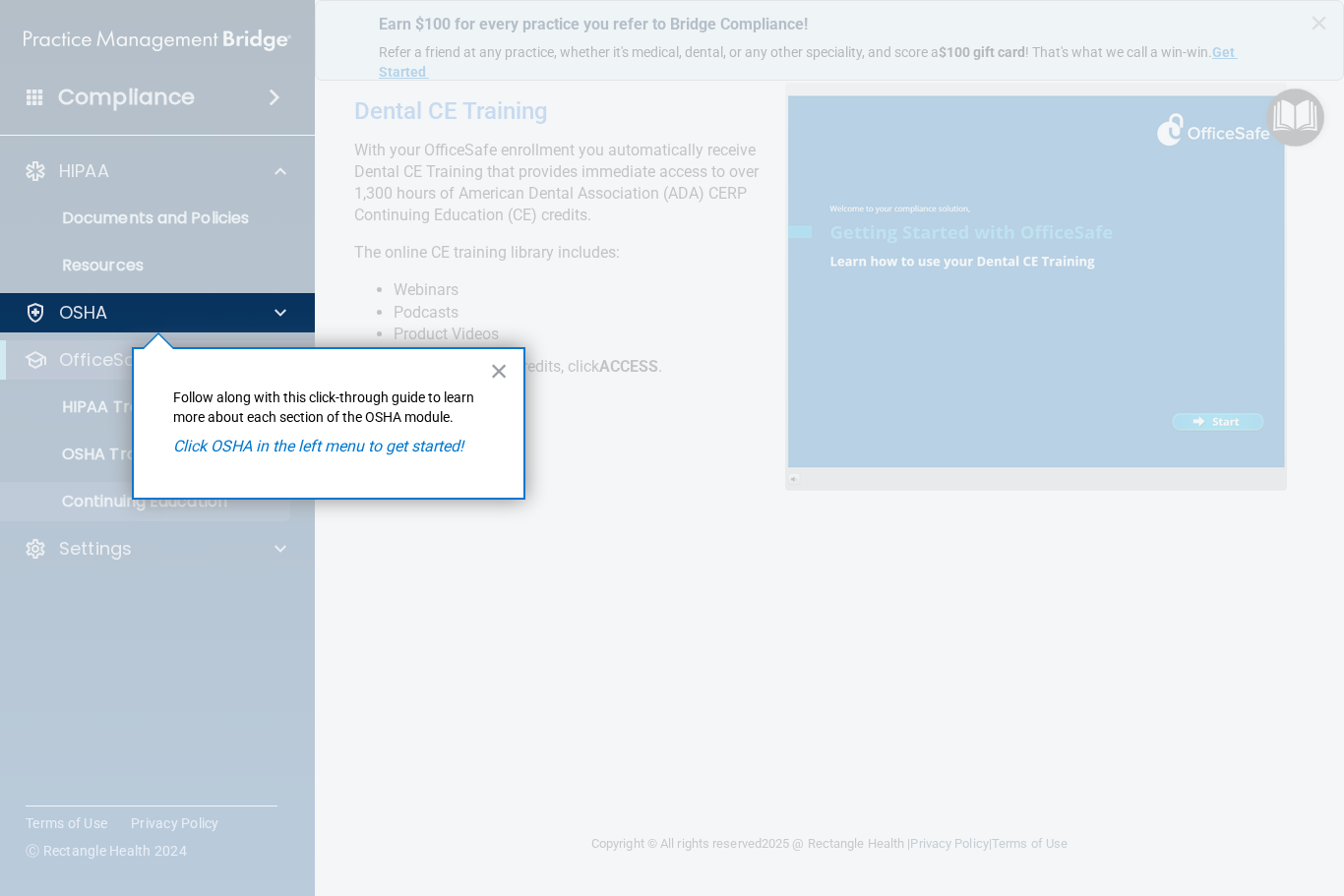
click at [65, 305] on p "OSHA" at bounding box center [84, 313] width 50 height 24
click at [112, 314] on div "OSHA" at bounding box center [131, 313] width 244 height 24
click at [125, 317] on div "OSHA" at bounding box center [131, 313] width 244 height 24
click at [84, 360] on div at bounding box center [158, 614] width 316 height 564
click at [99, 318] on p "OSHA" at bounding box center [84, 313] width 50 height 24
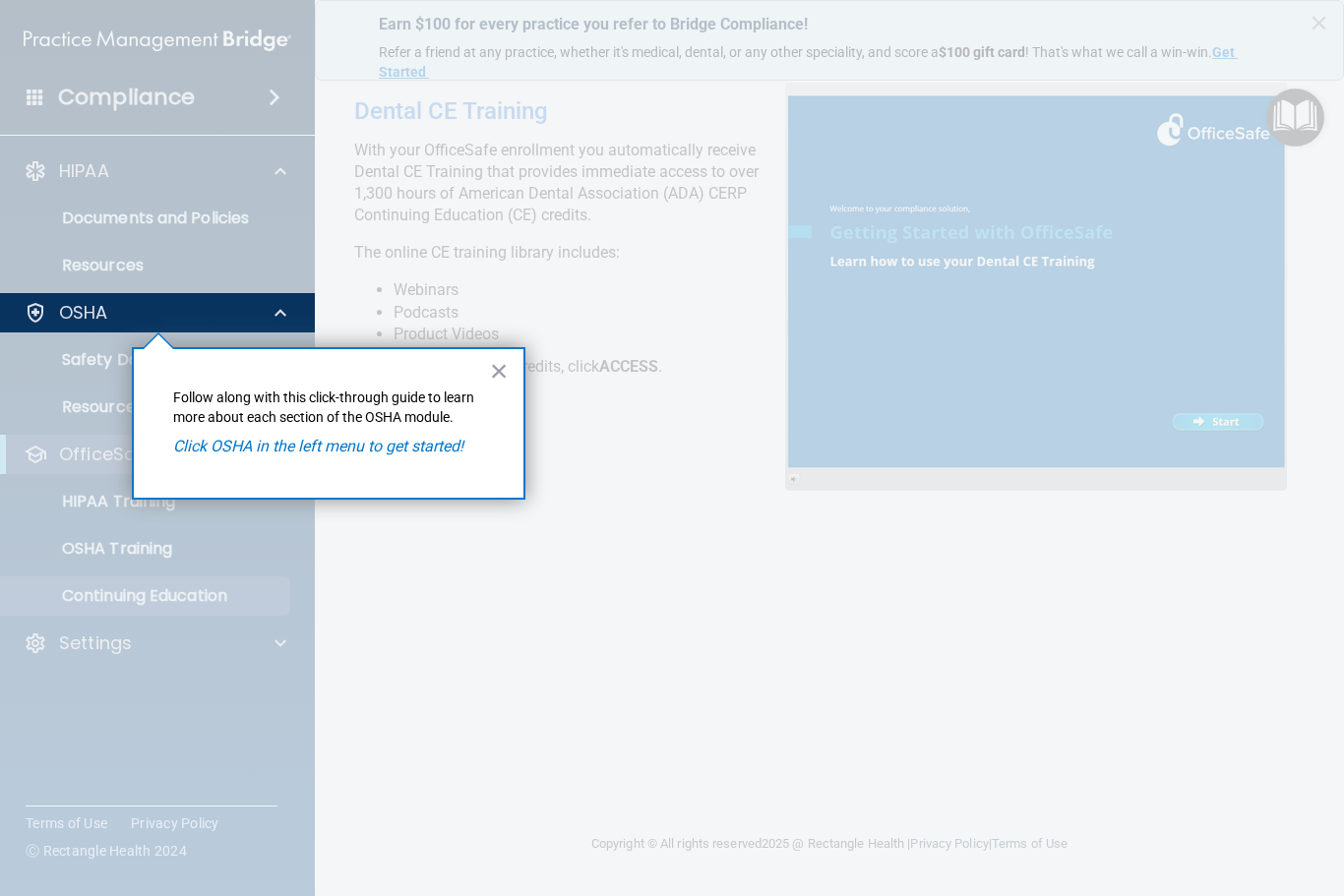
click at [85, 349] on div at bounding box center [158, 614] width 316 height 564
click at [85, 382] on div at bounding box center [158, 614] width 316 height 564
click at [44, 323] on div at bounding box center [36, 313] width 24 height 24
click at [142, 317] on div "OSHA" at bounding box center [131, 313] width 244 height 24
click at [497, 385] on button "×" at bounding box center [499, 371] width 19 height 32
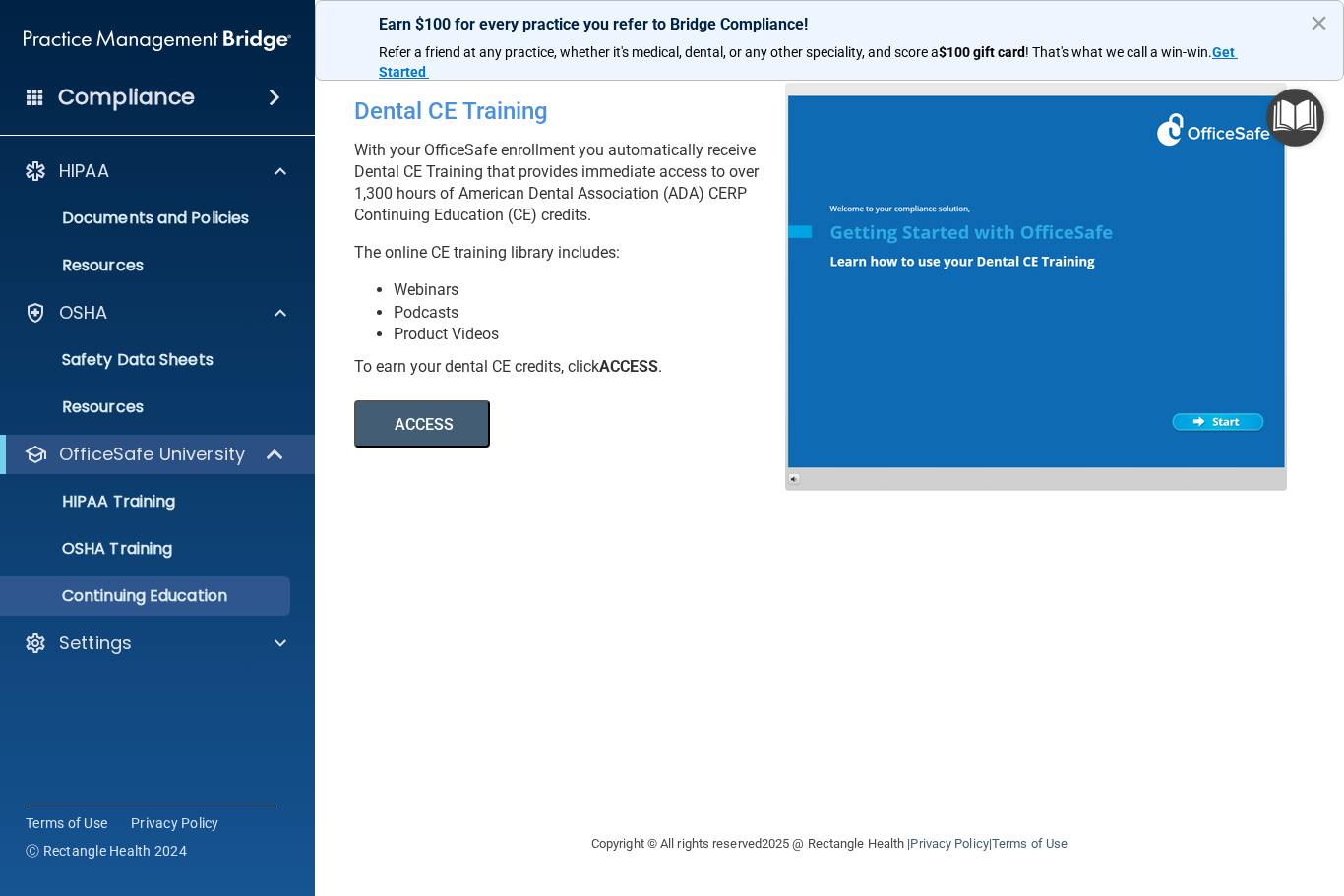
click at [93, 320] on p "OSHA" at bounding box center [84, 313] width 50 height 24
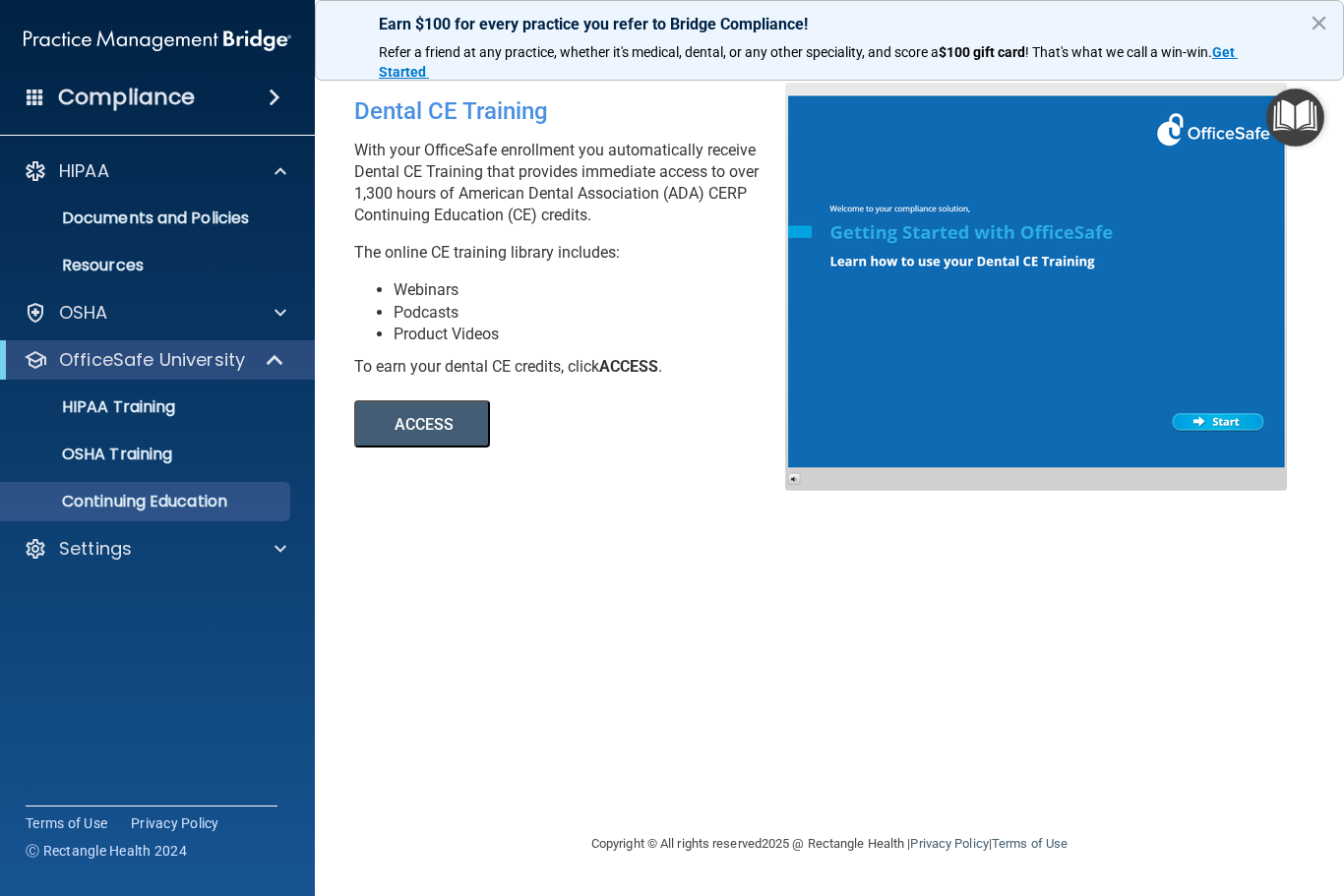
click at [97, 322] on p "OSHA" at bounding box center [84, 313] width 50 height 24
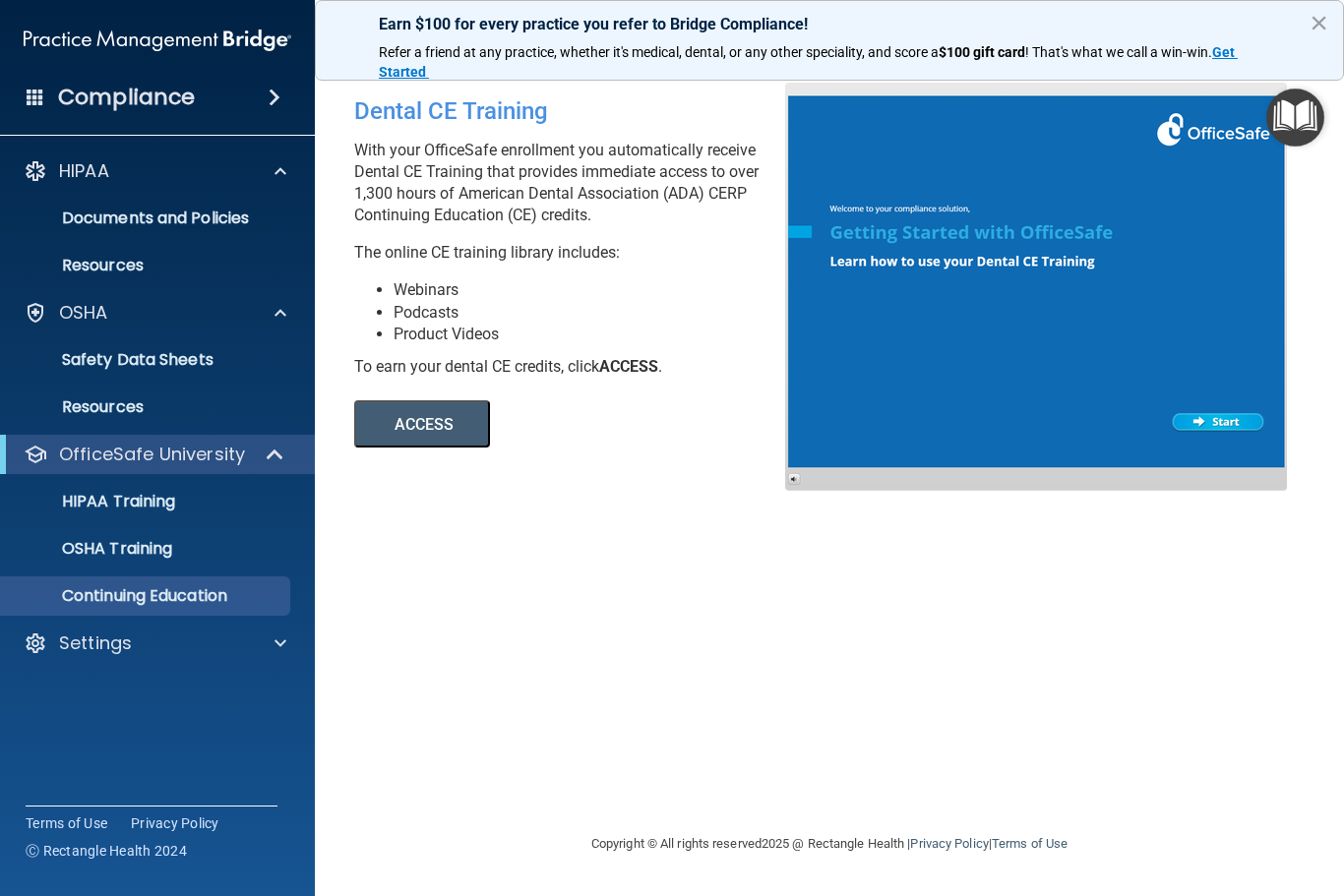
click at [108, 362] on p "Safety Data Sheets" at bounding box center [147, 360] width 269 height 20
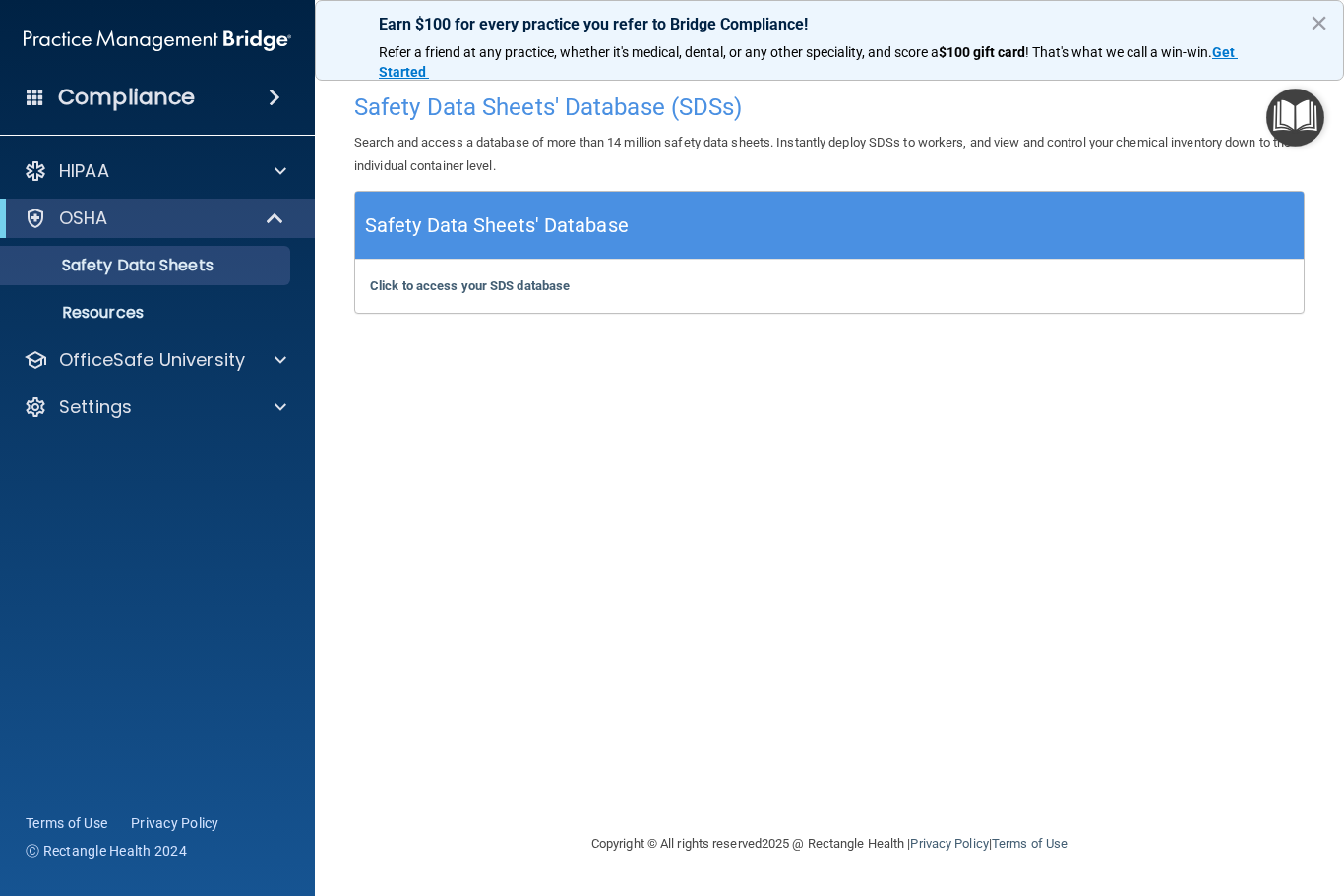
click at [1310, 22] on button "×" at bounding box center [1318, 23] width 19 height 32
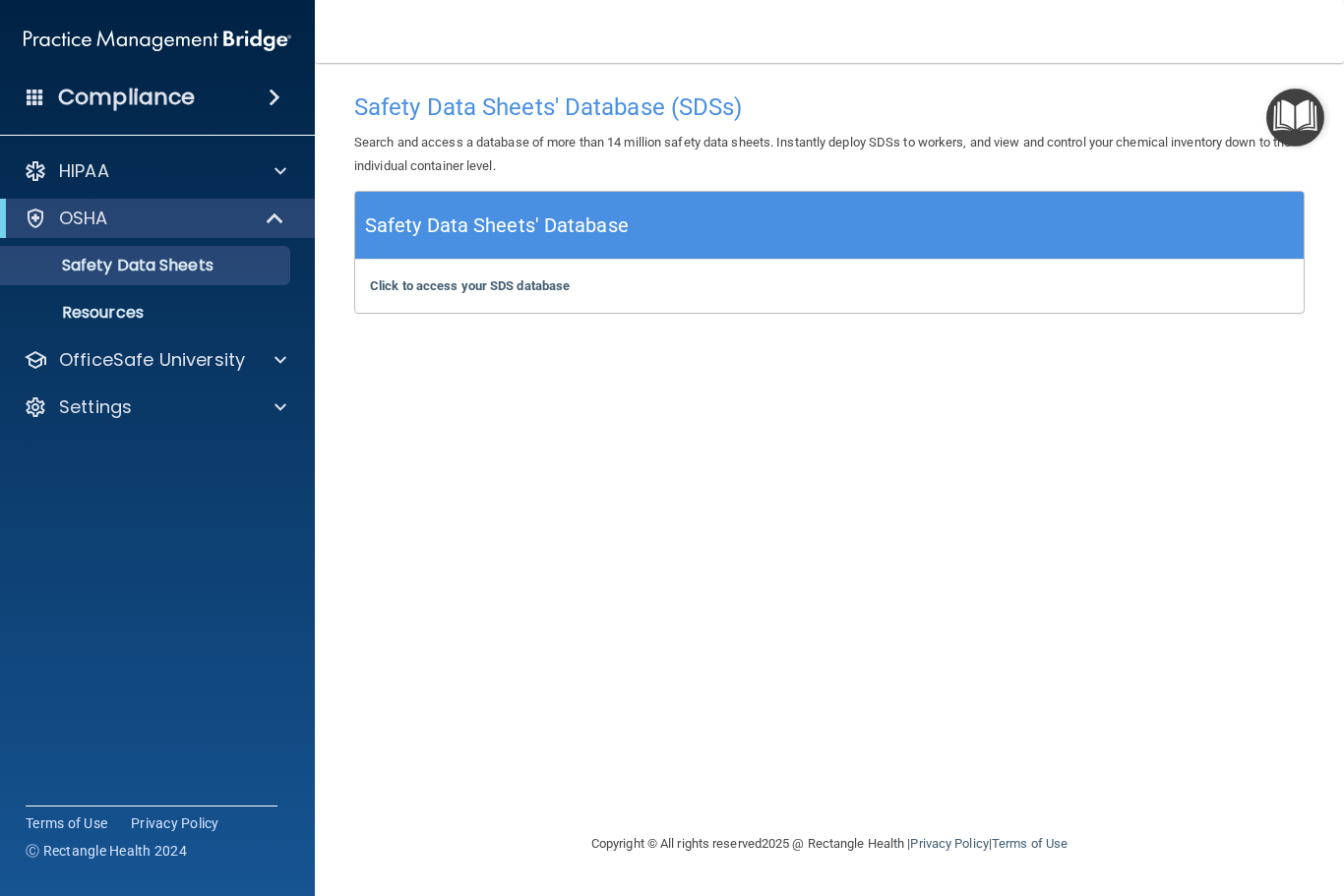
click at [233, 95] on div "Compliance" at bounding box center [158, 97] width 315 height 44
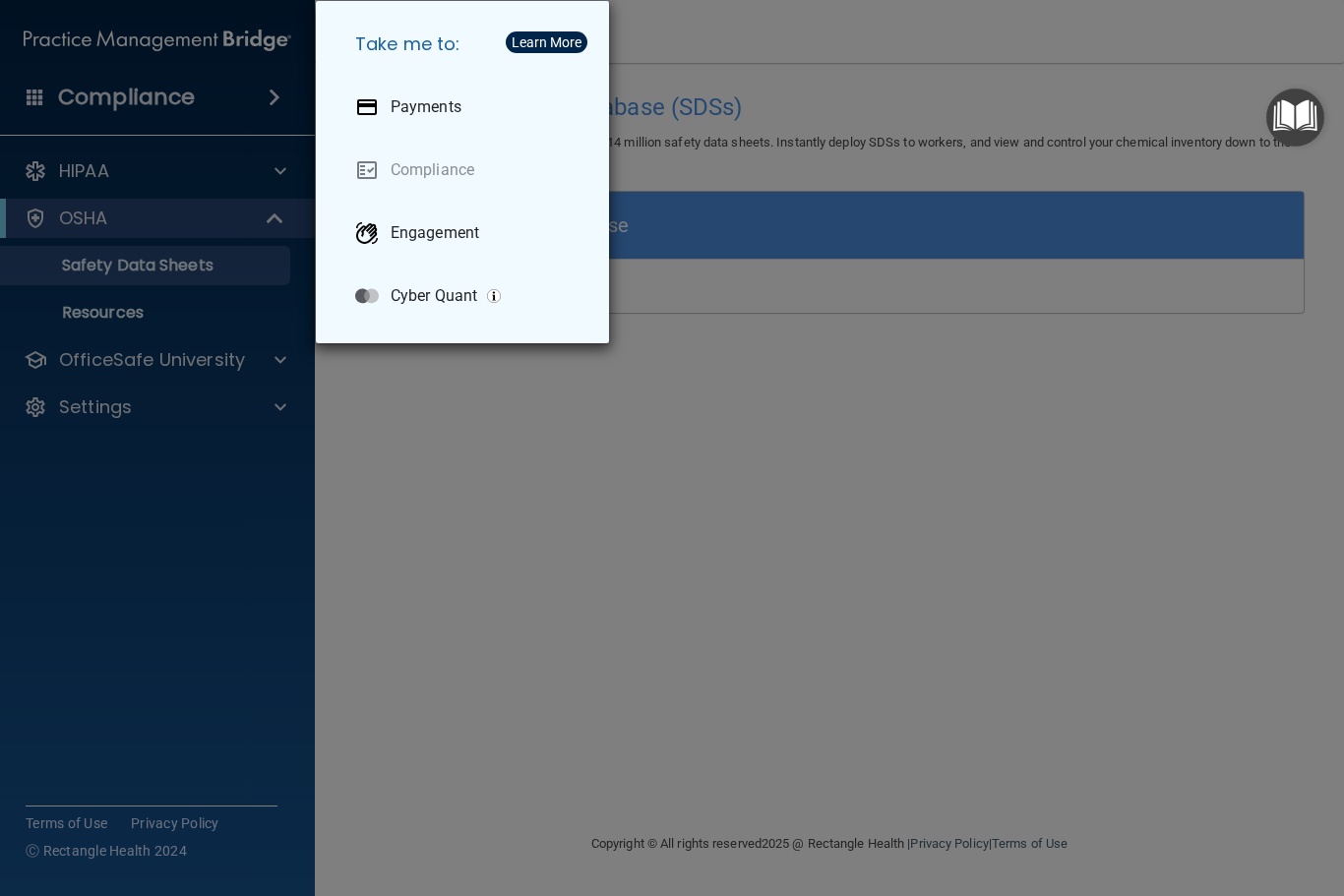
click at [439, 167] on link "Compliance" at bounding box center [466, 170] width 254 height 56
click at [429, 470] on div "Take me to: Payments Compliance Engagement Cyber Quant" at bounding box center [672, 448] width 1344 height 896
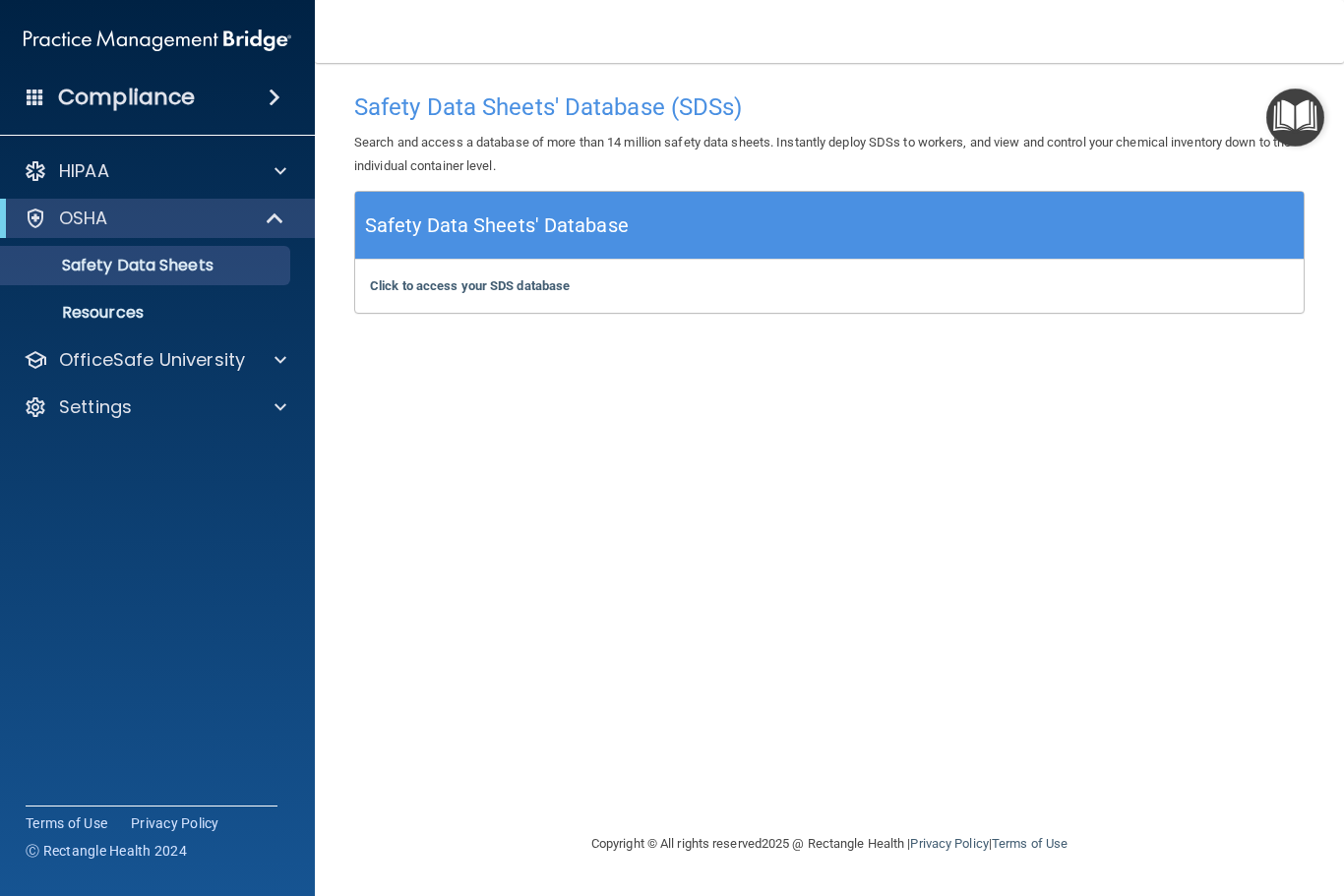
click at [245, 108] on div "Compliance" at bounding box center [158, 97] width 315 height 44
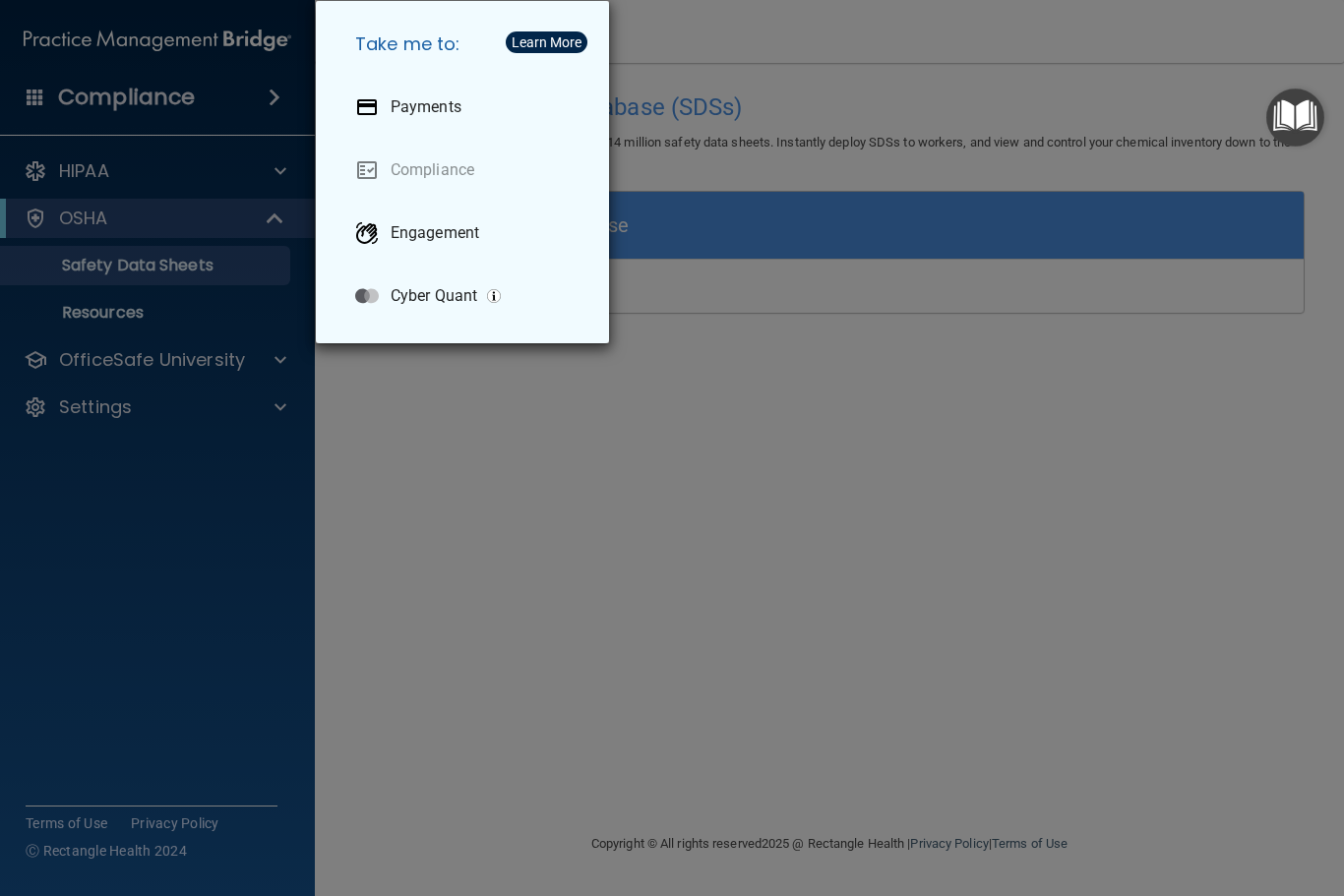
click at [441, 452] on div "Take me to: Payments Compliance Engagement Cyber Quant" at bounding box center [672, 448] width 1344 height 896
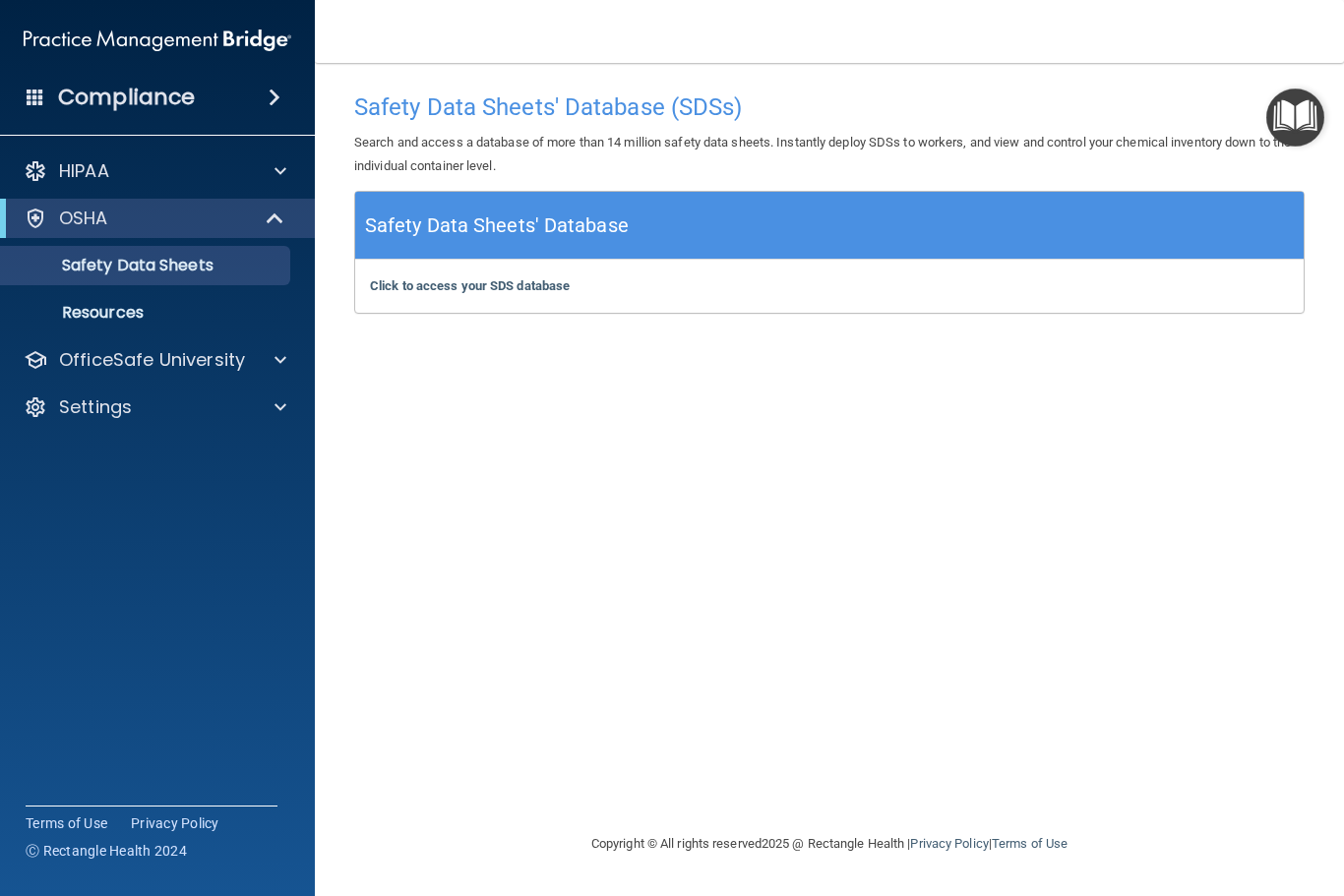
click at [1300, 130] on img "Open Resource Center" at bounding box center [1294, 117] width 58 height 58
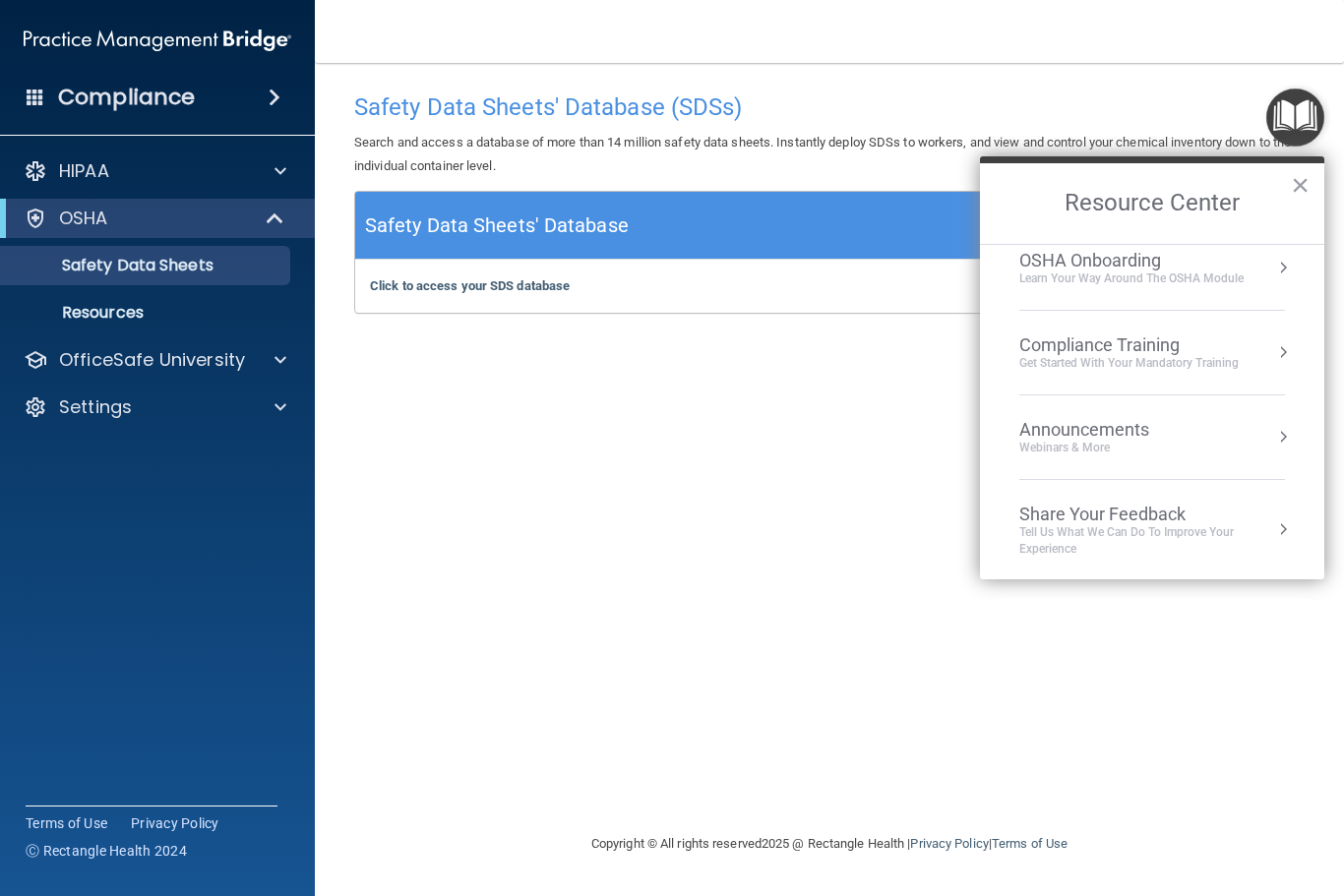
scroll to position [103, 0]
click at [1214, 440] on div "Announcements Webinars & More" at bounding box center [1123, 438] width 208 height 38
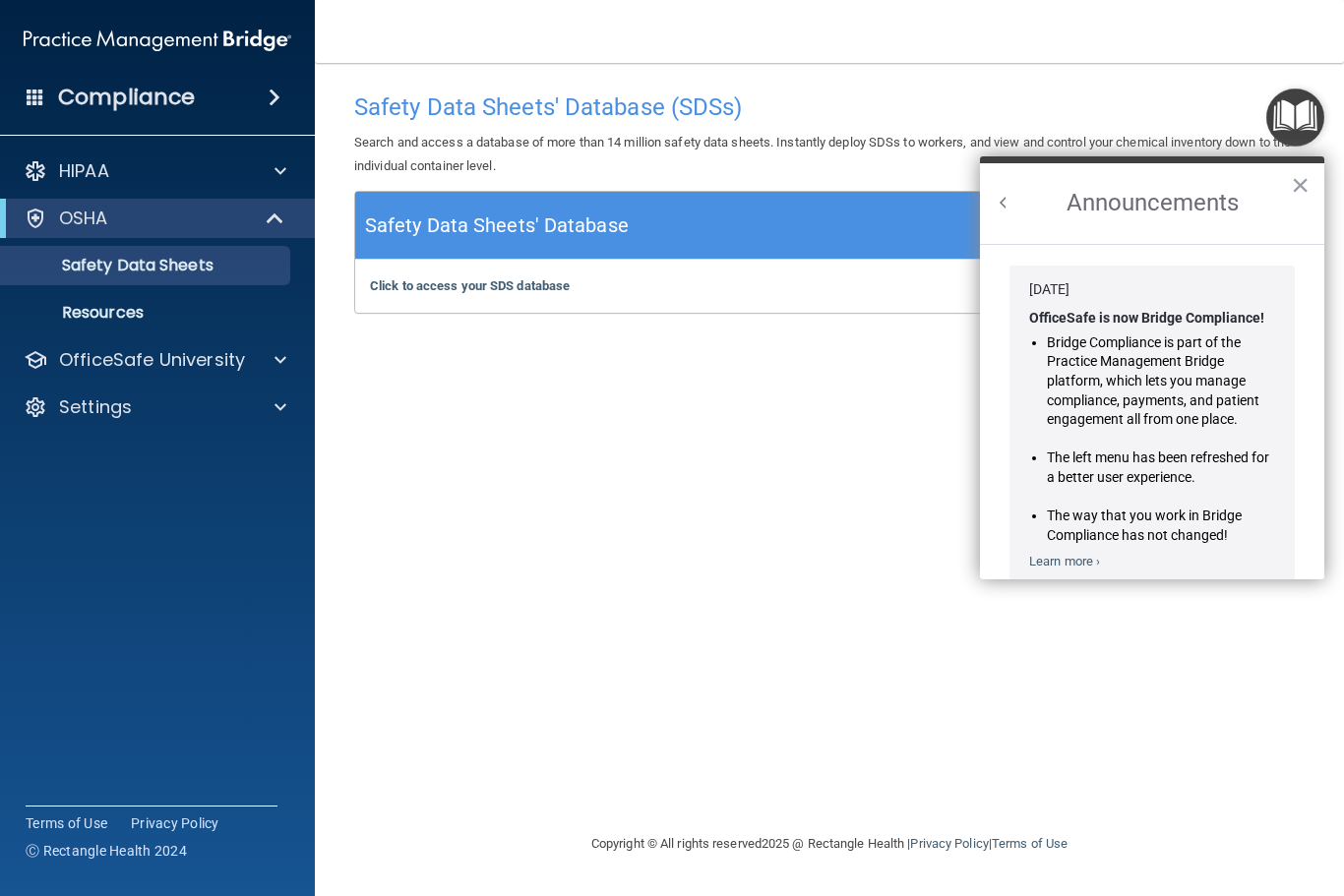
click at [1012, 194] on button "Back to Resource Center Home" at bounding box center [1003, 203] width 20 height 20
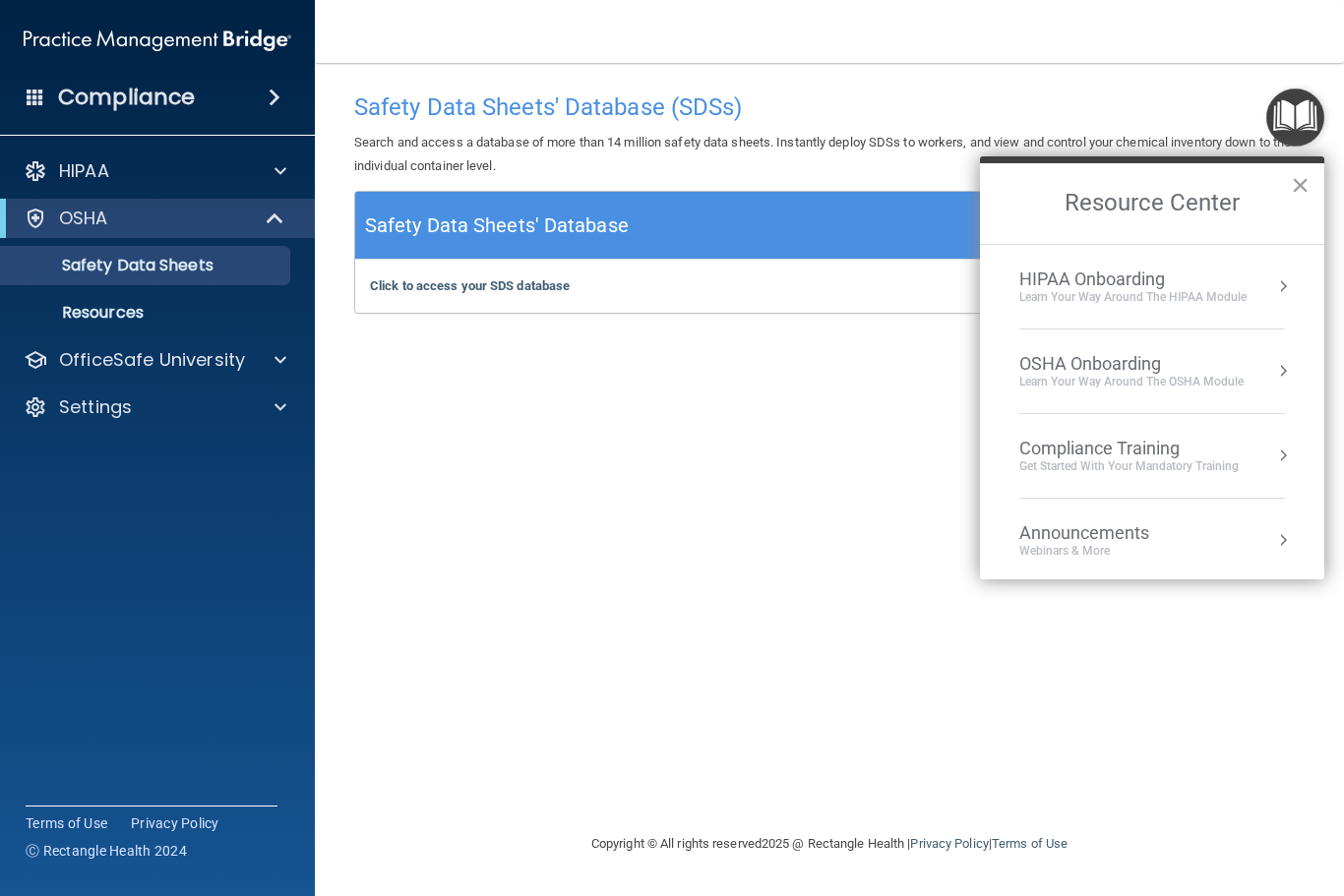
click at [1213, 374] on div "Learn your way around the OSHA module" at bounding box center [1131, 382] width 224 height 17
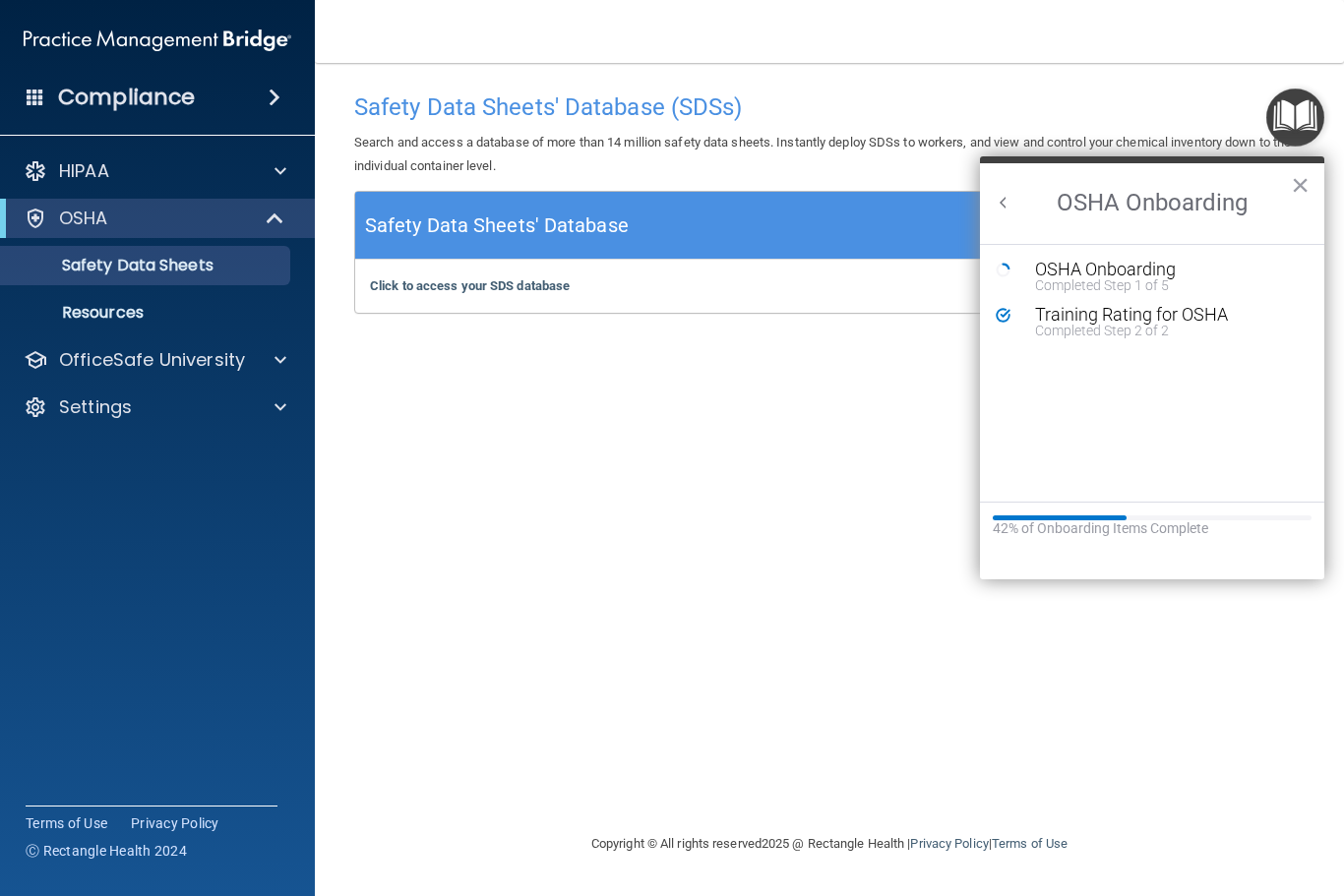
click at [1005, 194] on button "Back to Resource Center Home" at bounding box center [1003, 203] width 20 height 20
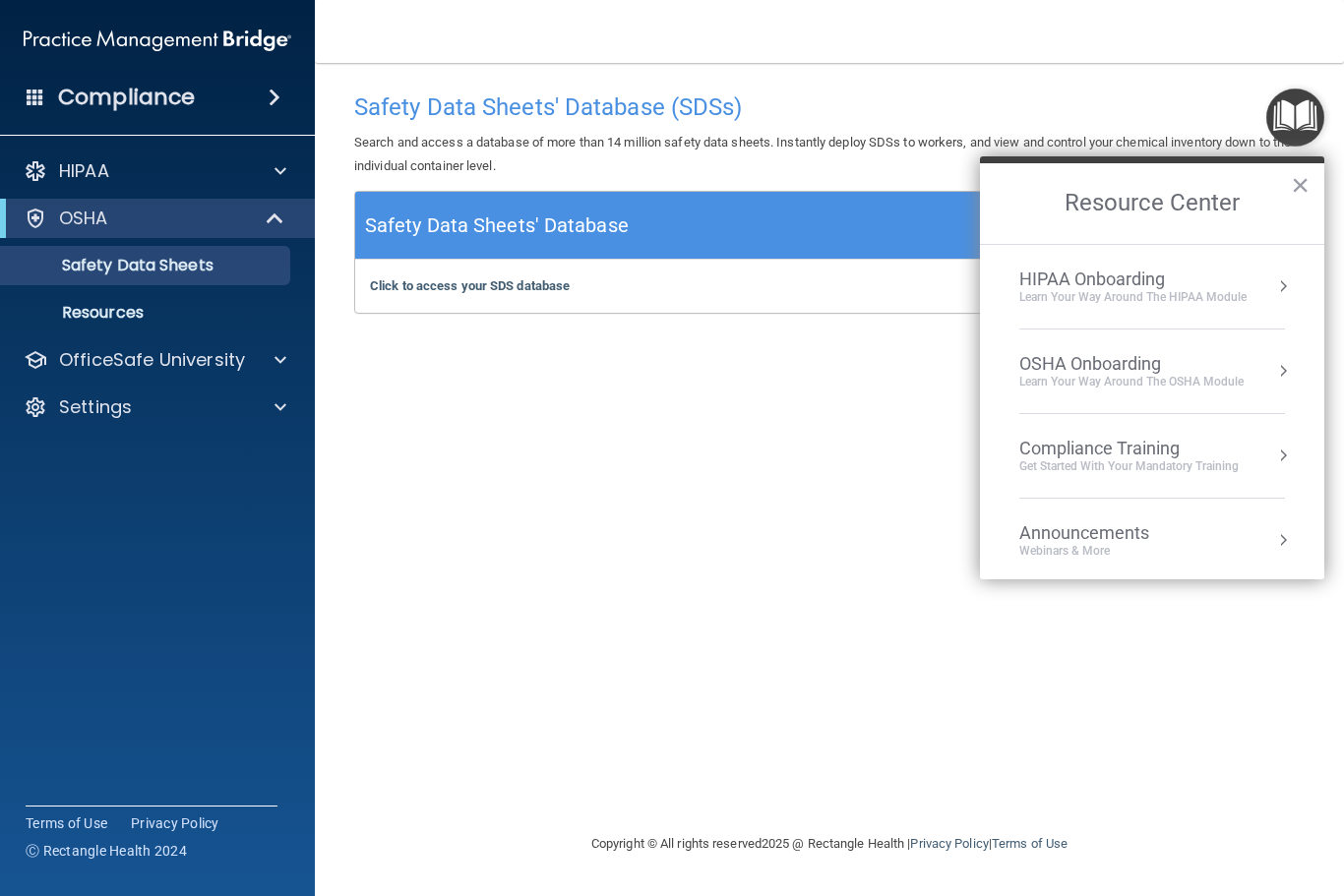
click at [1261, 442] on div "Compliance Training Get Started with your mandatory training" at bounding box center [1152, 456] width 266 height 37
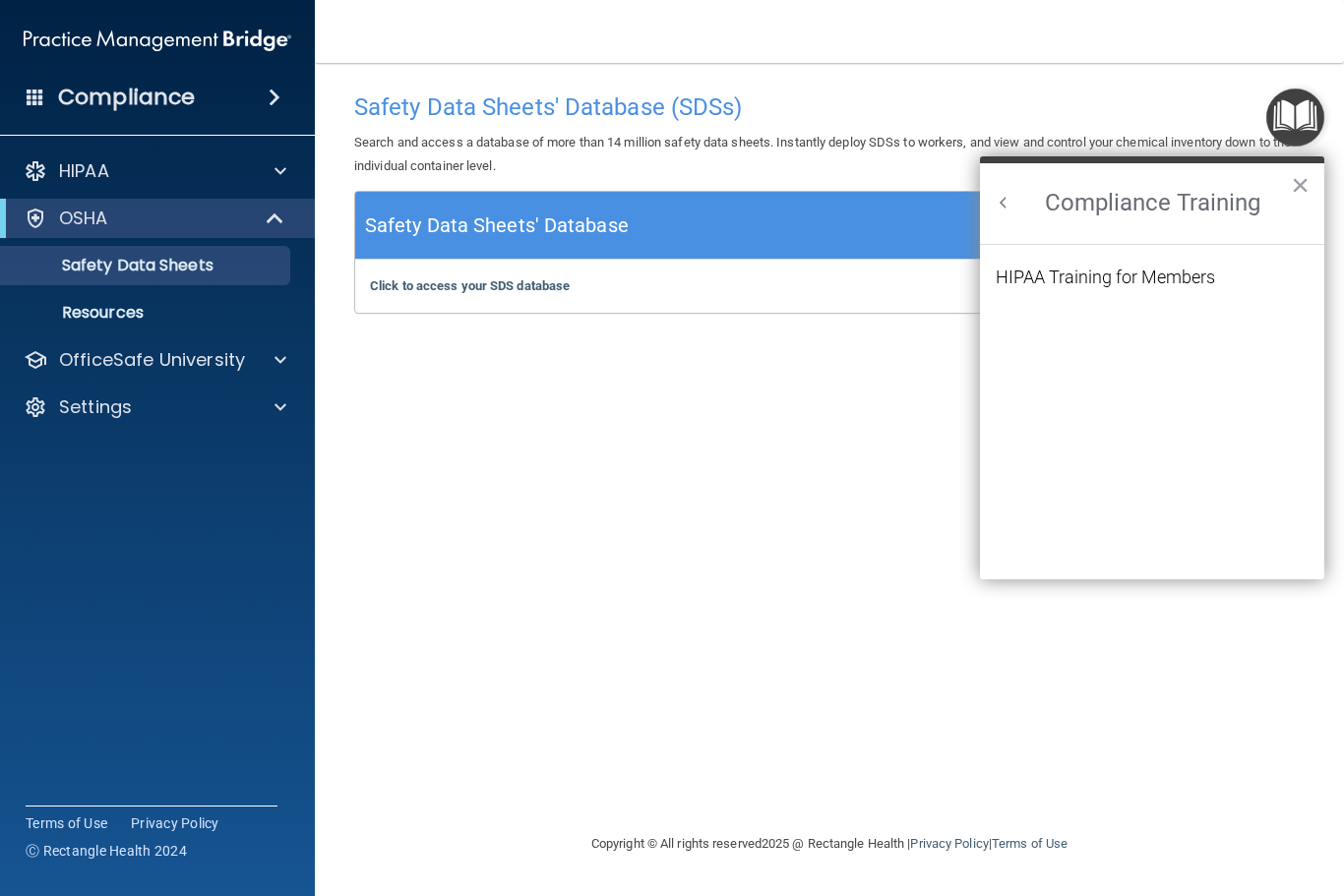
click at [1152, 272] on div "HIPAA Training for Members" at bounding box center [1104, 278] width 219 height 18
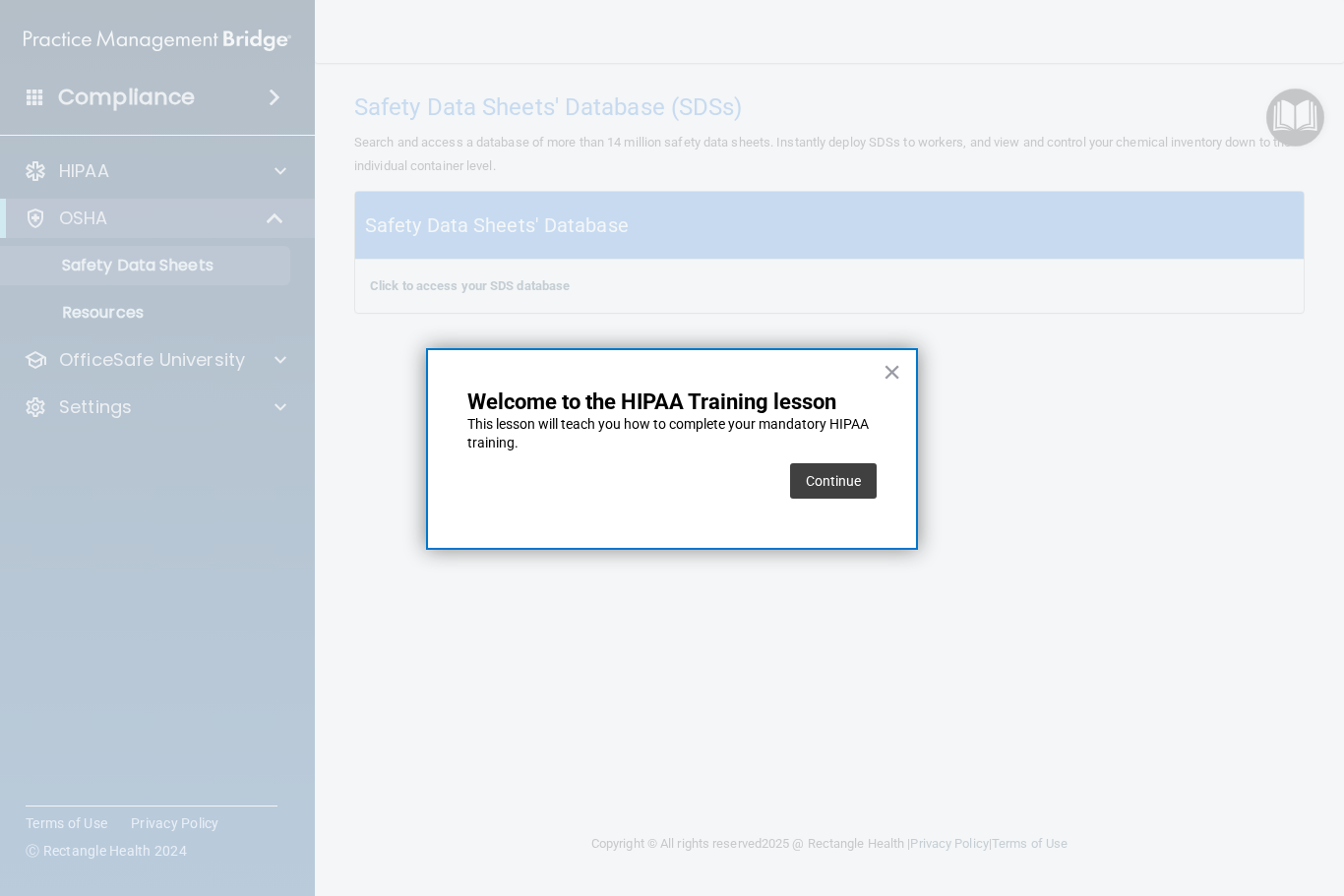
click at [842, 467] on button "Continue" at bounding box center [833, 481] width 86 height 36
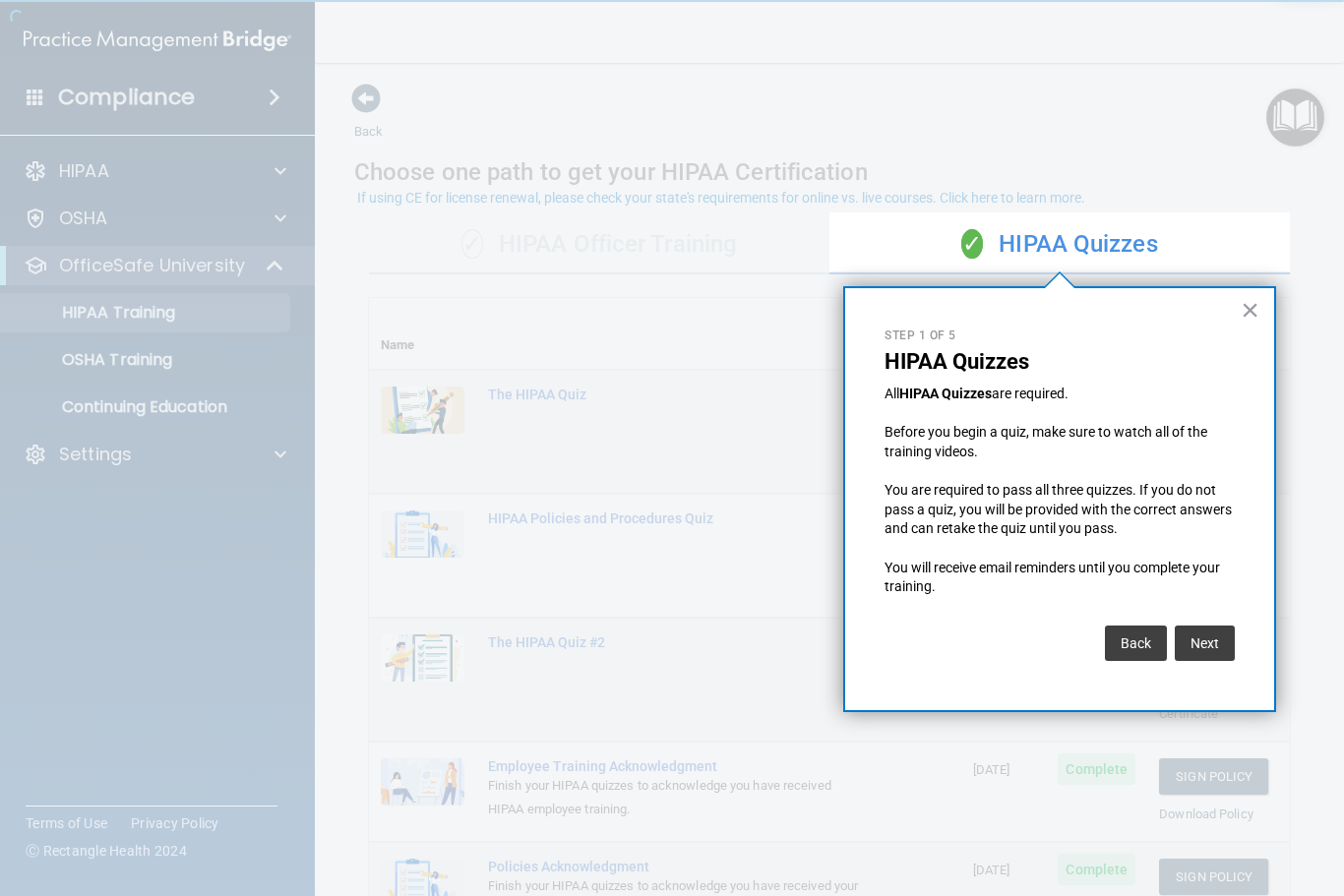
click at [1213, 637] on button "Next" at bounding box center [1204, 643] width 60 height 36
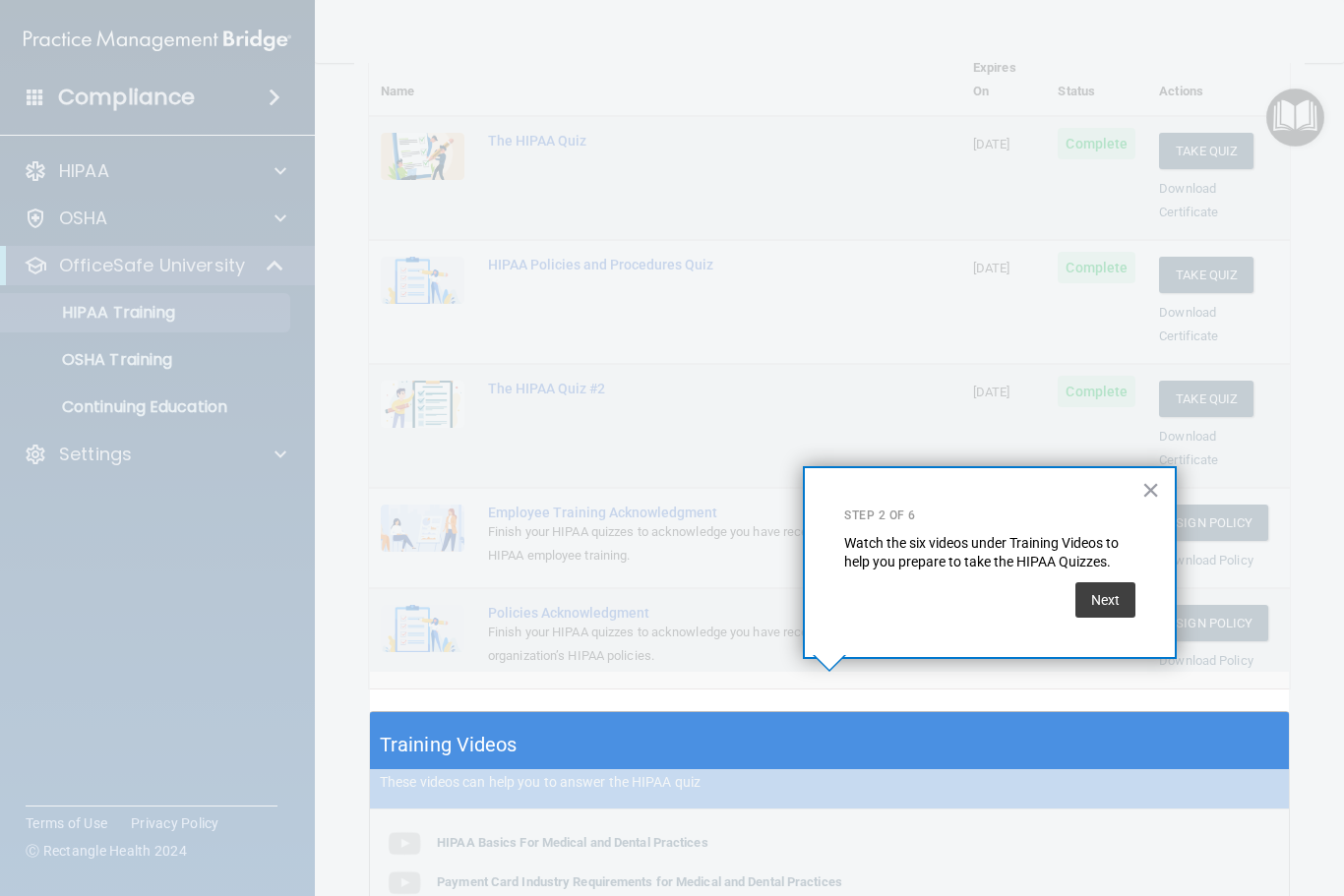
click at [1106, 599] on button "Next" at bounding box center [1105, 601] width 60 height 36
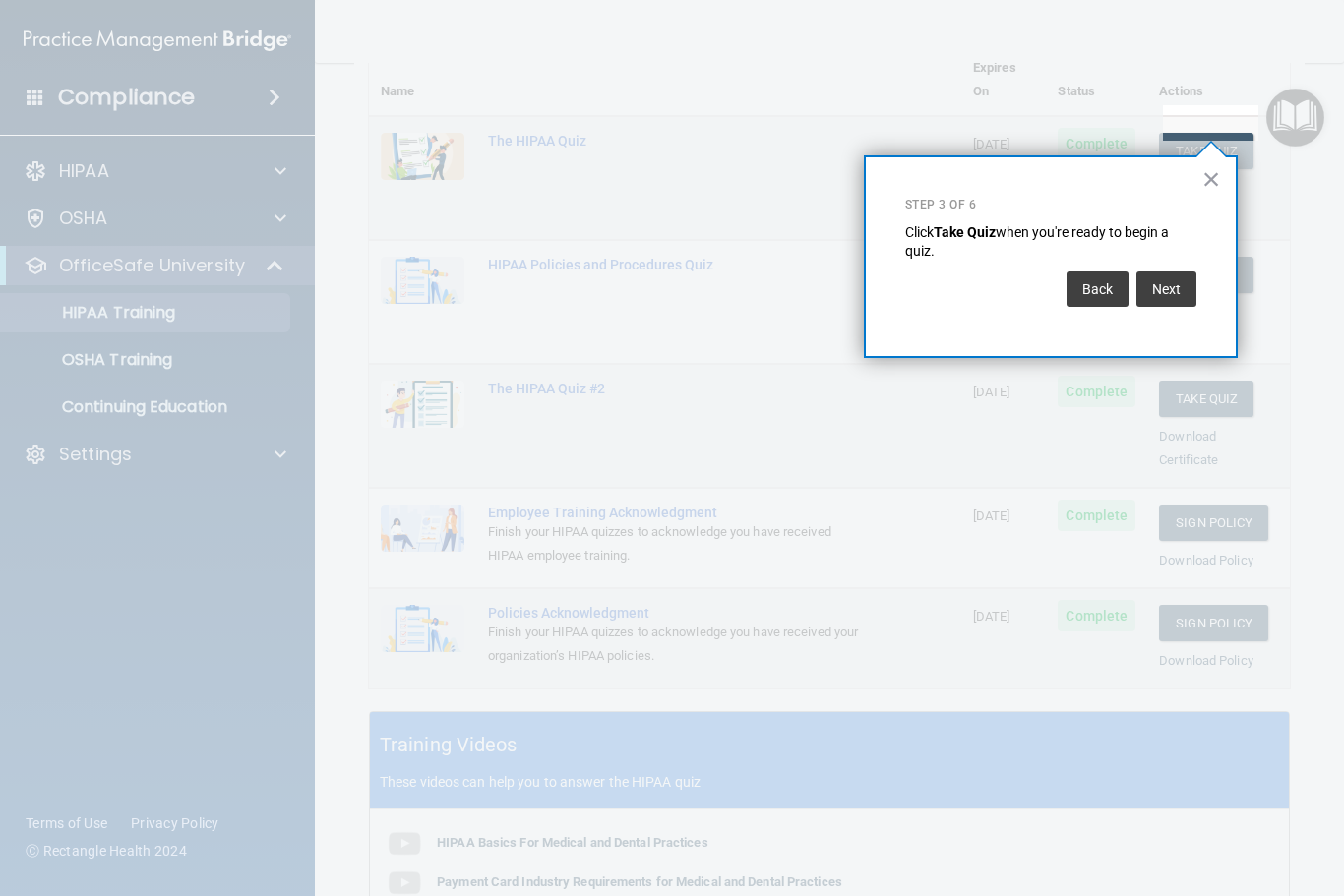
click at [1171, 289] on button "Next" at bounding box center [1166, 289] width 60 height 36
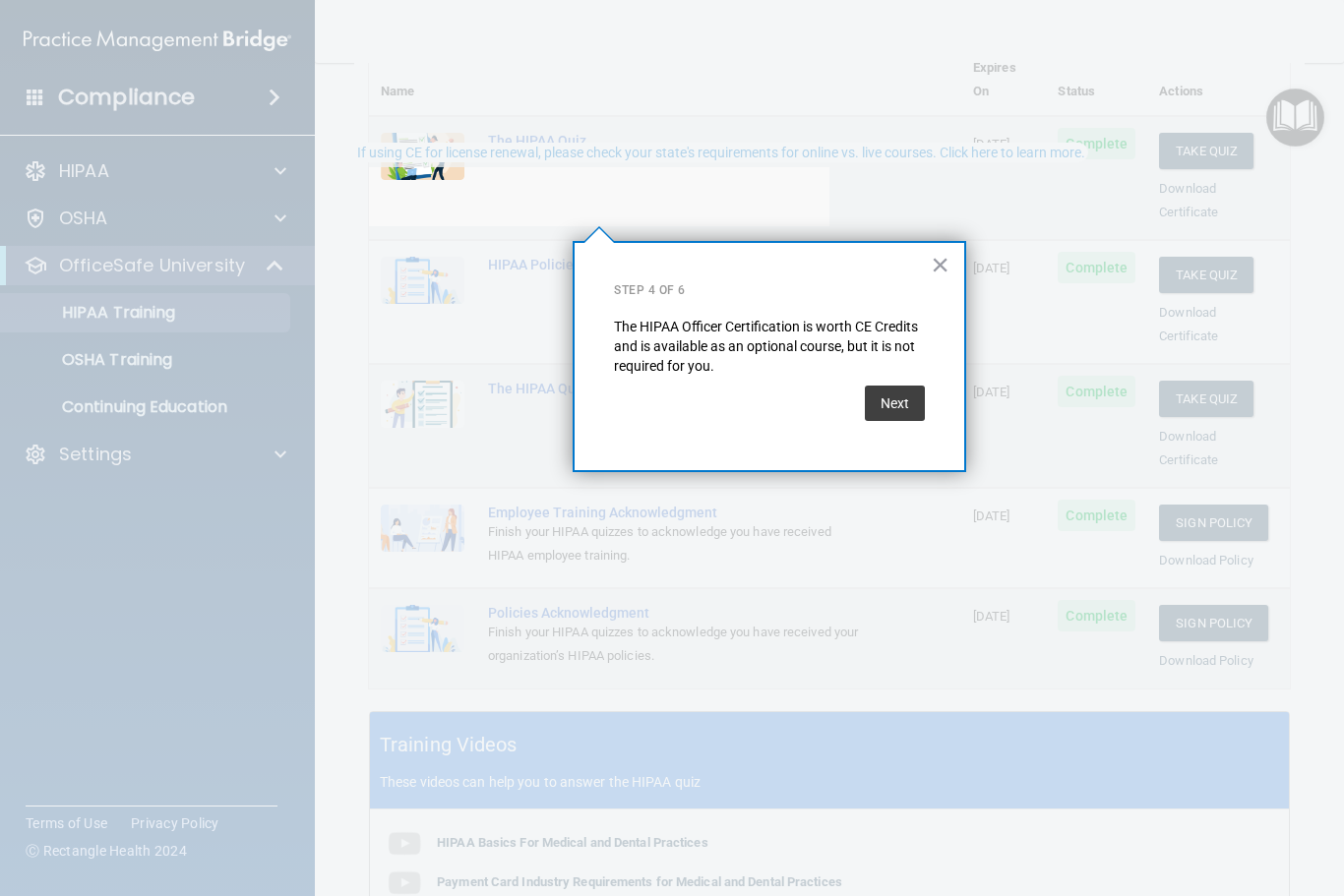
scroll to position [46, 0]
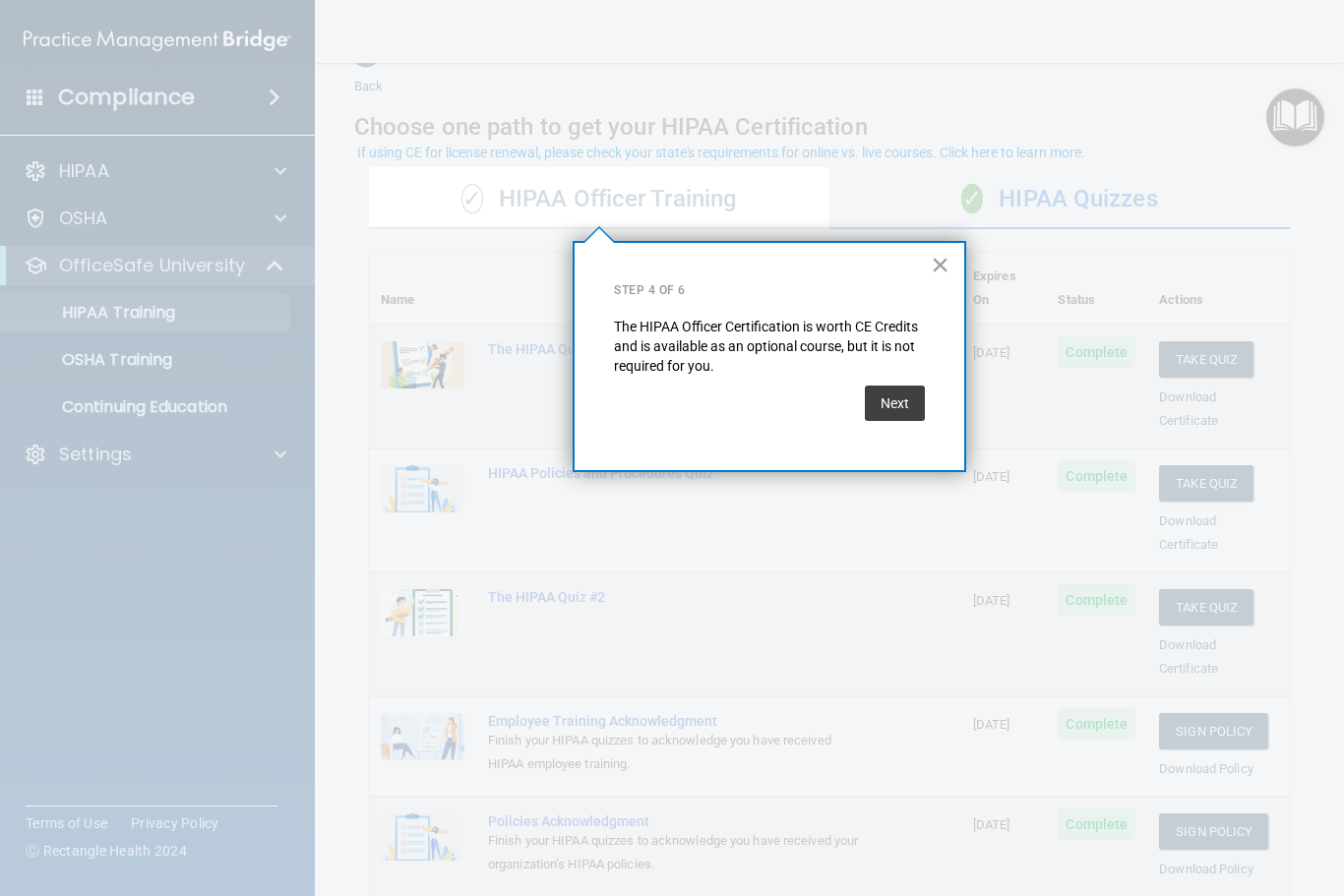
click at [898, 397] on button "Next" at bounding box center [894, 403] width 60 height 36
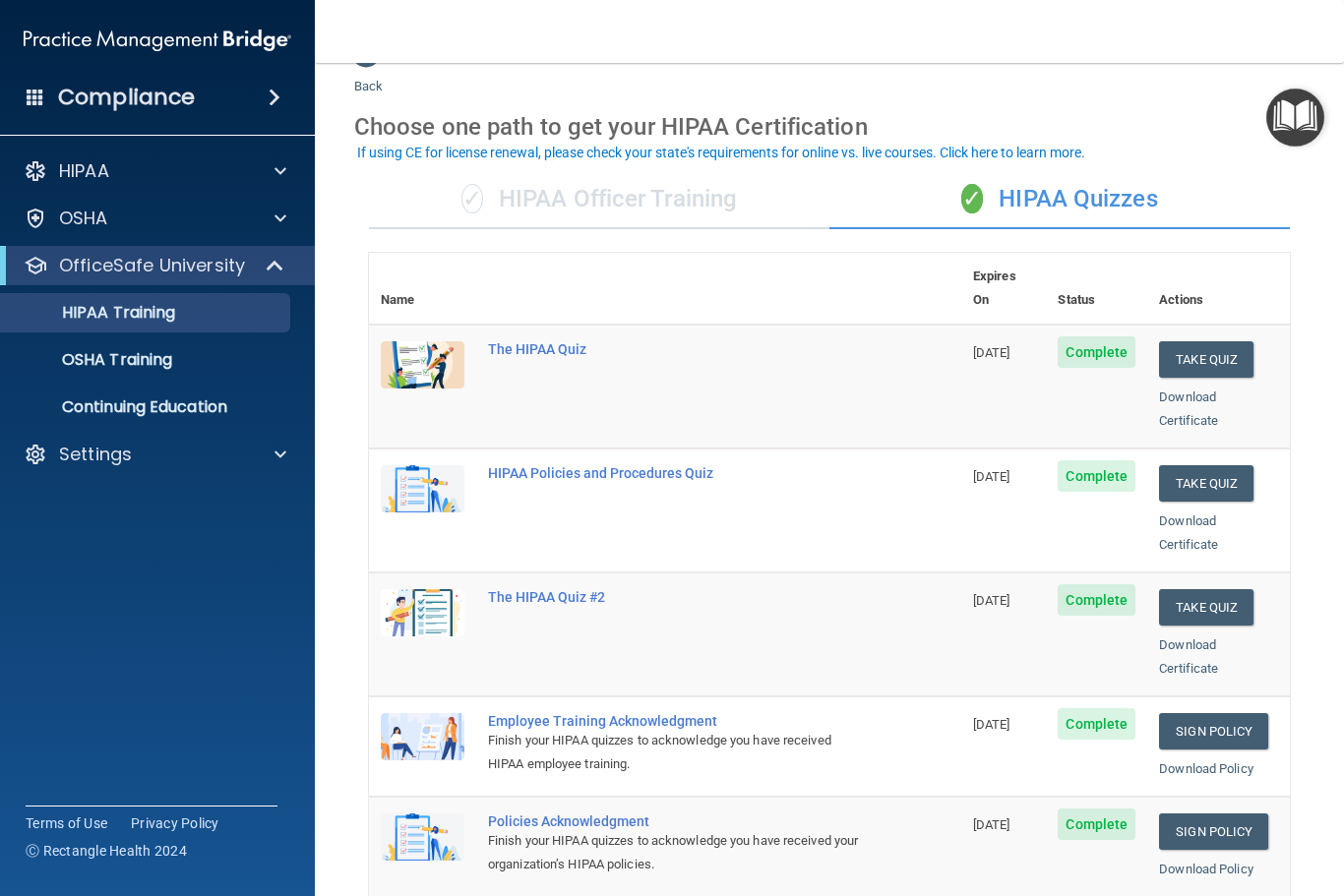
click at [650, 201] on div "✓ HIPAA Officer Training" at bounding box center [599, 200] width 460 height 59
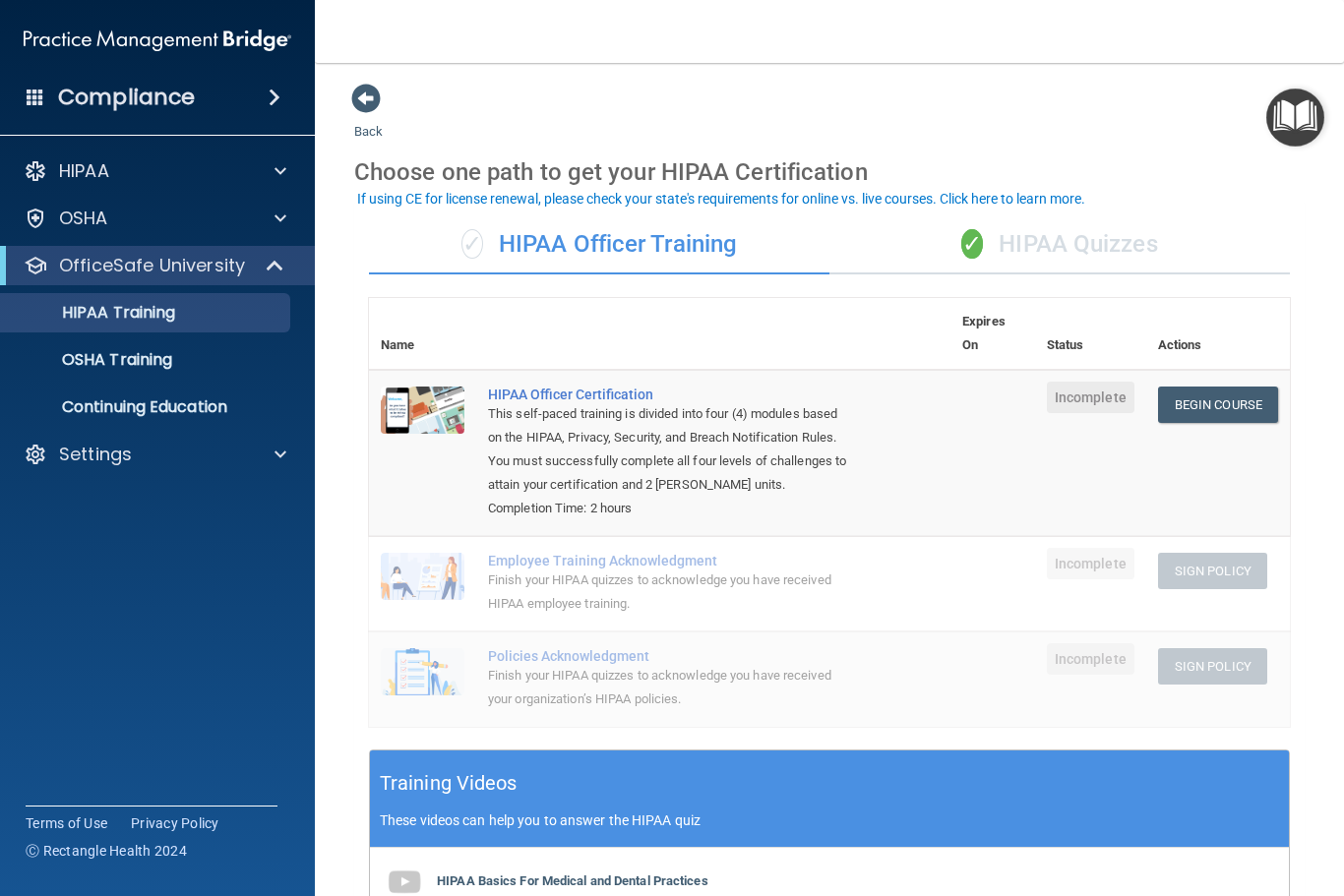
scroll to position [0, 0]
click at [1145, 245] on div "✓ HIPAA Quizzes" at bounding box center [1060, 245] width 460 height 59
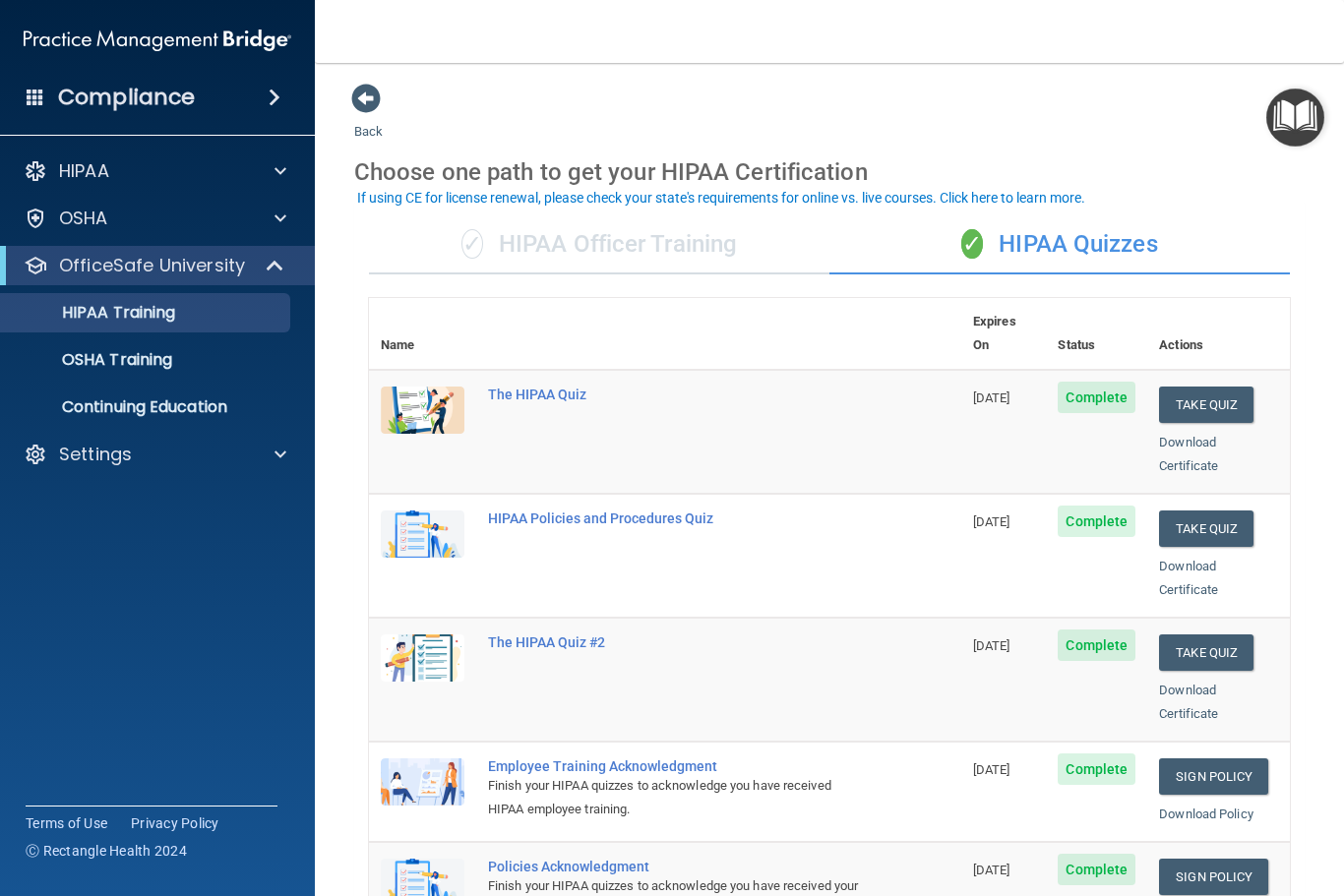
click at [725, 244] on div "✓ HIPAA Officer Training" at bounding box center [599, 245] width 460 height 59
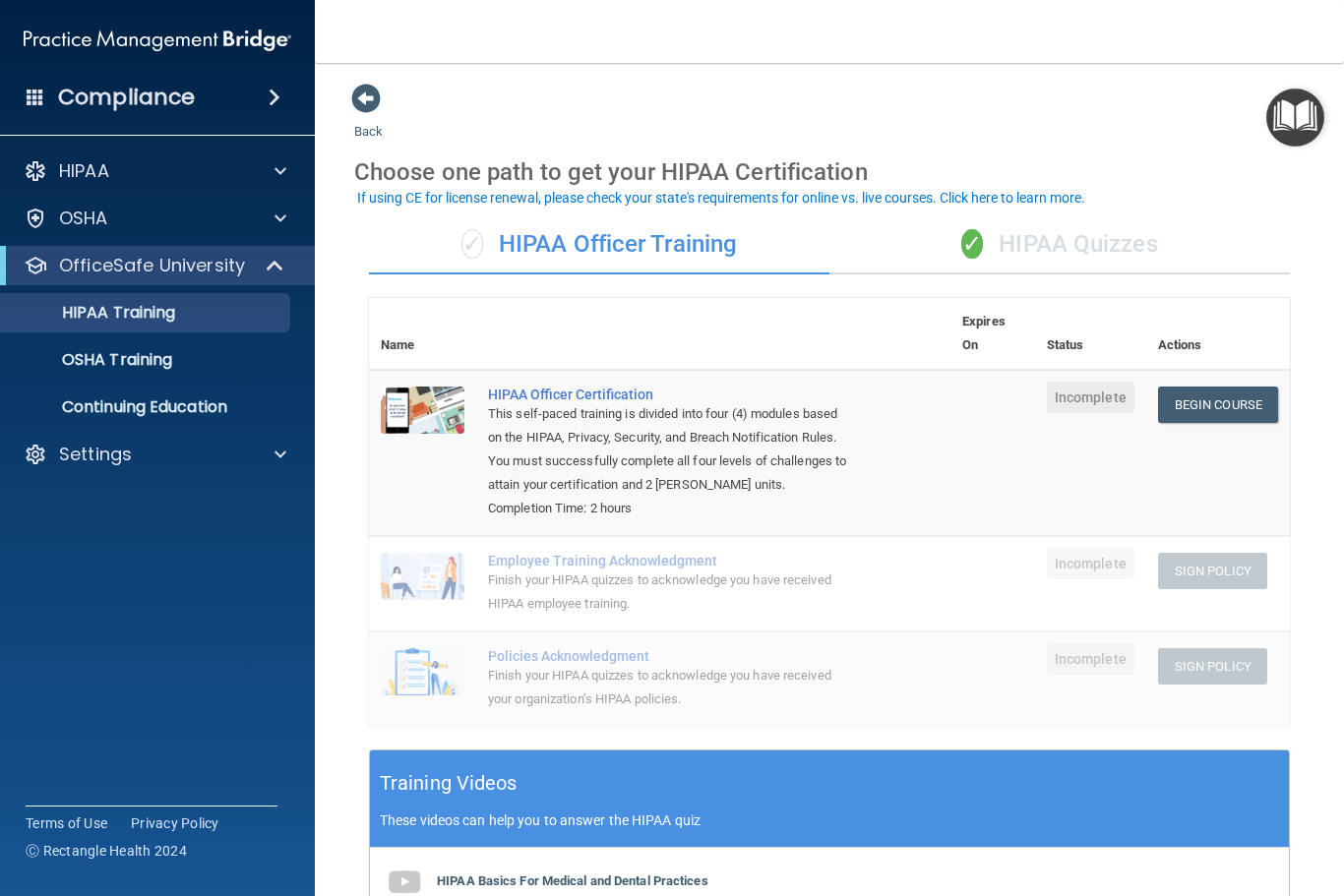
click at [1247, 395] on link "Begin Course" at bounding box center [1217, 404] width 120 height 37
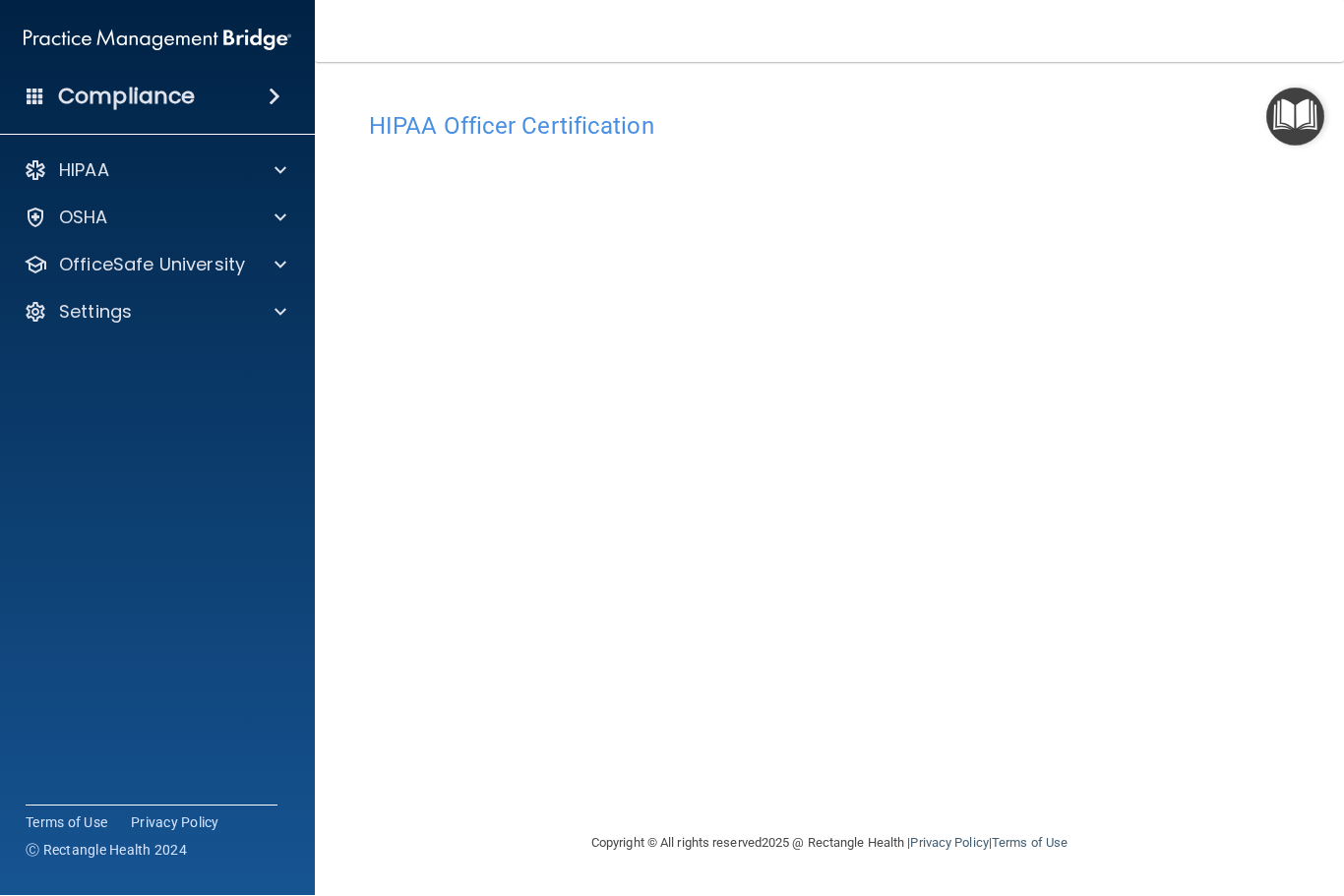
click at [200, 224] on div "OSHA" at bounding box center [131, 218] width 244 height 24
click at [255, 163] on div at bounding box center [278, 171] width 50 height 24
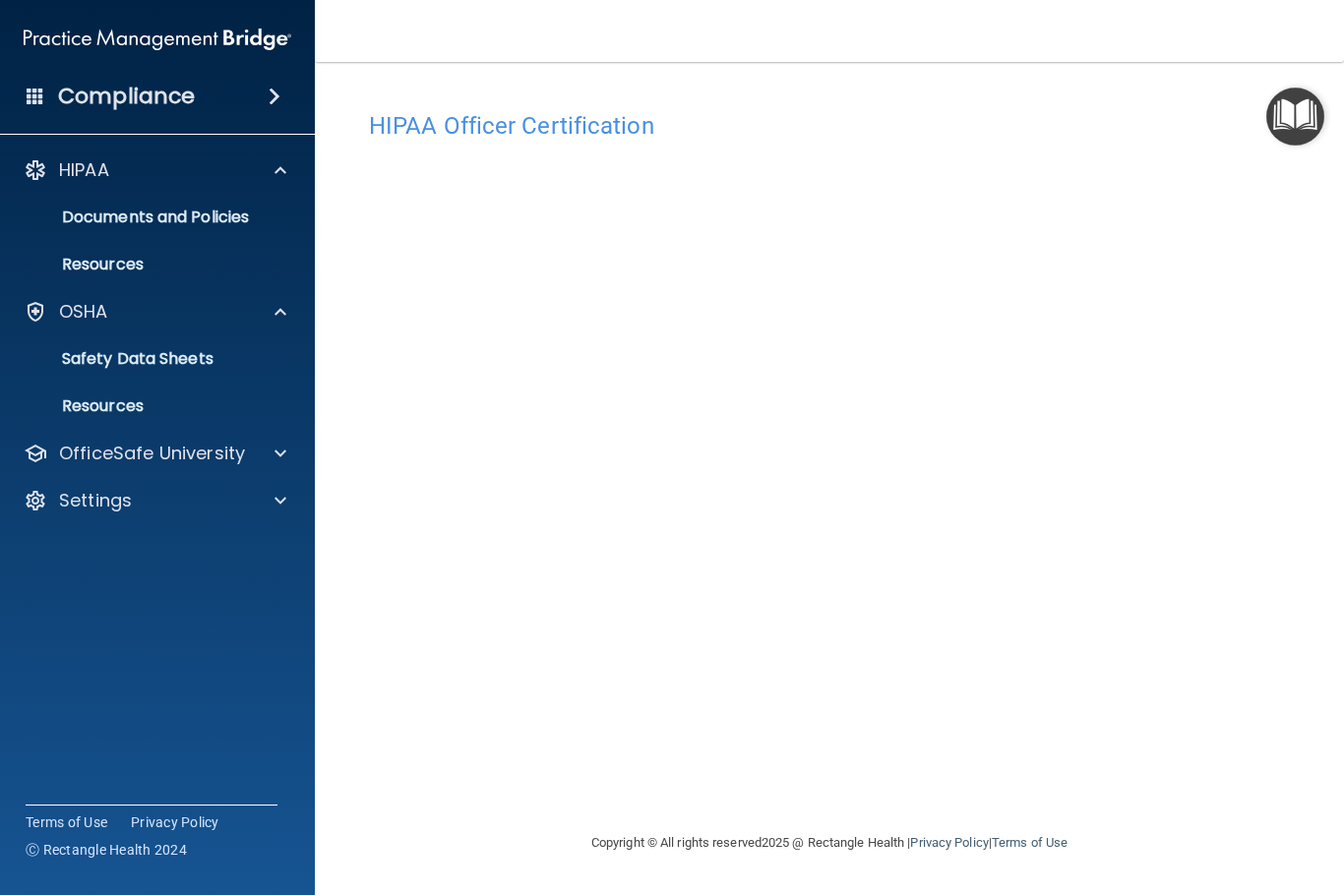
click at [272, 176] on div at bounding box center [278, 171] width 50 height 24
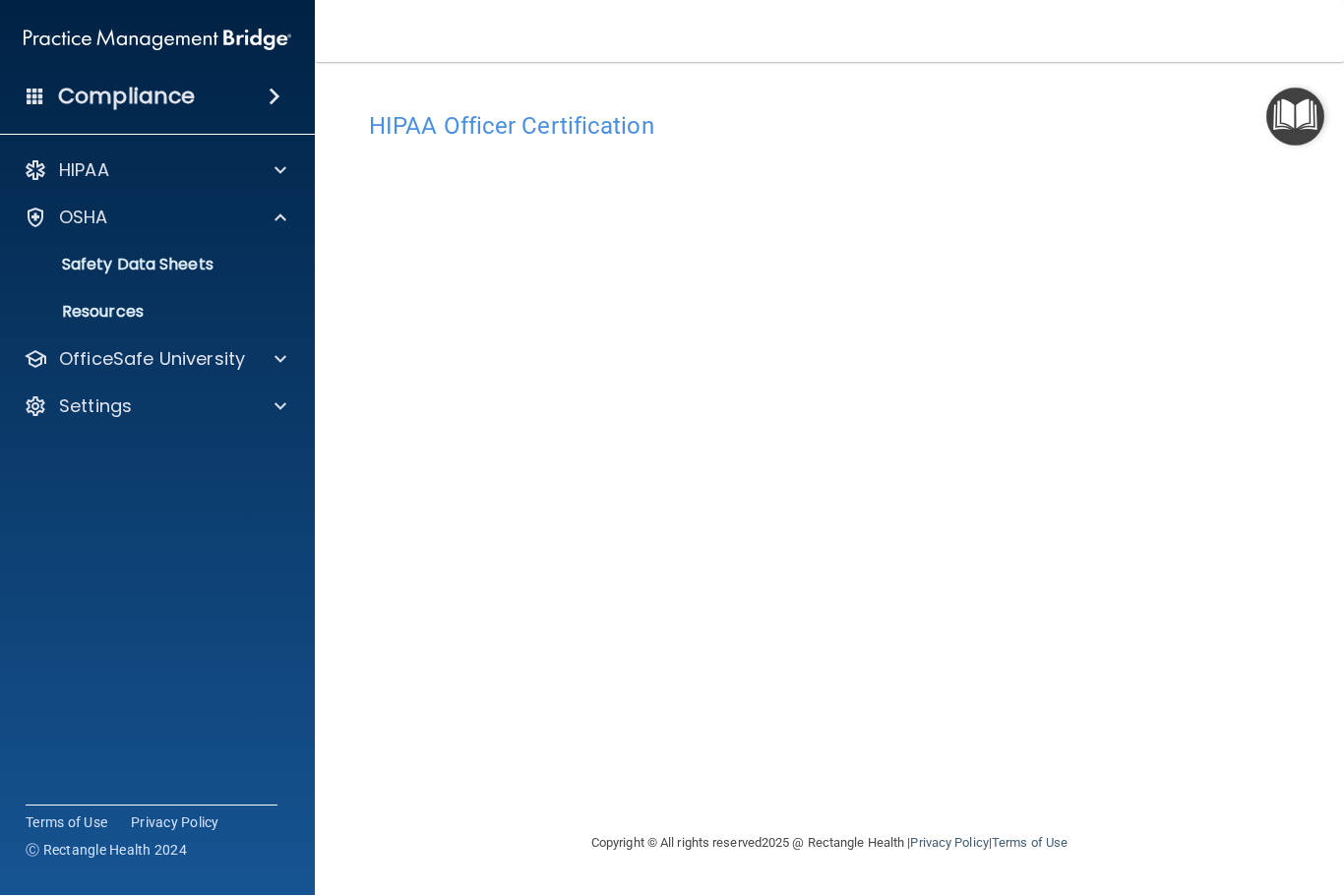
click at [281, 357] on span at bounding box center [280, 360] width 12 height 24
click at [242, 544] on div "Settings" at bounding box center [131, 549] width 244 height 24
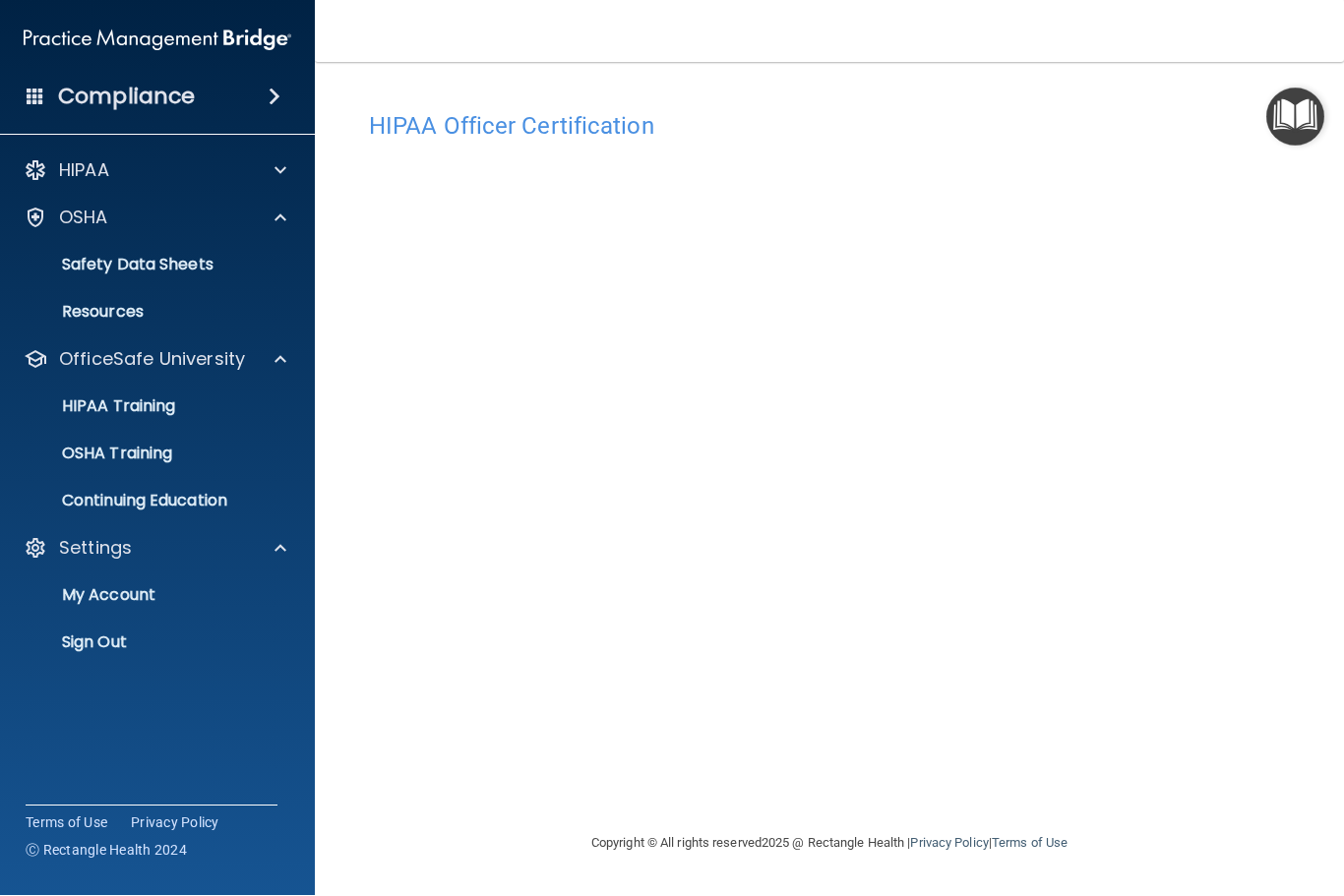
click at [272, 537] on div at bounding box center [278, 549] width 50 height 24
click at [249, 178] on div "HIPAA" at bounding box center [131, 171] width 244 height 24
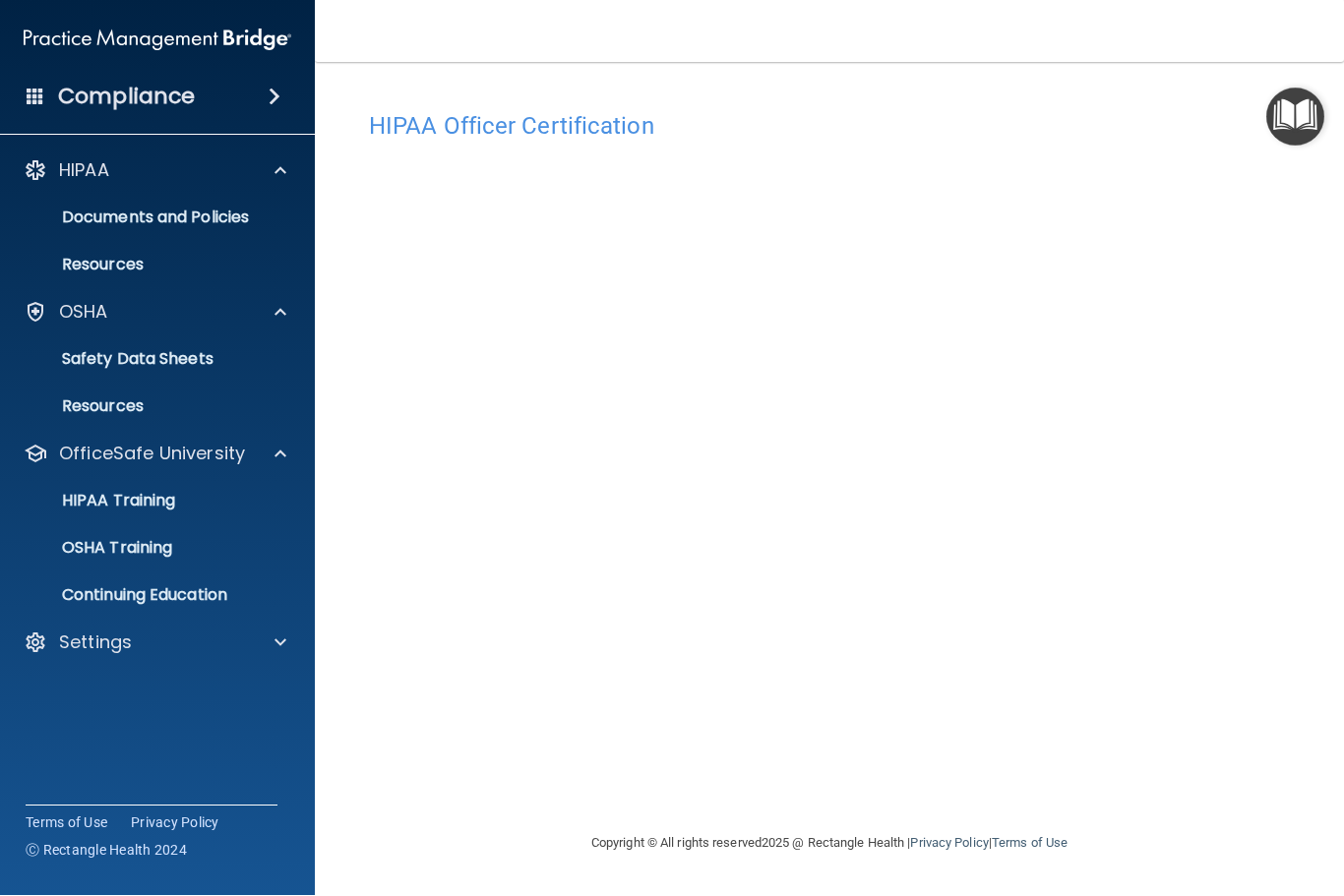
click at [271, 111] on div "Compliance" at bounding box center [158, 97] width 315 height 44
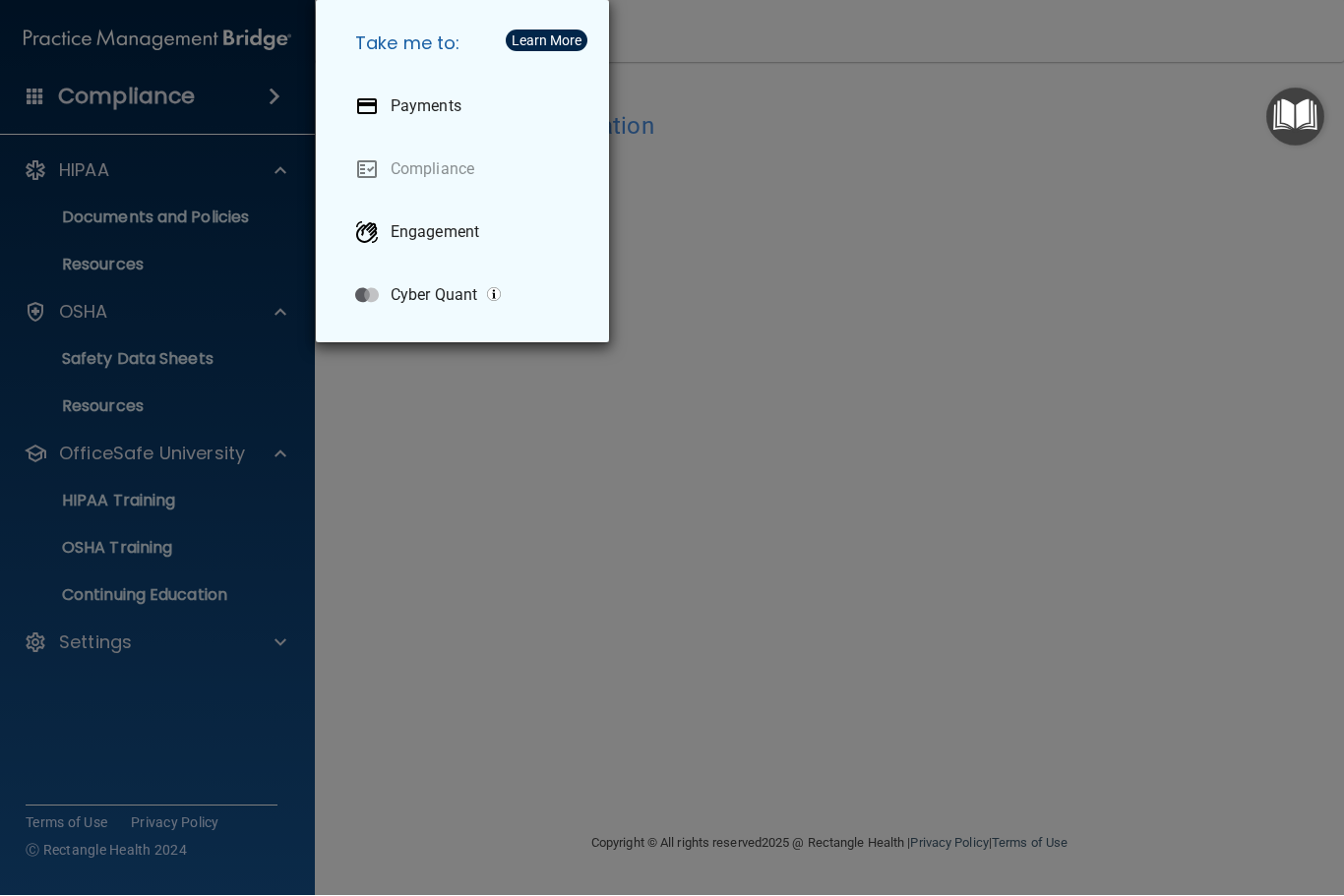
click at [438, 164] on link "Compliance" at bounding box center [466, 170] width 254 height 56
click at [284, 489] on div "Take me to: Payments Compliance Engagement Cyber Quant" at bounding box center [672, 448] width 1344 height 896
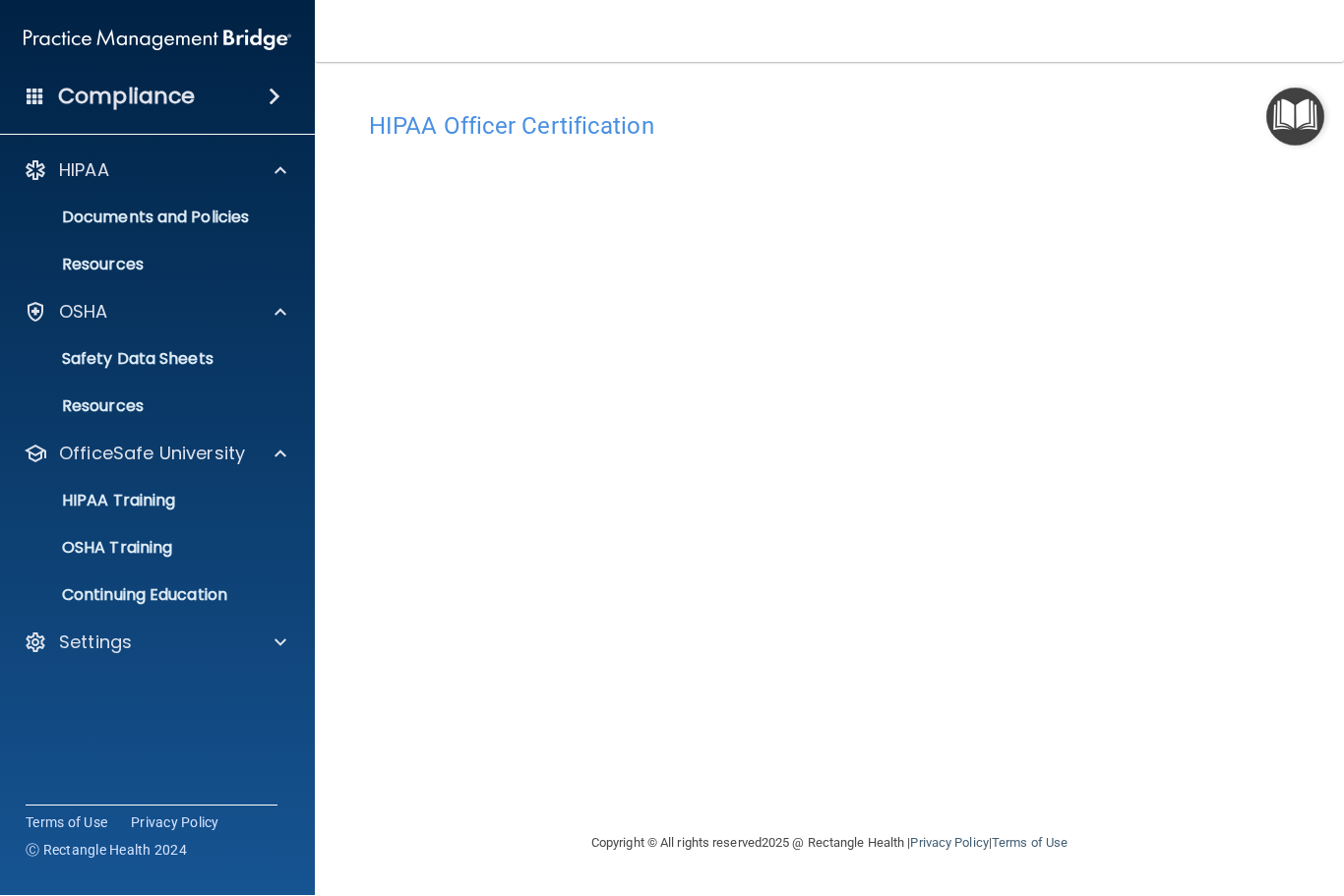
click at [190, 224] on p "Documents and Policies" at bounding box center [147, 218] width 269 height 20
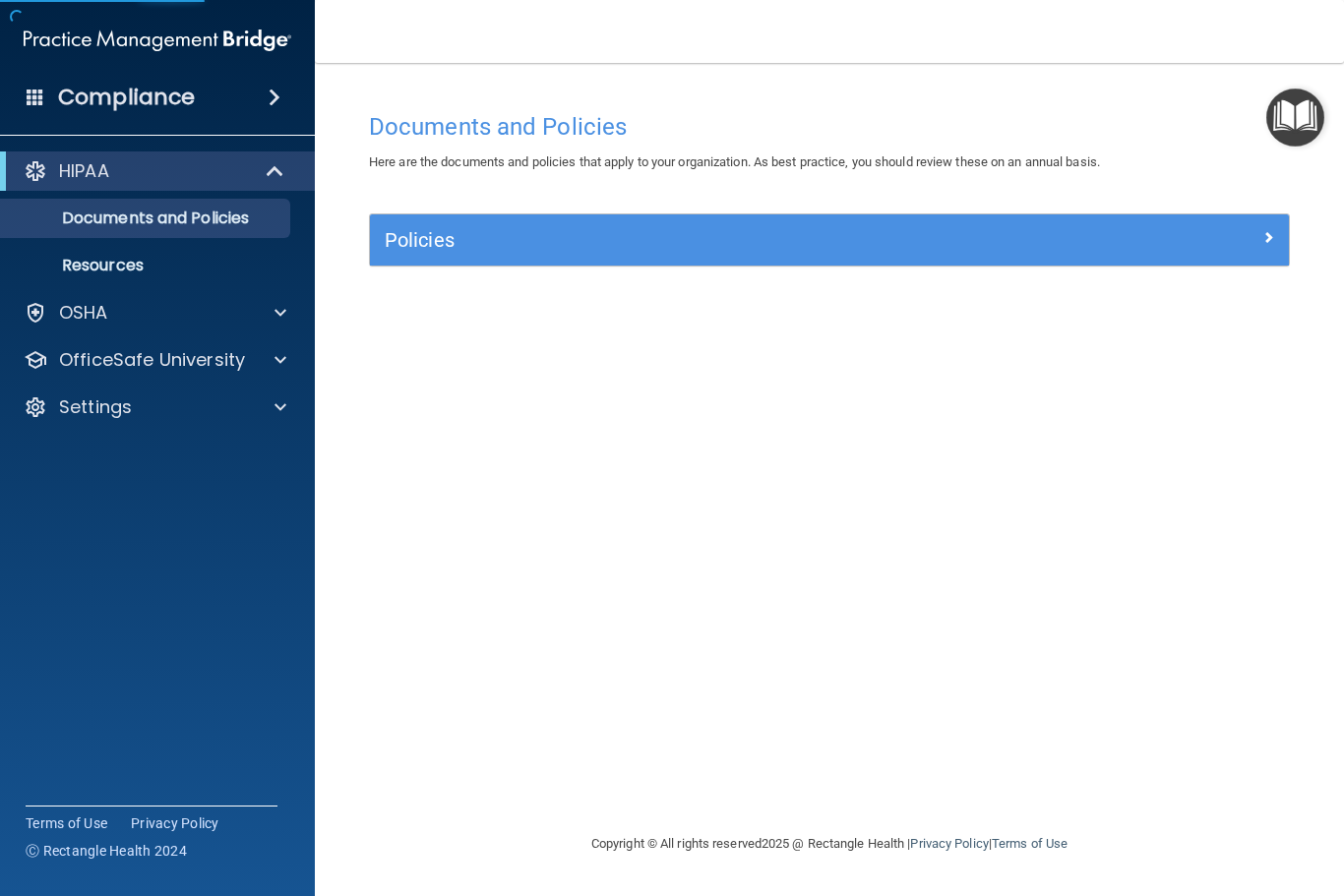
click at [1280, 125] on img "Open Resource Center" at bounding box center [1294, 117] width 58 height 58
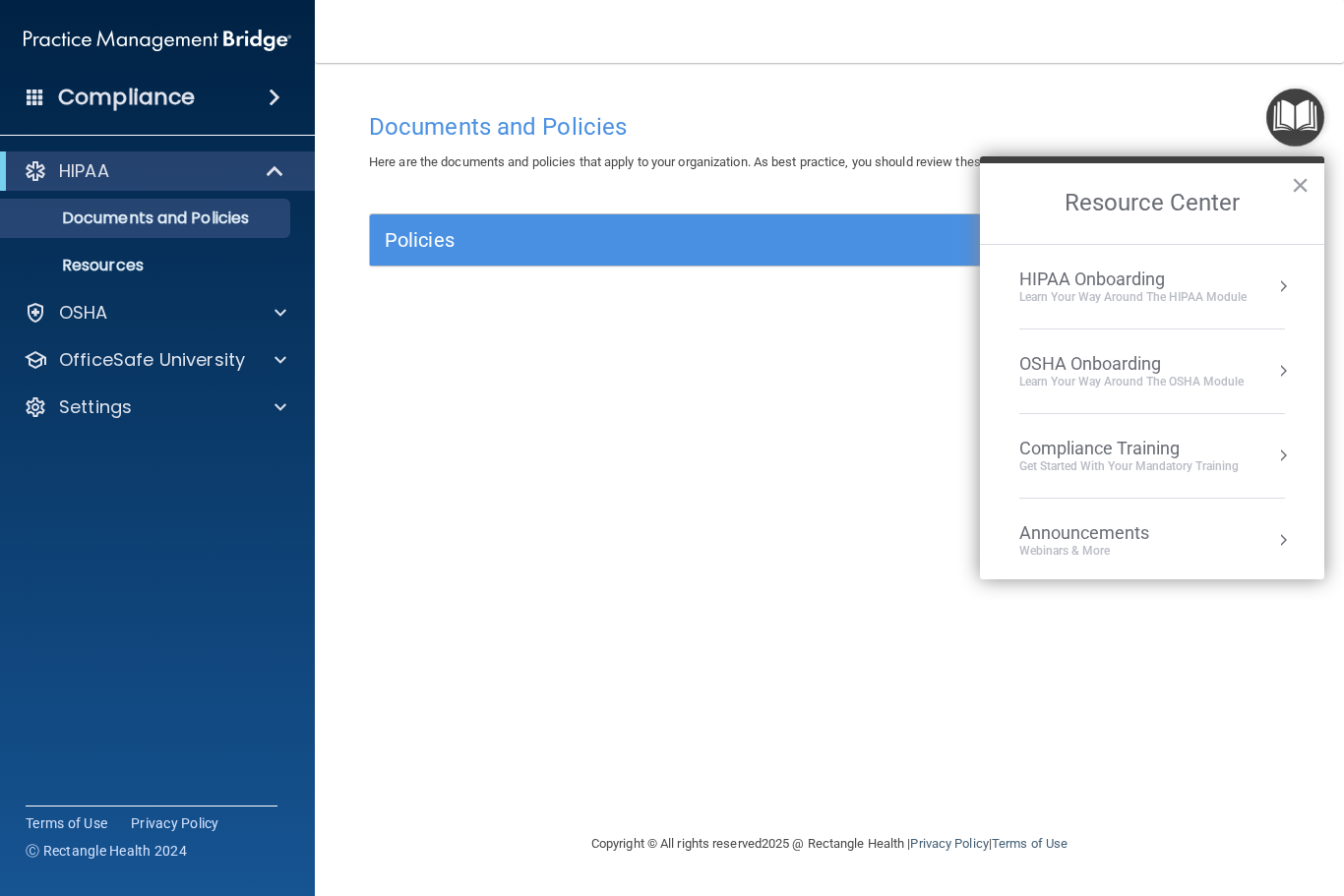
click at [1190, 369] on div "OSHA Onboarding" at bounding box center [1131, 364] width 224 height 22
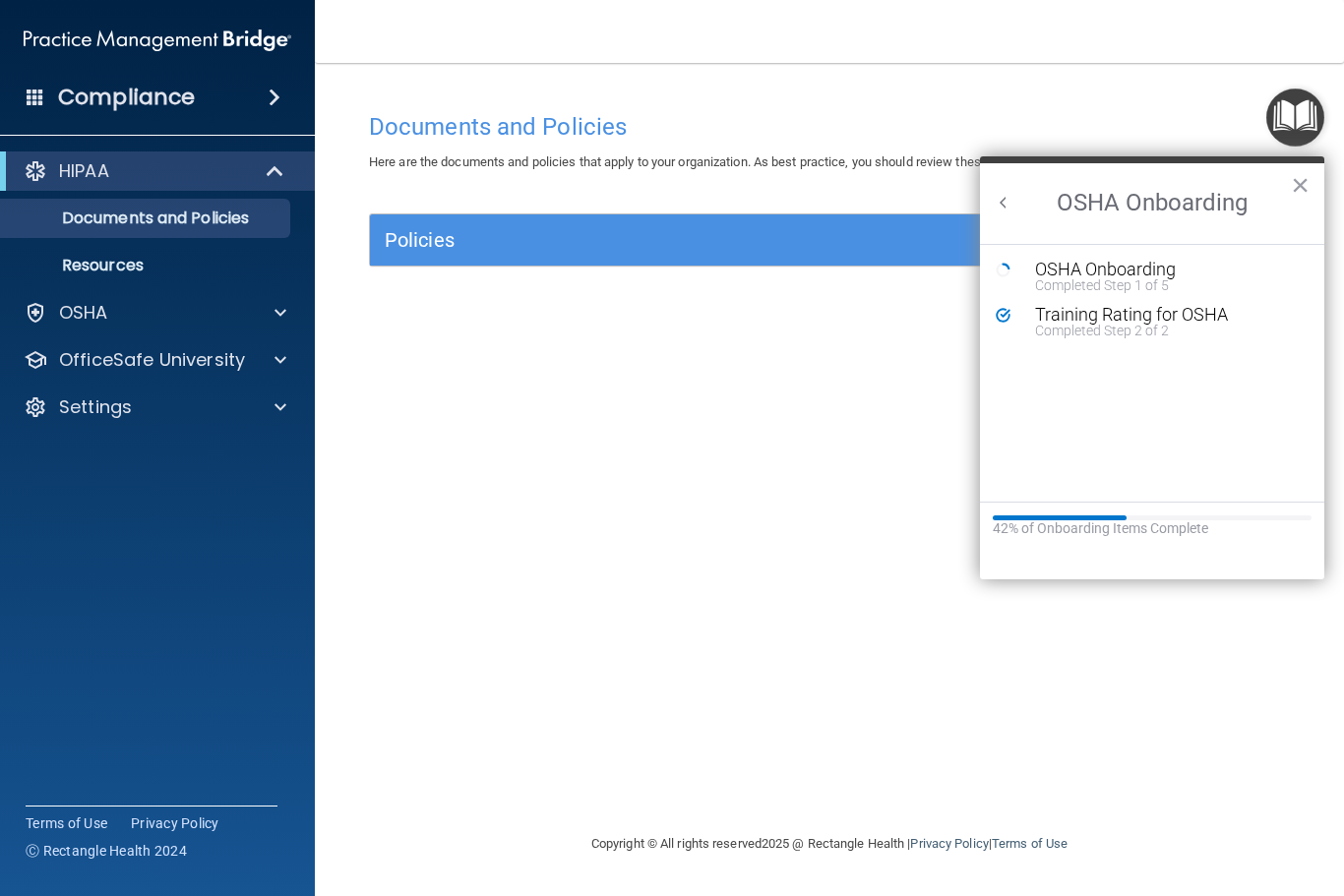
click at [1155, 268] on div "OSHA Onboarding" at bounding box center [1167, 270] width 264 height 18
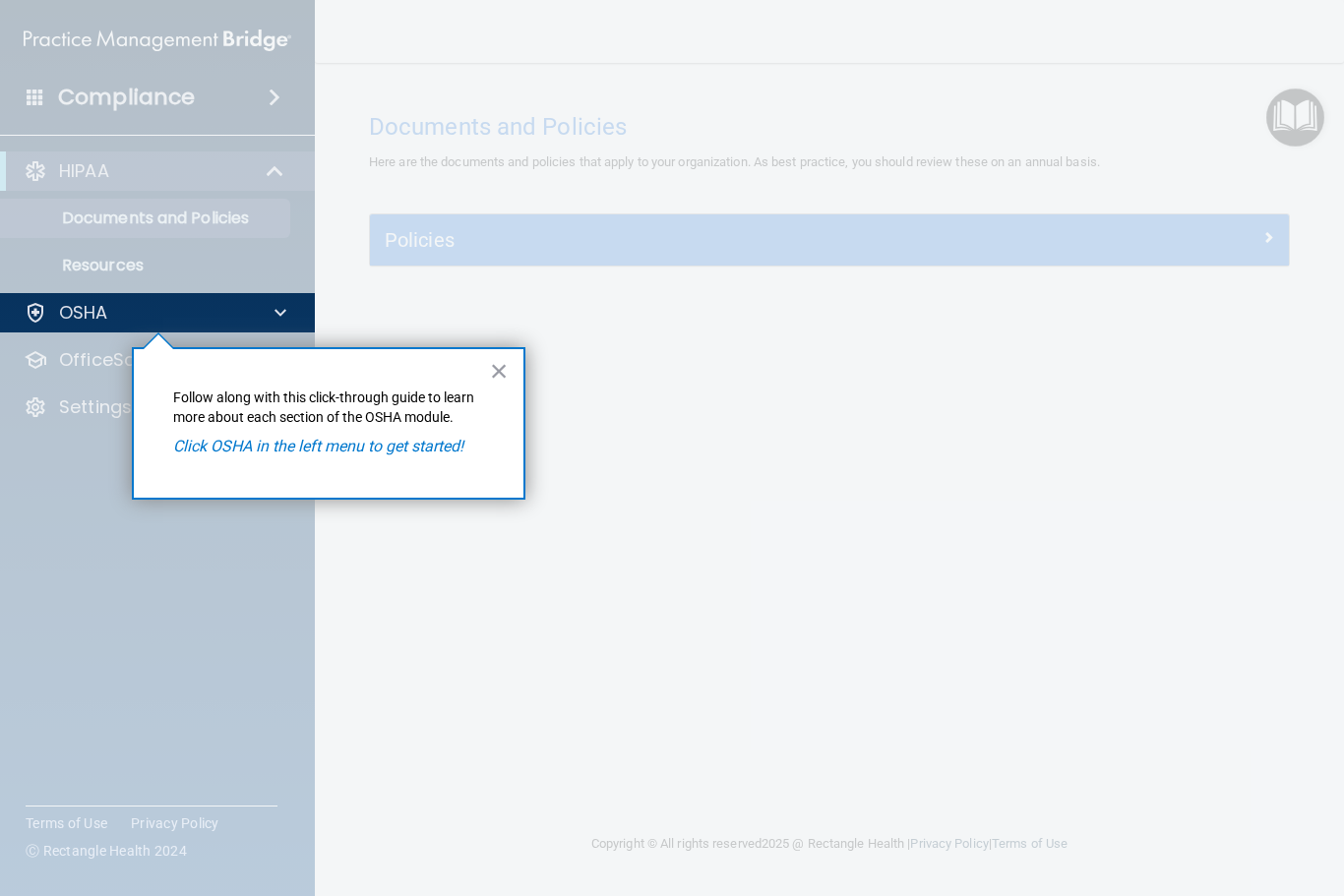
click at [278, 442] on em "Click OSHA in the left menu to get started!" at bounding box center [318, 446] width 290 height 19
click at [82, 318] on p "OSHA" at bounding box center [84, 313] width 50 height 24
click at [521, 381] on div "× Follow along with this click-through guide to learn more about each section o…" at bounding box center [328, 423] width 393 height 153
click at [501, 370] on button "×" at bounding box center [499, 371] width 19 height 32
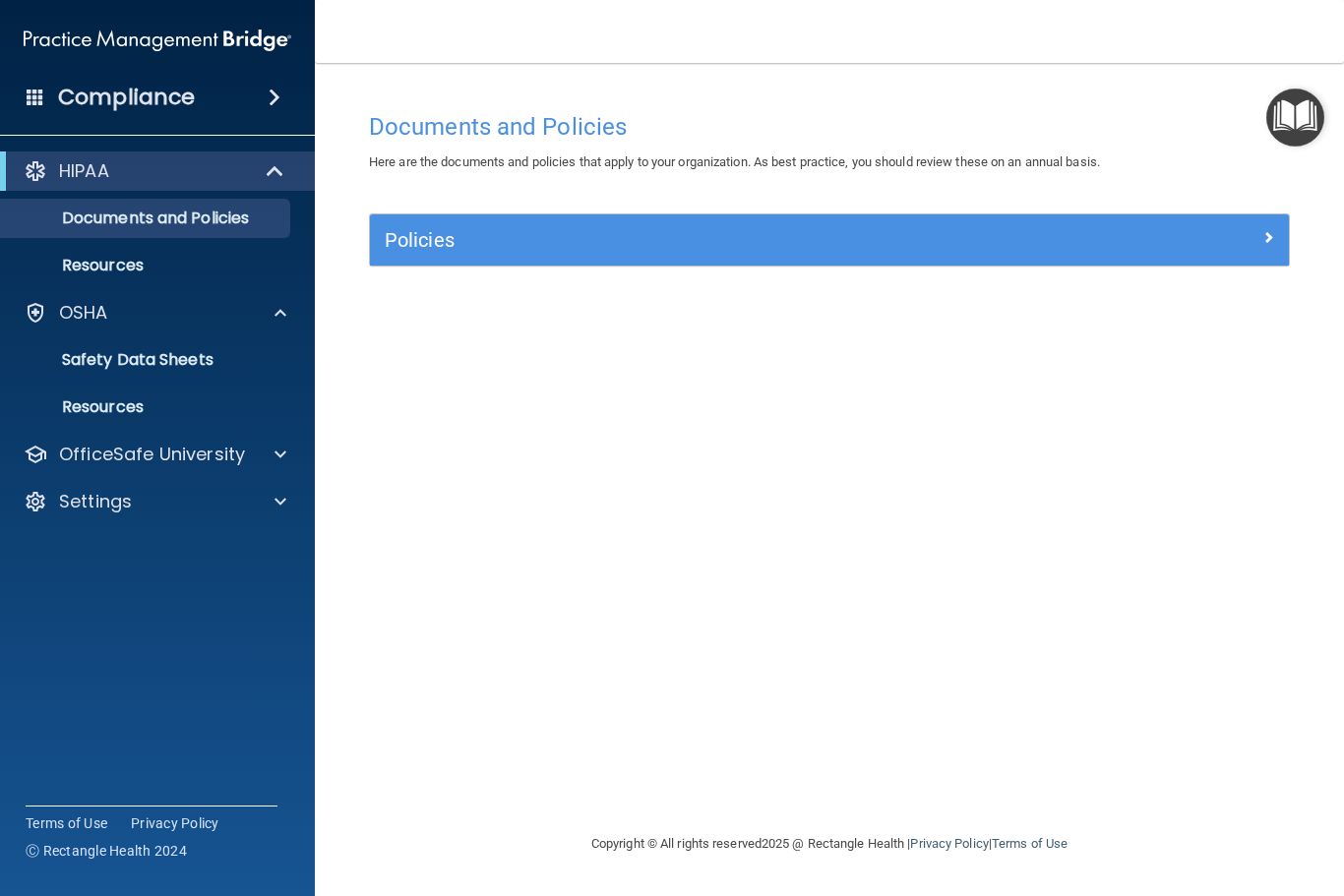
click at [1259, 253] on div "Policies" at bounding box center [829, 240] width 919 height 32
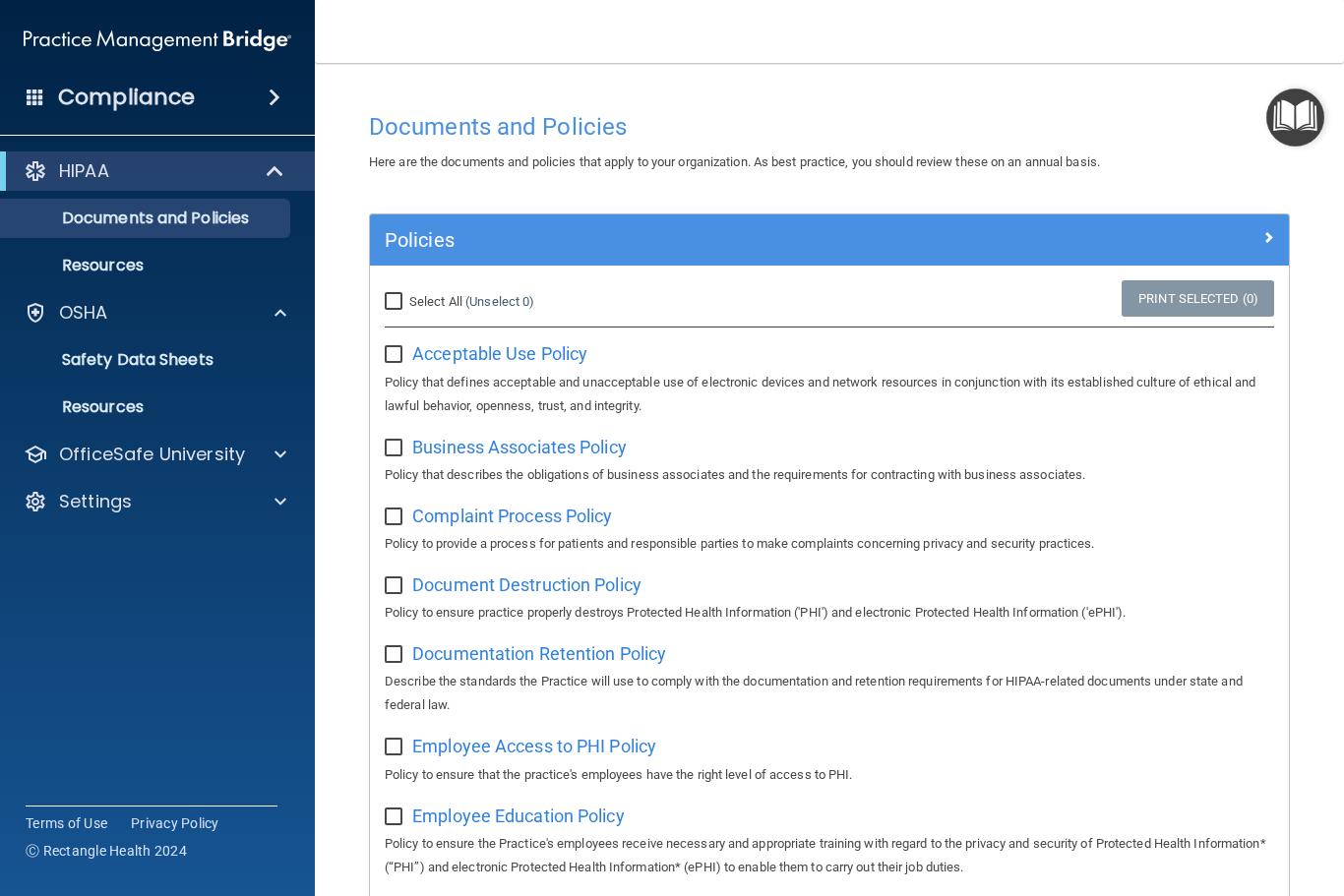
click at [380, 295] on div "Select All (Unselect 0) Unselect All" at bounding box center [522, 302] width 306 height 44
click at [398, 294] on input "Select All (Unselect 0) Unselect All" at bounding box center [395, 302] width 23 height 16
checkbox input "true"
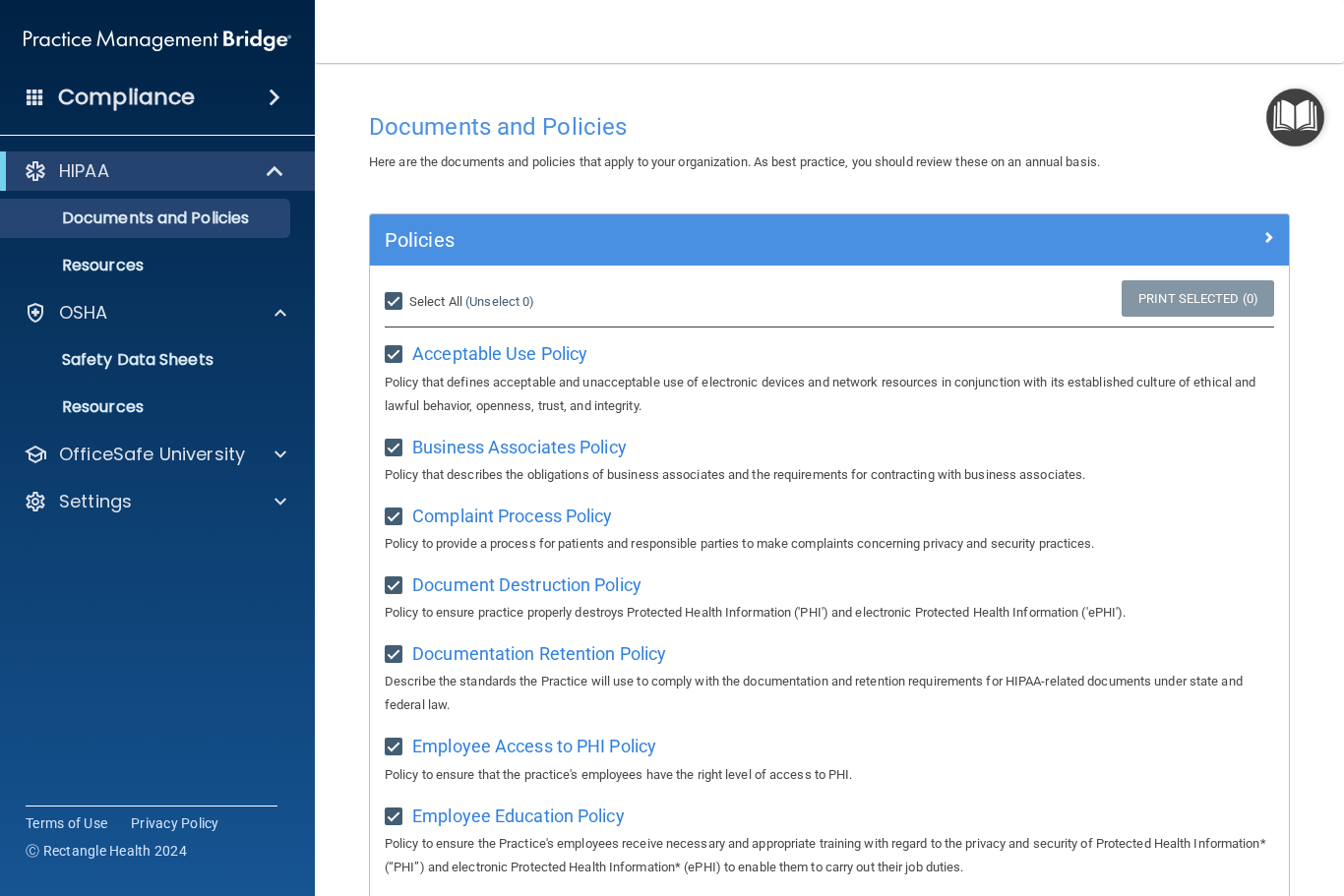
checkbox input "true"
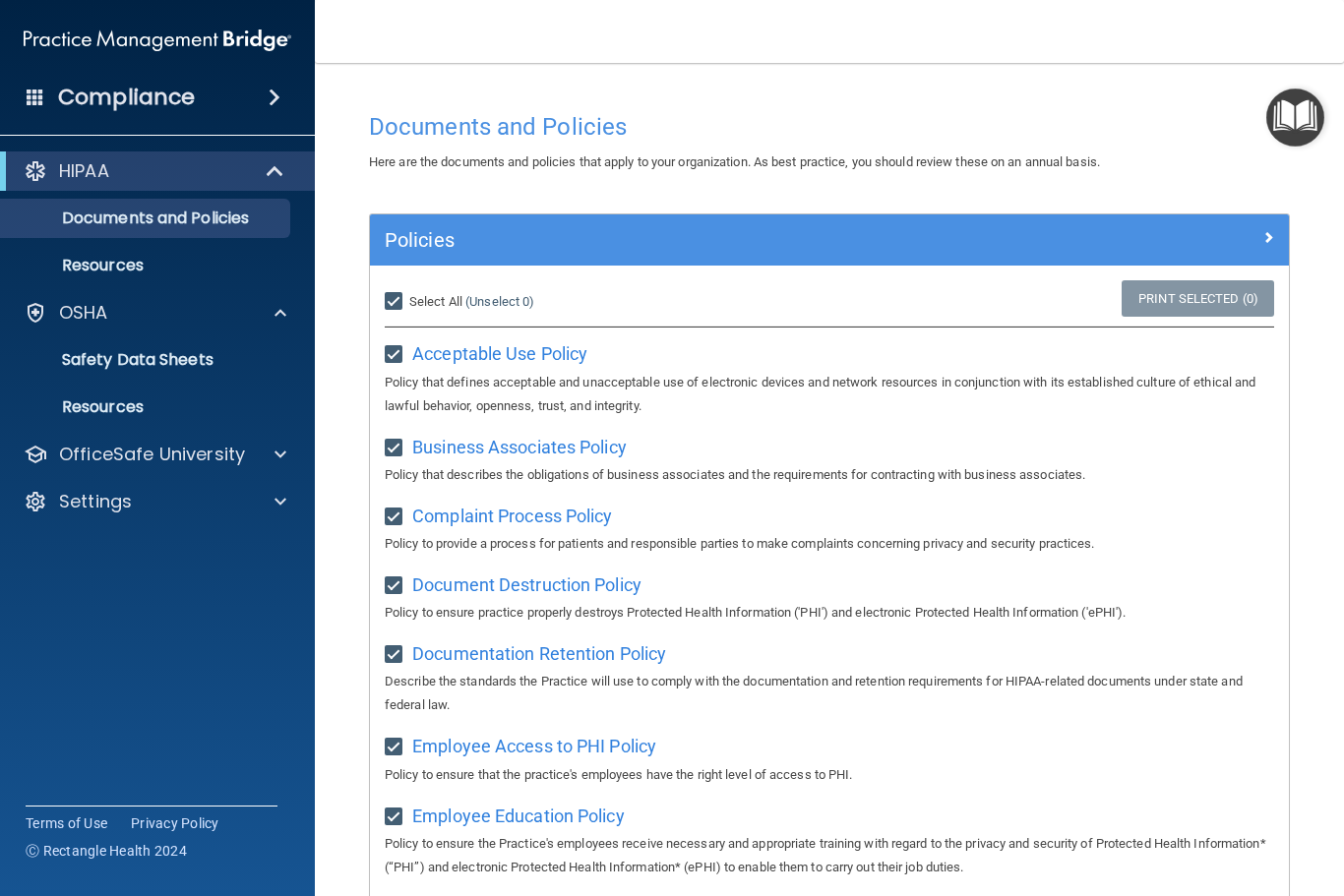
checkbox input "true"
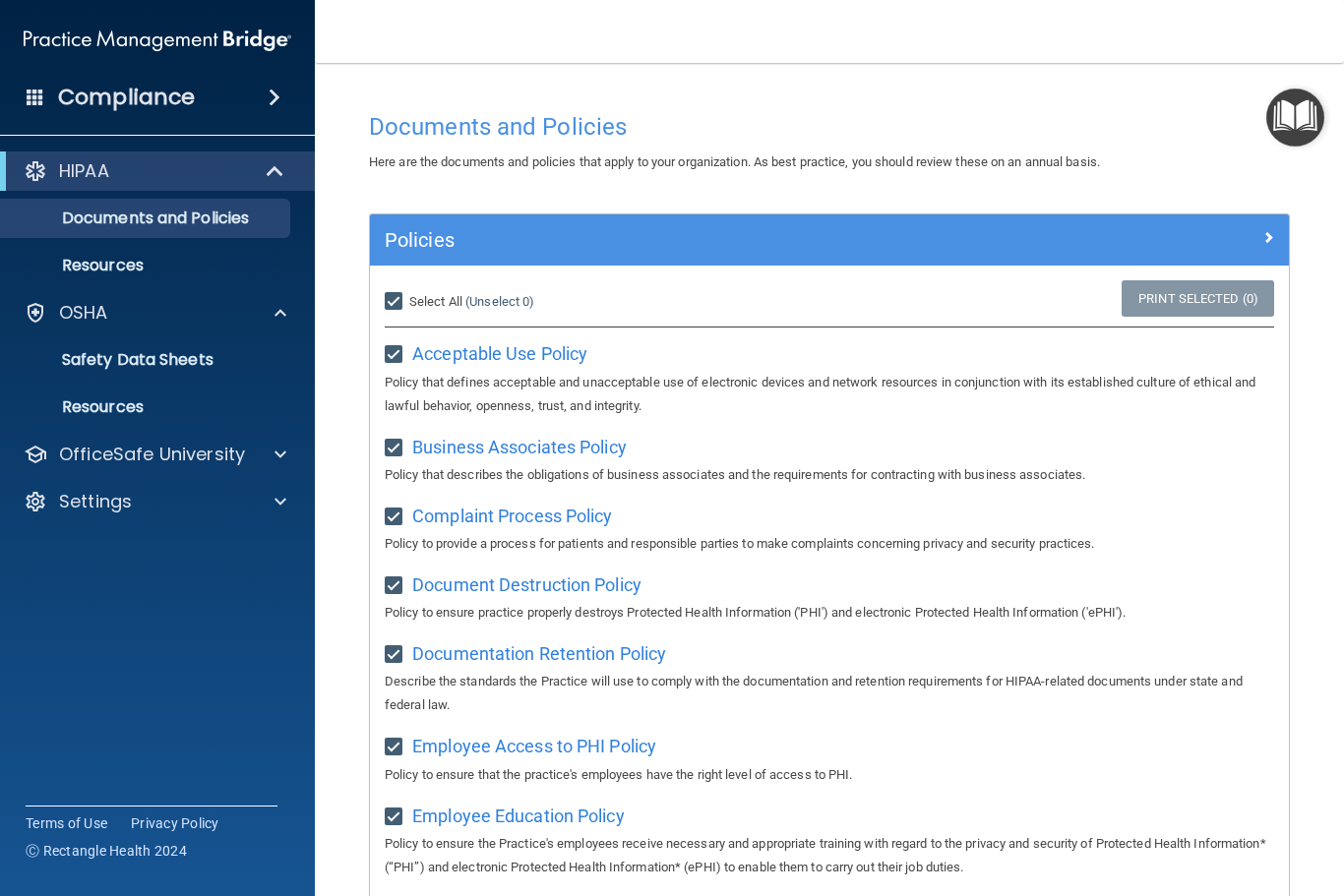
checkbox input "true"
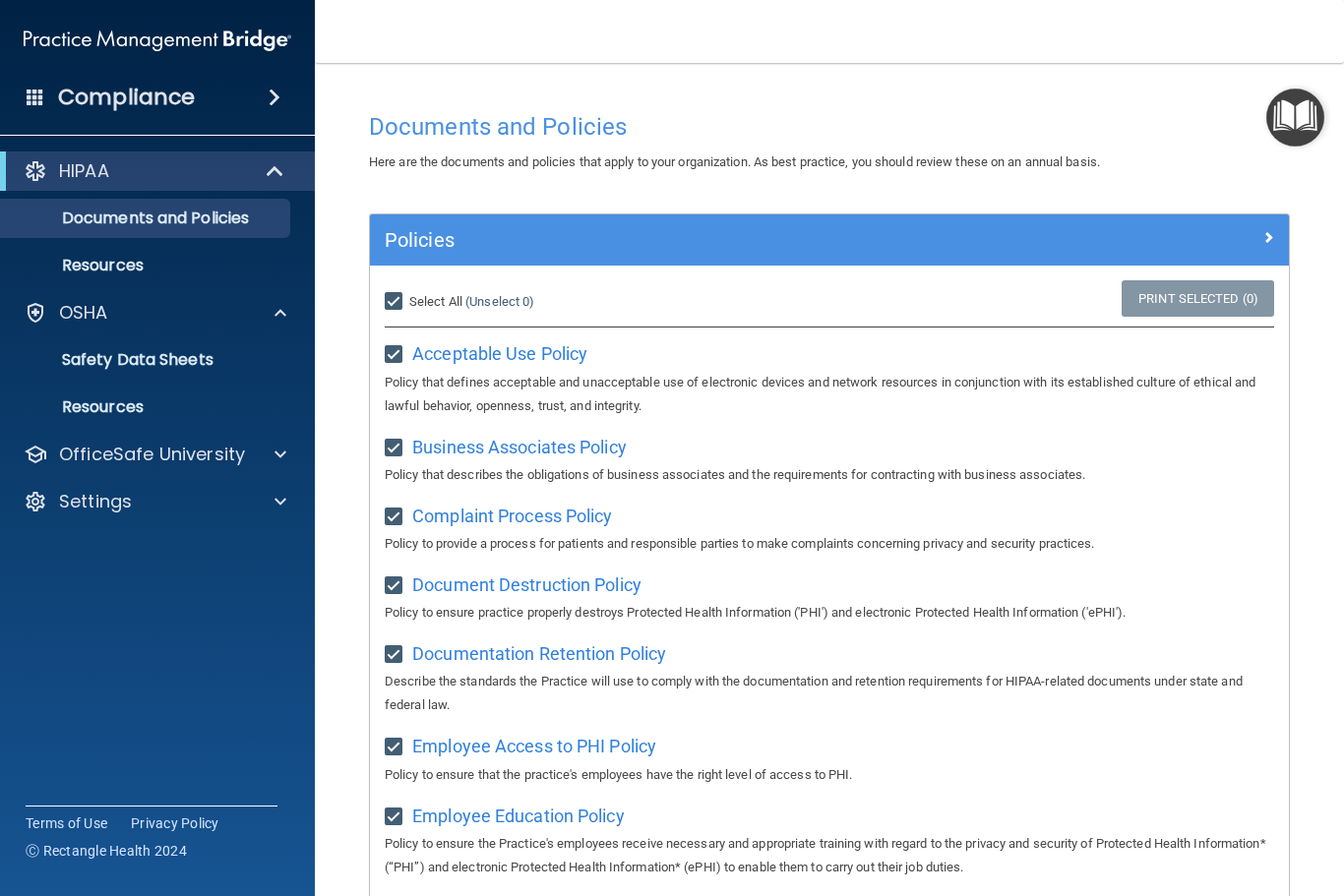
checkbox input "true"
click at [1236, 243] on div at bounding box center [1175, 236] width 230 height 24
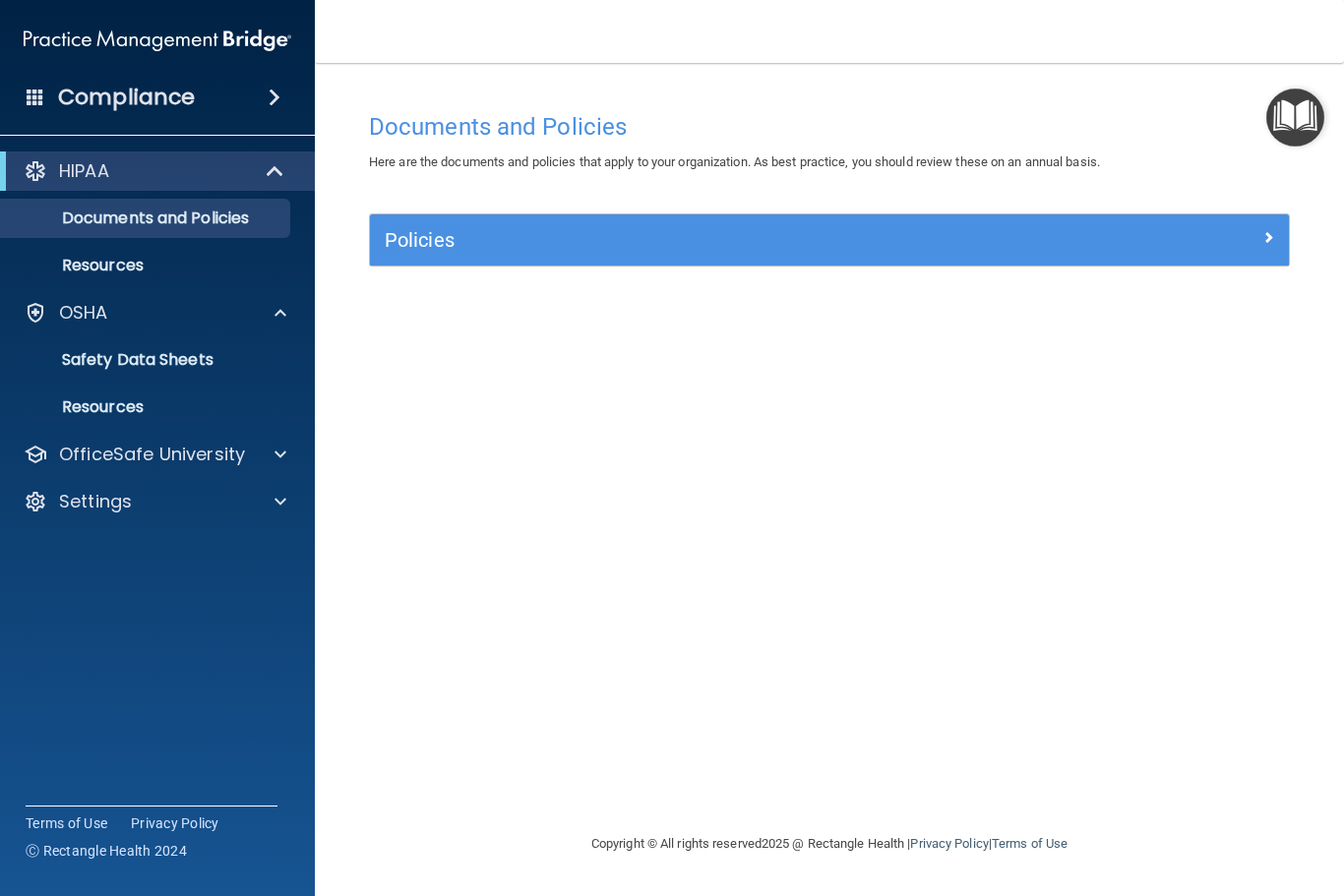
click at [1287, 102] on img "Open Resource Center" at bounding box center [1294, 117] width 58 height 58
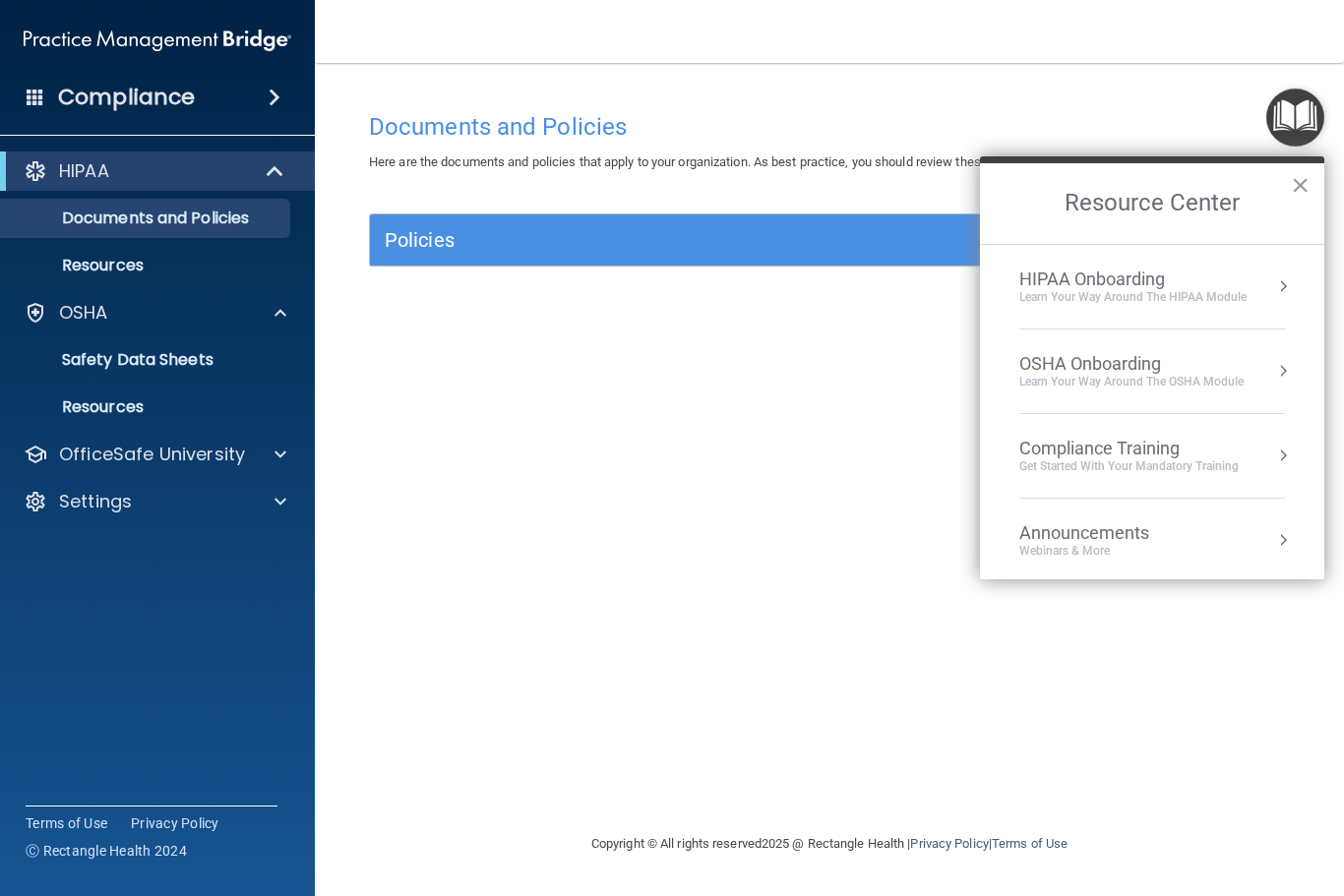
click at [1287, 453] on button "Resource Center" at bounding box center [1283, 456] width 20 height 20
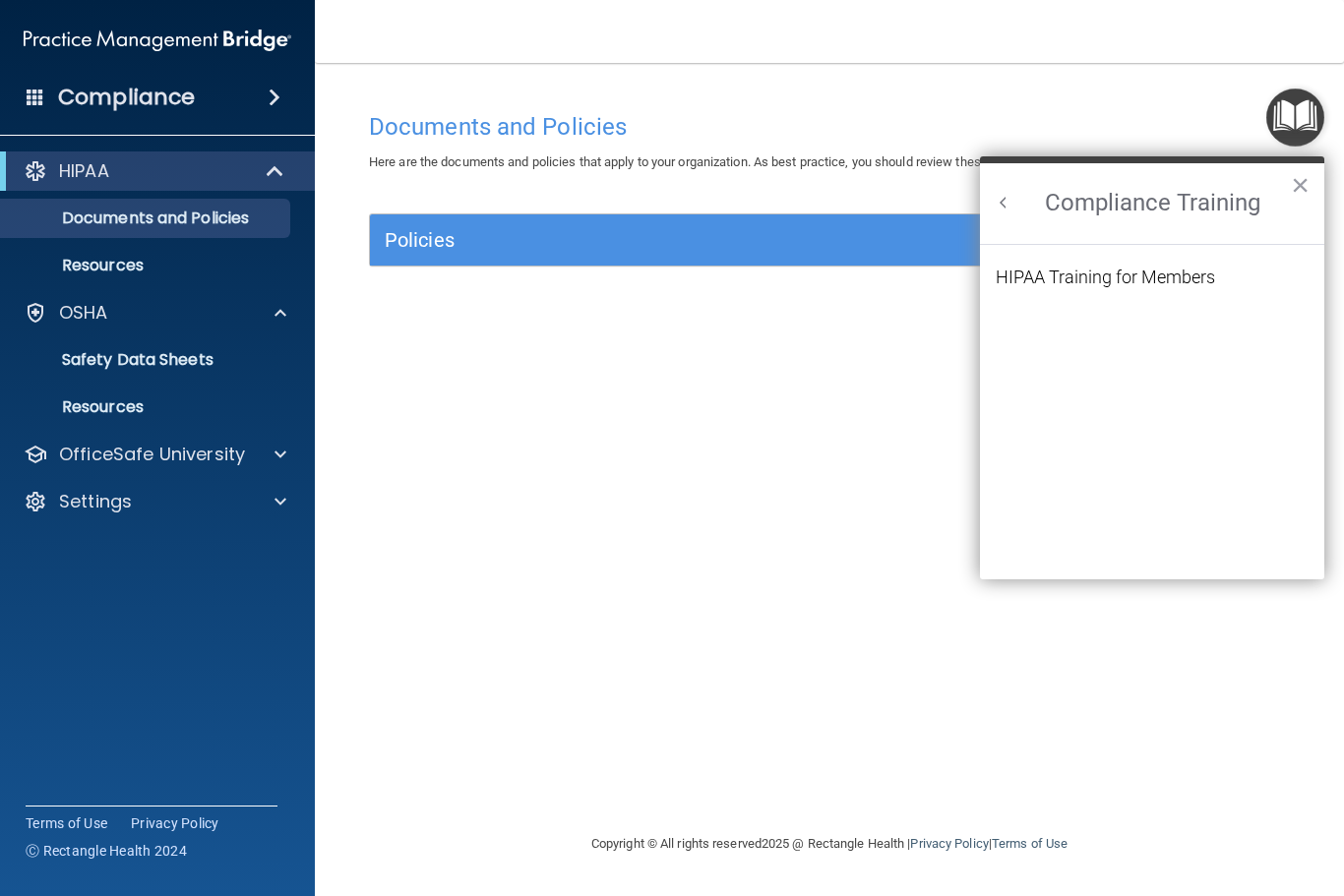
click at [1153, 275] on div "HIPAA Training for Members" at bounding box center [1104, 278] width 219 height 18
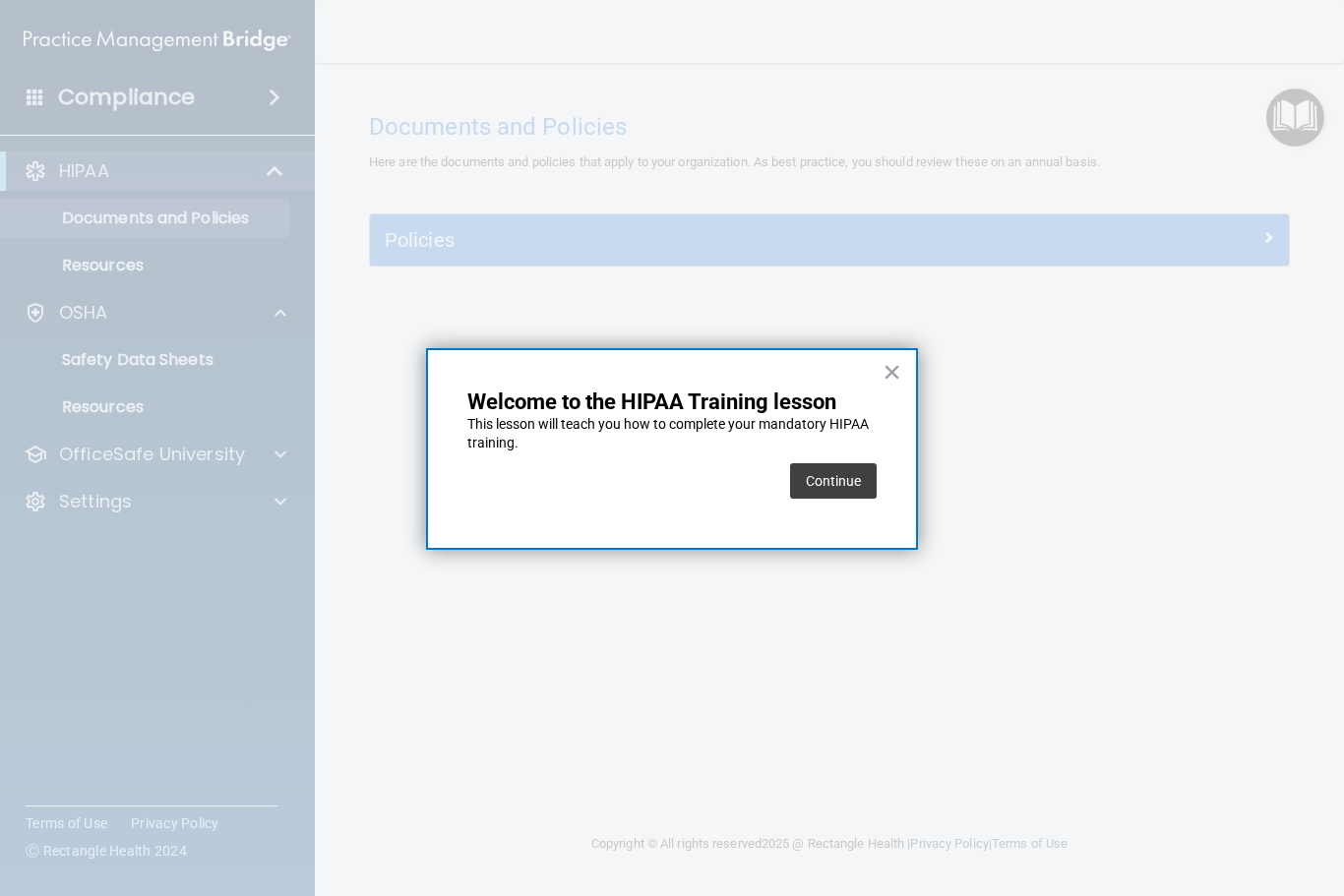
click at [840, 492] on button "Continue" at bounding box center [833, 481] width 86 height 36
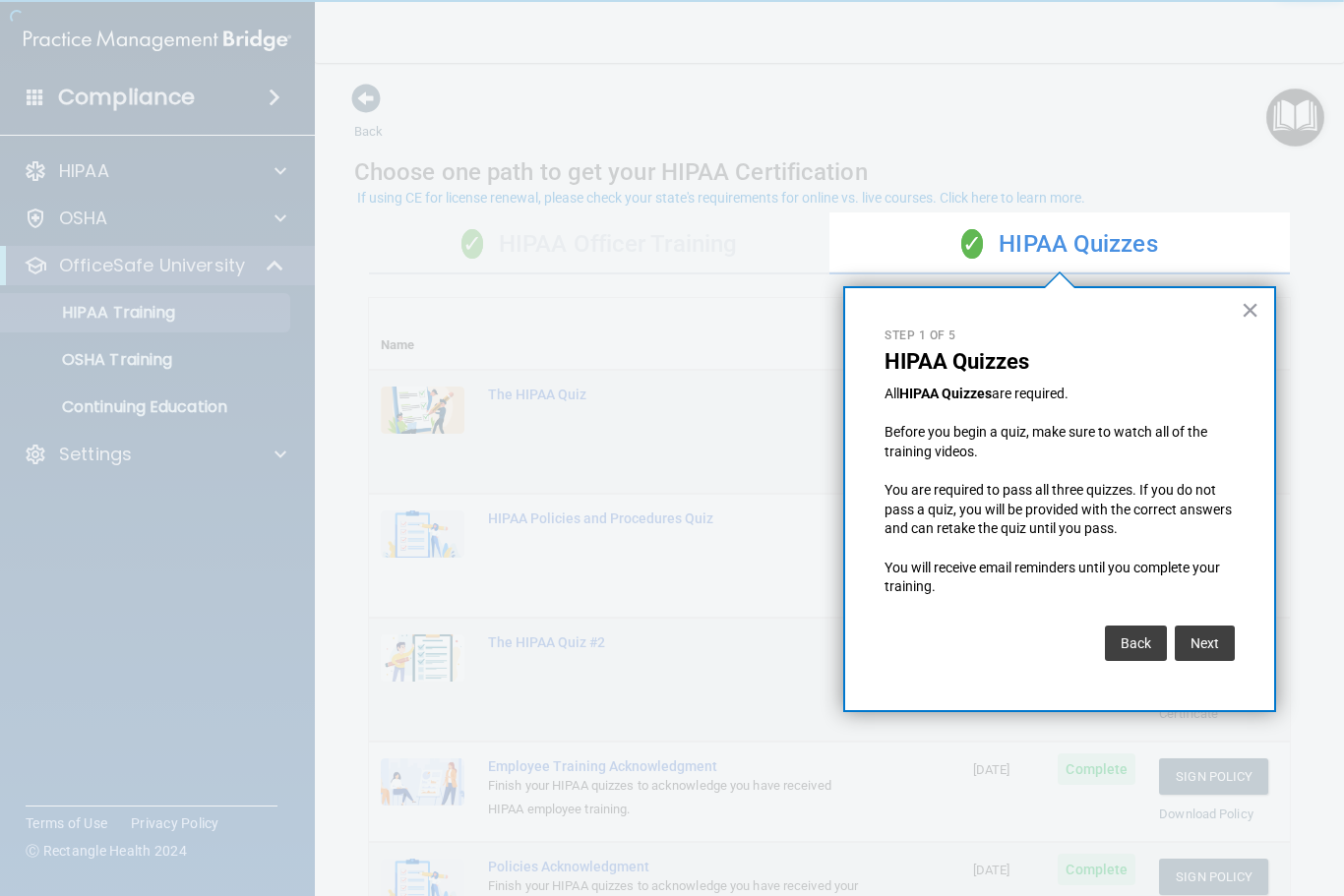
click at [1218, 625] on button "Next" at bounding box center [1204, 643] width 60 height 36
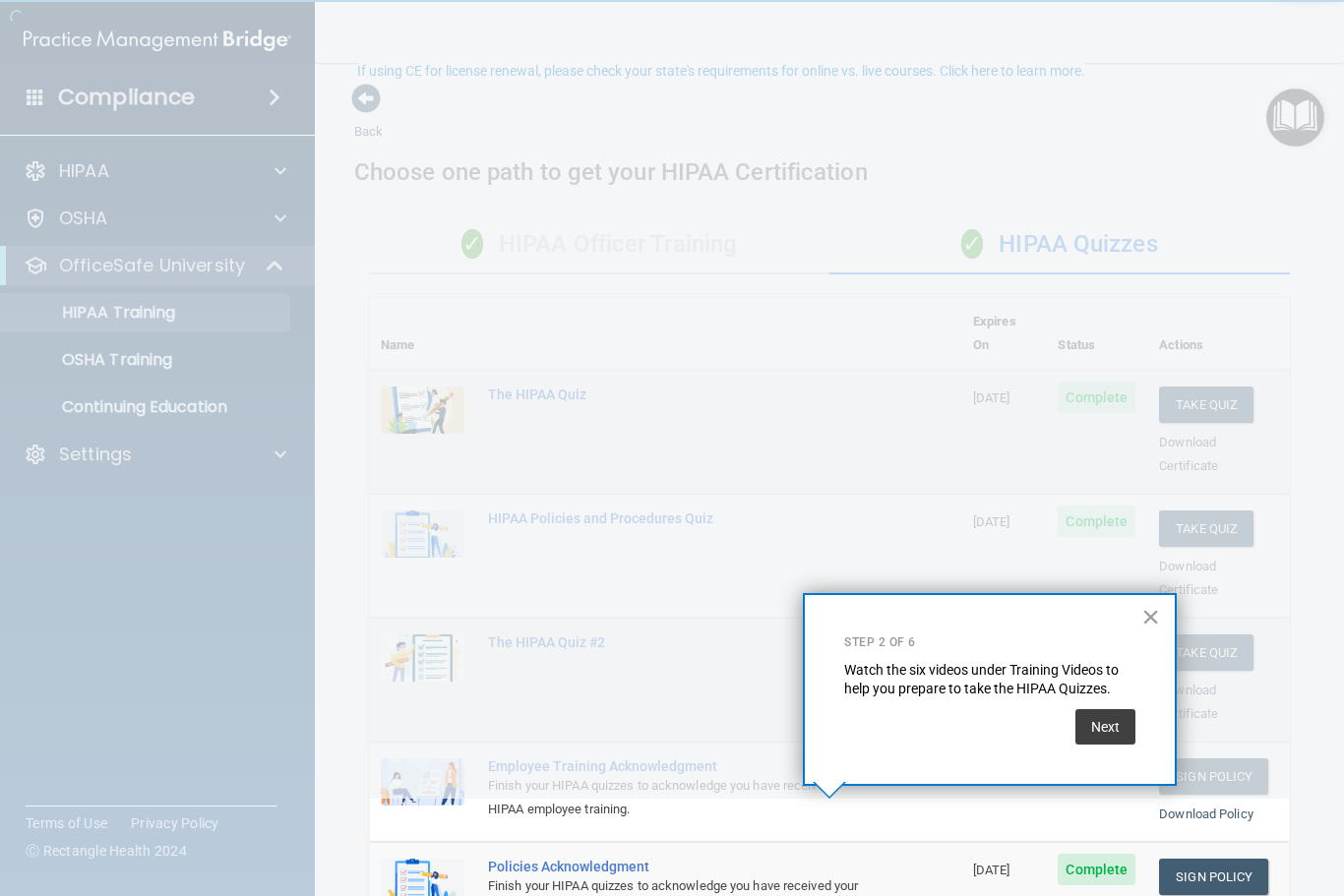
scroll to position [254, 0]
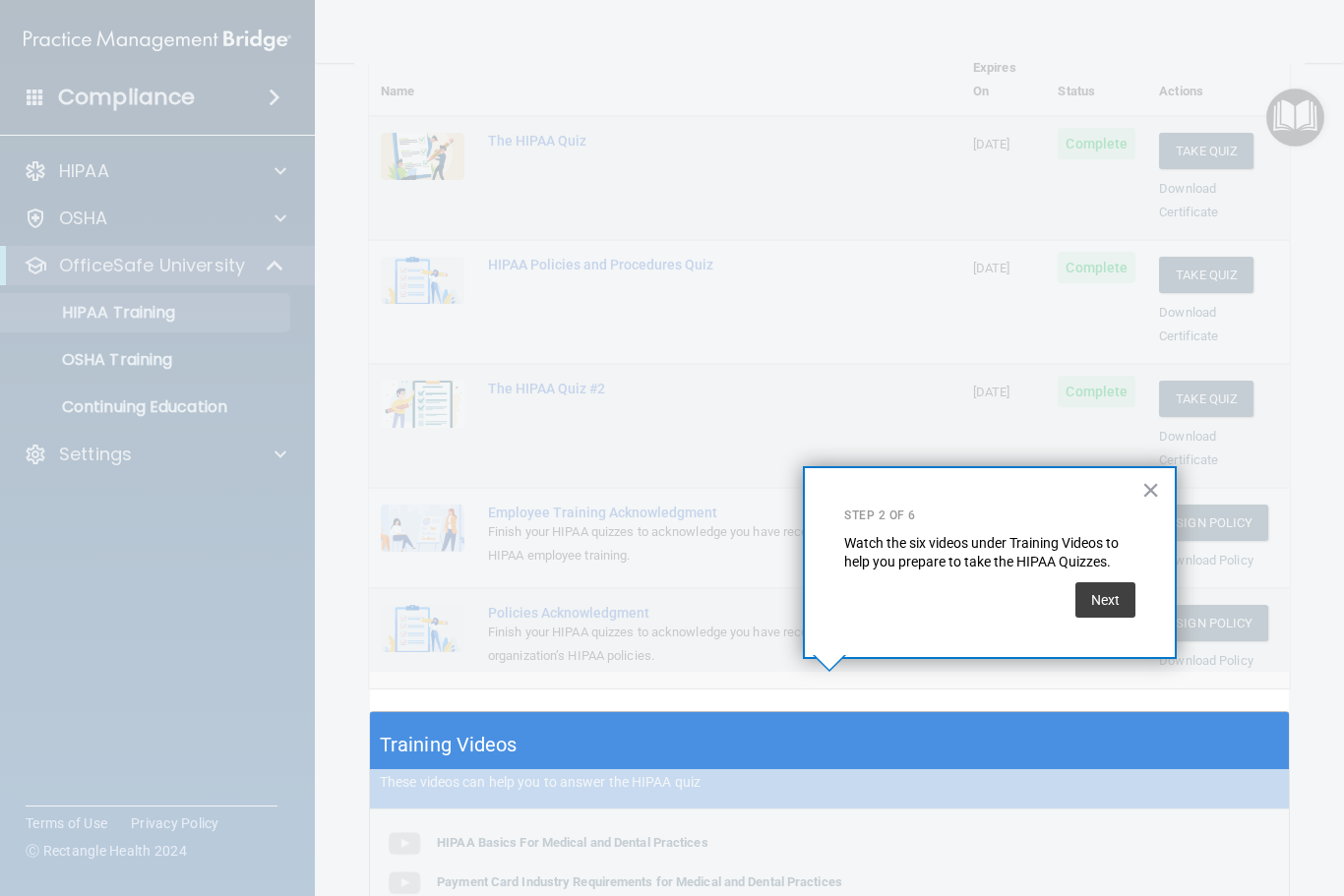
click at [1123, 604] on button "Next" at bounding box center [1105, 601] width 60 height 36
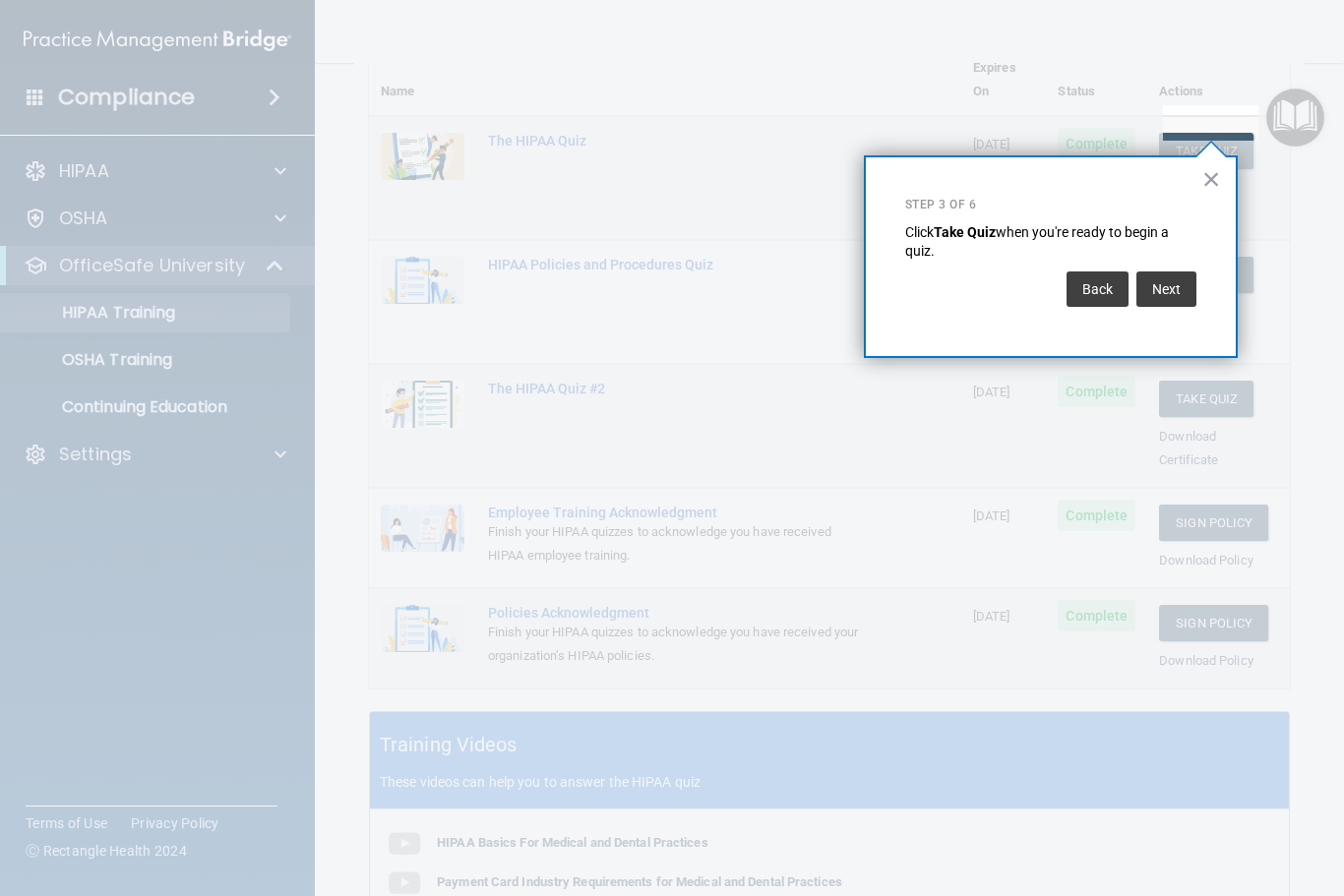
click at [1164, 284] on button "Next" at bounding box center [1166, 289] width 60 height 36
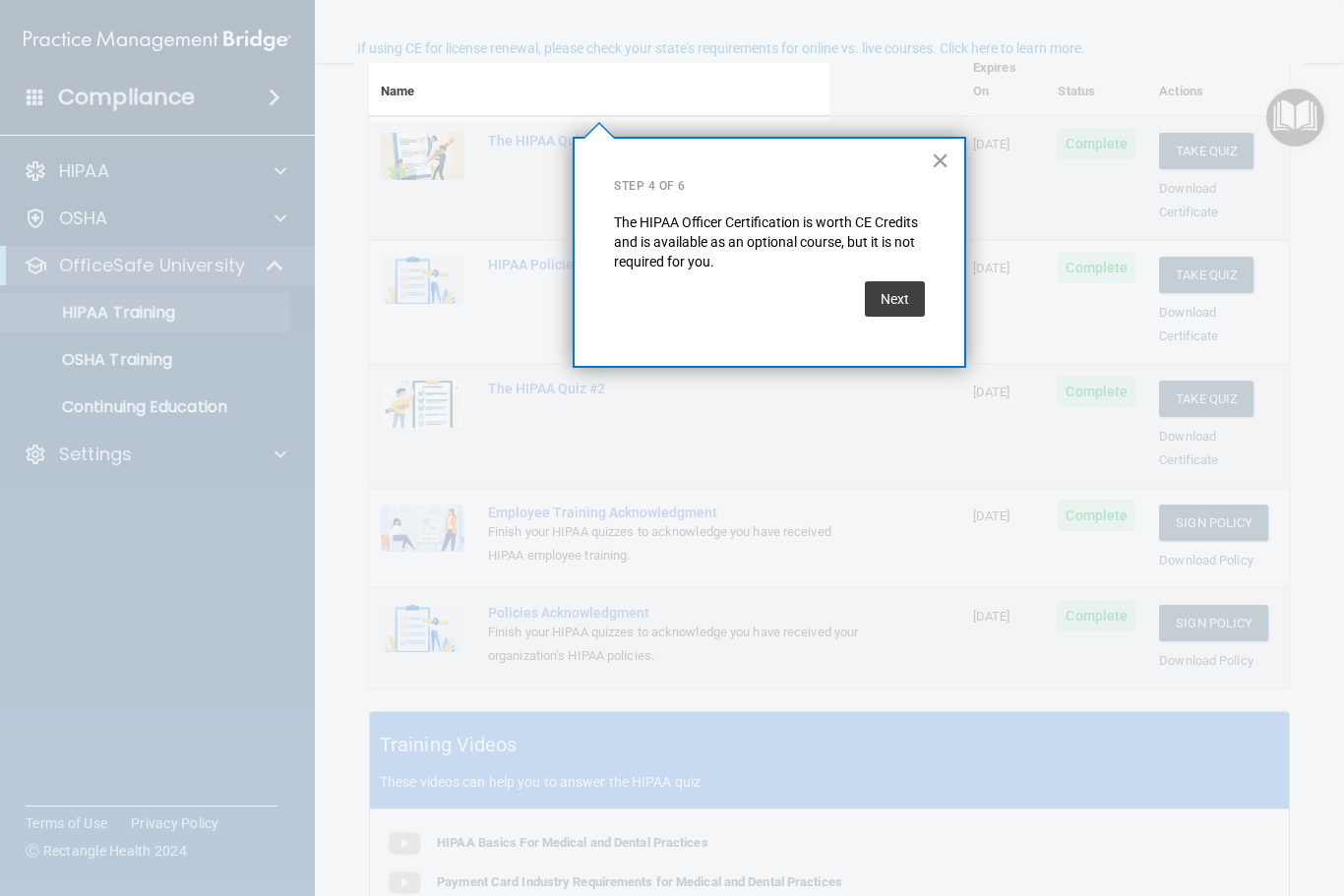
scroll to position [46, 0]
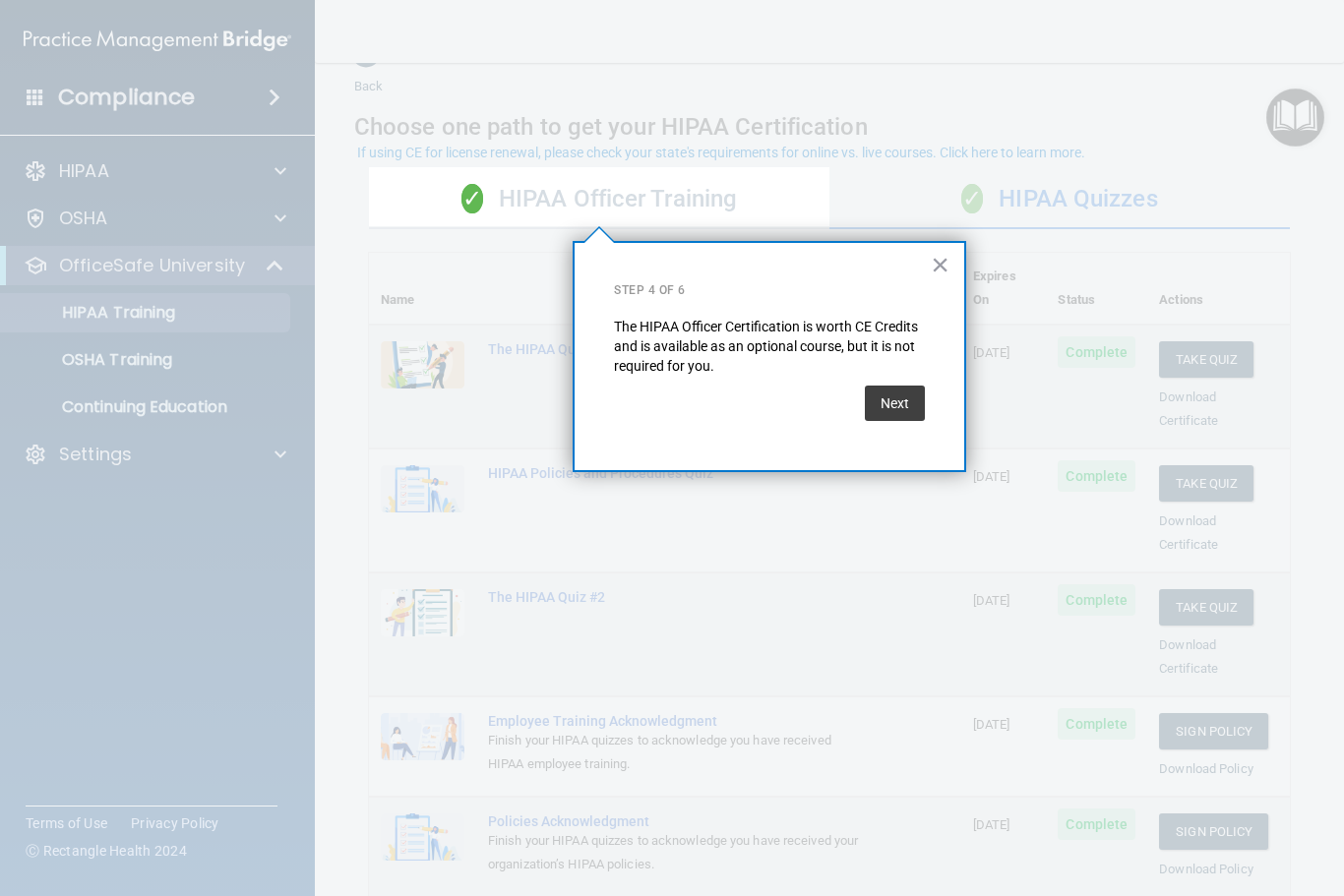
click at [920, 392] on button "Next" at bounding box center [894, 403] width 60 height 36
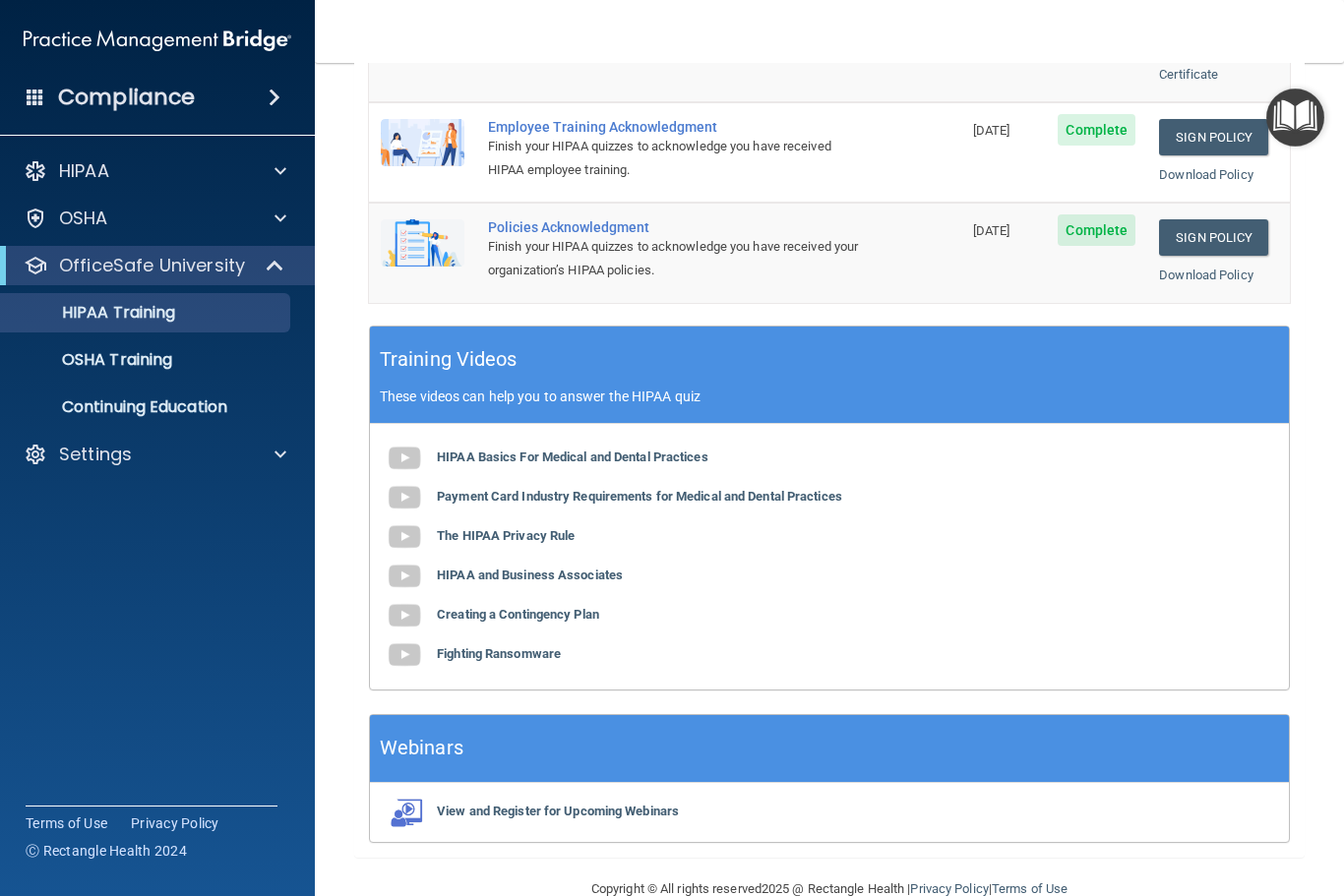
scroll to position [638, 0]
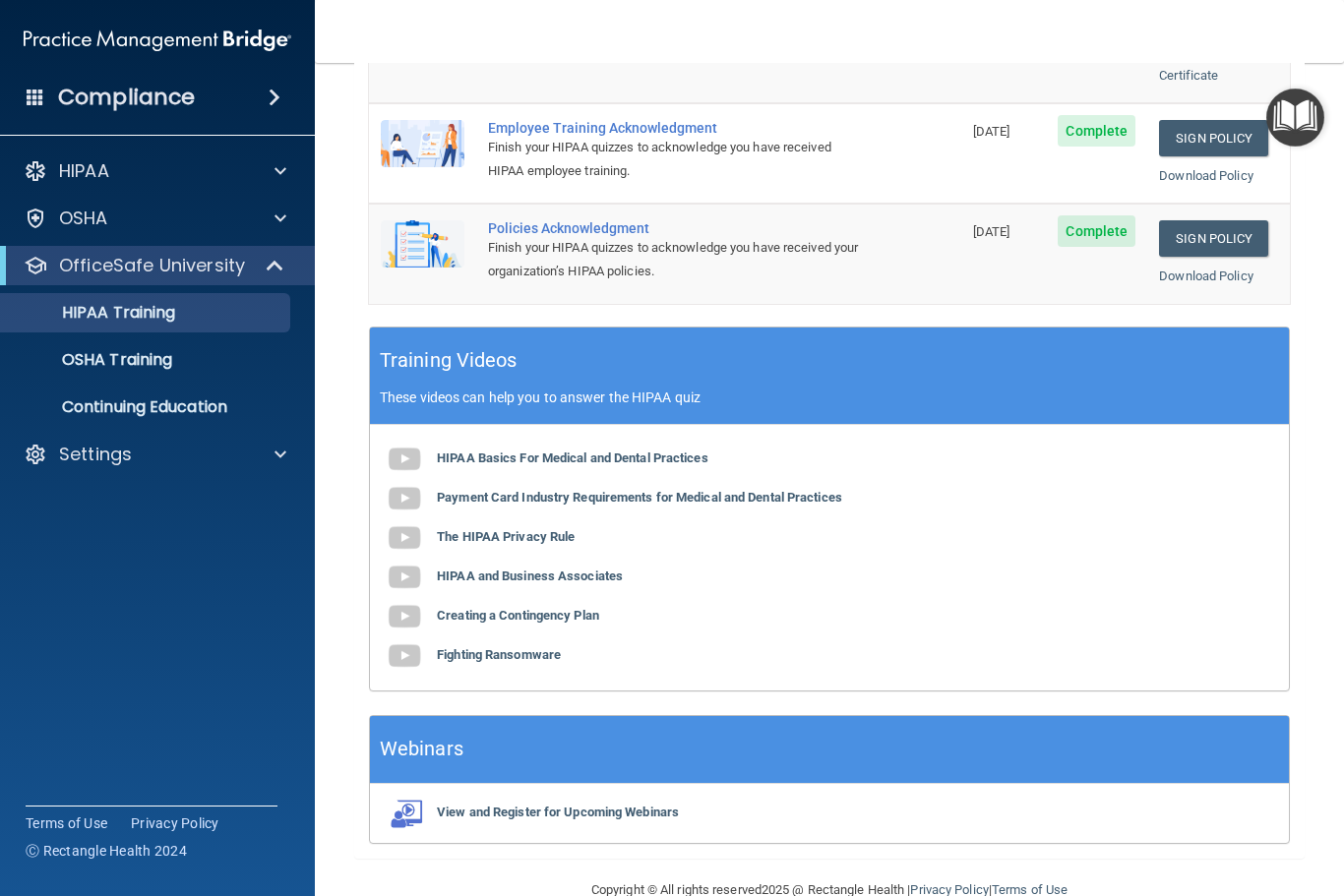
click at [148, 367] on p "OSHA Training" at bounding box center [92, 360] width 160 height 20
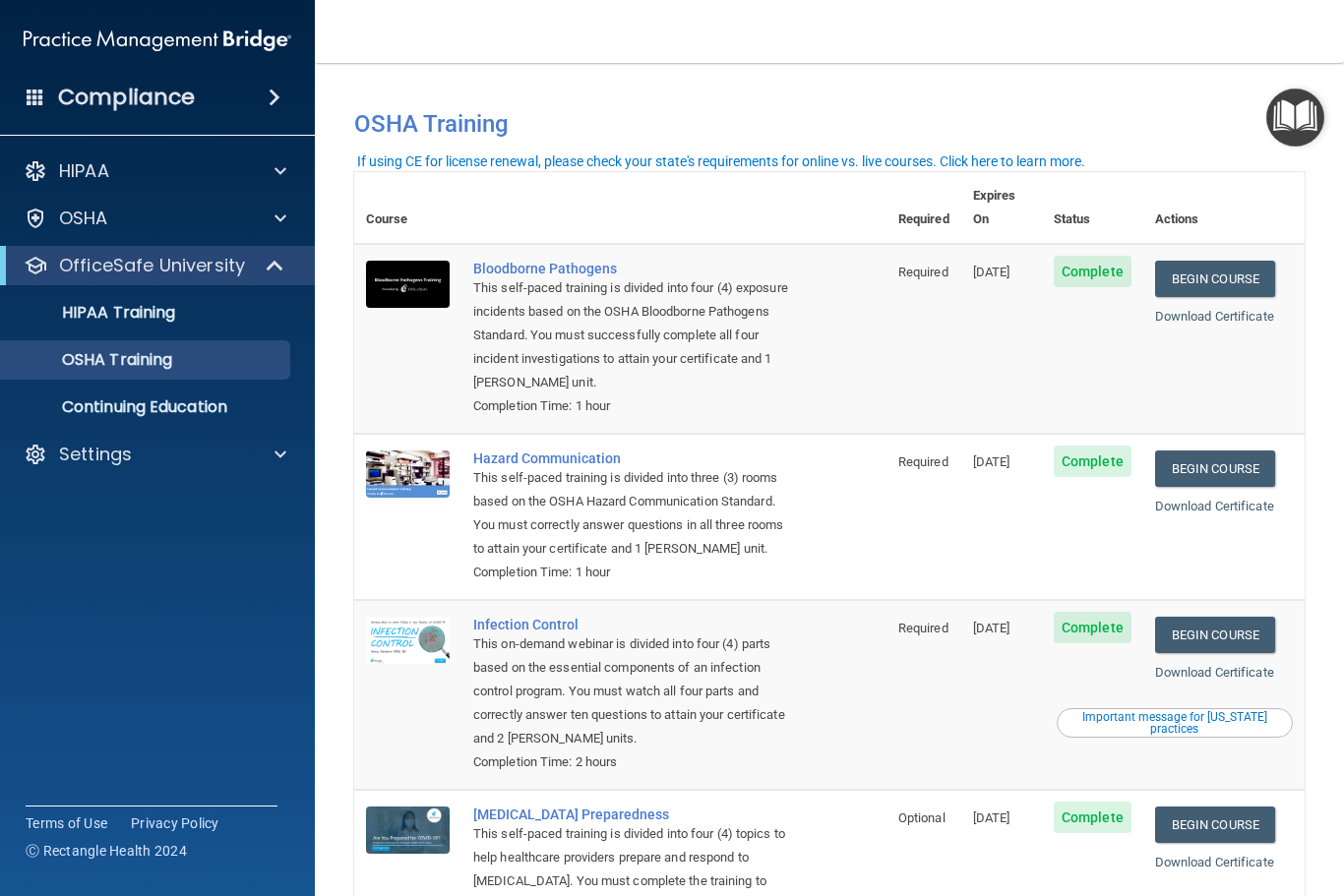
scroll to position [-2, 0]
click at [207, 409] on p "Continuing Education" at bounding box center [147, 407] width 269 height 20
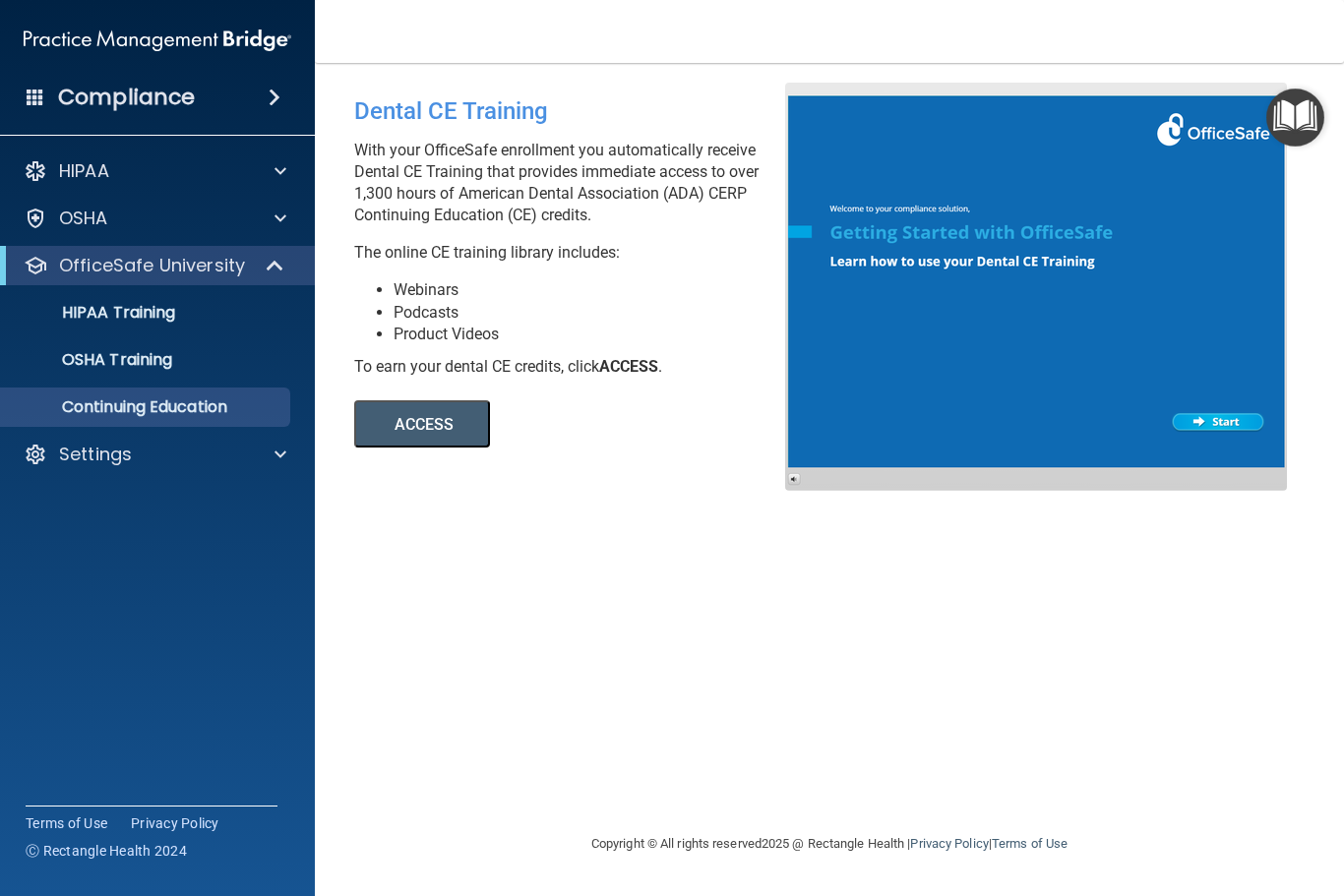
click at [208, 463] on div "Settings" at bounding box center [131, 455] width 244 height 24
click at [166, 517] on link "My Account" at bounding box center [135, 502] width 310 height 40
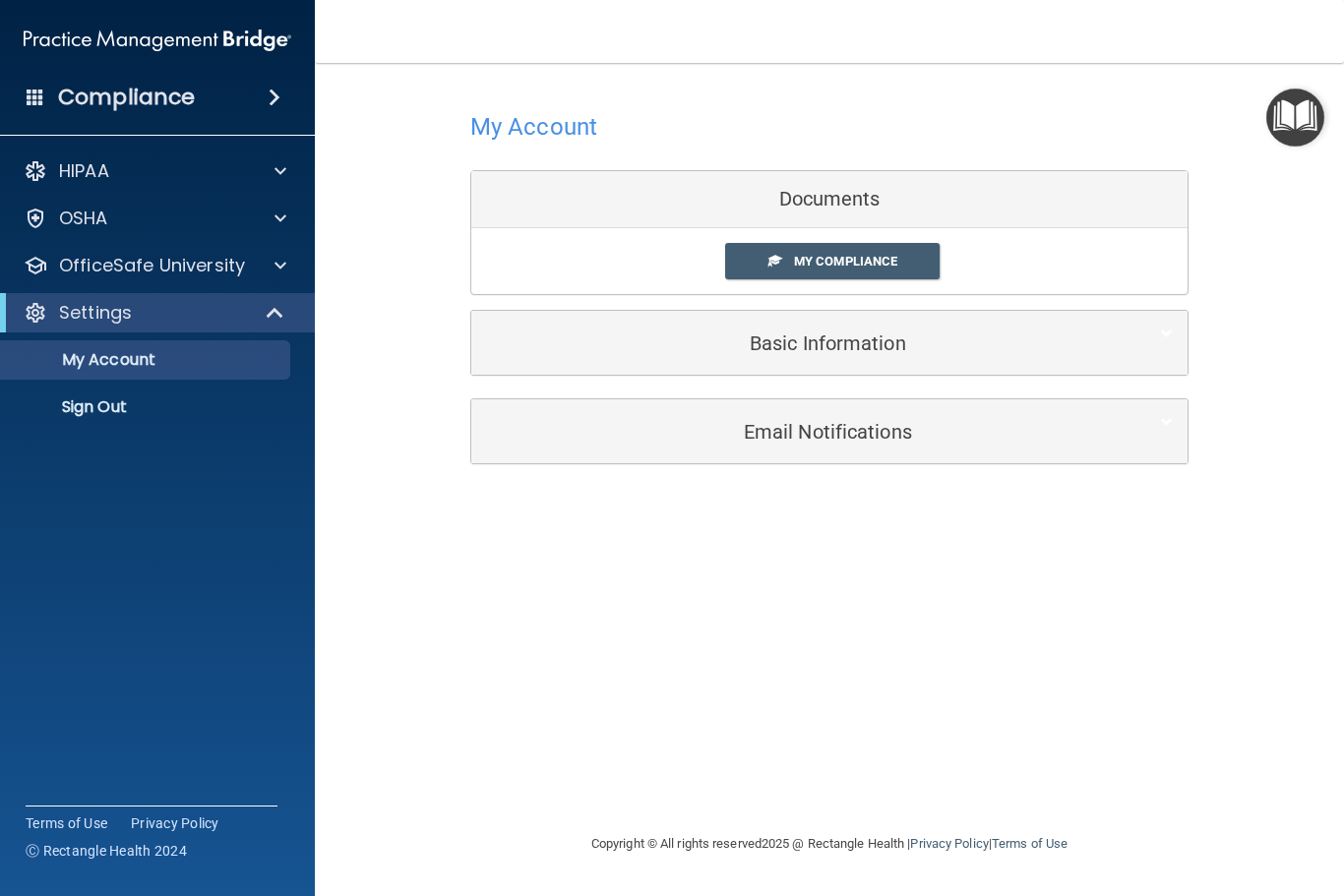
click at [831, 258] on span "My Compliance" at bounding box center [845, 261] width 103 height 15
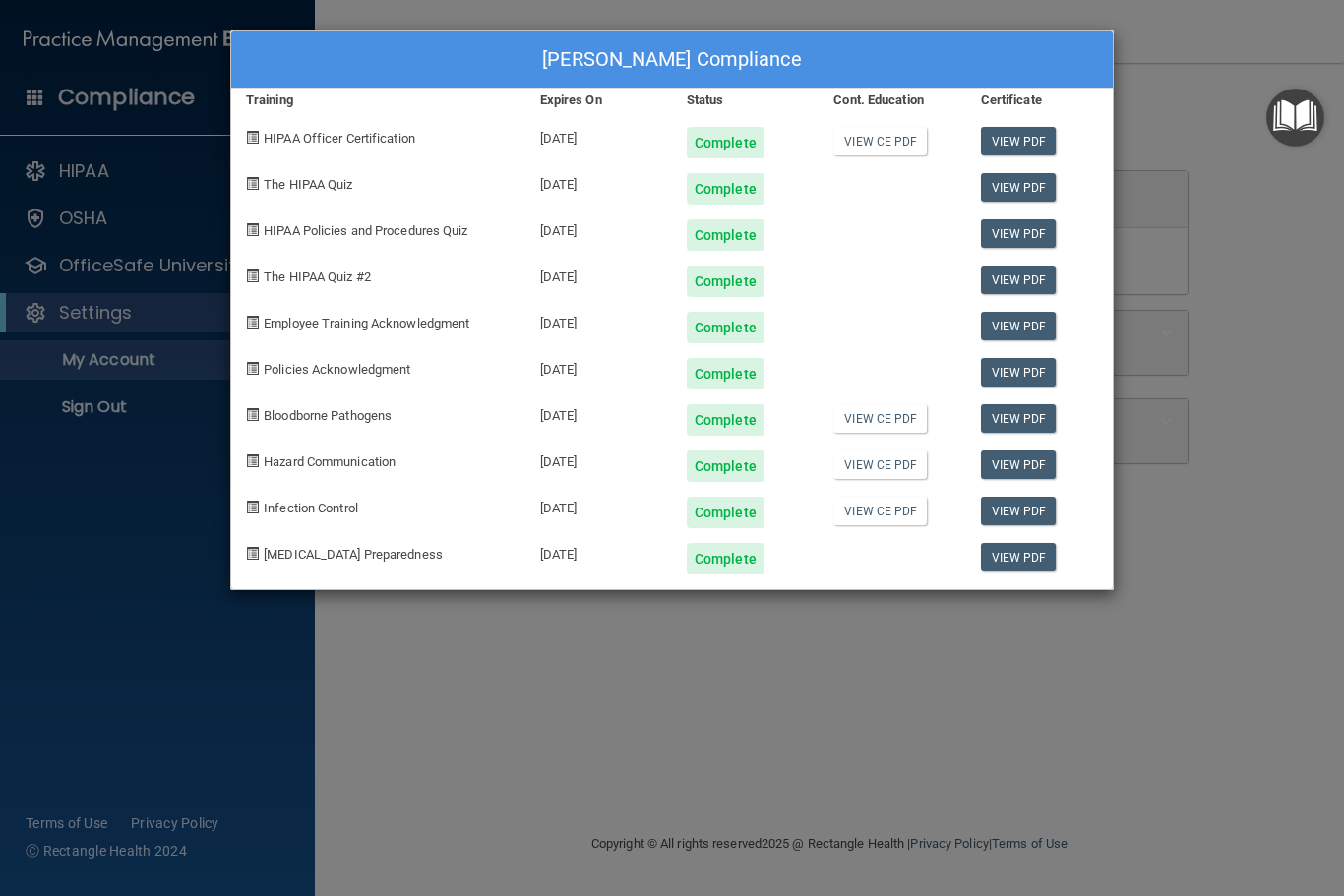
click at [596, 715] on div "Paige Eigenheer's Compliance Training Expires On Status Cont. Education Certifi…" at bounding box center [672, 448] width 1344 height 896
